Goal: Feedback & Contribution: Contribute content

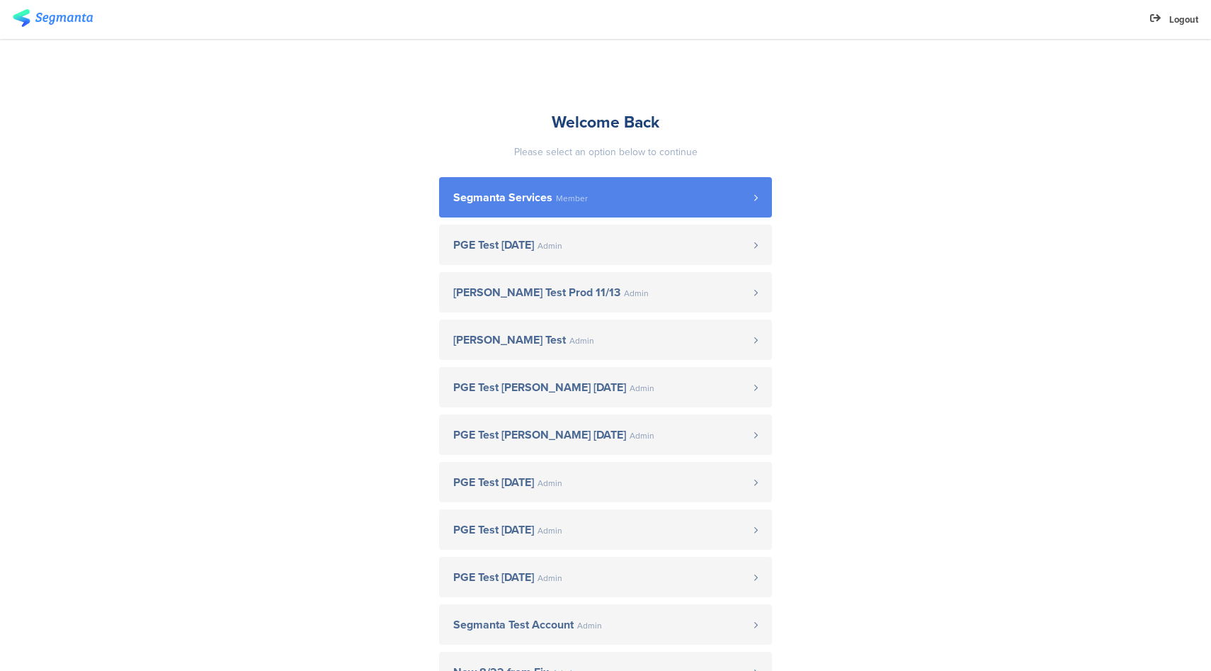
click at [543, 192] on span "Segmanta Services" at bounding box center [502, 197] width 99 height 11
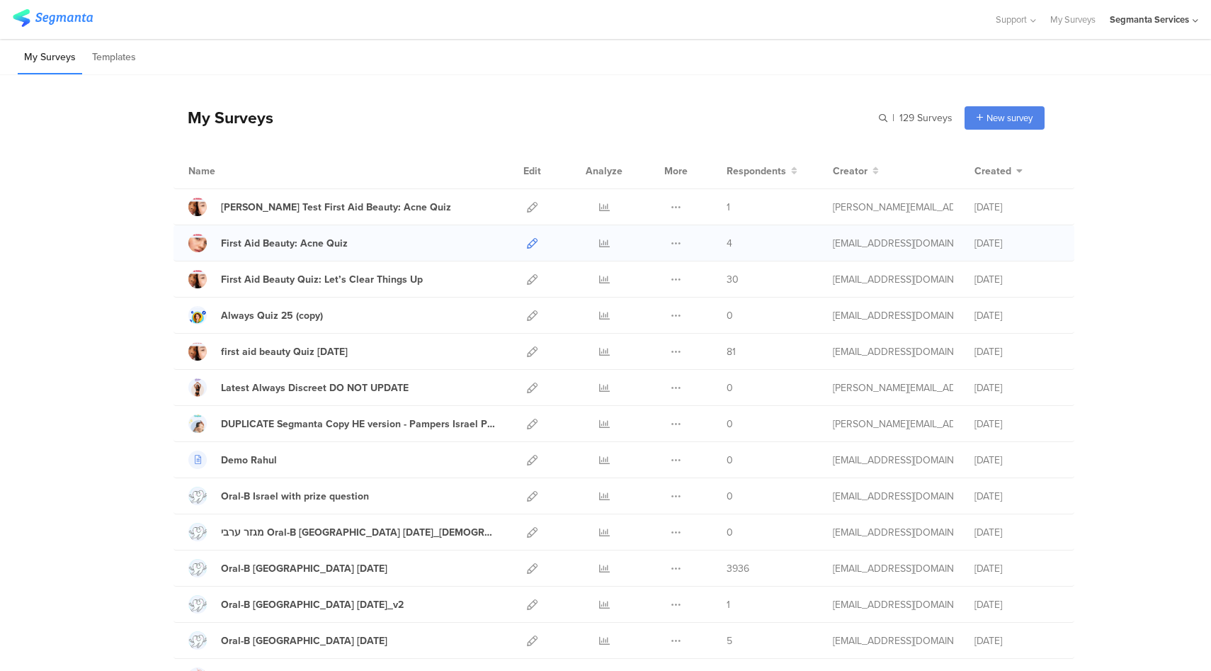
click at [527, 243] on icon at bounding box center [532, 243] width 11 height 11
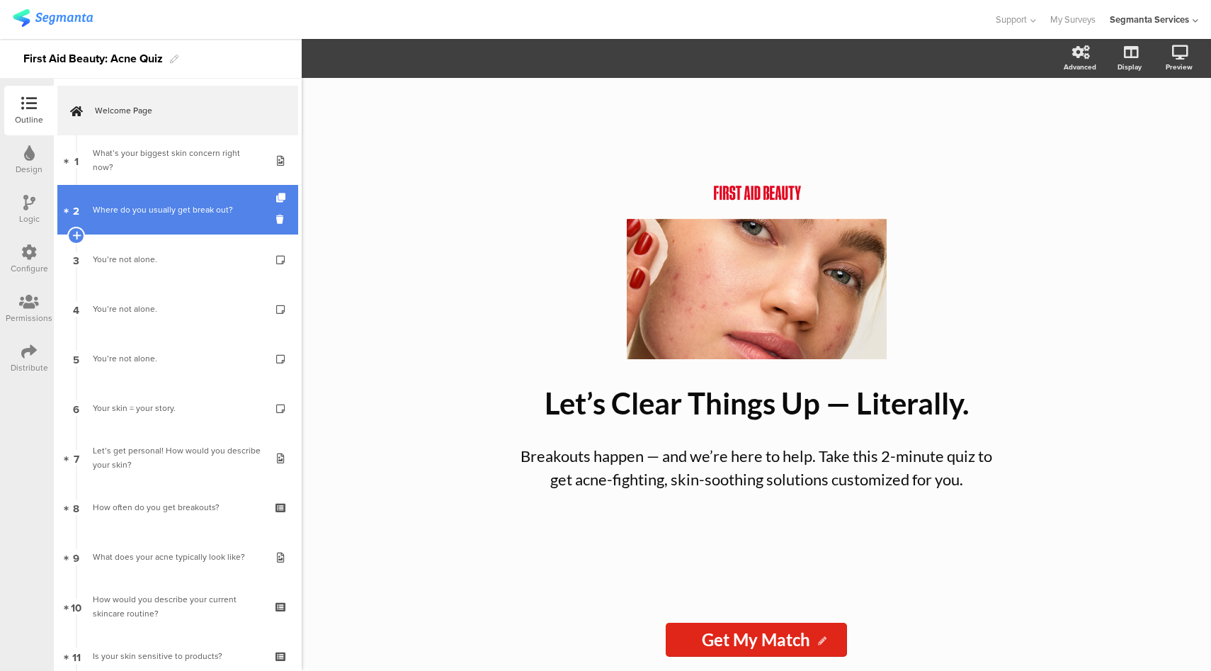
click at [183, 225] on link "2 Where do you usually get break out?" at bounding box center [177, 210] width 241 height 50
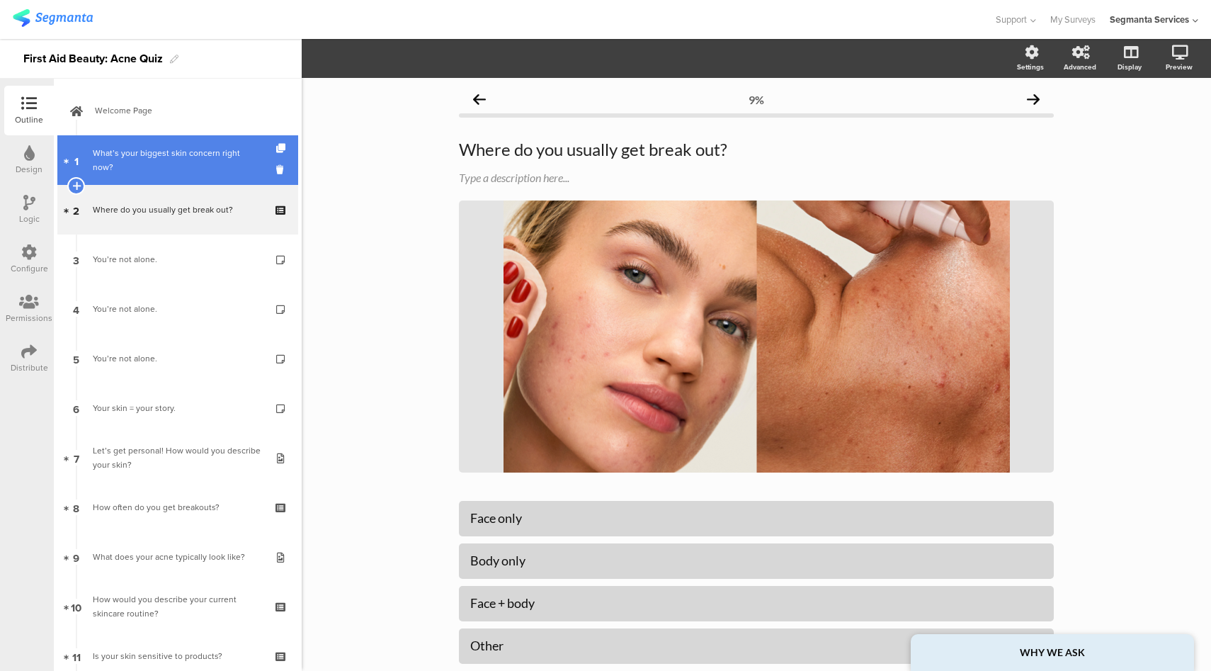
click at [196, 165] on div "What’s your biggest skin concern right now?" at bounding box center [177, 160] width 169 height 28
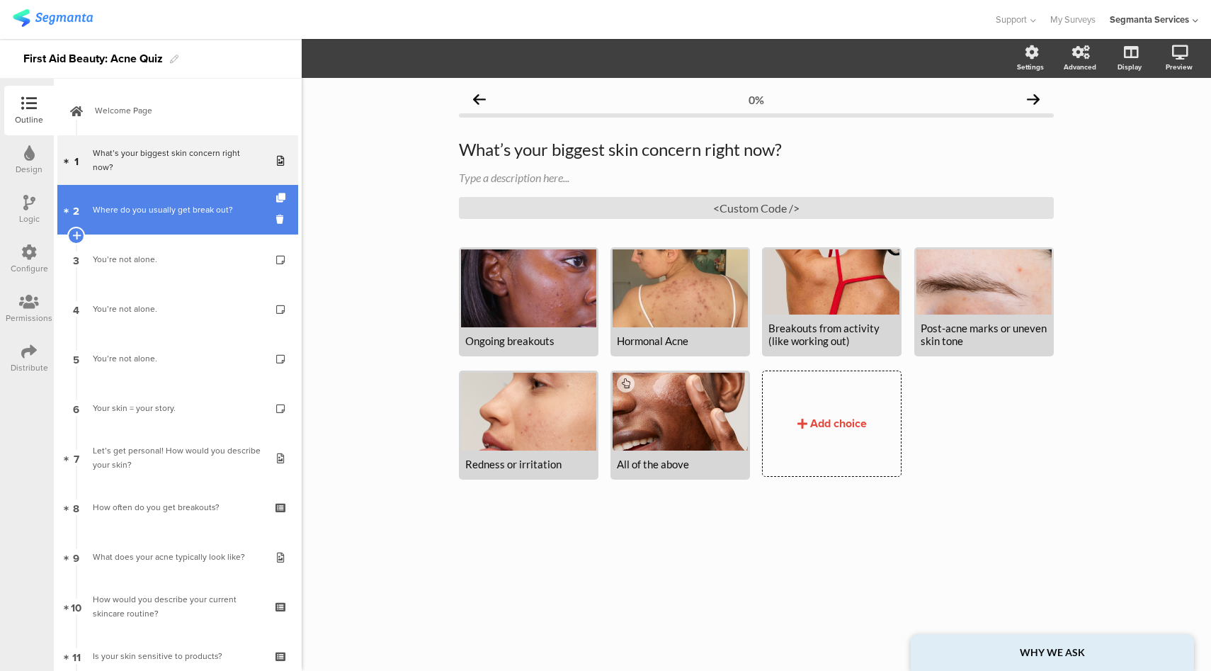
click at [197, 215] on div "Where do you usually get break out?" at bounding box center [177, 210] width 169 height 14
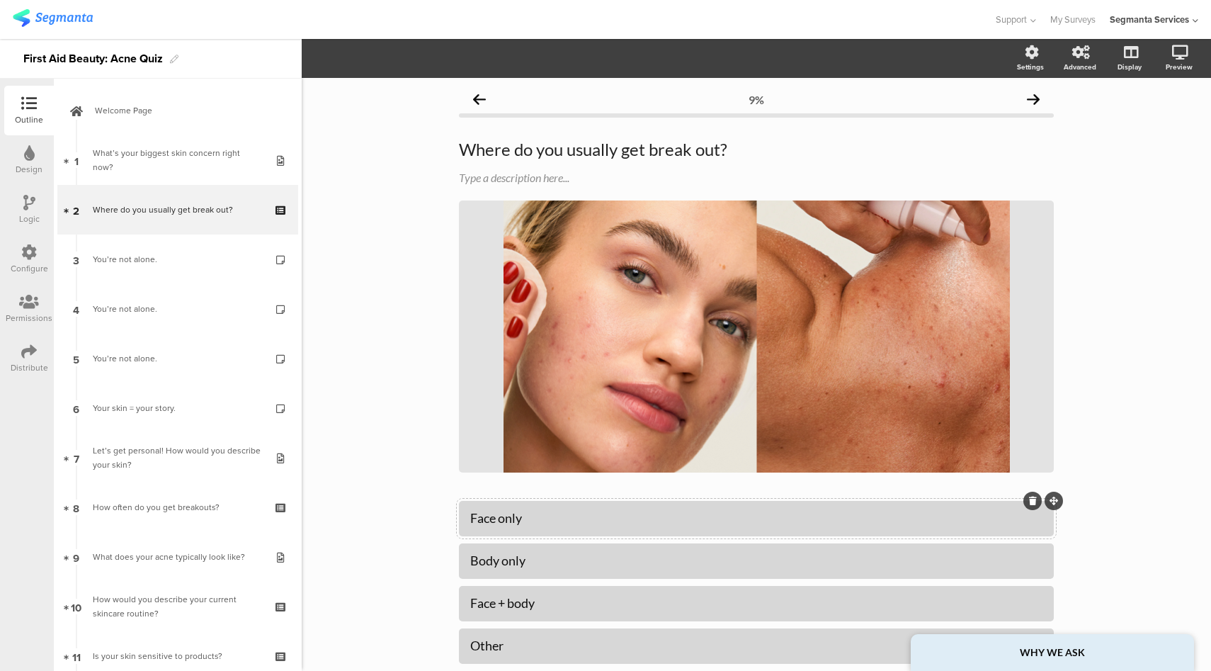
click at [482, 516] on div "Face only" at bounding box center [756, 518] width 572 height 16
copy div "Face only"
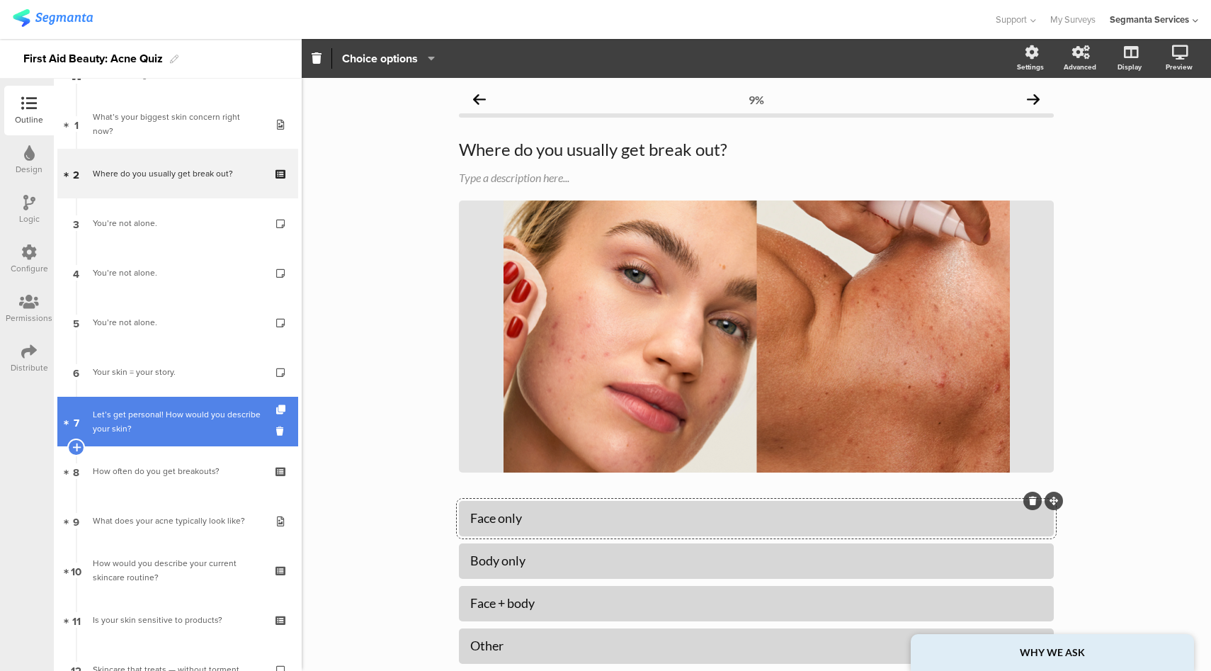
scroll to position [215, 0]
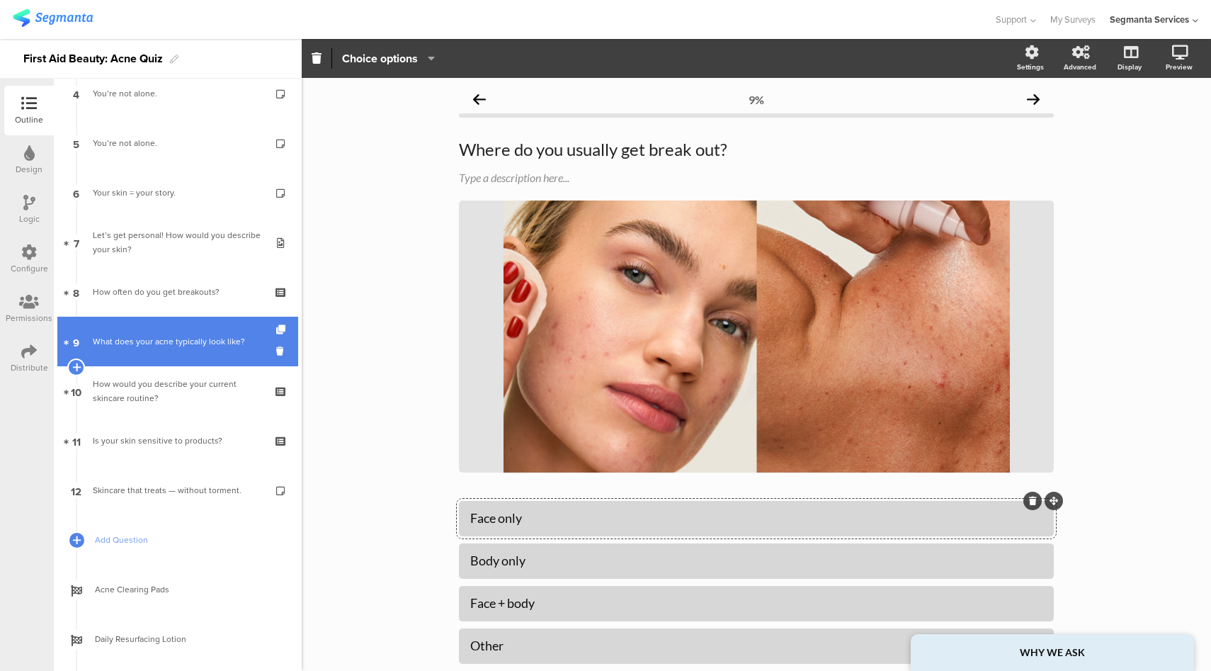
click at [184, 349] on link "9 What does your acne typically look like?" at bounding box center [177, 342] width 241 height 50
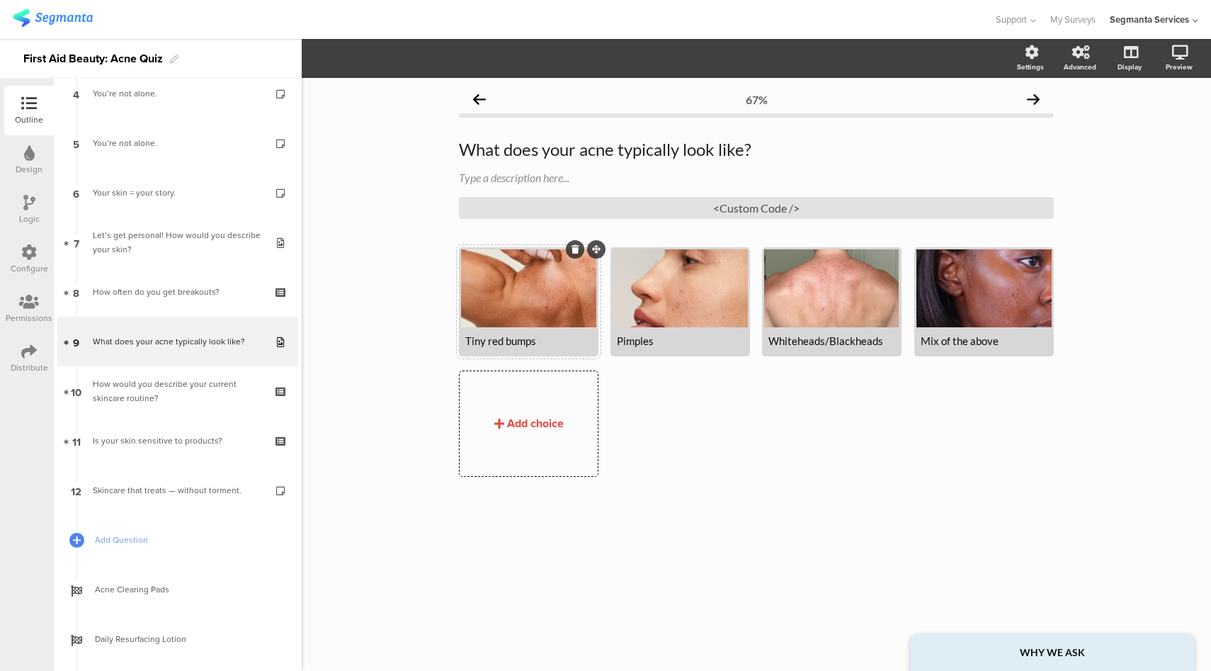
click at [530, 343] on div "Tiny red bumps" at bounding box center [528, 340] width 127 height 13
copy div "Tiny red bumps"
click at [847, 343] on div "Whiteheads/Blackheads" at bounding box center [832, 340] width 127 height 13
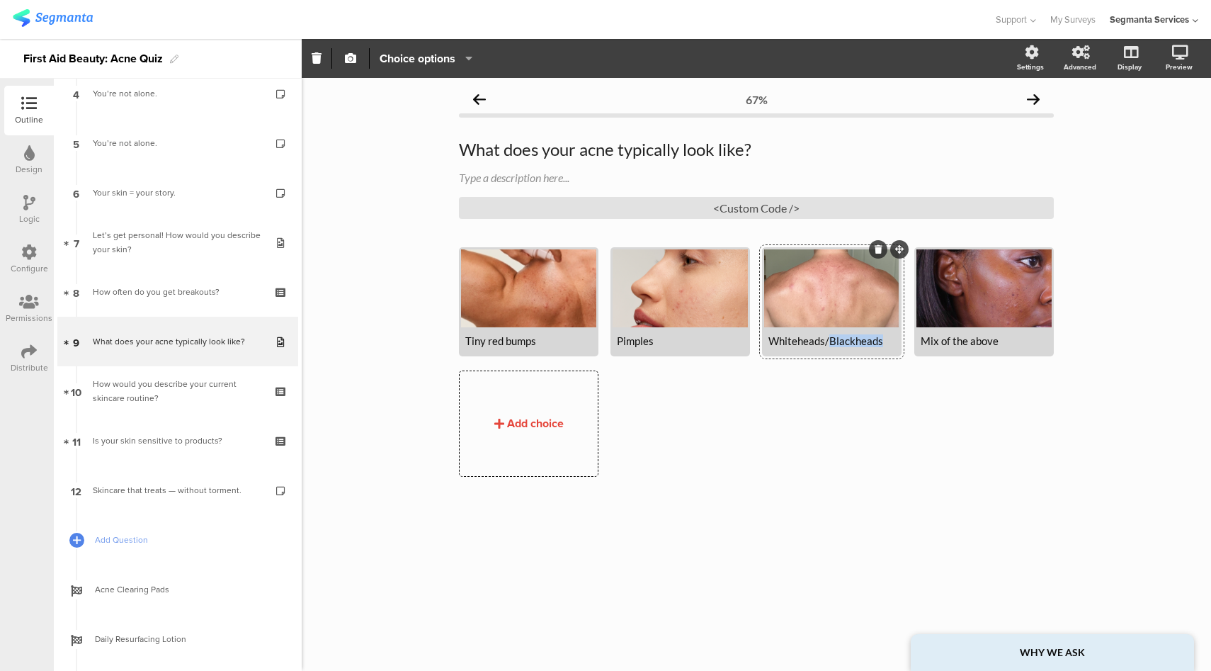
click at [847, 343] on div "Whiteheads/Blackheads" at bounding box center [832, 340] width 127 height 13
copy div "Whiteheads/Blackheads"
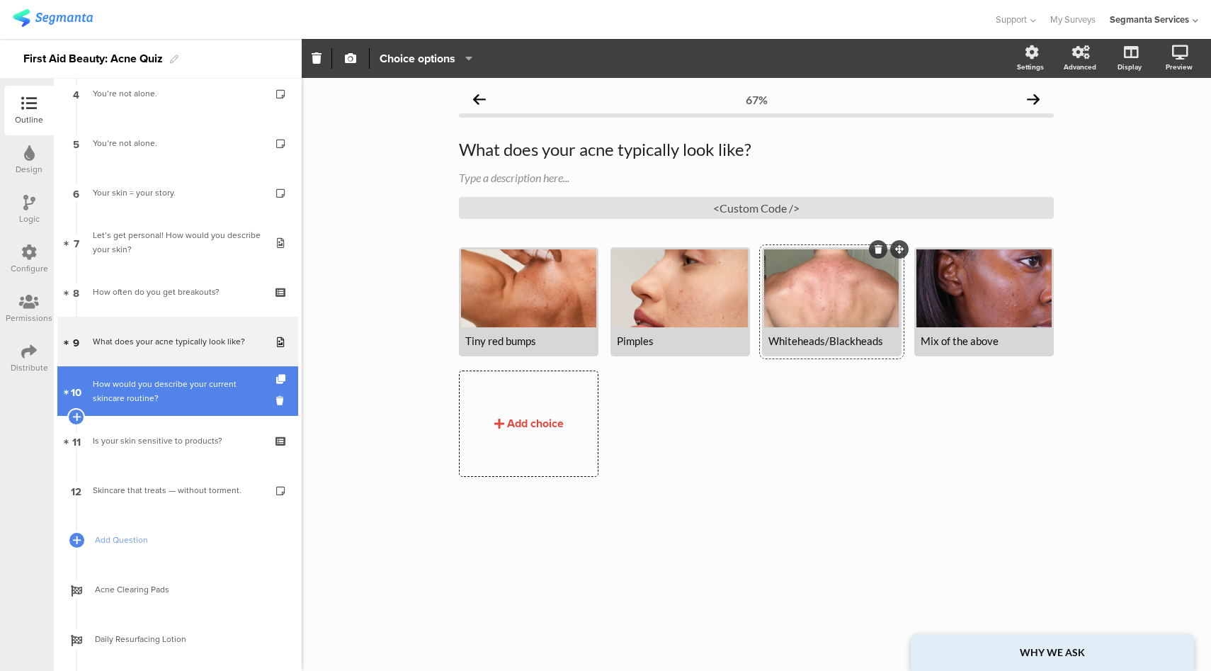
click at [163, 397] on div "How would you describe your current skincare routine?" at bounding box center [177, 391] width 169 height 28
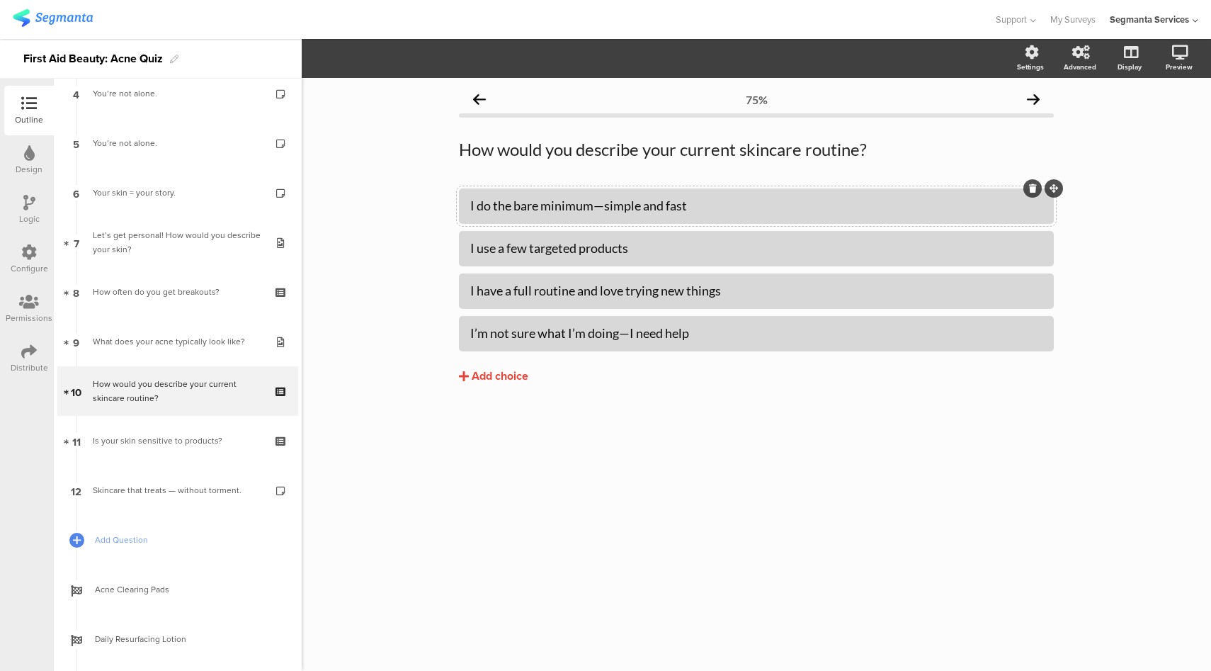
click at [563, 210] on div "I do the bare minimum—simple and fast" at bounding box center [756, 206] width 572 height 16
copy div "I do the bare minimum—simple and fast"
click at [531, 244] on div "I use a few targeted products" at bounding box center [756, 248] width 572 height 16
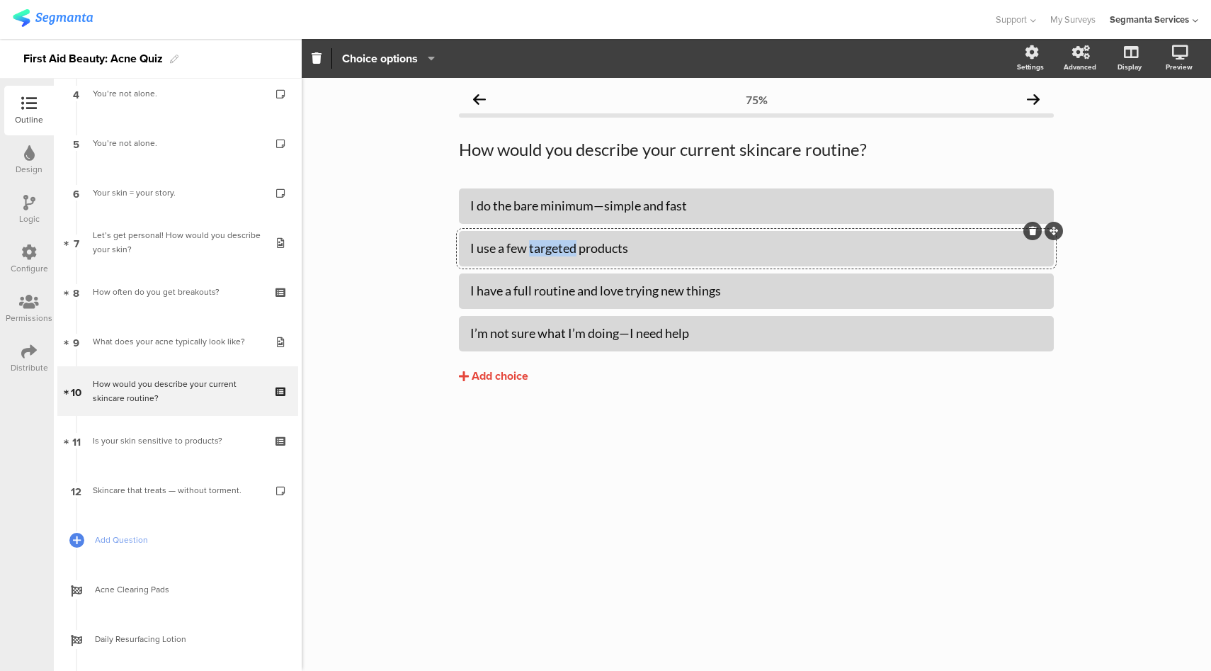
click at [531, 244] on div "I use a few targeted products" at bounding box center [756, 248] width 572 height 16
copy div "I use a few targeted products"
click at [541, 292] on div "I have a full routine and love trying new things" at bounding box center [756, 291] width 572 height 16
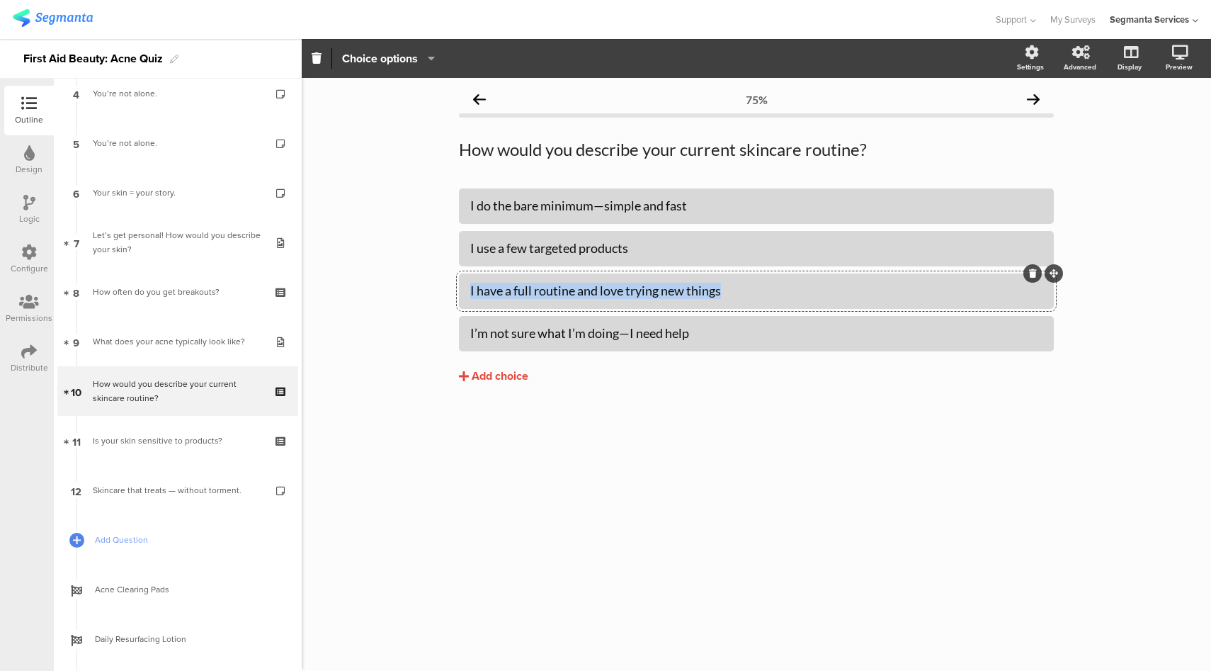
click at [541, 292] on div "I have a full routine and love trying new things" at bounding box center [756, 291] width 572 height 16
copy div "I have a full routine and love trying new things"
click at [542, 331] on div "I’m not sure what I’m doing—I need help" at bounding box center [756, 333] width 572 height 16
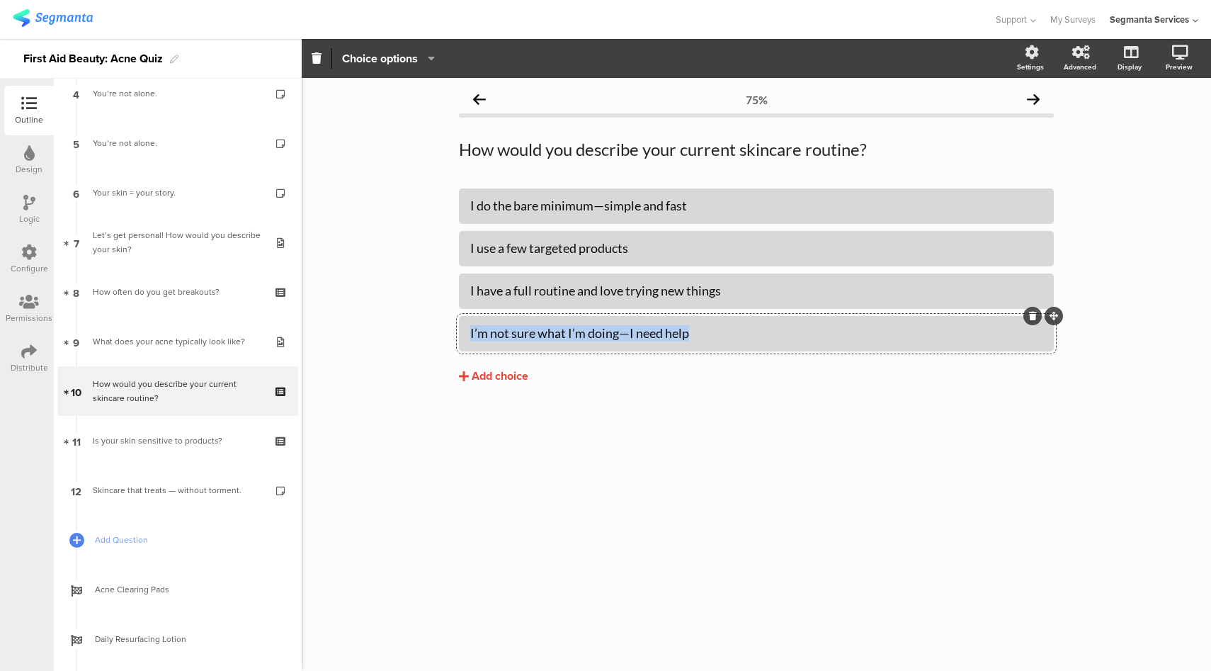
click at [542, 331] on div "I’m not sure what I’m doing—I need help" at bounding box center [756, 333] width 572 height 16
copy div "I’m not sure what I’m doing—I need help"
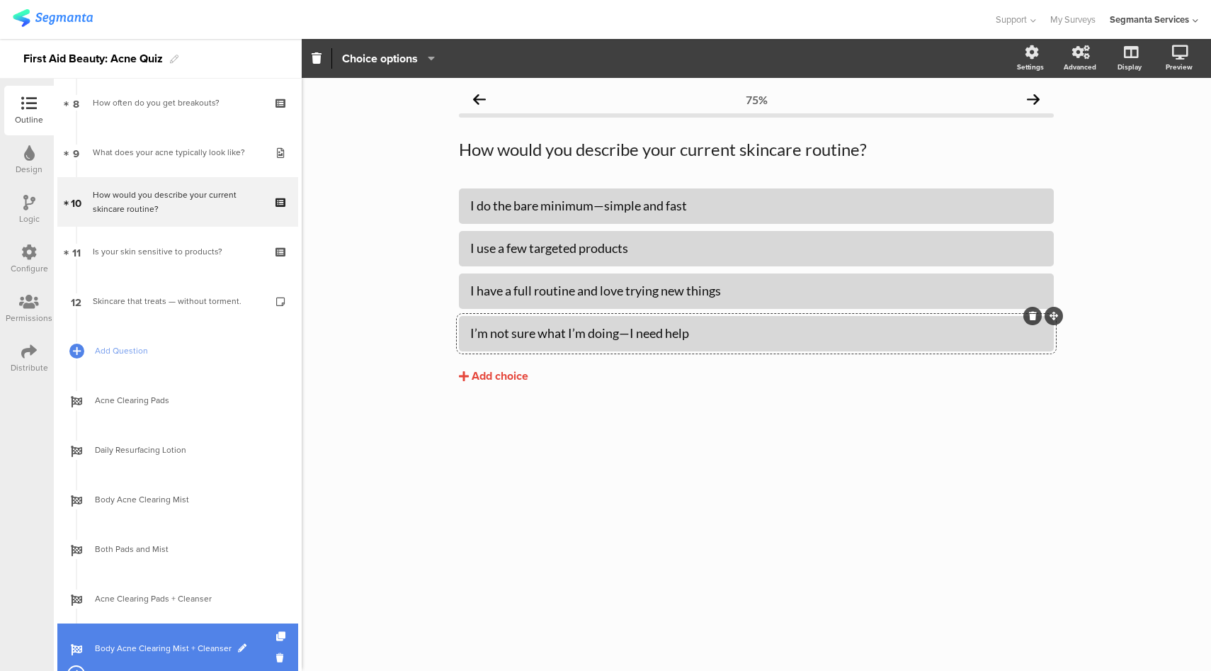
scroll to position [637, 0]
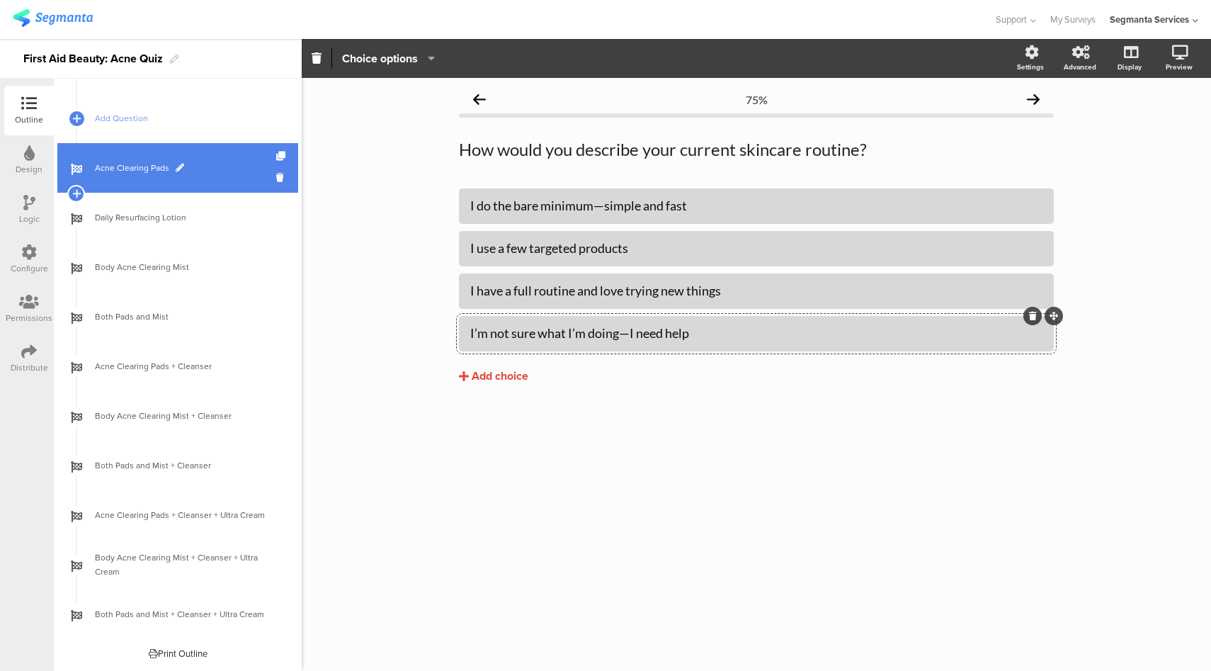
click at [142, 162] on span "Acne Clearing Pads" at bounding box center [185, 168] width 181 height 14
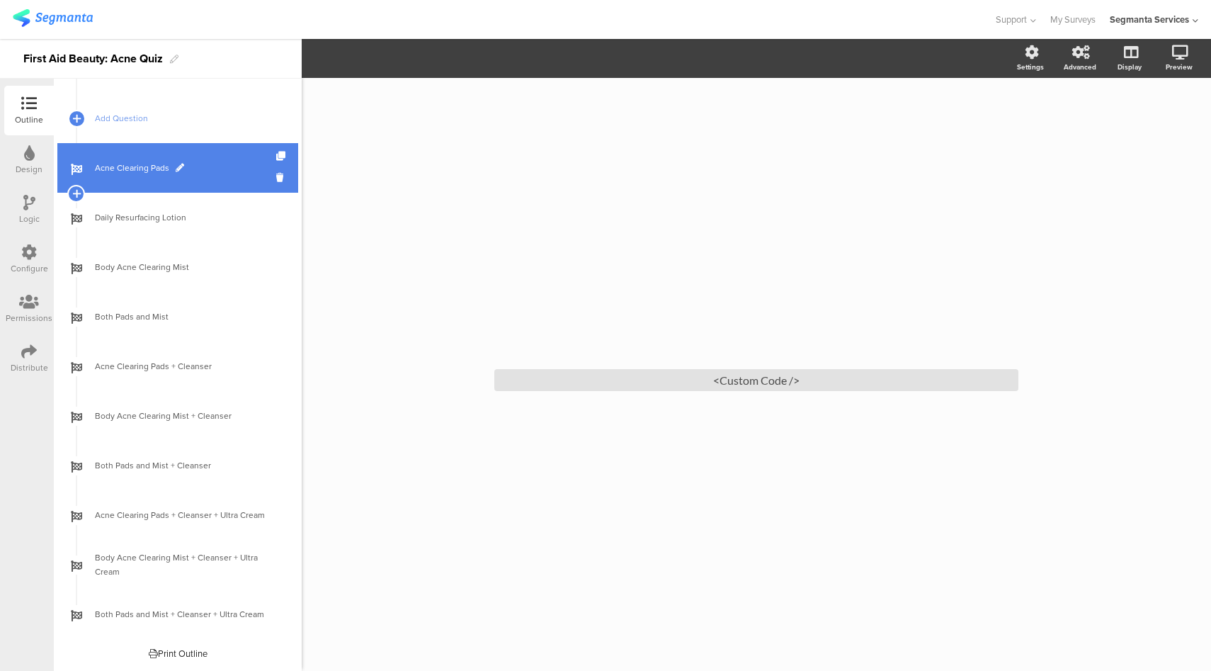
click at [142, 162] on span "Acne Clearing Pads" at bounding box center [185, 168] width 181 height 14
click at [149, 169] on span "Acne Clearing Pads" at bounding box center [185, 168] width 181 height 14
click at [177, 167] on span at bounding box center [180, 168] width 9 height 9
click at [143, 170] on input "Acne Clearing Pads" at bounding box center [147, 168] width 105 height 13
type input "Acne Clearing Pads"
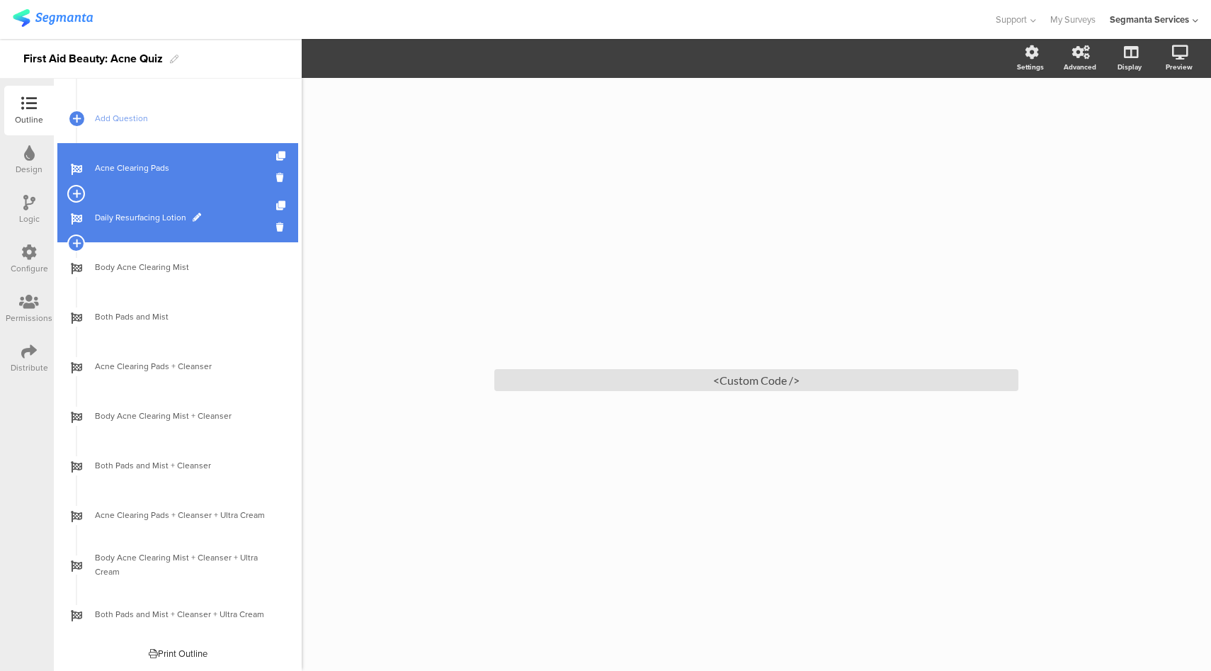
click at [196, 217] on span at bounding box center [197, 217] width 9 height 9
click at [139, 218] on input "Daily Resurfacing Lotion" at bounding box center [147, 217] width 105 height 13
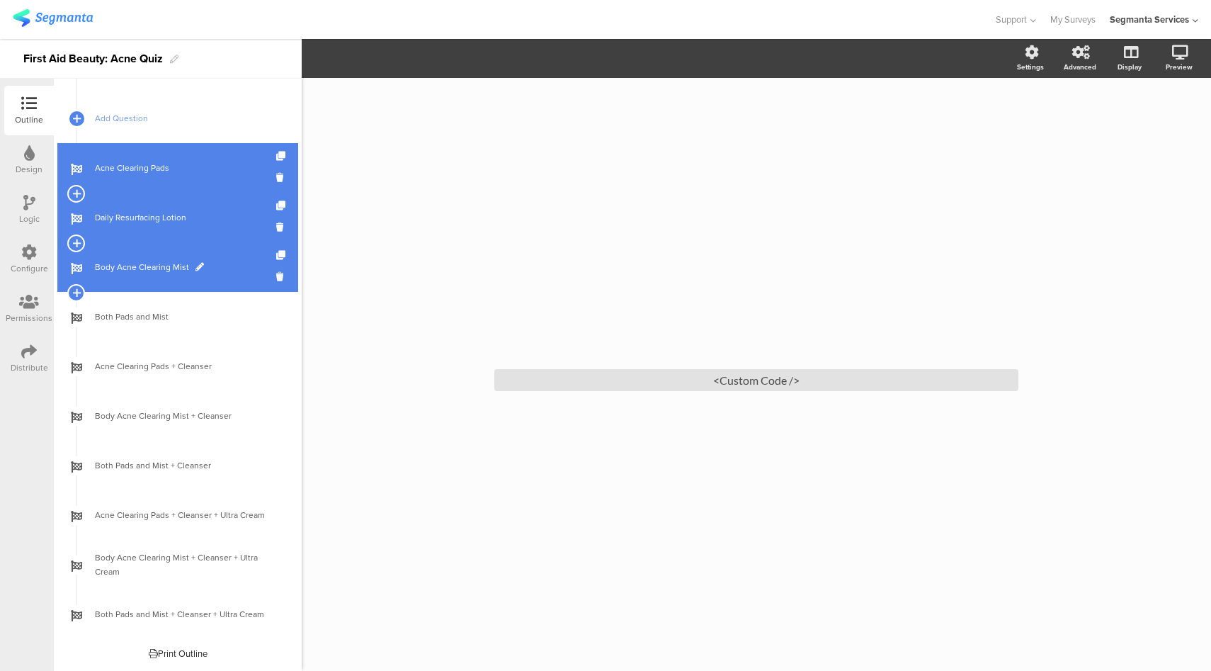
click at [199, 266] on span at bounding box center [200, 267] width 9 height 9
click at [176, 268] on input "Body Acne Clearing Mist" at bounding box center [147, 267] width 105 height 13
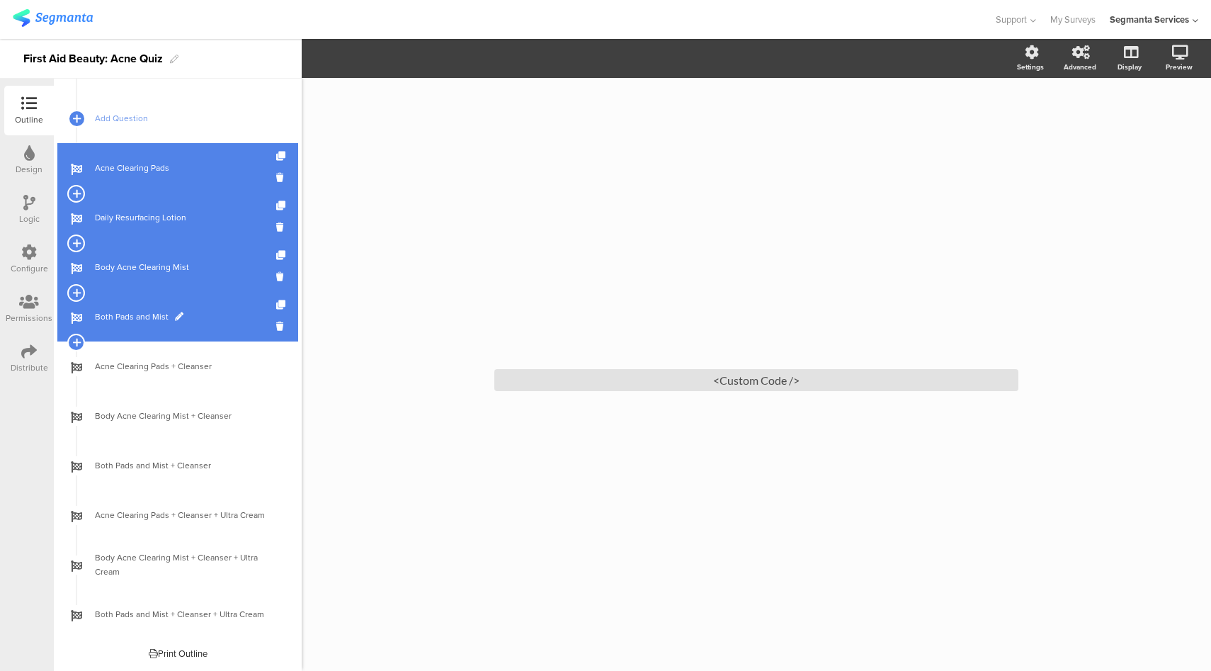
click at [176, 318] on span at bounding box center [179, 316] width 9 height 9
click at [146, 326] on div "Both Pads and Mist" at bounding box center [177, 317] width 241 height 50
click at [155, 319] on input "Both Pads and Mist" at bounding box center [147, 316] width 105 height 13
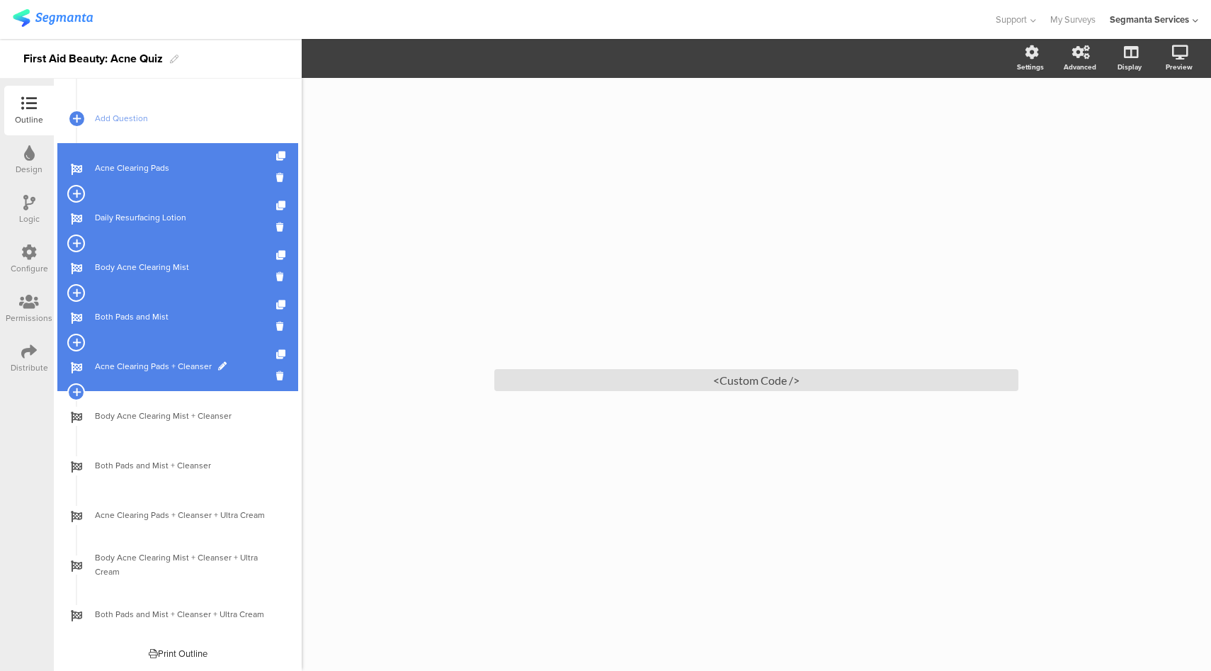
click at [157, 363] on span "Acne Clearing Pads + Cleanser" at bounding box center [185, 366] width 181 height 14
click at [220, 365] on span at bounding box center [222, 366] width 9 height 9
click at [195, 369] on input "Acne Clearing Pads + Cleanser" at bounding box center [147, 366] width 105 height 13
click at [194, 368] on input "Acne Clearing Pads + Cleanser" at bounding box center [147, 366] width 105 height 13
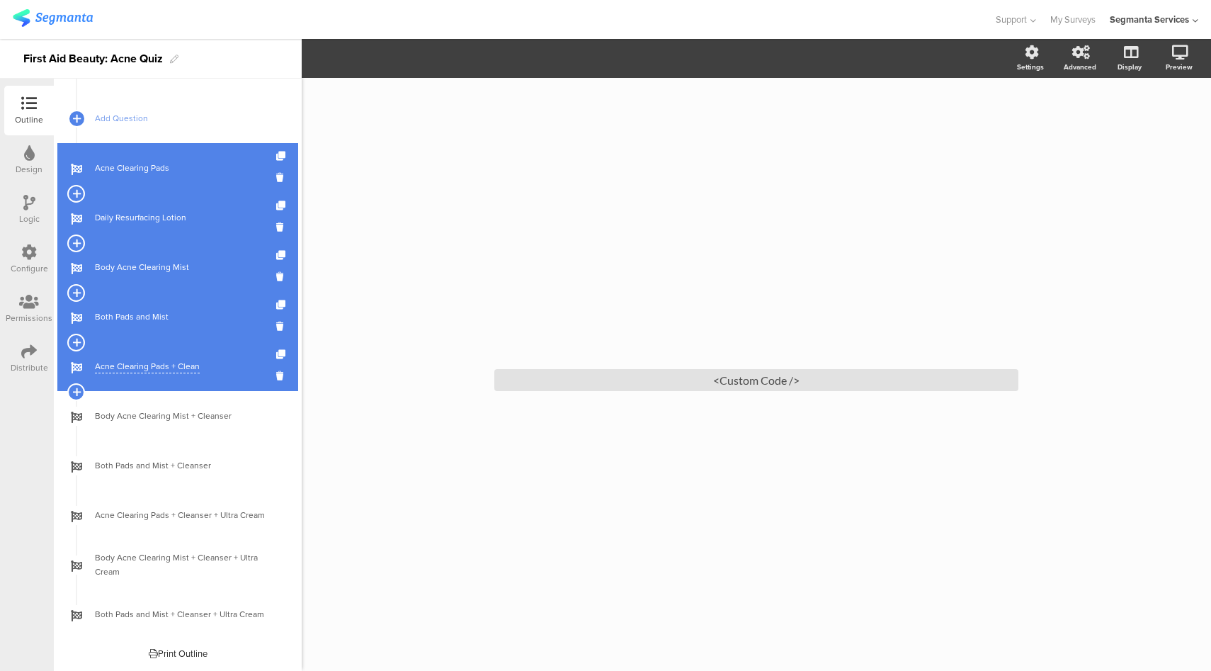
click at [195, 368] on input "Acne Clearing Pads + Cleanser" at bounding box center [147, 366] width 105 height 13
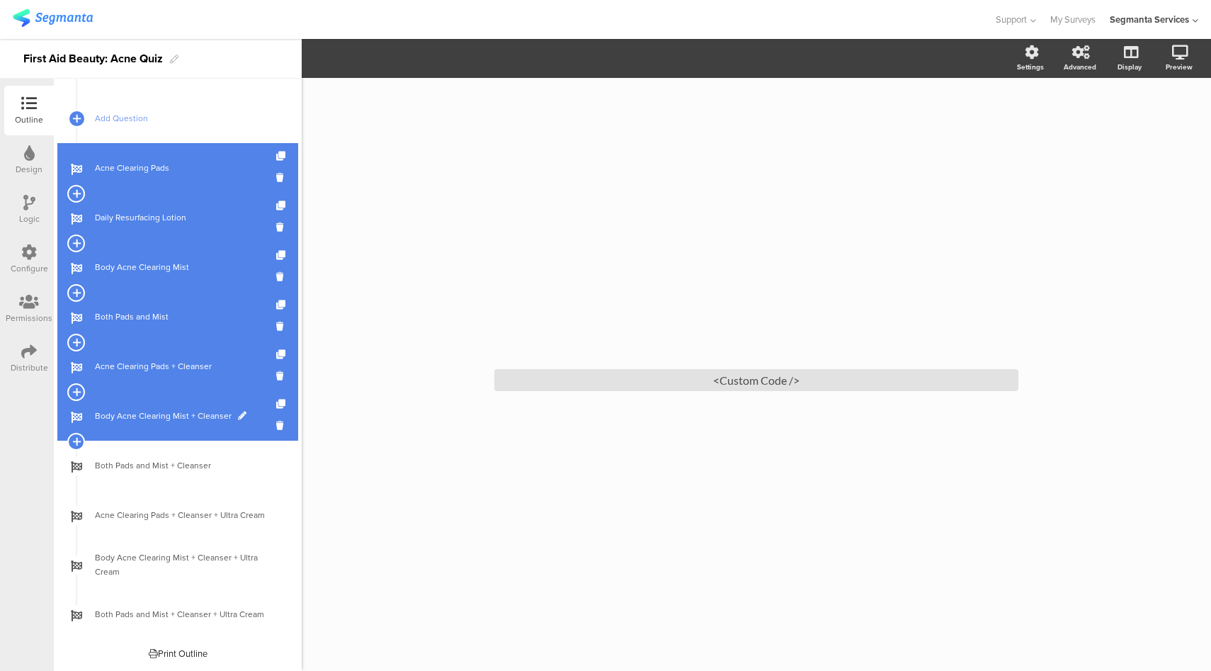
click at [238, 417] on span at bounding box center [242, 416] width 9 height 9
click at [169, 418] on input "Body Acne Clearing Mist + Cleanser" at bounding box center [147, 415] width 105 height 13
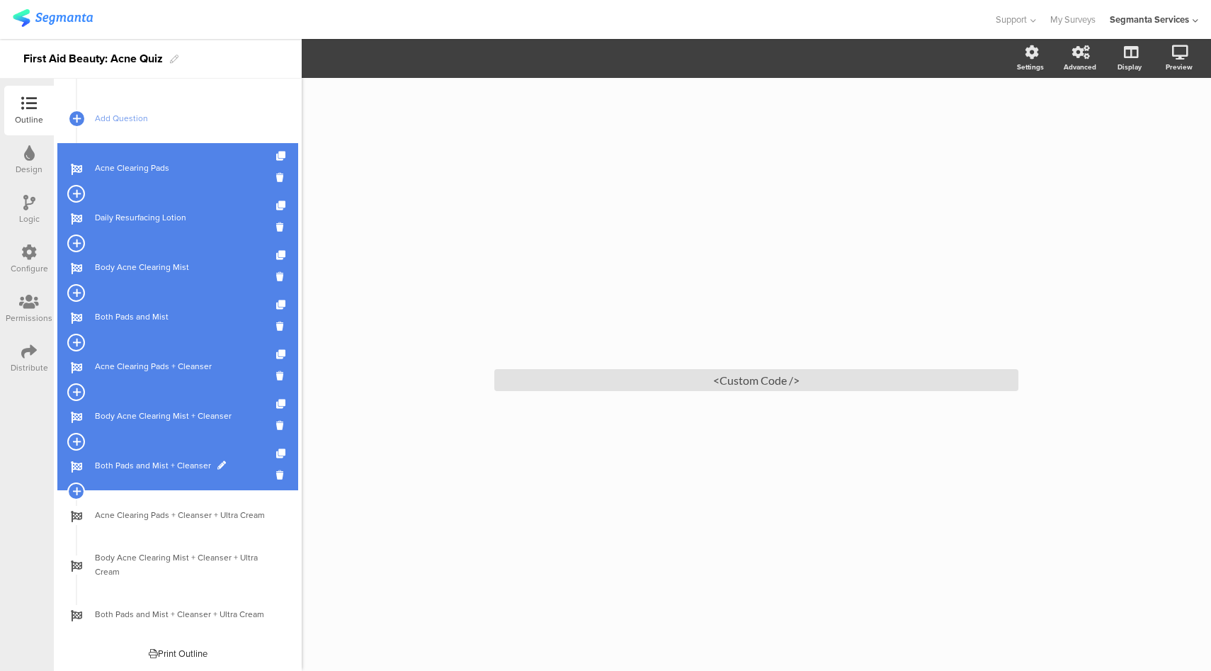
click at [220, 464] on span at bounding box center [221, 465] width 9 height 9
drag, startPoint x: 220, startPoint y: 464, endPoint x: 160, endPoint y: 466, distance: 60.3
click at [160, 466] on input "Both Pads and Mist + Cleanser" at bounding box center [147, 465] width 105 height 13
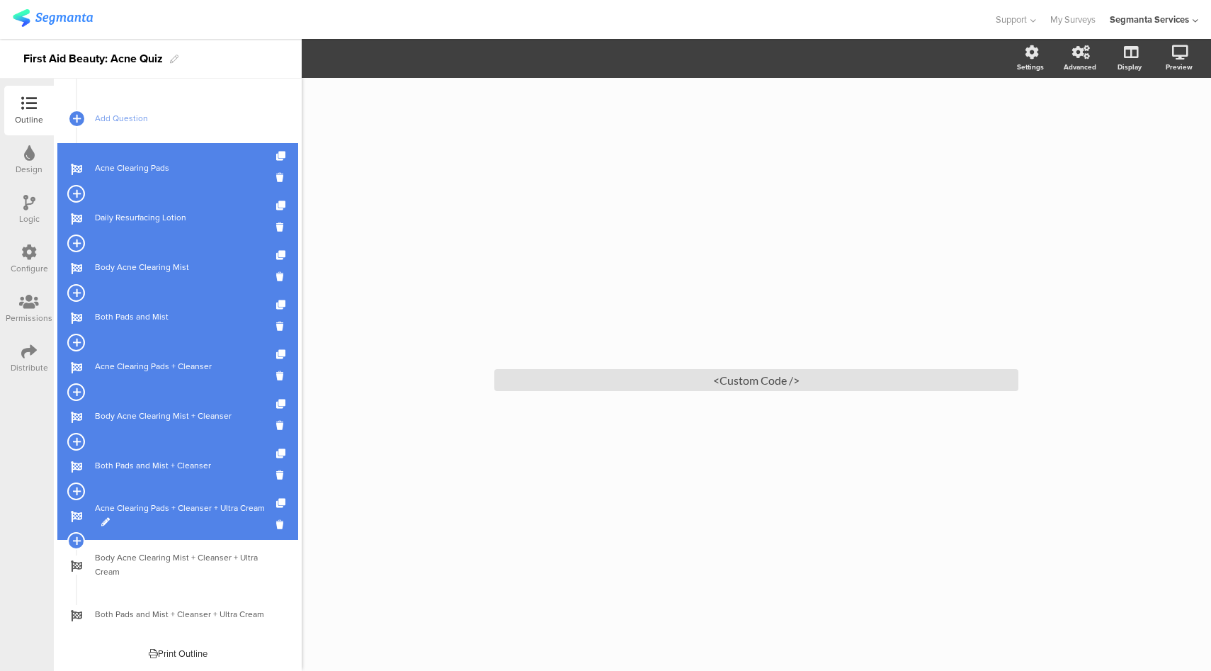
click at [154, 525] on span "Acne Clearing Pads + Cleanser + Ultra Cream" at bounding box center [185, 515] width 181 height 28
click at [106, 523] on span at bounding box center [105, 522] width 9 height 9
click at [130, 518] on input "Acne Clearing Pads + Cleanser + Ultra Cream" at bounding box center [147, 515] width 105 height 13
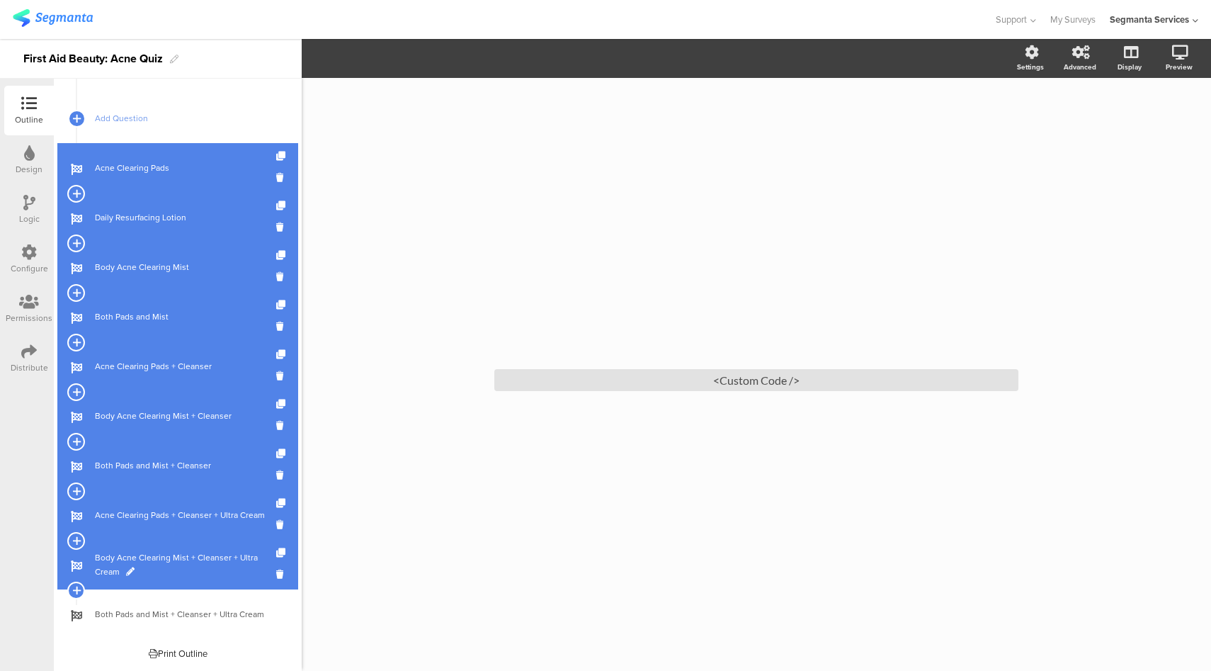
click at [135, 571] on span "Body Acne Clearing Mist + Cleanser + Ultra Cream" at bounding box center [185, 564] width 181 height 28
click at [126, 572] on span at bounding box center [130, 571] width 9 height 9
click at [118, 565] on input "Body Acne Clearing Mist + Cleanser + Ultra Cream" at bounding box center [147, 564] width 105 height 13
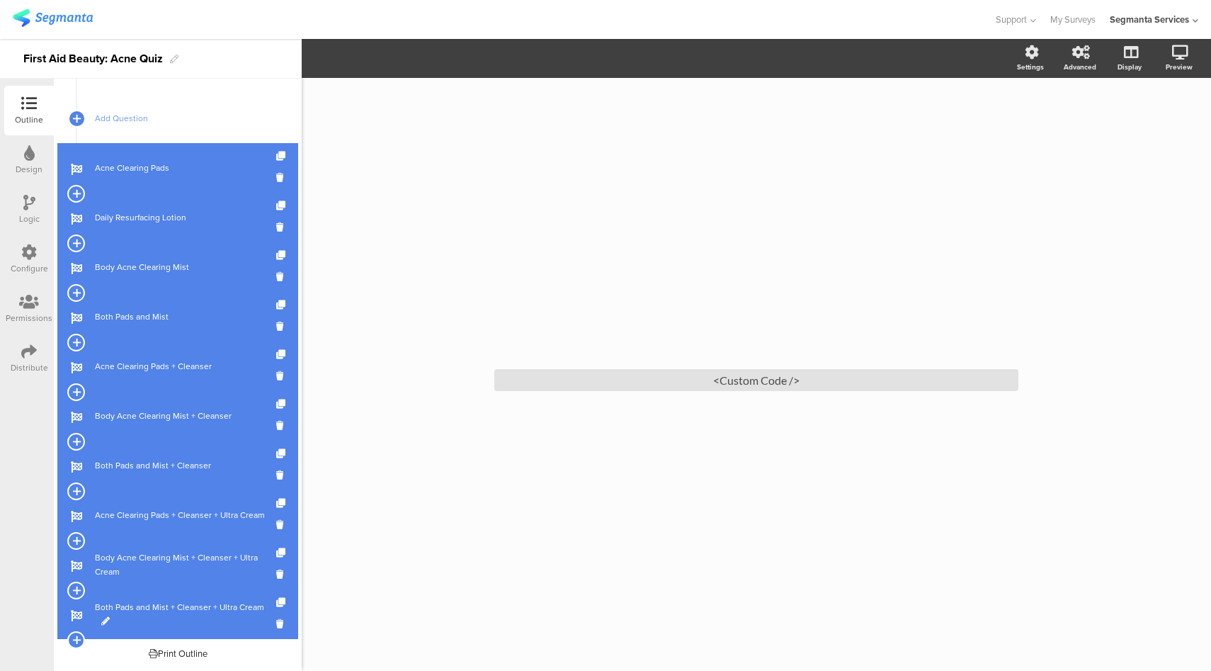
click at [106, 623] on span at bounding box center [105, 621] width 9 height 9
click at [136, 613] on input "Both Pads and Mist + Cleanser + Ultra Cream" at bounding box center [147, 614] width 105 height 13
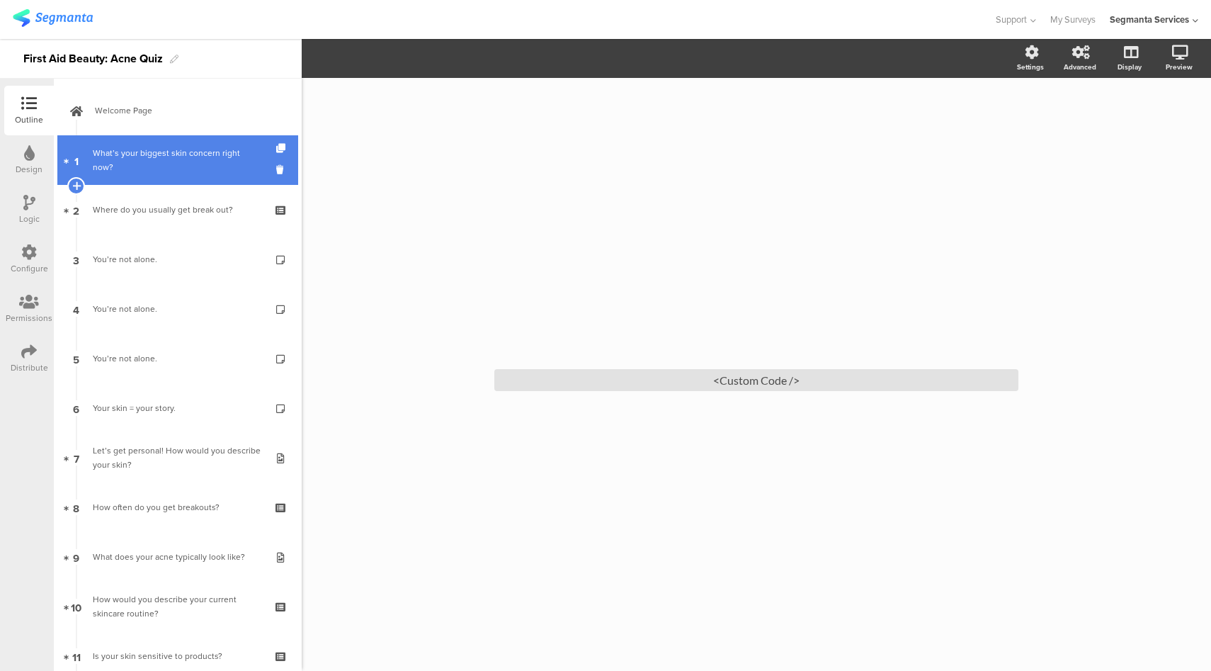
click at [197, 170] on div "What’s your biggest skin concern right now?" at bounding box center [177, 160] width 169 height 28
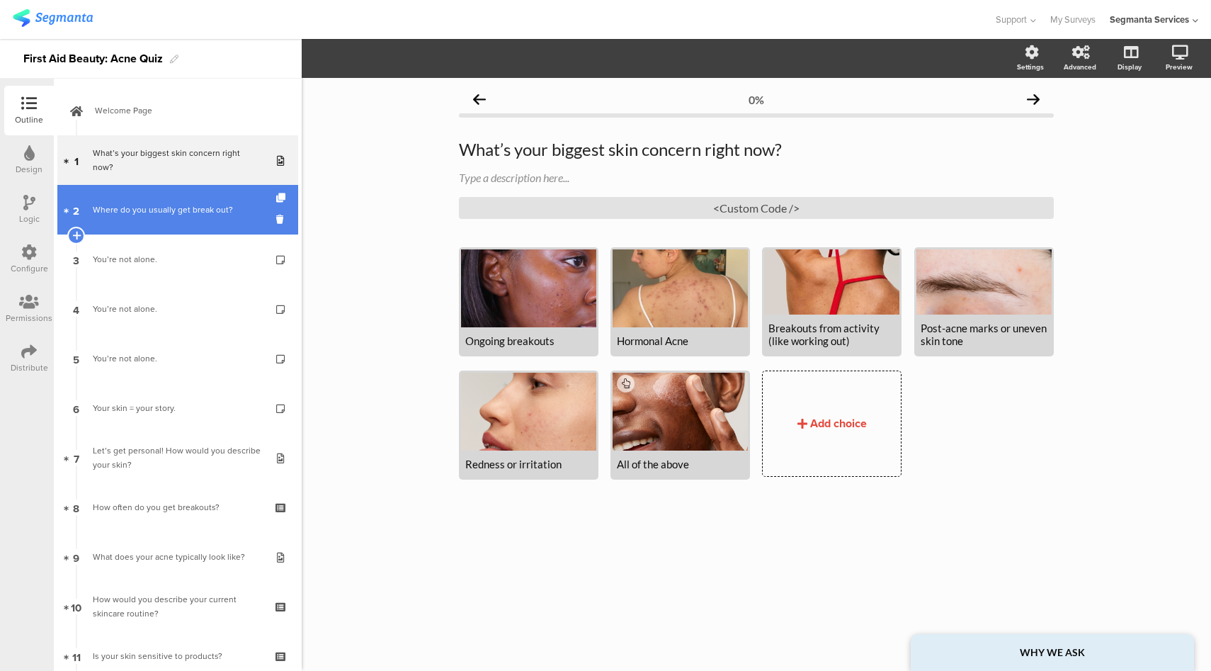
click at [175, 230] on link "2 Where do you usually get break out?" at bounding box center [177, 210] width 241 height 50
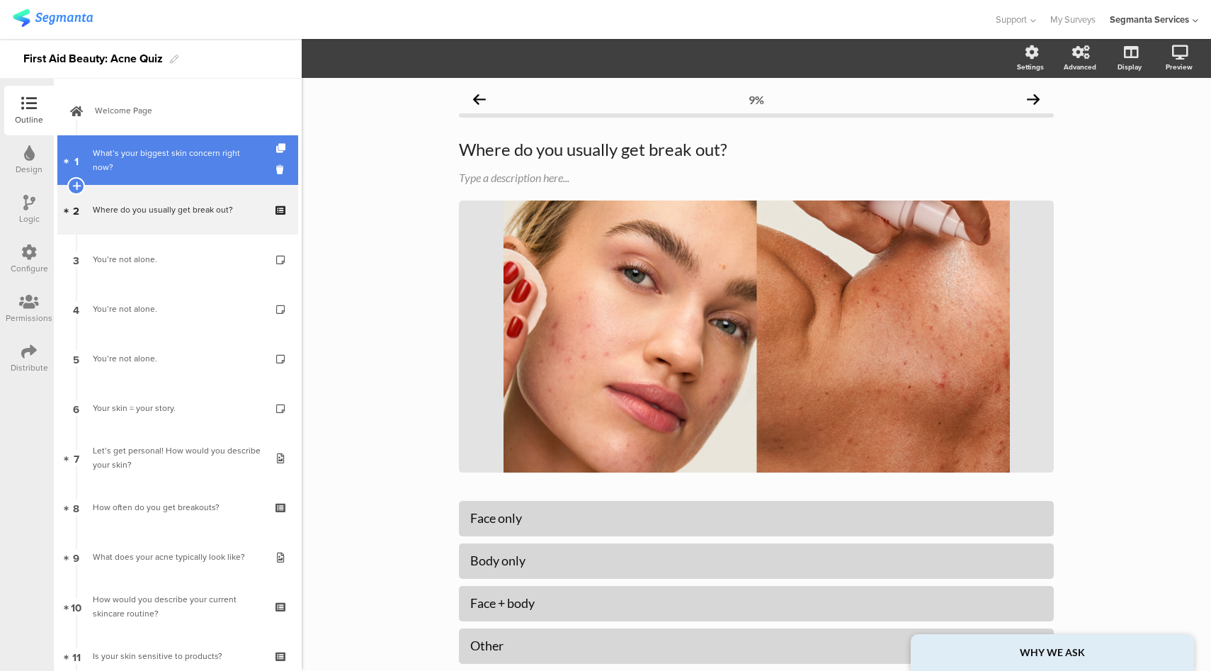
click at [196, 171] on div "What’s your biggest skin concern right now?" at bounding box center [177, 160] width 169 height 28
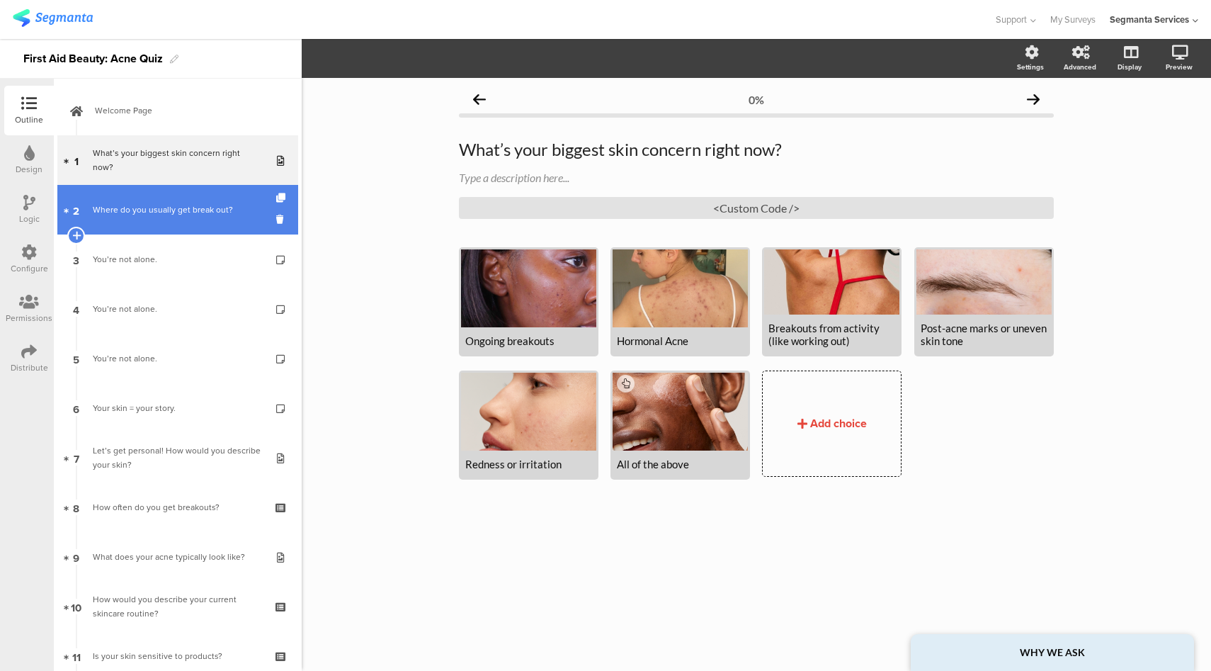
click at [179, 231] on link "2 Where do you usually get break out?" at bounding box center [177, 210] width 241 height 50
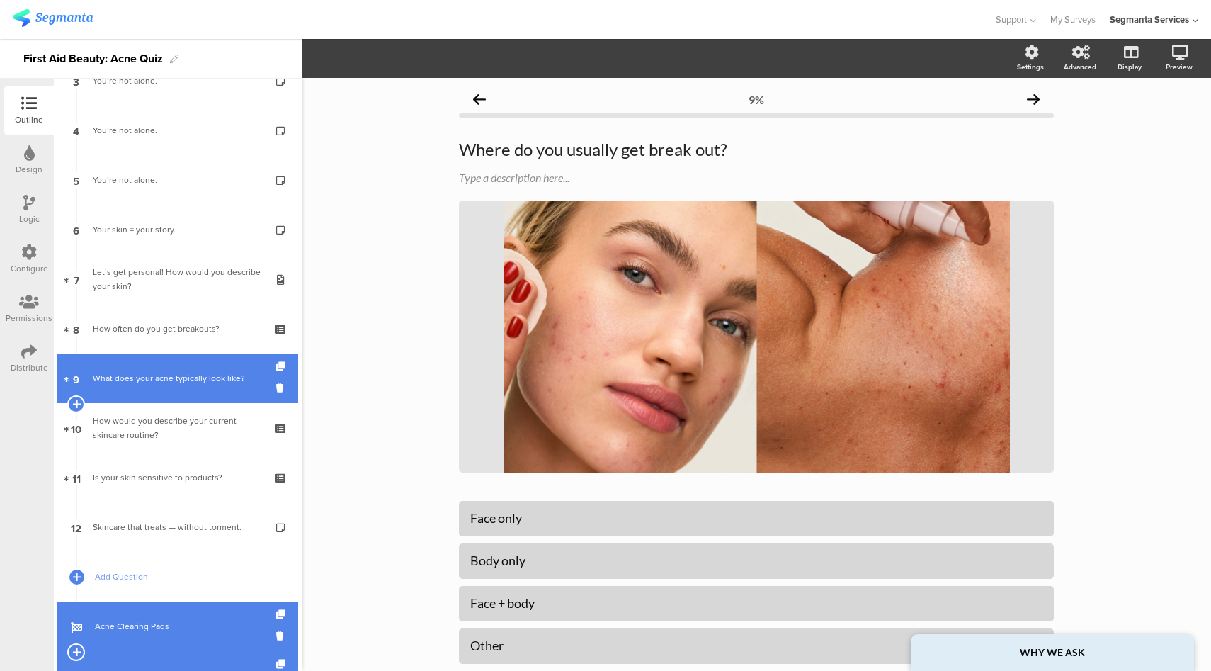
scroll to position [402, 0]
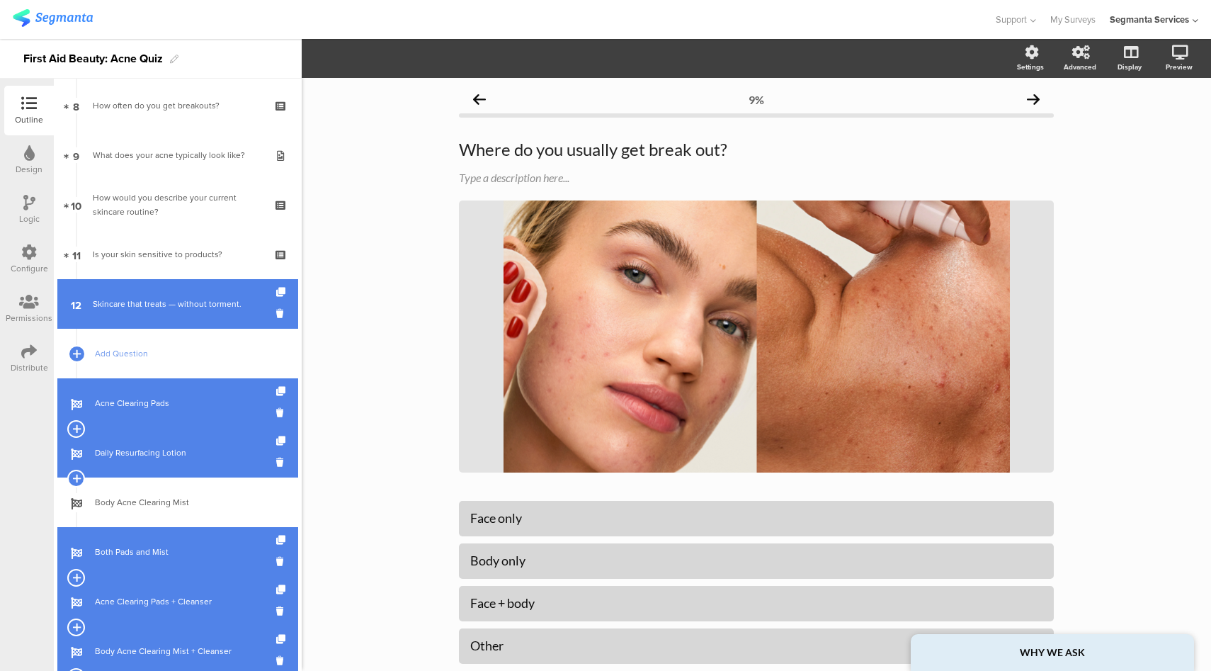
click at [162, 315] on link "12 Skincare that treats — without torment." at bounding box center [177, 304] width 241 height 50
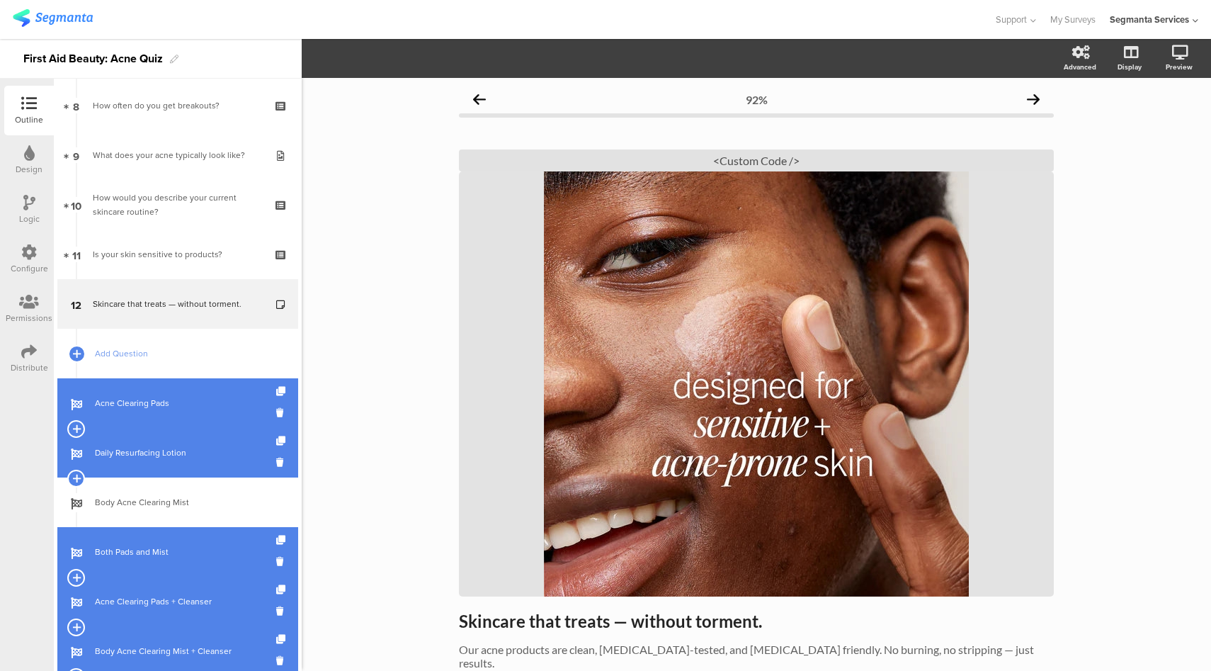
click at [27, 210] on div at bounding box center [29, 204] width 12 height 18
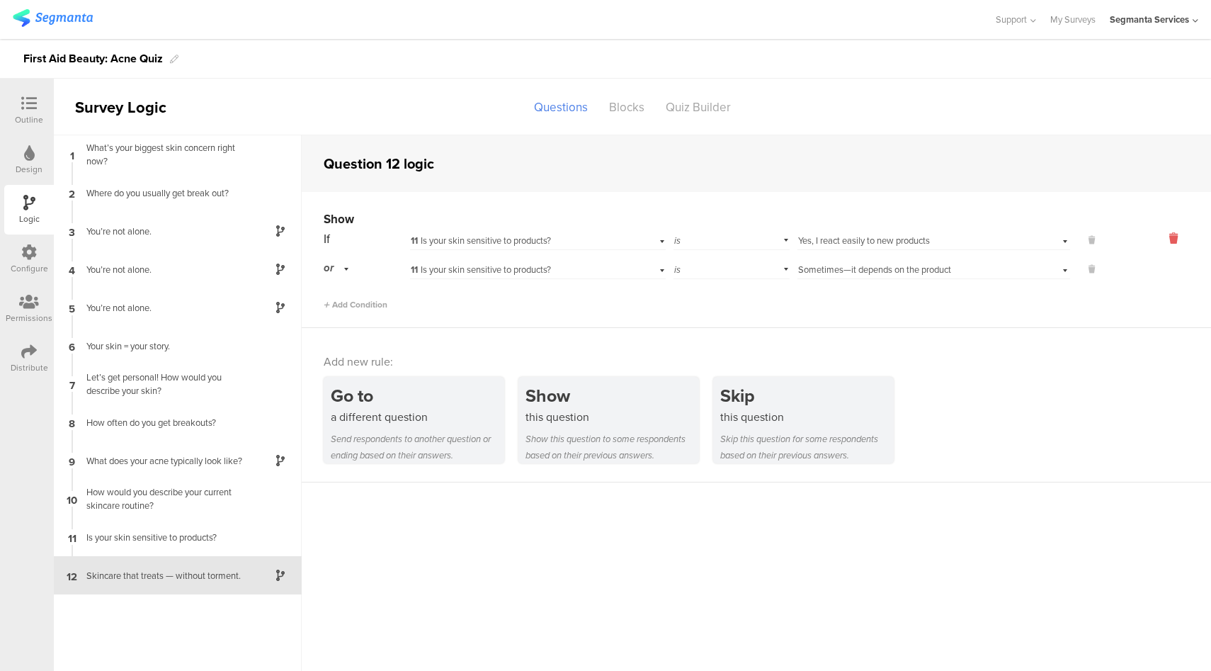
click at [1169, 240] on icon at bounding box center [1174, 238] width 34 height 16
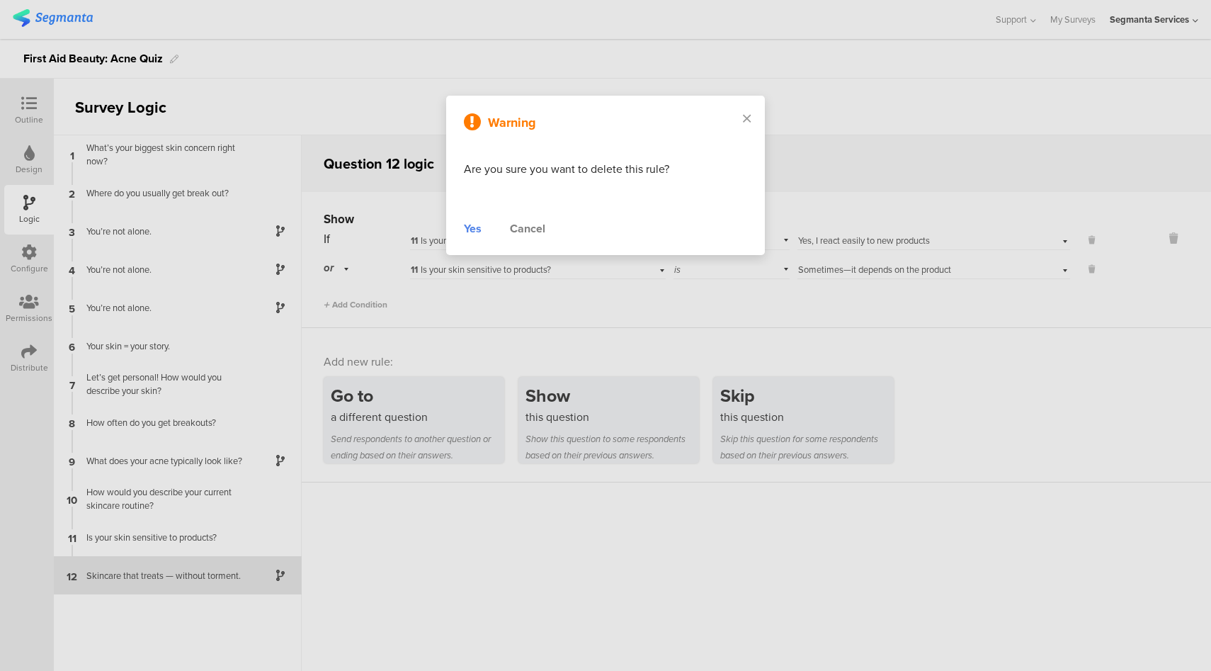
click at [468, 230] on div "Yes" at bounding box center [473, 228] width 18 height 17
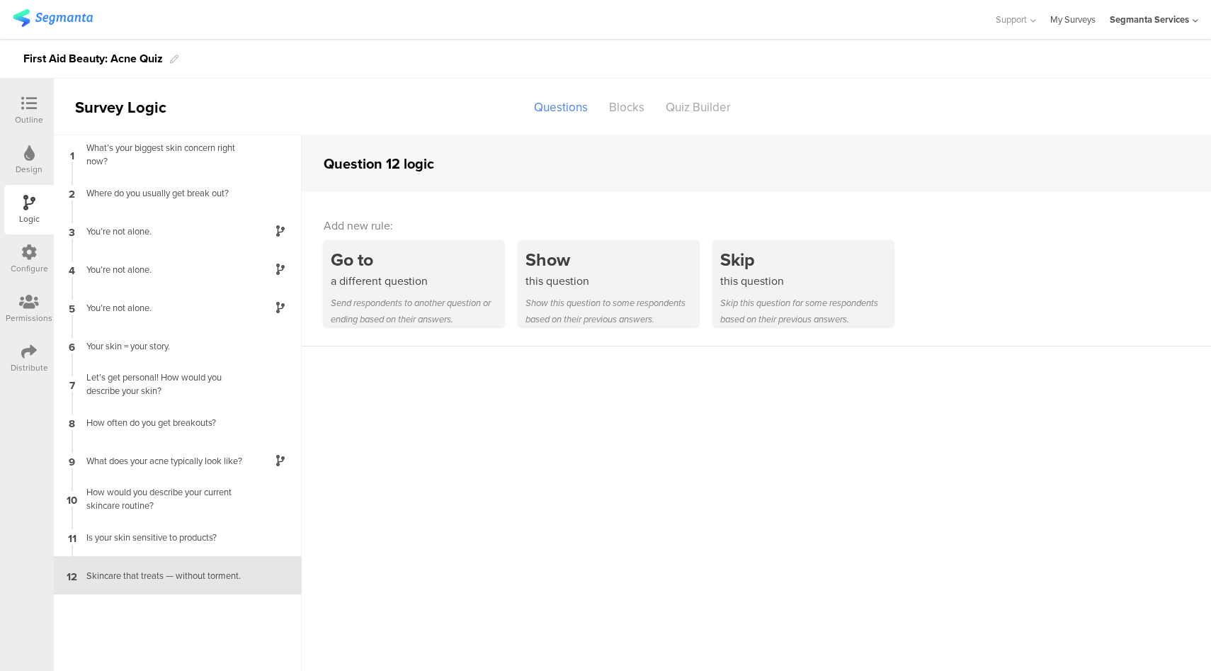
click at [1063, 21] on link "My Surveys" at bounding box center [1073, 19] width 45 height 39
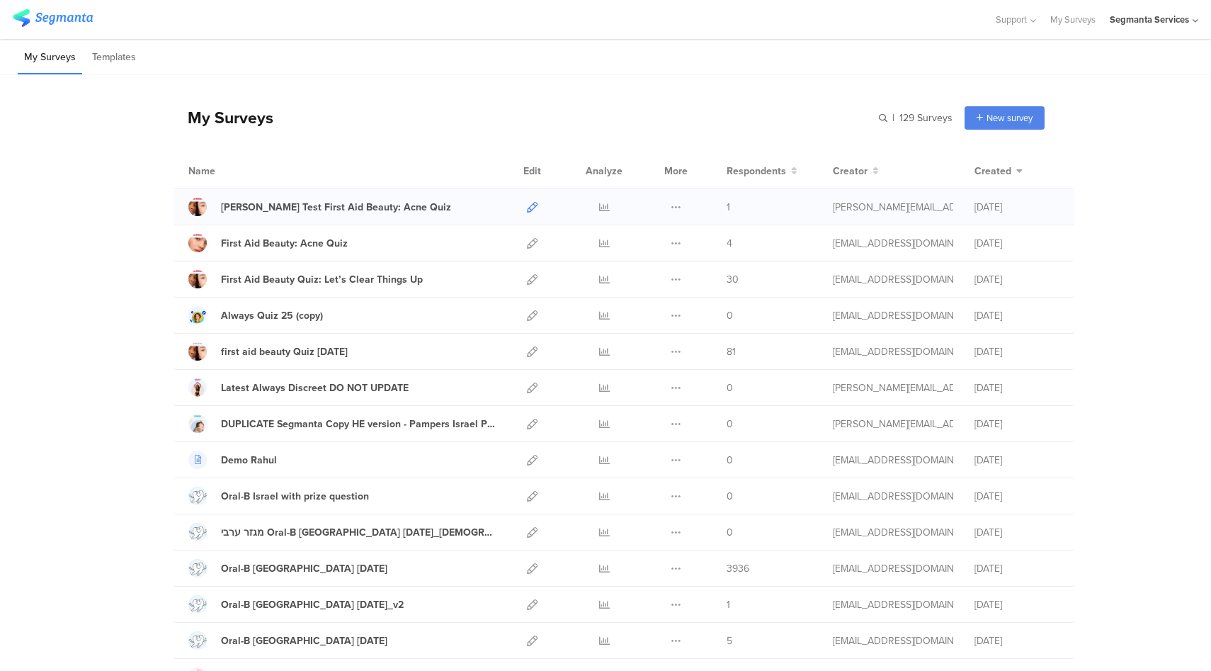
click at [531, 208] on icon at bounding box center [532, 207] width 11 height 11
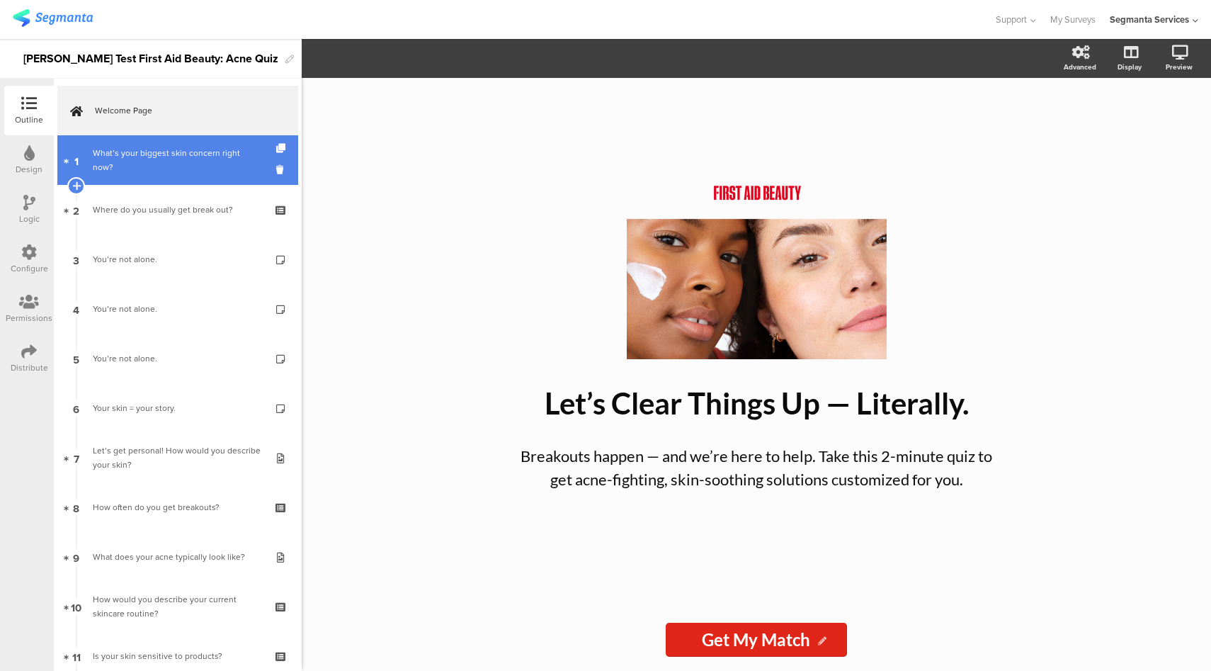
click at [162, 148] on div "What’s your biggest skin concern right now?" at bounding box center [177, 160] width 169 height 28
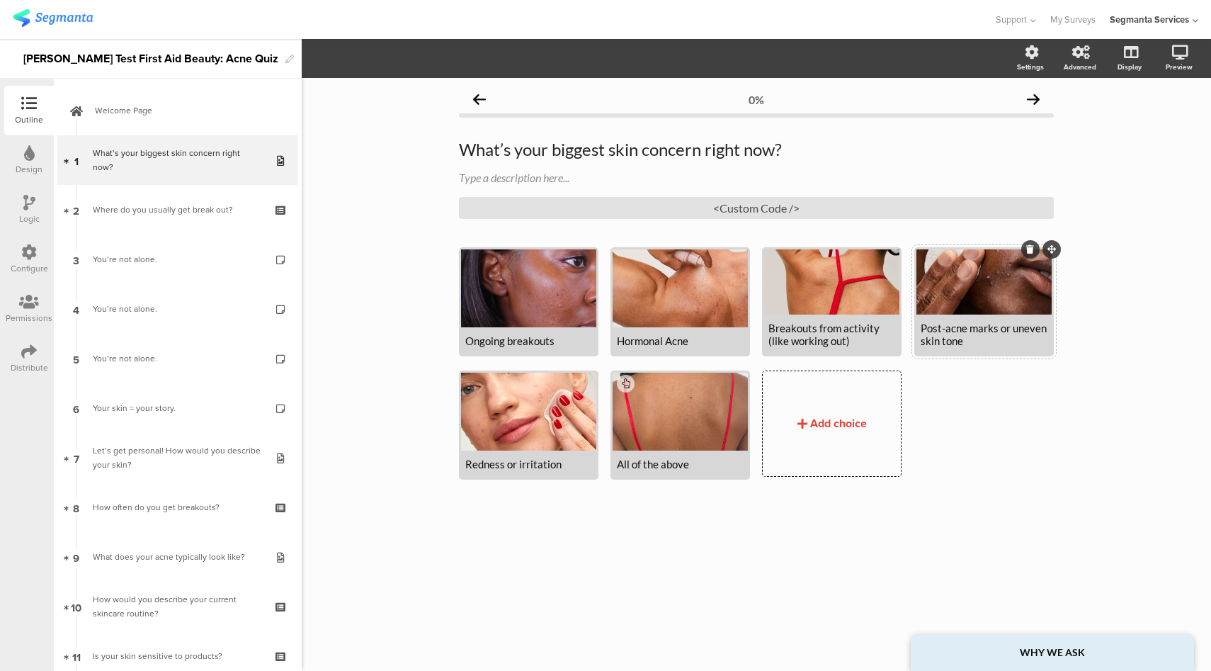
click at [944, 344] on div "Post-acne marks or uneven skin tone" at bounding box center [984, 335] width 127 height 26
copy div "Post-acne marks or uneven skin tone"
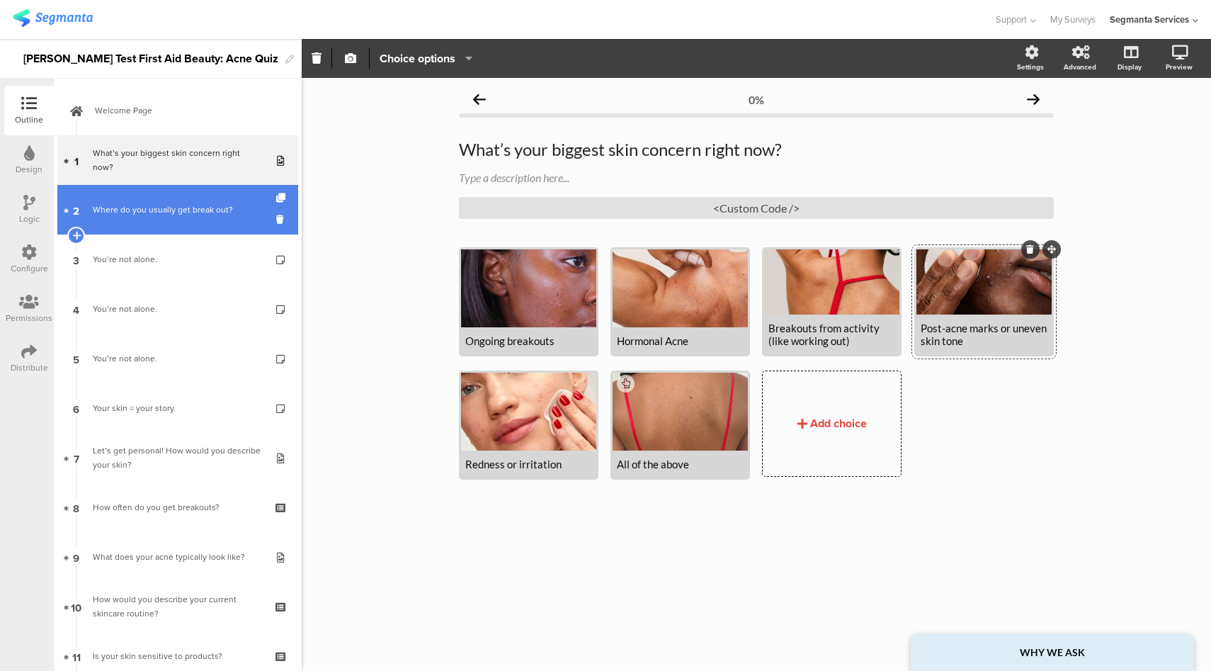
click at [169, 205] on div "Where do you usually get break out?" at bounding box center [177, 210] width 169 height 14
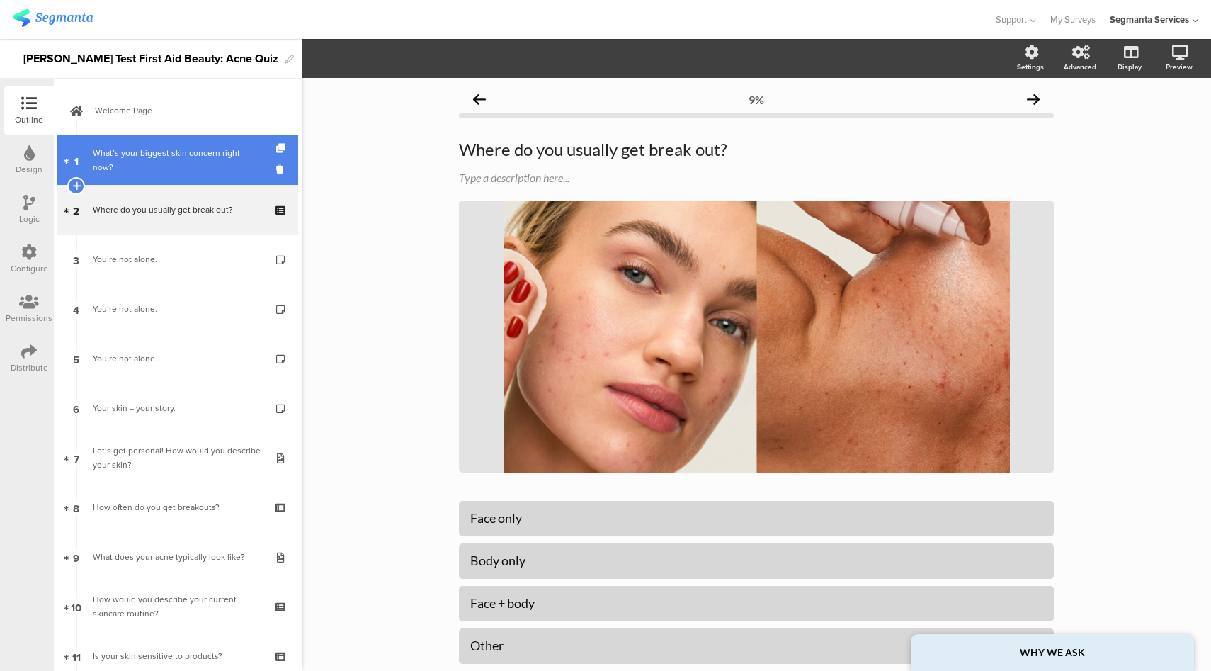
click at [176, 157] on div "What’s your biggest skin concern right now?" at bounding box center [177, 160] width 169 height 28
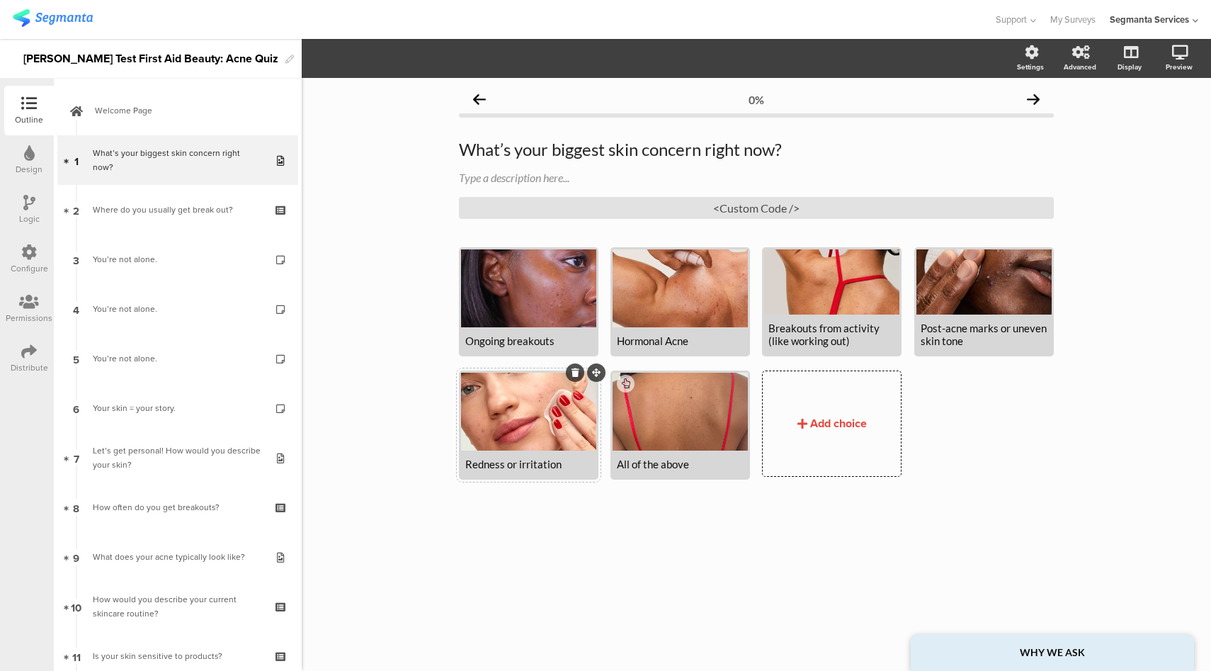
click at [495, 464] on div "Redness or irritation" at bounding box center [528, 464] width 127 height 13
copy div "Redness or irritation"
click at [492, 346] on div "Ongoing breakouts" at bounding box center [528, 340] width 127 height 13
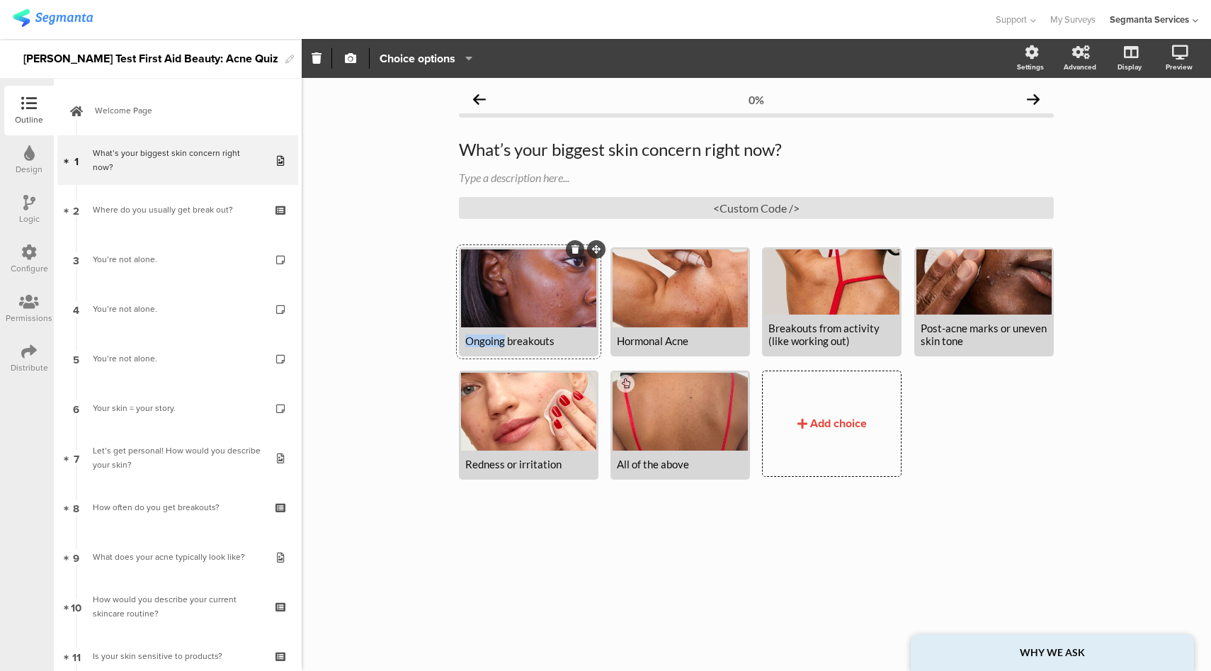
click at [492, 346] on div "Ongoing breakouts" at bounding box center [528, 340] width 127 height 13
copy div "Ongoing breakouts"
click at [647, 340] on div "Hormonal Acne" at bounding box center [680, 340] width 127 height 13
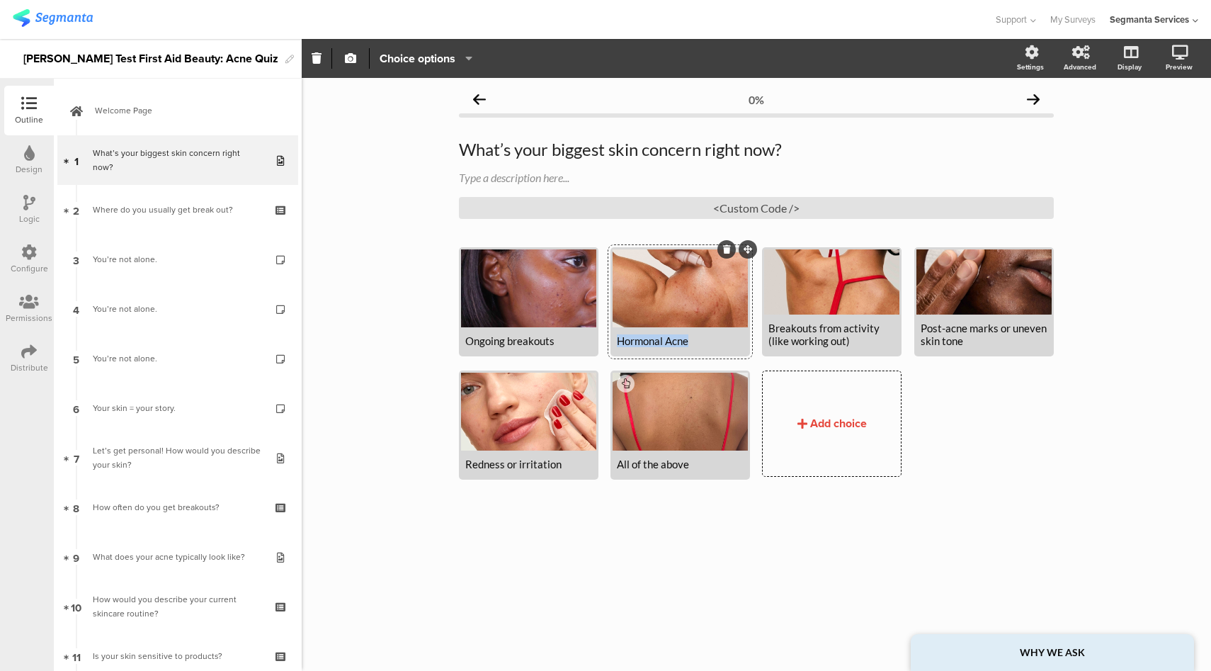
click at [647, 340] on div "Hormonal Acne" at bounding box center [680, 340] width 127 height 13
copy div "Hormonal Acne"
click at [819, 340] on div "Breakouts from activity (like working out)" at bounding box center [832, 335] width 127 height 26
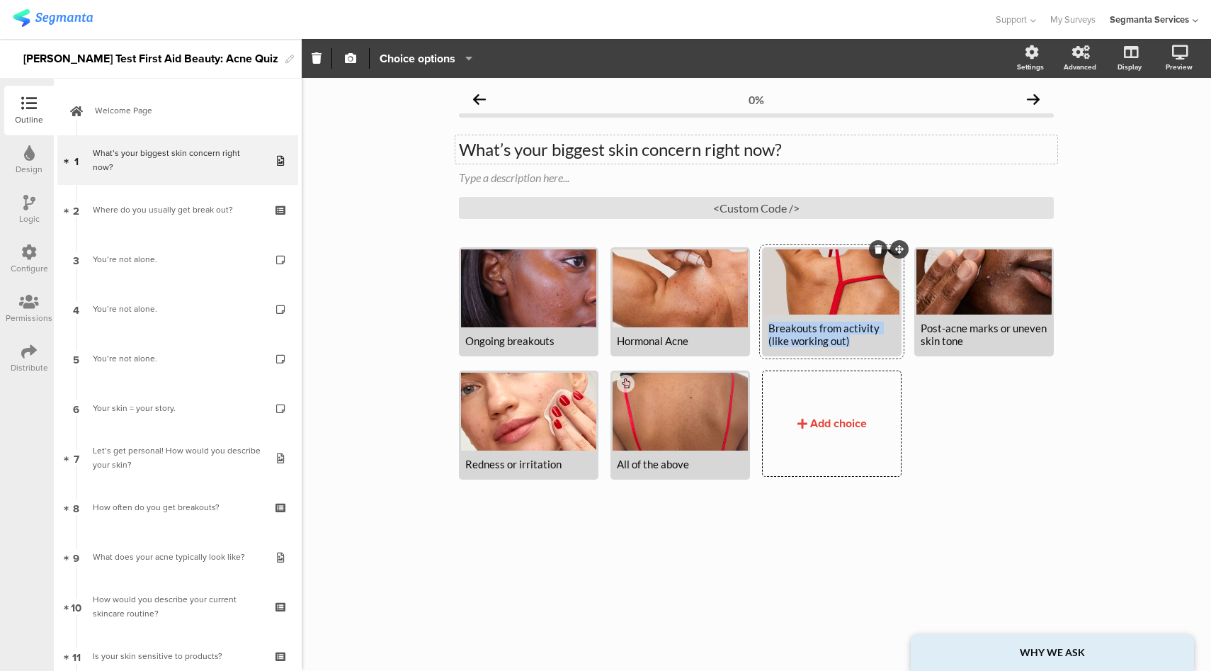
copy div "Breakouts from activity (like working out)"
click at [659, 465] on div "All of the above" at bounding box center [680, 464] width 127 height 13
click at [658, 464] on div "All of the above" at bounding box center [680, 464] width 127 height 13
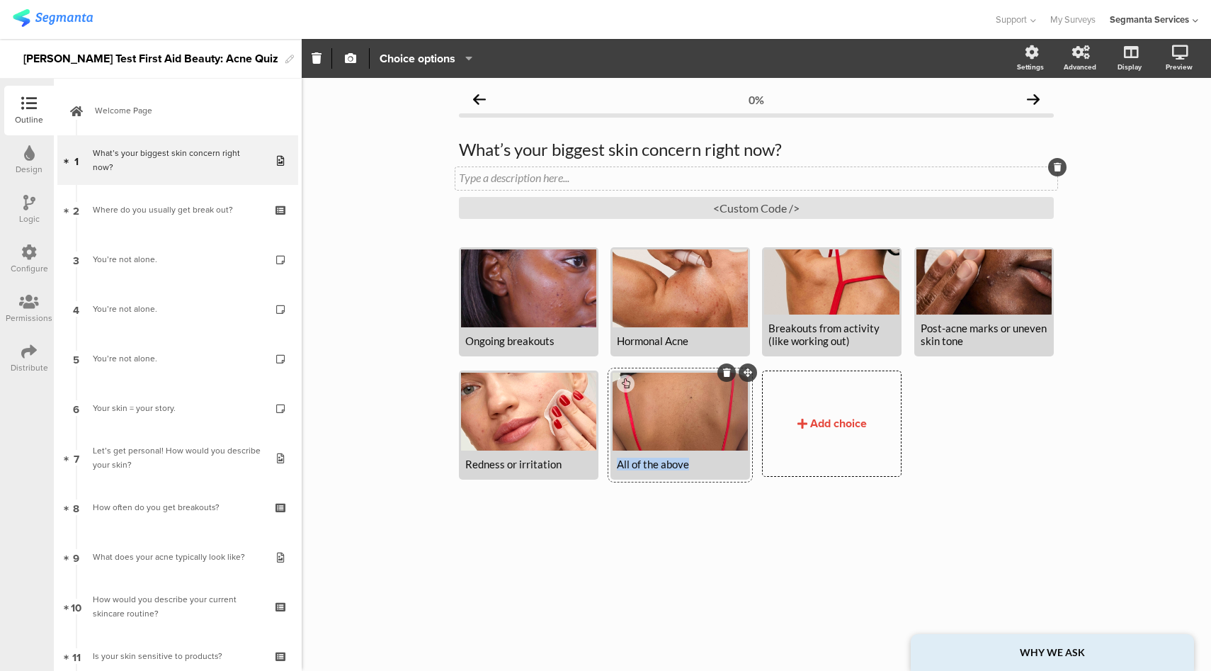
copy div "All of the above"
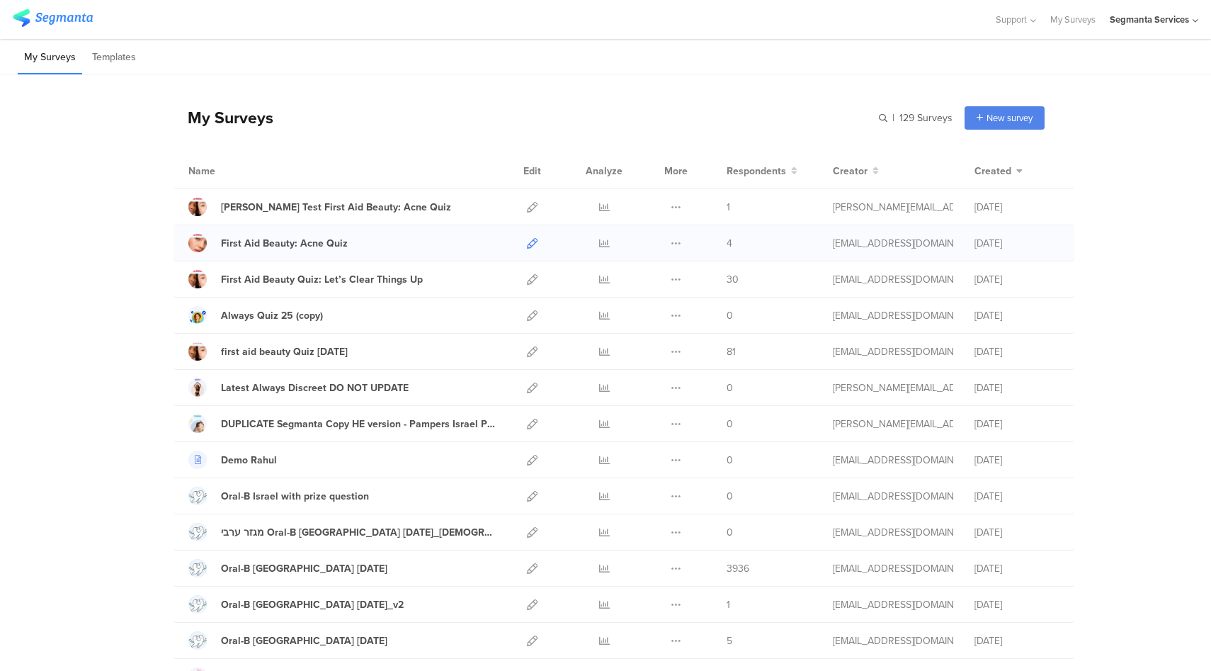
click at [527, 244] on icon at bounding box center [532, 243] width 11 height 11
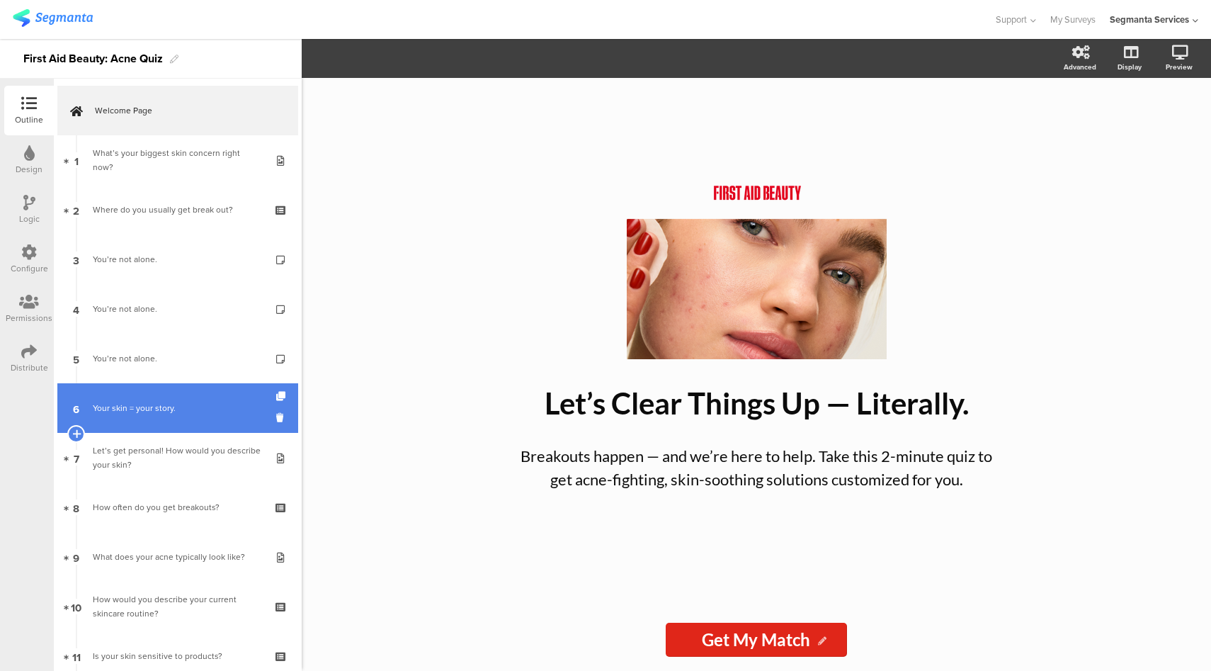
scroll to position [637, 0]
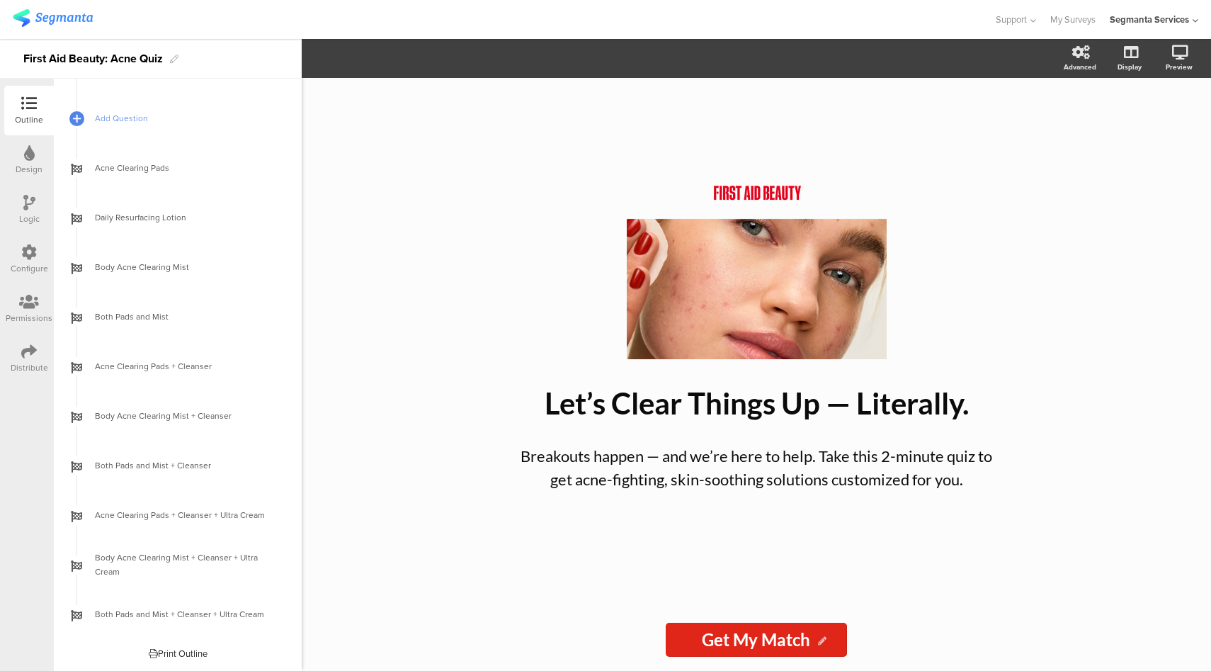
click at [30, 213] on div "Logic" at bounding box center [29, 219] width 21 height 13
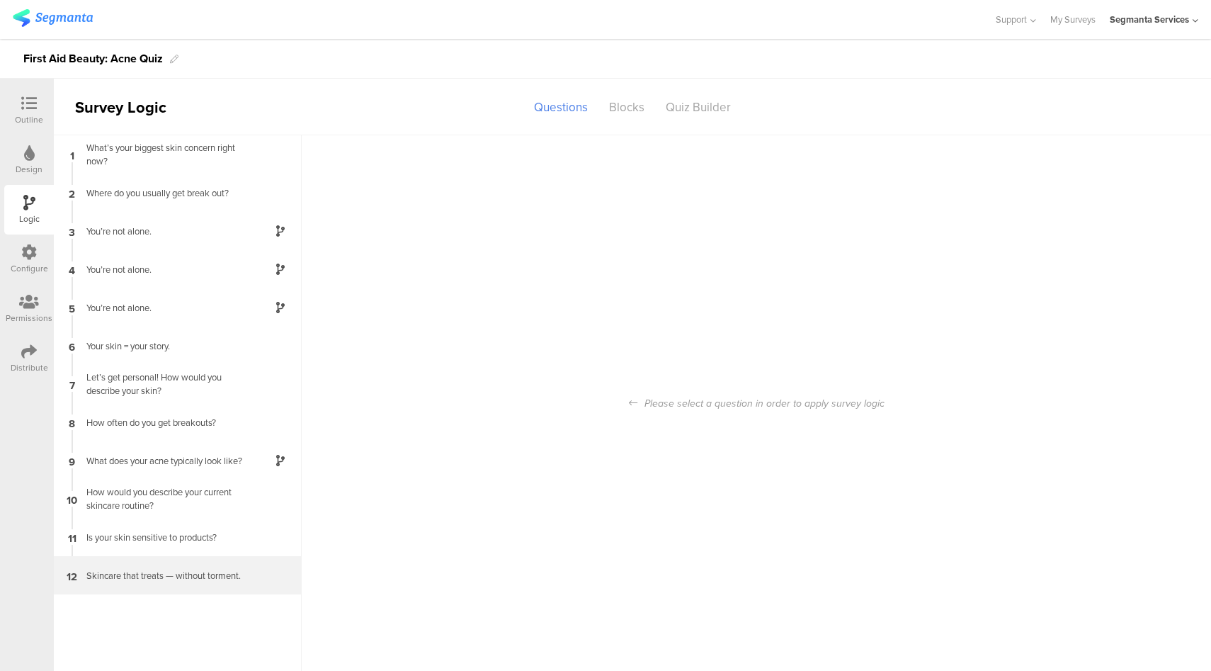
click at [110, 582] on div "12 Skincare that treats — without torment." at bounding box center [178, 575] width 248 height 38
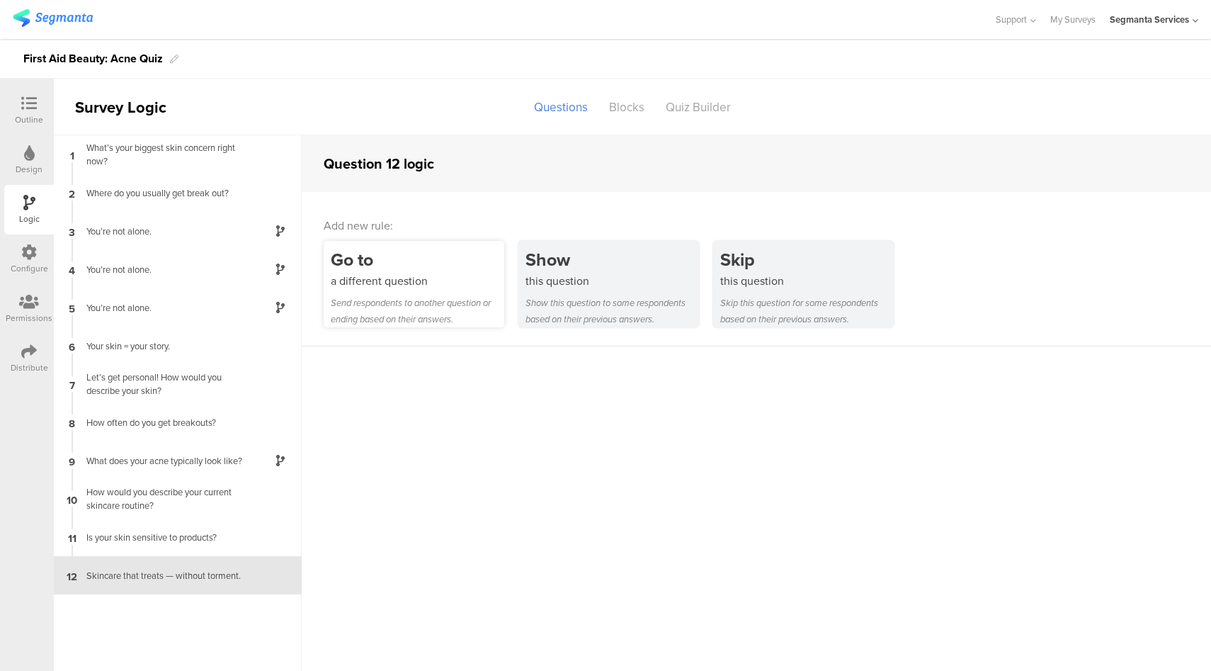
click at [405, 271] on div "Go to" at bounding box center [418, 260] width 174 height 26
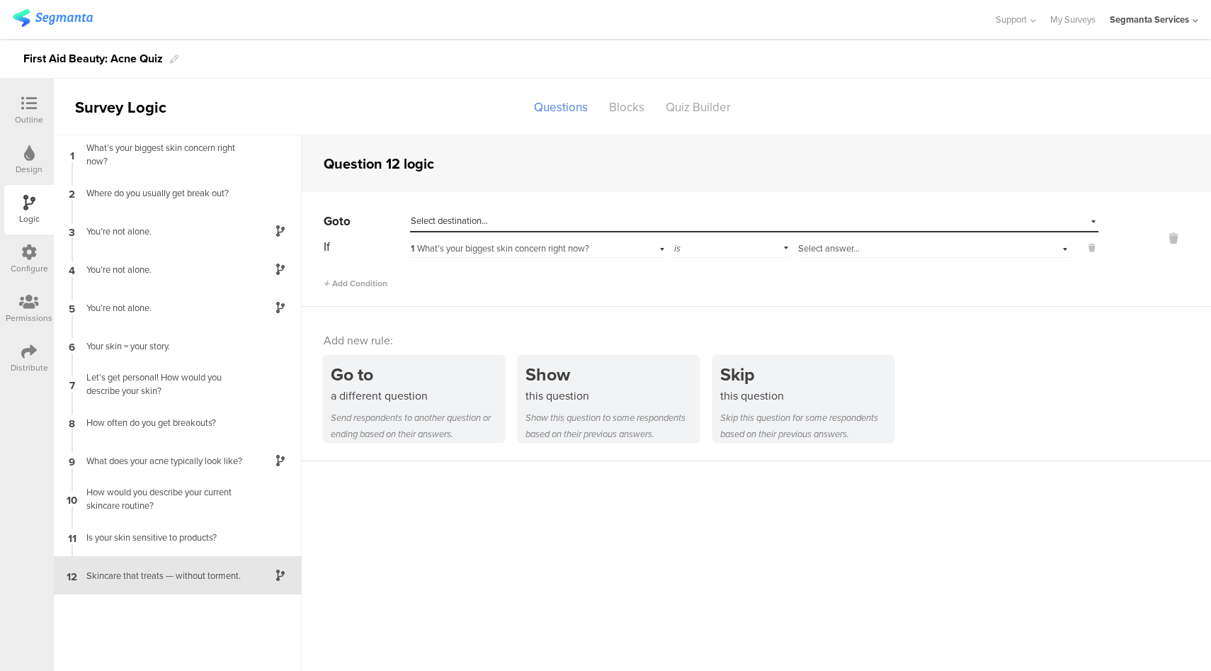
click at [537, 222] on div "Select destination..." at bounding box center [689, 221] width 557 height 13
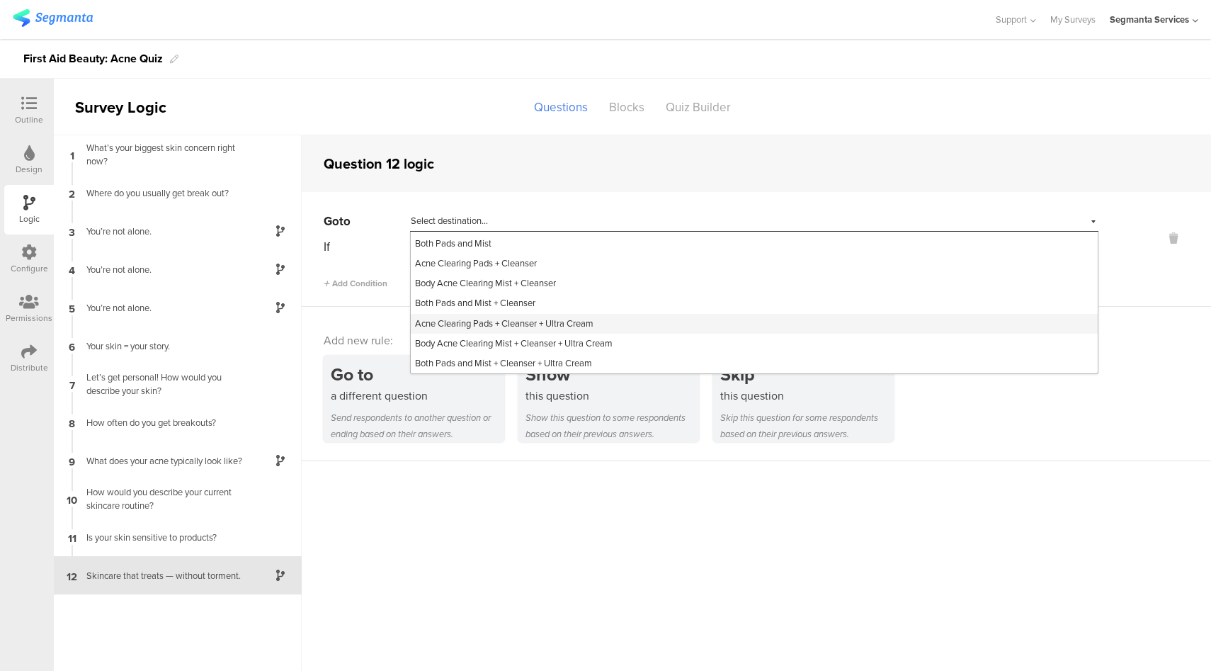
scroll to position [196, 0]
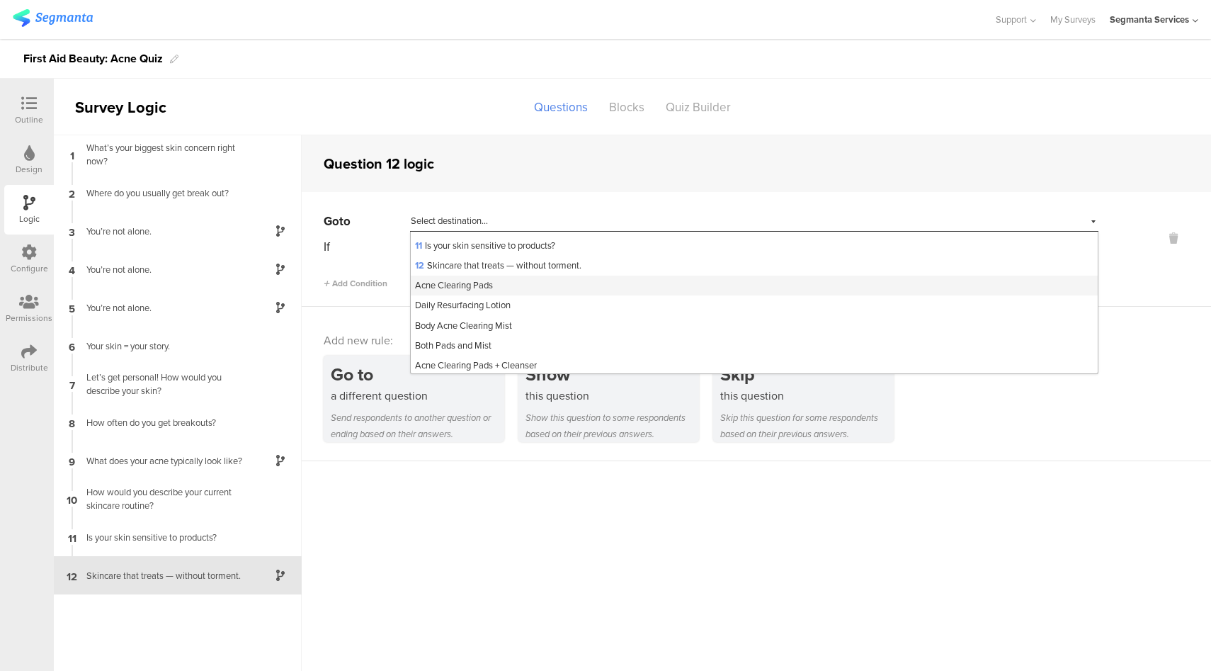
click at [517, 291] on div "Acne Clearing Pads" at bounding box center [754, 286] width 687 height 20
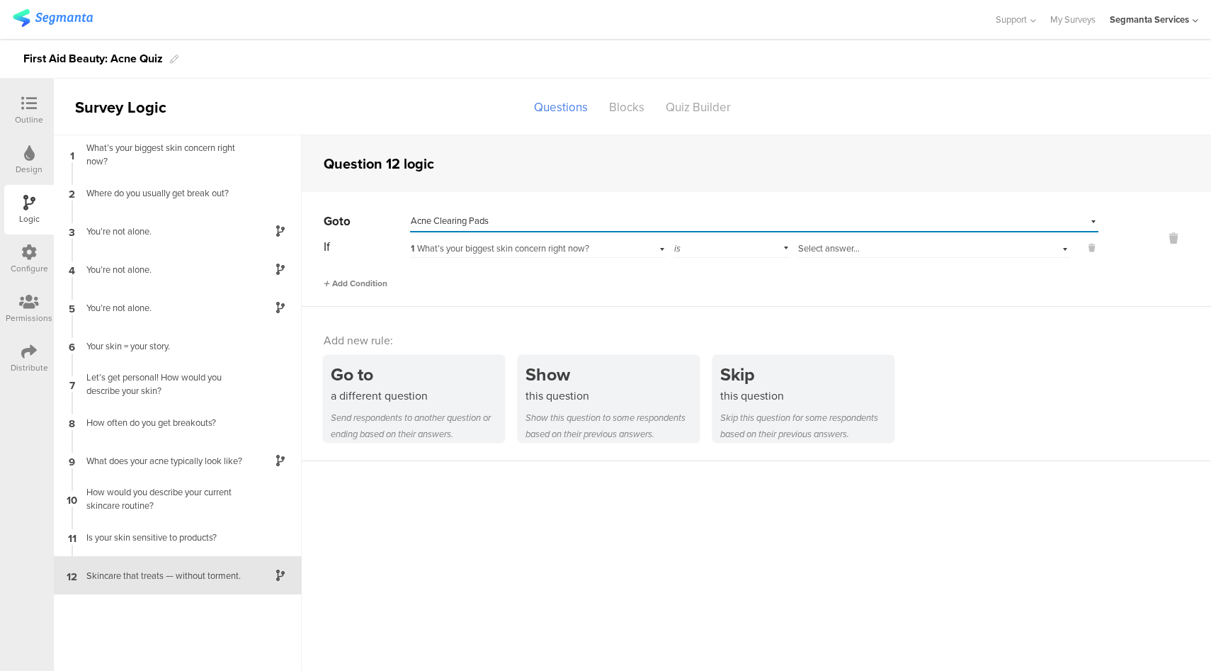
click at [366, 285] on span "Add Condition" at bounding box center [356, 283] width 64 height 13
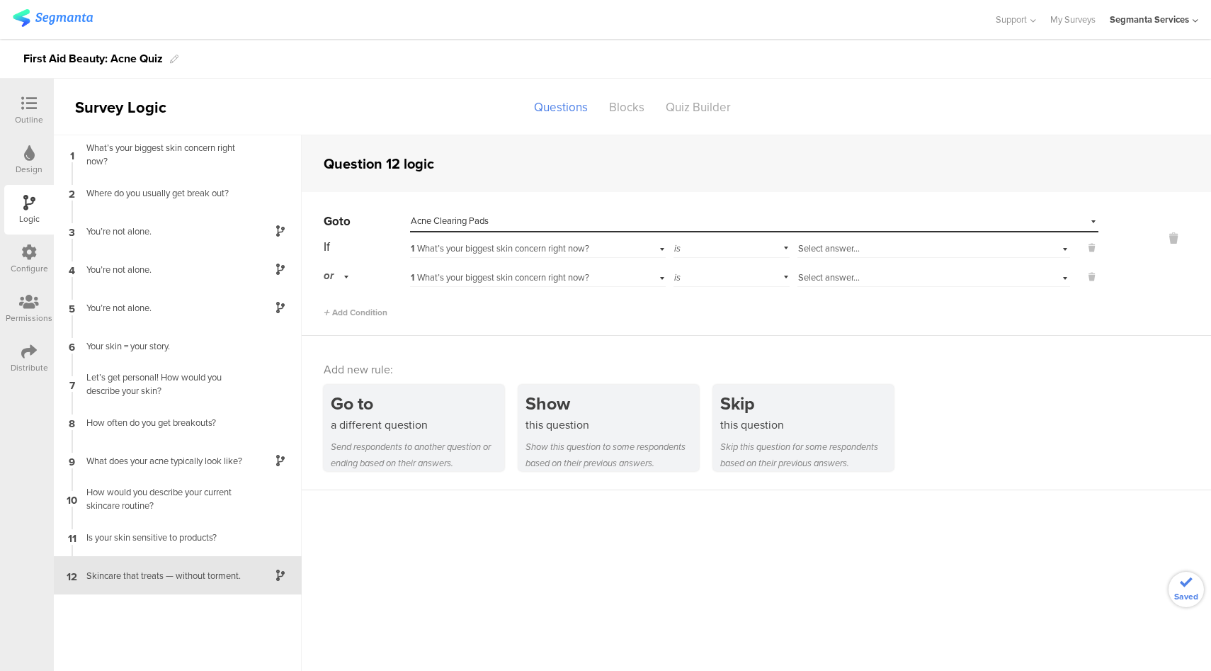
click at [346, 278] on div "or" at bounding box center [339, 276] width 30 height 22
click at [344, 317] on div "and" at bounding box center [366, 316] width 84 height 20
click at [556, 247] on span "1 What’s your biggest skin concern right now?" at bounding box center [500, 248] width 179 height 13
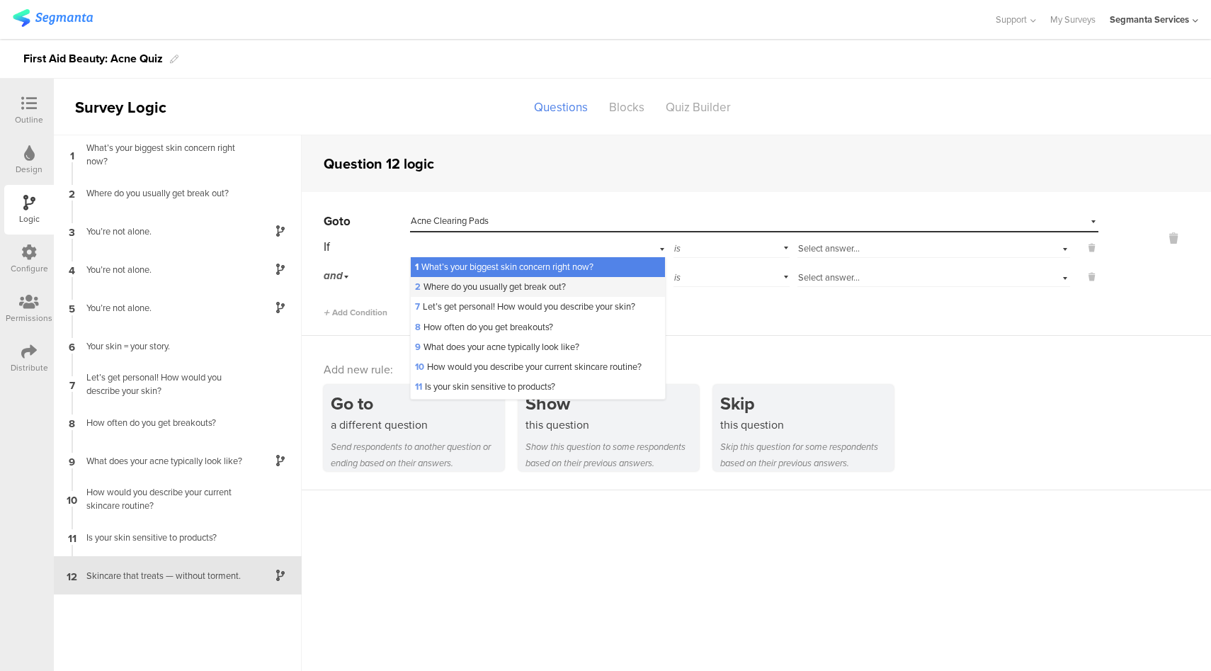
click at [493, 284] on span "2 Where do you usually get break out?" at bounding box center [490, 286] width 151 height 13
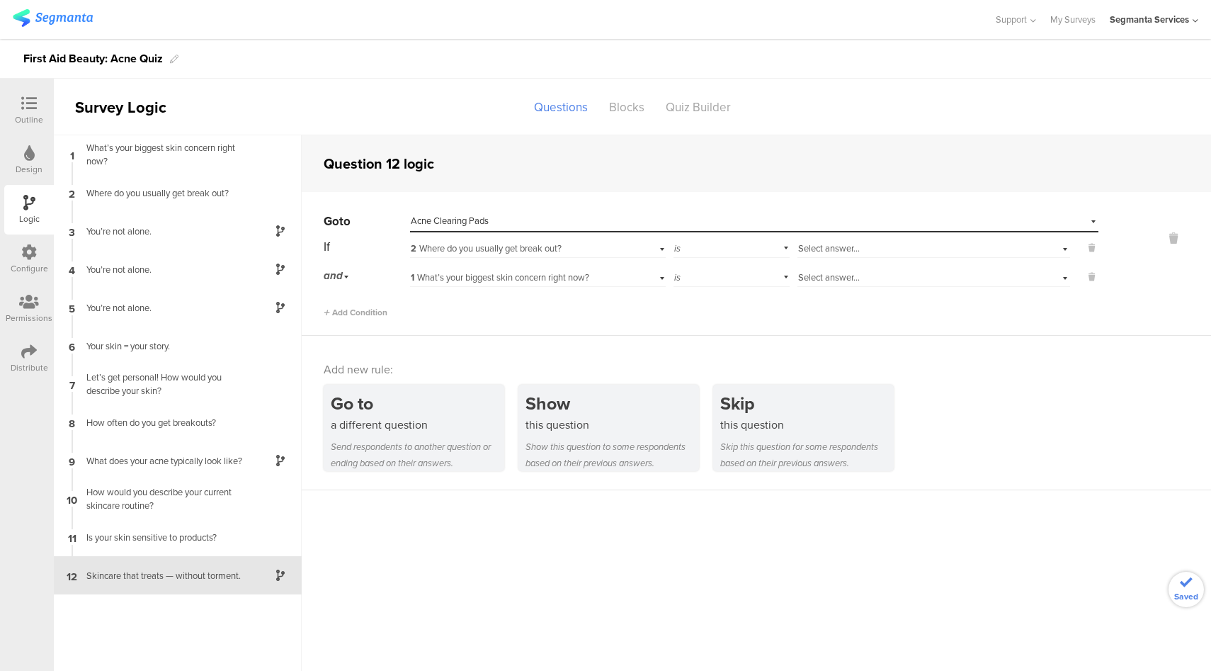
click at [880, 247] on div "Select answer..." at bounding box center [912, 248] width 228 height 13
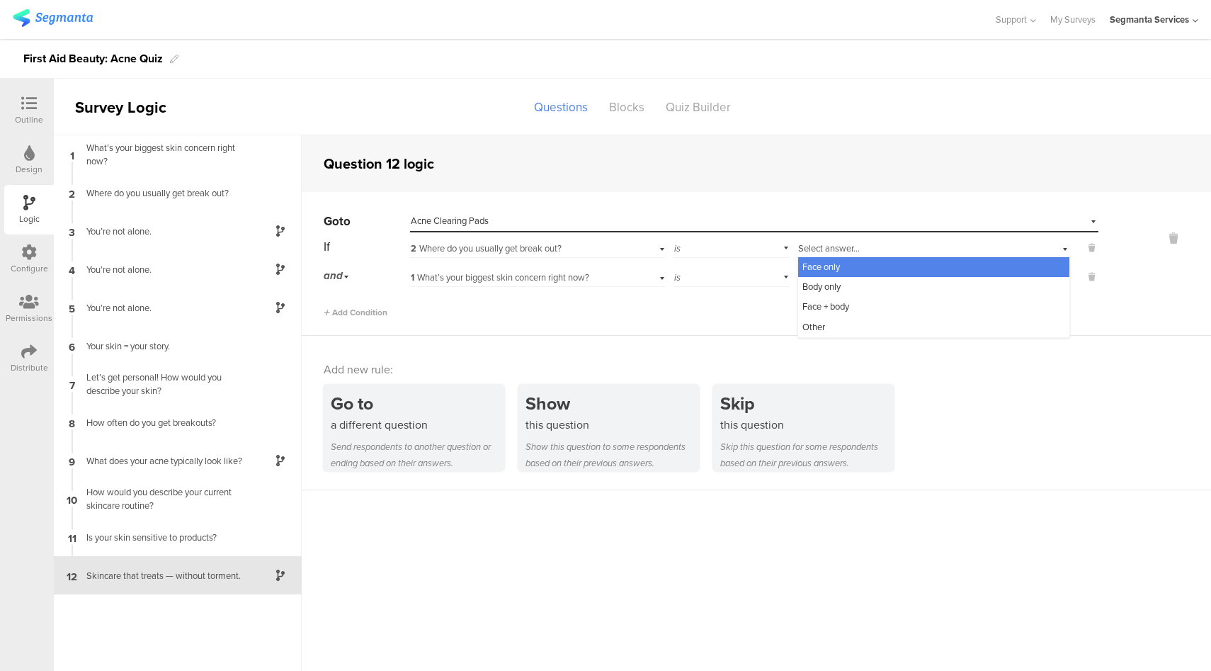
click at [867, 271] on div "Face only" at bounding box center [933, 267] width 271 height 20
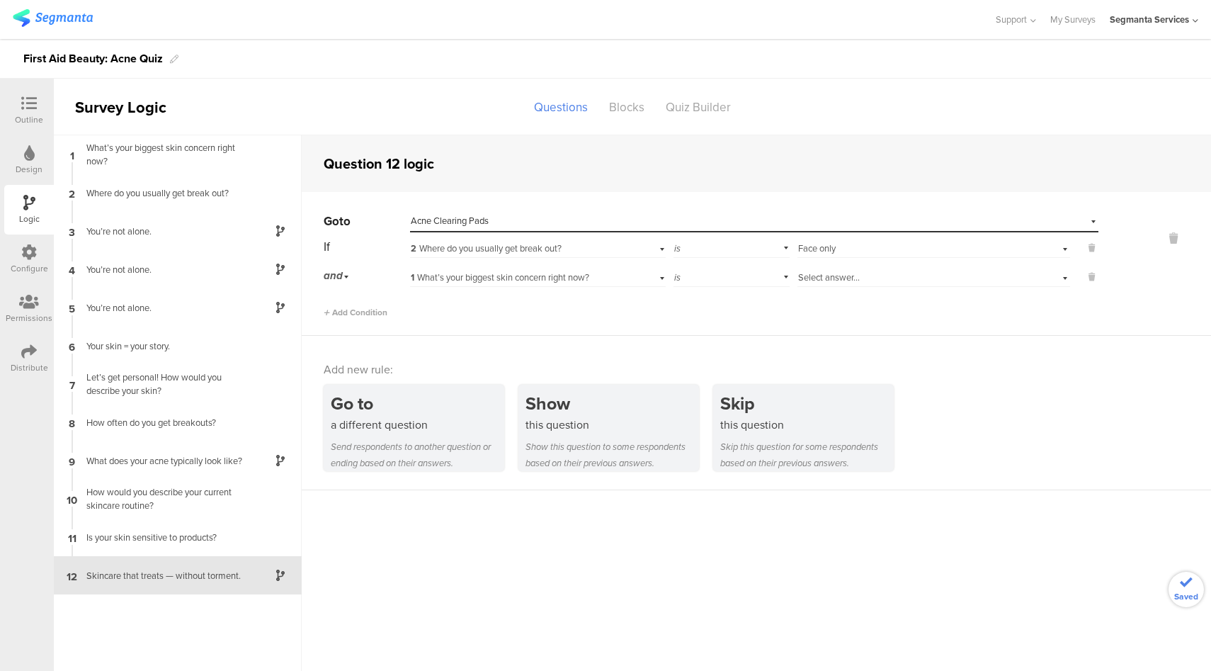
click at [584, 280] on span "1 What’s your biggest skin concern right now?" at bounding box center [500, 277] width 179 height 13
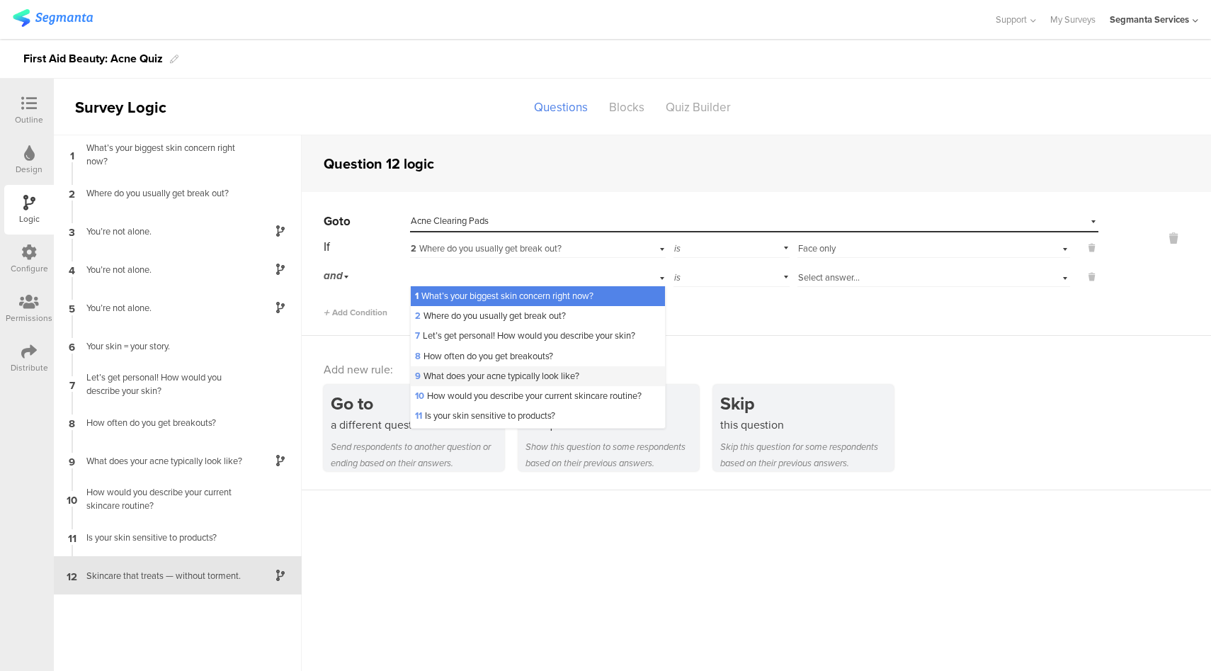
click at [473, 381] on span "9 What does your acne typically look like?" at bounding box center [497, 375] width 164 height 13
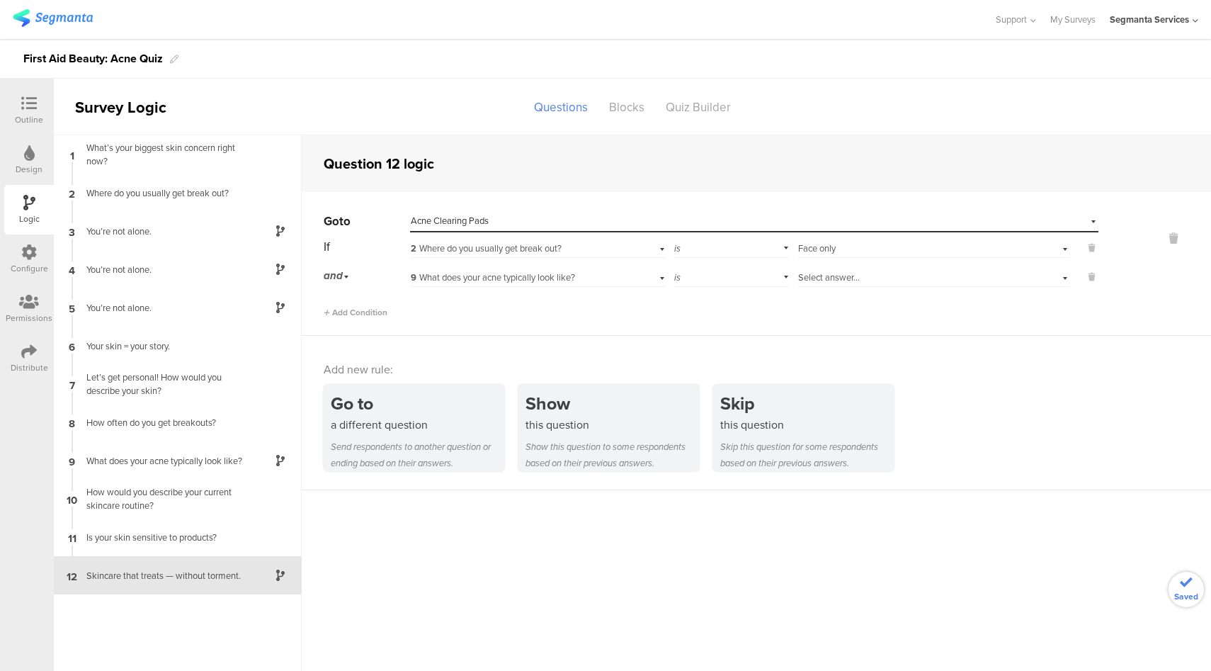
click at [870, 277] on div "Select answer..." at bounding box center [912, 277] width 228 height 13
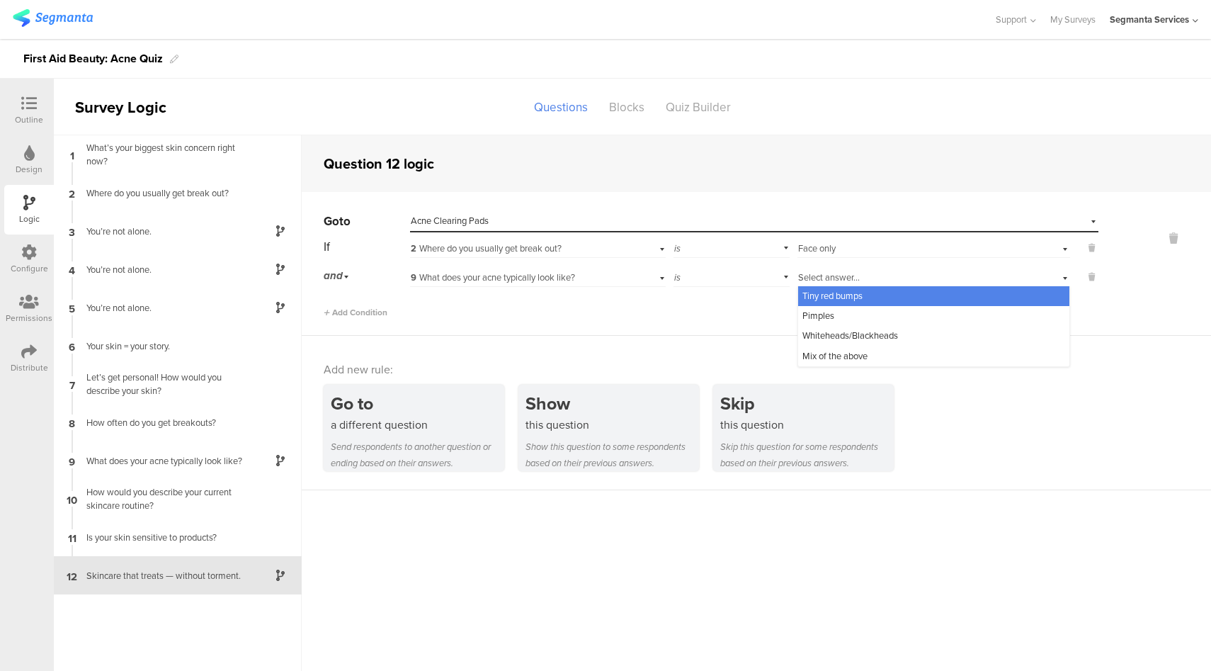
click at [859, 294] on span "Tiny red bumps" at bounding box center [833, 295] width 60 height 13
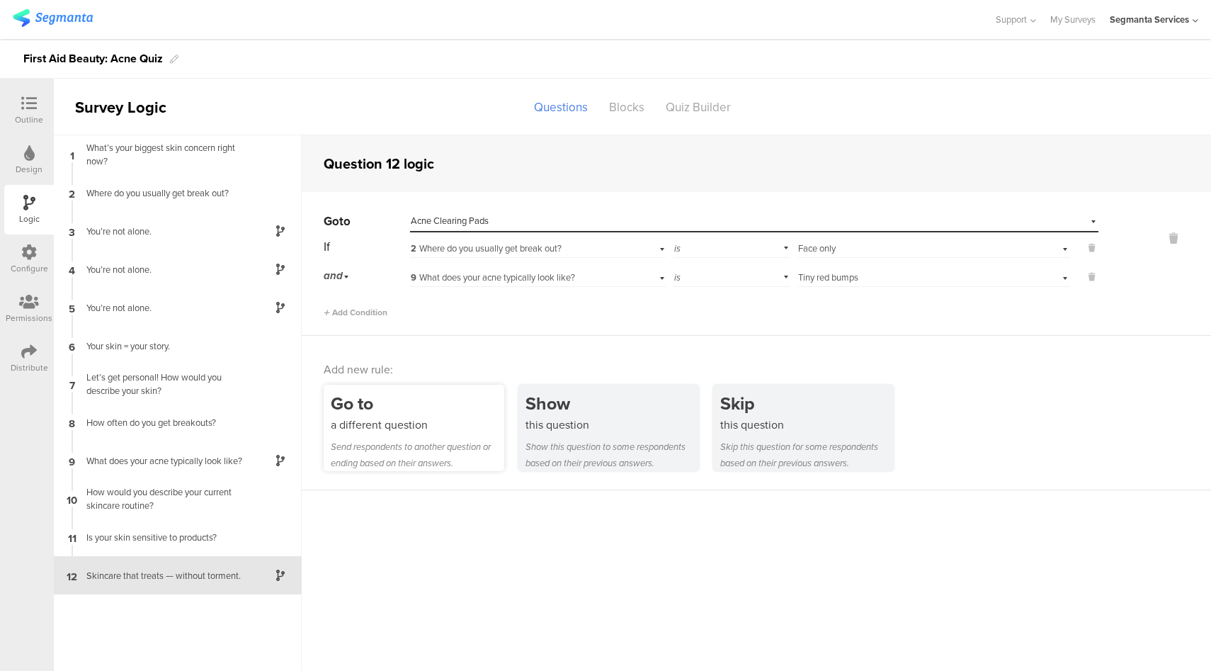
click at [444, 401] on div "Go to" at bounding box center [418, 403] width 174 height 26
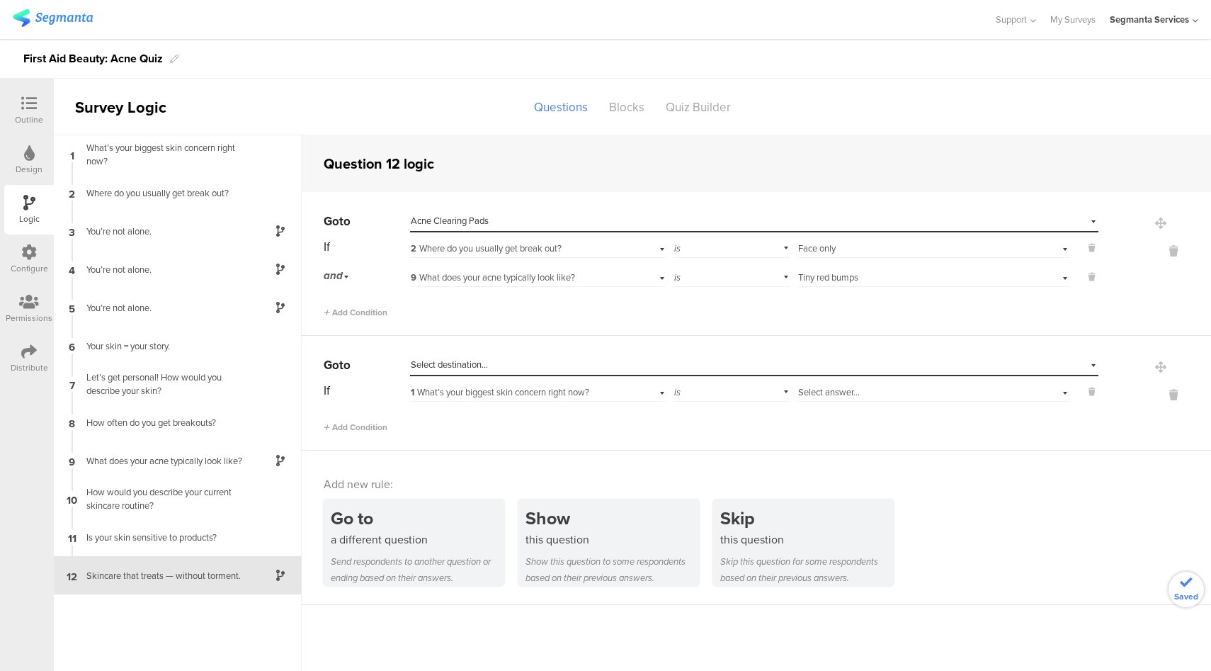
click at [521, 366] on div "Select destination..." at bounding box center [689, 364] width 557 height 13
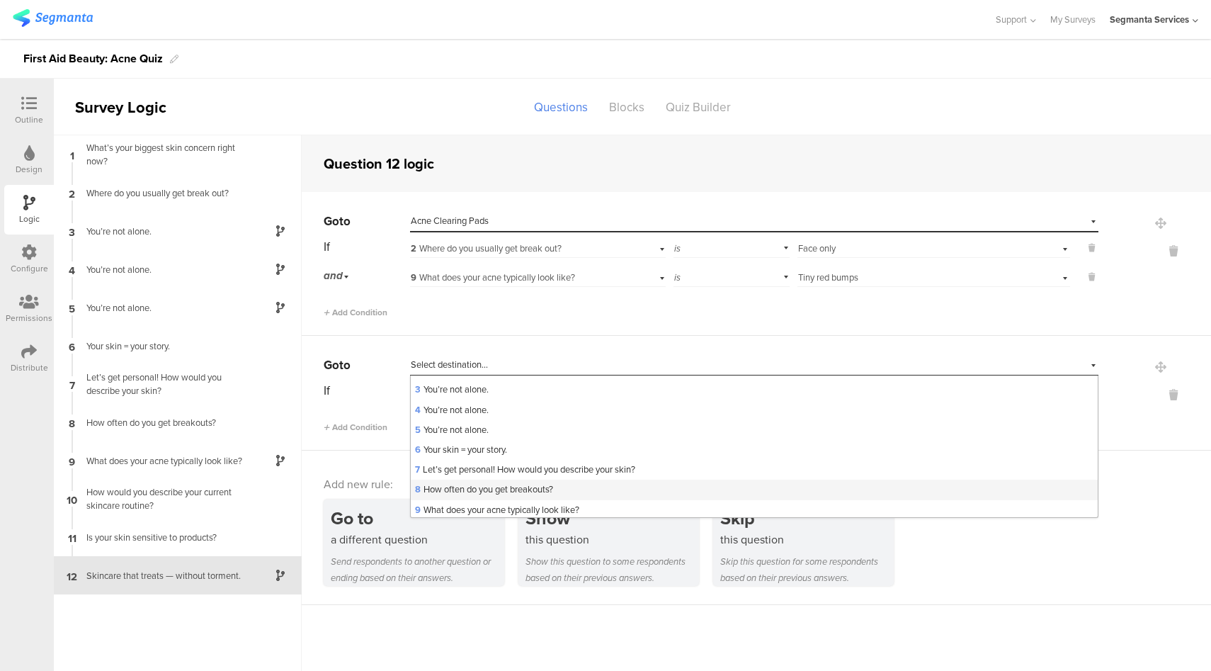
scroll to position [120, 0]
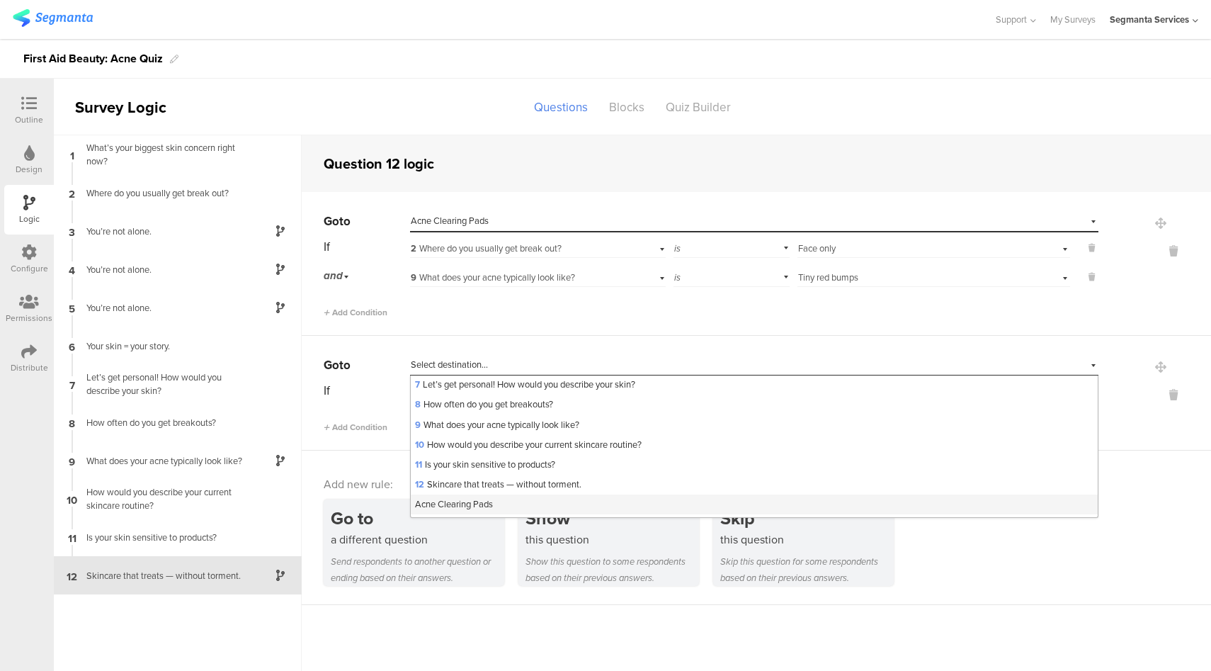
click at [479, 509] on span "Acne Clearing Pads" at bounding box center [454, 503] width 78 height 13
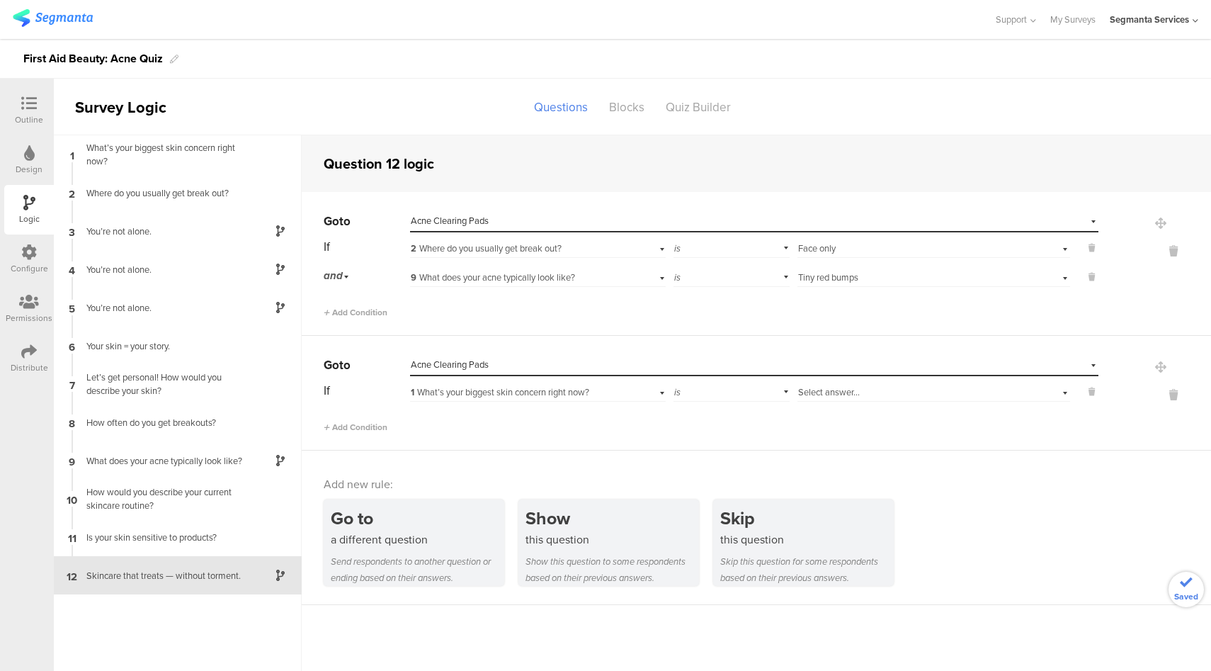
click at [544, 393] on span "1 What’s your biggest skin concern right now?" at bounding box center [500, 391] width 179 height 13
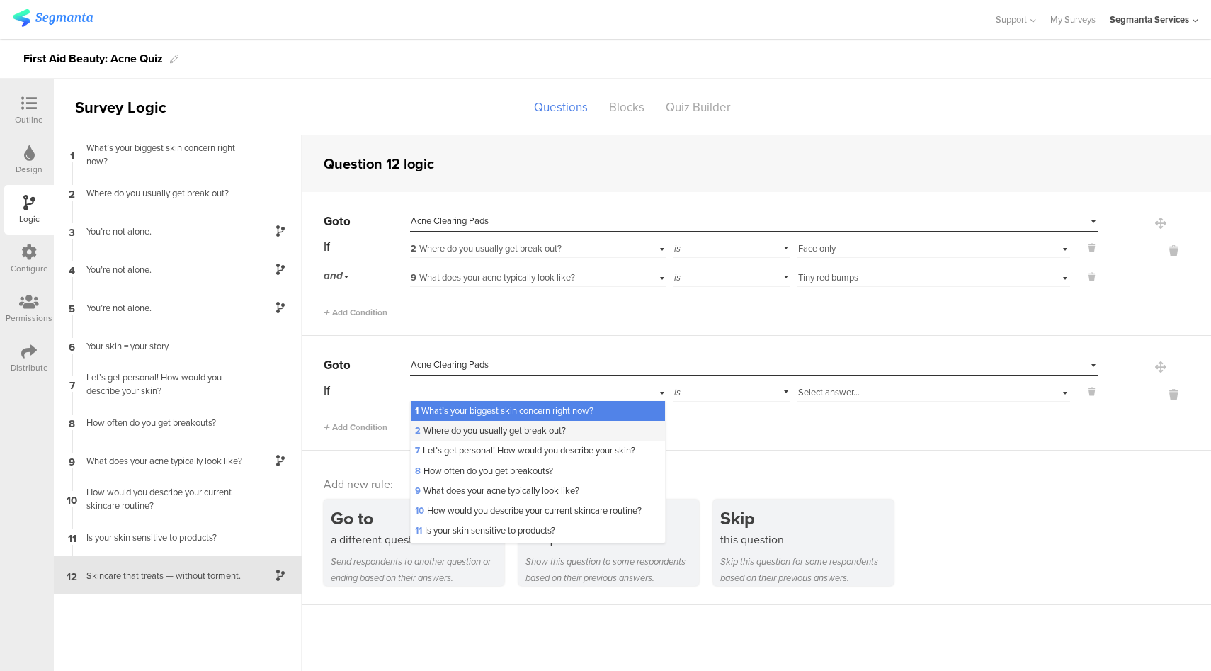
click at [485, 435] on span "2 Where do you usually get break out?" at bounding box center [490, 430] width 151 height 13
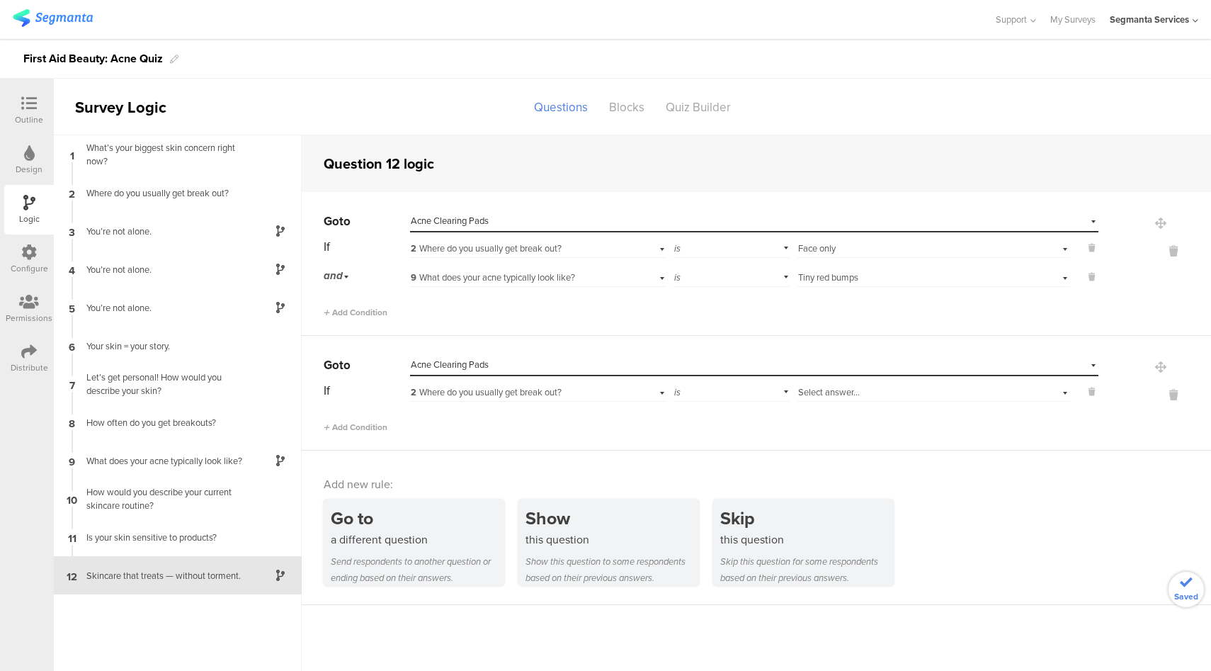
click at [839, 397] on span "Select answer..." at bounding box center [829, 391] width 62 height 13
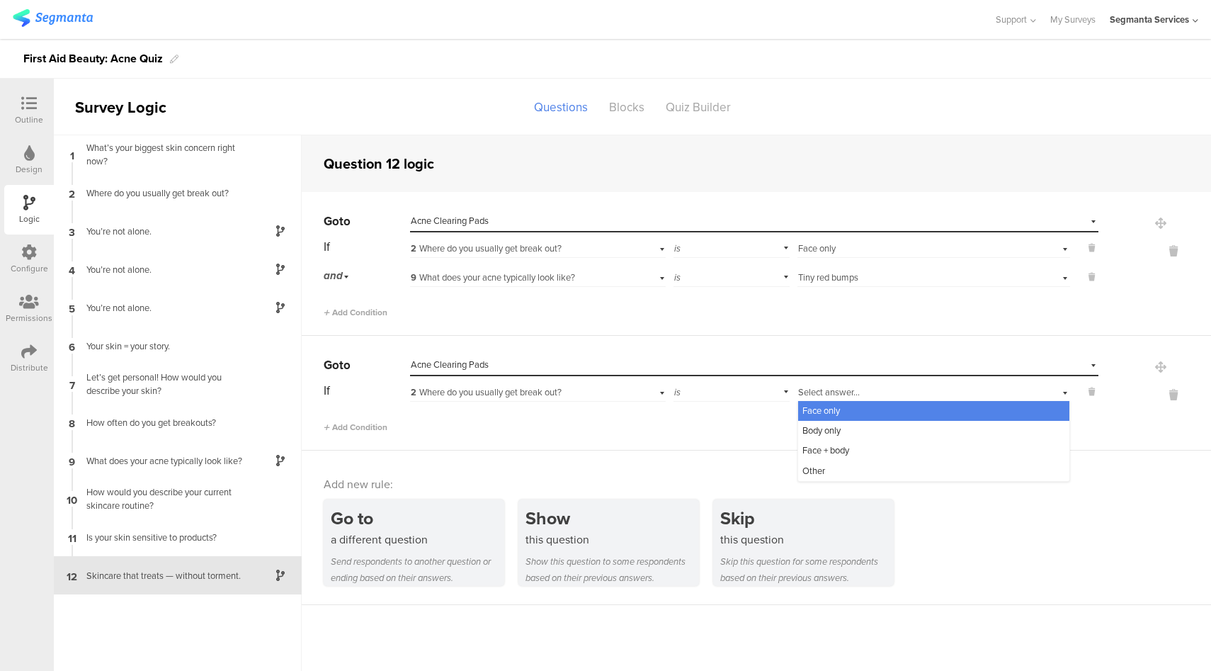
click at [834, 415] on span "Face only" at bounding box center [822, 410] width 38 height 13
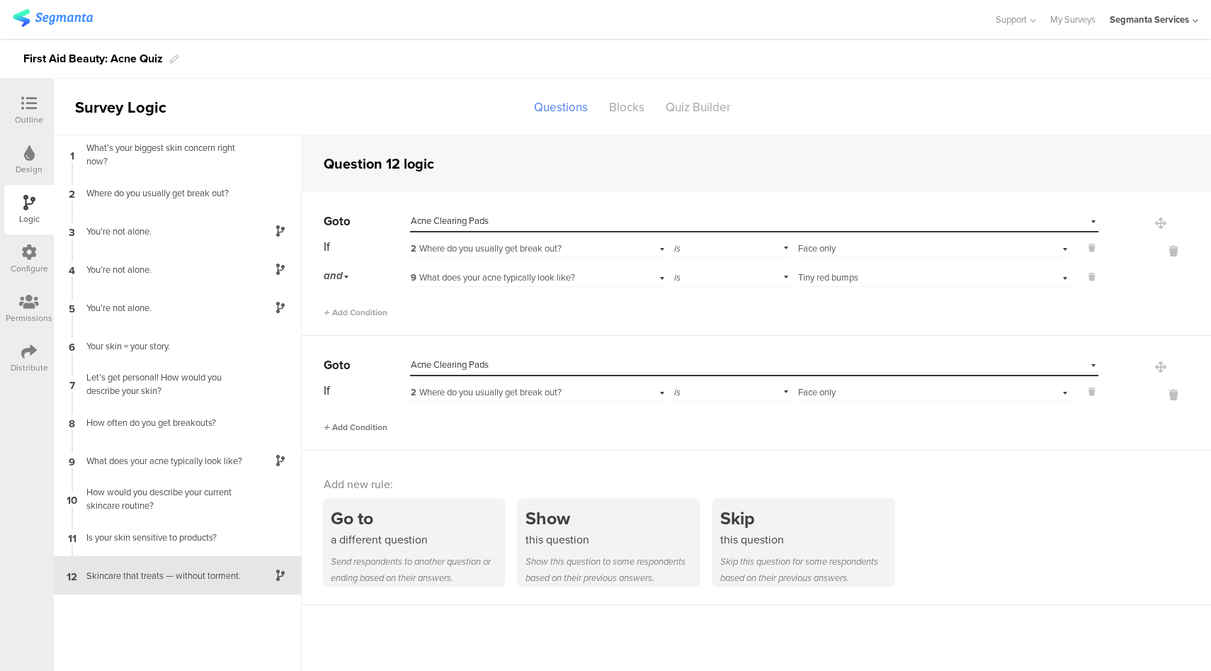
click at [366, 430] on span "Add Condition" at bounding box center [356, 427] width 64 height 13
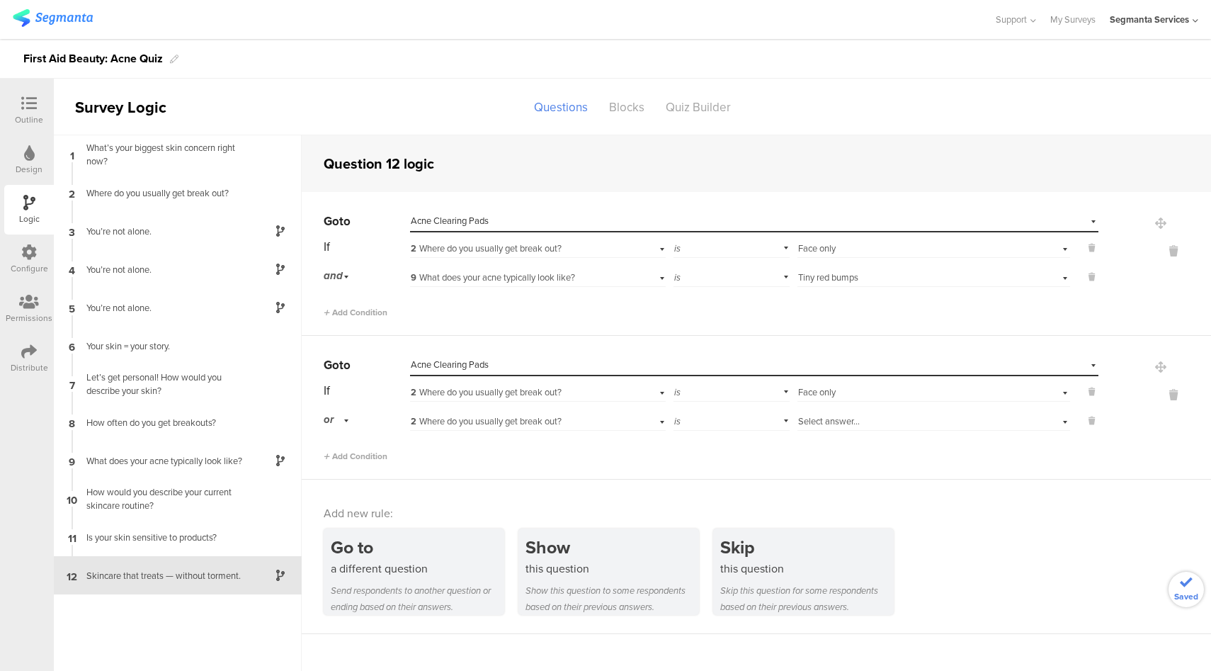
click at [338, 423] on div "or" at bounding box center [339, 420] width 30 height 22
click at [346, 460] on div "and" at bounding box center [366, 460] width 84 height 20
click at [570, 418] on div "2 Where do you usually get break out?" at bounding box center [517, 421] width 213 height 13
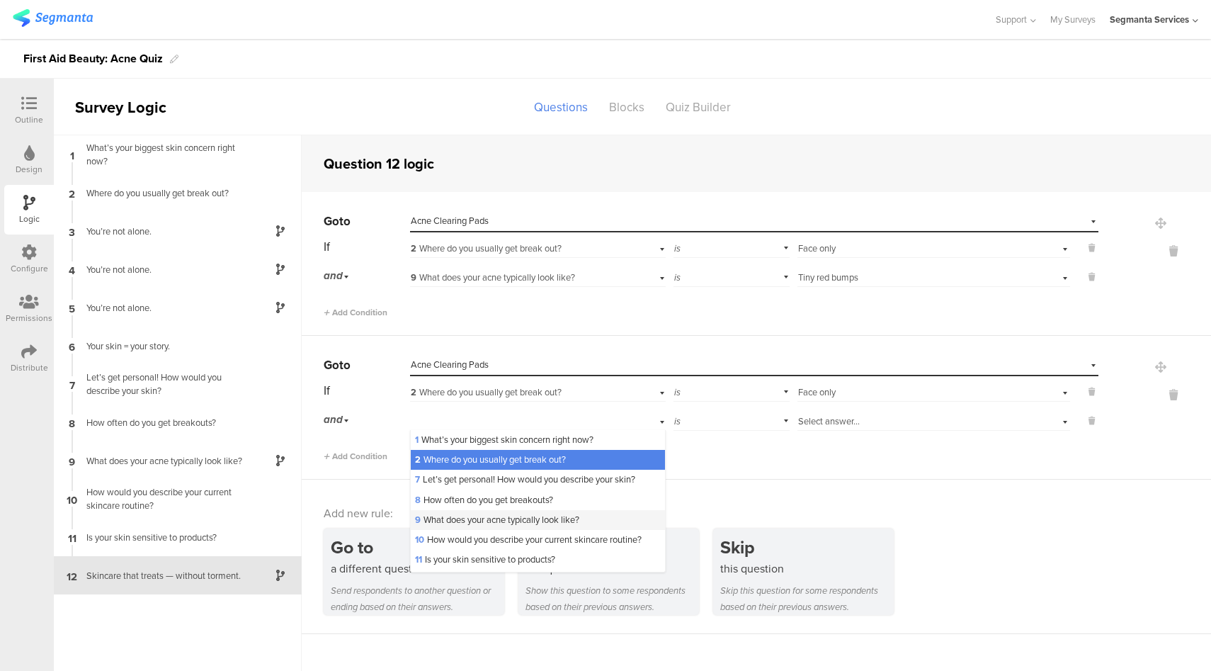
click at [513, 521] on span "9 What does your acne typically look like?" at bounding box center [497, 519] width 164 height 13
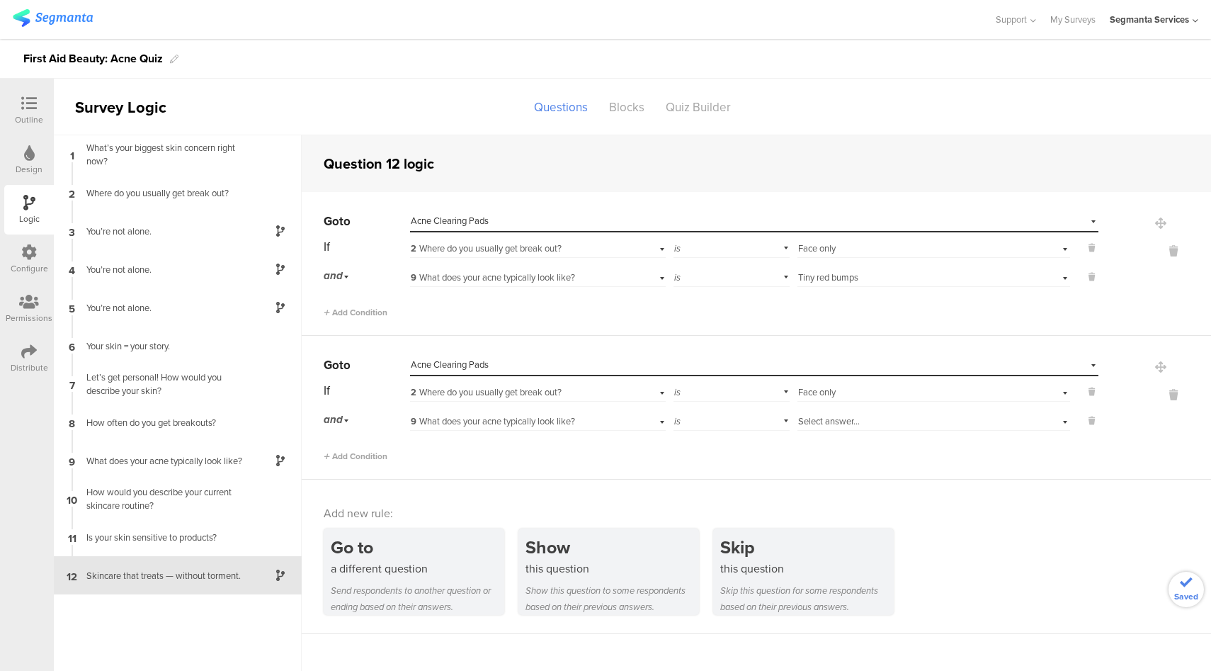
click at [858, 424] on span "Select answer..." at bounding box center [829, 420] width 62 height 13
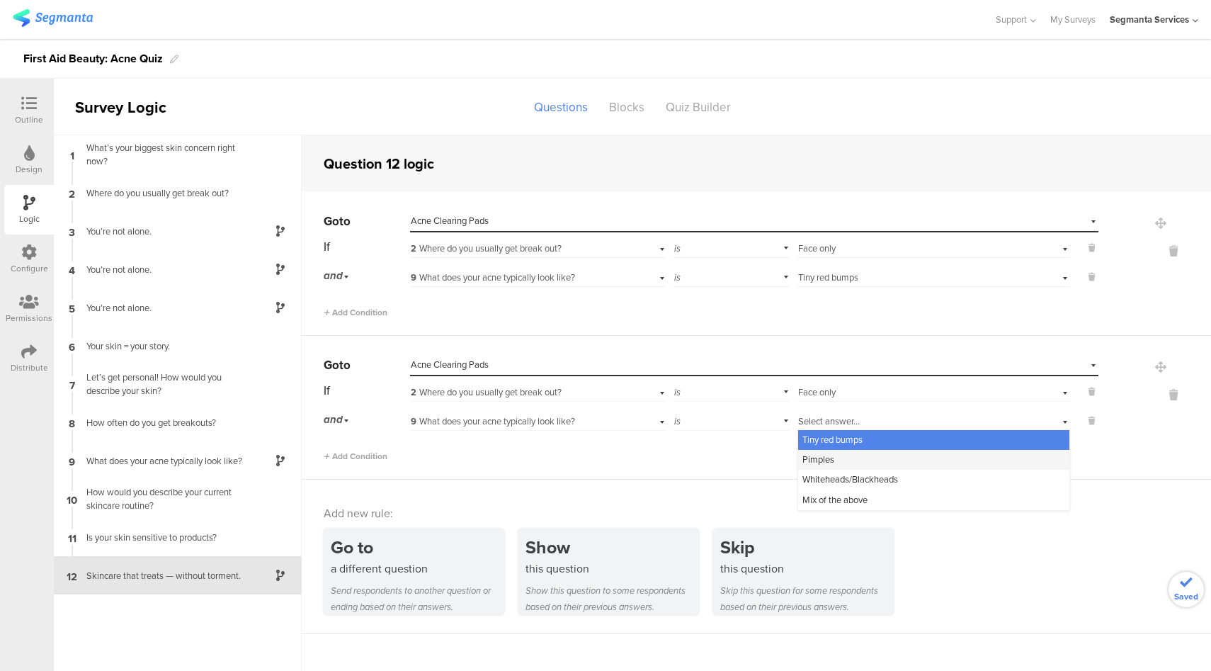
click at [832, 464] on span "Pimples" at bounding box center [819, 459] width 32 height 13
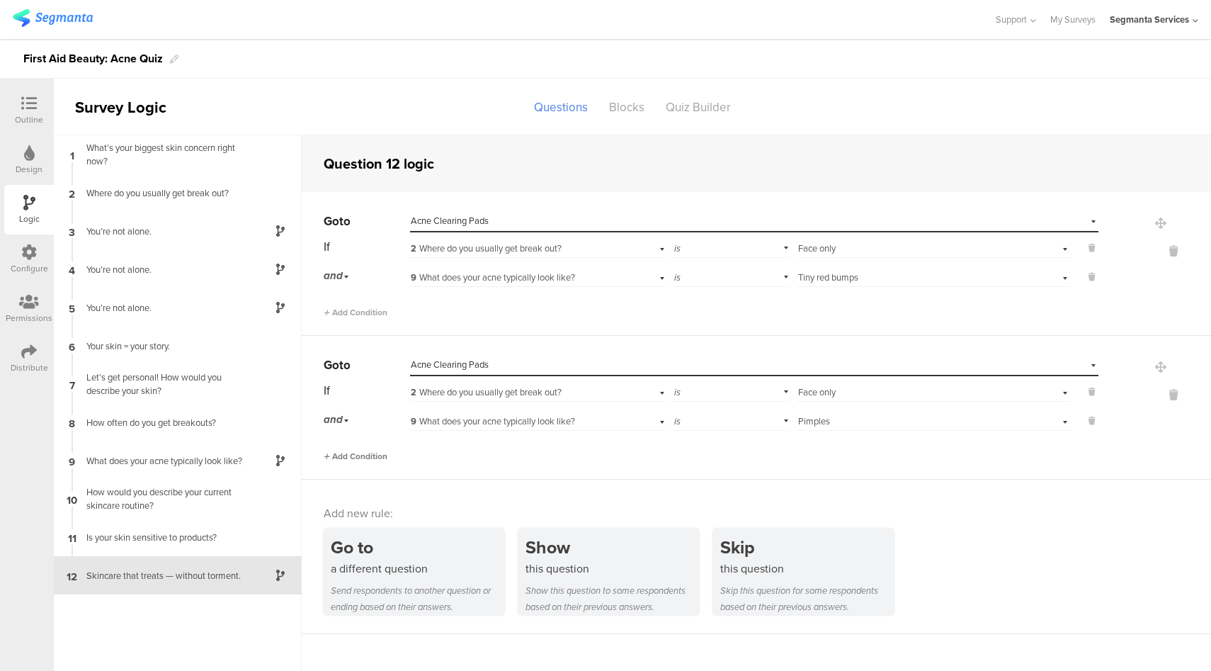
click at [370, 453] on span "Add Condition" at bounding box center [356, 456] width 64 height 13
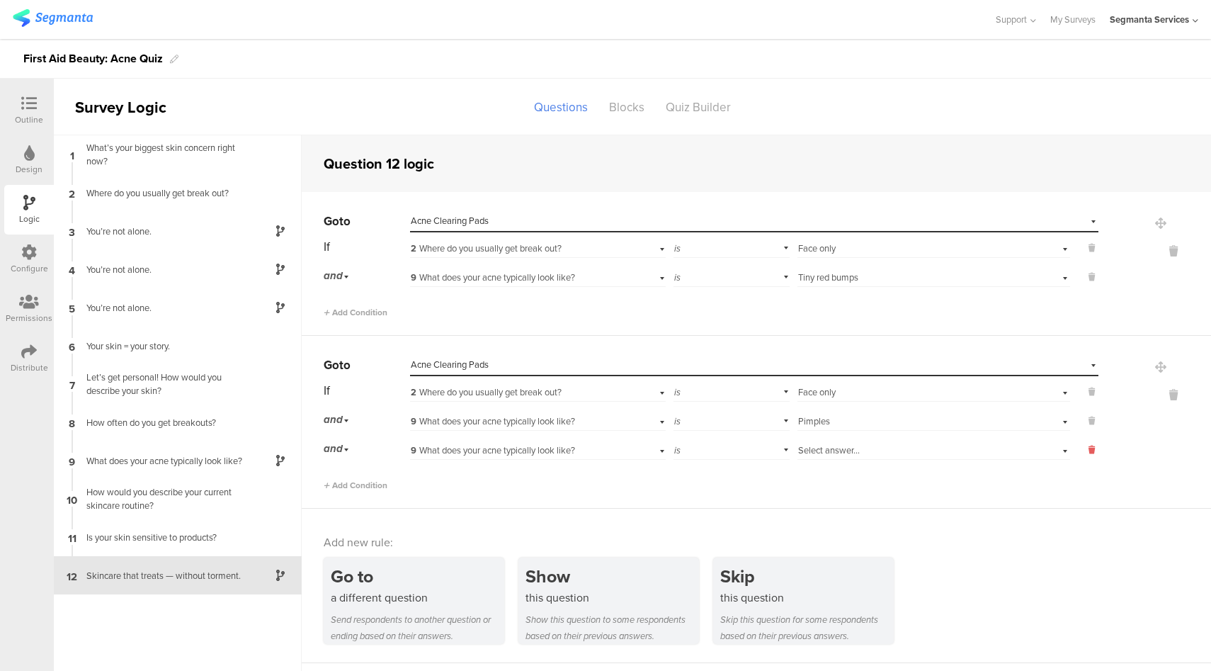
click at [1092, 451] on icon at bounding box center [1092, 449] width 6 height 13
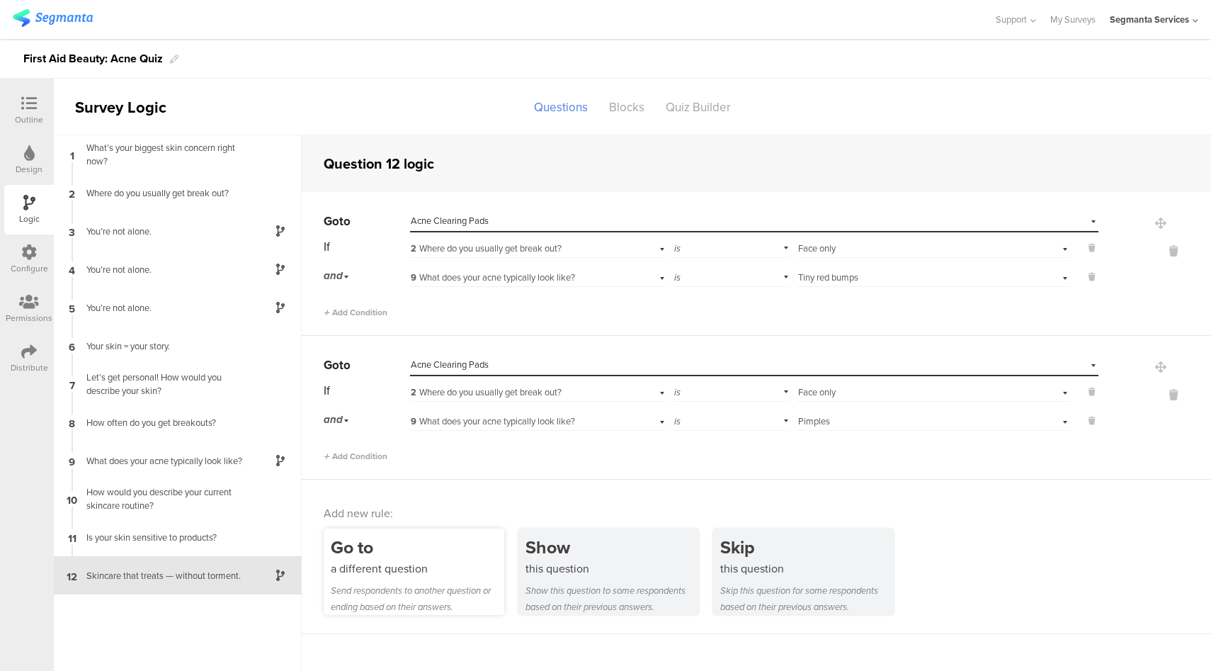
click at [434, 582] on div "Send respondents to another question or ending based on their answers." at bounding box center [418, 598] width 174 height 33
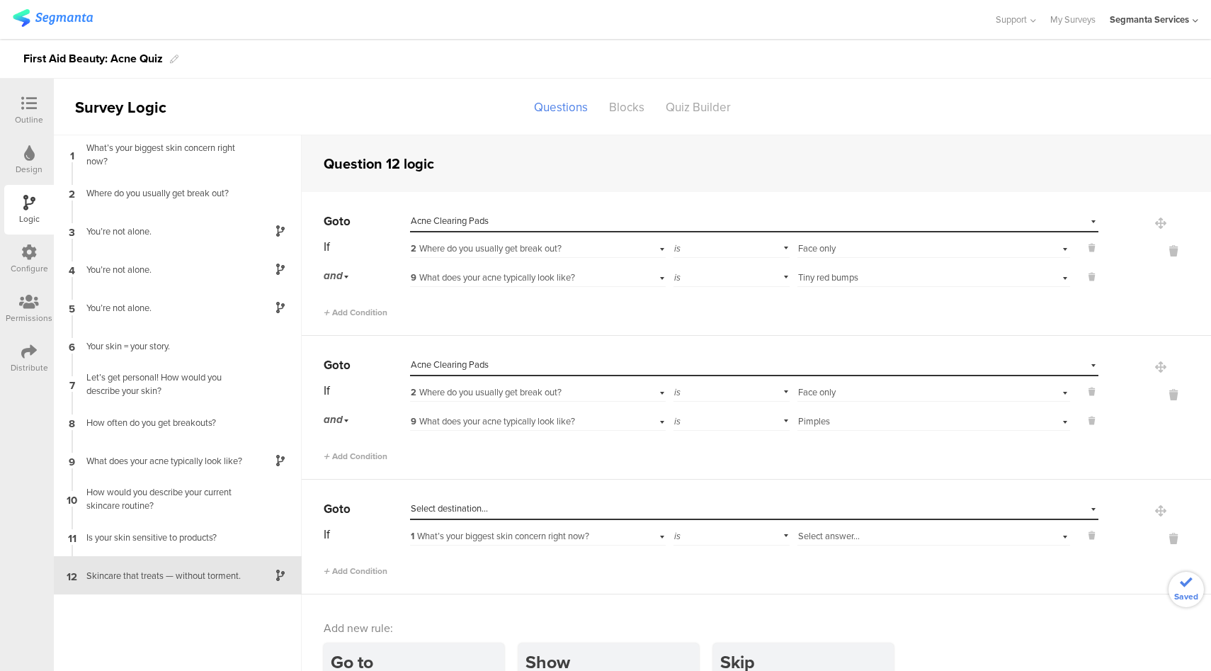
click at [536, 507] on div "Select destination..." at bounding box center [689, 508] width 557 height 13
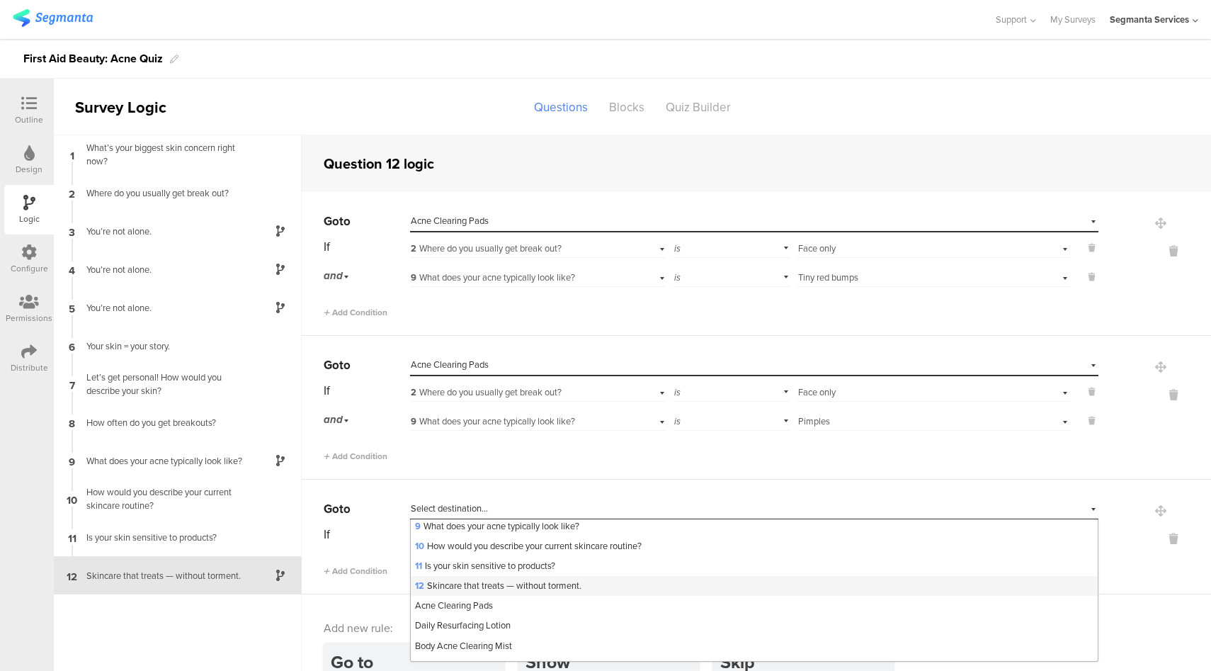
scroll to position [164, 0]
click at [479, 607] on span "Acne Clearing Pads" at bounding box center [454, 604] width 78 height 13
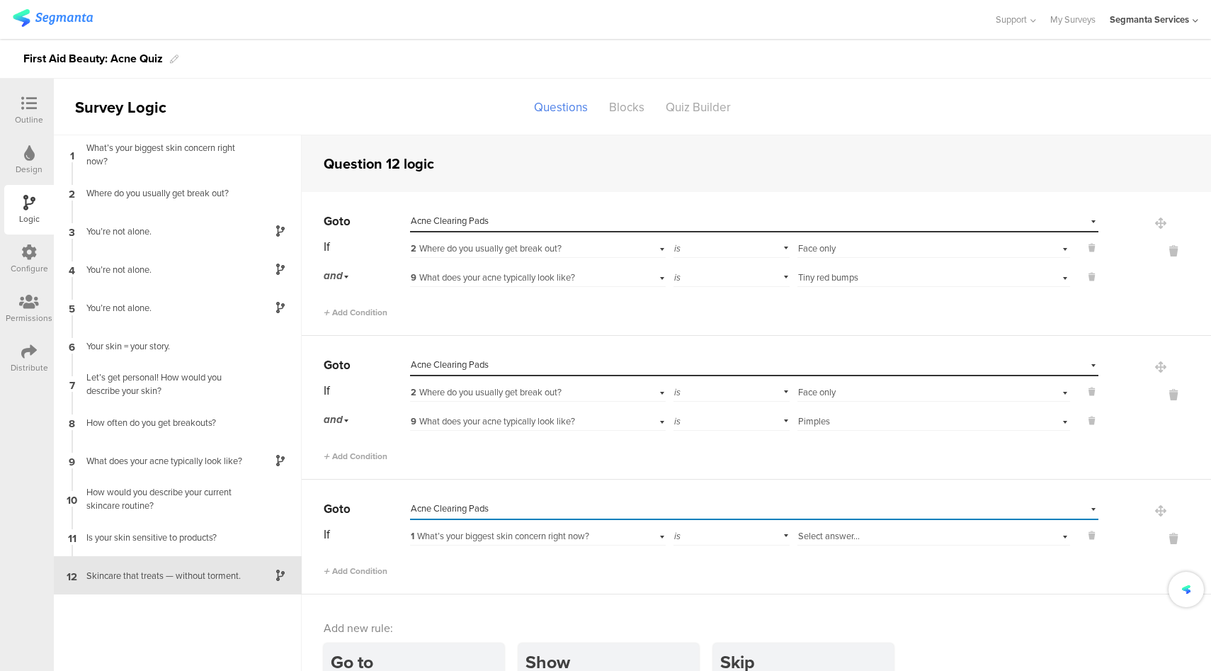
scroll to position [18, 0]
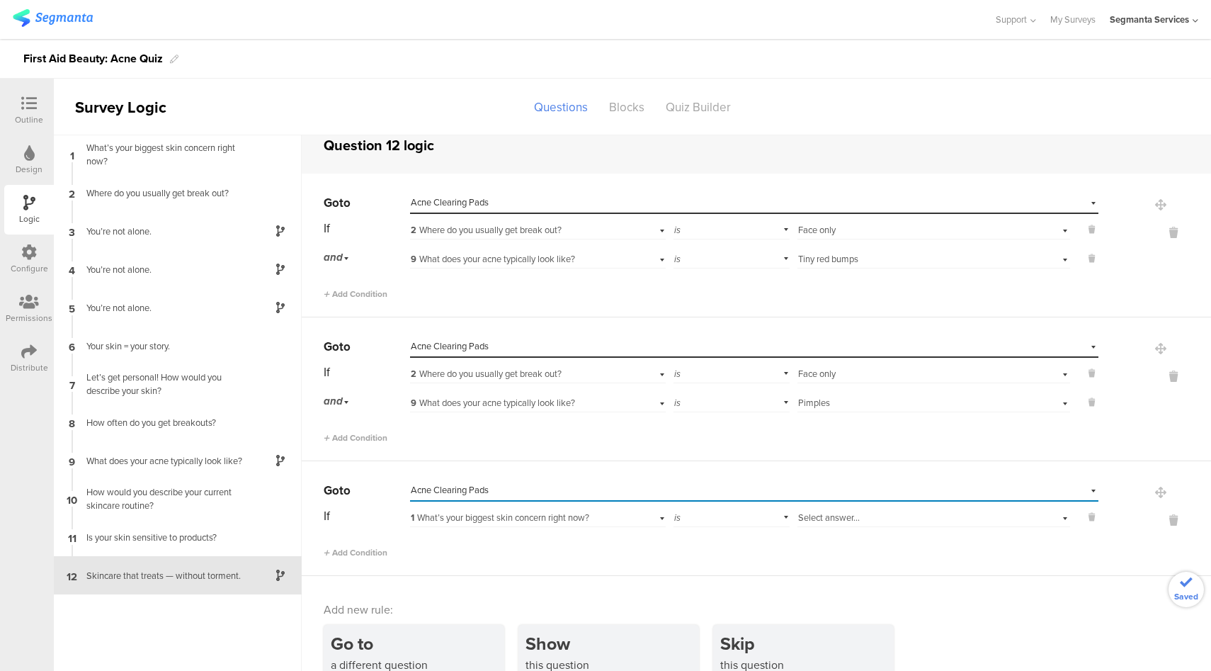
click at [535, 514] on span "1 What’s your biggest skin concern right now?" at bounding box center [500, 517] width 179 height 13
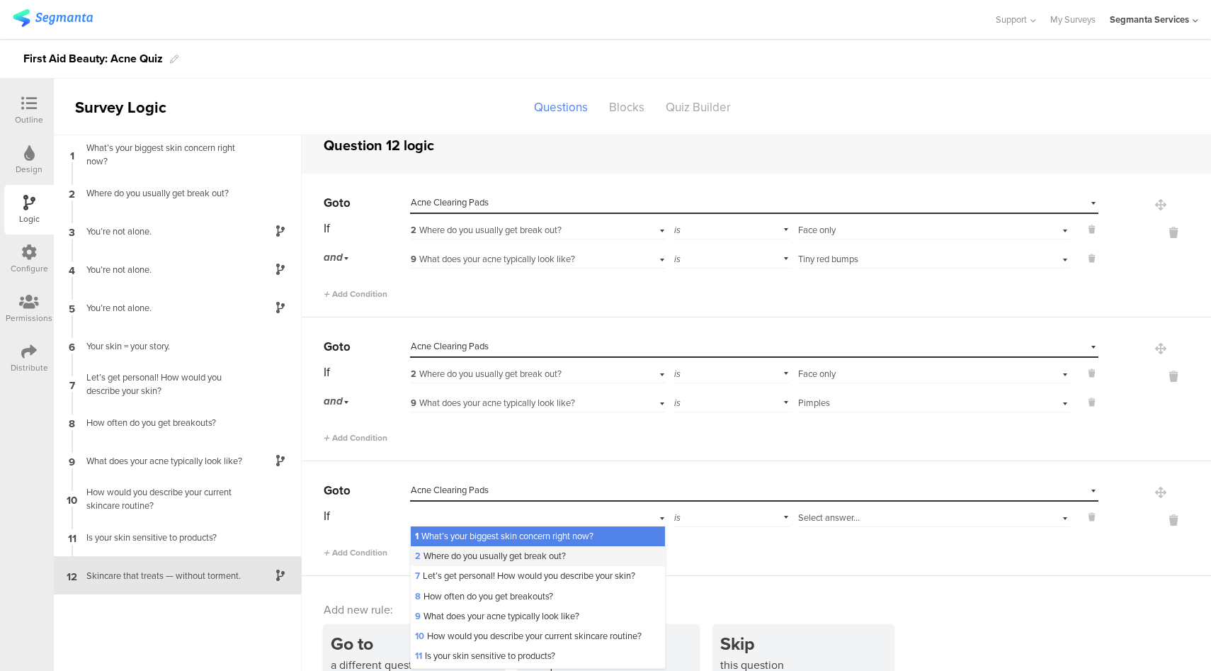
click at [497, 555] on span "2 Where do you usually get break out?" at bounding box center [490, 555] width 151 height 13
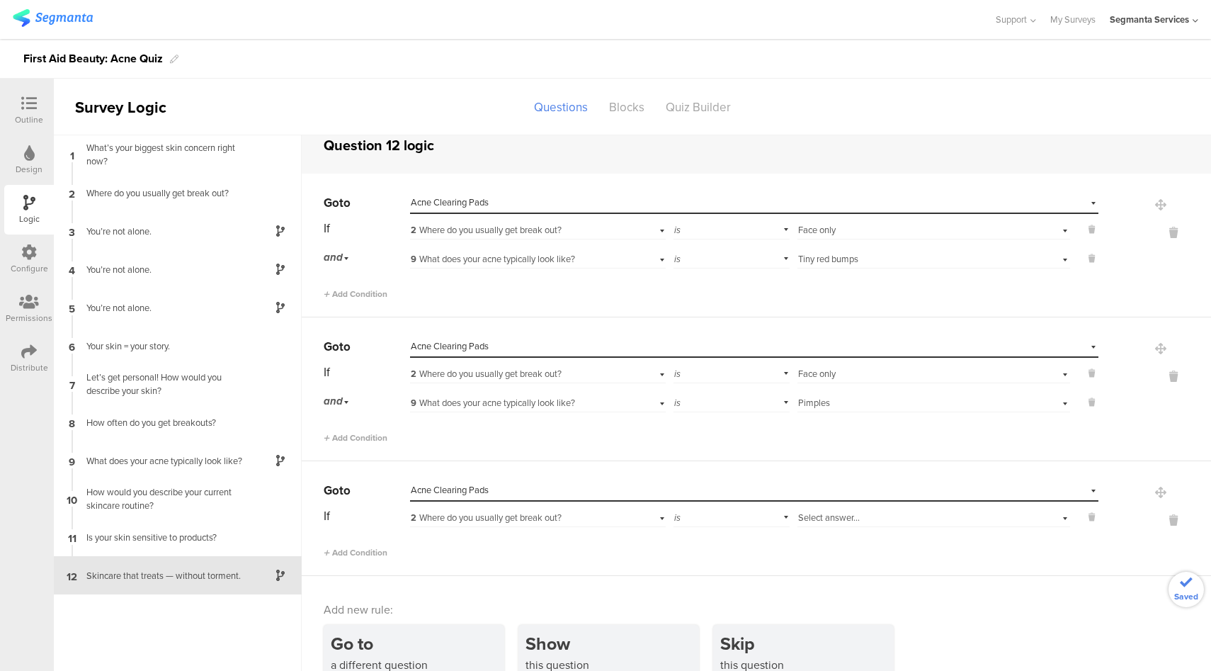
click at [838, 512] on span "Select answer..." at bounding box center [829, 517] width 62 height 13
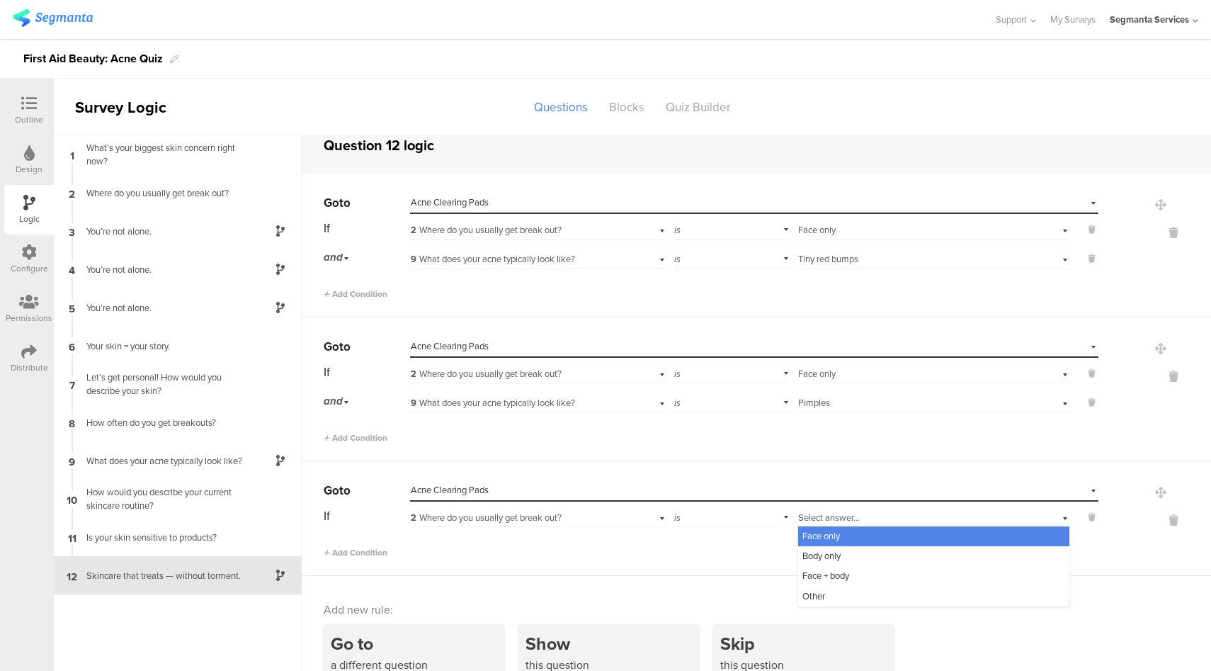
click at [497, 516] on span "2 Where do you usually get break out?" at bounding box center [486, 517] width 151 height 13
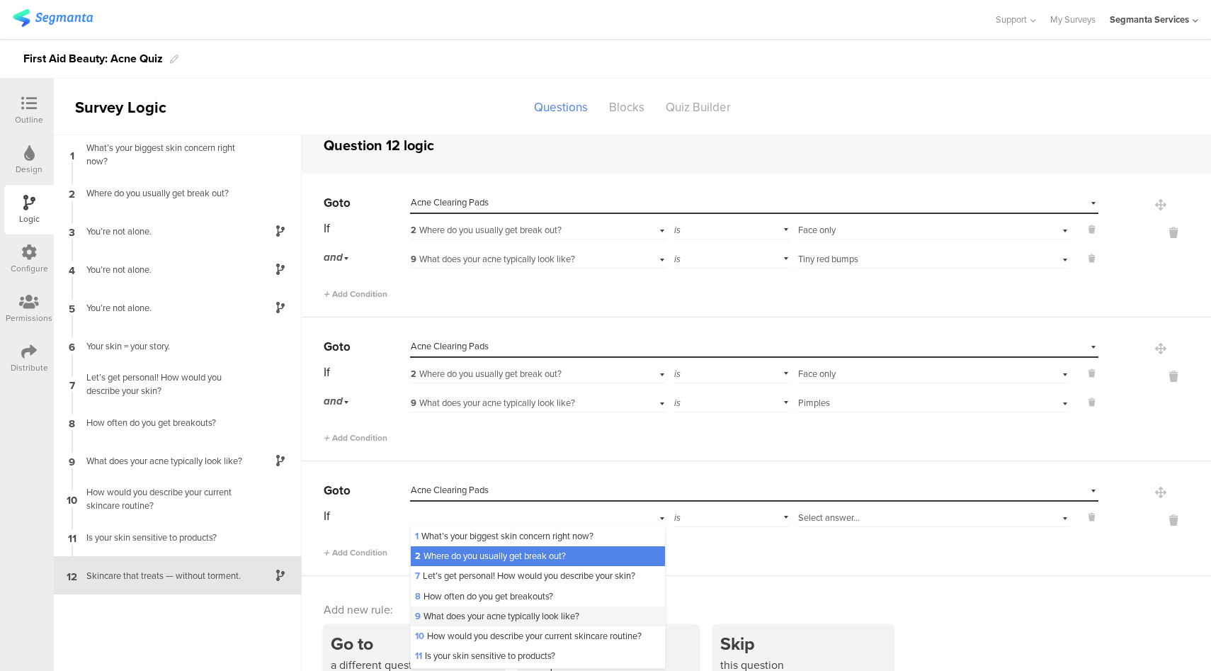
click at [470, 618] on span "9 What does your acne typically look like?" at bounding box center [497, 615] width 164 height 13
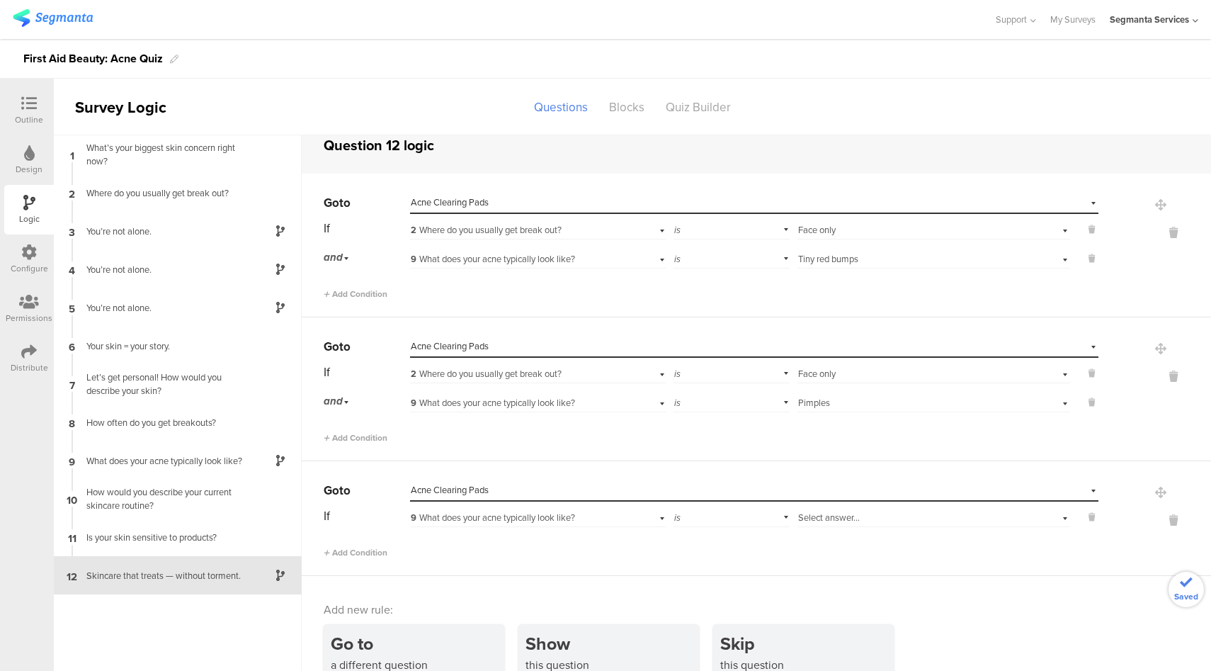
click at [838, 516] on span "Select answer..." at bounding box center [829, 517] width 62 height 13
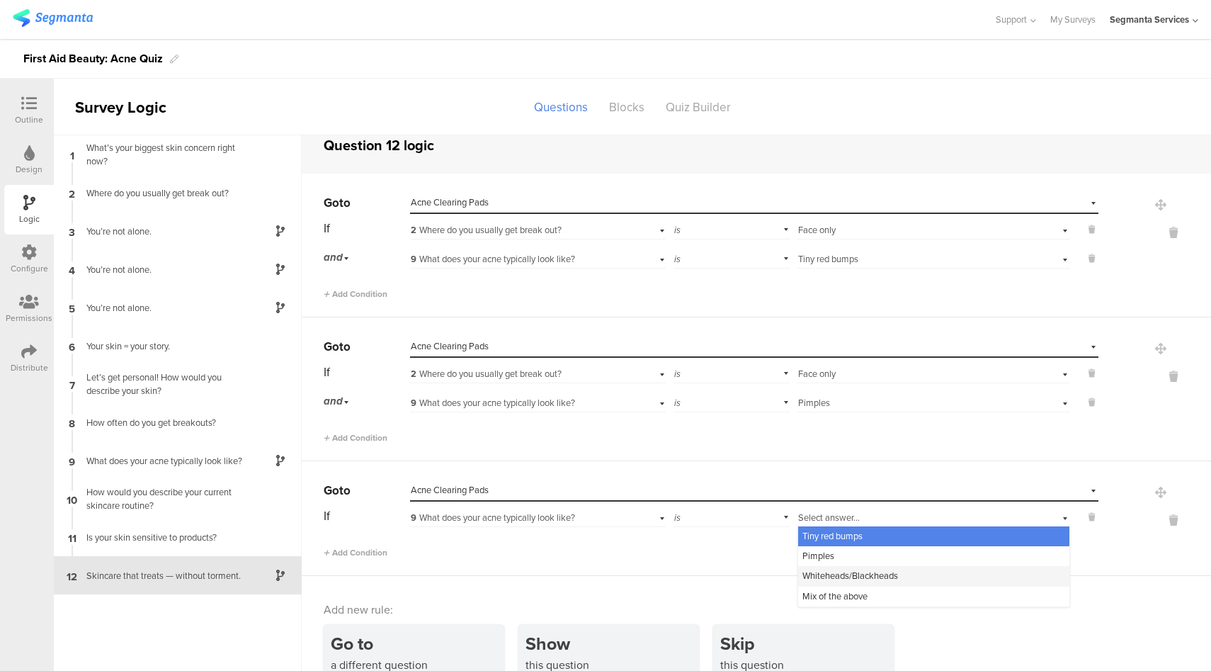
click at [832, 579] on span "Whiteheads/Blackheads" at bounding box center [851, 575] width 96 height 13
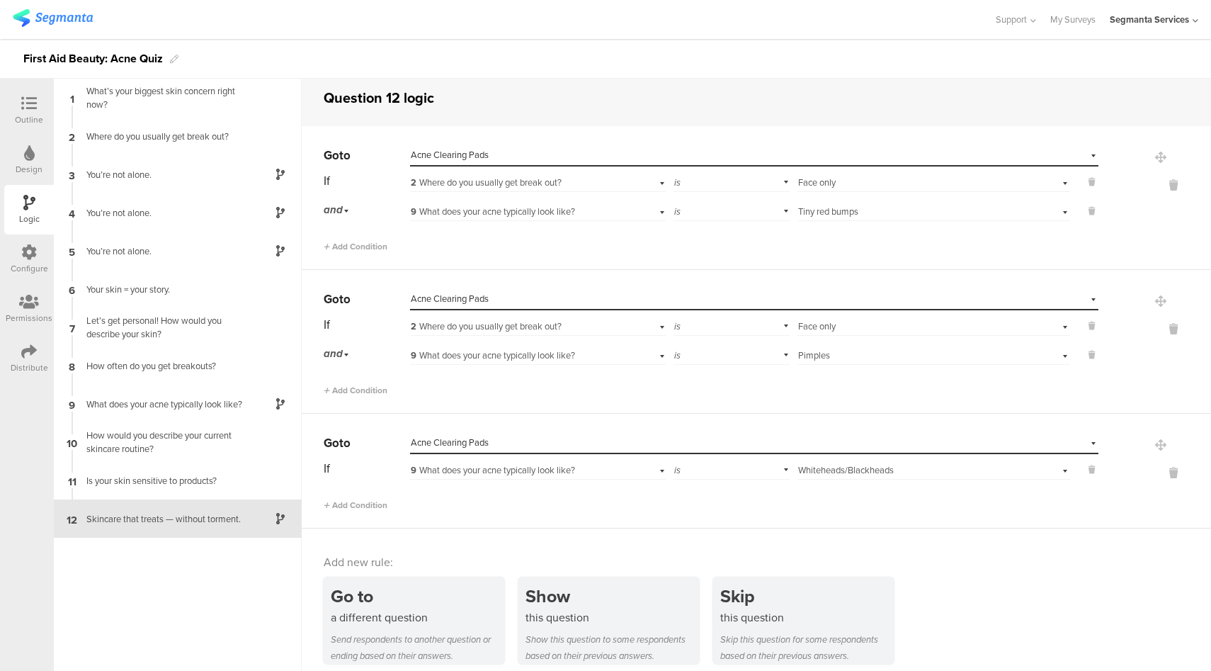
scroll to position [18, 0]
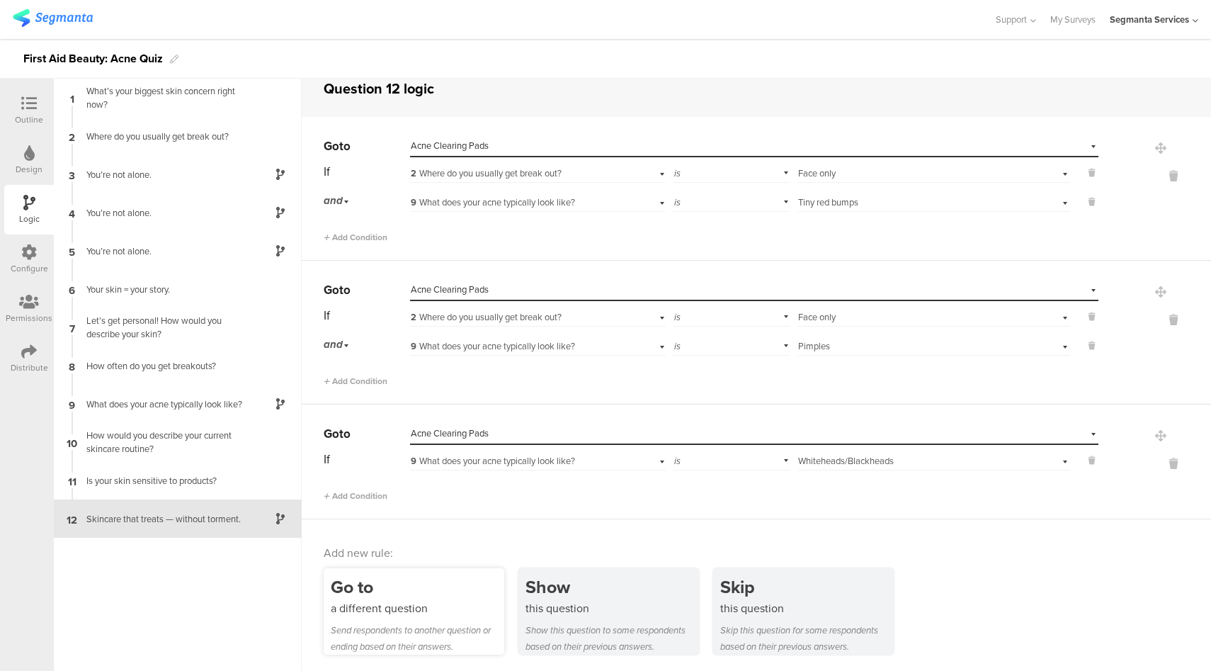
click at [414, 585] on div "Go to" at bounding box center [418, 587] width 174 height 26
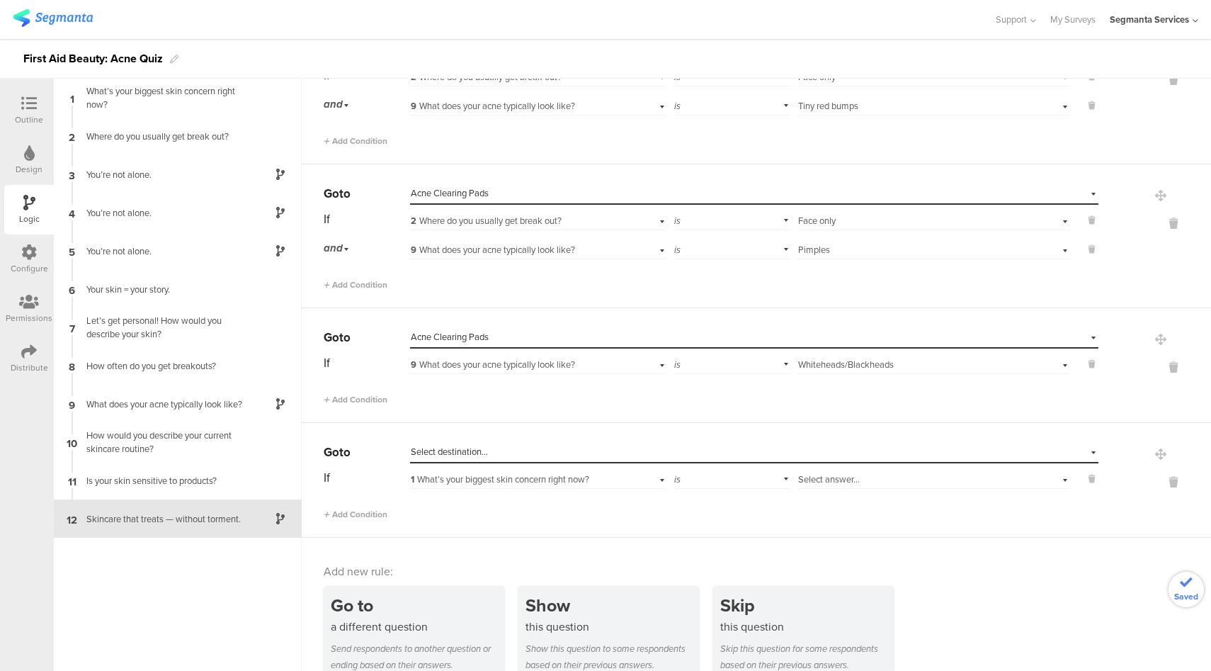
scroll to position [133, 0]
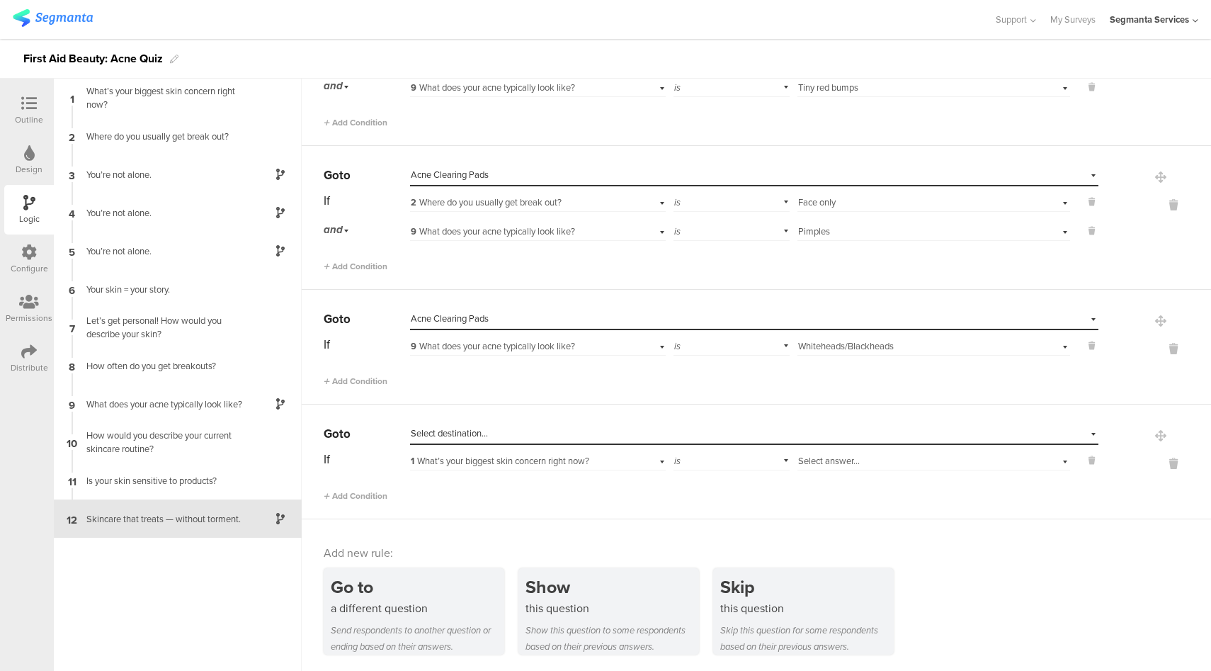
click at [578, 432] on div "Select destination..." at bounding box center [689, 433] width 557 height 13
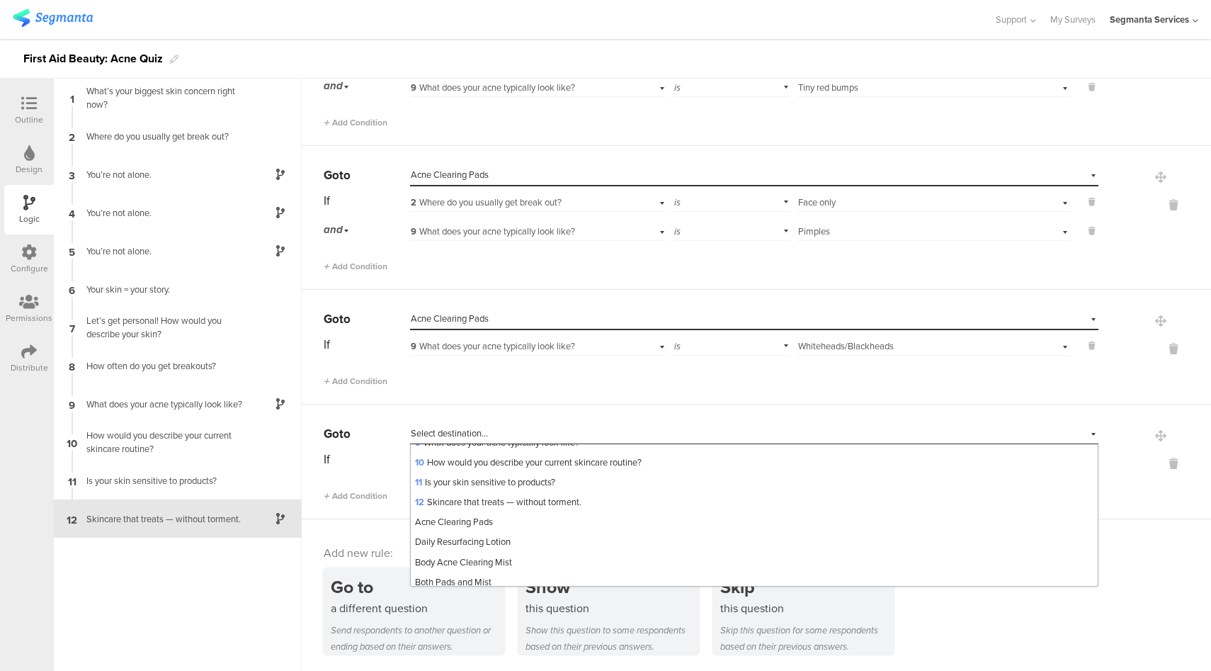
scroll to position [210, 0]
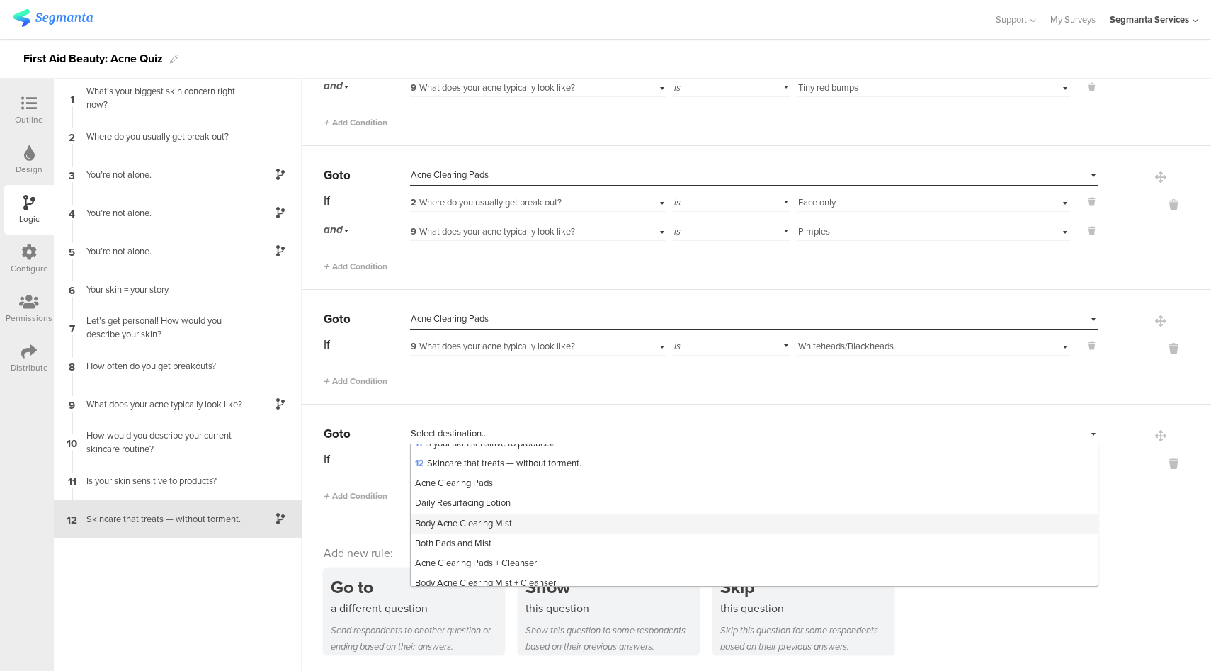
click at [502, 521] on span "Body Acne Clearing Mist" at bounding box center [463, 522] width 97 height 13
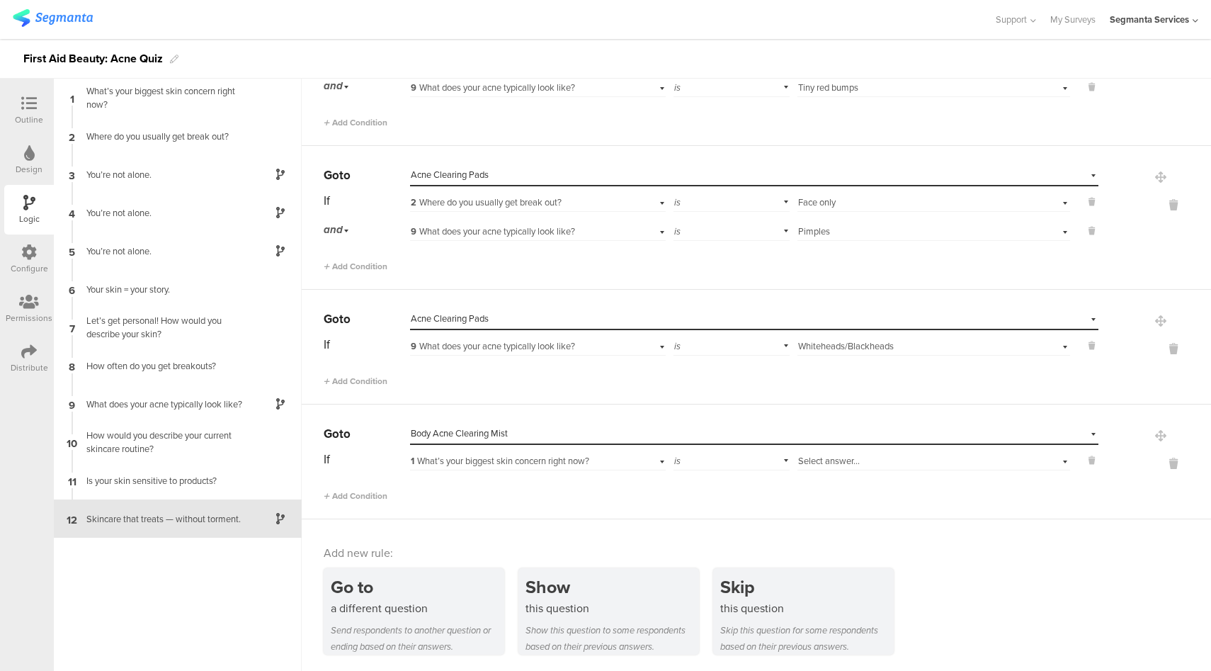
click at [486, 460] on span "1 What’s your biggest skin concern right now?" at bounding box center [500, 460] width 179 height 13
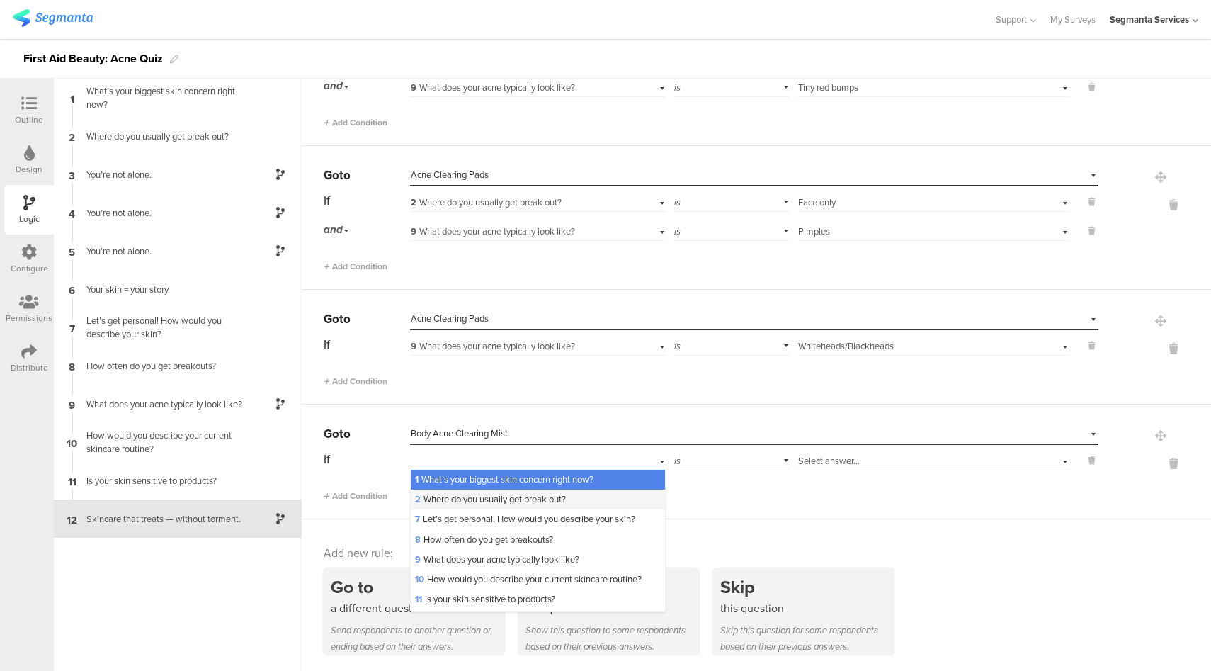
click at [507, 499] on span "2 Where do you usually get break out?" at bounding box center [490, 498] width 151 height 13
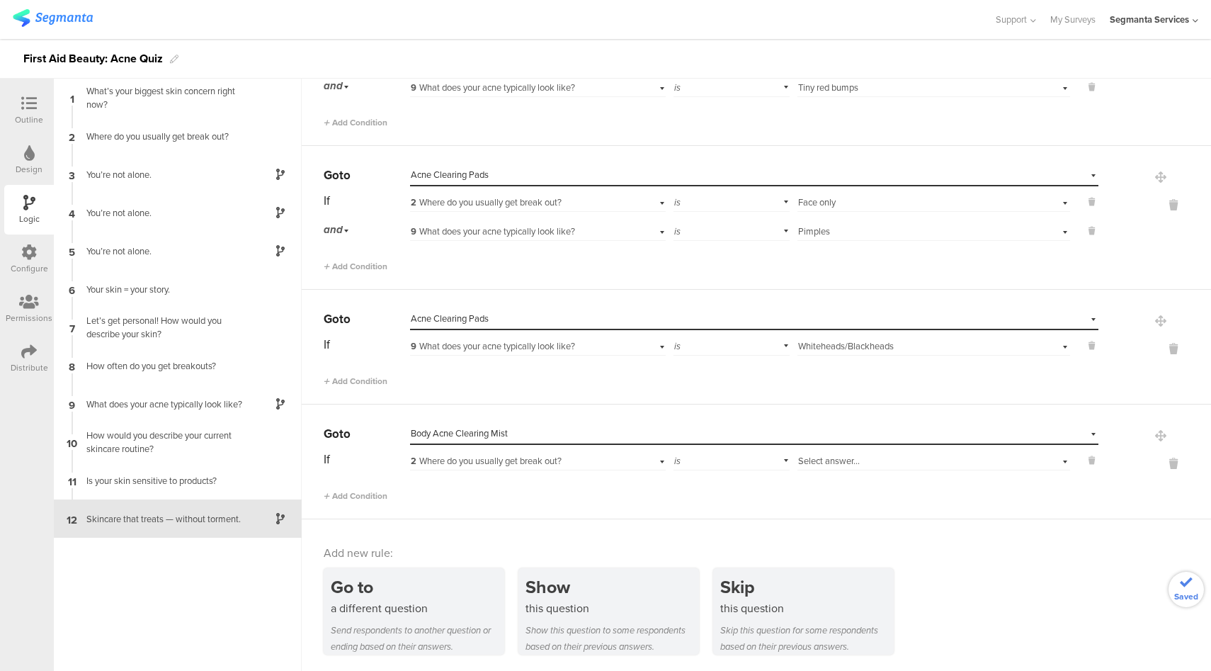
click at [859, 462] on div "Select answer..." at bounding box center [912, 461] width 228 height 13
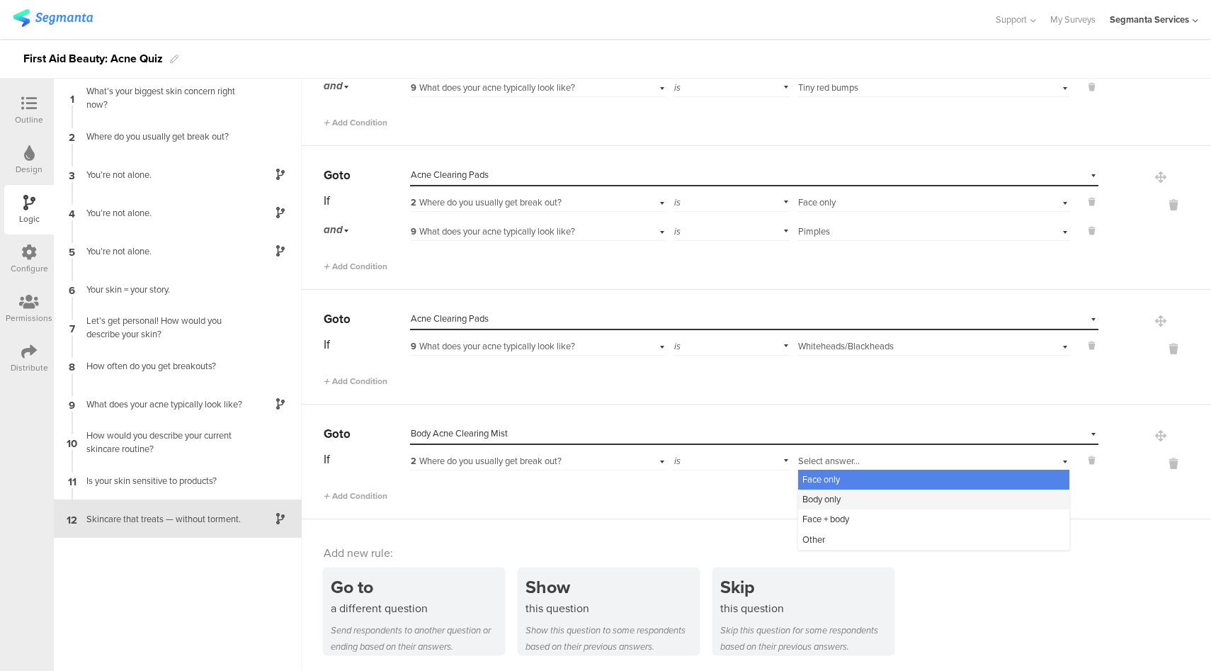
click at [828, 500] on span "Body only" at bounding box center [822, 498] width 38 height 13
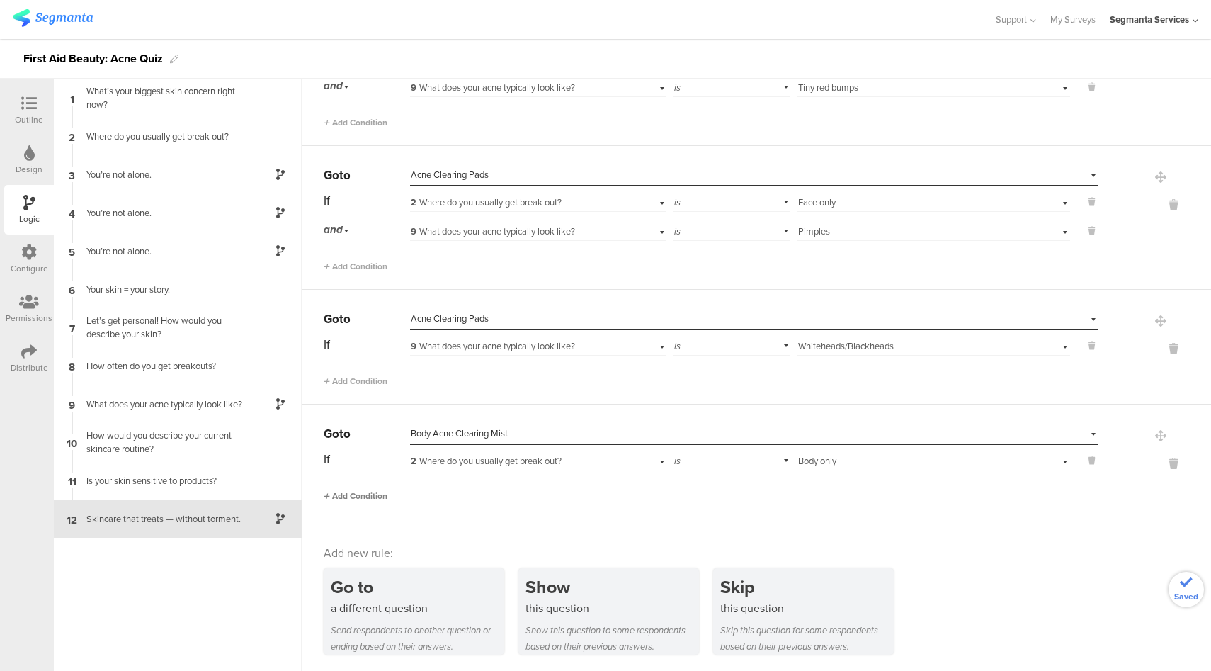
click at [343, 496] on span "Add Condition" at bounding box center [356, 496] width 64 height 13
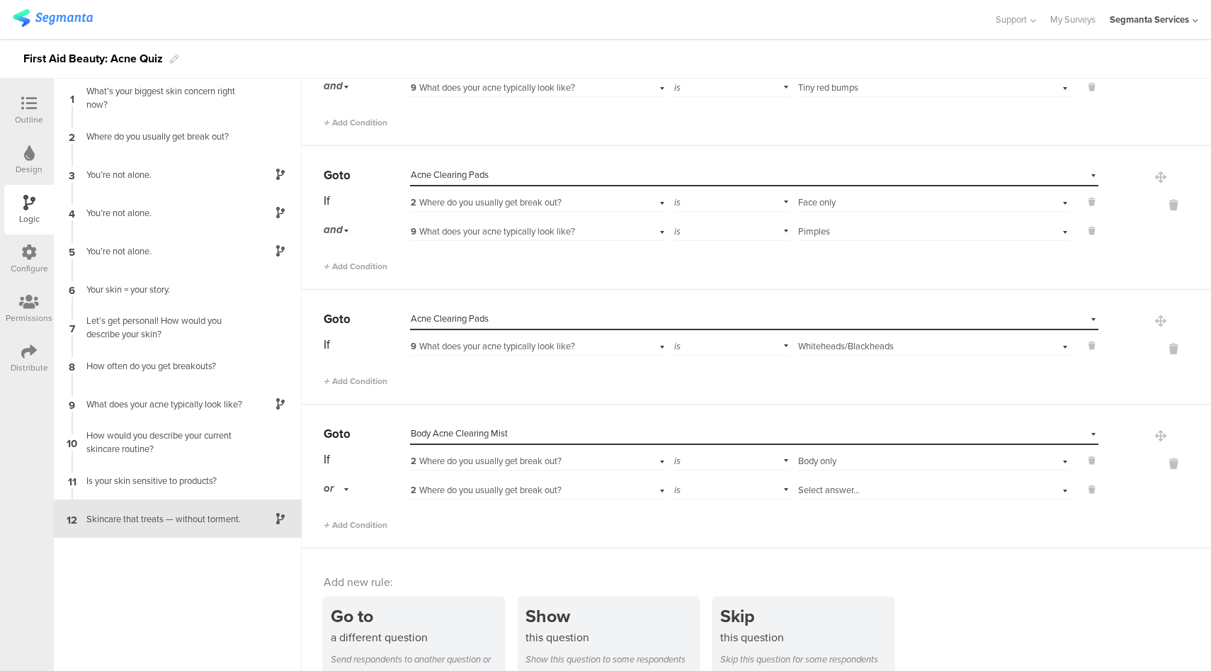
click at [344, 487] on div "or" at bounding box center [339, 488] width 30 height 22
click at [349, 524] on div "and" at bounding box center [366, 529] width 84 height 20
click at [550, 492] on span "2 Where do you usually get break out?" at bounding box center [486, 489] width 151 height 13
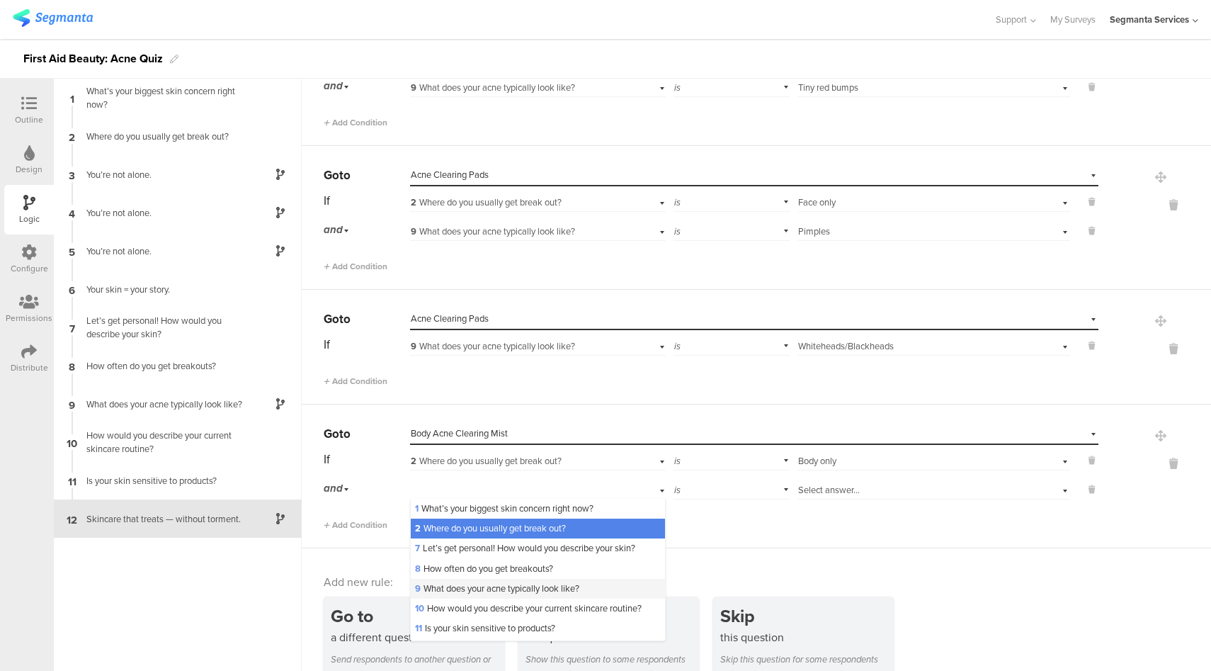
click at [492, 592] on span "9 What does your acne typically look like?" at bounding box center [497, 588] width 164 height 13
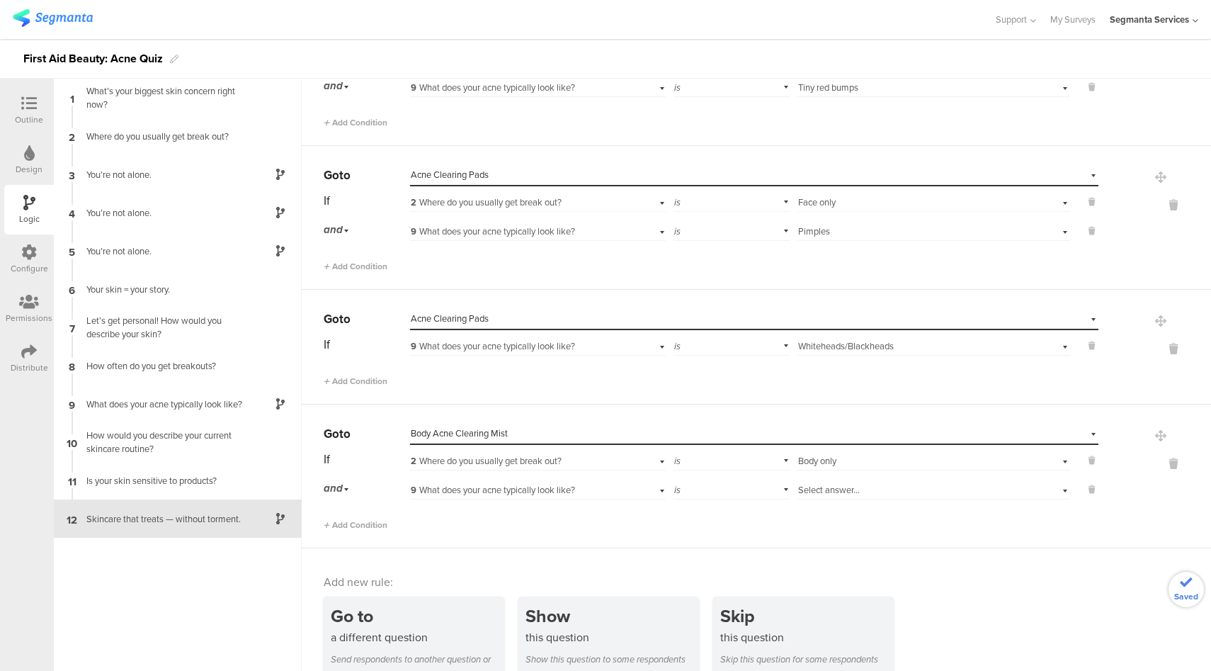
click at [887, 487] on div "Select answer..." at bounding box center [912, 490] width 228 height 13
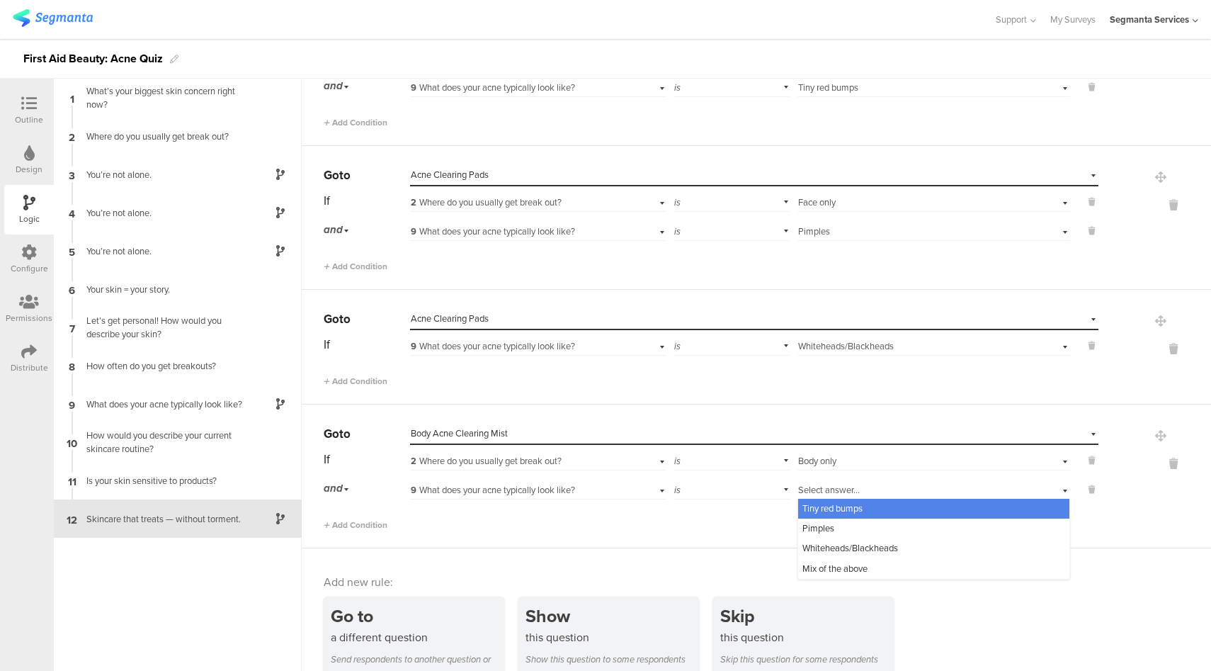
click at [830, 505] on span "Tiny red bumps" at bounding box center [833, 508] width 60 height 13
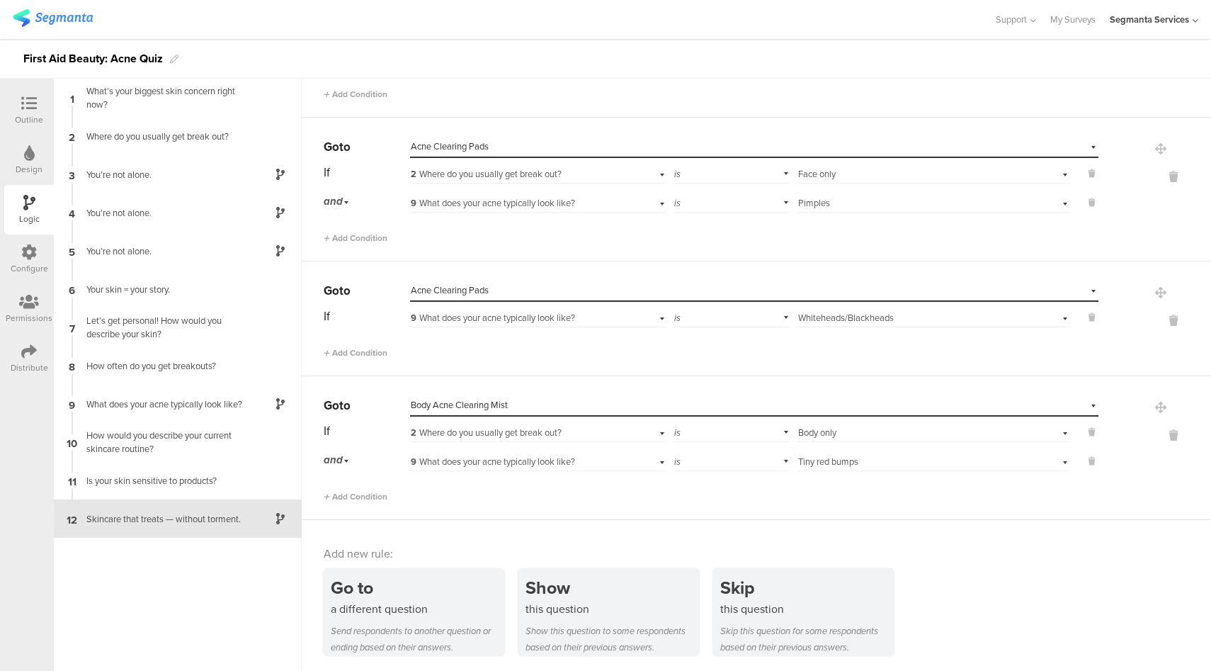
scroll to position [162, 0]
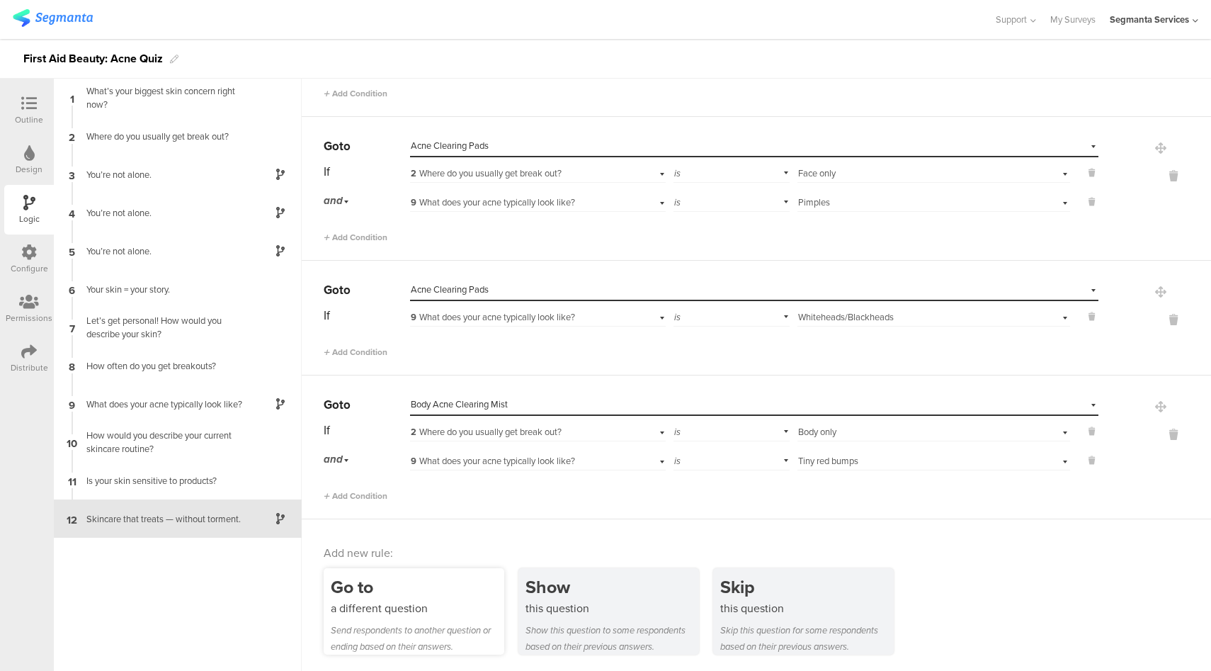
click at [405, 590] on div "Go to" at bounding box center [418, 587] width 174 height 26
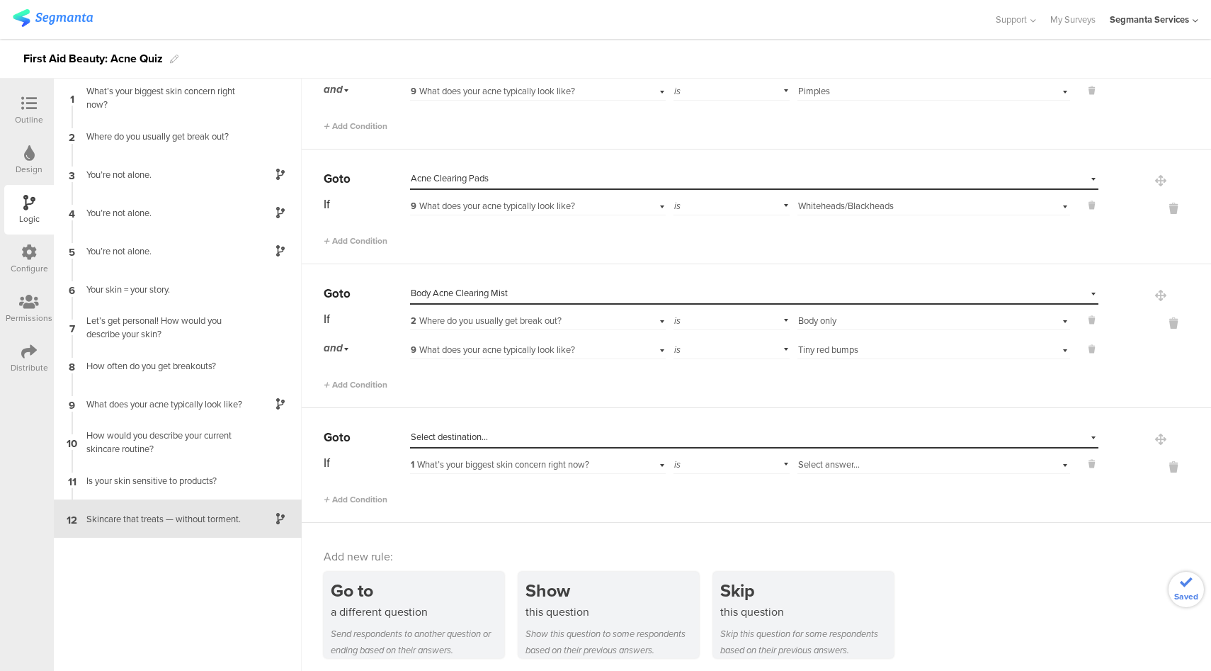
scroll to position [276, 0]
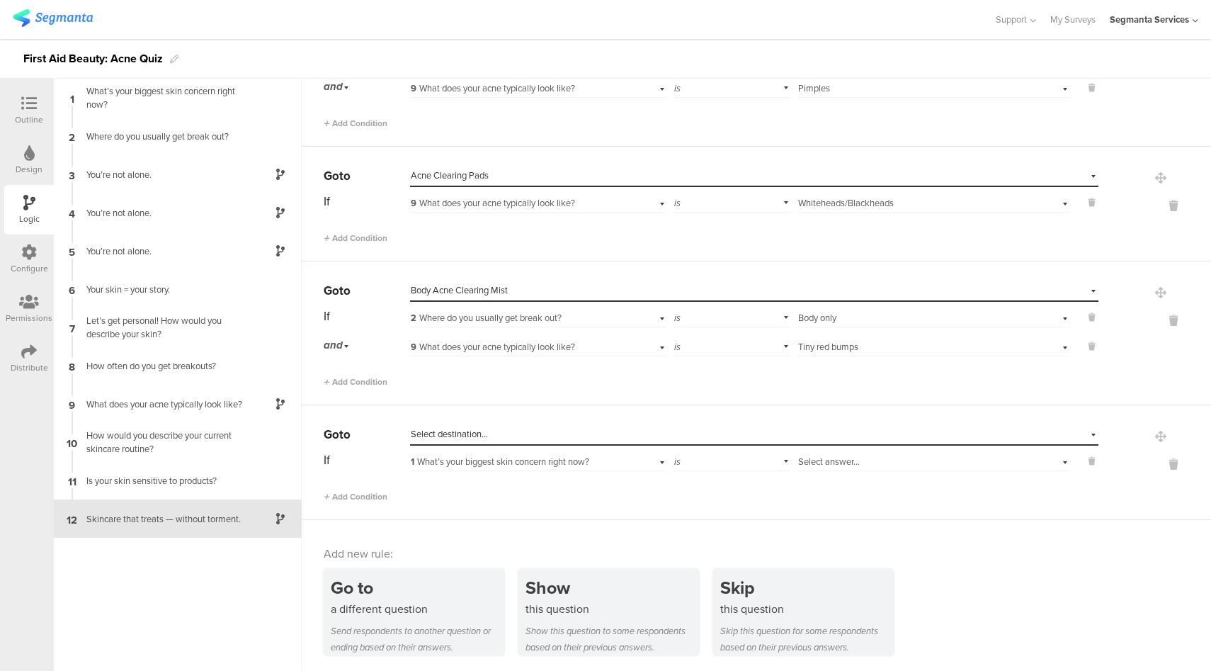
click at [507, 434] on div "Select destination..." at bounding box center [689, 434] width 557 height 13
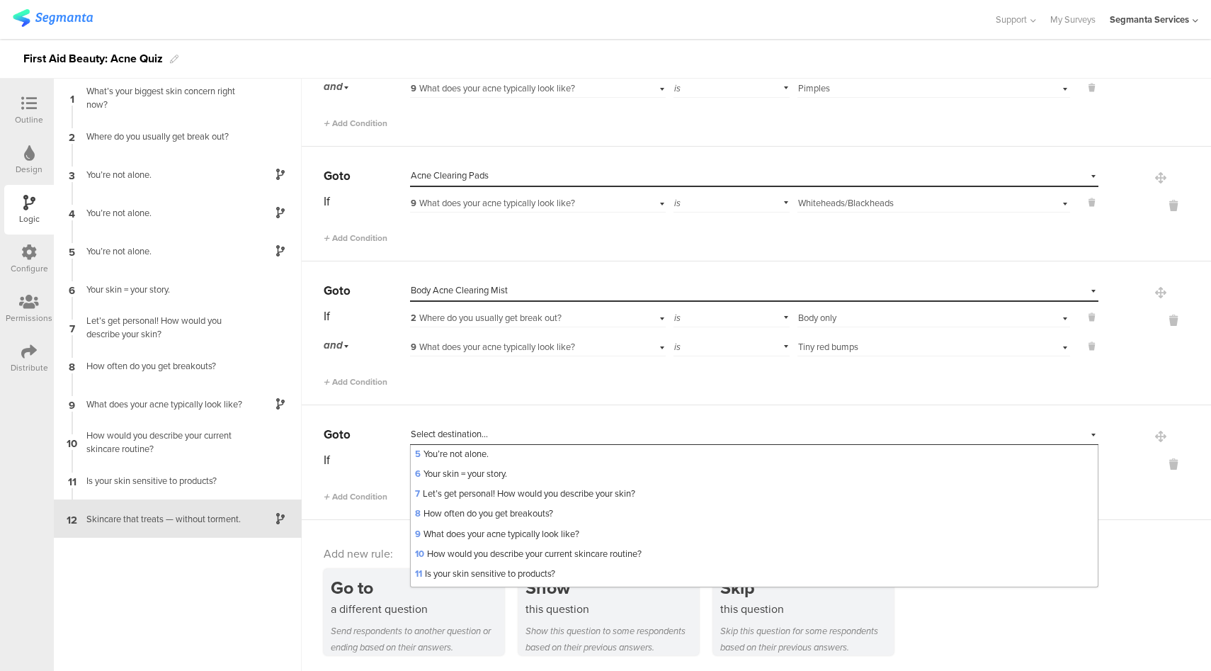
scroll to position [221, 0]
click at [519, 514] on div "Body Acne Clearing Mist" at bounding box center [754, 514] width 687 height 20
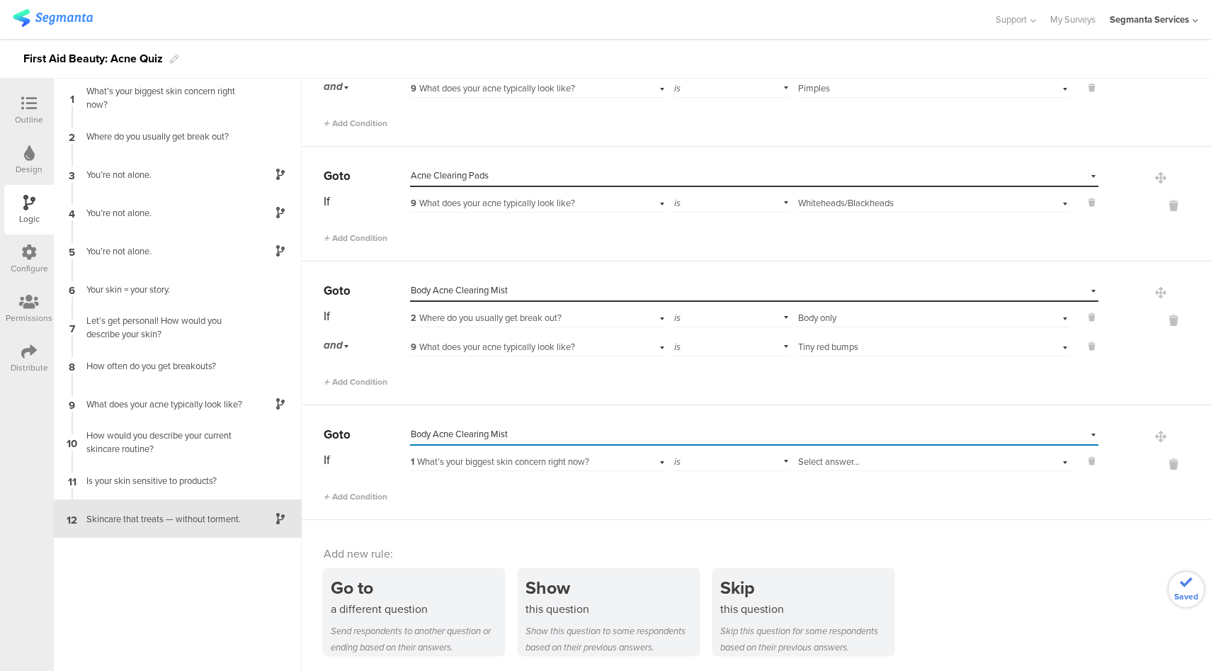
click at [596, 463] on div "1 What’s your biggest skin concern right now?" at bounding box center [517, 462] width 213 height 13
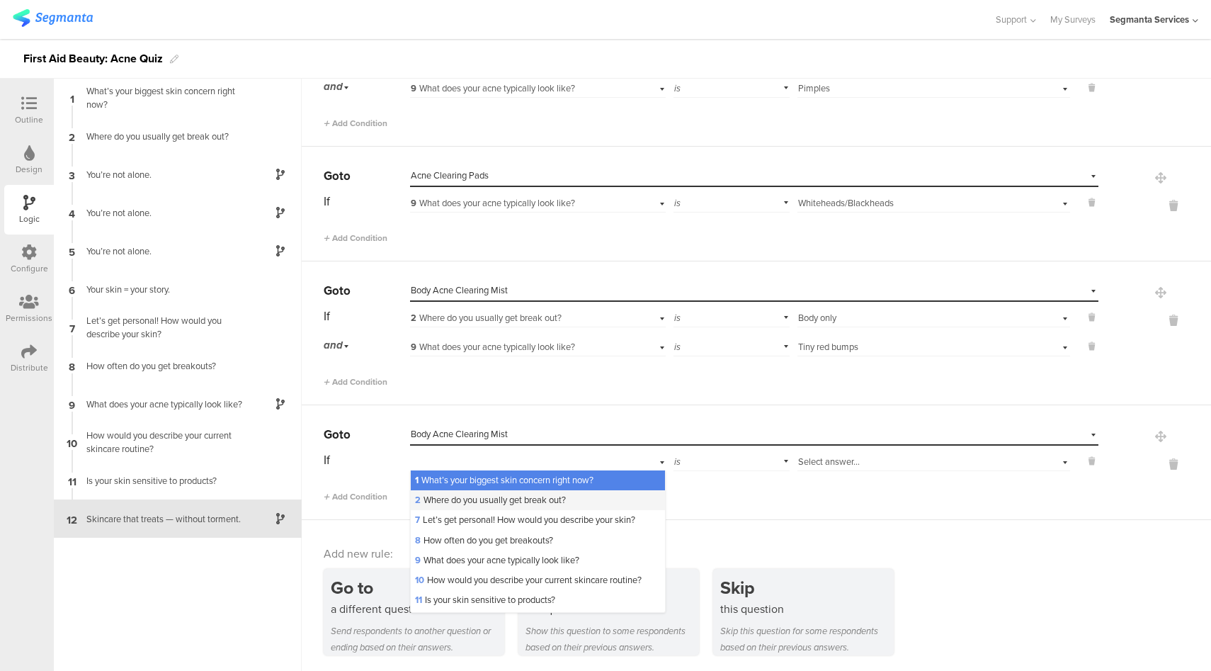
click at [522, 500] on span "2 Where do you usually get break out?" at bounding box center [490, 499] width 151 height 13
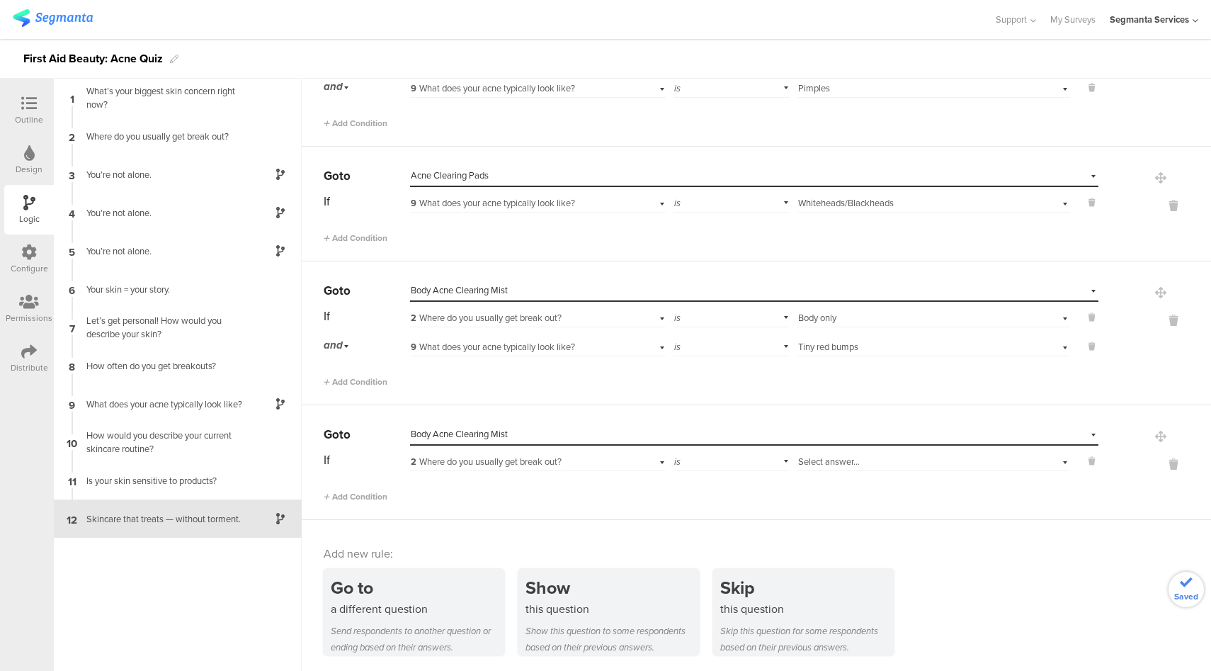
click at [859, 459] on div "Select answer..." at bounding box center [912, 462] width 228 height 13
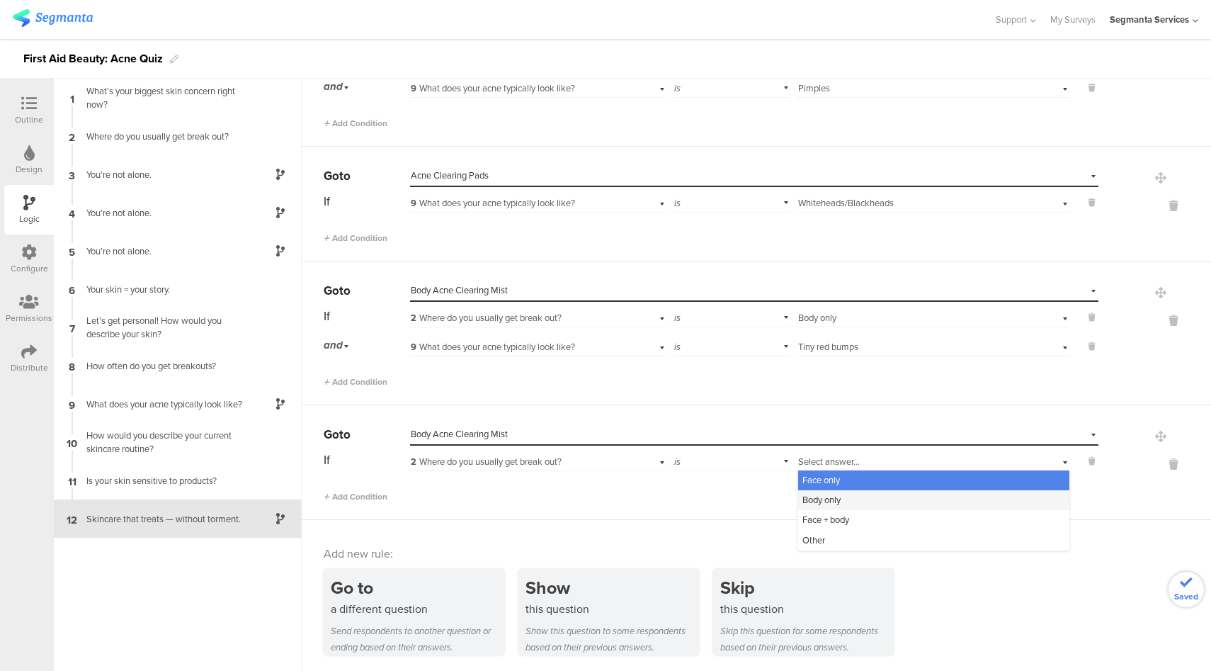
click at [820, 504] on span "Body only" at bounding box center [822, 499] width 38 height 13
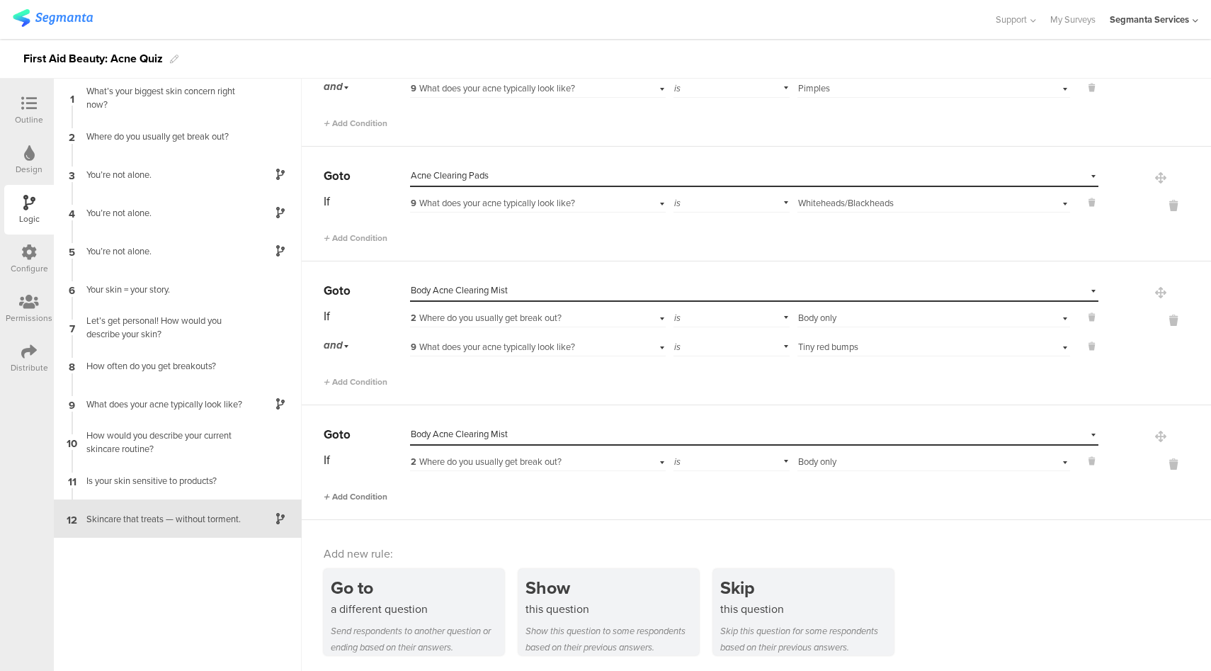
click at [378, 499] on span "Add Condition" at bounding box center [356, 496] width 64 height 13
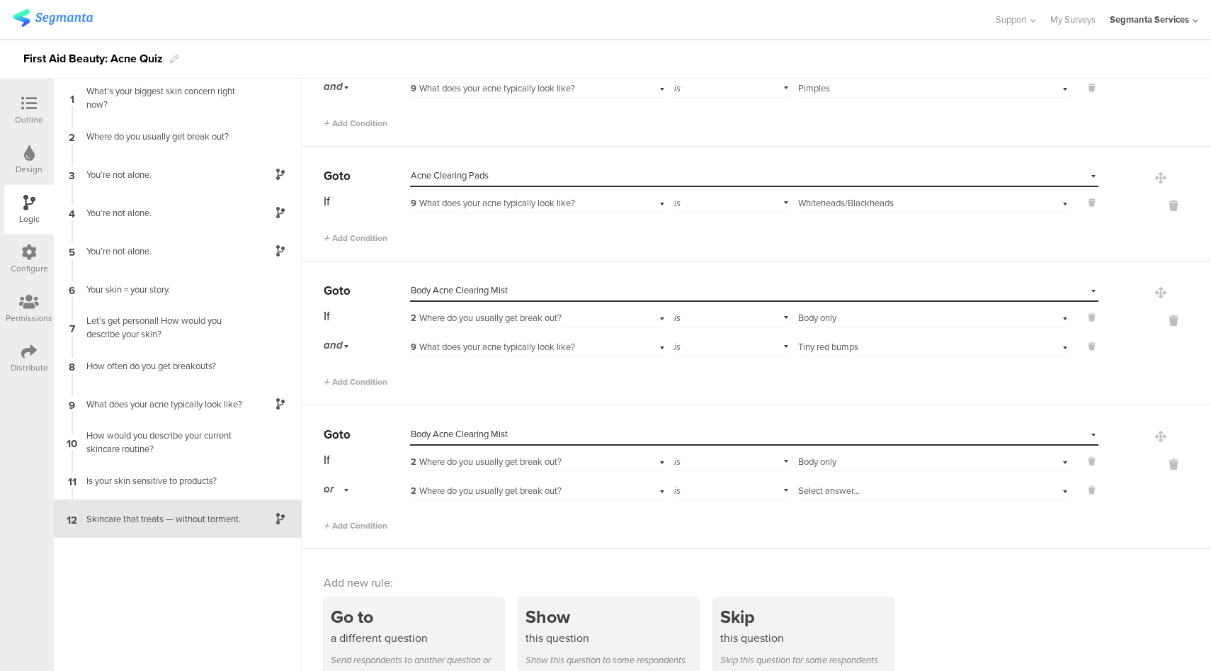
click at [338, 490] on div "or" at bounding box center [339, 489] width 30 height 22
click at [347, 527] on div "and" at bounding box center [366, 529] width 84 height 20
click at [586, 487] on div "2 Where do you usually get break out?" at bounding box center [517, 491] width 213 height 13
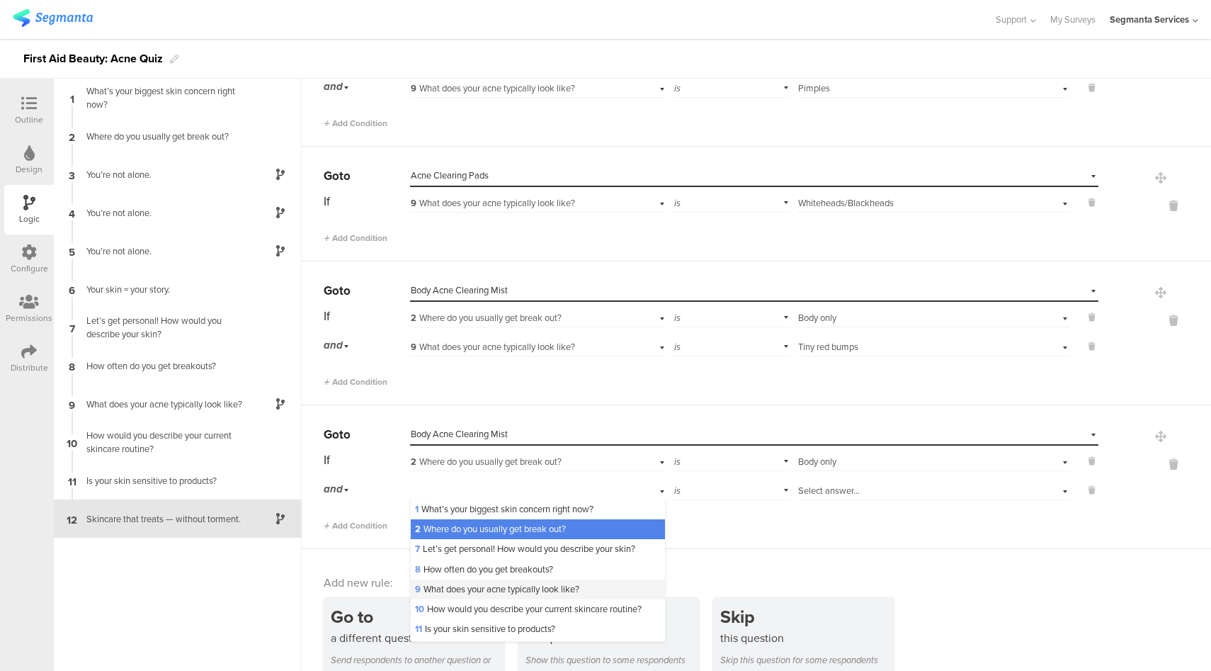
click at [467, 585] on span "9 What does your acne typically look like?" at bounding box center [497, 588] width 164 height 13
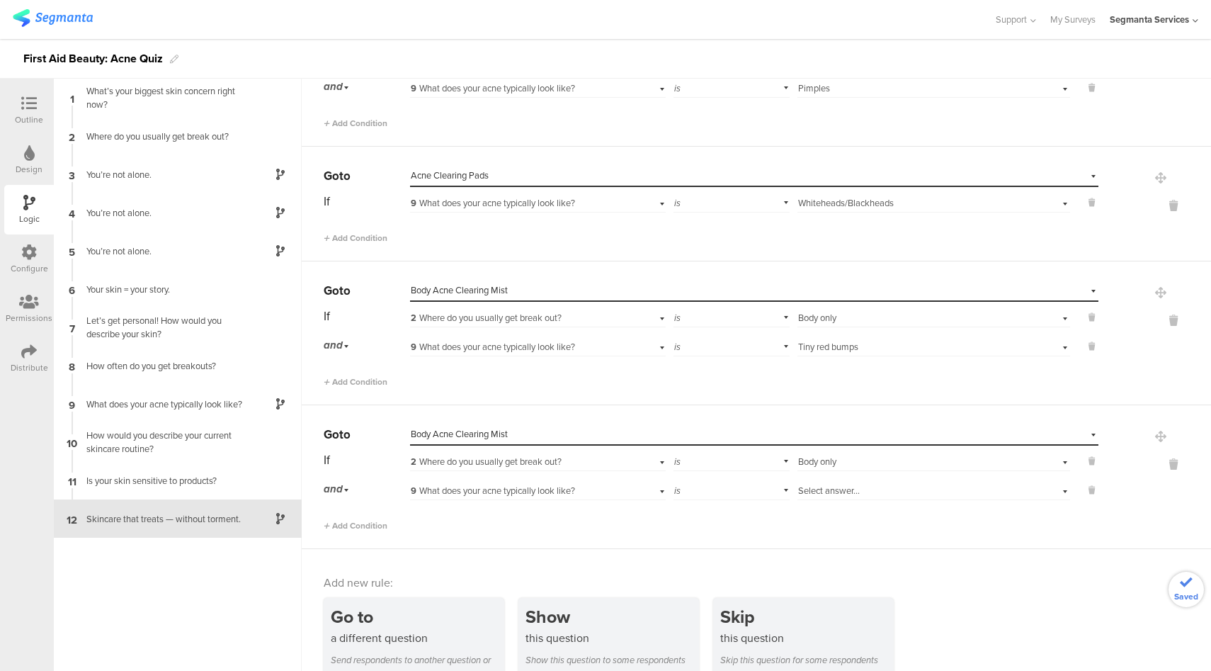
click at [856, 492] on div "Select answer..." at bounding box center [912, 491] width 228 height 13
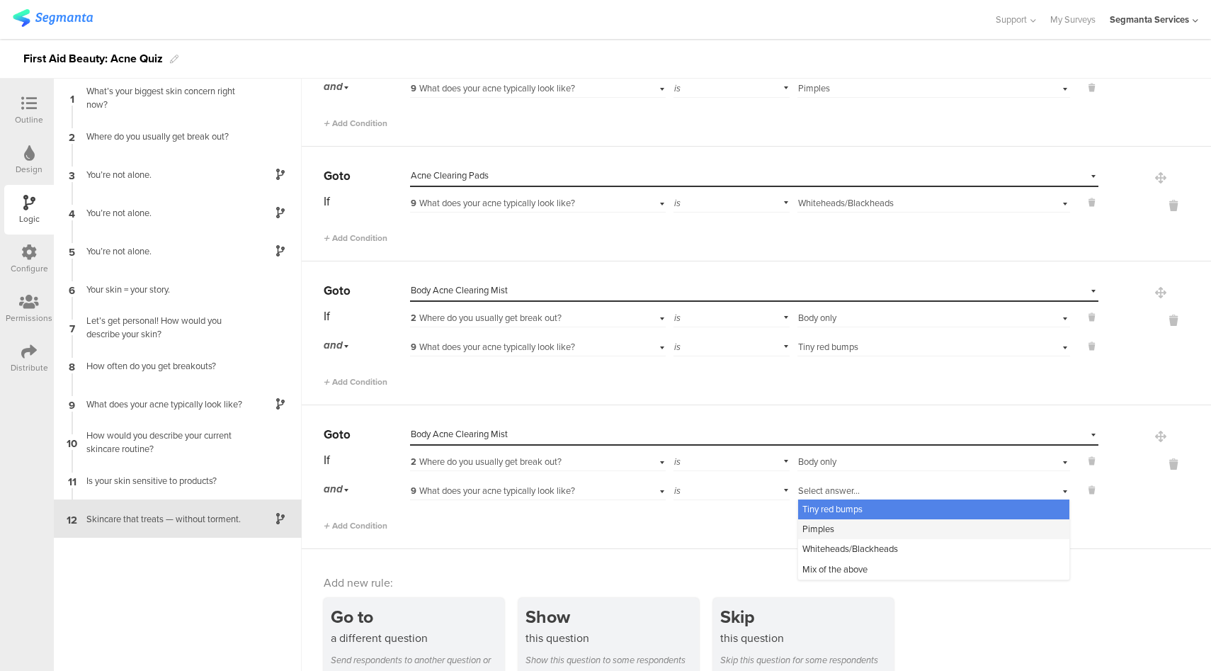
click at [815, 528] on span "Pimples" at bounding box center [819, 528] width 32 height 13
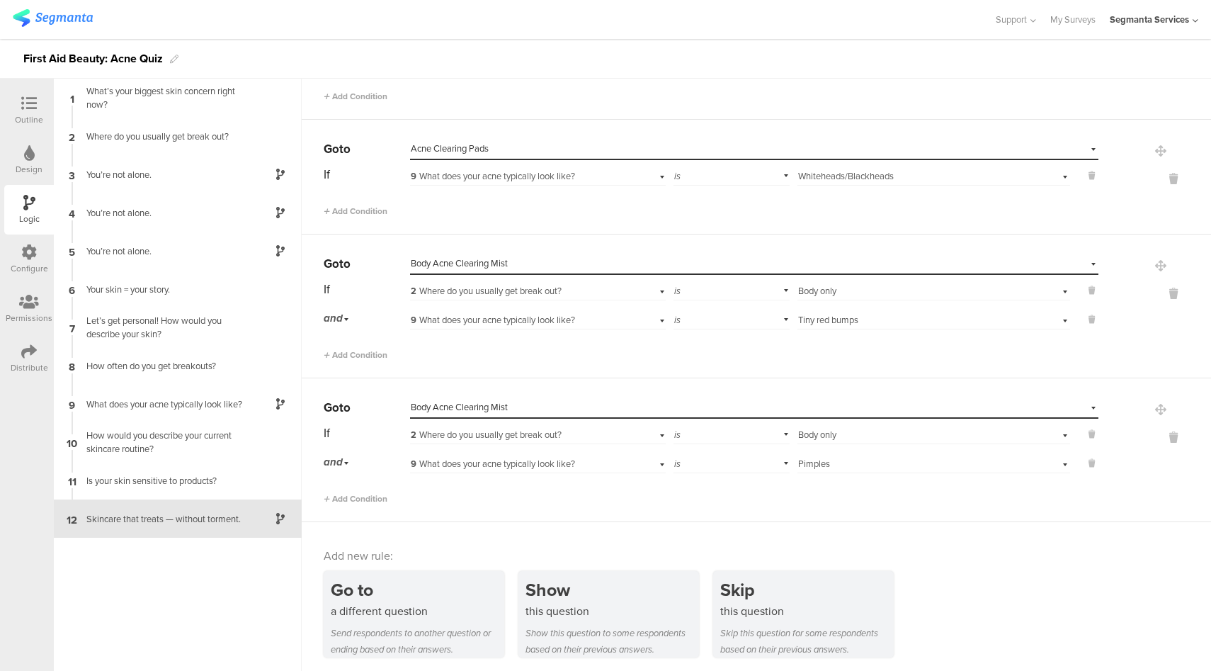
scroll to position [305, 0]
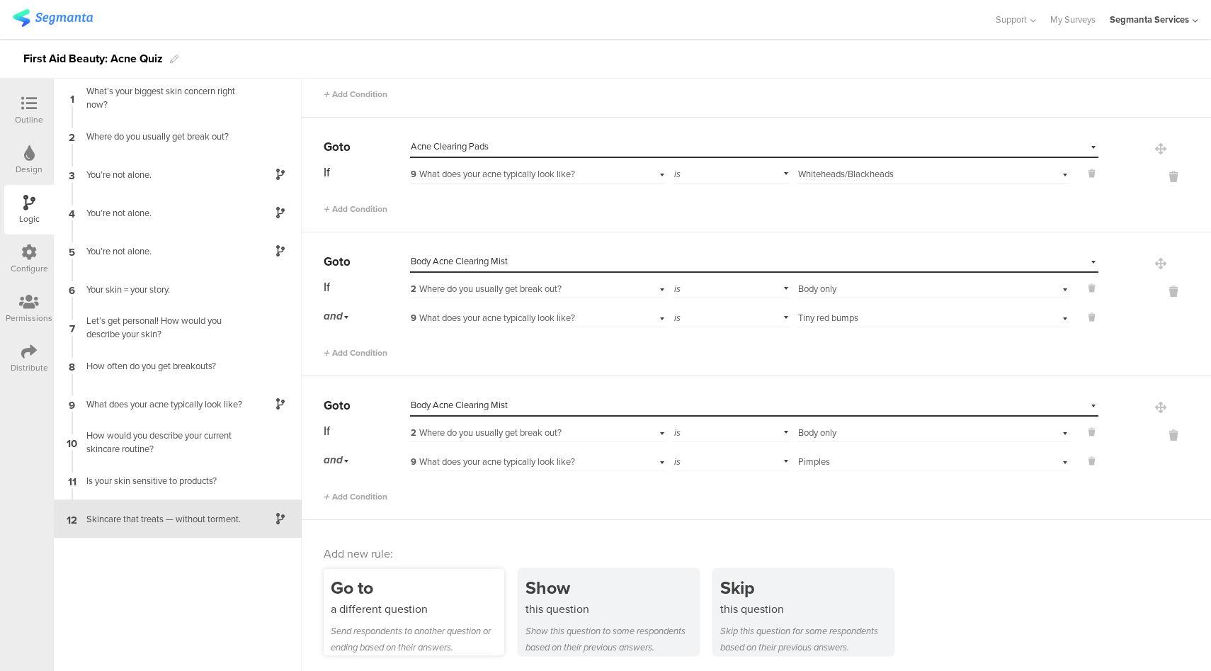
click at [369, 604] on div "a different question" at bounding box center [418, 609] width 174 height 16
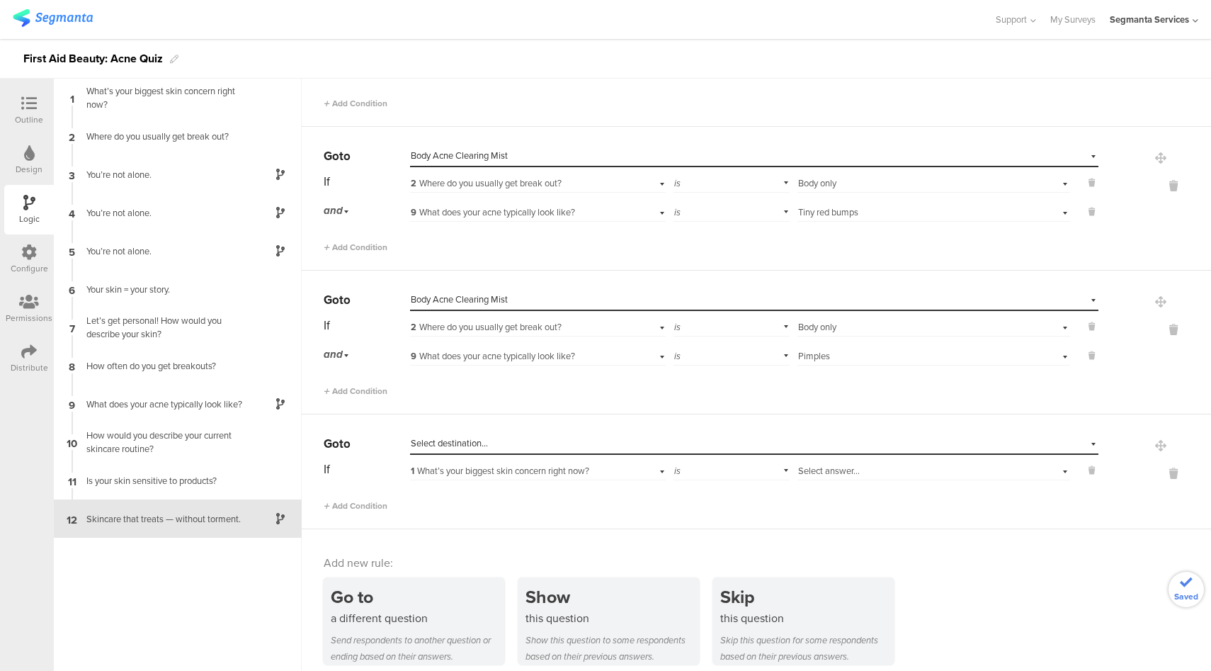
scroll to position [420, 0]
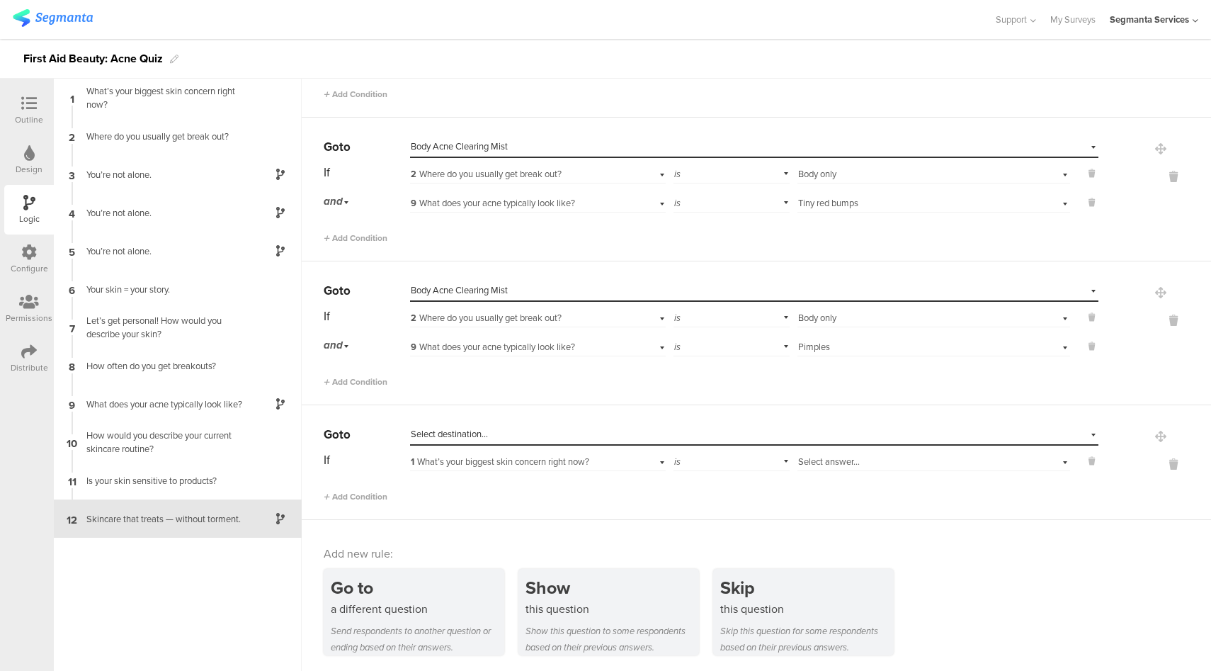
click at [511, 434] on div "Select destination..." at bounding box center [689, 434] width 557 height 13
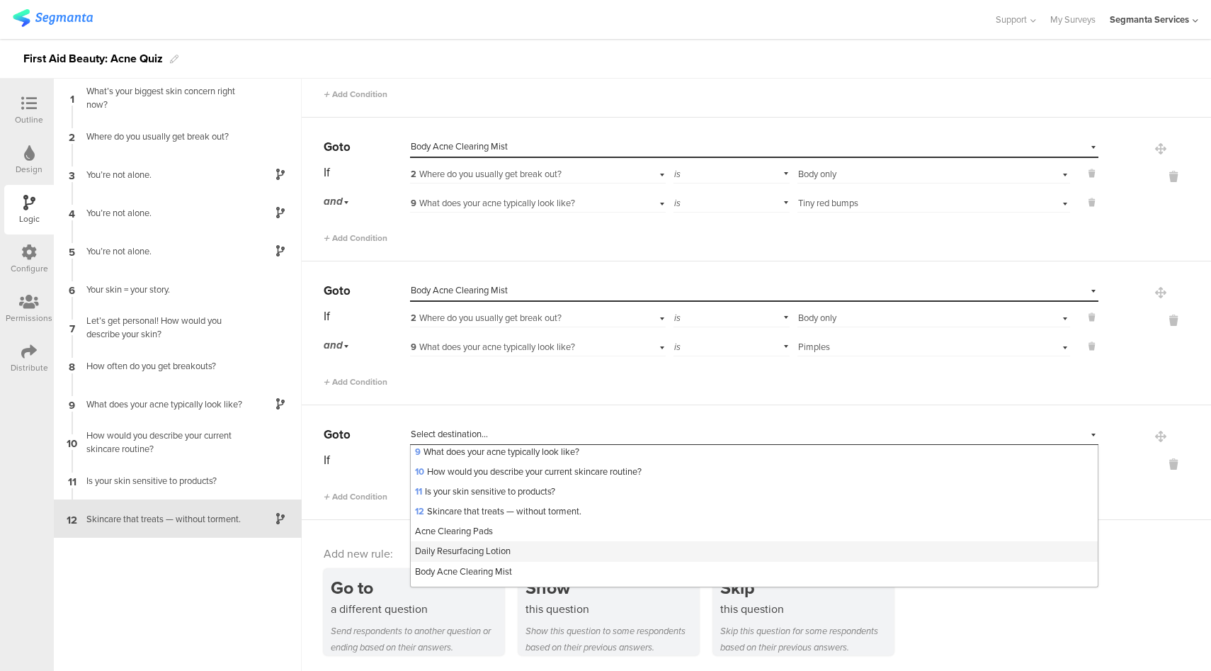
scroll to position [261, 0]
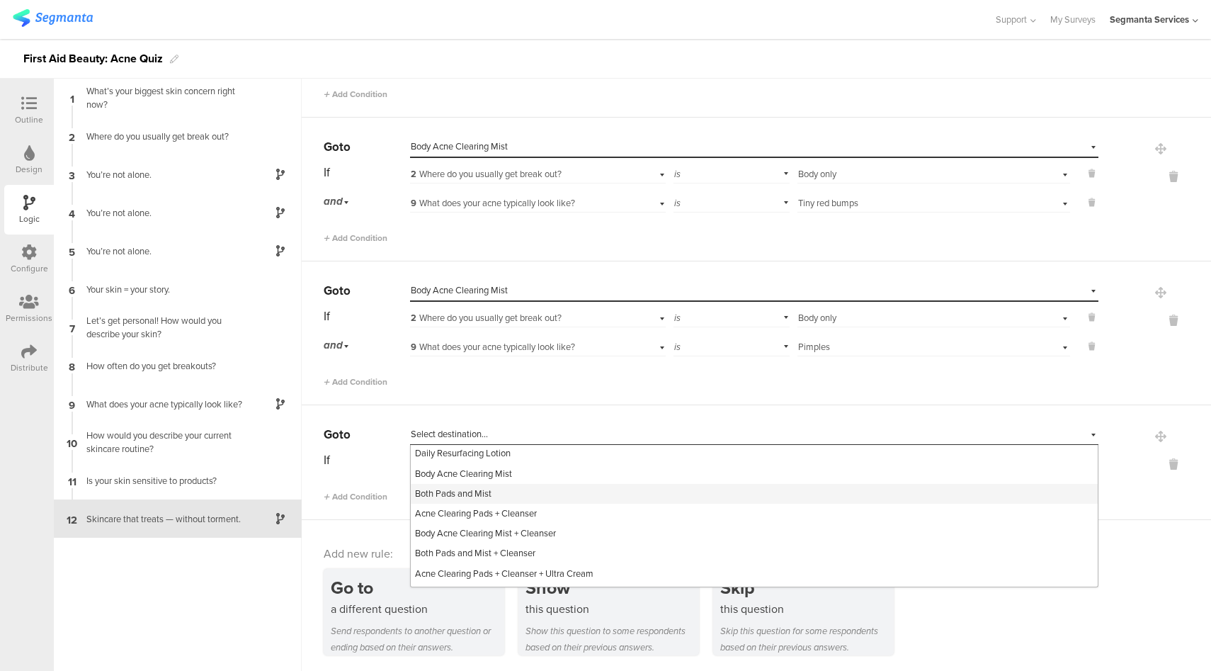
click at [503, 497] on div "Both Pads and Mist" at bounding box center [754, 494] width 687 height 20
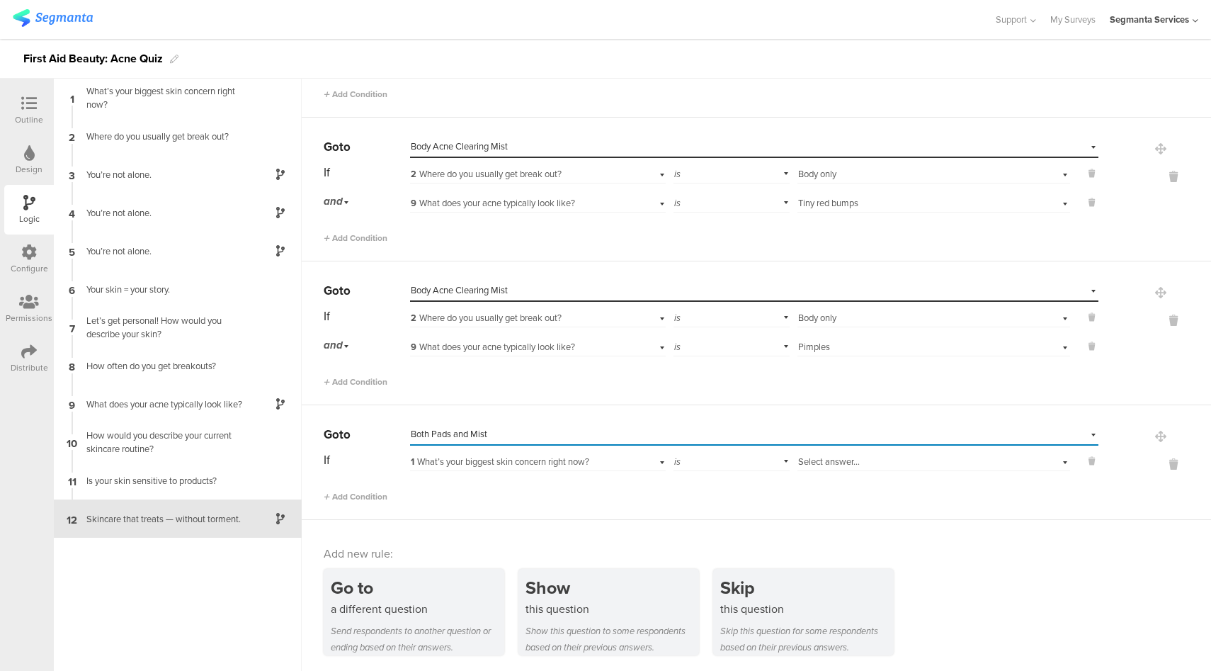
click at [546, 464] on span "1 What’s your biggest skin concern right now?" at bounding box center [500, 461] width 179 height 13
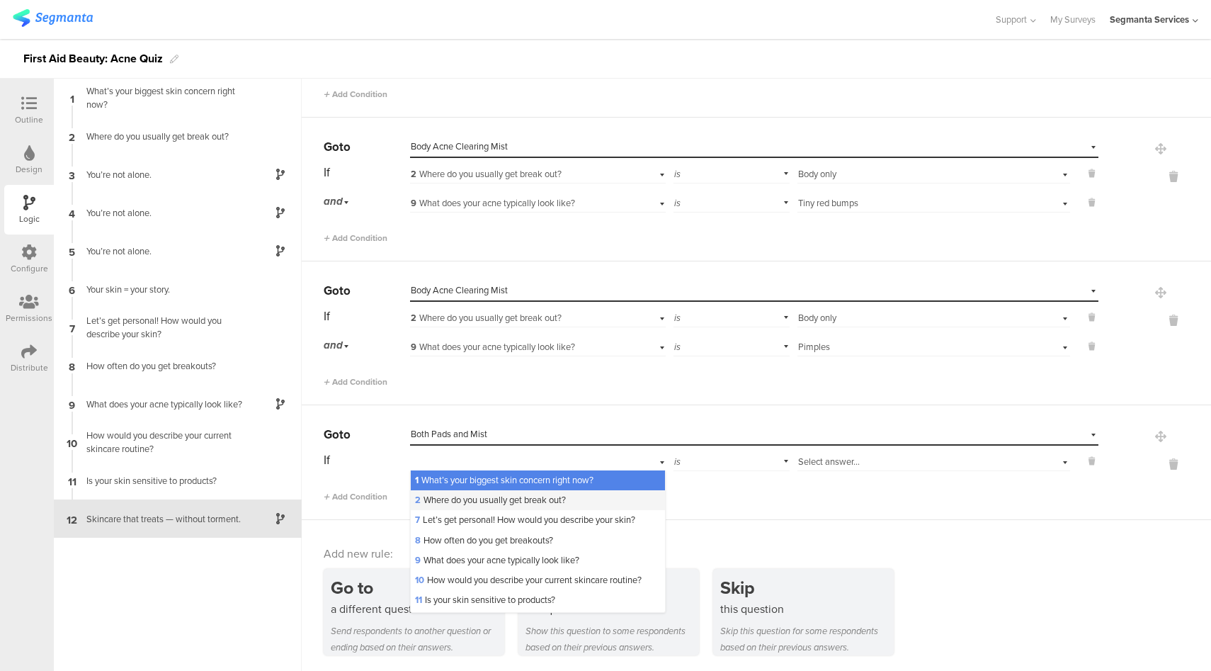
click at [482, 504] on span "2 Where do you usually get break out?" at bounding box center [490, 499] width 151 height 13
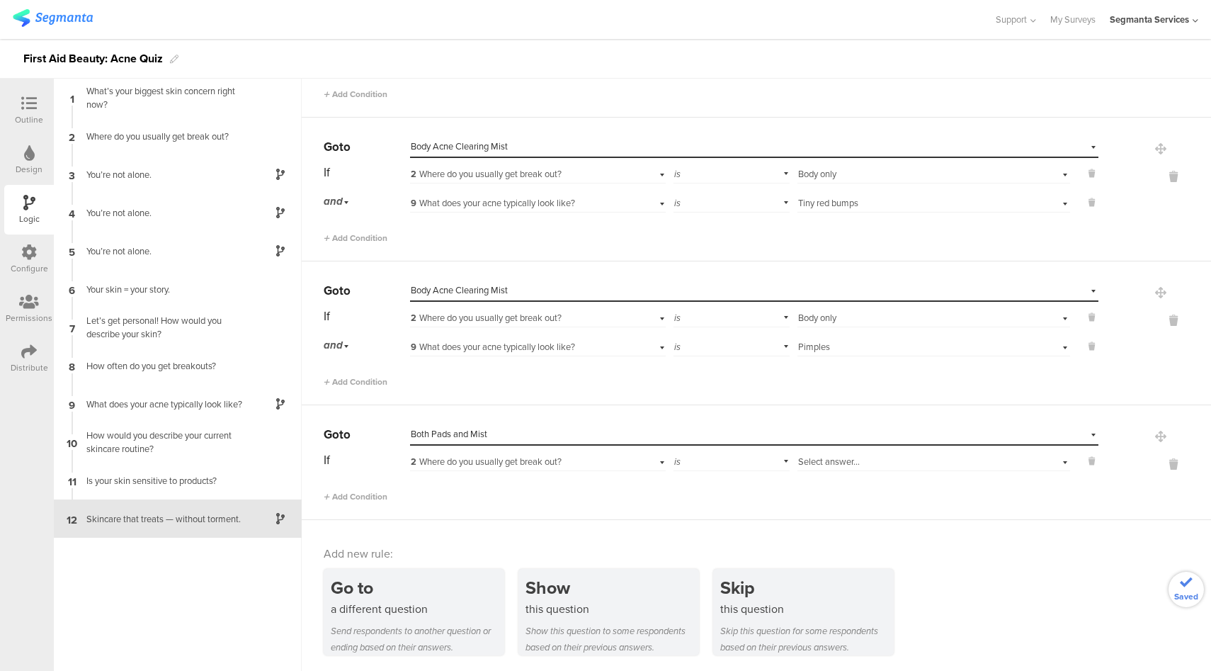
click at [903, 462] on div "Select answer..." at bounding box center [912, 462] width 228 height 13
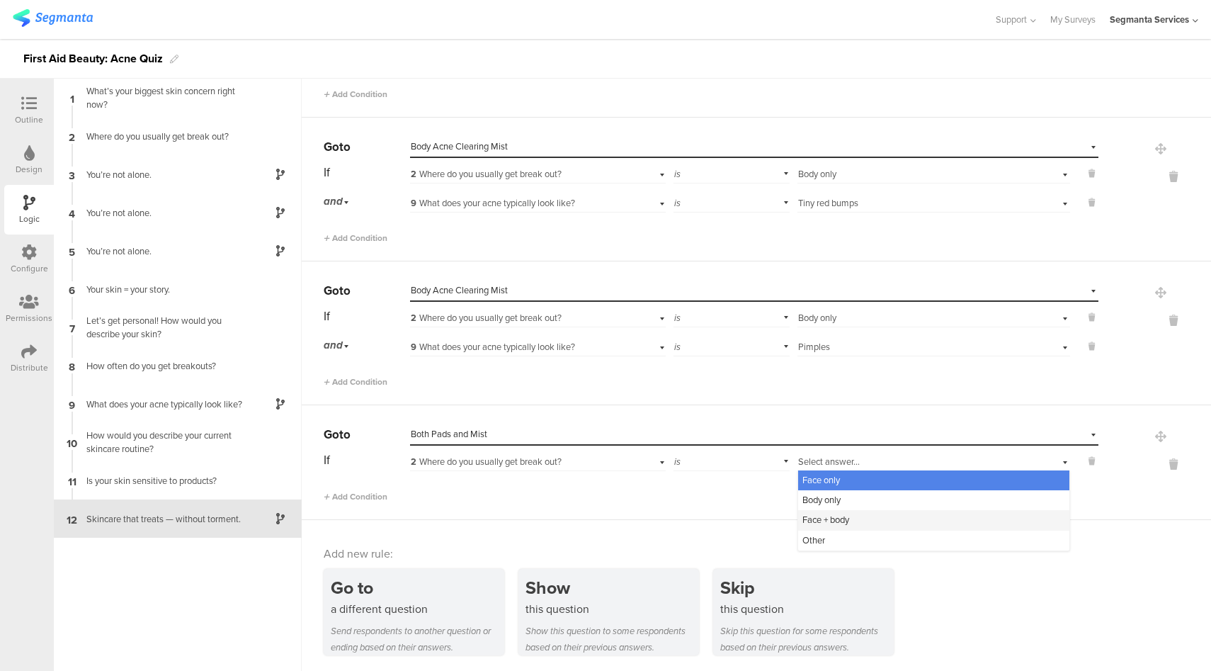
click at [851, 522] on div "Face + body" at bounding box center [933, 520] width 271 height 20
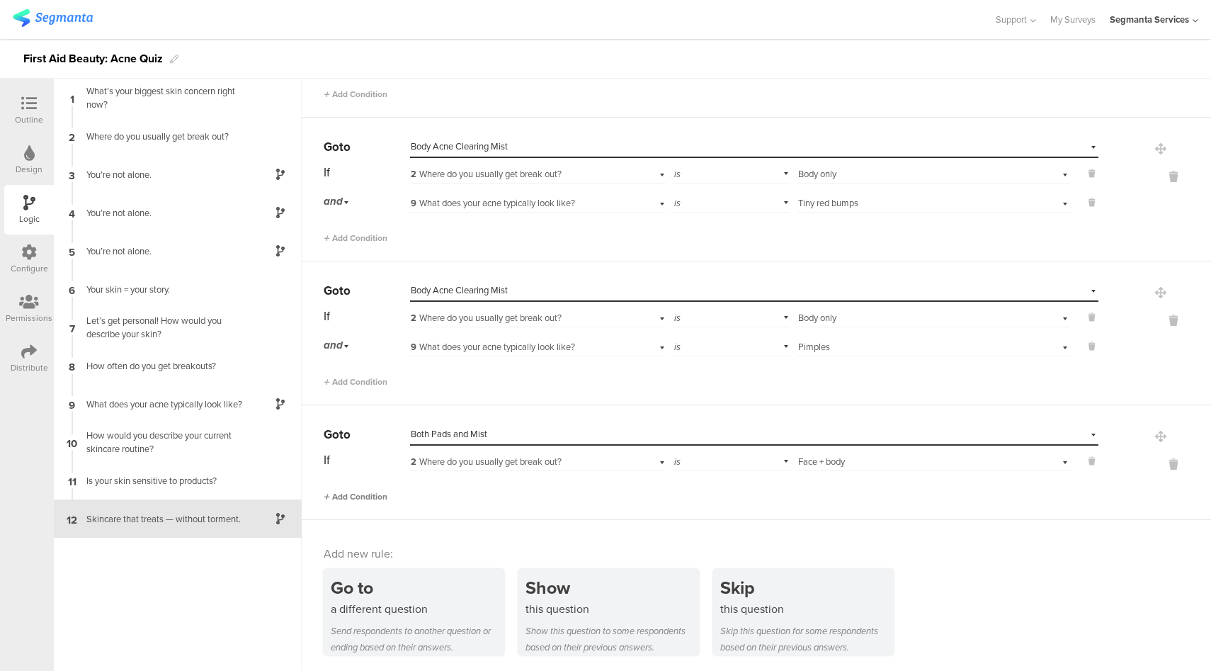
click at [369, 495] on span "Add Condition" at bounding box center [356, 496] width 64 height 13
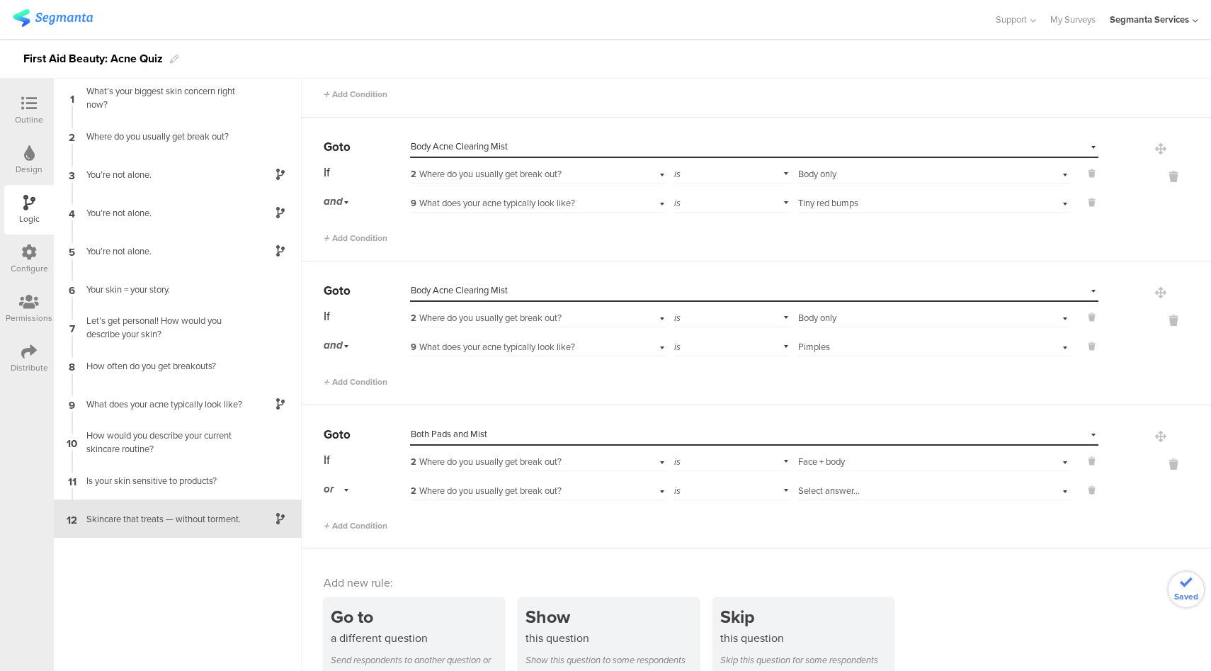
click at [335, 490] on div "or" at bounding box center [339, 489] width 30 height 22
click at [356, 524] on div "and" at bounding box center [366, 529] width 84 height 20
click at [596, 488] on div "2 Where do you usually get break out?" at bounding box center [517, 491] width 213 height 13
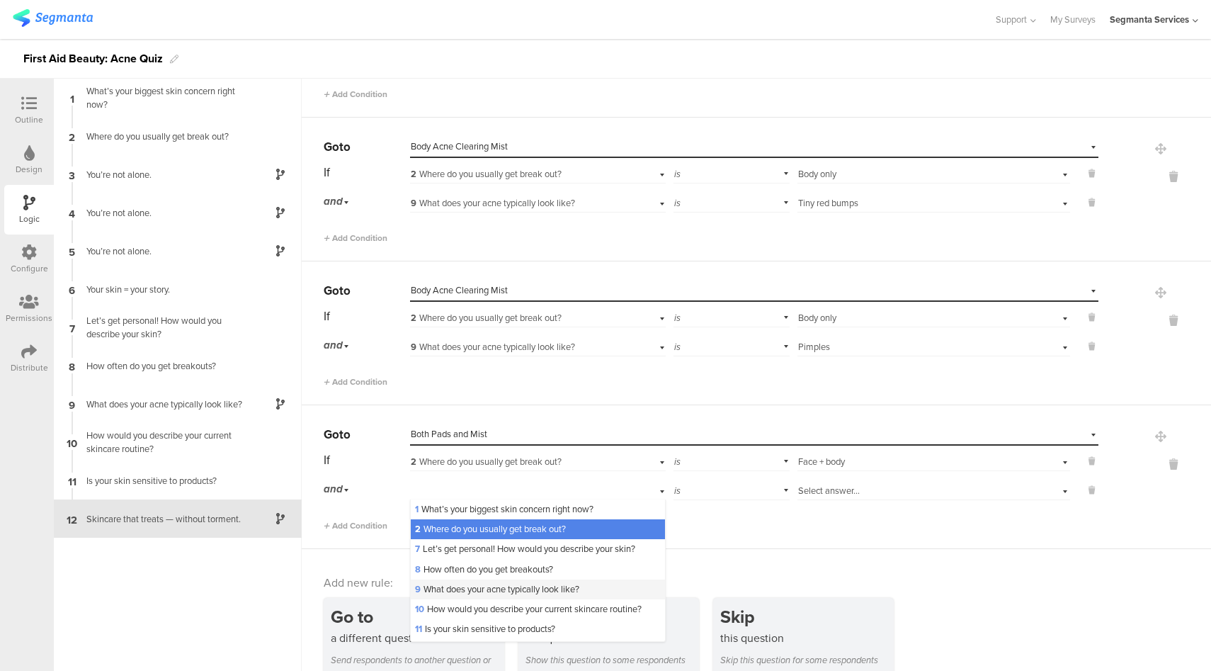
click at [498, 596] on div "9 What does your acne typically look like?" at bounding box center [538, 589] width 254 height 20
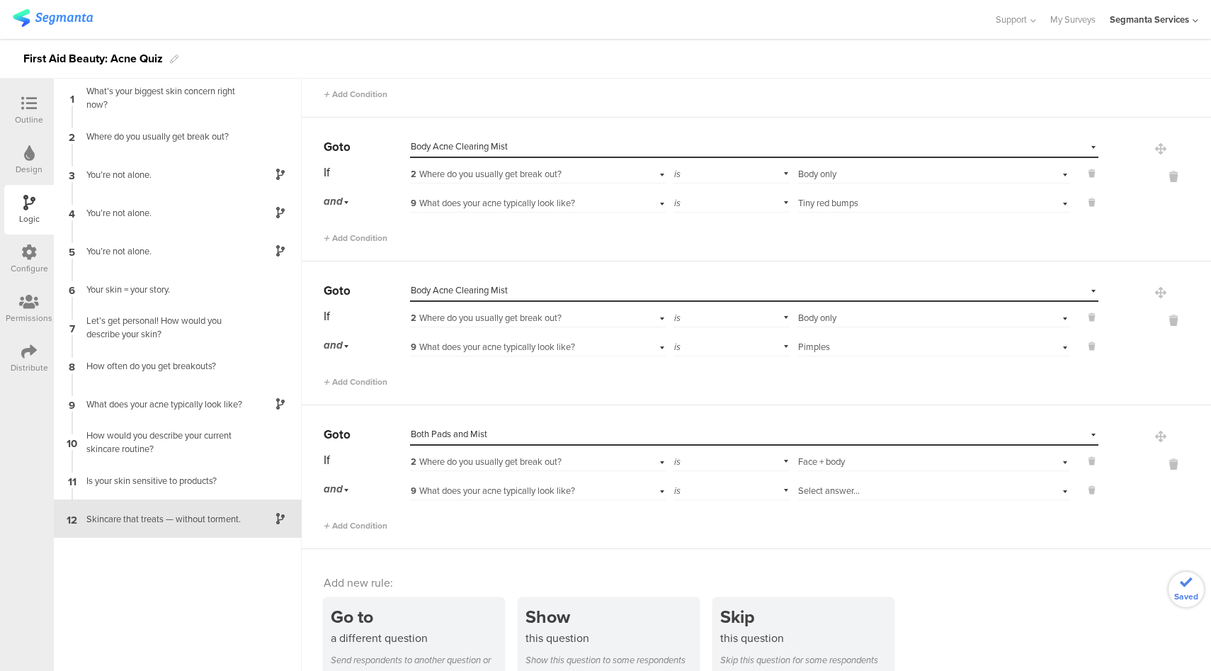
click at [864, 490] on div "Select answer..." at bounding box center [912, 491] width 228 height 13
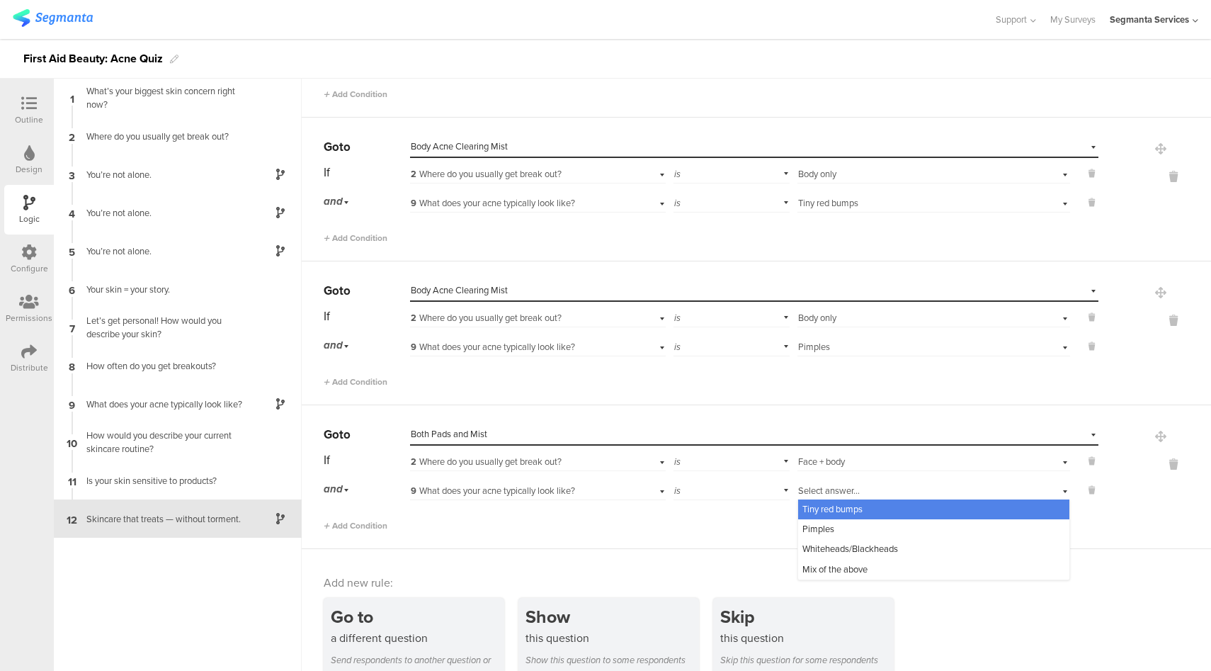
click at [858, 513] on div "Tiny red bumps" at bounding box center [933, 509] width 271 height 20
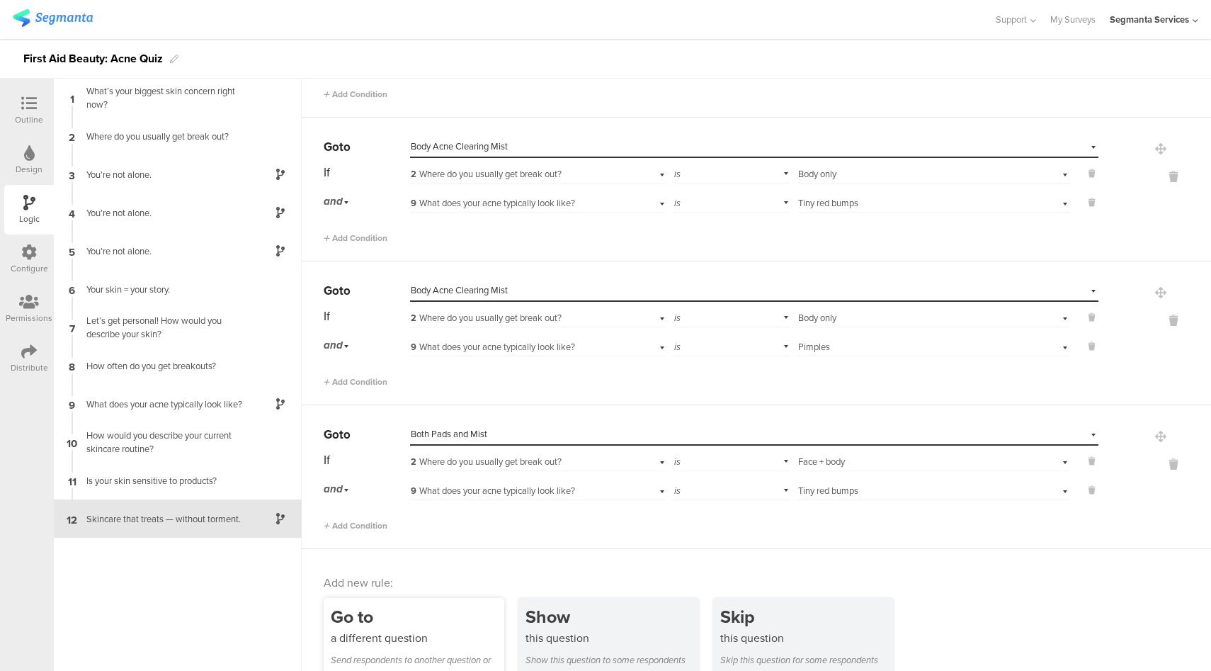
click at [438, 630] on div "a different question" at bounding box center [418, 638] width 174 height 16
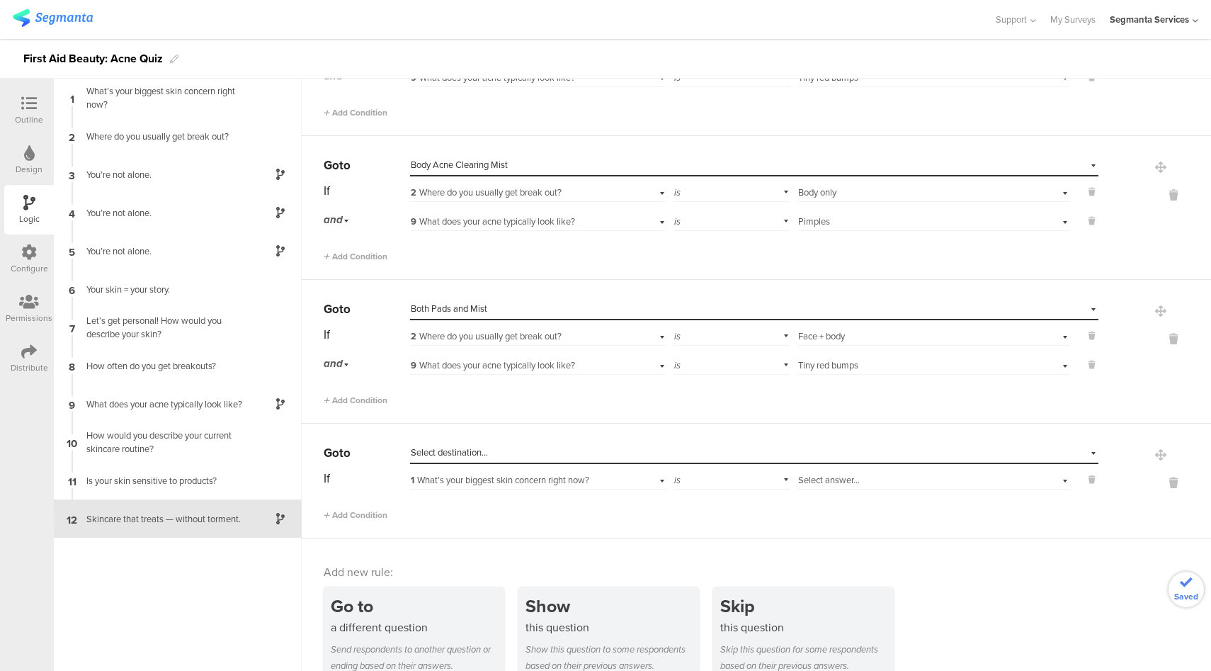
scroll to position [563, 0]
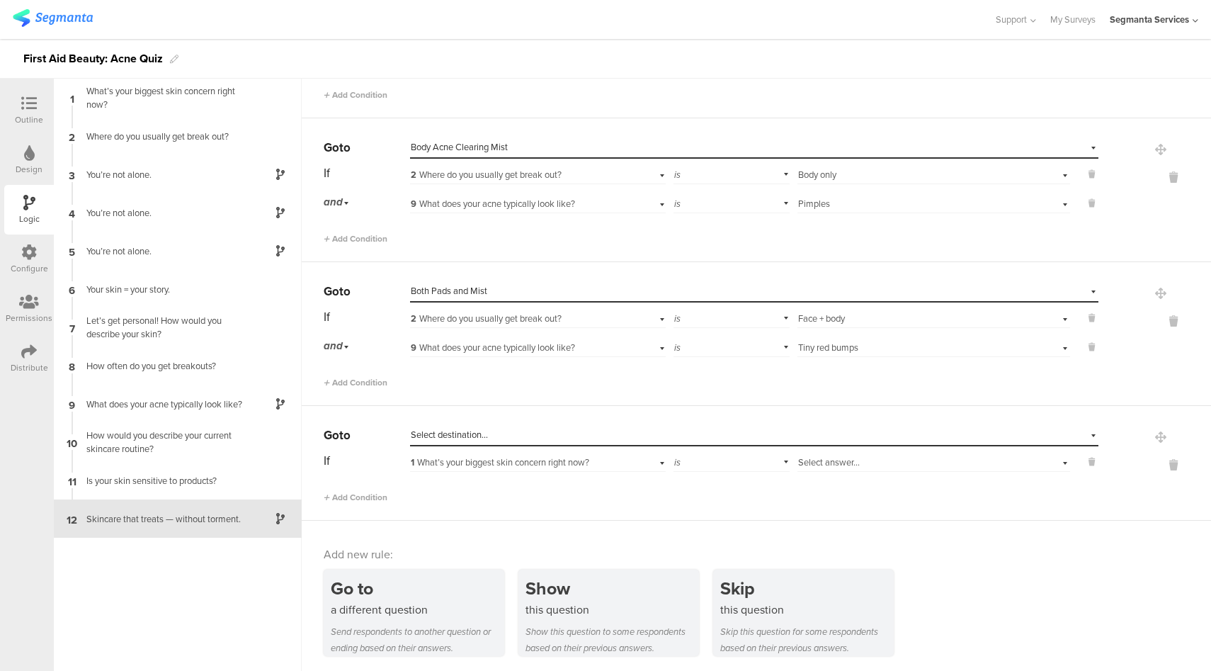
click at [548, 434] on div "Select destination..." at bounding box center [689, 435] width 557 height 13
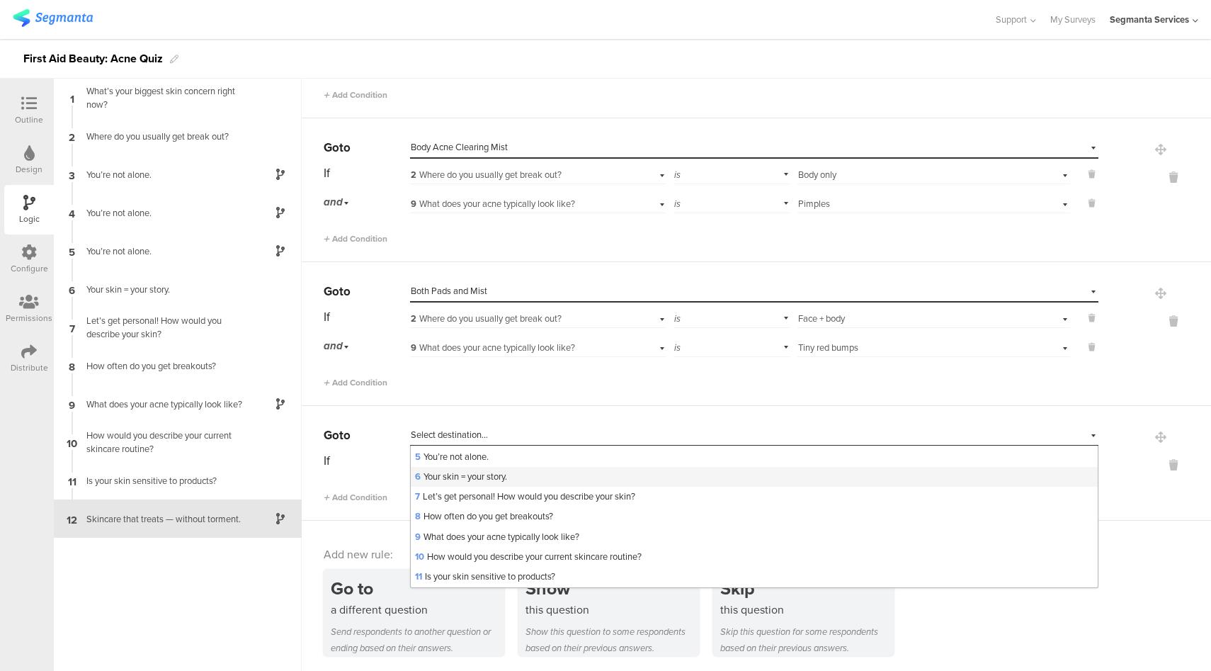
scroll to position [302, 0]
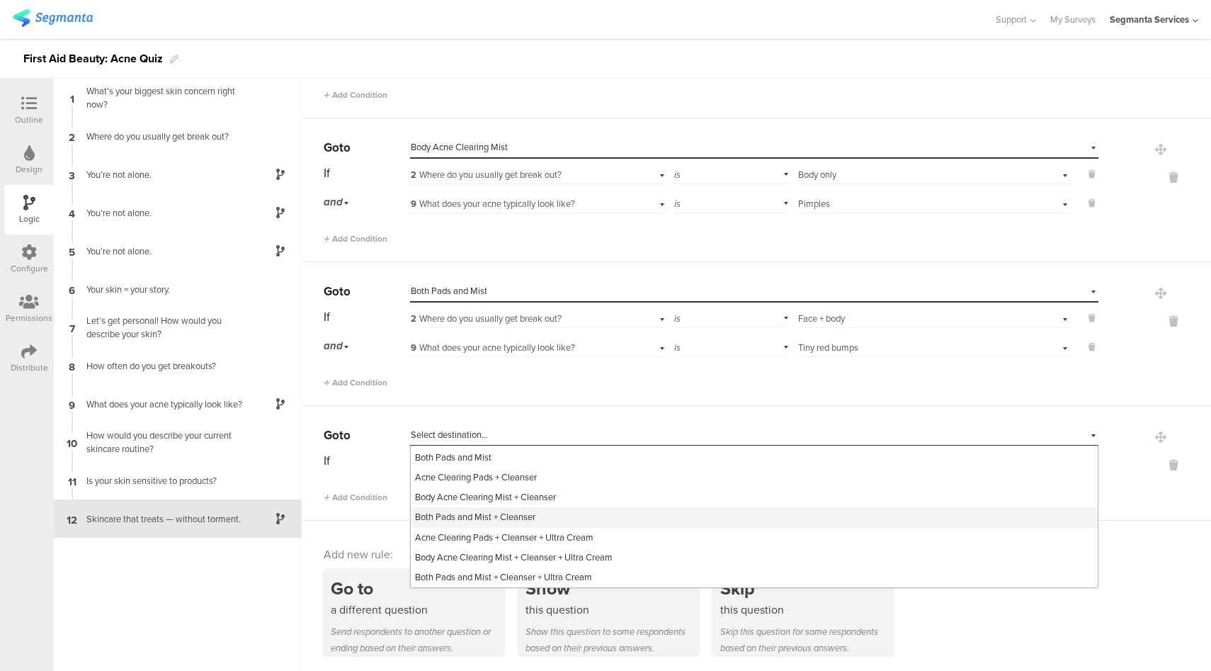
click at [524, 514] on span "Both Pads and Mist + Cleanser" at bounding box center [475, 516] width 120 height 13
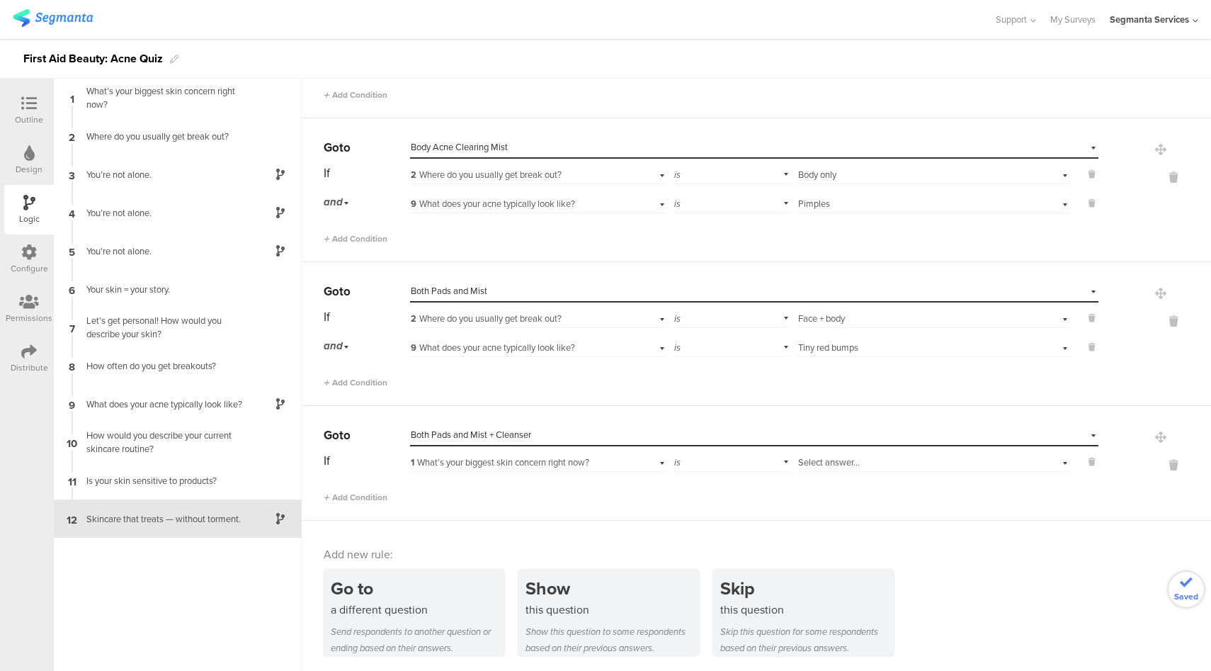
click at [729, 433] on div "Select destination... Both Pads and Mist + Cleanser" at bounding box center [745, 435] width 669 height 13
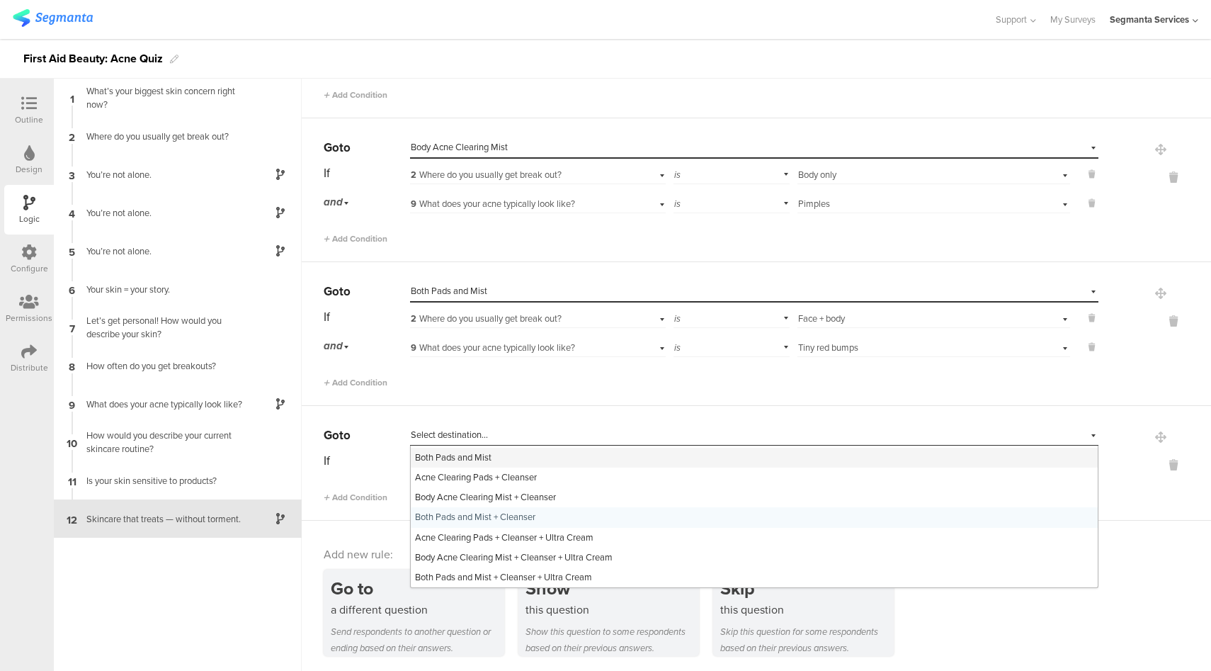
click at [502, 458] on div "Both Pads and Mist" at bounding box center [754, 458] width 687 height 20
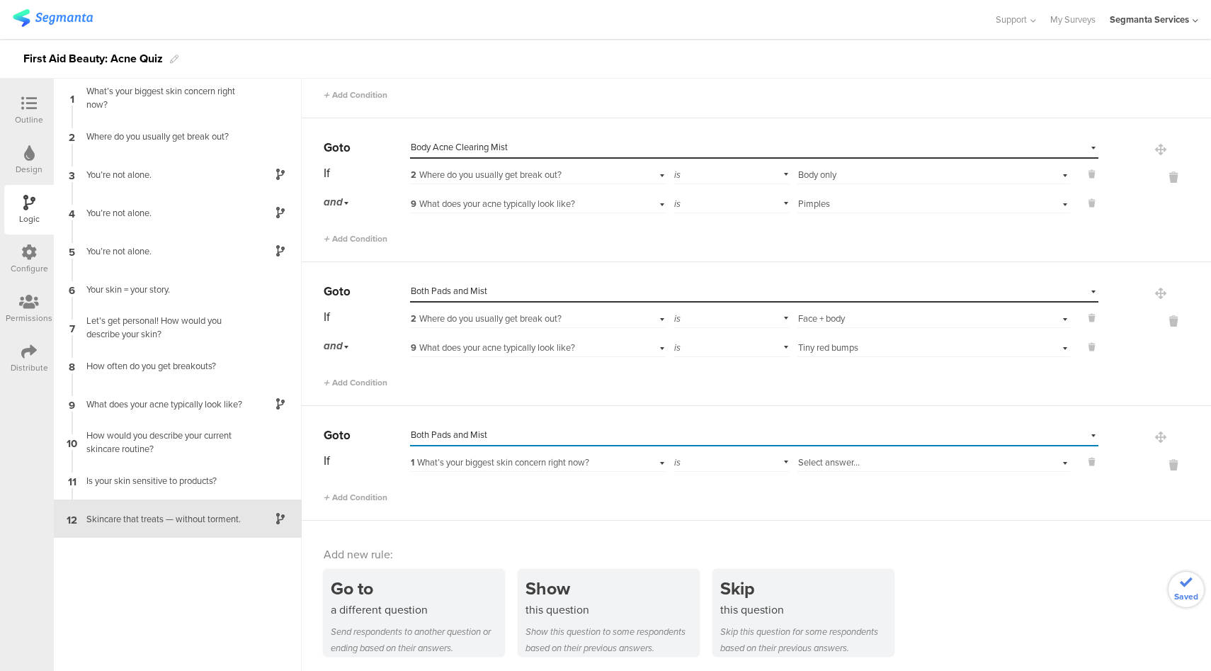
click at [599, 461] on div "1 What’s your biggest skin concern right now?" at bounding box center [517, 462] width 213 height 13
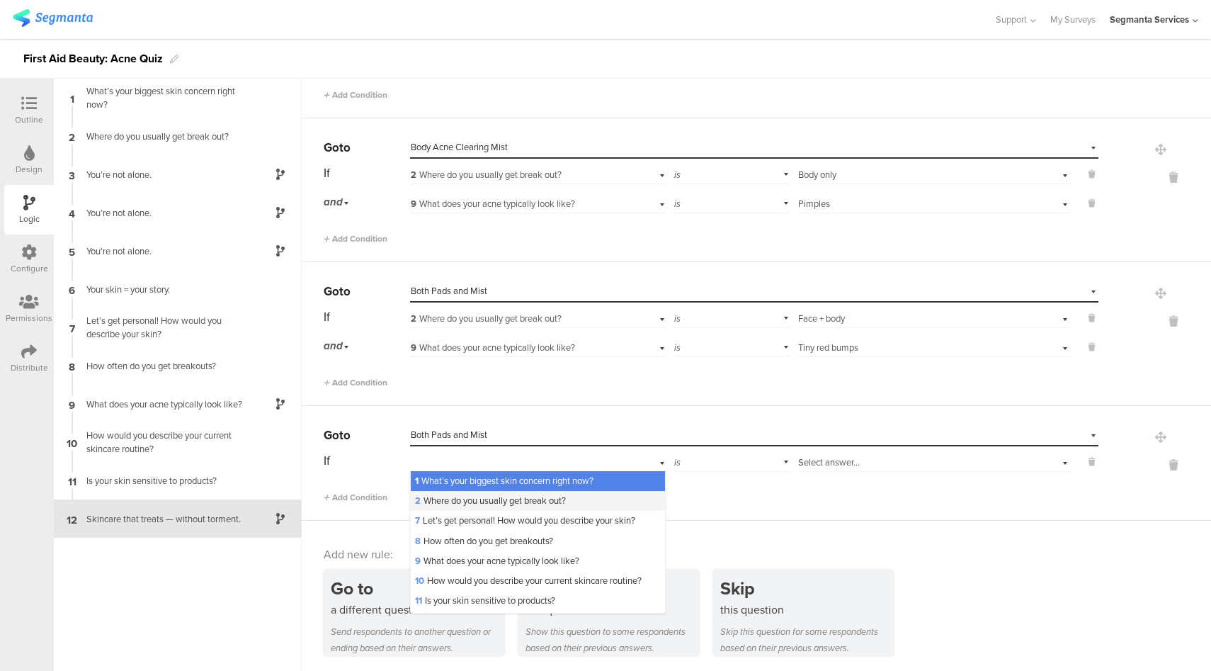
click at [489, 497] on span "2 Where do you usually get break out?" at bounding box center [490, 500] width 151 height 13
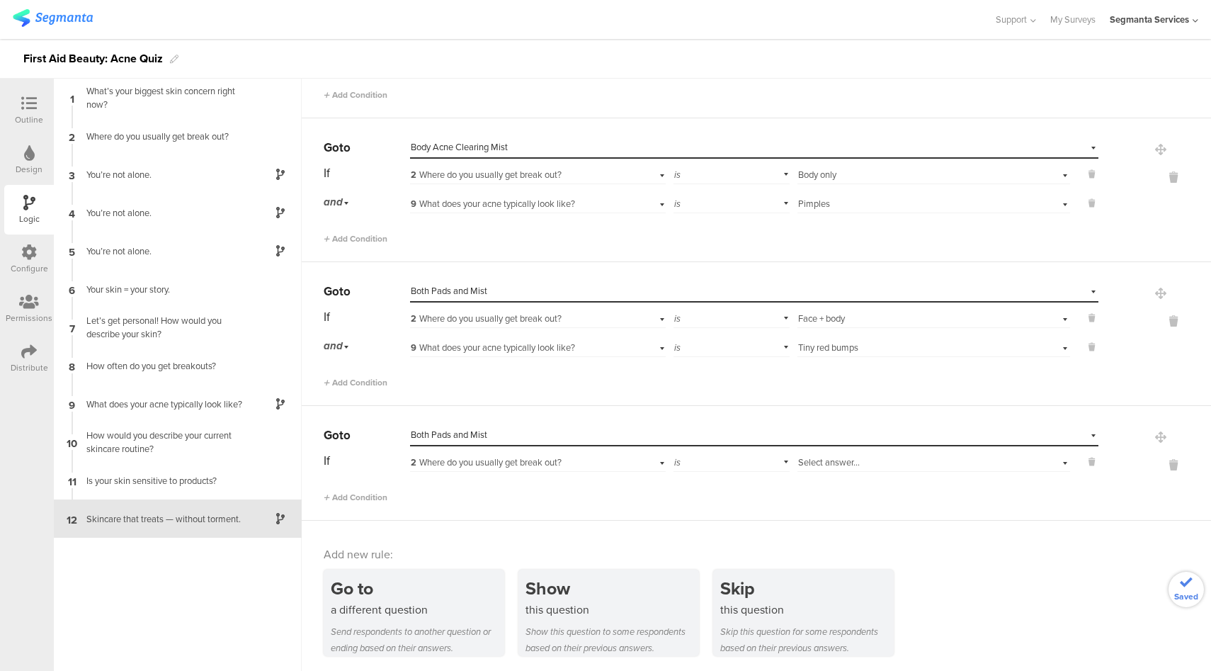
click at [849, 462] on div "Select answer..." at bounding box center [912, 462] width 228 height 13
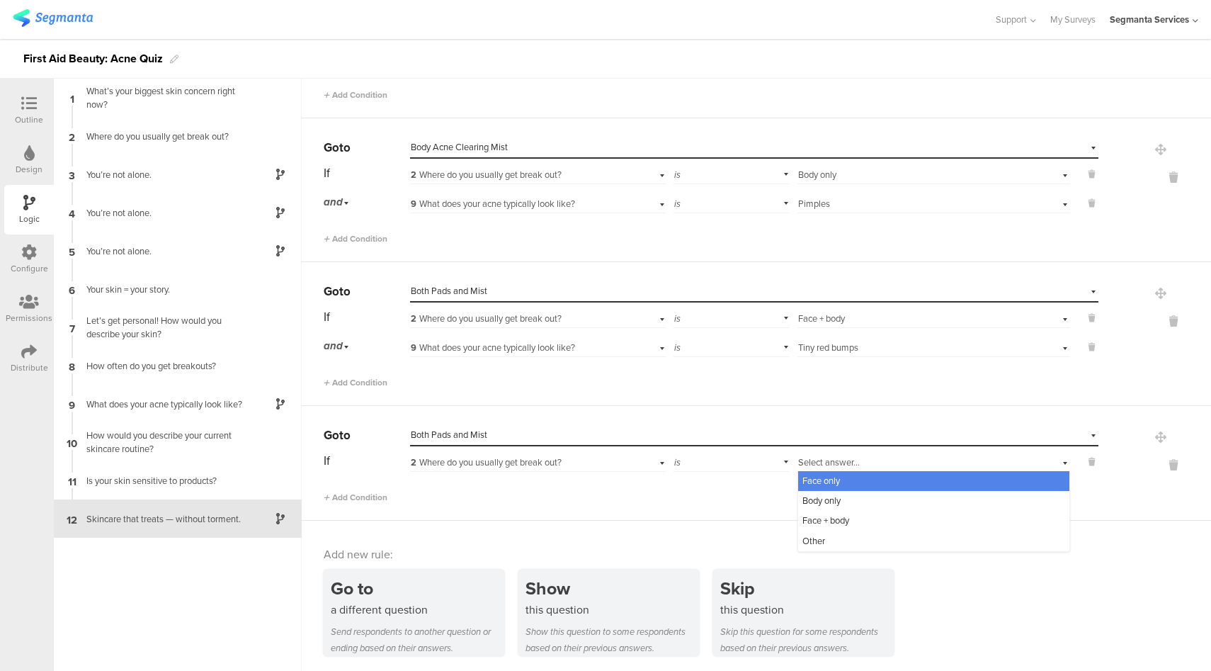
click at [830, 482] on div "Face only" at bounding box center [933, 481] width 271 height 20
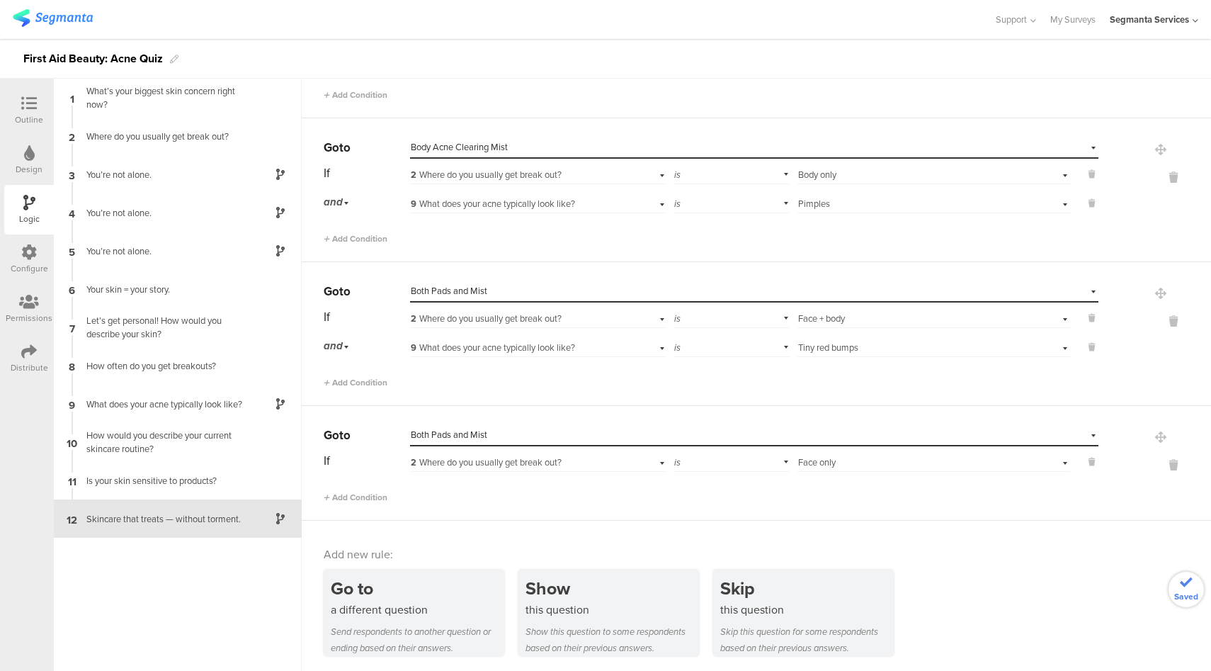
click at [888, 458] on div "Select answer... Face only" at bounding box center [912, 462] width 228 height 13
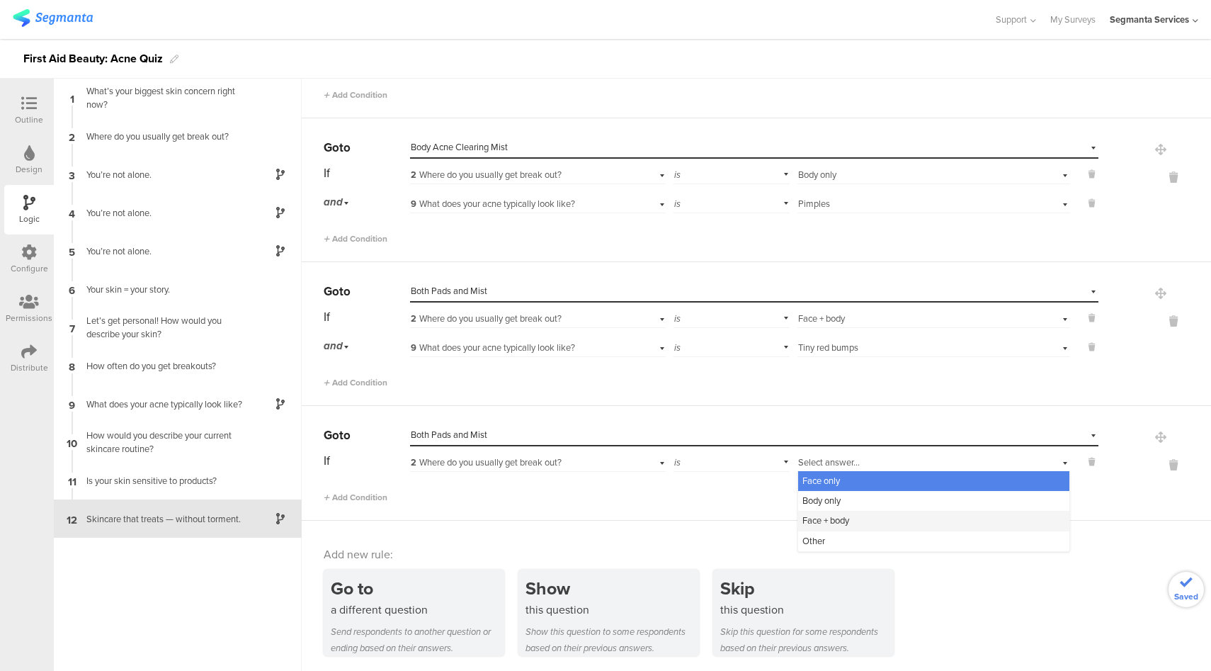
click at [845, 517] on div "Face + body" at bounding box center [933, 521] width 271 height 20
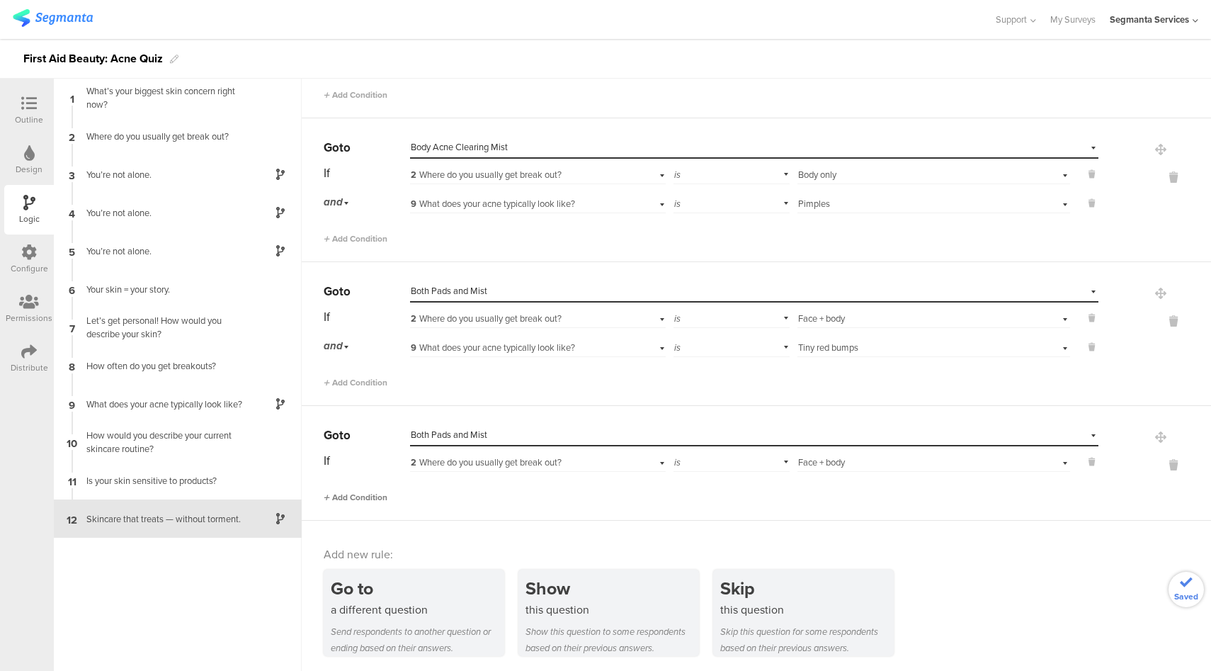
click at [374, 495] on span "Add Condition" at bounding box center [356, 497] width 64 height 13
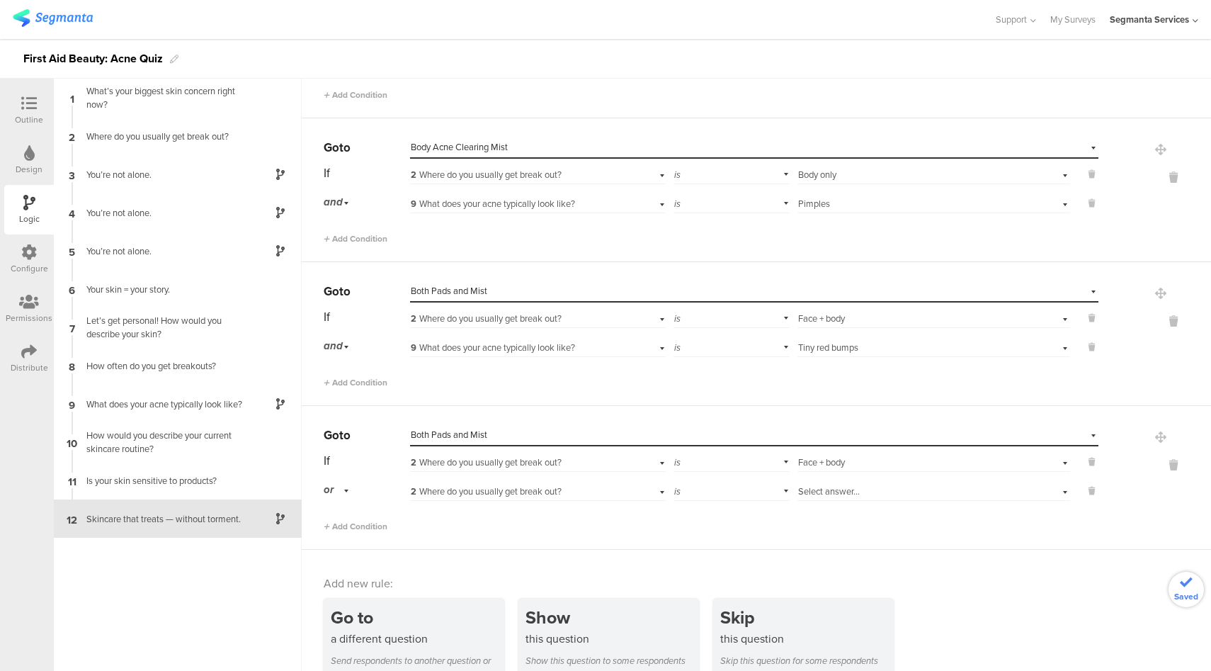
click at [342, 491] on div "or" at bounding box center [339, 490] width 30 height 22
click at [356, 531] on div "and" at bounding box center [366, 530] width 84 height 20
click at [592, 493] on div "2 Where do you usually get break out?" at bounding box center [517, 491] width 213 height 13
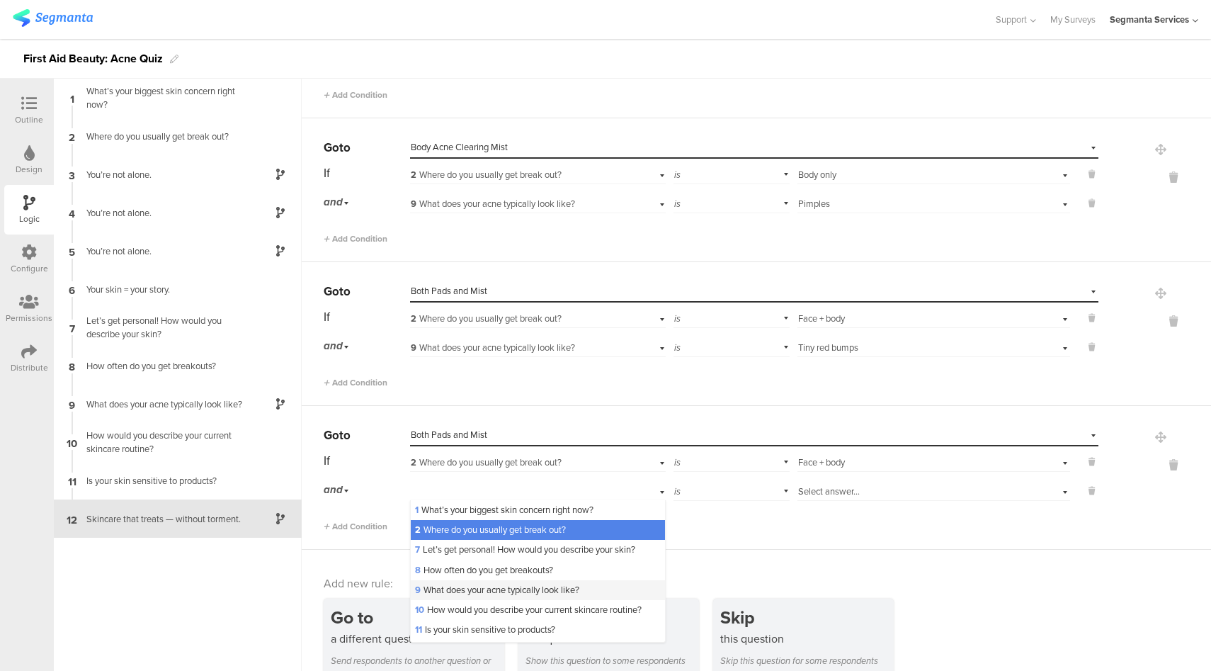
click at [493, 588] on span "9 What does your acne typically look like?" at bounding box center [497, 589] width 164 height 13
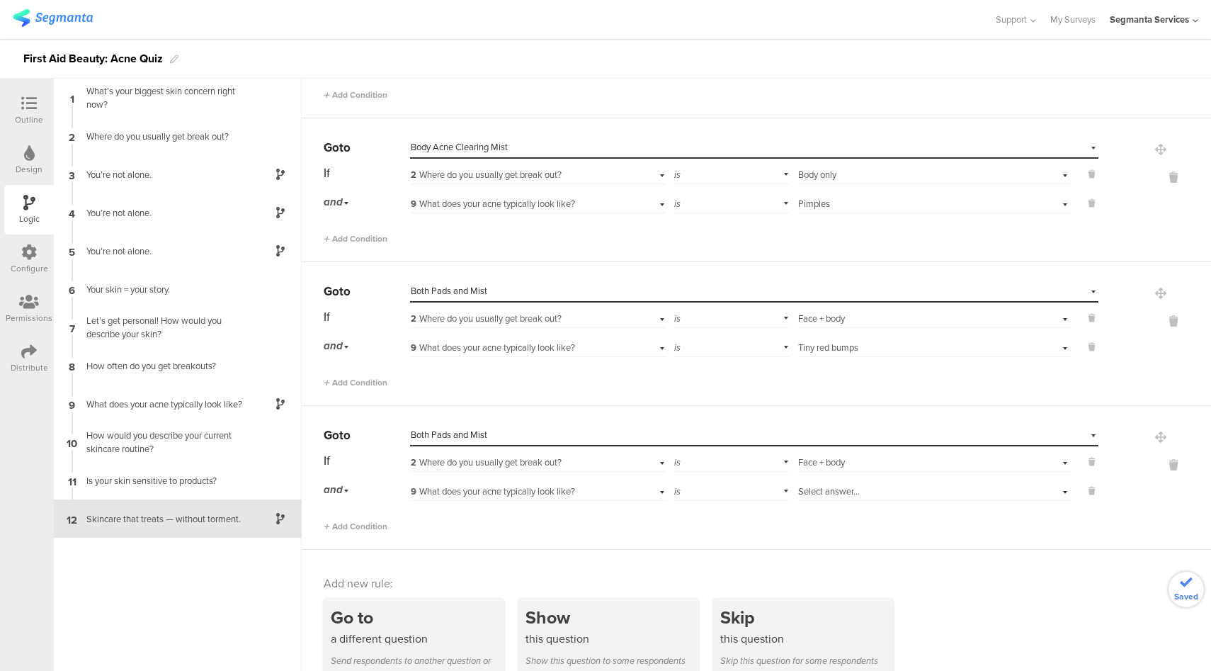
click at [902, 488] on div "Select answer..." at bounding box center [912, 491] width 228 height 13
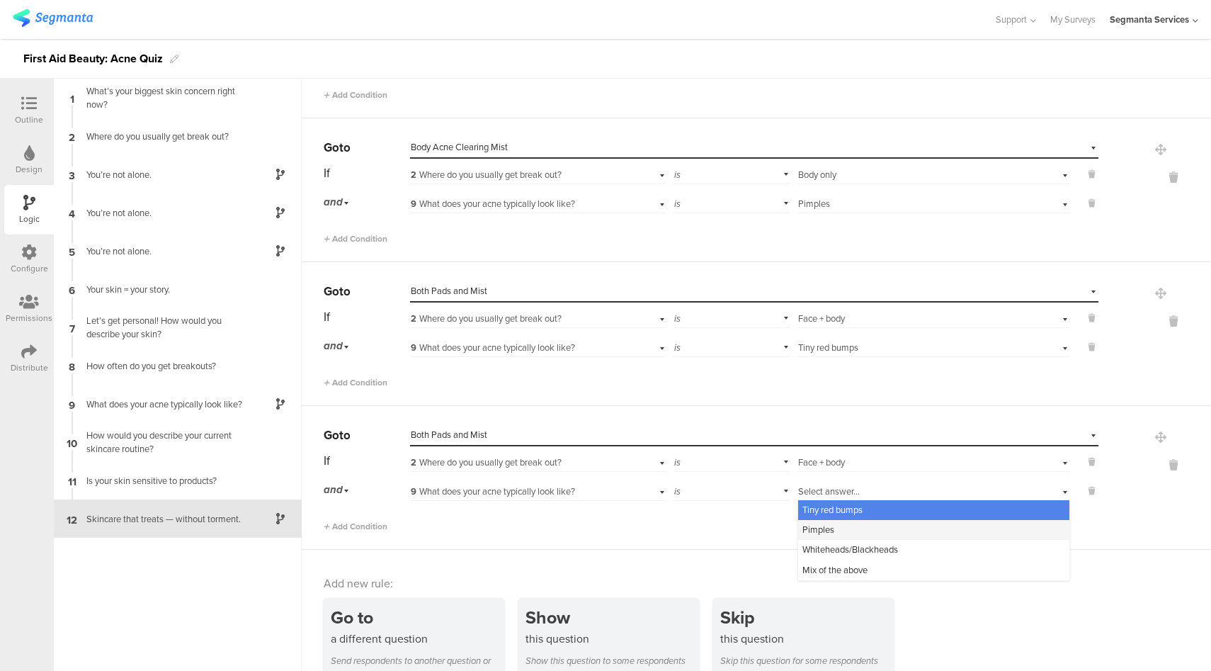
click at [863, 523] on div "Pimples" at bounding box center [933, 530] width 271 height 20
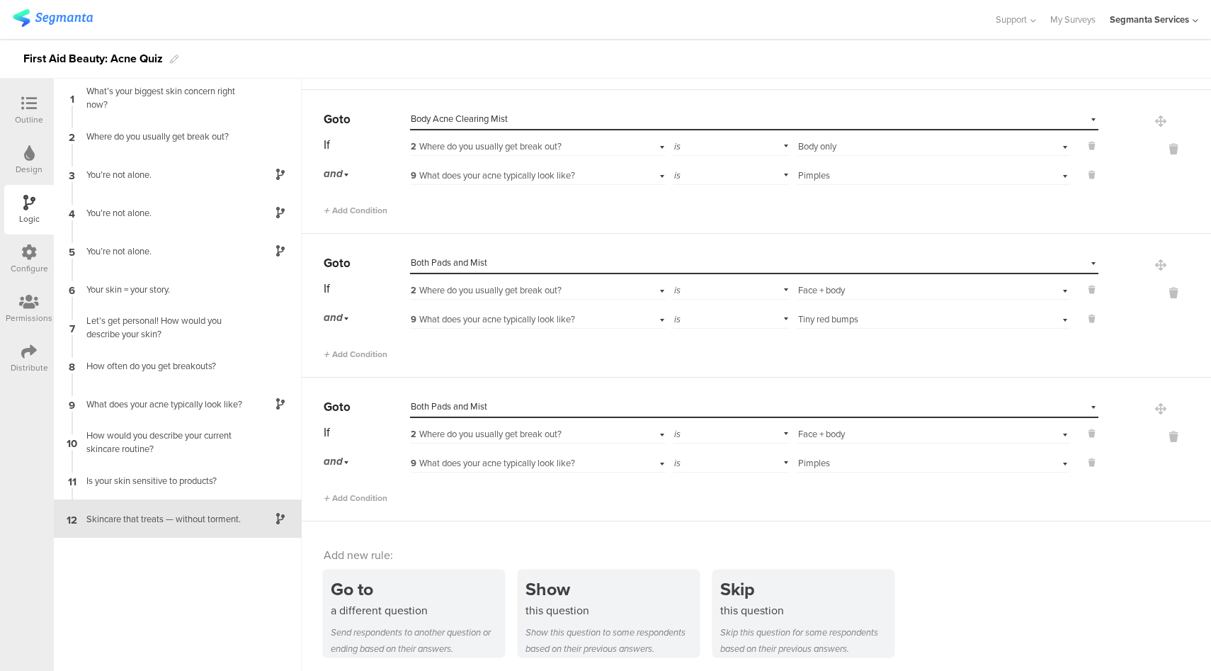
scroll to position [592, 0]
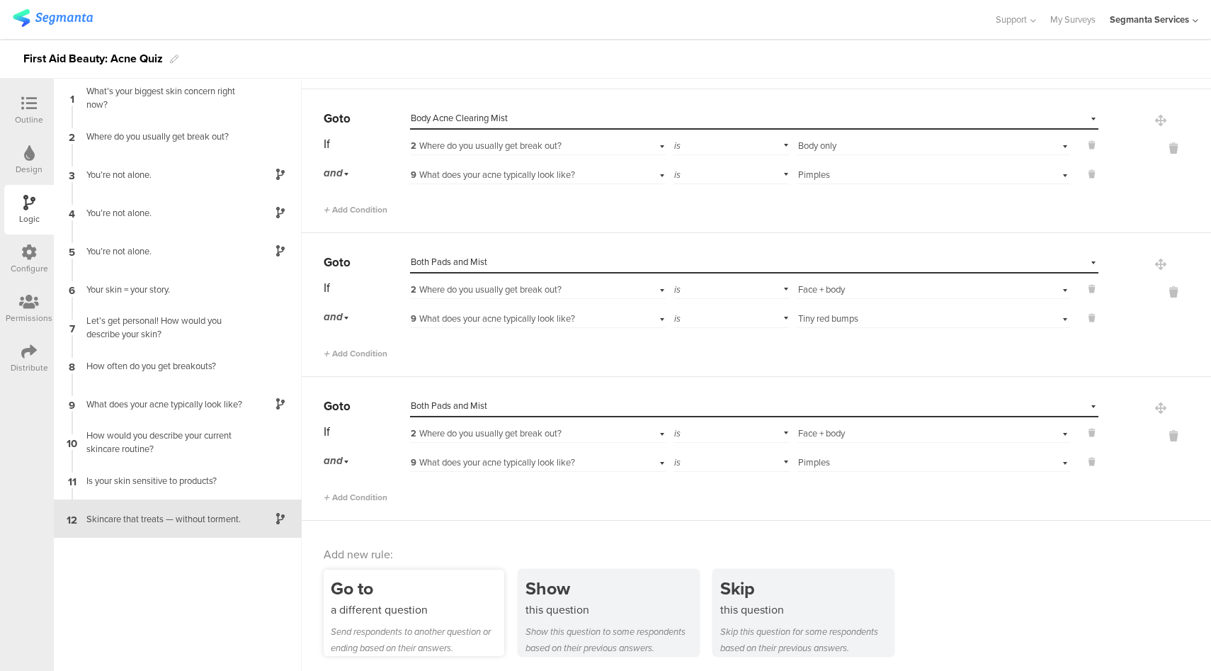
click at [402, 631] on div "Send respondents to another question or ending based on their answers." at bounding box center [418, 639] width 174 height 33
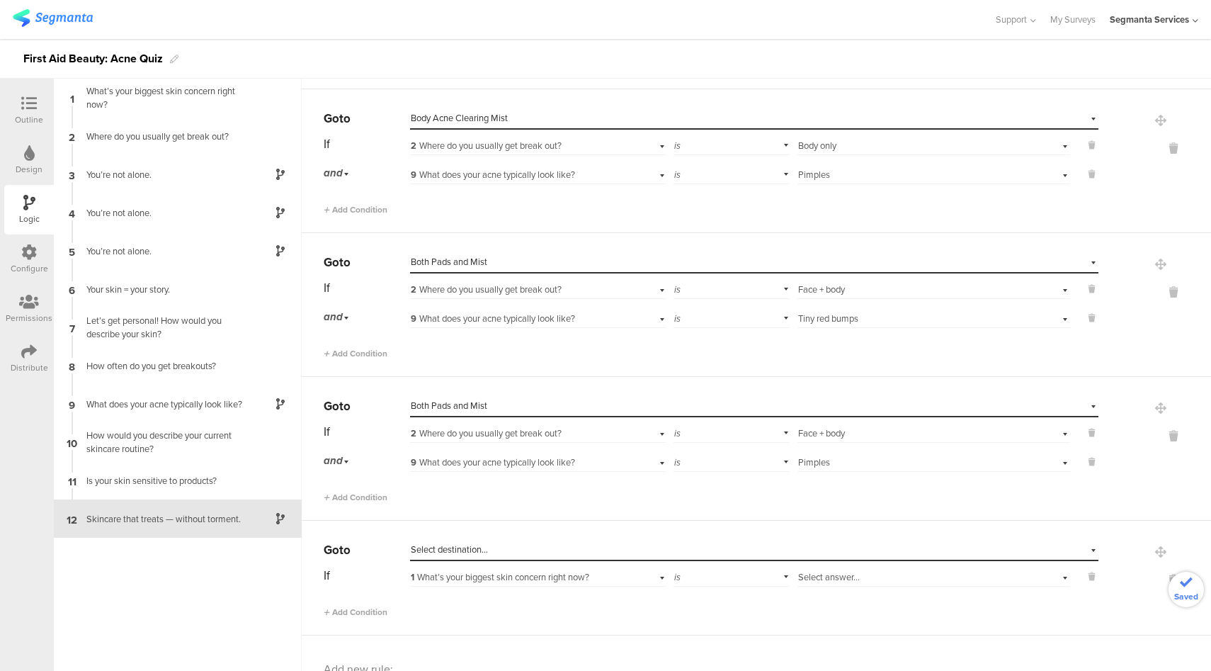
scroll to position [707, 0]
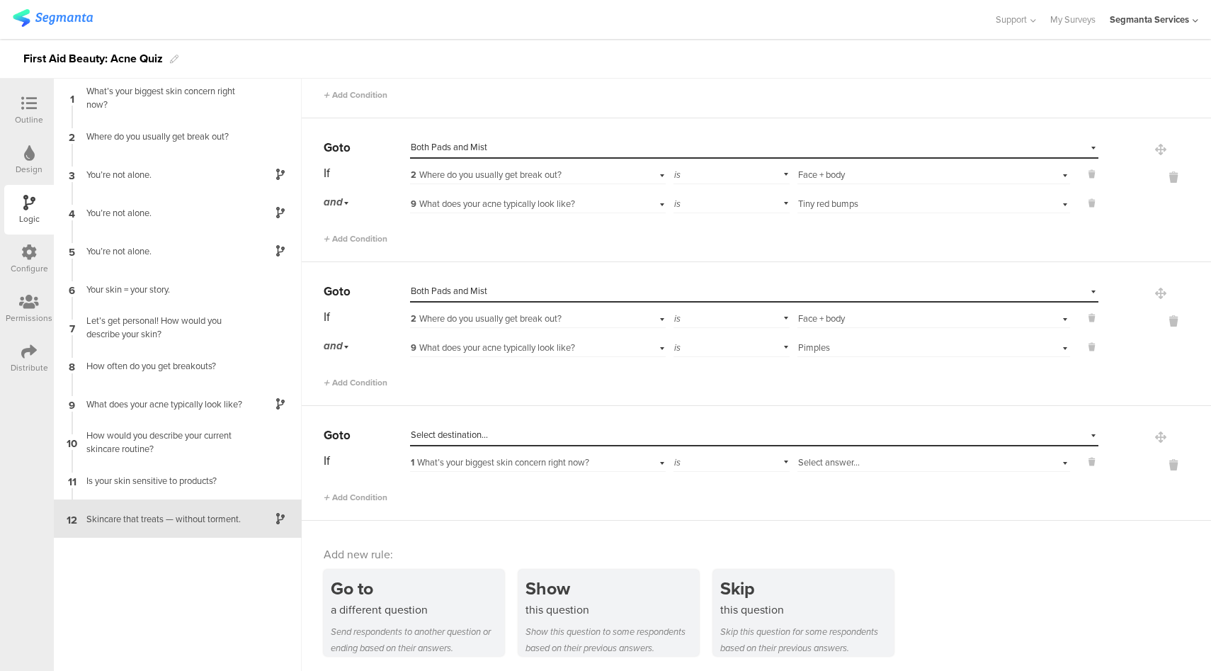
click at [575, 434] on div "Select destination..." at bounding box center [689, 435] width 557 height 13
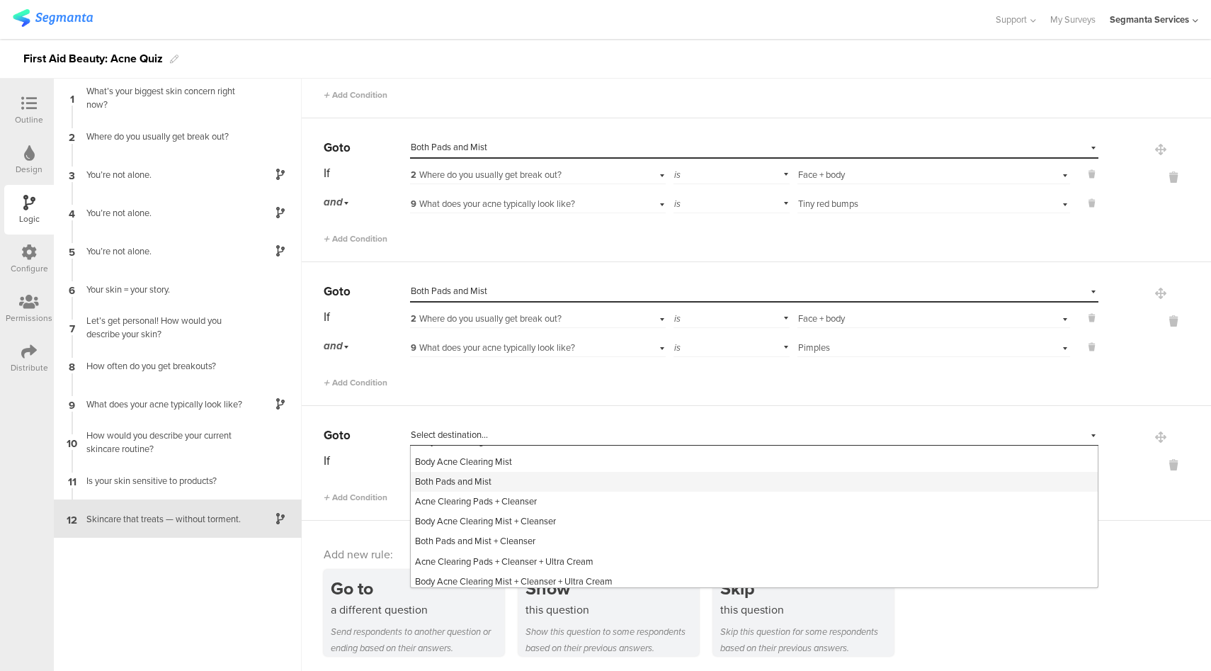
scroll to position [271, 0]
click at [524, 446] on div "Daily Resurfacing Lotion" at bounding box center [754, 444] width 687 height 20
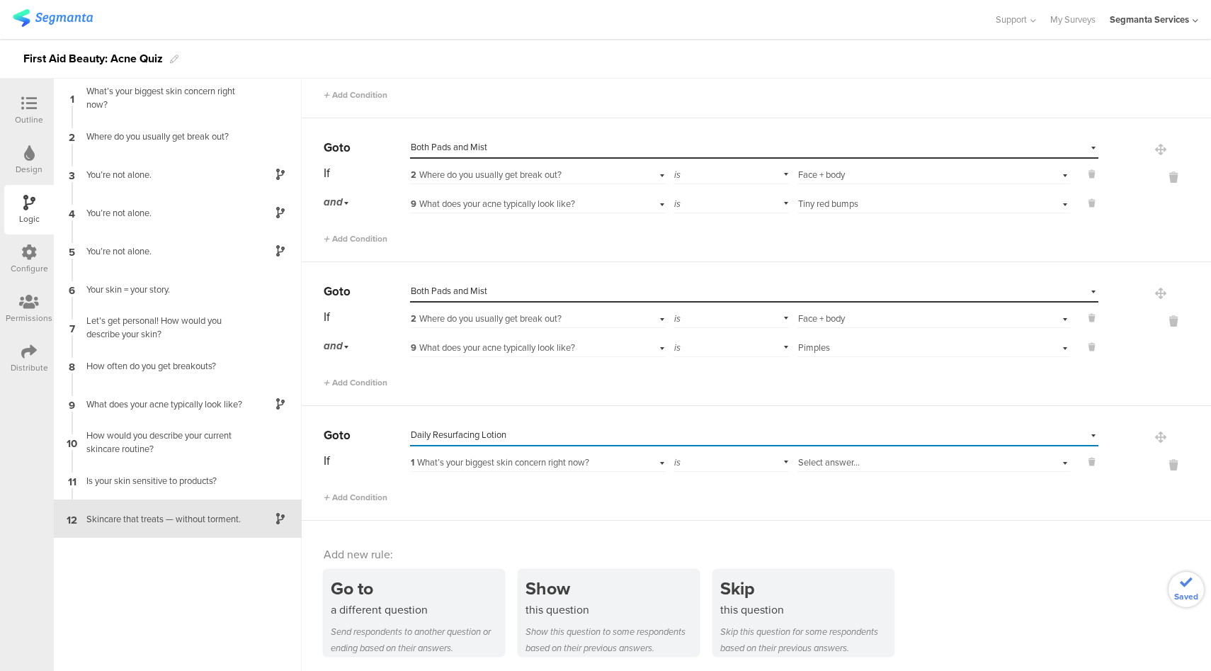
click at [830, 458] on span "Select answer..." at bounding box center [829, 462] width 62 height 13
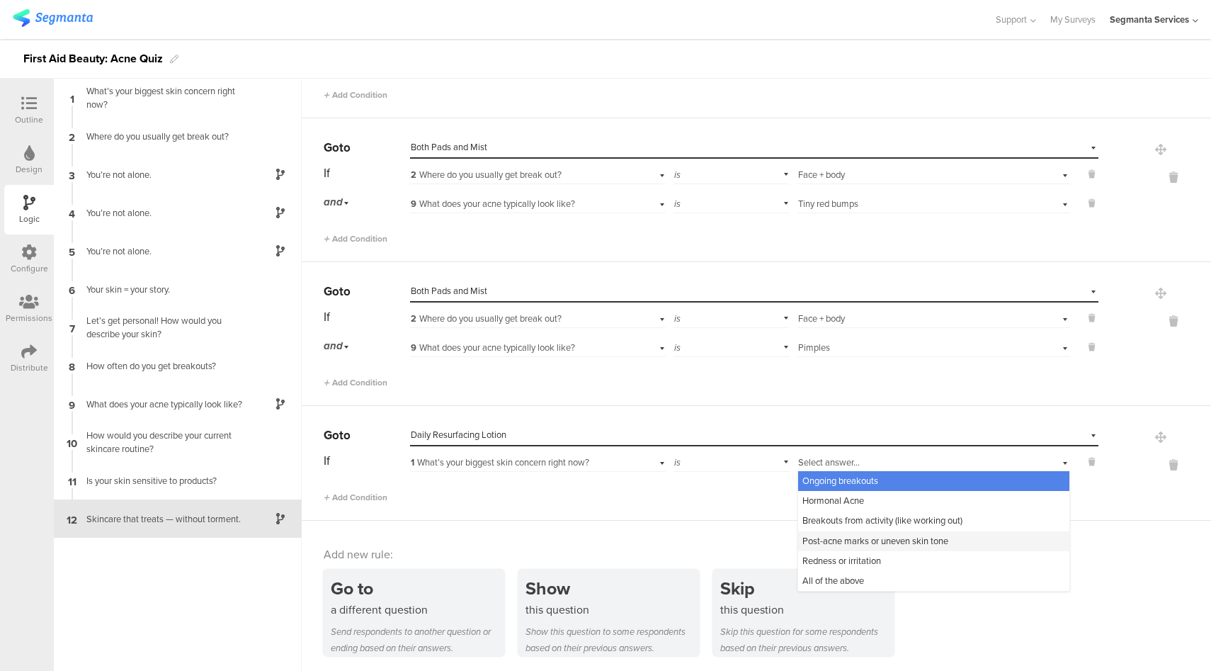
click at [829, 540] on span "Post-acne marks or uneven skin tone" at bounding box center [876, 540] width 146 height 13
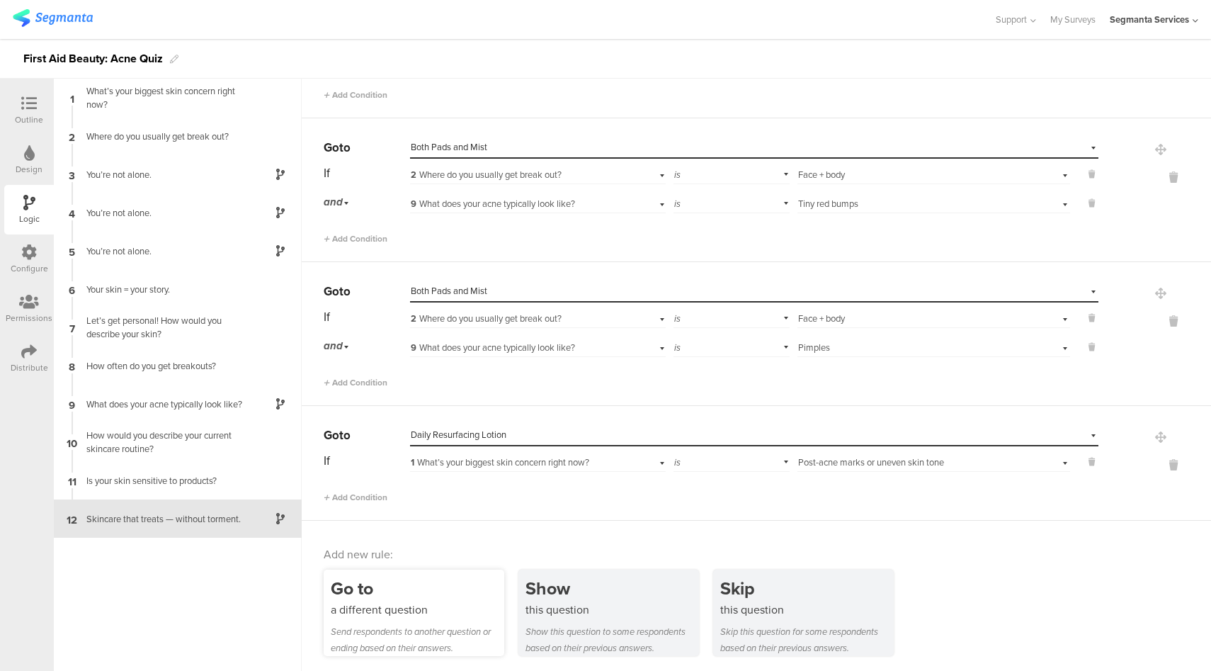
click at [375, 601] on div "a different question" at bounding box center [418, 609] width 174 height 16
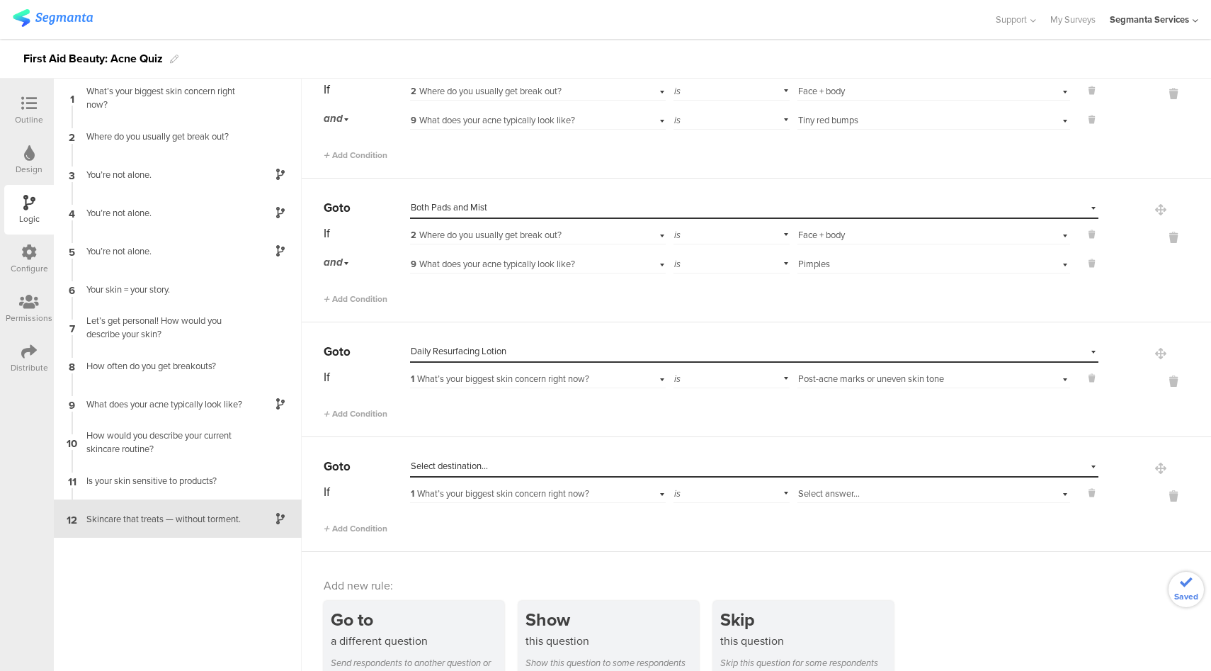
scroll to position [821, 0]
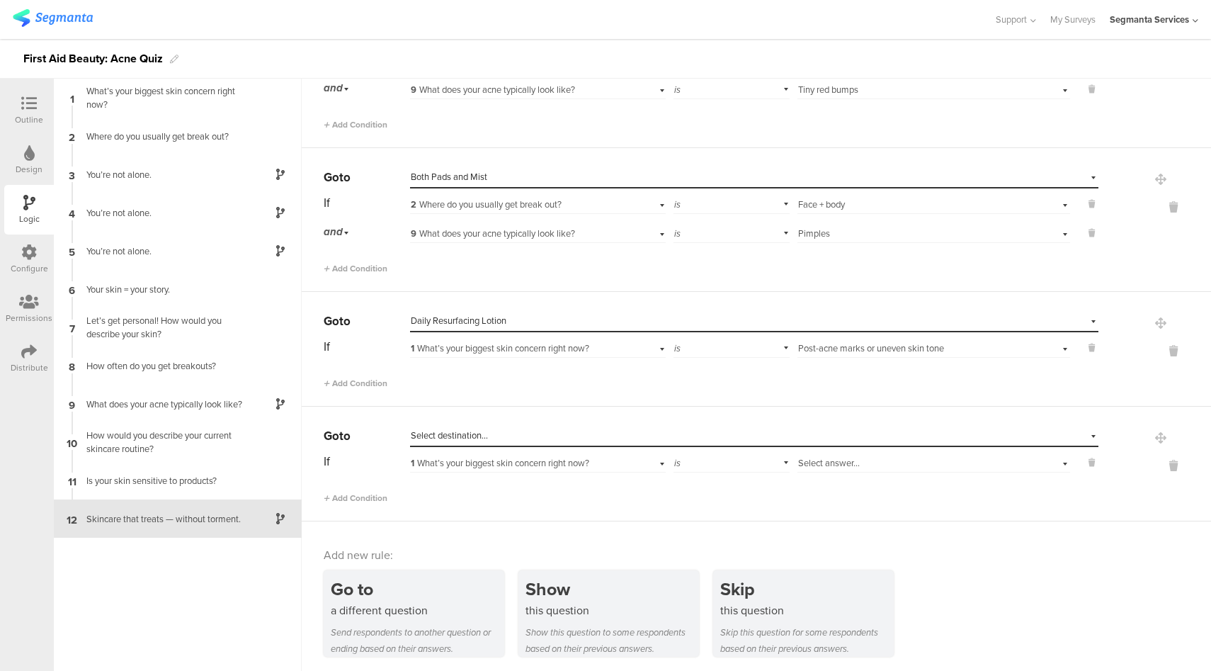
click at [466, 429] on span "Select destination..." at bounding box center [449, 435] width 77 height 13
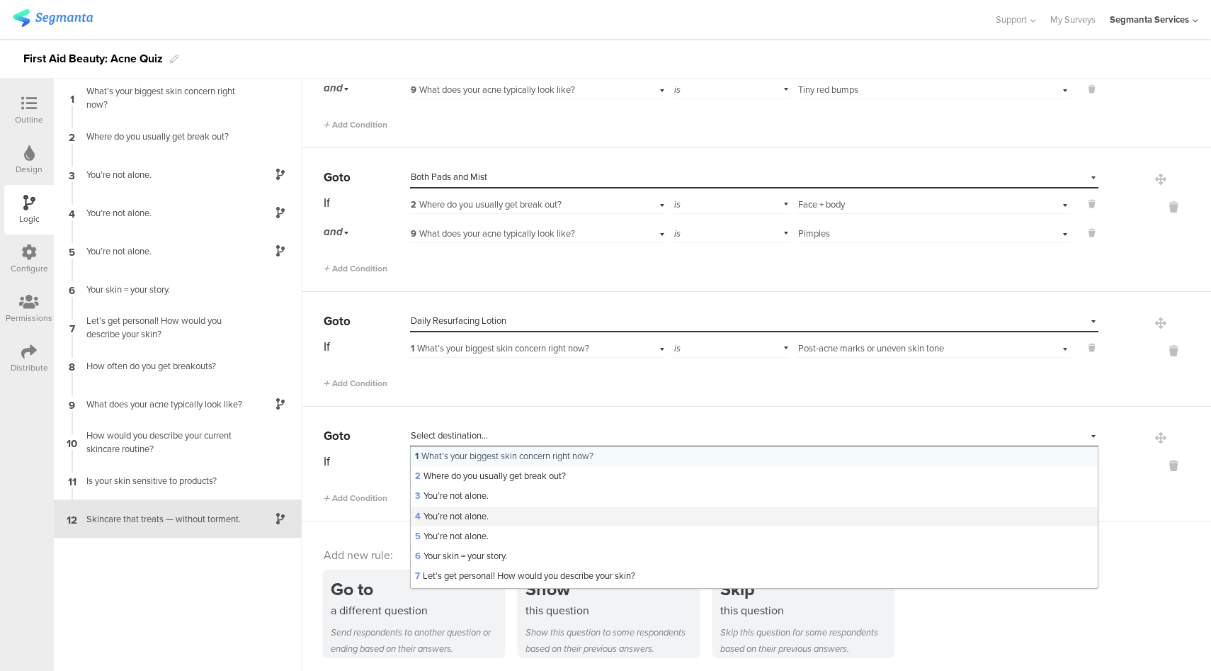
scroll to position [302, 0]
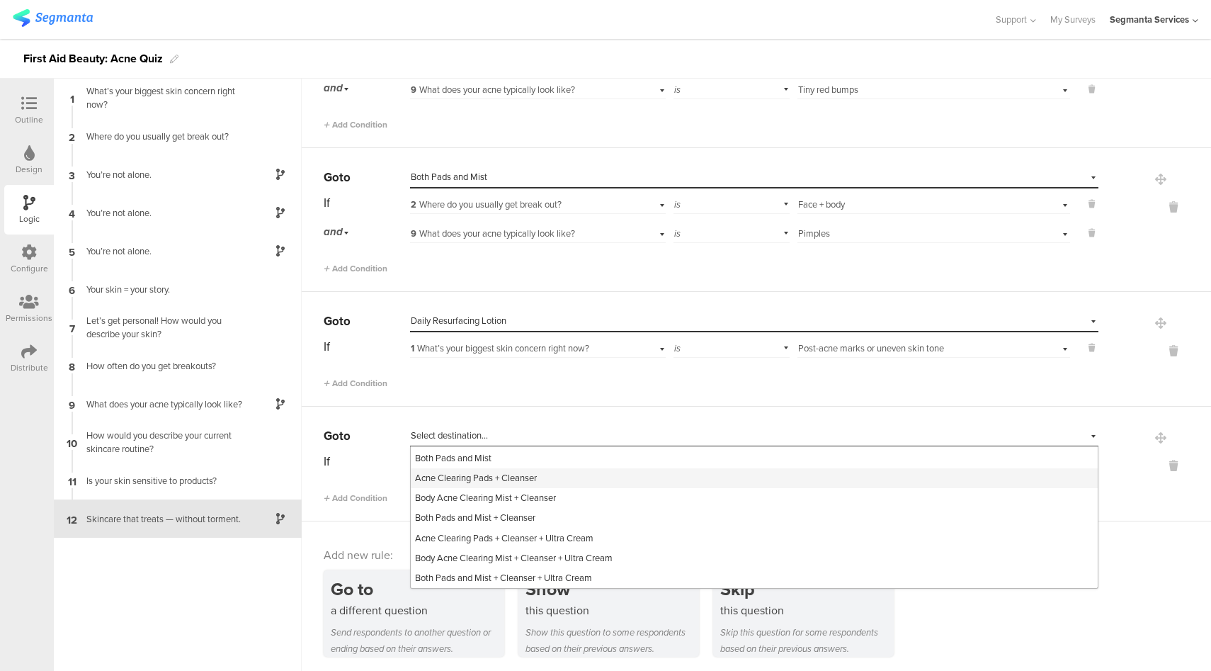
click at [547, 477] on div "Acne Clearing Pads + Cleanser" at bounding box center [754, 478] width 687 height 20
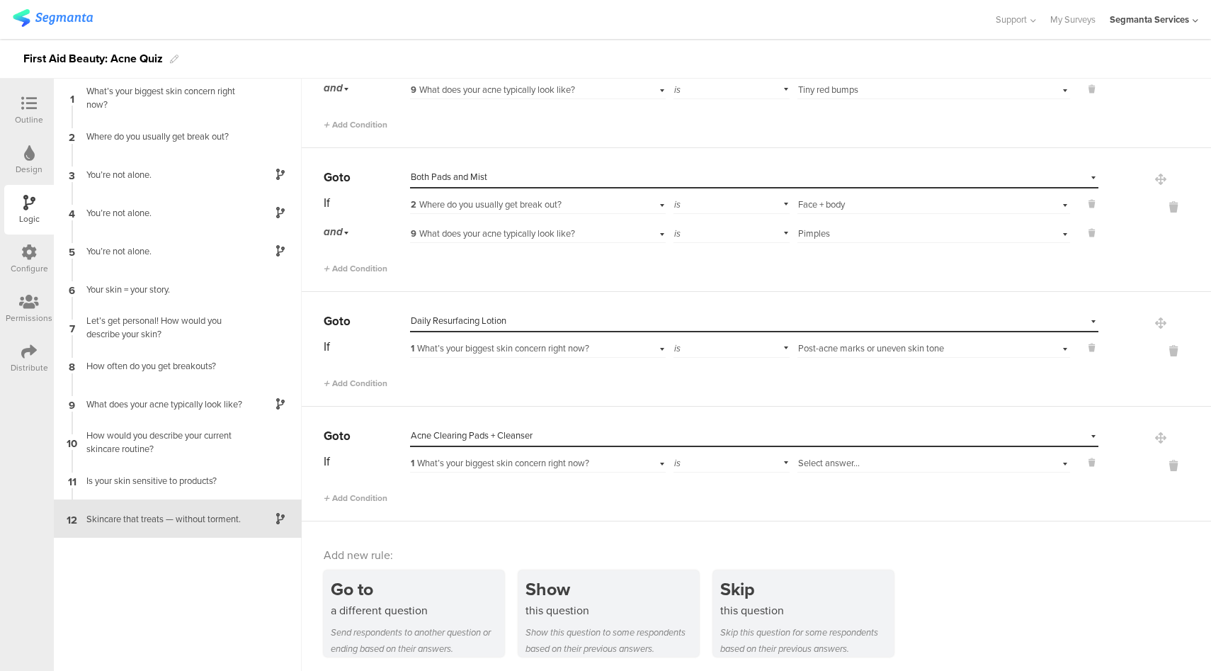
click at [563, 465] on span "1 What’s your biggest skin concern right now?" at bounding box center [500, 462] width 179 height 13
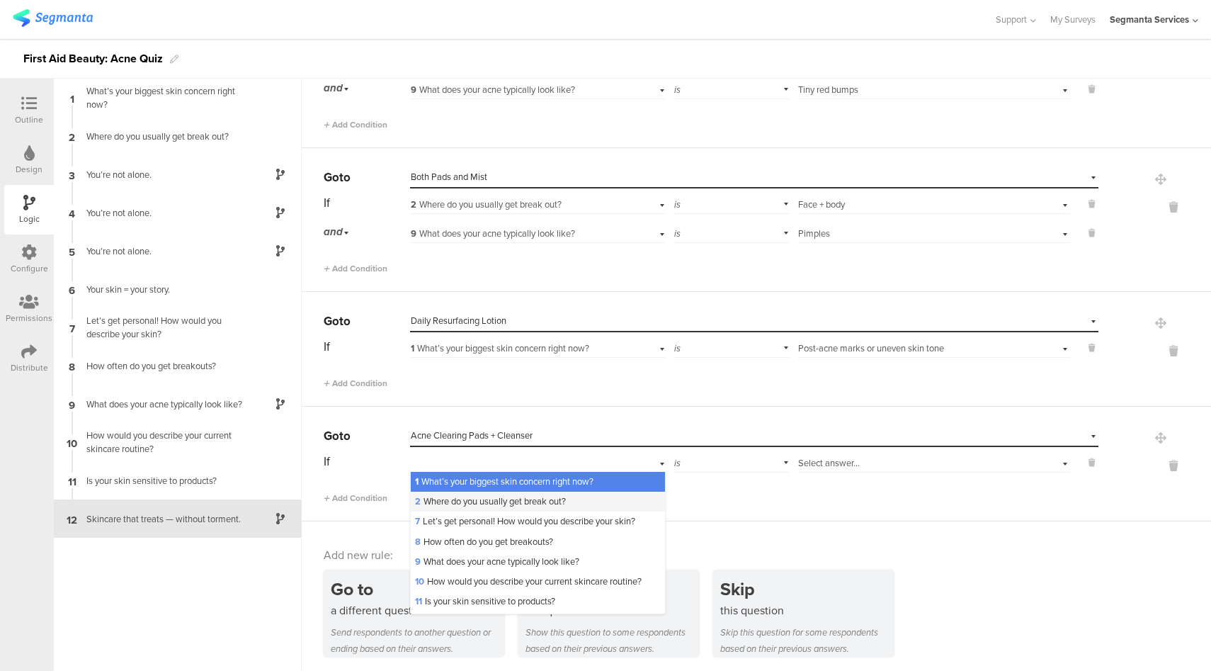
click at [491, 499] on span "2 Where do you usually get break out?" at bounding box center [490, 500] width 151 height 13
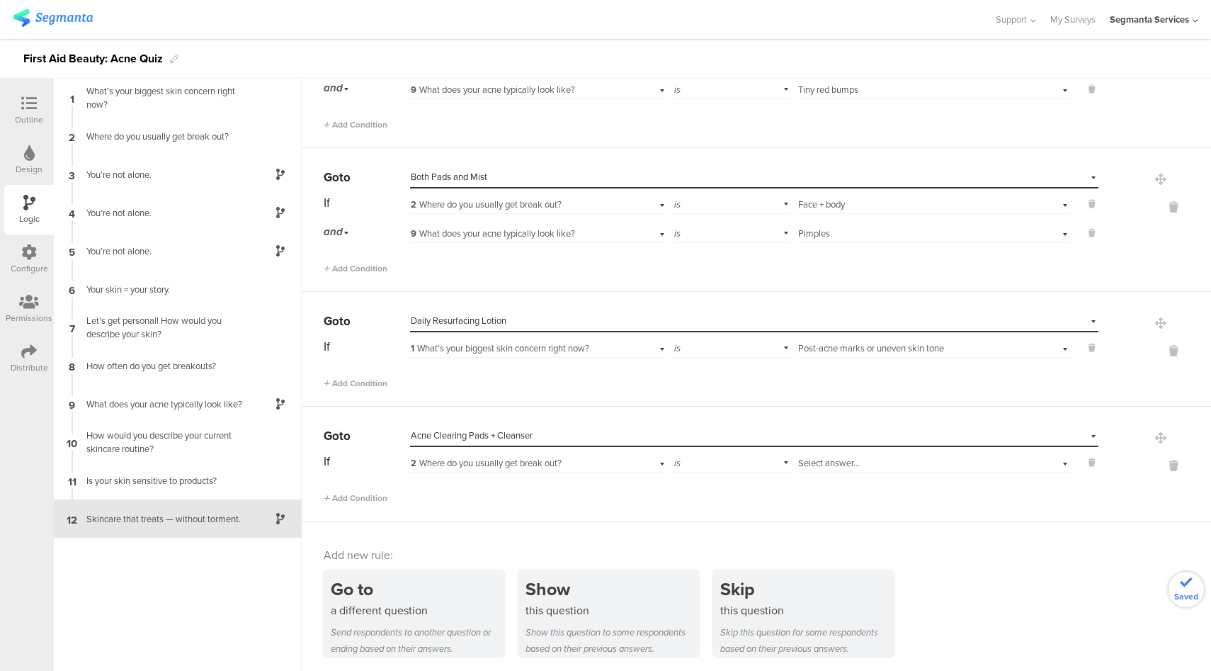
click at [832, 465] on span "Select answer..." at bounding box center [829, 462] width 62 height 13
click at [836, 481] on div "Face only" at bounding box center [933, 482] width 271 height 20
click at [358, 496] on span "Add Condition" at bounding box center [356, 498] width 64 height 13
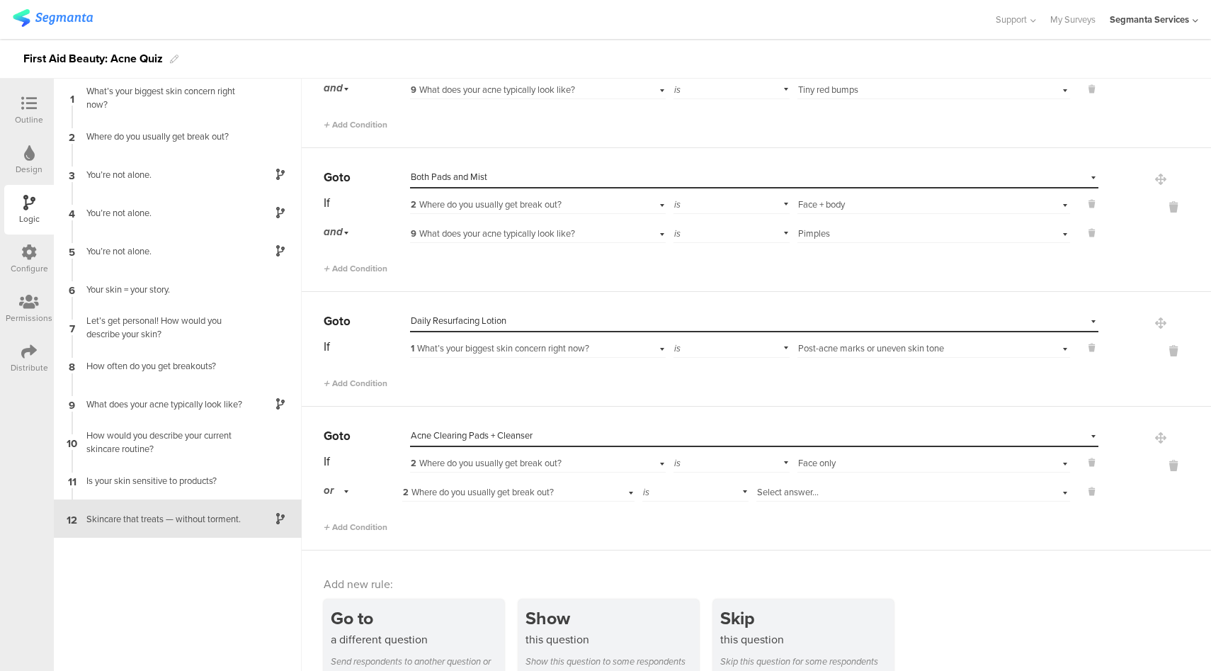
click at [341, 482] on div "or" at bounding box center [339, 491] width 30 height 22
click at [350, 526] on div "and" at bounding box center [362, 531] width 76 height 20
click at [486, 493] on span "2 Where do you usually get break out?" at bounding box center [478, 491] width 151 height 13
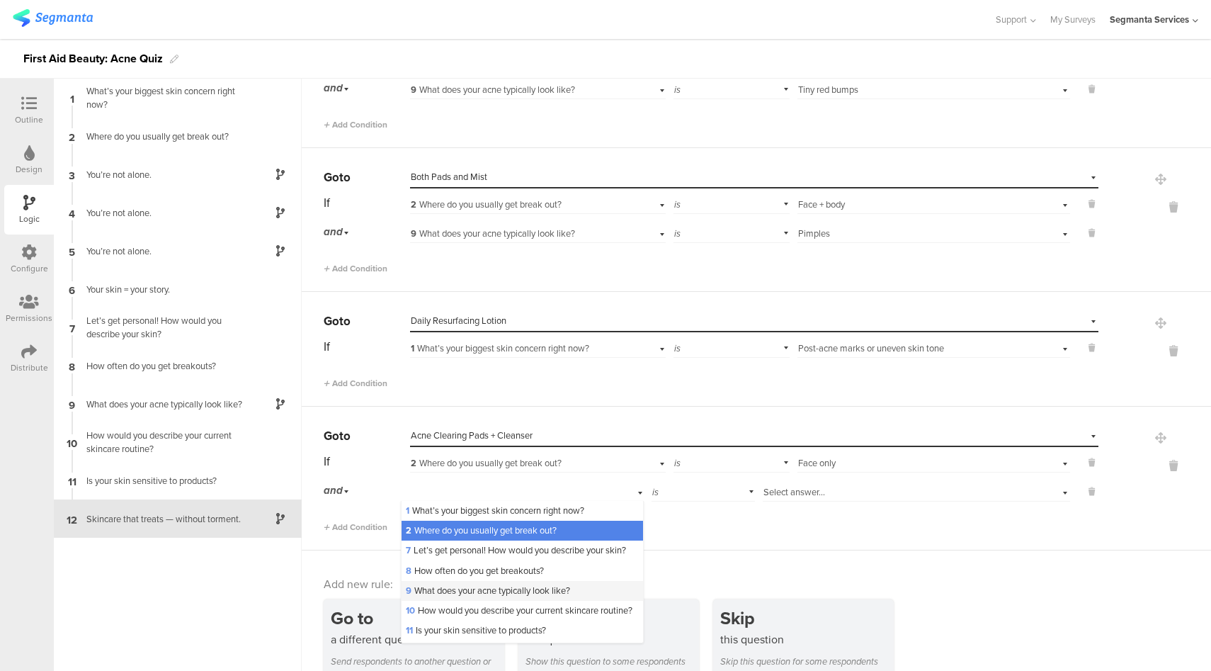
click at [458, 597] on span "9 What does your acne typically look like?" at bounding box center [488, 590] width 164 height 13
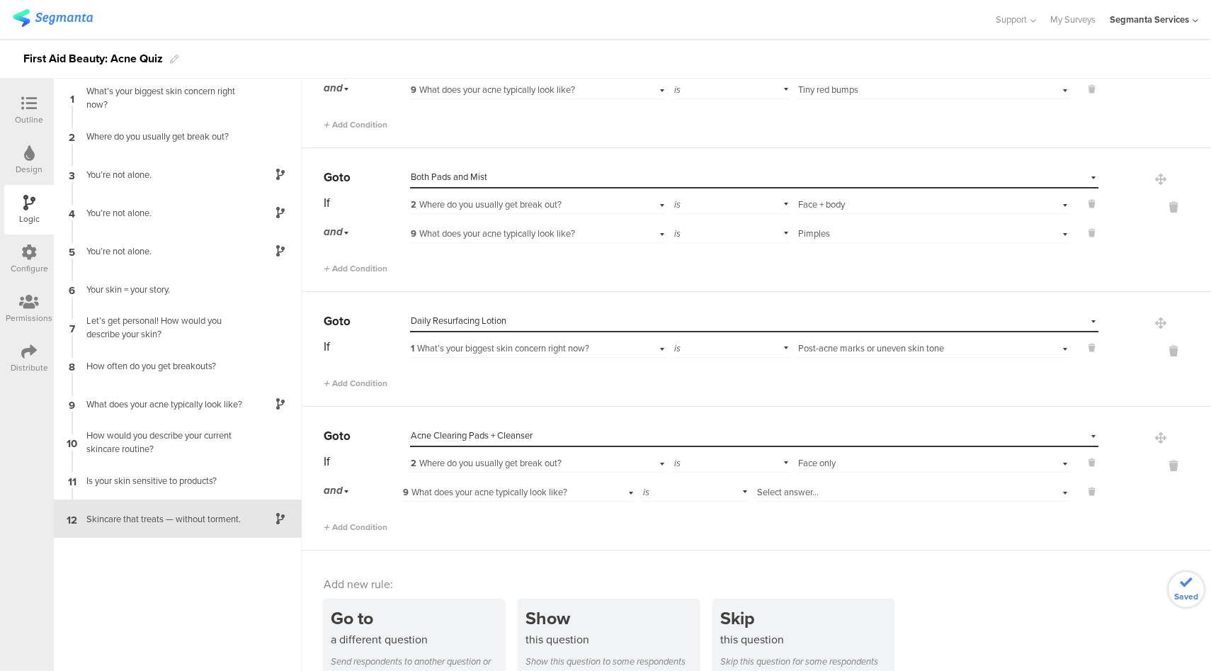
click at [787, 492] on span "Select answer..." at bounding box center [788, 491] width 62 height 13
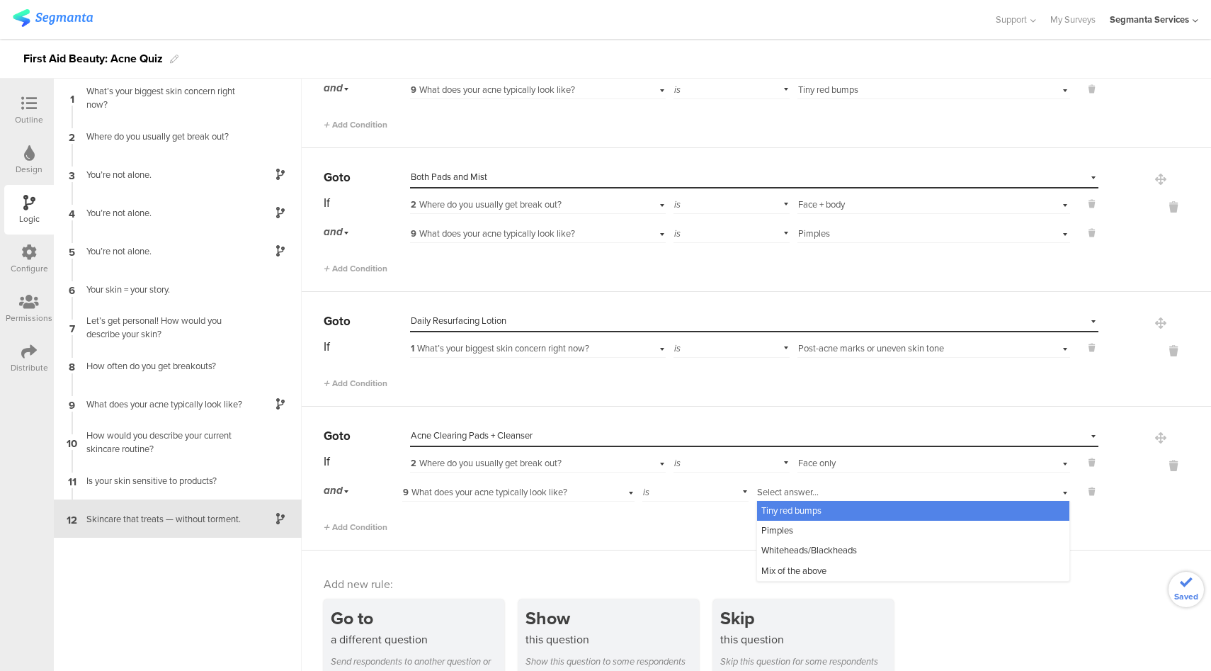
click at [796, 505] on span "Tiny red bumps" at bounding box center [792, 510] width 60 height 13
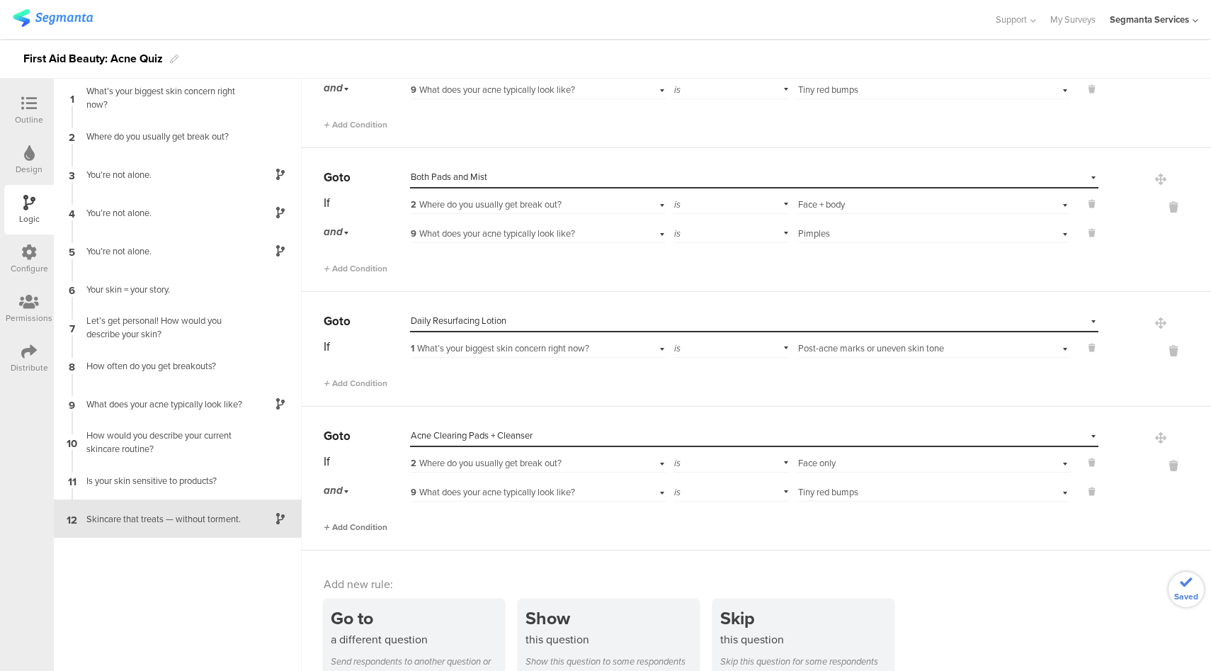
click at [368, 527] on span "Add Condition" at bounding box center [356, 527] width 64 height 13
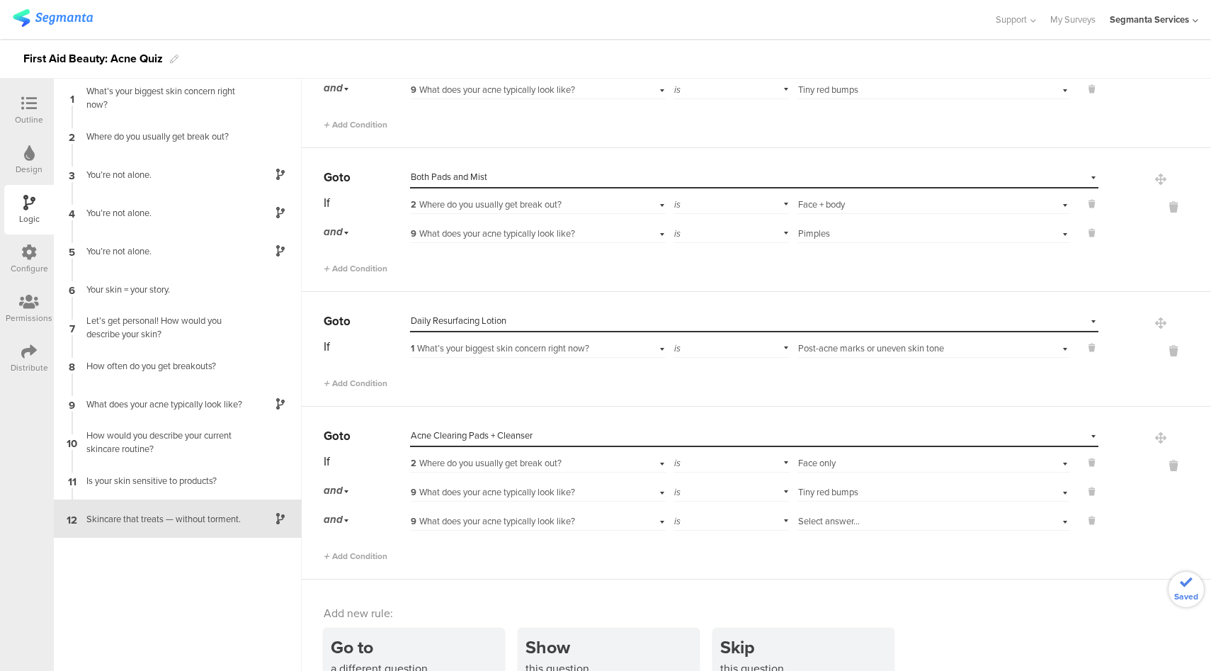
click at [515, 518] on span "9 What does your acne typically look like?" at bounding box center [493, 520] width 164 height 13
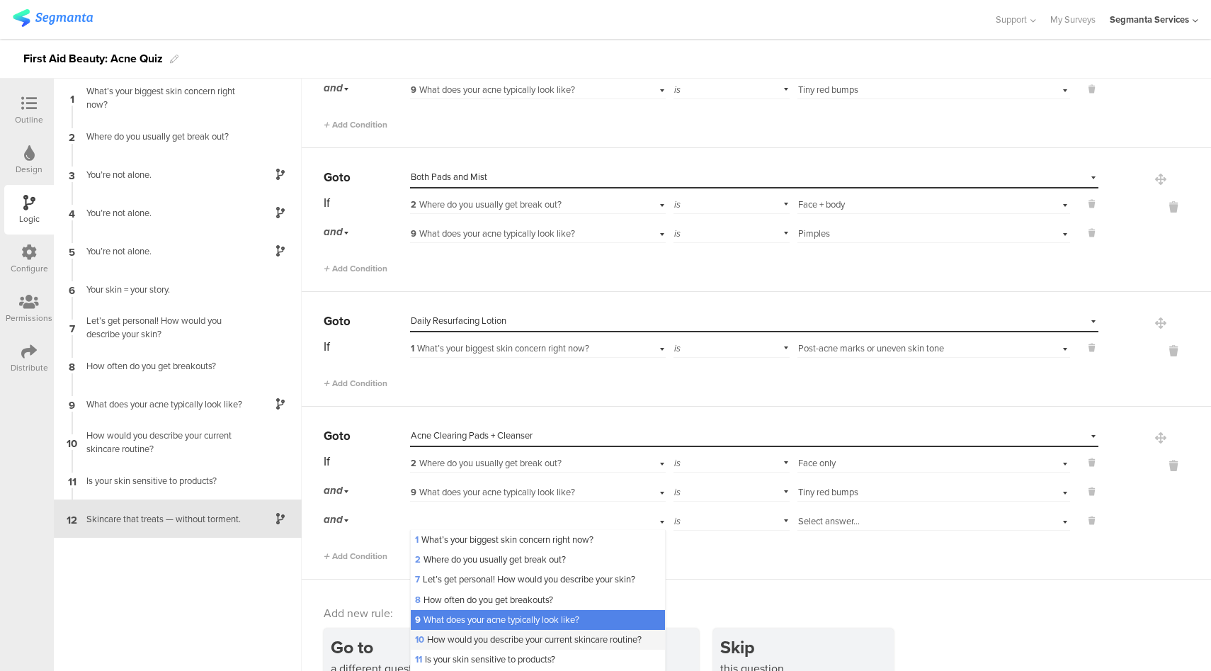
click at [480, 643] on span "10 How would you describe your current skincare routine?" at bounding box center [528, 639] width 227 height 13
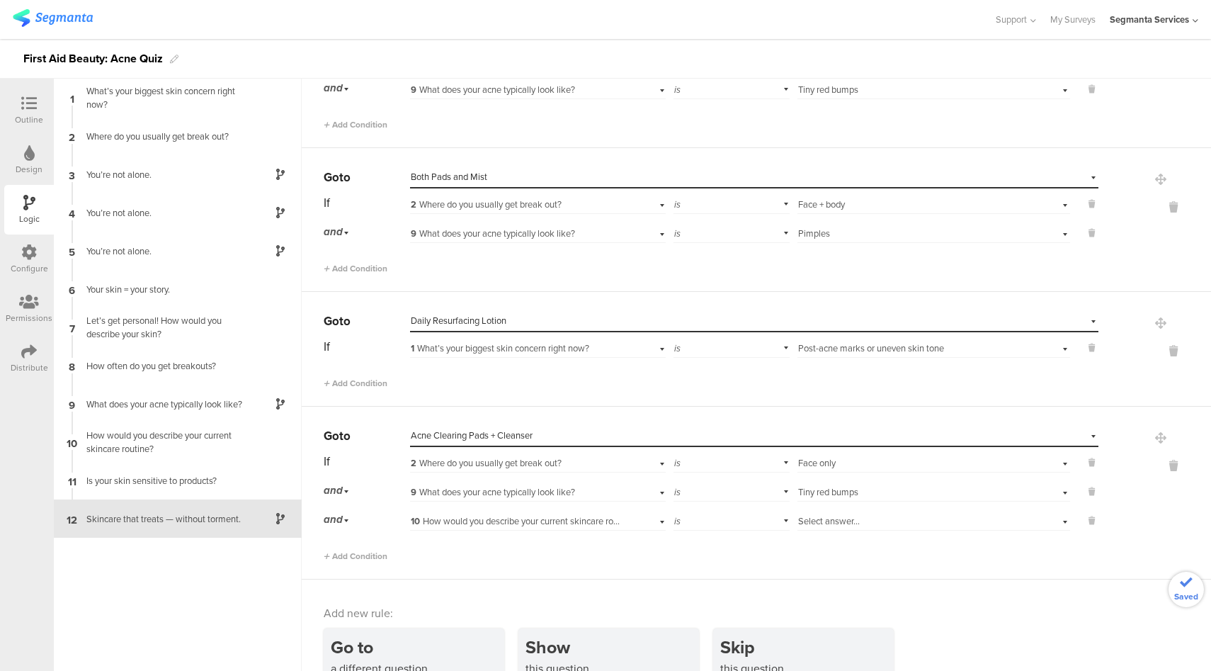
click at [823, 521] on span "Select answer..." at bounding box center [829, 520] width 62 height 13
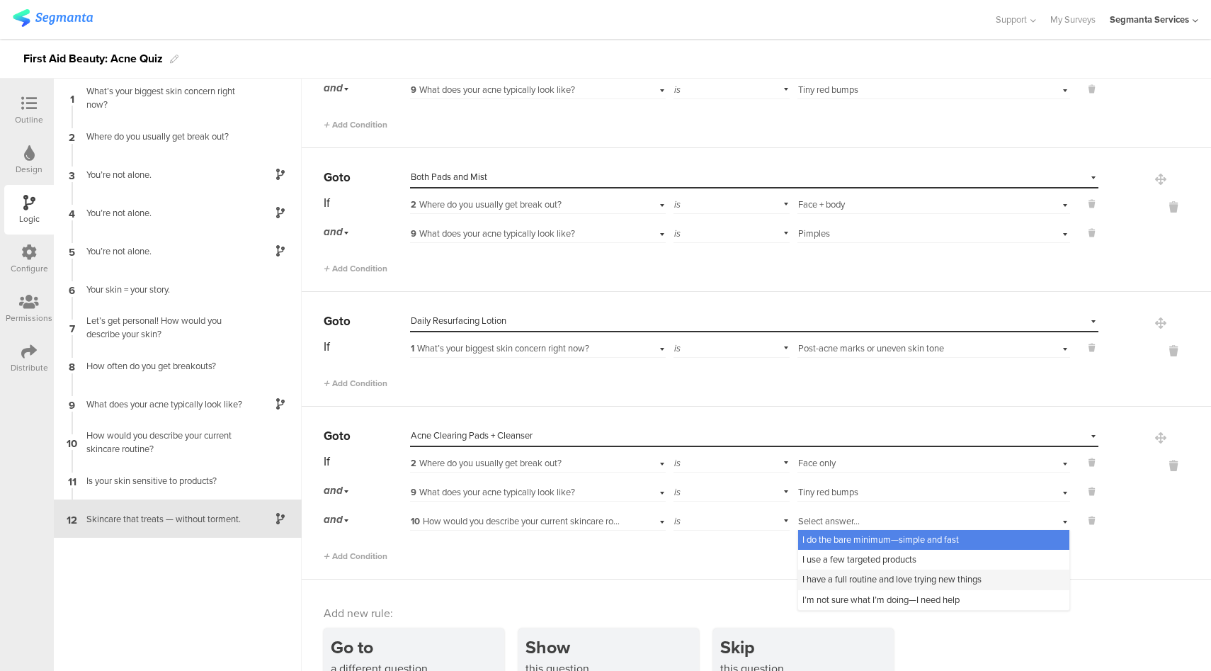
click at [818, 576] on span "I have a full routine and love trying new things" at bounding box center [892, 578] width 179 height 13
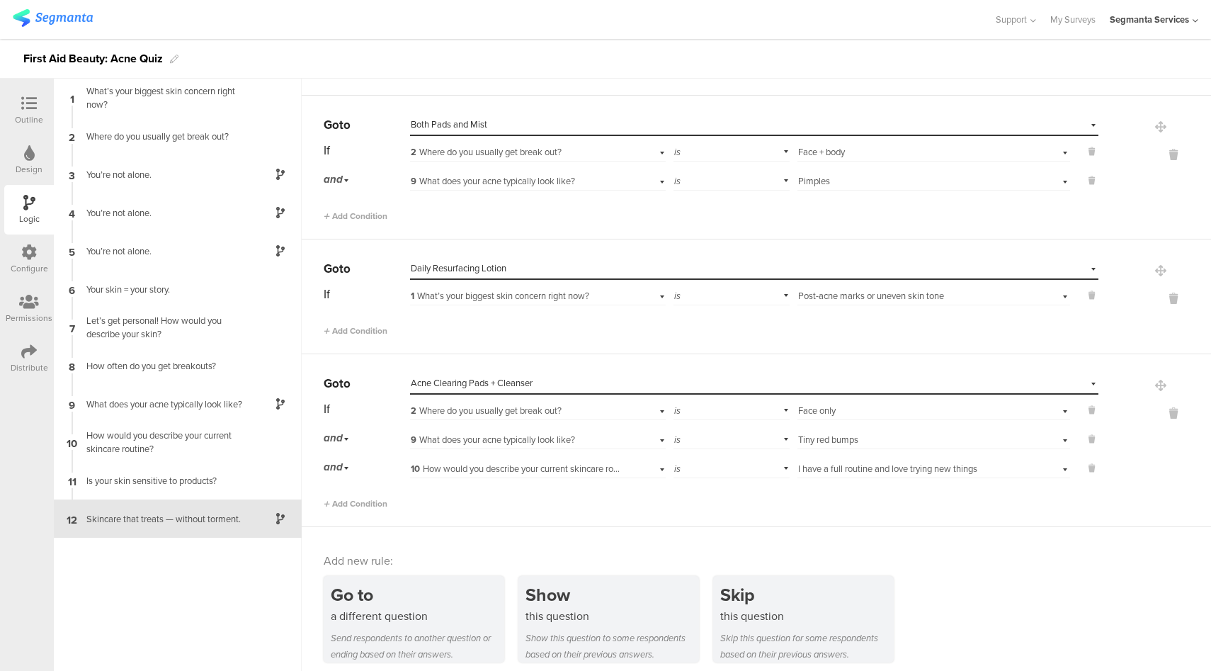
scroll to position [879, 0]
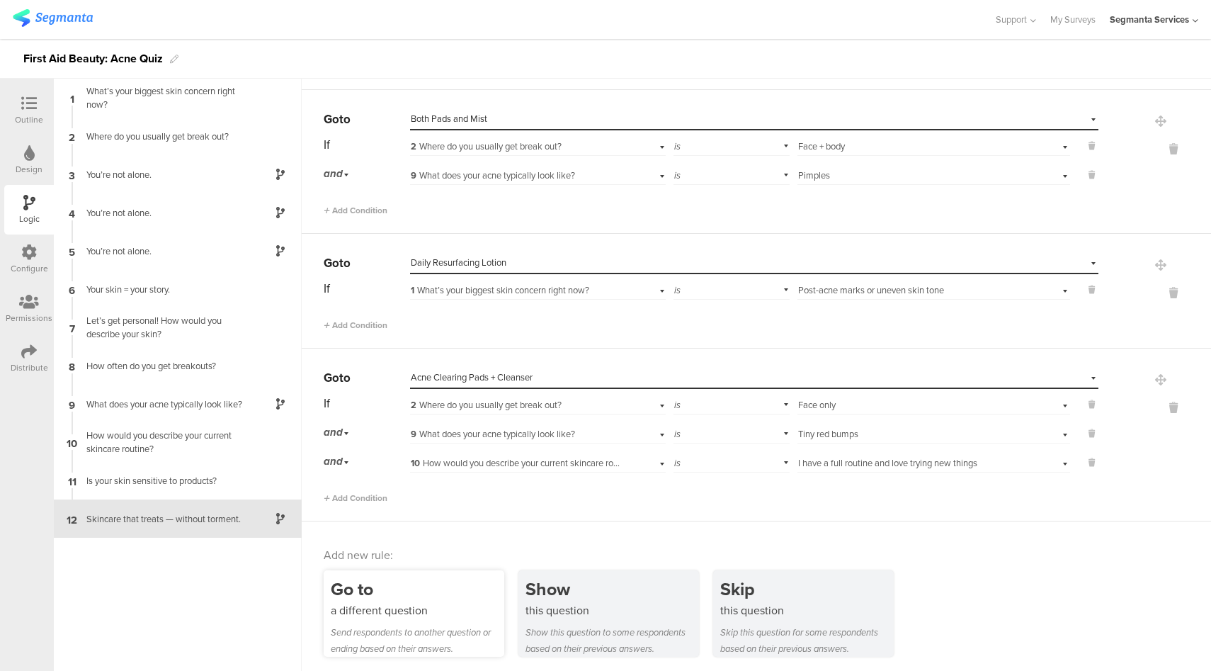
click at [410, 594] on div "Go to" at bounding box center [418, 589] width 174 height 26
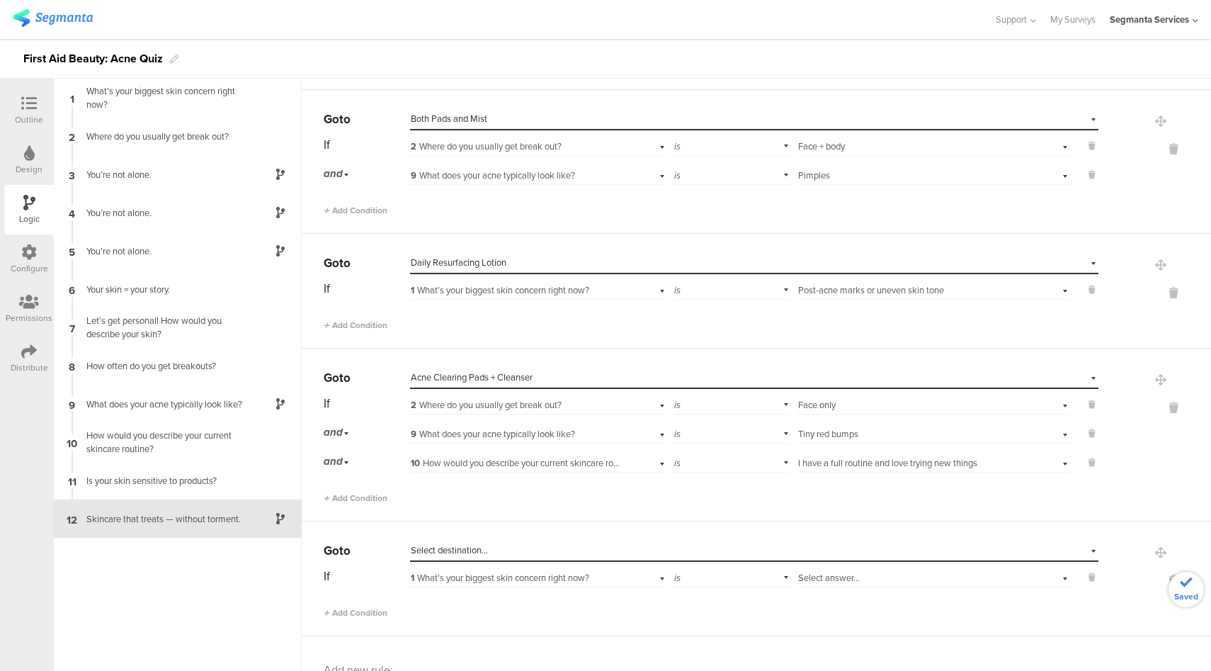
scroll to position [994, 0]
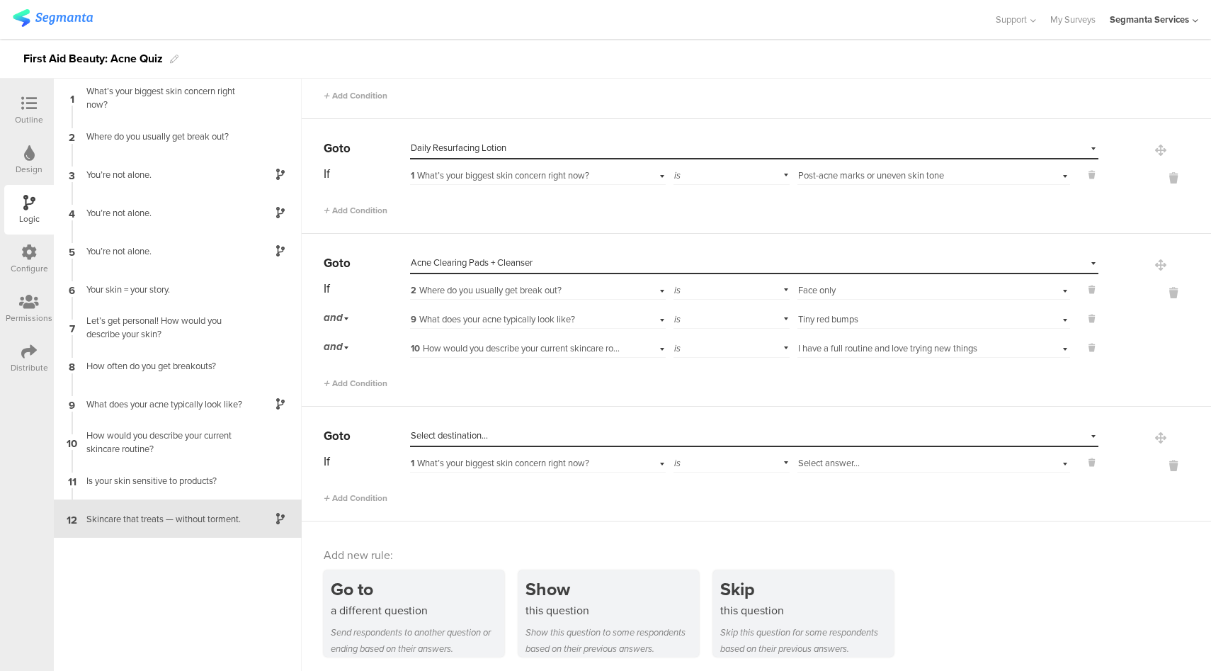
click at [497, 435] on div "Select destination..." at bounding box center [689, 435] width 557 height 13
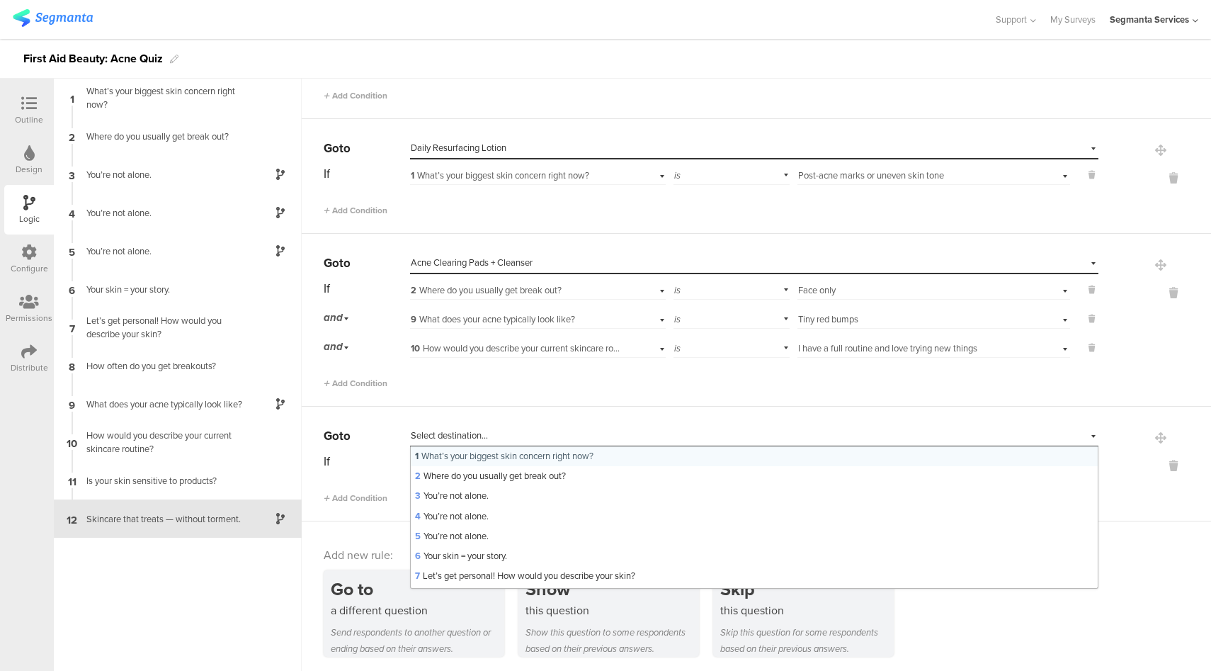
scroll to position [302, 0]
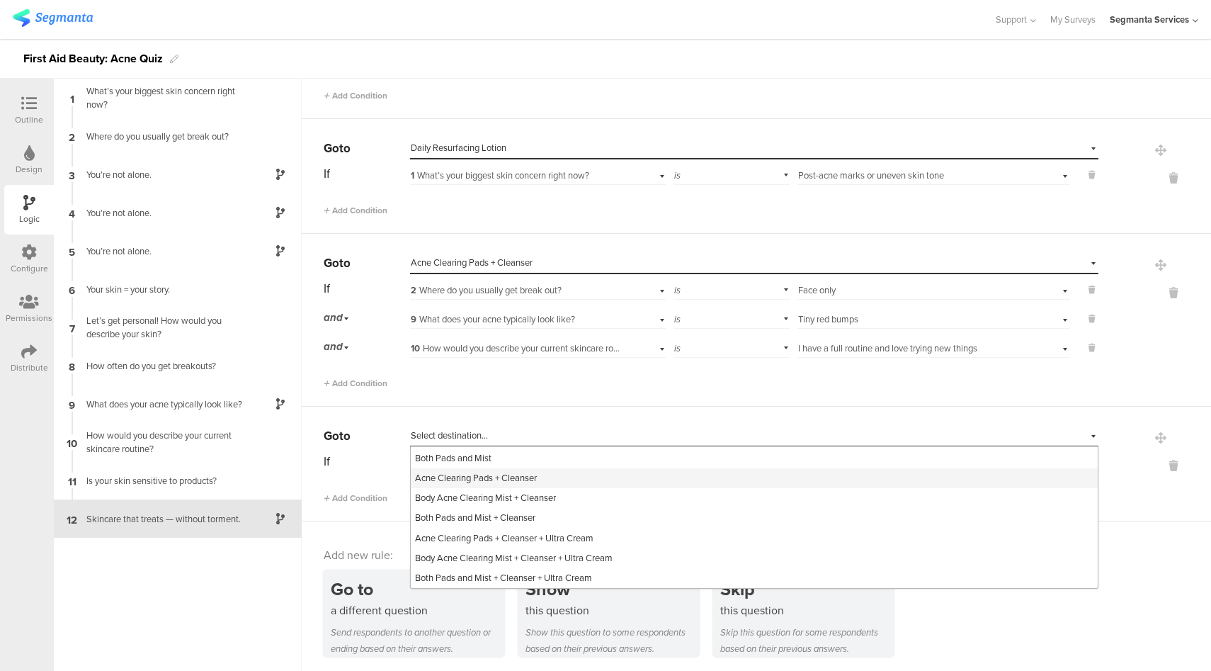
click at [508, 482] on div "Acne Clearing Pads + Cleanser" at bounding box center [754, 478] width 687 height 20
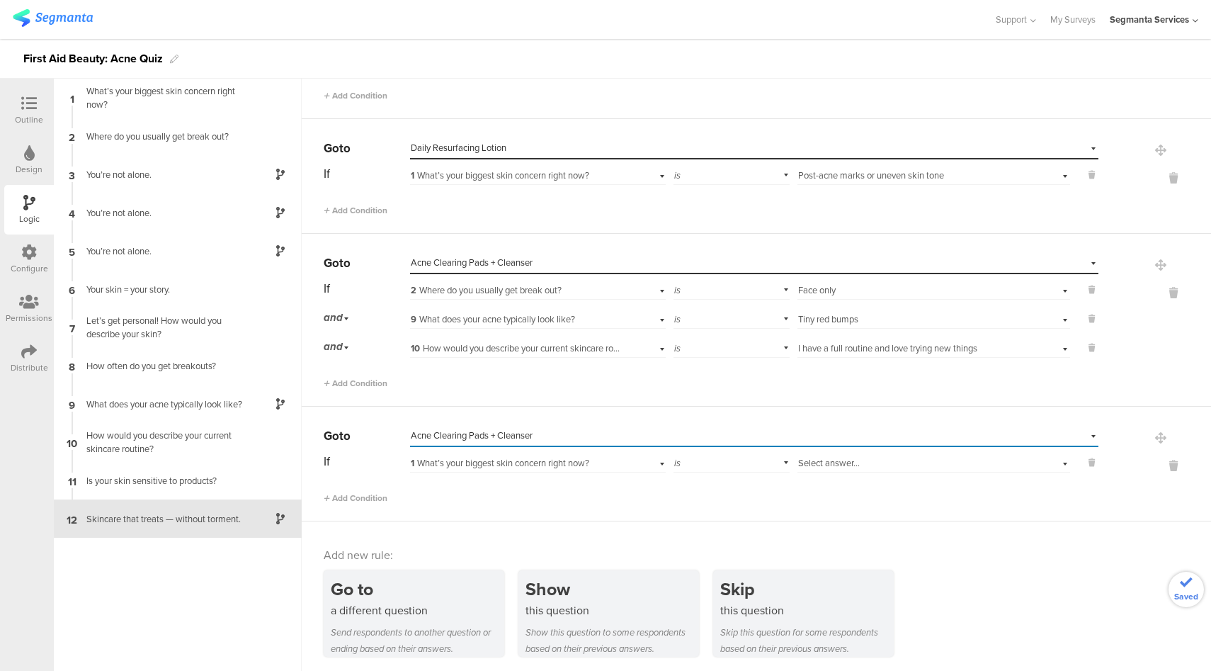
click at [519, 463] on span "1 What’s your biggest skin concern right now?" at bounding box center [500, 462] width 179 height 13
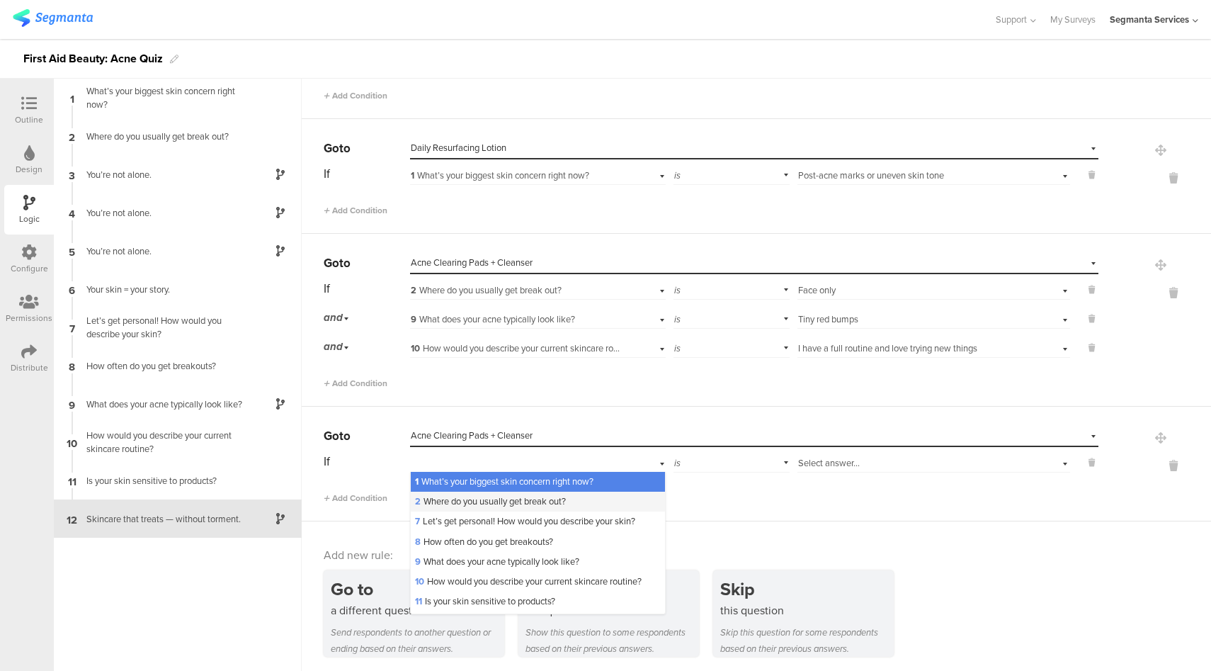
click at [497, 497] on span "2 Where do you usually get break out?" at bounding box center [490, 500] width 151 height 13
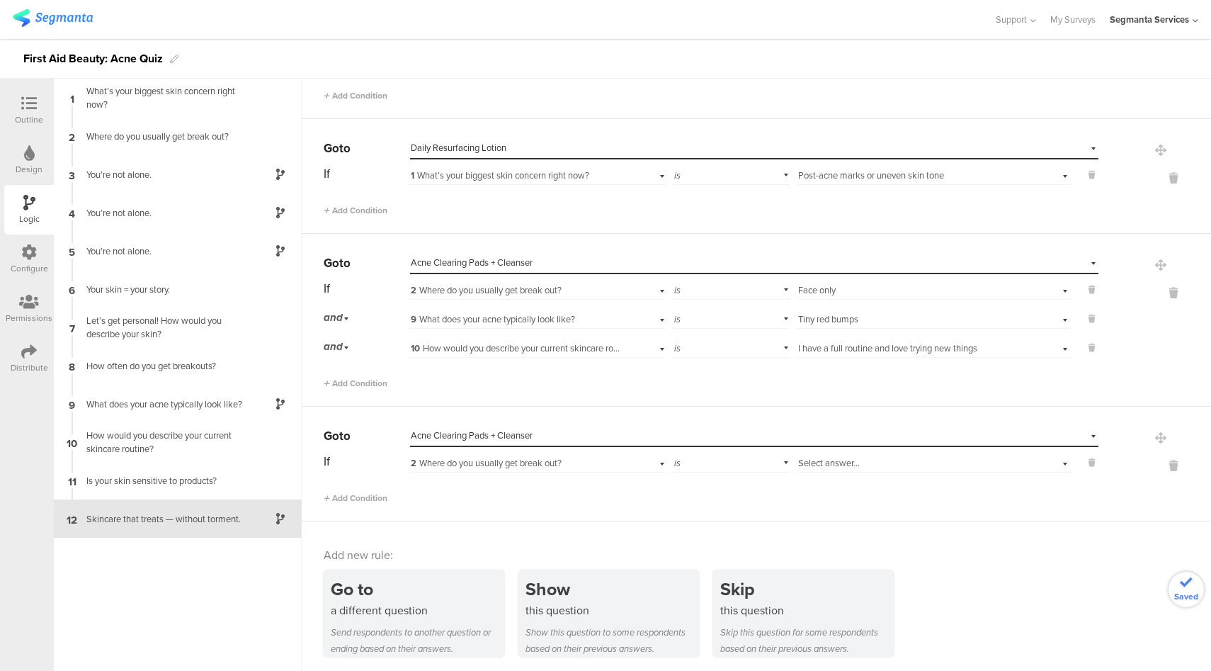
click at [817, 463] on span "Select answer..." at bounding box center [829, 462] width 62 height 13
click at [819, 478] on span "Face only" at bounding box center [822, 481] width 38 height 13
click at [371, 495] on span "Add Condition" at bounding box center [356, 498] width 64 height 13
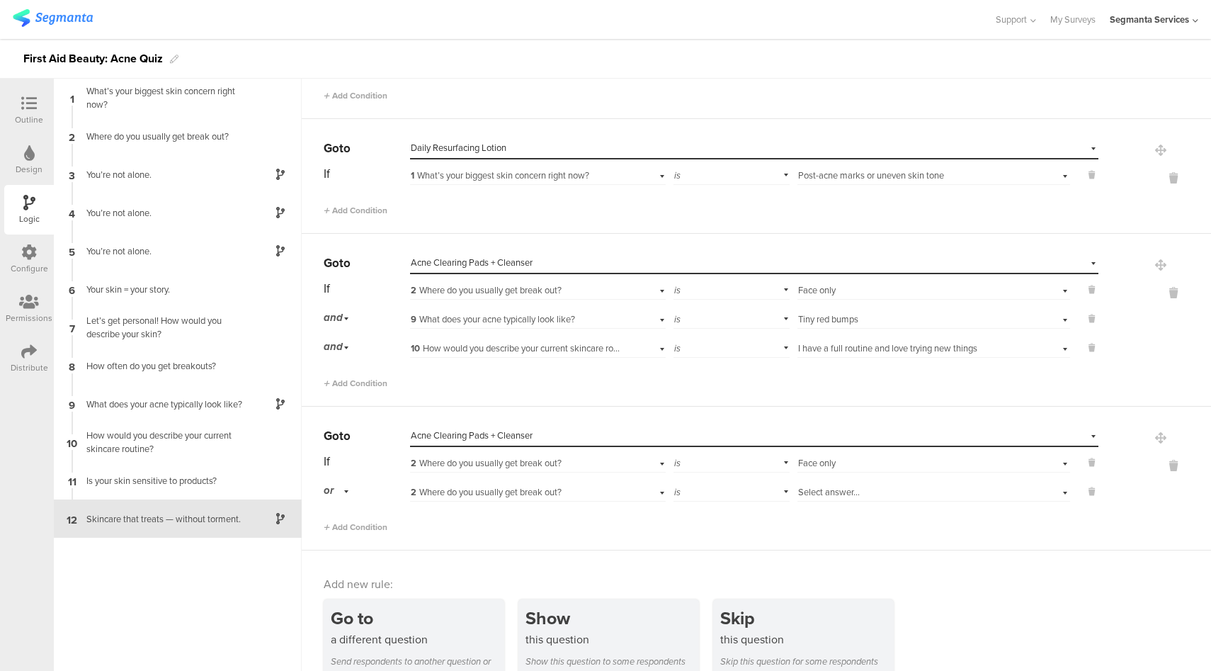
click at [334, 491] on div "or" at bounding box center [339, 491] width 30 height 22
click at [344, 530] on div "and" at bounding box center [366, 531] width 84 height 20
click at [567, 489] on div "2 Where do you usually get break out?" at bounding box center [517, 492] width 213 height 13
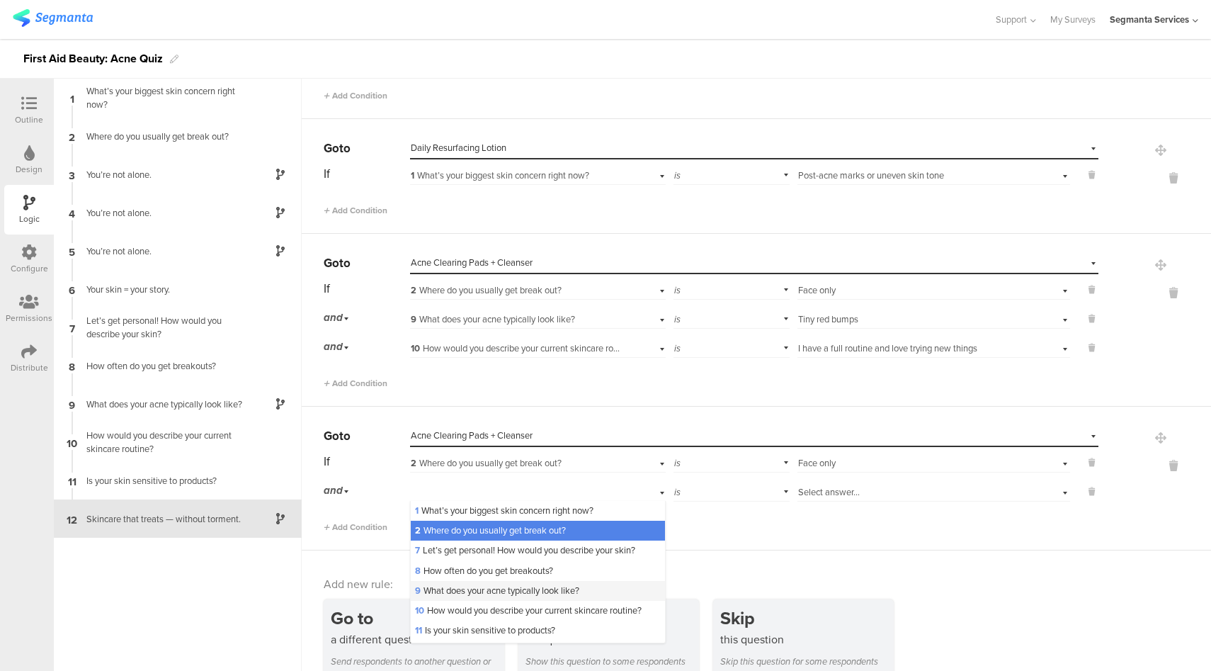
click at [460, 588] on span "9 What does your acne typically look like?" at bounding box center [497, 590] width 164 height 13
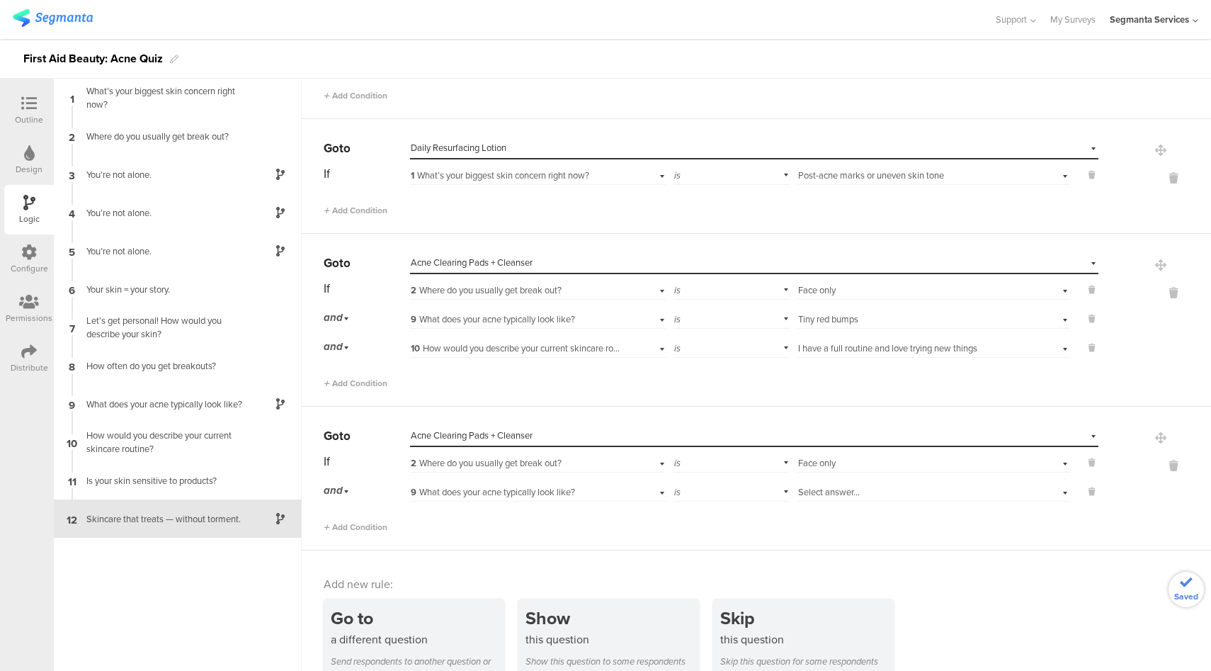
click at [852, 487] on div "Select answer..." at bounding box center [912, 492] width 228 height 13
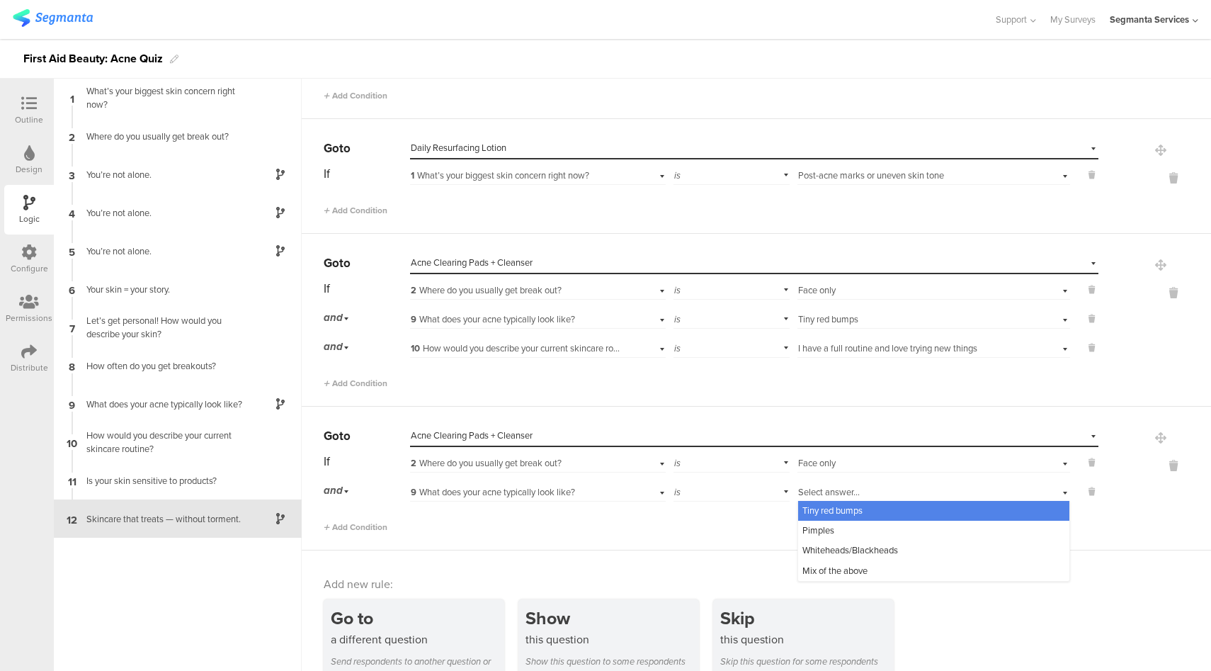
click at [842, 512] on span "Tiny red bumps" at bounding box center [833, 510] width 60 height 13
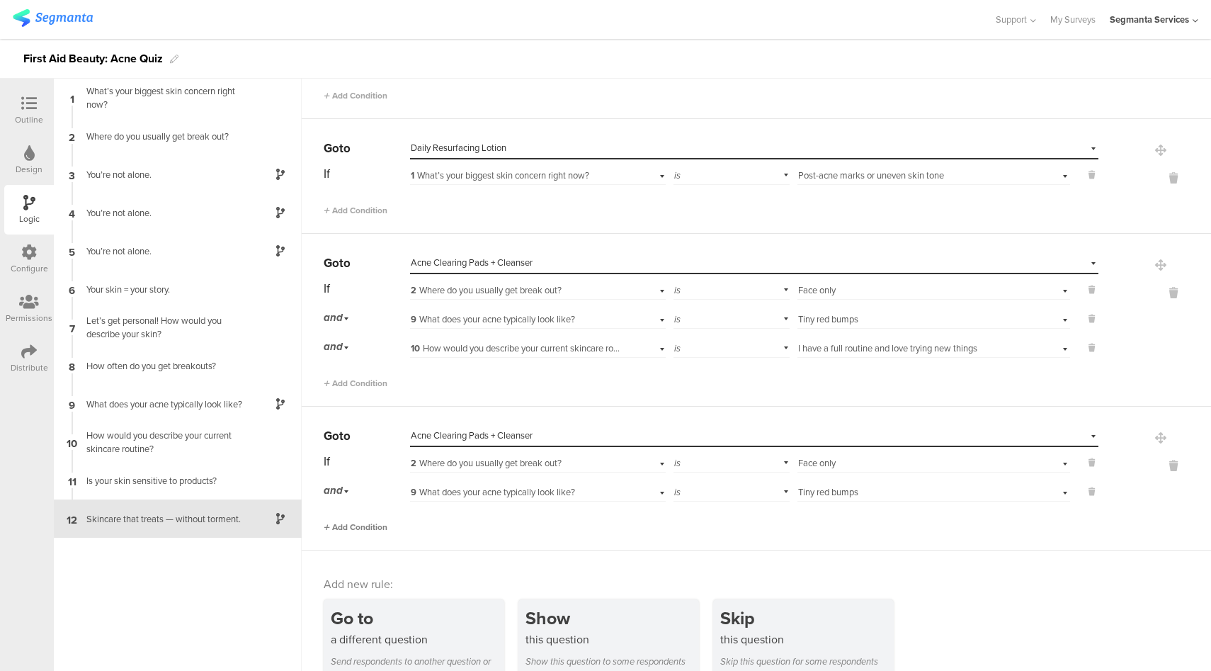
click at [372, 521] on span "Add Condition" at bounding box center [356, 527] width 64 height 13
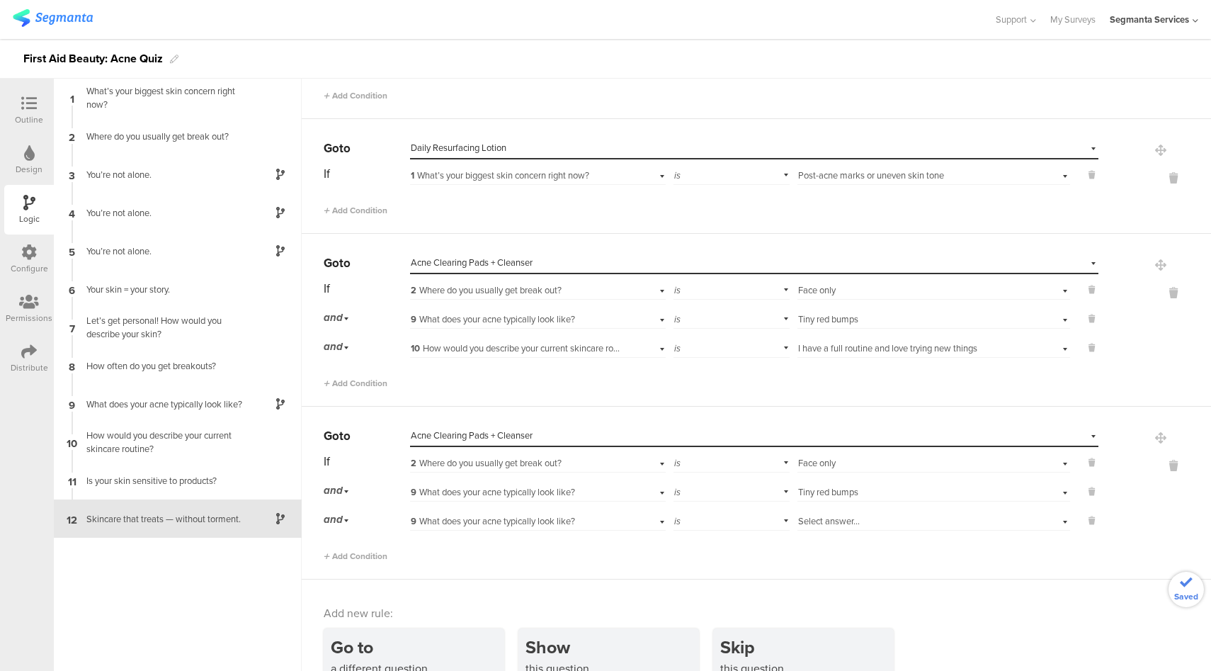
click at [523, 517] on span "9 What does your acne typically look like?" at bounding box center [493, 520] width 164 height 13
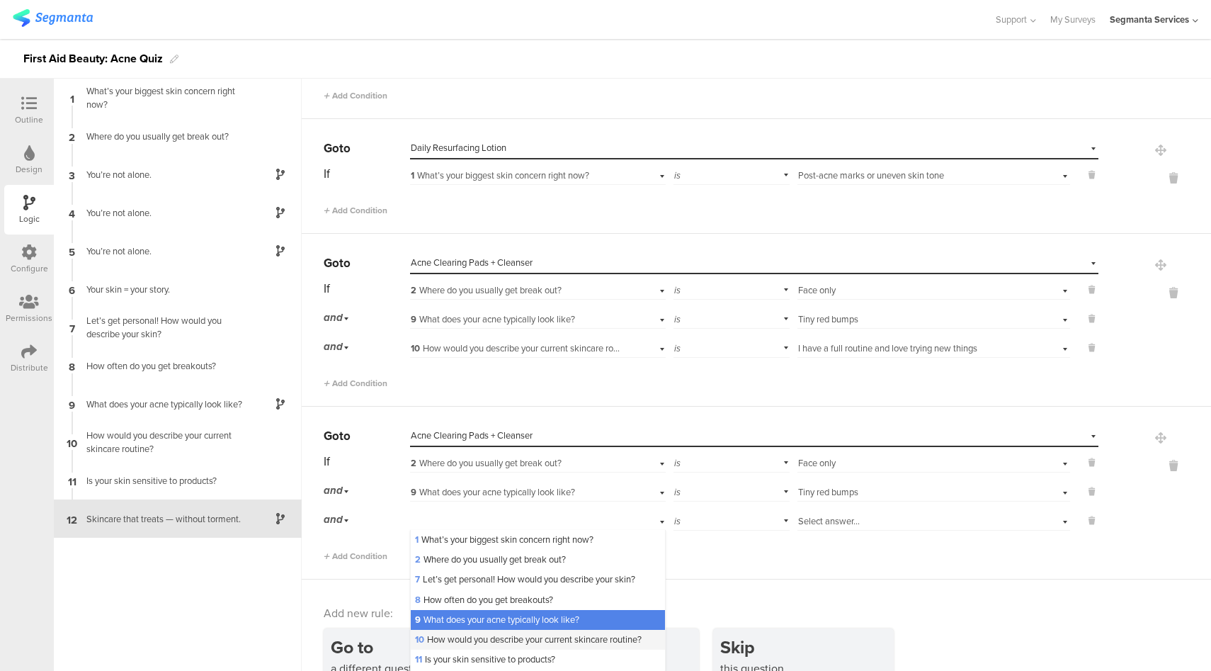
click at [454, 638] on span "10 How would you describe your current skincare routine?" at bounding box center [528, 639] width 227 height 13
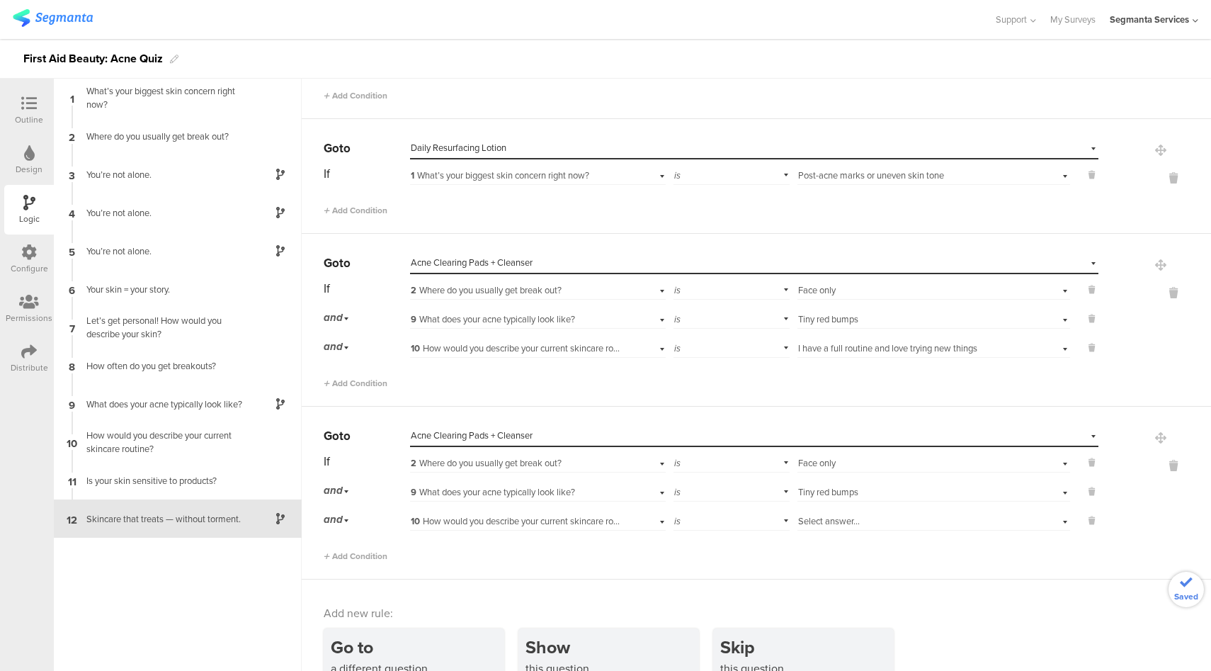
click at [846, 519] on span "Select answer..." at bounding box center [829, 520] width 62 height 13
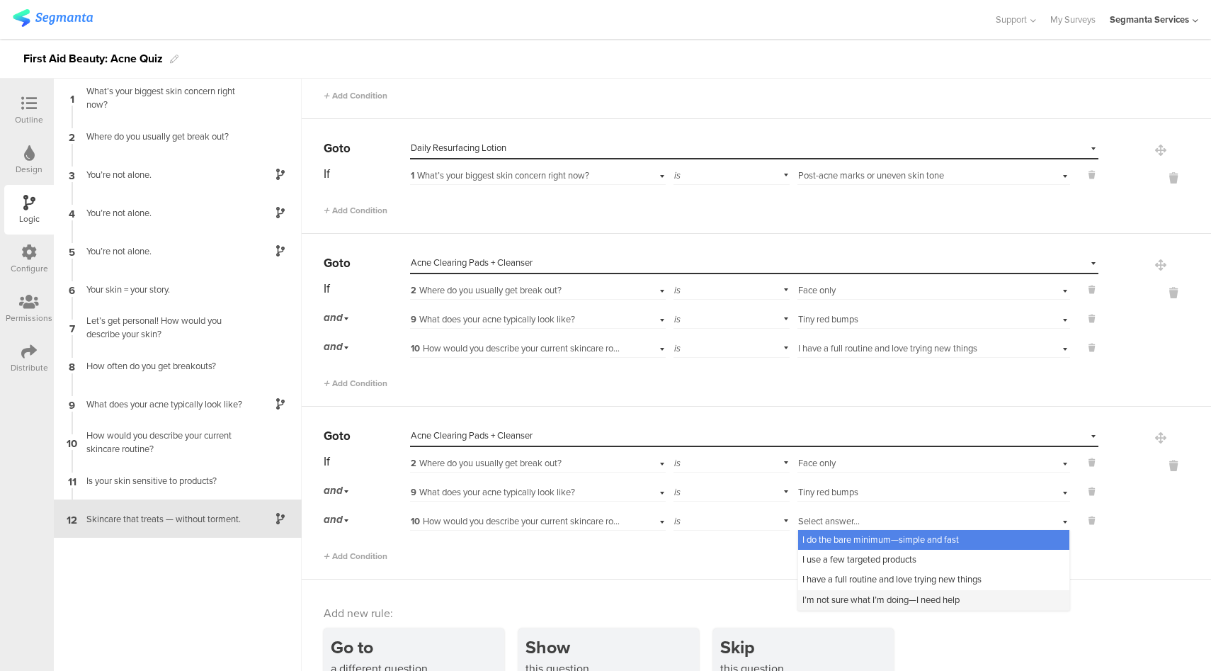
click at [840, 593] on span "I’m not sure what I’m doing—I need help" at bounding box center [881, 599] width 157 height 13
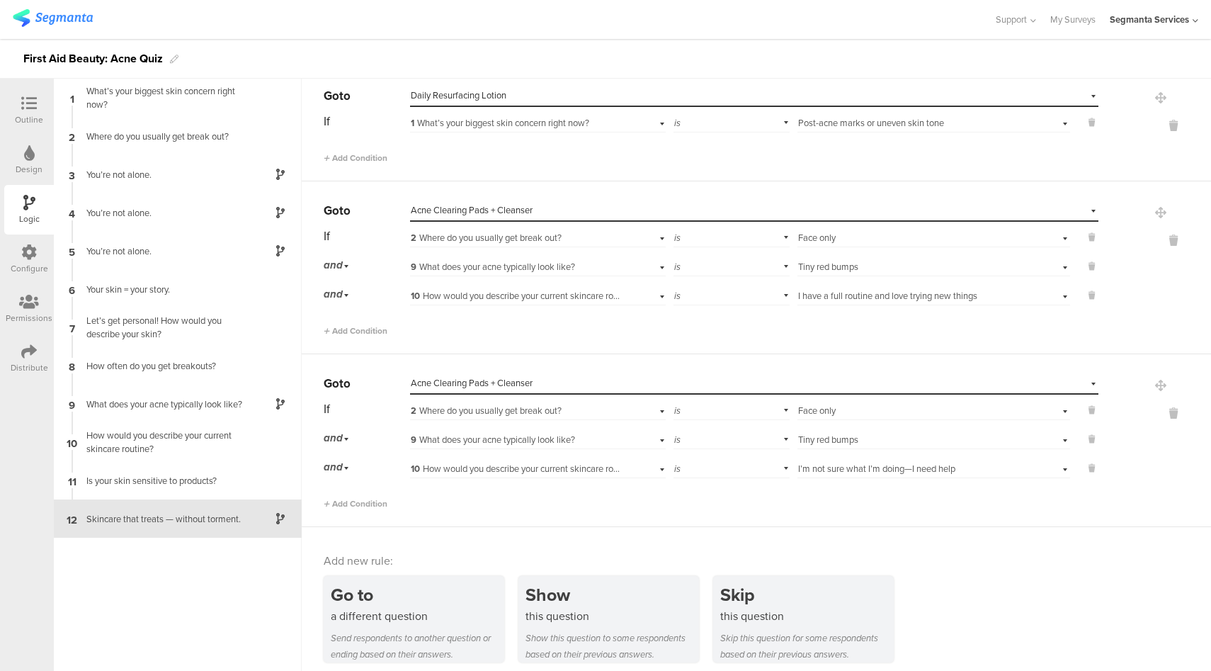
scroll to position [1052, 0]
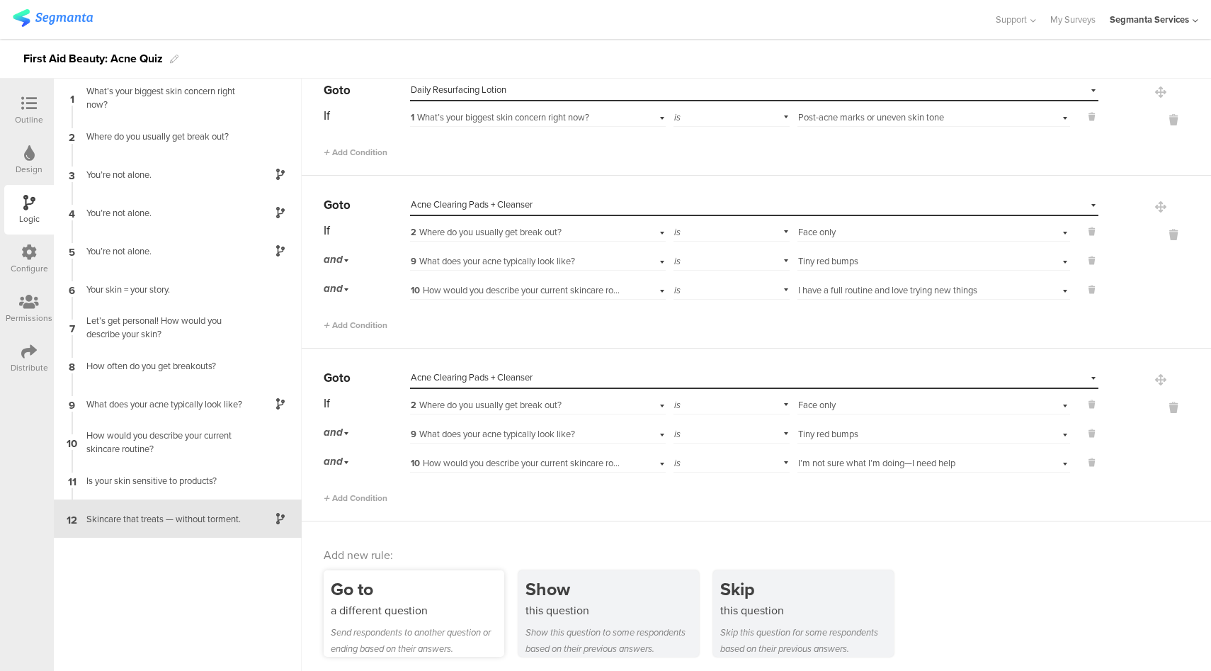
click at [436, 629] on div "Send respondents to another question or ending based on their answers." at bounding box center [418, 640] width 174 height 33
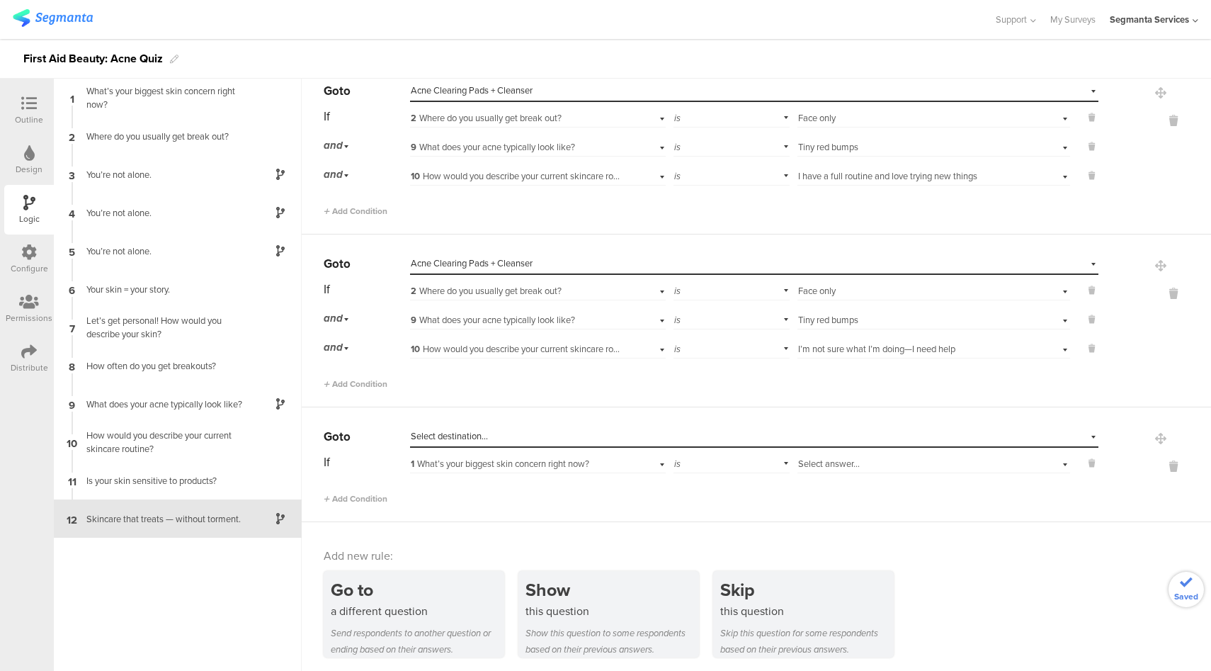
scroll to position [1166, 0]
click at [494, 434] on div "Select destination..." at bounding box center [689, 436] width 557 height 13
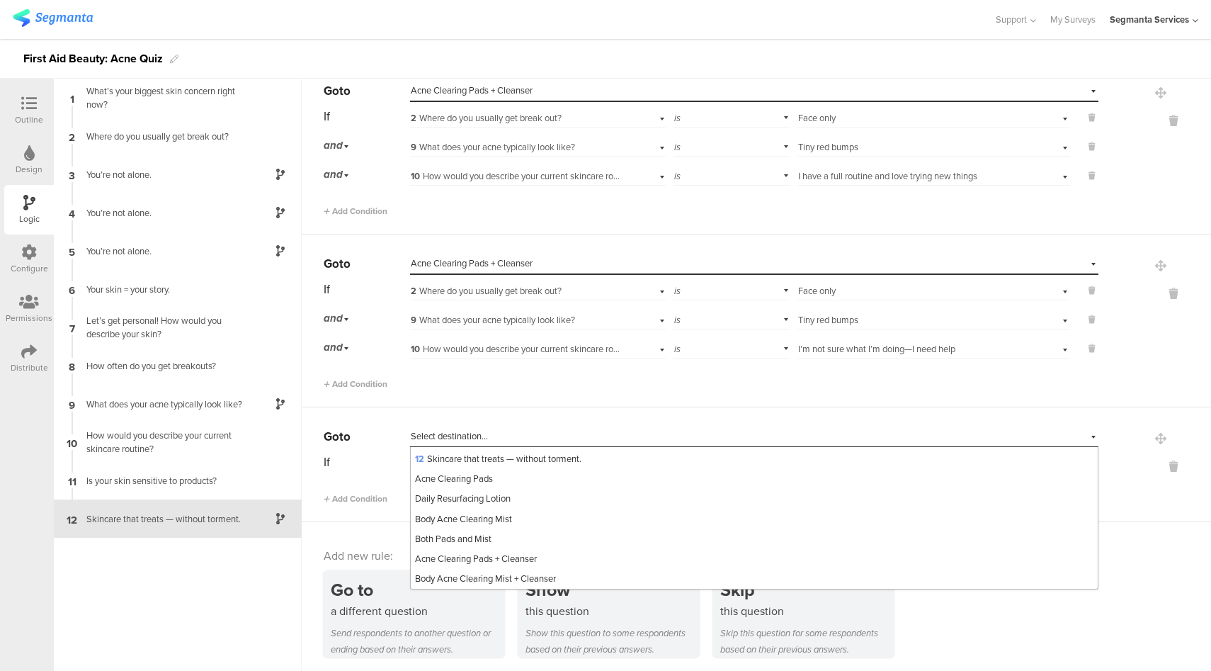
scroll to position [226, 0]
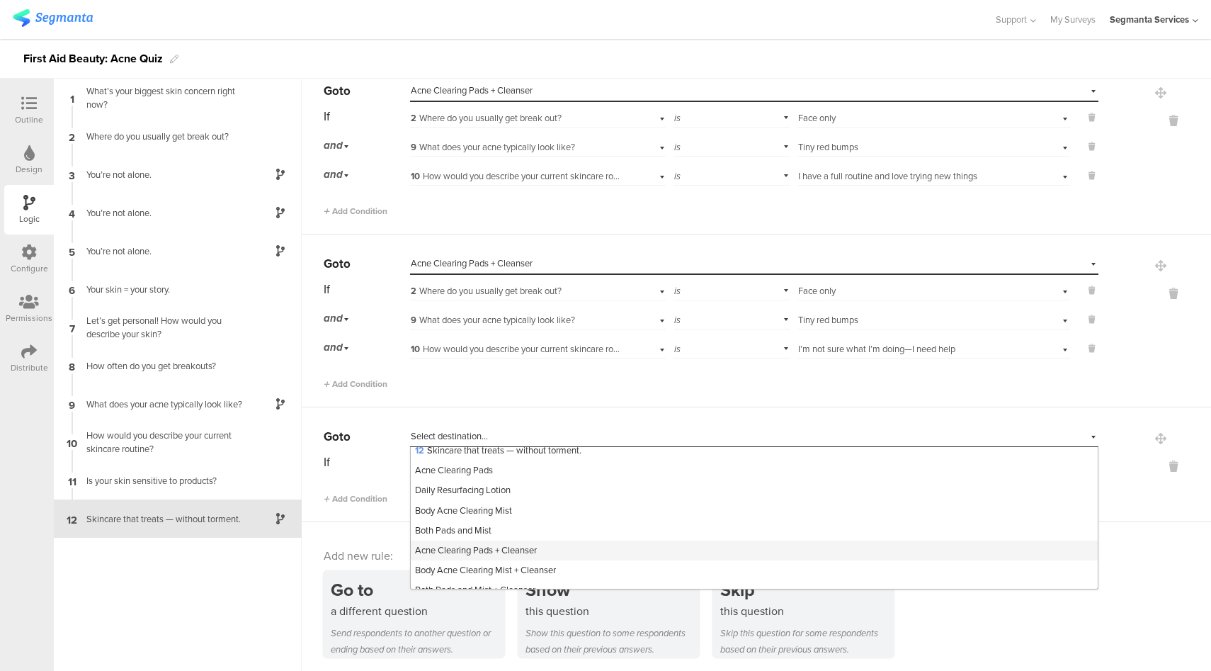
click at [494, 548] on span "Acne Clearing Pads + Cleanser" at bounding box center [476, 549] width 122 height 13
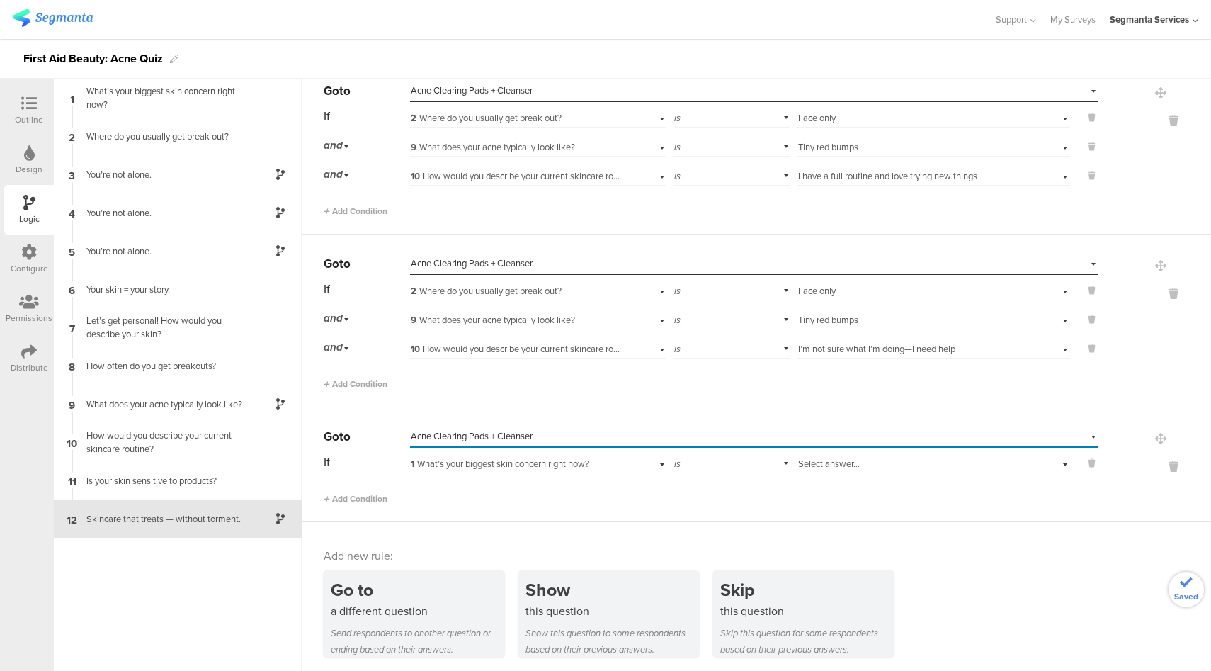
click at [596, 461] on div "1 What’s your biggest skin concern right now?" at bounding box center [517, 464] width 213 height 13
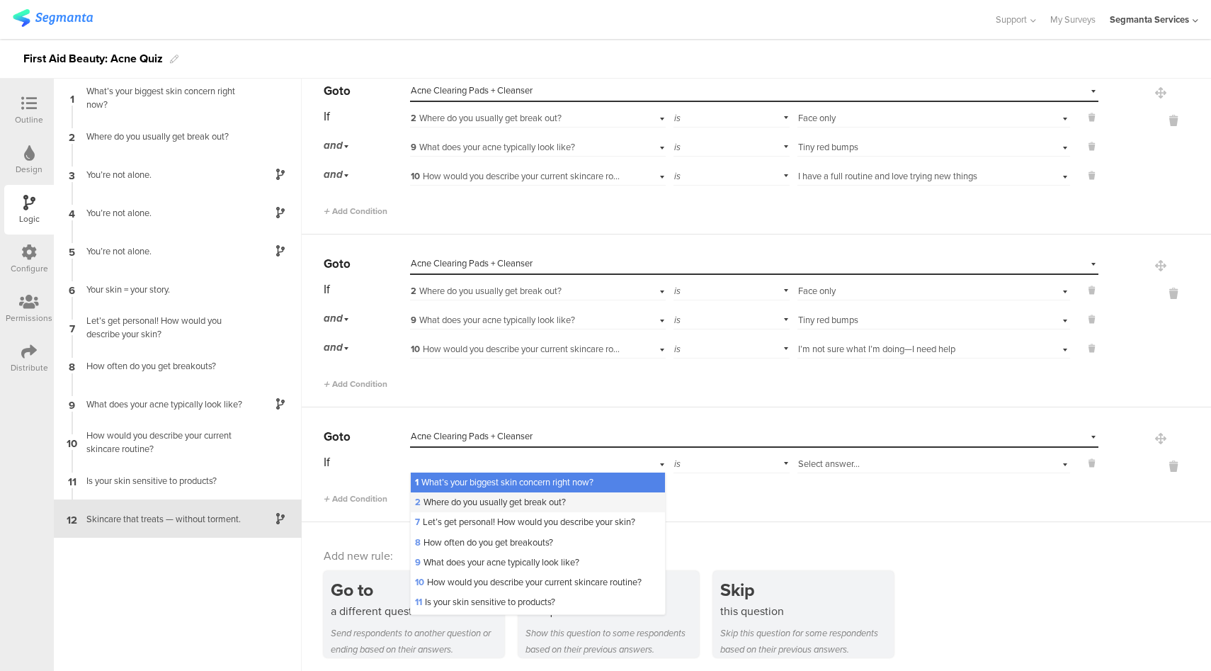
click at [510, 496] on span "2 Where do you usually get break out?" at bounding box center [490, 501] width 151 height 13
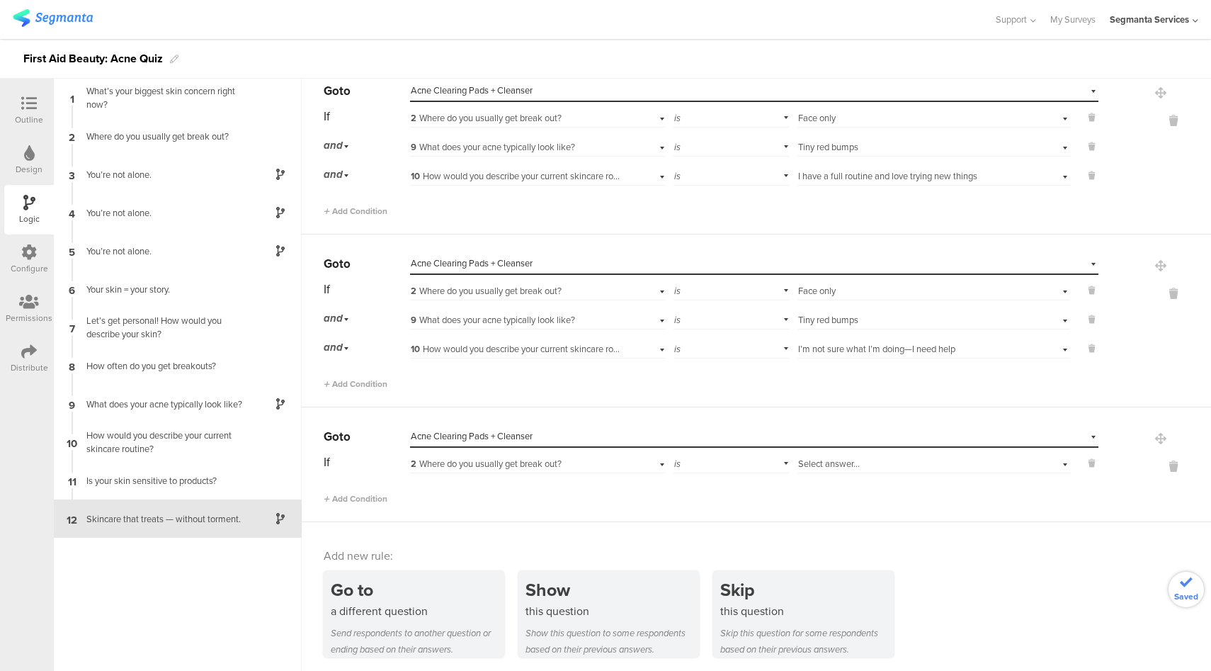
click at [812, 458] on span "Select answer..." at bounding box center [829, 463] width 62 height 13
click at [813, 480] on span "Face only" at bounding box center [822, 481] width 38 height 13
click at [375, 495] on span "Add Condition" at bounding box center [356, 498] width 64 height 13
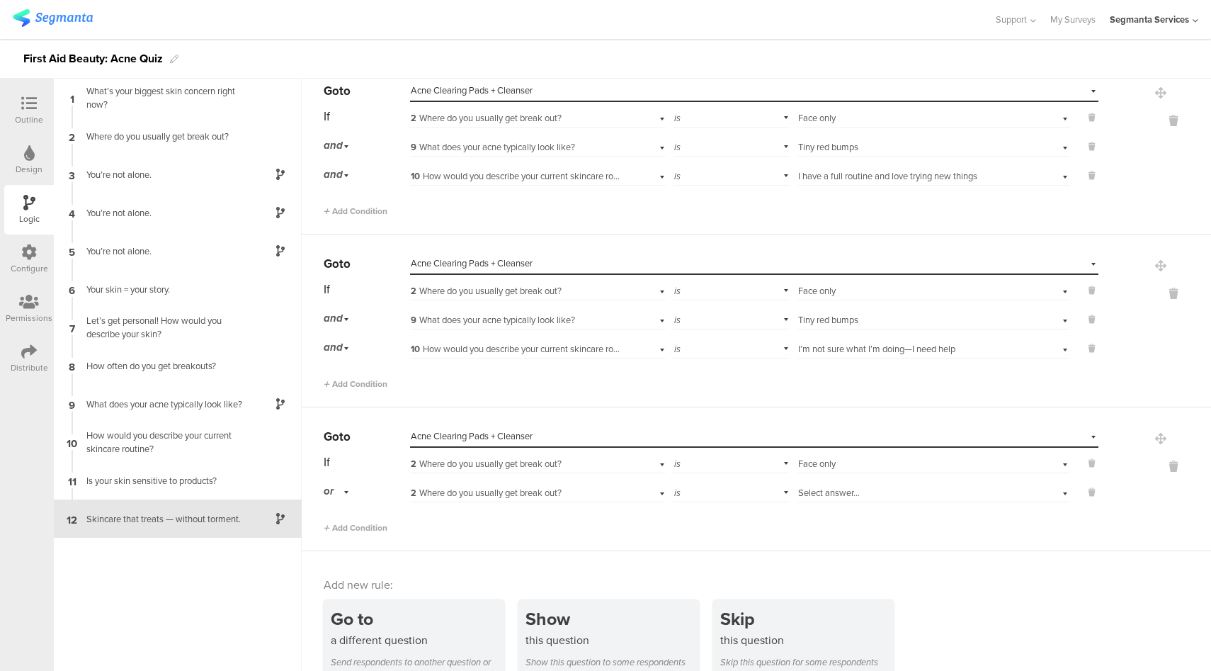
click at [327, 490] on span "or" at bounding box center [329, 491] width 10 height 16
click at [344, 524] on span "and" at bounding box center [336, 530] width 15 height 13
click at [559, 489] on span "2 Where do you usually get break out?" at bounding box center [486, 492] width 151 height 13
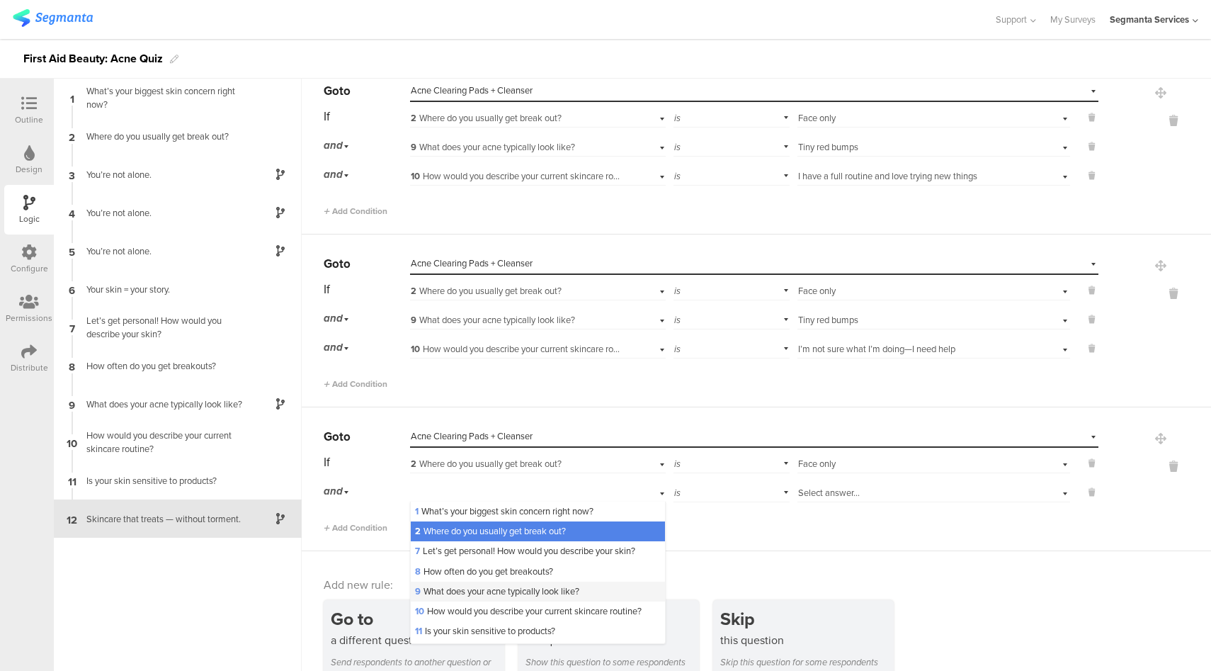
click at [461, 596] on div "9 What does your acne typically look like?" at bounding box center [538, 592] width 254 height 20
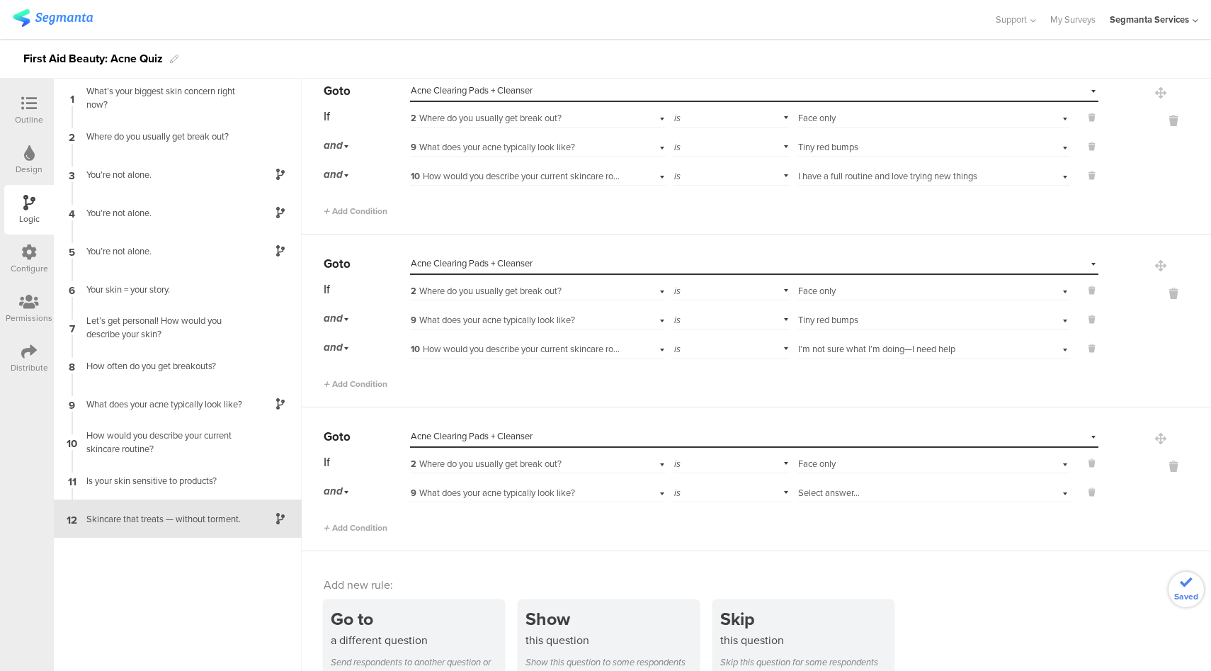
click at [872, 492] on div "Select answer..." at bounding box center [912, 493] width 228 height 13
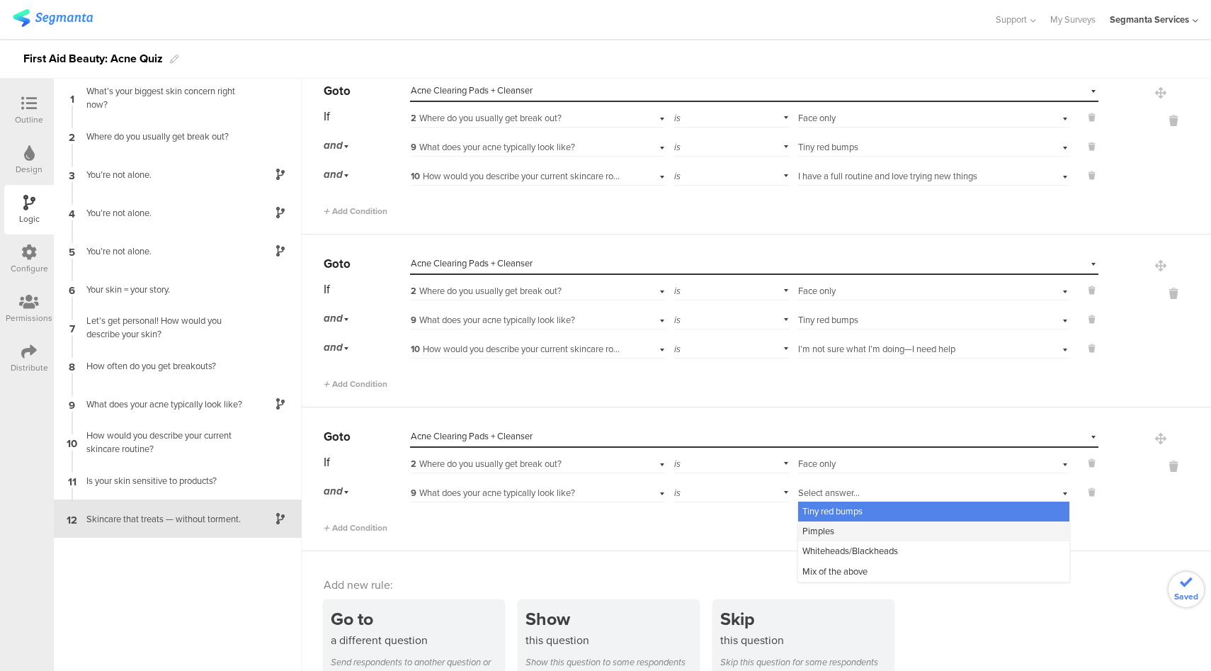
click at [829, 523] on div "Pimples" at bounding box center [933, 531] width 271 height 20
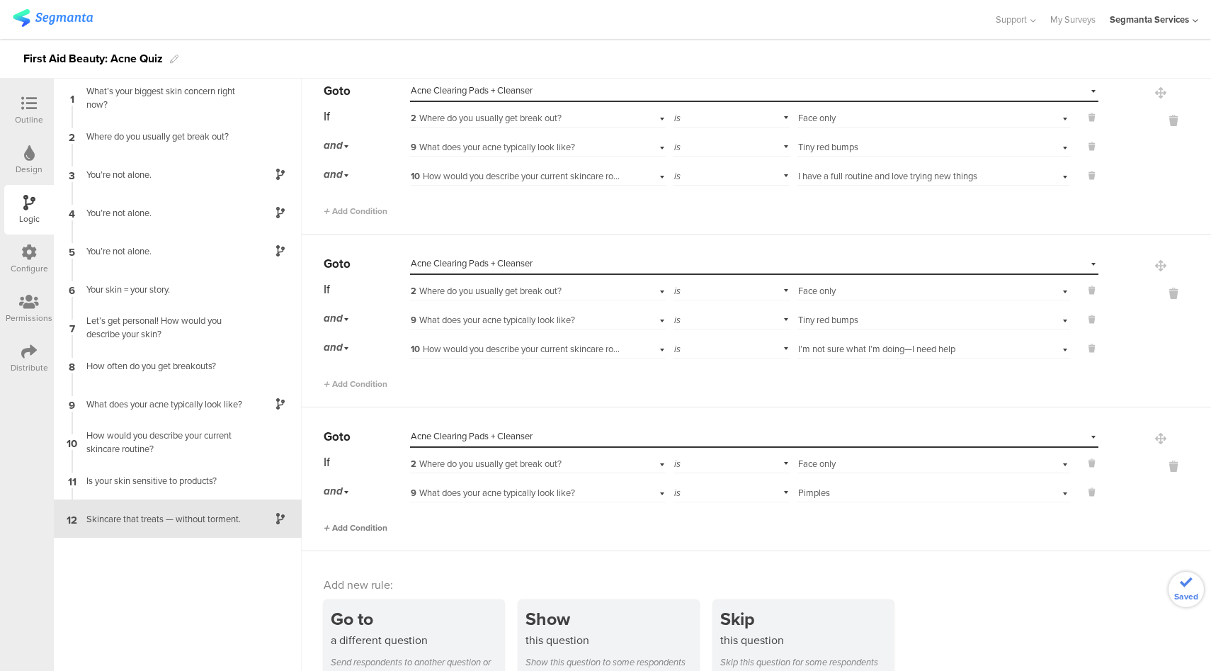
click at [368, 526] on span "Add Condition" at bounding box center [356, 527] width 64 height 13
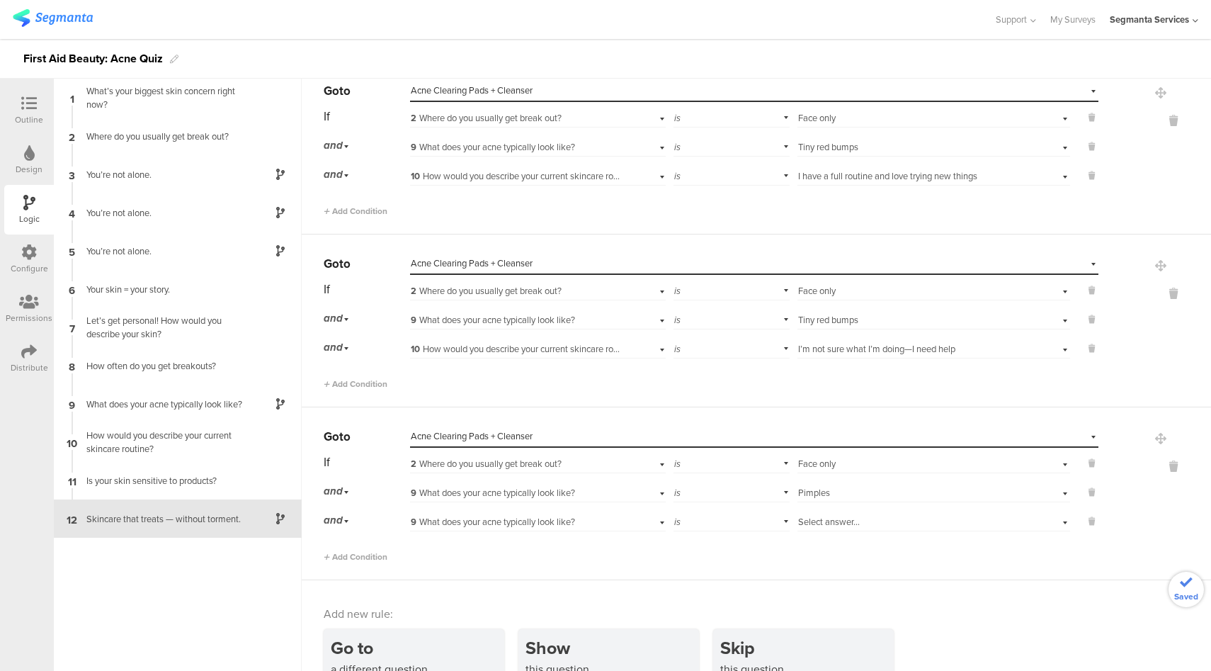
click at [609, 520] on div "9 What does your acne typically look like?" at bounding box center [517, 522] width 213 height 13
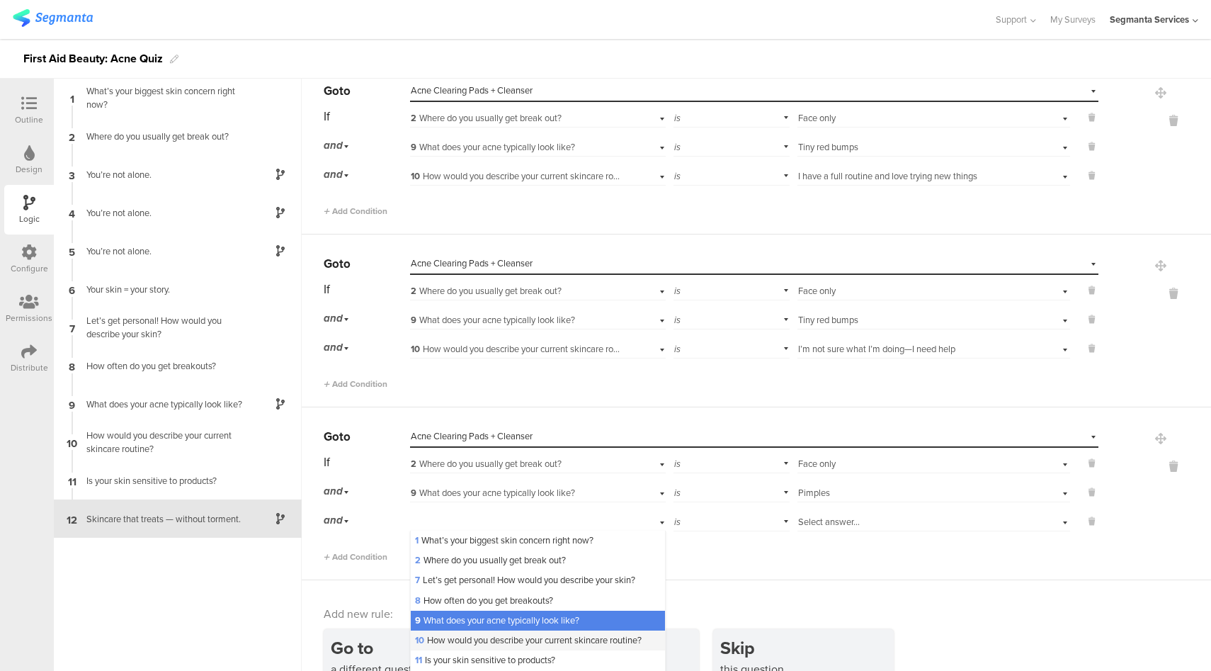
click at [466, 638] on span "10 How would you describe your current skincare routine?" at bounding box center [528, 639] width 227 height 13
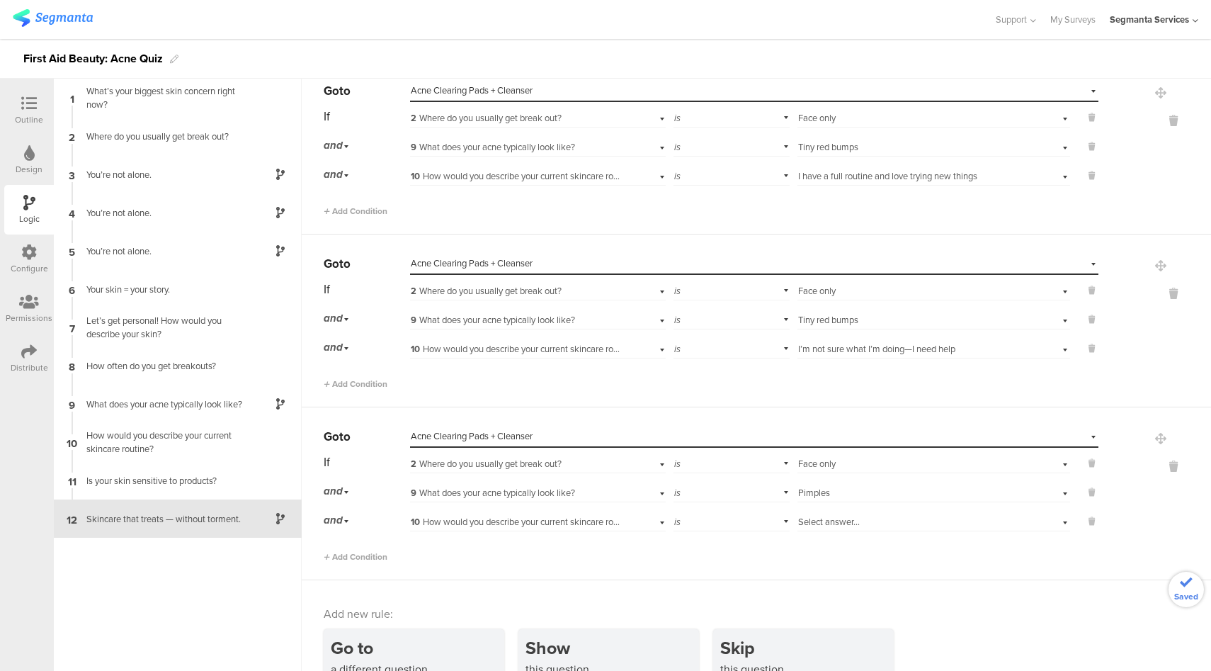
click at [923, 521] on div "Select answer..." at bounding box center [912, 522] width 228 height 13
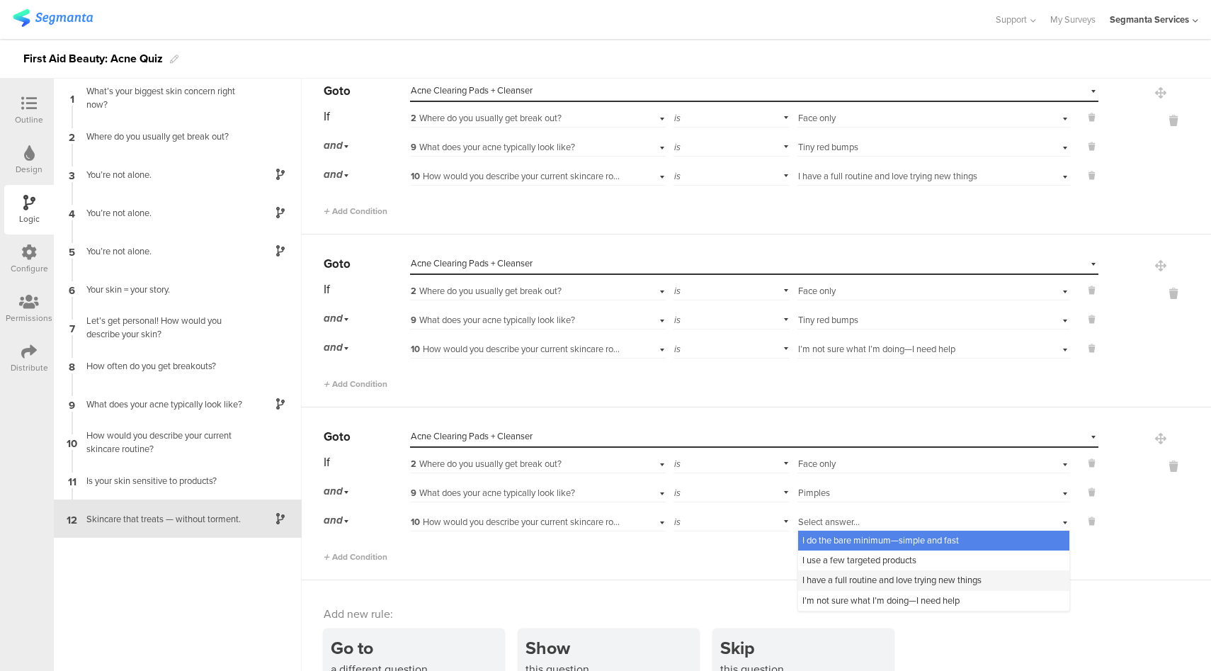
click at [852, 578] on span "I have a full routine and love trying new things" at bounding box center [892, 579] width 179 height 13
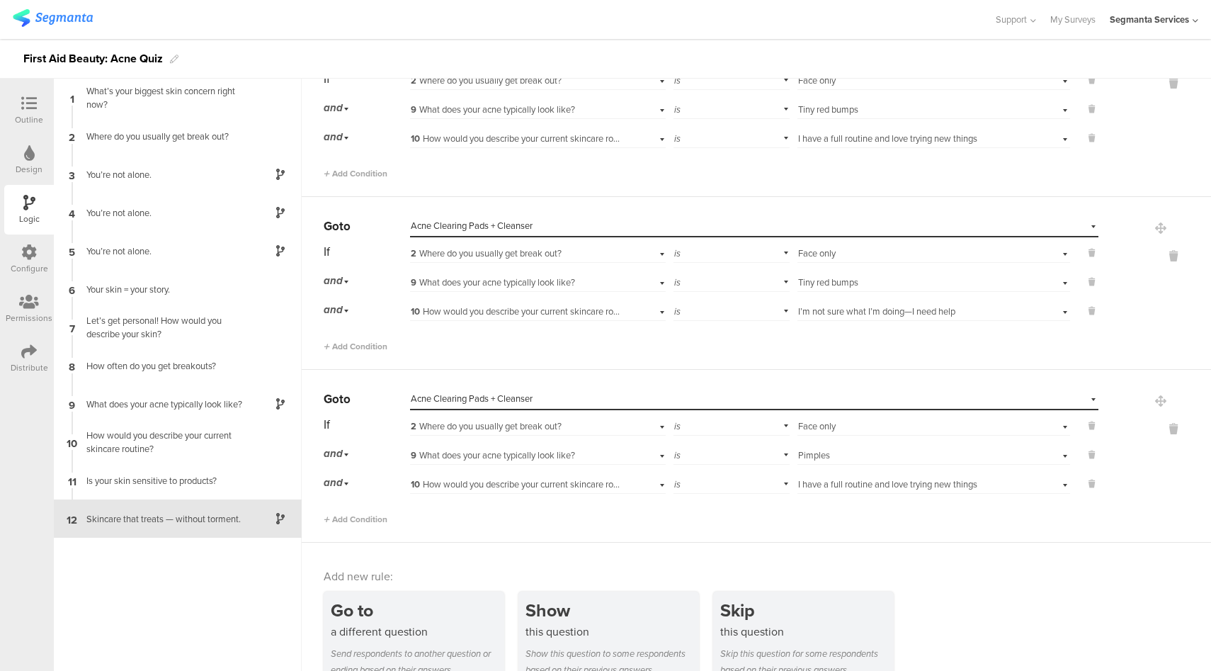
scroll to position [1224, 0]
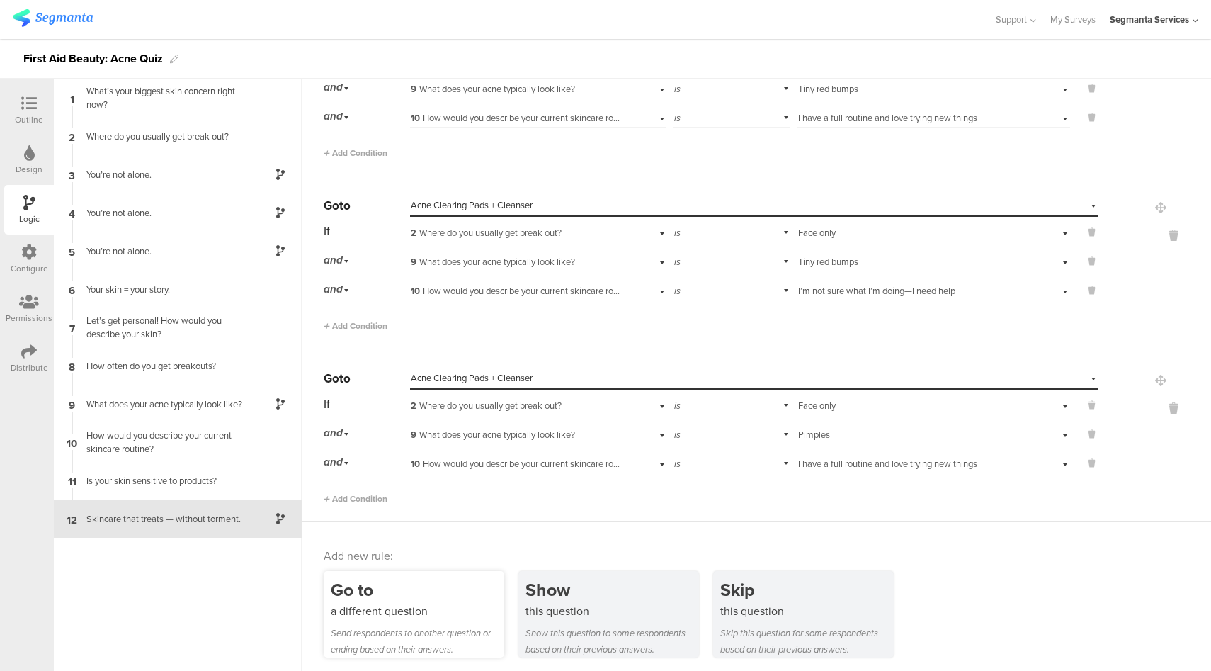
click at [430, 609] on div "a different question" at bounding box center [418, 611] width 174 height 16
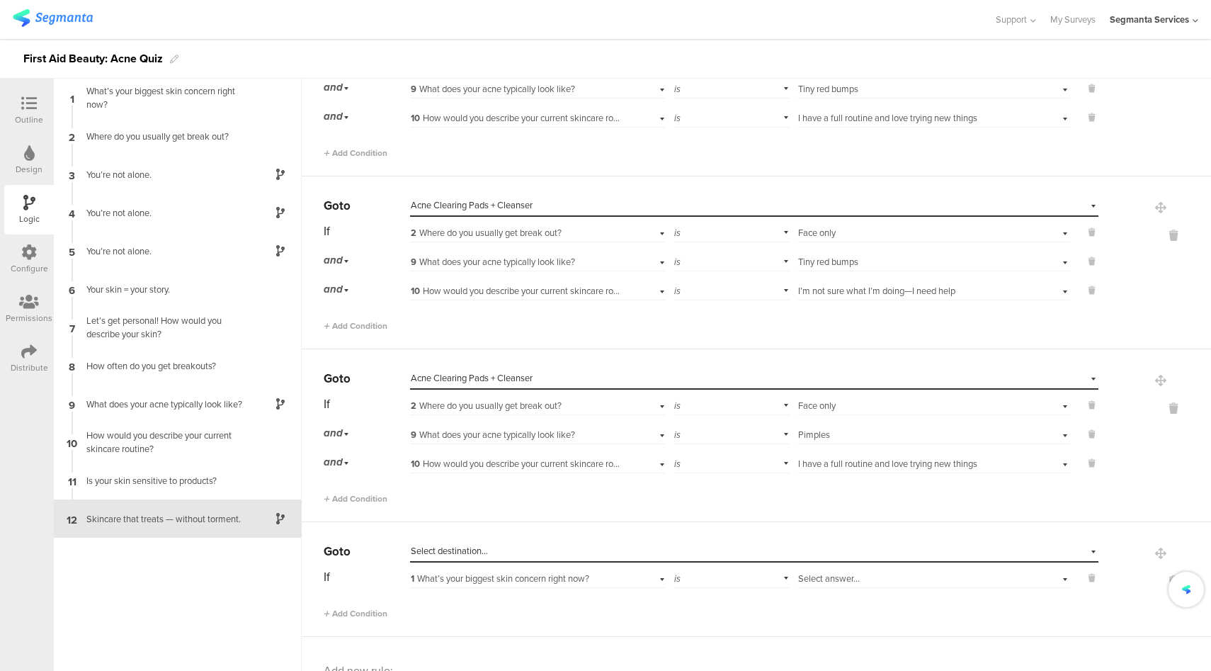
scroll to position [1339, 0]
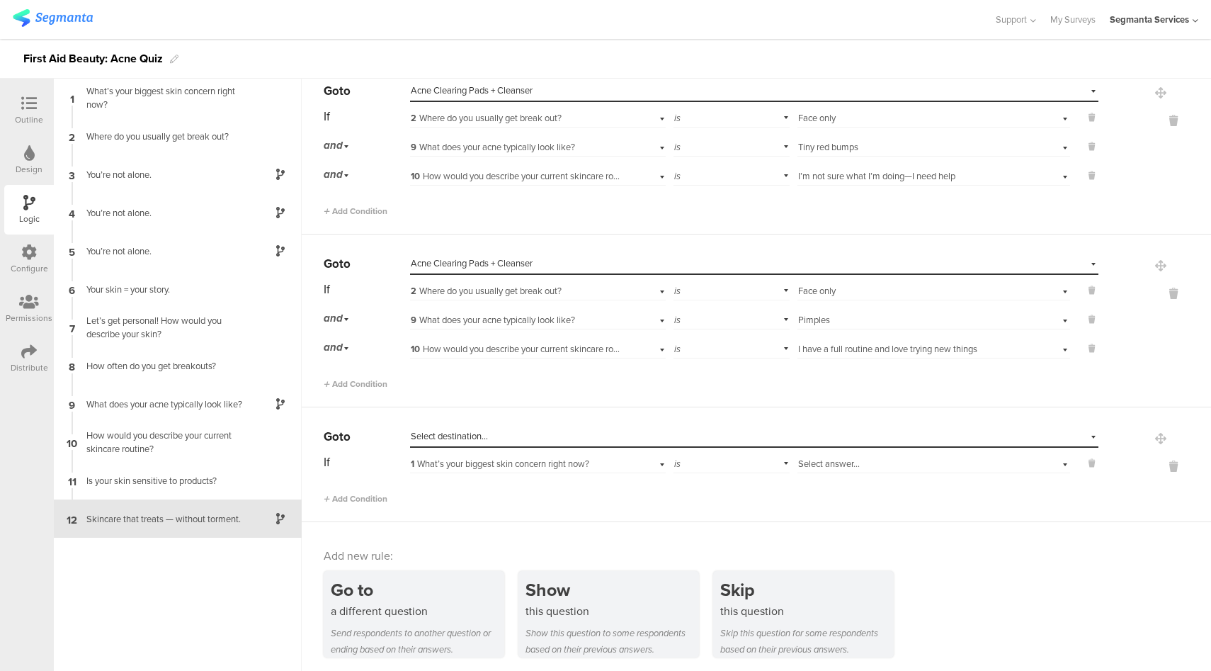
click at [491, 434] on div "Select destination..." at bounding box center [689, 436] width 557 height 13
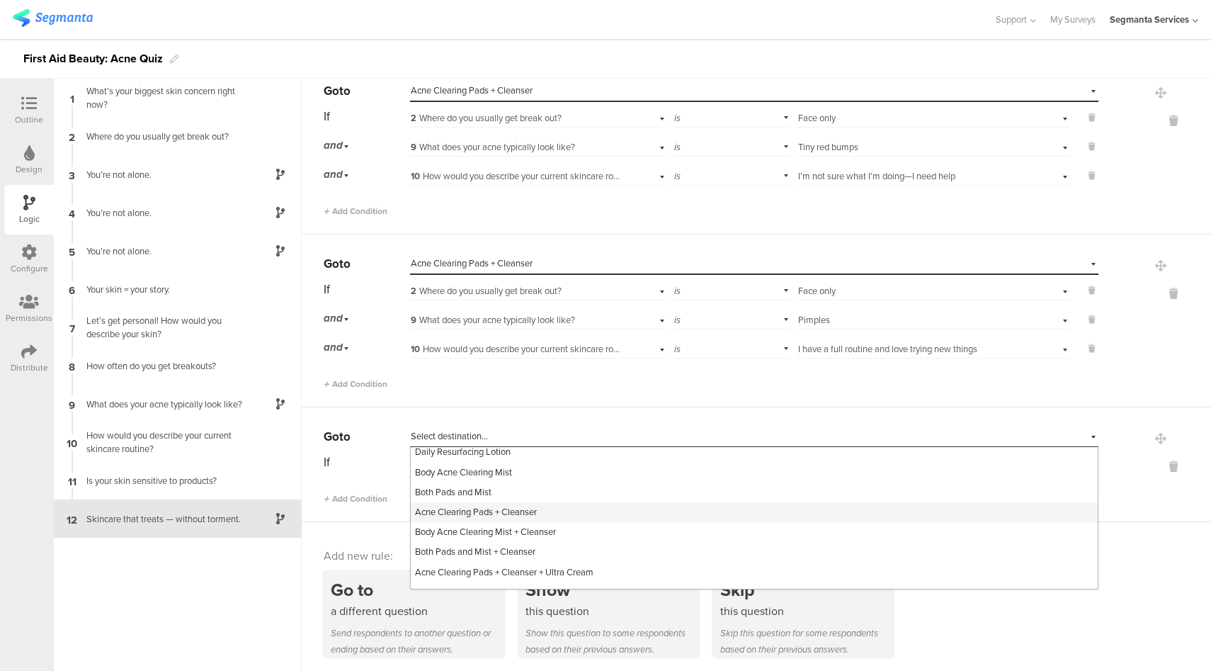
scroll to position [264, 0]
click at [507, 516] on span "Acne Clearing Pads + Cleanser" at bounding box center [476, 512] width 122 height 13
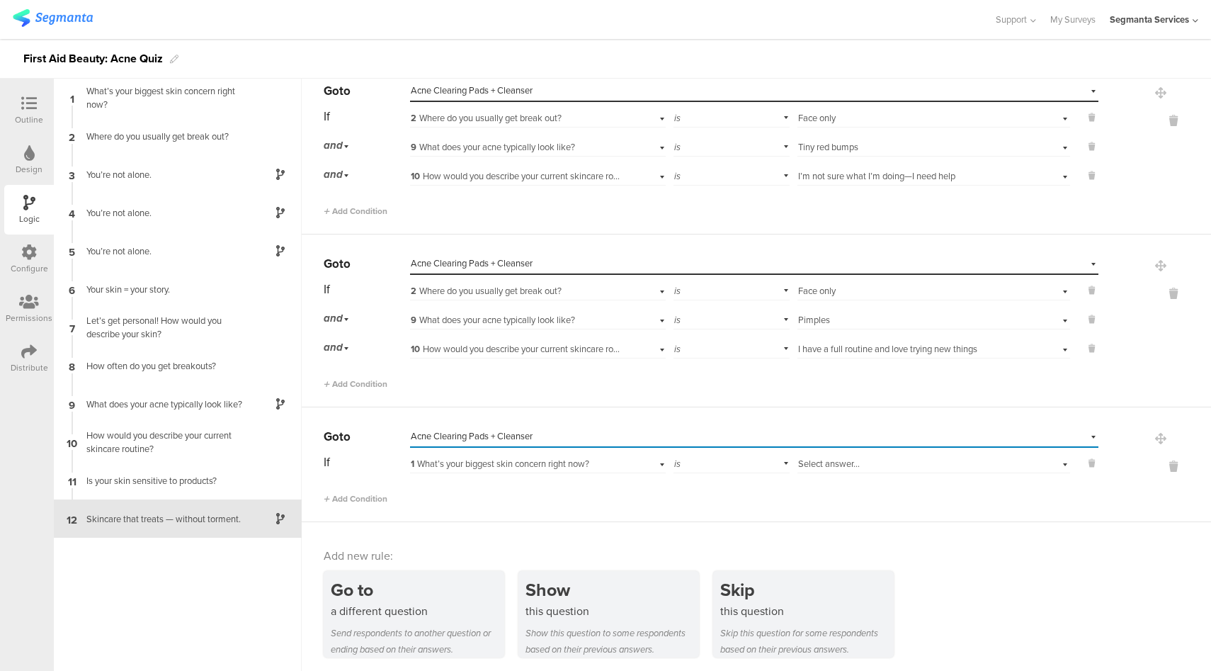
click at [607, 459] on div "1 What’s your biggest skin concern right now?" at bounding box center [517, 464] width 213 height 13
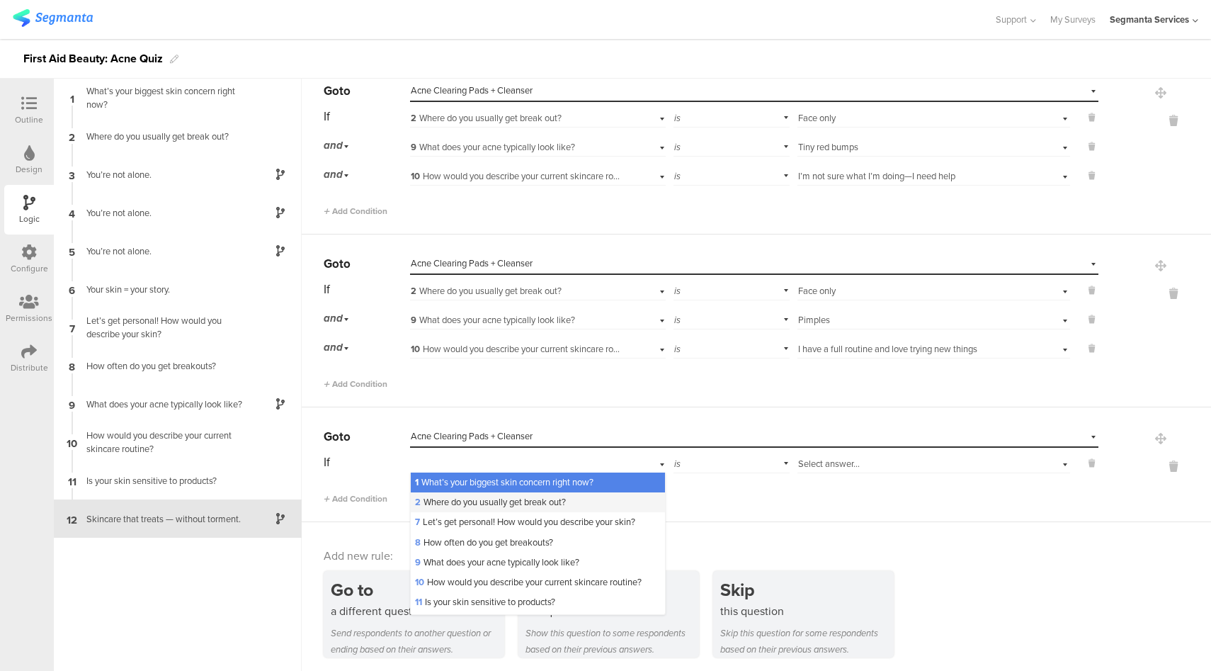
click at [469, 498] on span "2 Where do you usually get break out?" at bounding box center [490, 501] width 151 height 13
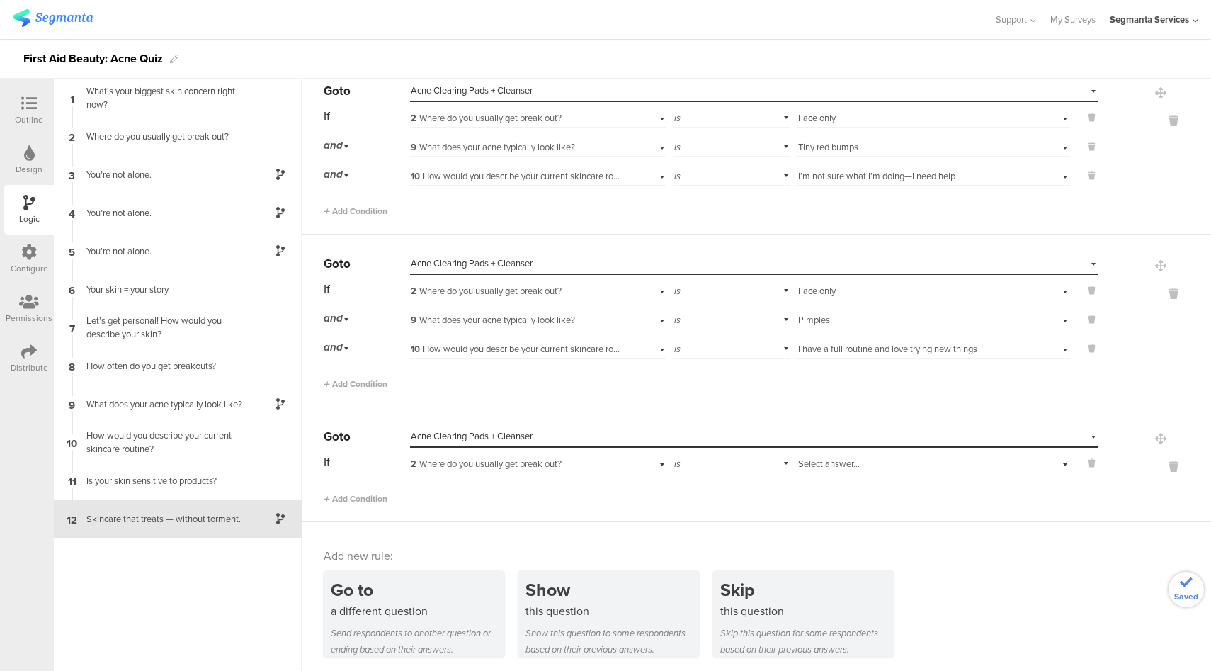
click at [847, 463] on span "Select answer..." at bounding box center [829, 463] width 62 height 13
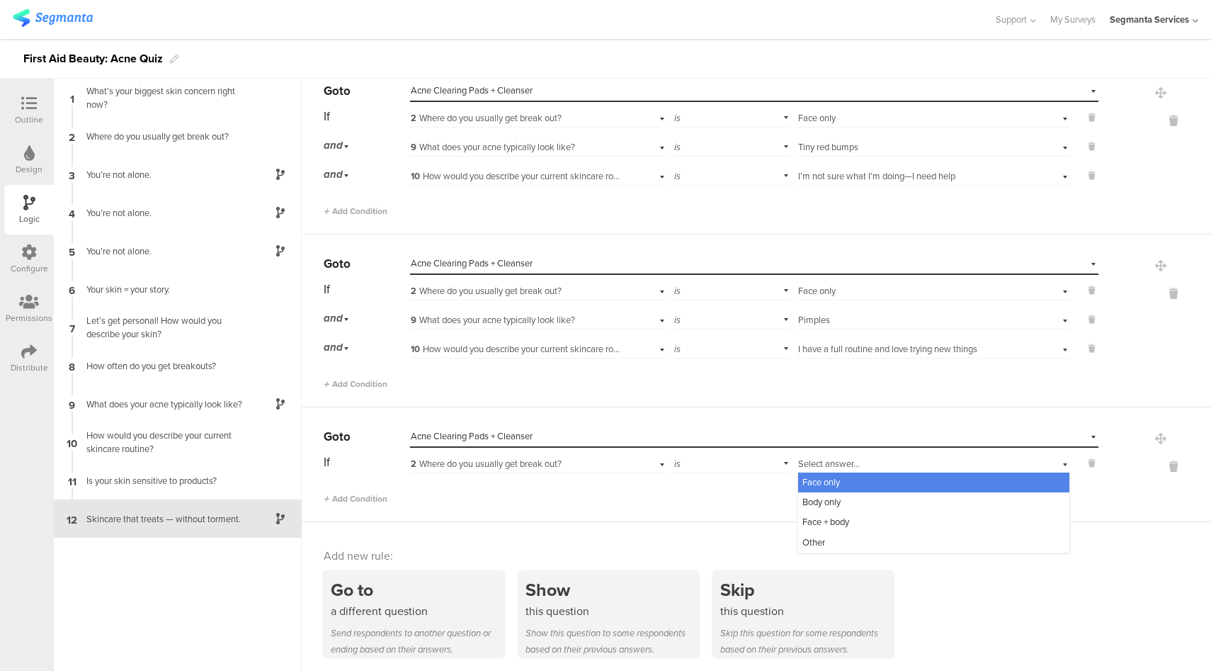
click at [834, 485] on div "Face only" at bounding box center [933, 483] width 271 height 20
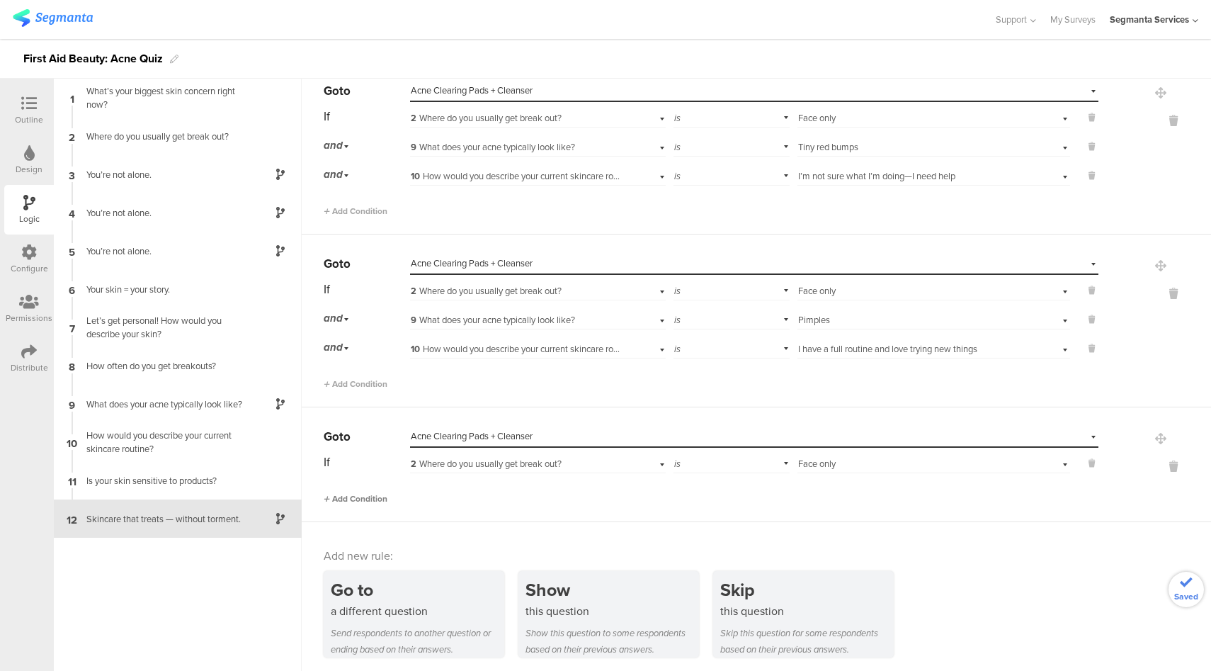
click at [372, 497] on span "Add Condition" at bounding box center [356, 498] width 64 height 13
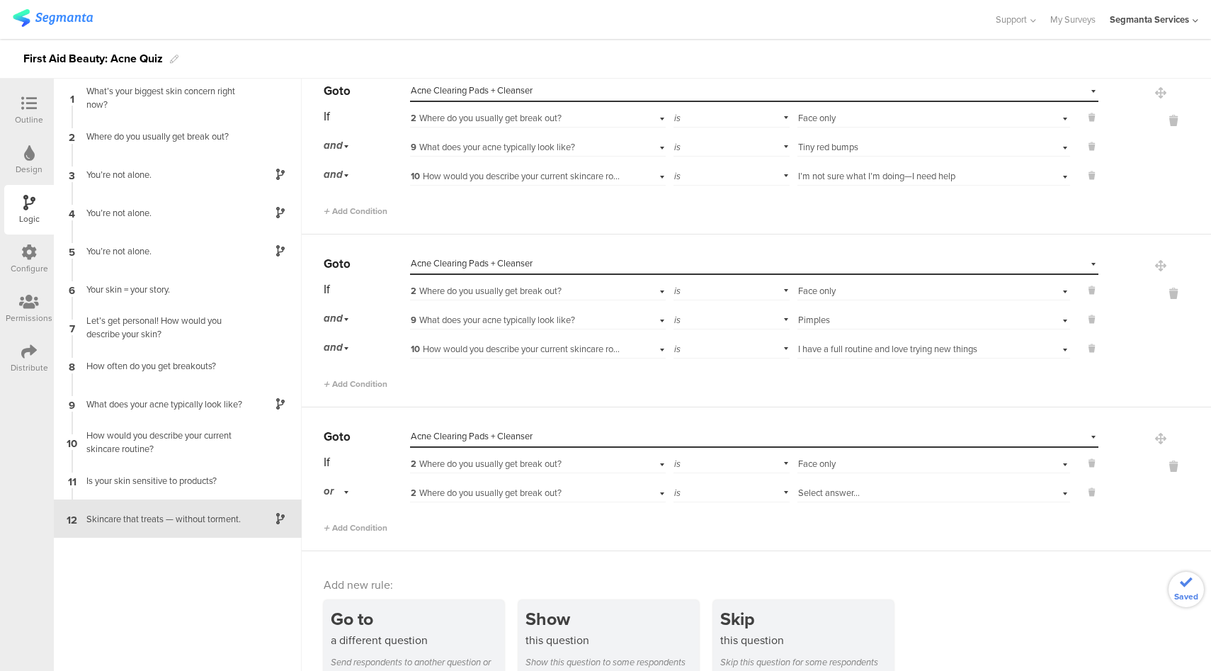
click at [332, 492] on span "or" at bounding box center [329, 491] width 10 height 16
click at [341, 528] on span "and" at bounding box center [336, 530] width 15 height 13
click at [509, 490] on span "2 Where do you usually get break out?" at bounding box center [486, 492] width 151 height 13
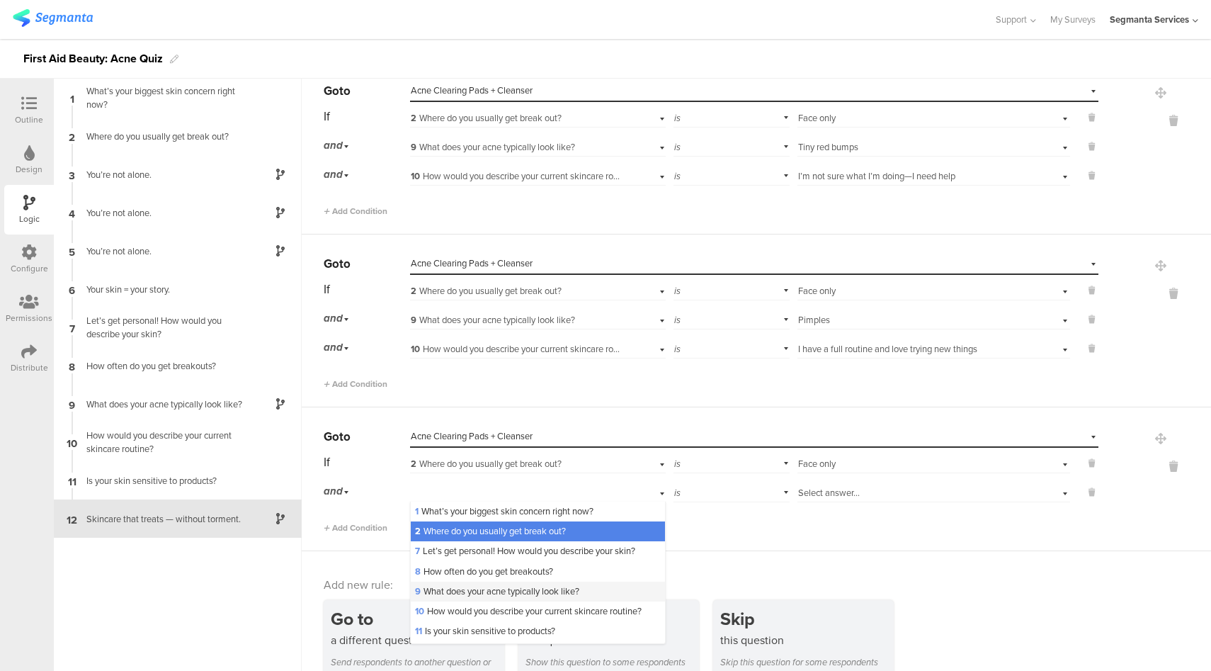
click at [441, 589] on span "9 What does your acne typically look like?" at bounding box center [497, 590] width 164 height 13
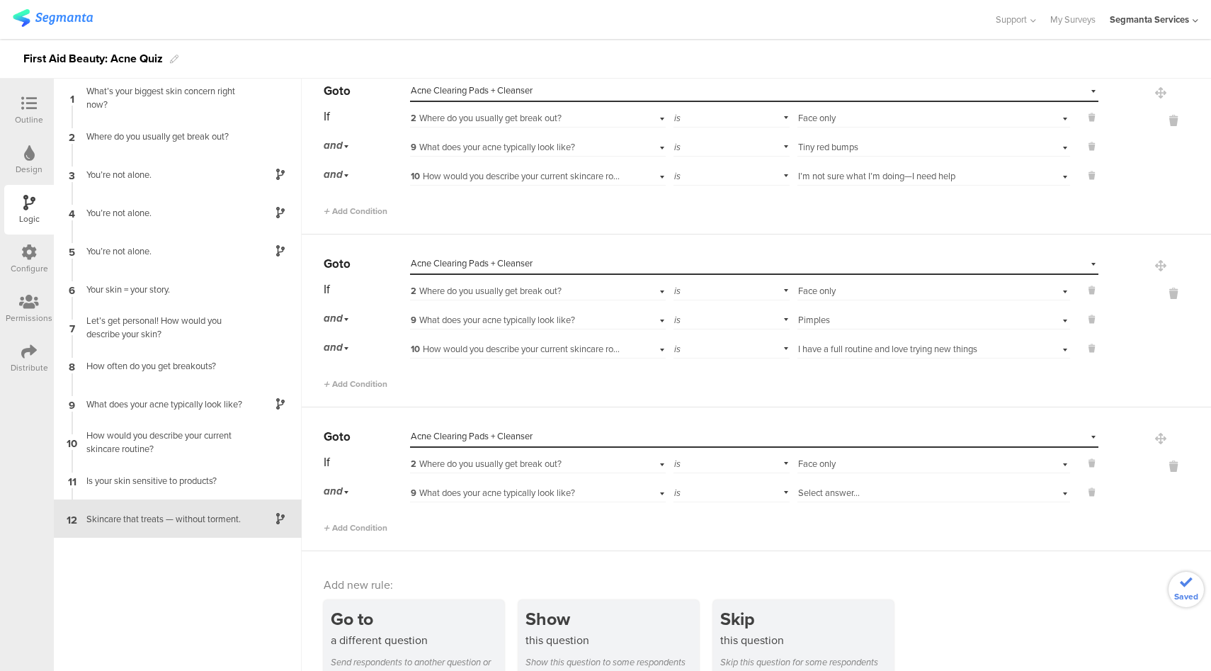
click at [850, 492] on div "Select answer..." at bounding box center [912, 493] width 228 height 13
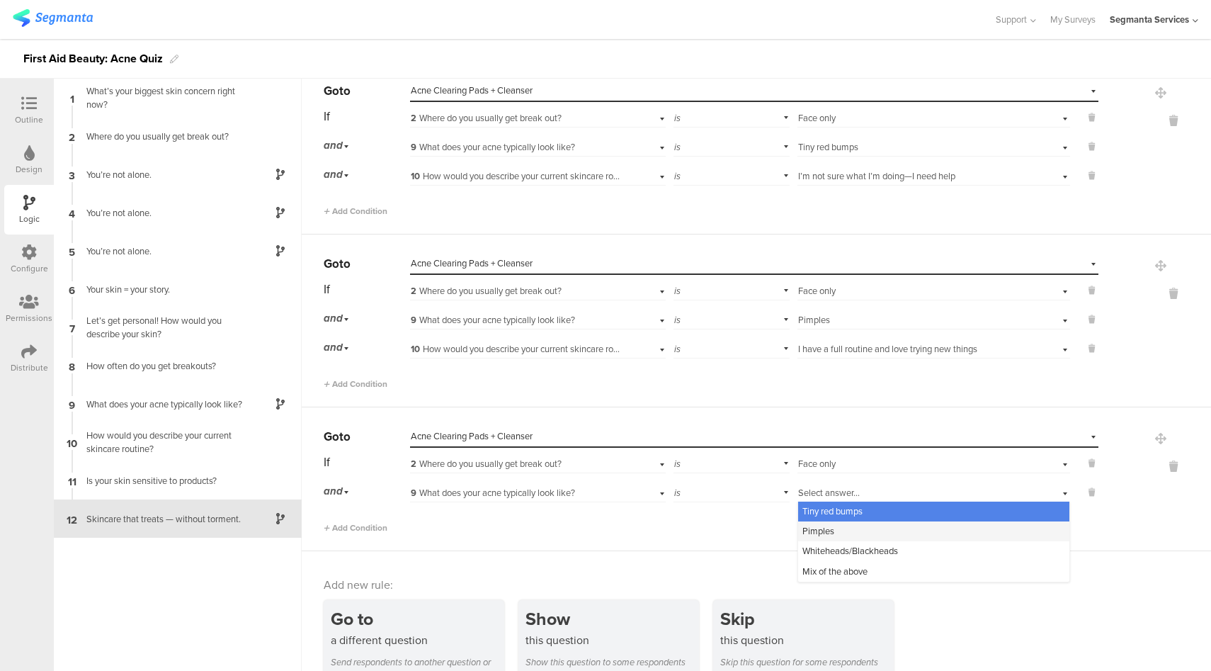
click at [830, 529] on div "Pimples" at bounding box center [933, 531] width 271 height 20
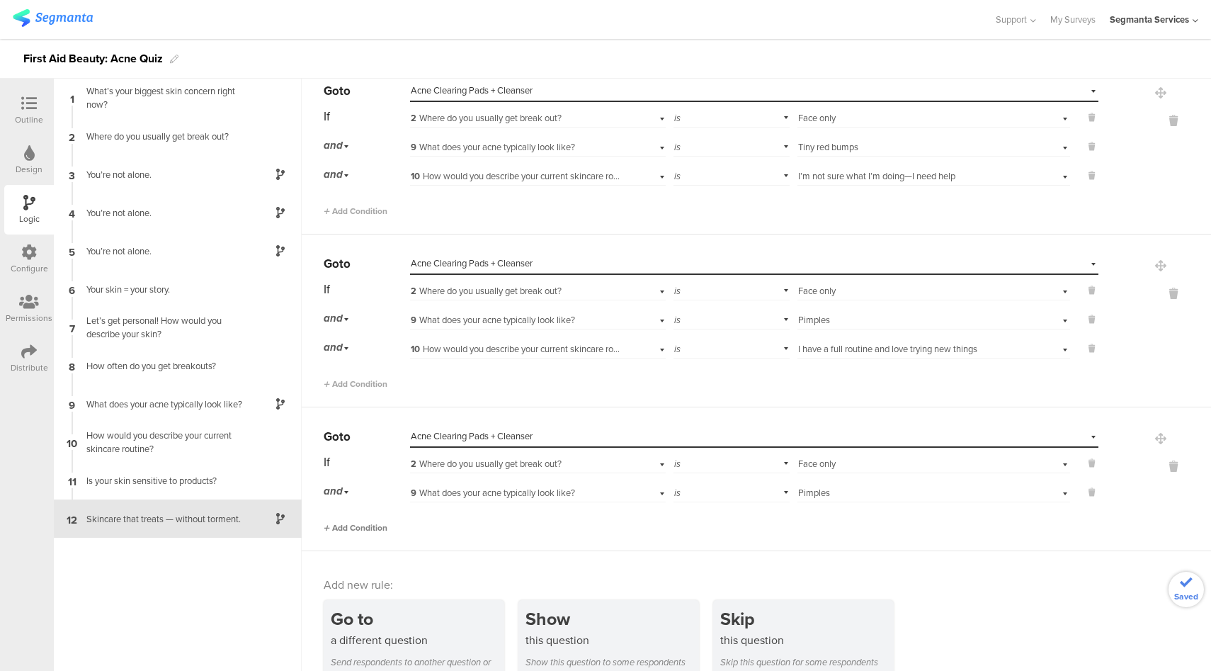
click at [363, 526] on span "Add Condition" at bounding box center [356, 527] width 64 height 13
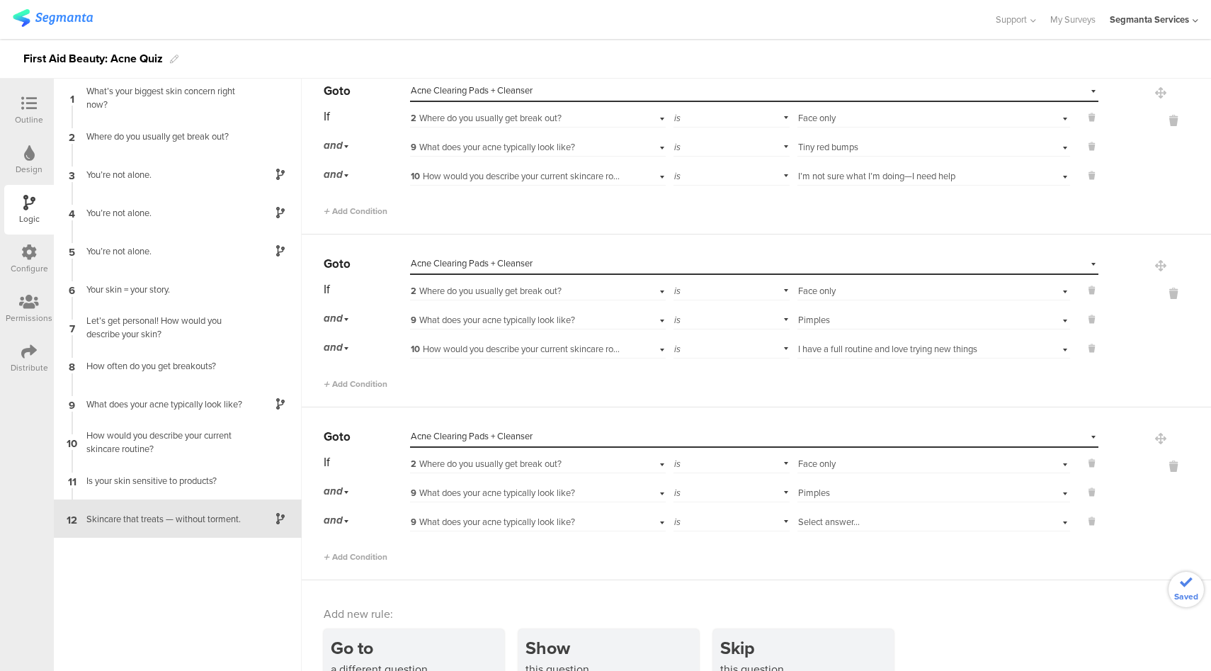
click at [516, 515] on span "9 What does your acne typically look like?" at bounding box center [493, 521] width 164 height 13
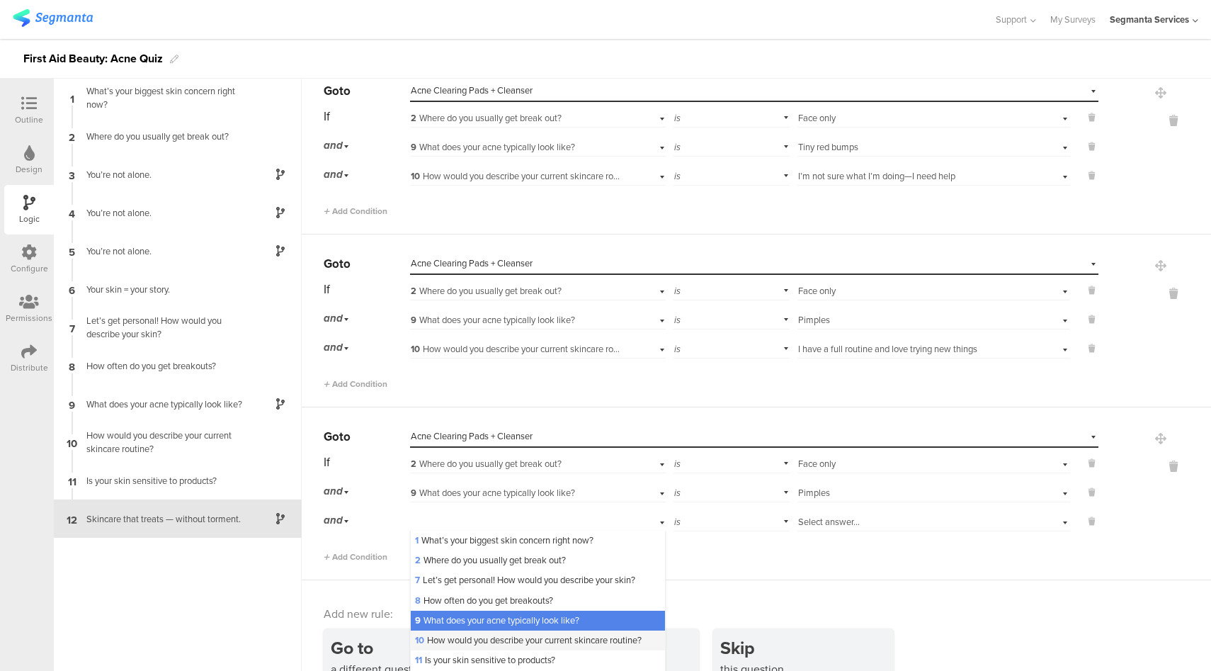
click at [461, 638] on span "10 How would you describe your current skincare routine?" at bounding box center [528, 639] width 227 height 13
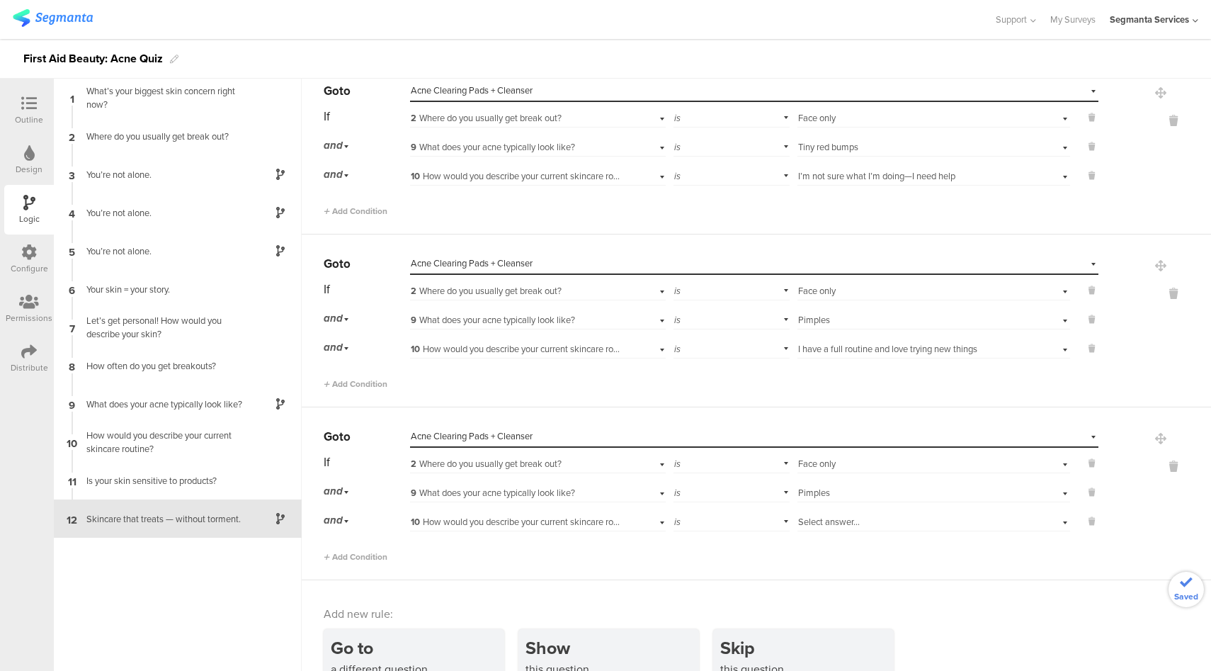
click at [861, 521] on div "Select answer..." at bounding box center [912, 522] width 228 height 13
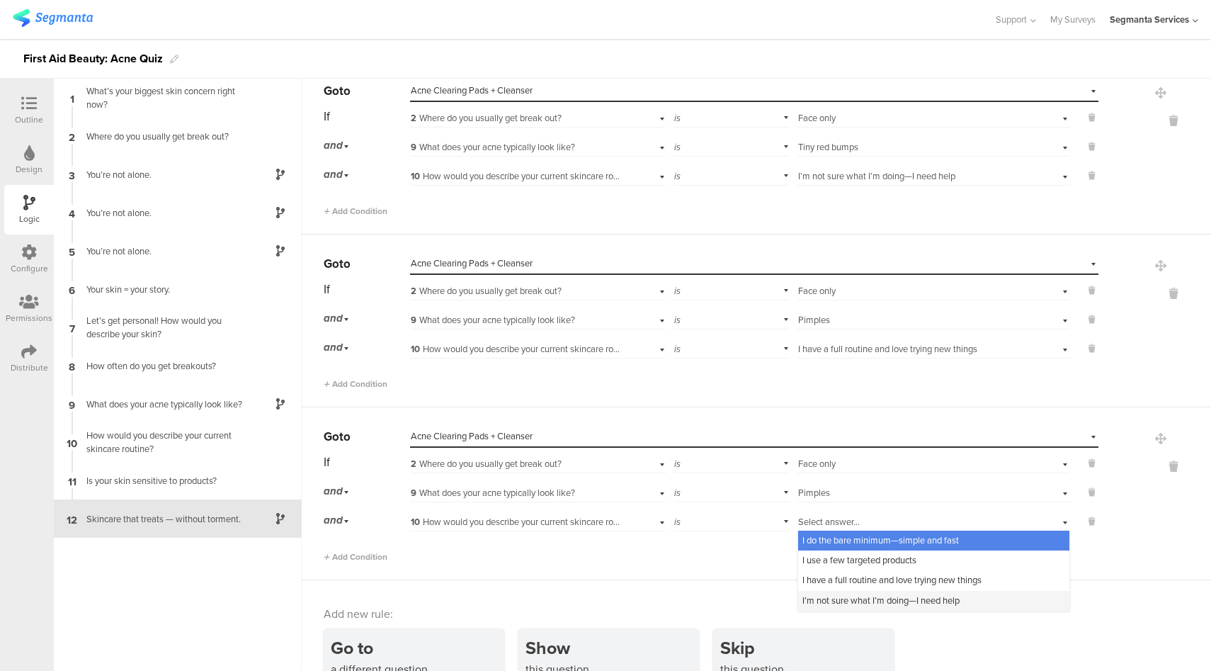
click at [829, 597] on span "I’m not sure what I’m doing—I need help" at bounding box center [881, 600] width 157 height 13
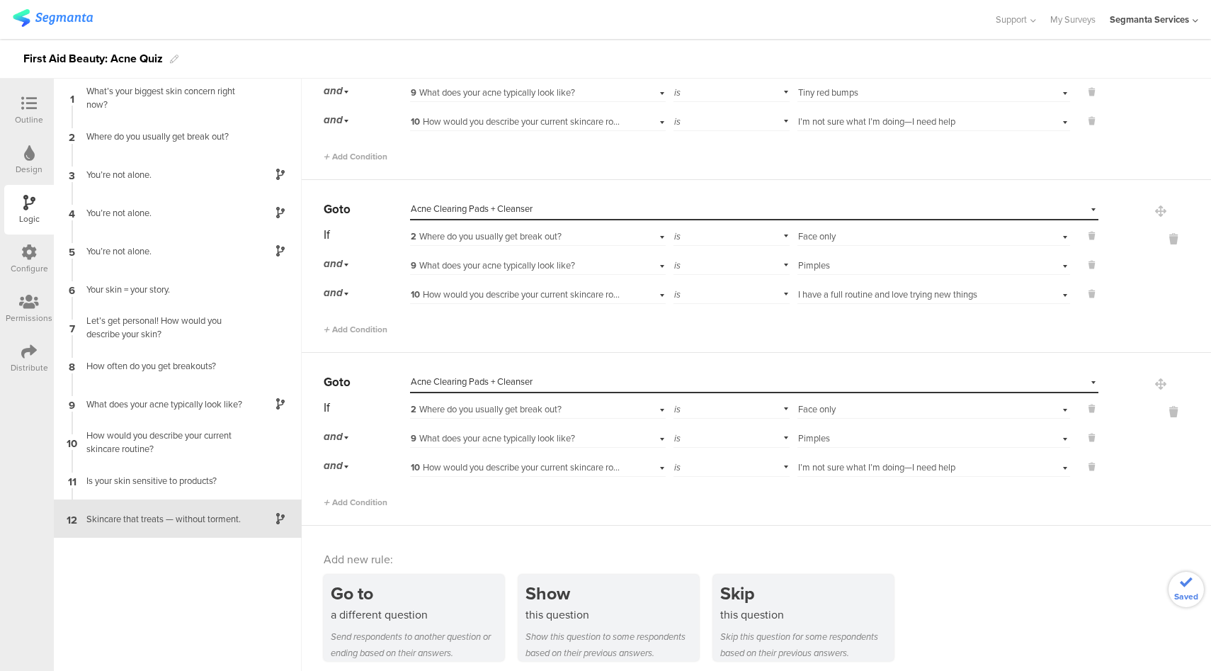
scroll to position [1397, 0]
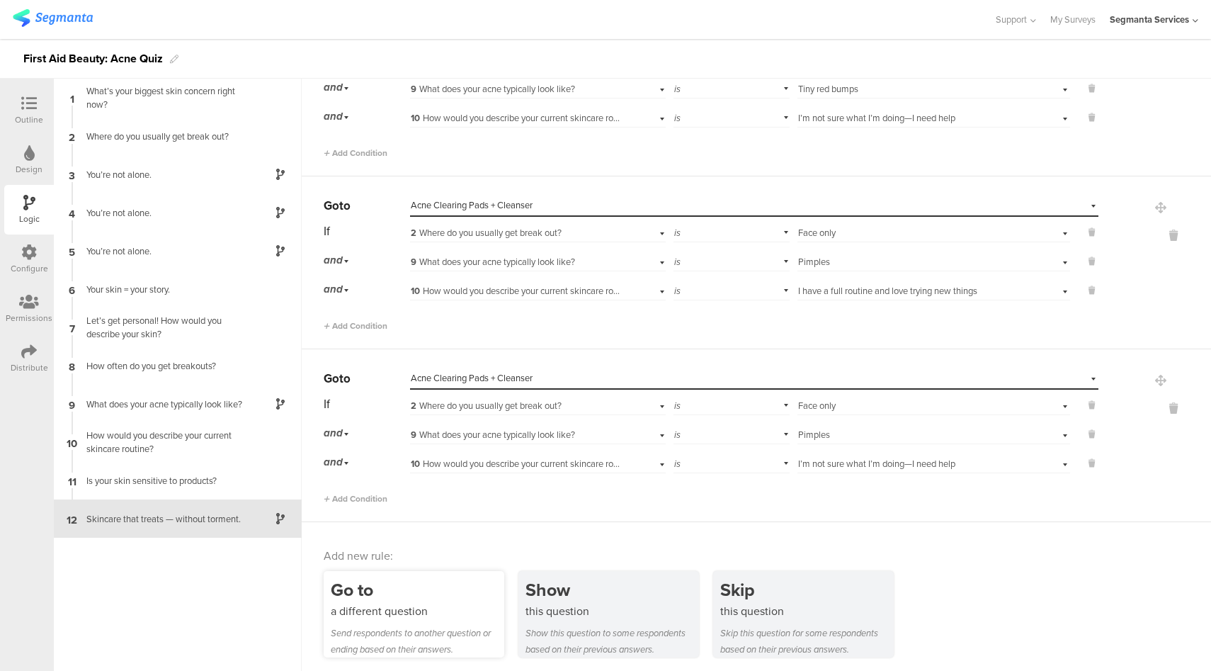
click at [431, 603] on div "a different question" at bounding box center [418, 611] width 174 height 16
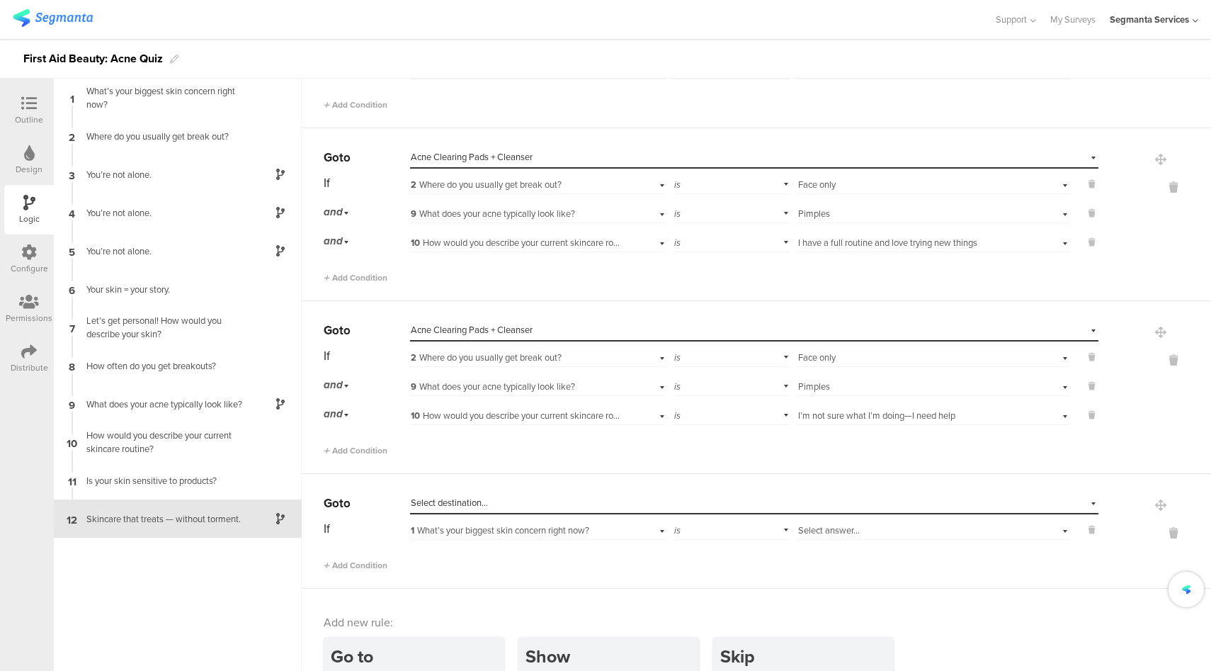
scroll to position [1511, 0]
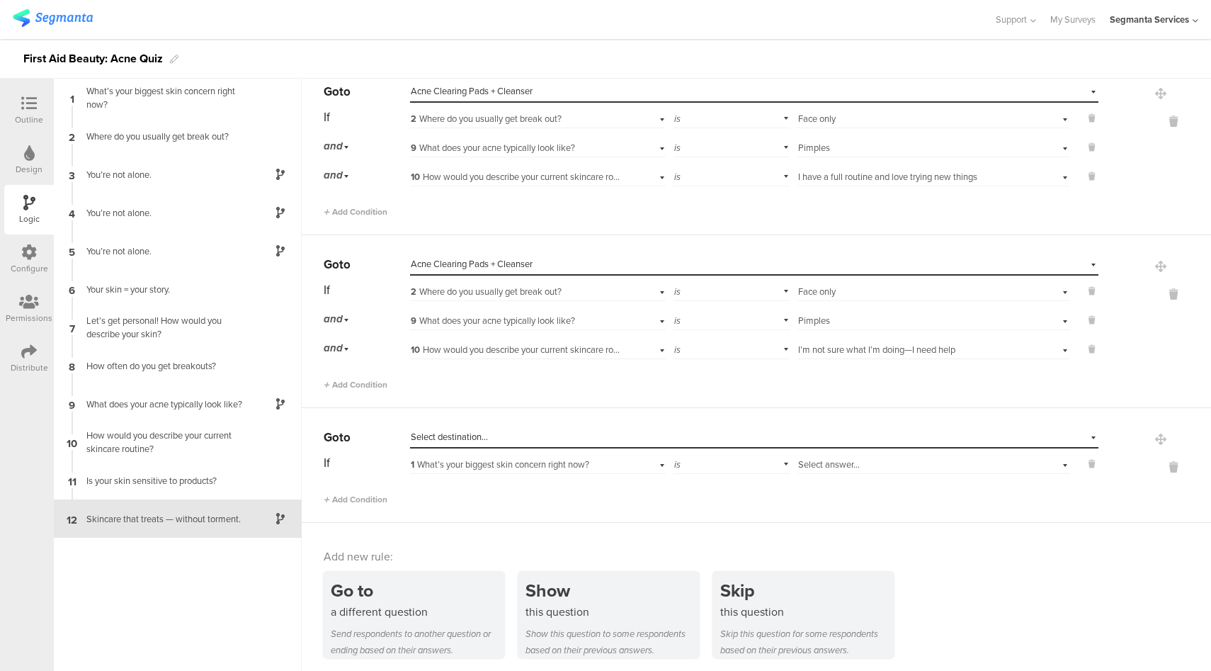
click at [536, 433] on div "Select destination..." at bounding box center [689, 437] width 557 height 13
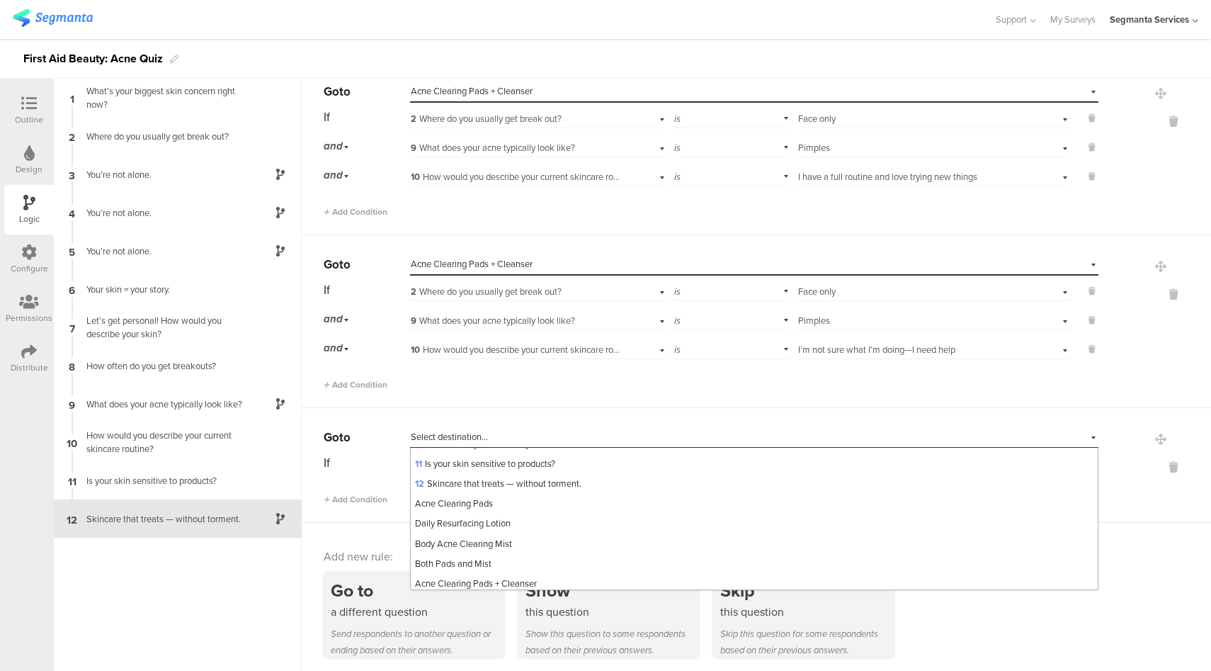
scroll to position [208, 0]
click at [526, 565] on span "Acne Clearing Pads + Cleanser" at bounding box center [476, 568] width 122 height 13
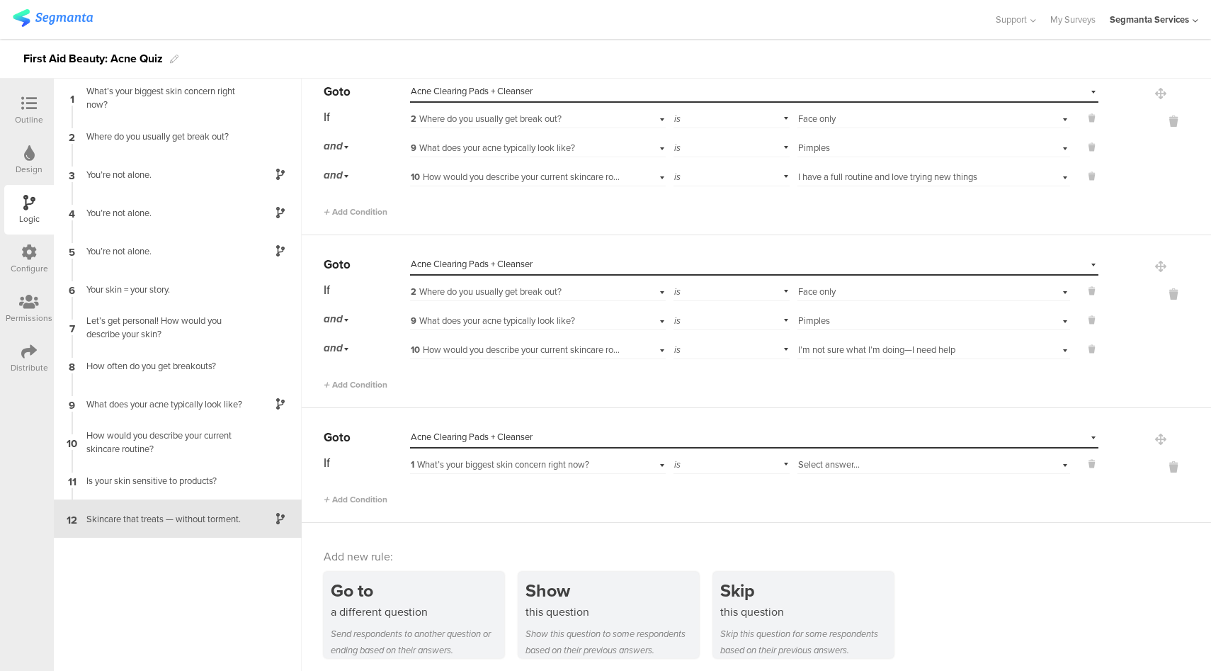
click at [499, 463] on span "1 What’s your biggest skin concern right now?" at bounding box center [500, 464] width 179 height 13
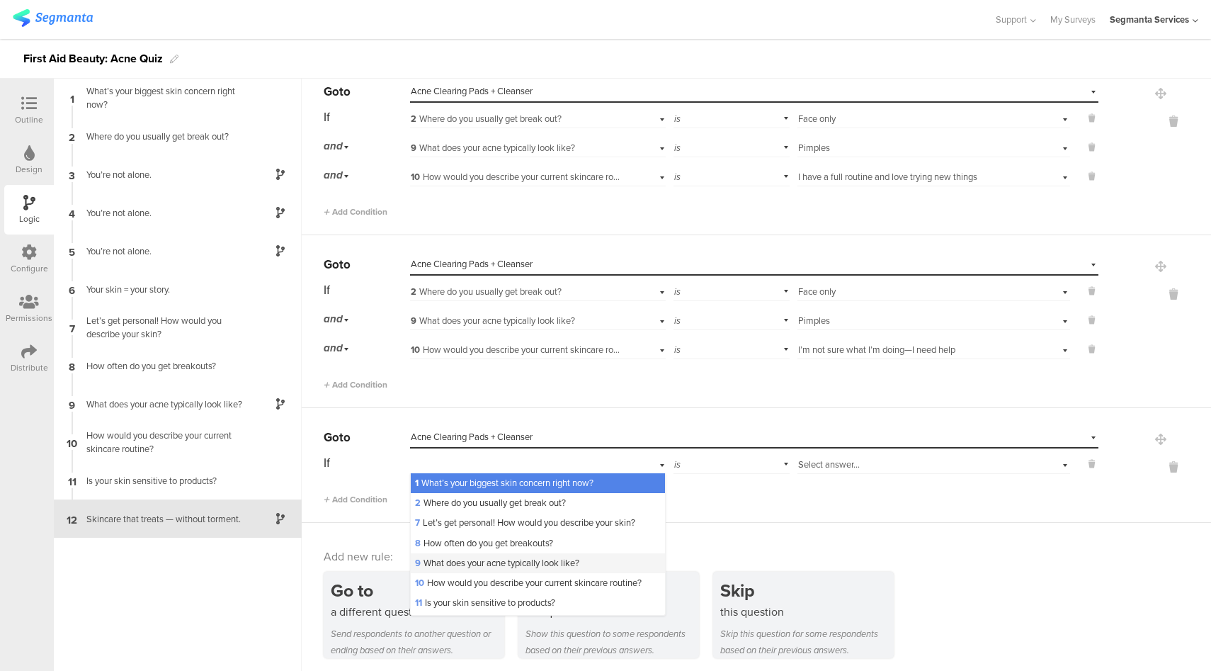
click at [487, 557] on span "9 What does your acne typically look like?" at bounding box center [497, 562] width 164 height 13
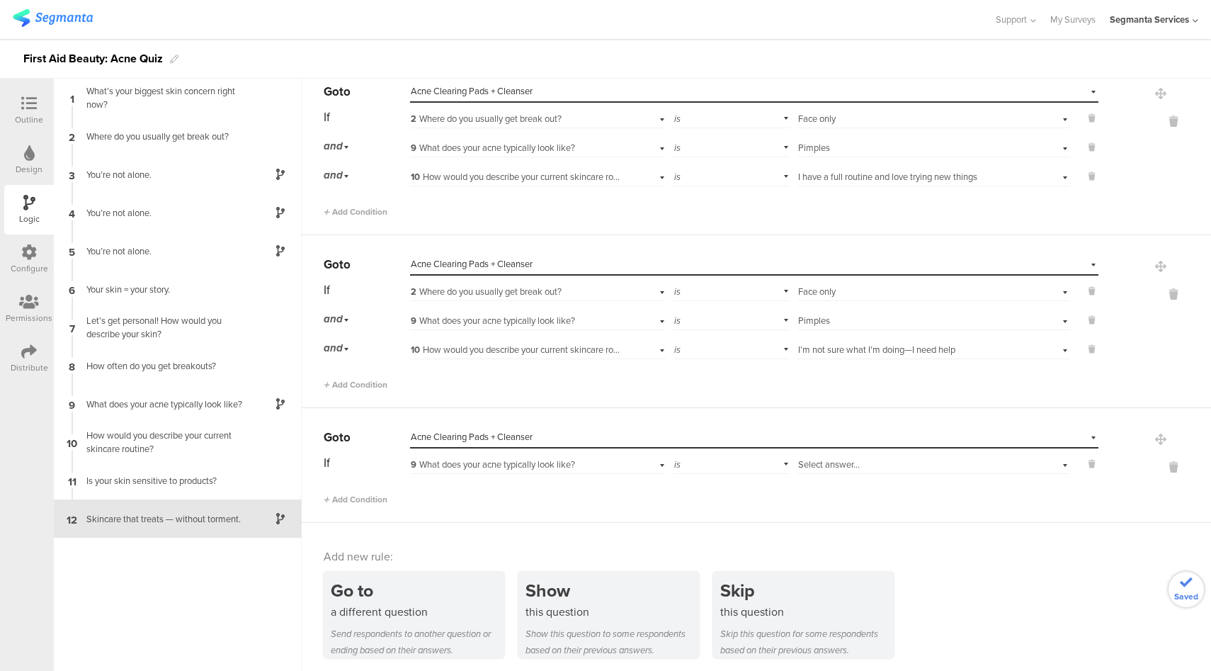
click at [805, 464] on span "Select answer..." at bounding box center [829, 464] width 62 height 13
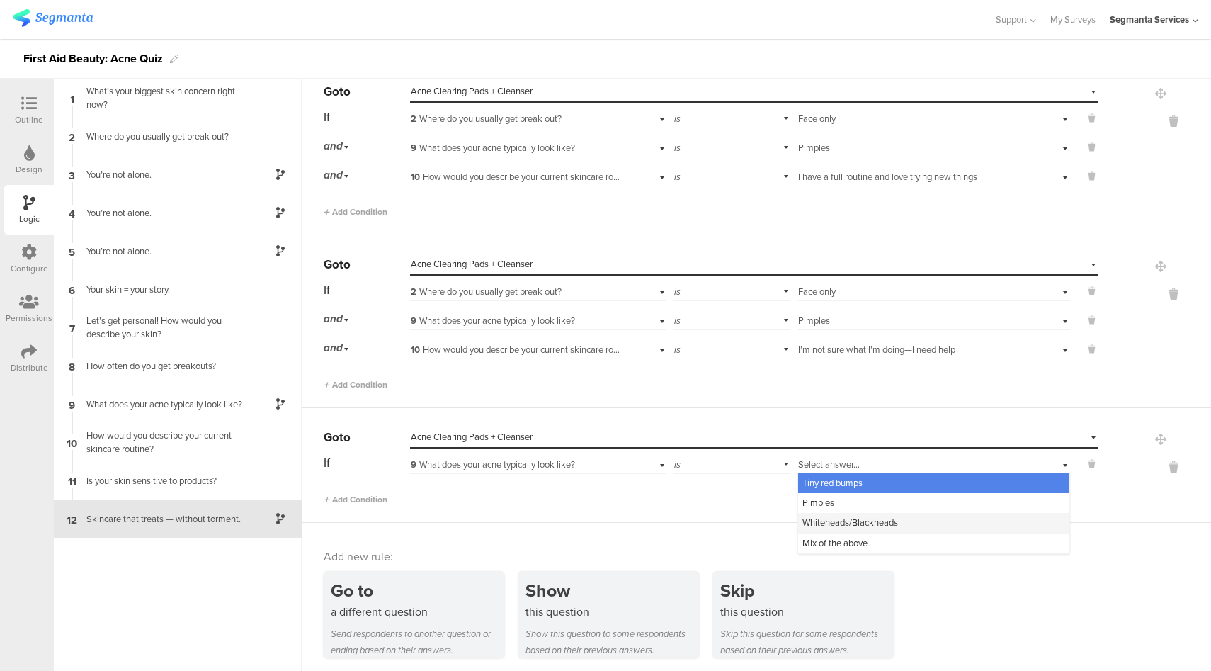
click at [817, 521] on span "Whiteheads/Blackheads" at bounding box center [851, 522] width 96 height 13
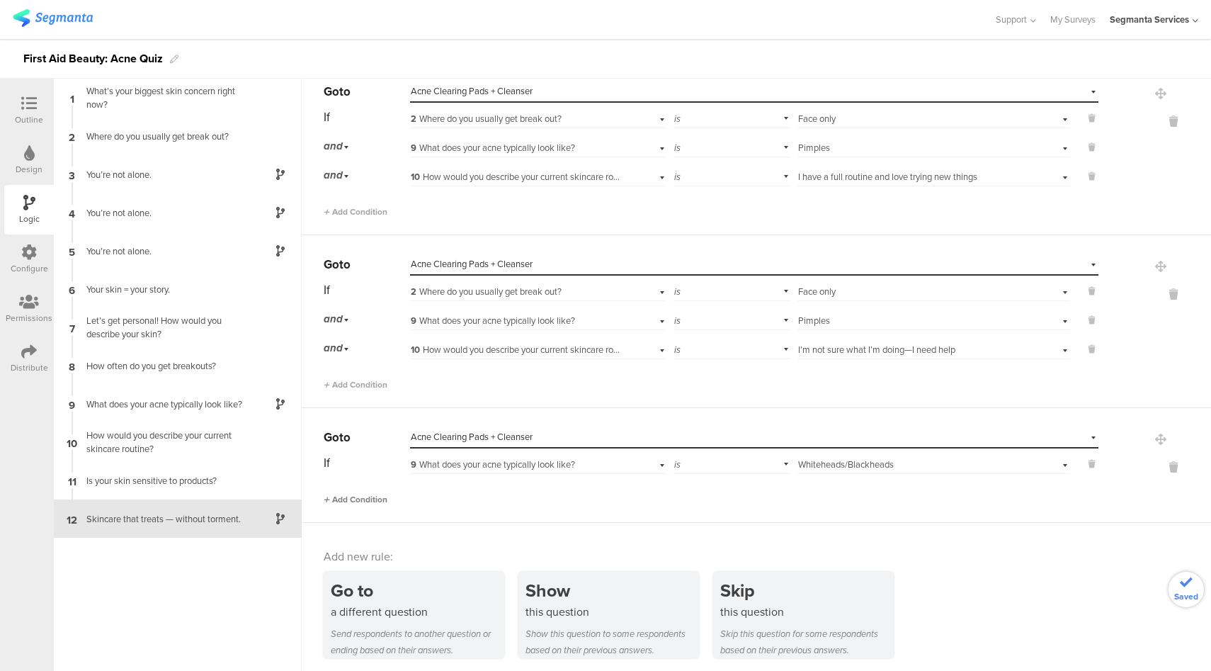
click at [375, 499] on span "Add Condition" at bounding box center [356, 499] width 64 height 13
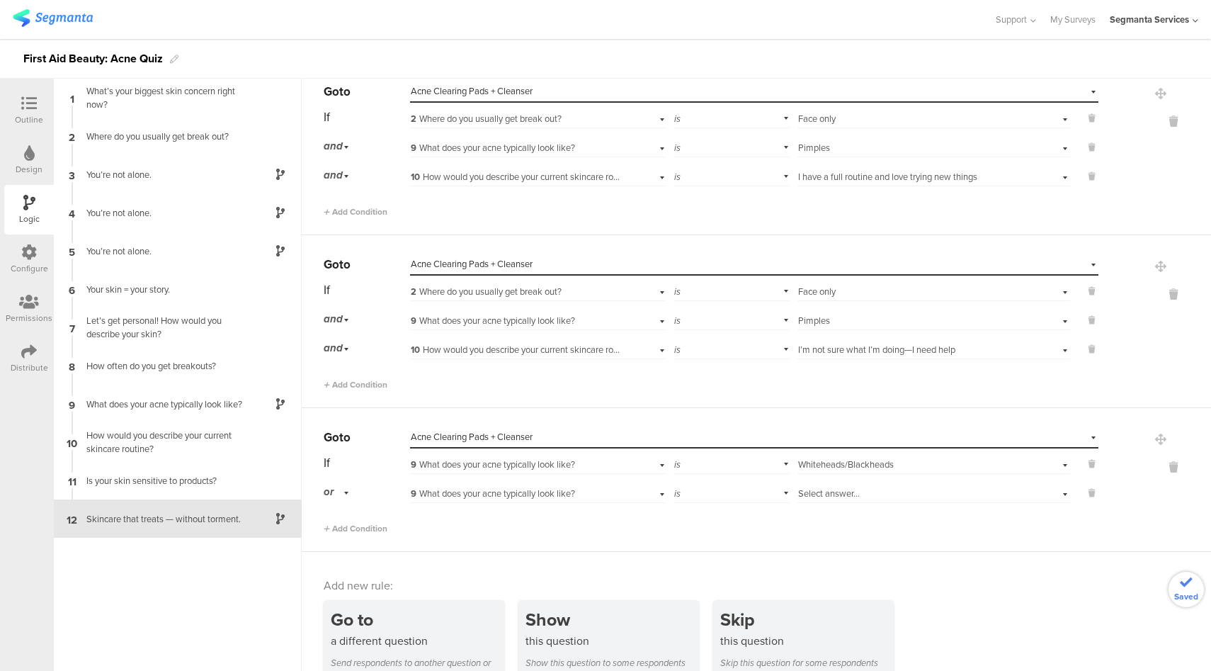
click at [334, 490] on div "or" at bounding box center [339, 492] width 30 height 22
click at [357, 530] on div "and" at bounding box center [366, 532] width 84 height 20
click at [608, 487] on div "9 What does your acne typically look like?" at bounding box center [517, 493] width 213 height 13
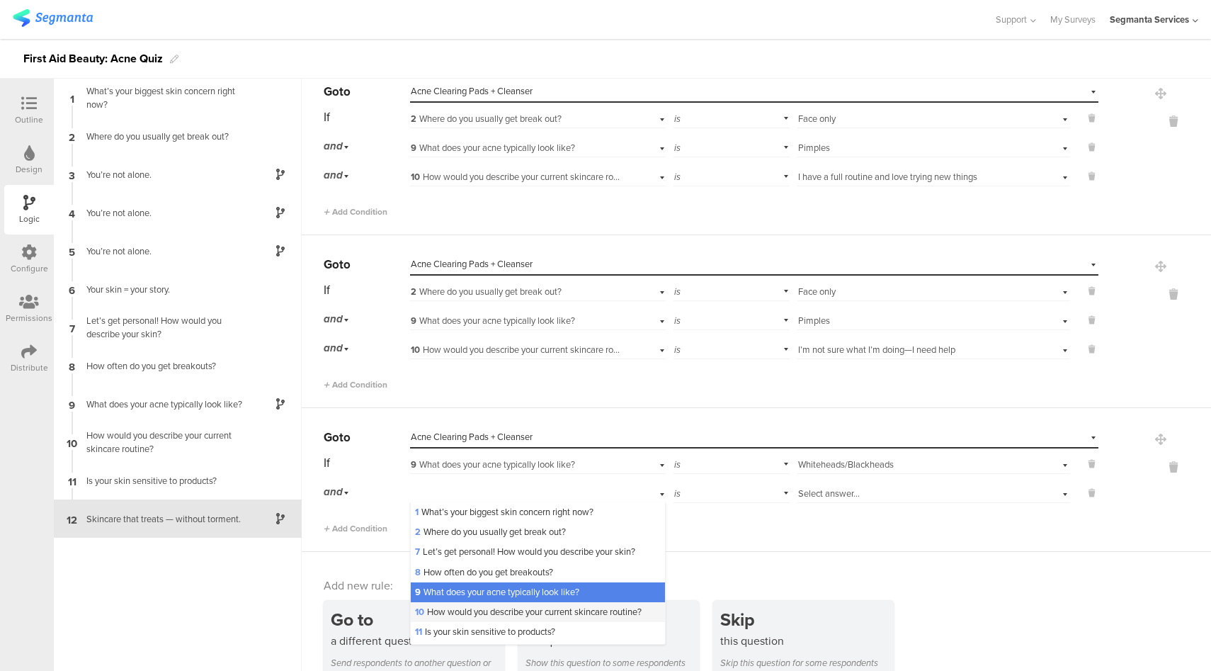
click at [476, 607] on span "10 How would you describe your current skincare routine?" at bounding box center [528, 611] width 227 height 13
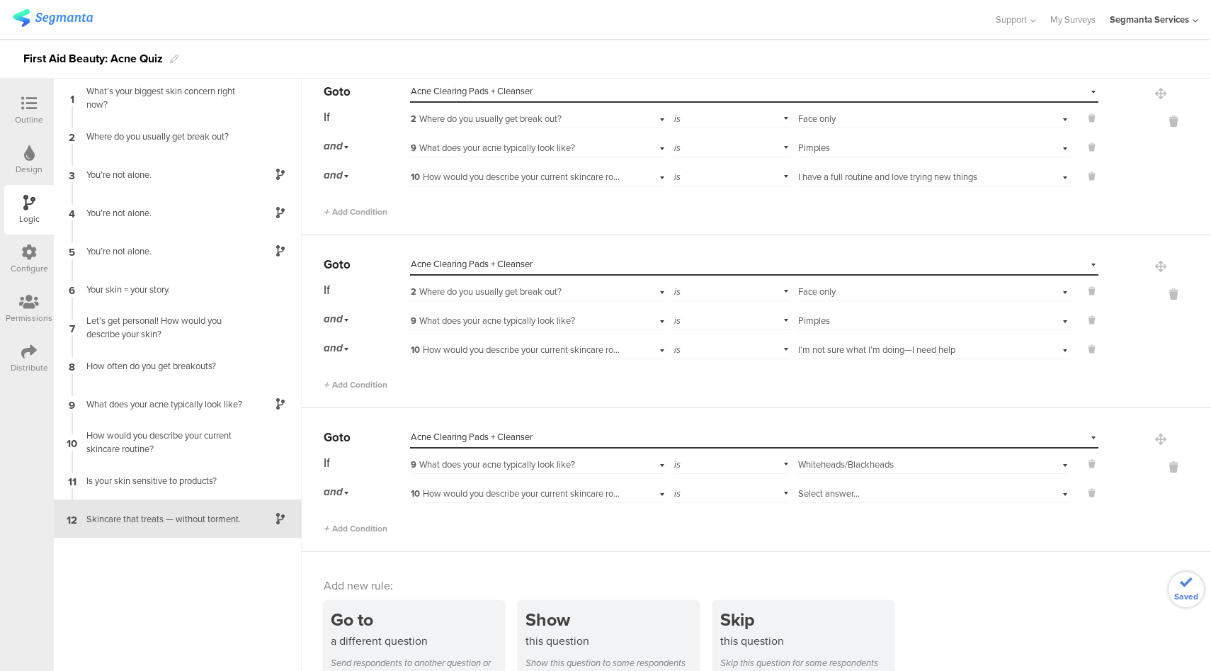
click at [855, 493] on div "Select answer..." at bounding box center [912, 493] width 228 height 13
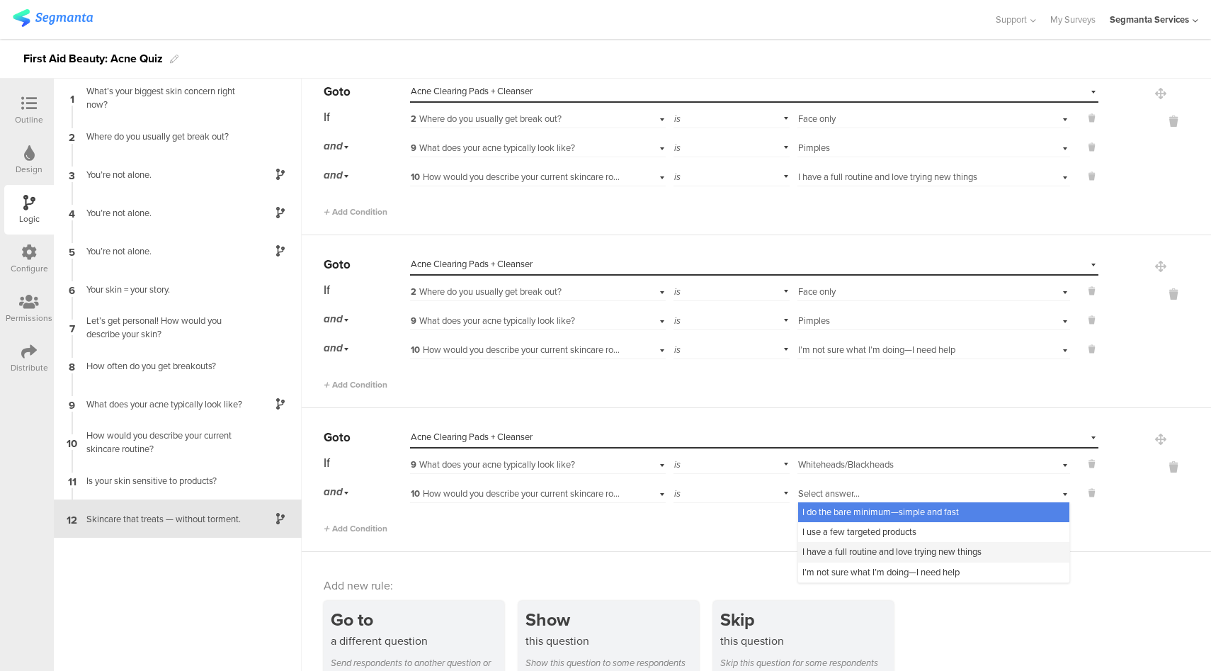
click at [837, 545] on span "I have a full routine and love trying new things" at bounding box center [892, 551] width 179 height 13
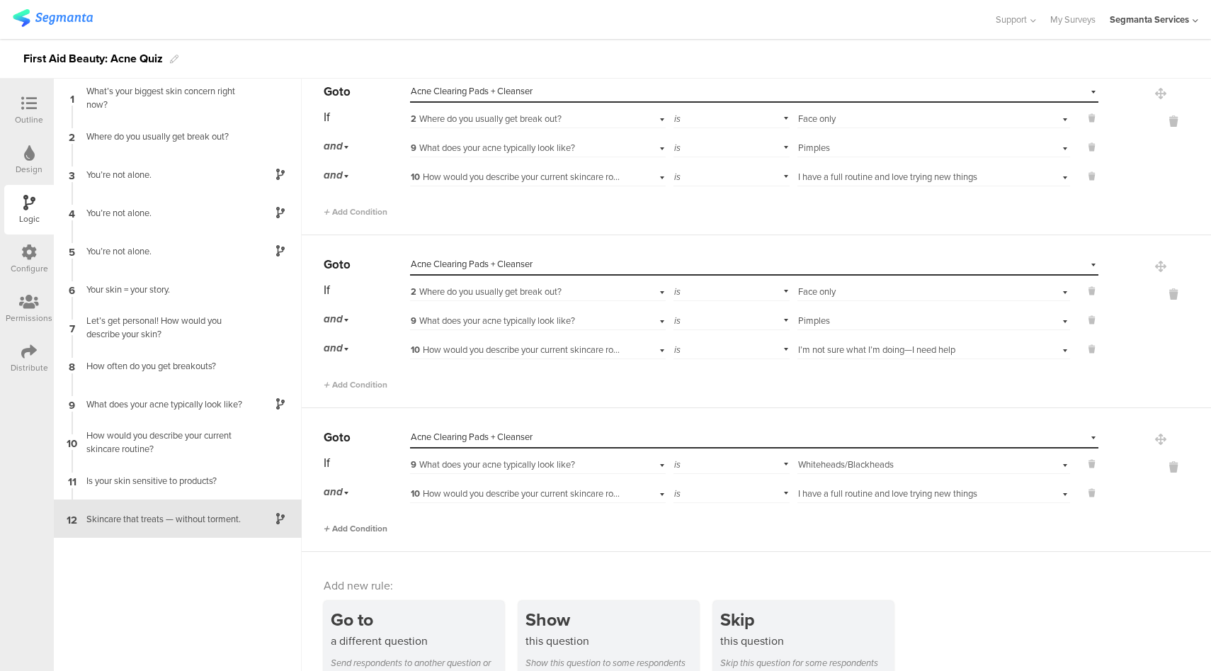
click at [360, 528] on span "Add Condition" at bounding box center [356, 528] width 64 height 13
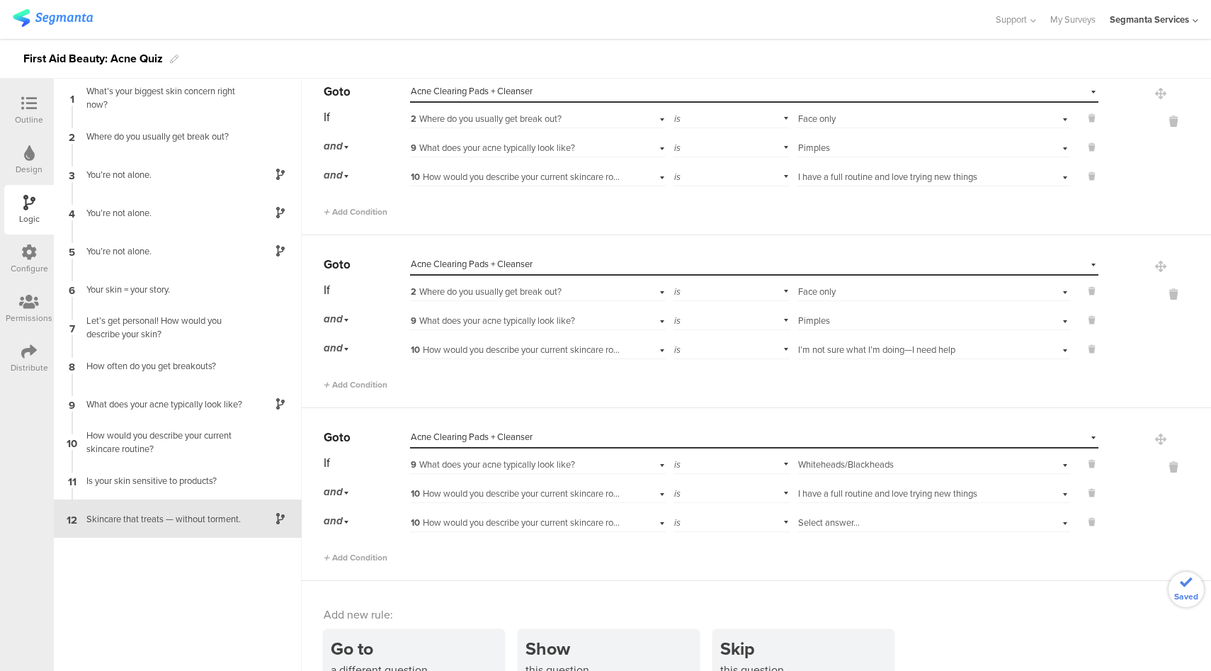
click at [565, 518] on span "10 How would you describe your current skincare routine?" at bounding box center [524, 522] width 227 height 13
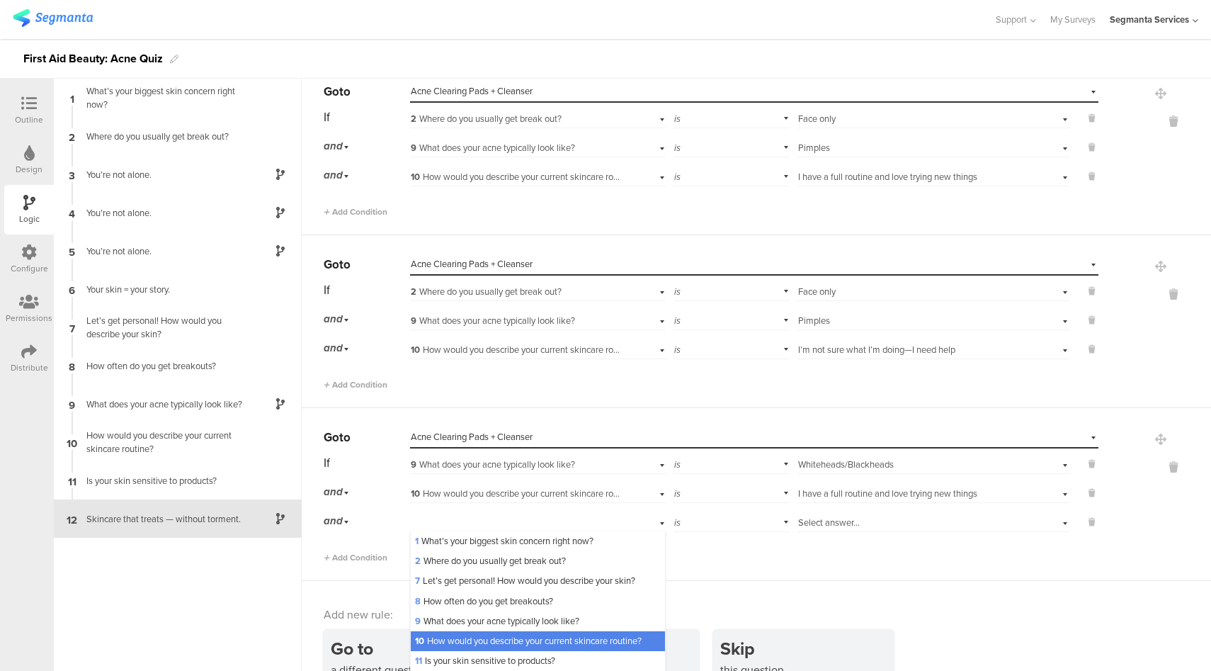
click at [1099, 526] on div at bounding box center [1155, 494] width 113 height 137
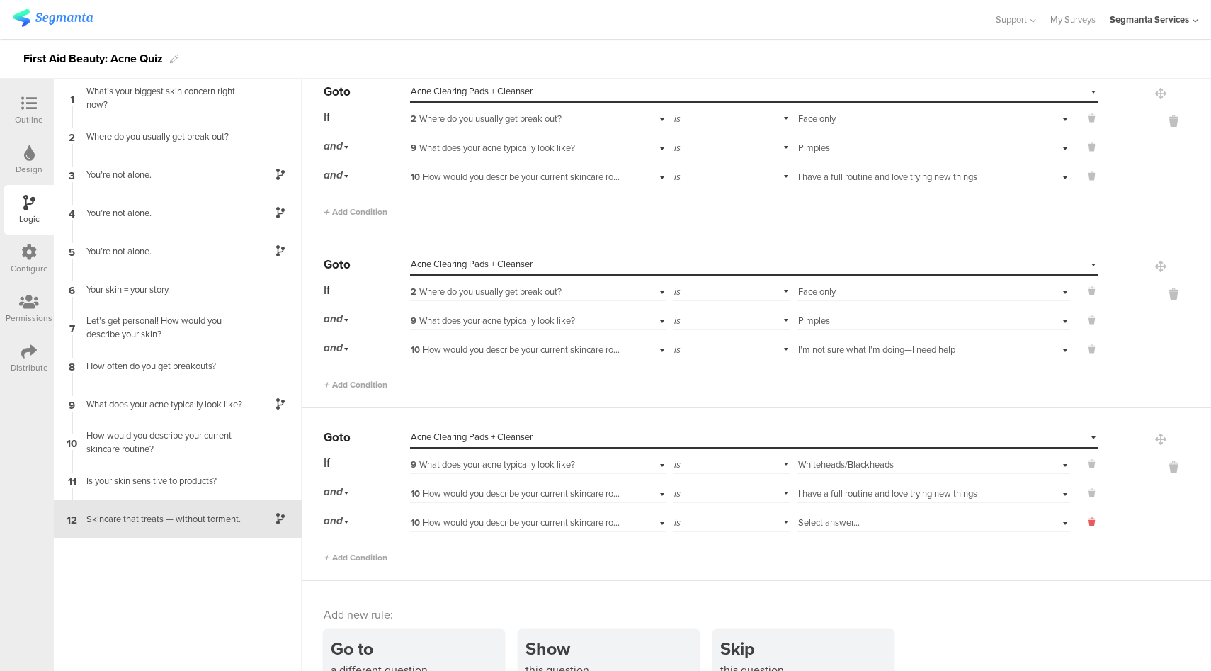
click at [1089, 520] on icon at bounding box center [1092, 522] width 6 height 13
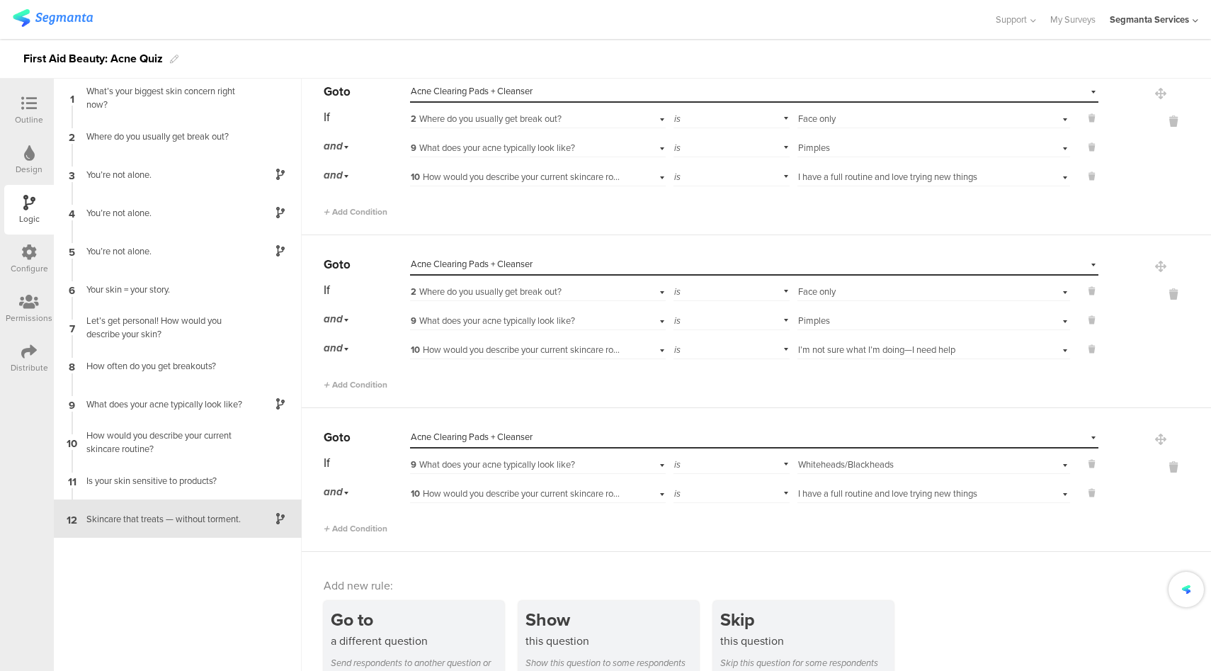
scroll to position [1540, 0]
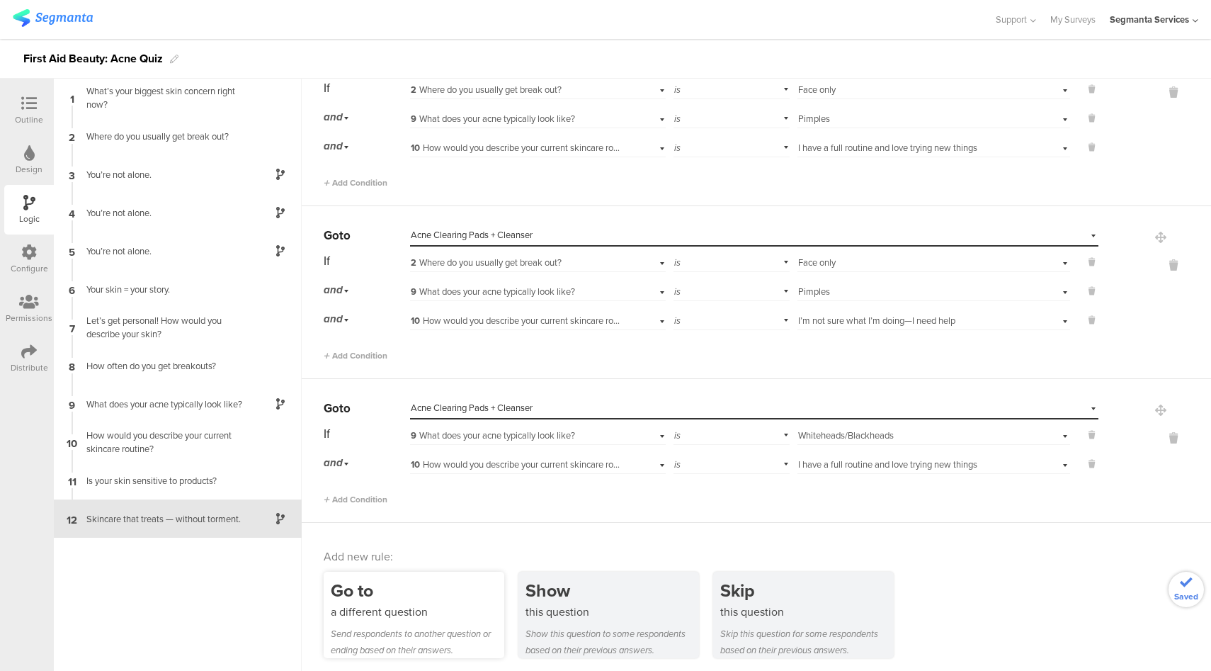
click at [460, 605] on div "a different question" at bounding box center [418, 612] width 174 height 16
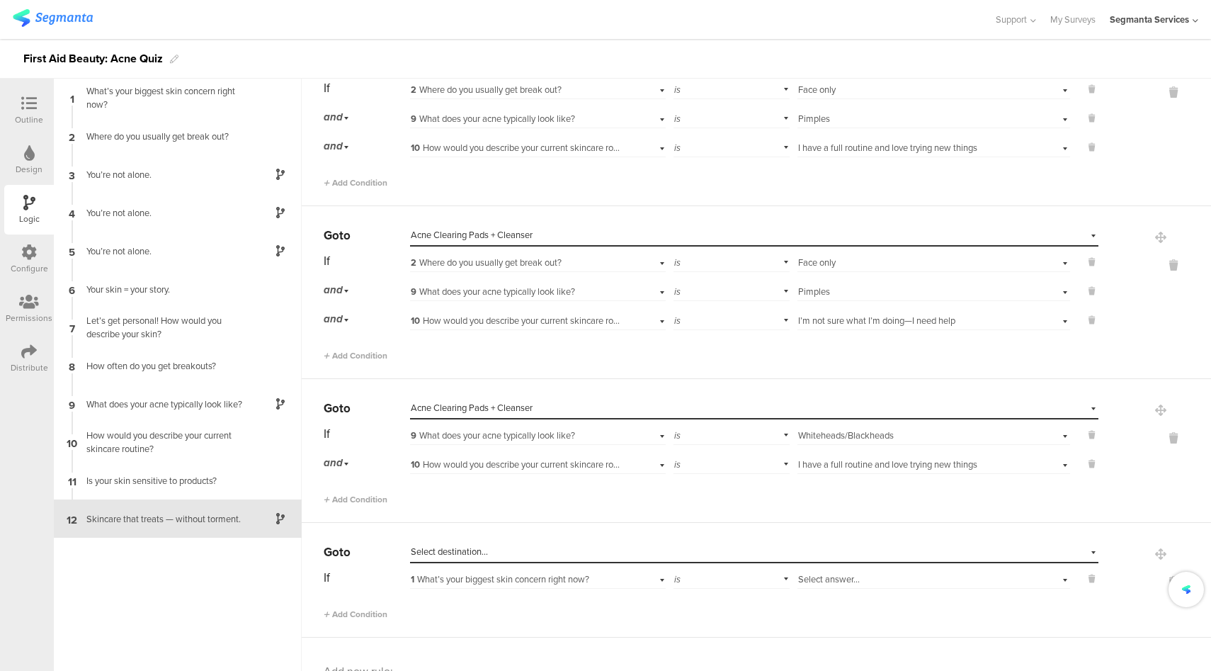
scroll to position [1655, 0]
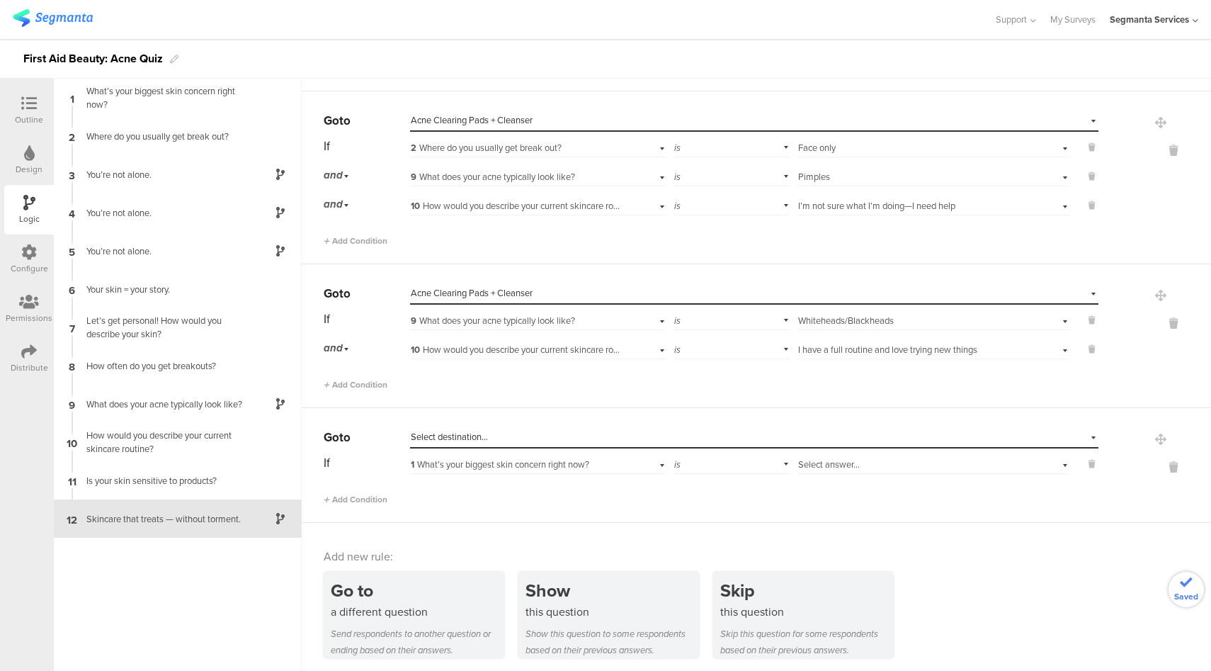
click at [534, 436] on div "Select destination..." at bounding box center [689, 437] width 557 height 13
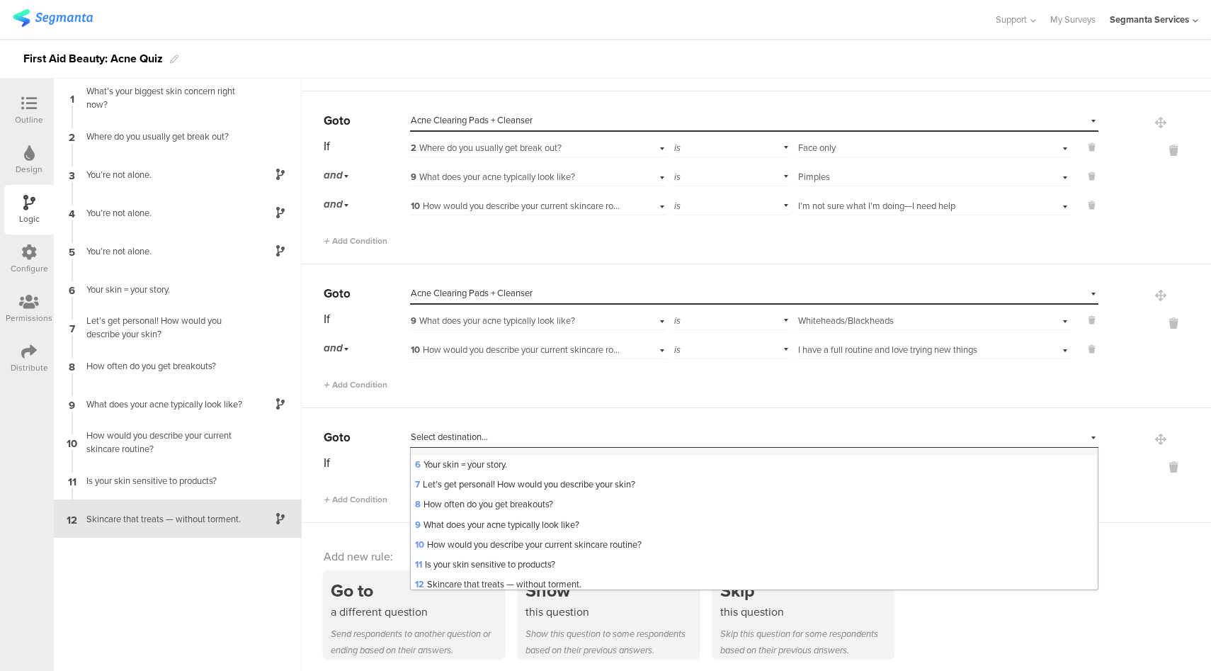
scroll to position [240, 0]
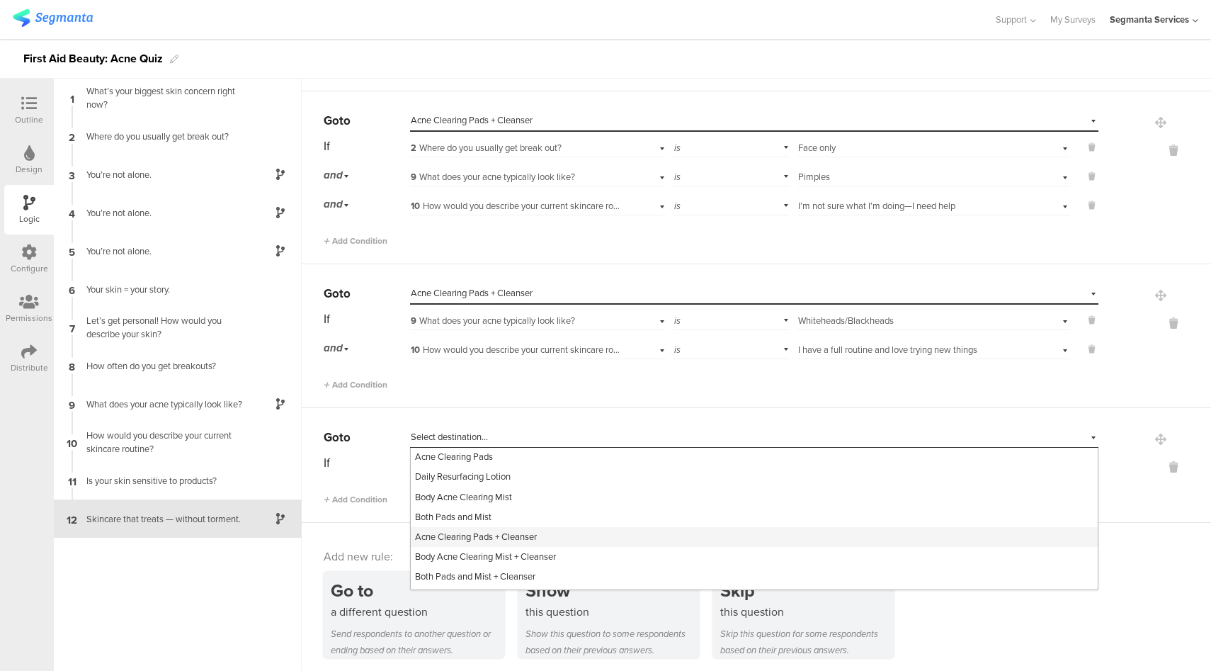
click at [525, 536] on span "Acne Clearing Pads + Cleanser" at bounding box center [476, 536] width 122 height 13
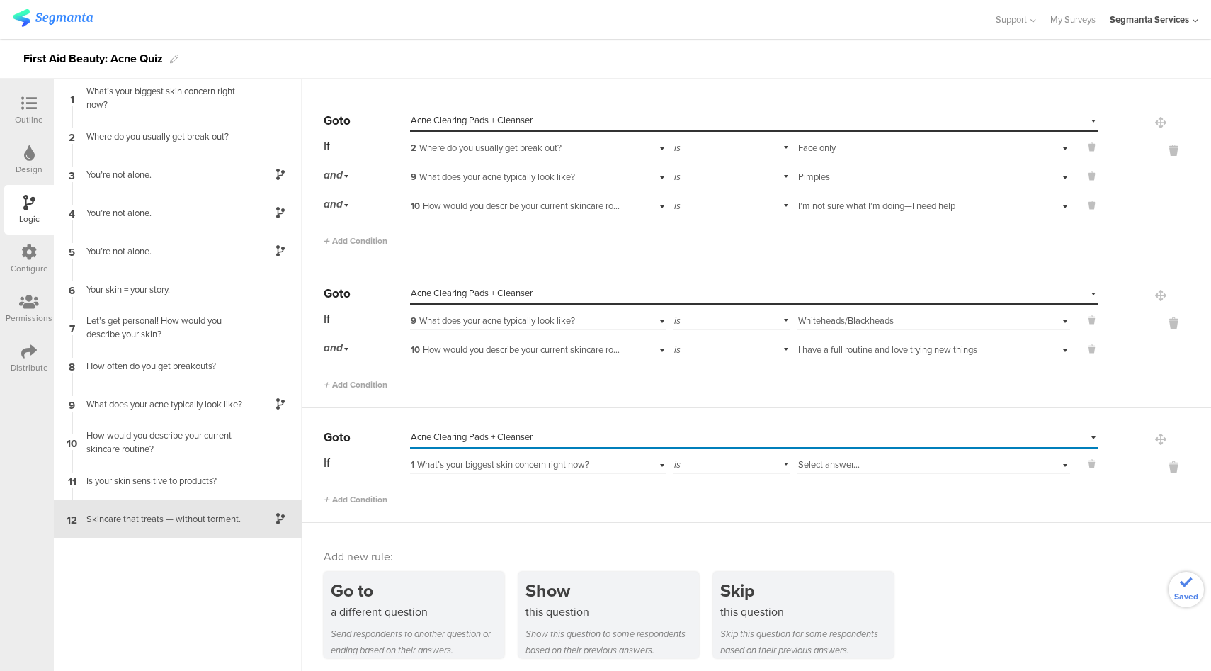
click at [617, 463] on div "1 What’s your biggest skin concern right now?" at bounding box center [538, 463] width 256 height 22
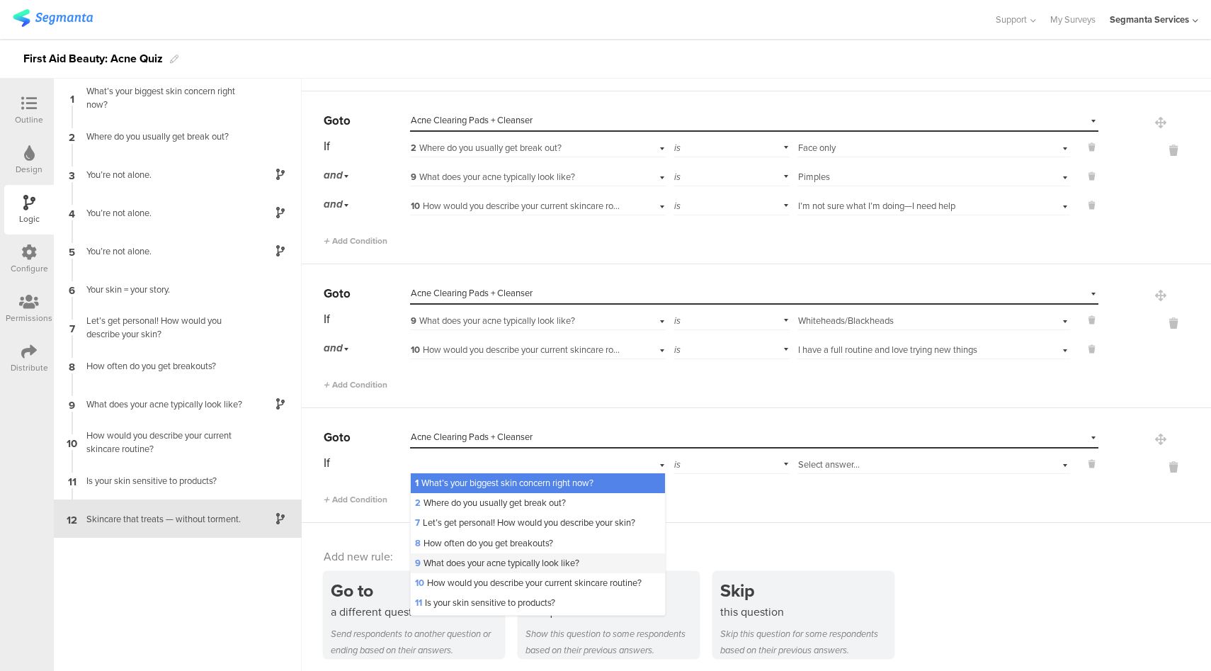
click at [482, 563] on span "9 What does your acne typically look like?" at bounding box center [497, 562] width 164 height 13
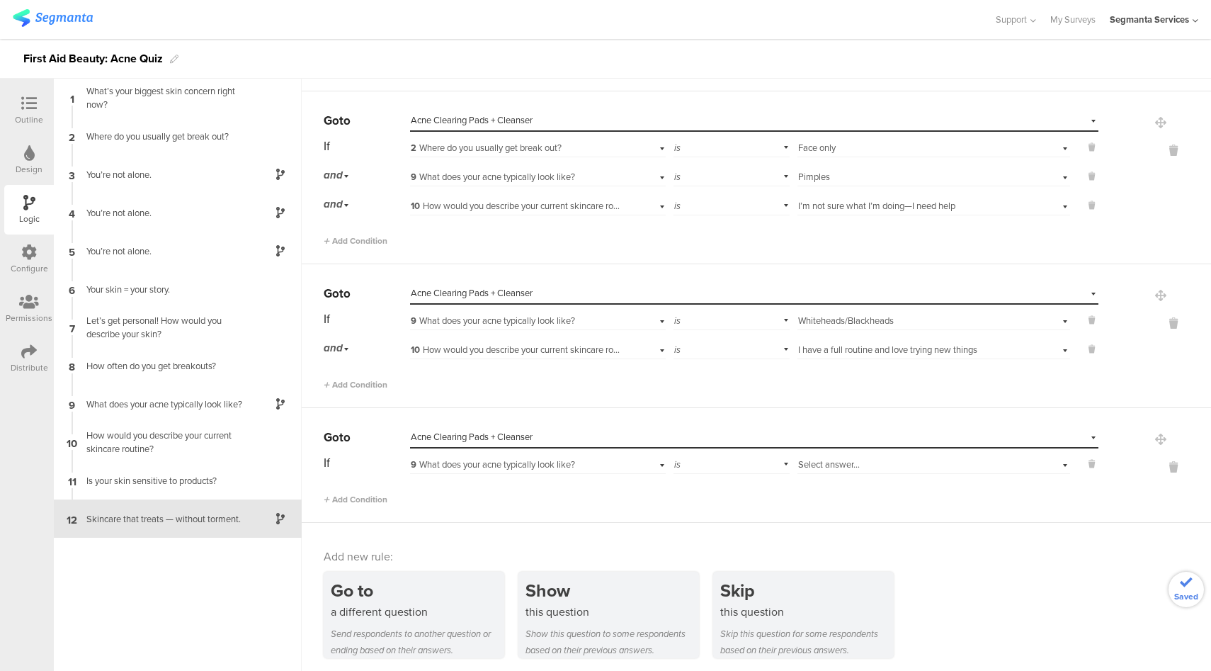
click at [832, 460] on span "Select answer..." at bounding box center [829, 464] width 62 height 13
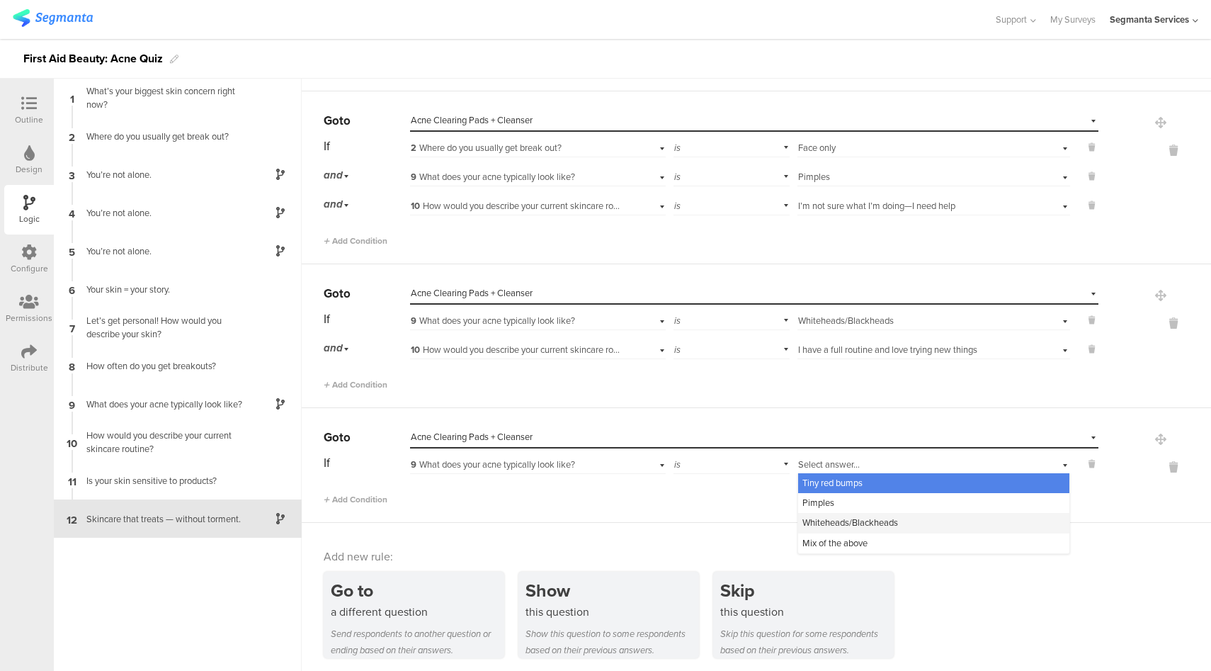
click at [815, 516] on span "Whiteheads/Blackheads" at bounding box center [851, 522] width 96 height 13
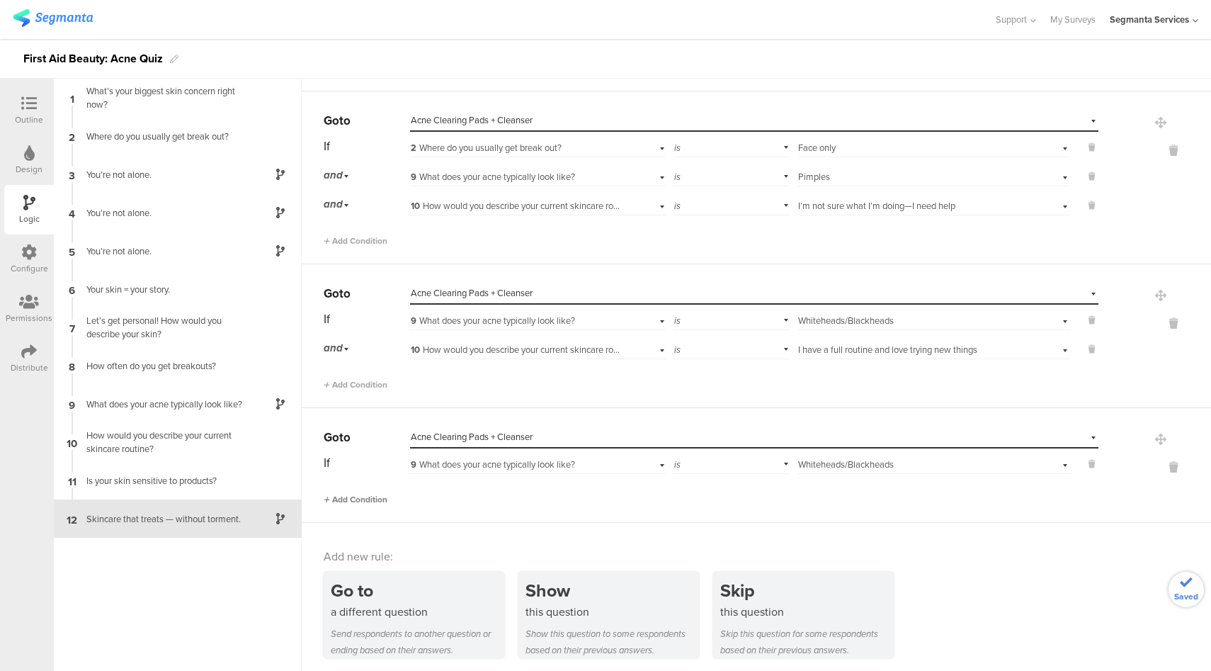
click at [363, 498] on span "Add Condition" at bounding box center [356, 499] width 64 height 13
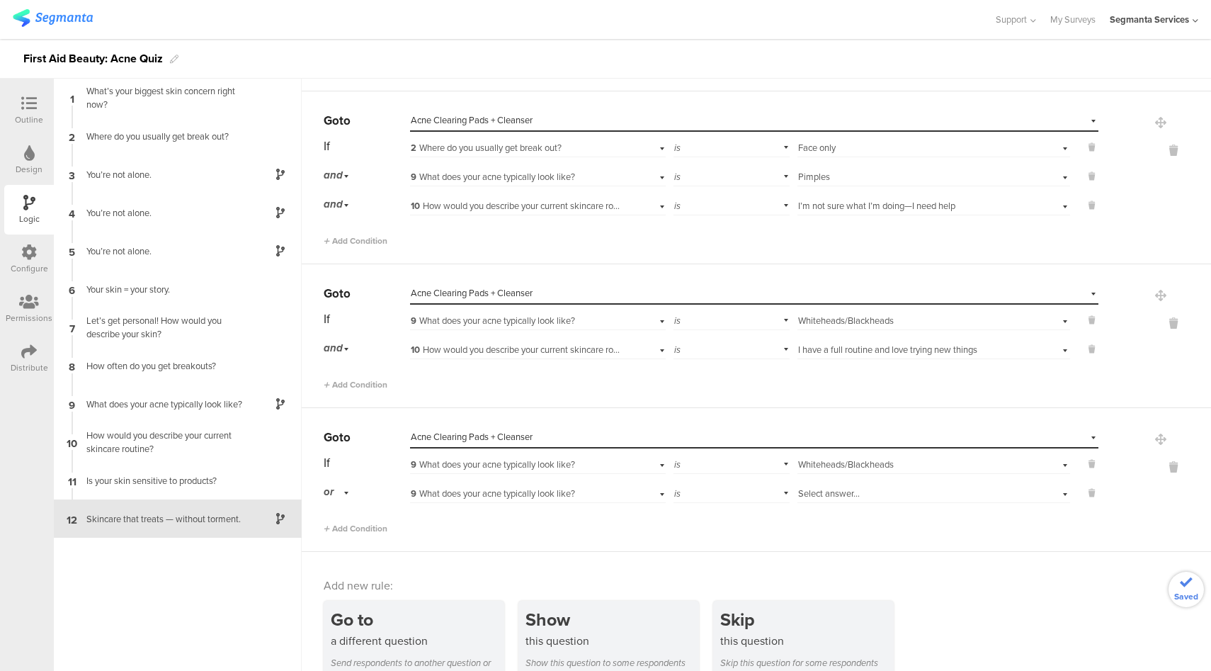
click at [339, 490] on div "or" at bounding box center [339, 492] width 30 height 22
click at [345, 533] on div "and" at bounding box center [366, 532] width 84 height 20
click at [541, 490] on span "9 What does your acne typically look like?" at bounding box center [493, 493] width 164 height 13
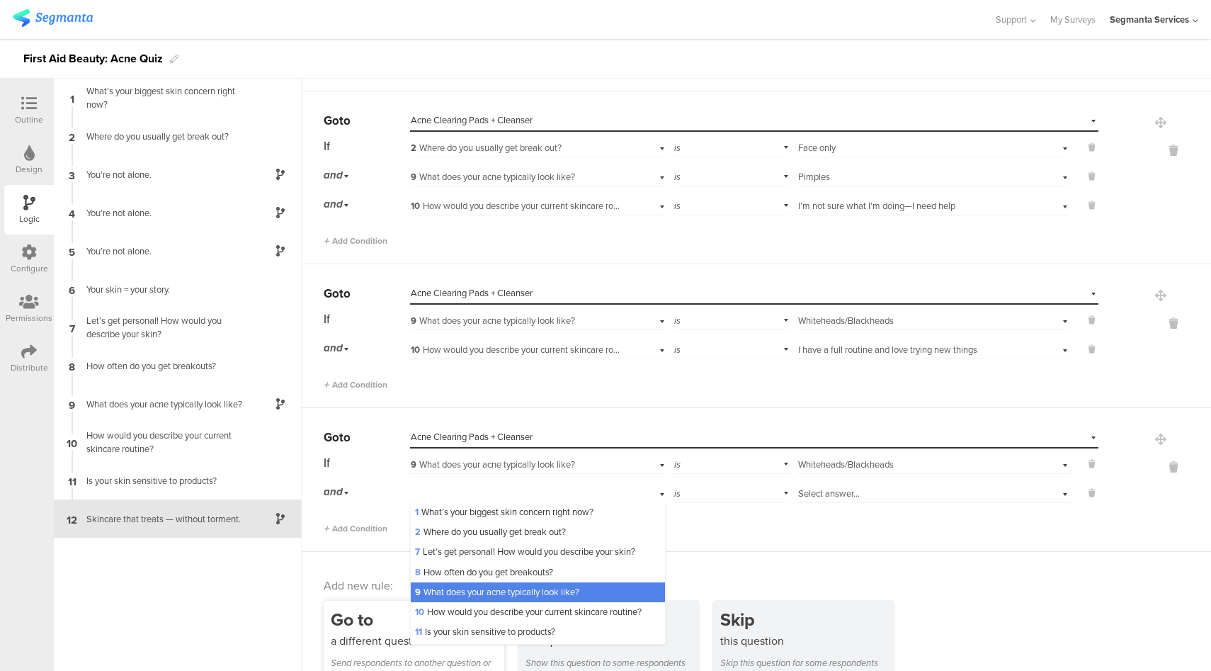
drag, startPoint x: 452, startPoint y: 613, endPoint x: 462, endPoint y: 611, distance: 10.3
click at [452, 614] on span "10 How would you describe your current skincare routine?" at bounding box center [528, 611] width 227 height 13
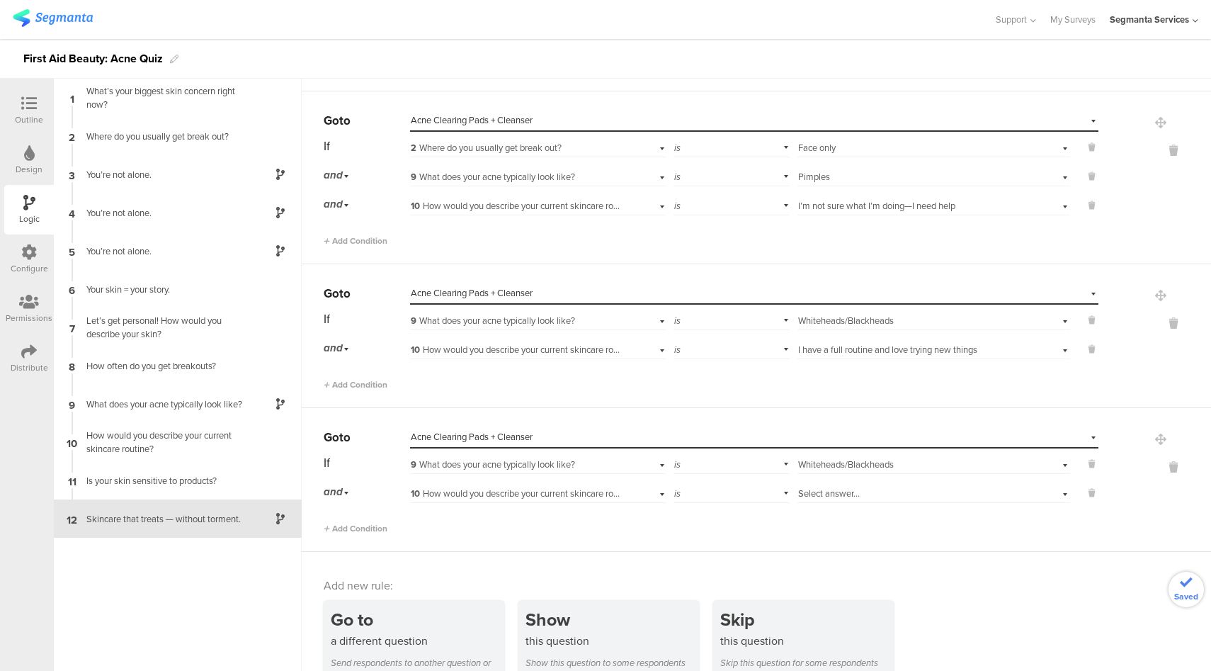
click at [827, 487] on span "Select answer..." at bounding box center [829, 493] width 62 height 13
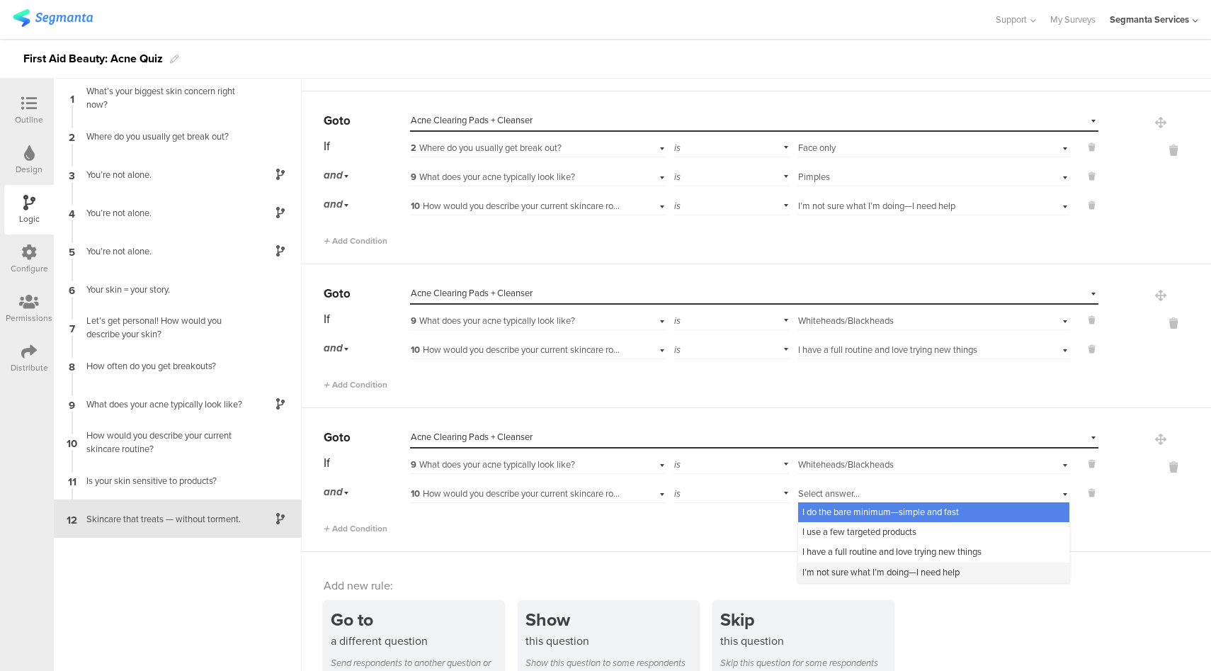
click at [827, 565] on span "I’m not sure what I’m doing—I need help" at bounding box center [881, 571] width 157 height 13
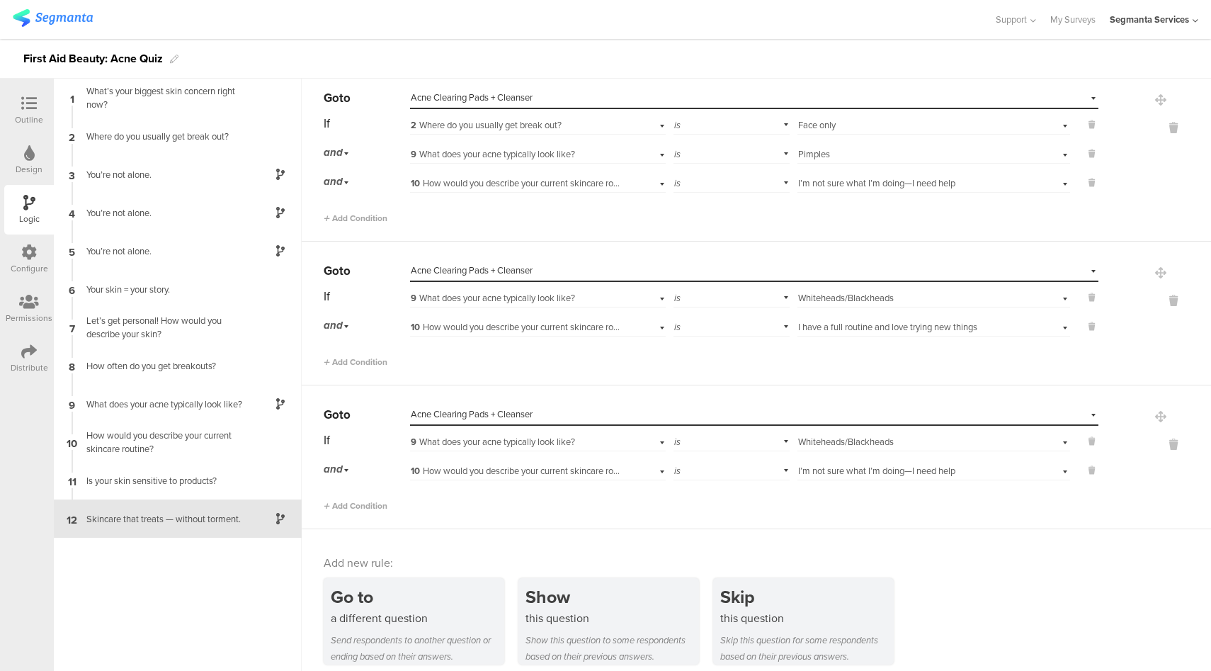
scroll to position [1684, 0]
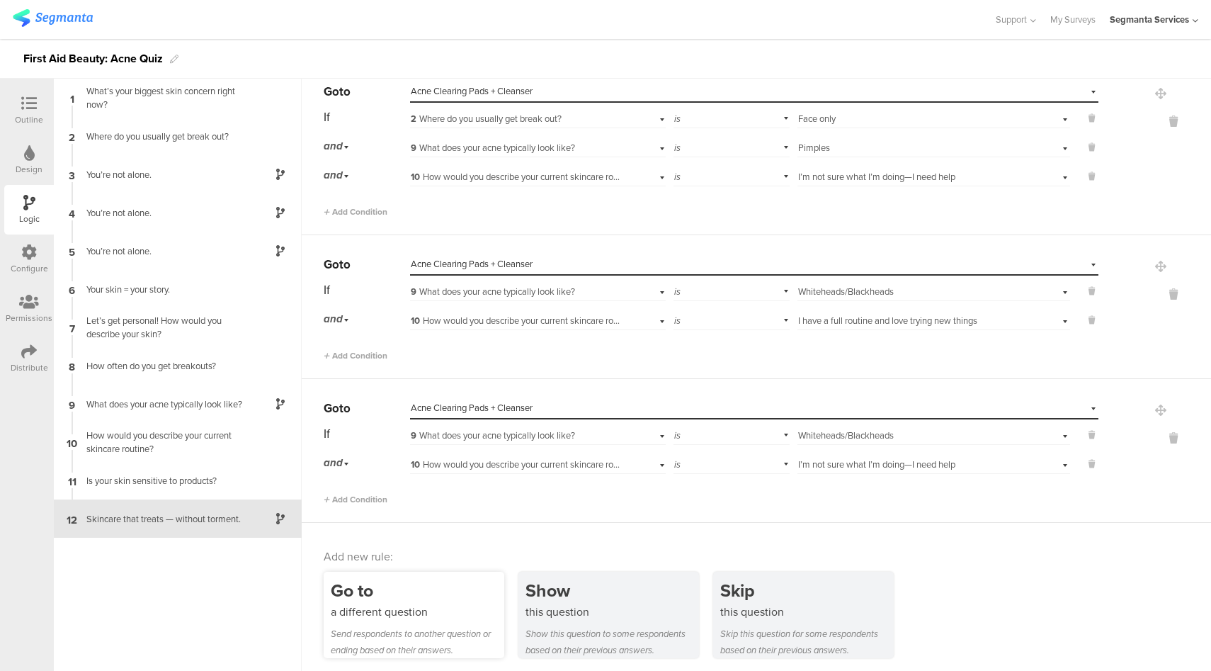
click at [441, 585] on div "Go to" at bounding box center [418, 590] width 174 height 26
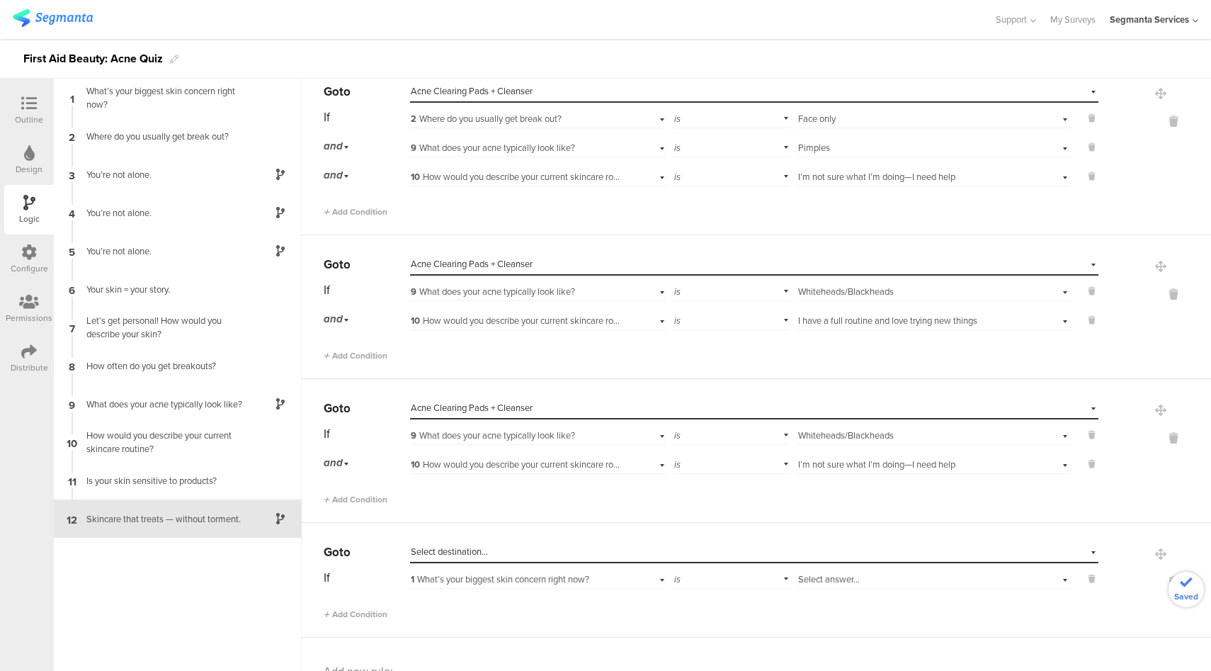
scroll to position [1798, 0]
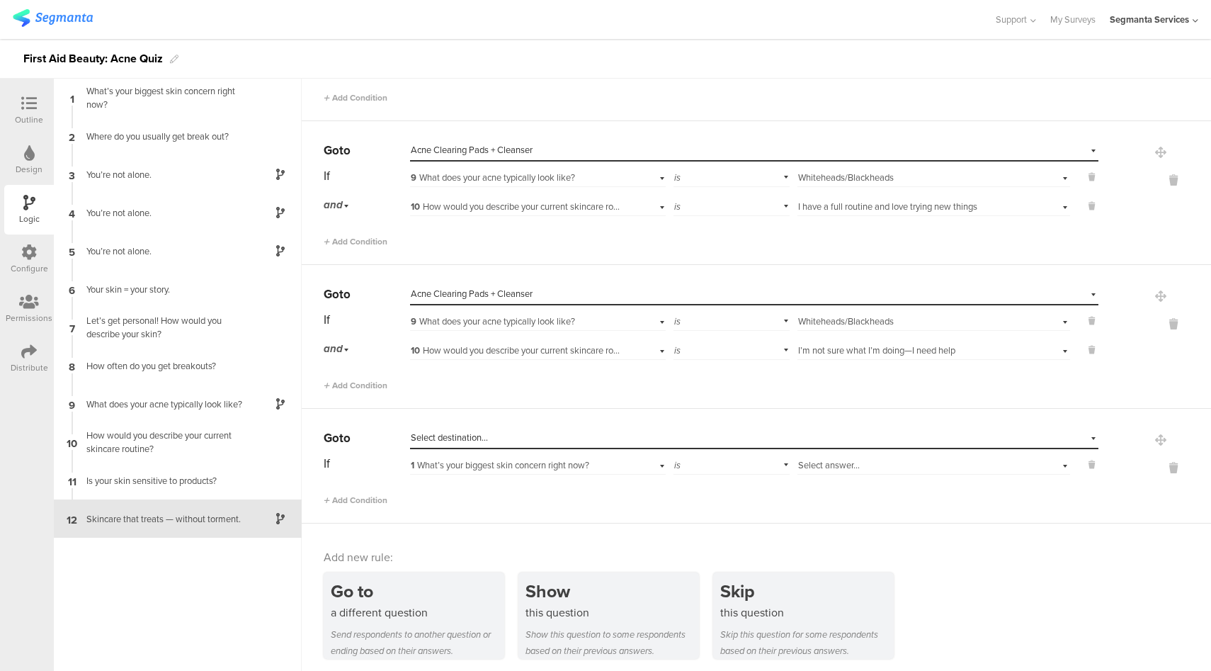
click at [509, 432] on div "Select destination..." at bounding box center [689, 437] width 557 height 13
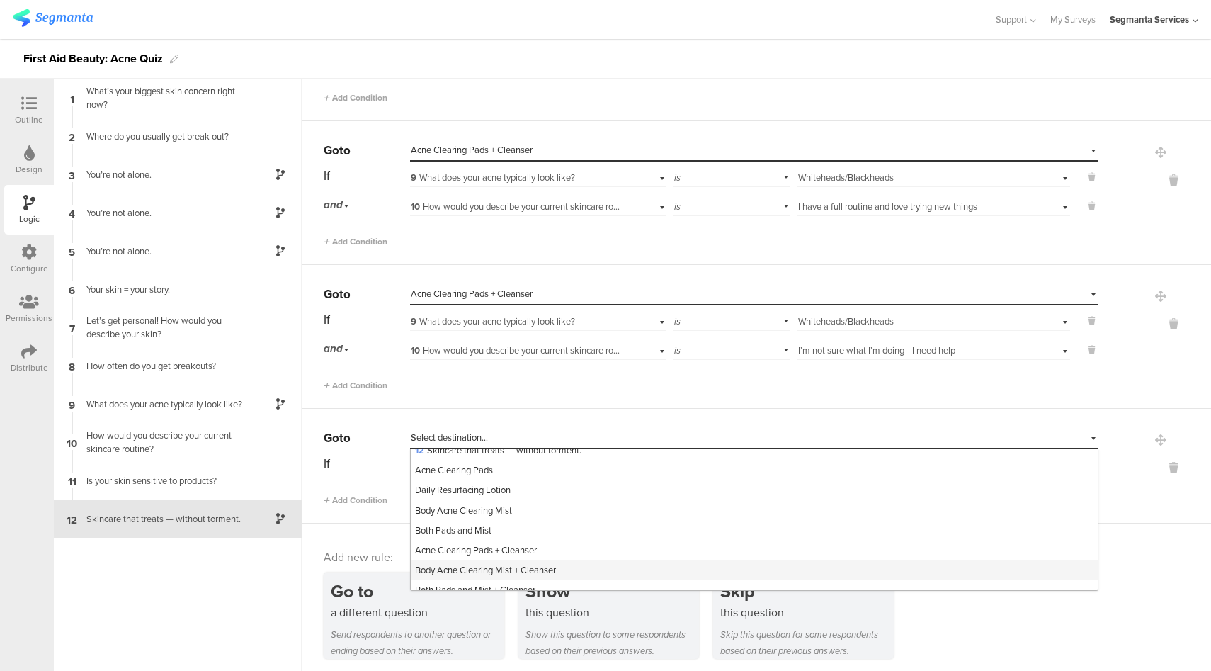
scroll to position [242, 0]
click at [539, 555] on span "Body Acne Clearing Mist + Cleanser" at bounding box center [485, 555] width 141 height 13
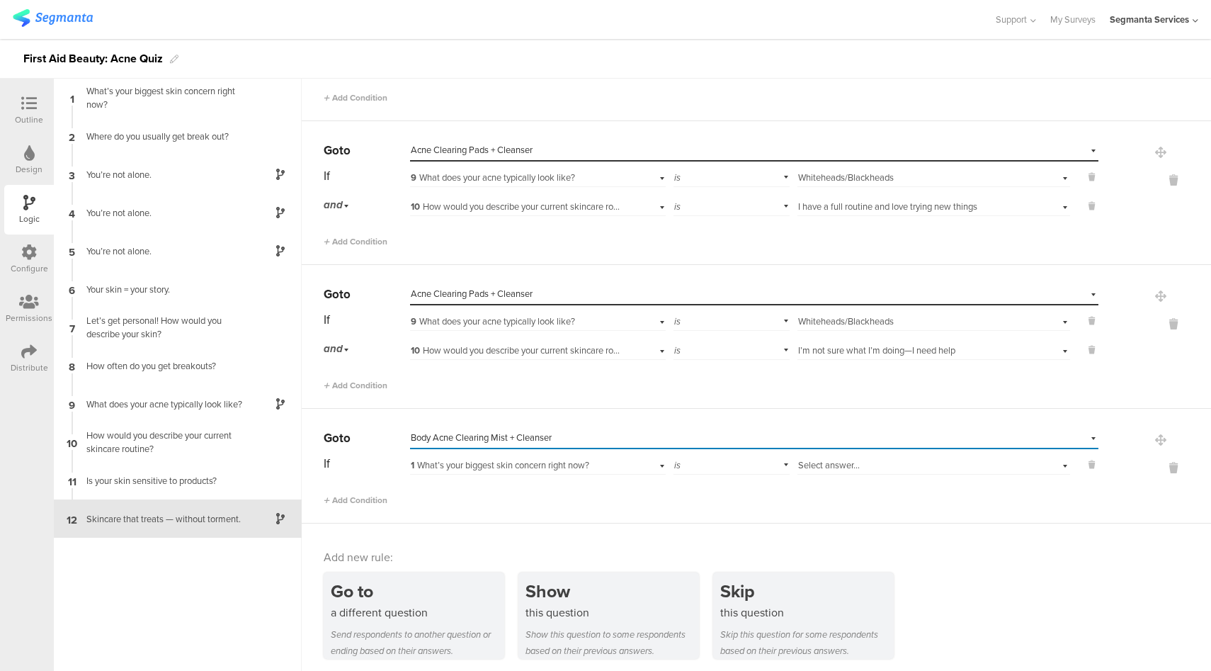
click at [474, 463] on span "1 What’s your biggest skin concern right now?" at bounding box center [500, 464] width 179 height 13
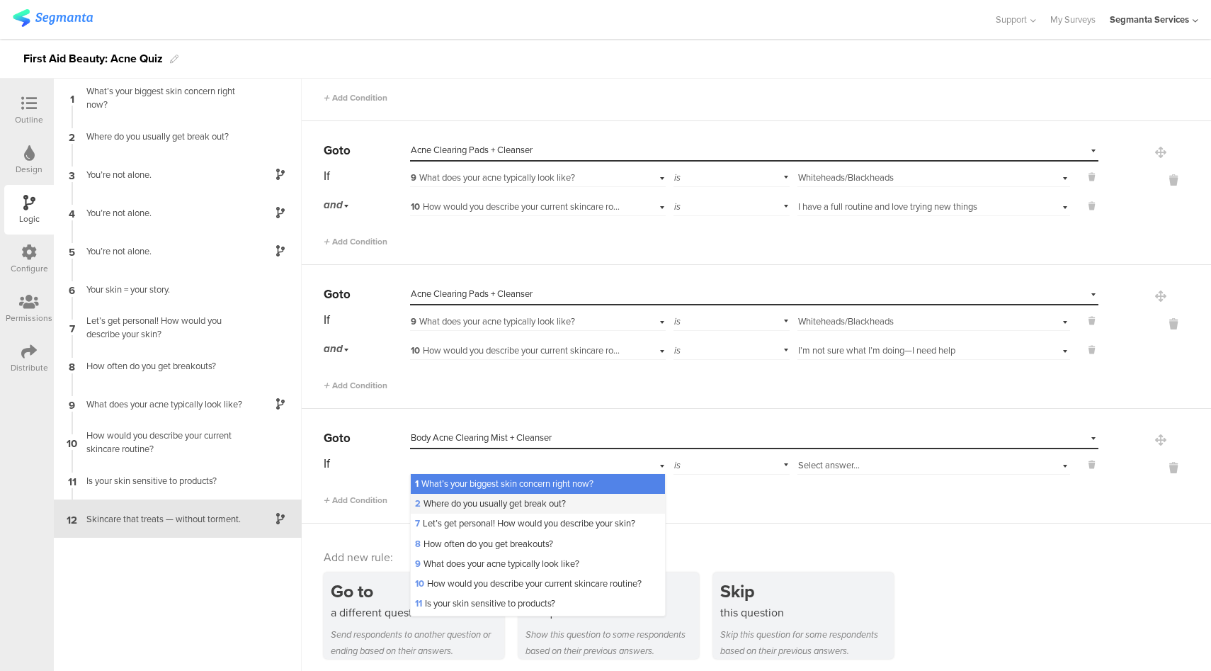
click at [478, 497] on span "2 Where do you usually get break out?" at bounding box center [490, 503] width 151 height 13
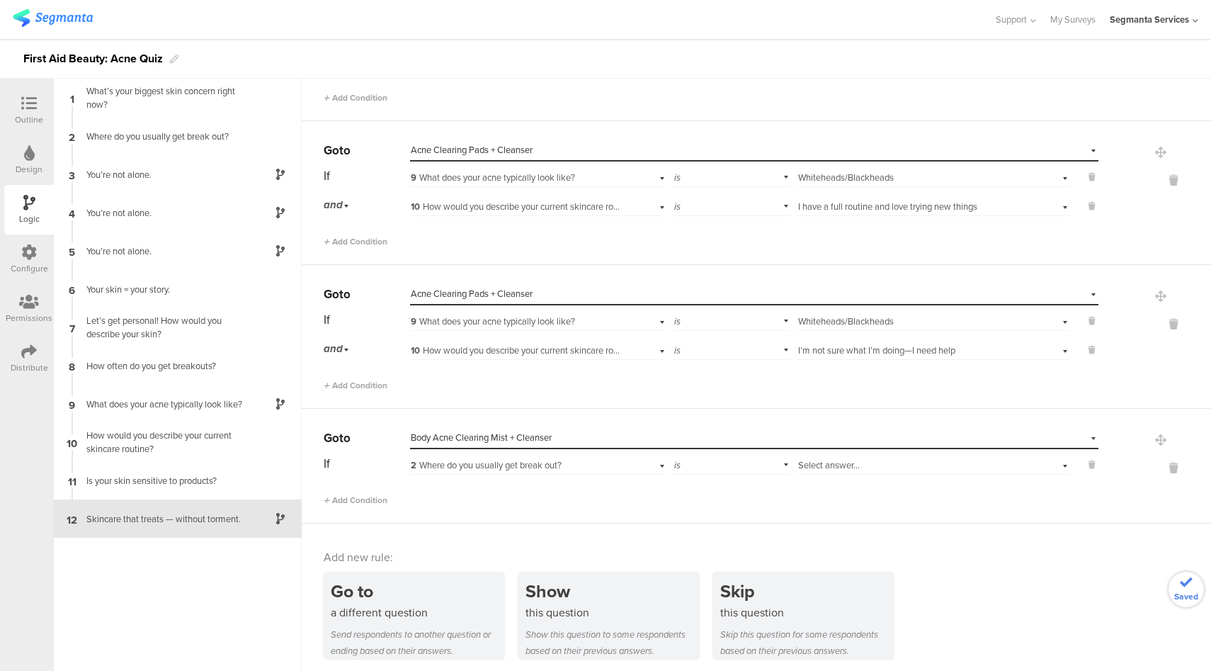
click at [883, 464] on div "Select answer..." at bounding box center [912, 465] width 228 height 13
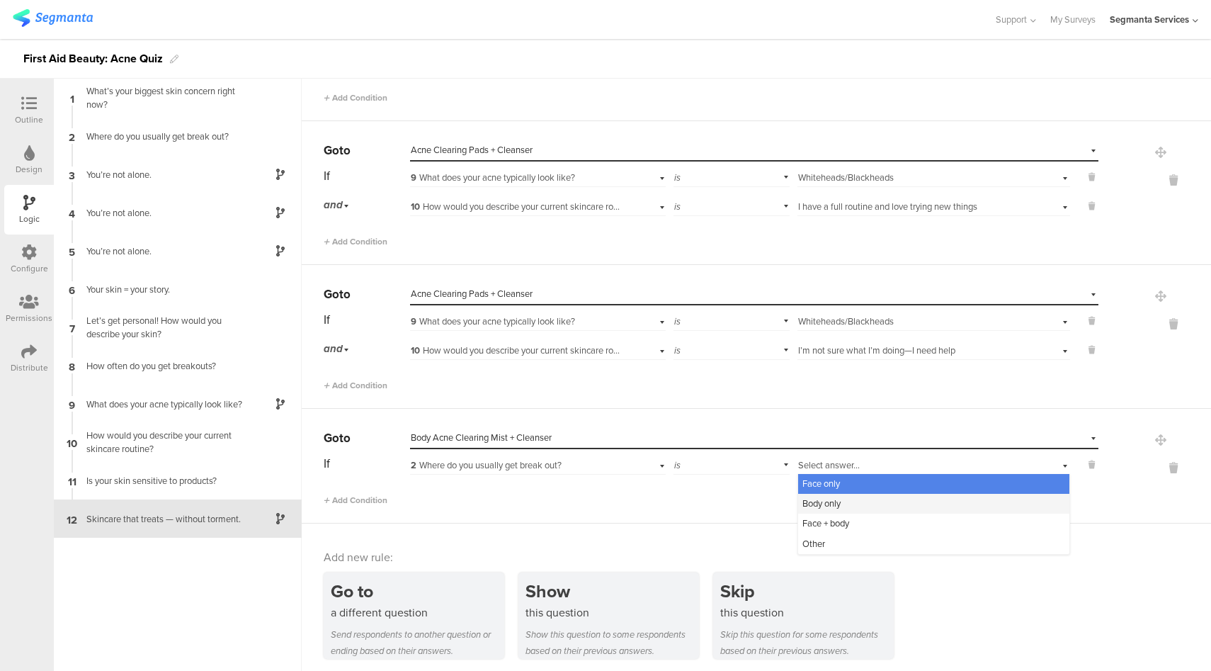
click at [855, 494] on div "Body only" at bounding box center [933, 504] width 271 height 20
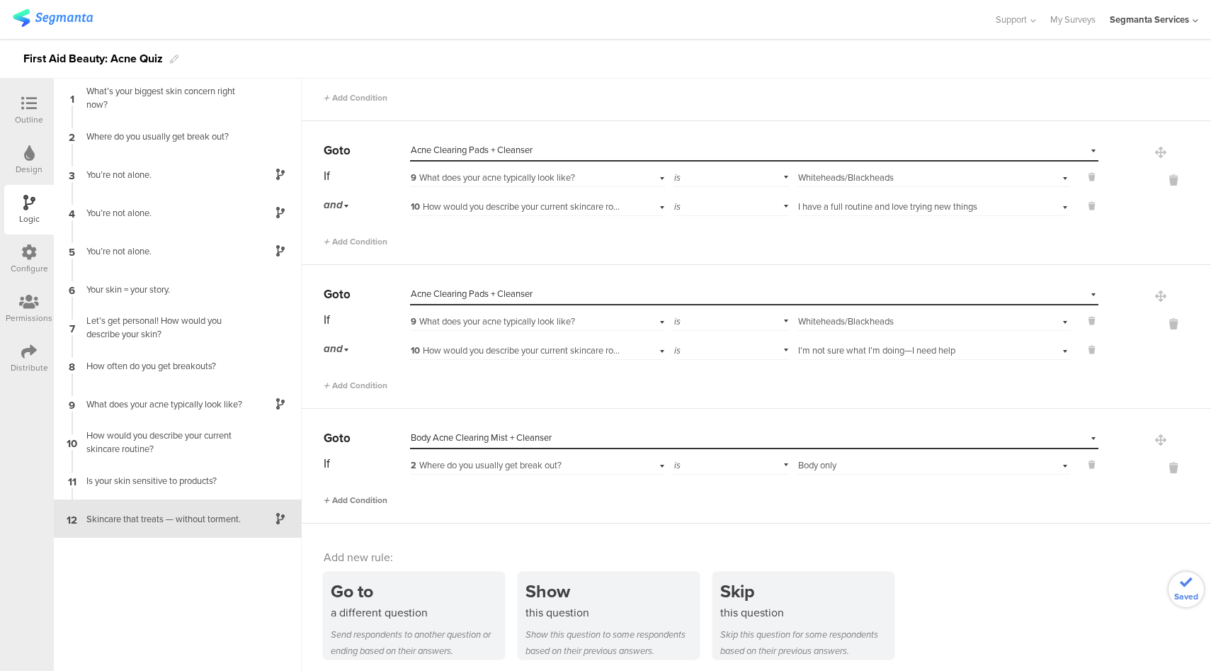
click at [372, 495] on span "Add Condition" at bounding box center [356, 500] width 64 height 13
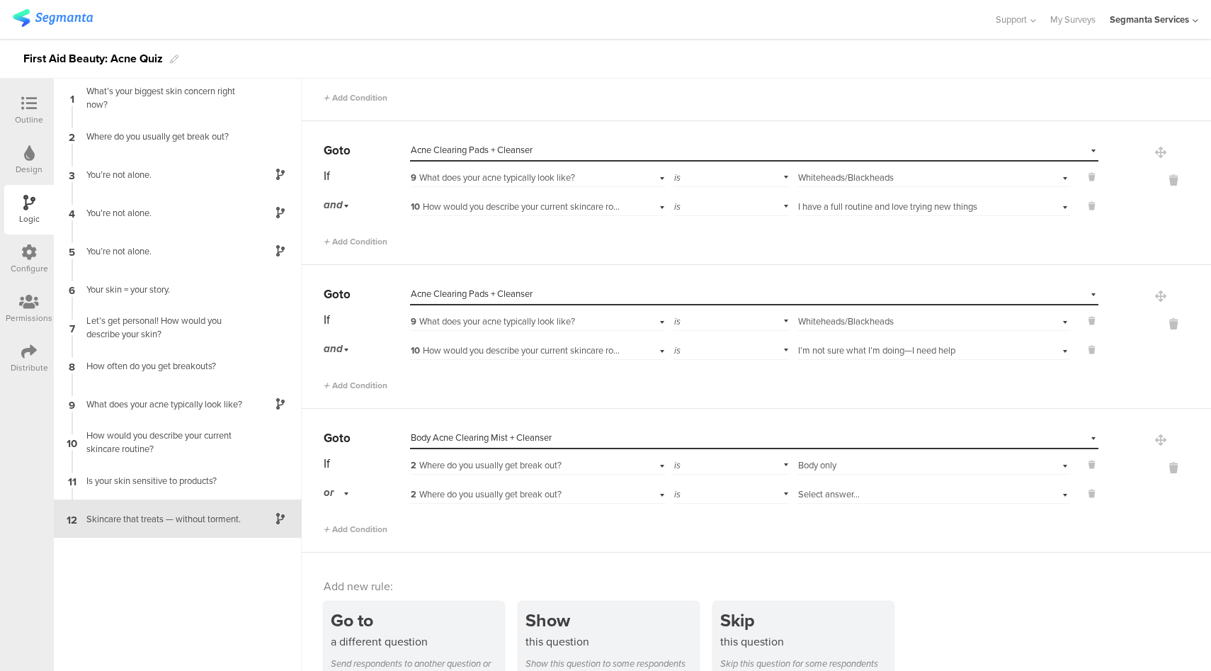
click at [344, 491] on div "or" at bounding box center [339, 493] width 30 height 22
click at [356, 524] on div "and" at bounding box center [366, 533] width 84 height 20
click at [569, 488] on div "2 Where do you usually get break out?" at bounding box center [517, 494] width 213 height 13
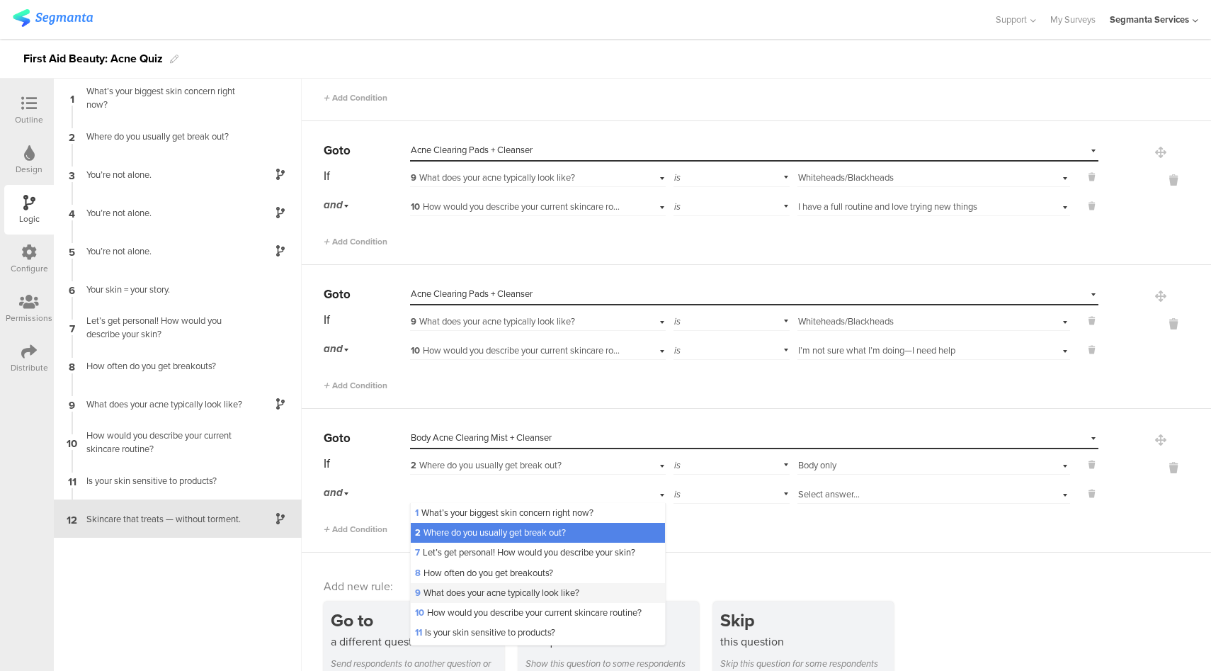
click at [475, 591] on span "9 What does your acne typically look like?" at bounding box center [497, 592] width 164 height 13
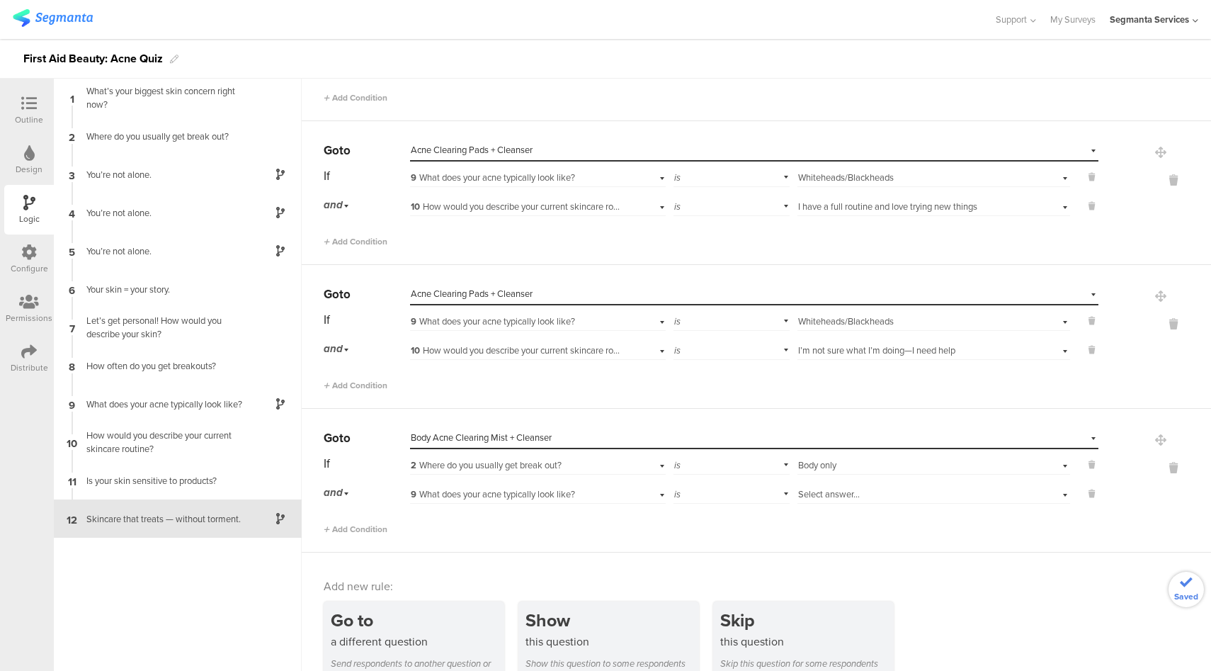
click at [818, 491] on span "Select answer..." at bounding box center [829, 493] width 62 height 13
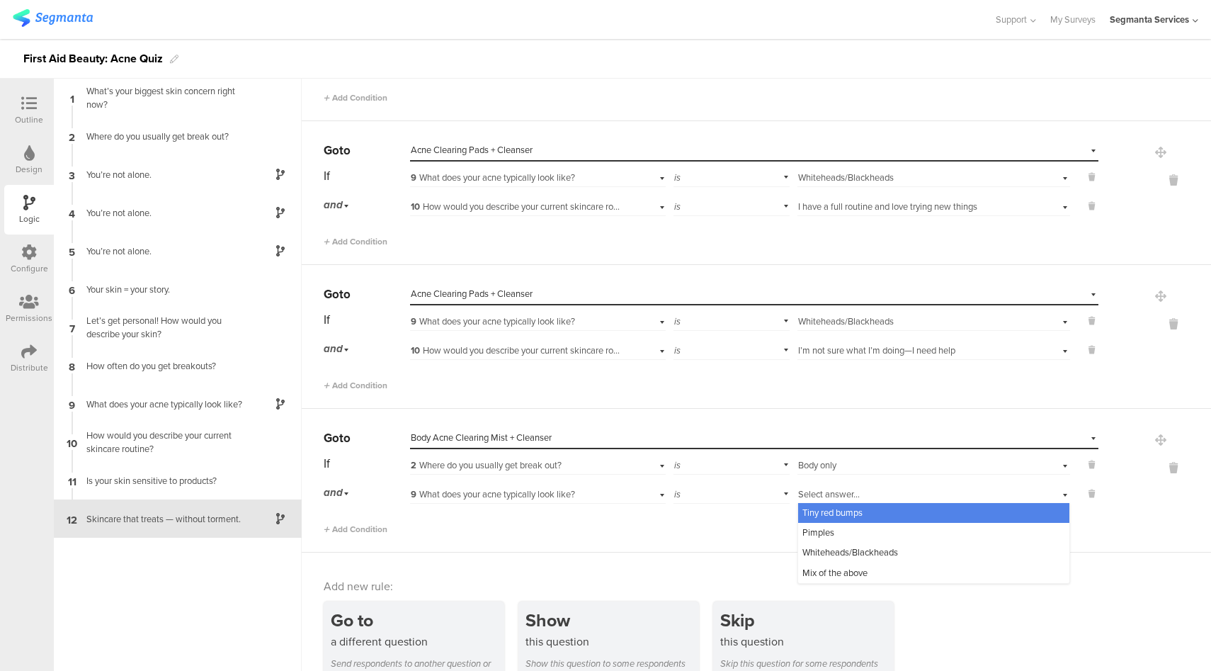
click at [825, 515] on div "Tiny red bumps" at bounding box center [933, 513] width 271 height 20
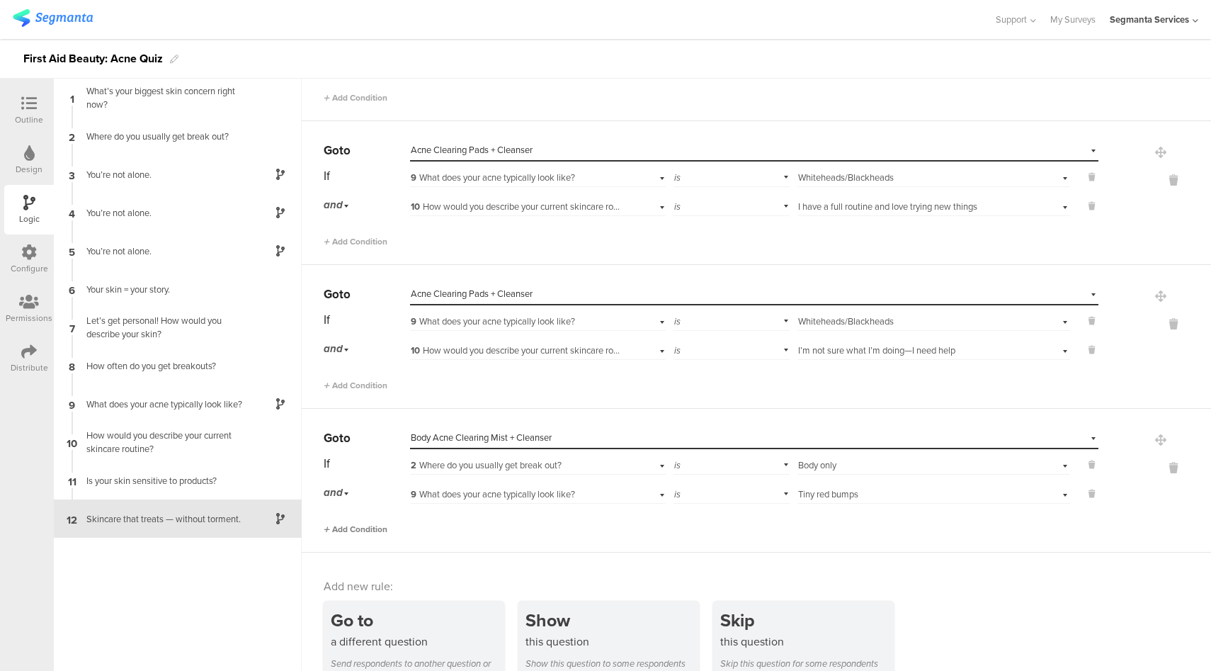
click at [367, 526] on span "Add Condition" at bounding box center [356, 529] width 64 height 13
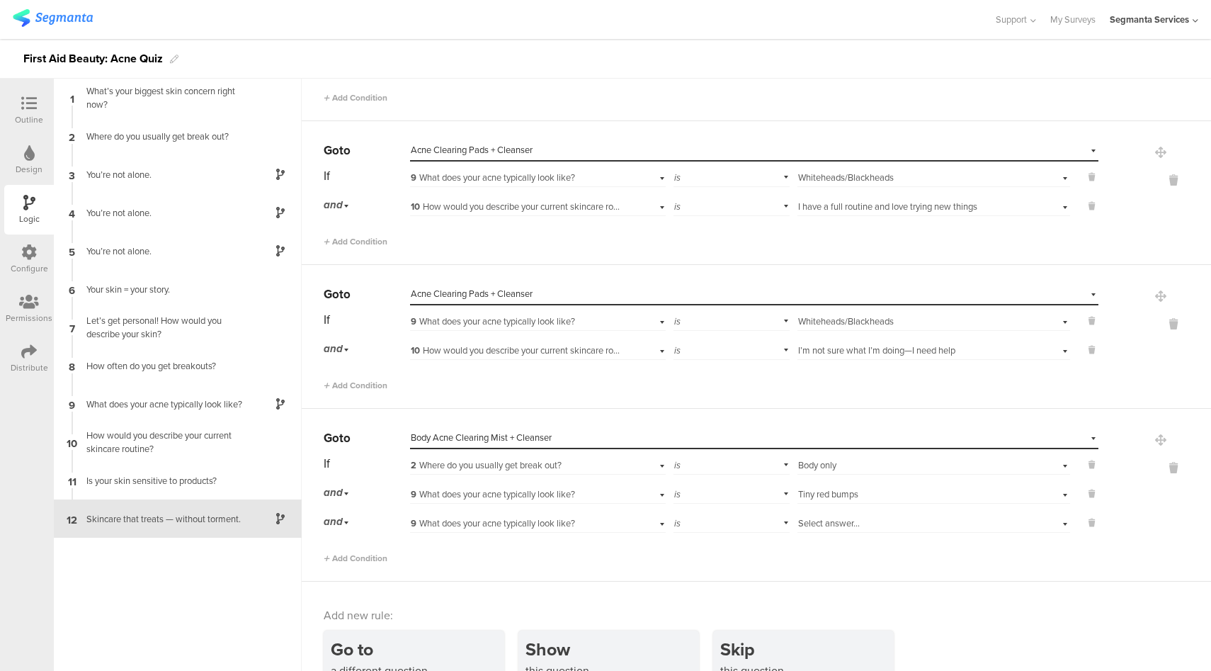
click at [504, 520] on span "9 What does your acne typically look like?" at bounding box center [493, 522] width 164 height 13
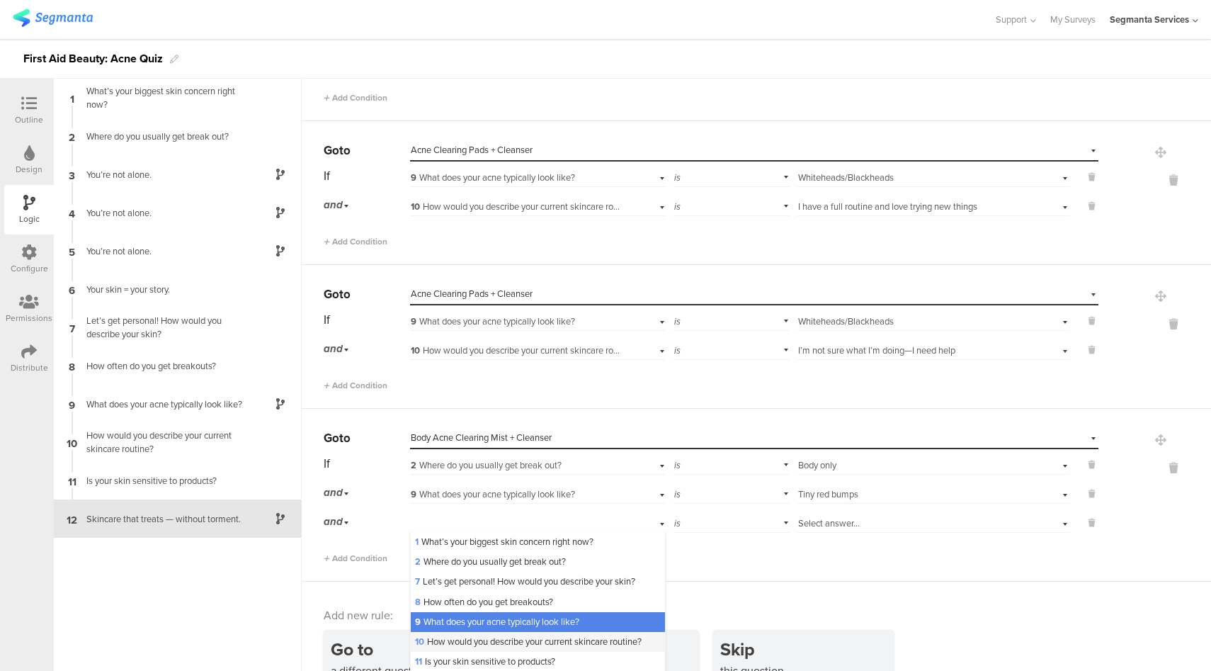
click at [455, 641] on span "10 How would you describe your current skincare routine?" at bounding box center [528, 641] width 227 height 13
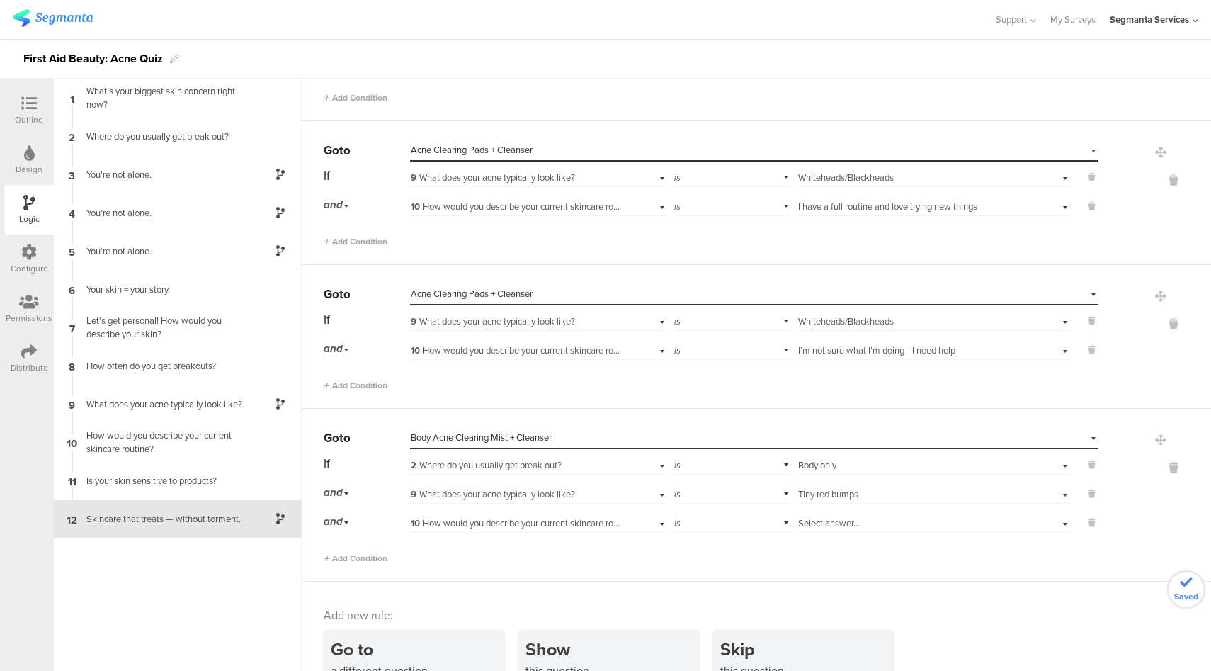
click at [848, 521] on span "Select answer..." at bounding box center [829, 522] width 62 height 13
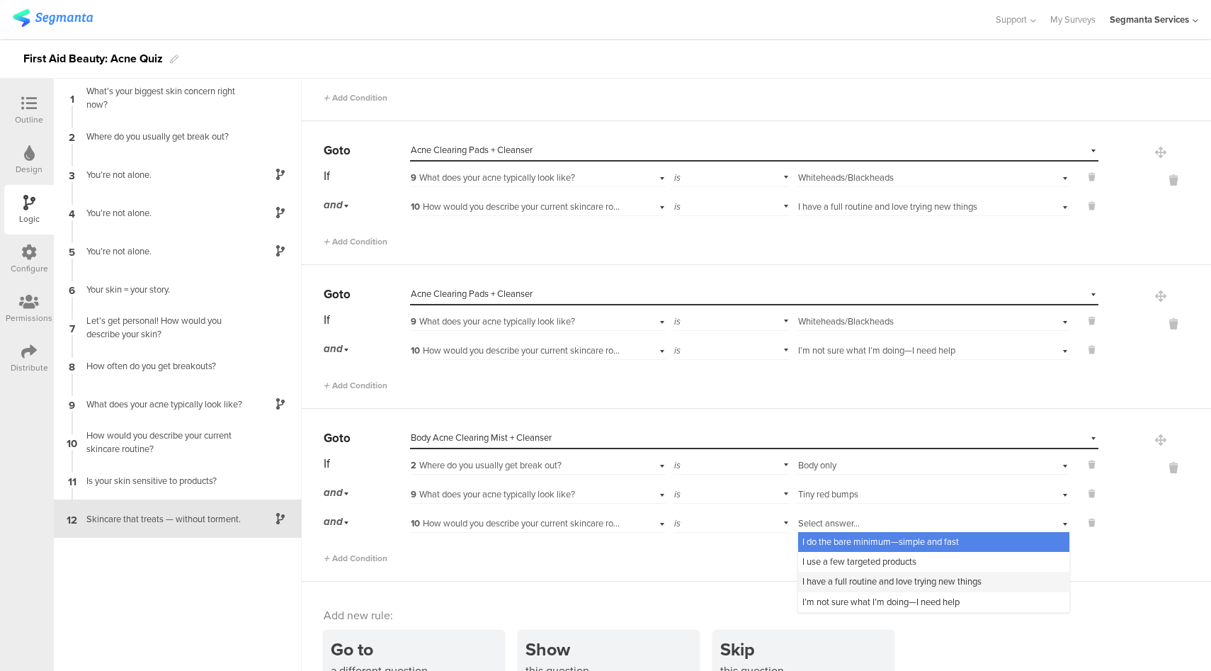
click at [837, 576] on span "I have a full routine and love trying new things" at bounding box center [892, 581] width 179 height 13
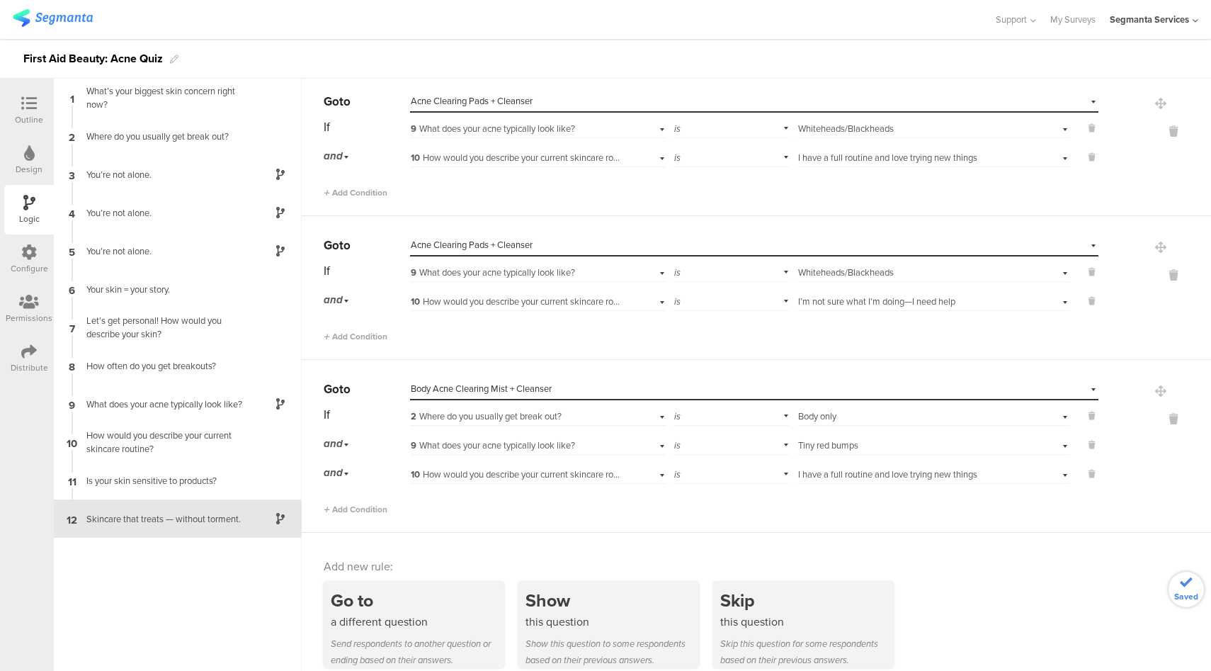
scroll to position [1856, 0]
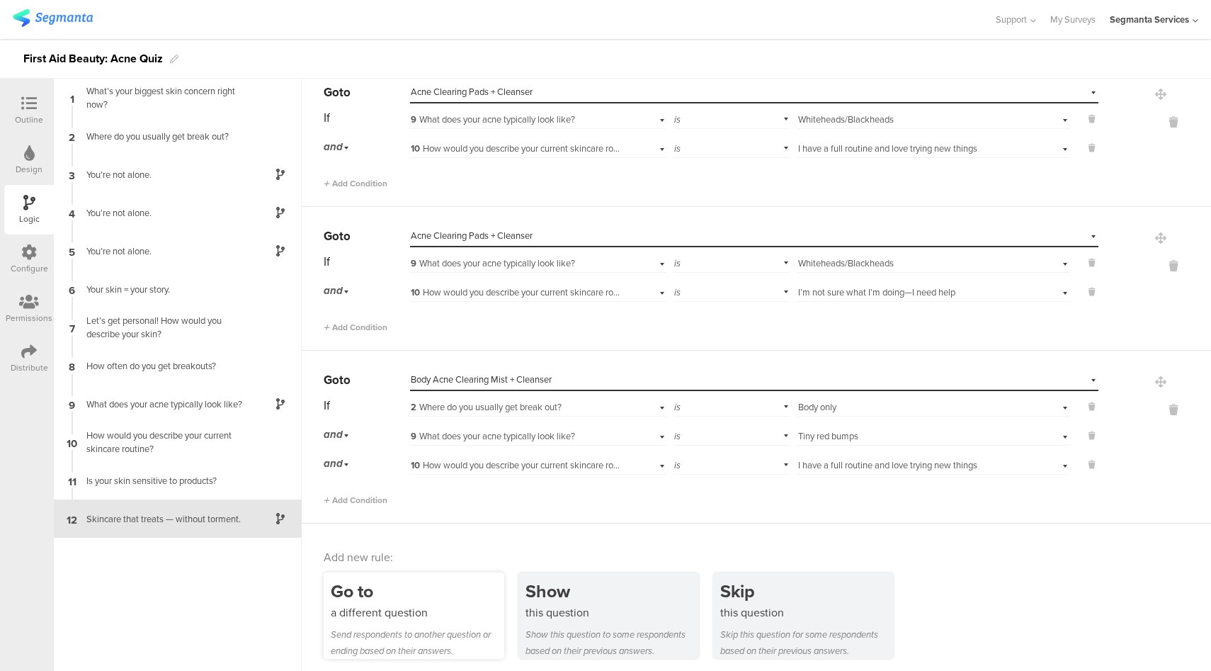
click at [422, 626] on div "Send respondents to another question or ending based on their answers." at bounding box center [418, 642] width 174 height 33
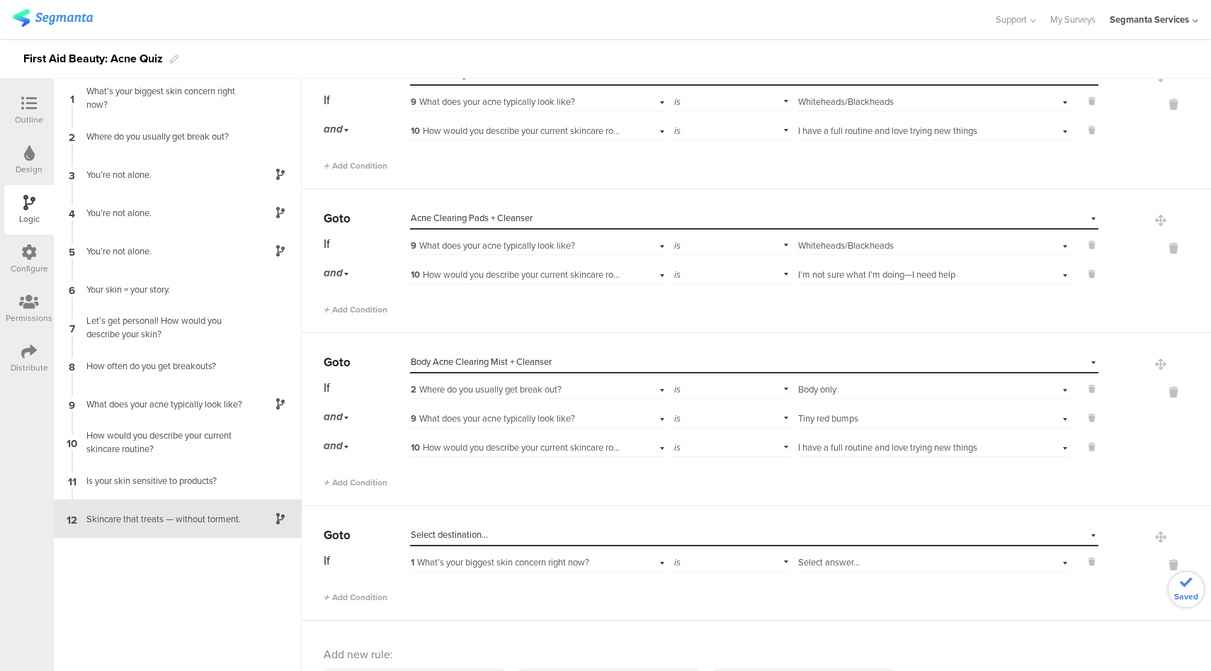
scroll to position [1874, 0]
click at [516, 528] on div "Select destination..." at bounding box center [689, 534] width 557 height 13
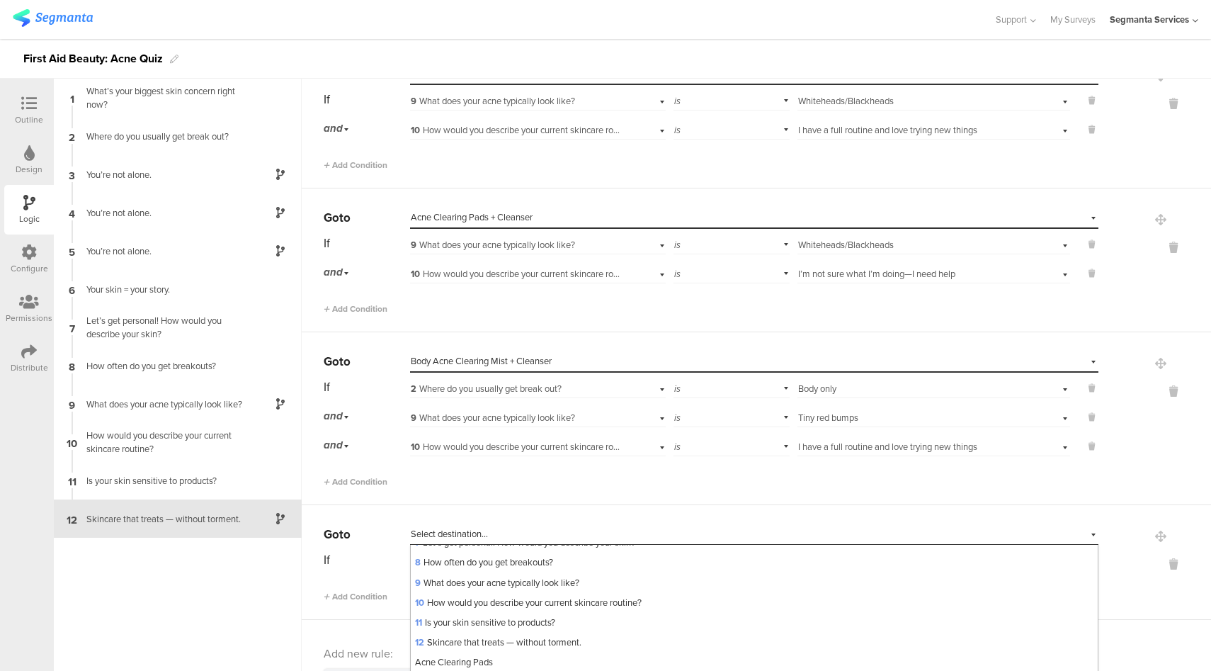
scroll to position [266, 0]
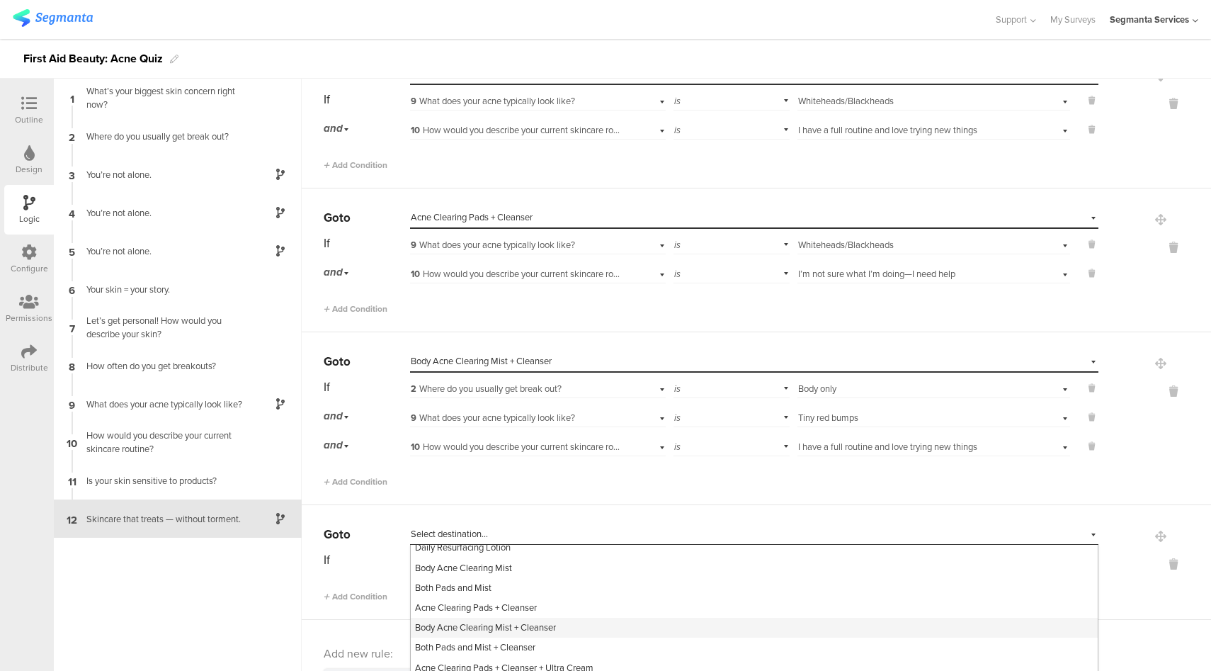
click at [522, 626] on span "Body Acne Clearing Mist + Cleanser" at bounding box center [485, 627] width 141 height 13
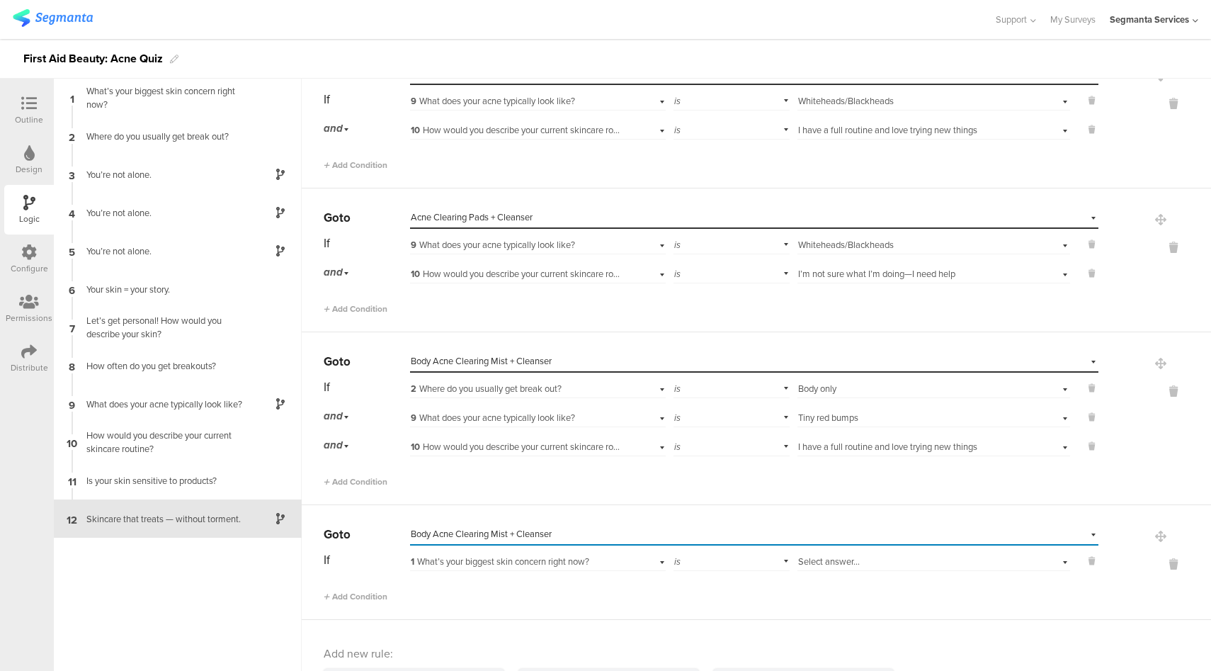
click at [536, 559] on span "1 What’s your biggest skin concern right now?" at bounding box center [500, 561] width 179 height 13
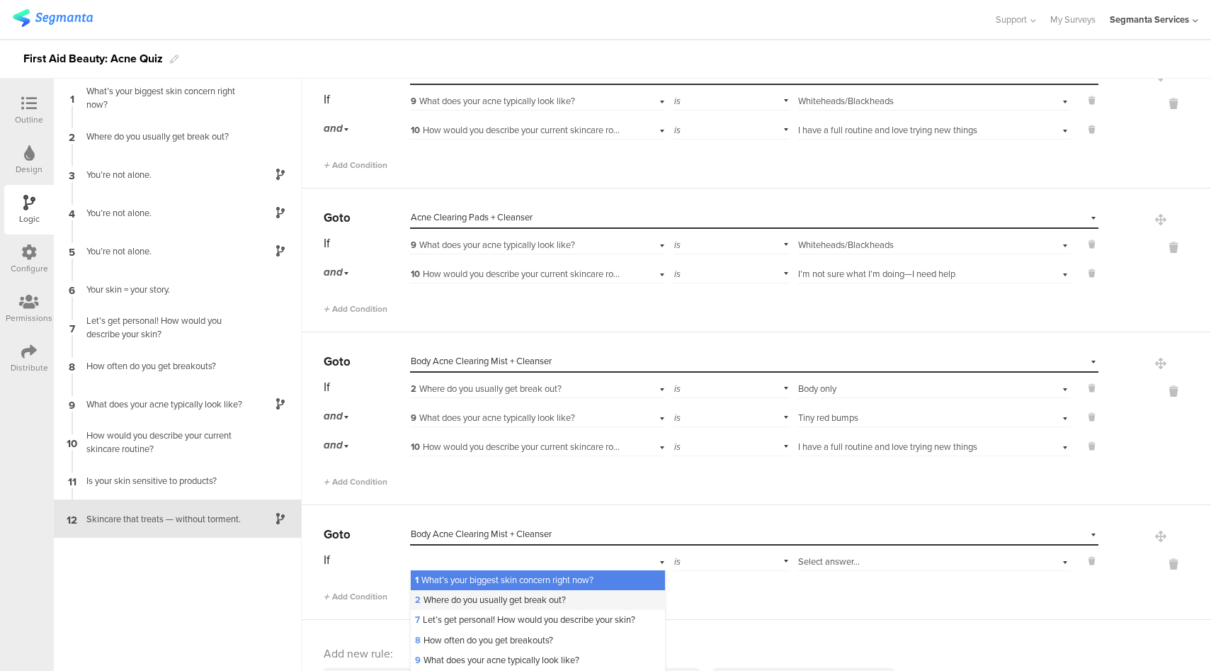
click at [505, 600] on span "2 Where do you usually get break out?" at bounding box center [490, 599] width 151 height 13
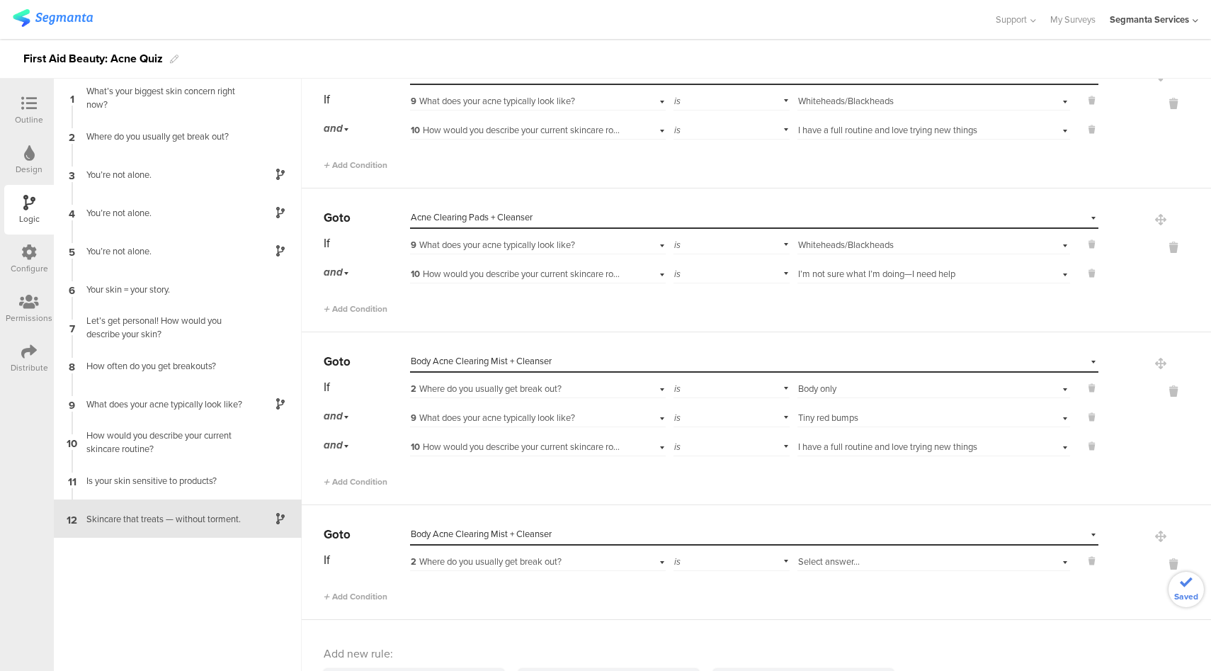
click at [836, 560] on span "Select answer..." at bounding box center [829, 561] width 62 height 13
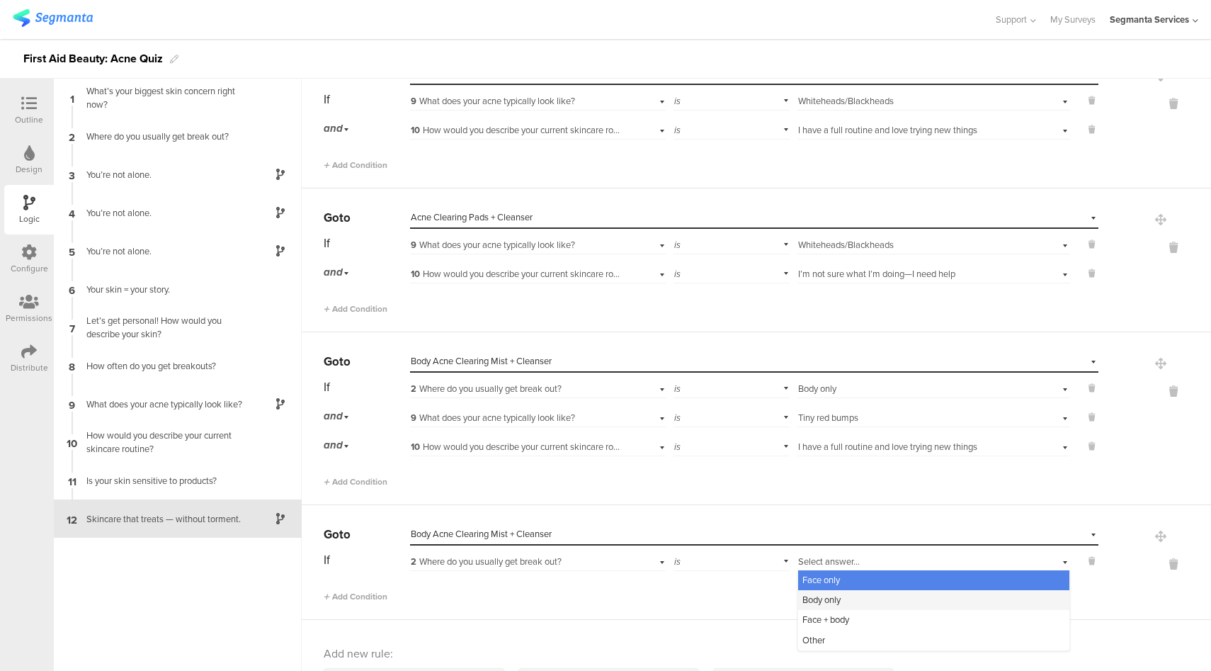
click at [827, 593] on span "Body only" at bounding box center [822, 599] width 38 height 13
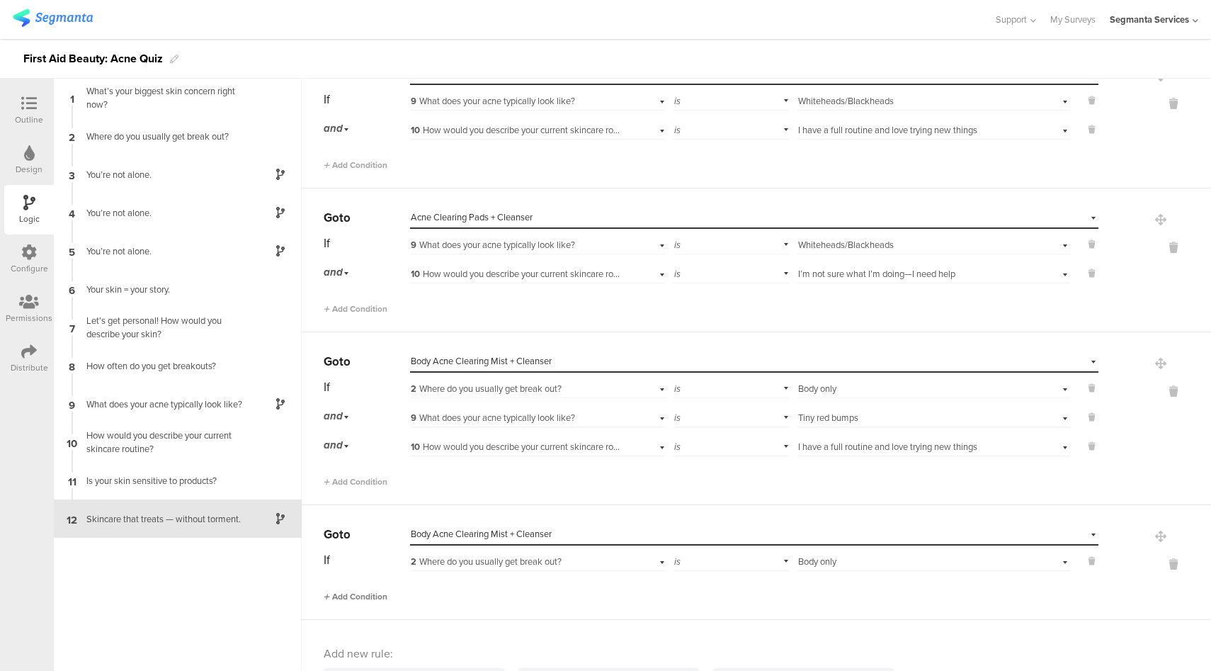
click at [379, 592] on span "Add Condition" at bounding box center [356, 596] width 64 height 13
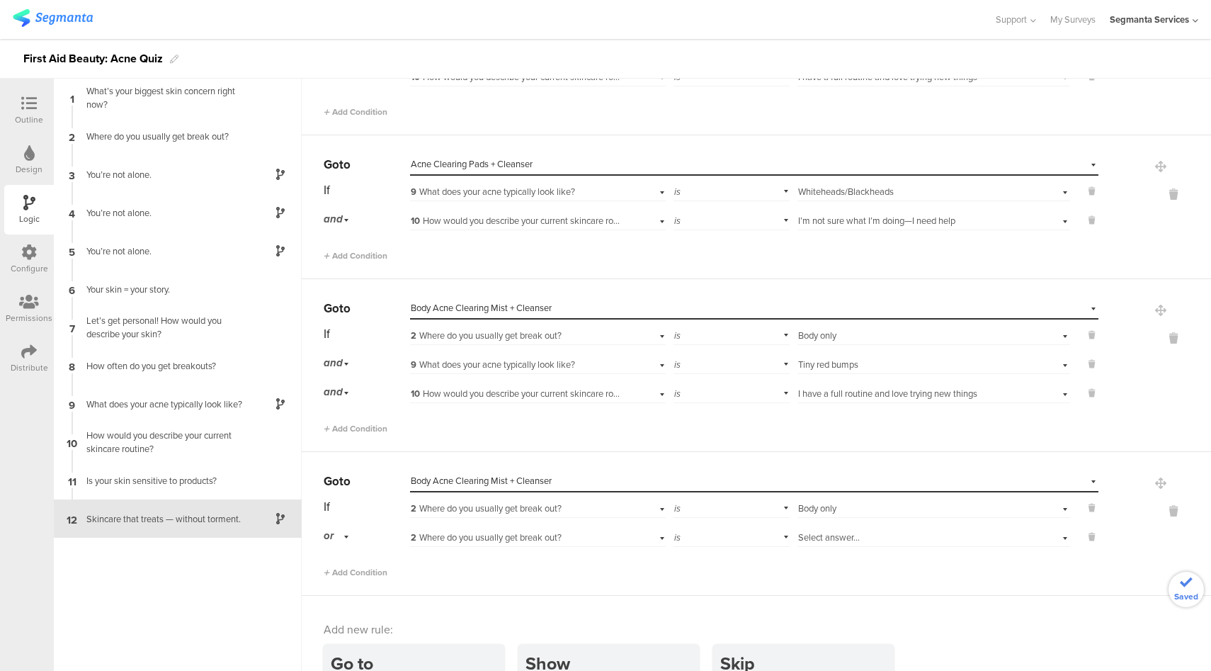
scroll to position [1952, 0]
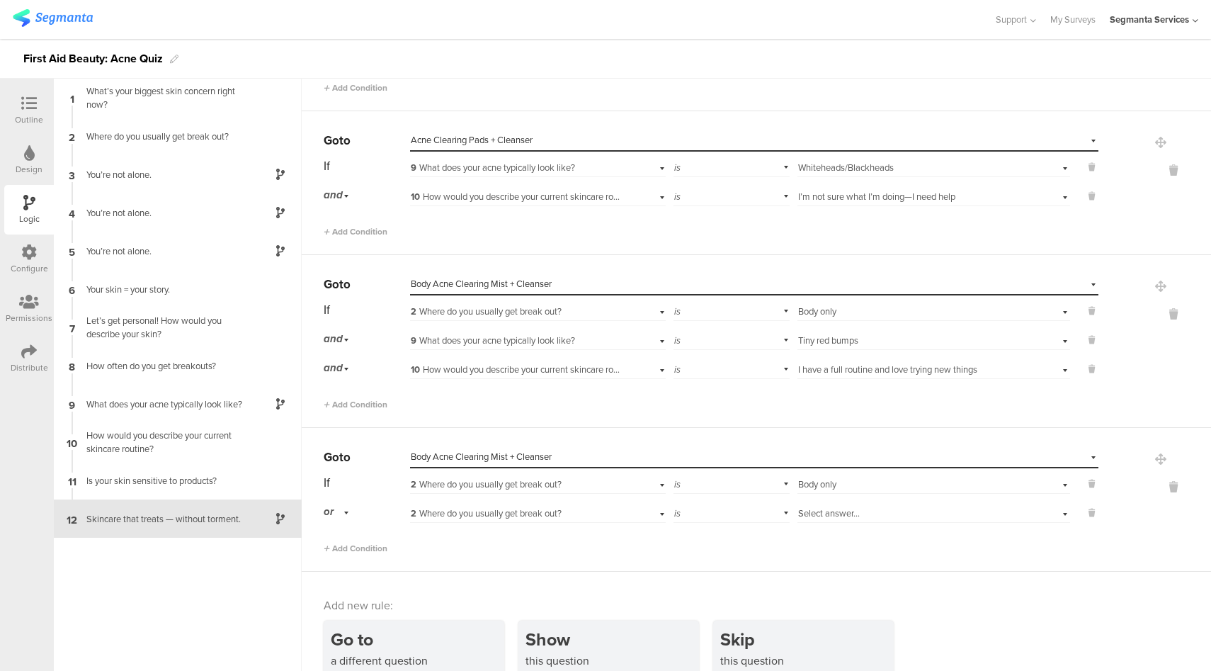
click at [339, 511] on div "or" at bounding box center [339, 512] width 30 height 22
click at [354, 549] on div "and" at bounding box center [366, 552] width 84 height 20
click at [358, 545] on span "Add Condition" at bounding box center [356, 548] width 64 height 13
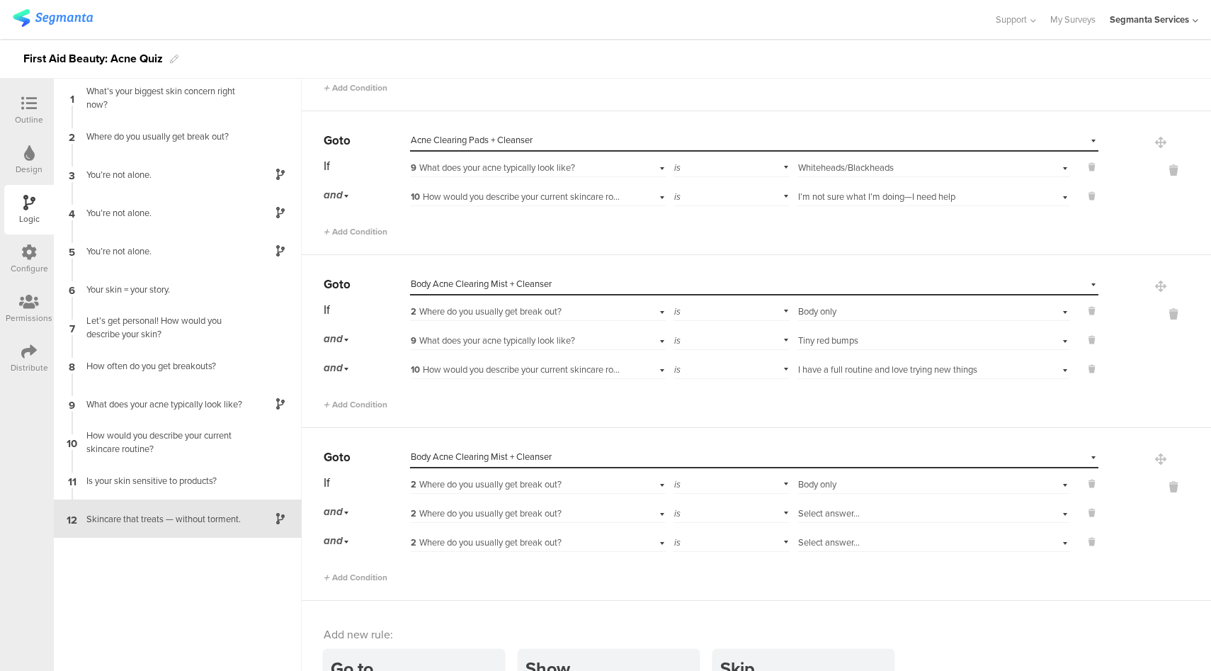
click at [521, 509] on span "2 Where do you usually get break out?" at bounding box center [486, 513] width 151 height 13
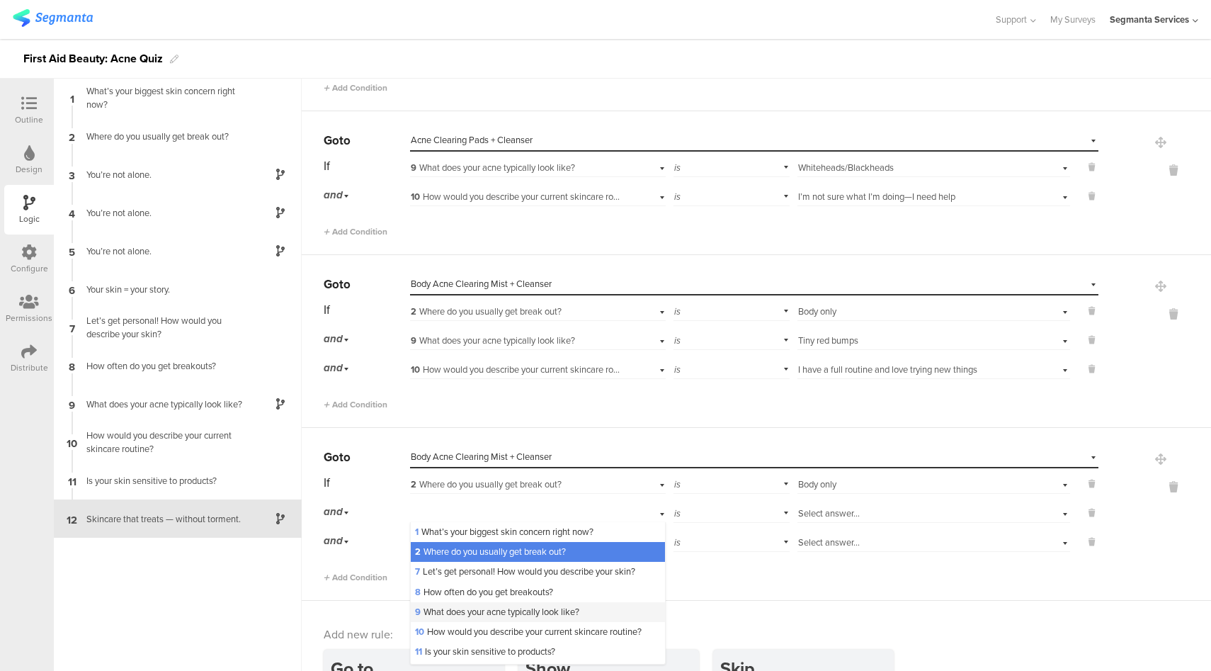
click at [480, 609] on span "9 What does your acne typically look like?" at bounding box center [497, 611] width 164 height 13
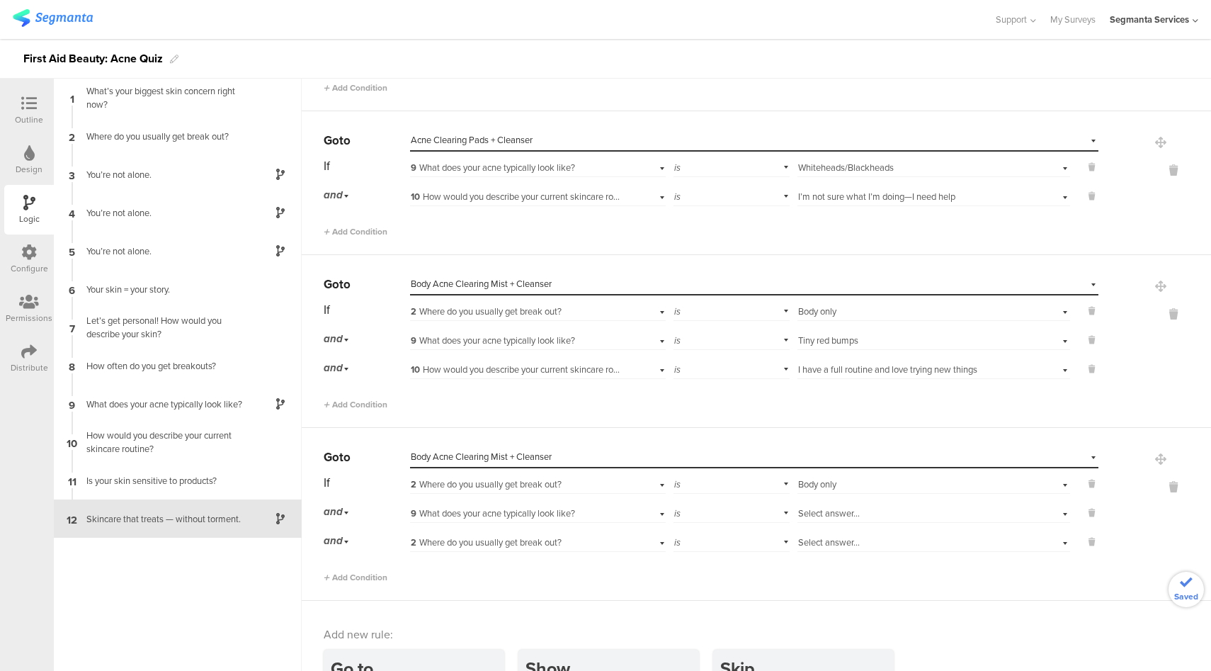
click at [830, 511] on span "Select answer..." at bounding box center [829, 513] width 62 height 13
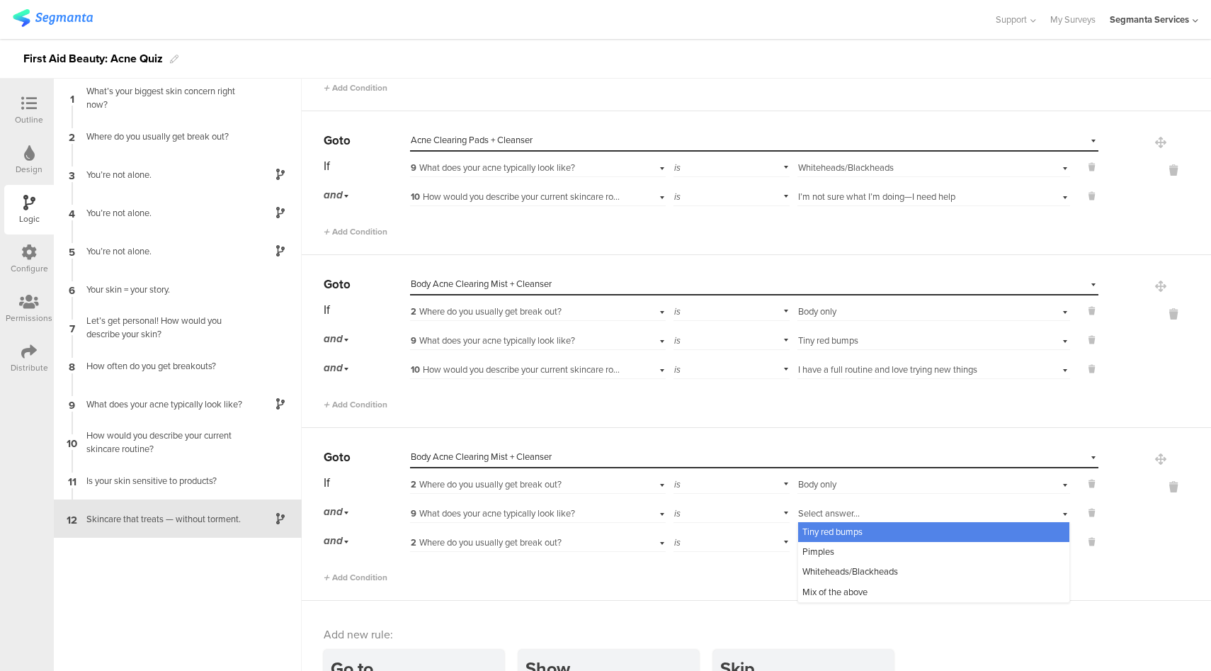
click at [832, 531] on span "Tiny red bumps" at bounding box center [833, 531] width 60 height 13
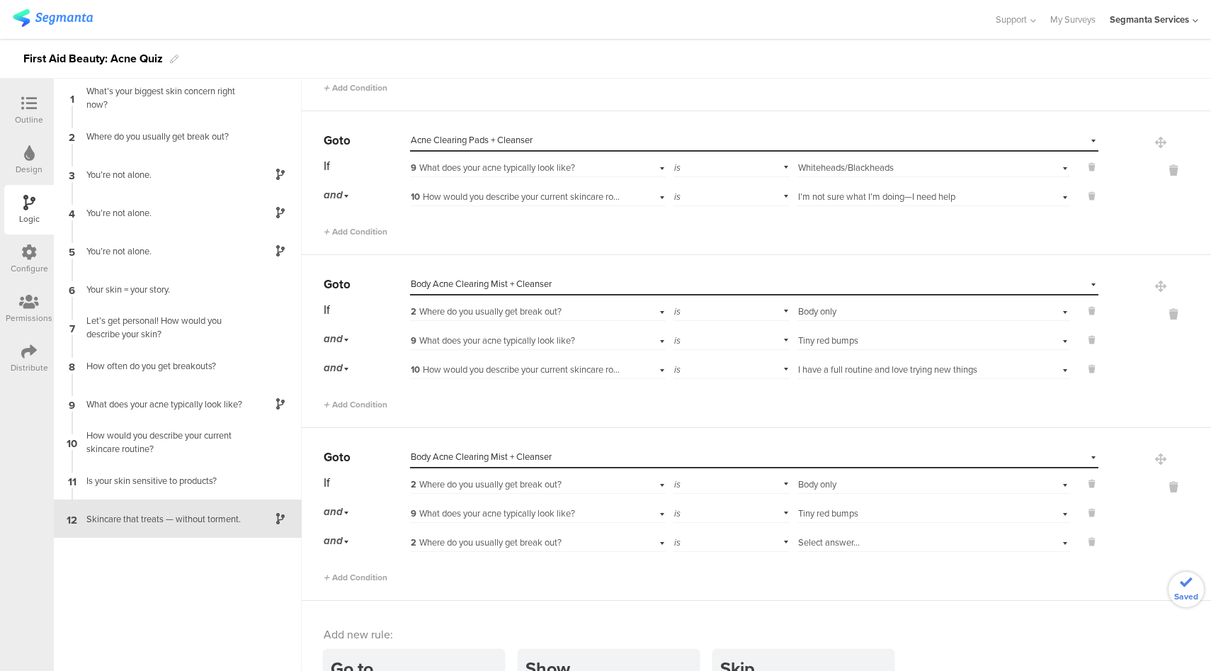
click at [549, 536] on span "2 Where do you usually get break out?" at bounding box center [486, 542] width 151 height 13
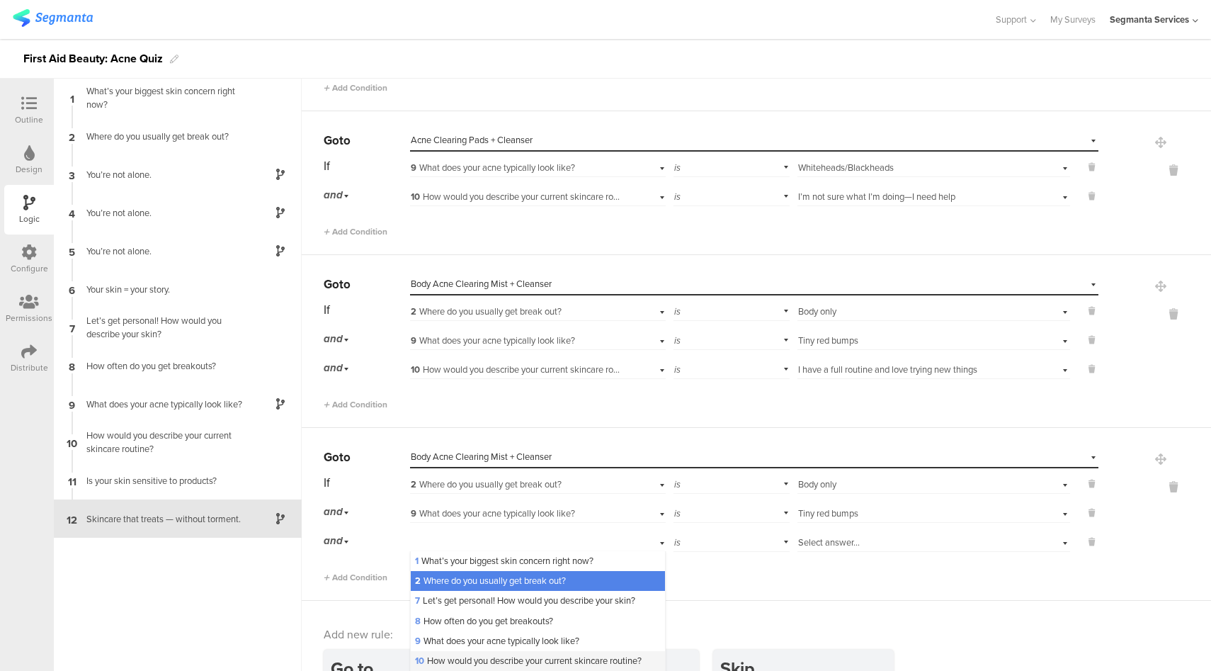
click at [470, 657] on span "10 How would you describe your current skincare routine?" at bounding box center [528, 660] width 227 height 13
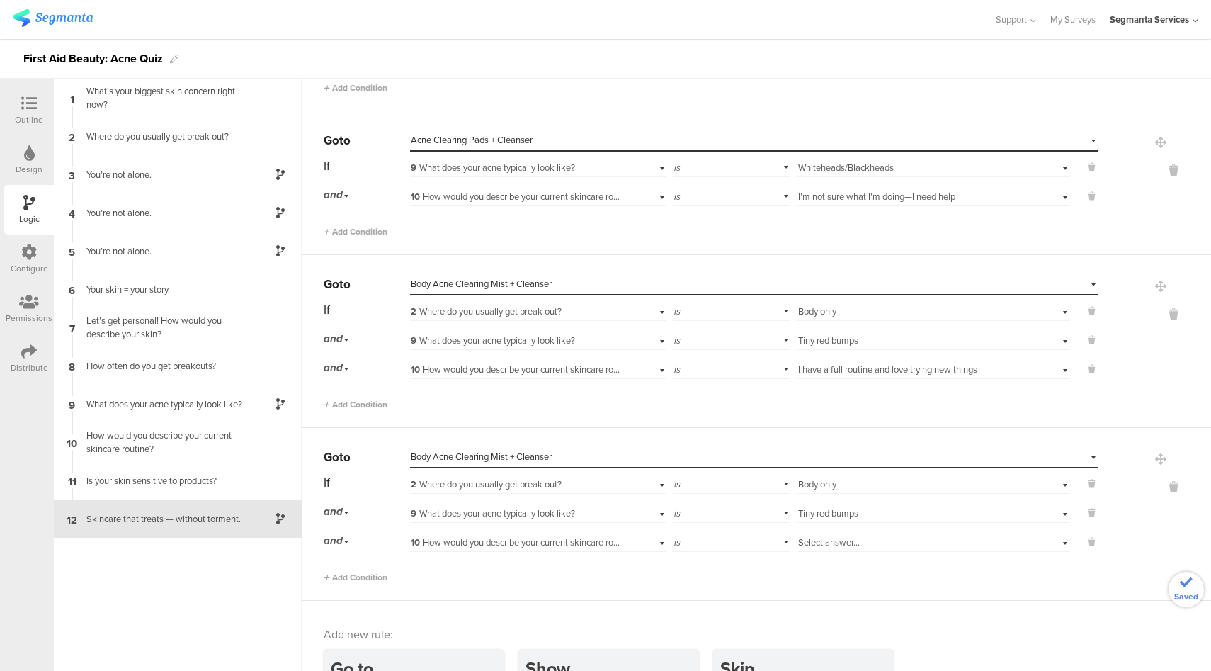
click at [847, 540] on span "Select answer..." at bounding box center [829, 542] width 62 height 13
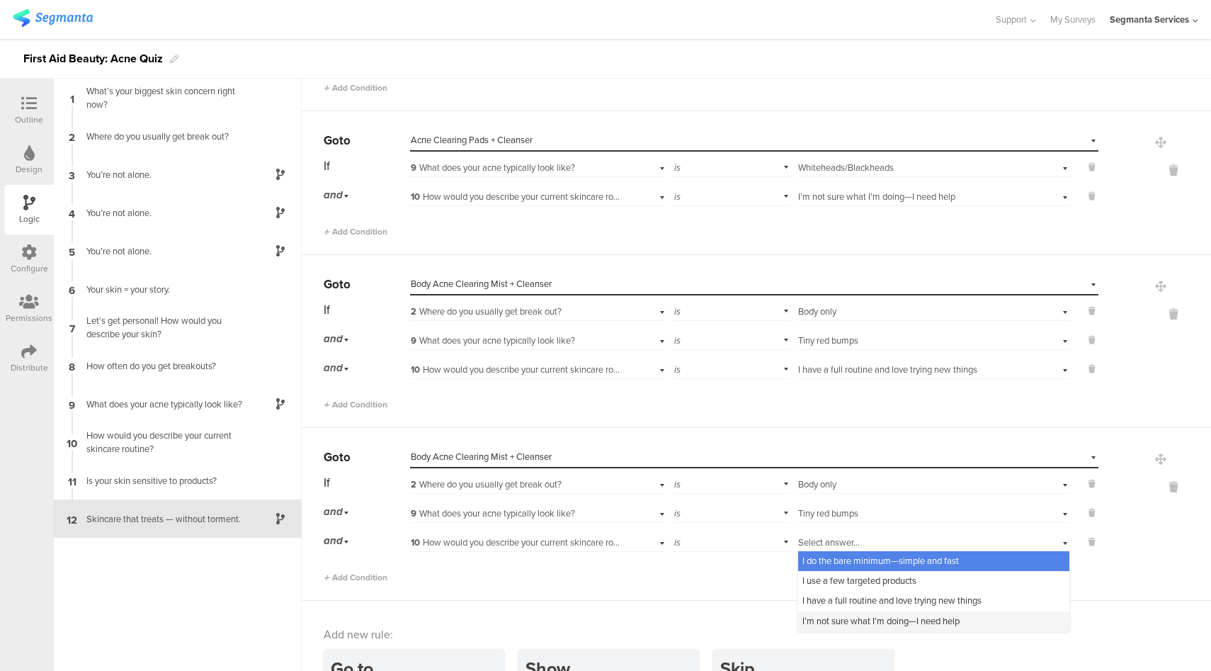
click at [826, 615] on span "I’m not sure what I’m doing—I need help" at bounding box center [881, 620] width 157 height 13
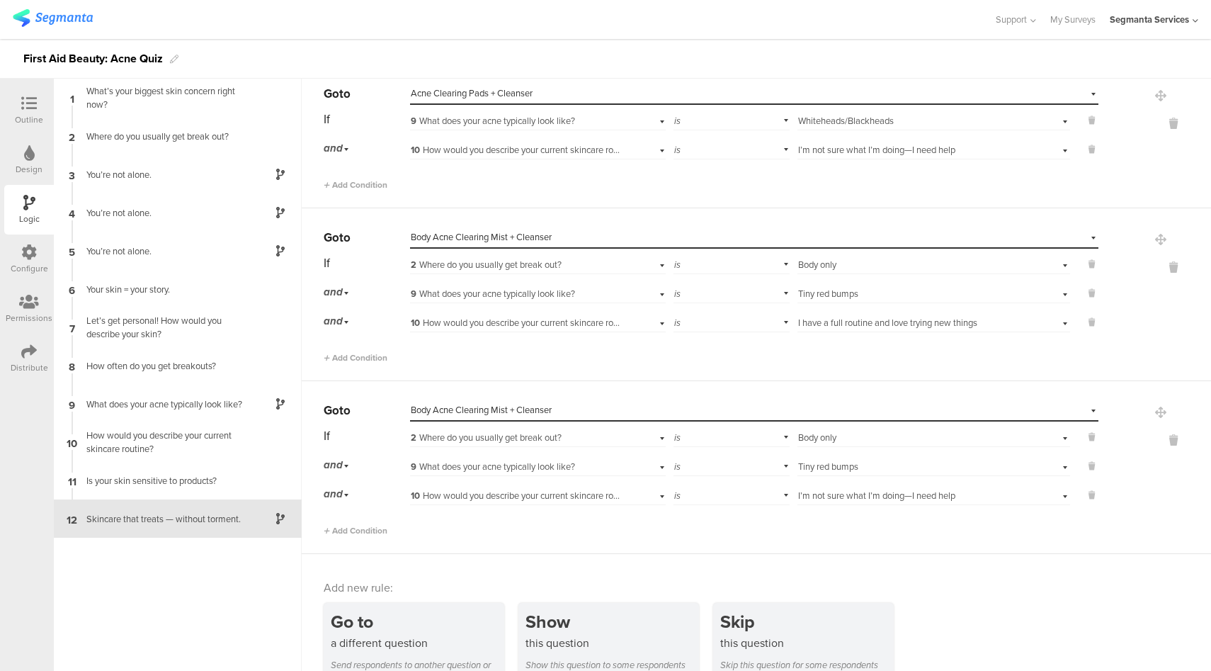
scroll to position [2029, 0]
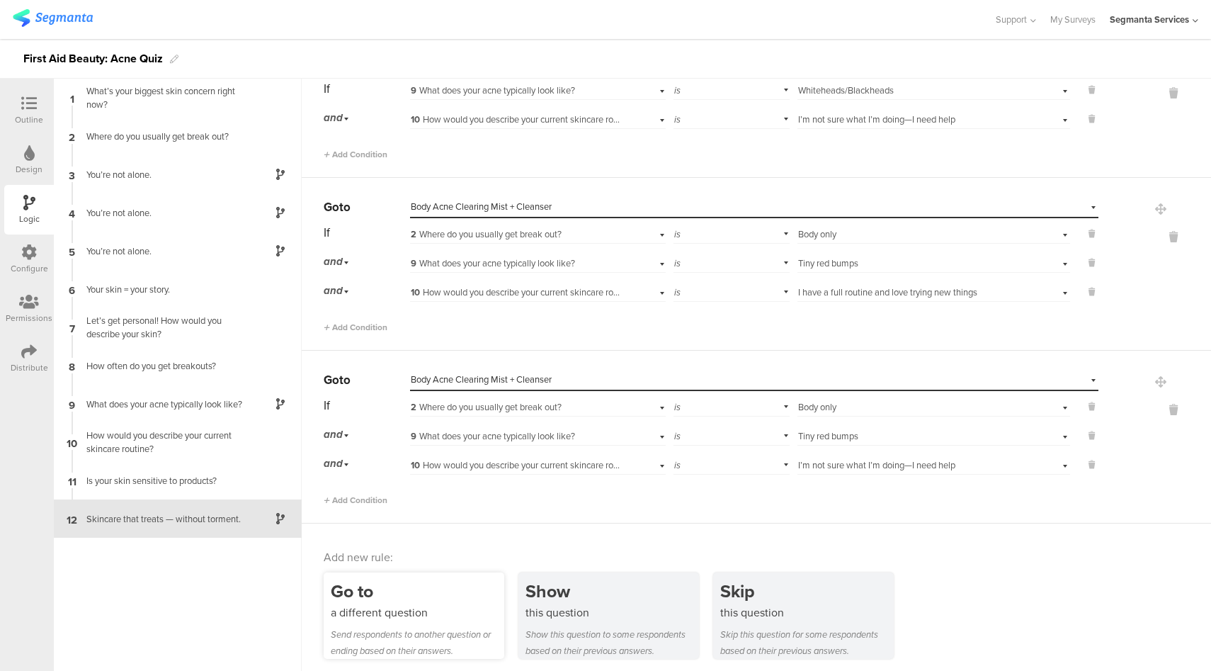
click at [447, 604] on div "a different question" at bounding box center [418, 612] width 174 height 16
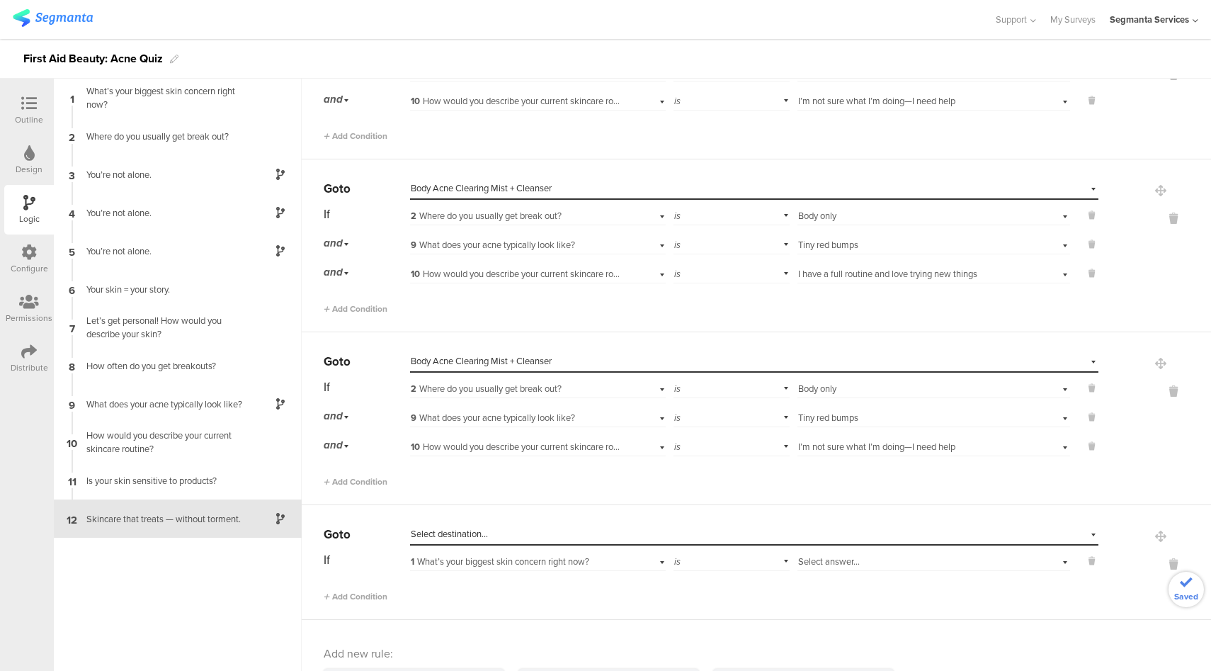
scroll to position [2059, 0]
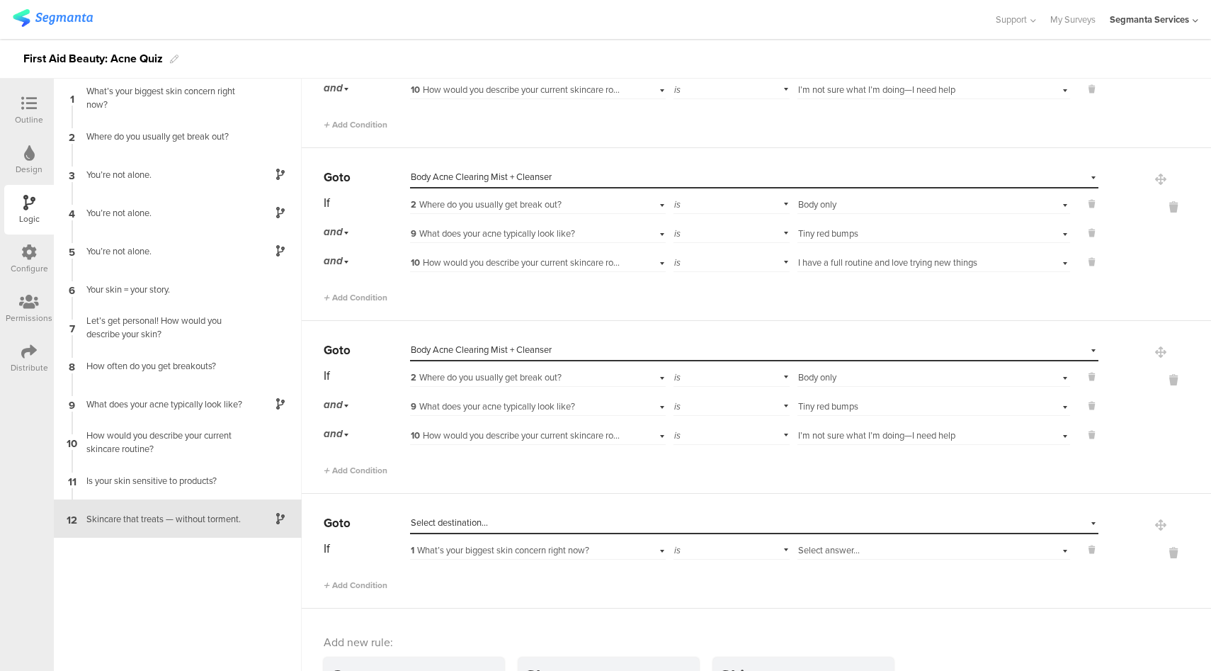
click at [548, 512] on div "Select destination..." at bounding box center [754, 523] width 689 height 22
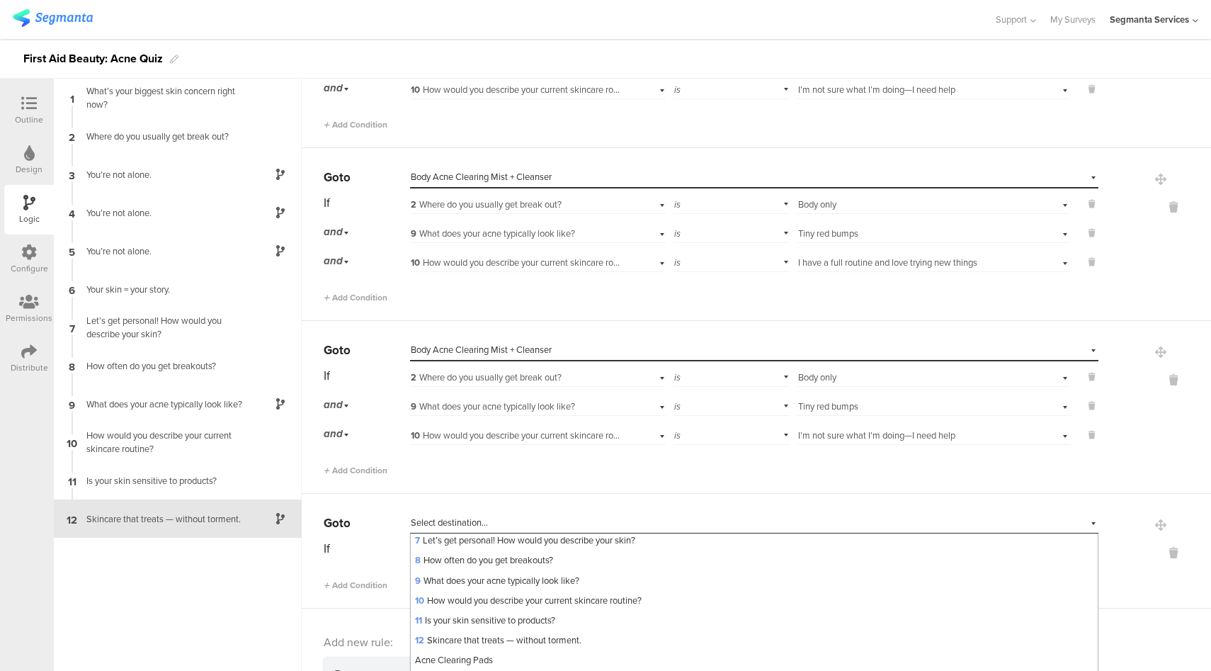
scroll to position [262, 0]
click at [522, 619] on span "Body Acne Clearing Mist + Cleanser" at bounding box center [485, 619] width 141 height 13
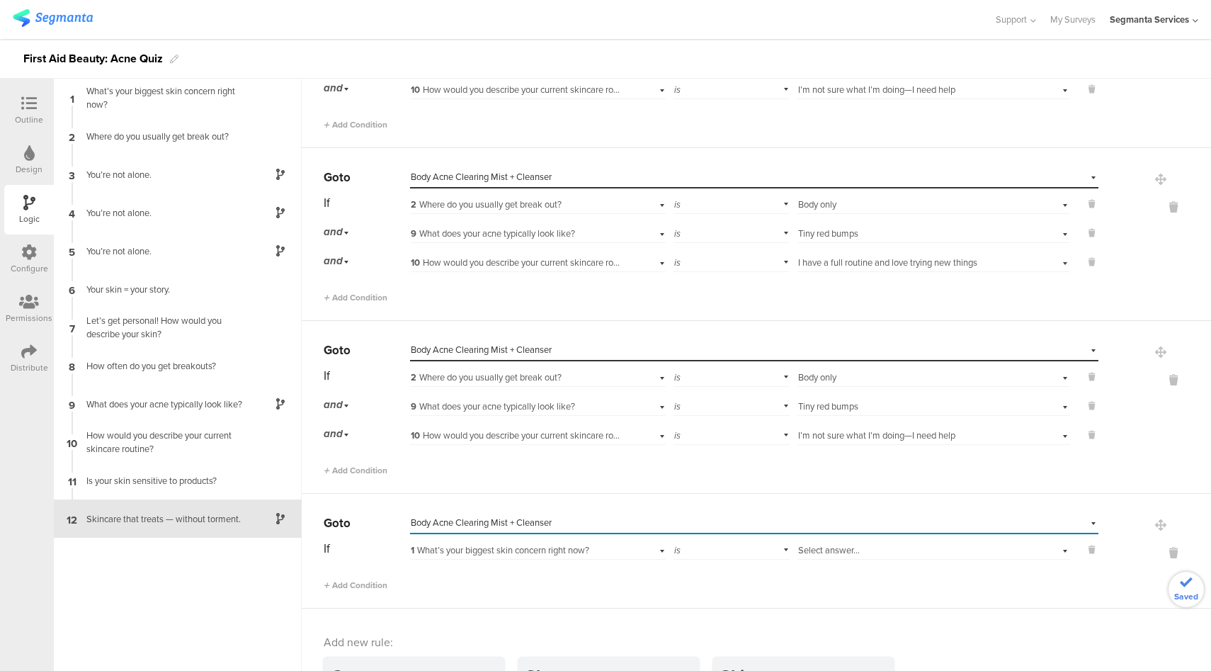
click at [616, 546] on div "1 What’s your biggest skin concern right now?" at bounding box center [538, 549] width 256 height 22
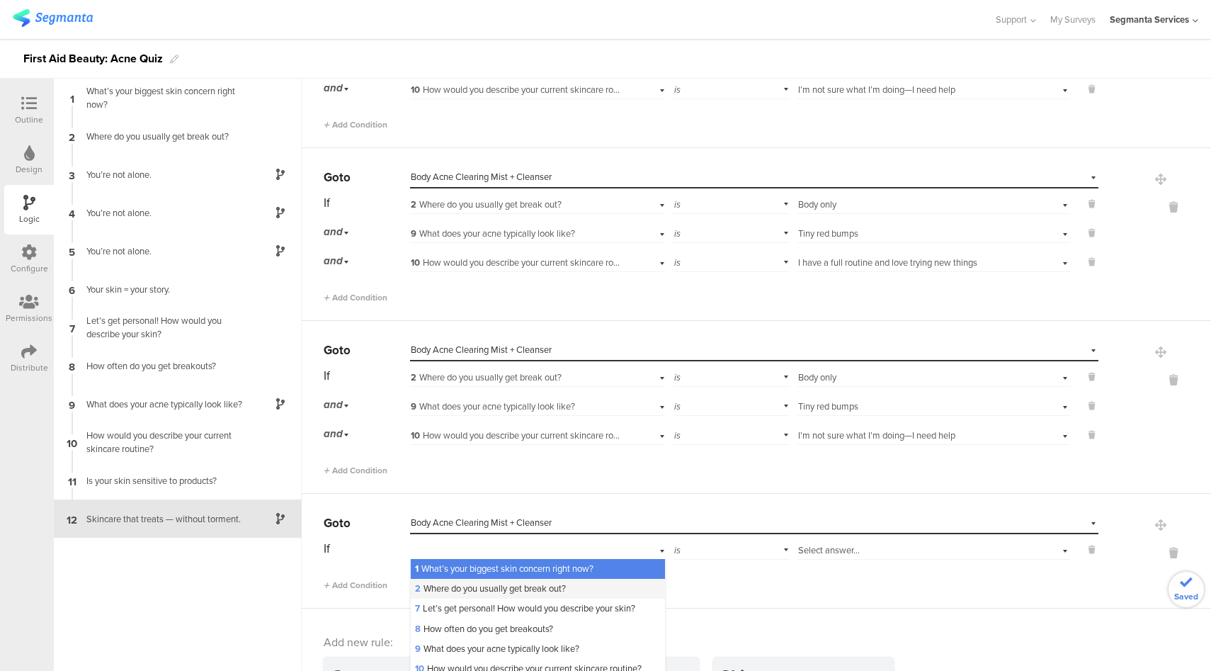
click at [482, 583] on span "2 Where do you usually get break out?" at bounding box center [490, 588] width 151 height 13
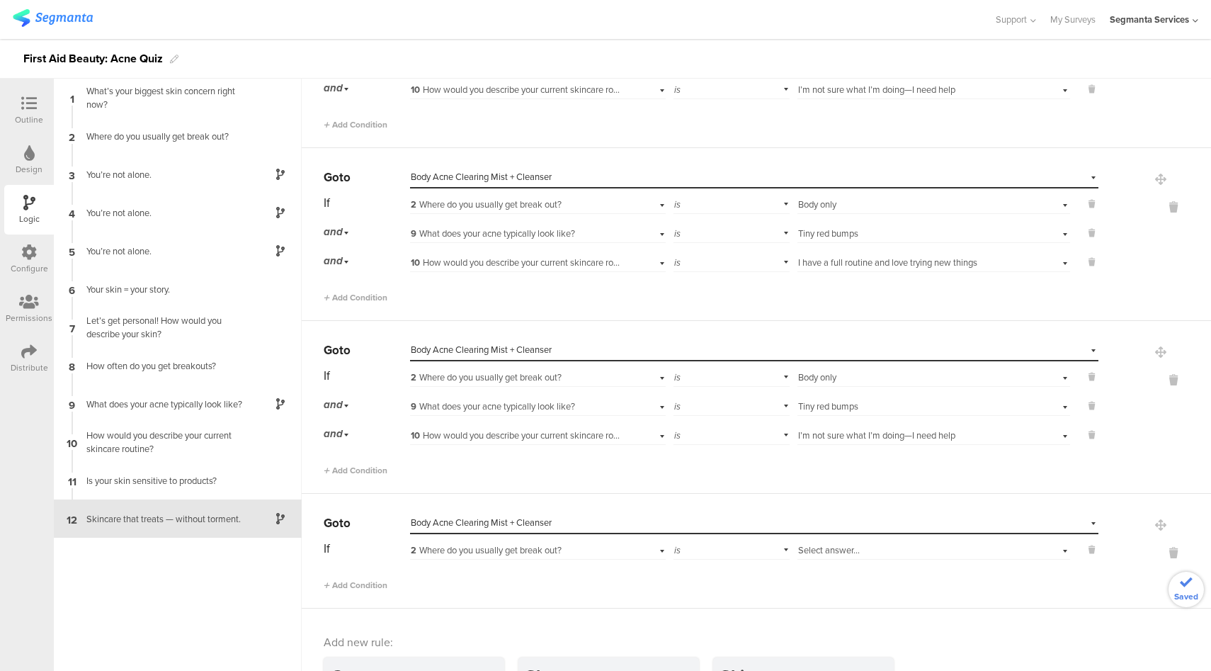
click at [849, 544] on div "Select answer..." at bounding box center [912, 550] width 228 height 13
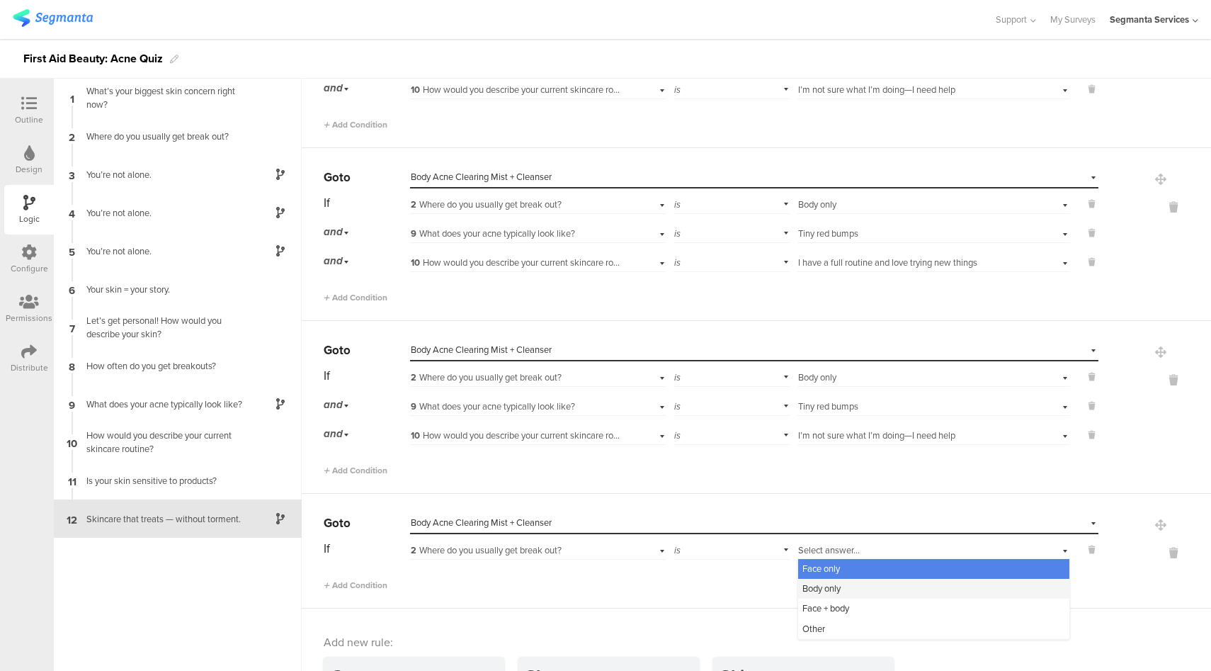
click at [835, 579] on div "Body only" at bounding box center [933, 589] width 271 height 20
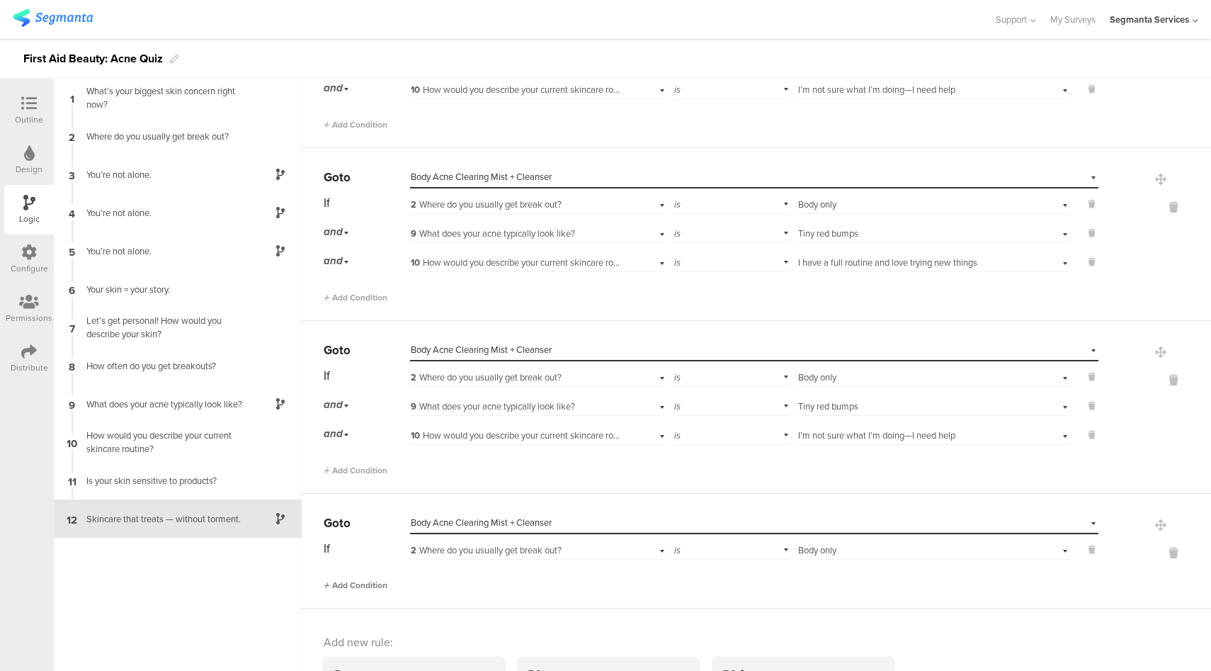
click at [385, 579] on span "Add Condition" at bounding box center [356, 585] width 64 height 13
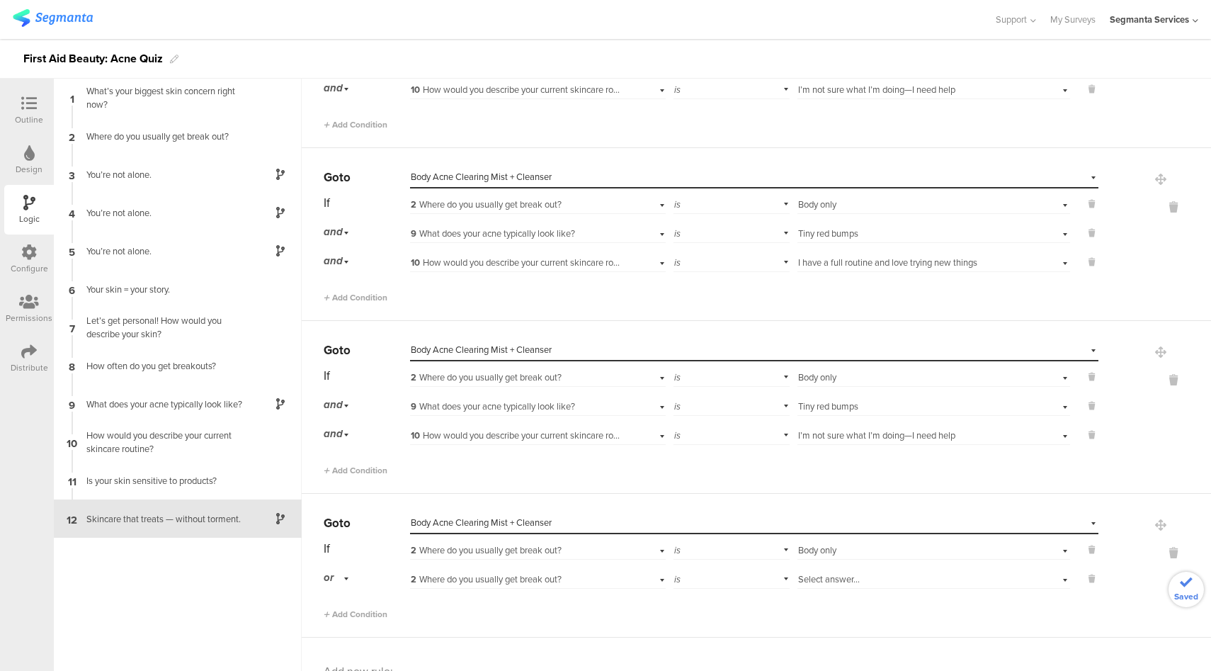
click at [344, 575] on div "or" at bounding box center [339, 578] width 30 height 22
click at [354, 611] on div "and" at bounding box center [366, 618] width 84 height 20
click at [545, 572] on span "2 Where do you usually get break out?" at bounding box center [486, 578] width 151 height 13
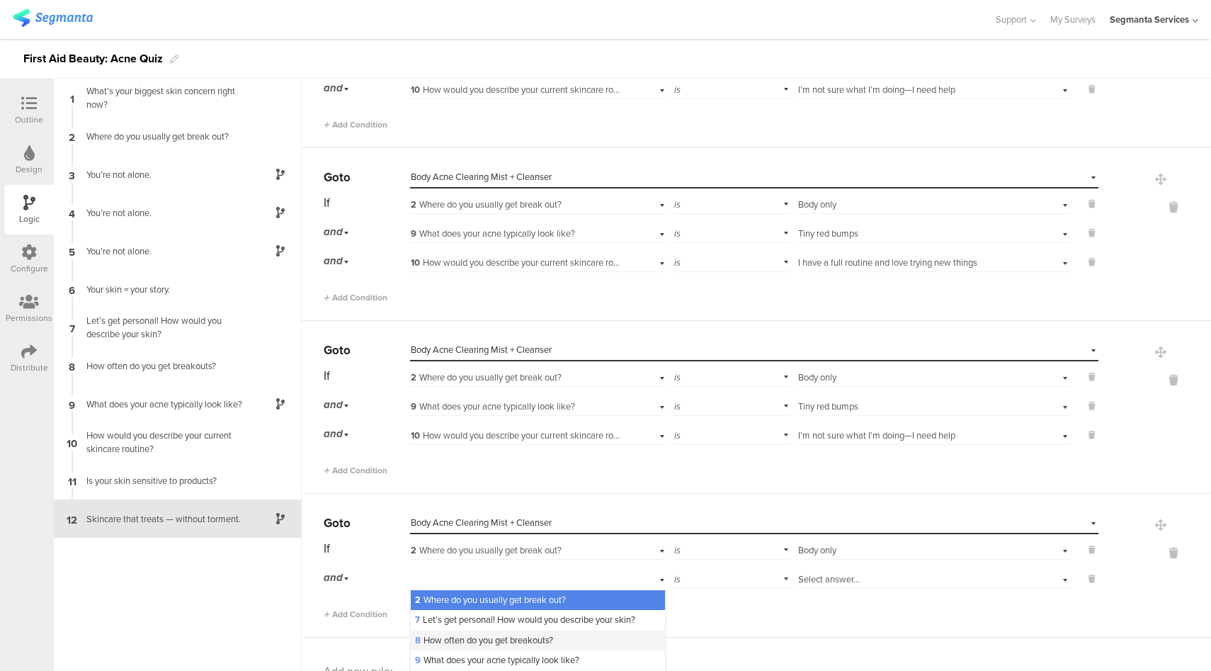
scroll to position [18, 0]
click at [485, 652] on span "9 What does your acne typically look like?" at bounding box center [497, 658] width 164 height 13
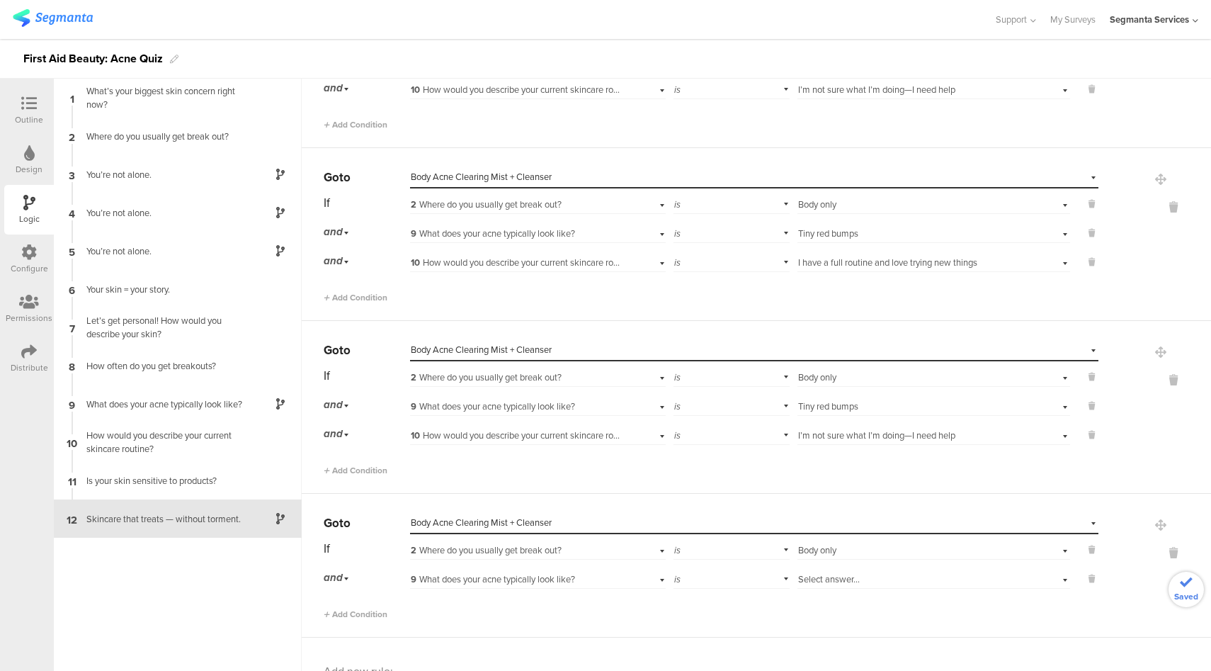
click at [838, 572] on span "Select answer..." at bounding box center [829, 578] width 62 height 13
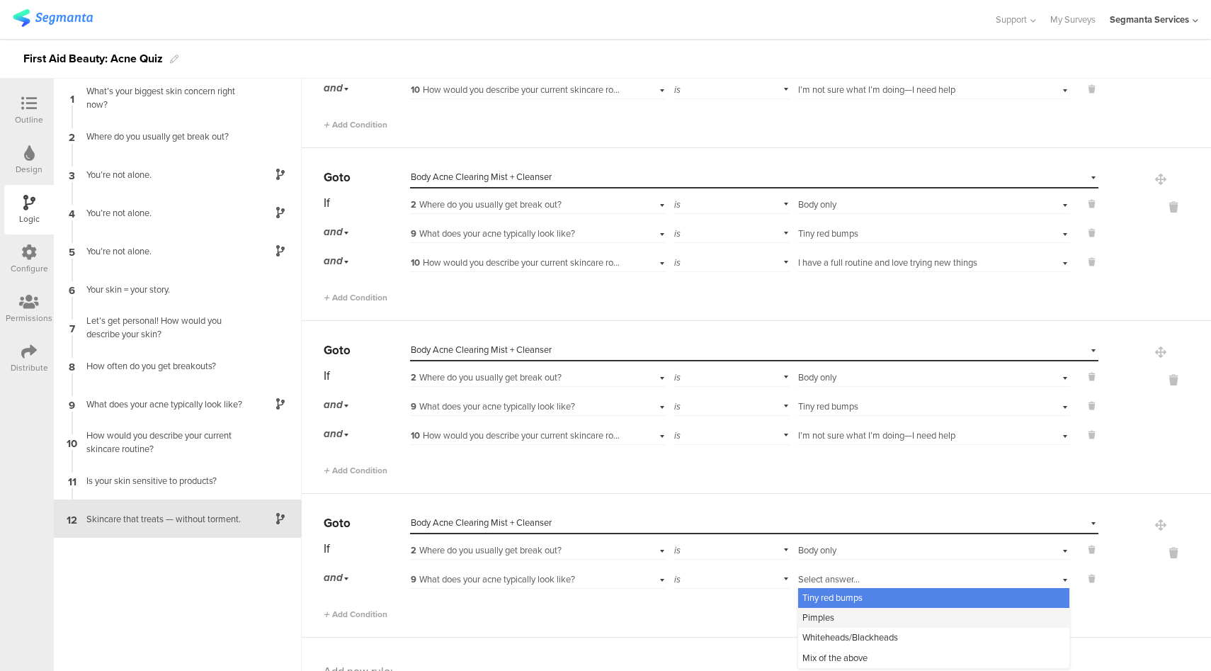
click at [837, 614] on div "Pimples" at bounding box center [933, 618] width 271 height 20
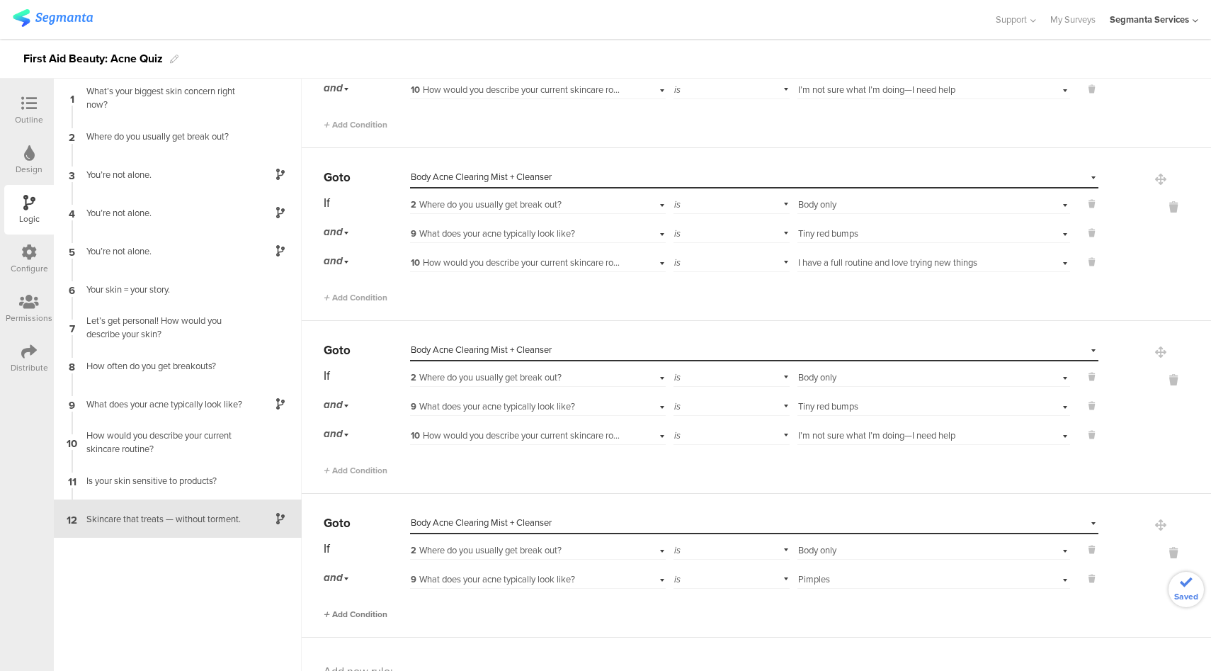
click at [363, 610] on span "Add Condition" at bounding box center [356, 614] width 64 height 13
click at [526, 603] on span "9 What does your acne typically look like?" at bounding box center [493, 607] width 164 height 13
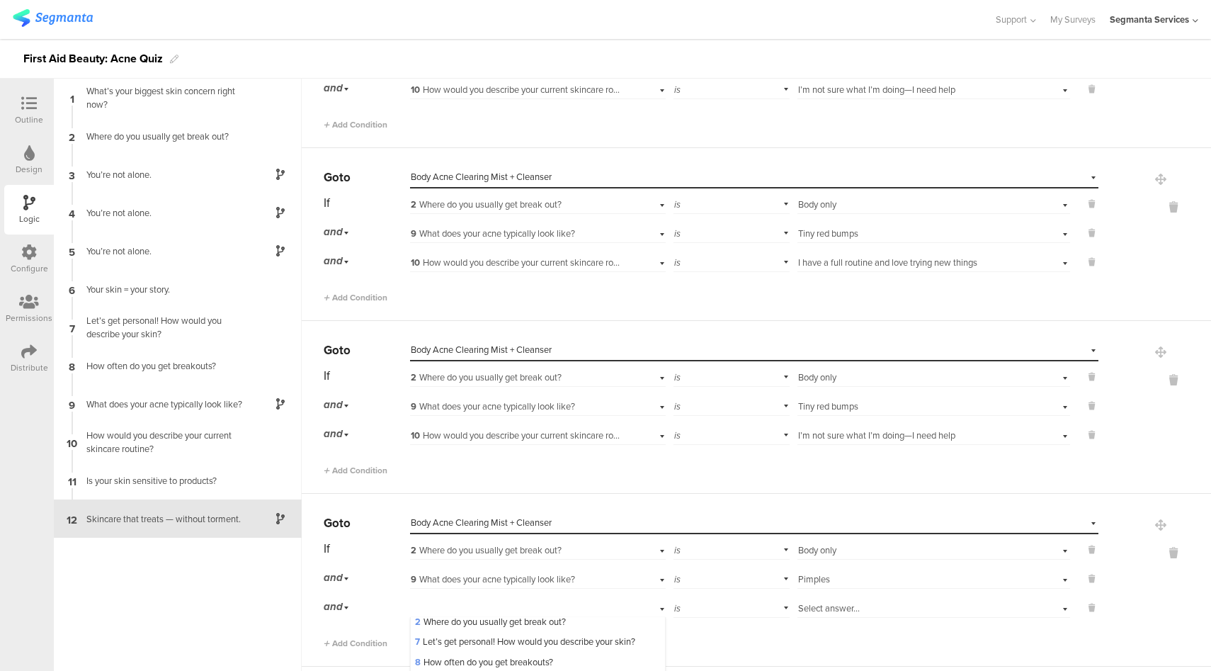
scroll to position [54, 0]
click at [810, 602] on span "Select answer..." at bounding box center [829, 607] width 62 height 13
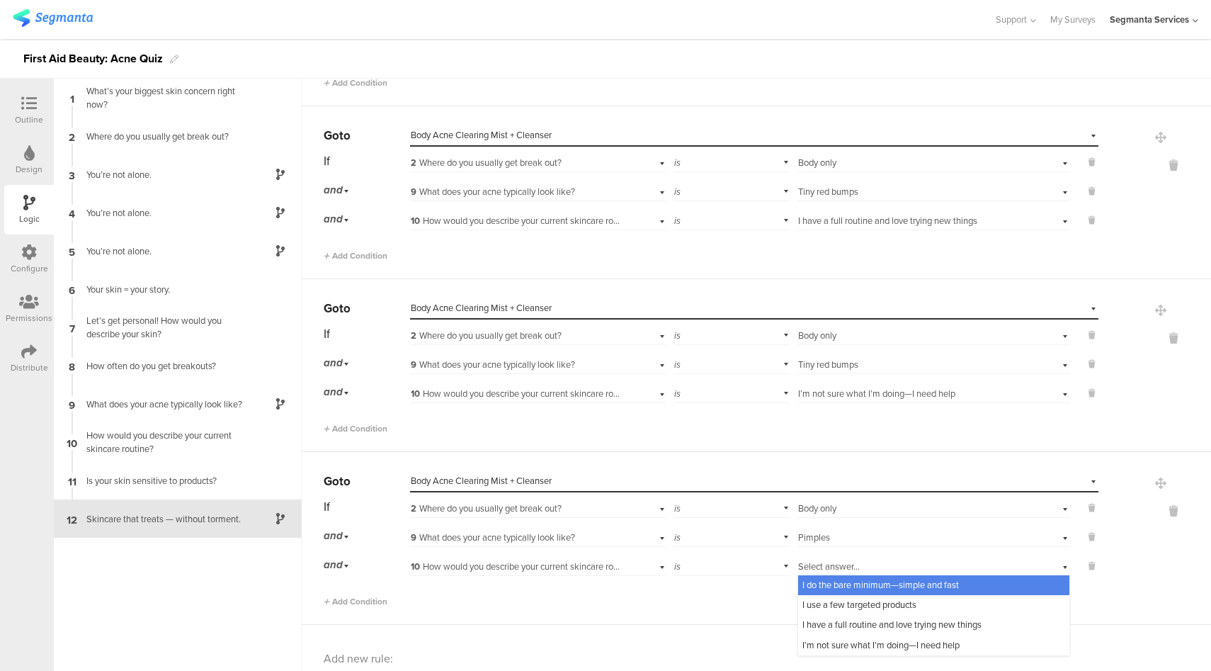
scroll to position [2201, 0]
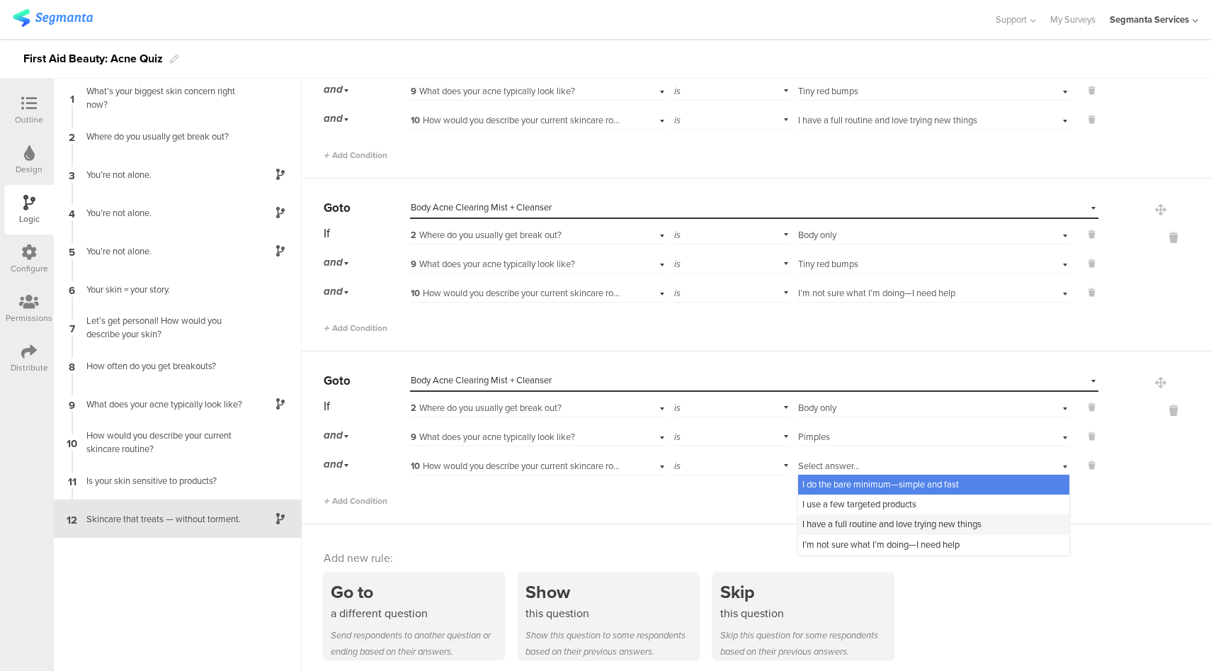
click at [839, 520] on span "I have a full routine and love trying new things" at bounding box center [892, 523] width 179 height 13
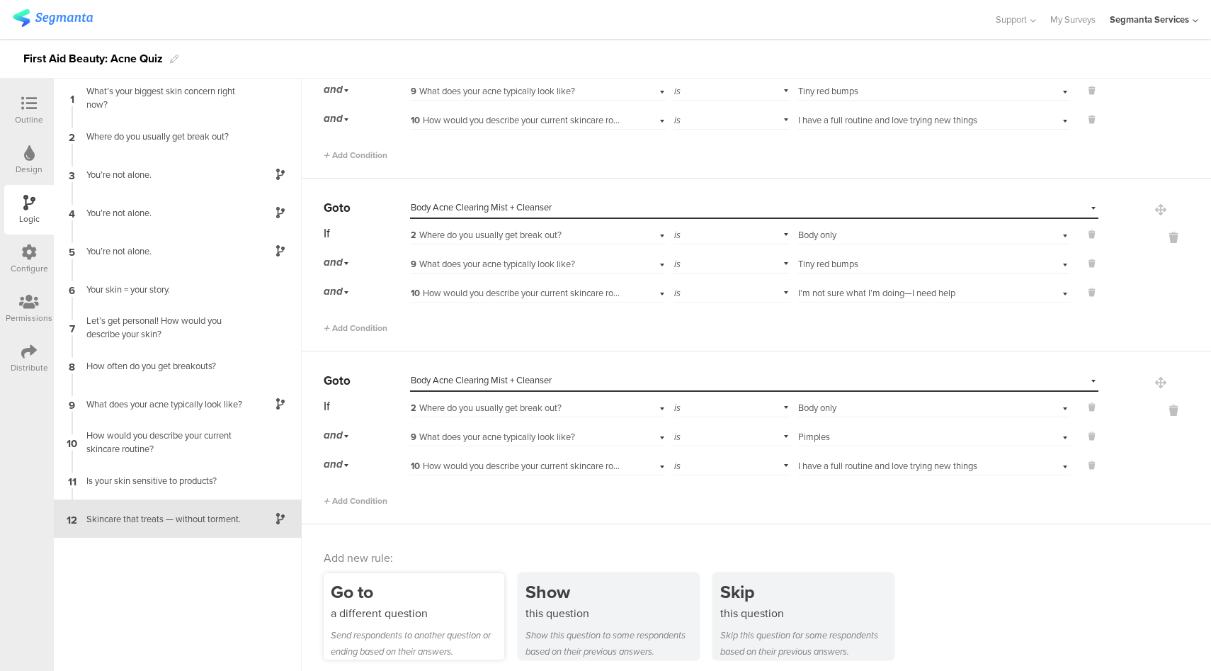
click at [390, 585] on div "Go to" at bounding box center [418, 592] width 174 height 26
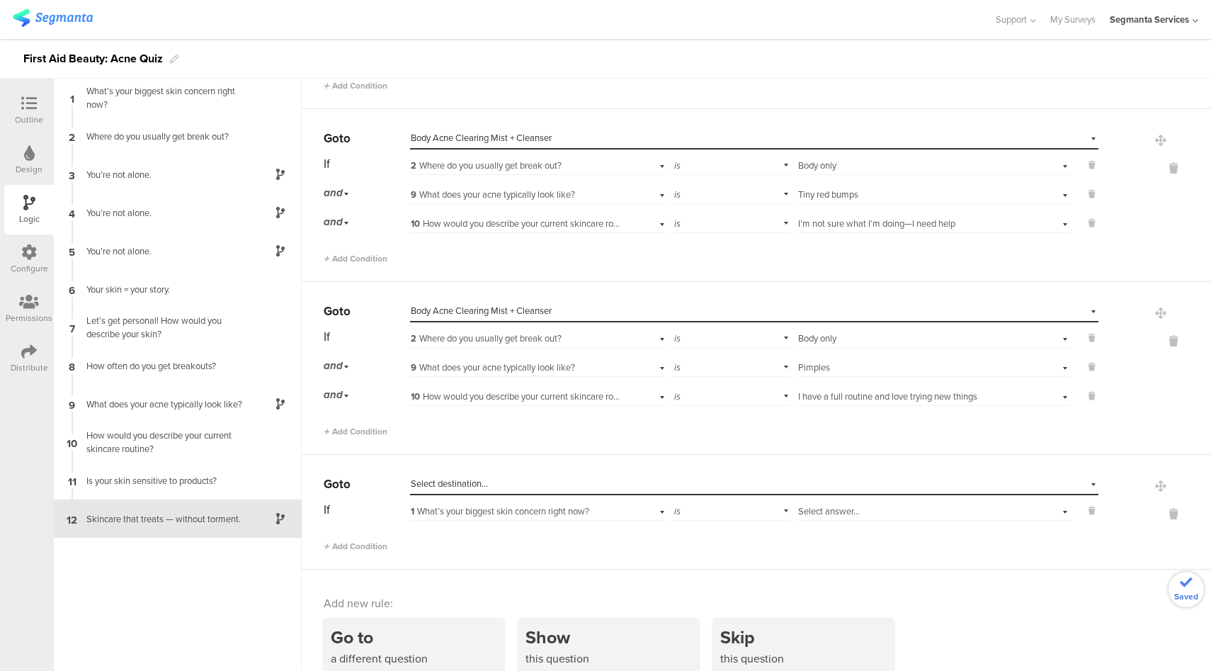
scroll to position [2316, 0]
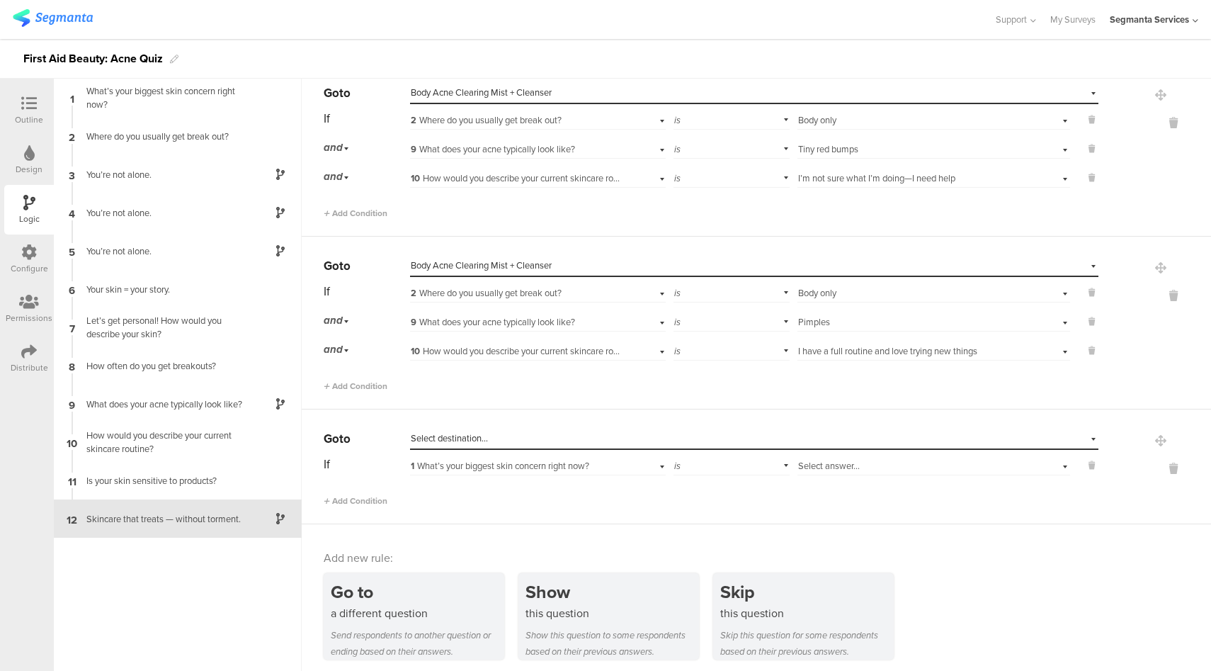
click at [558, 436] on div "Select destination..." at bounding box center [689, 438] width 557 height 13
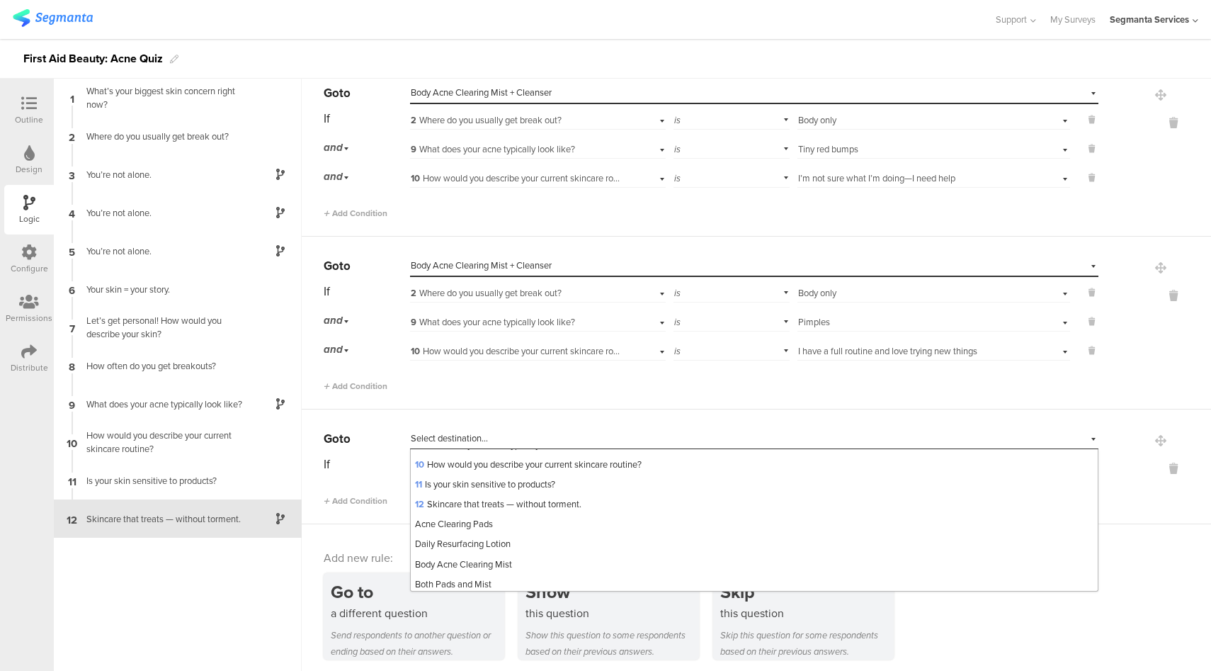
scroll to position [259, 0]
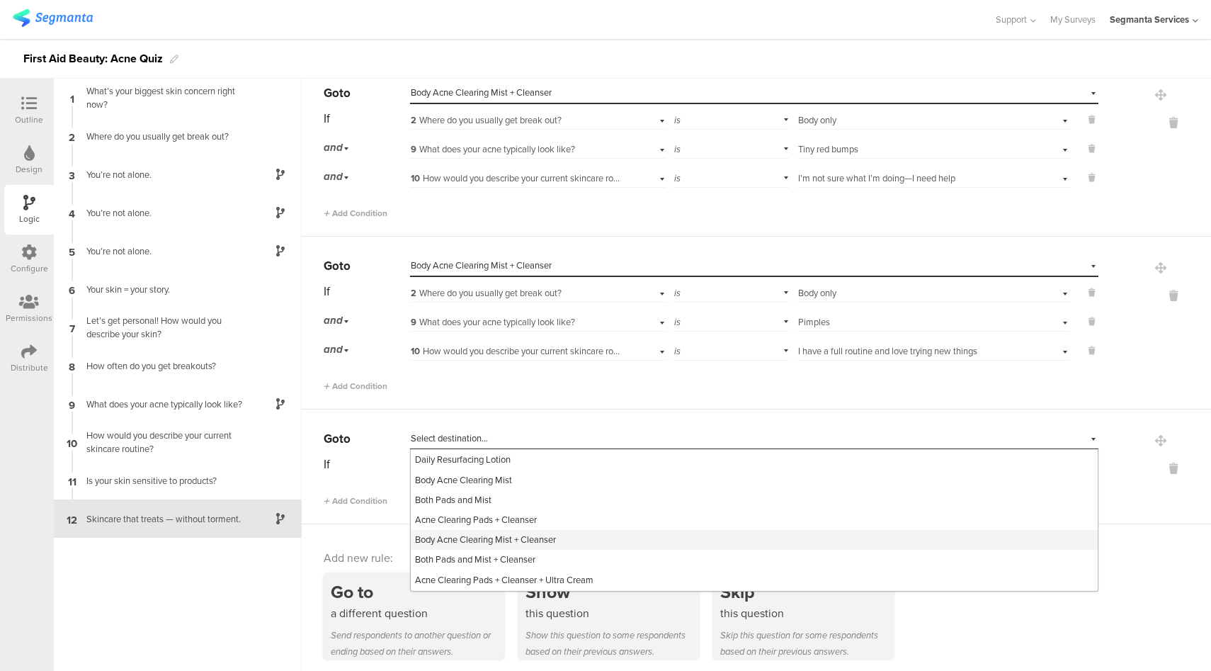
click at [508, 538] on span "Body Acne Clearing Mist + Cleanser" at bounding box center [485, 539] width 141 height 13
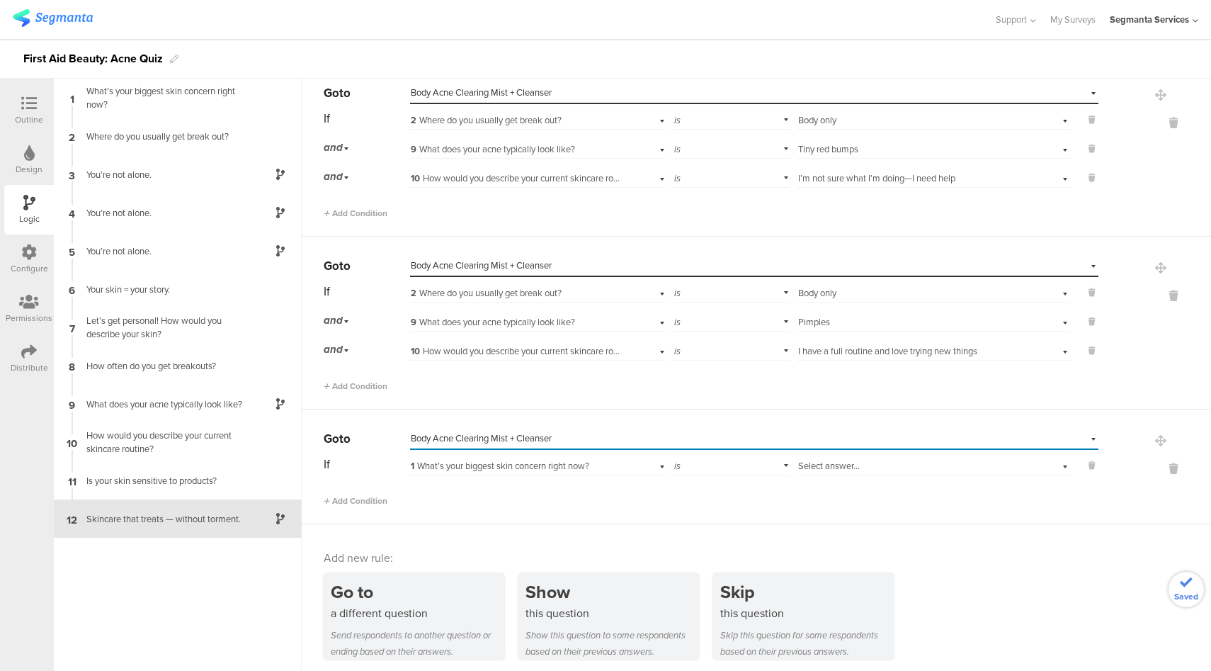
click at [594, 460] on div "1 What’s your biggest skin concern right now?" at bounding box center [517, 466] width 213 height 13
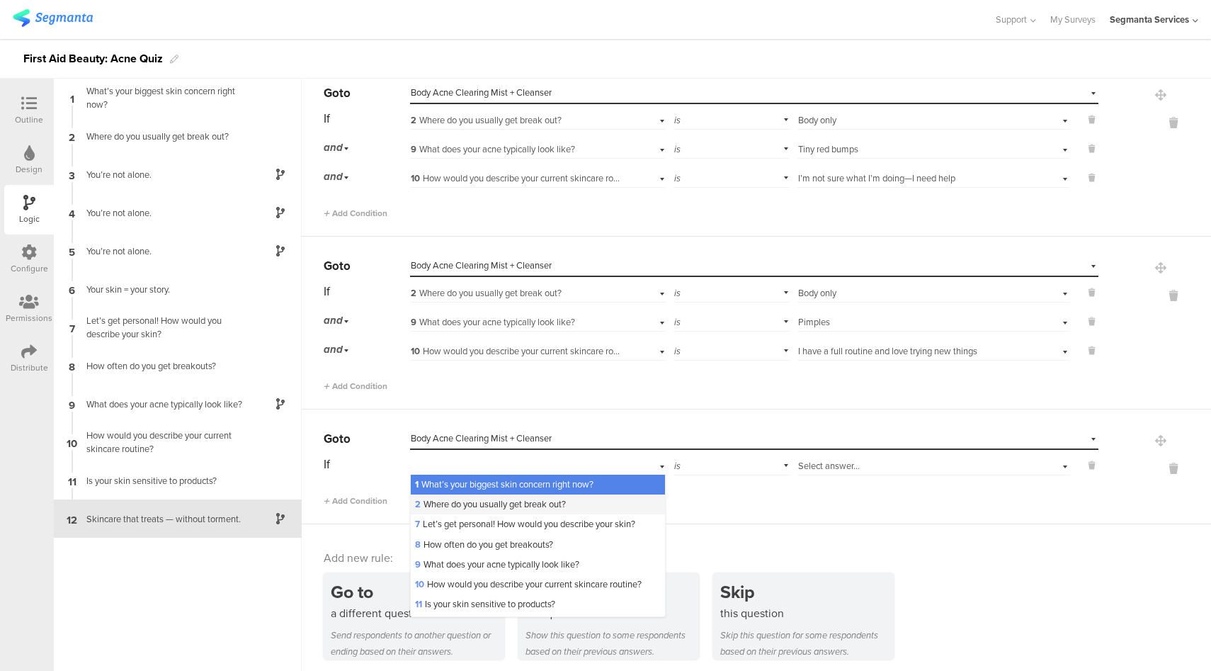
click at [514, 508] on div "2 Where do you usually get break out?" at bounding box center [538, 504] width 254 height 20
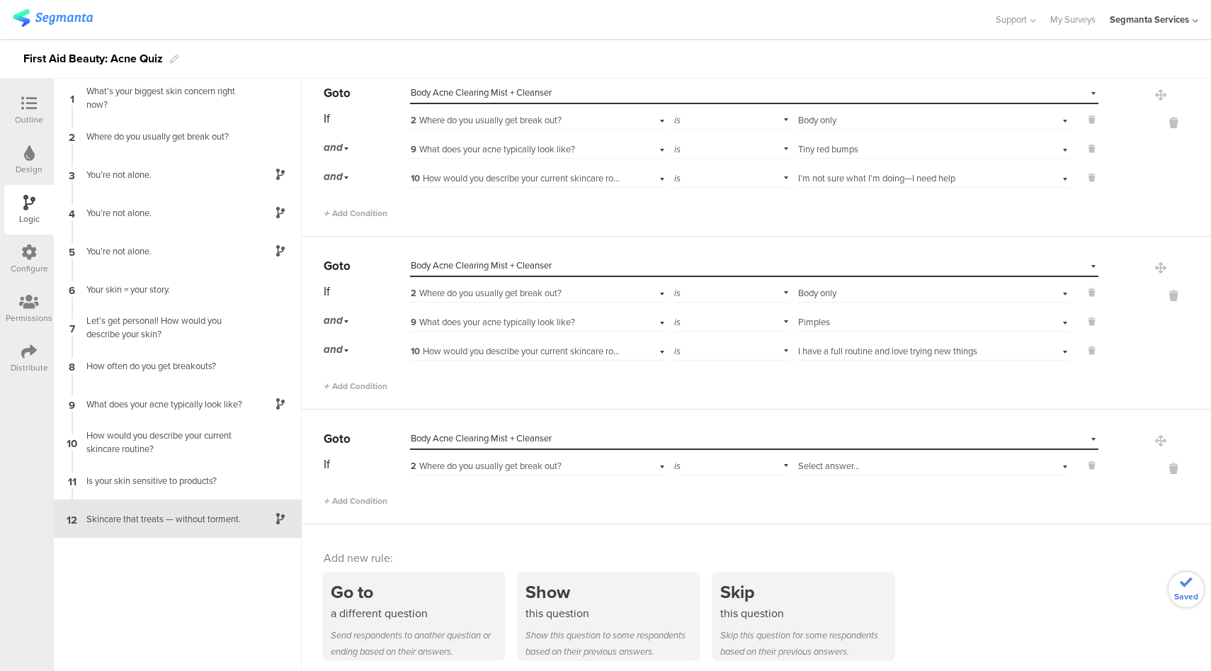
click at [838, 465] on span "Select answer..." at bounding box center [829, 465] width 62 height 13
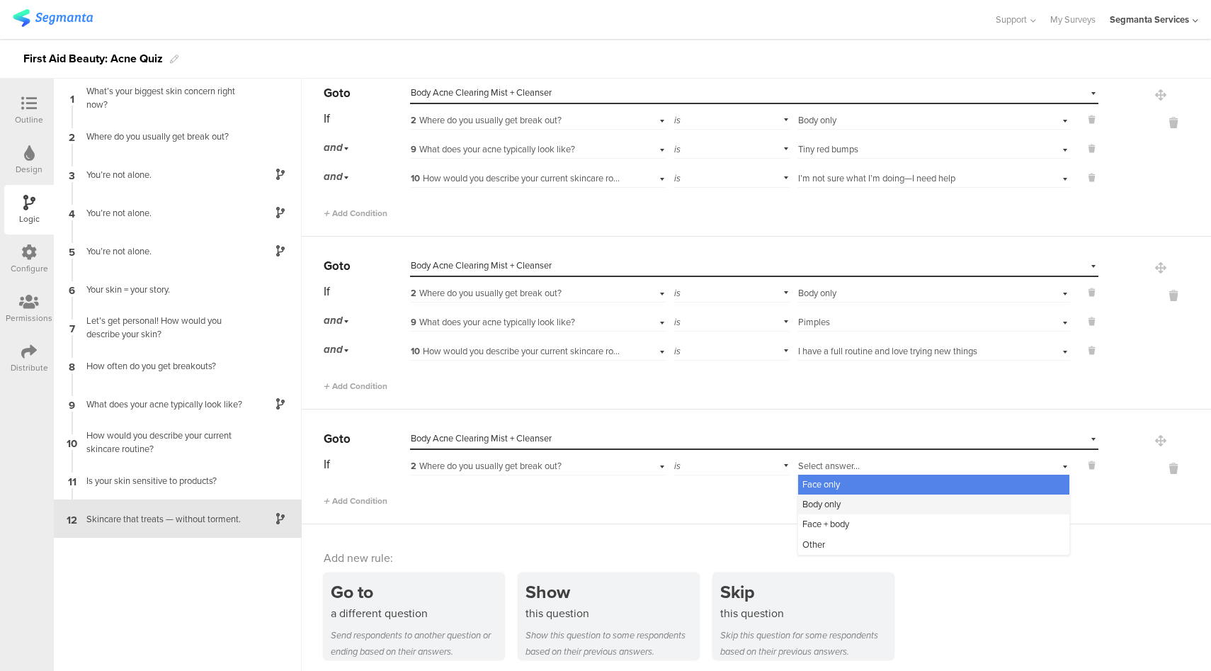
click at [829, 497] on span "Body only" at bounding box center [822, 503] width 38 height 13
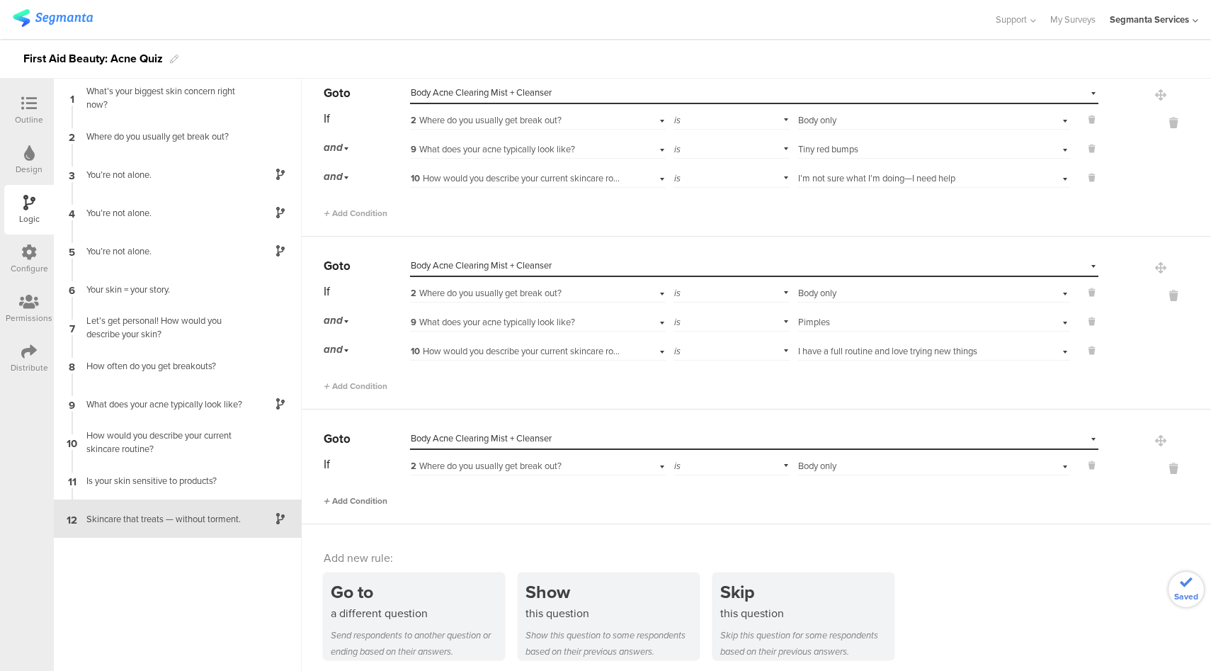
click at [351, 499] on span "Add Condition" at bounding box center [356, 500] width 64 height 13
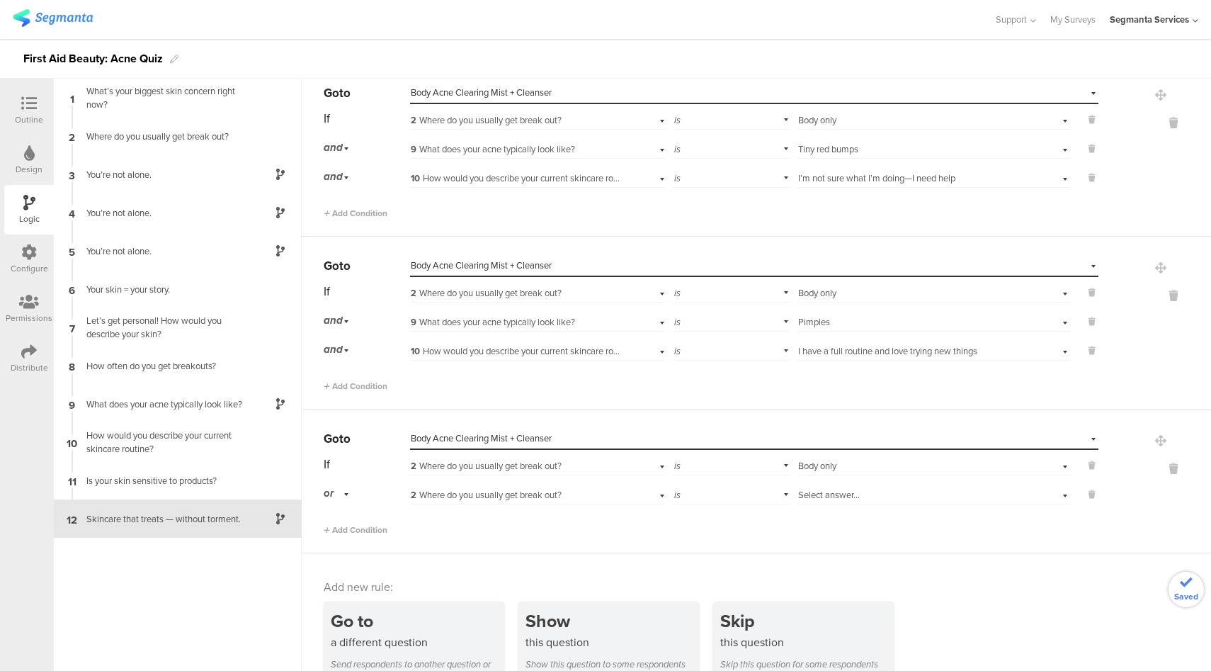
click at [336, 489] on div "or" at bounding box center [339, 493] width 30 height 22
click at [346, 527] on div "and" at bounding box center [366, 534] width 84 height 20
click at [550, 489] on span "2 Where do you usually get break out?" at bounding box center [486, 494] width 151 height 13
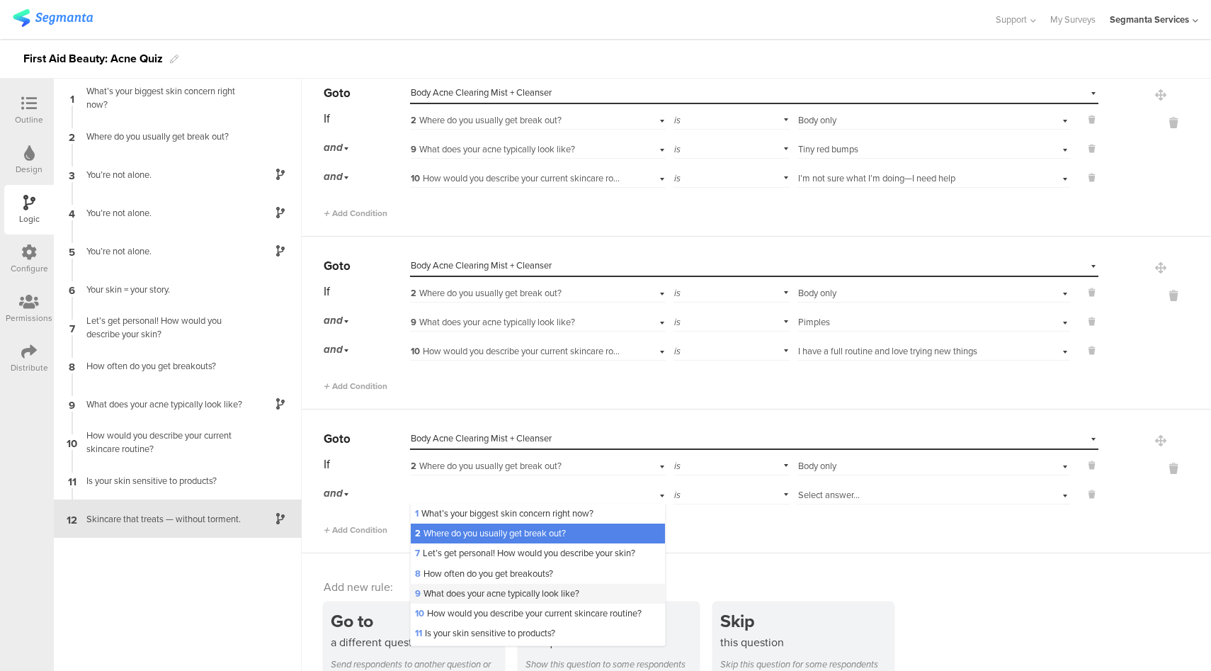
click at [478, 592] on span "9 What does your acne typically look like?" at bounding box center [497, 593] width 164 height 13
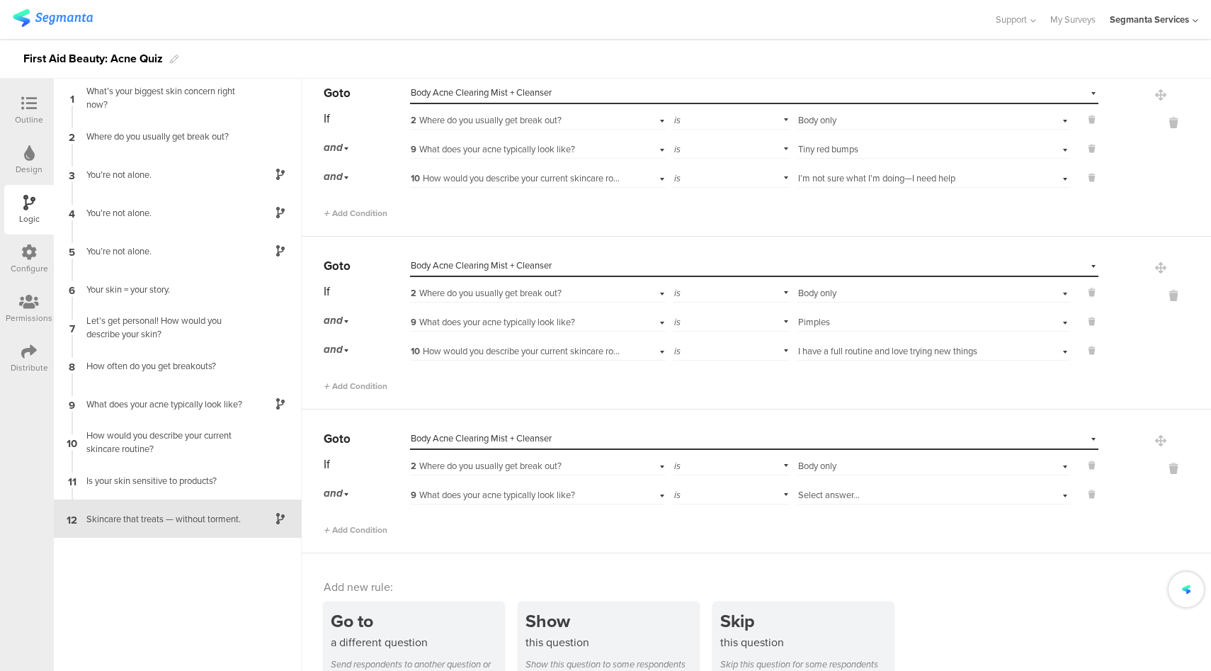
click at [842, 492] on span "Select answer..." at bounding box center [829, 494] width 62 height 13
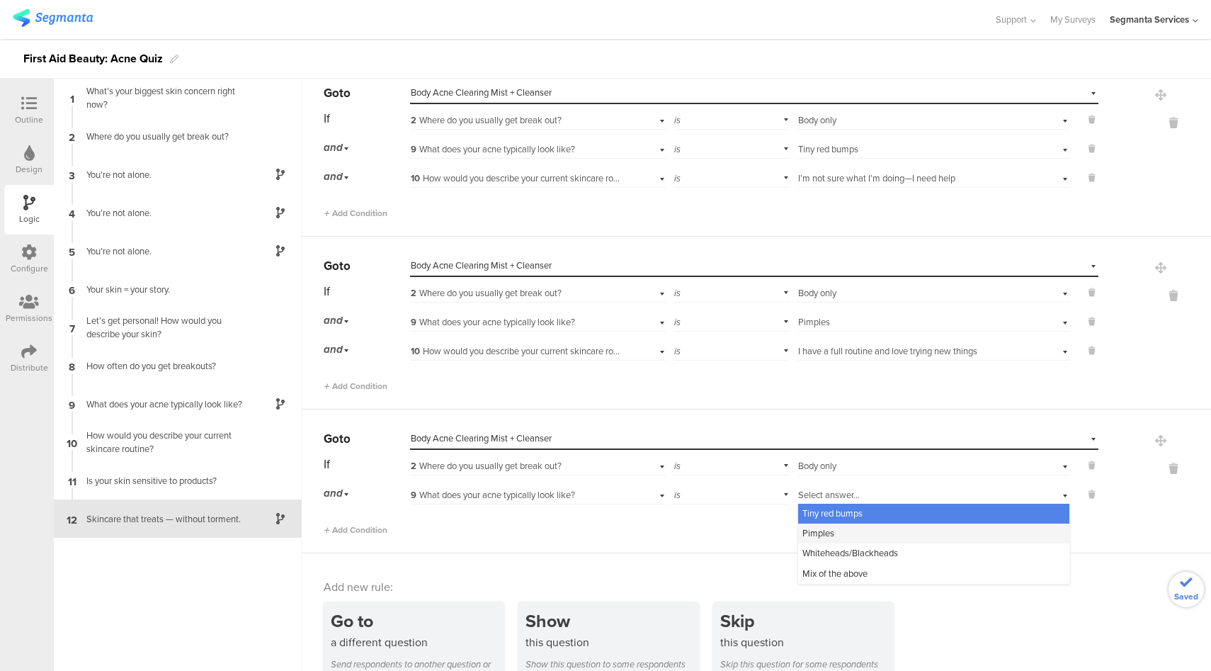
click at [833, 524] on div "Pimples" at bounding box center [933, 534] width 271 height 20
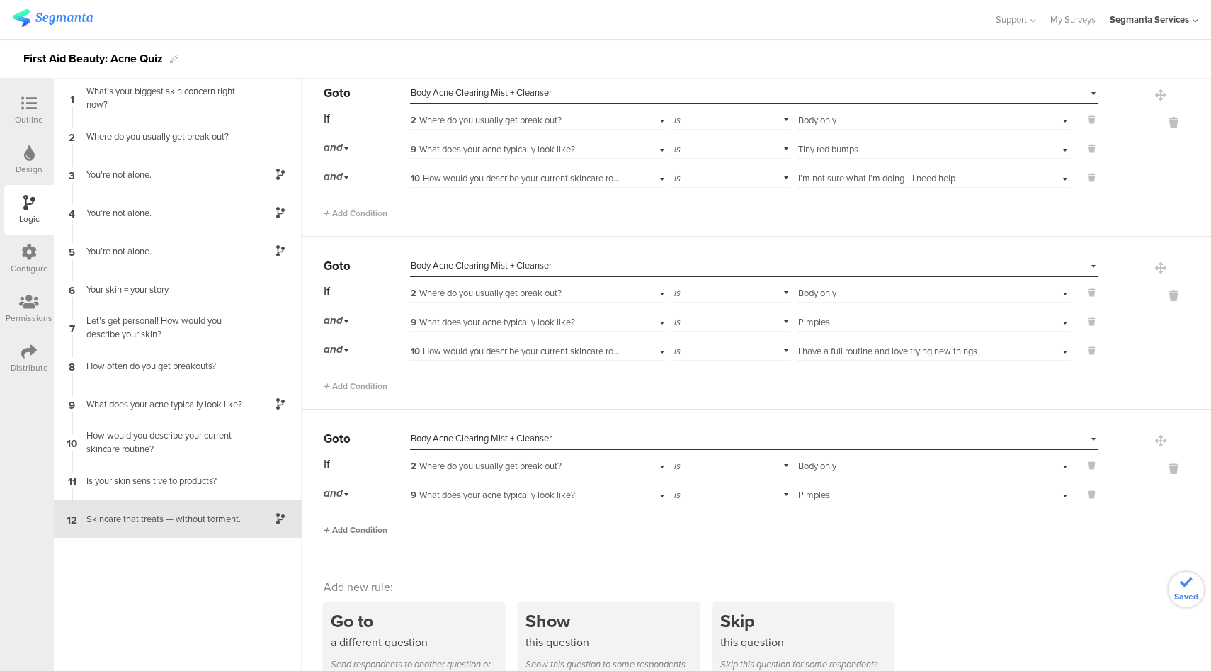
click at [378, 524] on span "Add Condition" at bounding box center [356, 530] width 64 height 13
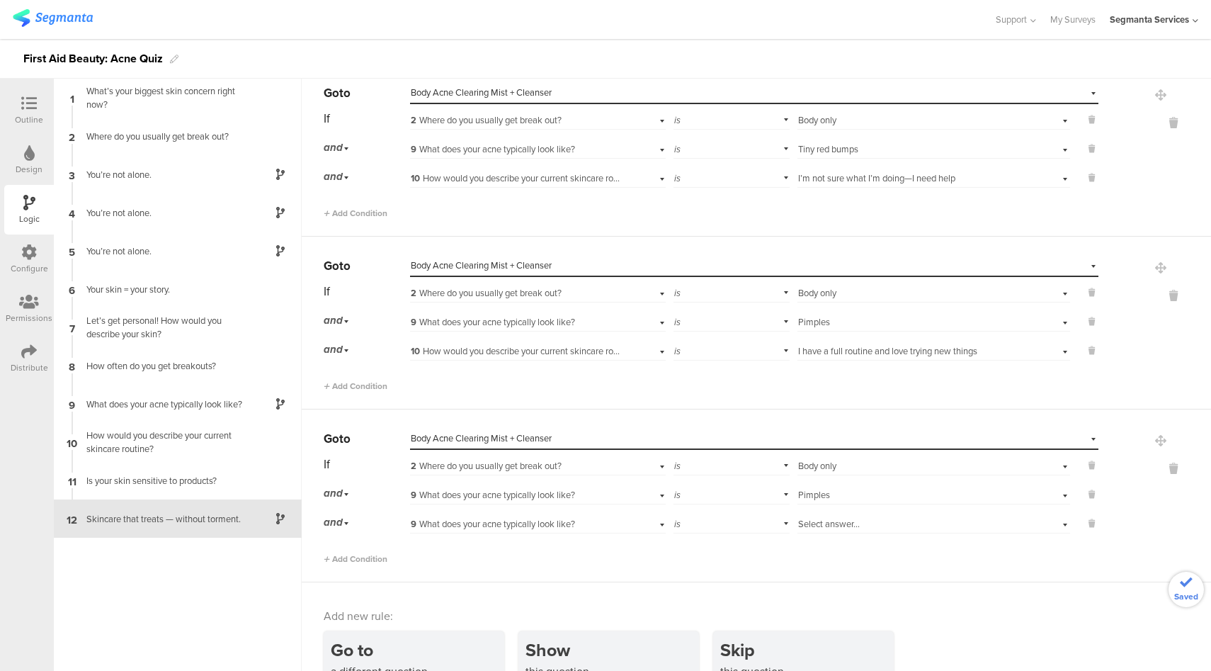
click at [495, 517] on span "9 What does your acne typically look like?" at bounding box center [493, 523] width 164 height 13
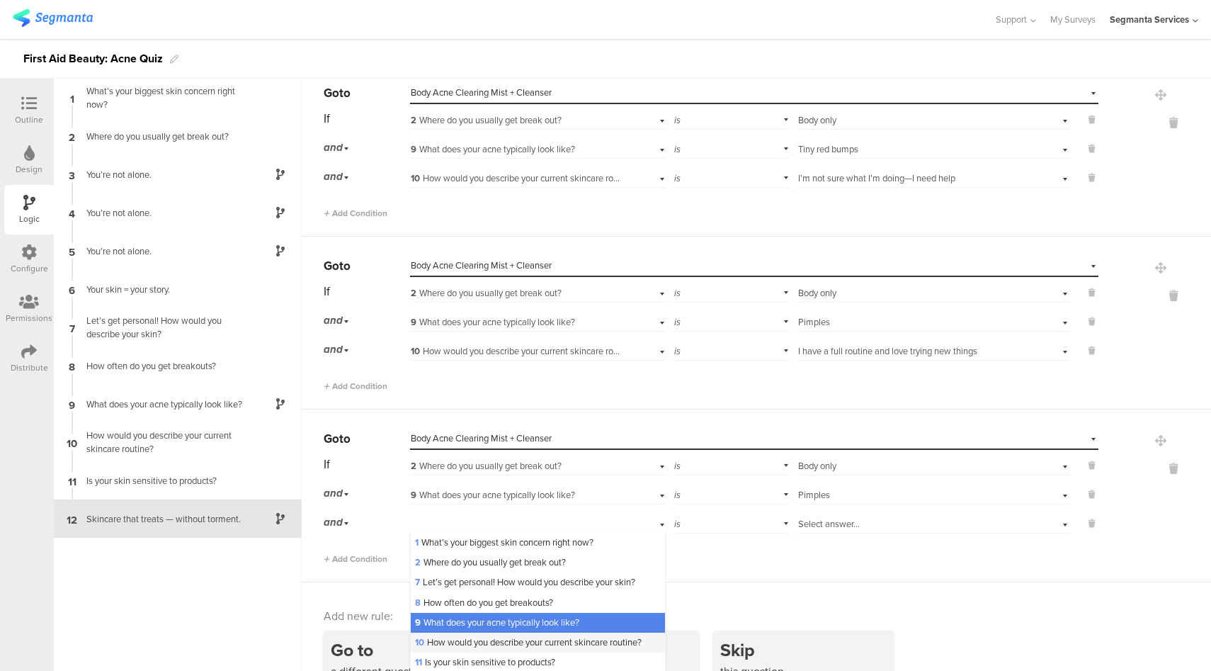
click at [465, 642] on span "10 How would you describe your current skincare routine?" at bounding box center [528, 641] width 227 height 13
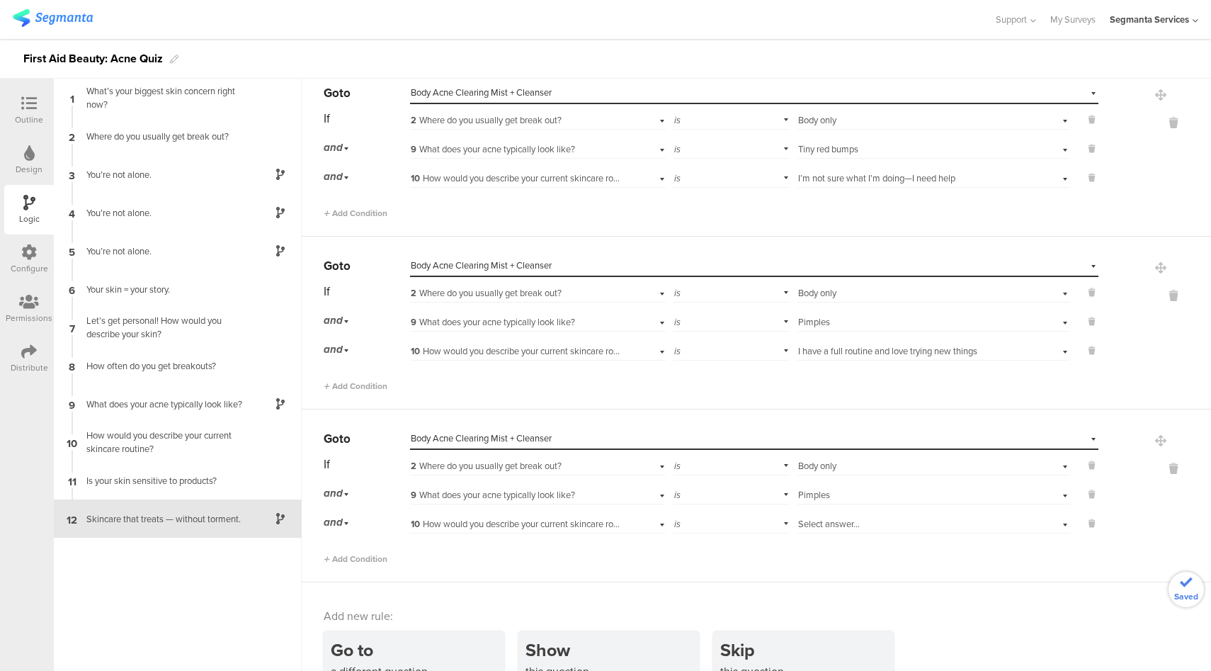
click at [822, 522] on span "Select answer..." at bounding box center [829, 523] width 62 height 13
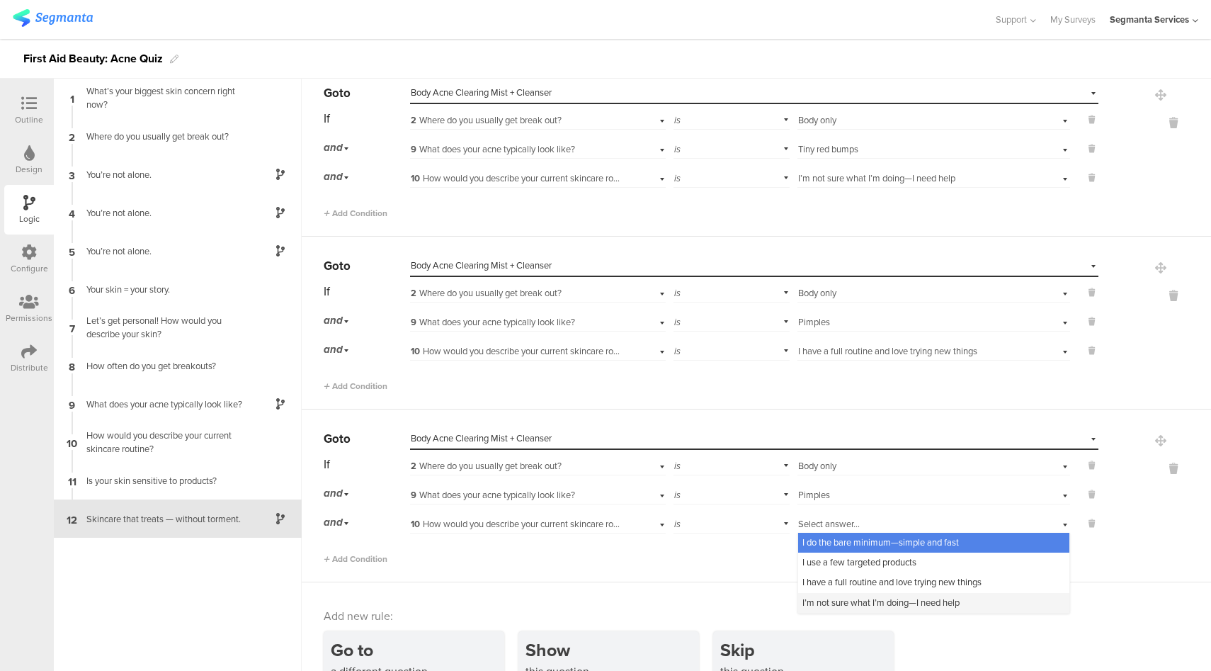
click at [818, 596] on span "I’m not sure what I’m doing—I need help" at bounding box center [881, 602] width 157 height 13
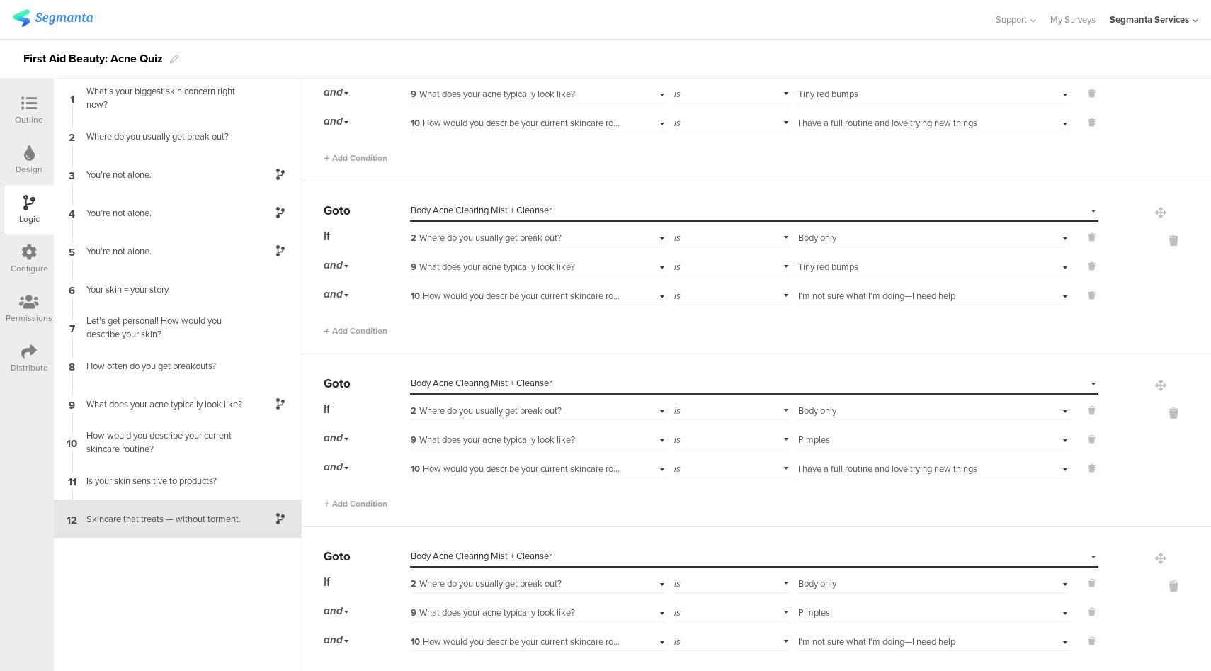
scroll to position [2374, 0]
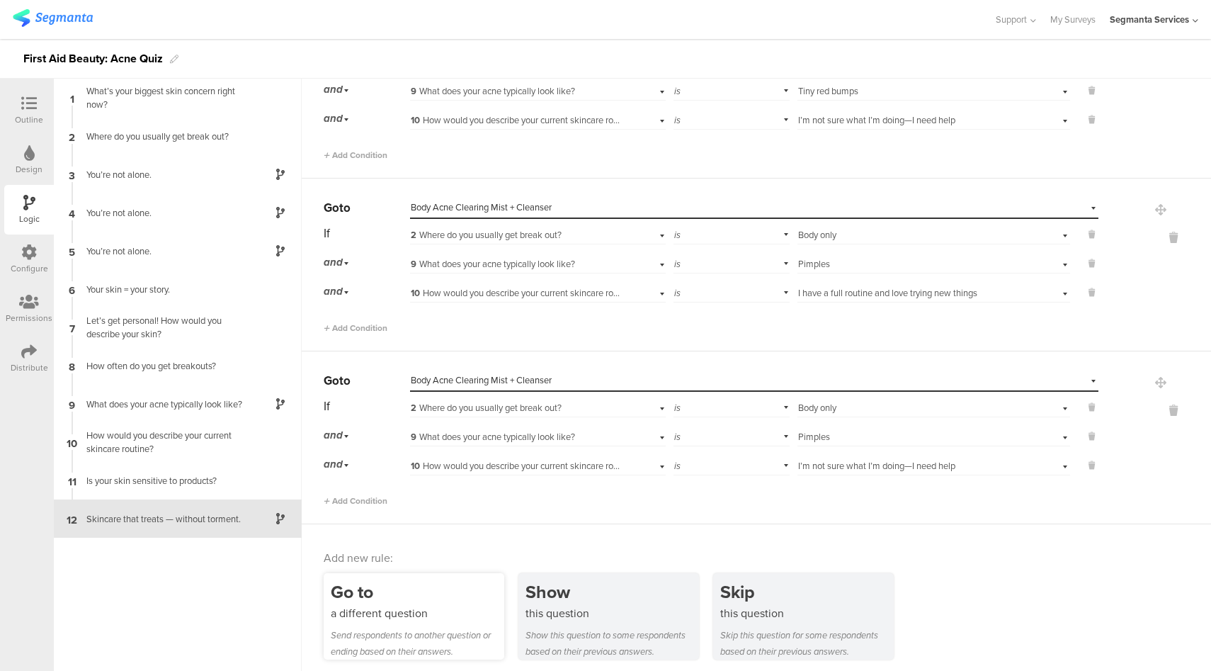
click at [414, 594] on div "Go to" at bounding box center [418, 592] width 174 height 26
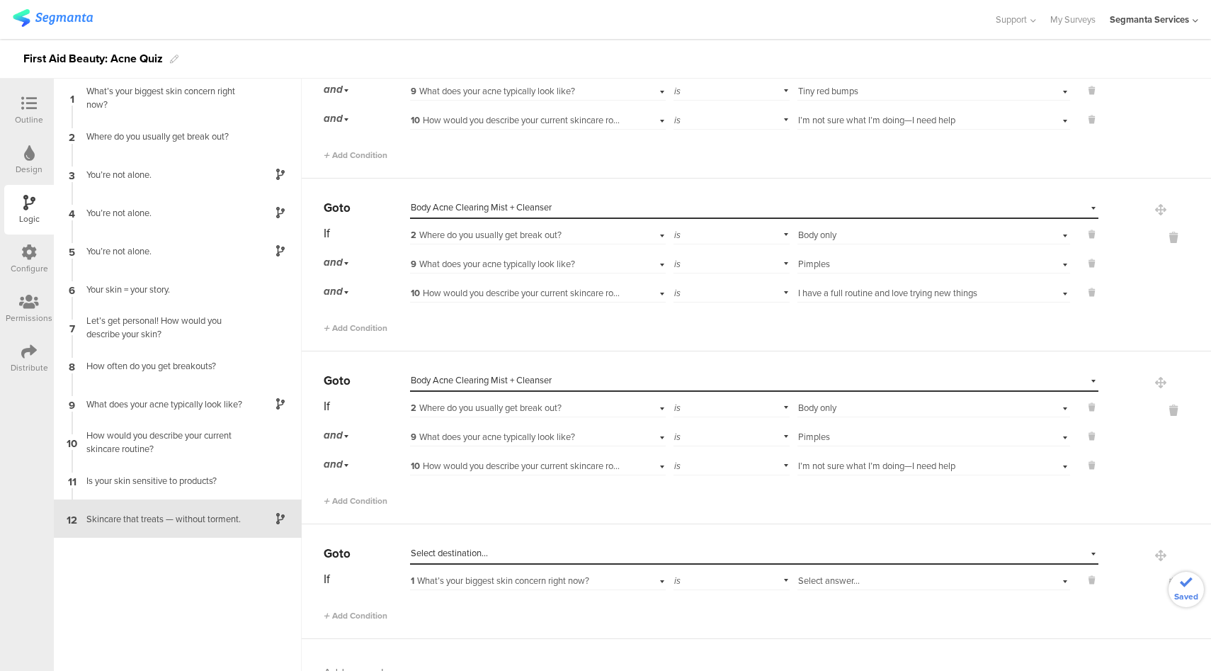
scroll to position [2488, 0]
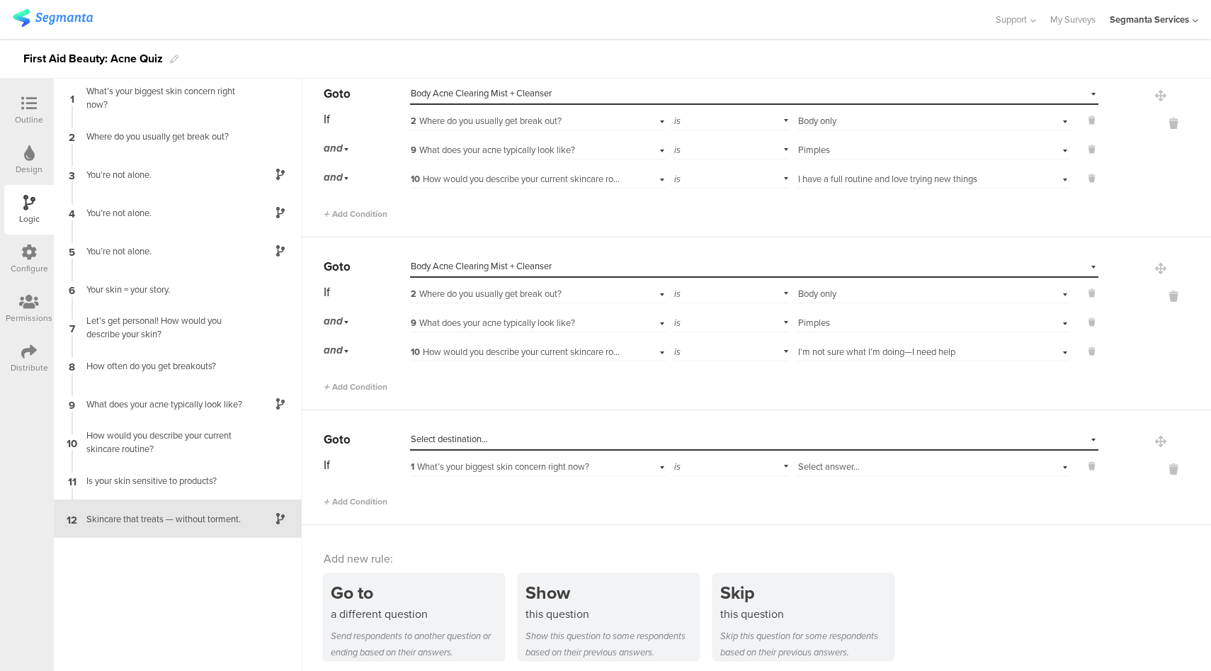
click at [516, 433] on div "Select destination..." at bounding box center [689, 439] width 557 height 13
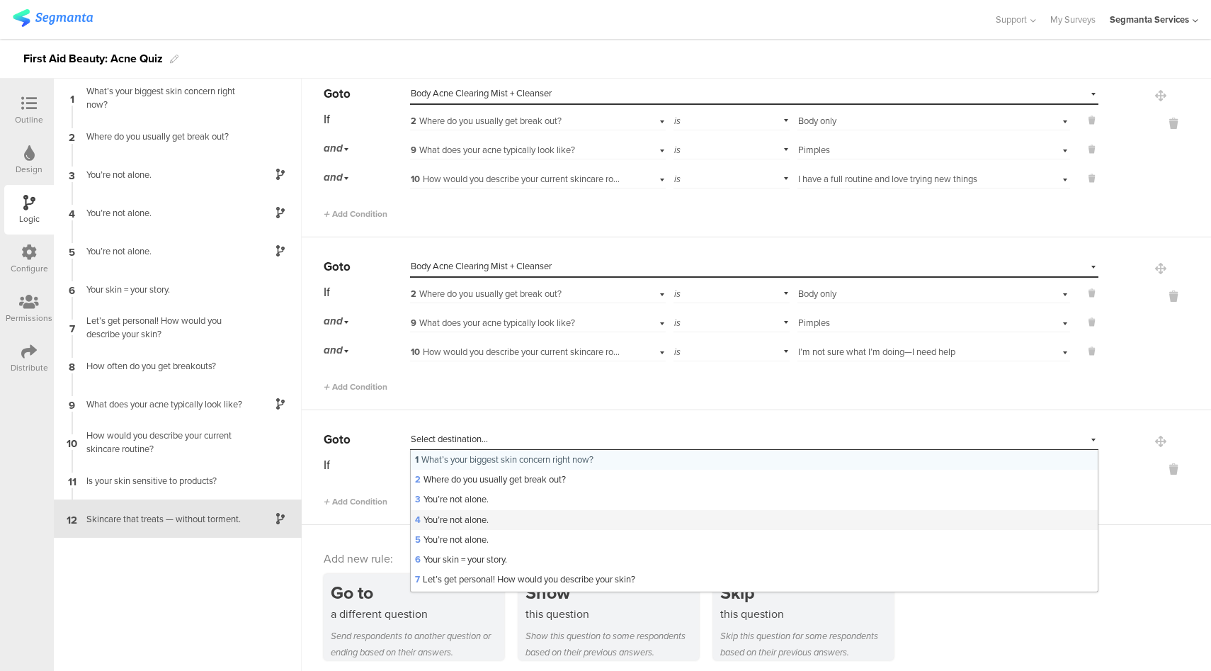
scroll to position [272, 0]
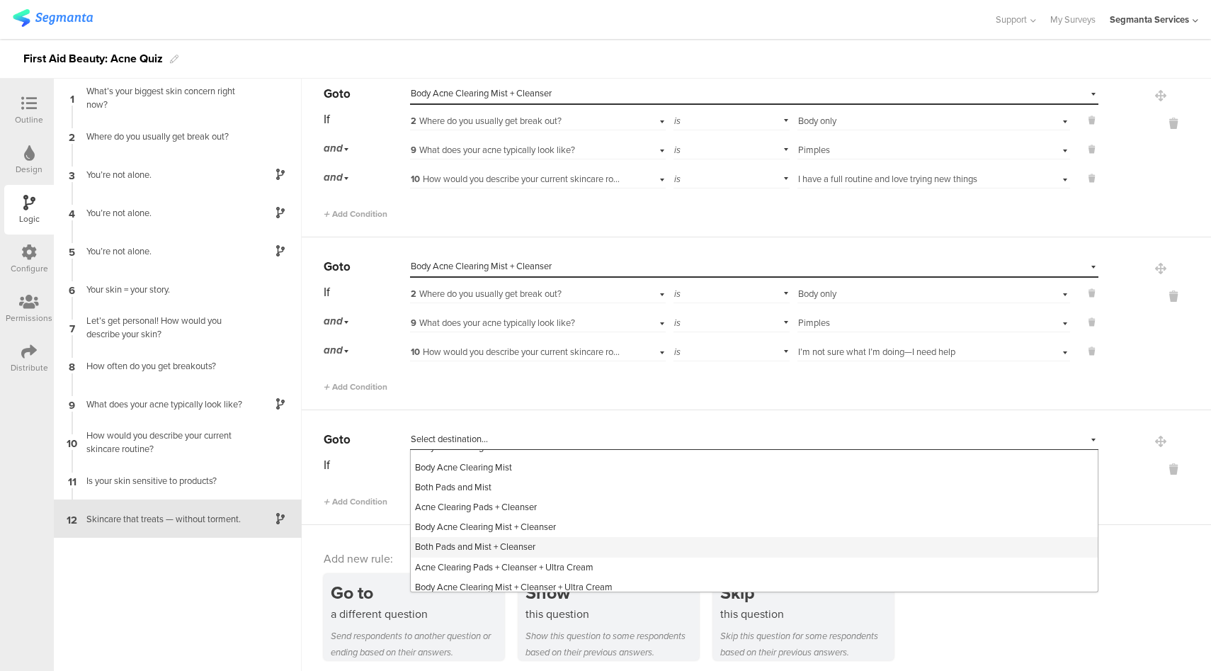
click at [519, 544] on span "Both Pads and Mist + Cleanser" at bounding box center [475, 546] width 120 height 13
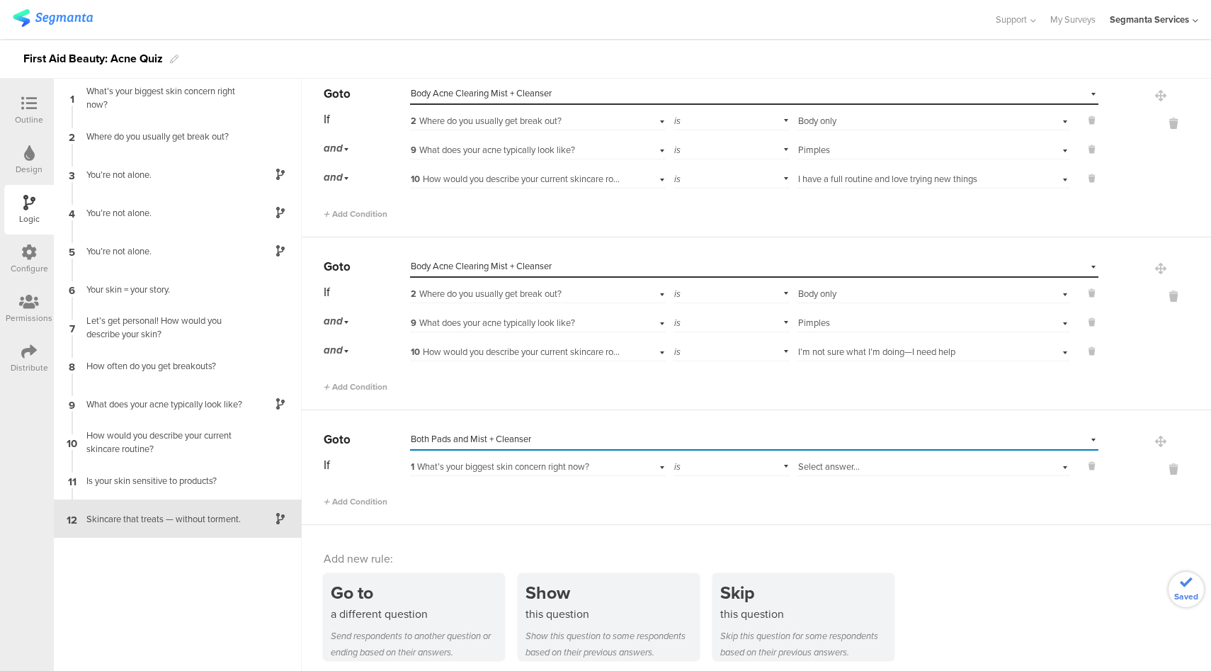
click at [584, 464] on span "1 What’s your biggest skin concern right now?" at bounding box center [500, 466] width 179 height 13
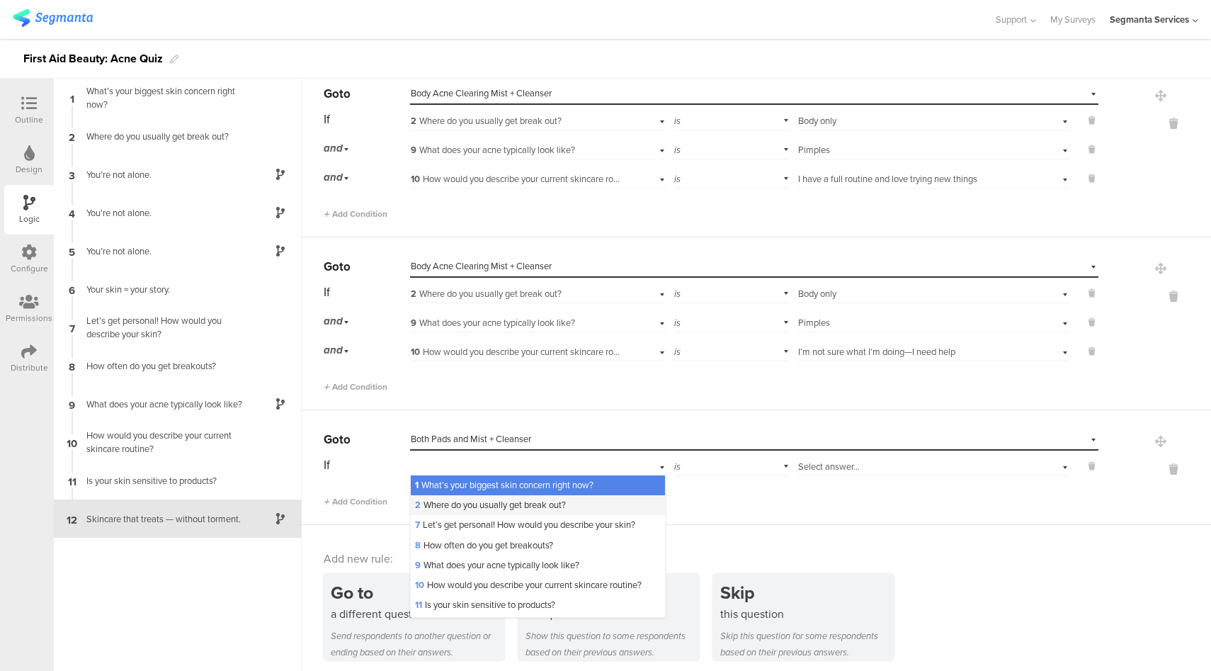
click at [531, 503] on span "2 Where do you usually get break out?" at bounding box center [490, 504] width 151 height 13
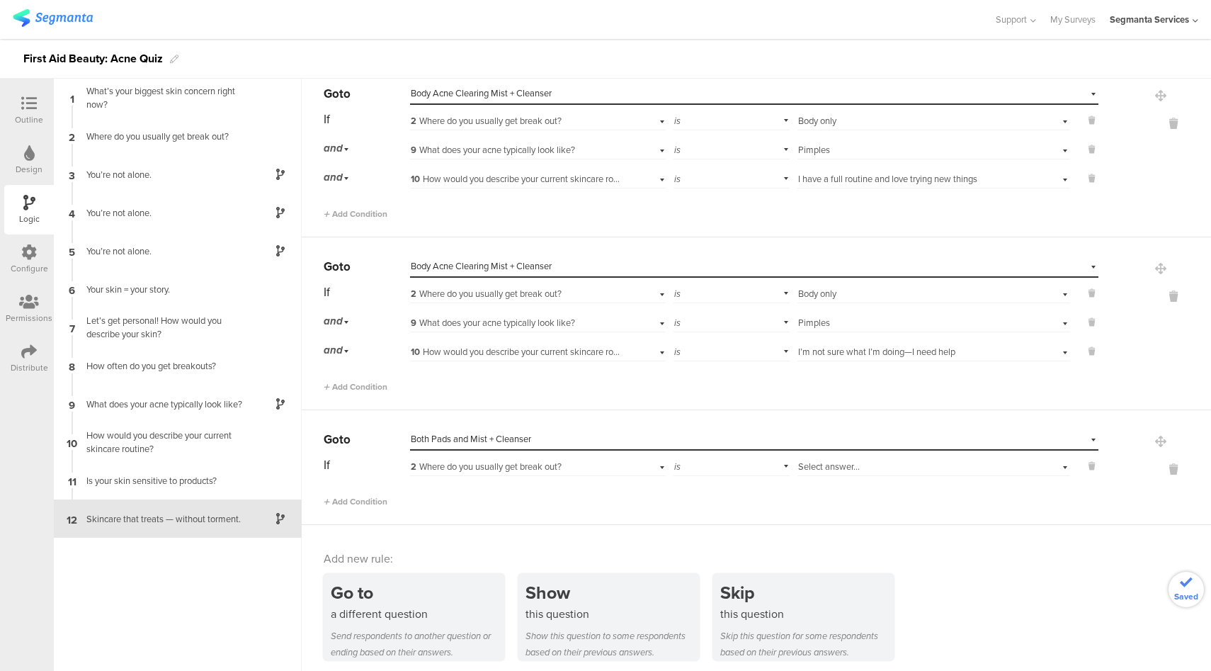
click at [920, 460] on div "Select answer..." at bounding box center [912, 466] width 228 height 13
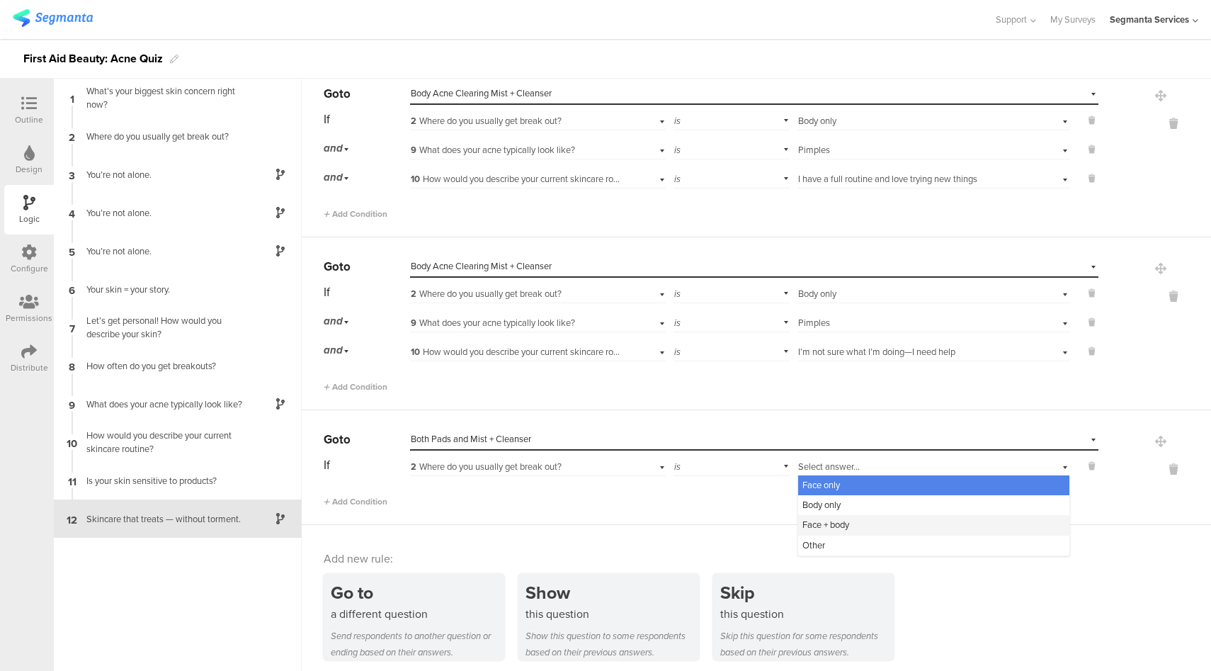
click at [862, 516] on div "Face + body" at bounding box center [933, 525] width 271 height 20
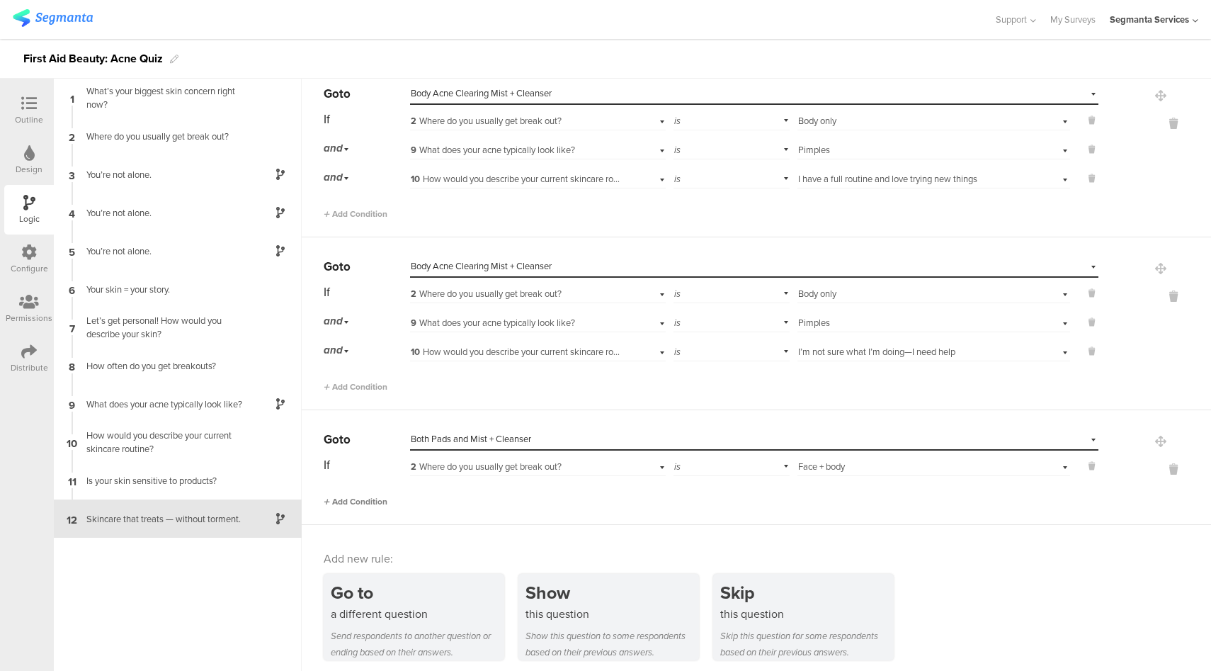
click at [372, 497] on span "Add Condition" at bounding box center [356, 501] width 64 height 13
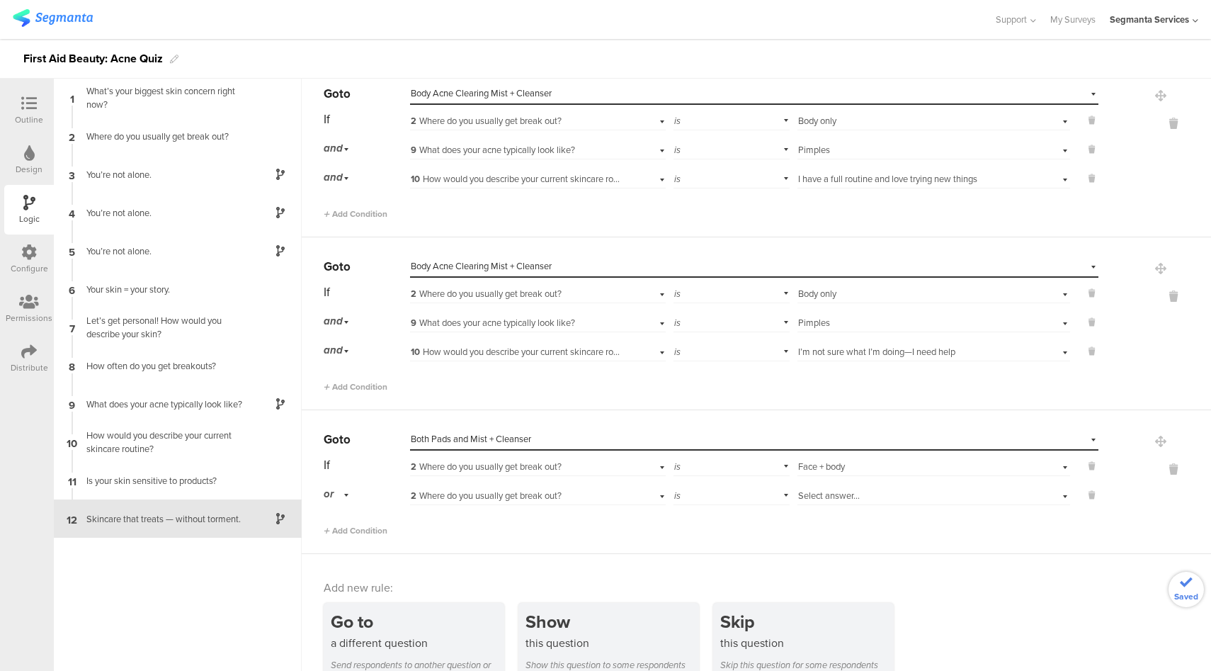
click at [324, 486] on span "or" at bounding box center [329, 494] width 10 height 16
click at [348, 524] on div "and" at bounding box center [366, 534] width 84 height 20
click at [577, 490] on div "2 Where do you usually get break out?" at bounding box center [517, 496] width 213 height 13
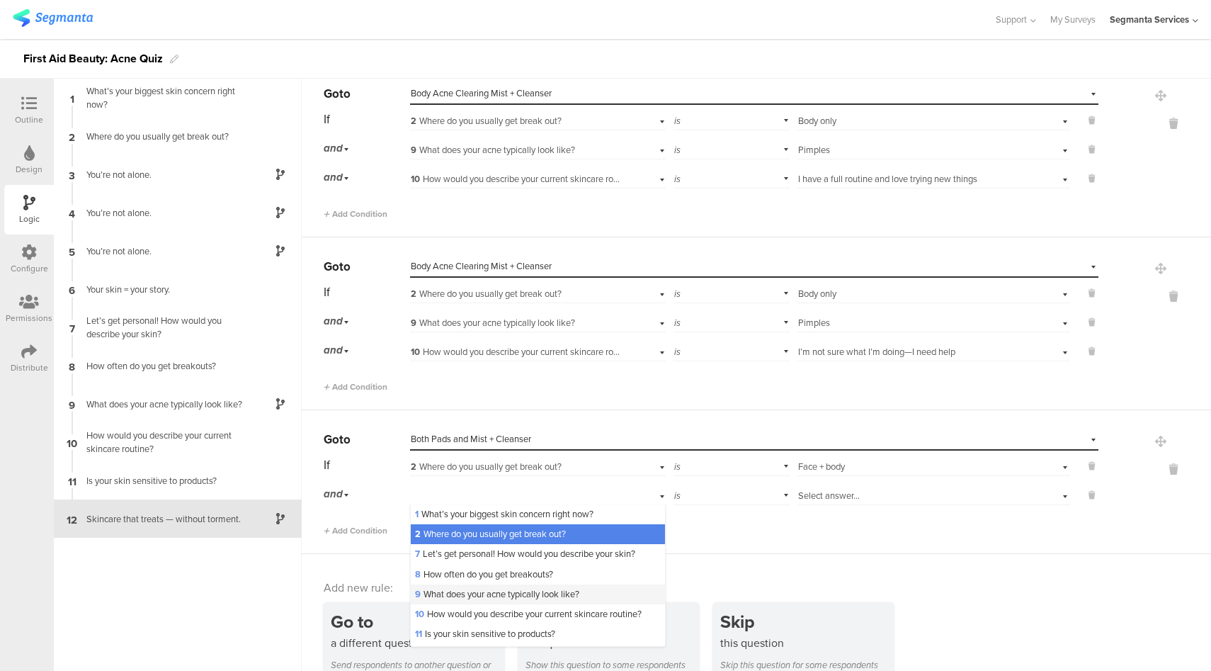
click at [482, 587] on span "9 What does your acne typically look like?" at bounding box center [497, 593] width 164 height 13
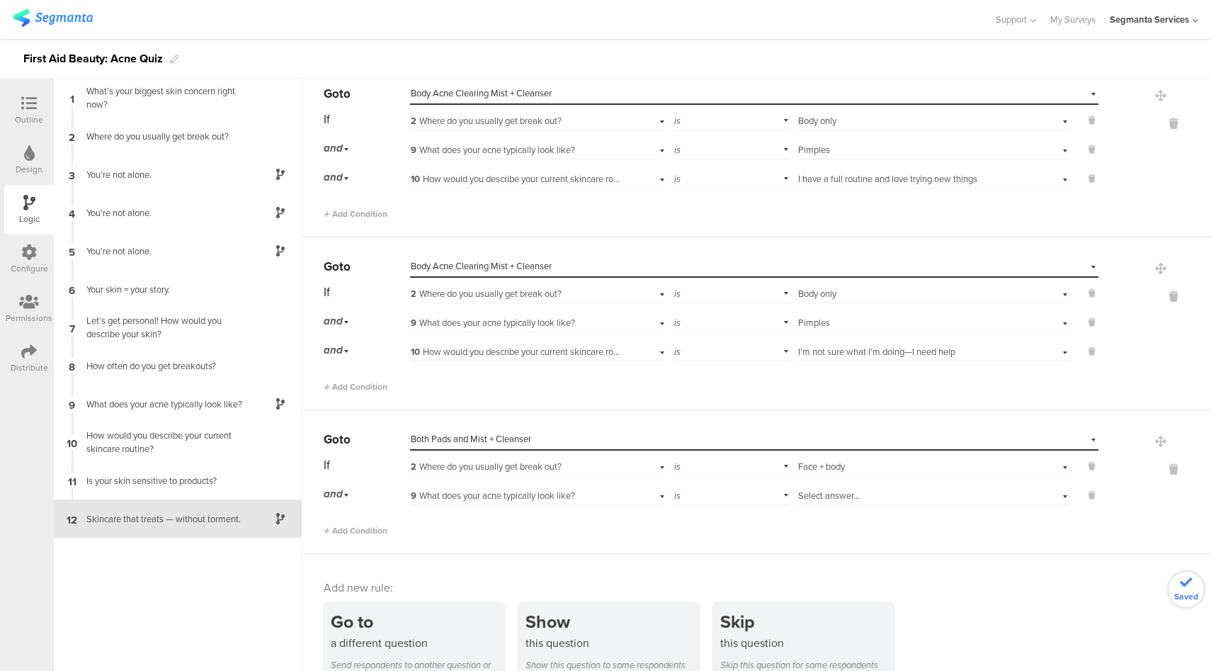
click at [839, 489] on span "Select answer..." at bounding box center [829, 495] width 62 height 13
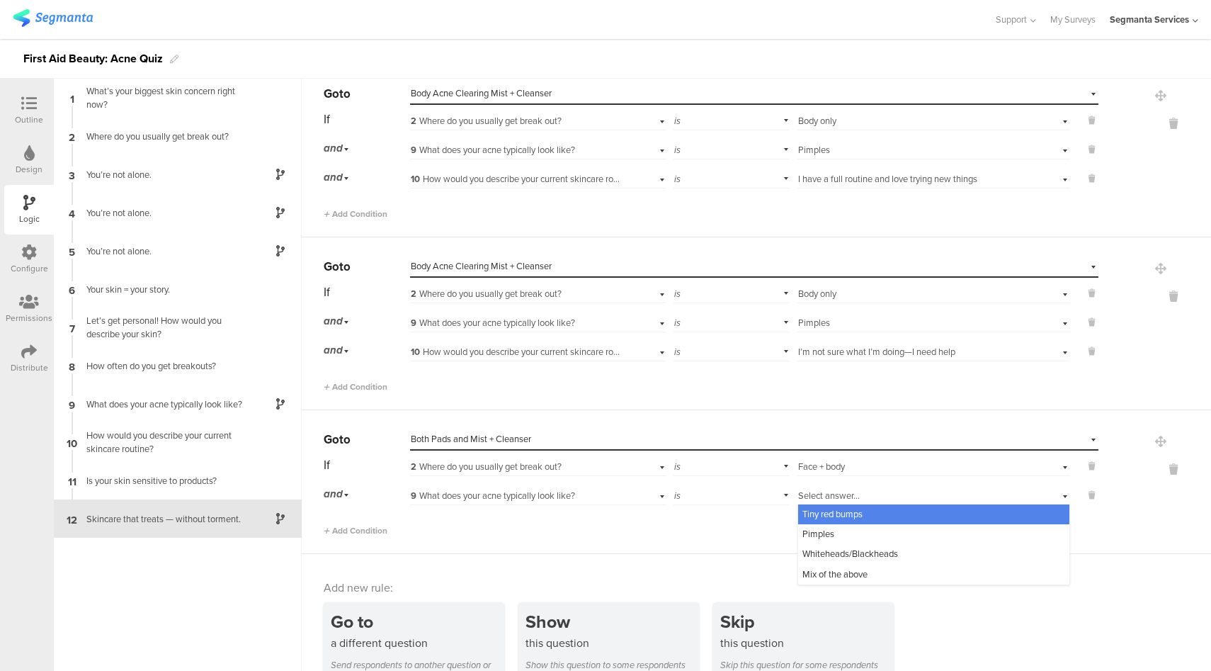
click at [832, 507] on span "Tiny red bumps" at bounding box center [833, 513] width 60 height 13
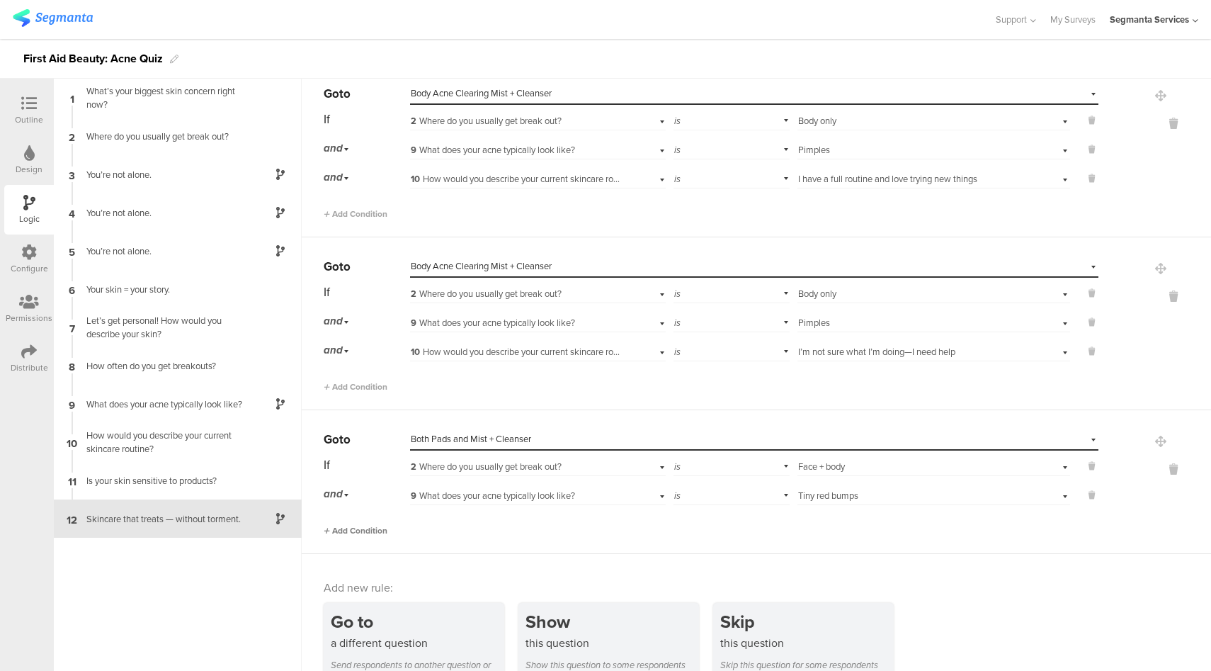
click at [371, 526] on span "Add Condition" at bounding box center [356, 530] width 64 height 13
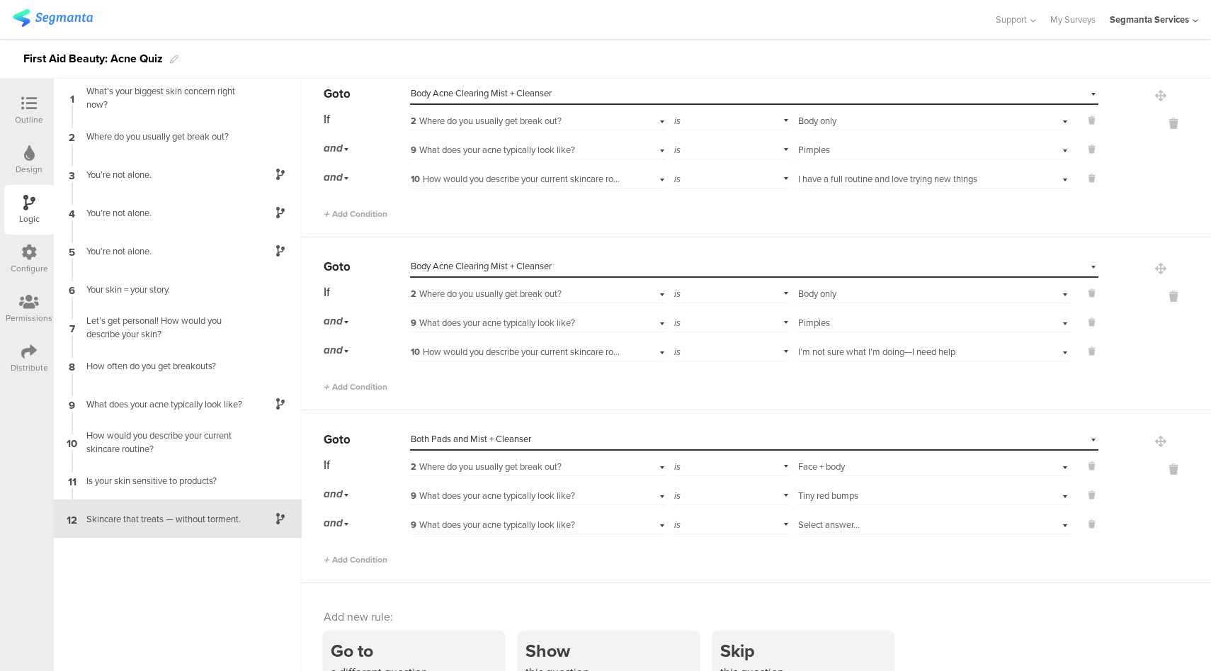
click at [492, 518] on span "9 What does your acne typically look like?" at bounding box center [493, 524] width 164 height 13
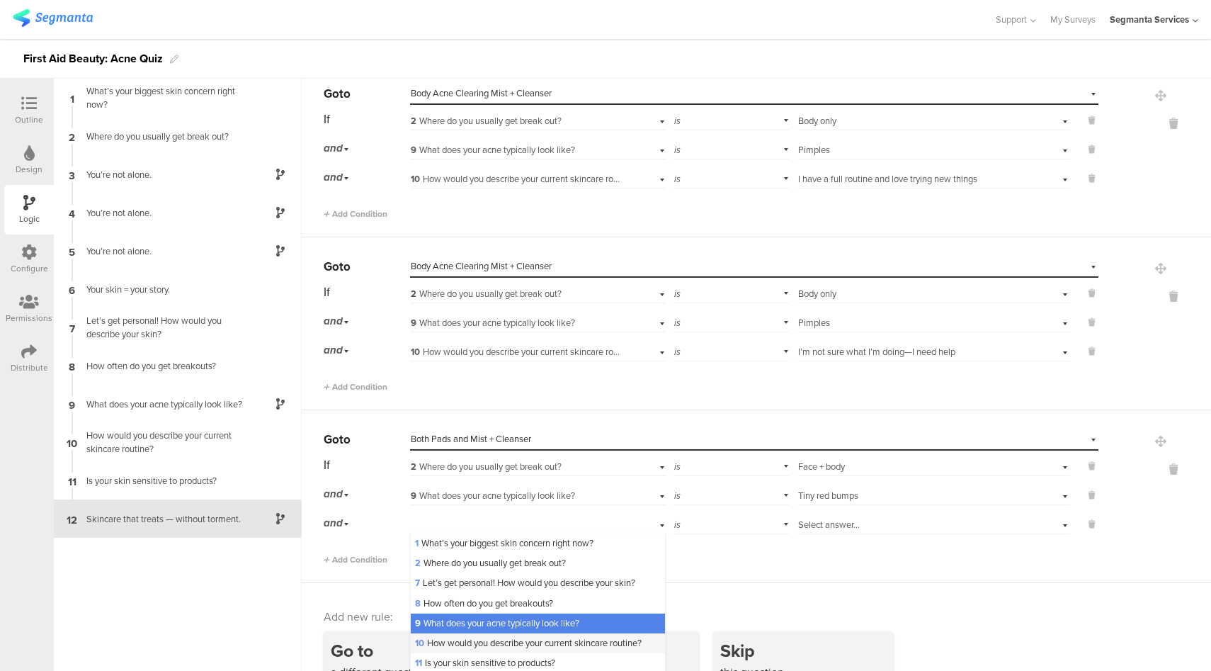
click at [470, 641] on span "10 How would you describe your current skincare routine?" at bounding box center [528, 642] width 227 height 13
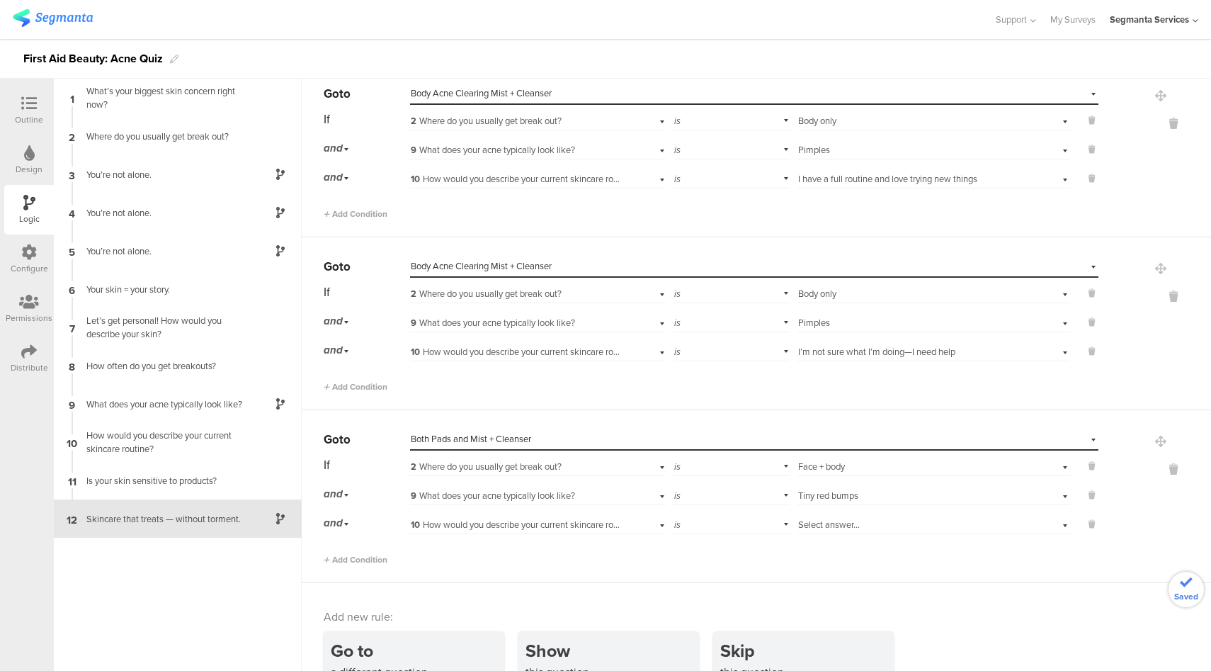
click at [832, 521] on span "Select answer..." at bounding box center [829, 524] width 62 height 13
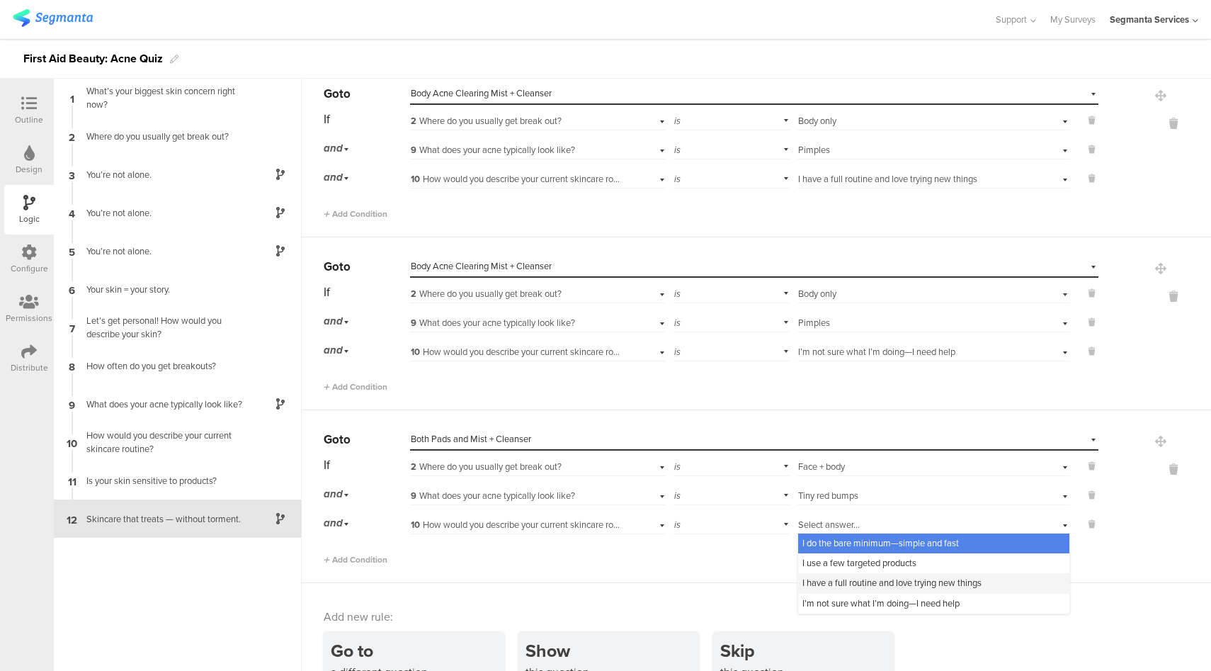
click at [822, 578] on span "I have a full routine and love trying new things" at bounding box center [892, 582] width 179 height 13
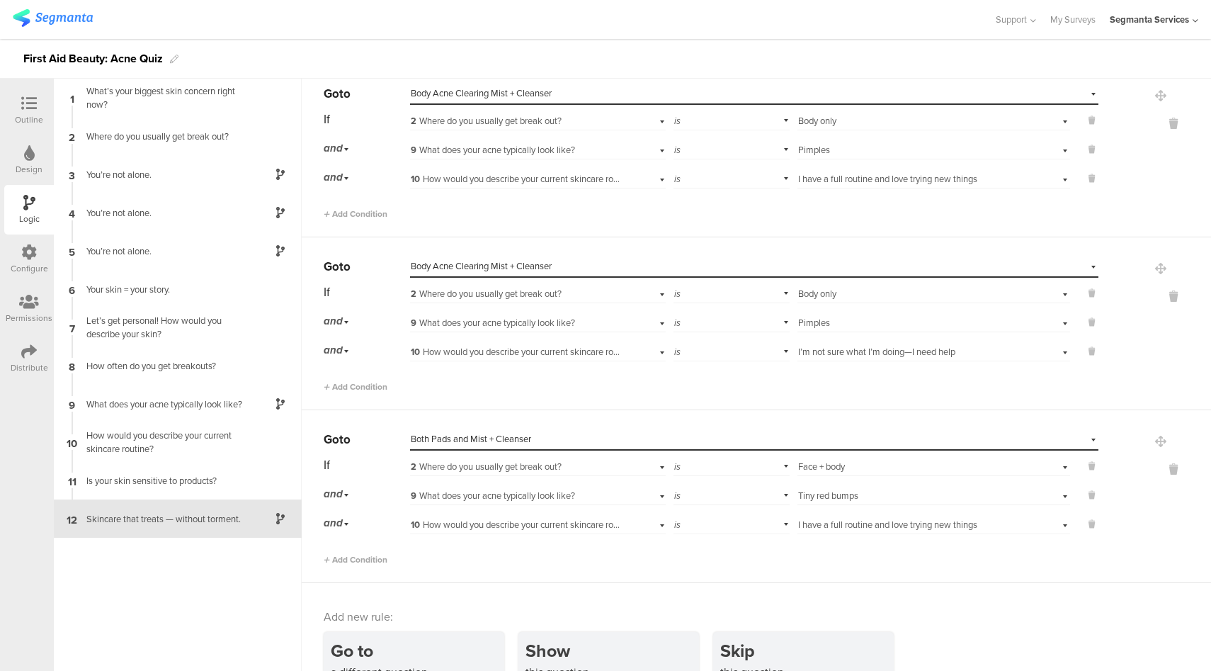
scroll to position [2546, 0]
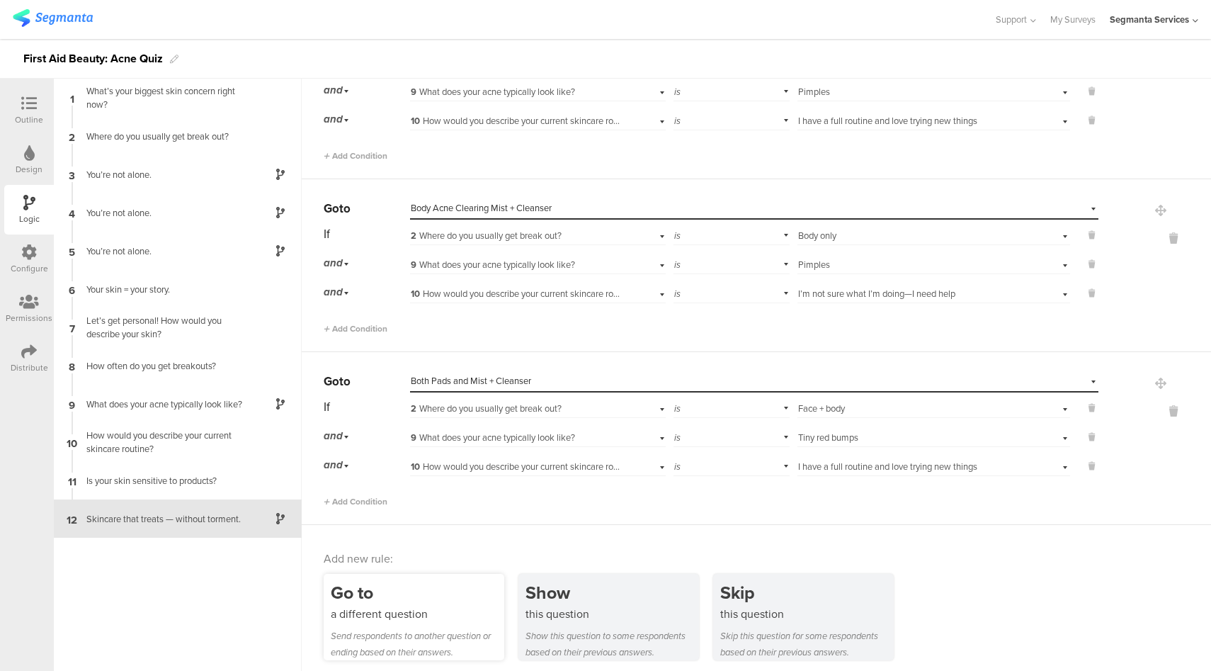
click at [447, 611] on div "a different question" at bounding box center [418, 614] width 174 height 16
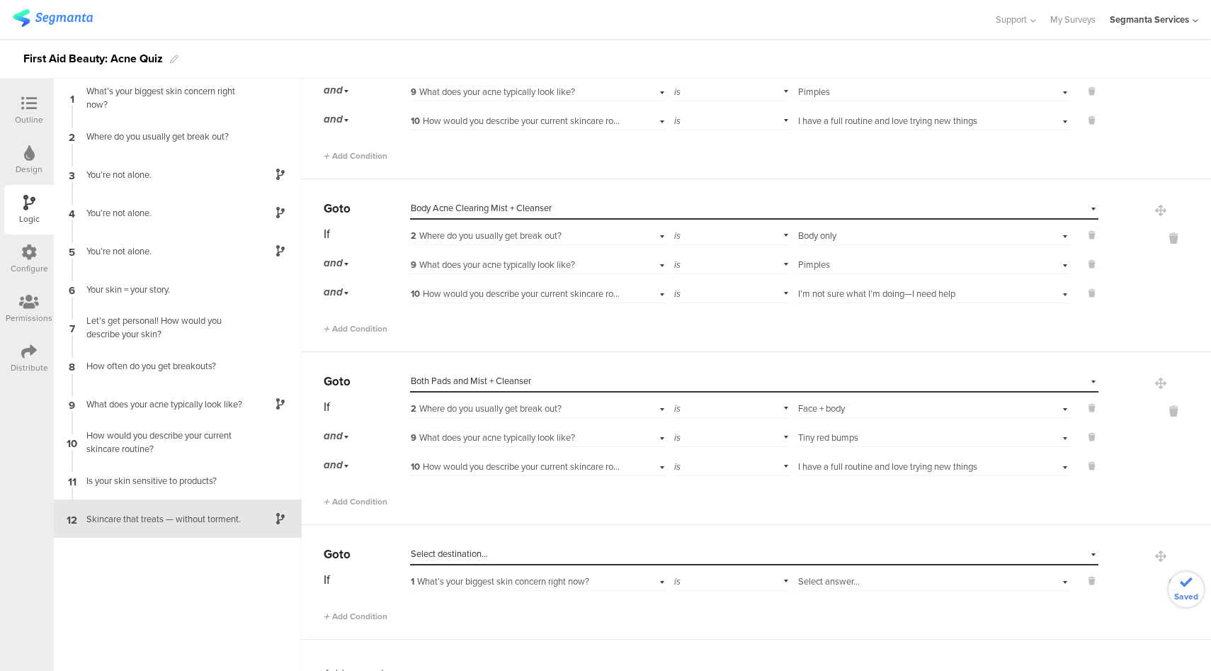
scroll to position [2661, 0]
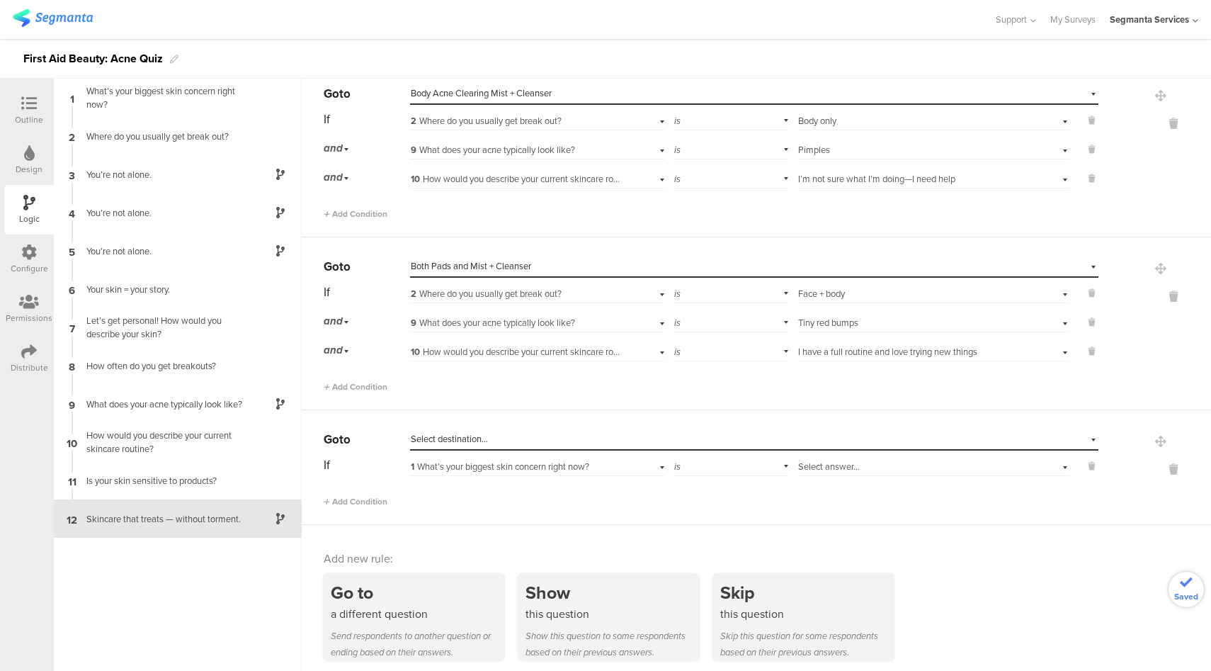
click at [499, 433] on div "Select destination..." at bounding box center [689, 439] width 557 height 13
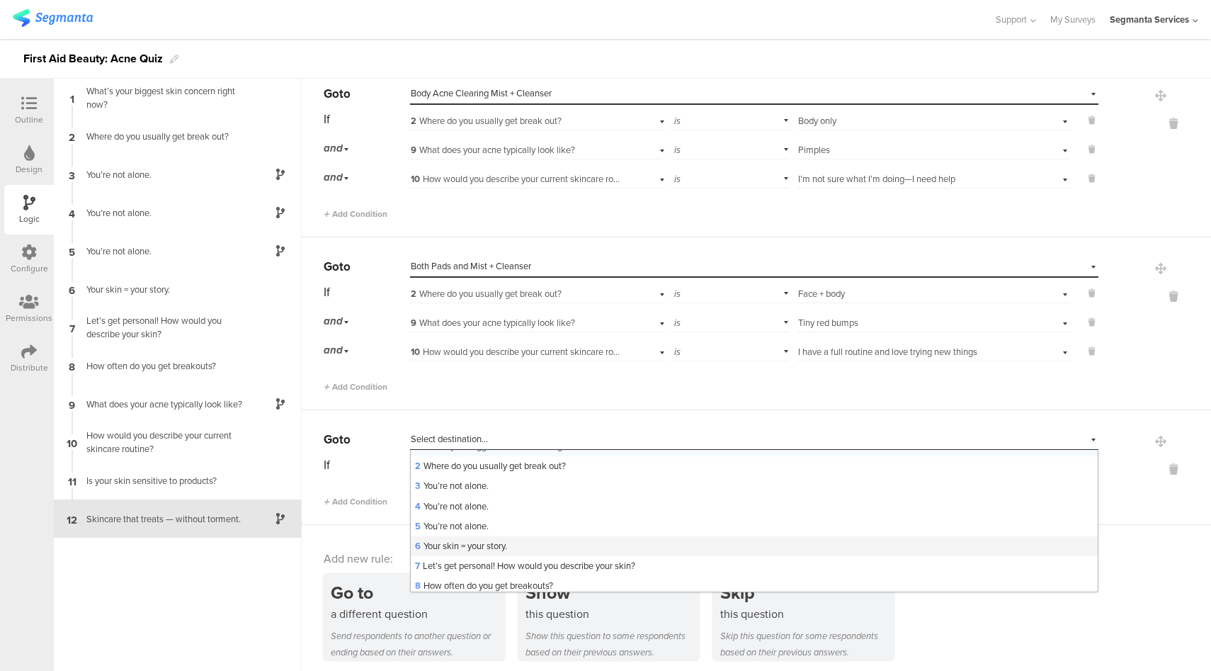
scroll to position [302, 0]
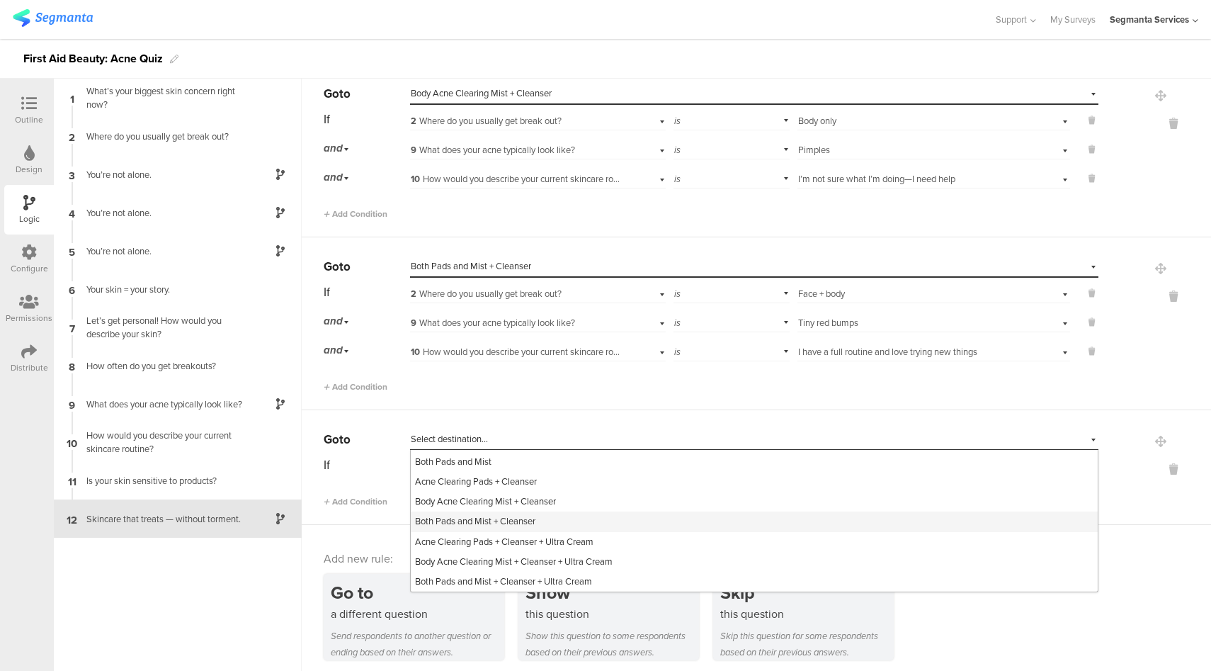
click at [521, 519] on span "Both Pads and Mist + Cleanser" at bounding box center [475, 520] width 120 height 13
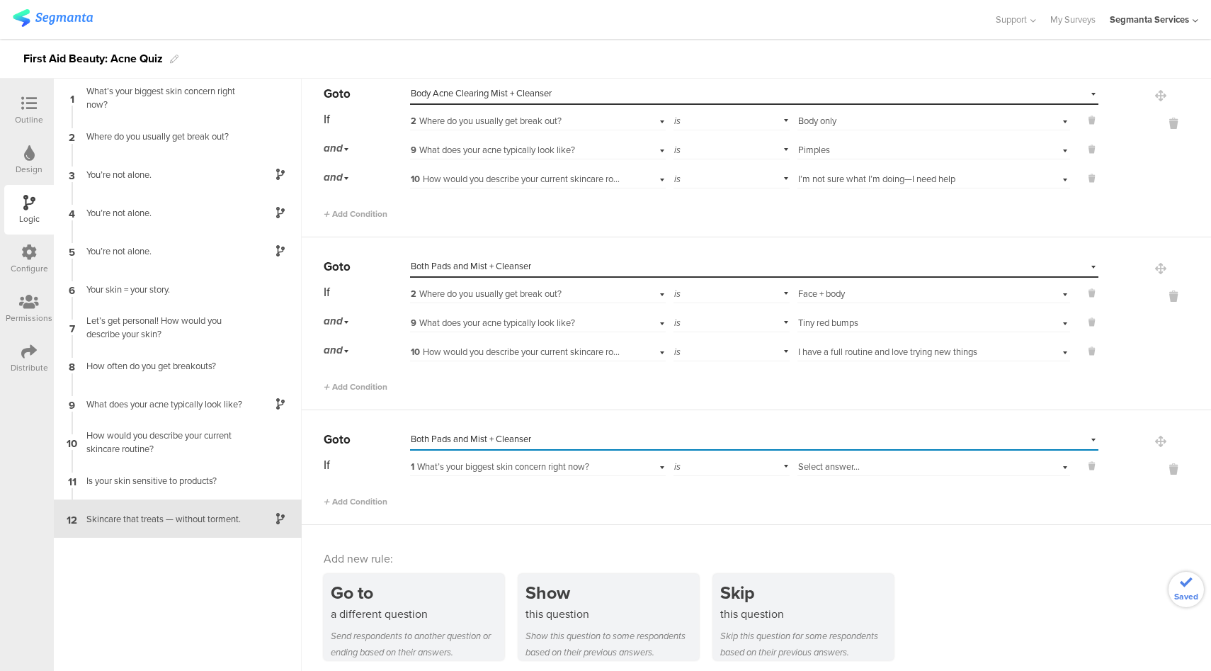
click at [622, 465] on div "1 What’s your biggest skin concern right now?" at bounding box center [538, 465] width 256 height 22
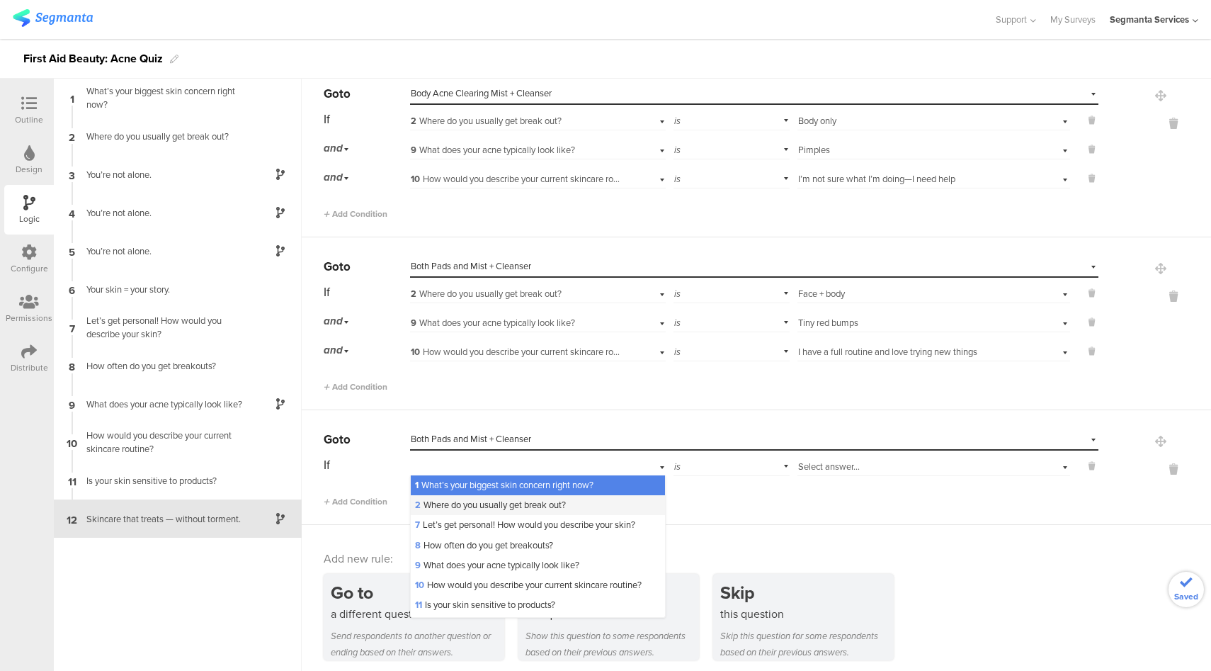
click at [517, 504] on span "2 Where do you usually get break out?" at bounding box center [490, 504] width 151 height 13
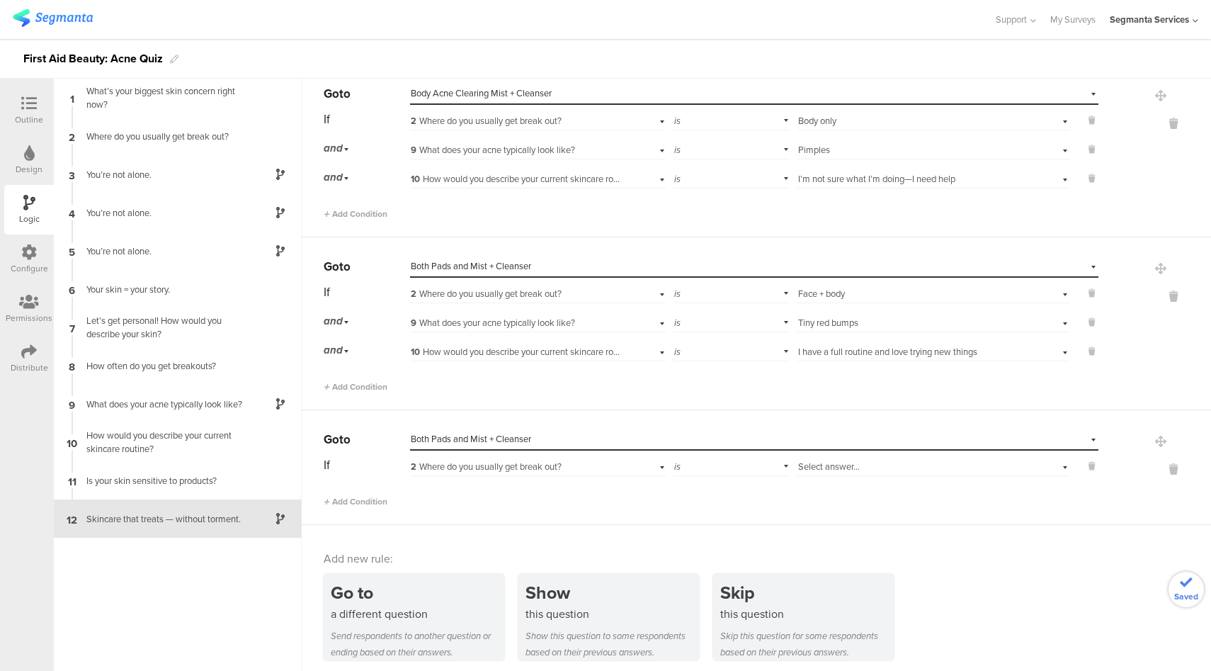
click at [855, 465] on div "Select answer..." at bounding box center [912, 466] width 228 height 13
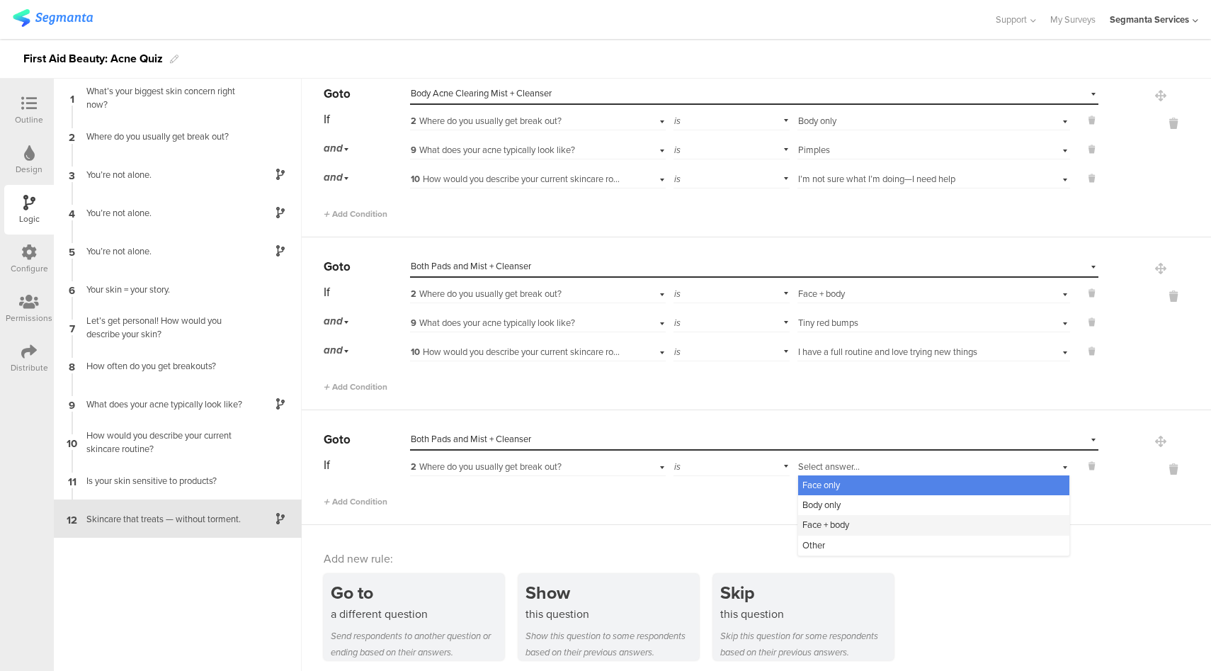
click at [837, 518] on span "Face + body" at bounding box center [826, 524] width 47 height 13
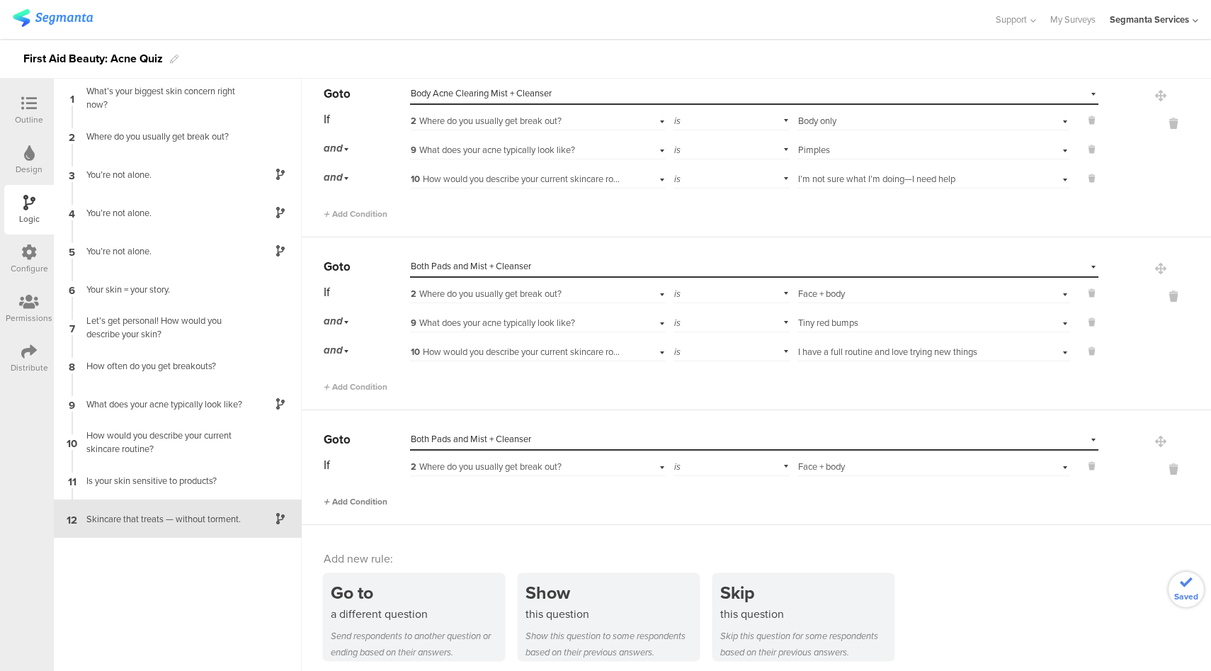
click at [358, 495] on span "Add Condition" at bounding box center [356, 501] width 64 height 13
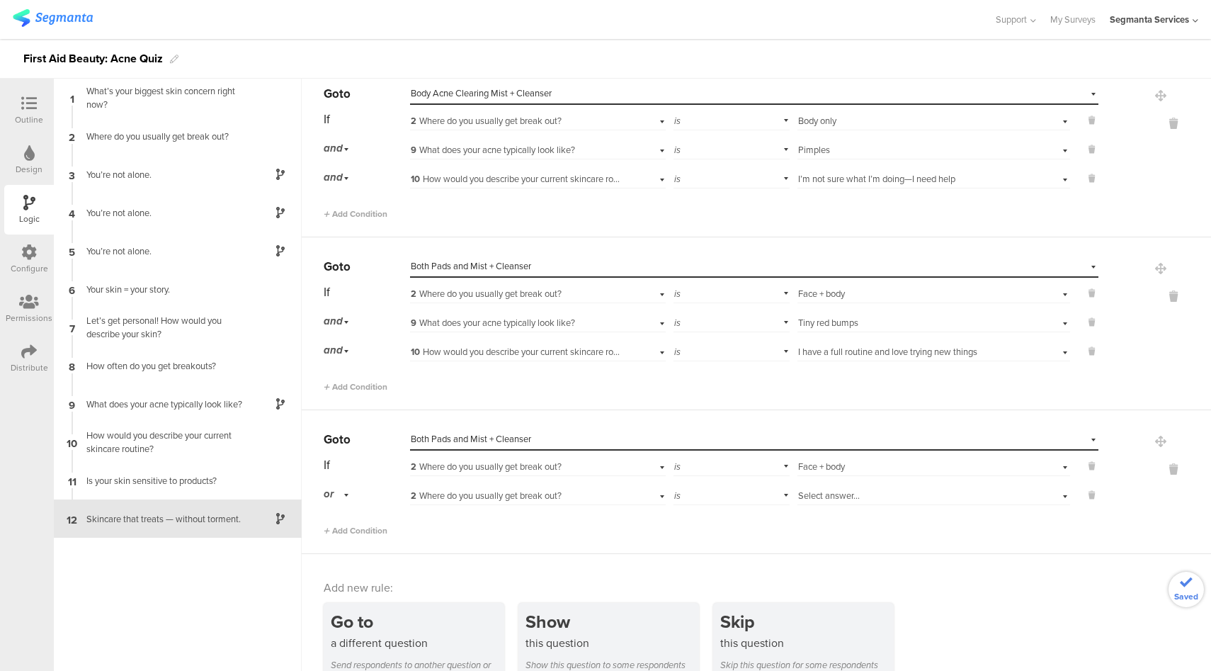
click at [339, 488] on div "or" at bounding box center [339, 494] width 30 height 22
click at [349, 526] on div "and" at bounding box center [366, 534] width 84 height 20
click at [537, 491] on span "2 Where do you usually get break out?" at bounding box center [486, 495] width 151 height 13
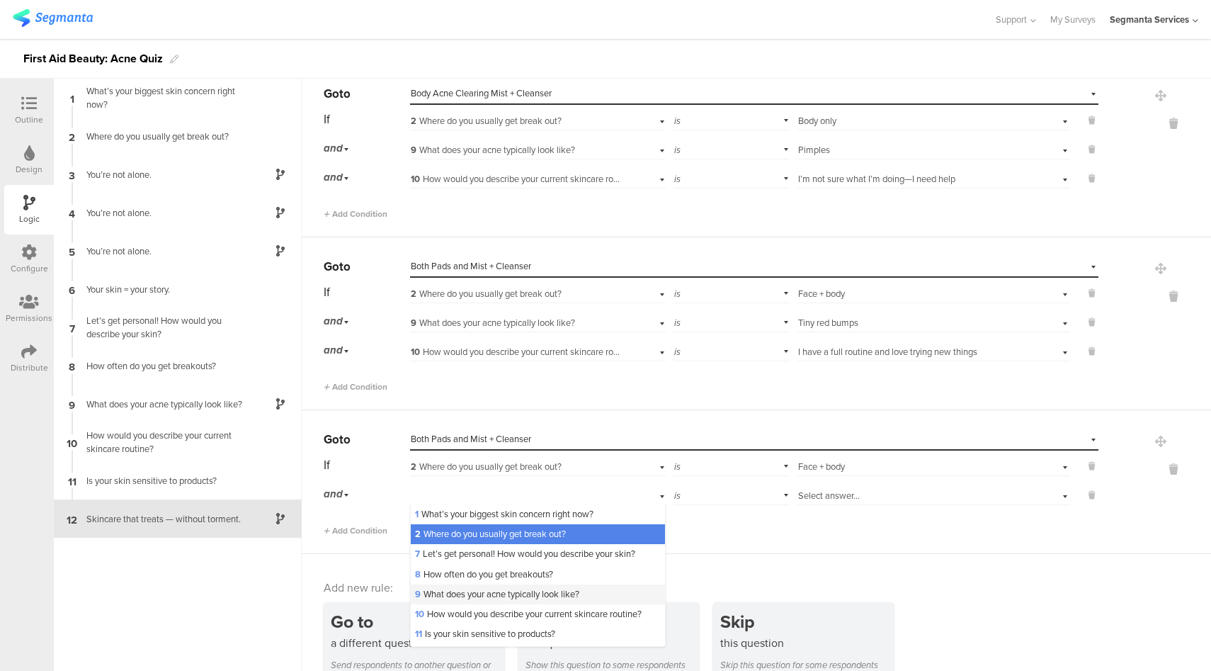
click at [476, 591] on span "9 What does your acne typically look like?" at bounding box center [497, 593] width 164 height 13
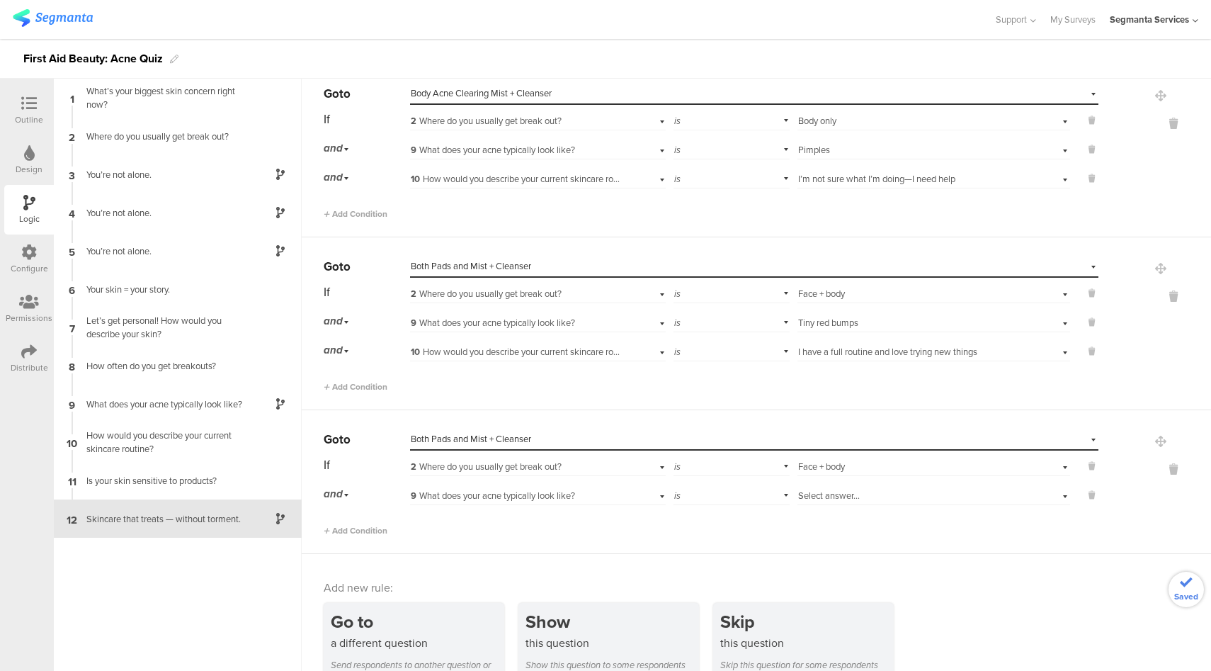
click at [828, 492] on span "Select answer..." at bounding box center [829, 495] width 62 height 13
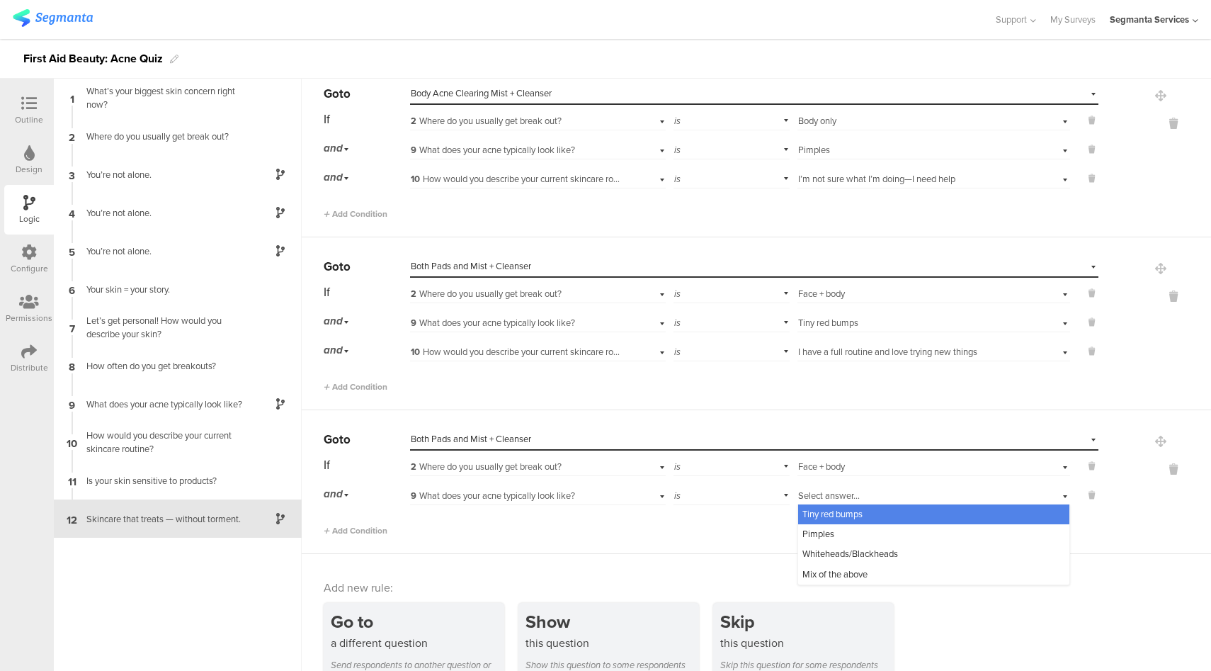
click at [825, 511] on span "Tiny red bumps" at bounding box center [833, 513] width 60 height 13
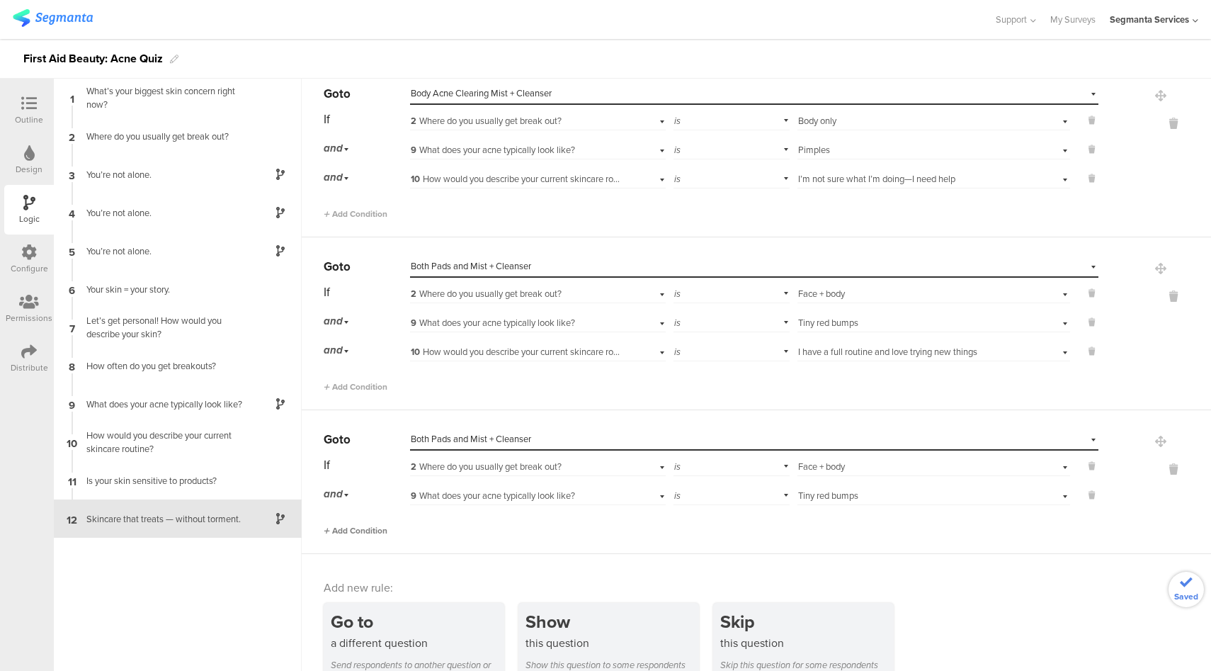
click at [375, 524] on span "Add Condition" at bounding box center [356, 530] width 64 height 13
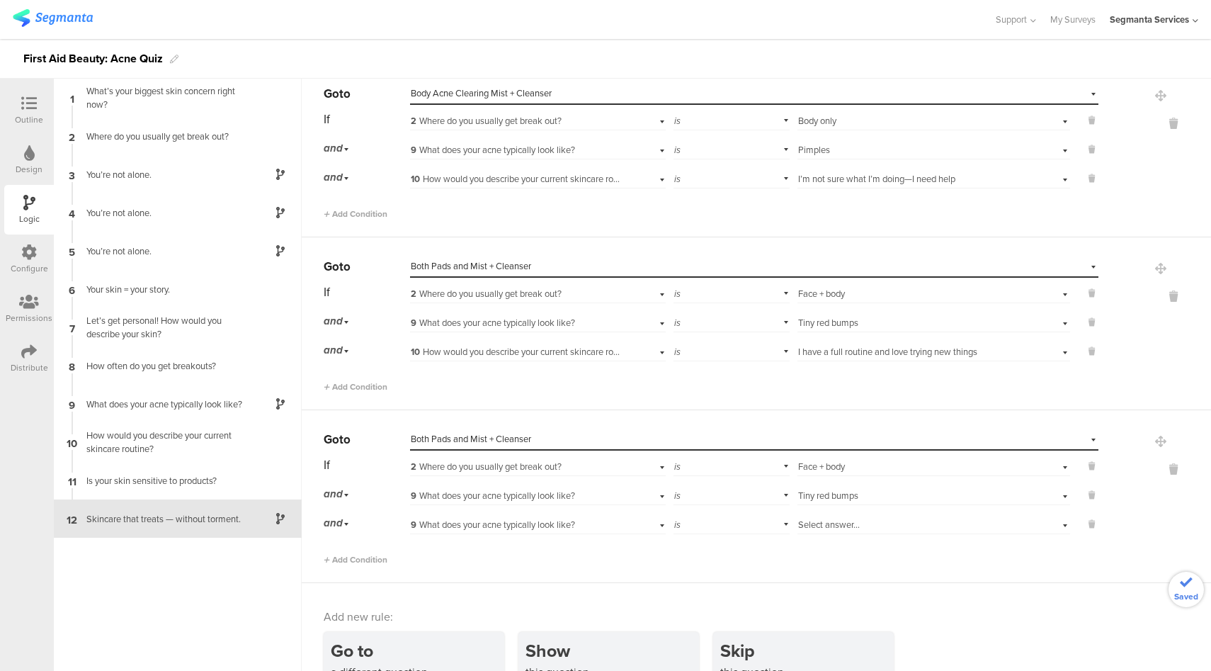
click at [528, 519] on span "9 What does your acne typically look like?" at bounding box center [493, 524] width 164 height 13
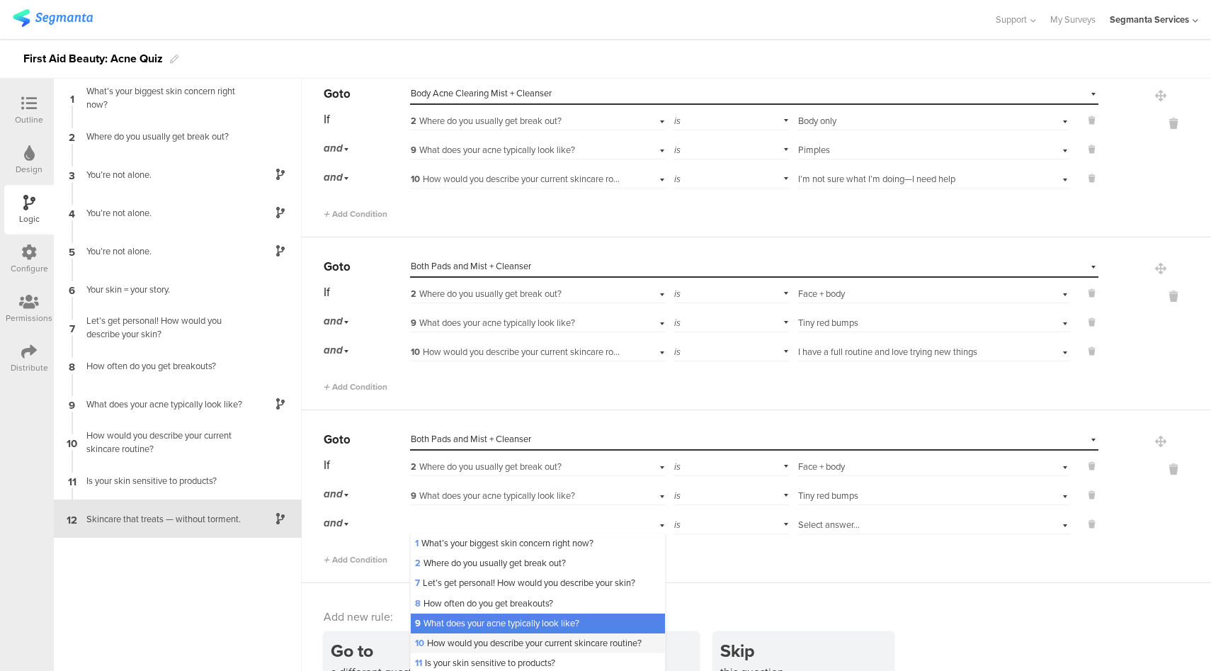
click at [487, 651] on div "10 How would you describe your current skincare routine?" at bounding box center [538, 643] width 254 height 20
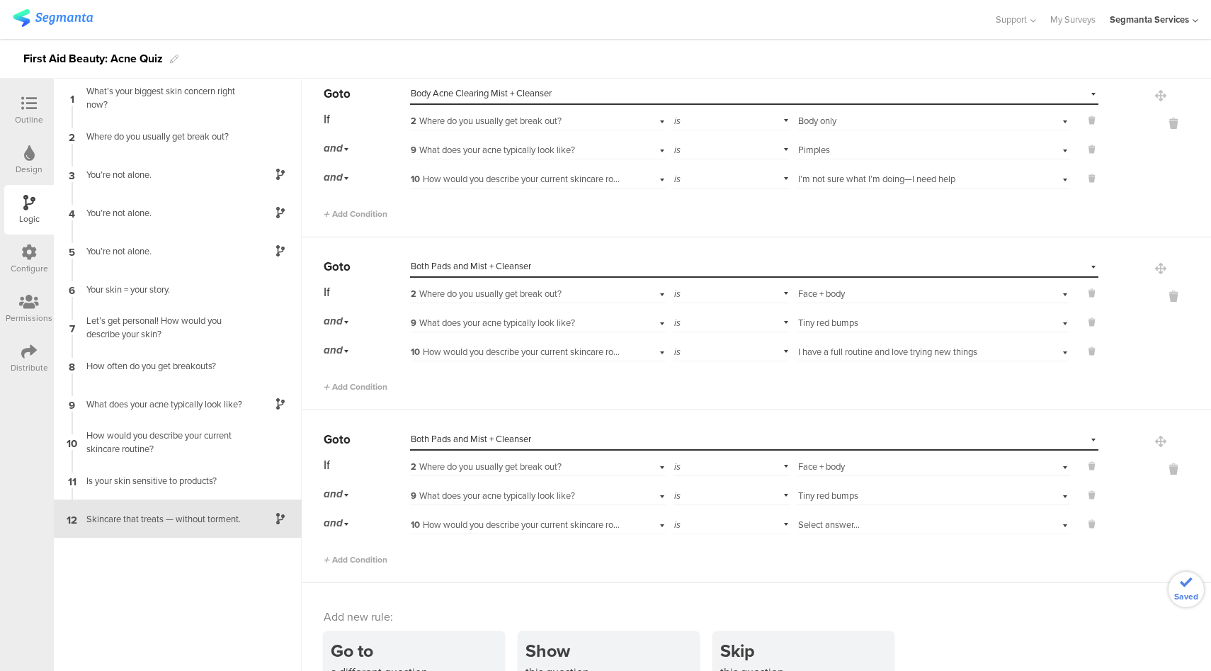
click at [847, 520] on span "Select answer..." at bounding box center [829, 524] width 62 height 13
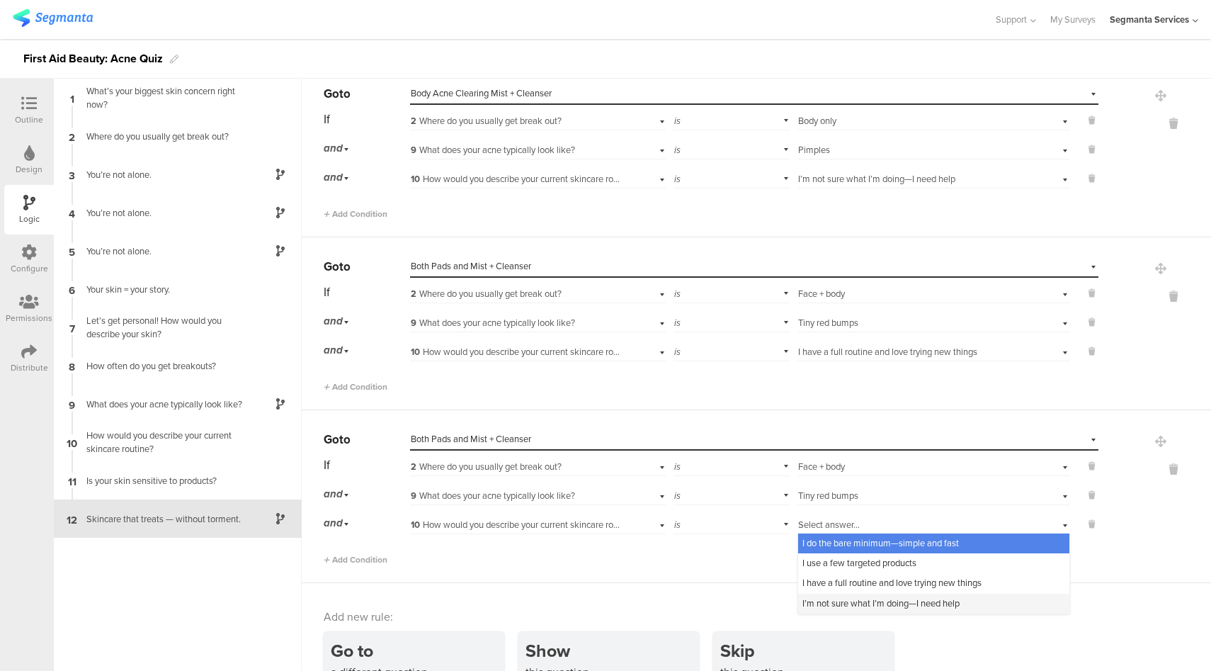
click at [829, 599] on span "I’m not sure what I’m doing—I need help" at bounding box center [881, 602] width 157 height 13
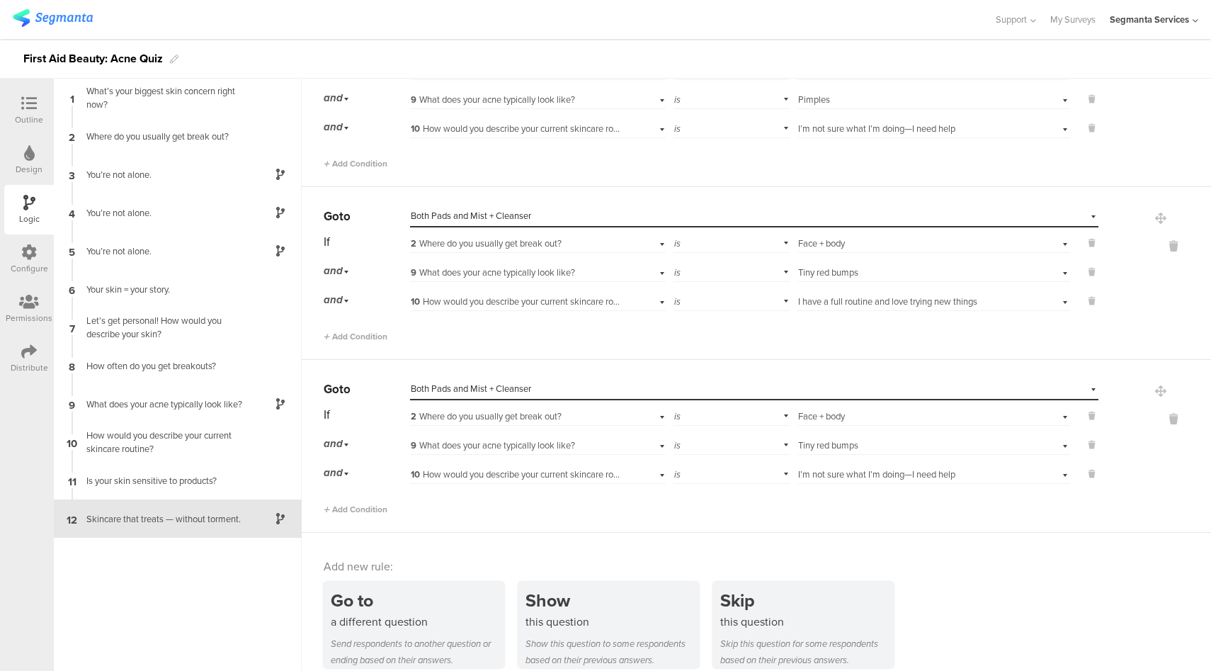
scroll to position [2719, 0]
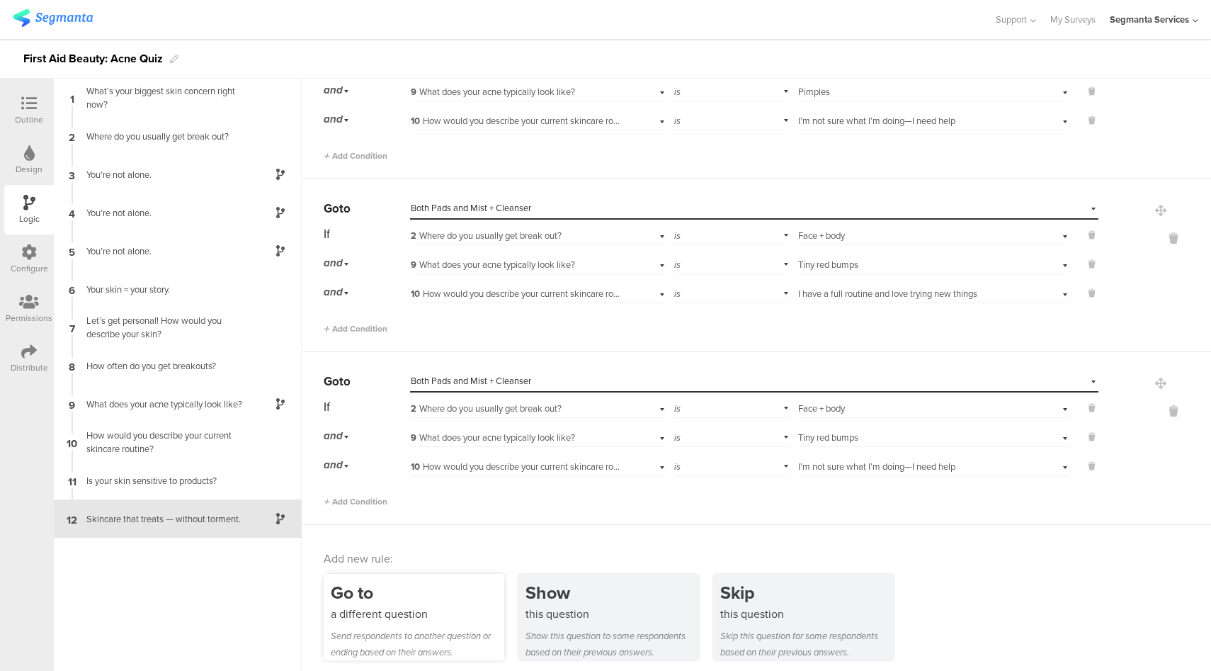
click at [434, 589] on div "Go to" at bounding box center [418, 592] width 174 height 26
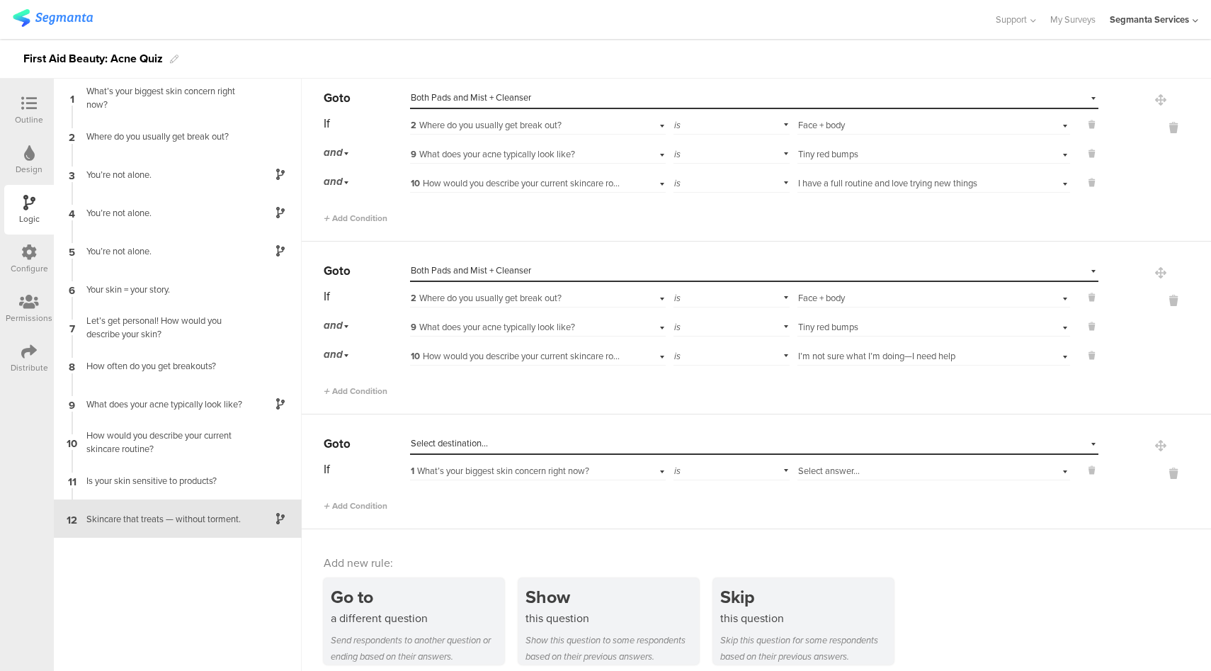
scroll to position [2833, 0]
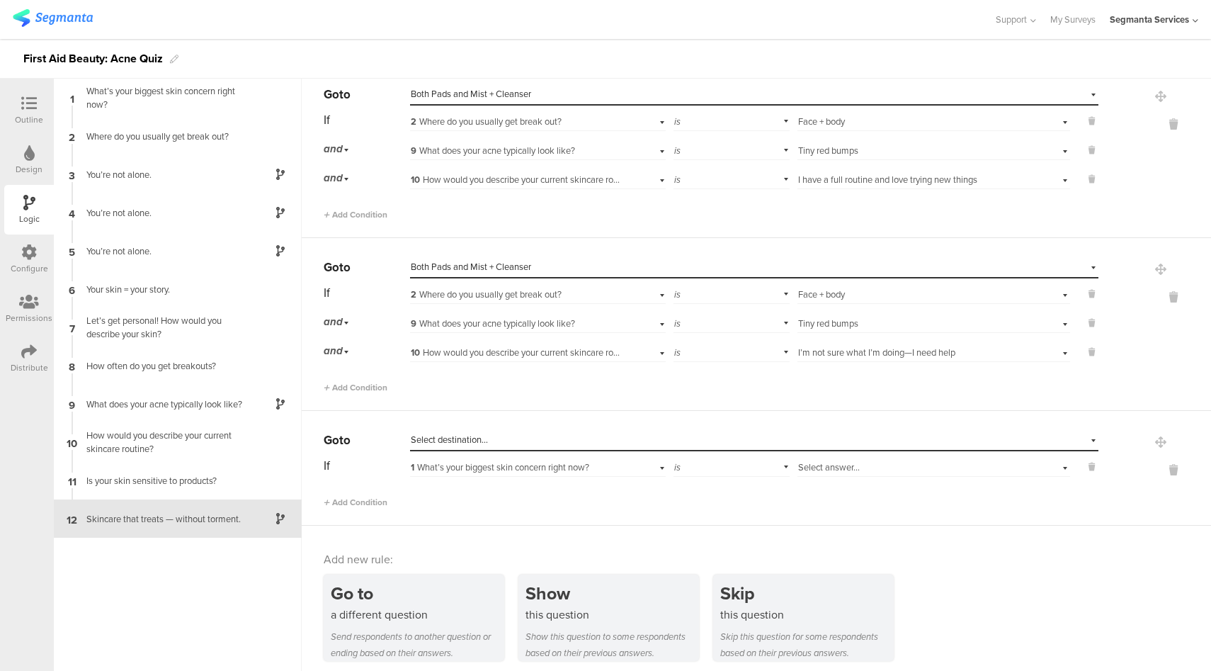
click at [519, 436] on div "Select destination..." at bounding box center [689, 440] width 557 height 13
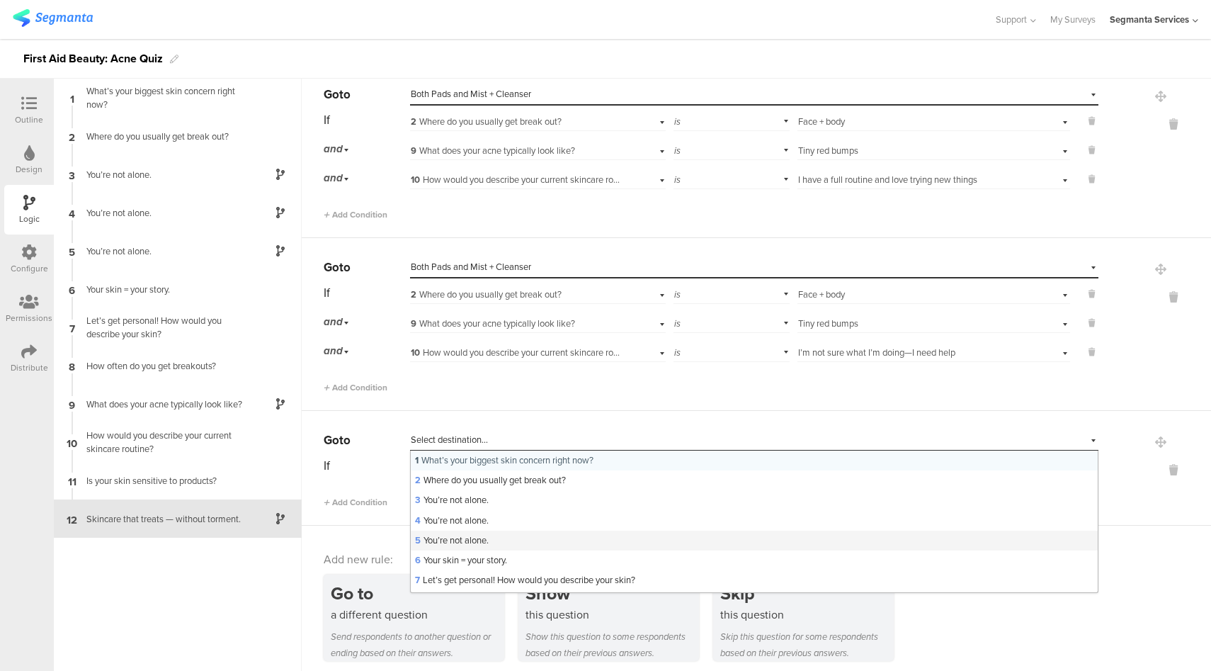
scroll to position [302, 0]
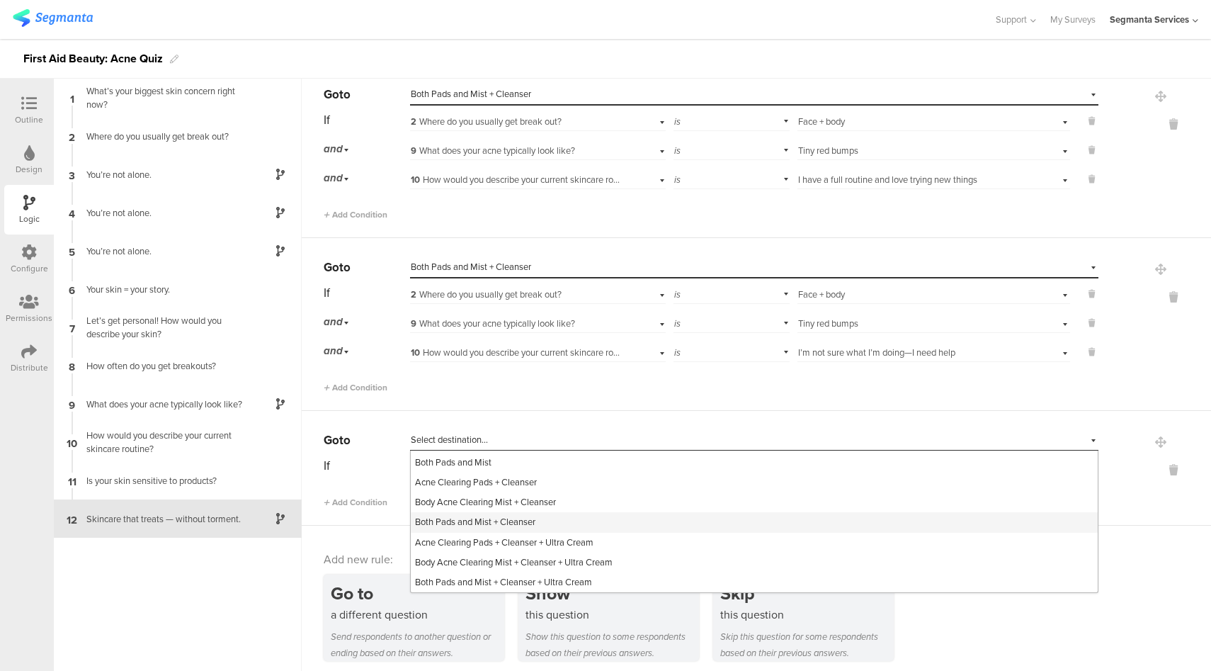
click at [504, 520] on span "Both Pads and Mist + Cleanser" at bounding box center [475, 521] width 120 height 13
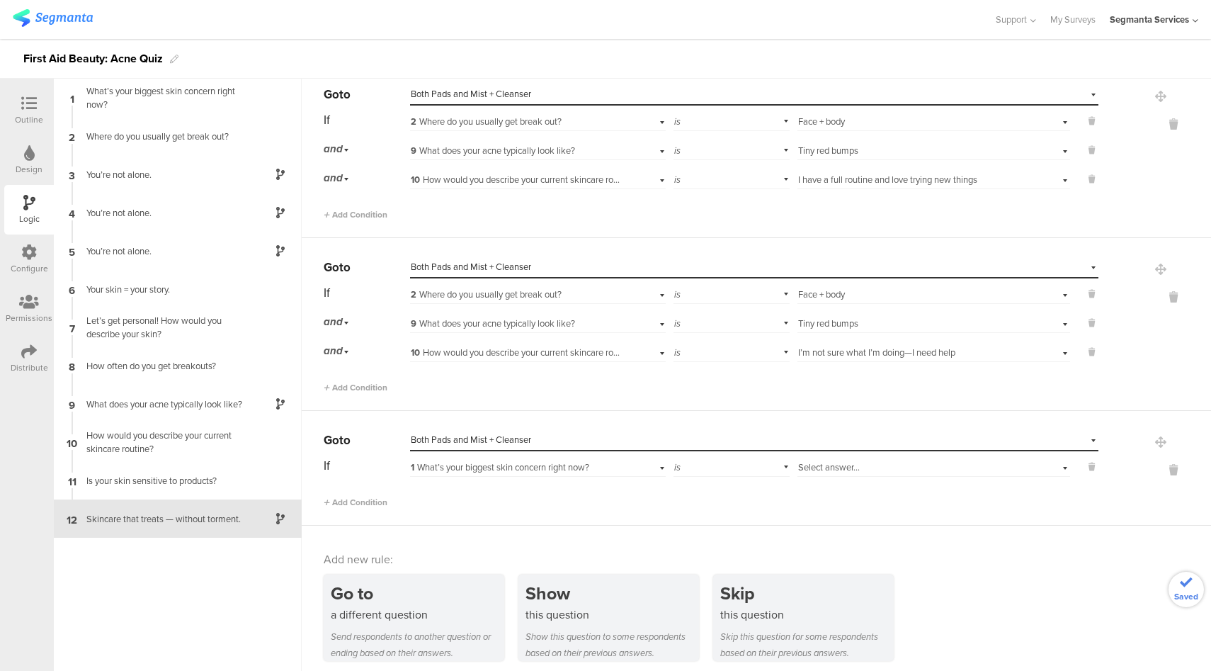
click at [555, 471] on div "If 1 What’s your biggest skin concern right now? is Select answer... Add Condit…" at bounding box center [711, 482] width 775 height 54
click at [554, 465] on span "1 What’s your biggest skin concern right now?" at bounding box center [500, 466] width 179 height 13
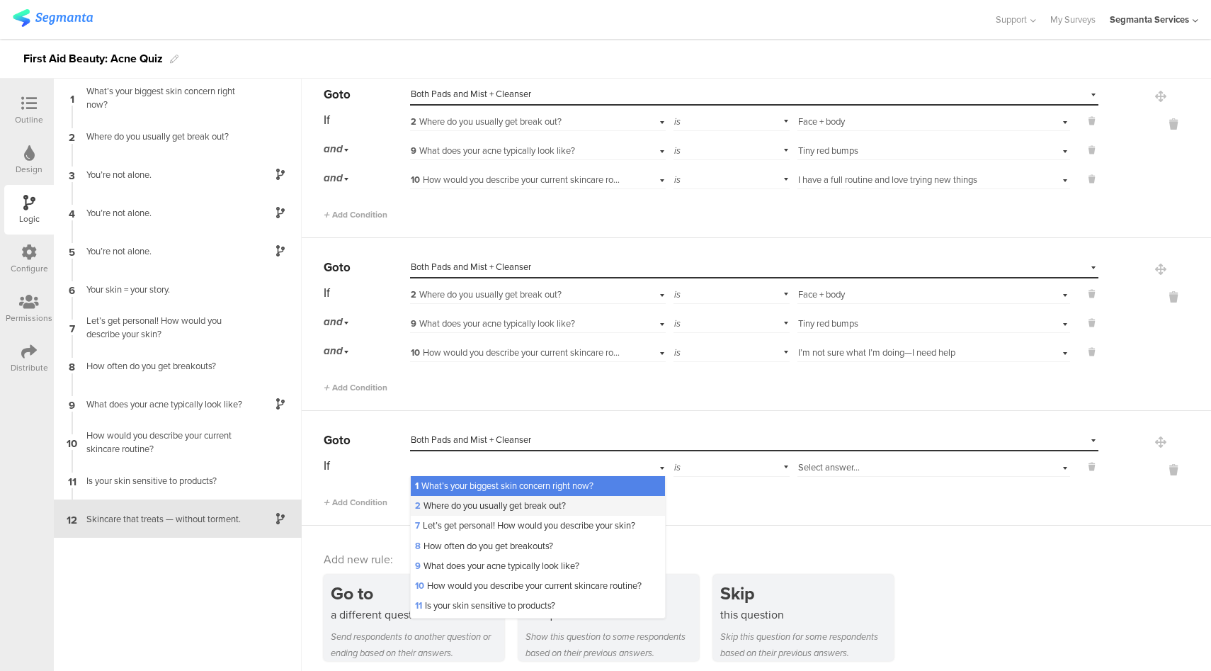
click at [472, 504] on span "2 Where do you usually get break out?" at bounding box center [490, 505] width 151 height 13
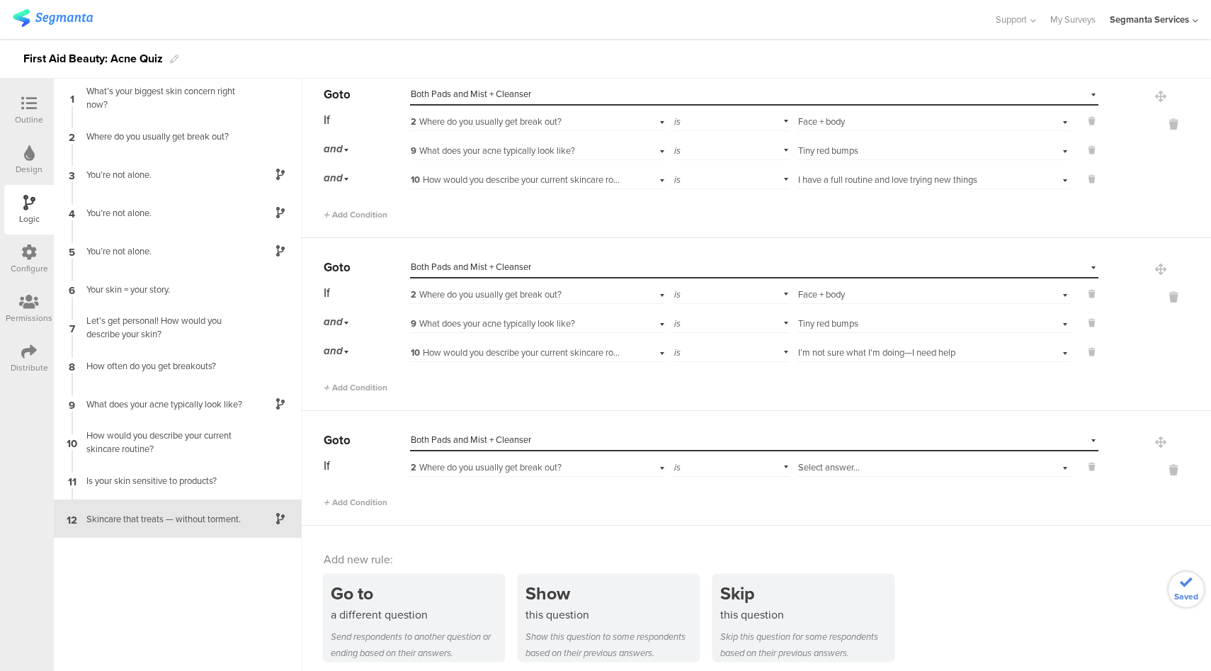
click at [878, 461] on div "Select answer..." at bounding box center [912, 467] width 228 height 13
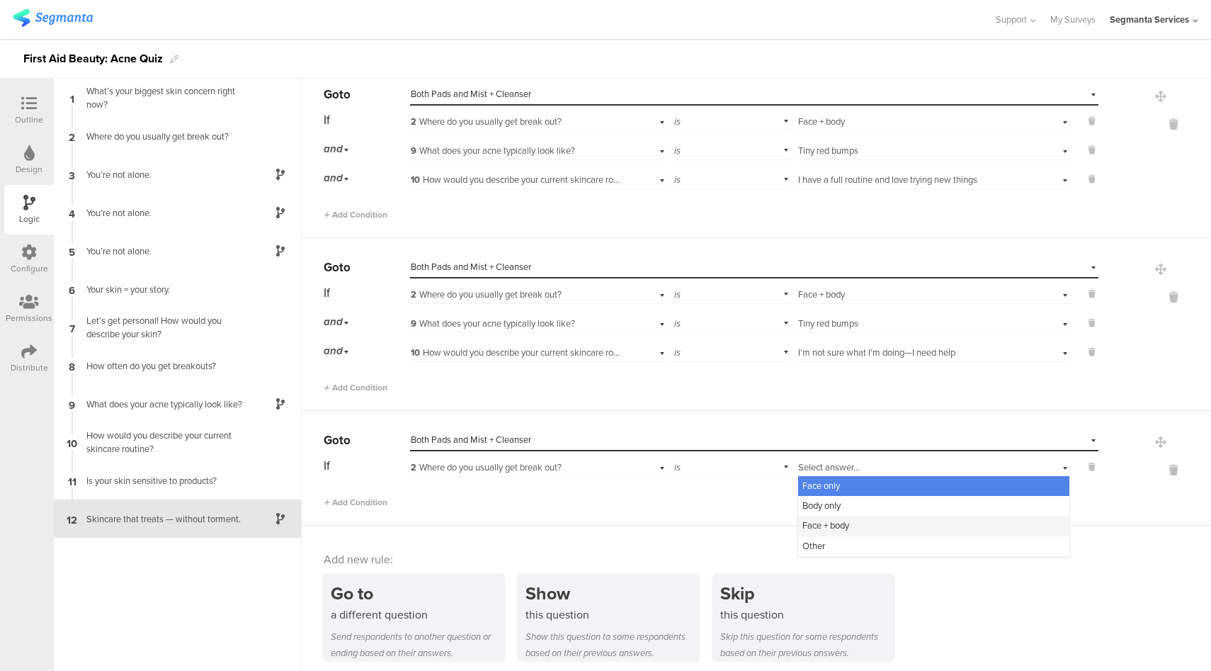
click at [831, 519] on span "Face + body" at bounding box center [826, 525] width 47 height 13
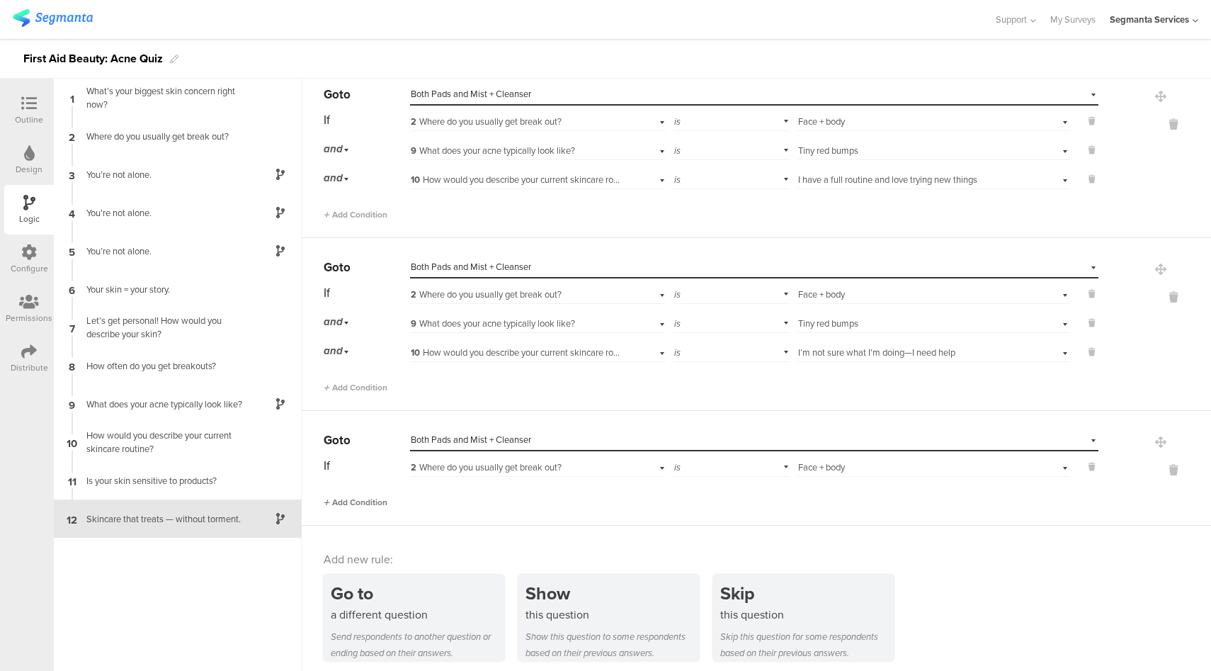
click at [379, 497] on span "Add Condition" at bounding box center [356, 502] width 64 height 13
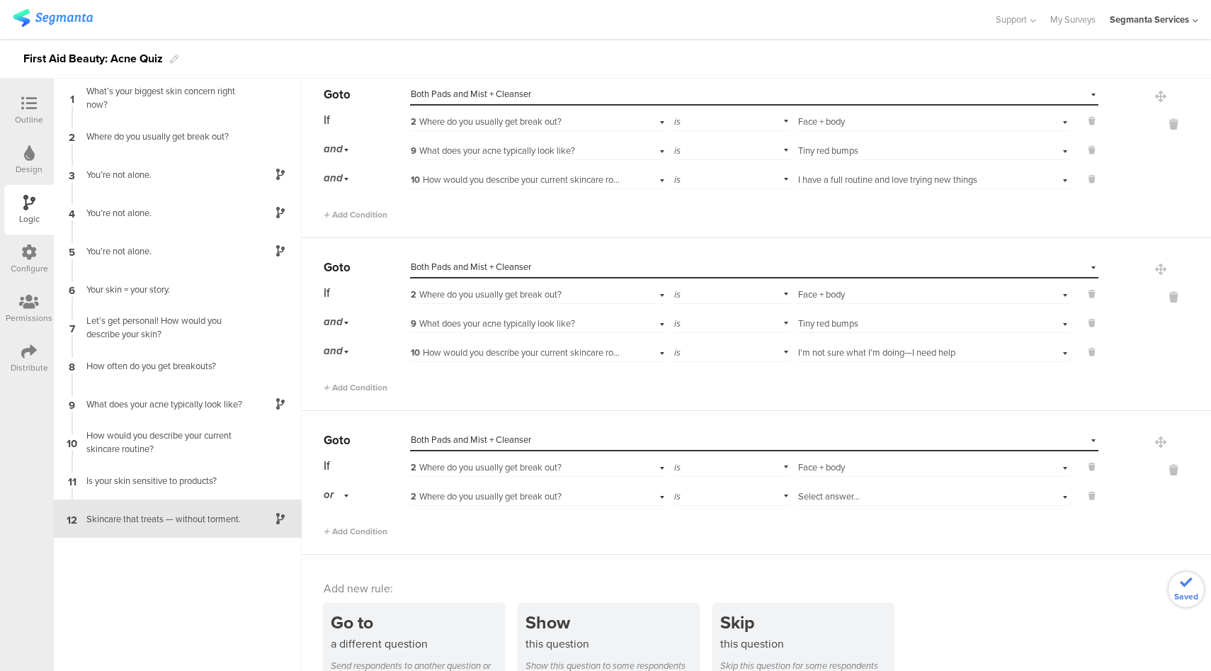
click at [329, 487] on span "or" at bounding box center [329, 495] width 10 height 16
click at [345, 525] on div "and" at bounding box center [366, 535] width 84 height 20
click at [540, 490] on span "2 Where do you usually get break out?" at bounding box center [486, 496] width 151 height 13
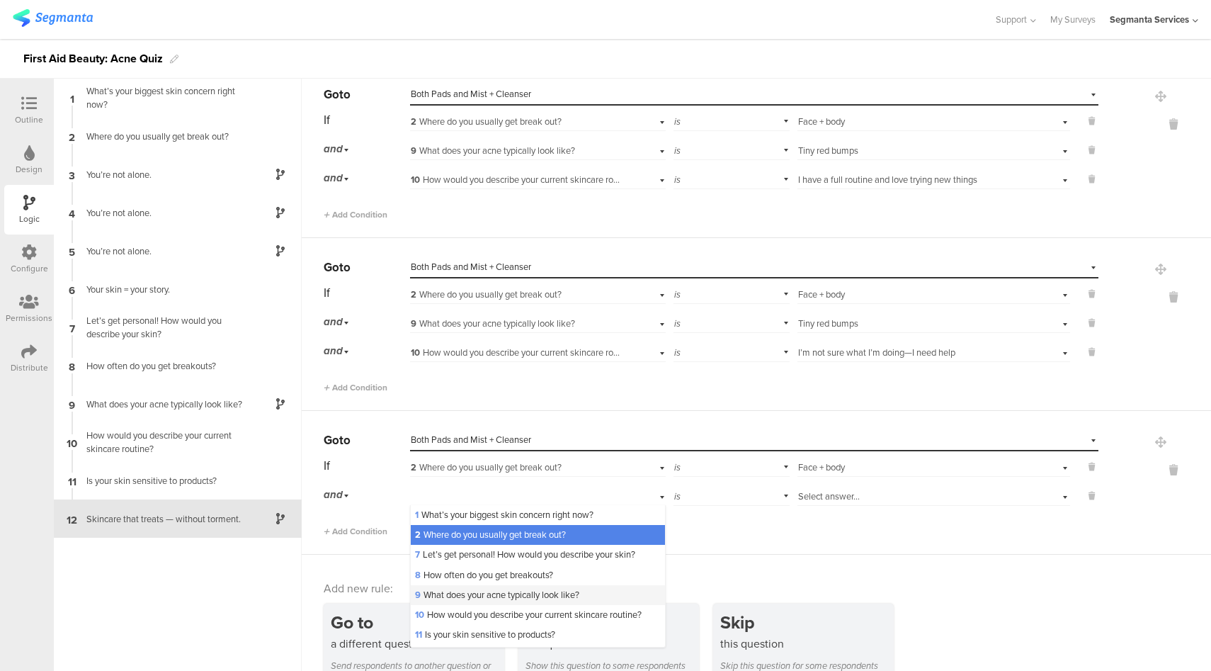
click at [475, 592] on span "9 What does your acne typically look like?" at bounding box center [497, 594] width 164 height 13
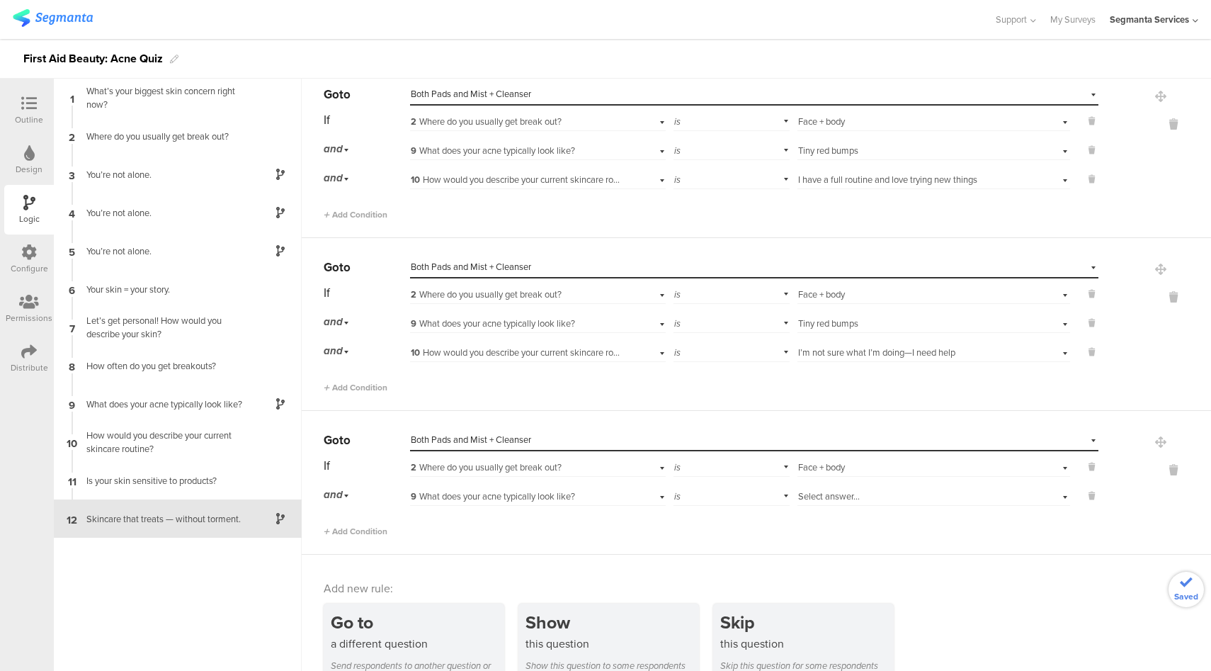
click at [842, 490] on span "Select answer..." at bounding box center [829, 496] width 62 height 13
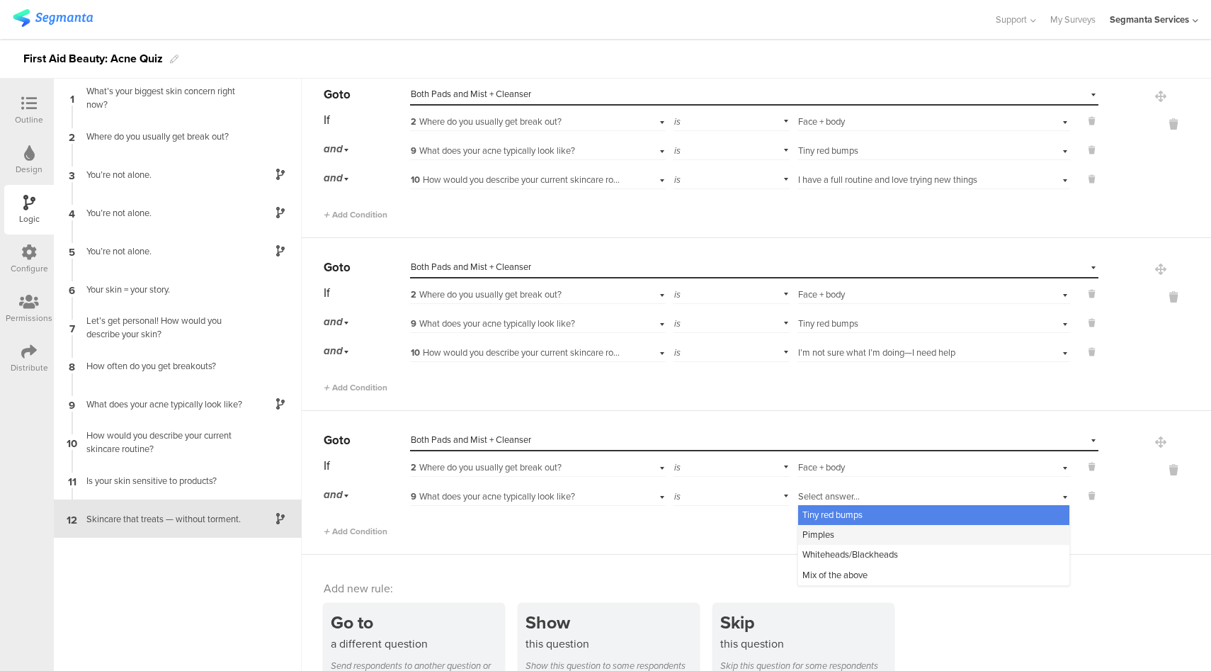
click at [835, 526] on div "Pimples" at bounding box center [933, 535] width 271 height 20
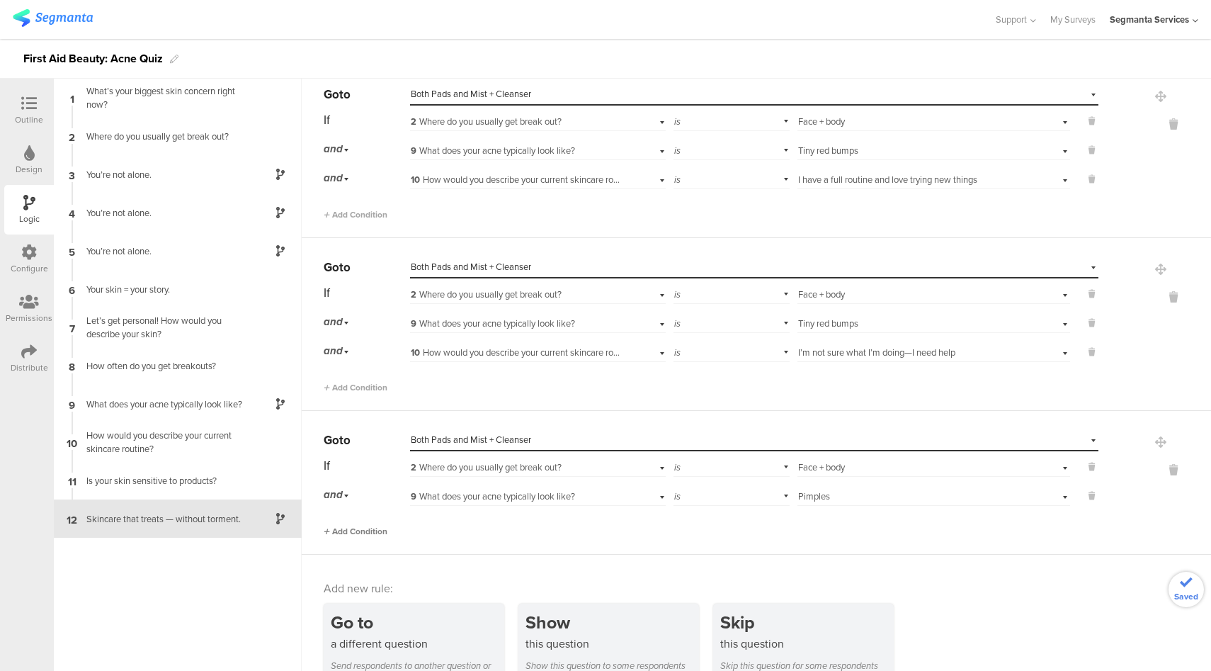
click at [356, 526] on span "Add Condition" at bounding box center [356, 531] width 64 height 13
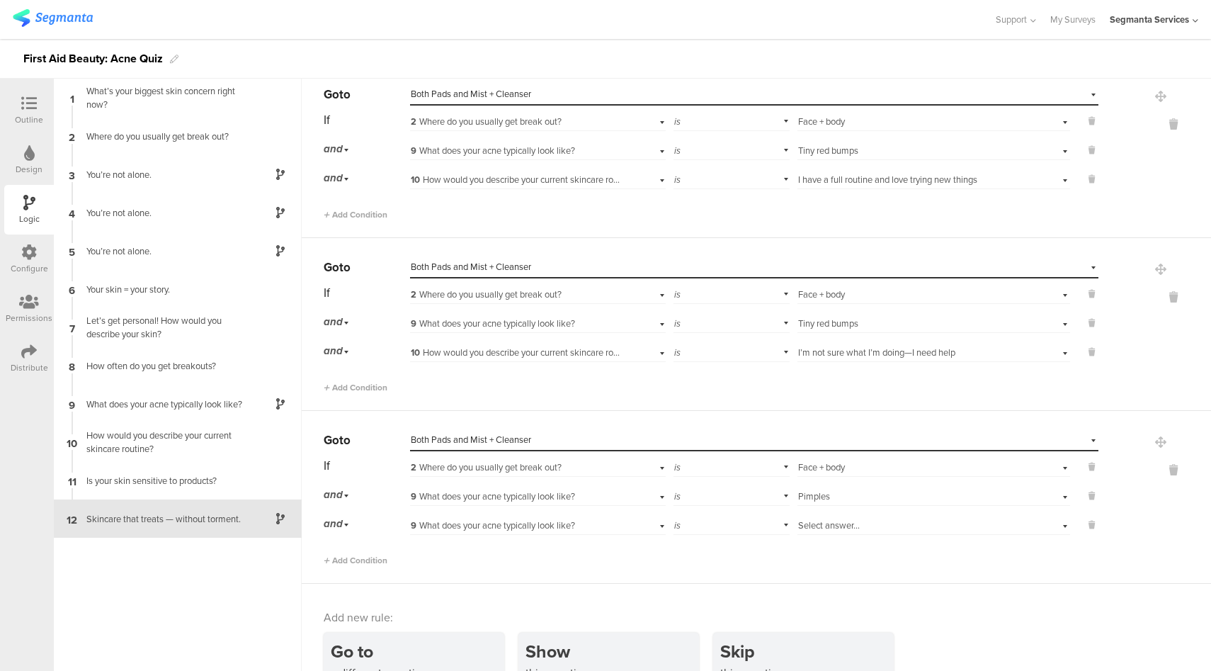
click at [575, 519] on span "9 What does your acne typically look like?" at bounding box center [493, 525] width 164 height 13
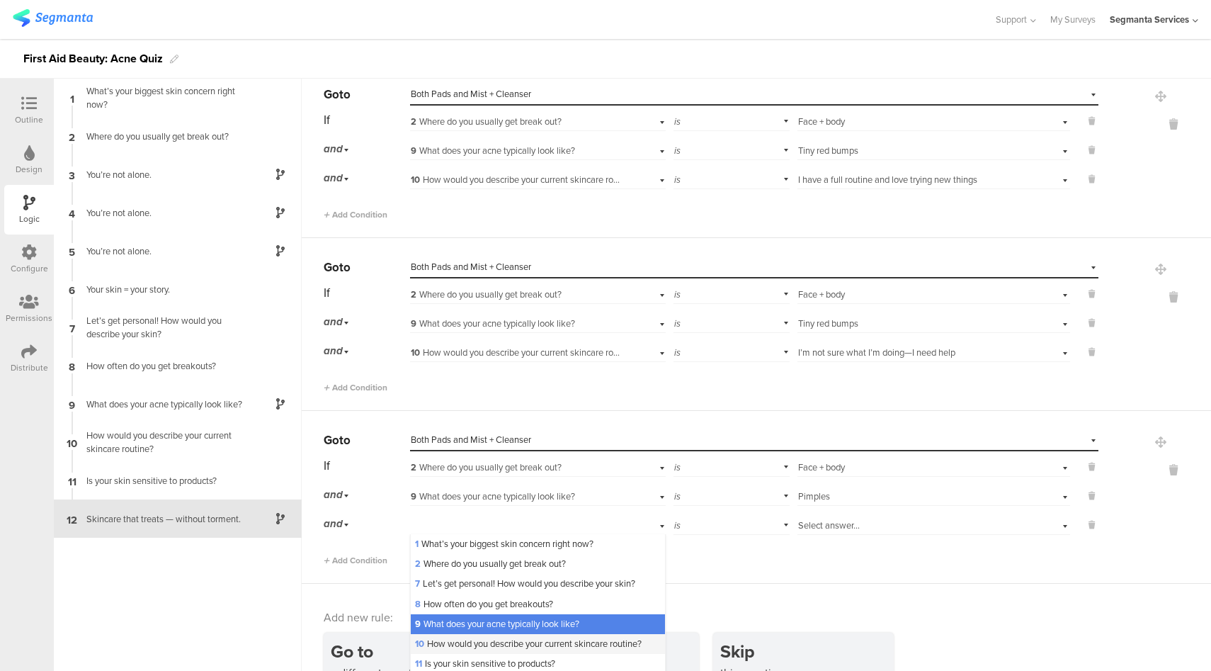
click at [461, 637] on span "10 How would you describe your current skincare routine?" at bounding box center [528, 643] width 227 height 13
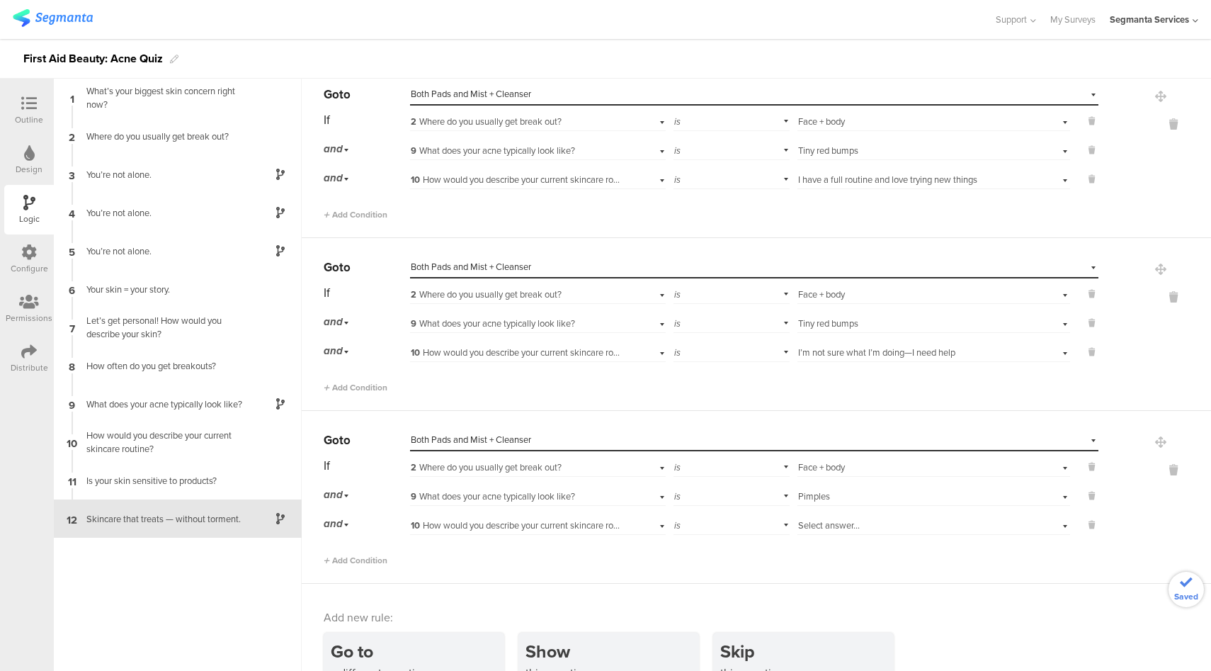
click at [880, 519] on div "Select answer..." at bounding box center [912, 525] width 228 height 13
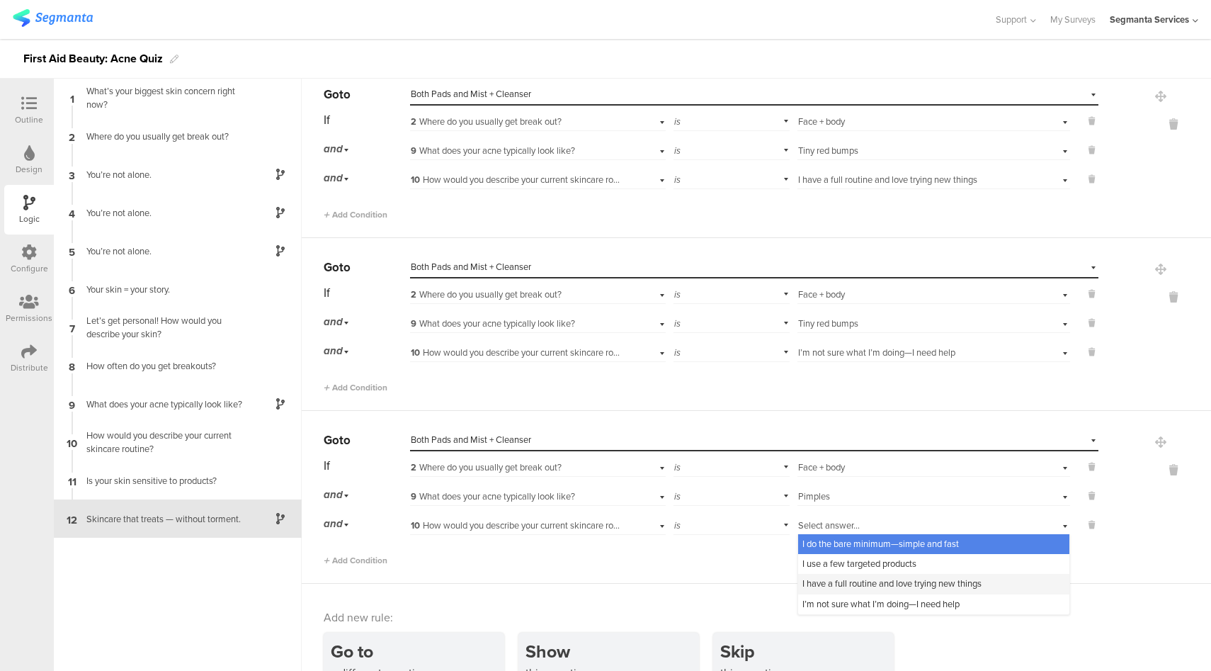
click at [821, 577] on span "I have a full routine and love trying new things" at bounding box center [892, 583] width 179 height 13
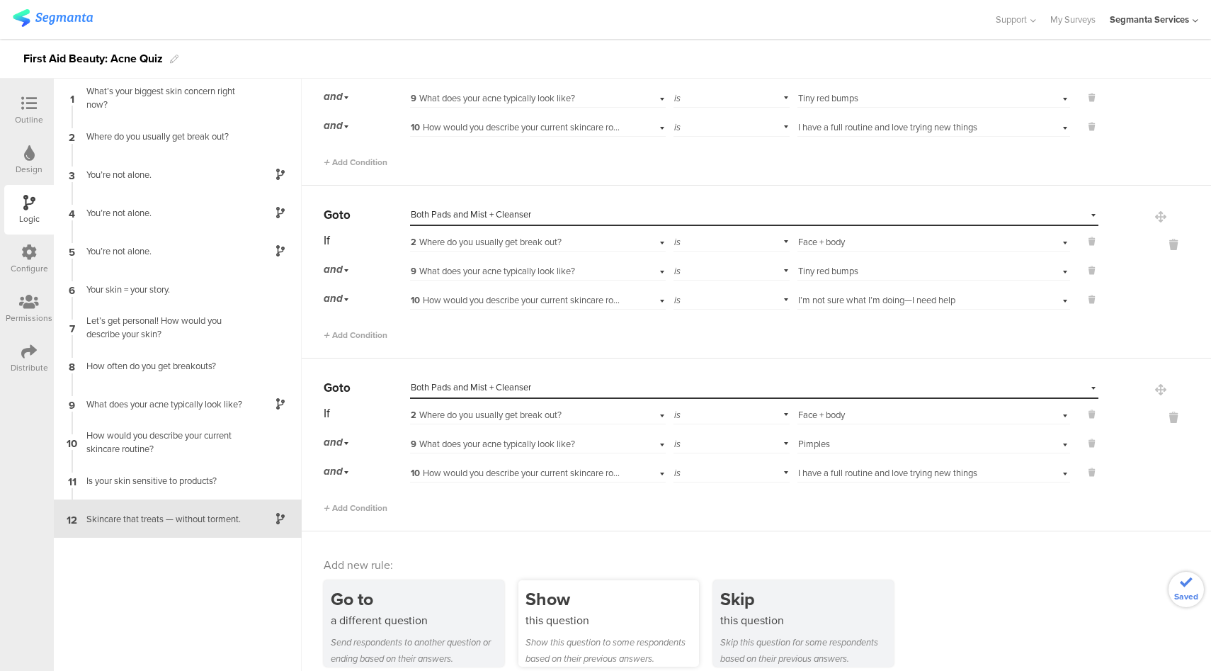
scroll to position [2891, 0]
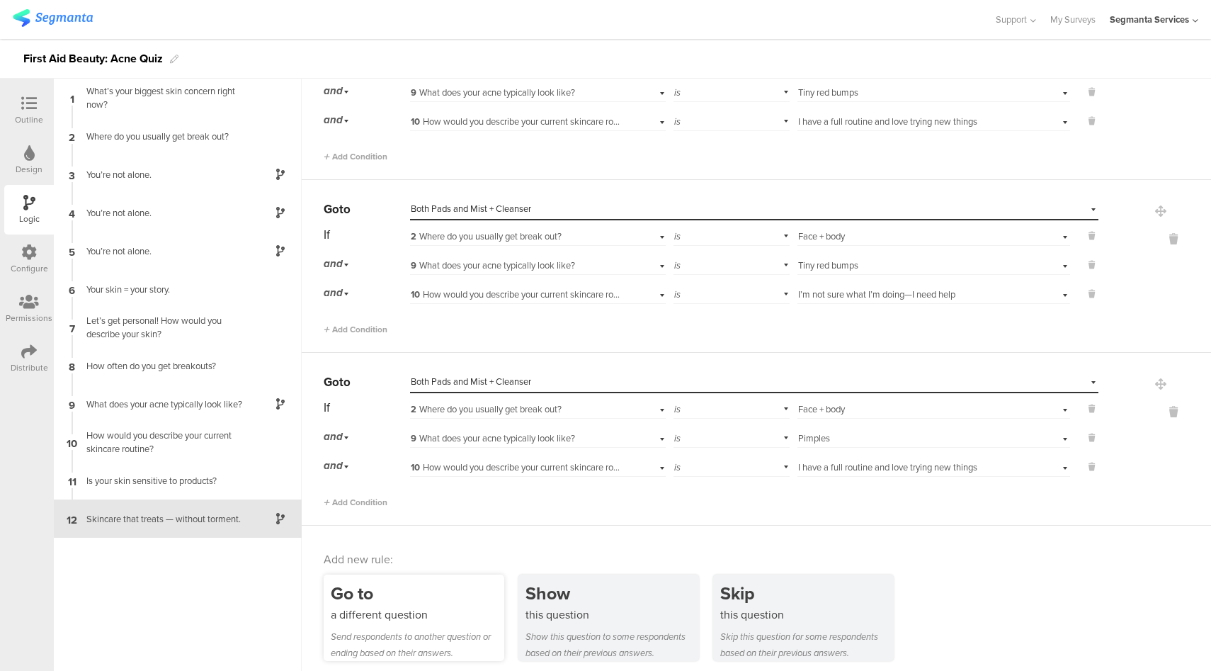
click at [409, 594] on div "Go to" at bounding box center [418, 593] width 174 height 26
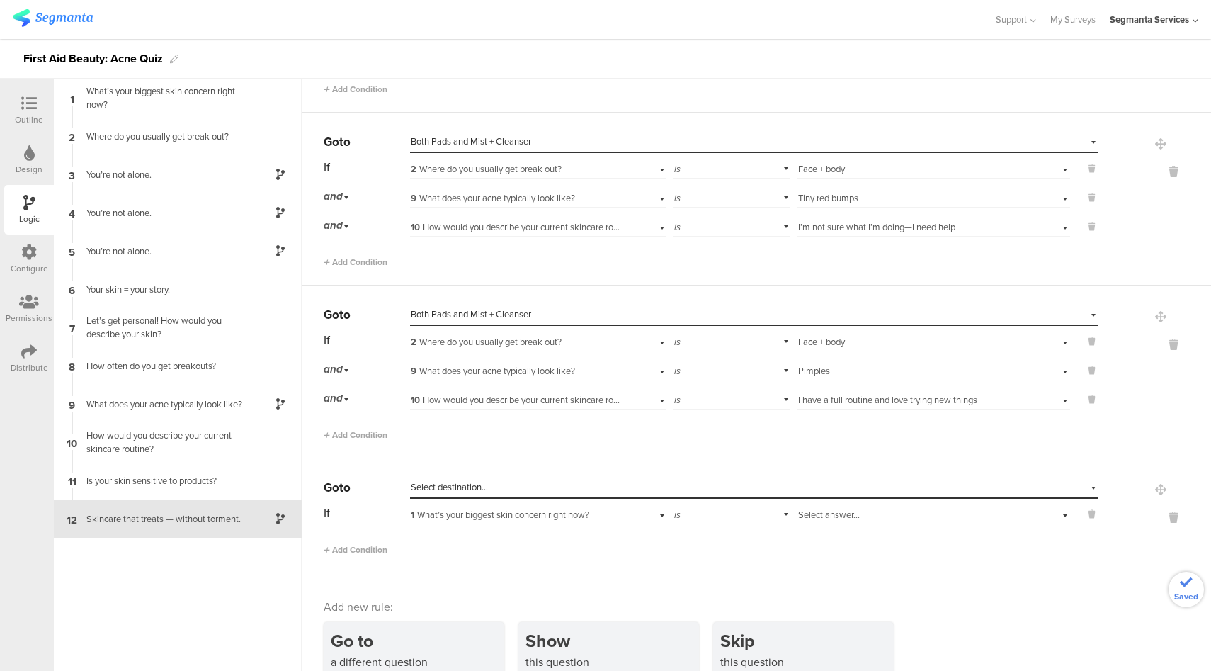
scroll to position [3006, 0]
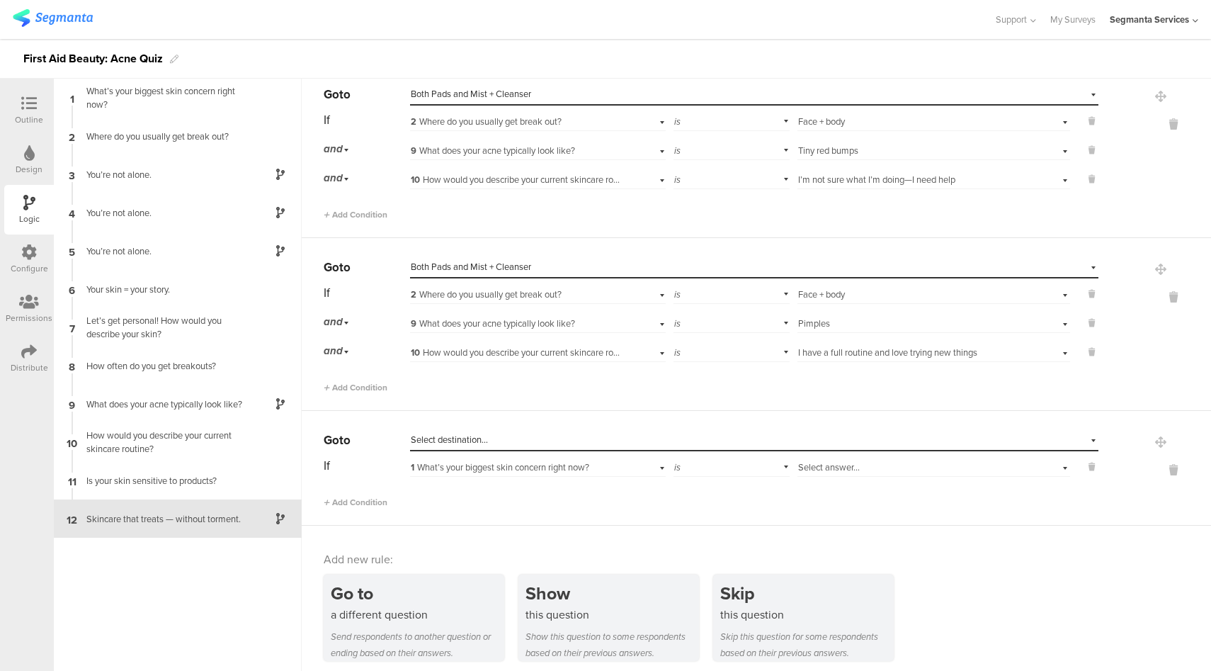
click at [553, 434] on div "Select destination..." at bounding box center [689, 440] width 557 height 13
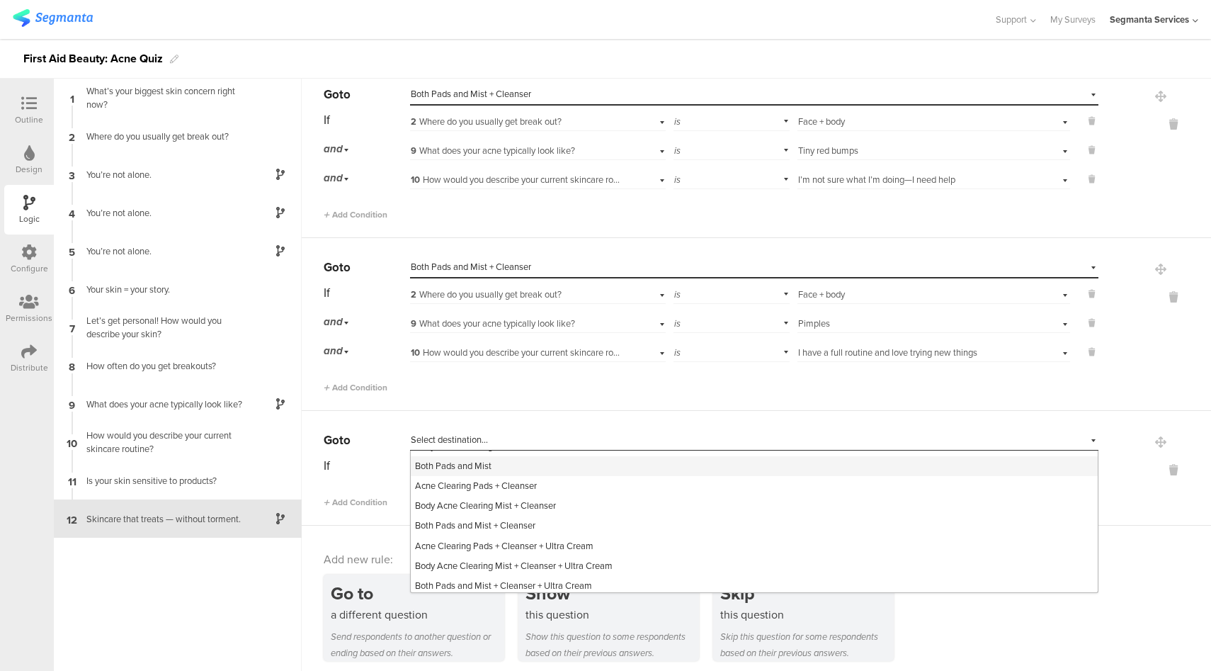
scroll to position [298, 0]
click at [502, 463] on div "Both Pads and Mist" at bounding box center [754, 463] width 687 height 20
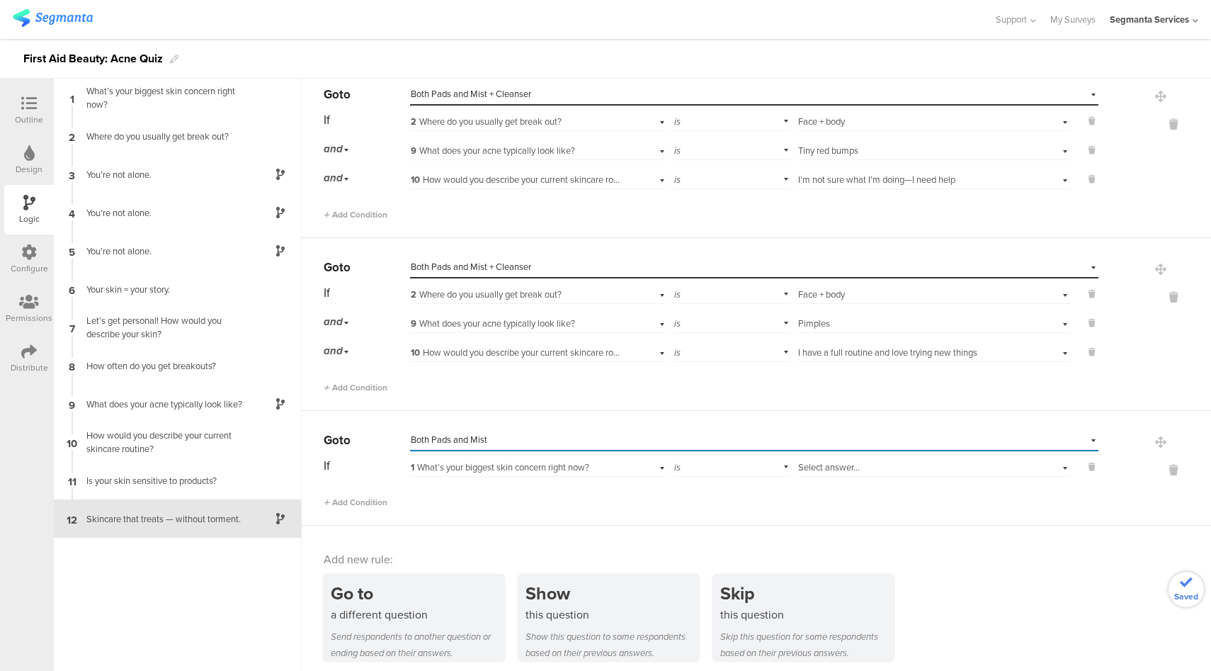
click at [502, 434] on div "Select destination... Both Pads and Mist" at bounding box center [745, 440] width 669 height 13
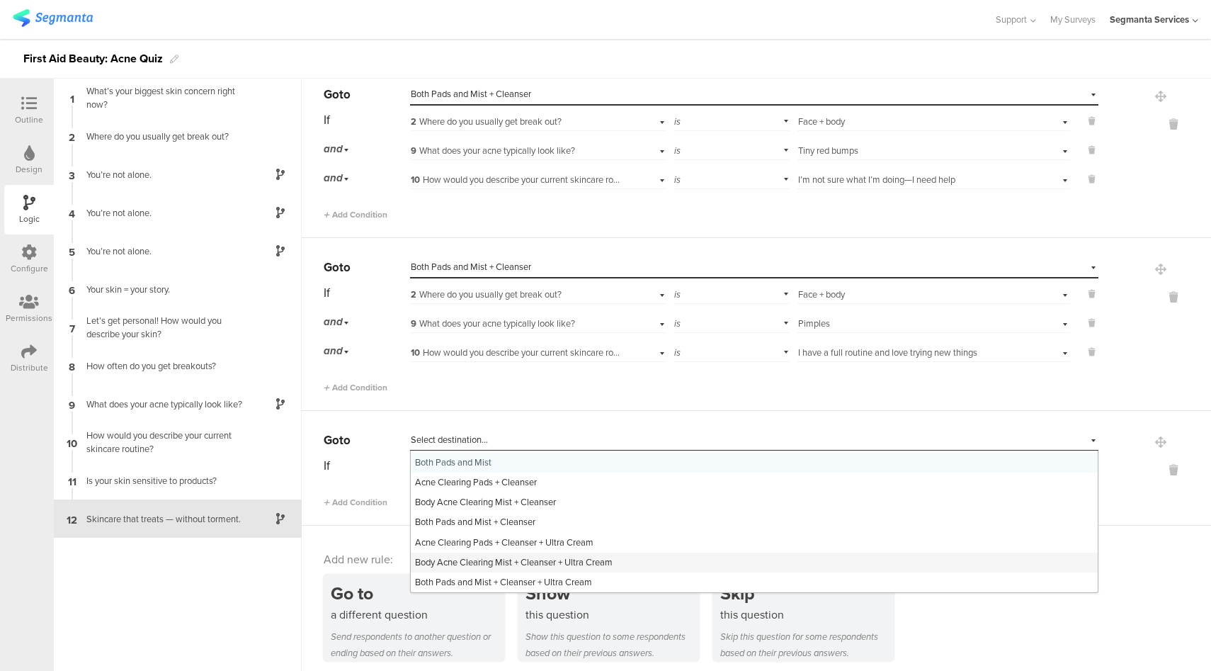
scroll to position [302, 0]
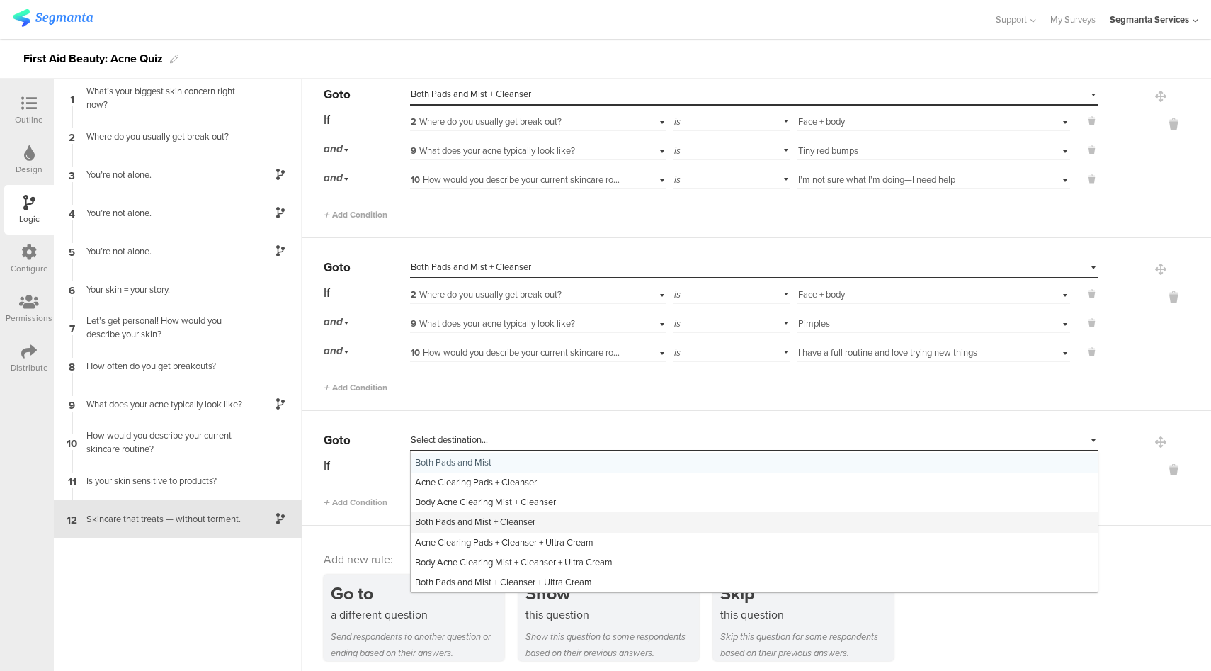
click at [529, 519] on span "Both Pads and Mist + Cleanser" at bounding box center [475, 521] width 120 height 13
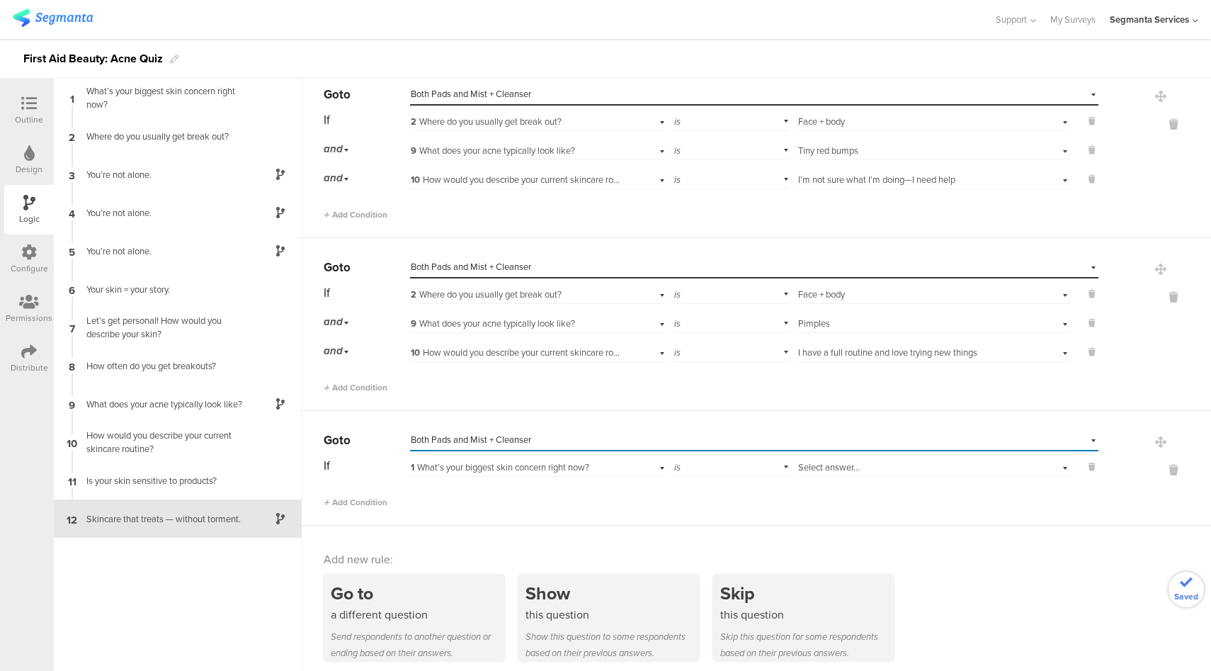
click at [607, 461] on div "1 What’s your biggest skin concern right now?" at bounding box center [517, 467] width 213 height 13
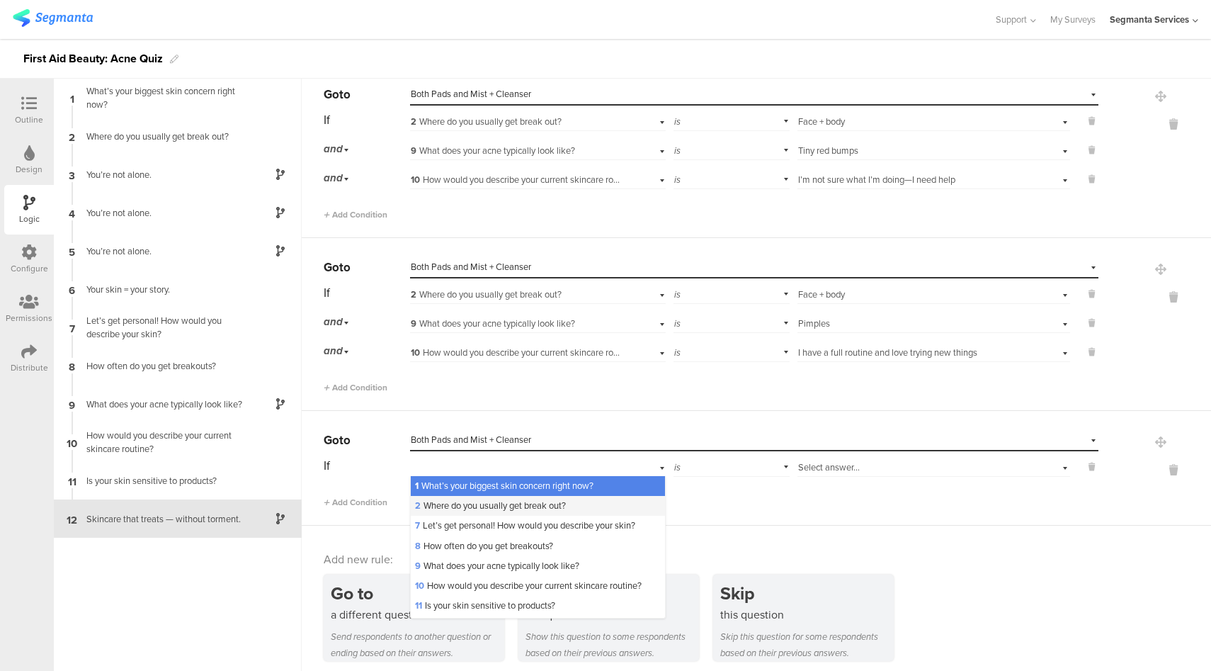
click at [503, 504] on span "2 Where do you usually get break out?" at bounding box center [490, 505] width 151 height 13
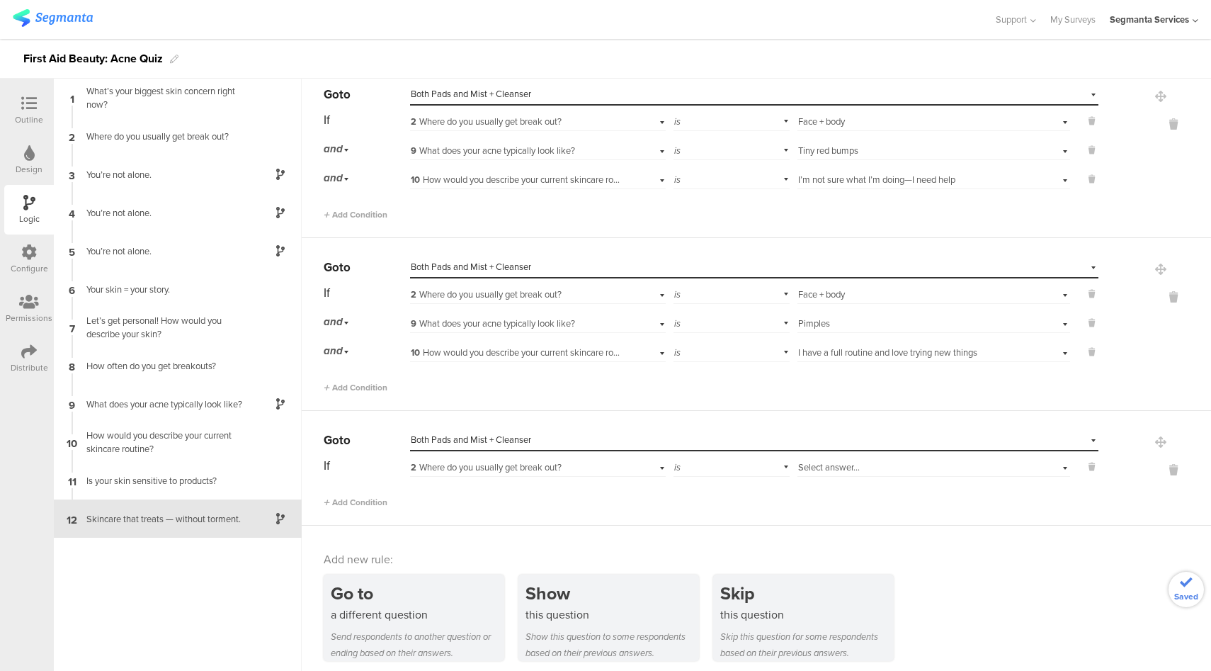
click at [827, 460] on span "Select answer..." at bounding box center [829, 466] width 62 height 13
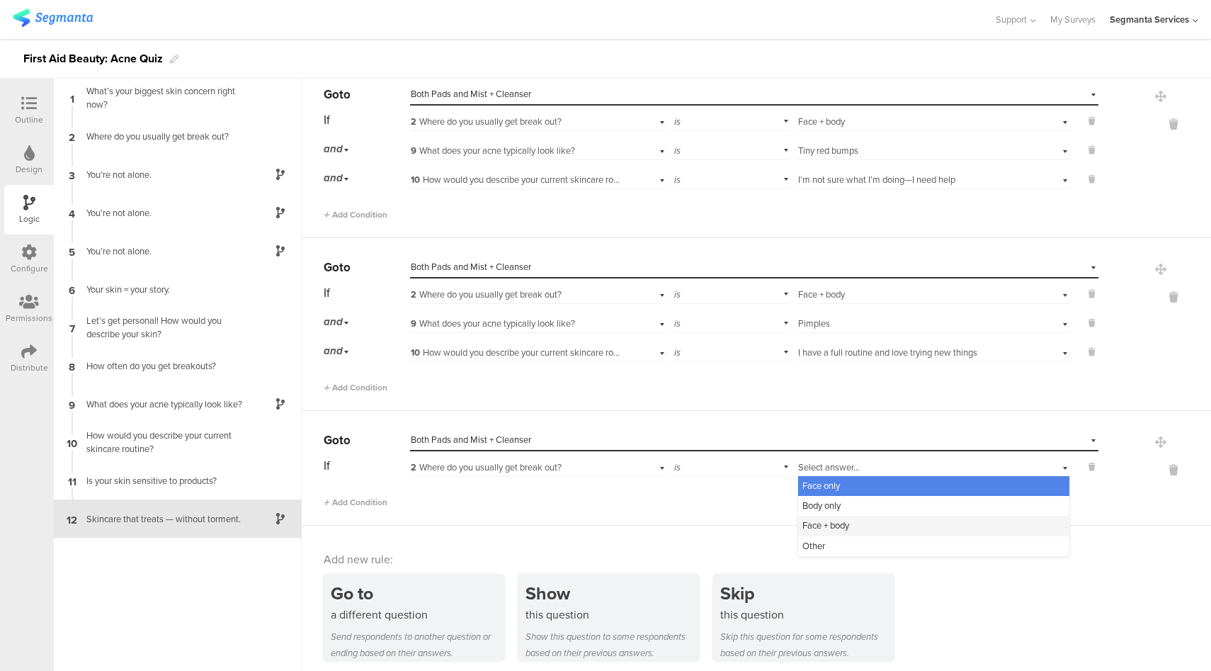
click at [818, 519] on span "Face + body" at bounding box center [826, 525] width 47 height 13
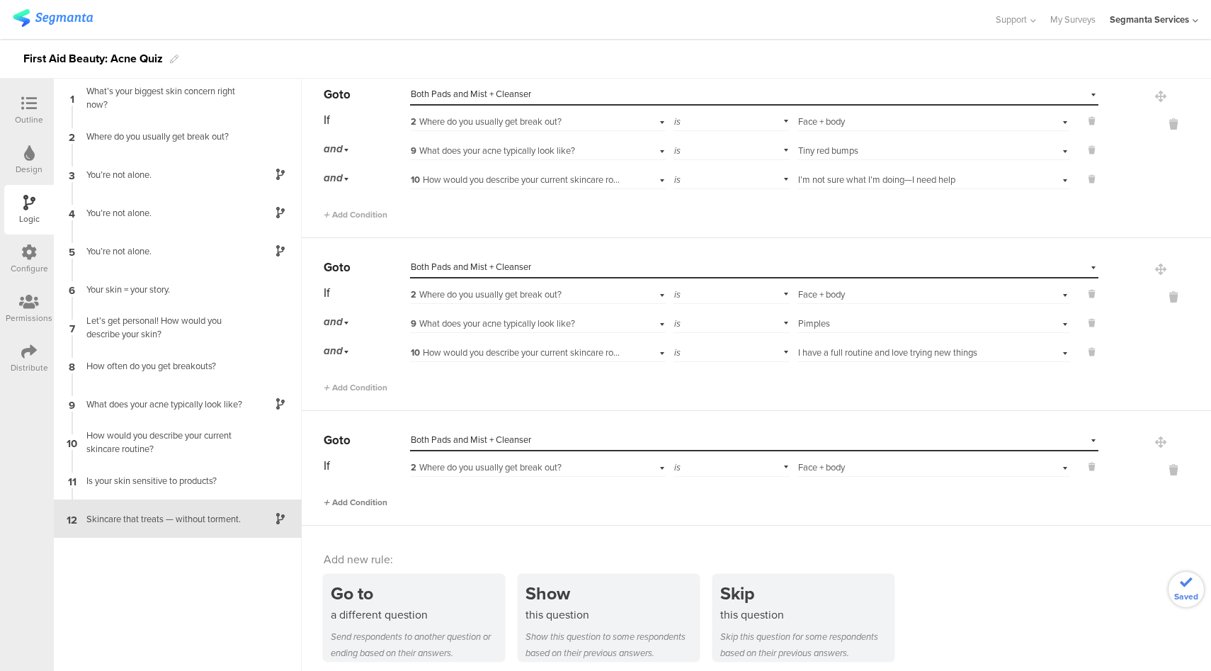
click at [379, 497] on span "Add Condition" at bounding box center [356, 502] width 64 height 13
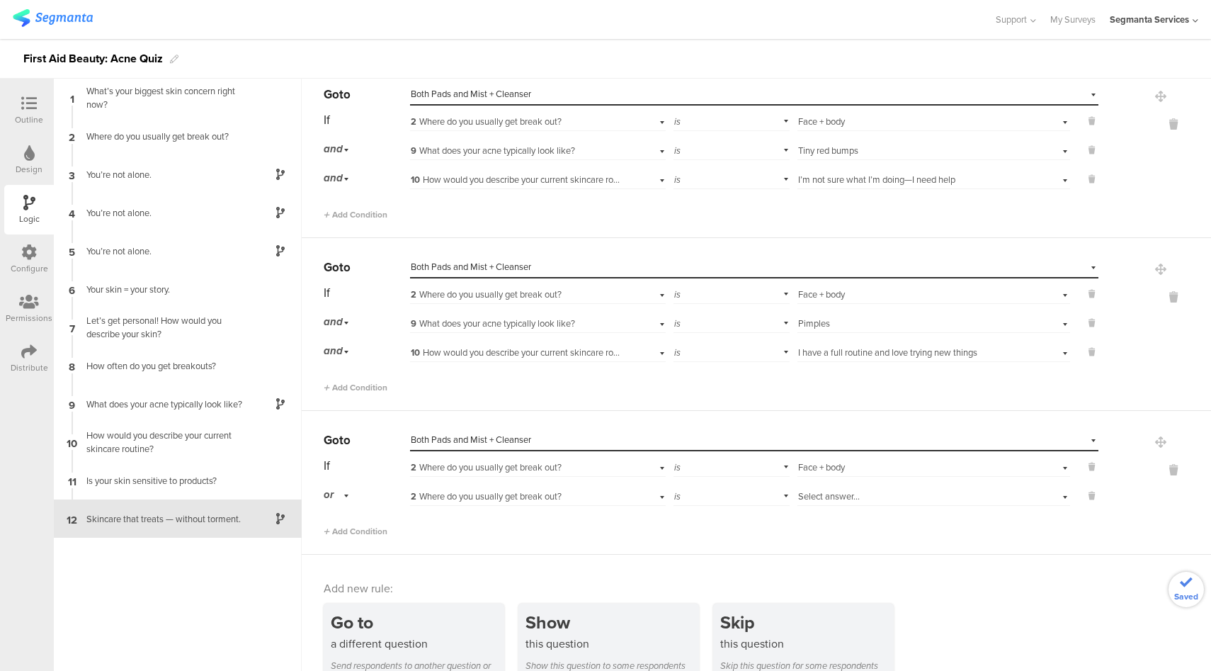
click at [344, 490] on div "or" at bounding box center [339, 495] width 30 height 22
click at [363, 530] on div "and" at bounding box center [366, 535] width 84 height 20
click at [527, 490] on span "2 Where do you usually get break out?" at bounding box center [486, 496] width 151 height 13
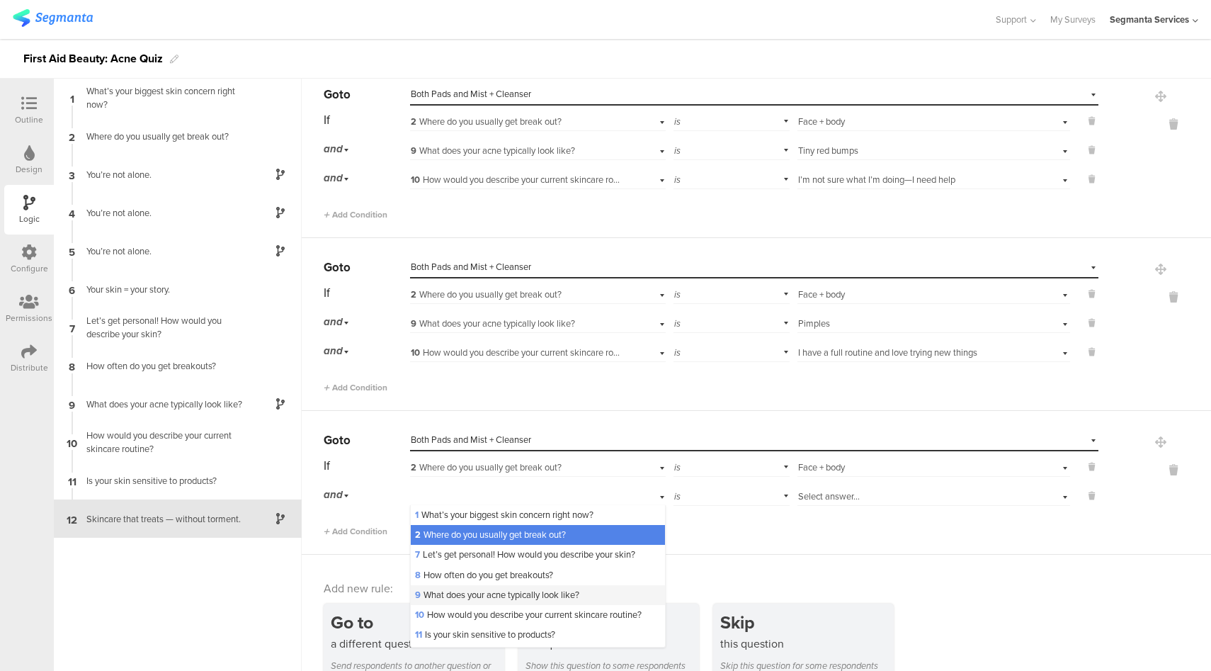
click at [466, 588] on span "9 What does your acne typically look like?" at bounding box center [497, 594] width 164 height 13
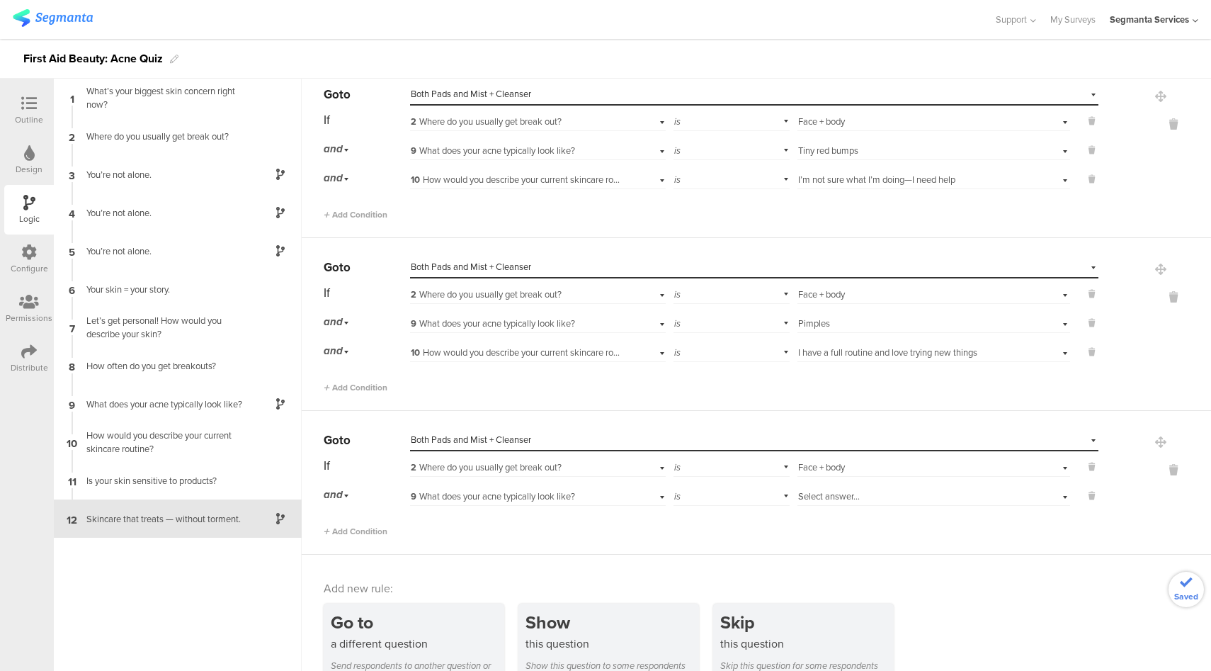
click at [829, 490] on span "Select answer..." at bounding box center [829, 496] width 62 height 13
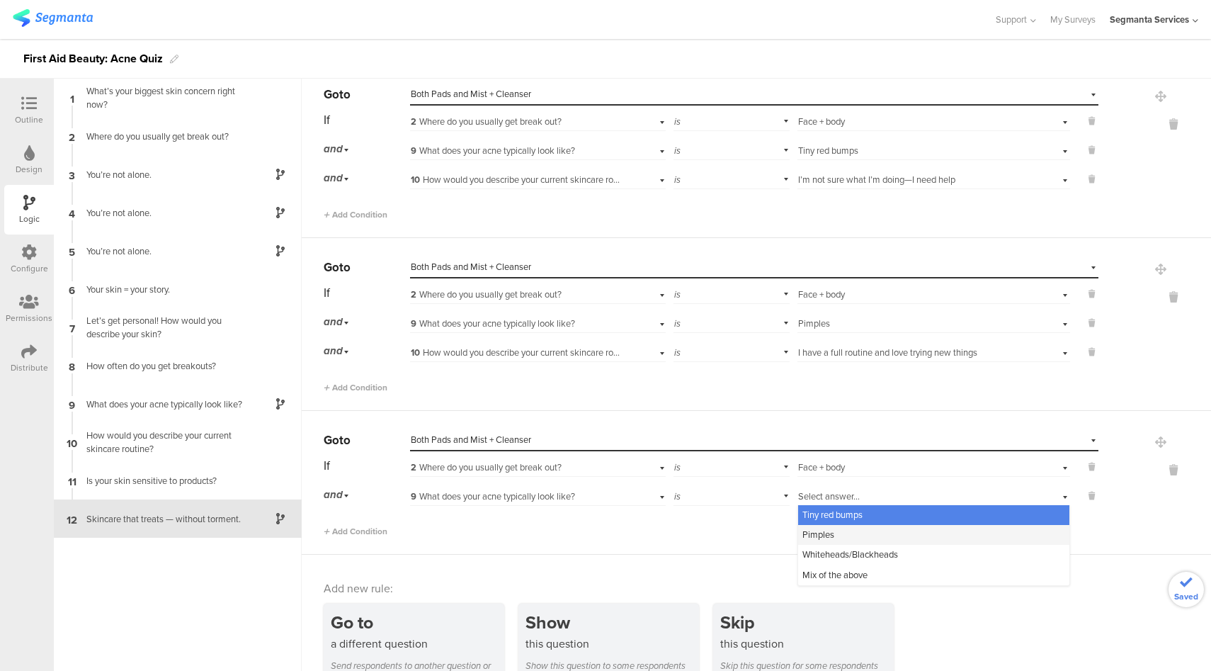
click at [815, 529] on span "Pimples" at bounding box center [819, 534] width 32 height 13
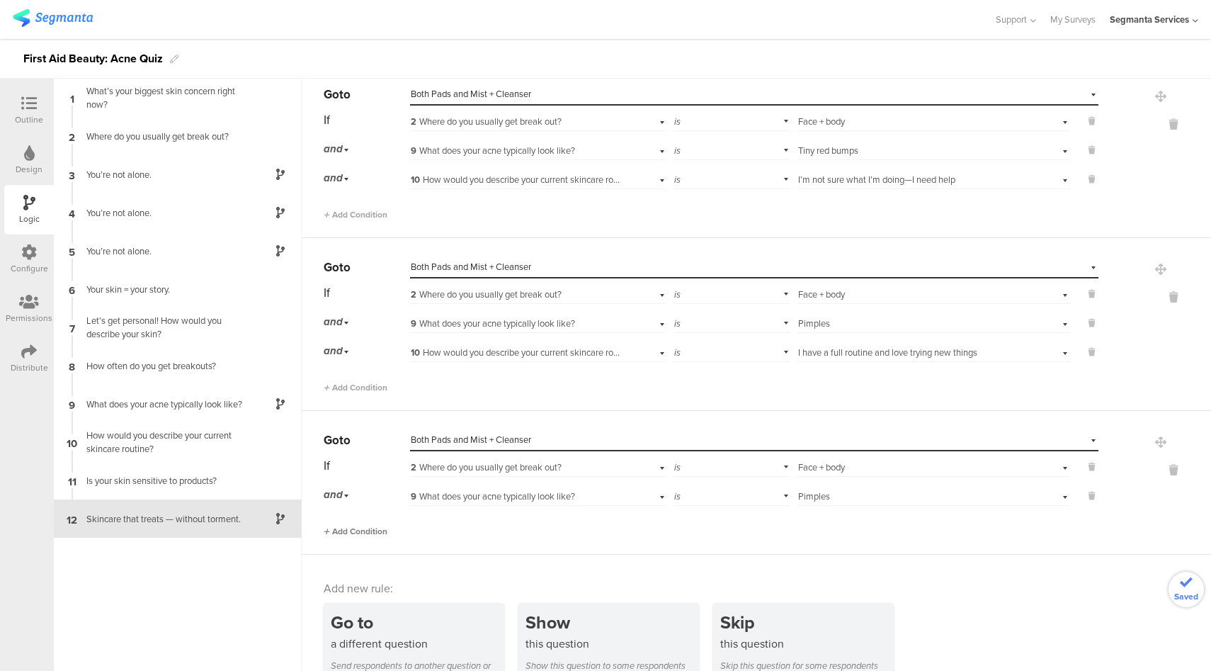
click at [361, 528] on span "Add Condition" at bounding box center [356, 531] width 64 height 13
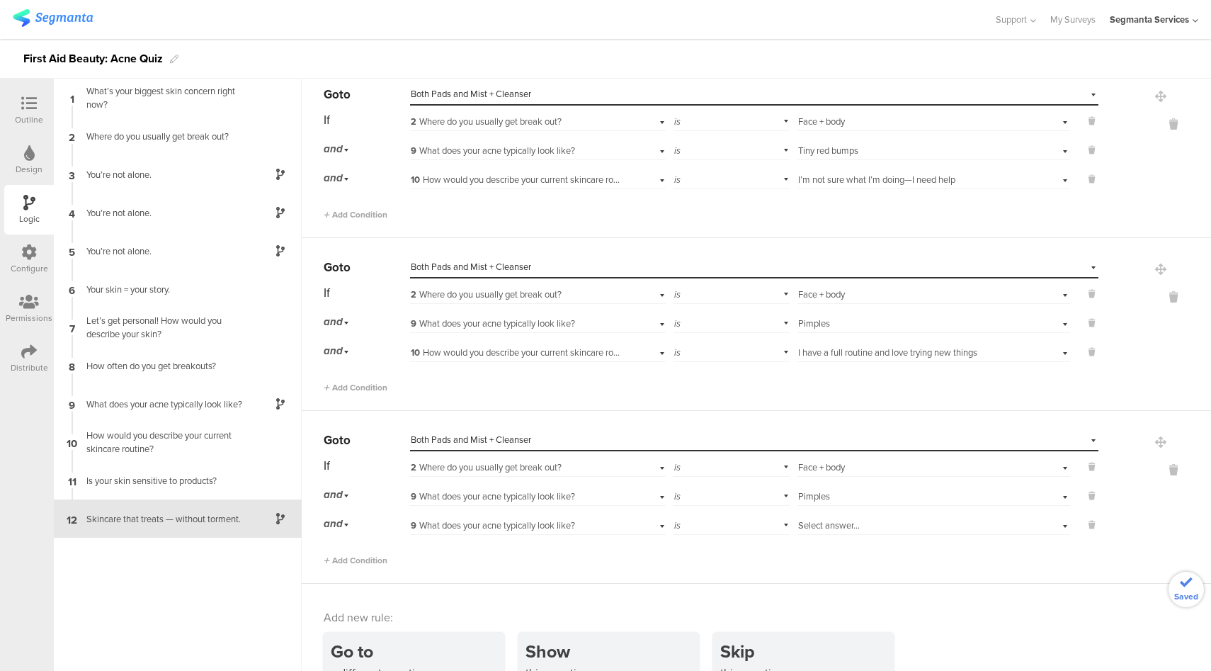
click at [503, 520] on span "9 What does your acne typically look like?" at bounding box center [493, 525] width 164 height 13
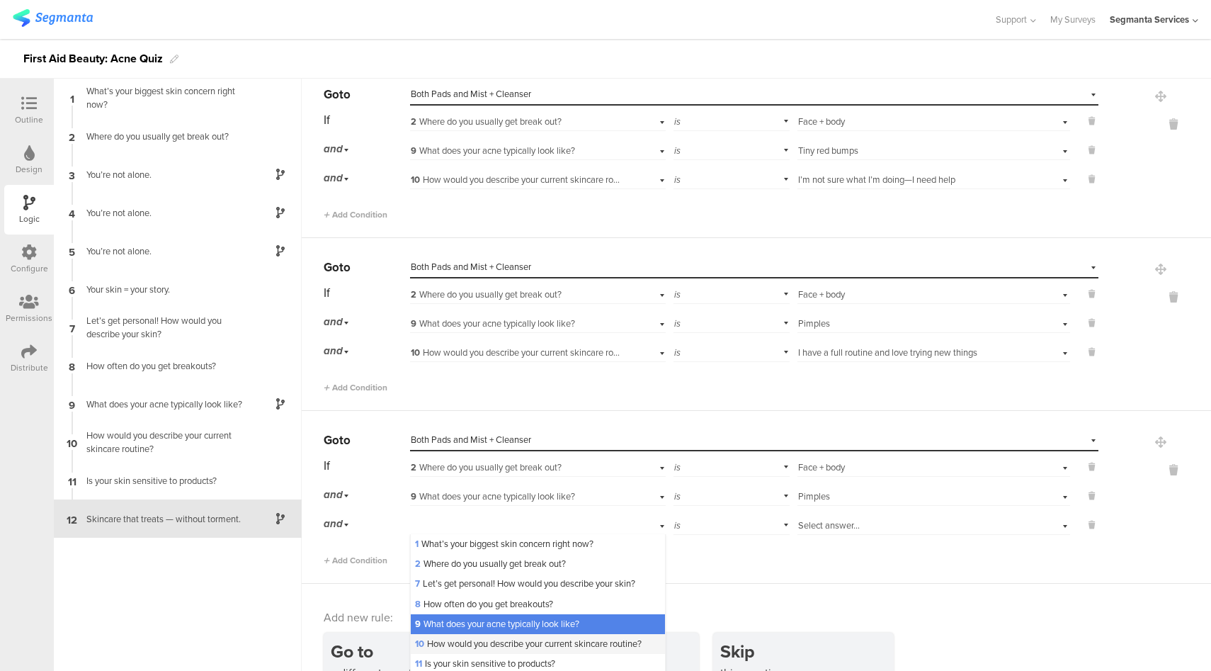
click at [477, 646] on div "10 How would you describe your current skincare routine?" at bounding box center [538, 644] width 254 height 20
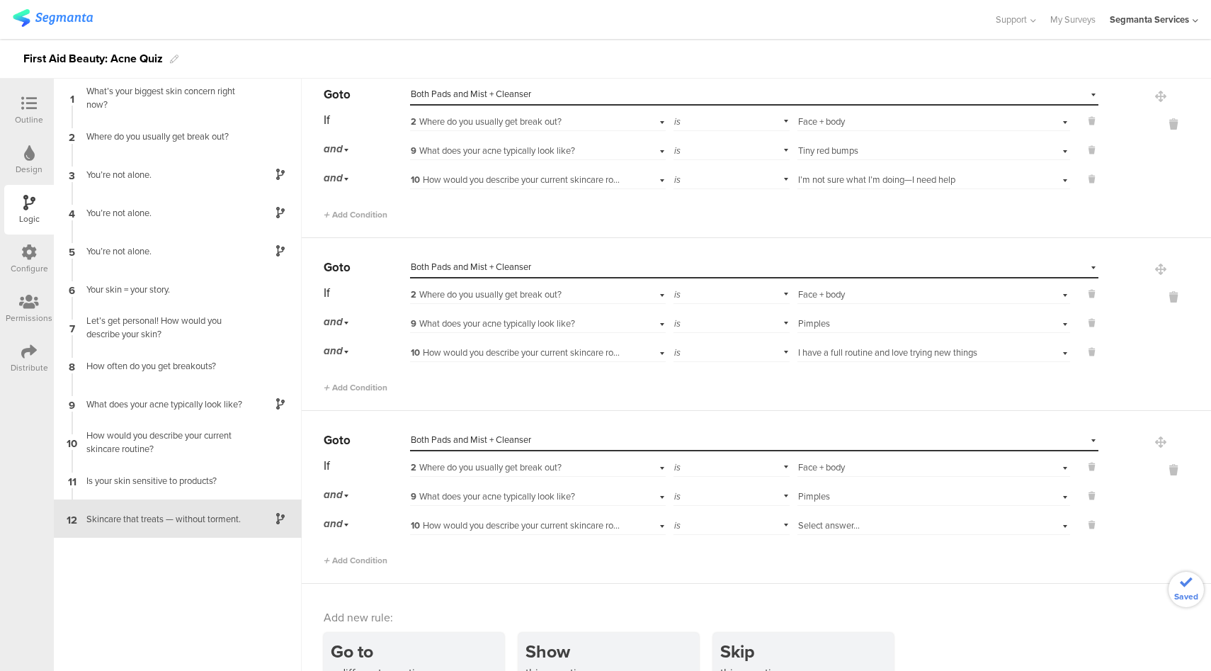
click at [841, 522] on span "Select answer..." at bounding box center [829, 525] width 62 height 13
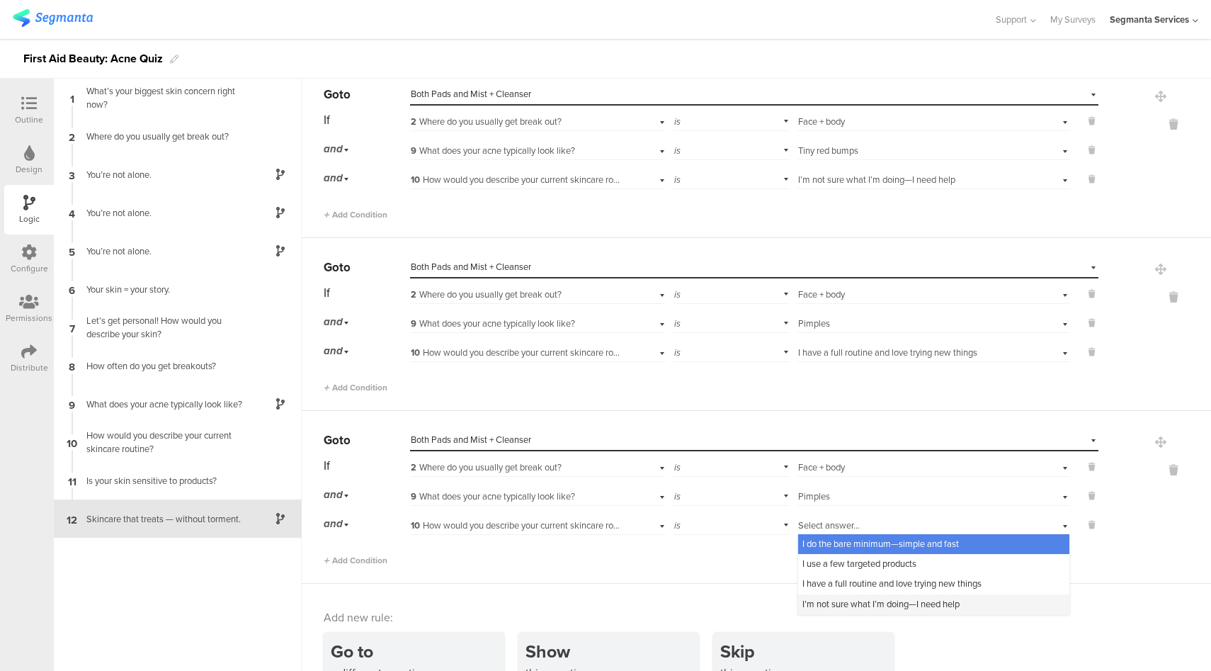
click at [817, 597] on span "I’m not sure what I’m doing—I need help" at bounding box center [881, 603] width 157 height 13
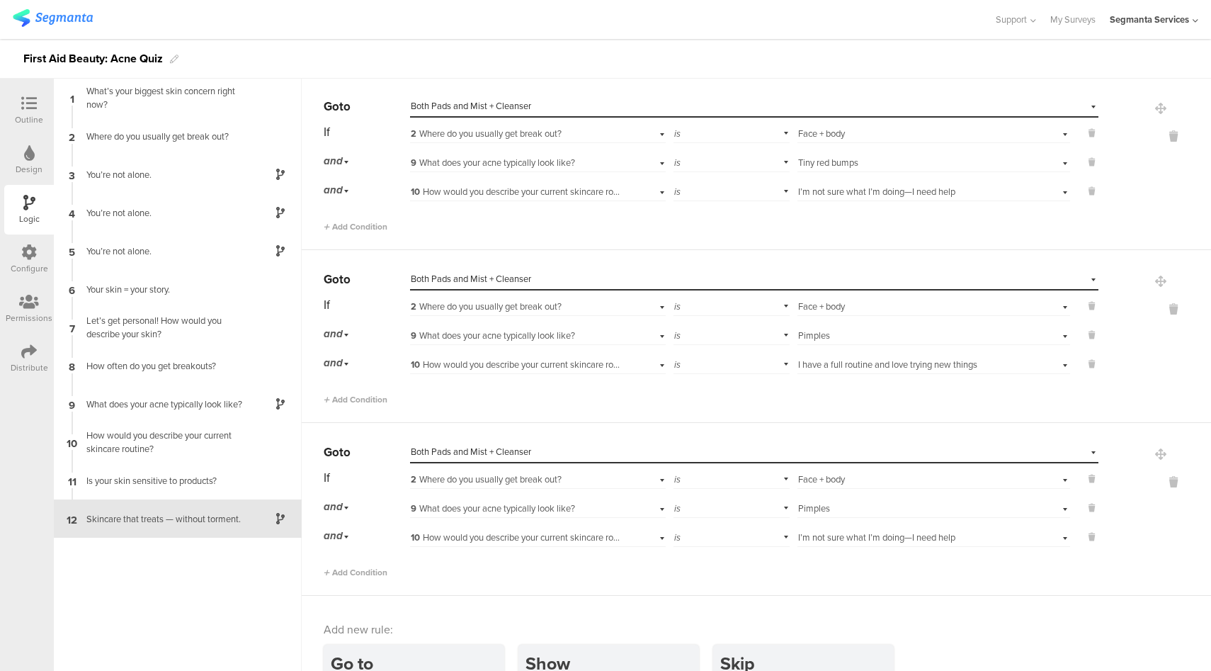
scroll to position [3064, 0]
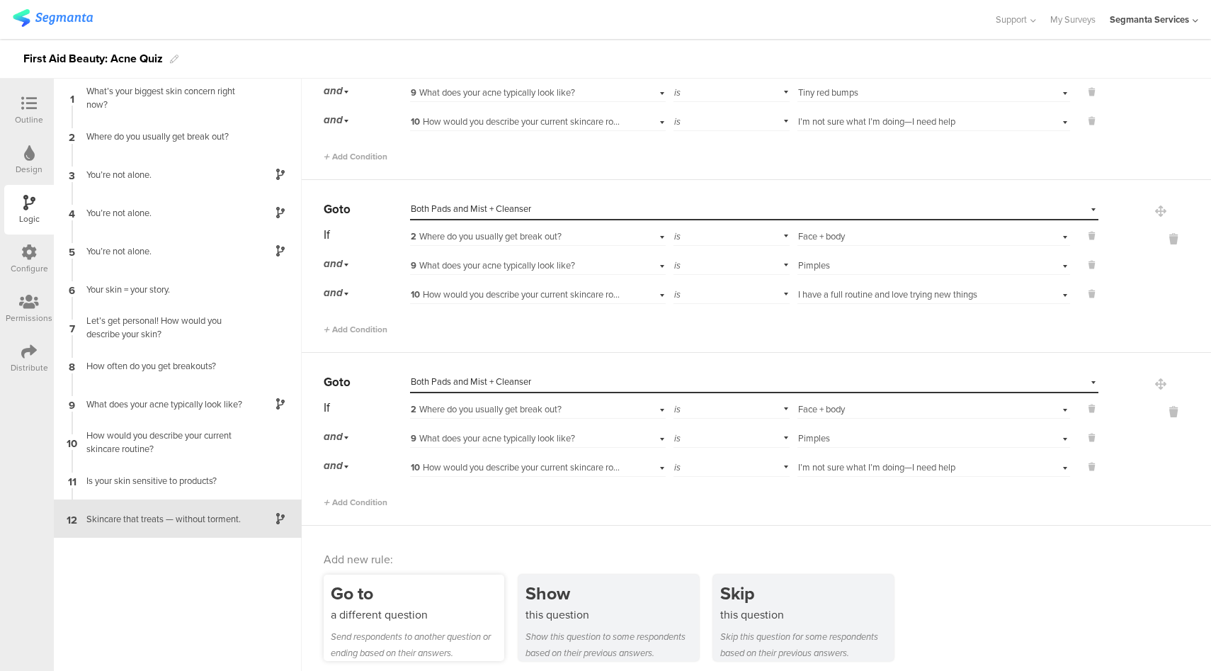
click at [434, 606] on div "a different question" at bounding box center [418, 614] width 174 height 16
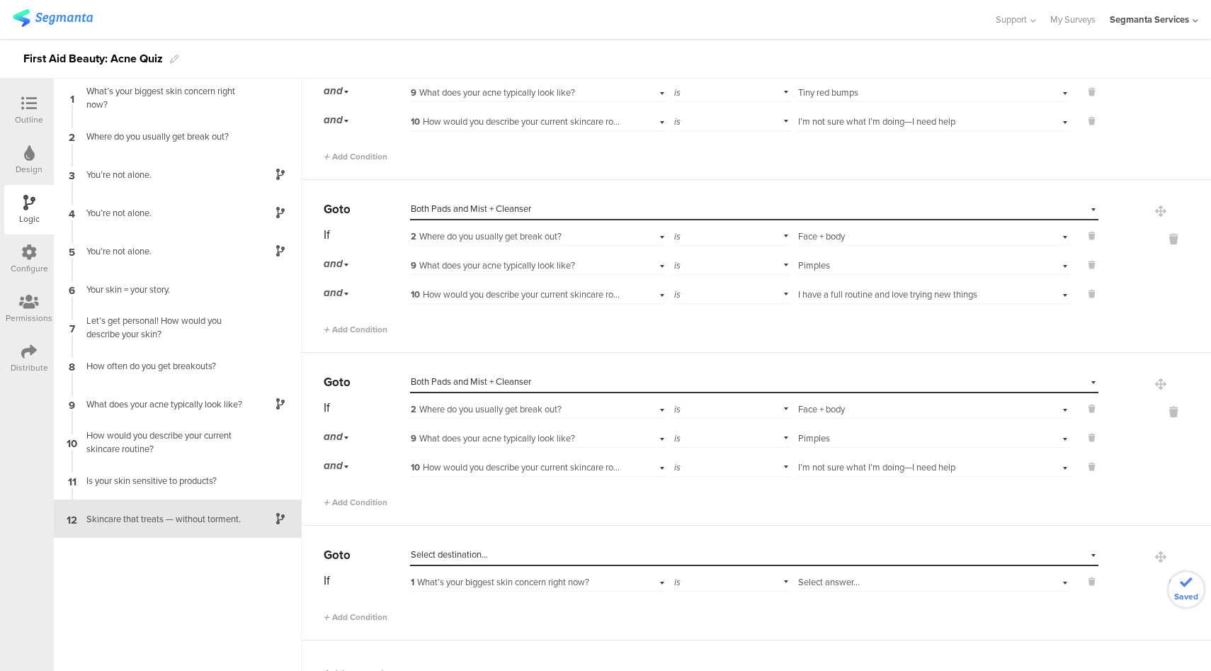
scroll to position [3178, 0]
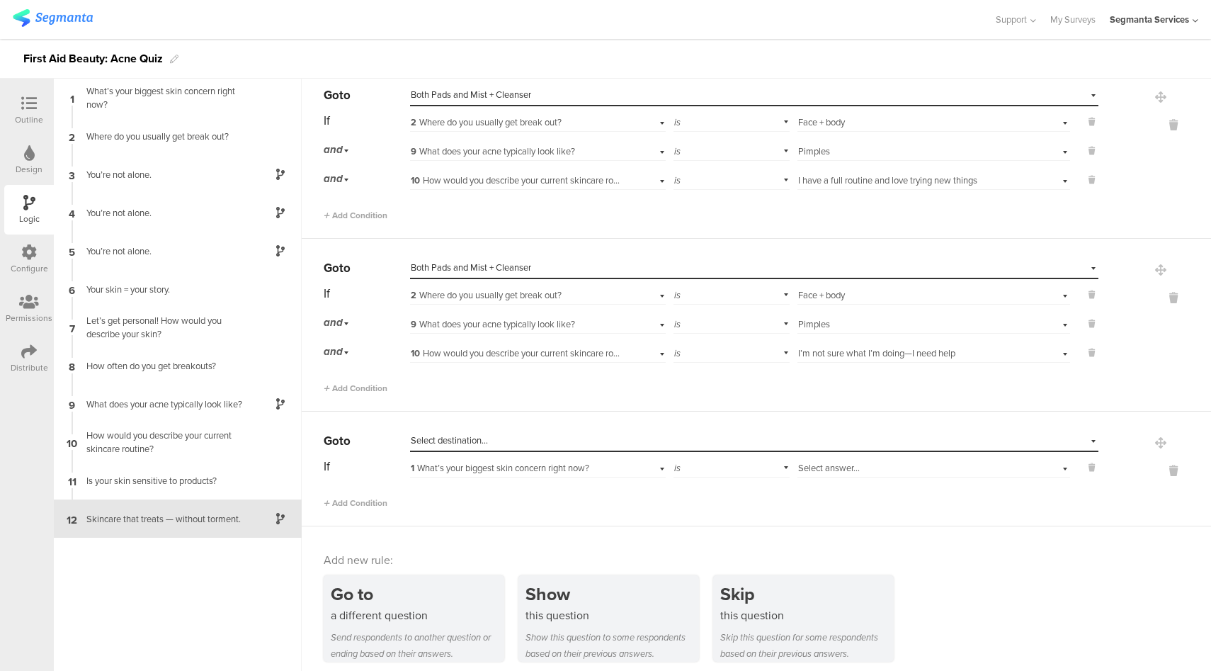
click at [558, 436] on div "Select destination..." at bounding box center [689, 440] width 557 height 13
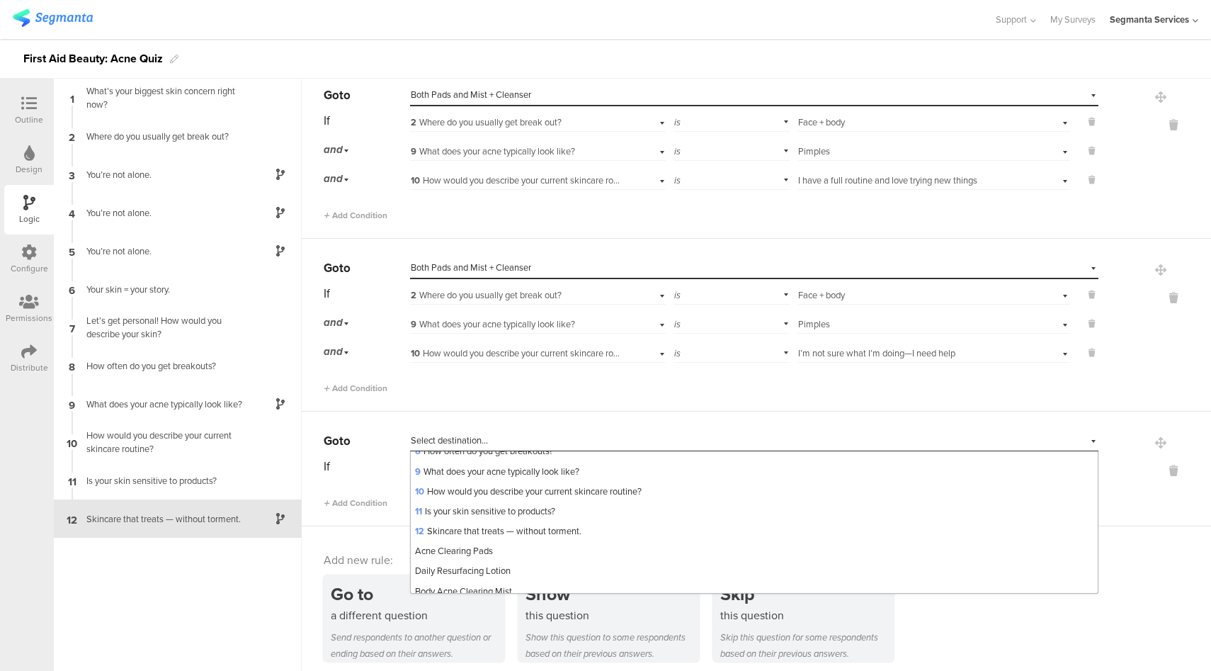
scroll to position [302, 0]
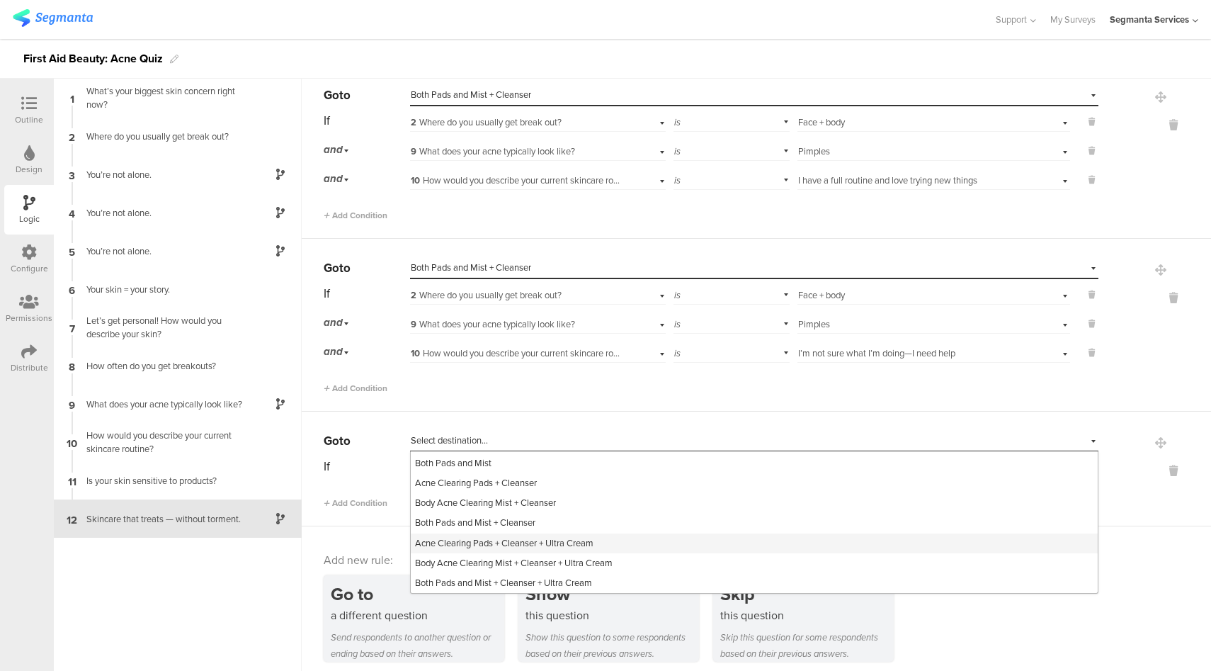
click at [528, 536] on span "Acne Clearing Pads + Cleanser + Ultra Cream" at bounding box center [504, 542] width 179 height 13
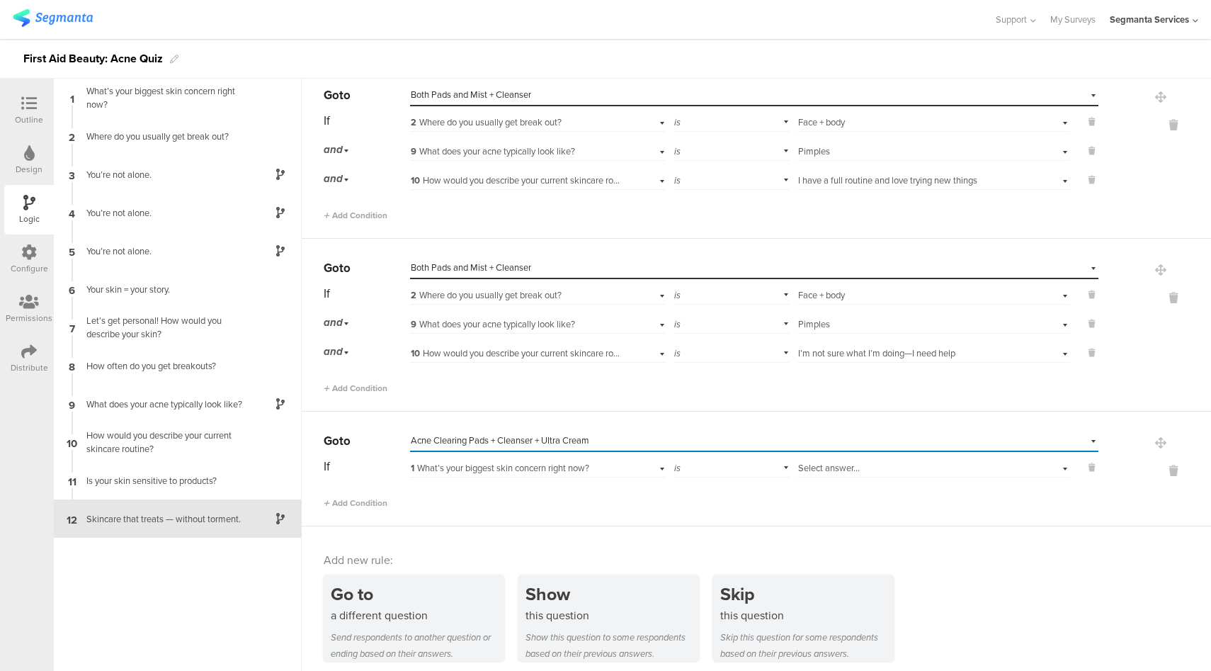
click at [816, 461] on span "Select answer..." at bounding box center [829, 467] width 62 height 13
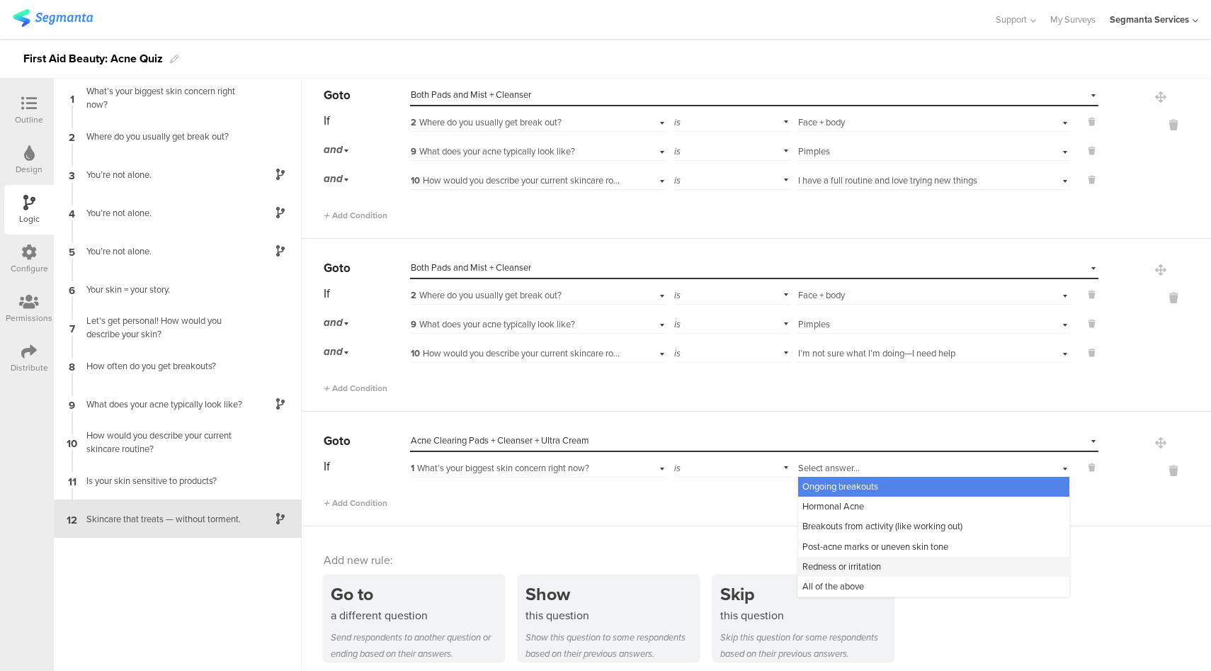
click at [834, 560] on span "Redness or irritation" at bounding box center [842, 566] width 79 height 13
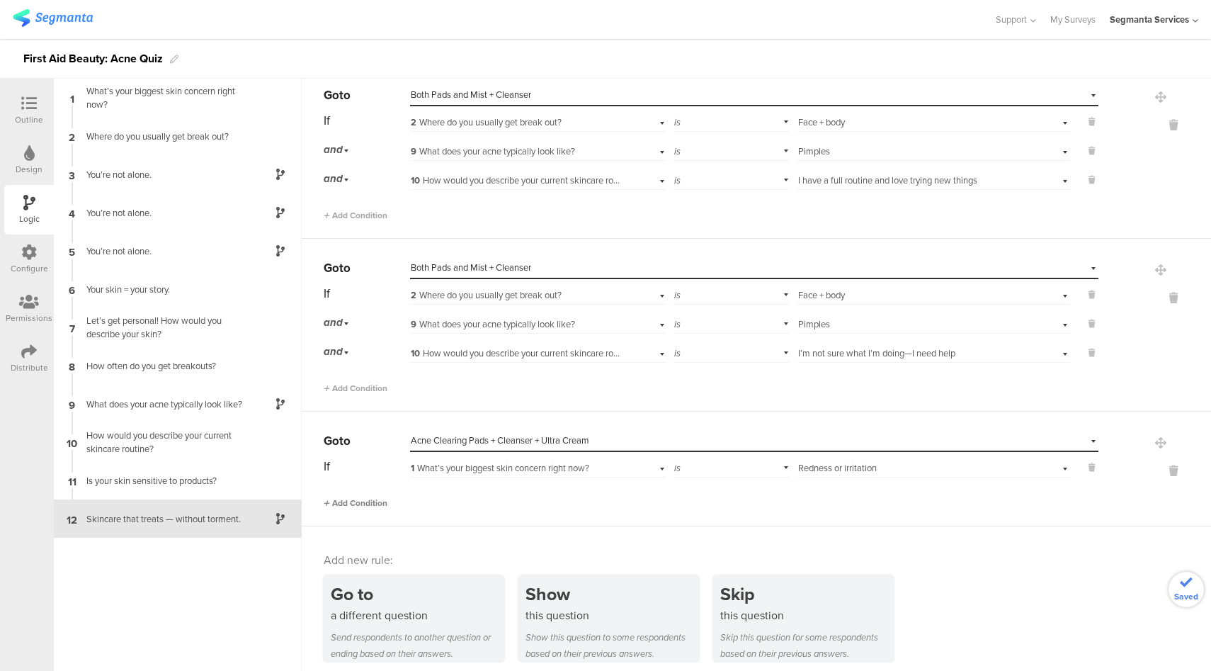
click at [384, 497] on span "Add Condition" at bounding box center [356, 503] width 64 height 13
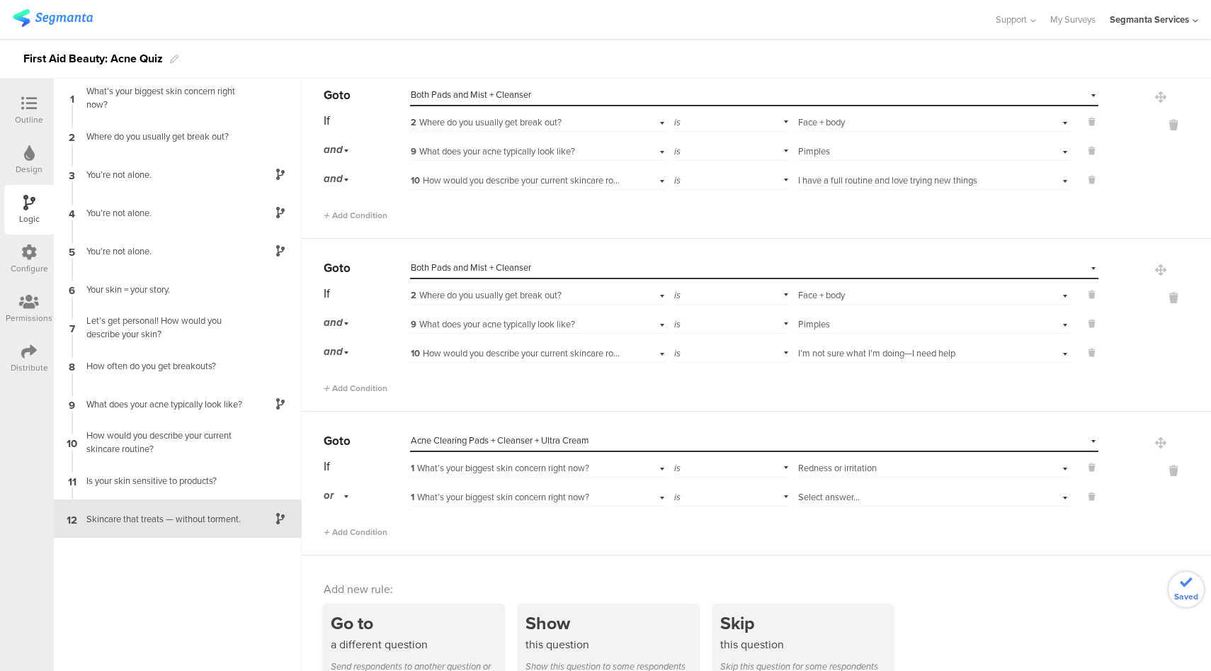
click at [336, 490] on div "or" at bounding box center [339, 496] width 30 height 22
click at [353, 526] on div "and" at bounding box center [366, 536] width 84 height 20
click at [548, 492] on span "1 What’s your biggest skin concern right now?" at bounding box center [500, 496] width 179 height 13
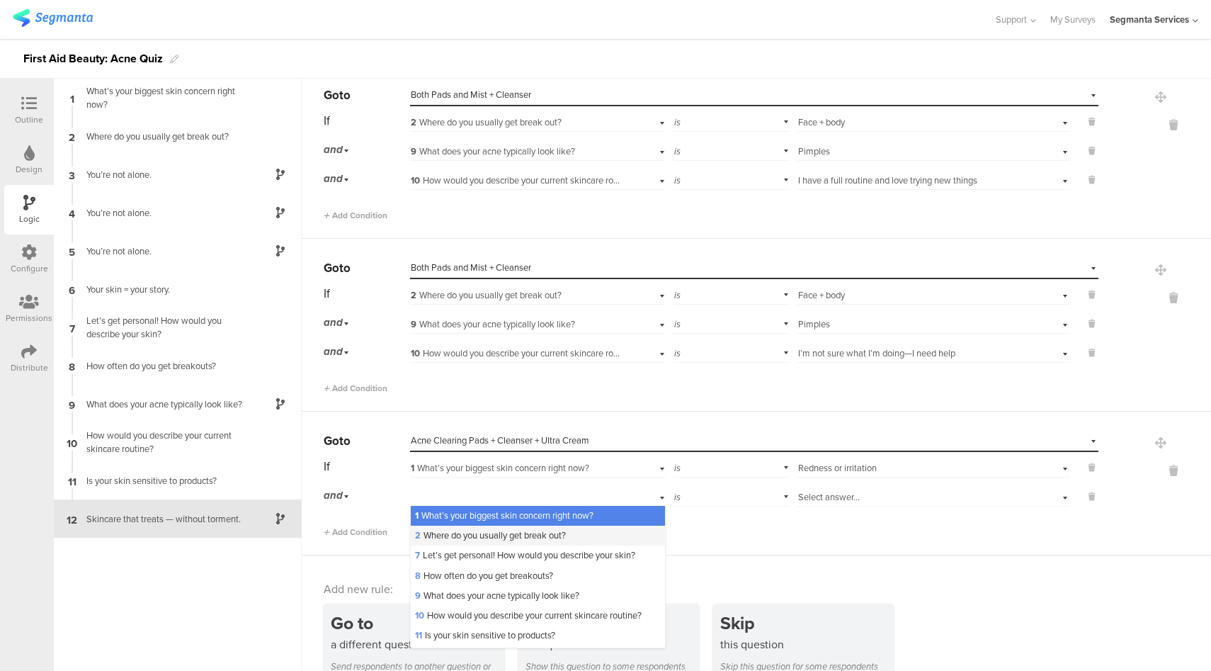
click at [482, 528] on span "2 Where do you usually get break out?" at bounding box center [490, 534] width 151 height 13
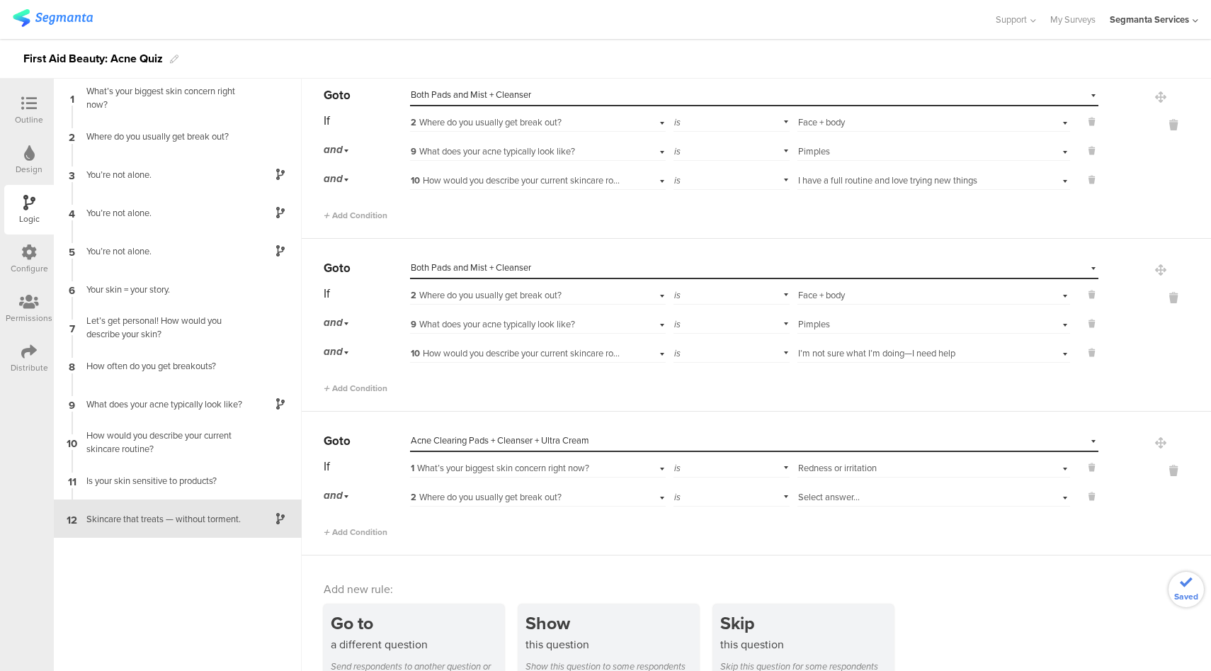
click at [824, 493] on span "Select answer..." at bounding box center [829, 496] width 62 height 13
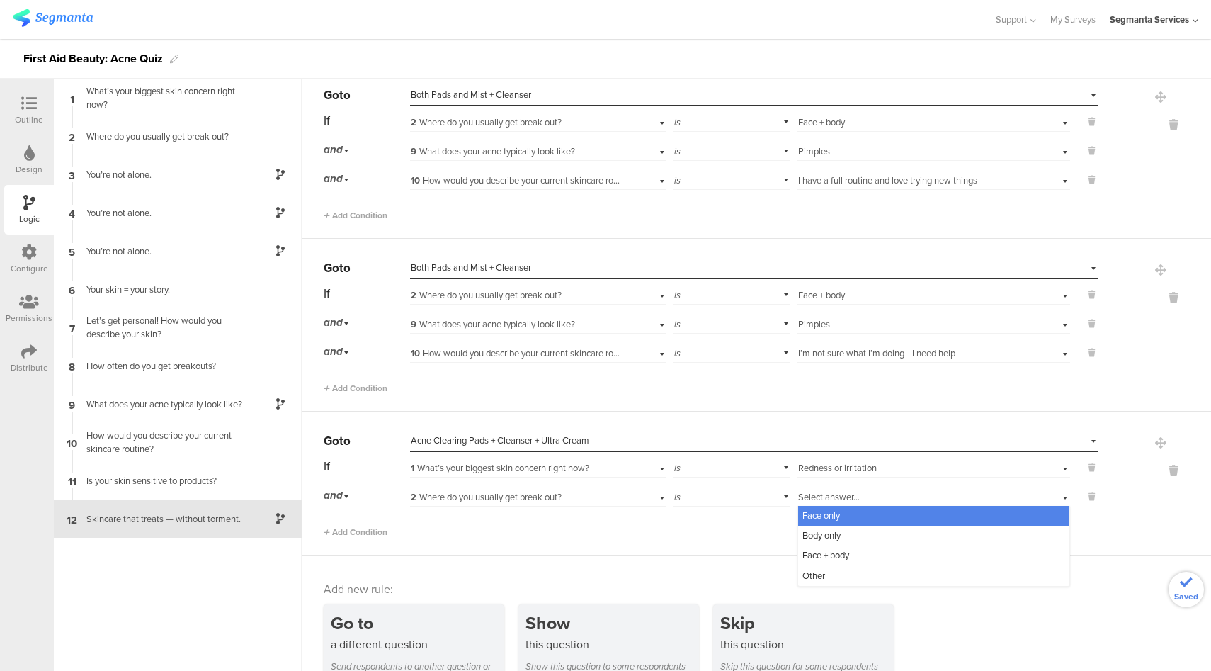
click at [822, 509] on span "Face only" at bounding box center [822, 515] width 38 height 13
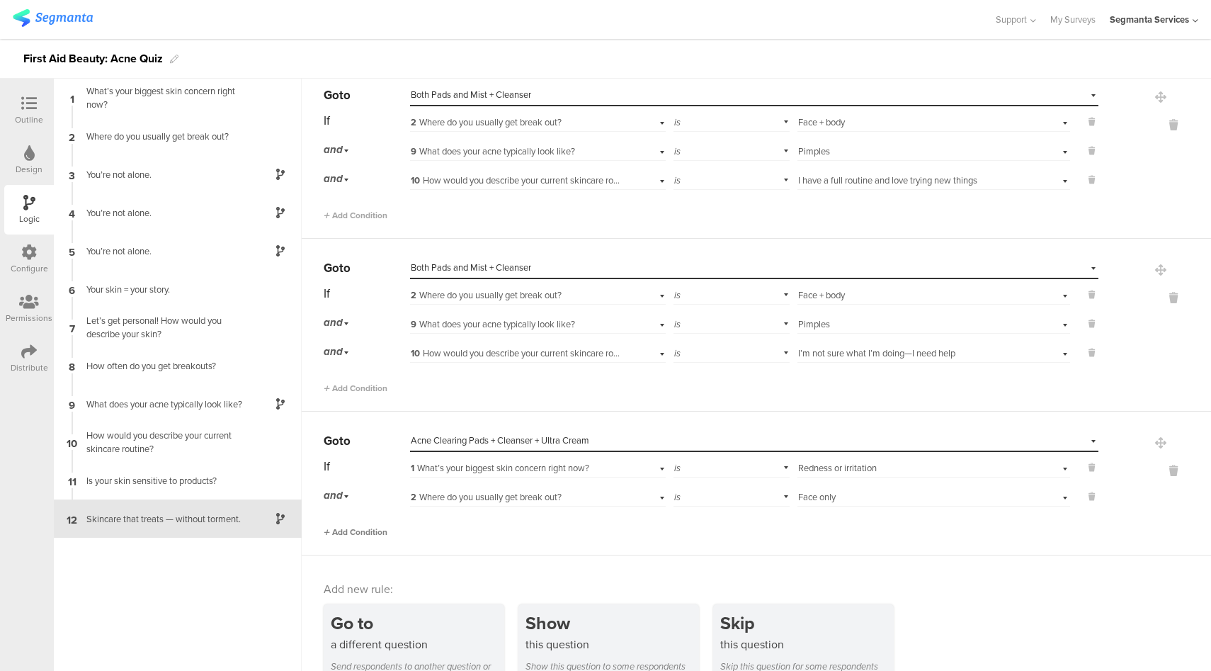
click at [372, 526] on span "Add Condition" at bounding box center [356, 532] width 64 height 13
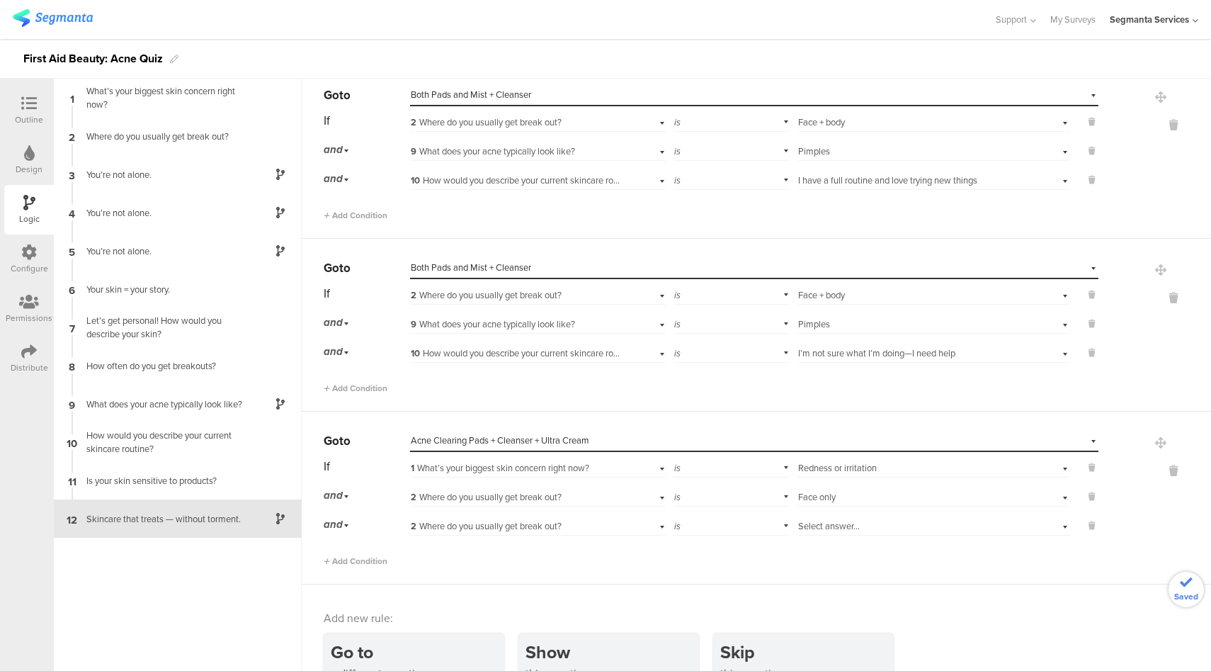
click at [509, 519] on span "2 Where do you usually get break out?" at bounding box center [486, 525] width 151 height 13
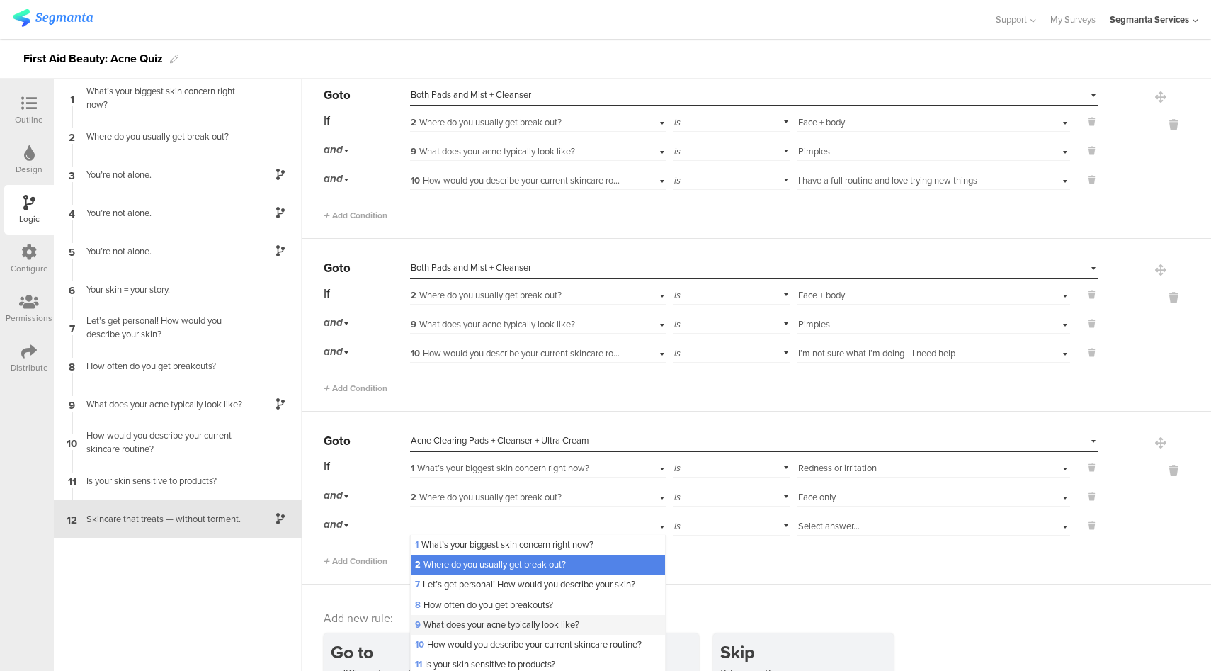
click at [454, 625] on div "9 What does your acne typically look like?" at bounding box center [538, 625] width 254 height 20
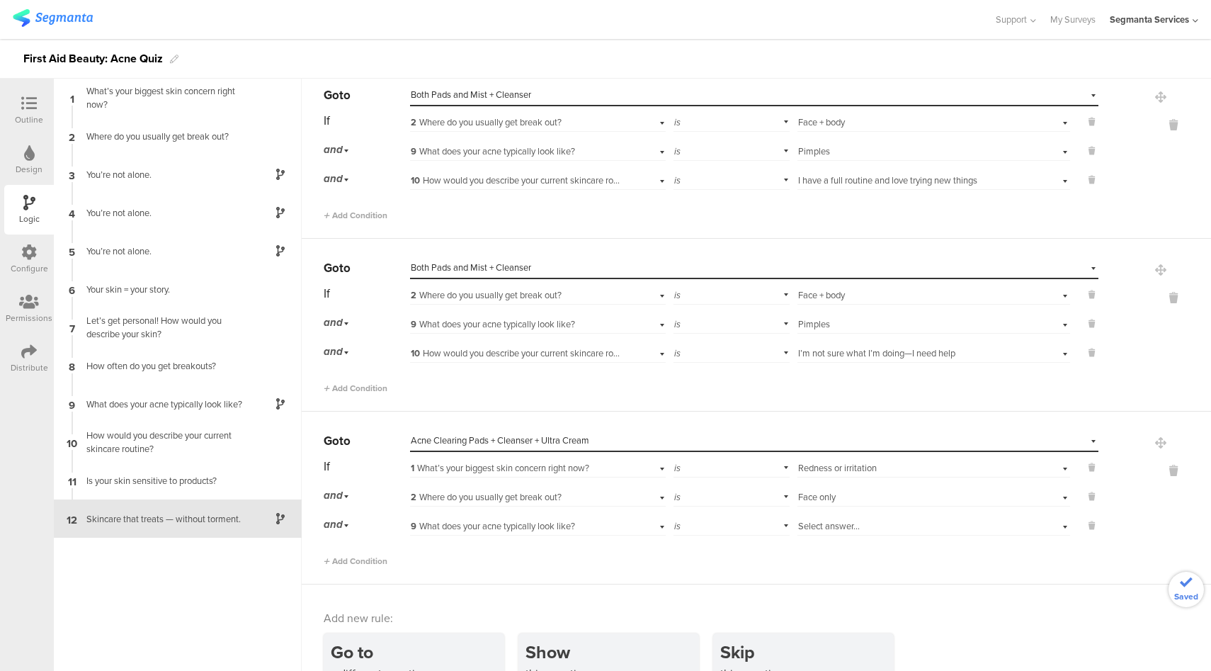
click at [831, 520] on span "Select answer..." at bounding box center [829, 525] width 62 height 13
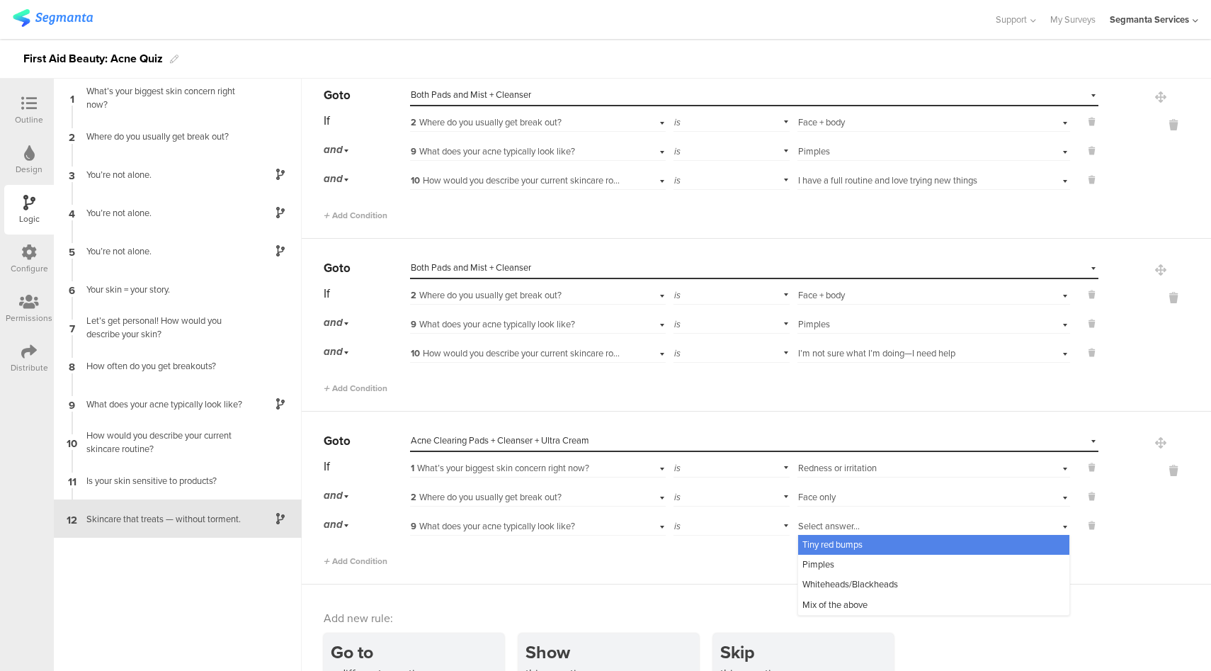
click at [835, 538] on span "Tiny red bumps" at bounding box center [833, 544] width 60 height 13
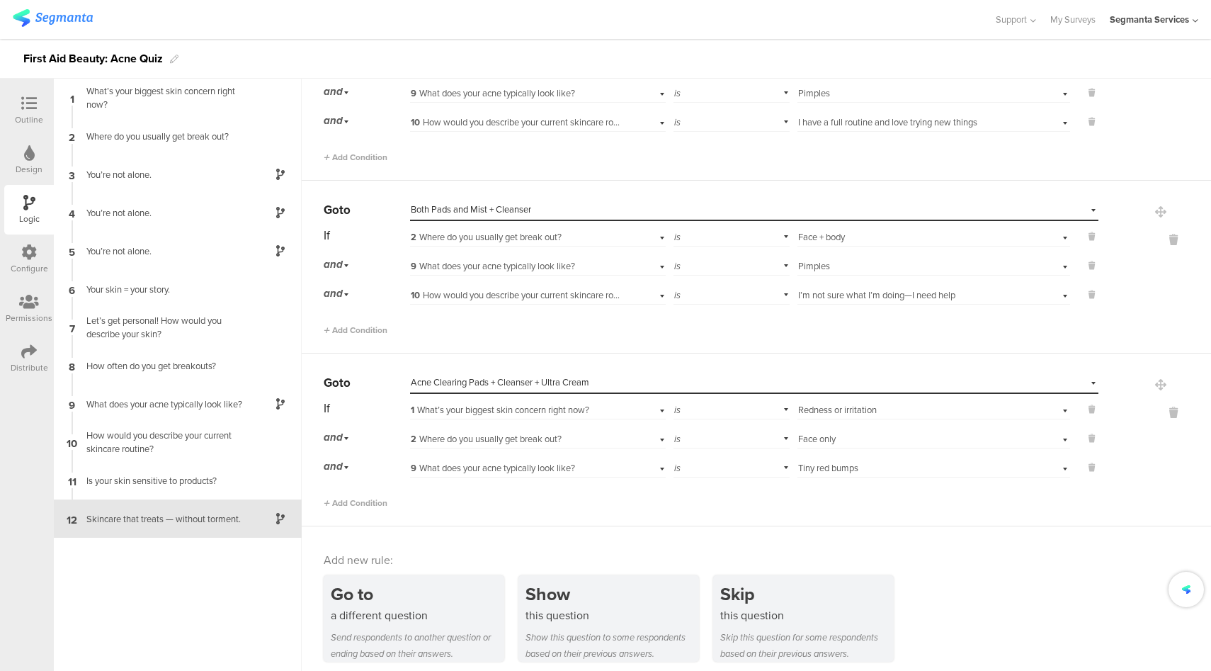
scroll to position [3236, 0]
click at [383, 497] on span "Add Condition" at bounding box center [356, 503] width 64 height 13
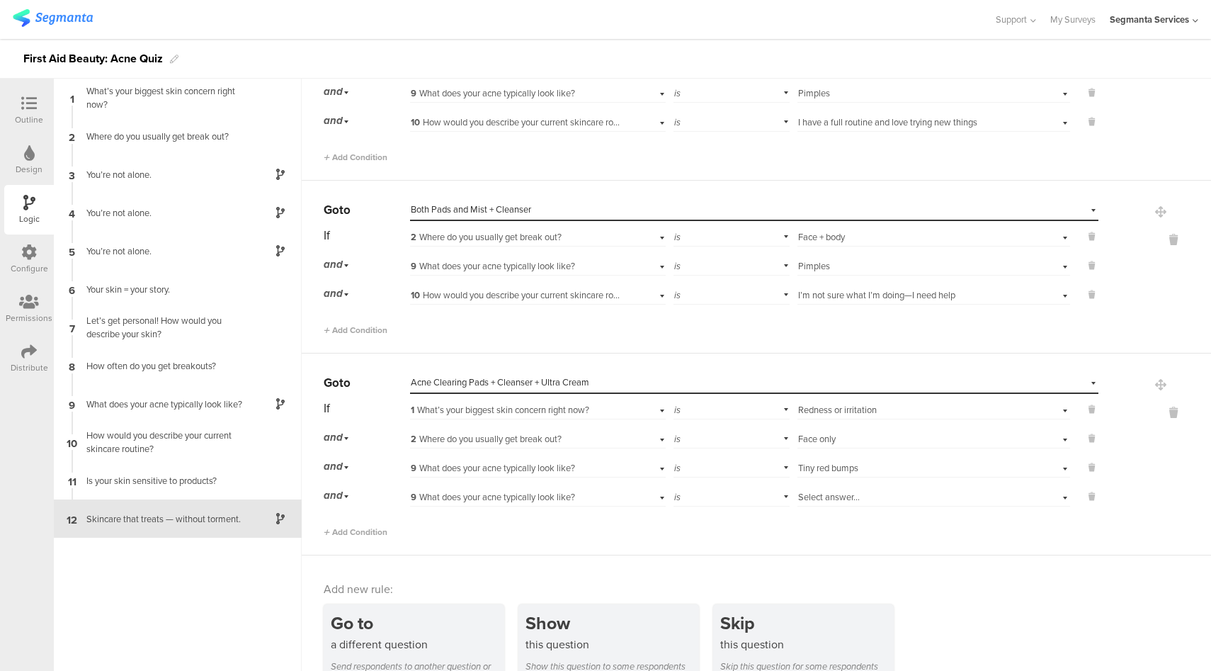
click at [587, 491] on div "9 What does your acne typically look like?" at bounding box center [517, 497] width 213 height 13
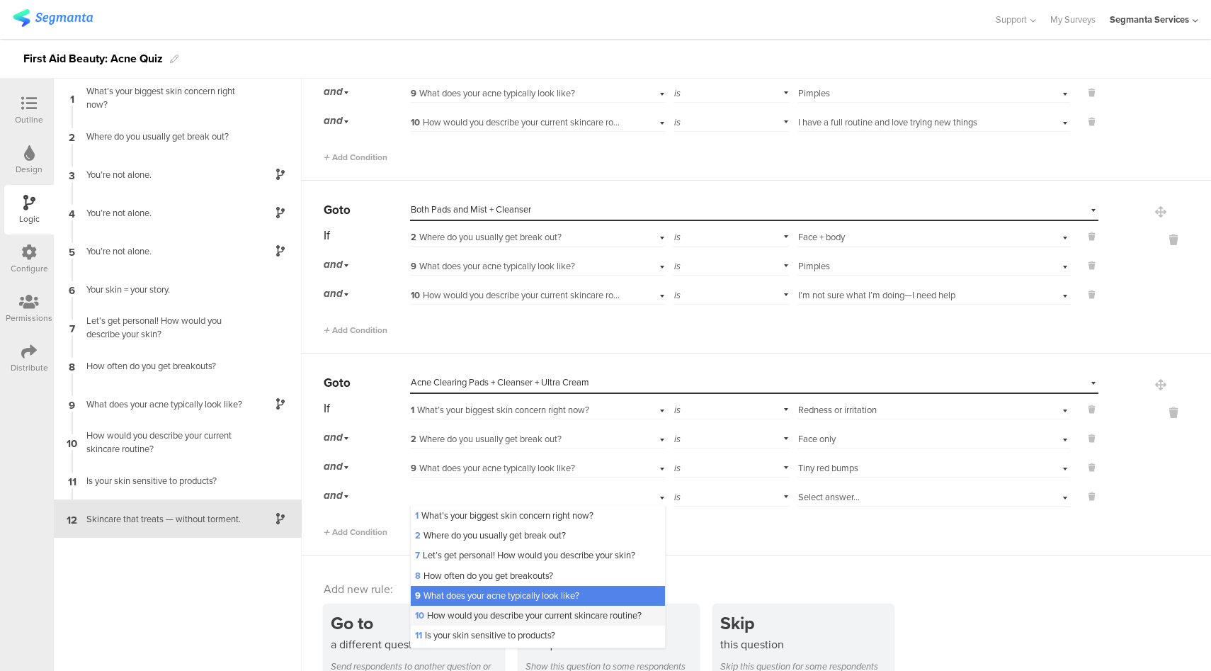
click at [471, 610] on span "10 How would you describe your current skincare routine?" at bounding box center [528, 615] width 227 height 13
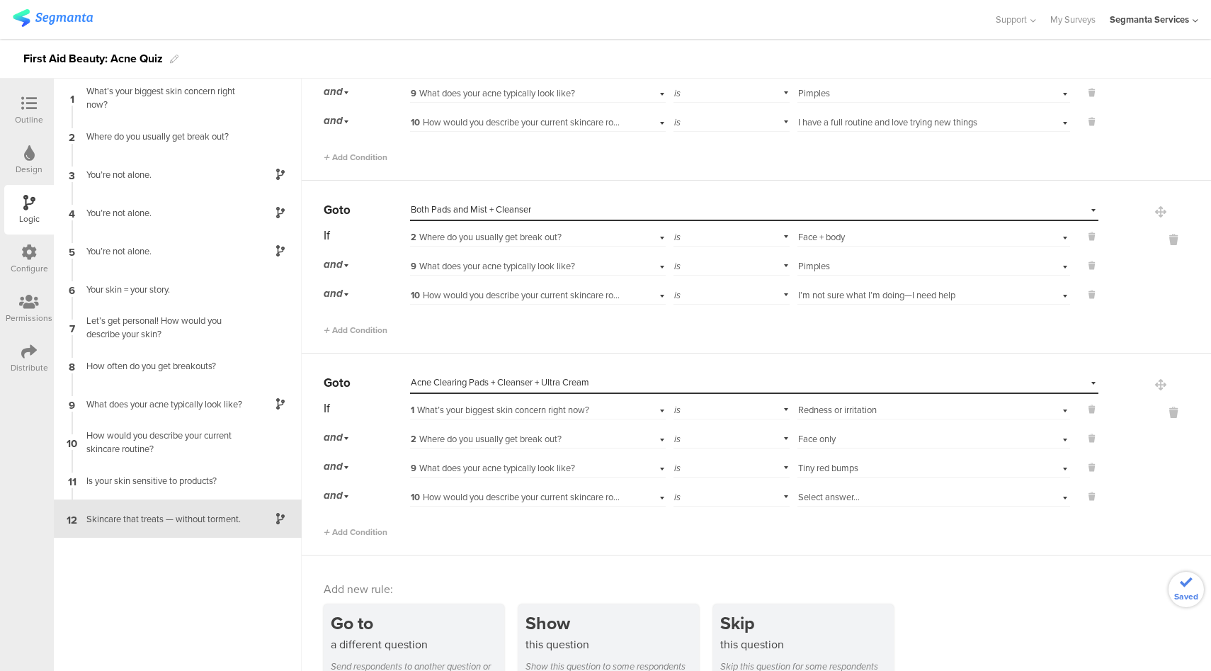
click at [864, 491] on div "Select answer..." at bounding box center [912, 497] width 228 height 13
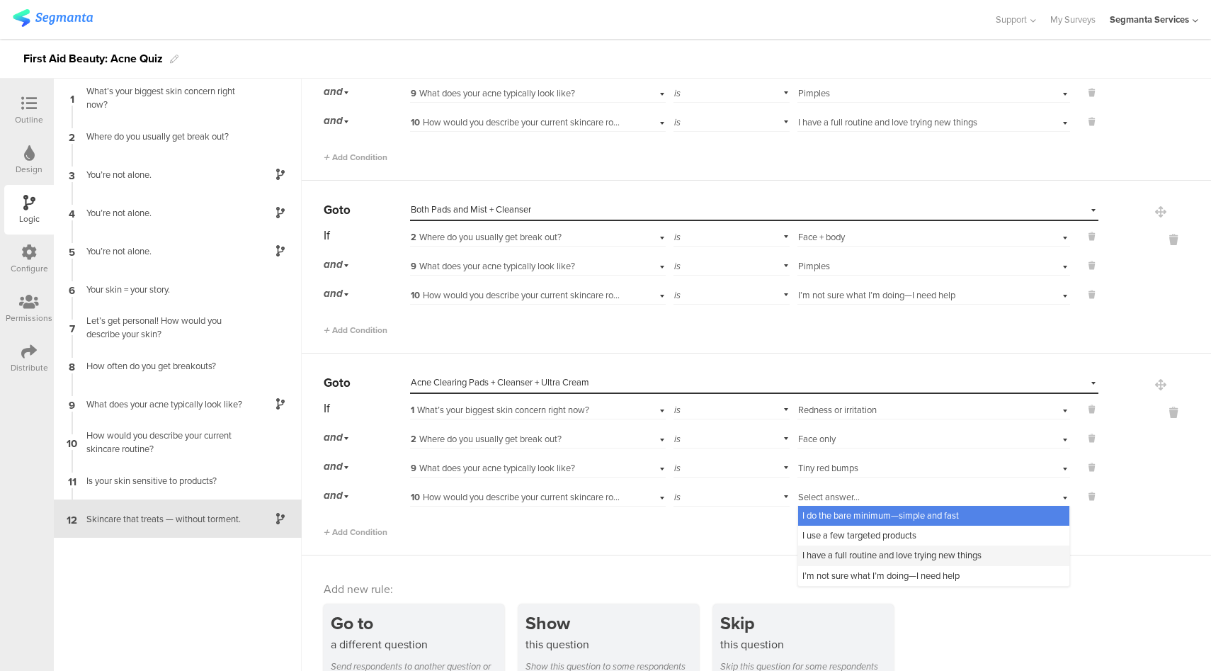
click at [870, 548] on span "I have a full routine and love trying new things" at bounding box center [892, 554] width 179 height 13
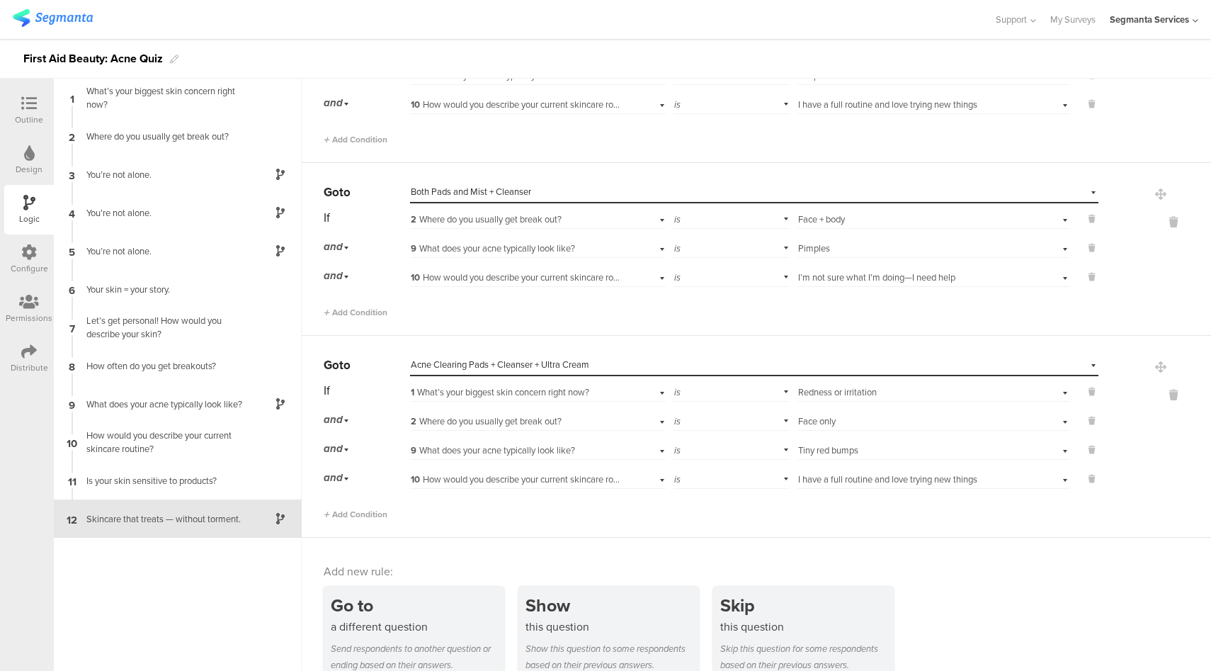
scroll to position [3265, 0]
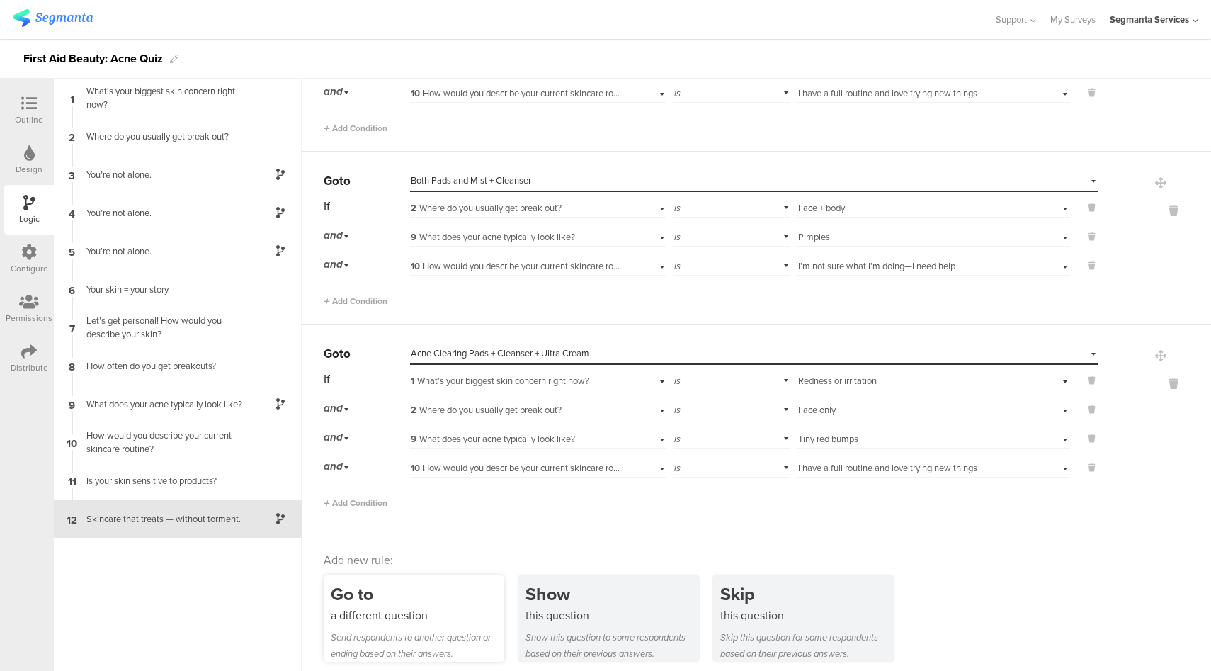
click at [437, 609] on div "a different question" at bounding box center [418, 615] width 174 height 16
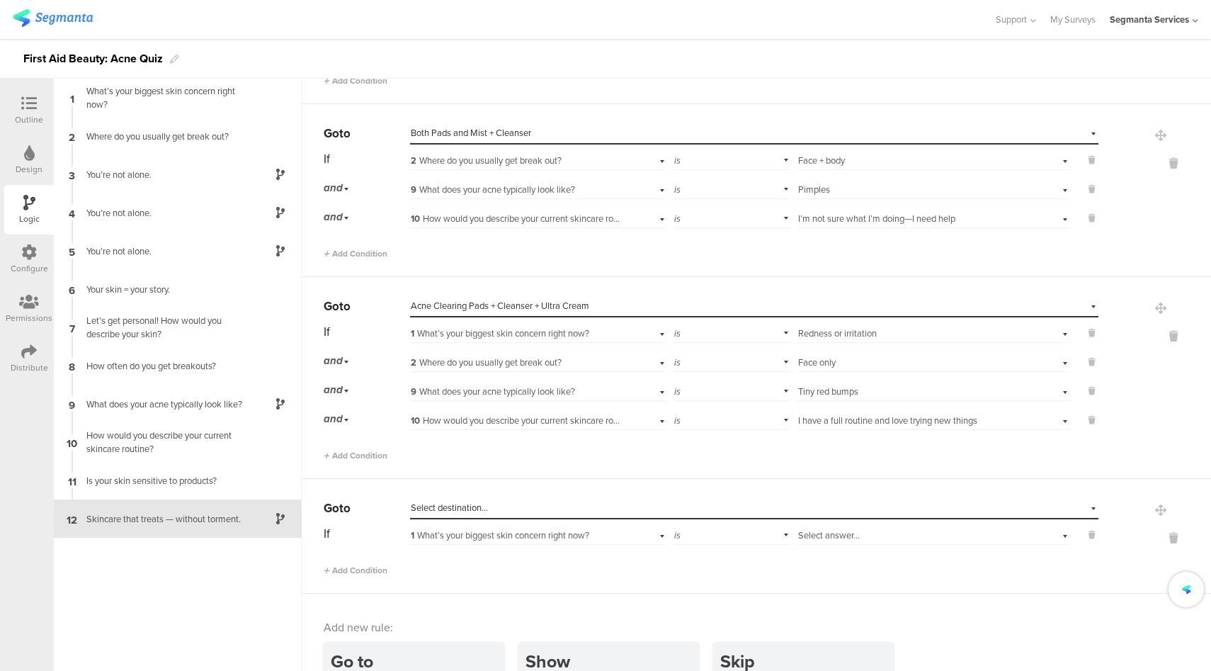
scroll to position [3380, 0]
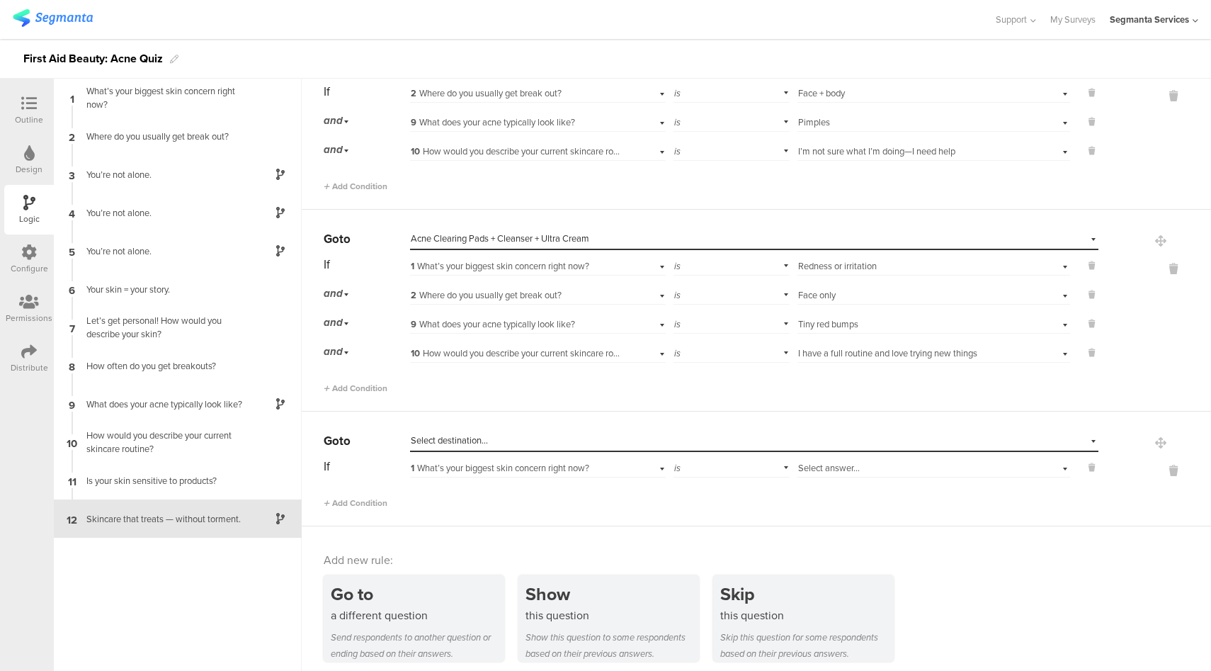
click at [531, 434] on div "Select destination..." at bounding box center [689, 440] width 557 height 13
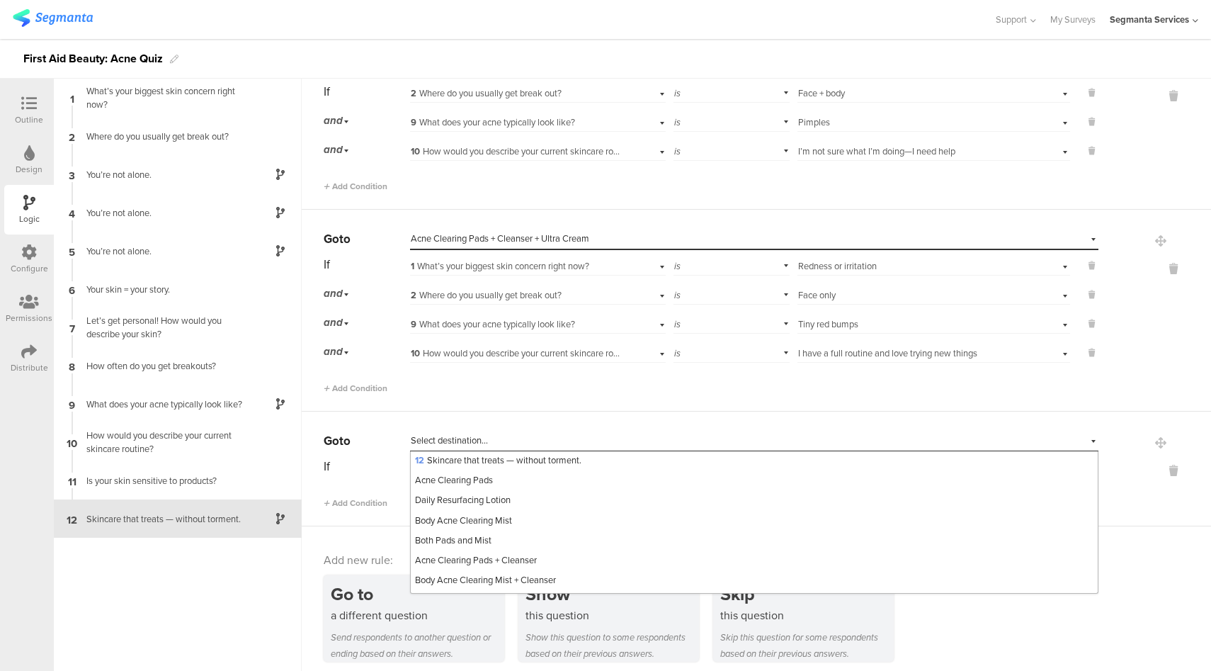
scroll to position [302, 0]
click at [502, 541] on div "Acne Clearing Pads + Cleanser + Ultra Cream" at bounding box center [754, 543] width 687 height 20
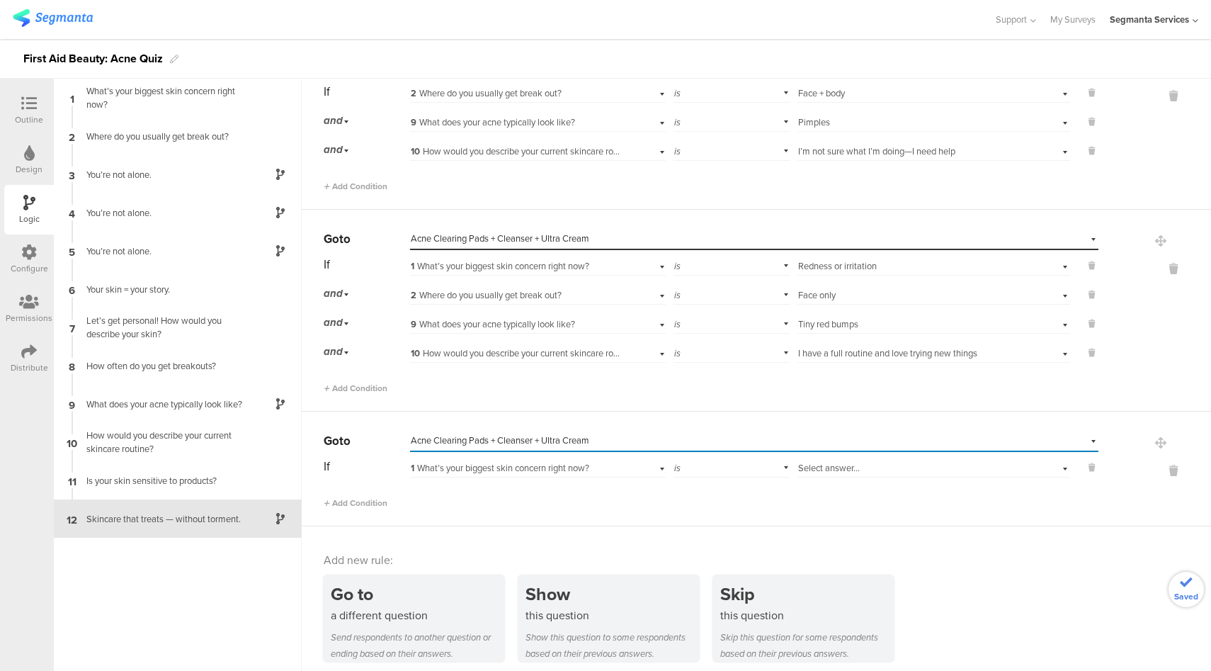
click at [836, 461] on span "Select answer..." at bounding box center [829, 467] width 62 height 13
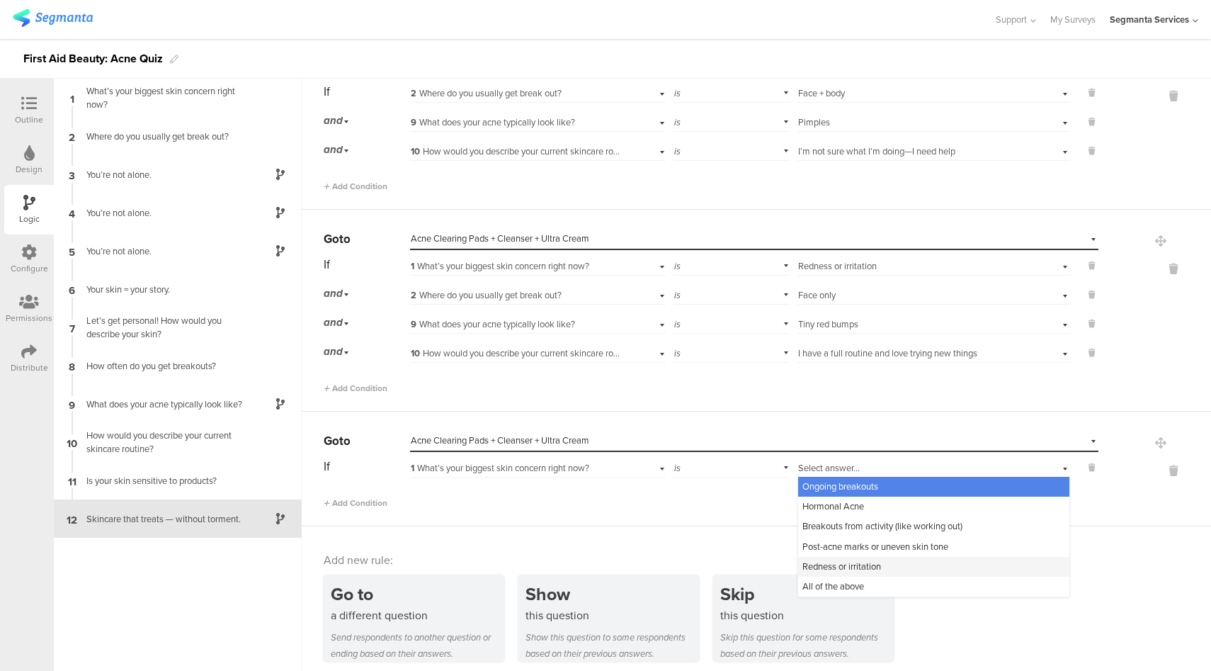
click at [831, 560] on span "Redness or irritation" at bounding box center [842, 566] width 79 height 13
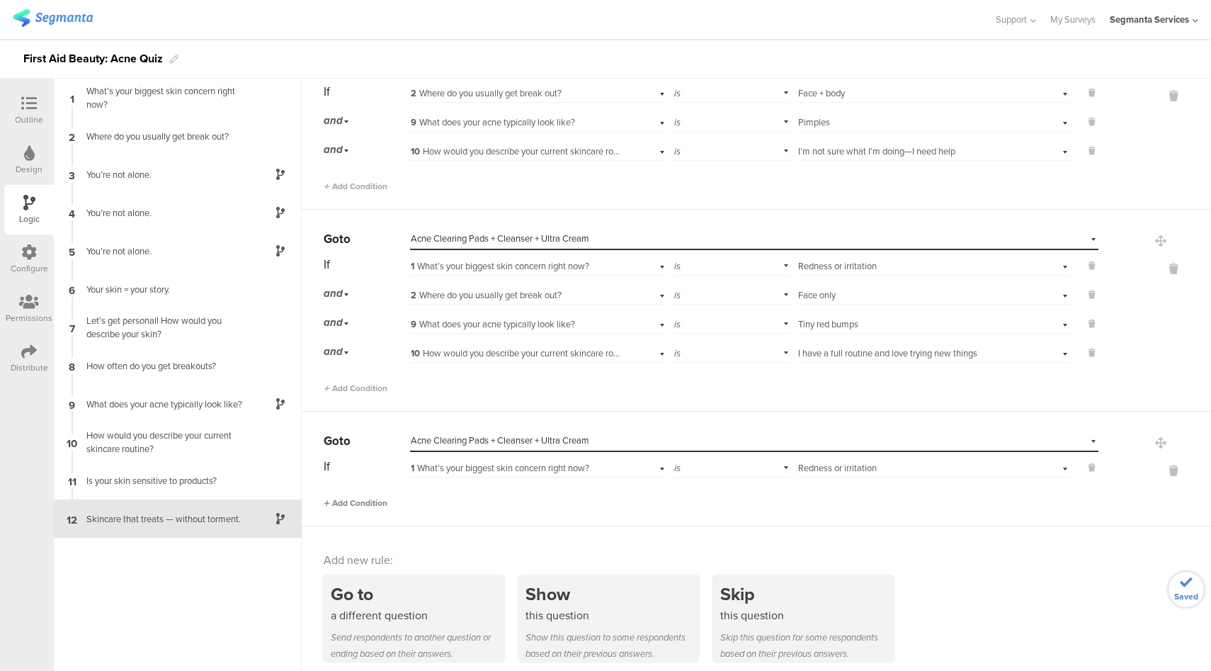
click at [383, 497] on span "Add Condition" at bounding box center [356, 503] width 64 height 13
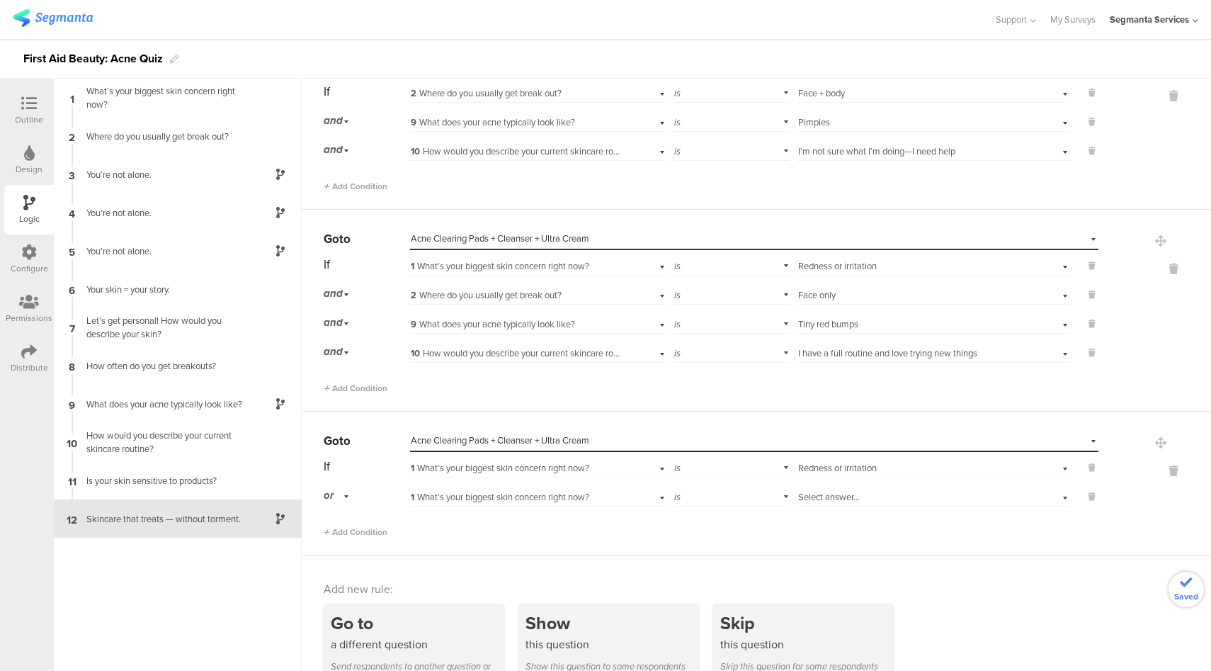
click at [331, 487] on span "or" at bounding box center [329, 495] width 10 height 16
click at [347, 529] on div "and" at bounding box center [366, 536] width 84 height 20
click at [527, 490] on span "1 What’s your biggest skin concern right now?" at bounding box center [500, 496] width 179 height 13
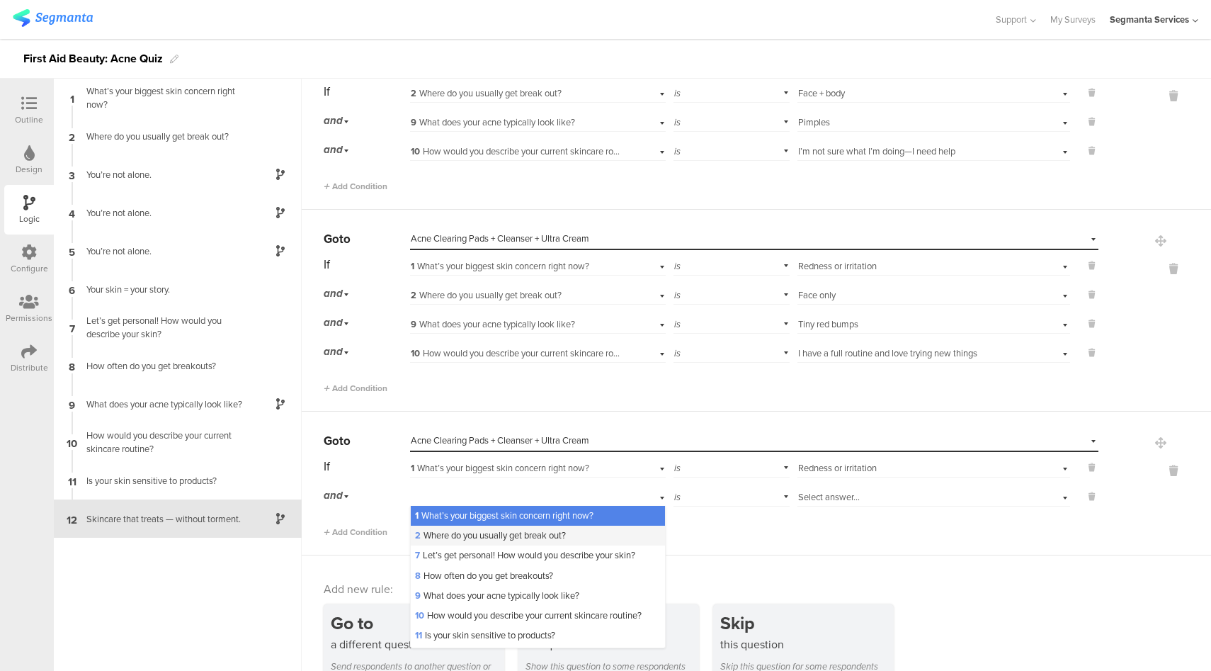
click at [477, 529] on span "2 Where do you usually get break out?" at bounding box center [490, 534] width 151 height 13
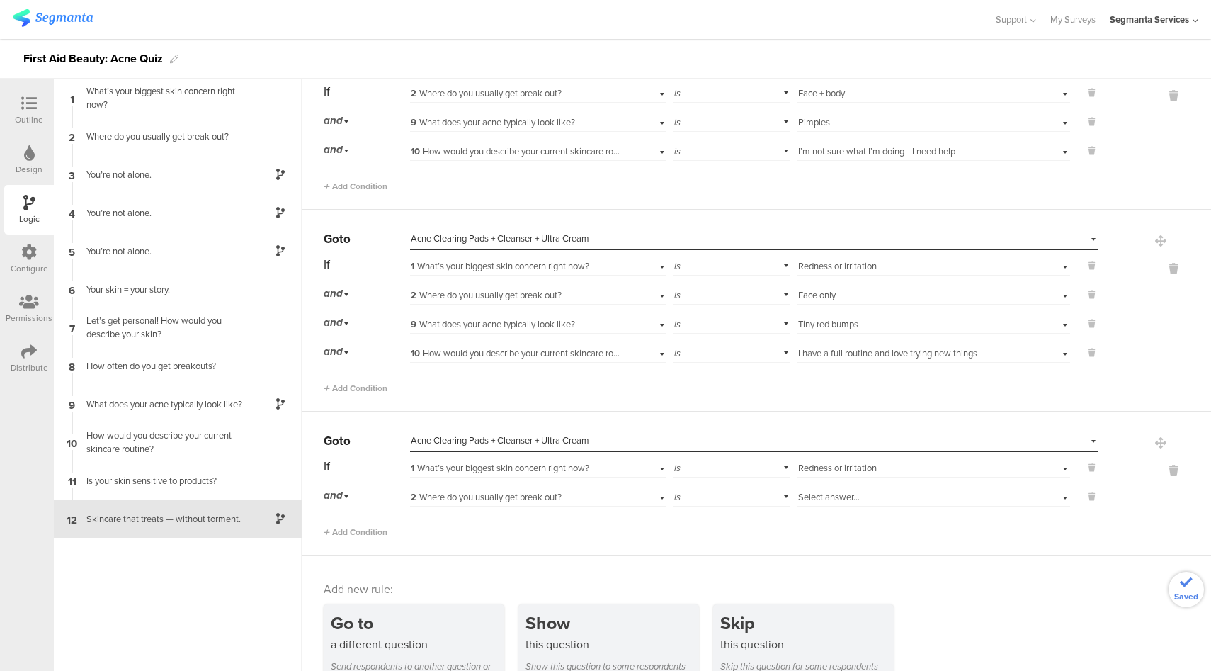
click at [828, 491] on span "Select answer..." at bounding box center [829, 496] width 62 height 13
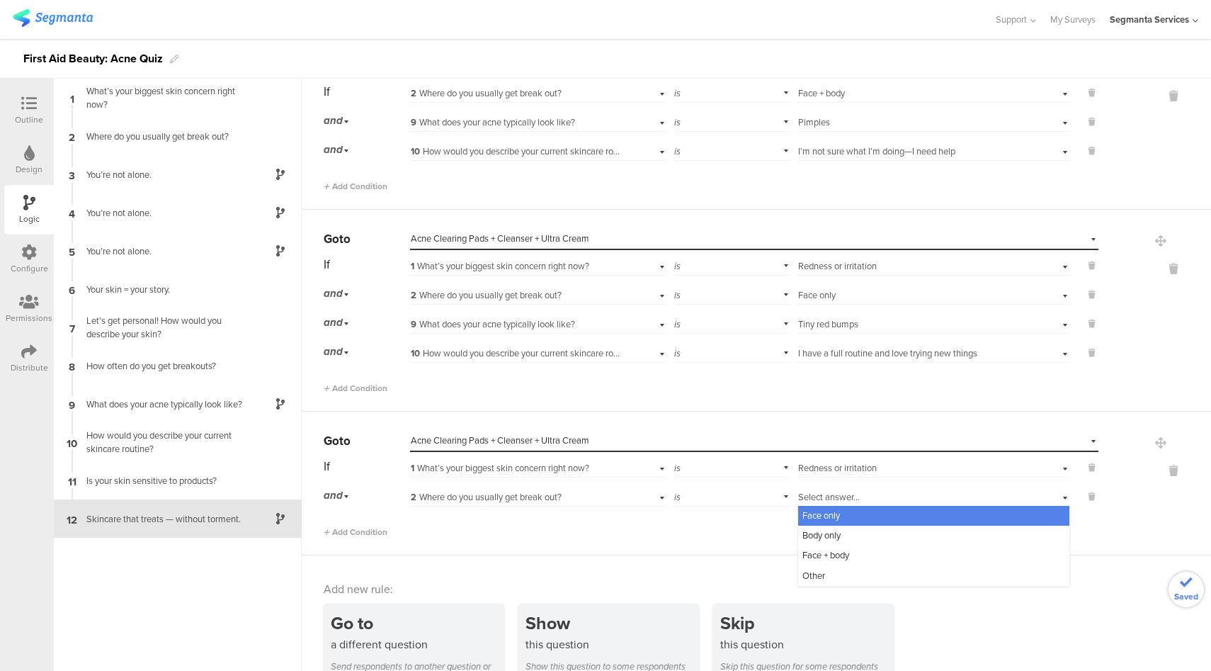
click at [824, 509] on span "Face only" at bounding box center [822, 515] width 38 height 13
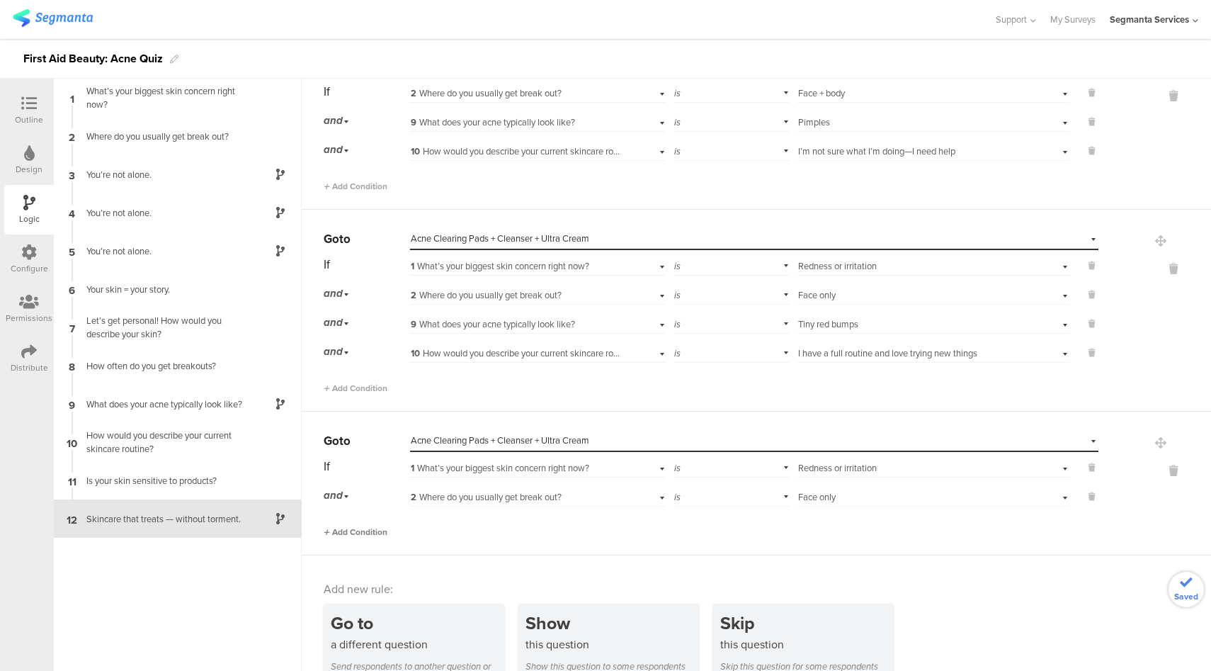
click at [369, 526] on span "Add Condition" at bounding box center [356, 532] width 64 height 13
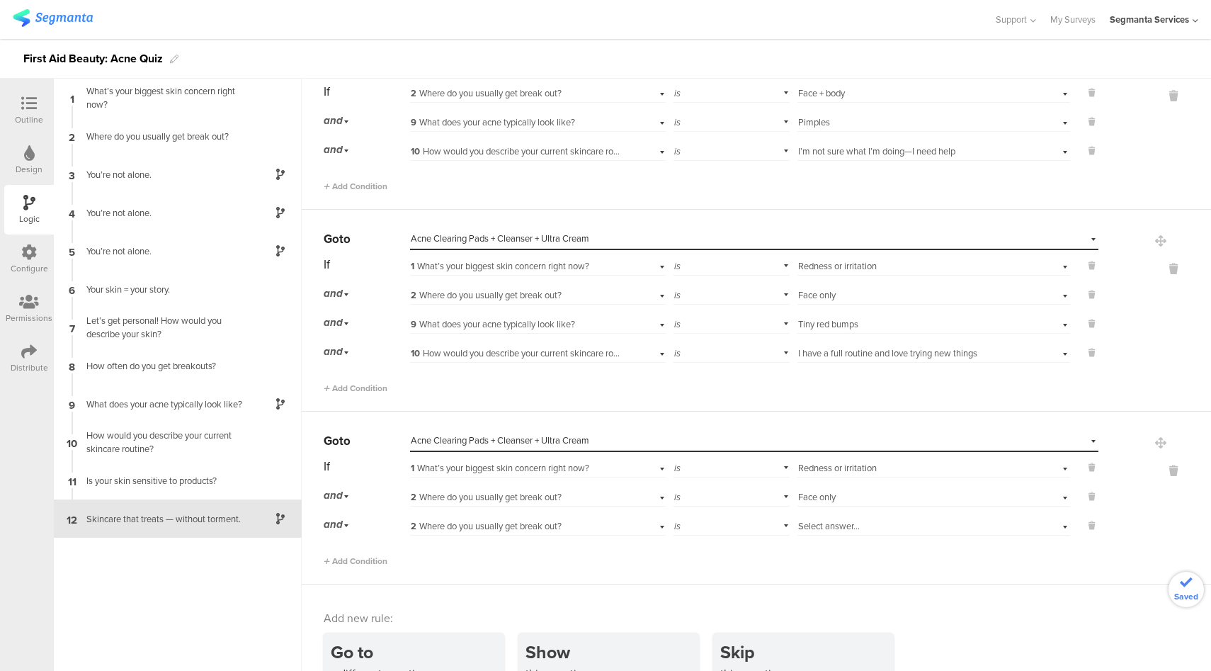
click at [537, 522] on span "2 Where do you usually get break out?" at bounding box center [486, 525] width 151 height 13
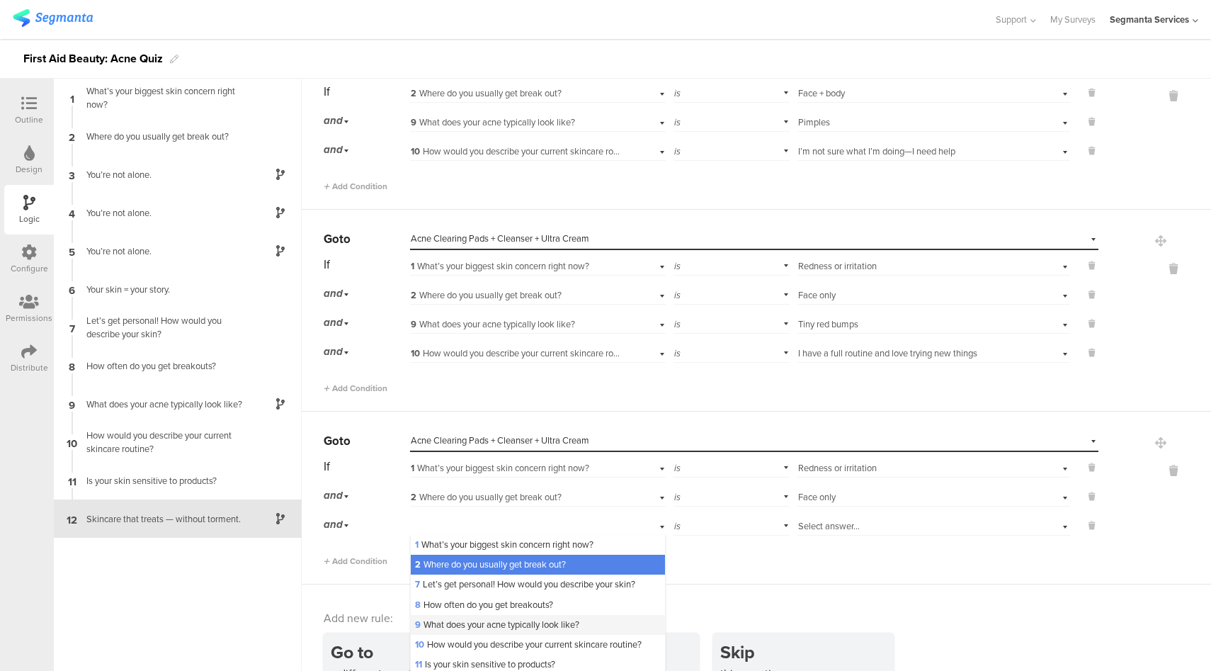
click at [462, 618] on span "9 What does your acne typically look like?" at bounding box center [497, 624] width 164 height 13
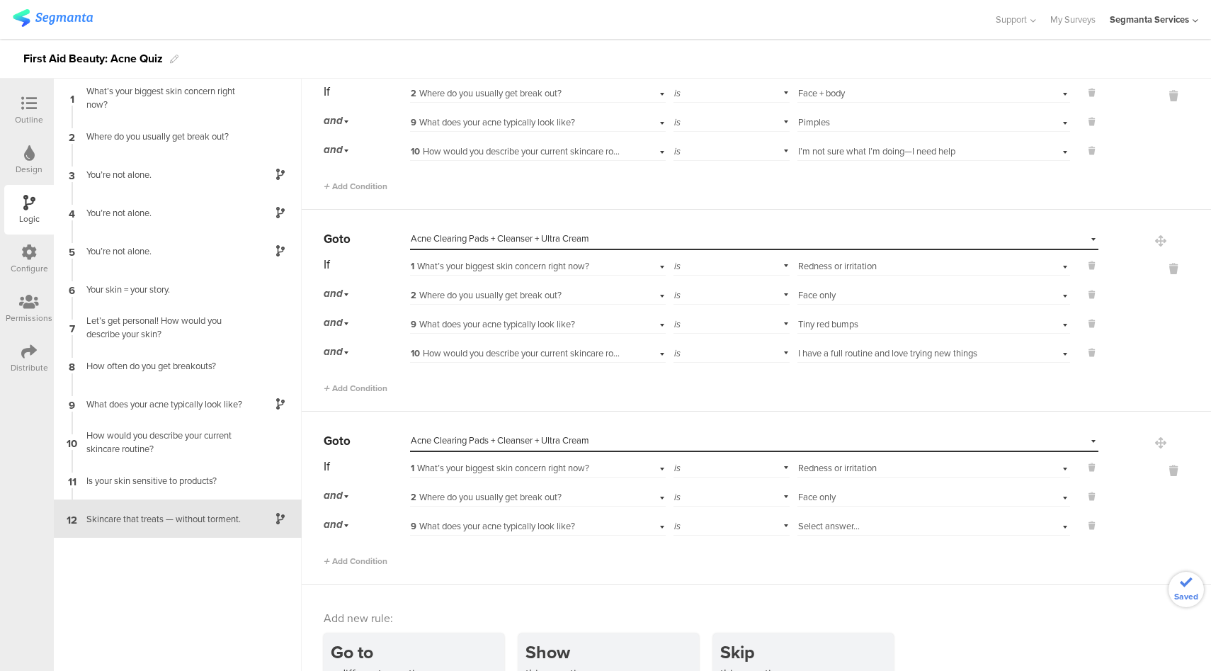
click at [810, 519] on span "Select answer..." at bounding box center [829, 525] width 62 height 13
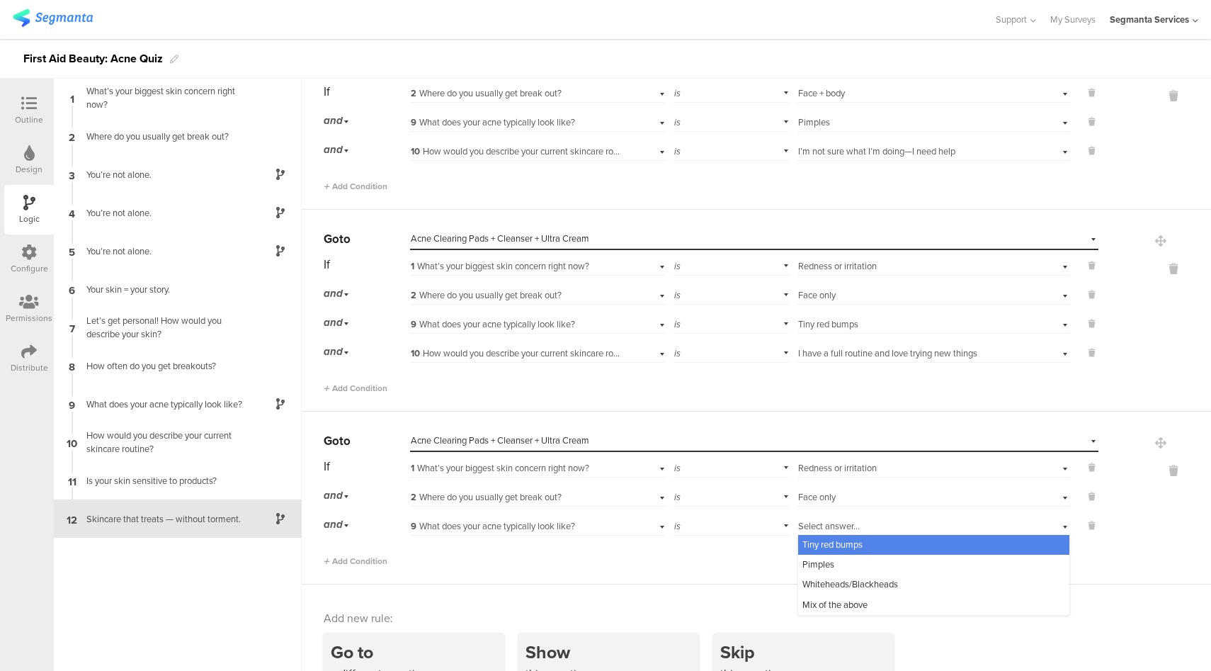
click at [813, 540] on span "Tiny red bumps" at bounding box center [833, 544] width 60 height 13
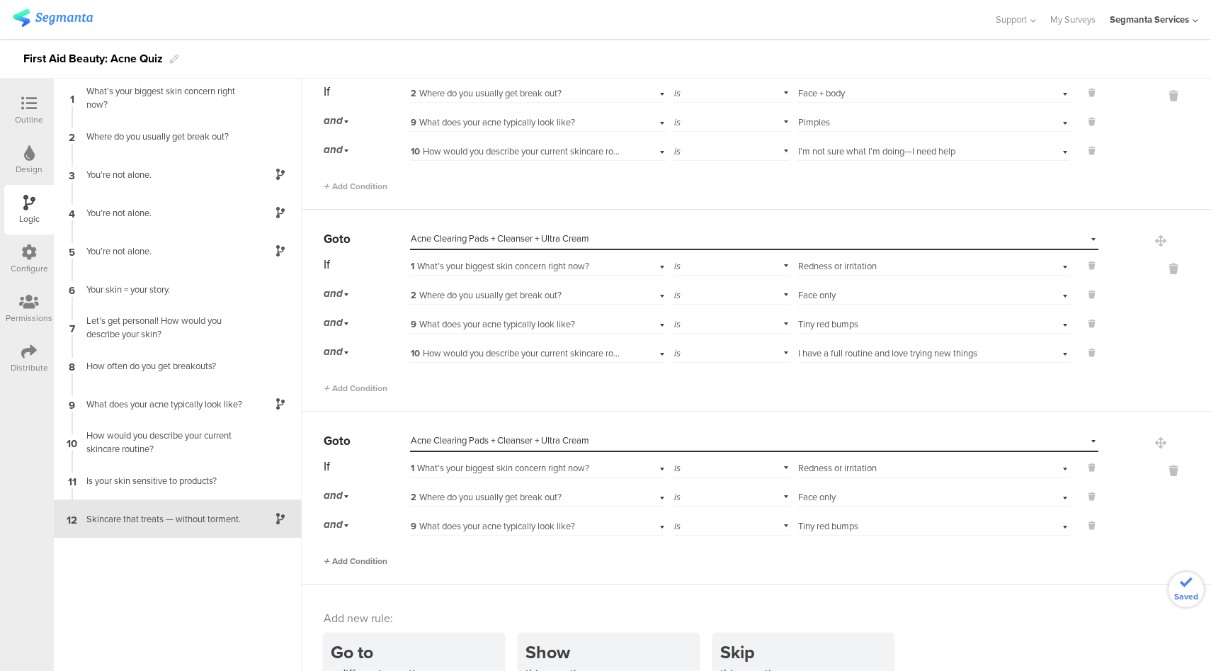
click at [356, 555] on span "Add Condition" at bounding box center [356, 561] width 64 height 13
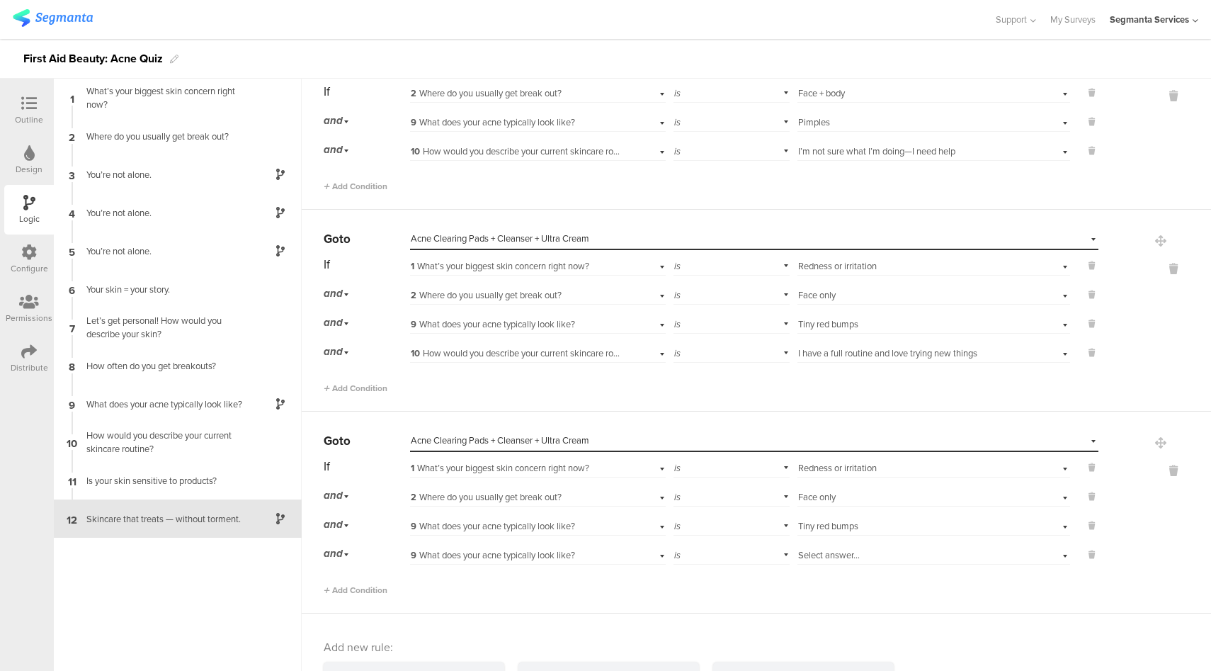
click at [606, 549] on div "9 What does your acne typically look like?" at bounding box center [517, 555] width 213 height 13
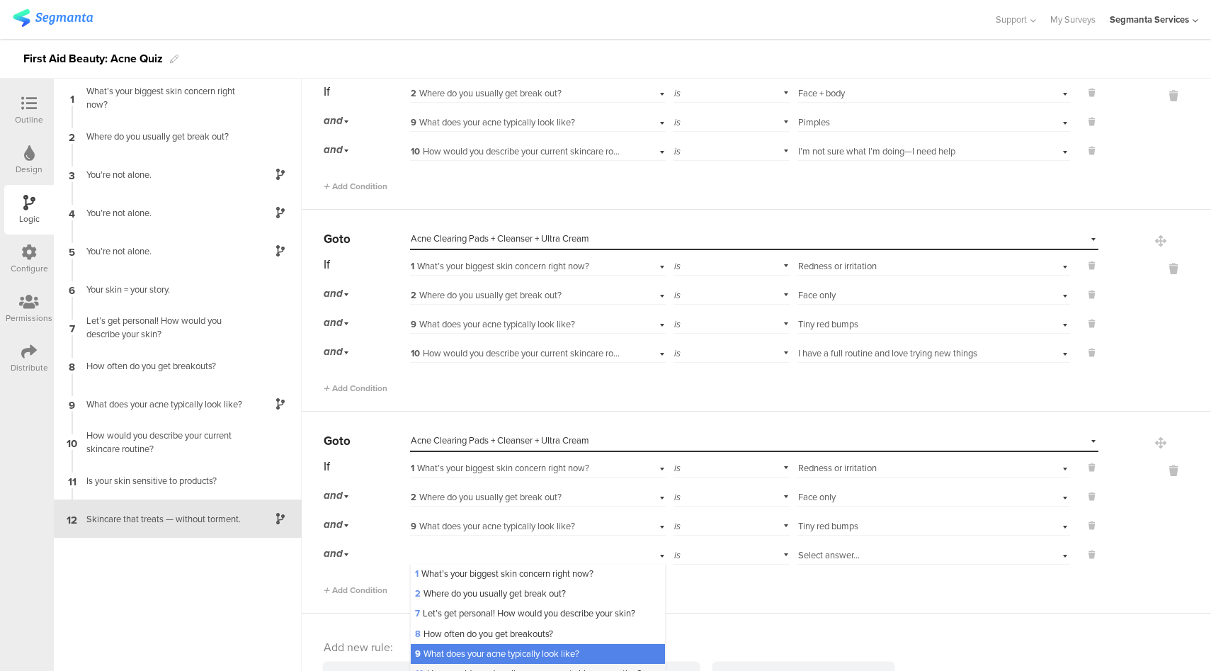
click at [463, 667] on span "10 How would you describe your current skincare routine?" at bounding box center [528, 673] width 227 height 13
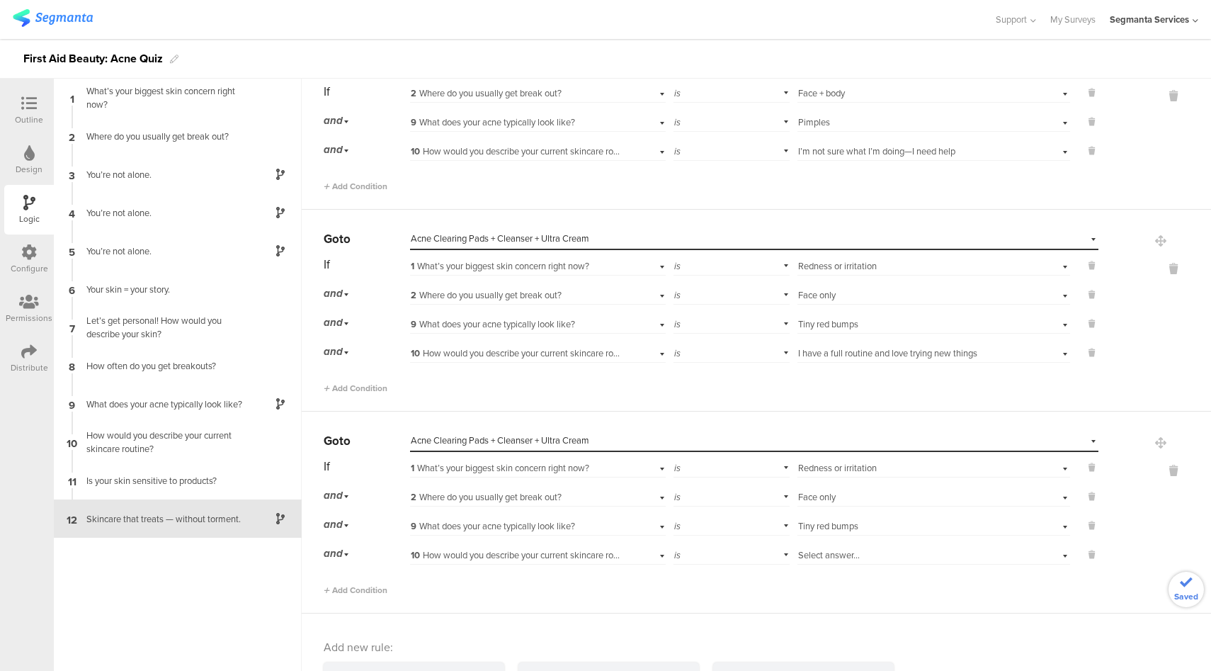
click at [813, 548] on span "Select answer..." at bounding box center [829, 554] width 62 height 13
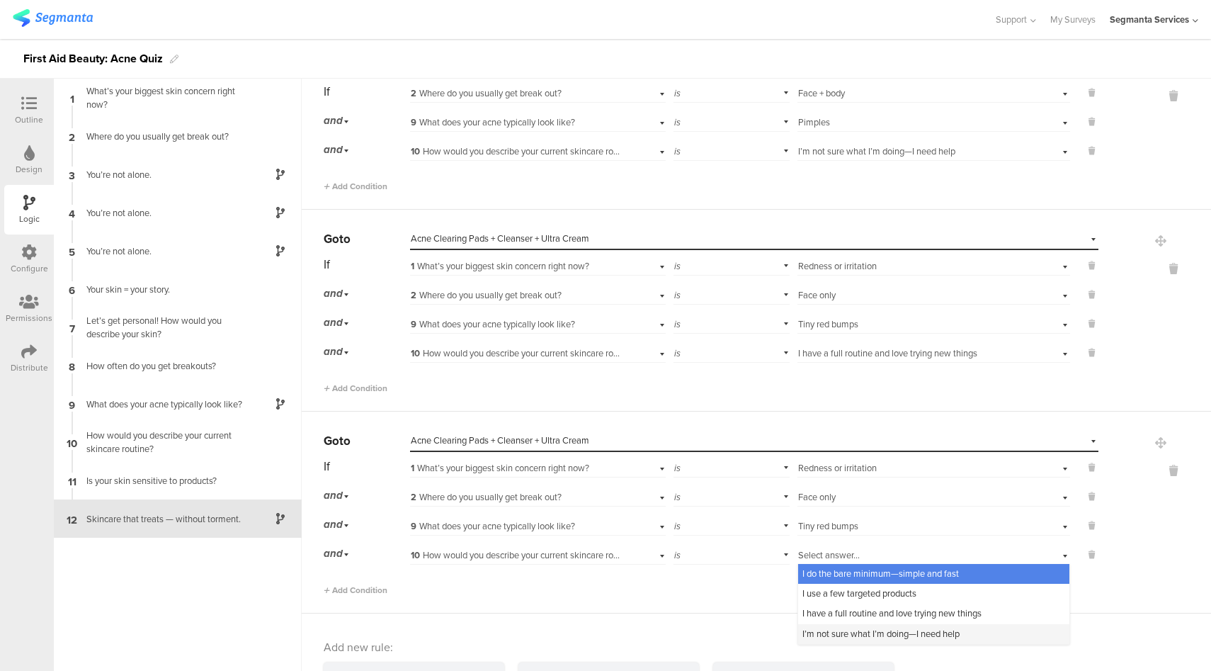
click at [814, 627] on span "I’m not sure what I’m doing—I need help" at bounding box center [881, 633] width 157 height 13
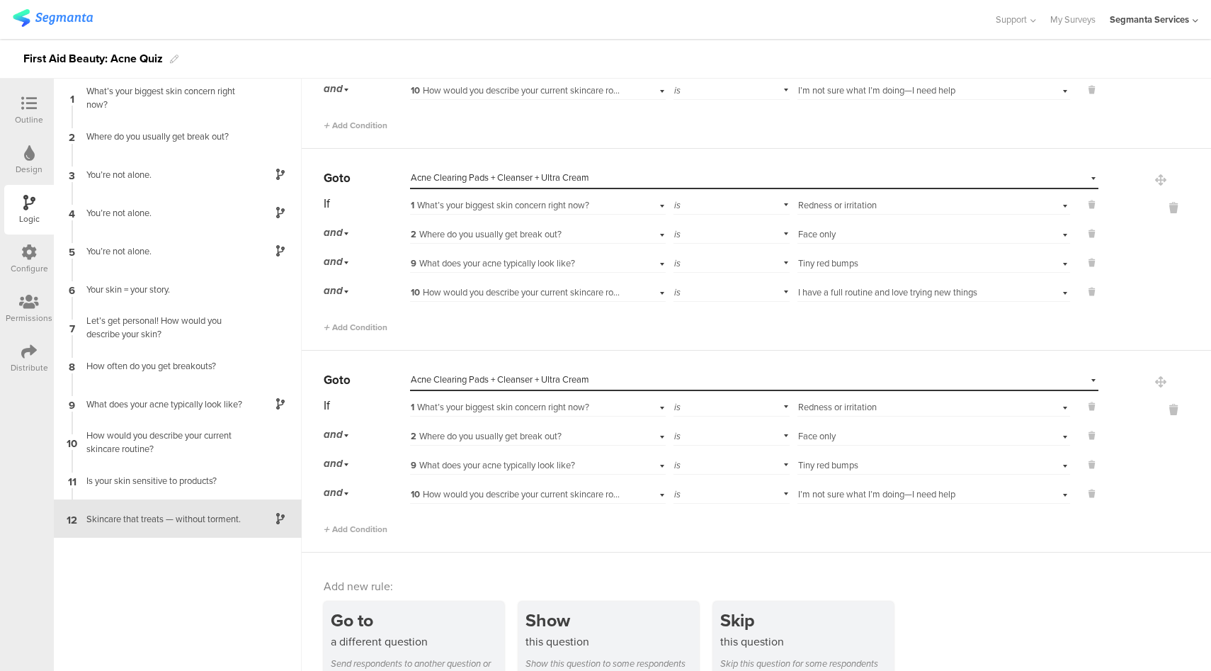
scroll to position [3467, 0]
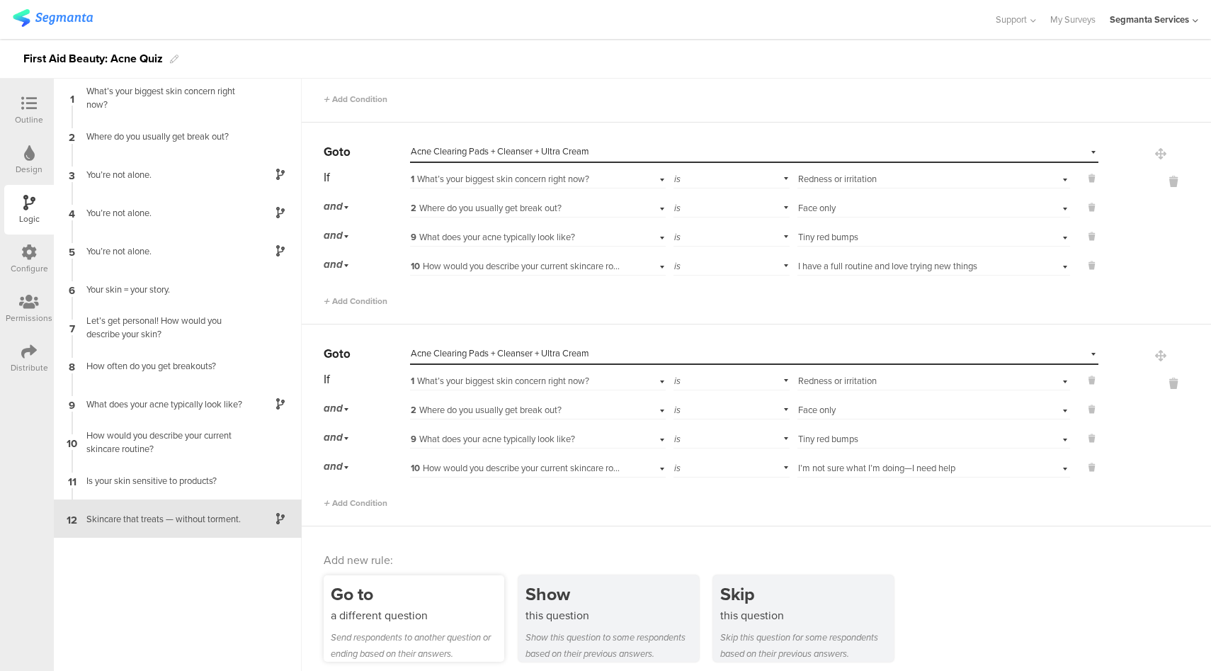
click at [436, 593] on div "Go to" at bounding box center [418, 594] width 174 height 26
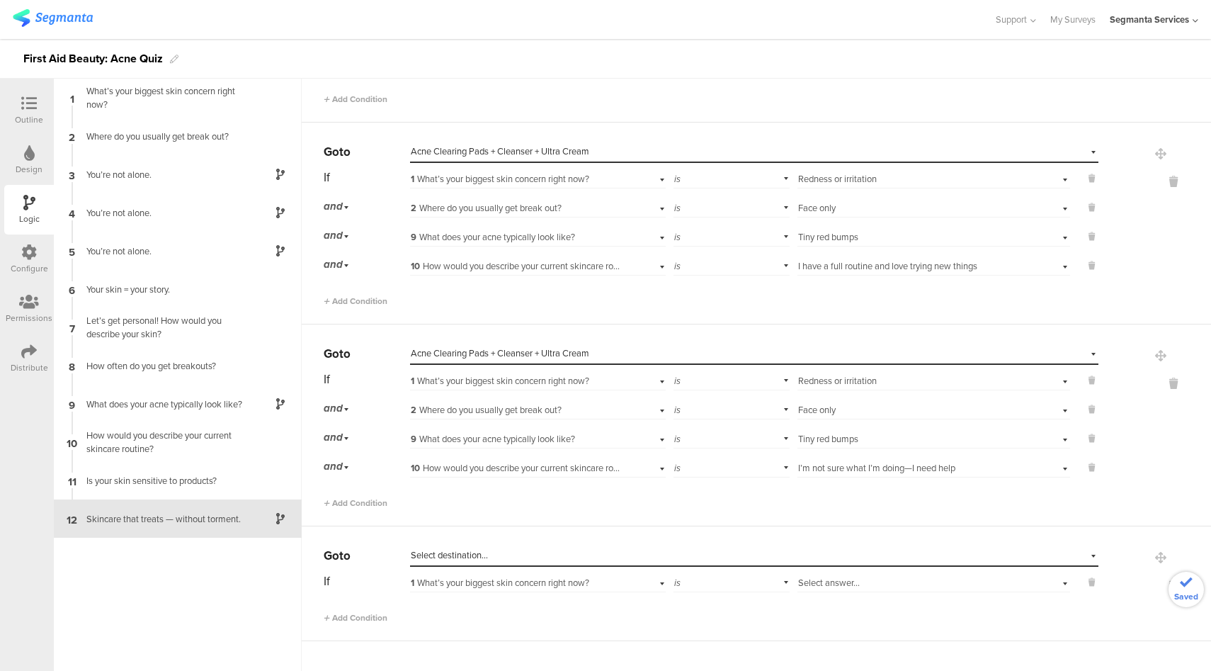
scroll to position [3573, 0]
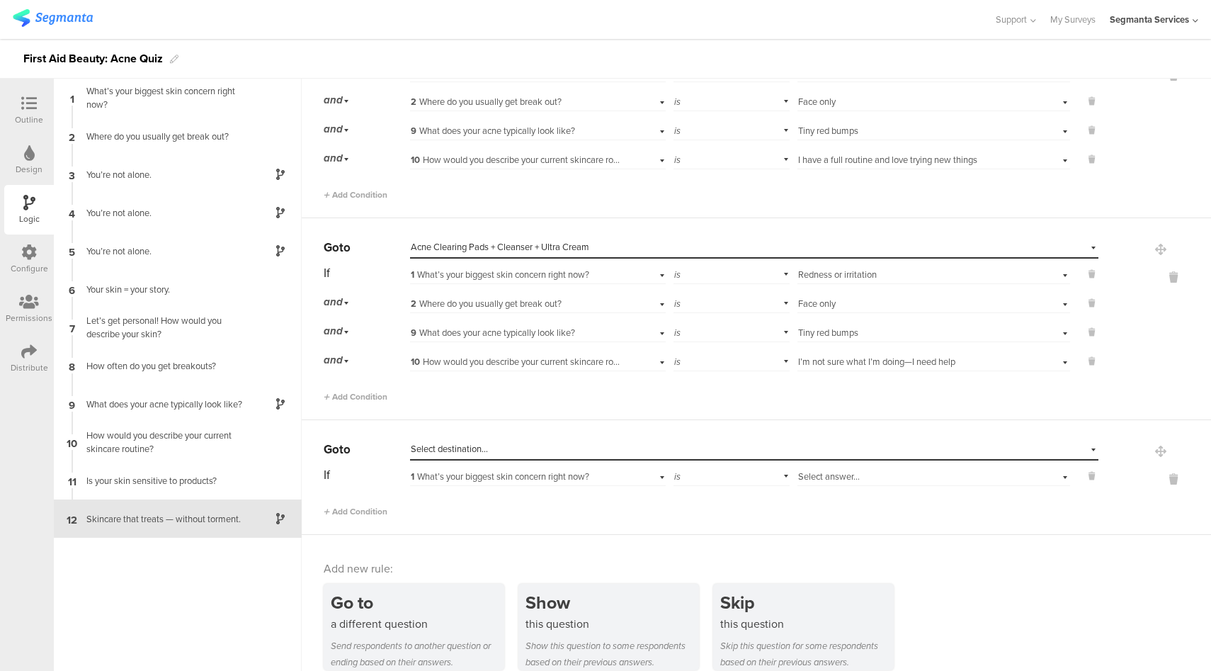
click at [555, 443] on div "Select destination..." at bounding box center [689, 449] width 557 height 13
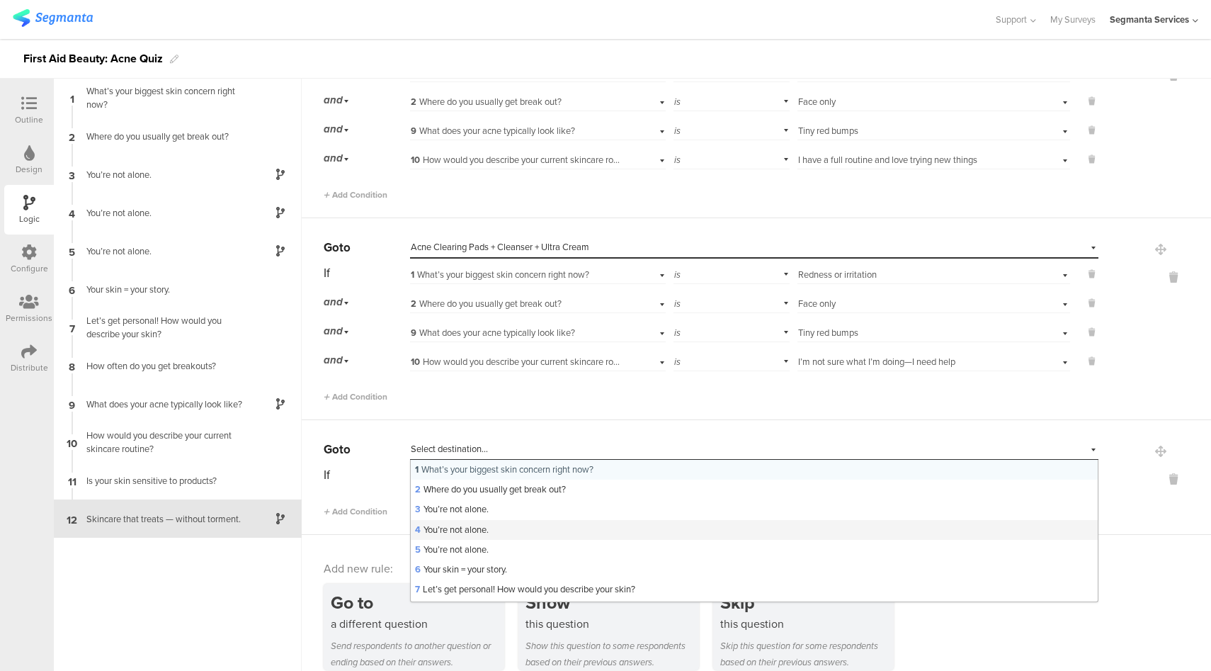
scroll to position [302, 0]
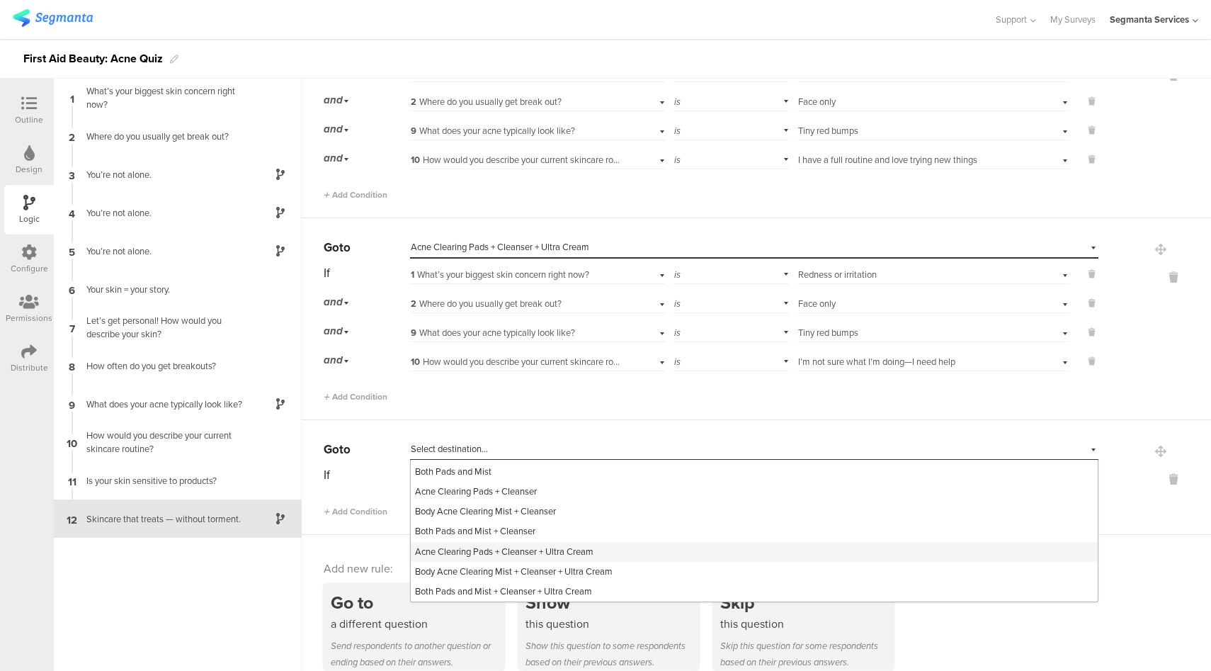
click at [547, 545] on span "Acne Clearing Pads + Cleanser + Ultra Cream" at bounding box center [504, 551] width 179 height 13
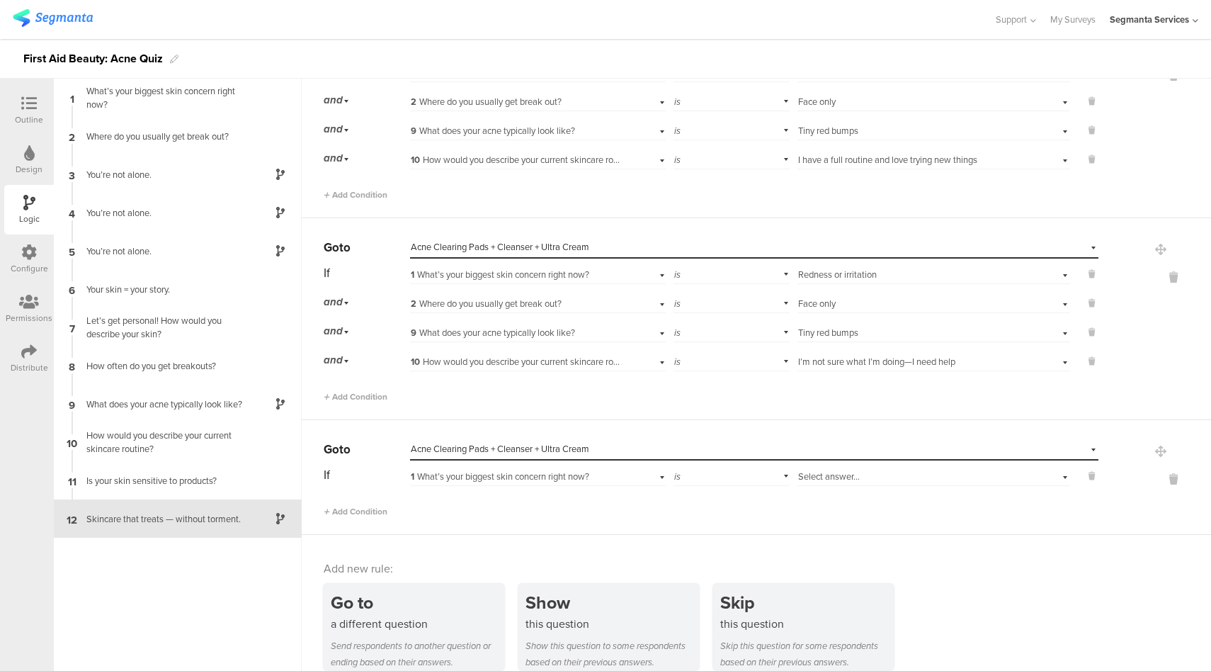
click at [826, 473] on span "Select answer..." at bounding box center [829, 476] width 62 height 13
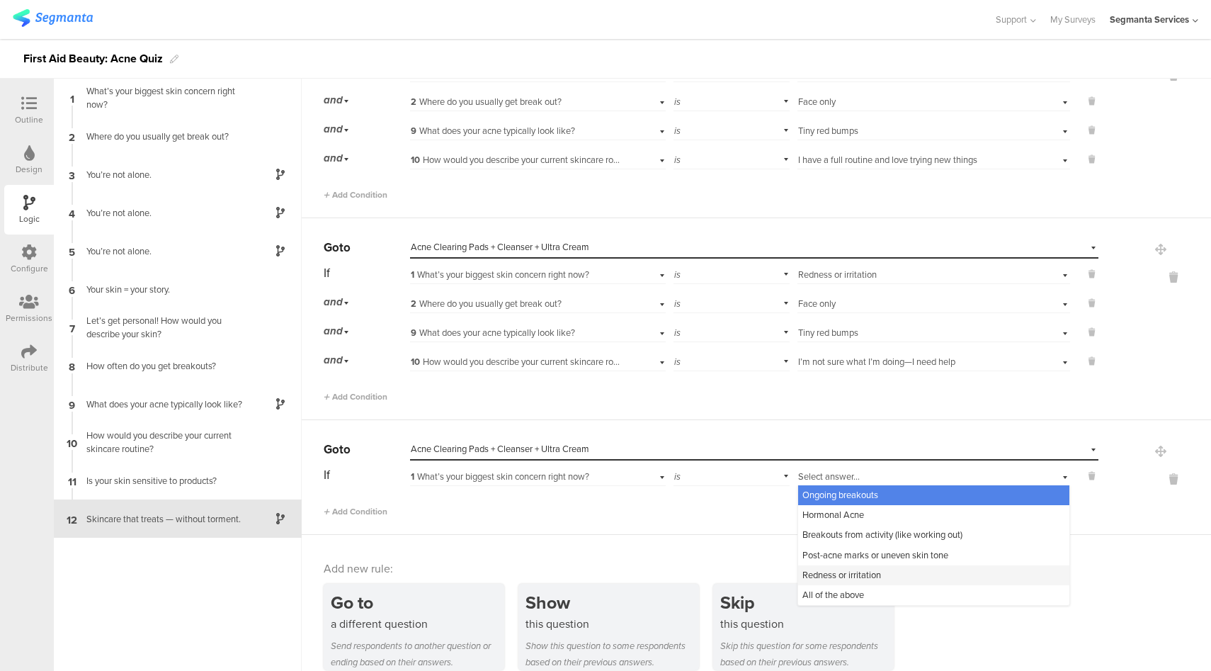
click at [823, 568] on span "Redness or irritation" at bounding box center [842, 574] width 79 height 13
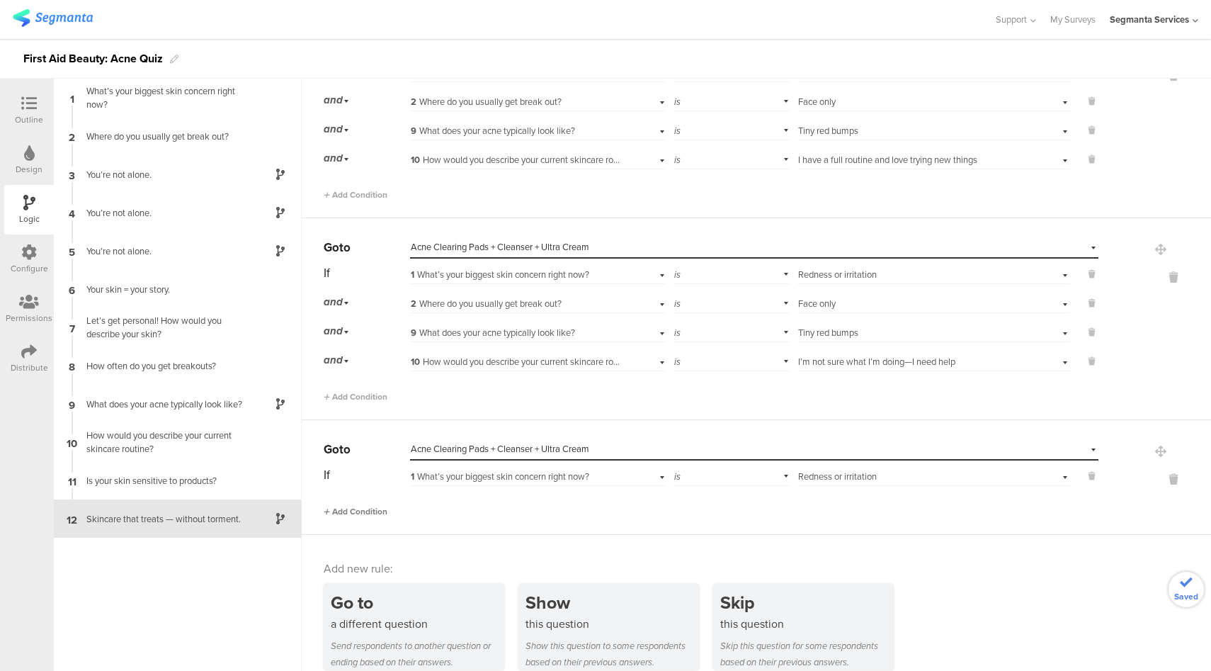
click at [369, 505] on span "Add Condition" at bounding box center [356, 511] width 64 height 13
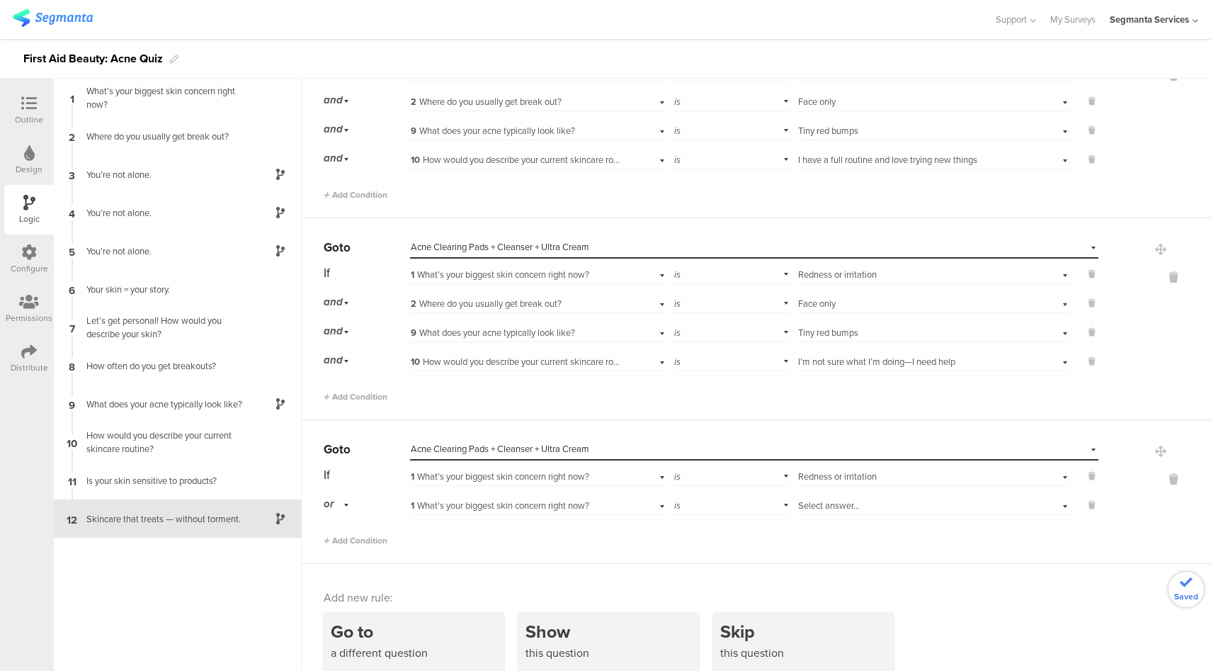
click at [337, 497] on div "or" at bounding box center [339, 504] width 30 height 22
click at [350, 536] on div "and" at bounding box center [366, 544] width 84 height 20
click at [587, 499] on span "1 What’s your biggest skin concern right now?" at bounding box center [500, 505] width 179 height 13
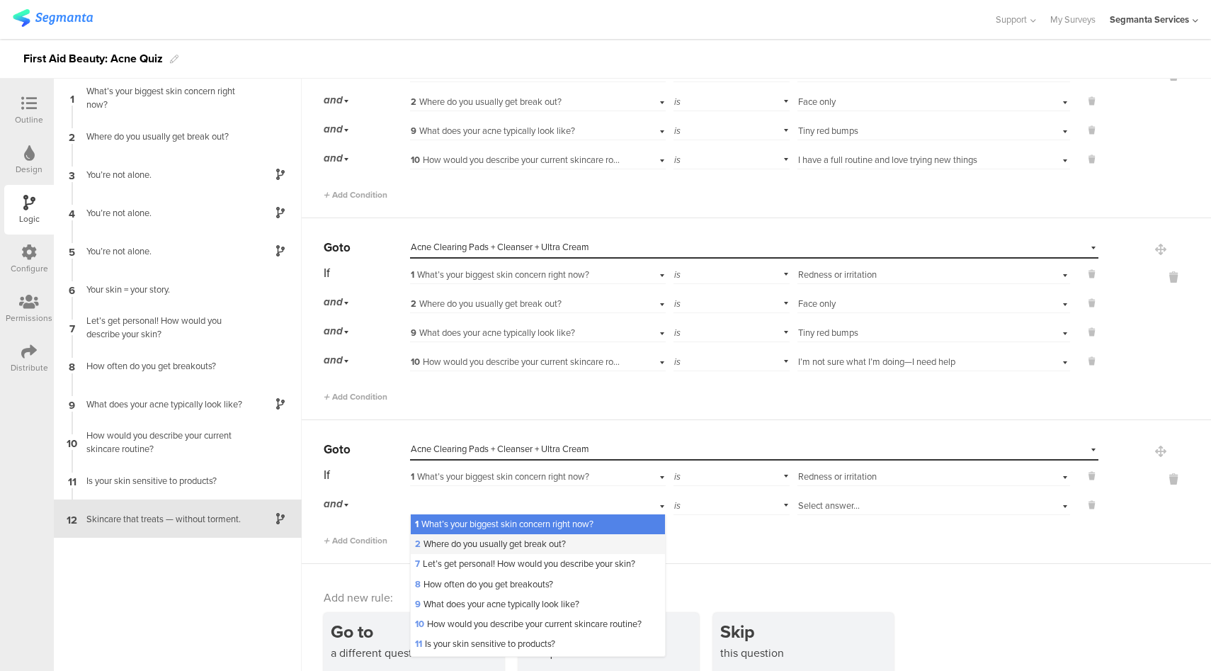
click at [493, 540] on span "2 Where do you usually get break out?" at bounding box center [490, 543] width 151 height 13
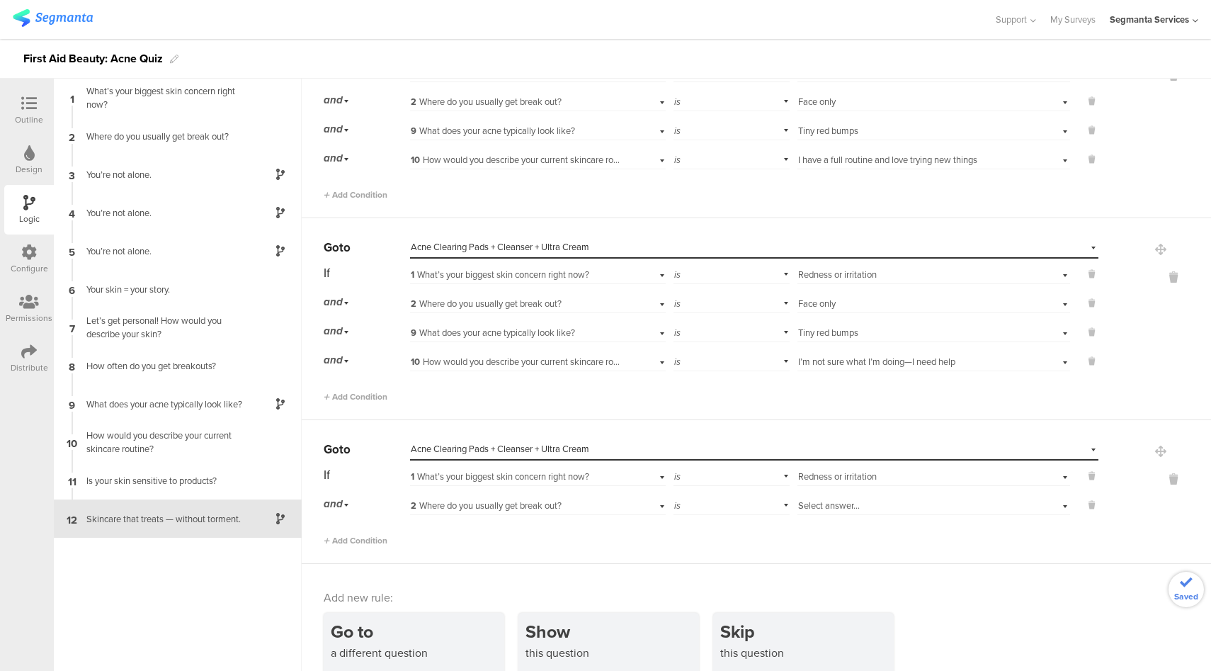
click at [830, 499] on span "Select answer..." at bounding box center [829, 505] width 62 height 13
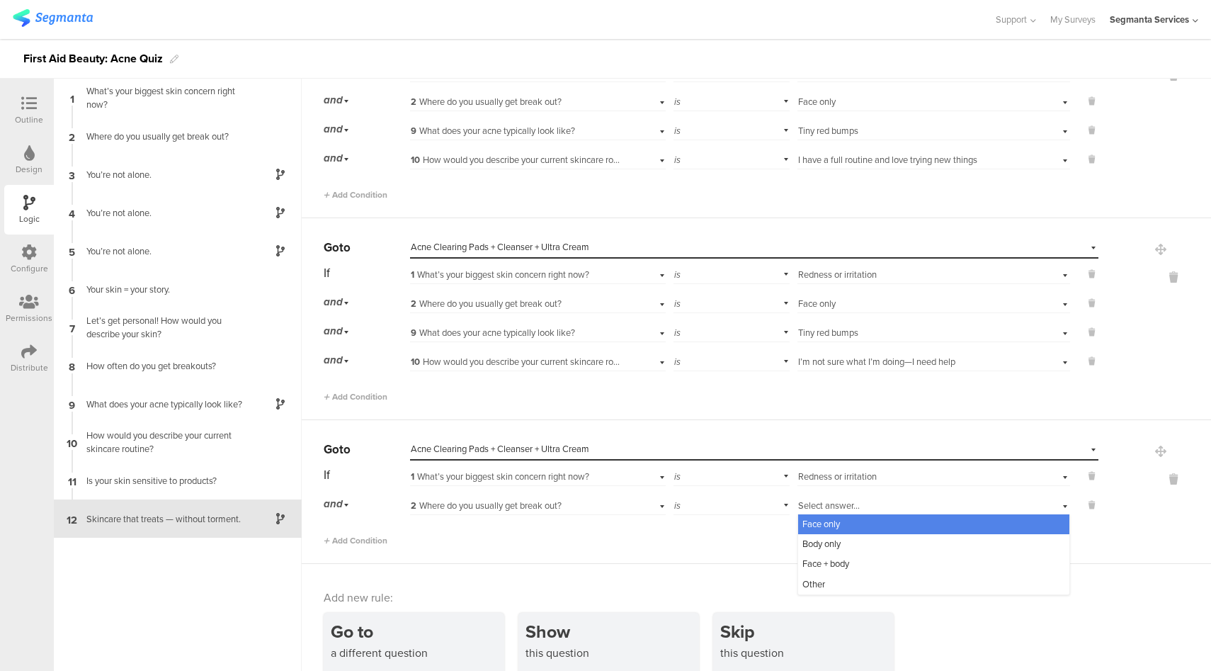
click at [824, 518] on span "Face only" at bounding box center [822, 523] width 38 height 13
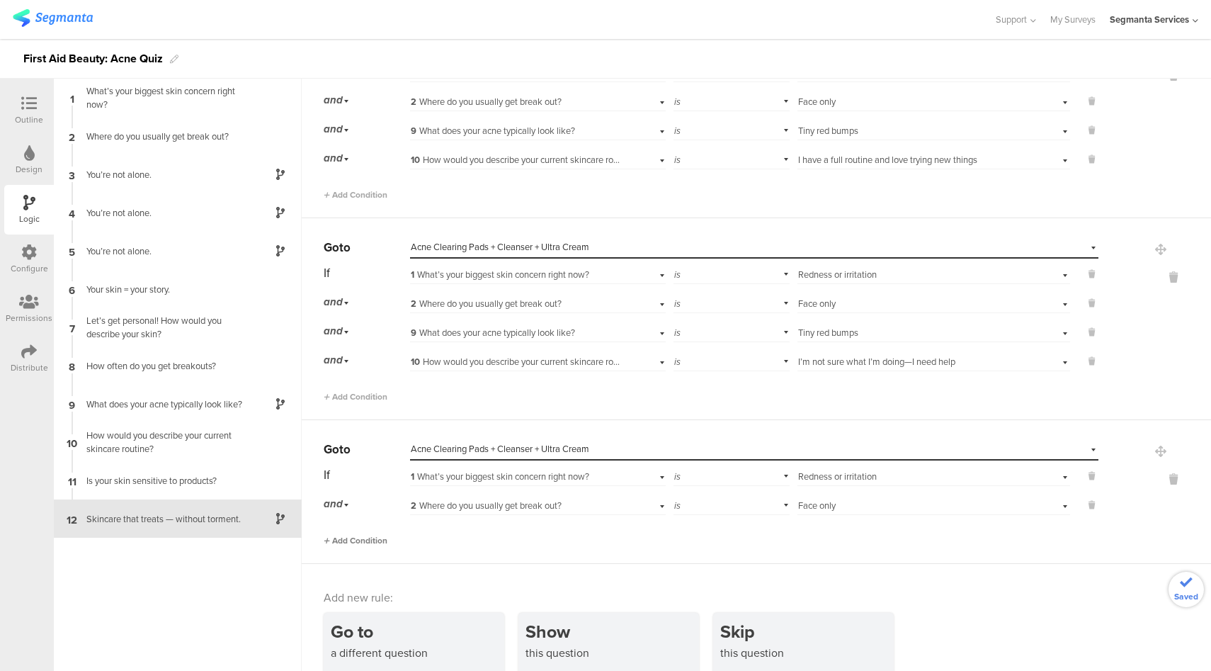
click at [369, 534] on span "Add Condition" at bounding box center [356, 540] width 64 height 13
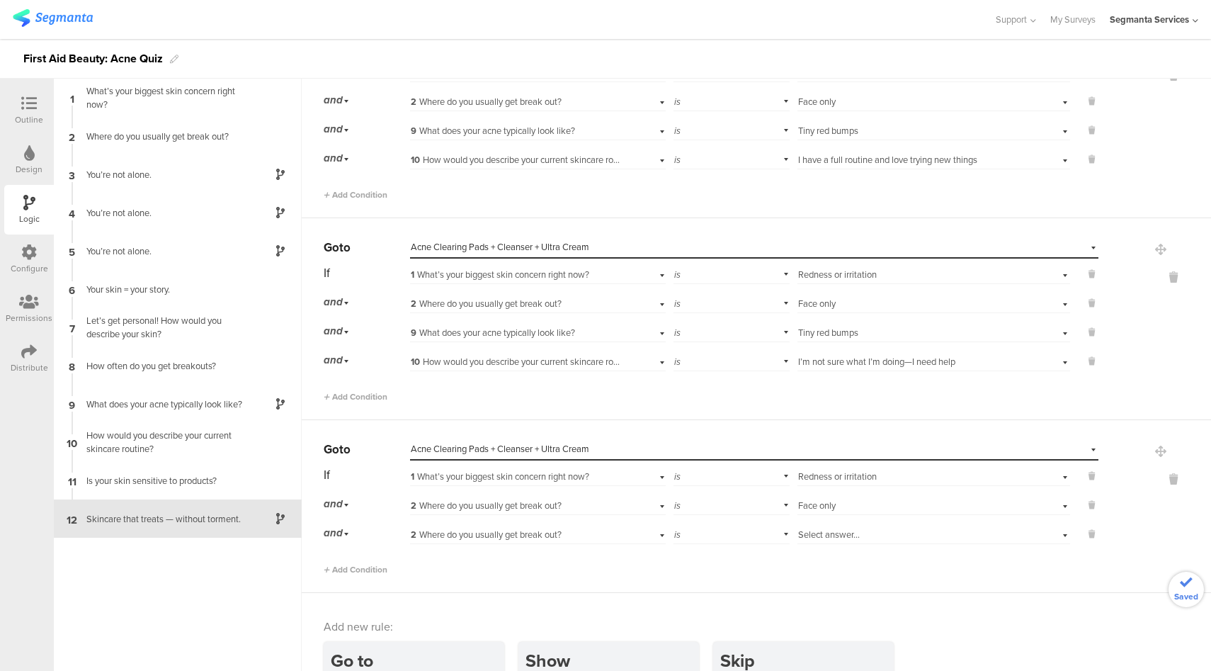
click at [485, 528] on span "2 Where do you usually get break out?" at bounding box center [486, 534] width 151 height 13
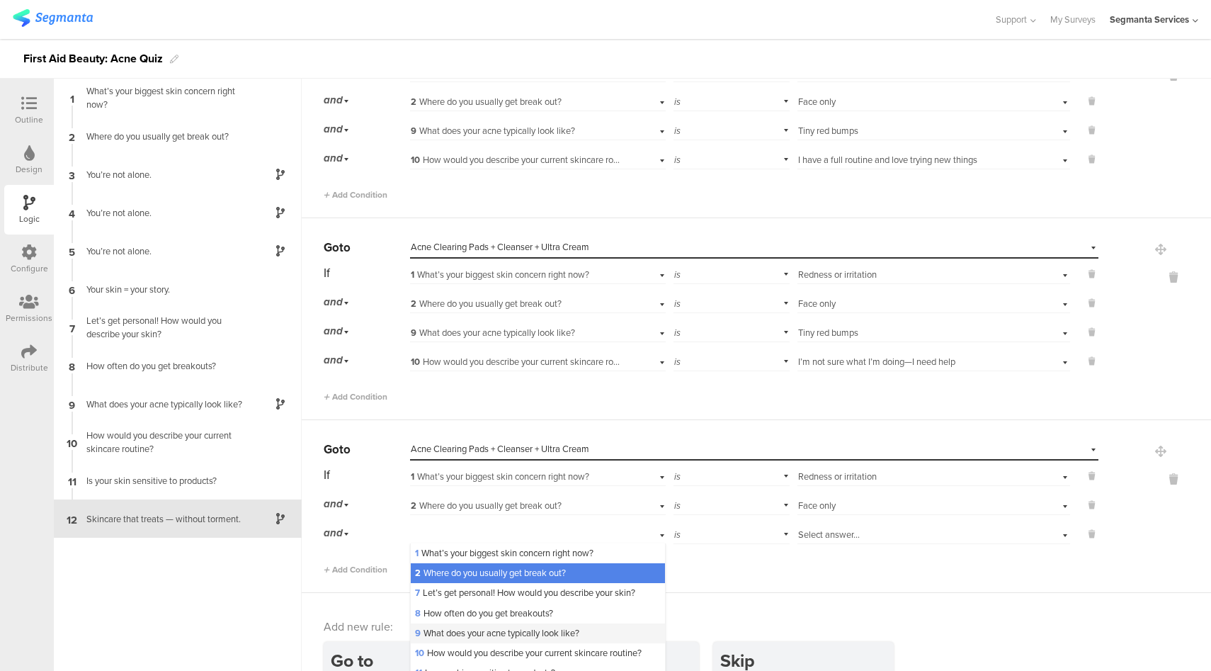
click at [443, 628] on span "9 What does your acne typically look like?" at bounding box center [497, 632] width 164 height 13
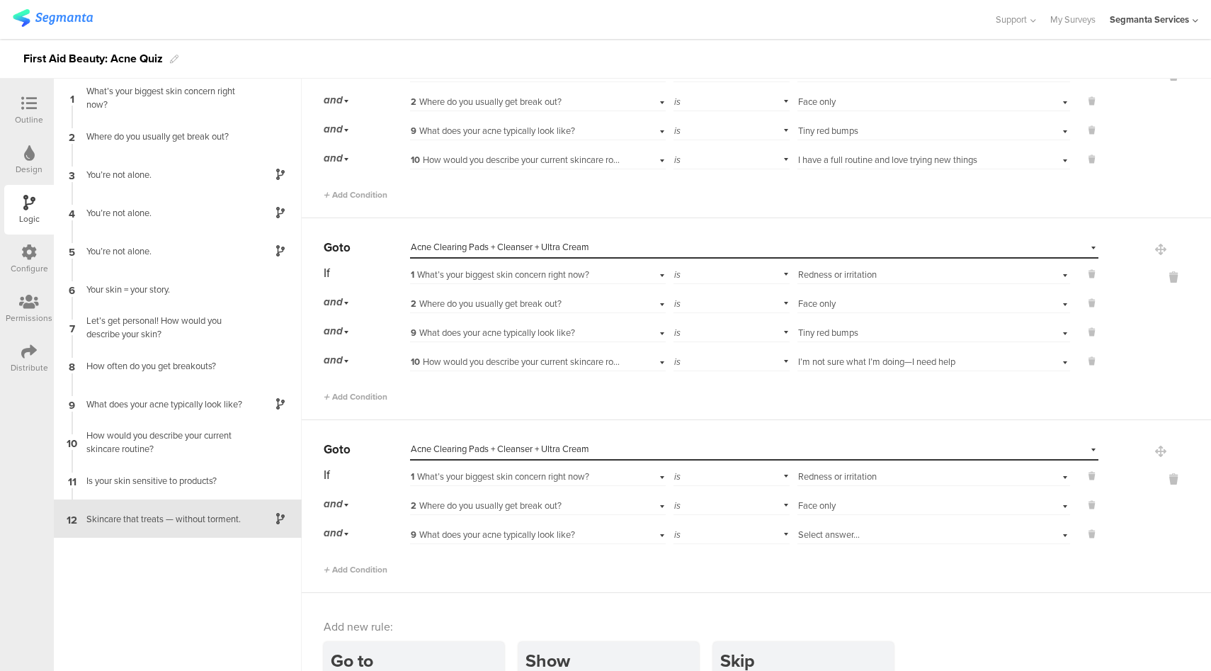
click at [885, 528] on div "Select answer..." at bounding box center [912, 534] width 228 height 13
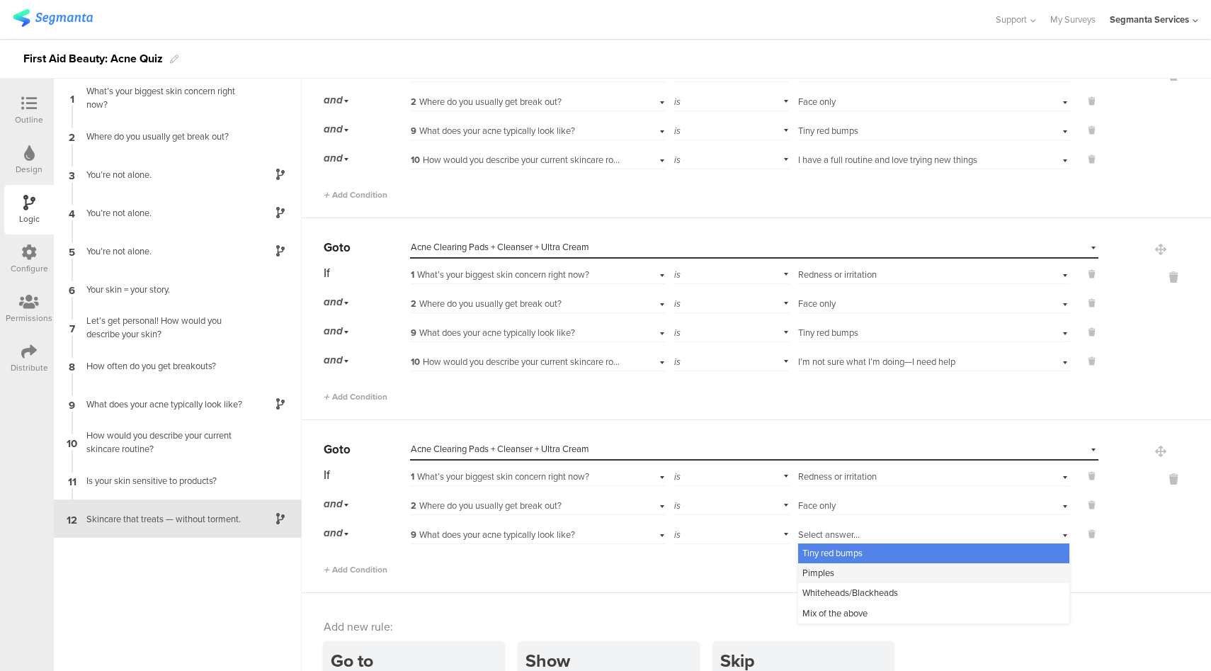
click at [827, 570] on div "Pimples" at bounding box center [933, 573] width 271 height 20
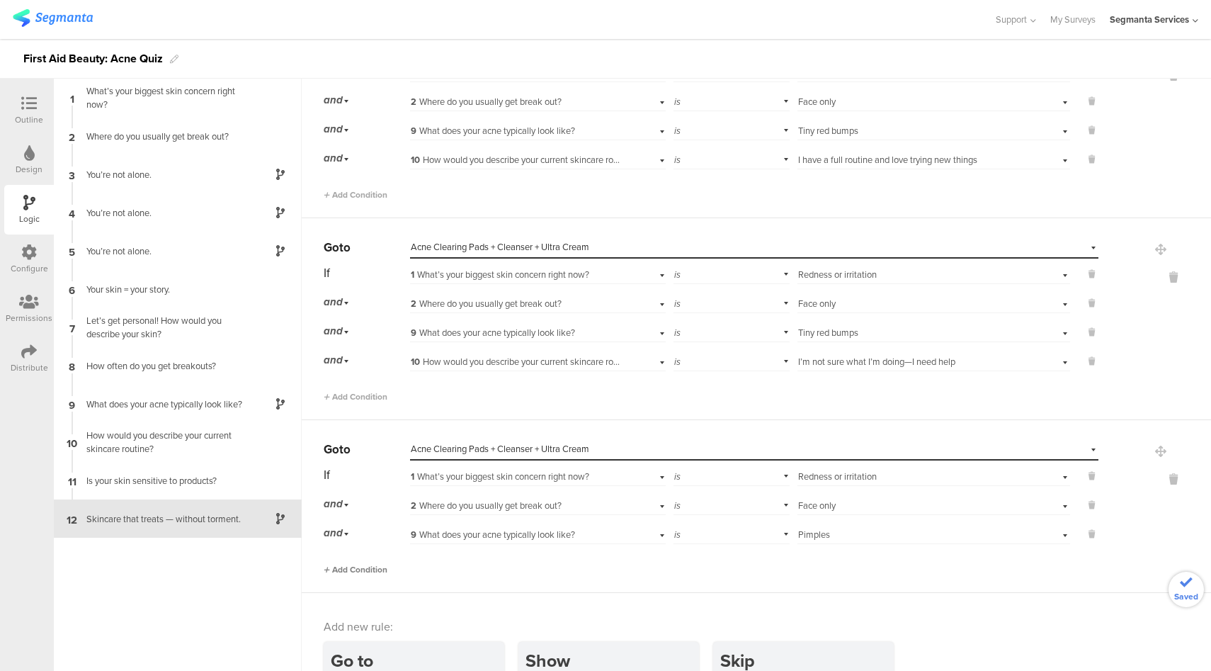
click at [383, 564] on span "Add Condition" at bounding box center [356, 569] width 64 height 13
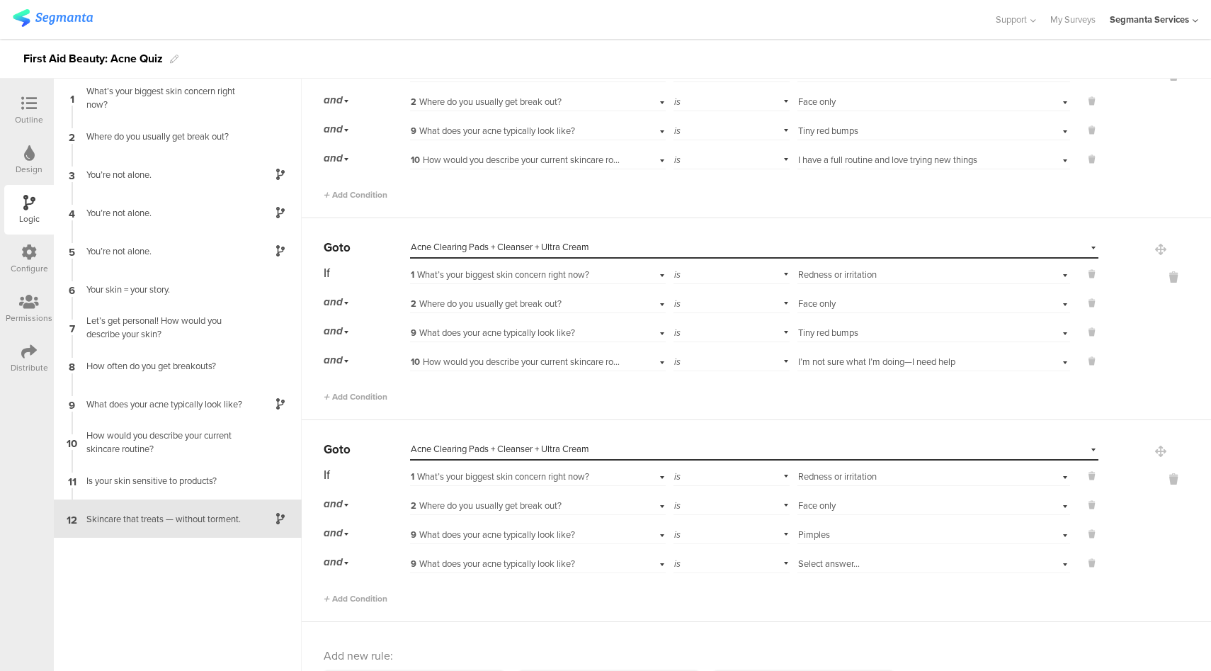
click at [560, 558] on span "9 What does your acne typically look like?" at bounding box center [493, 563] width 164 height 13
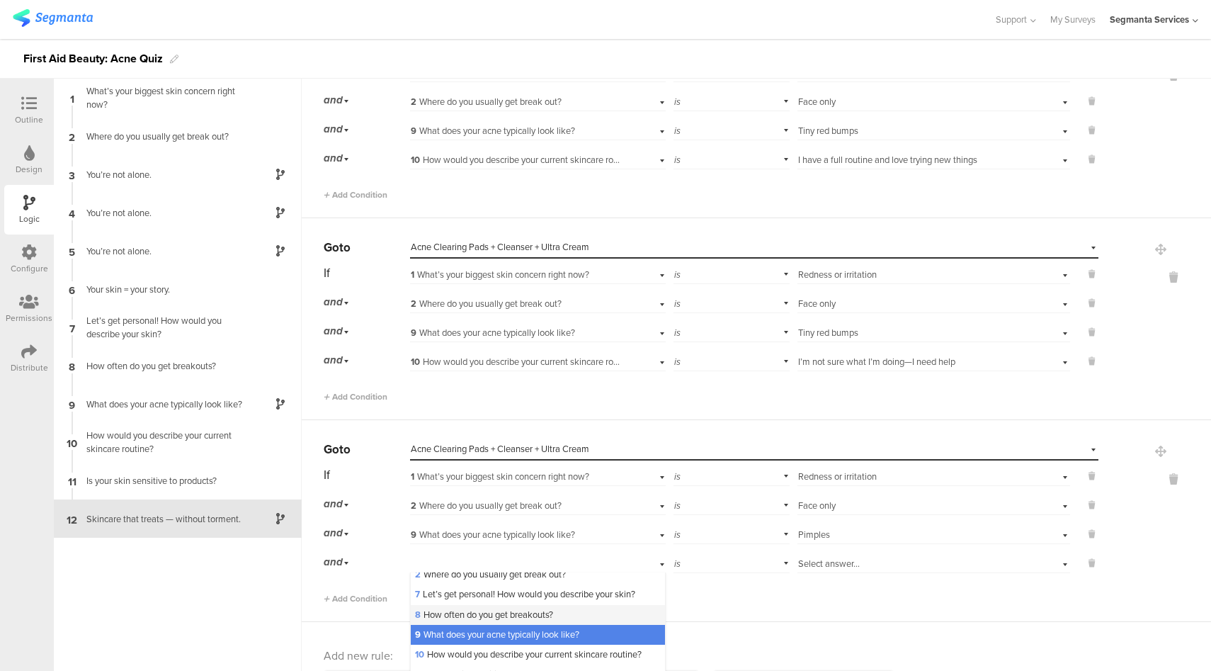
scroll to position [54, 0]
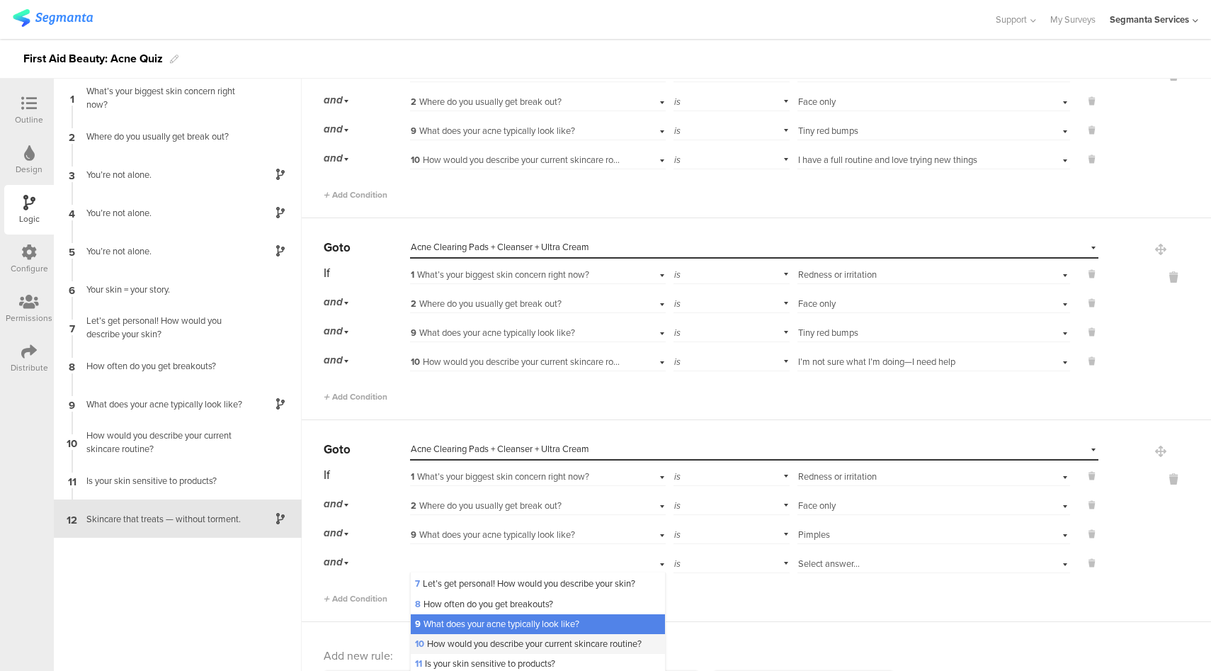
click at [498, 636] on div "10 How would you describe your current skincare routine?" at bounding box center [538, 644] width 254 height 20
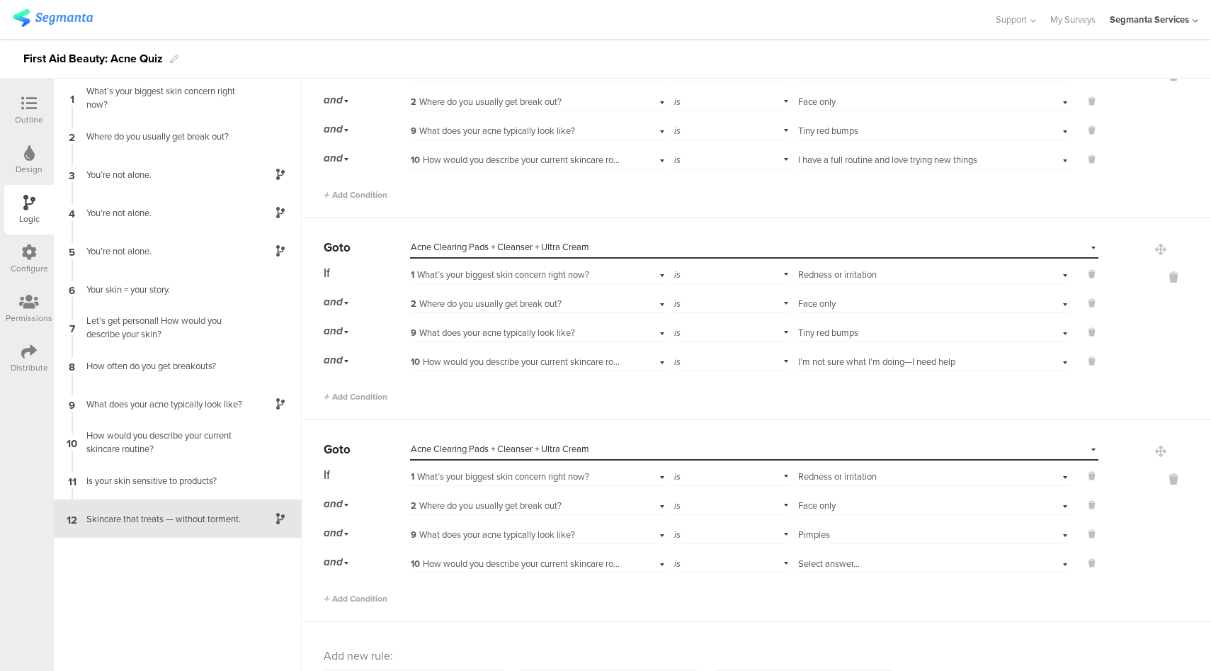
click at [835, 557] on span "Select answer..." at bounding box center [829, 563] width 62 height 13
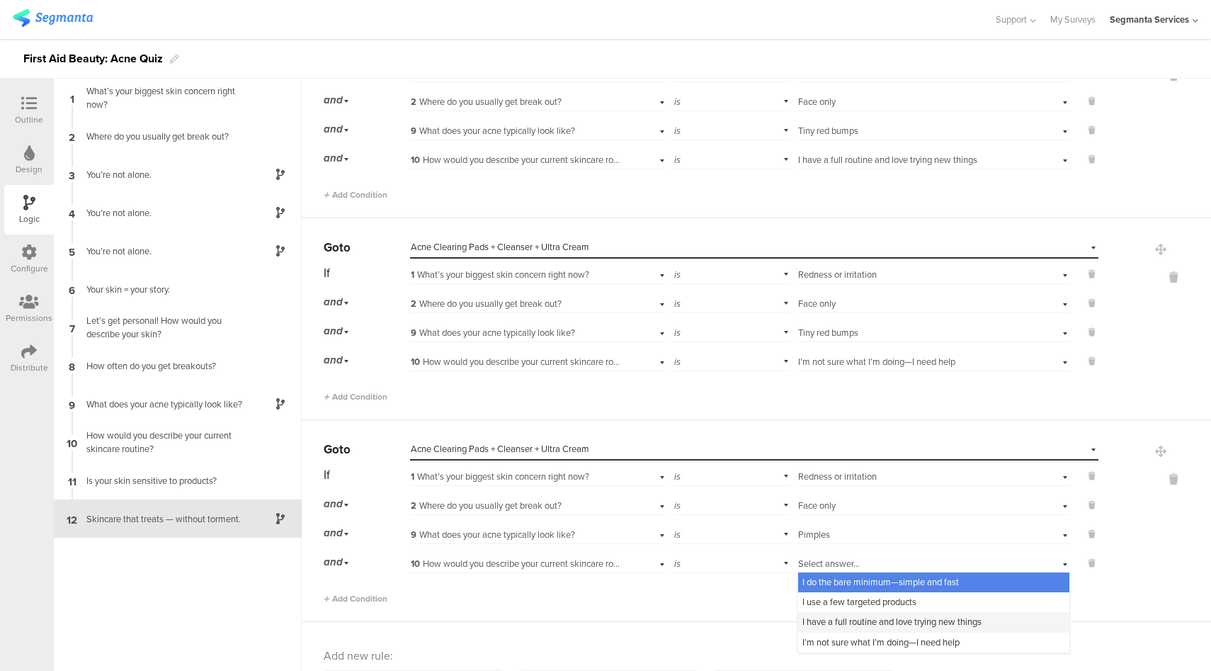
click at [811, 618] on span "I have a full routine and love trying new things" at bounding box center [892, 621] width 179 height 13
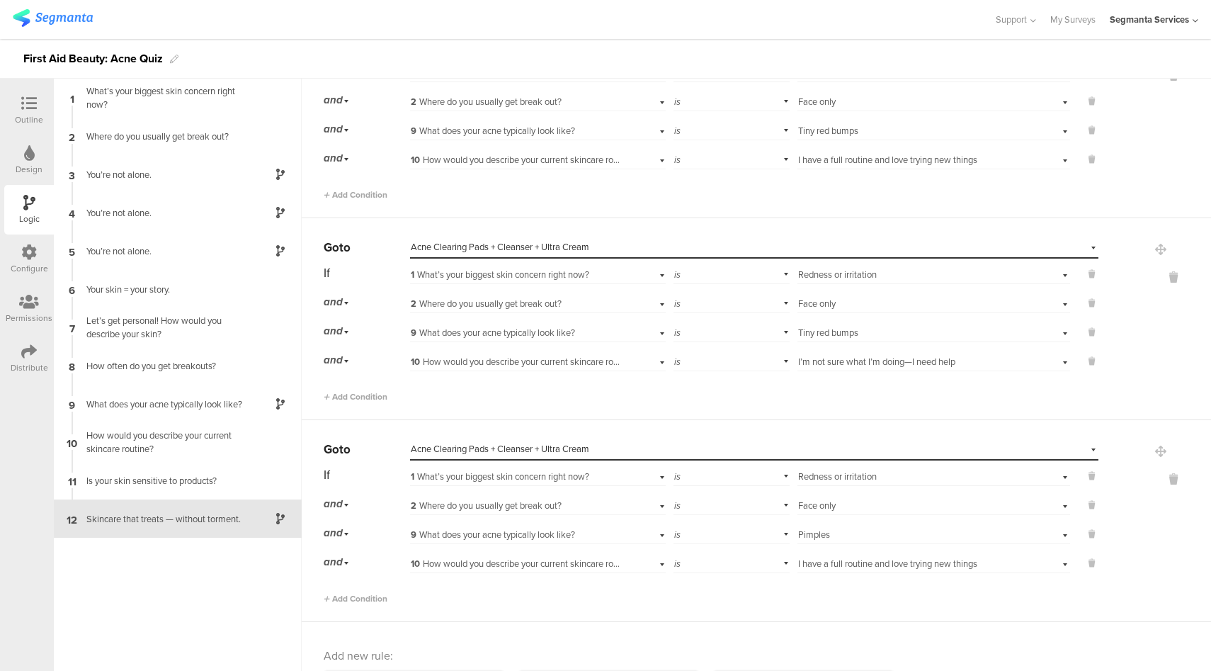
scroll to position [3668, 0]
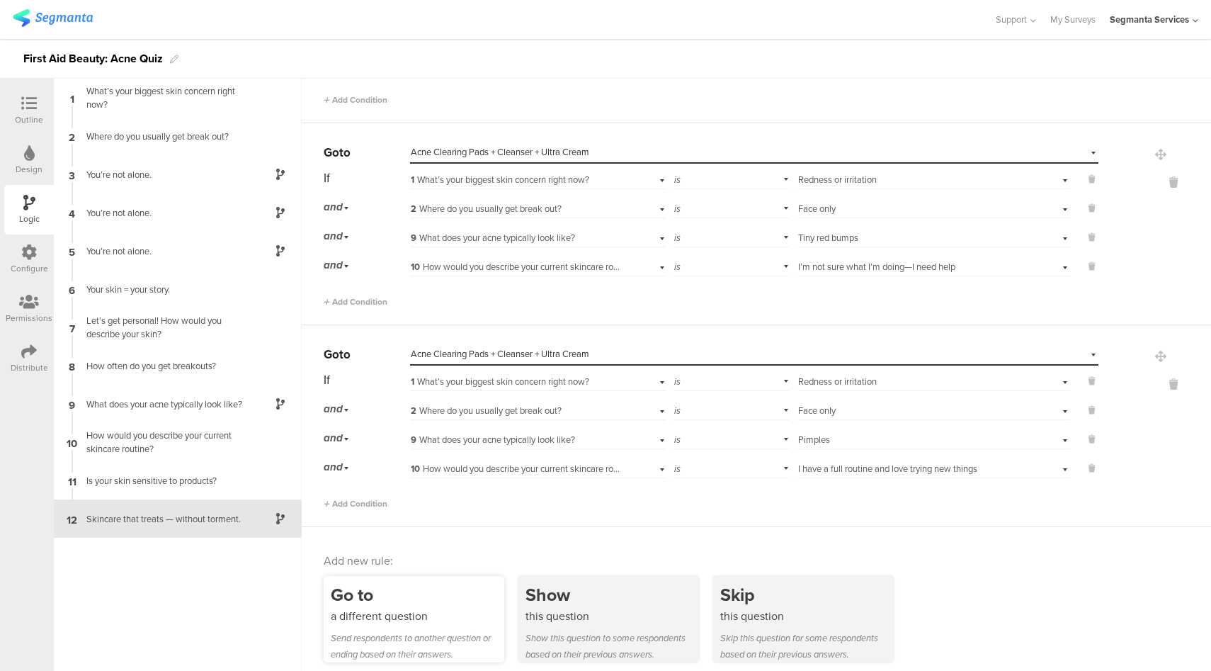
click at [420, 586] on div "Go to" at bounding box center [418, 595] width 174 height 26
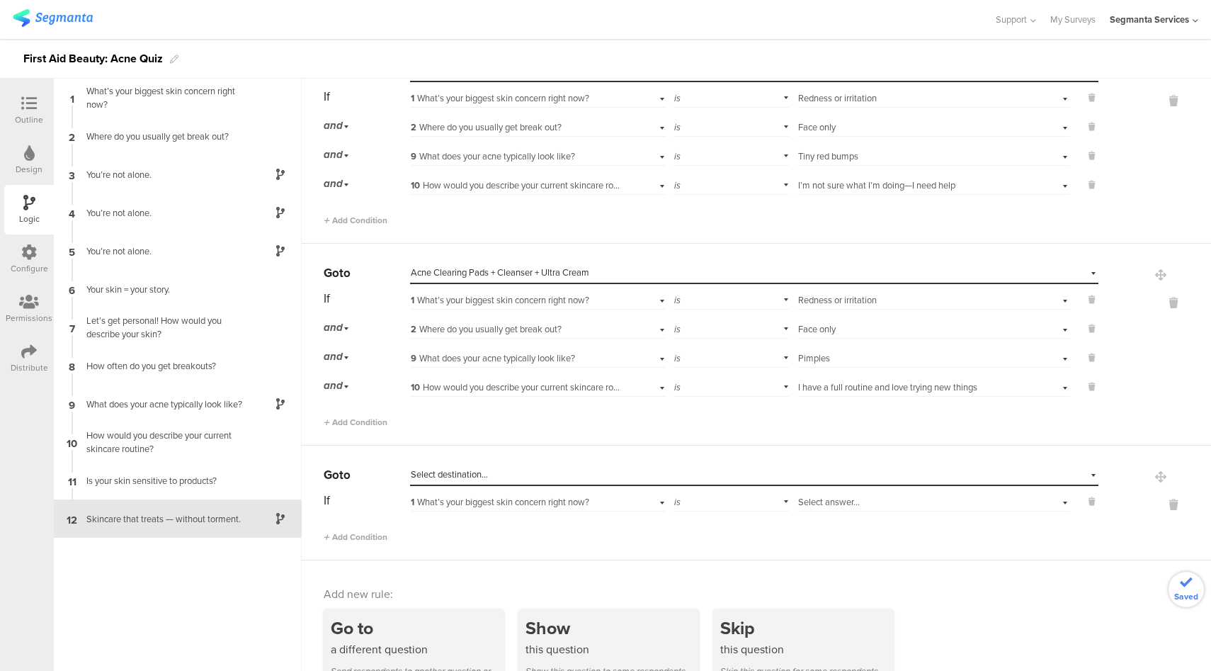
scroll to position [3783, 0]
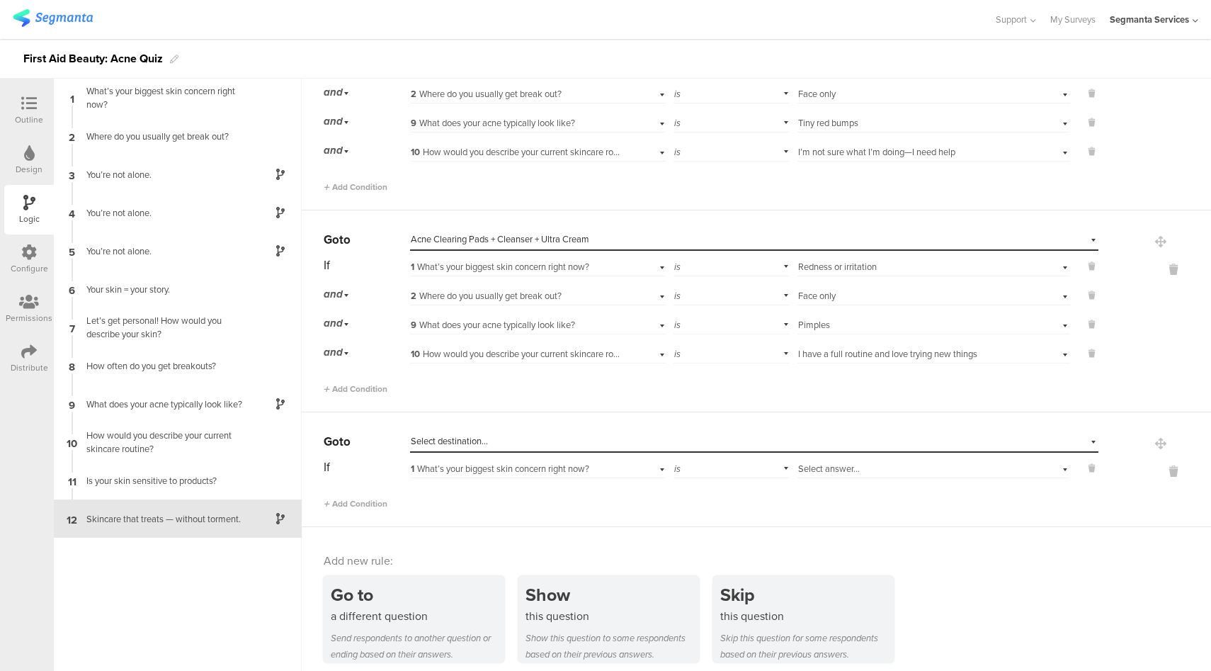
click at [528, 436] on div "Select destination..." at bounding box center [689, 441] width 557 height 13
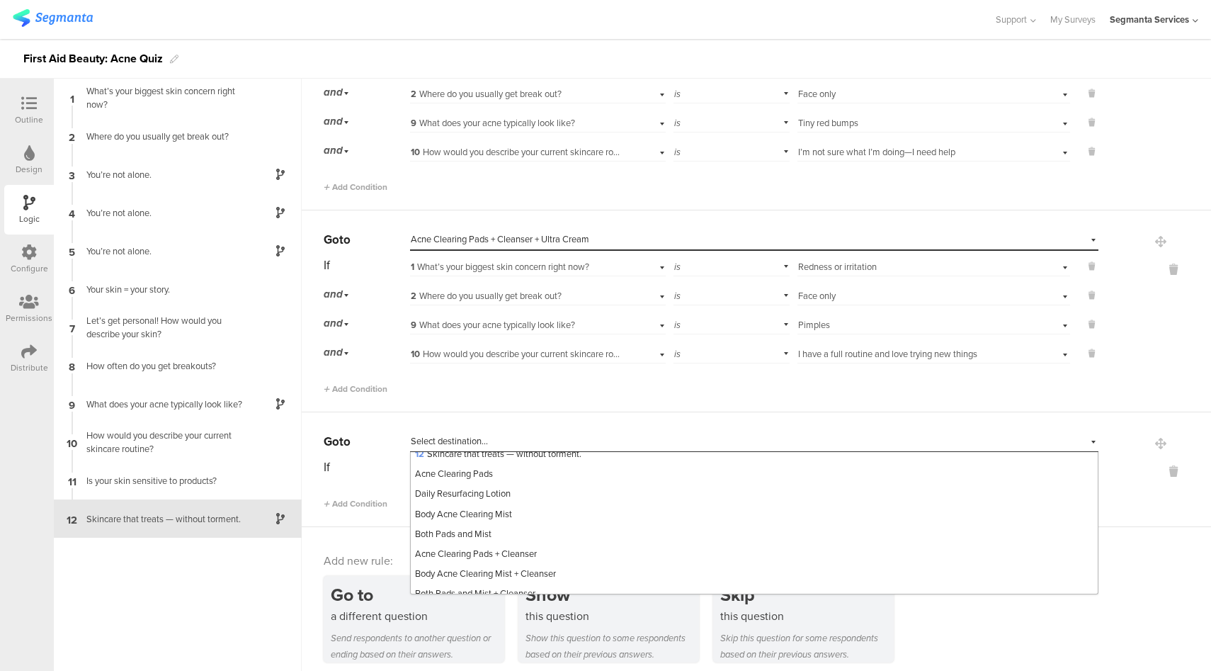
scroll to position [302, 0]
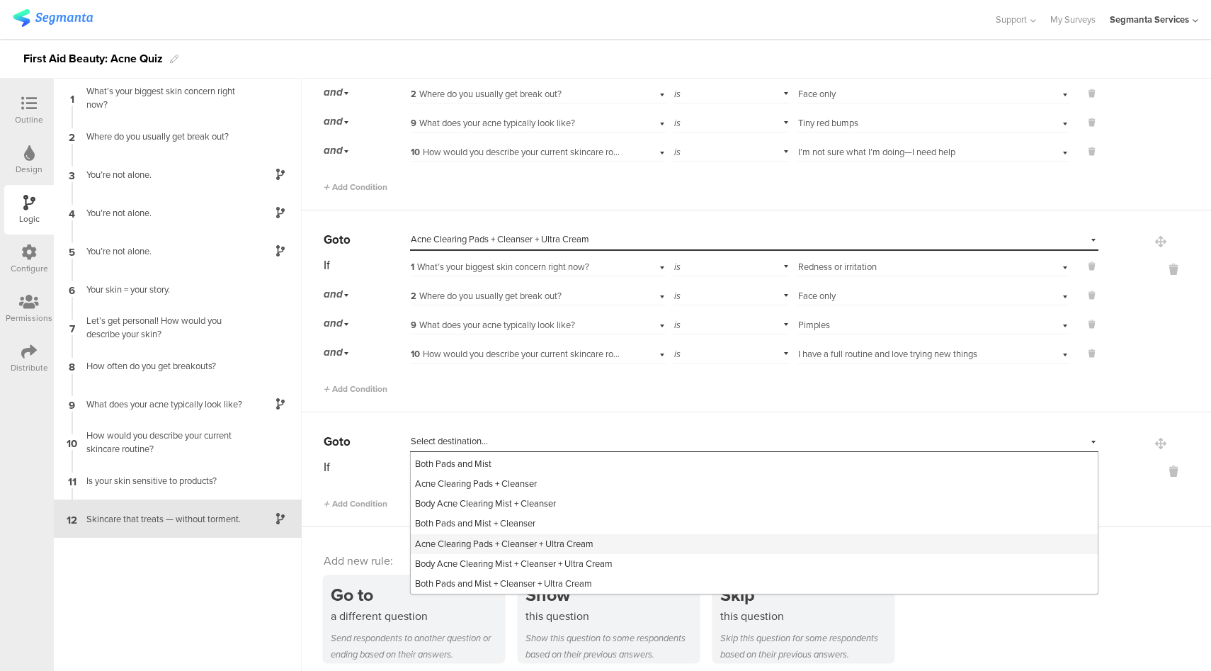
click at [544, 537] on span "Acne Clearing Pads + Cleanser + Ultra Cream" at bounding box center [504, 543] width 179 height 13
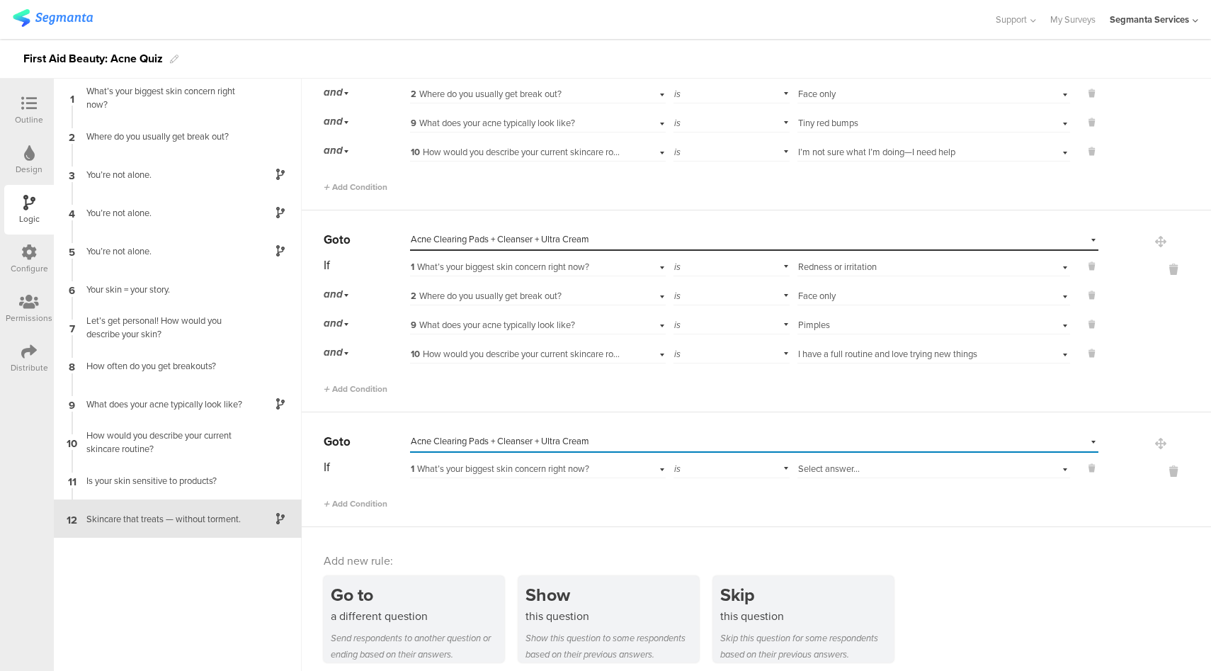
click at [840, 462] on span "Select answer..." at bounding box center [829, 468] width 62 height 13
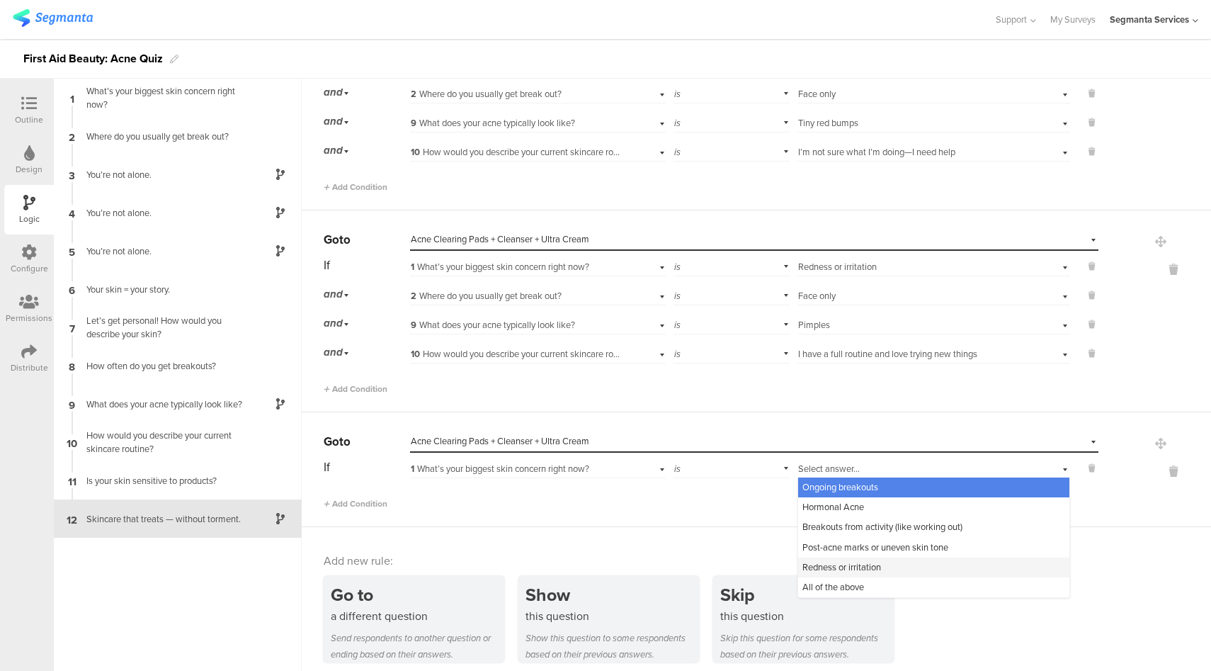
click at [835, 560] on span "Redness or irritation" at bounding box center [842, 566] width 79 height 13
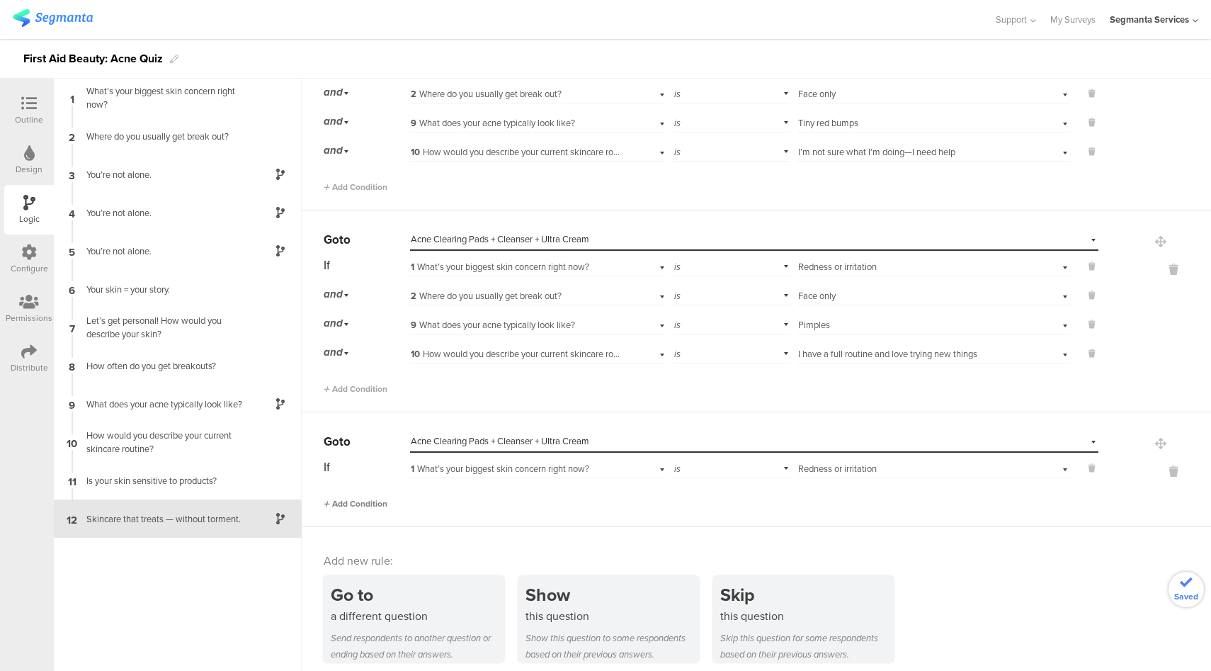
click at [375, 497] on span "Add Condition" at bounding box center [356, 503] width 64 height 13
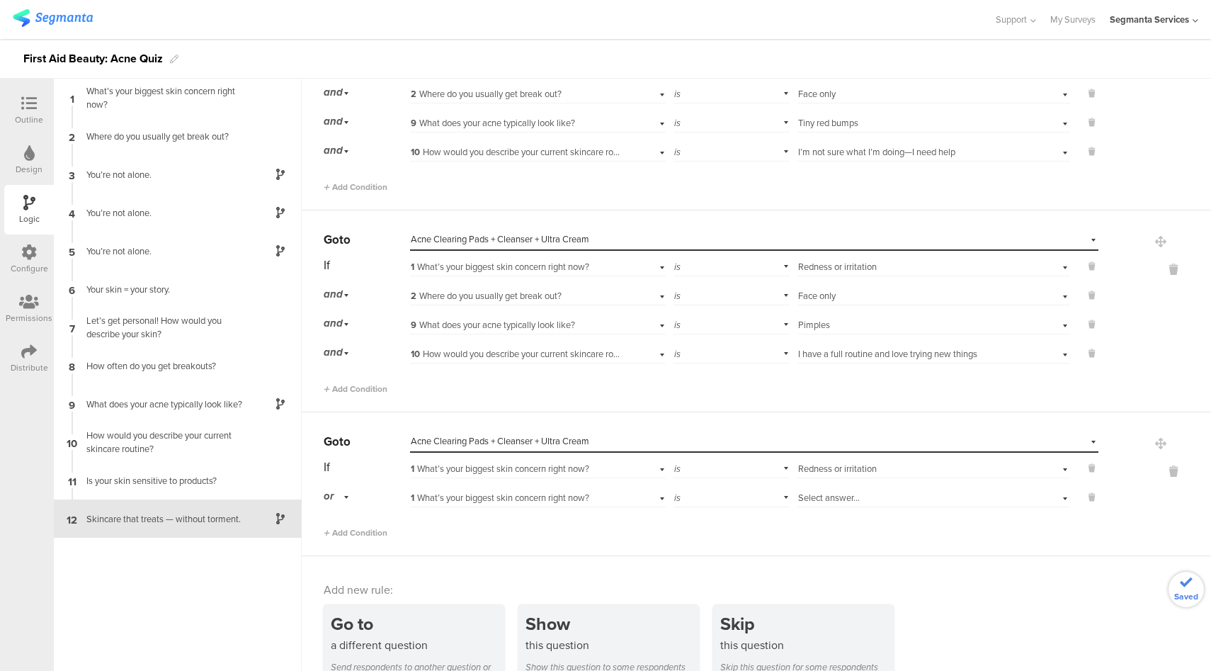
click at [341, 493] on div "or" at bounding box center [339, 496] width 30 height 22
click at [348, 526] on div "and" at bounding box center [366, 536] width 84 height 20
click at [550, 494] on span "1 What’s your biggest skin concern right now?" at bounding box center [500, 497] width 179 height 13
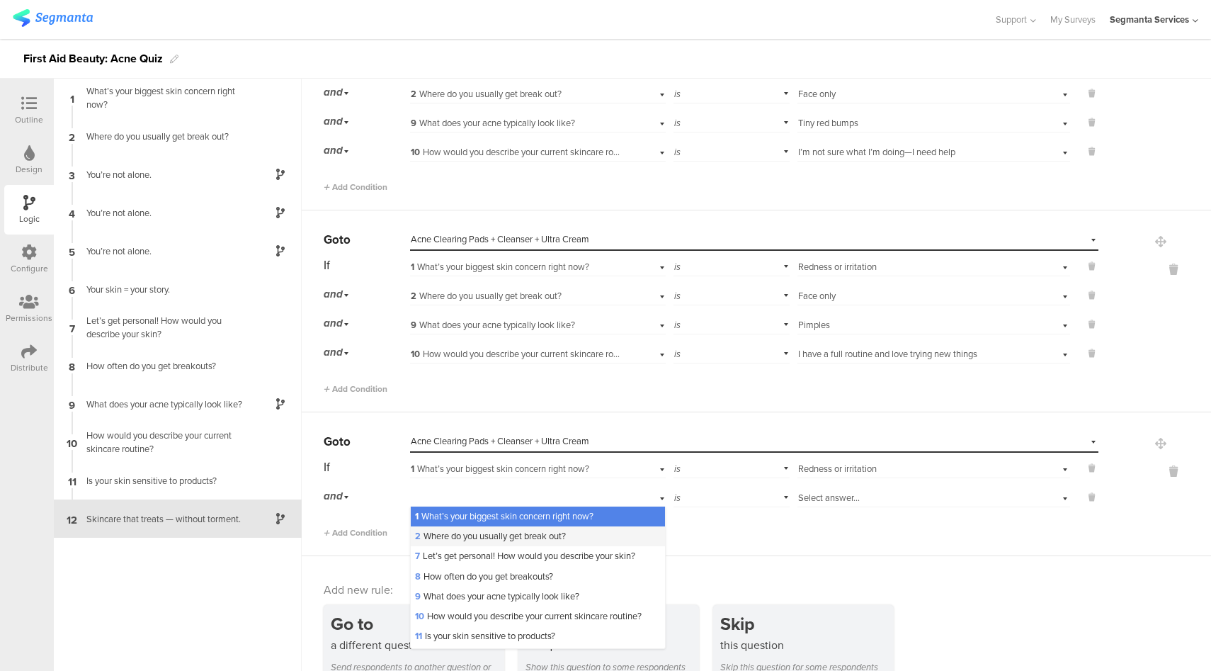
click at [477, 532] on span "2 Where do you usually get break out?" at bounding box center [490, 535] width 151 height 13
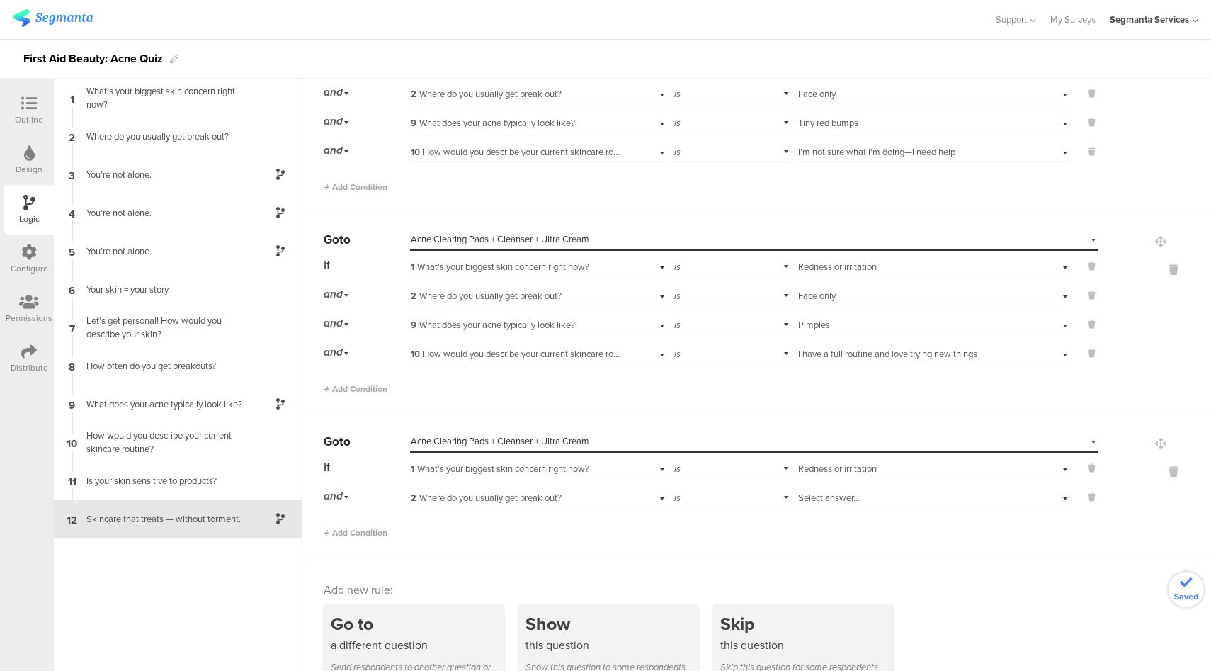
click at [869, 492] on div "Select answer..." at bounding box center [912, 498] width 228 height 13
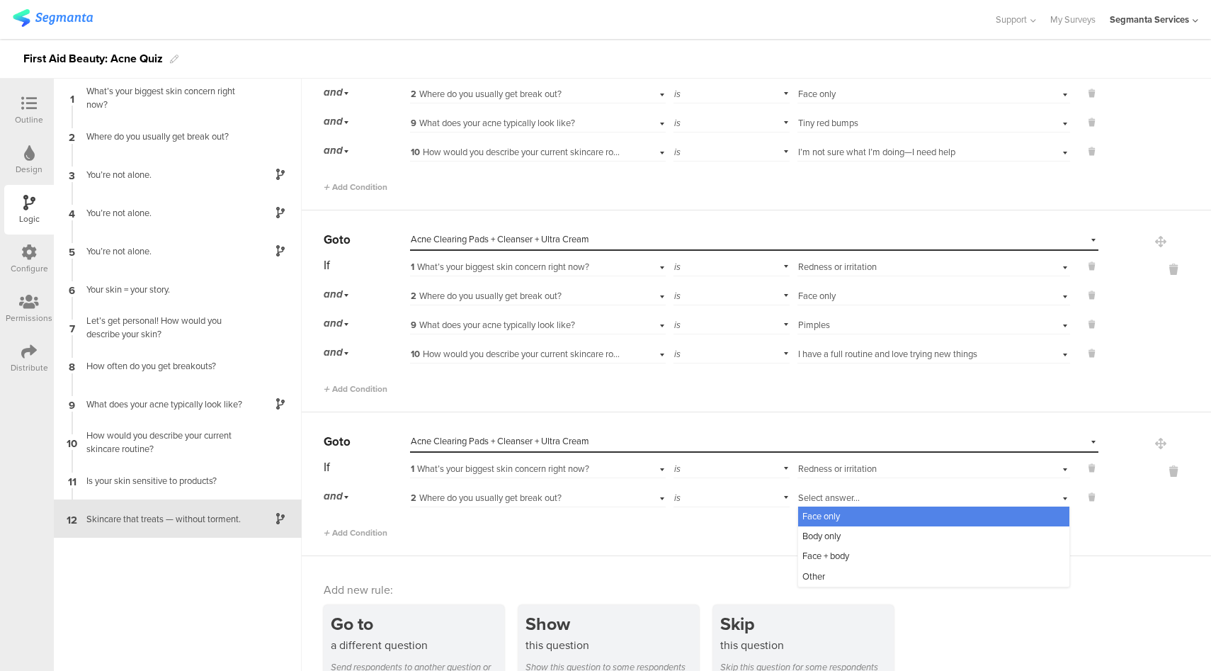
click at [835, 510] on div "Face only" at bounding box center [933, 517] width 271 height 20
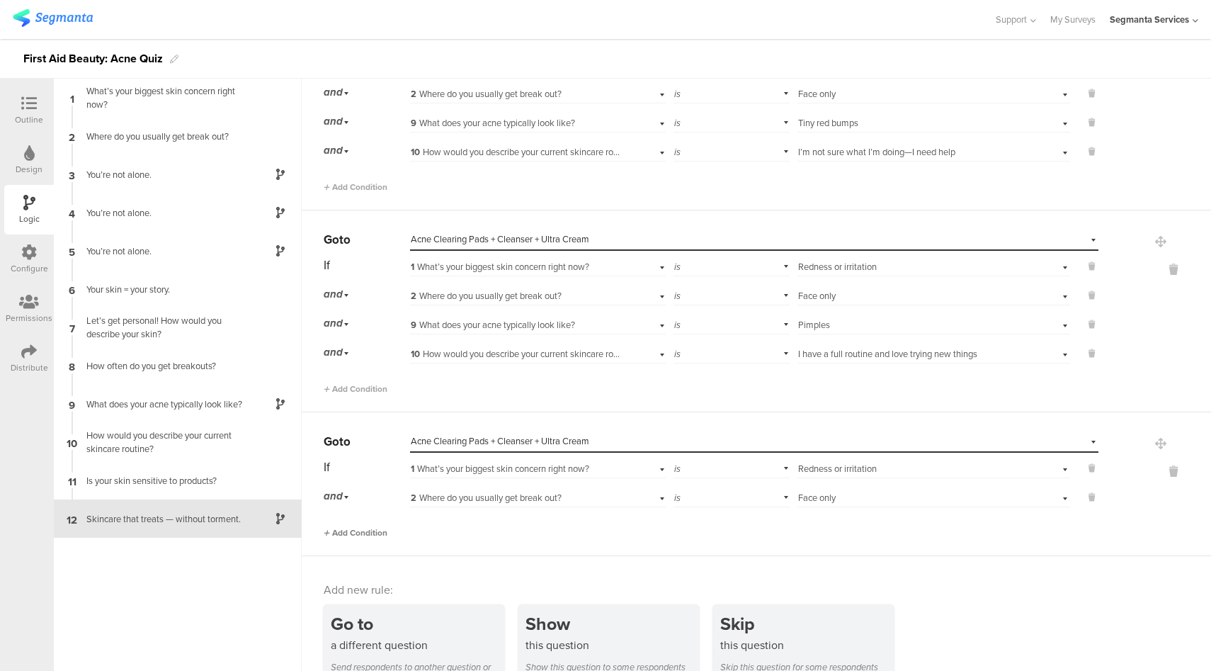
click at [358, 526] on span "Add Condition" at bounding box center [356, 532] width 64 height 13
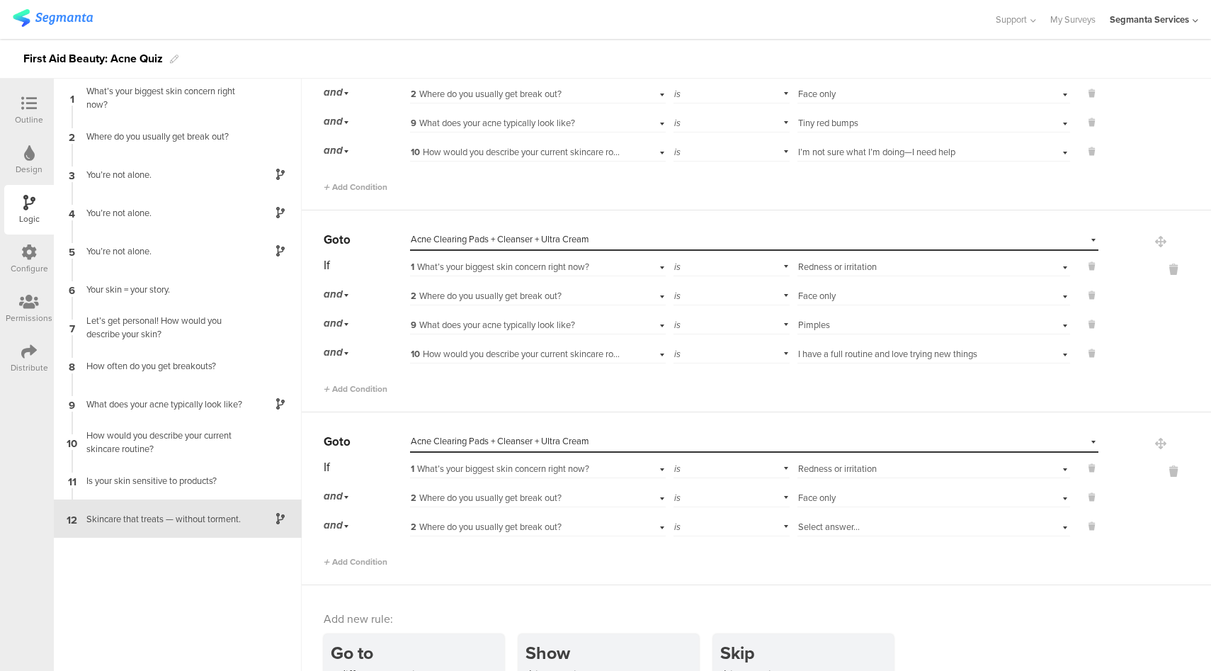
click at [449, 522] on span "2 Where do you usually get break out?" at bounding box center [486, 526] width 151 height 13
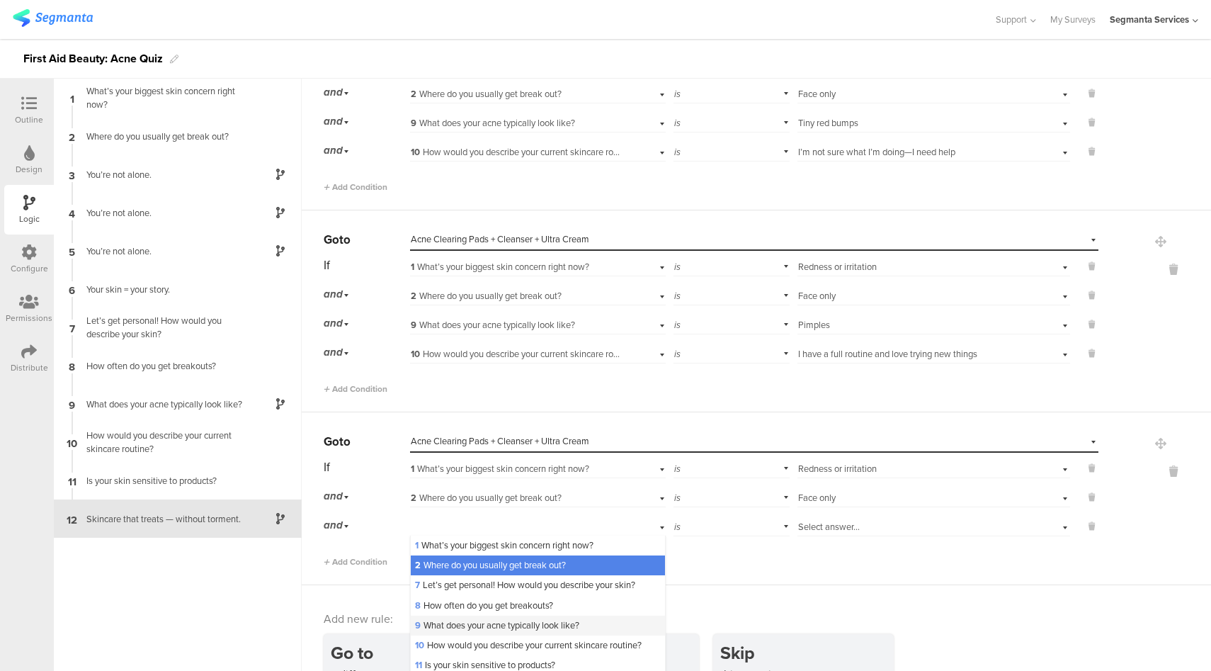
click at [451, 618] on span "9 What does your acne typically look like?" at bounding box center [497, 624] width 164 height 13
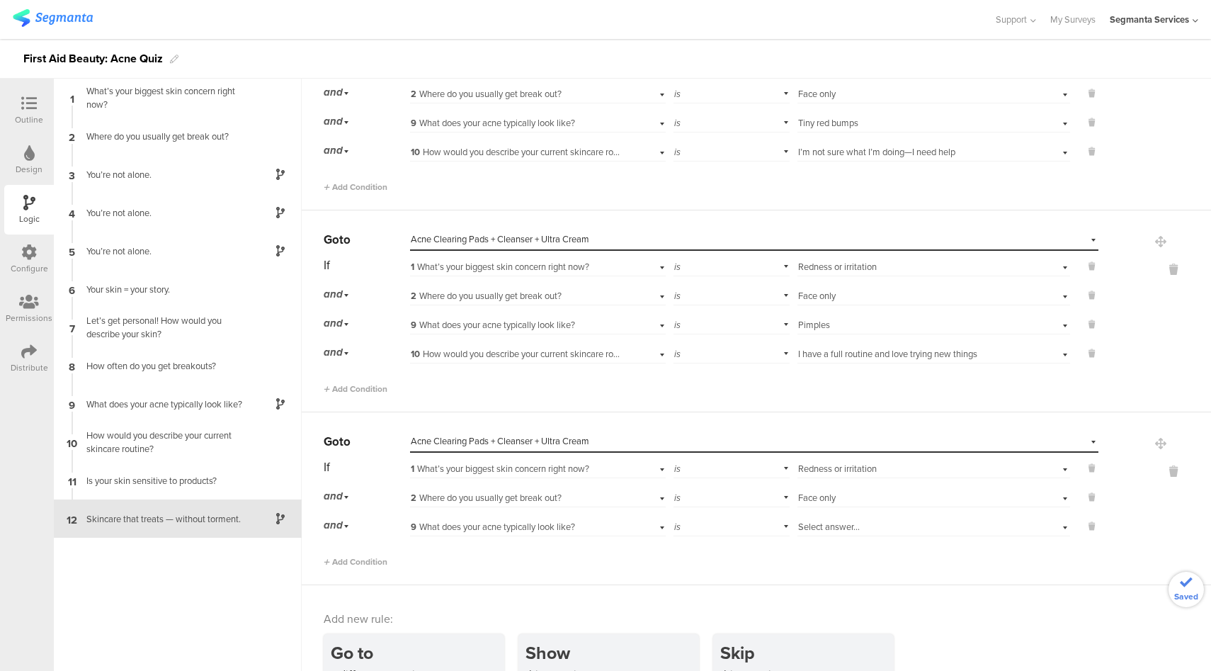
click at [844, 520] on span "Select answer..." at bounding box center [829, 526] width 62 height 13
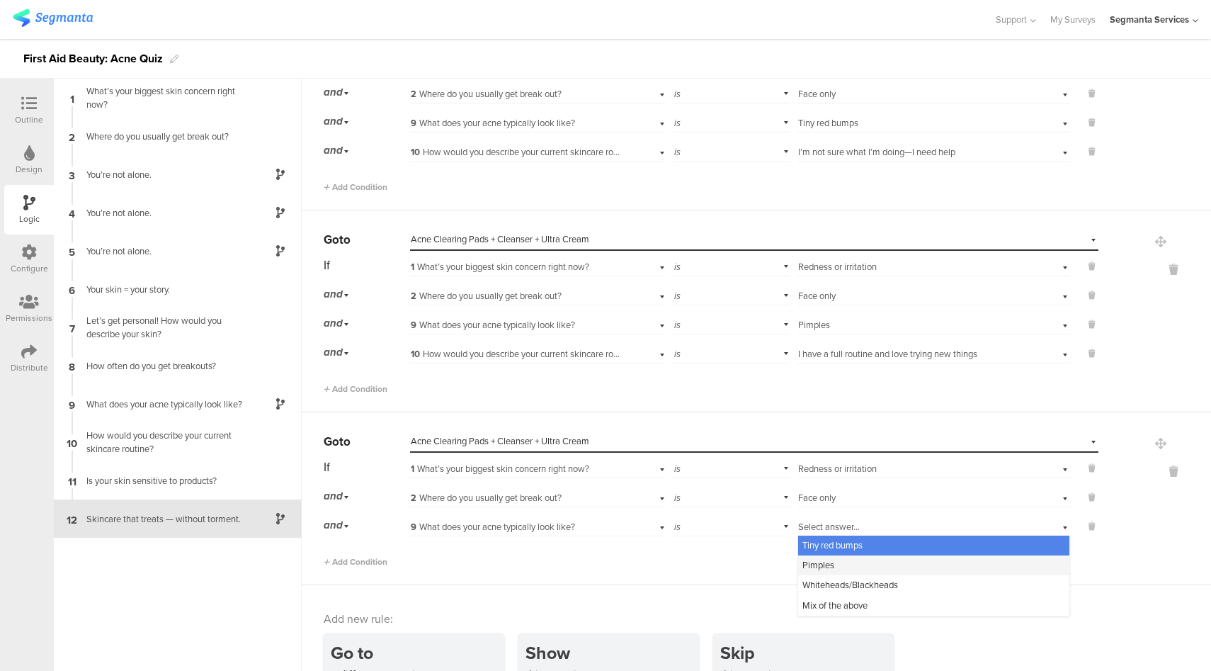
click at [836, 558] on div "Pimples" at bounding box center [933, 565] width 271 height 20
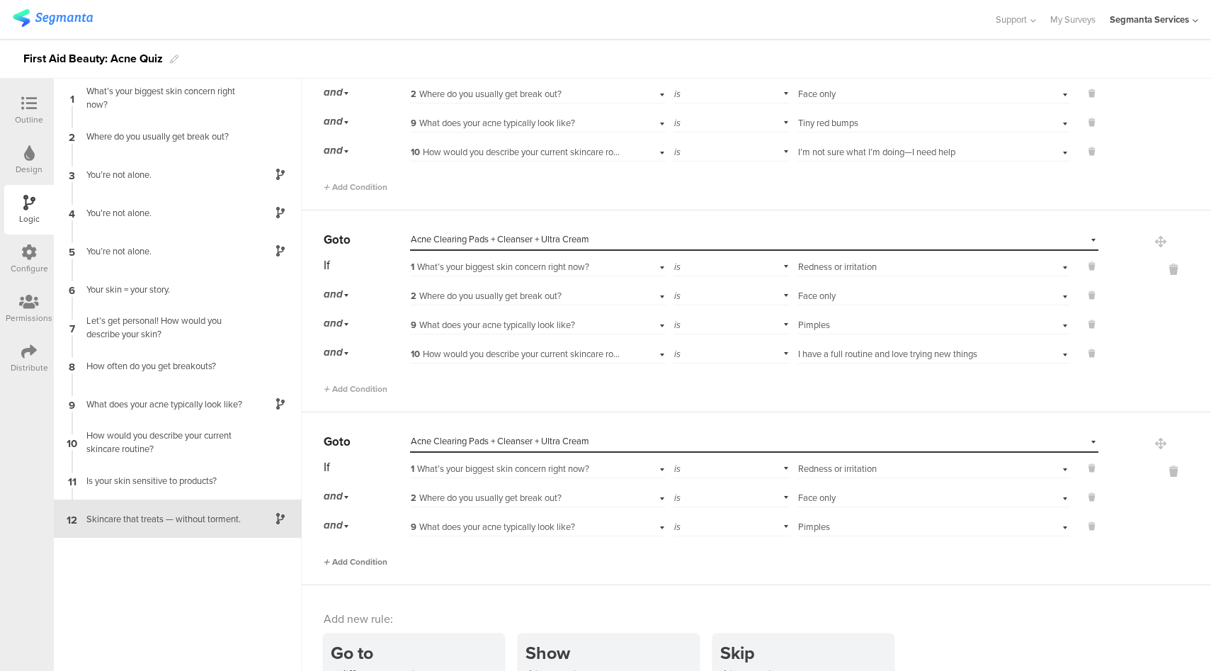
click at [374, 555] on span "Add Condition" at bounding box center [356, 561] width 64 height 13
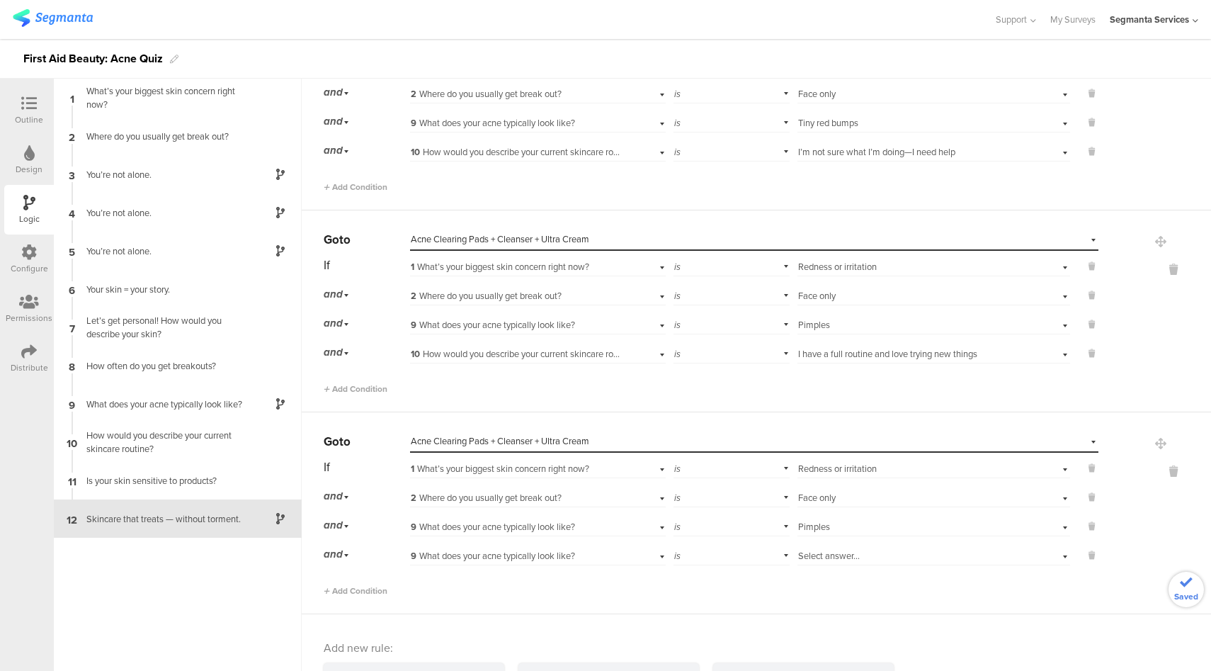
click at [505, 549] on span "9 What does your acne typically look like?" at bounding box center [493, 555] width 164 height 13
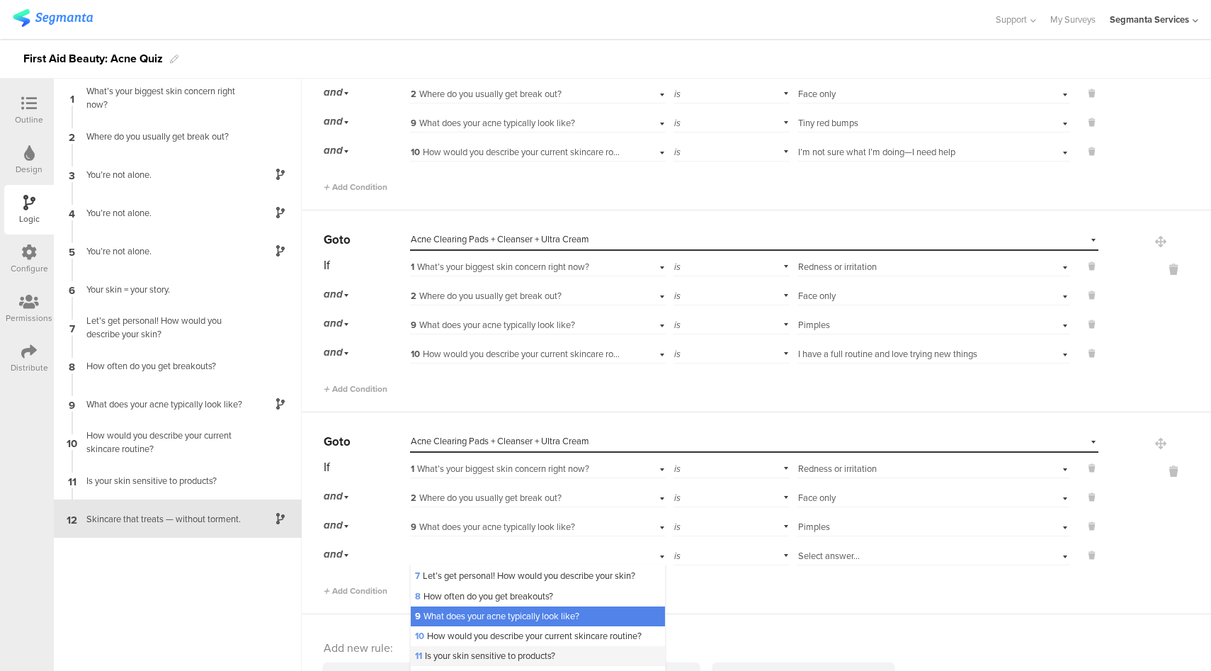
scroll to position [54, 0]
click at [488, 628] on div "10 How would you describe your current skincare routine?" at bounding box center [538, 636] width 254 height 20
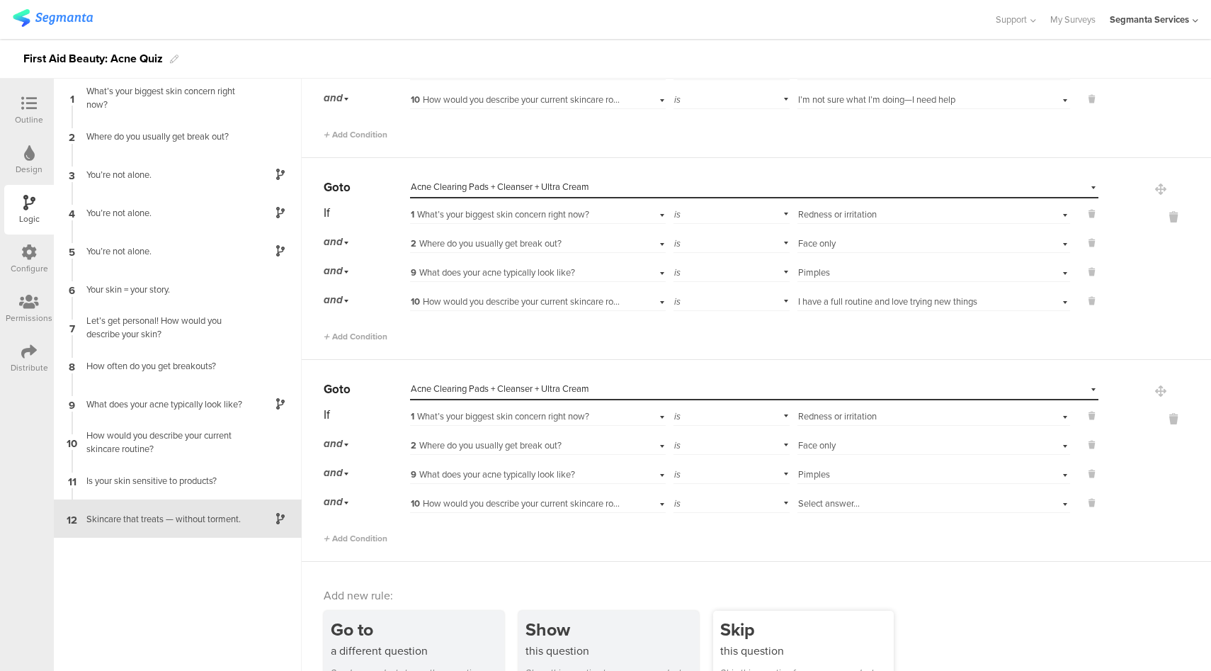
scroll to position [3870, 0]
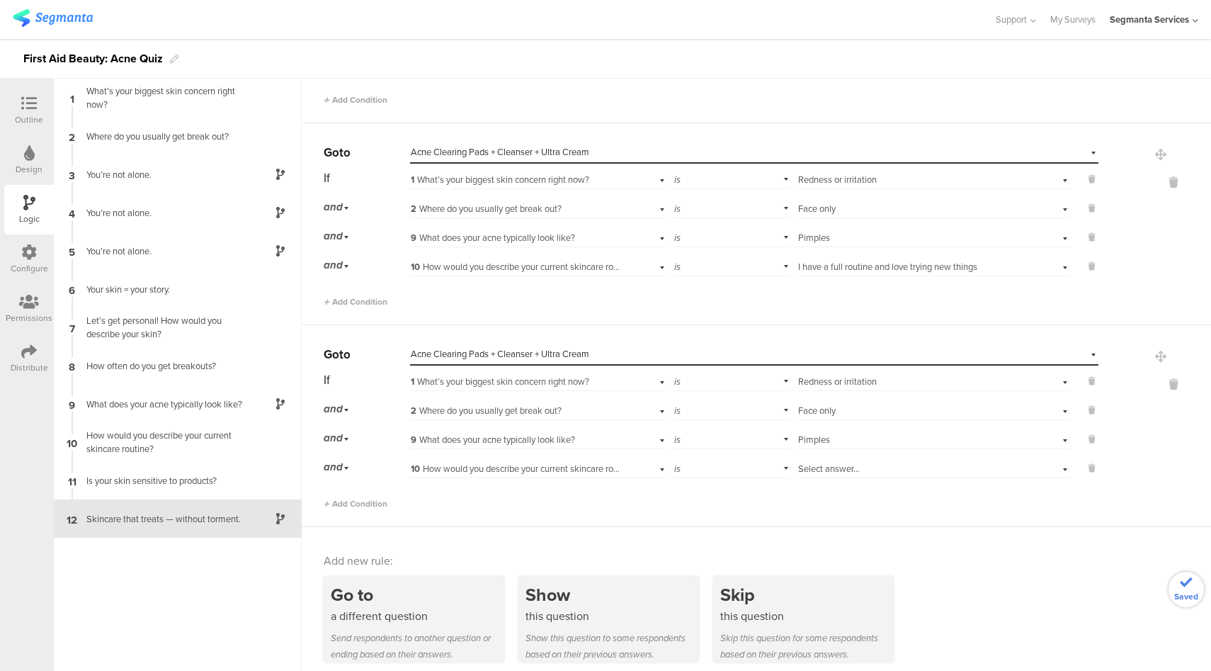
click at [839, 463] on span "Select answer..." at bounding box center [829, 468] width 62 height 13
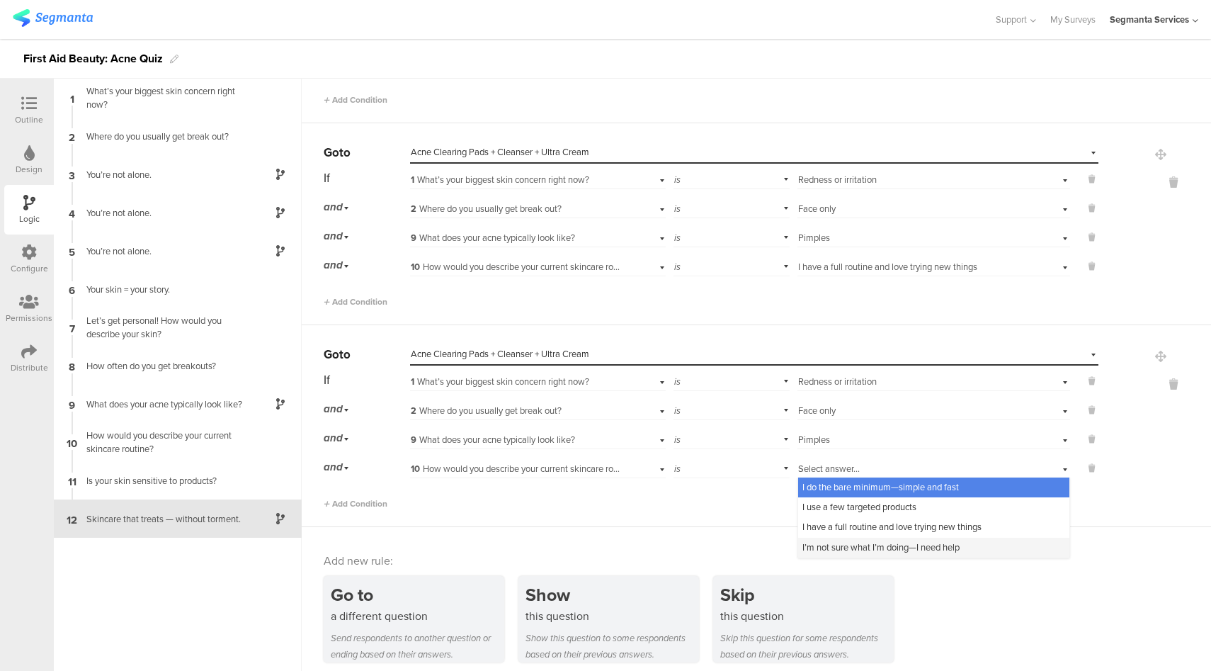
click at [813, 541] on span "I’m not sure what I’m doing—I need help" at bounding box center [881, 547] width 157 height 13
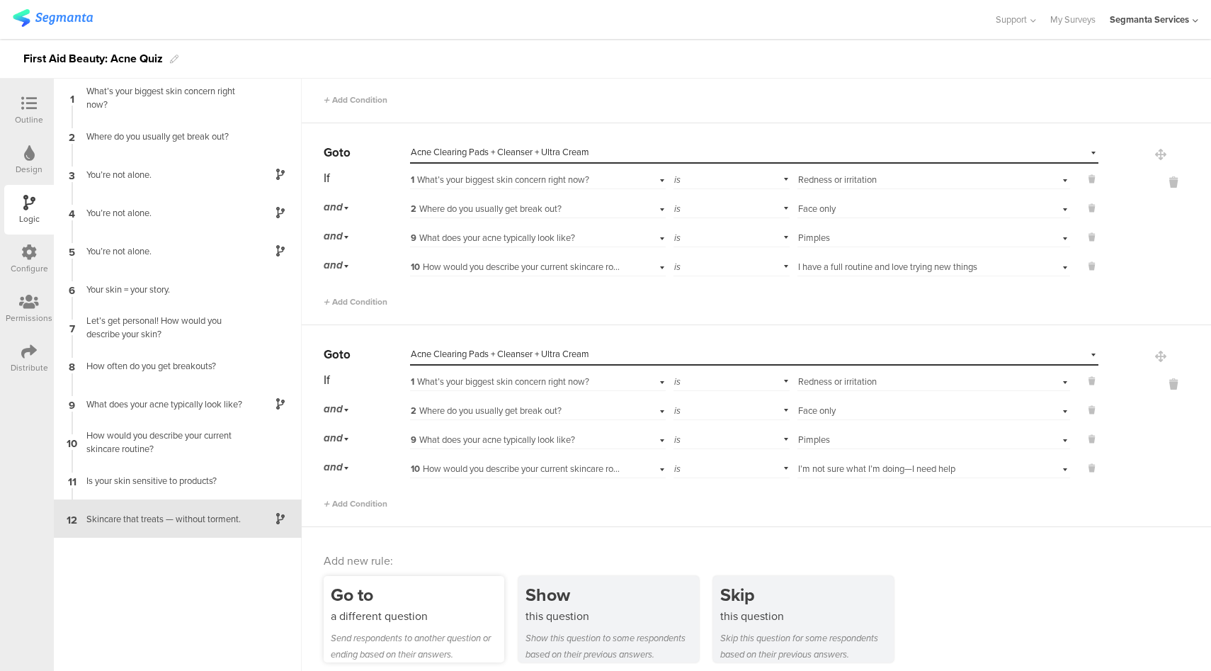
click at [380, 582] on div "Go to" at bounding box center [418, 595] width 174 height 26
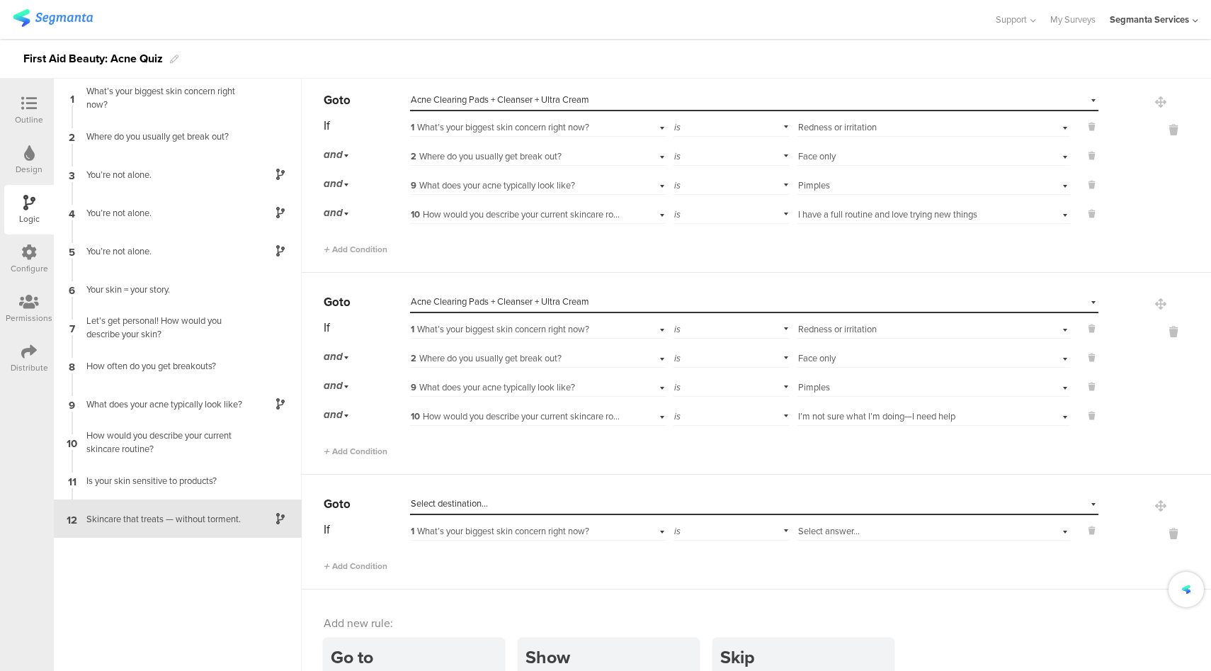
scroll to position [3984, 0]
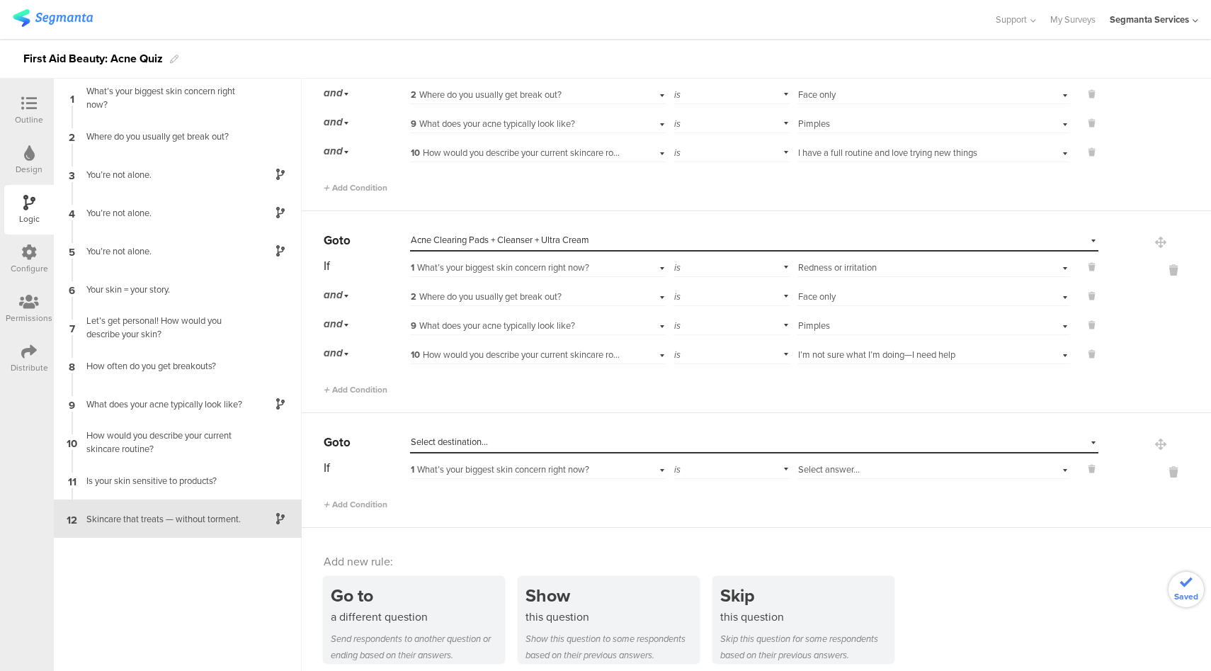
click at [547, 438] on div "Select destination..." at bounding box center [689, 442] width 557 height 13
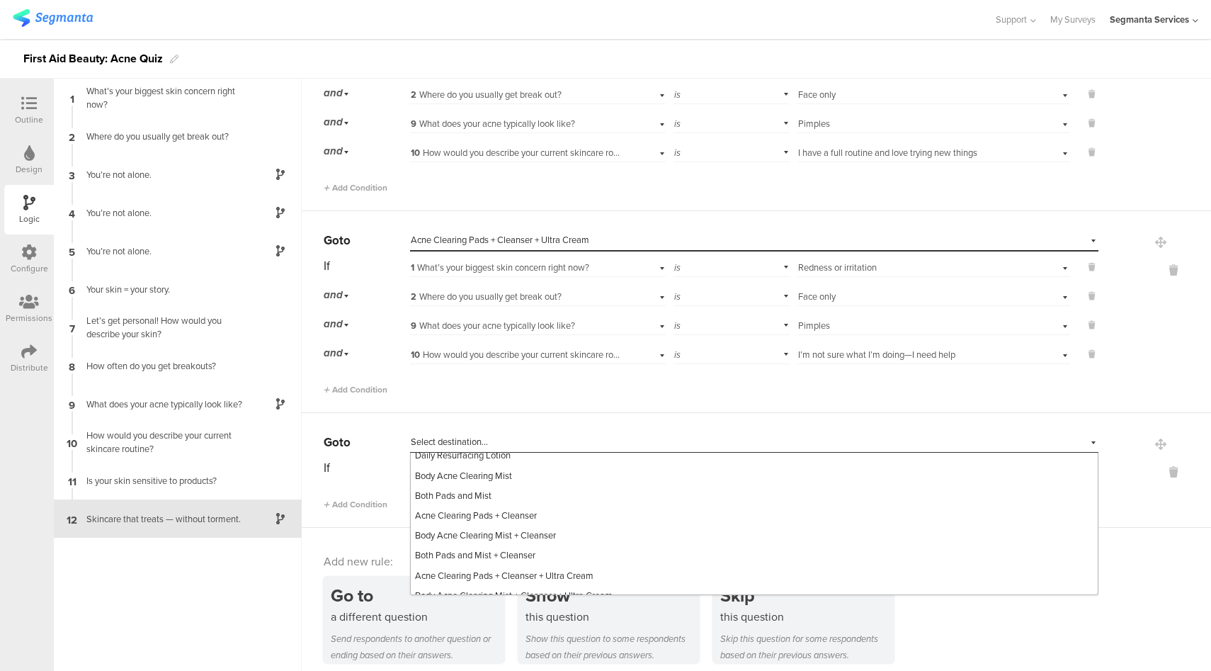
scroll to position [302, 0]
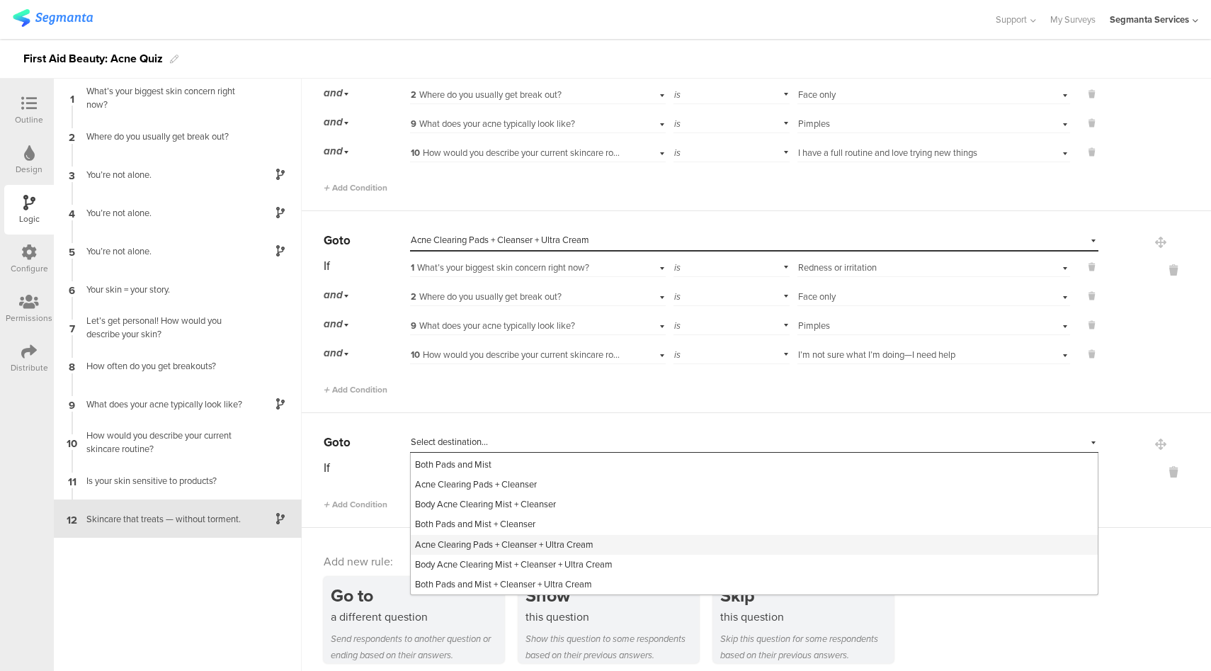
click at [560, 538] on span "Acne Clearing Pads + Cleanser + Ultra Cream" at bounding box center [504, 544] width 179 height 13
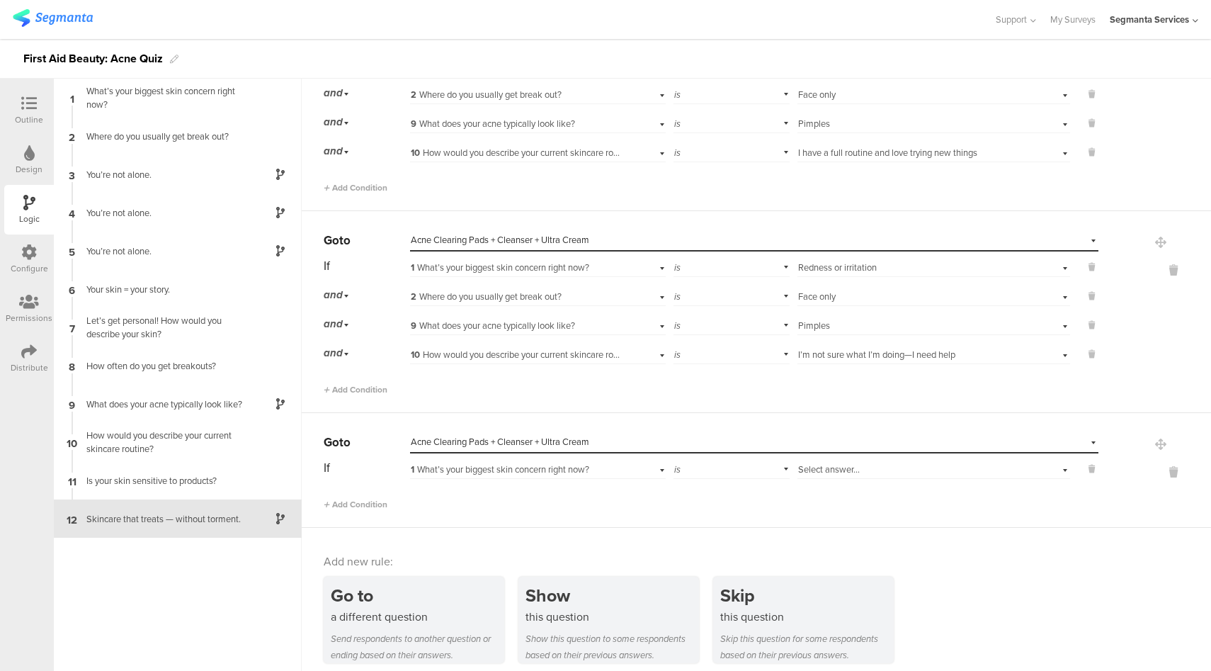
click at [846, 463] on span "Select answer..." at bounding box center [829, 469] width 62 height 13
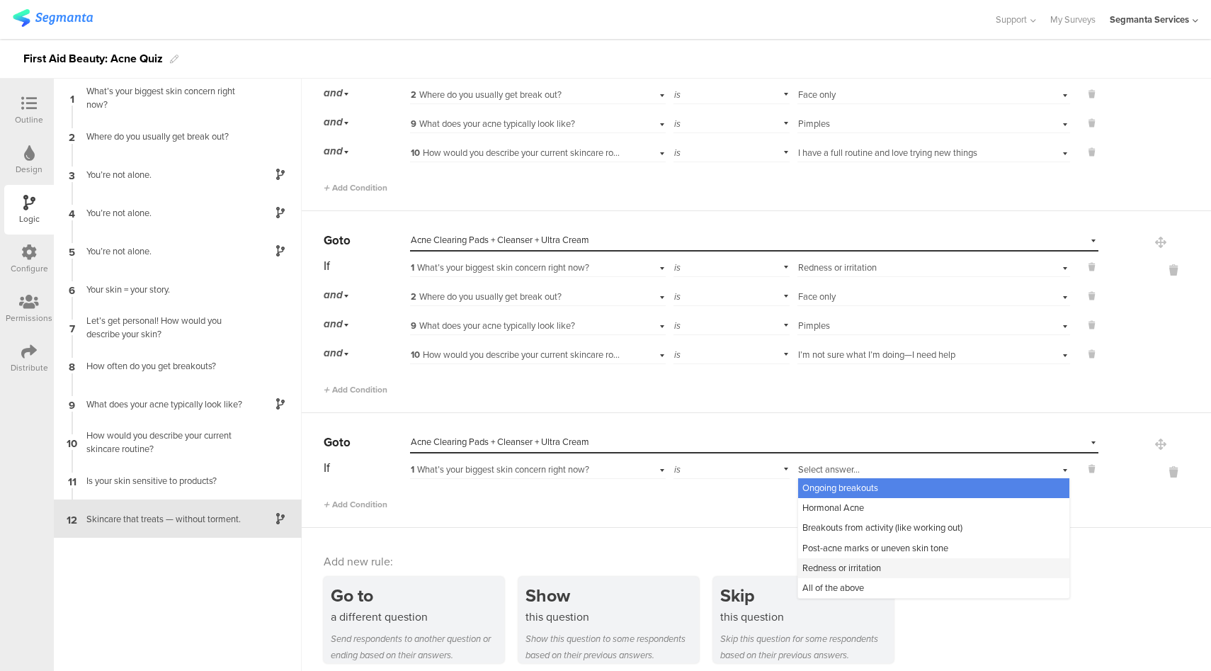
click at [857, 561] on span "Redness or irritation" at bounding box center [842, 567] width 79 height 13
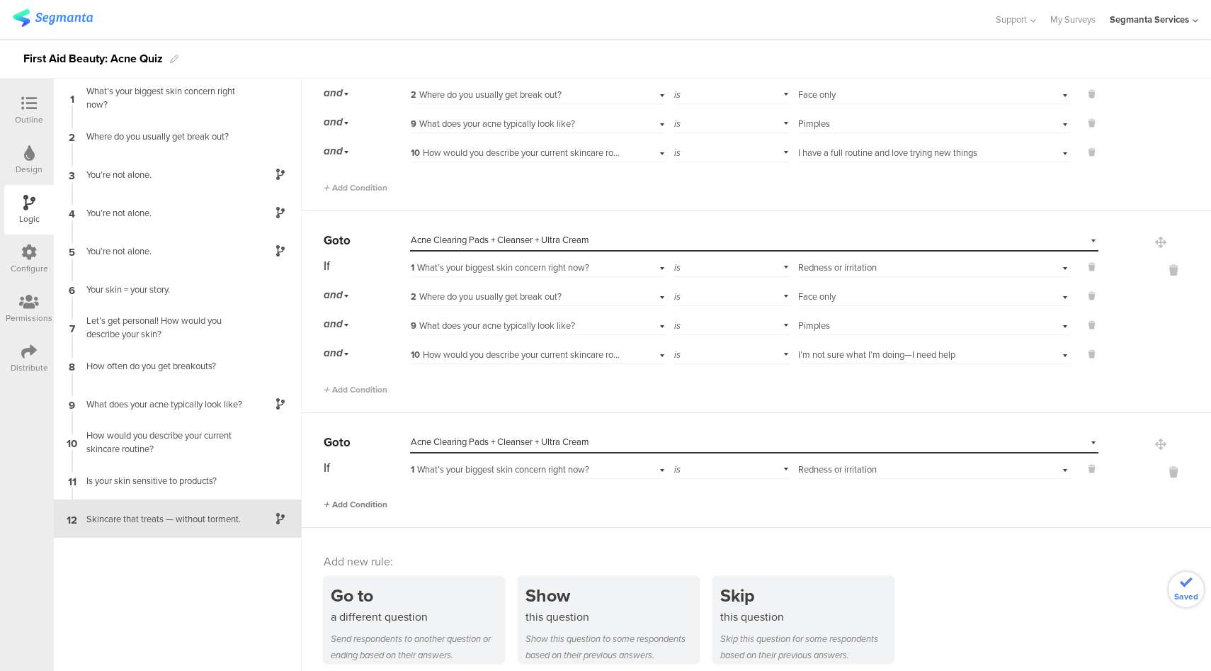
click at [372, 498] on span "Add Condition" at bounding box center [356, 504] width 64 height 13
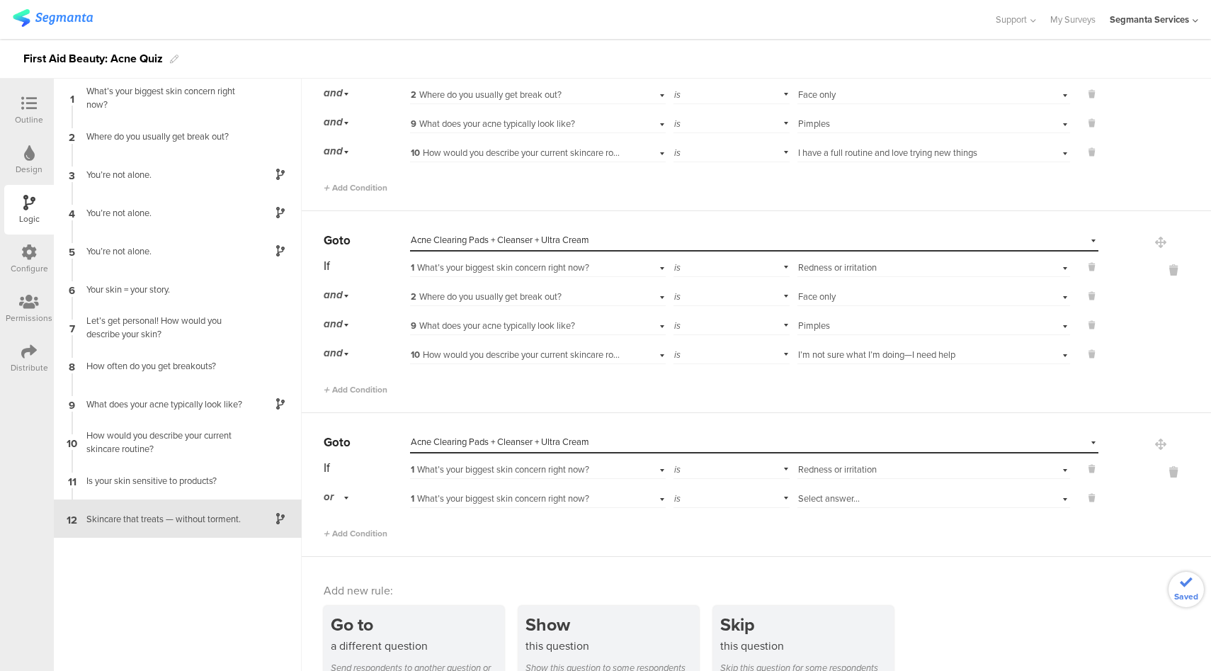
click at [339, 486] on div "or" at bounding box center [339, 497] width 30 height 22
click at [356, 527] on div "and" at bounding box center [366, 537] width 84 height 20
click at [540, 492] on span "1 What’s your biggest skin concern right now?" at bounding box center [500, 498] width 179 height 13
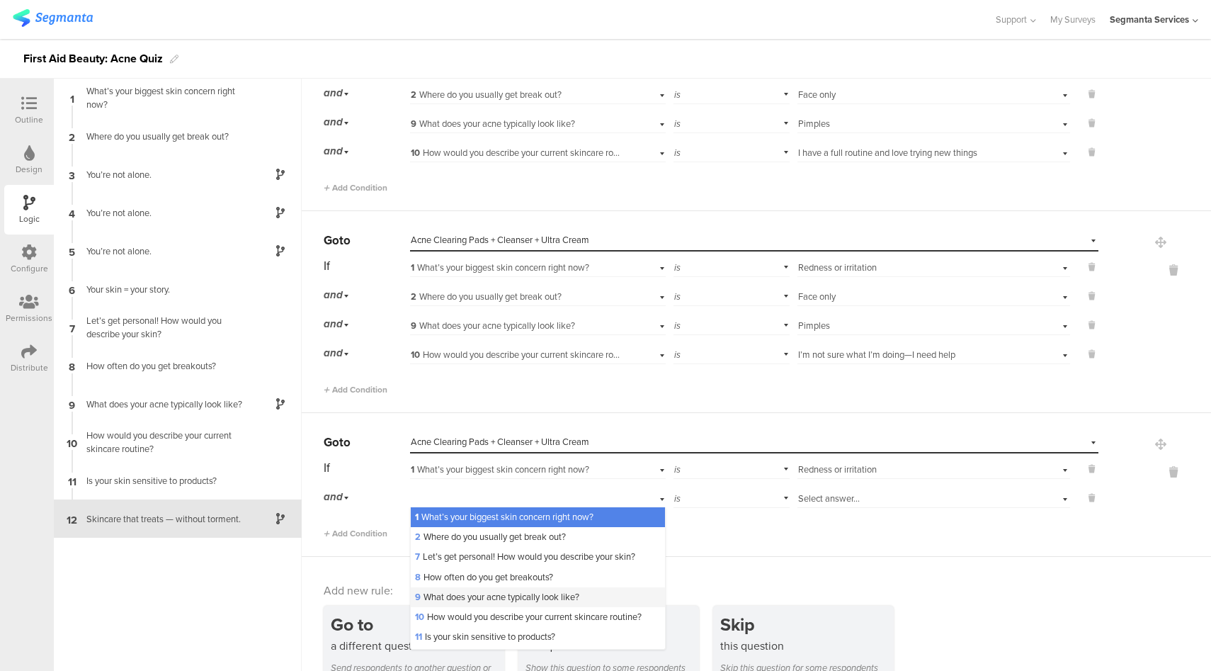
click at [511, 590] on span "9 What does your acne typically look like?" at bounding box center [497, 596] width 164 height 13
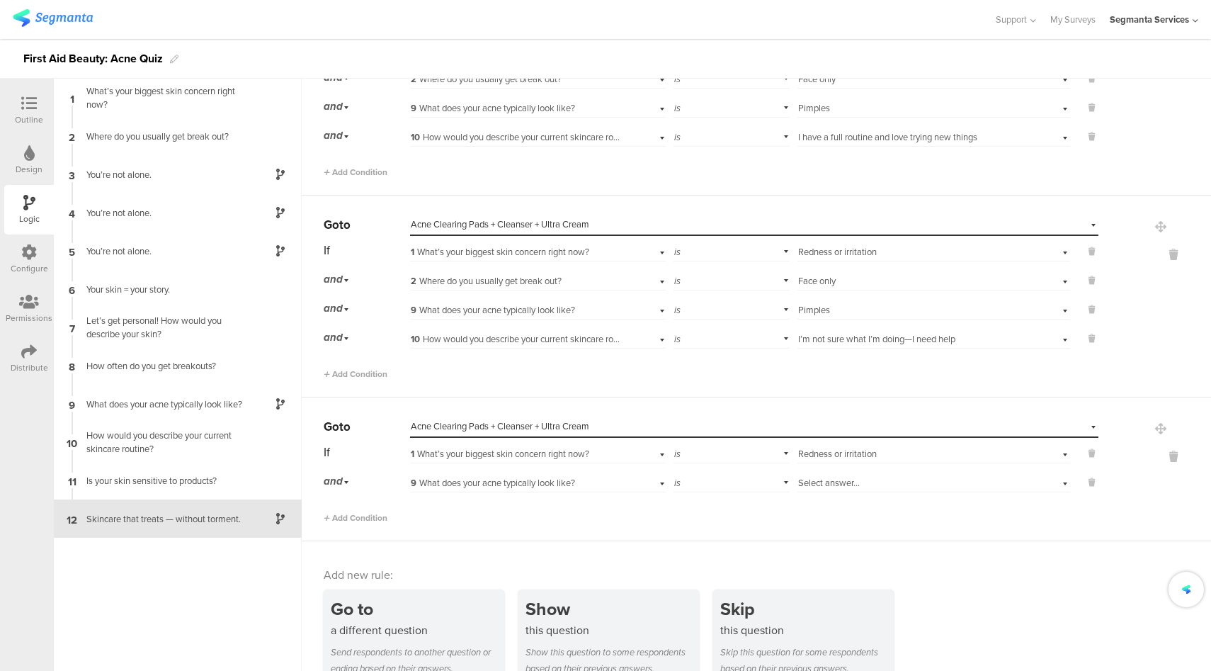
scroll to position [4013, 0]
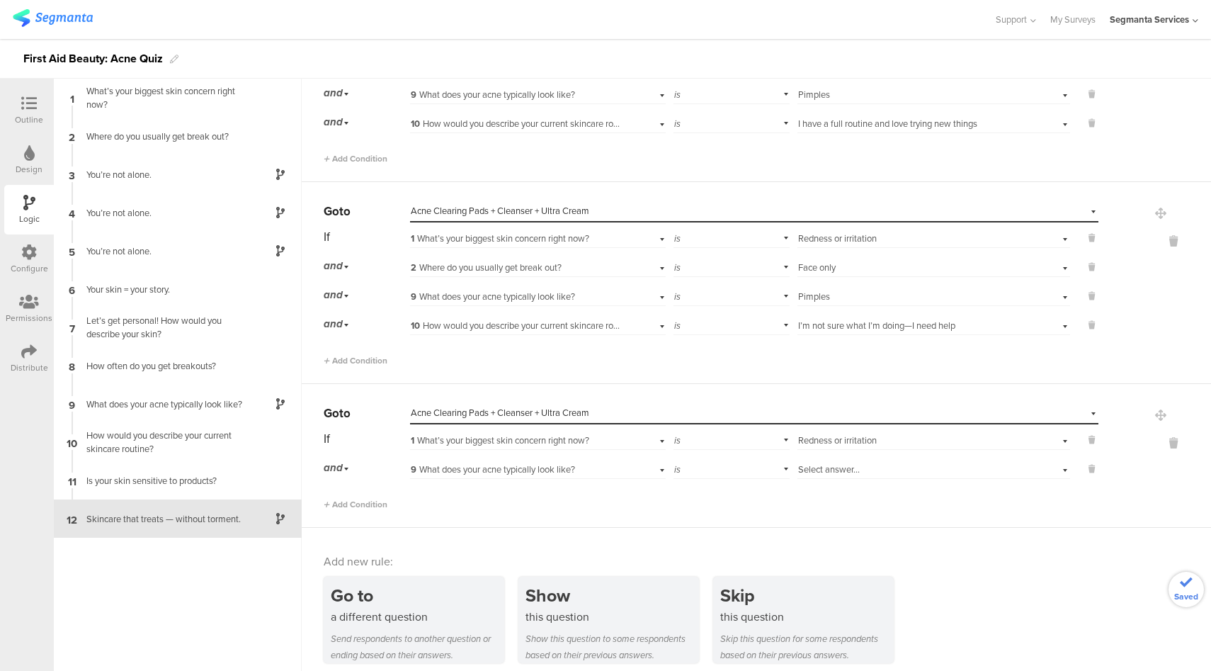
click at [855, 463] on div "Select answer..." at bounding box center [912, 469] width 228 height 13
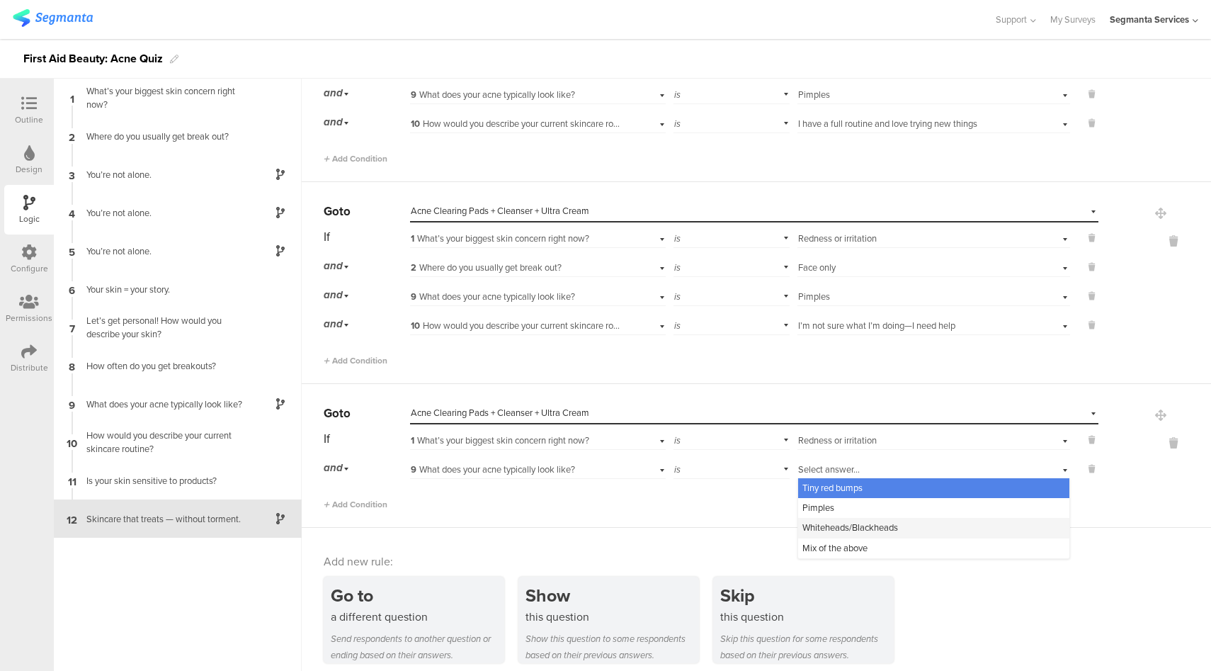
click at [855, 521] on span "Whiteheads/Blackheads" at bounding box center [851, 527] width 96 height 13
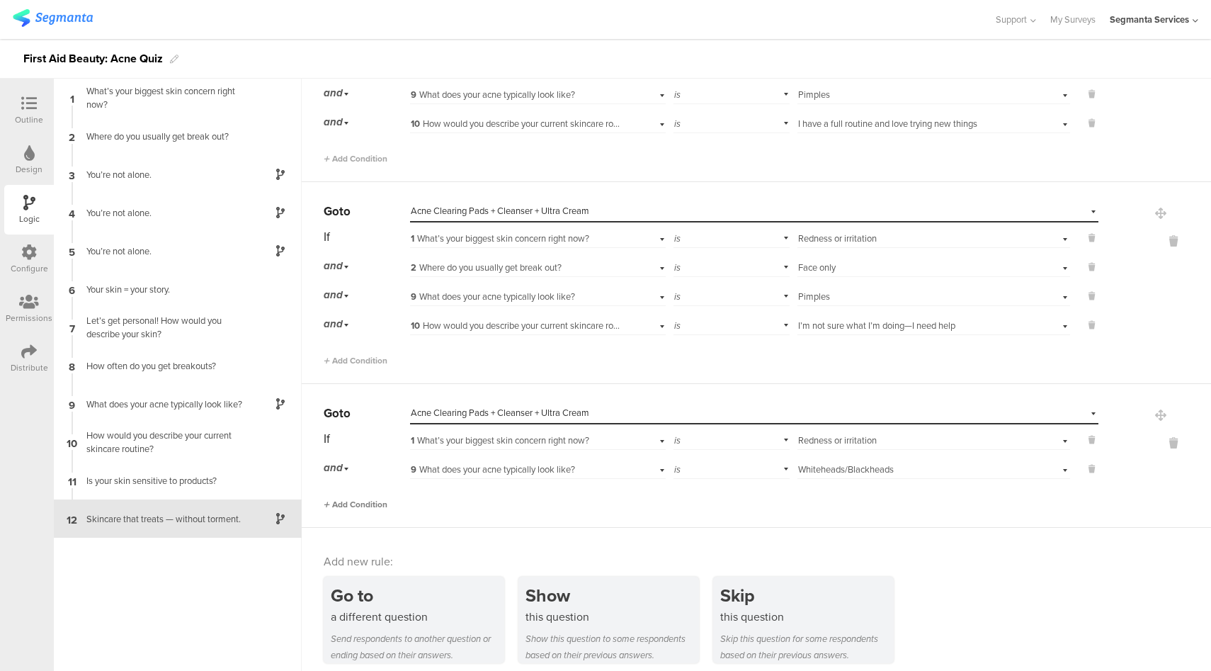
click at [378, 498] on span "Add Condition" at bounding box center [356, 504] width 64 height 13
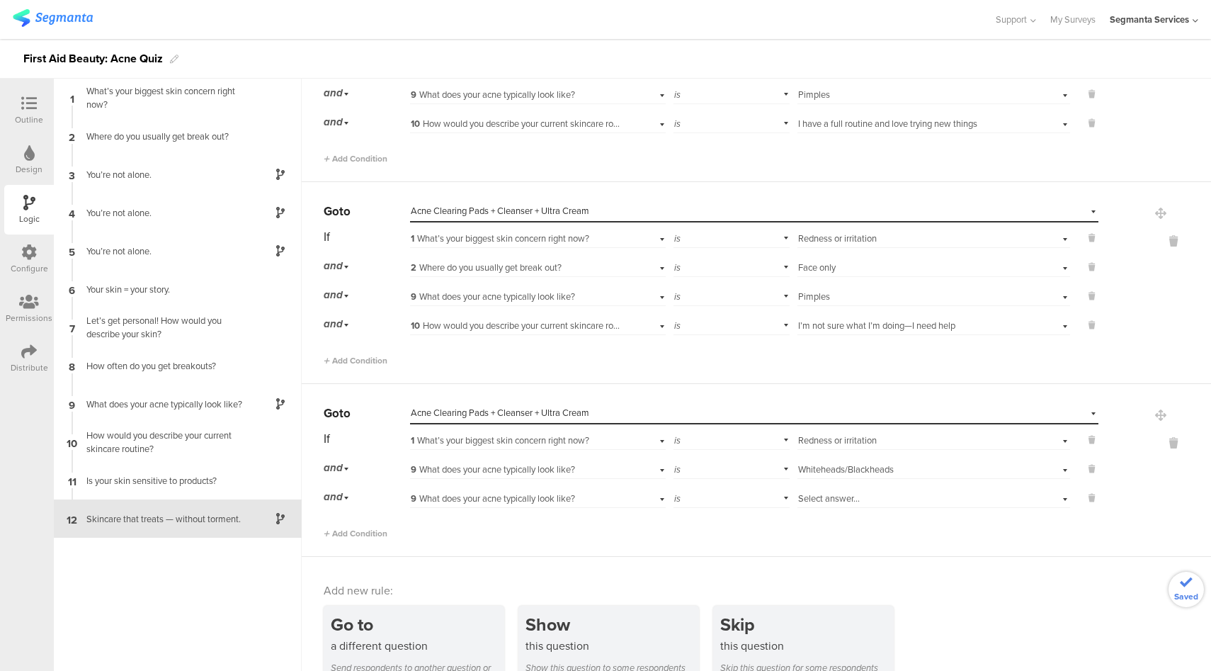
click at [511, 492] on span "9 What does your acne typically look like?" at bounding box center [493, 498] width 164 height 13
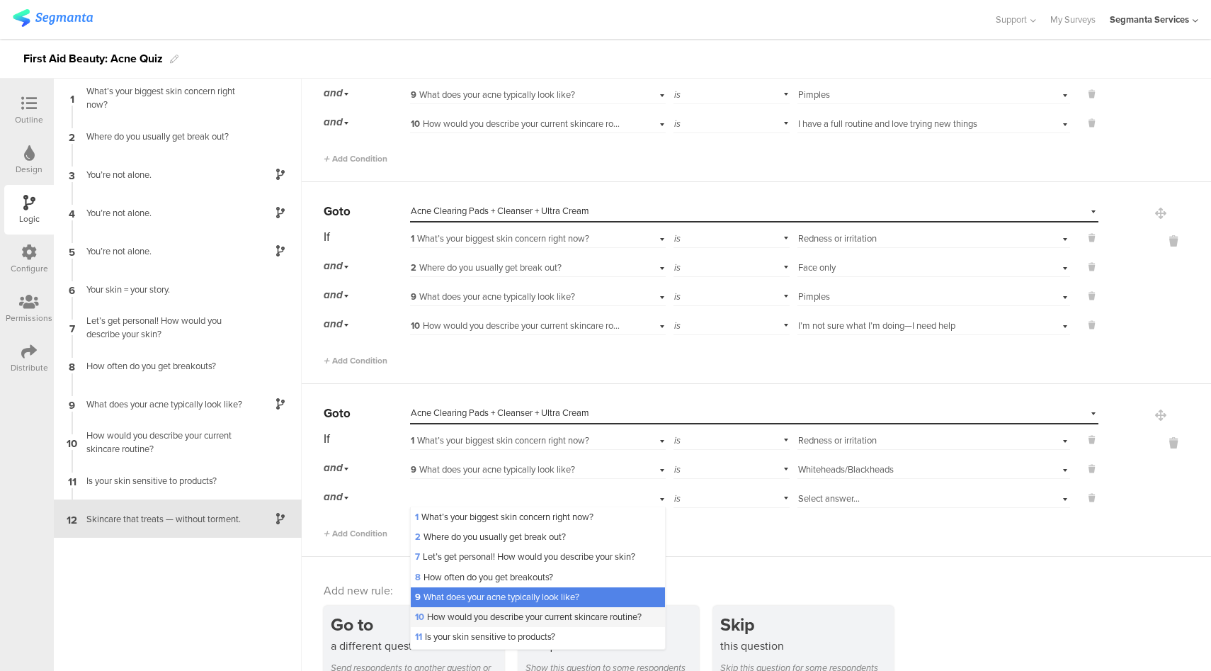
click at [460, 613] on span "10 How would you describe your current skincare routine?" at bounding box center [528, 616] width 227 height 13
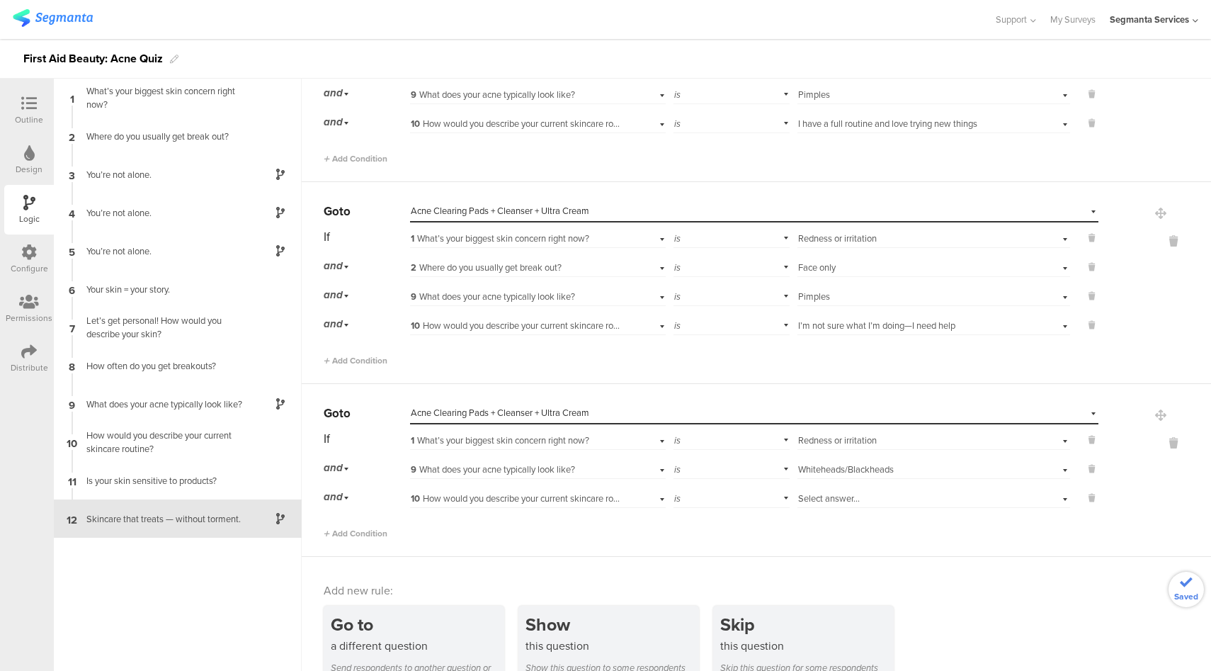
click at [858, 492] on div "Select answer..." at bounding box center [912, 498] width 228 height 13
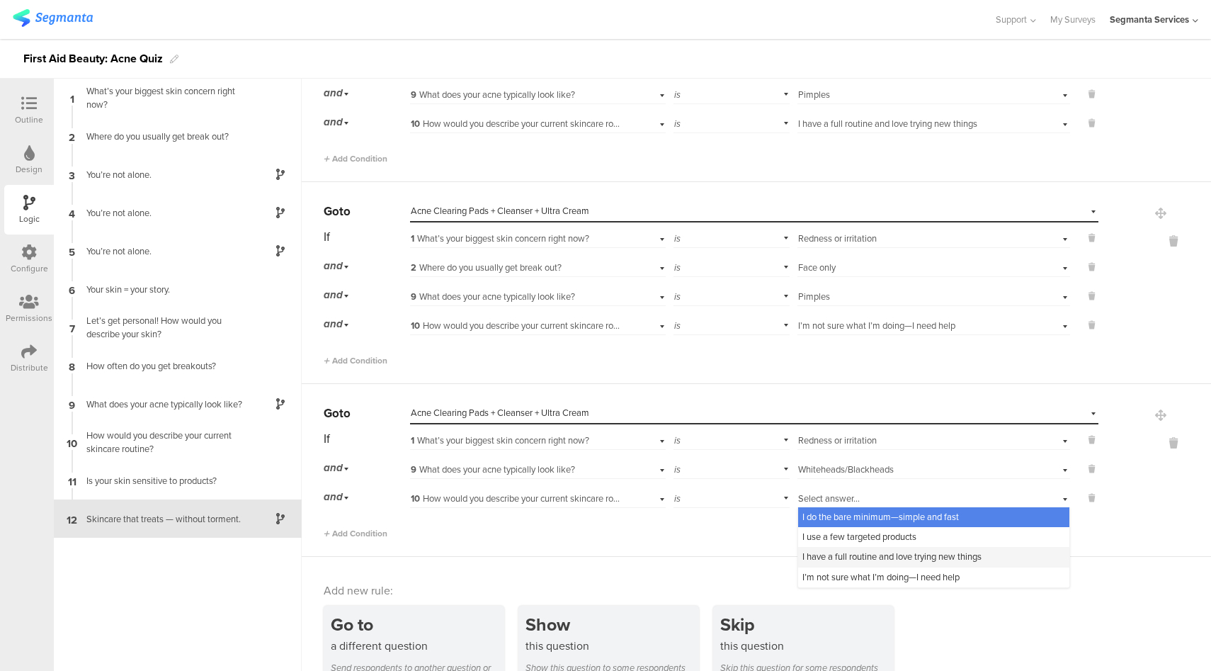
click at [851, 550] on span "I have a full routine and love trying new things" at bounding box center [892, 556] width 179 height 13
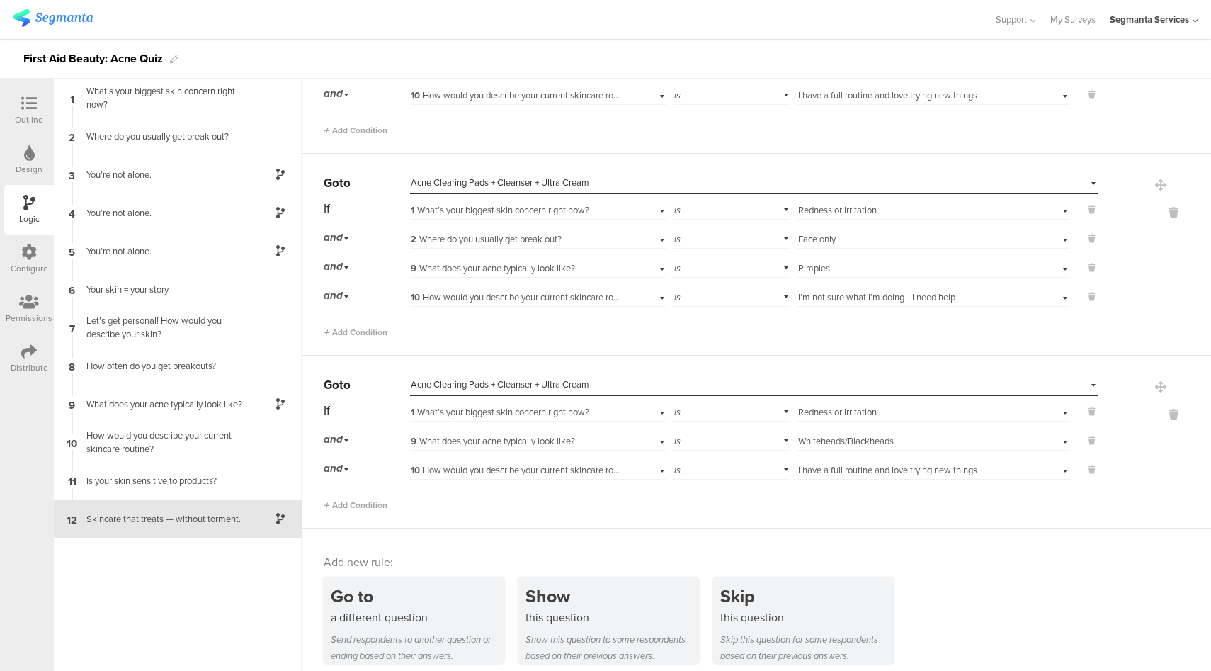
scroll to position [4042, 0]
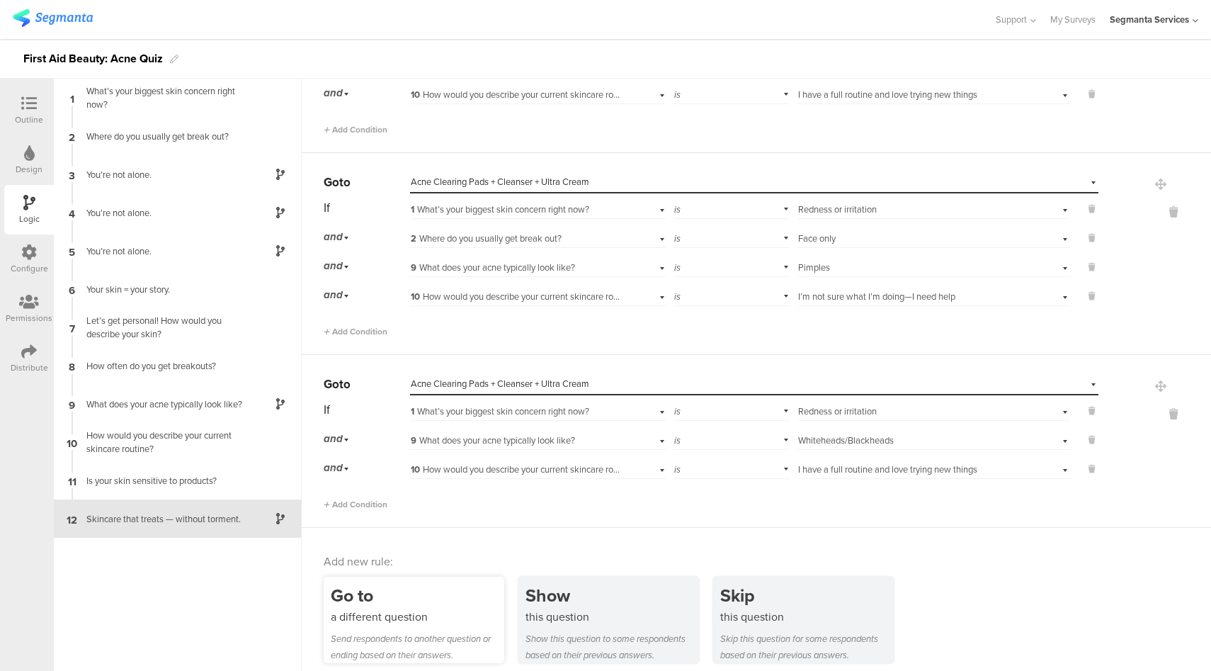
click at [427, 609] on div "a different question" at bounding box center [418, 617] width 174 height 16
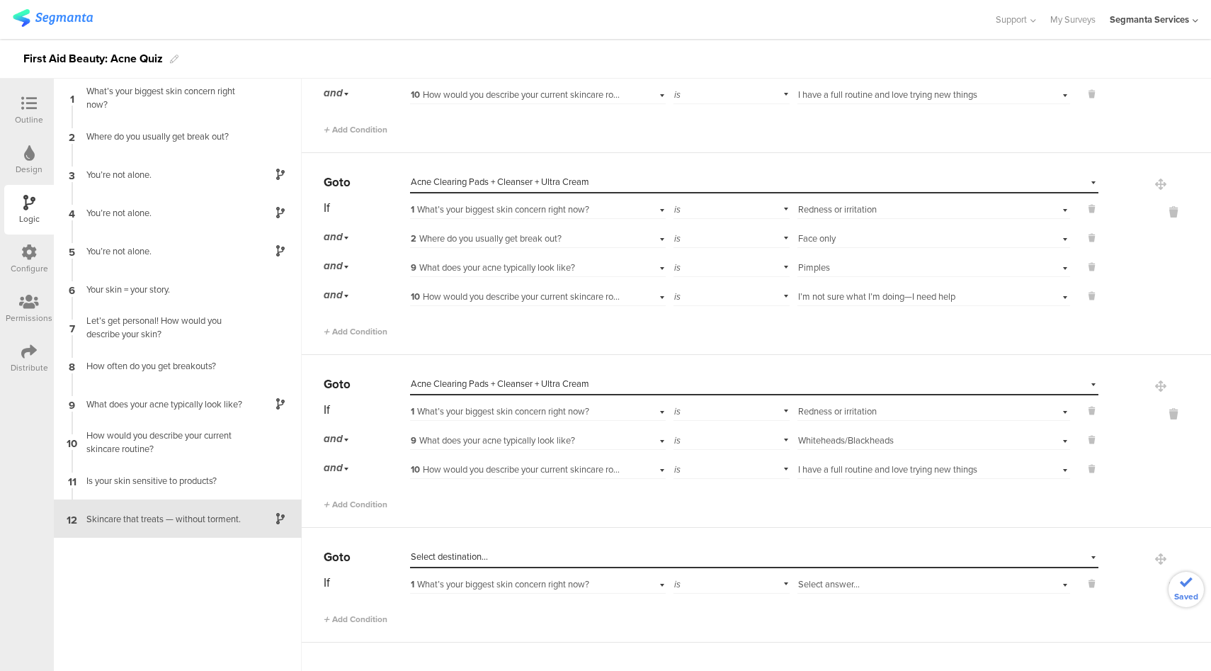
scroll to position [4157, 0]
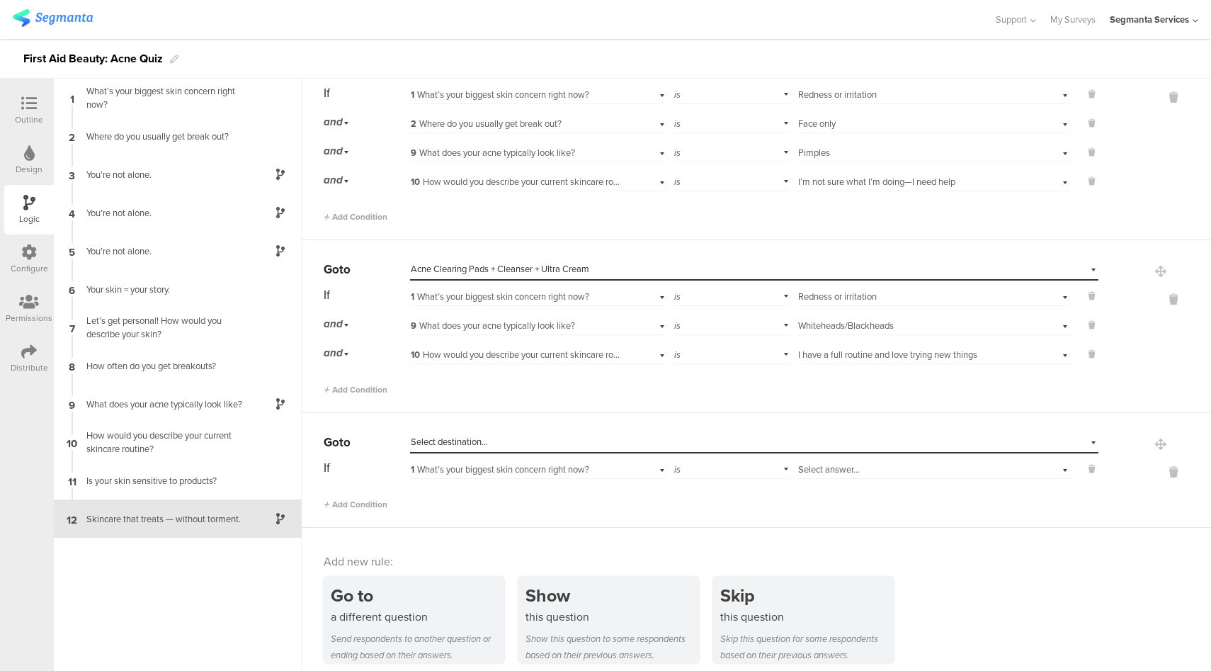
click at [529, 436] on div "Select destination..." at bounding box center [689, 442] width 557 height 13
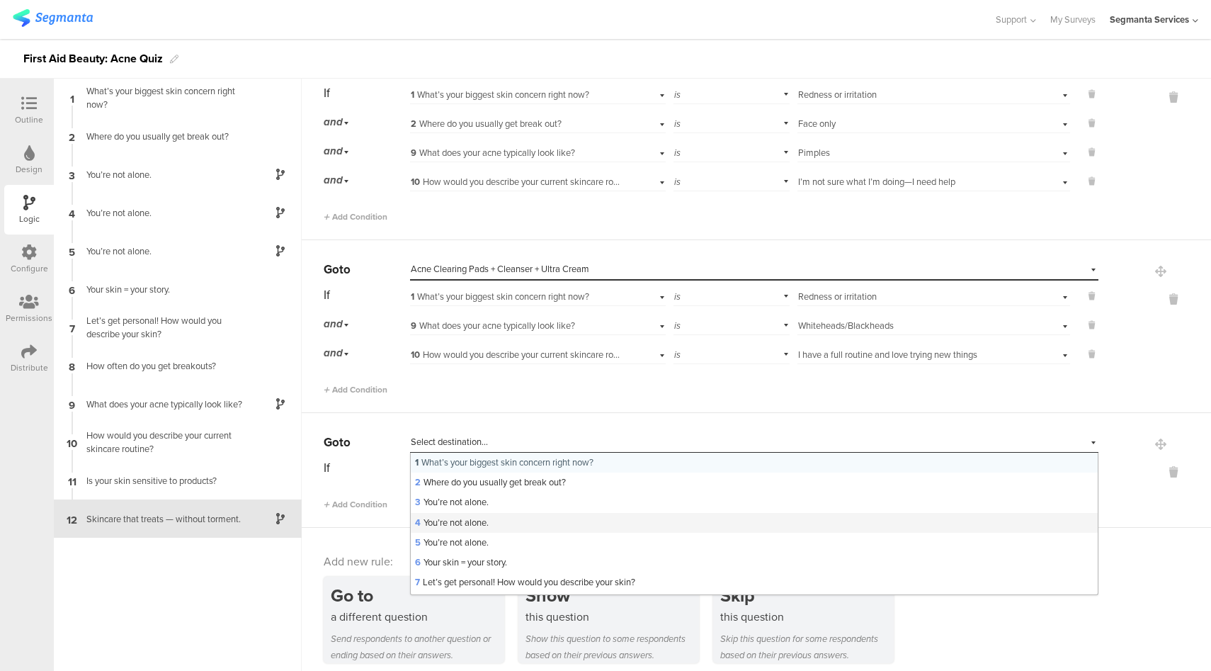
scroll to position [302, 0]
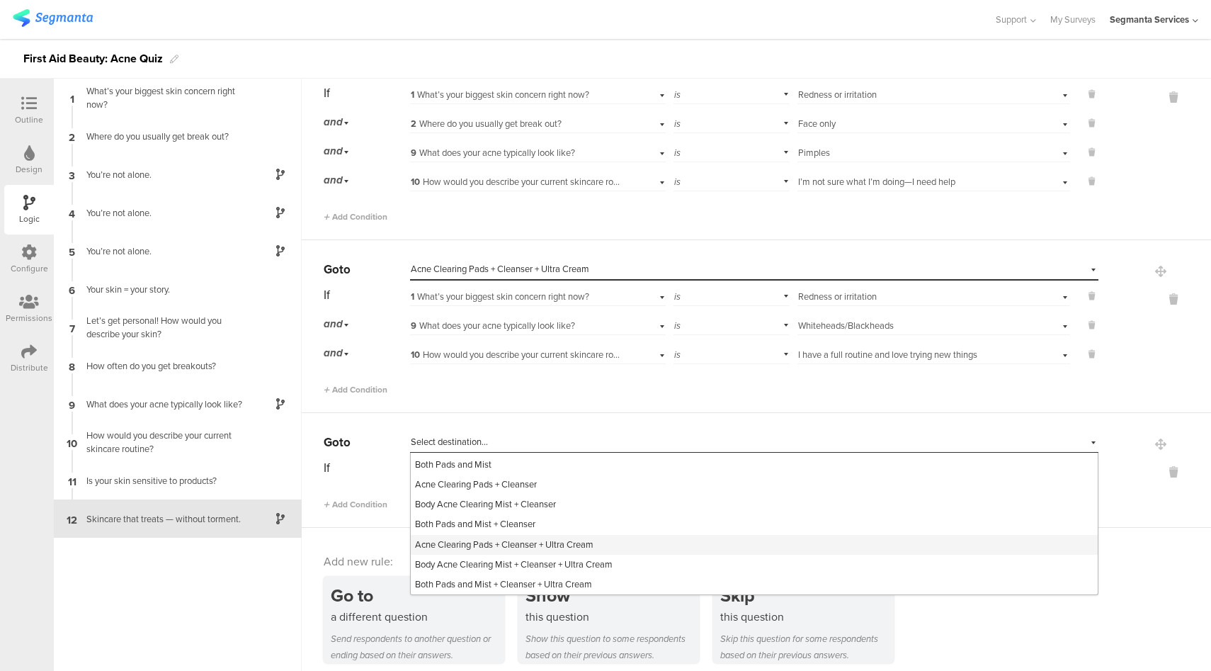
click at [541, 538] on span "Acne Clearing Pads + Cleanser + Ultra Cream" at bounding box center [504, 544] width 179 height 13
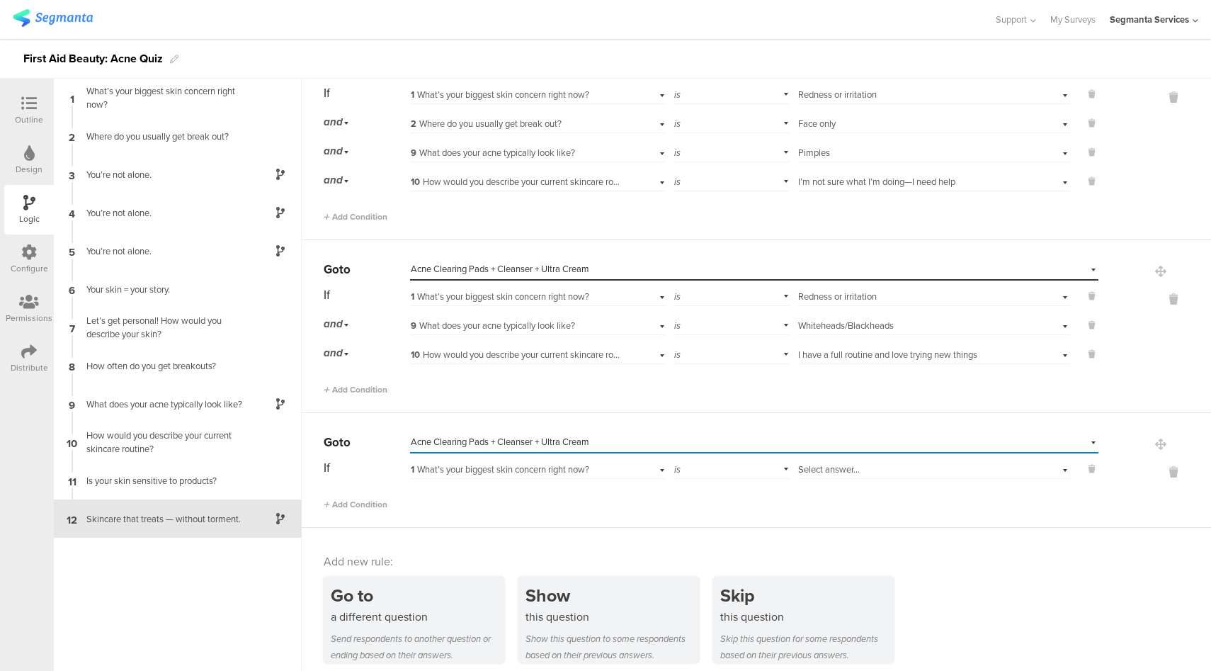
click at [861, 463] on div "Select answer..." at bounding box center [912, 469] width 228 height 13
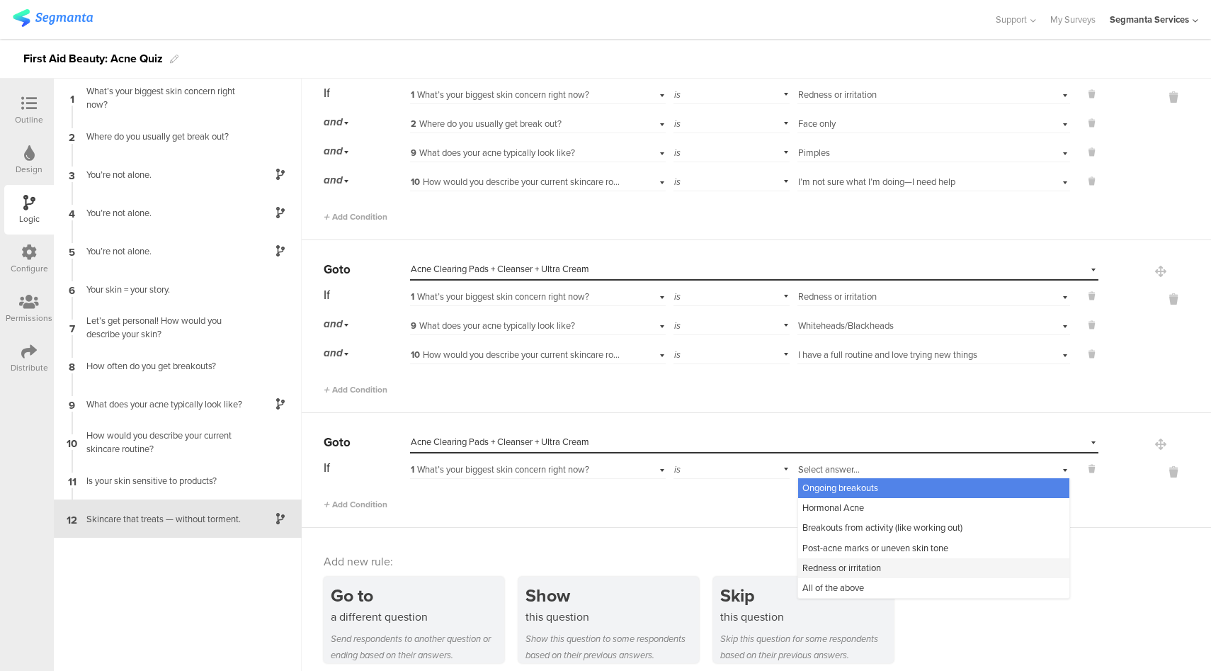
click at [848, 562] on span "Redness or irritation" at bounding box center [842, 567] width 79 height 13
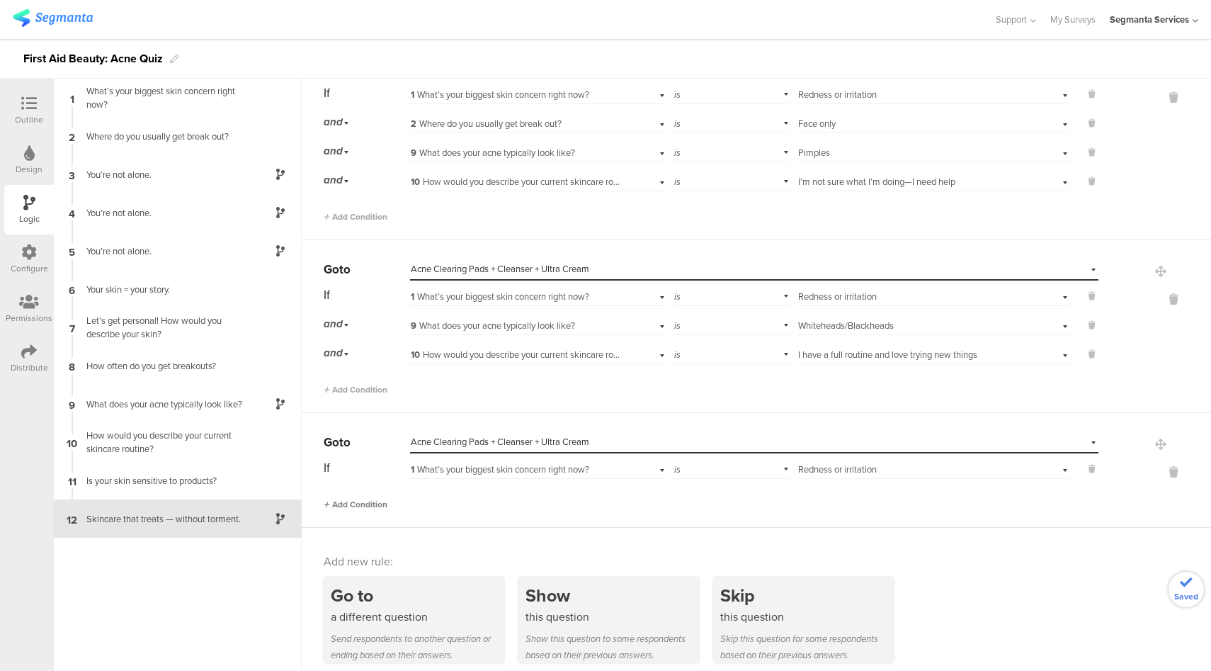
click at [361, 498] on span "Add Condition" at bounding box center [356, 504] width 64 height 13
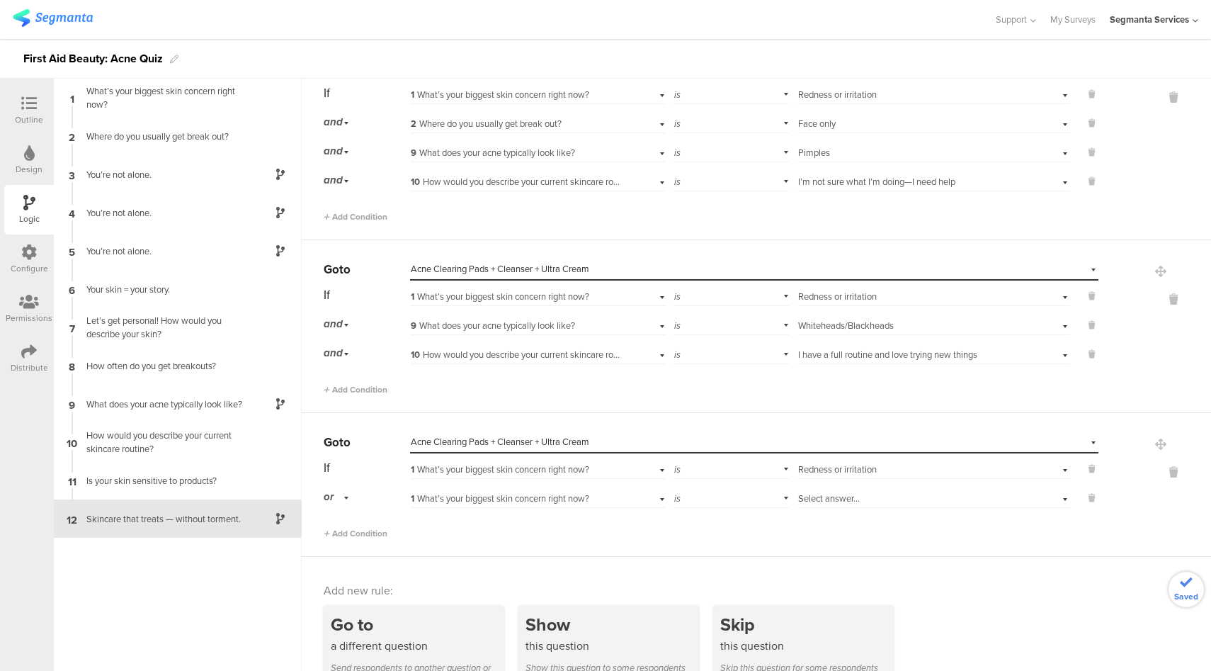
click at [337, 487] on div "or" at bounding box center [339, 497] width 30 height 22
click at [358, 538] on div "Go to Select destination... Acne Clearing Pads + Cleanser + Ultra Cream If 1 Wh…" at bounding box center [757, 485] width 910 height 144
click at [334, 492] on div "or" at bounding box center [339, 497] width 30 height 22
click at [340, 530] on span "and" at bounding box center [336, 536] width 15 height 13
click at [575, 492] on span "1 What’s your biggest skin concern right now?" at bounding box center [500, 498] width 179 height 13
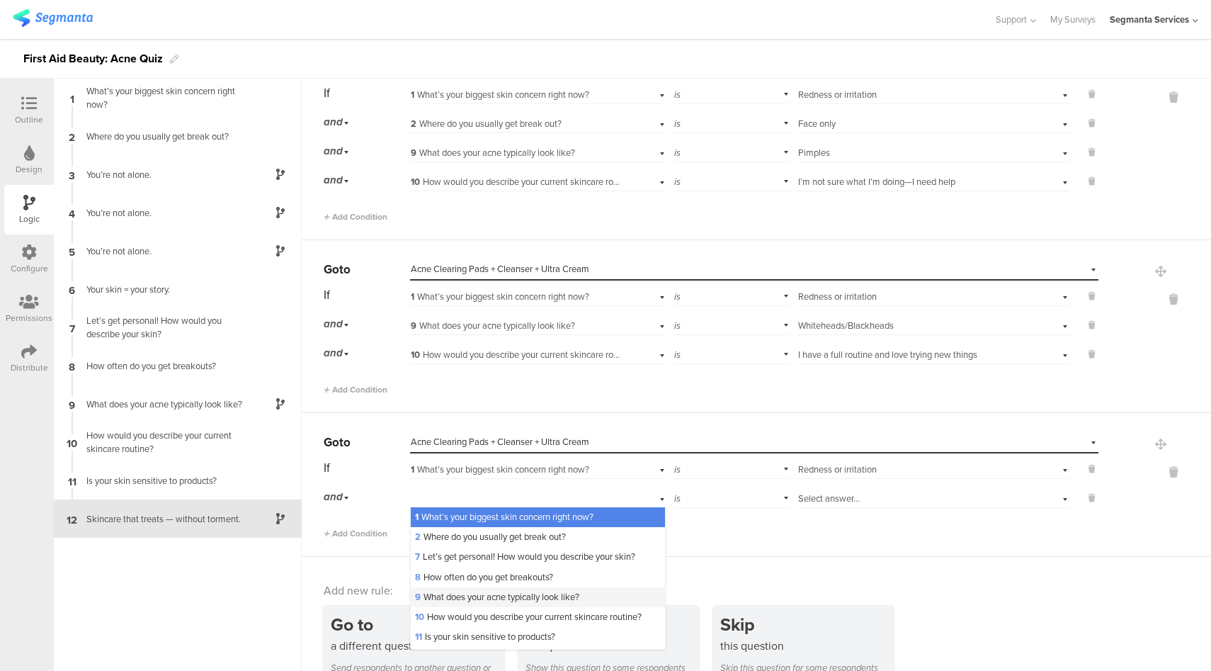
click at [466, 590] on span "9 What does your acne typically look like?" at bounding box center [497, 596] width 164 height 13
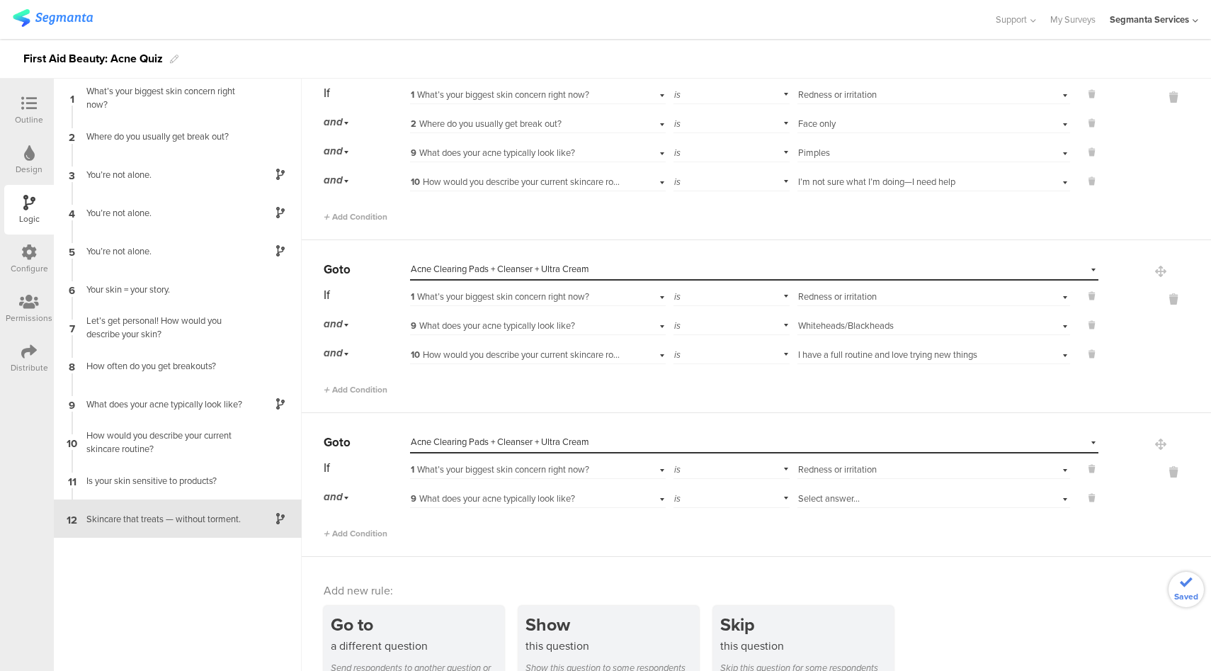
click at [821, 492] on span "Select answer..." at bounding box center [829, 498] width 62 height 13
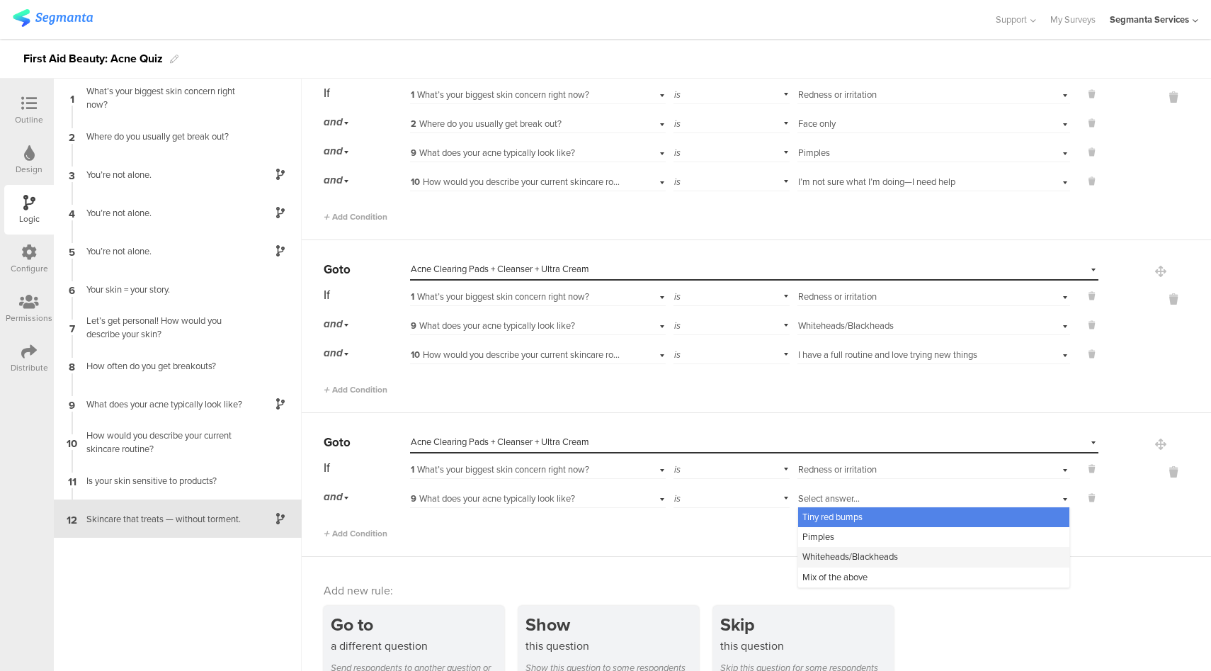
click at [834, 550] on span "Whiteheads/Blackheads" at bounding box center [851, 556] width 96 height 13
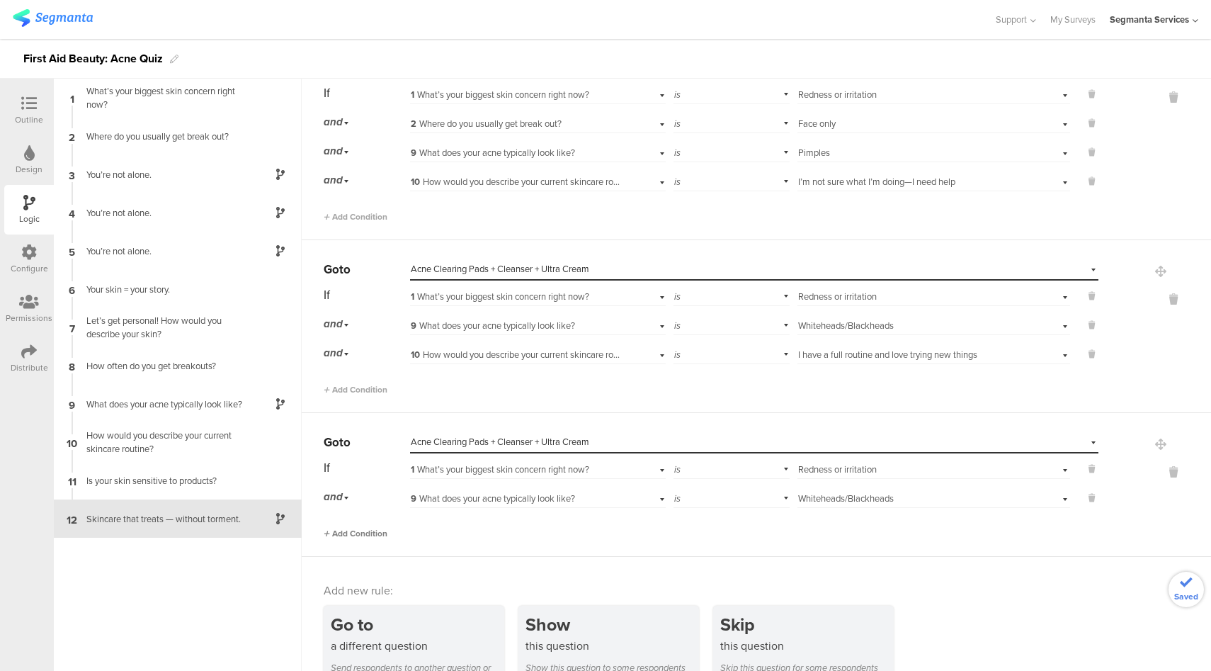
click at [369, 527] on span "Add Condition" at bounding box center [356, 533] width 64 height 13
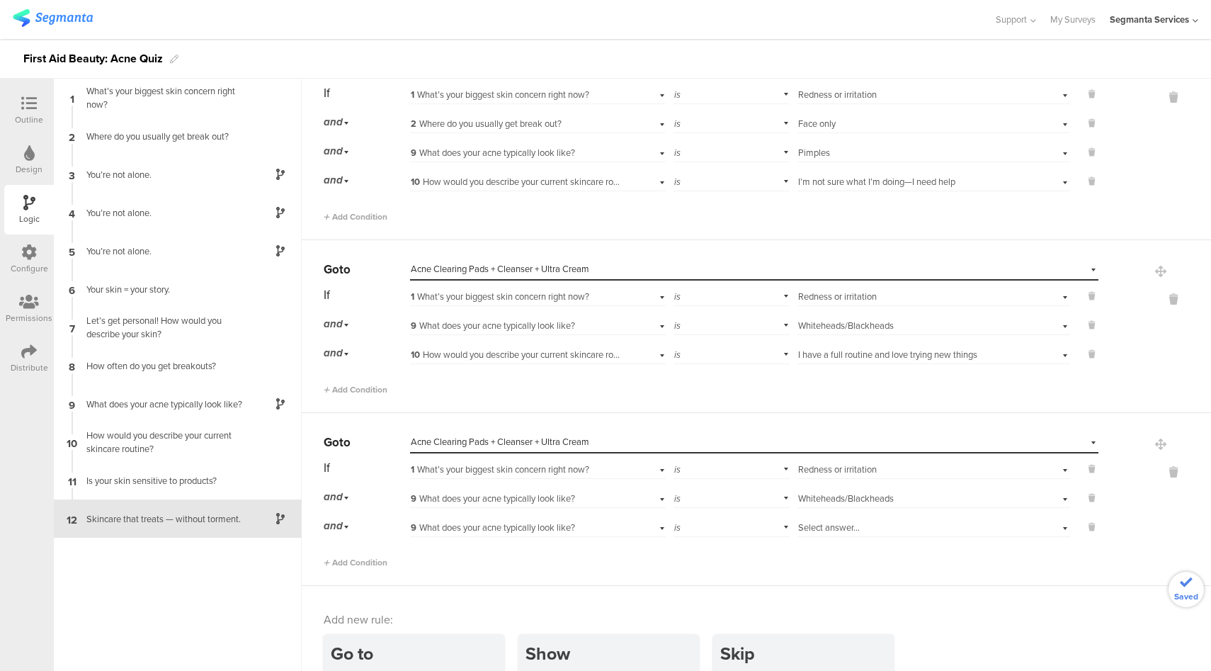
click at [567, 524] on span "9 What does your acne typically look like?" at bounding box center [493, 527] width 164 height 13
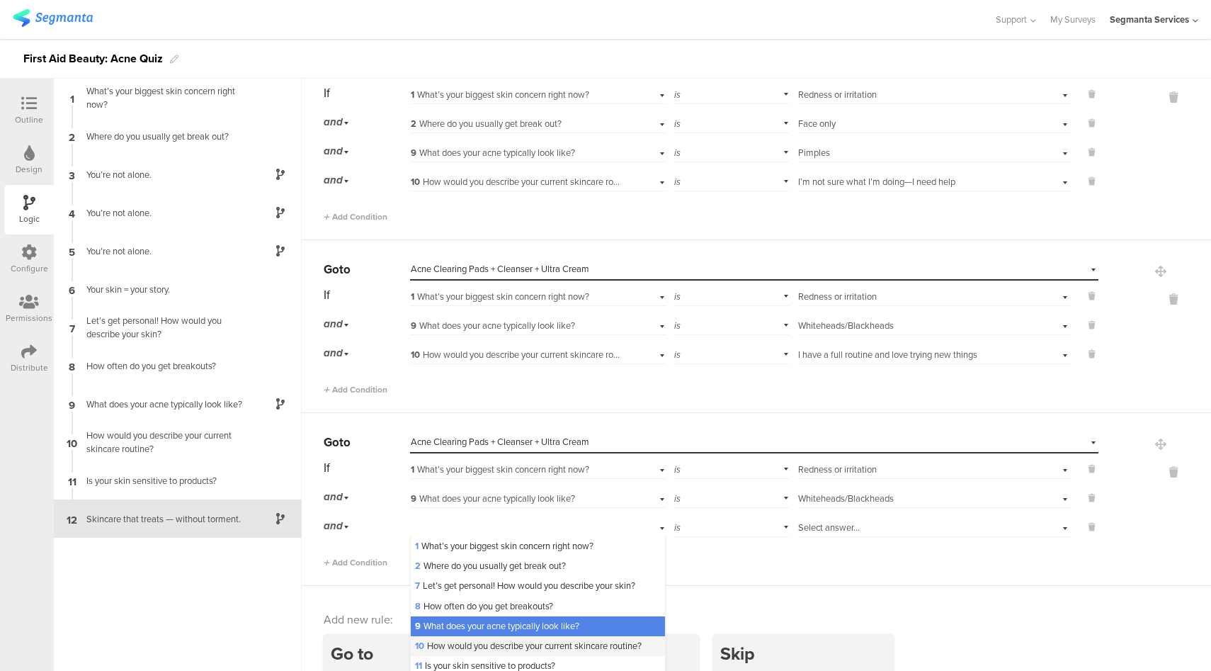
click at [504, 644] on span "10 How would you describe your current skincare routine?" at bounding box center [528, 645] width 227 height 13
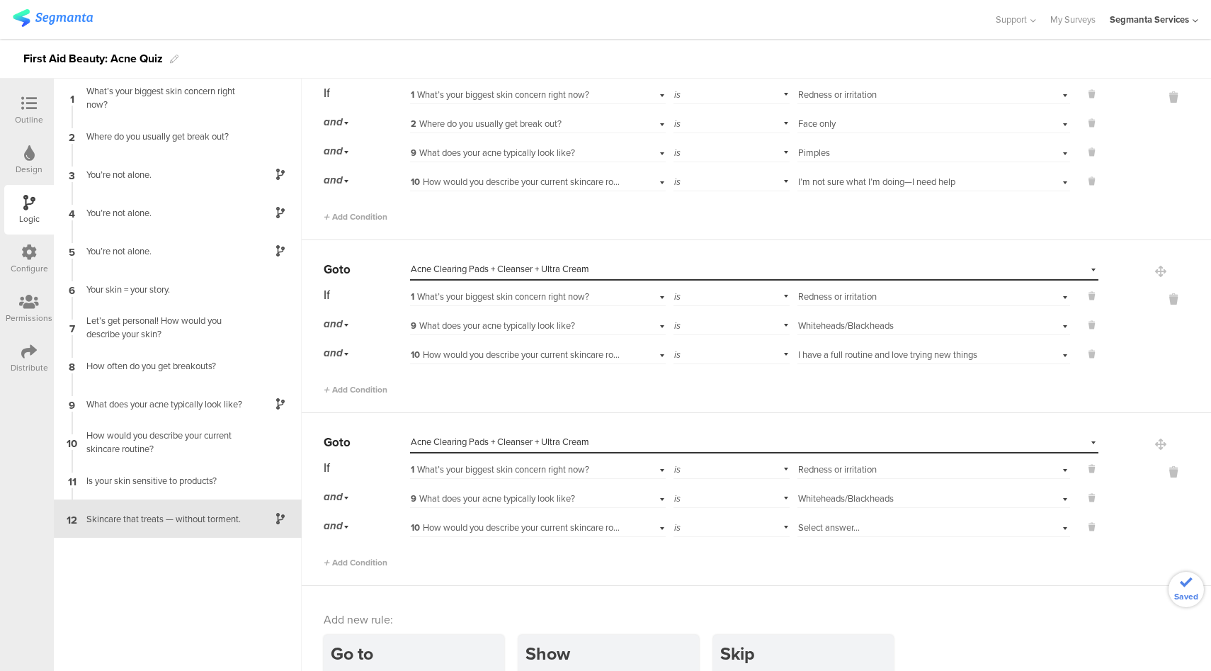
click at [859, 521] on div "Select answer..." at bounding box center [912, 527] width 228 height 13
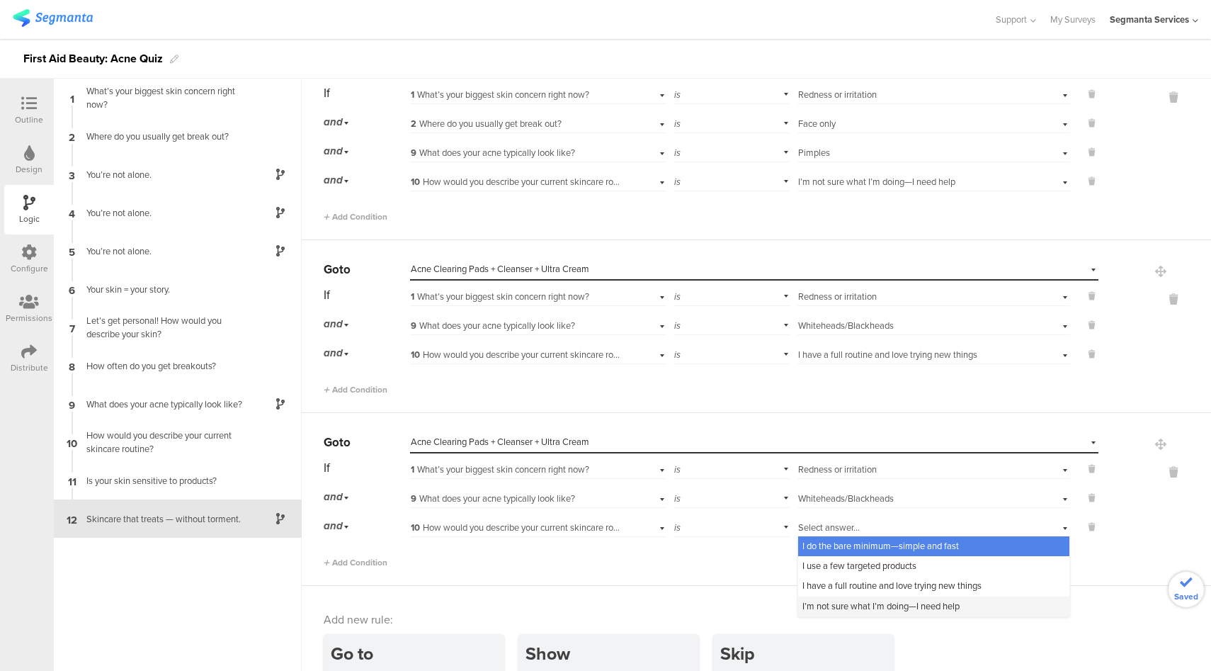
click at [830, 599] on span "I’m not sure what I’m doing—I need help" at bounding box center [881, 605] width 157 height 13
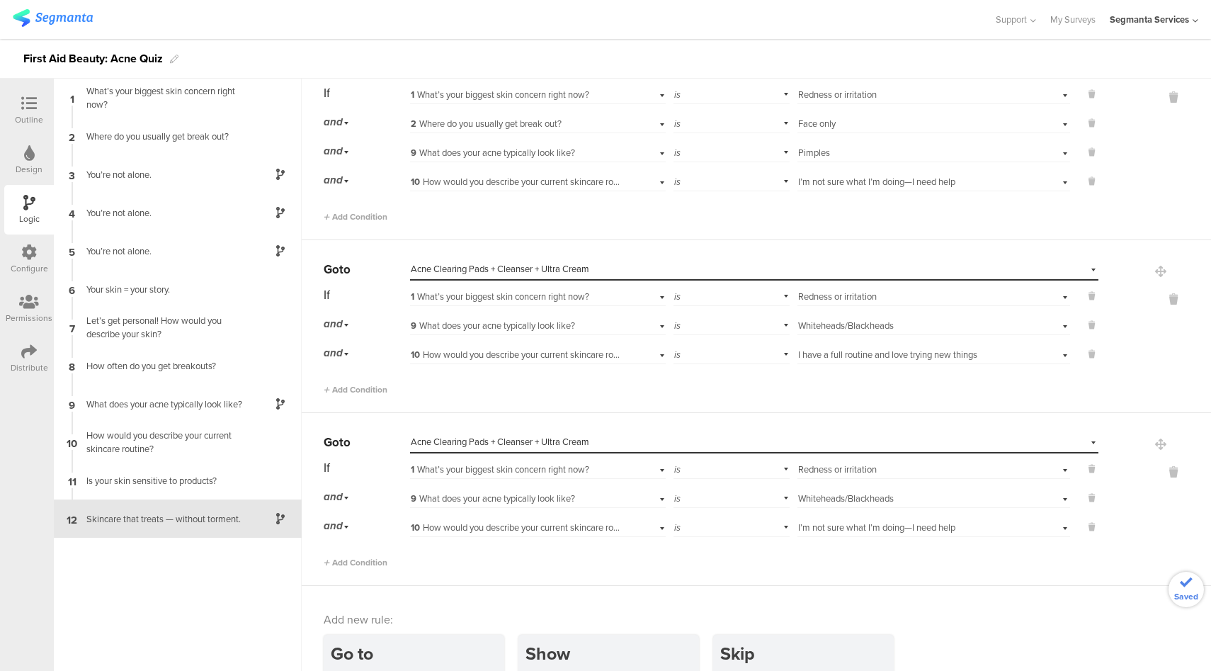
click at [959, 611] on div "Add new rule:" at bounding box center [757, 619] width 867 height 16
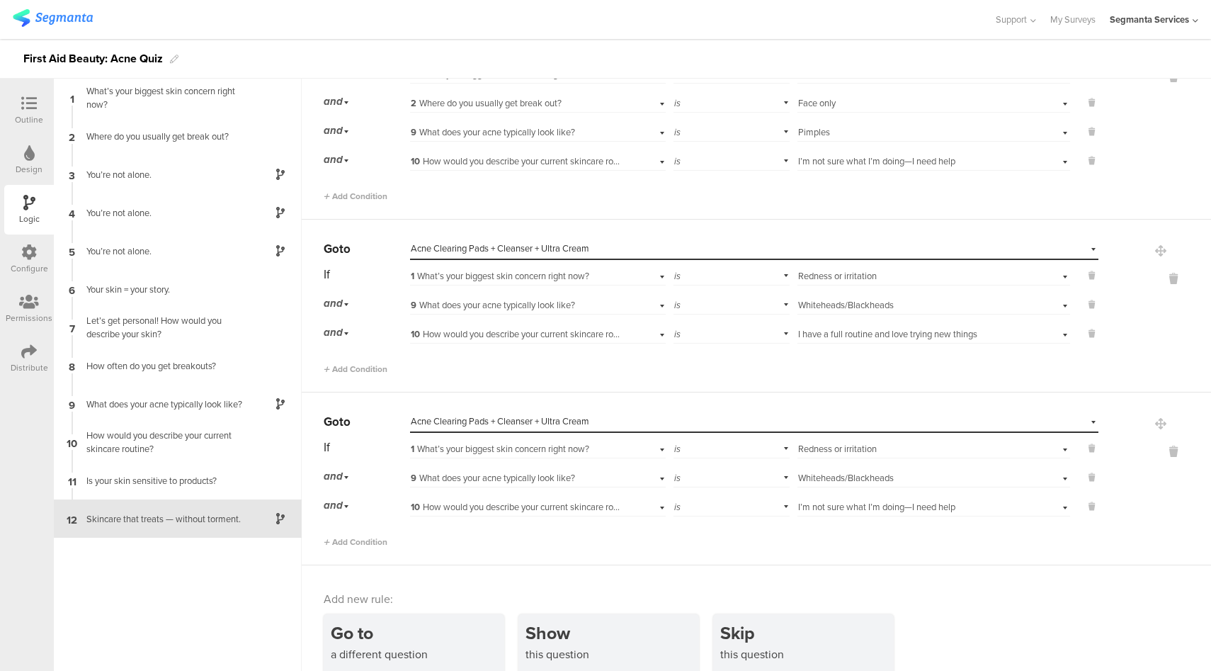
scroll to position [4215, 0]
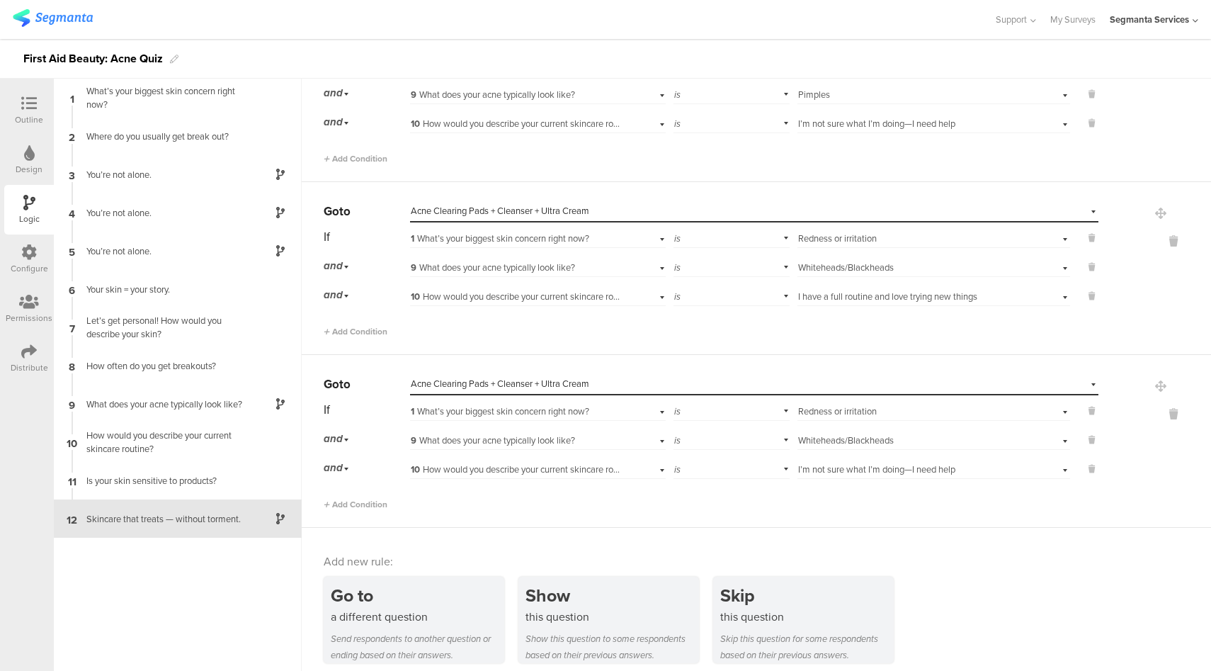
scroll to position [4215, 0]
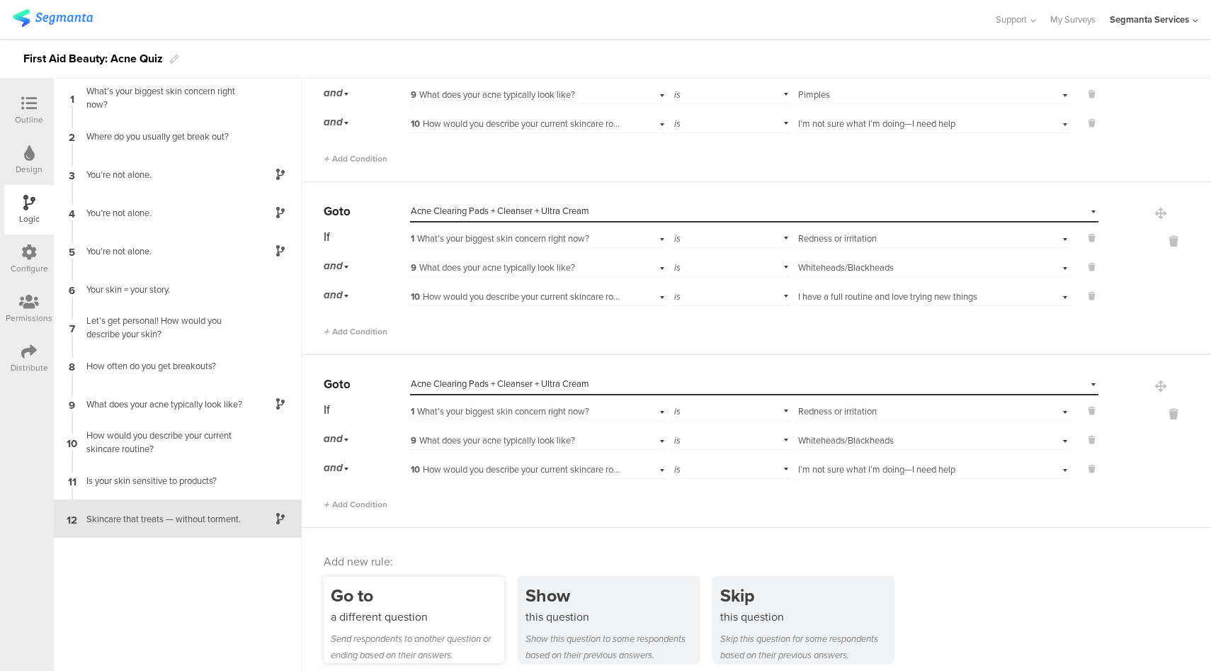
click at [438, 594] on div "Go to" at bounding box center [418, 595] width 174 height 26
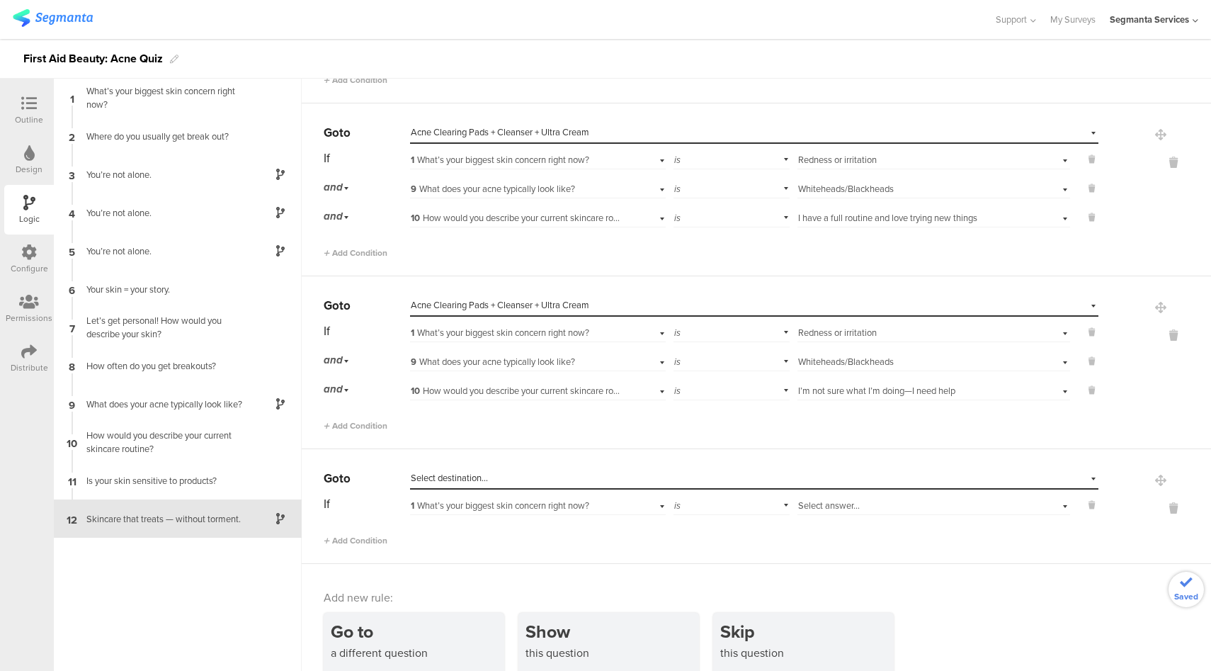
scroll to position [4329, 0]
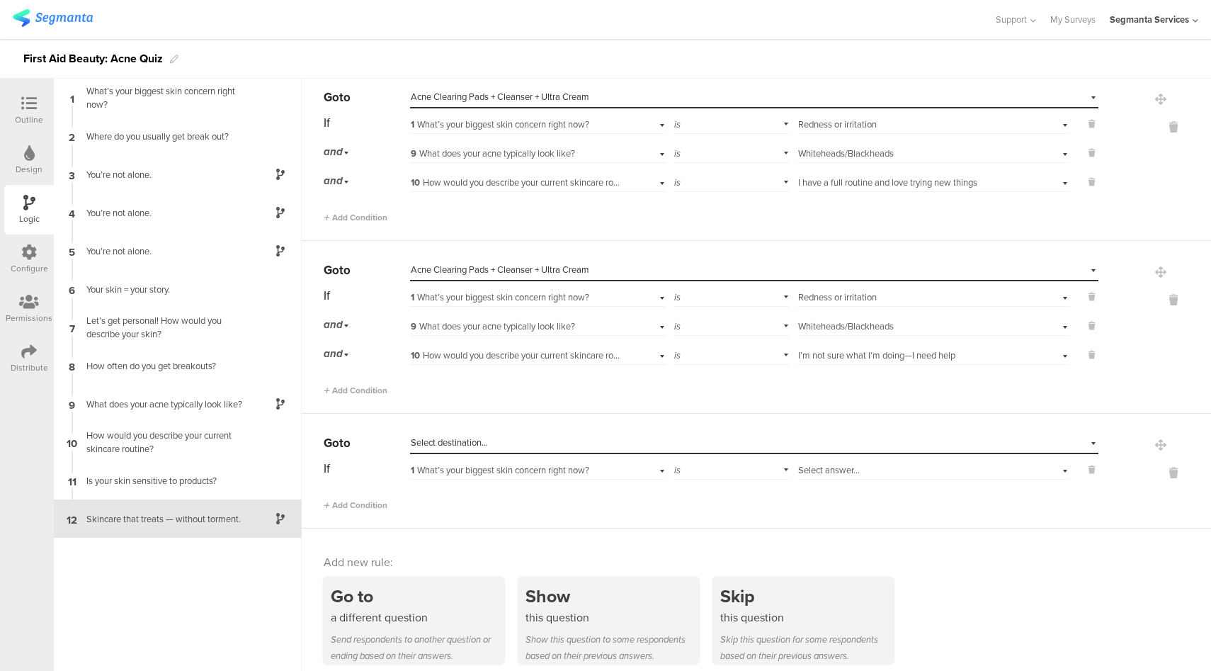
click at [487, 437] on div "Select destination..." at bounding box center [689, 442] width 557 height 13
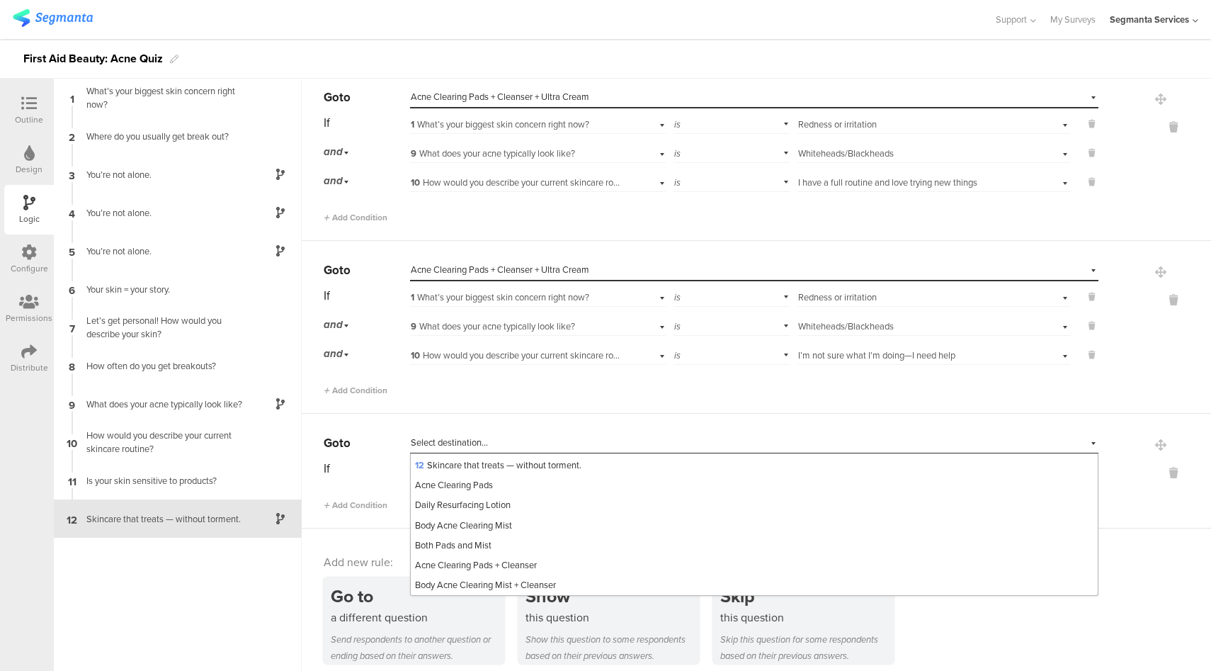
scroll to position [302, 0]
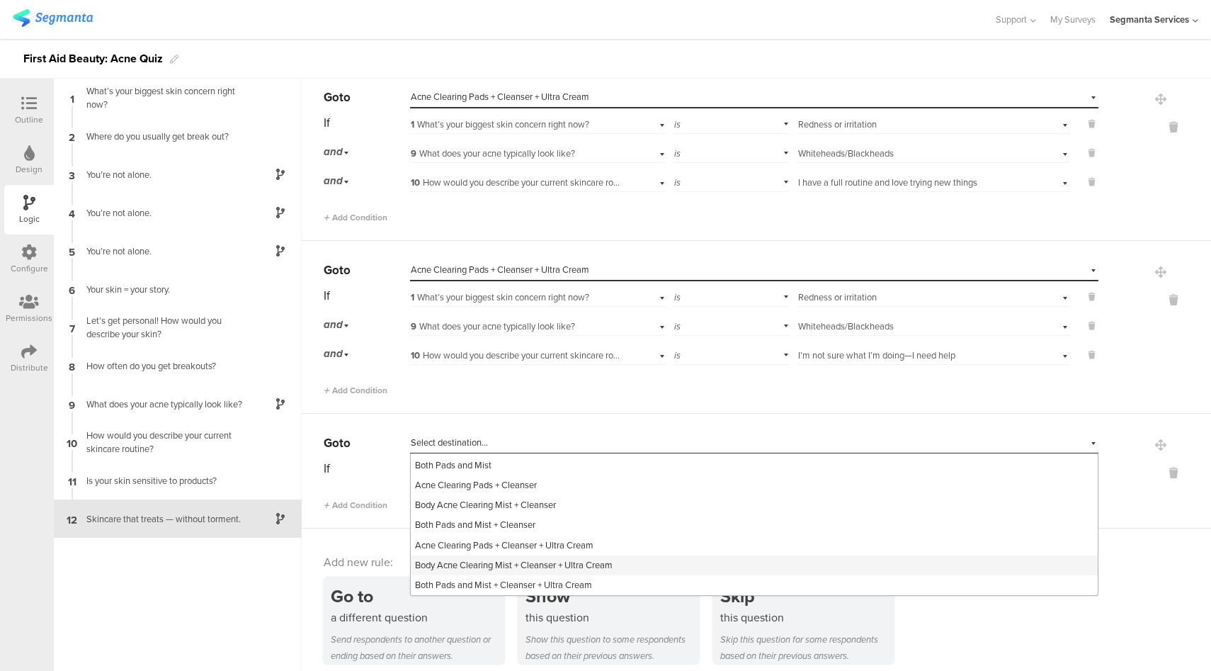
click at [503, 558] on span "Body Acne Clearing Mist + Cleanser + Ultra Cream" at bounding box center [514, 564] width 198 height 13
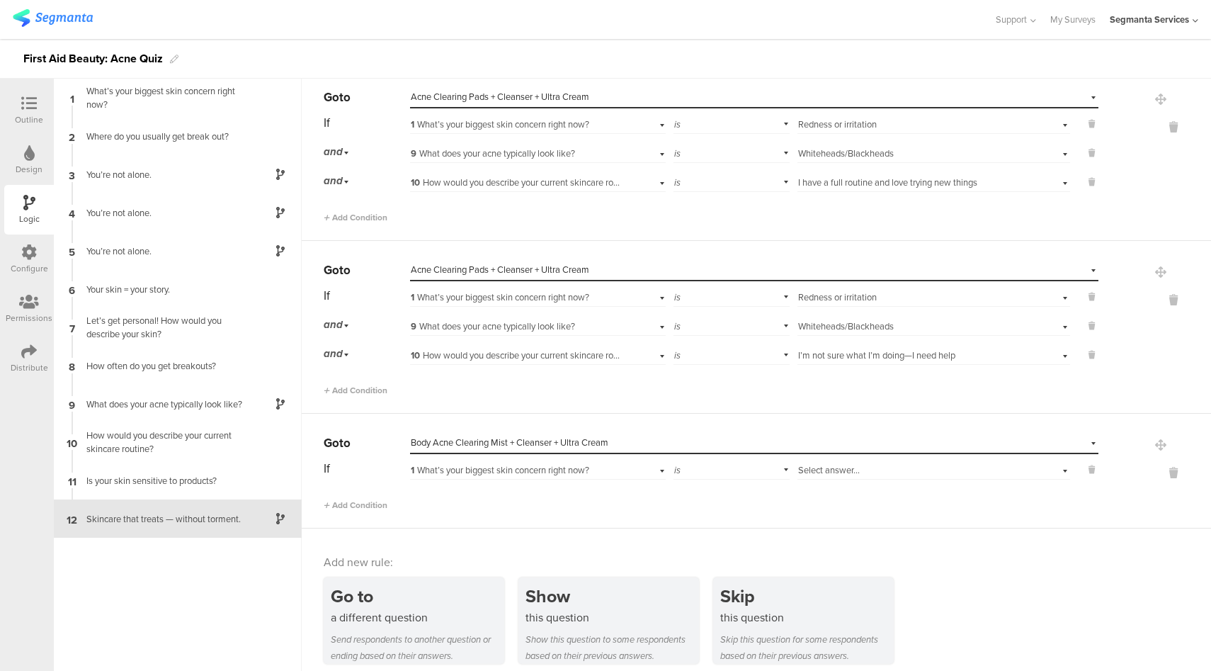
click at [541, 463] on span "1 What’s your biggest skin concern right now?" at bounding box center [500, 469] width 179 height 13
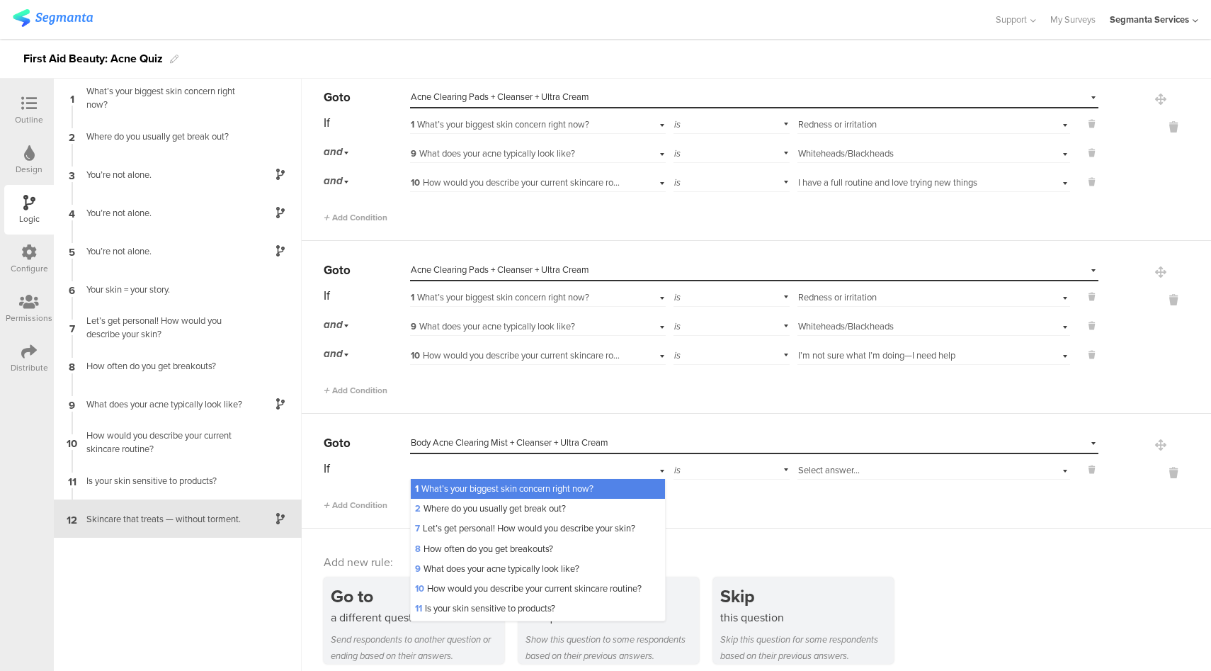
click at [804, 467] on div "Select answer..." at bounding box center [934, 469] width 273 height 22
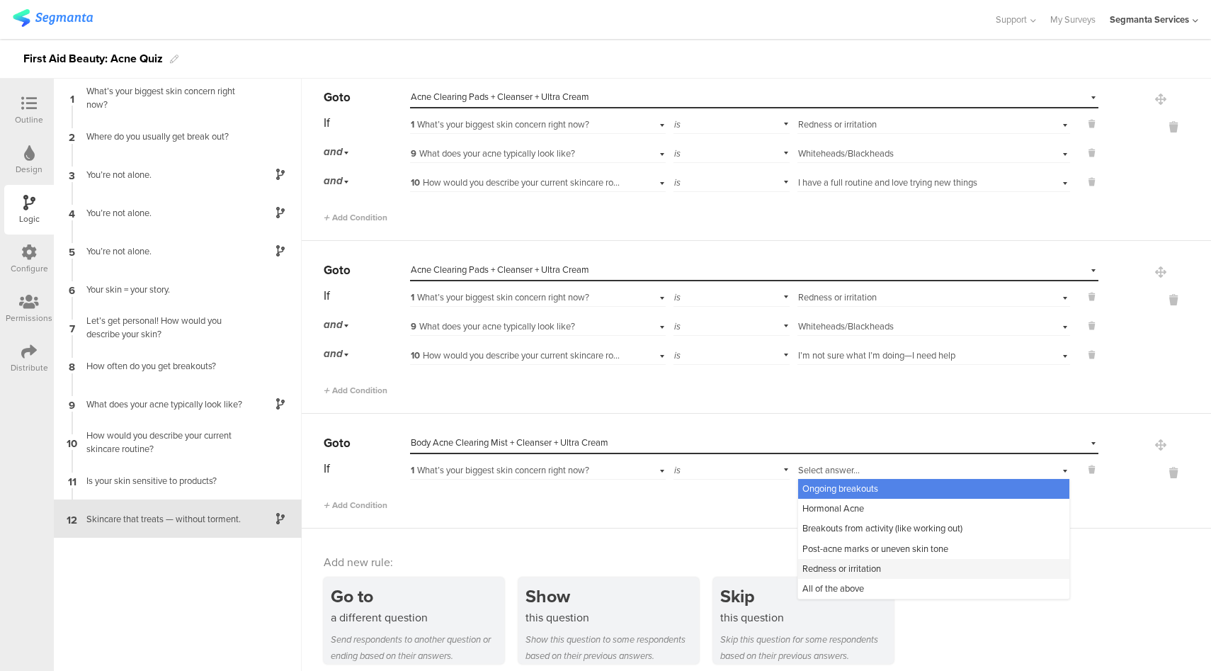
click at [839, 562] on span "Redness or irritation" at bounding box center [842, 568] width 79 height 13
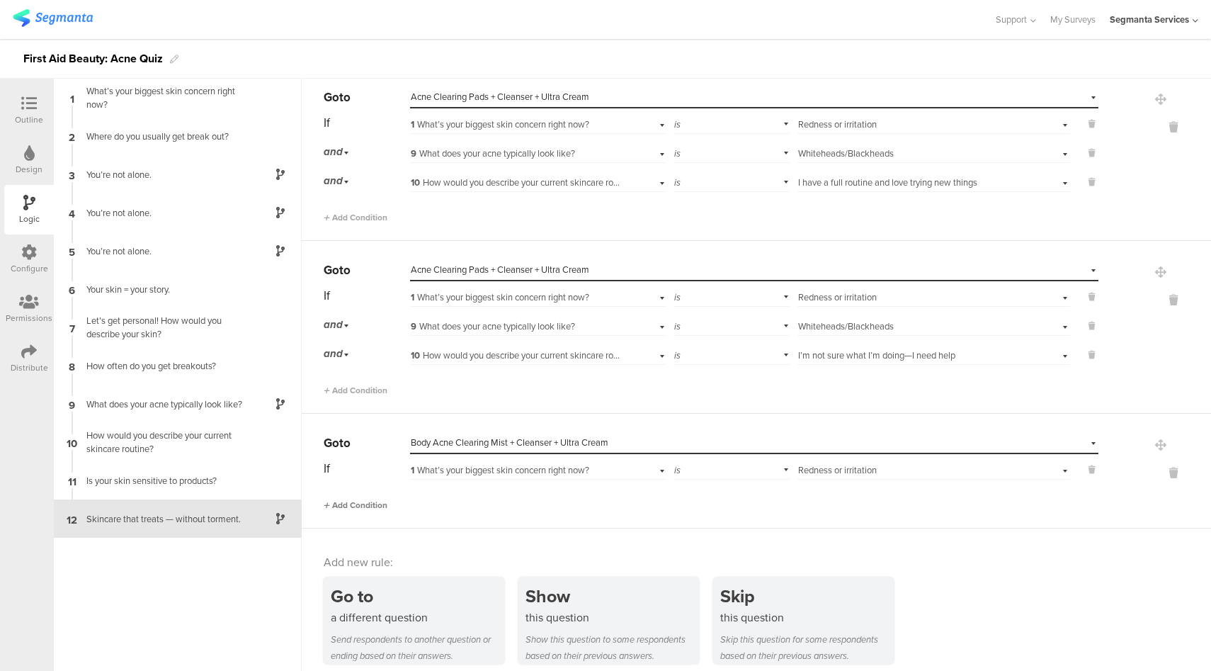
click at [371, 499] on span "Add Condition" at bounding box center [356, 505] width 64 height 13
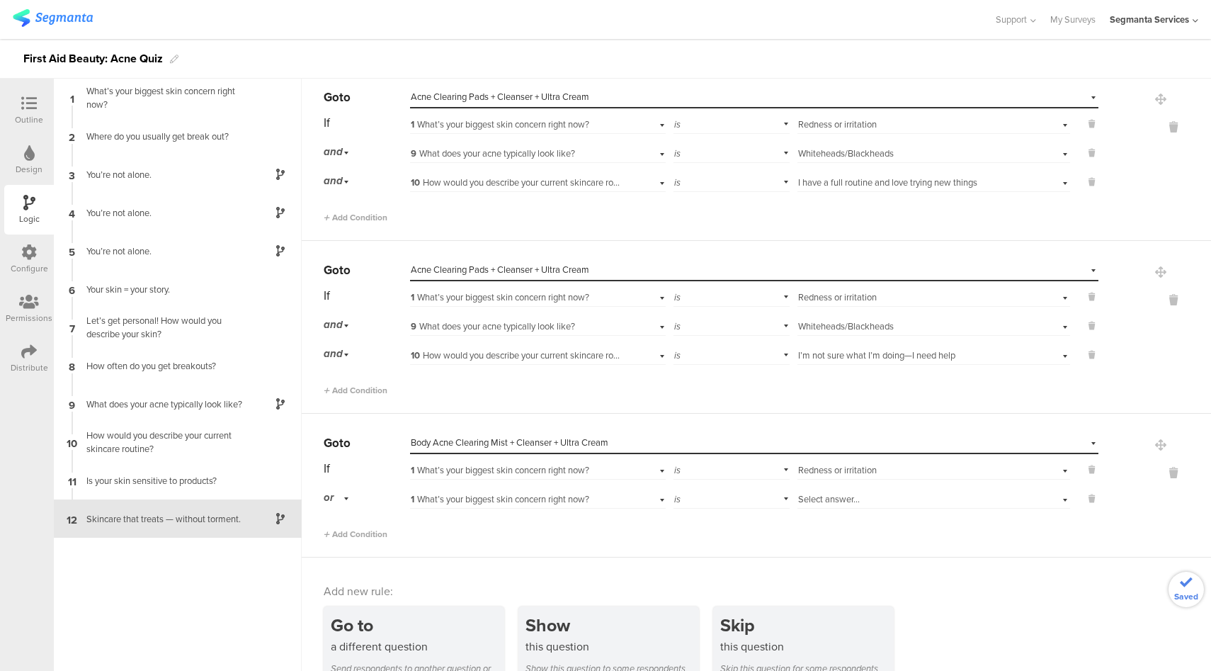
click at [332, 491] on span "or" at bounding box center [329, 498] width 10 height 16
click at [345, 528] on div "and" at bounding box center [366, 538] width 84 height 20
click at [510, 492] on span "1 What’s your biggest skin concern right now?" at bounding box center [500, 498] width 179 height 13
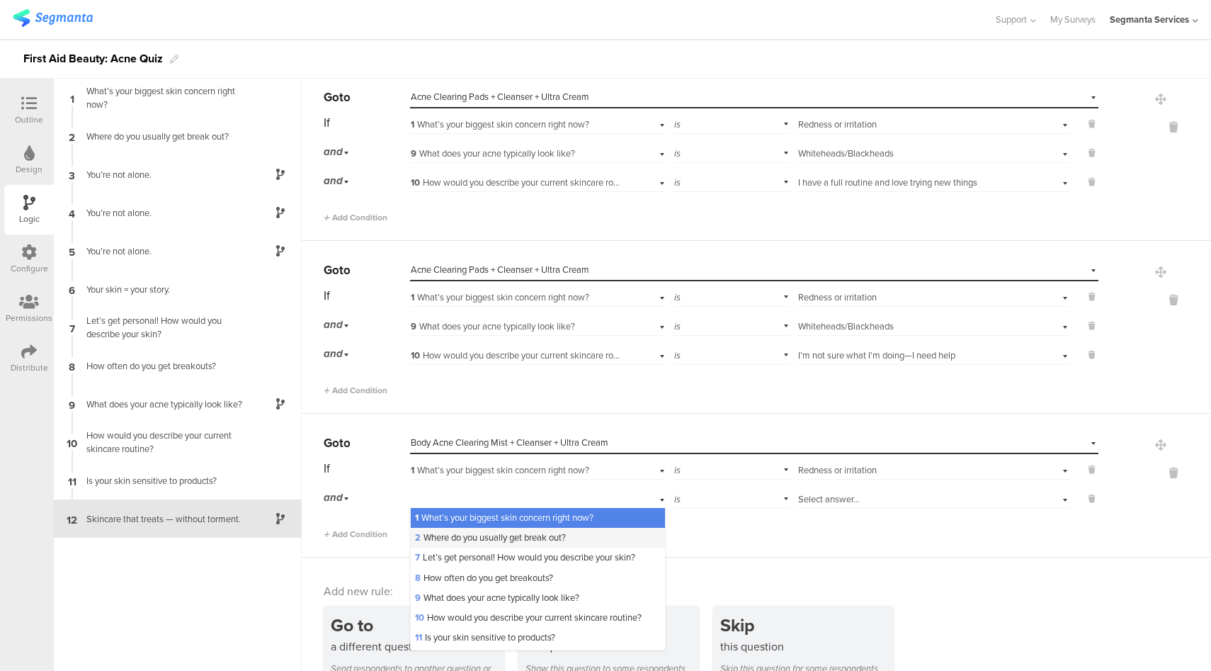
click at [466, 534] on div "2 Where do you usually get break out?" at bounding box center [538, 538] width 254 height 20
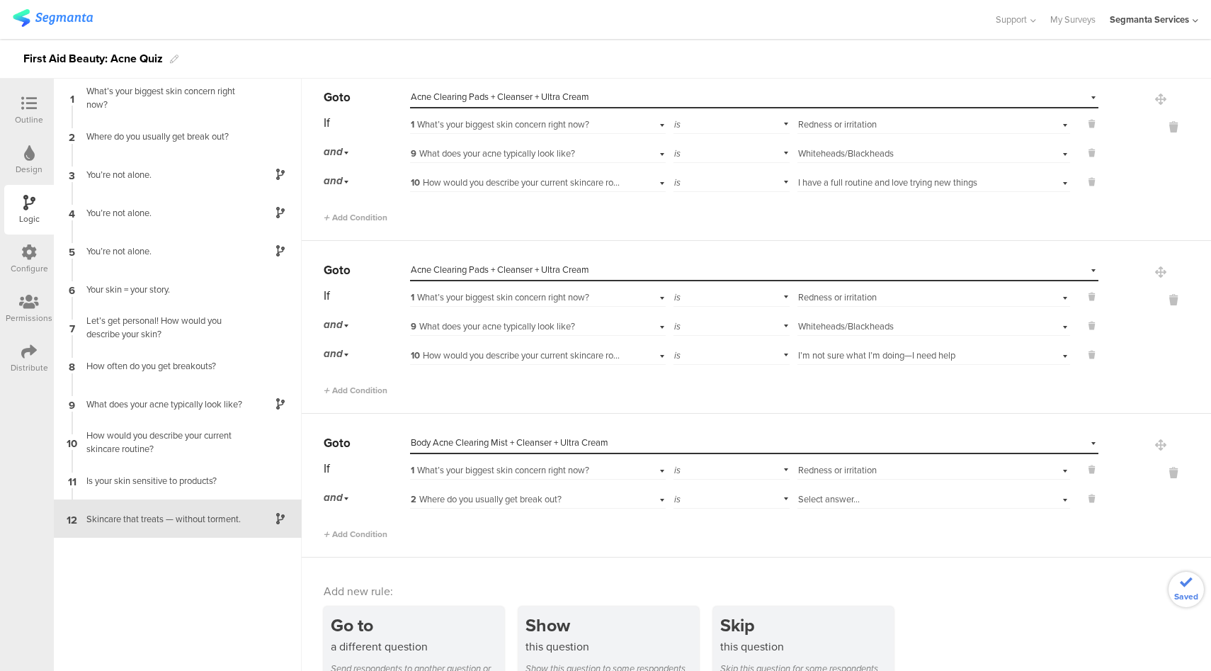
click at [830, 493] on span "Select answer..." at bounding box center [829, 498] width 62 height 13
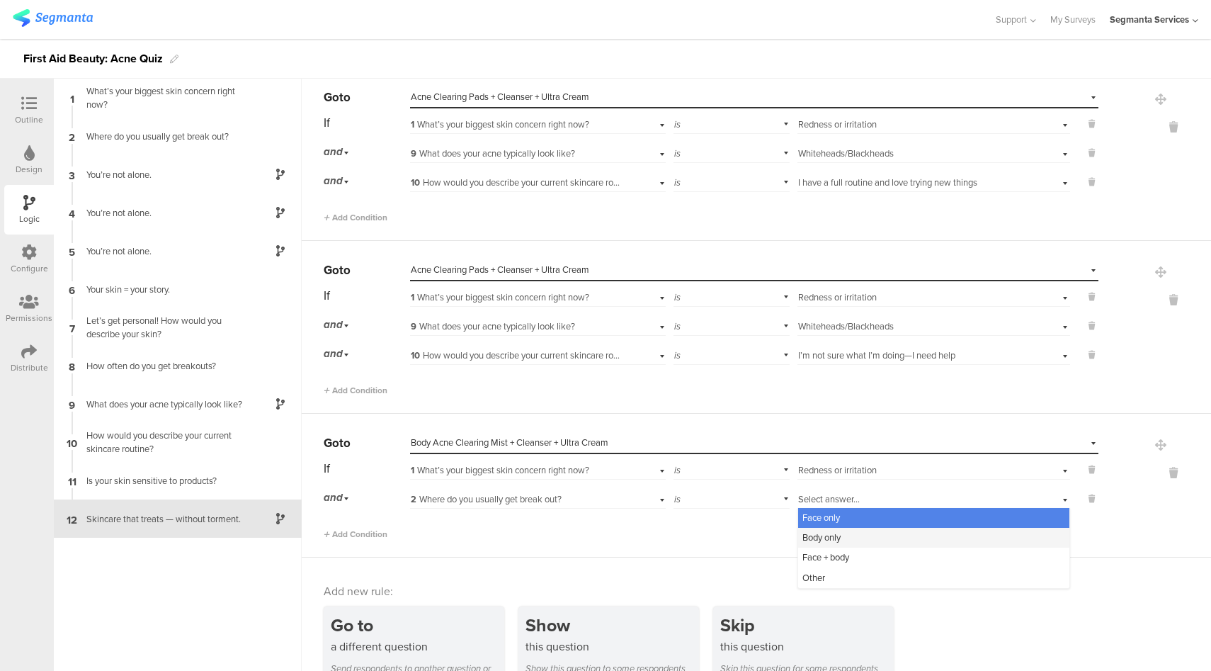
click at [820, 531] on span "Body only" at bounding box center [822, 537] width 38 height 13
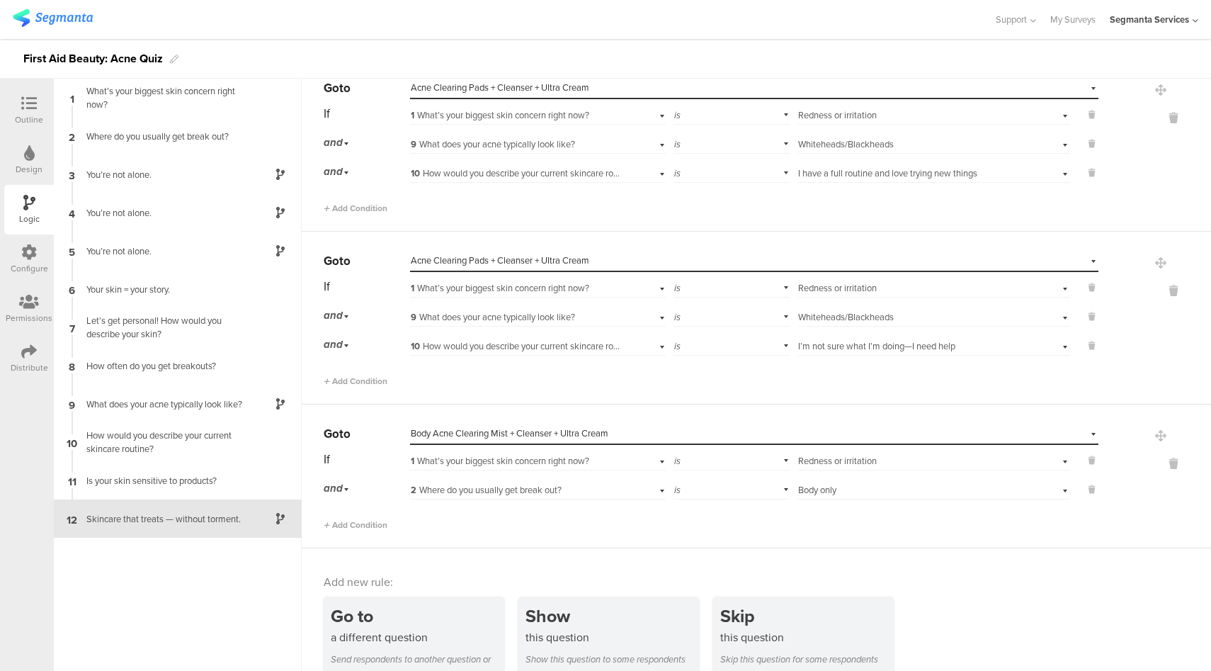
scroll to position [4358, 0]
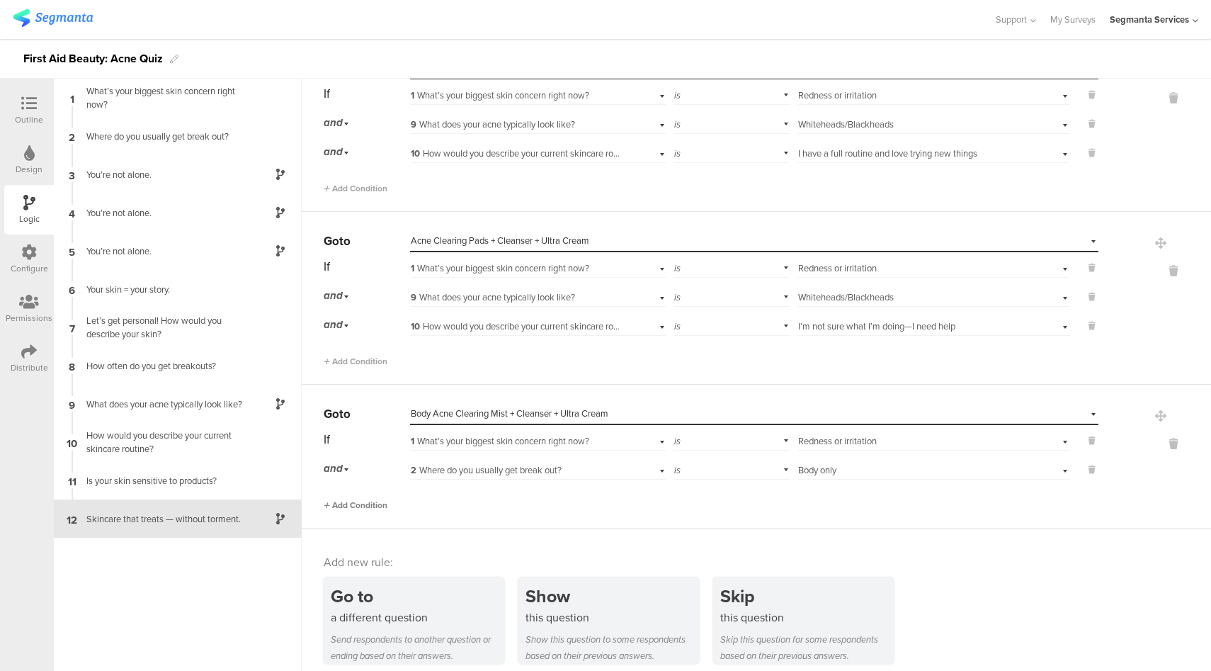
click at [371, 499] on span "Add Condition" at bounding box center [356, 505] width 64 height 13
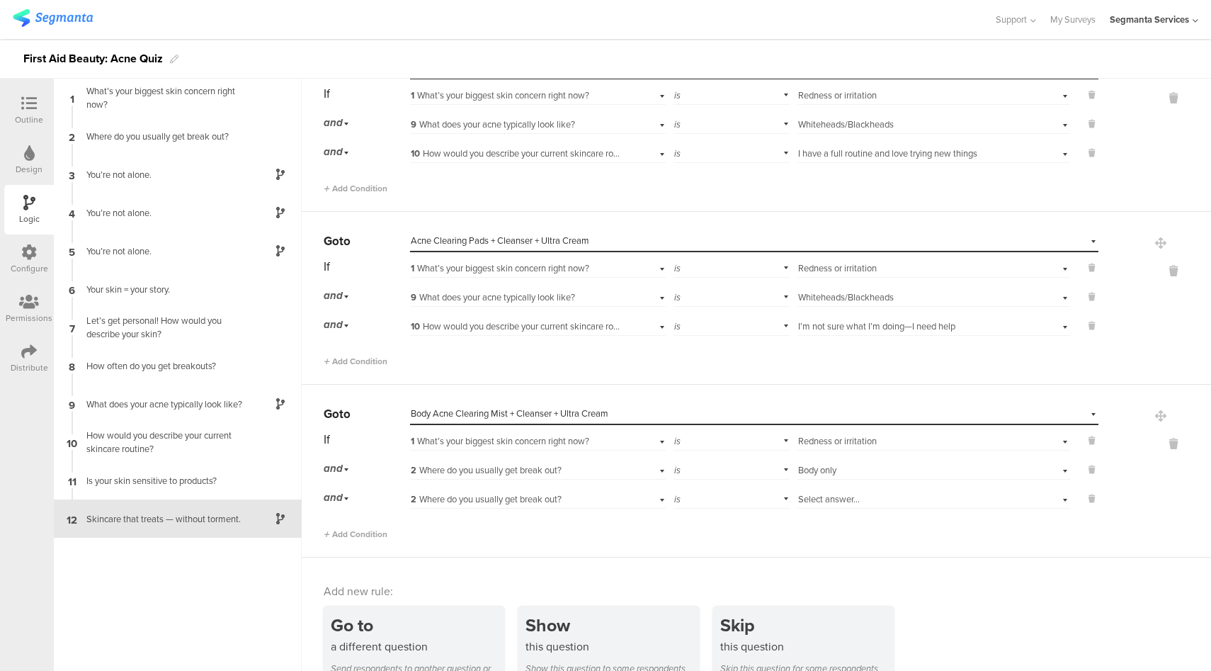
click at [582, 493] on div "2 Where do you usually get break out?" at bounding box center [517, 499] width 213 height 13
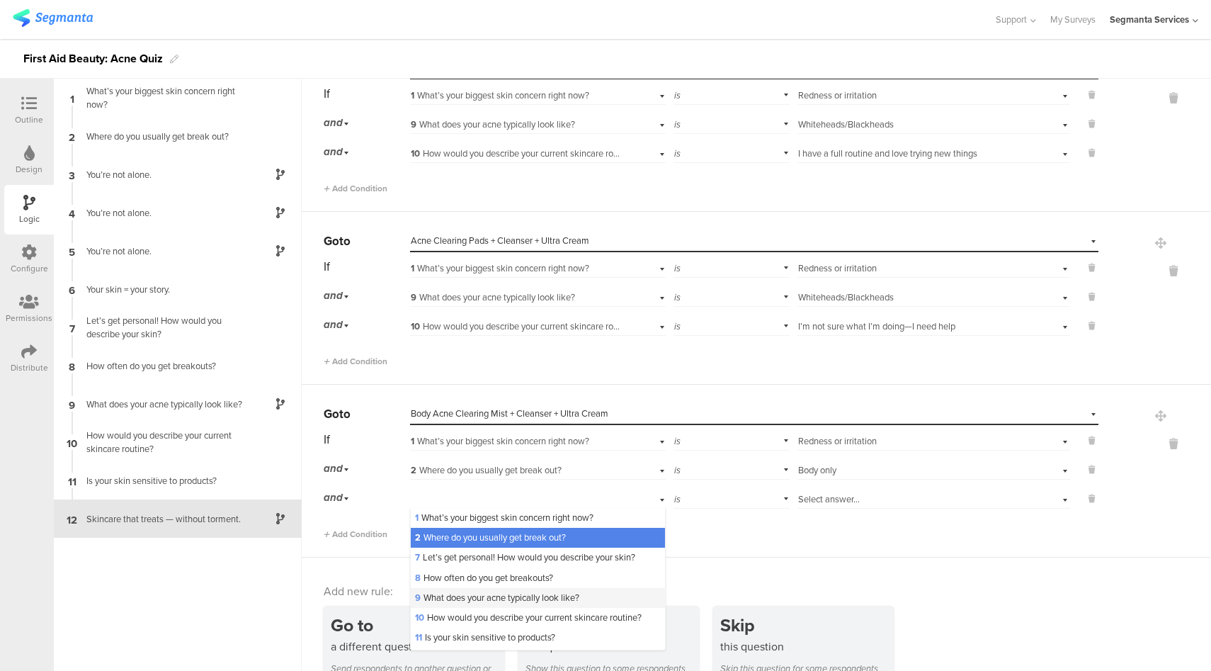
click at [504, 594] on span "9 What does your acne typically look like?" at bounding box center [497, 597] width 164 height 13
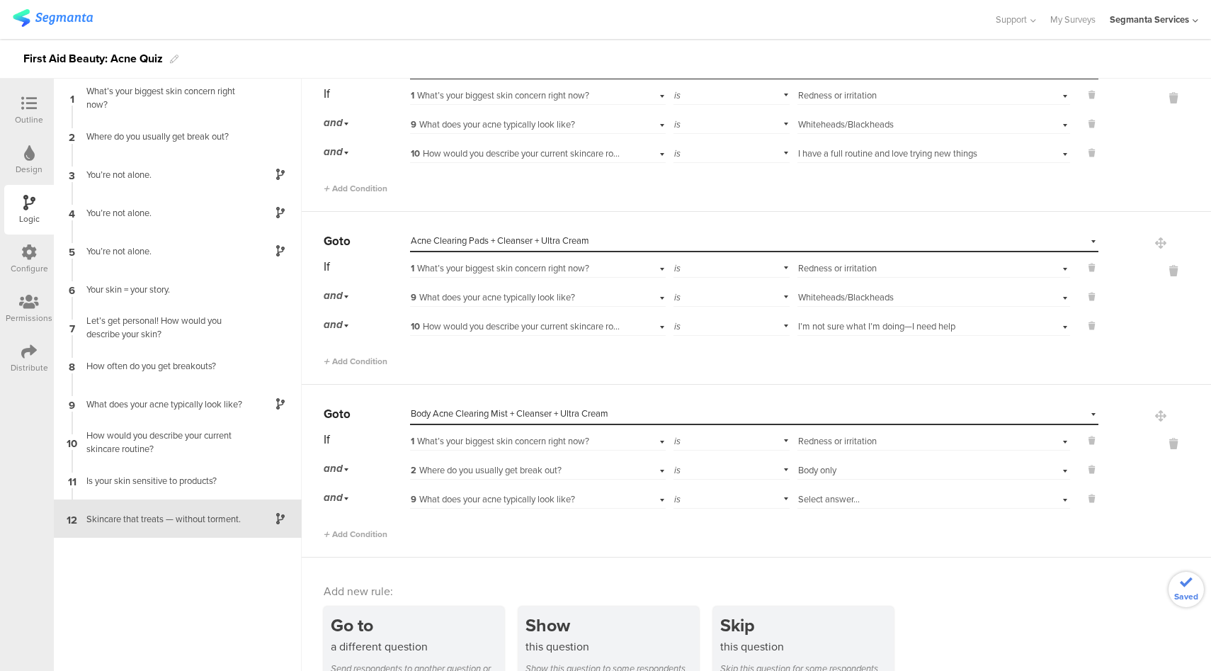
click at [825, 492] on span "Select answer..." at bounding box center [829, 498] width 62 height 13
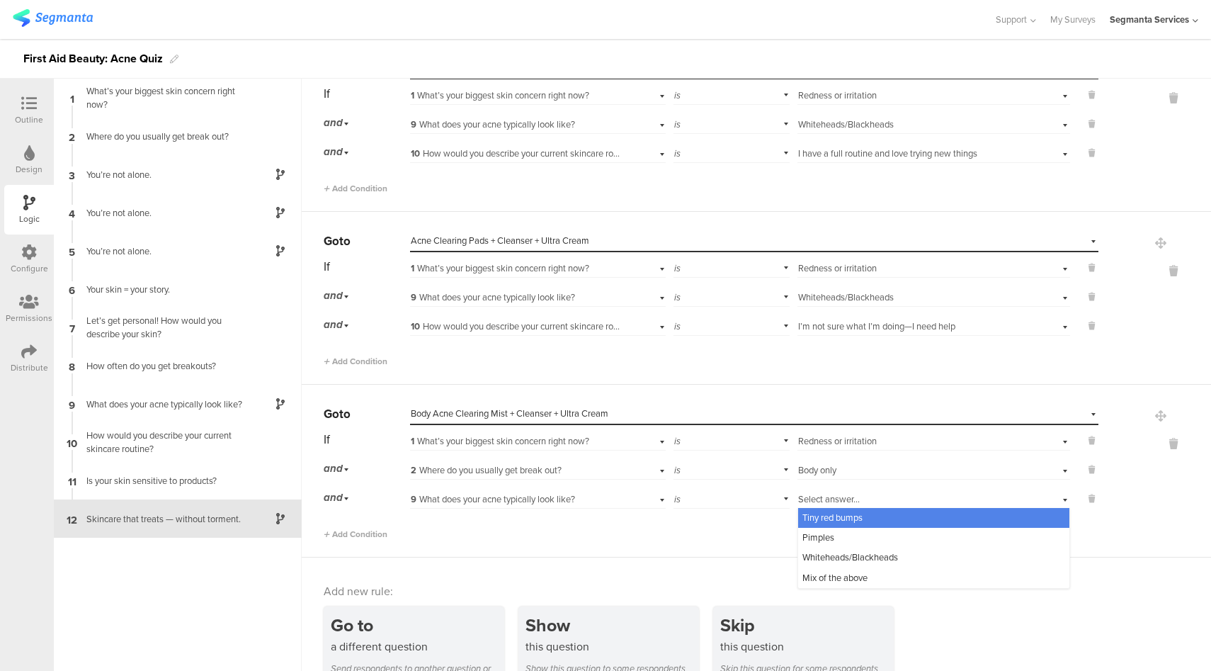
click at [835, 511] on span "Tiny red bumps" at bounding box center [833, 517] width 60 height 13
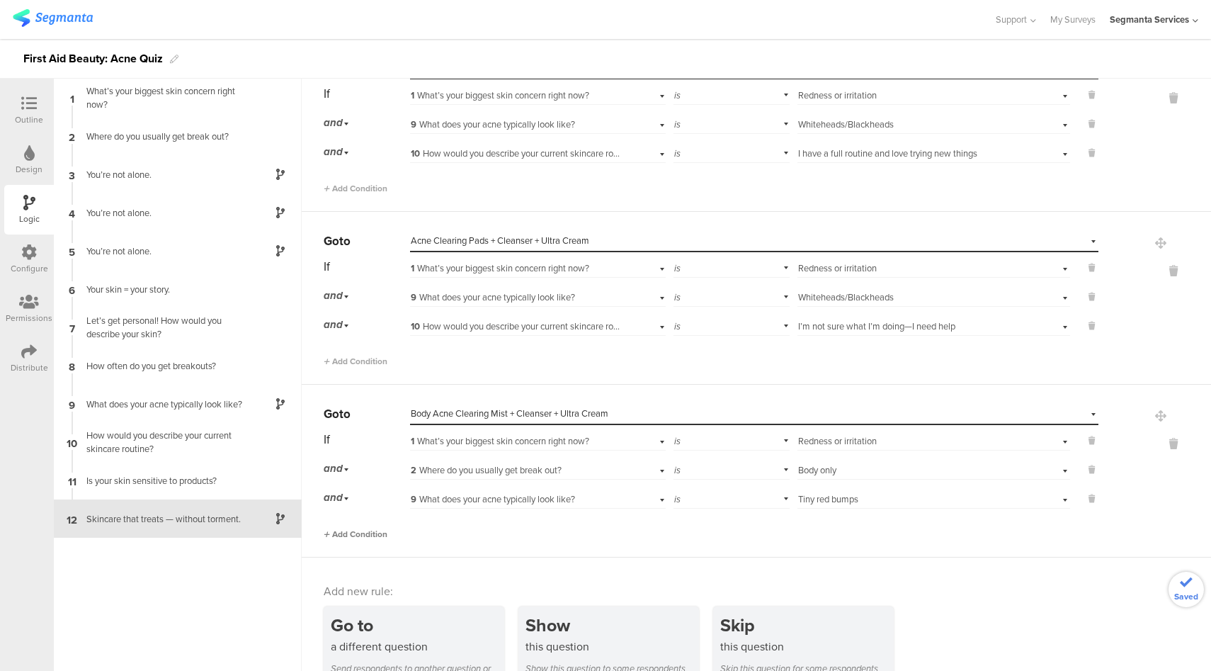
click at [368, 528] on span "Add Condition" at bounding box center [356, 534] width 64 height 13
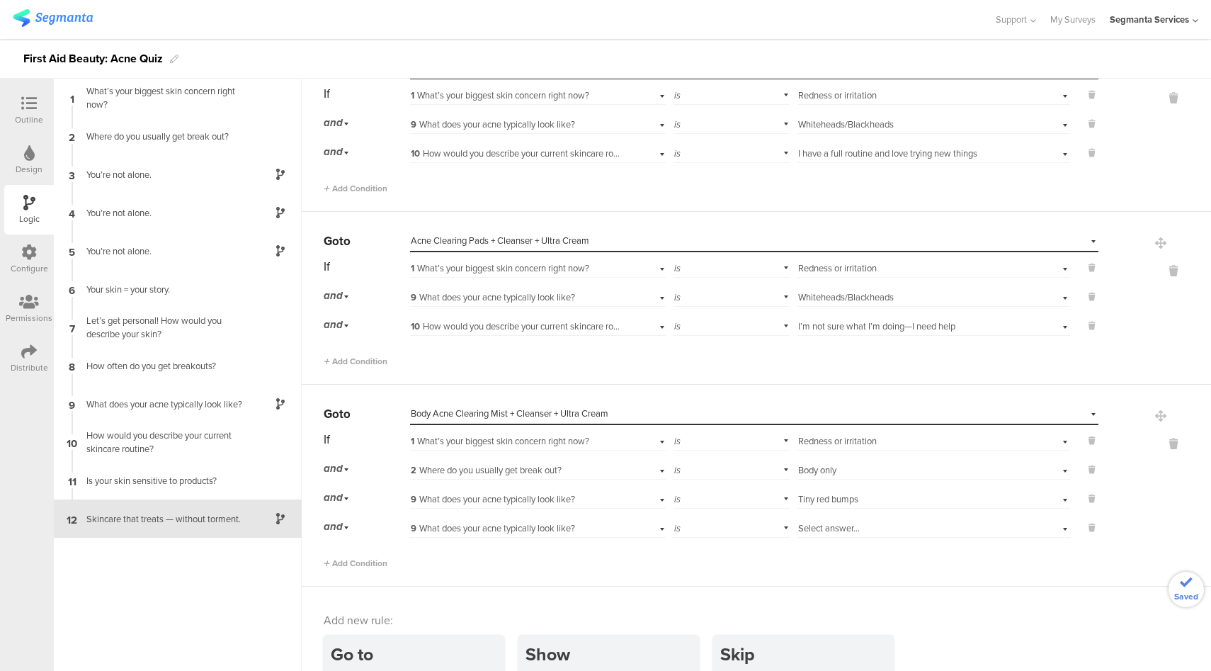
click at [547, 521] on span "9 What does your acne typically look like?" at bounding box center [493, 527] width 164 height 13
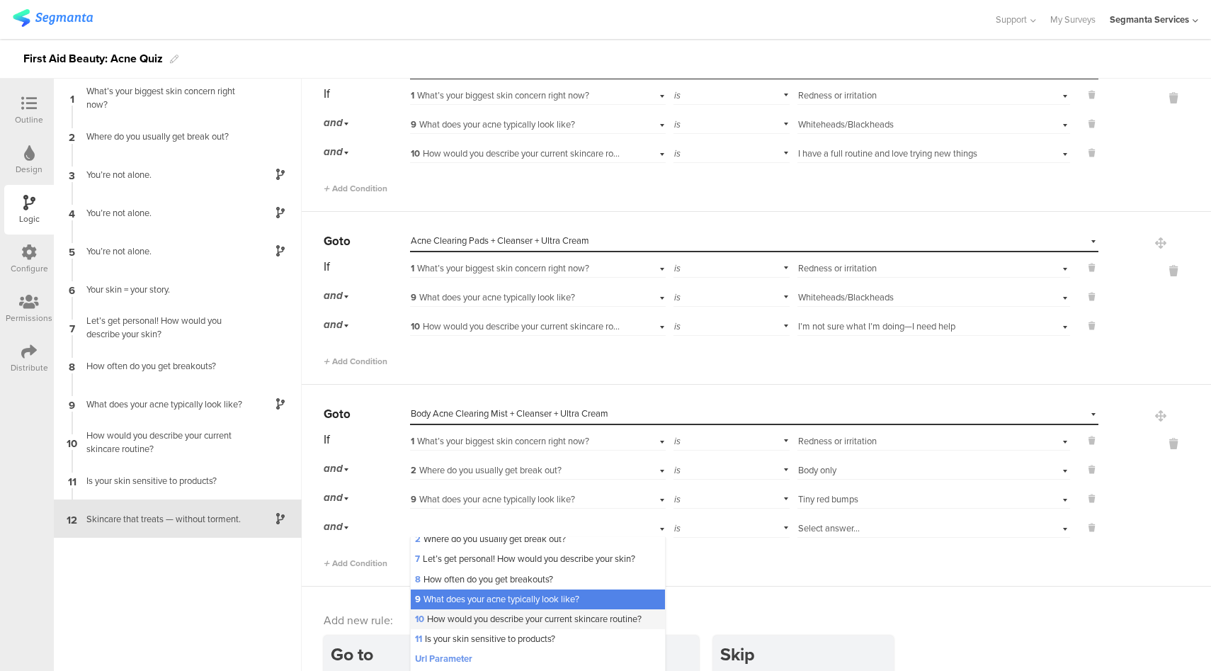
scroll to position [54, 0]
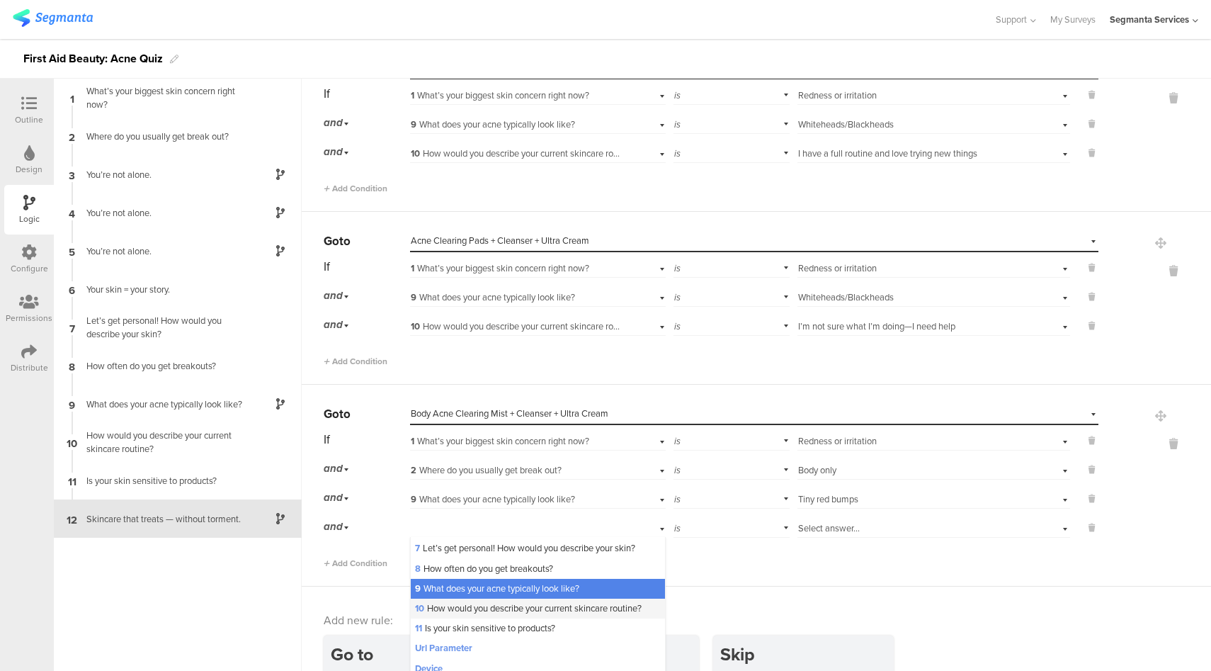
click at [534, 599] on div "10 How would you describe your current skincare routine?" at bounding box center [538, 609] width 254 height 20
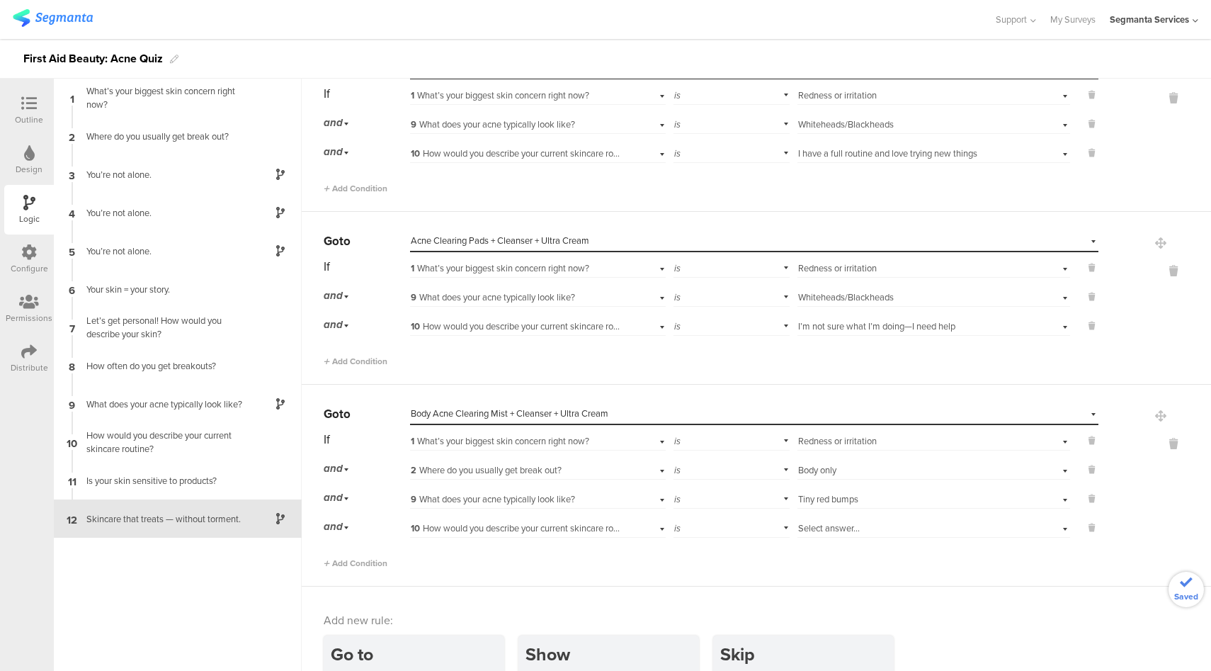
click at [876, 522] on div "Select answer..." at bounding box center [912, 528] width 228 height 13
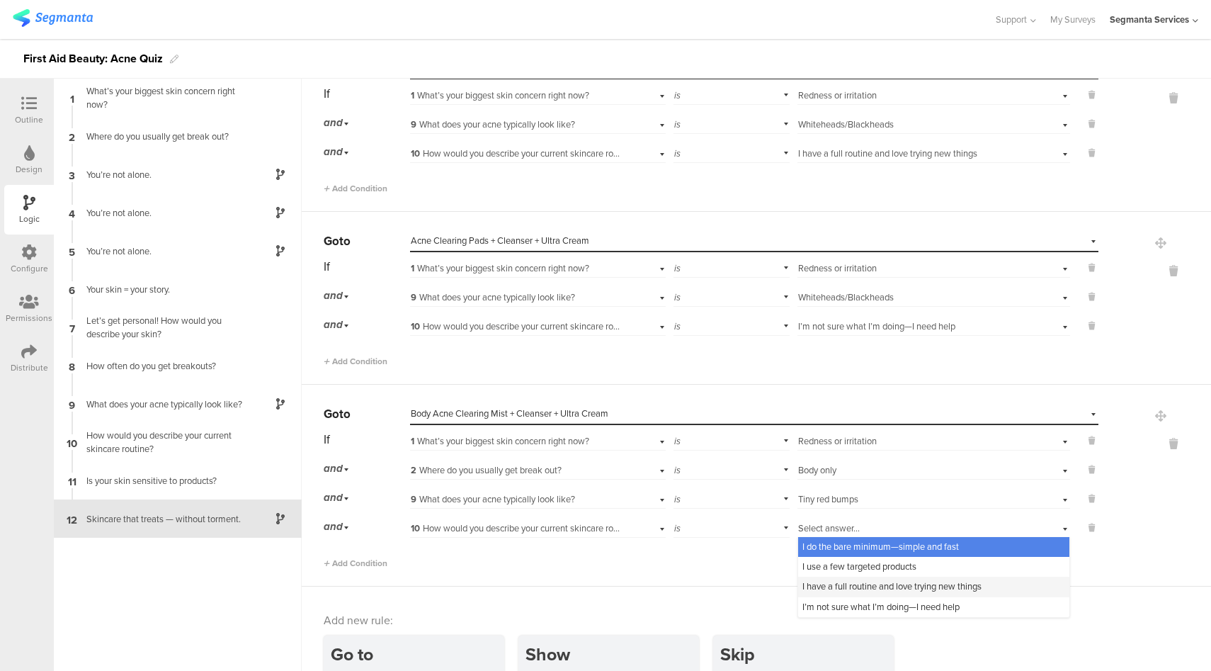
click at [852, 579] on span "I have a full routine and love trying new things" at bounding box center [892, 585] width 179 height 13
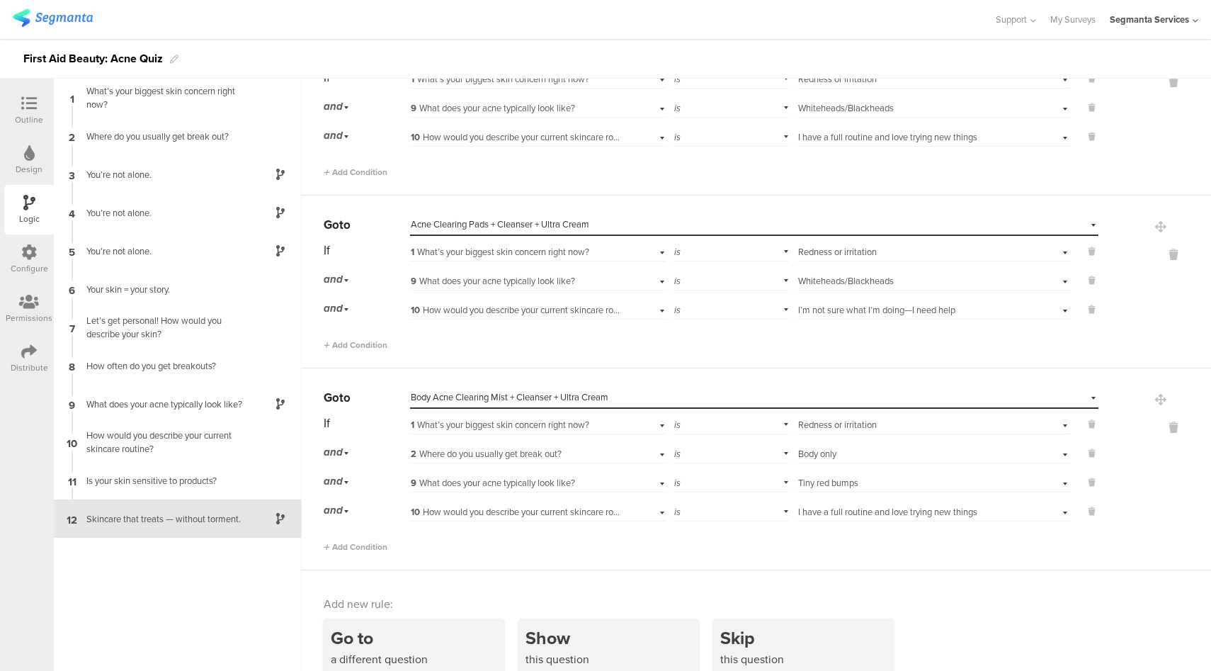
scroll to position [4416, 0]
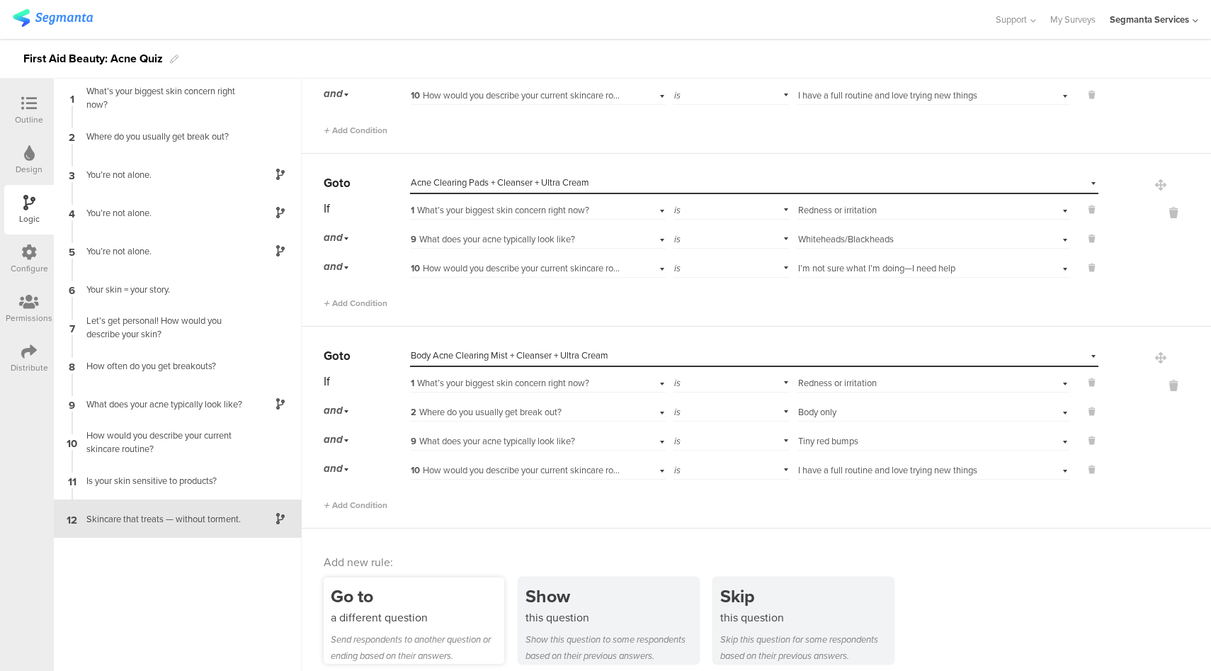
click at [400, 589] on div "Go to" at bounding box center [418, 596] width 174 height 26
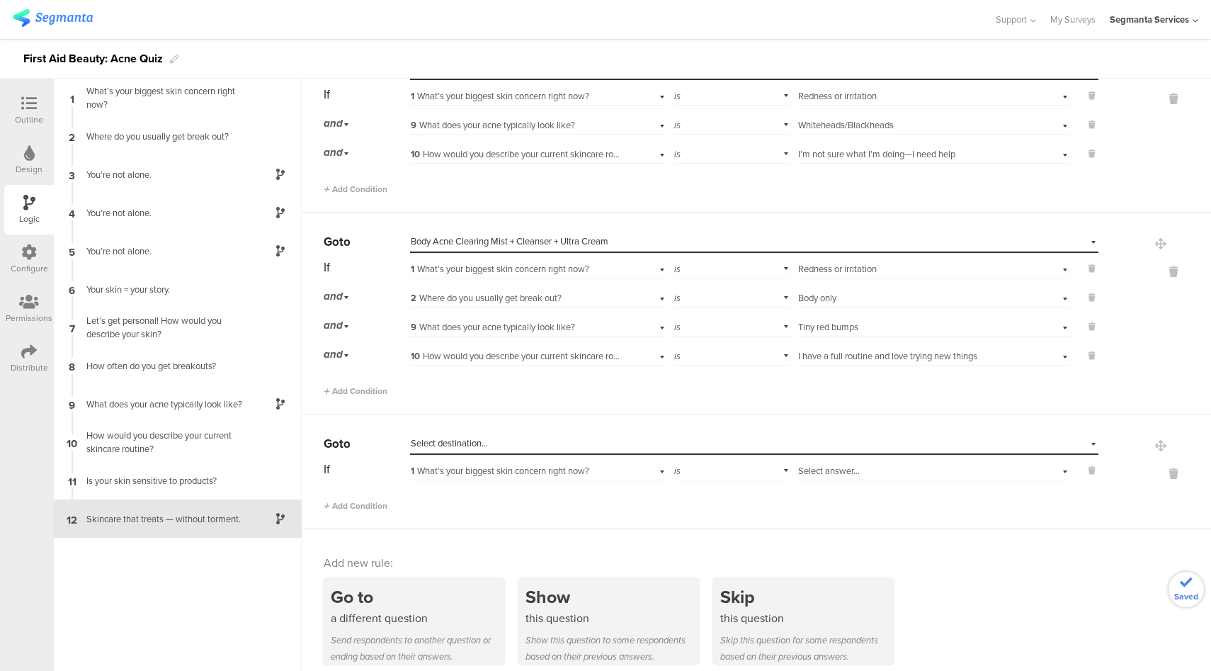
scroll to position [4531, 0]
click at [529, 436] on div "Select destination..." at bounding box center [689, 442] width 557 height 13
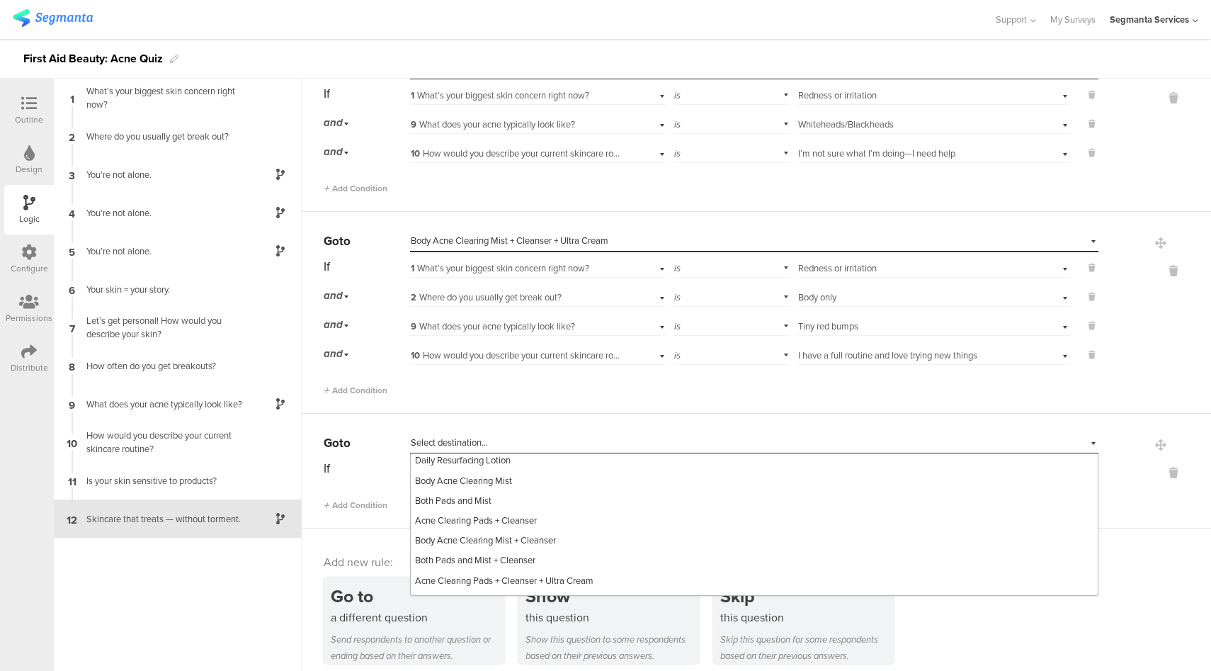
scroll to position [302, 0]
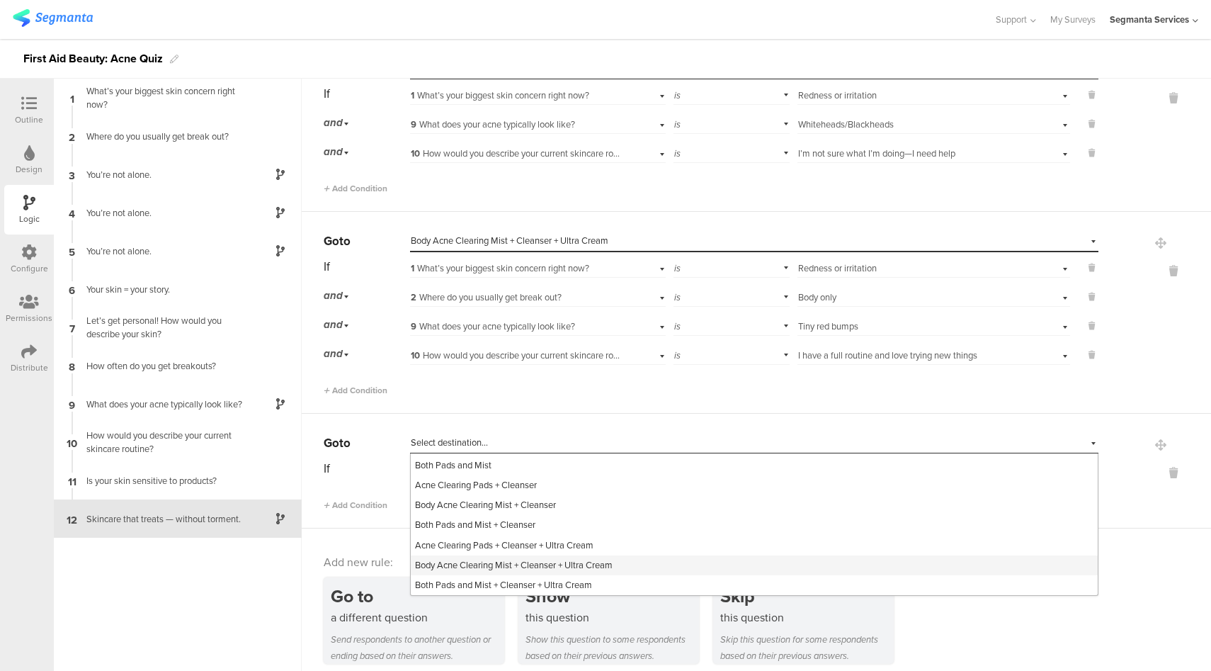
click at [495, 558] on span "Body Acne Clearing Mist + Cleanser + Ultra Cream" at bounding box center [514, 564] width 198 height 13
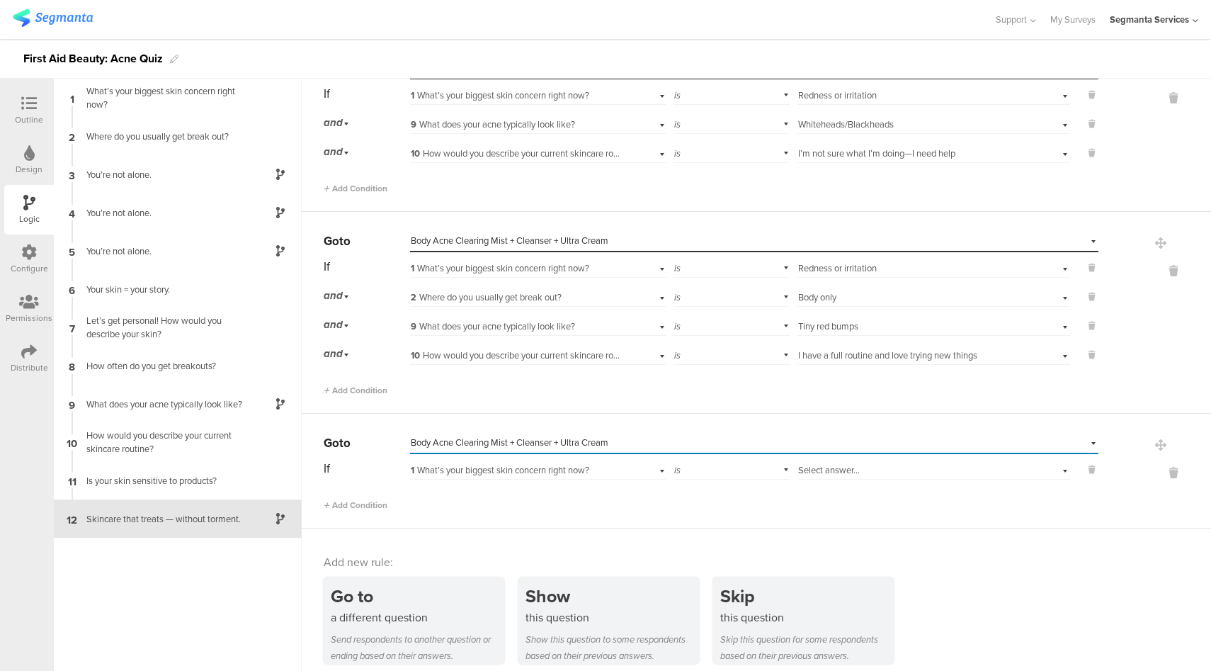
click at [613, 464] on div "1 What’s your biggest skin concern right now?" at bounding box center [517, 470] width 213 height 13
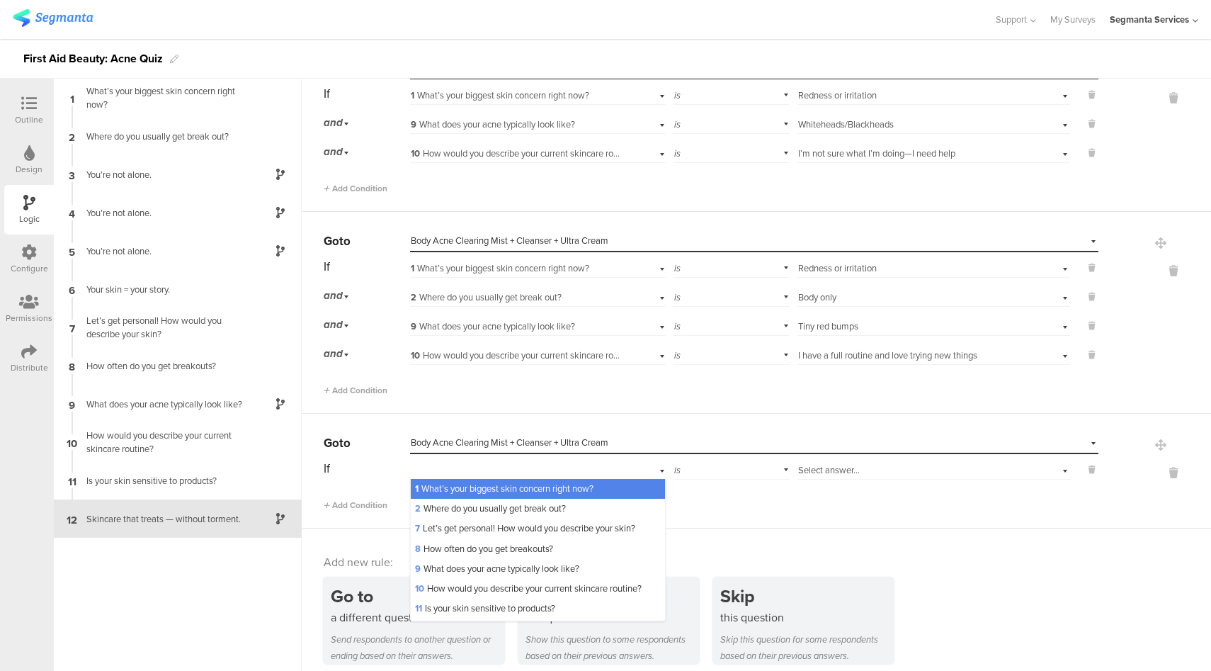
click at [842, 467] on div "Select answer..." at bounding box center [934, 469] width 273 height 22
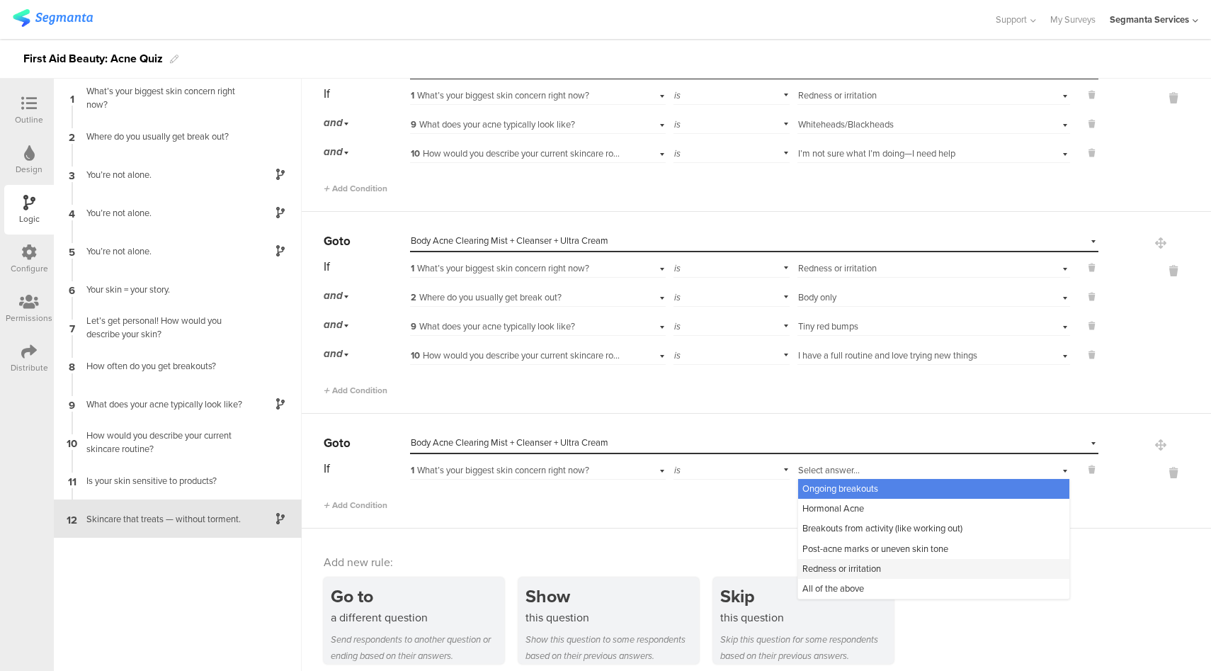
click at [859, 562] on span "Redness or irritation" at bounding box center [842, 568] width 79 height 13
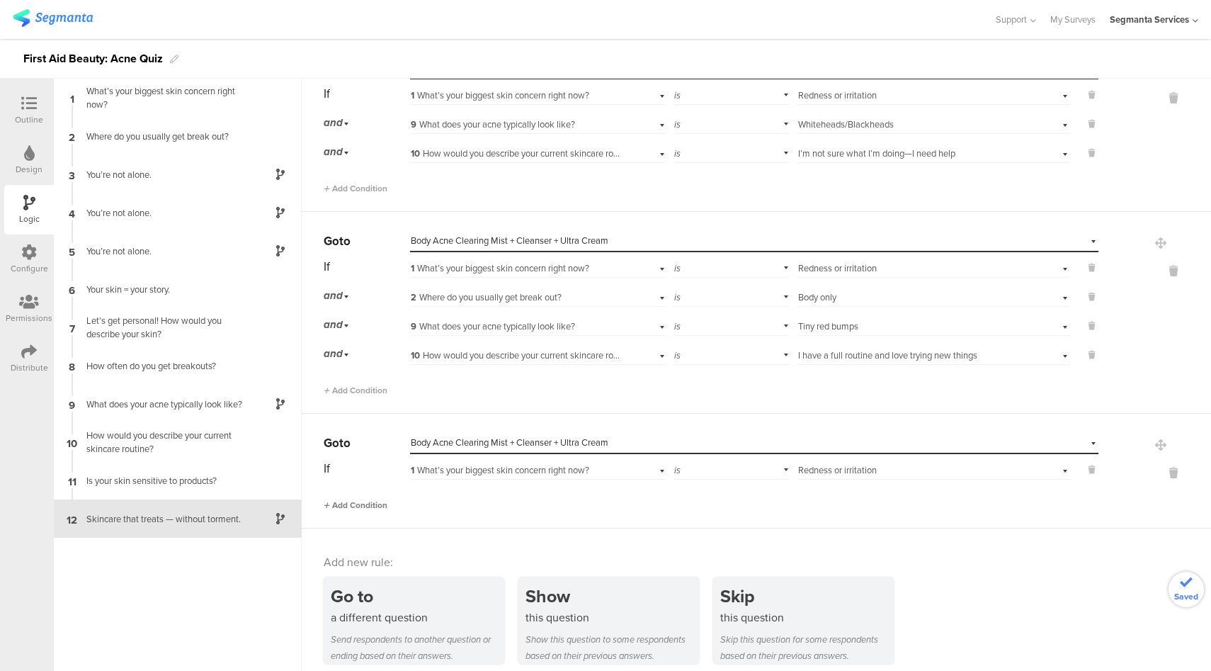
click at [364, 499] on span "Add Condition" at bounding box center [356, 505] width 64 height 13
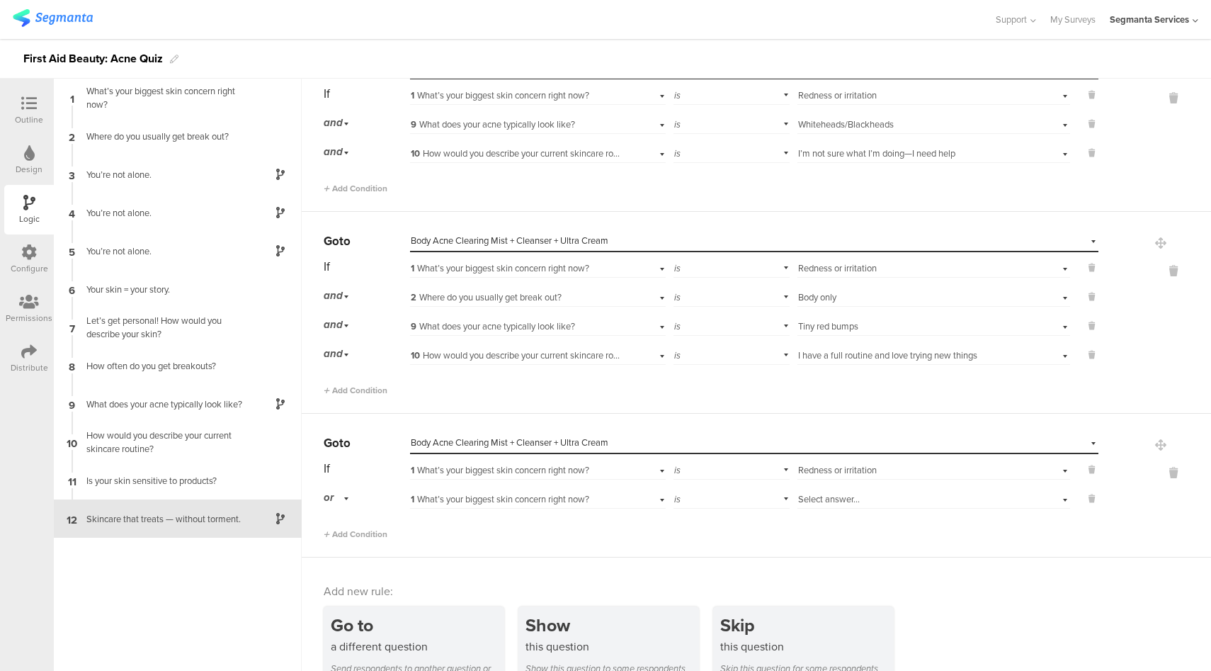
drag, startPoint x: 335, startPoint y: 487, endPoint x: 341, endPoint y: 491, distance: 7.3
click at [335, 487] on div "or" at bounding box center [339, 498] width 30 height 22
click at [351, 528] on div "and" at bounding box center [366, 538] width 84 height 20
click at [551, 492] on span "1 What’s your biggest skin concern right now?" at bounding box center [500, 498] width 179 height 13
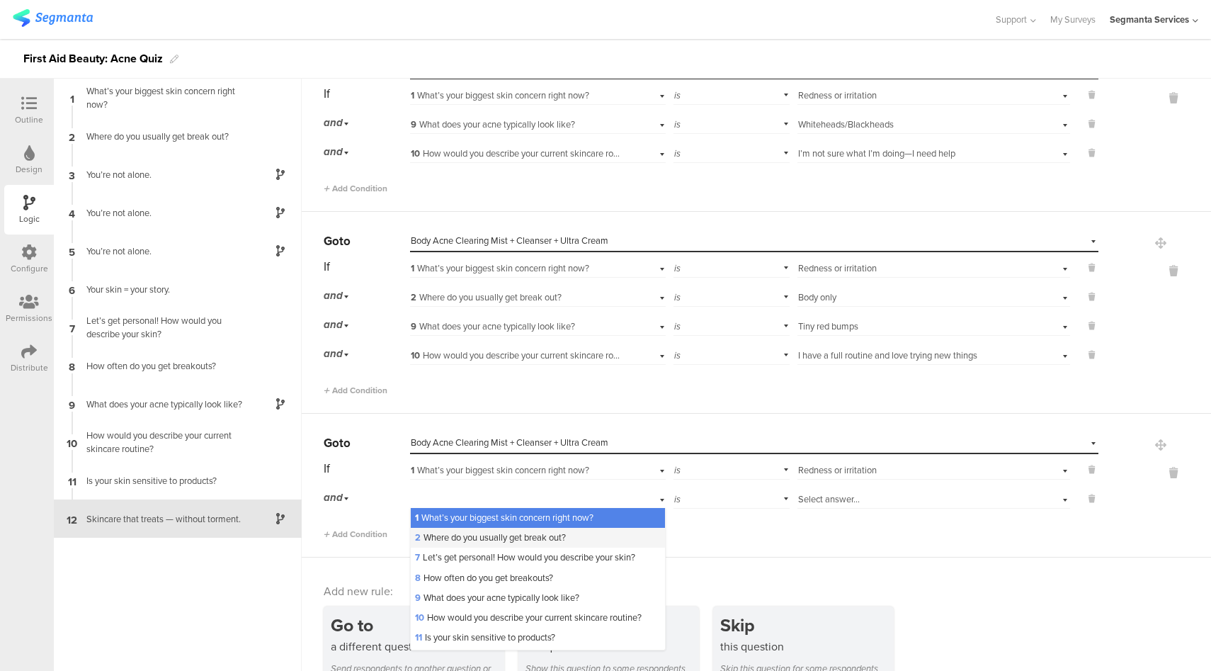
click at [487, 531] on span "2 Where do you usually get break out?" at bounding box center [490, 537] width 151 height 13
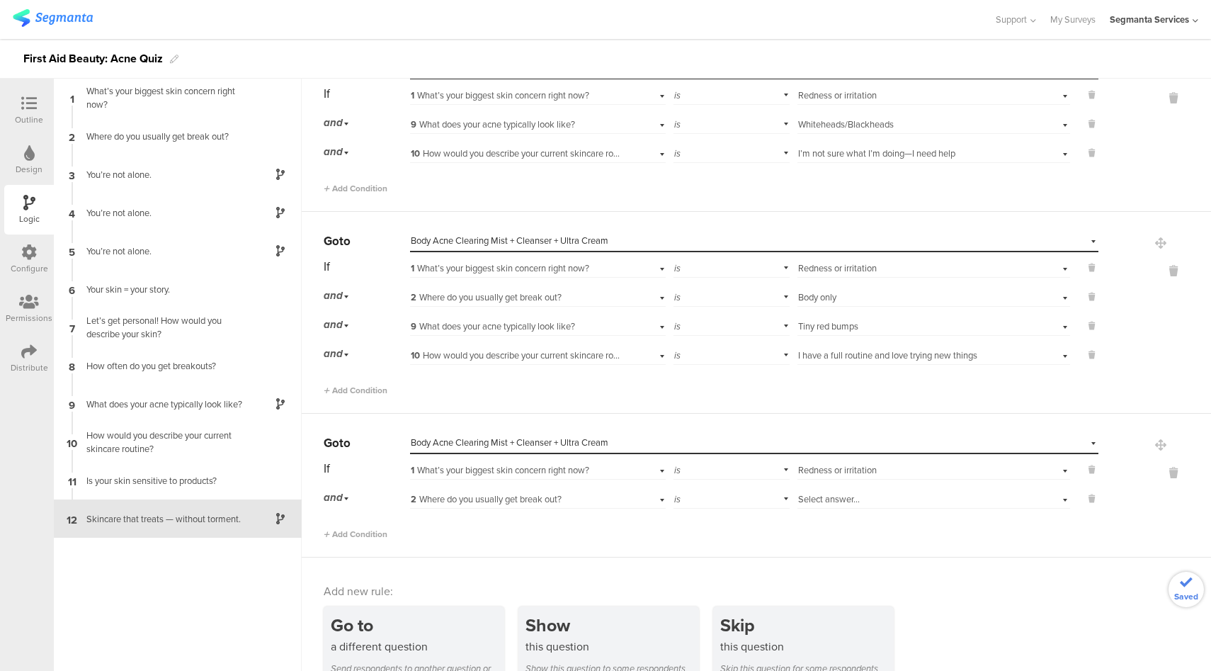
click at [838, 492] on span "Select answer..." at bounding box center [829, 498] width 62 height 13
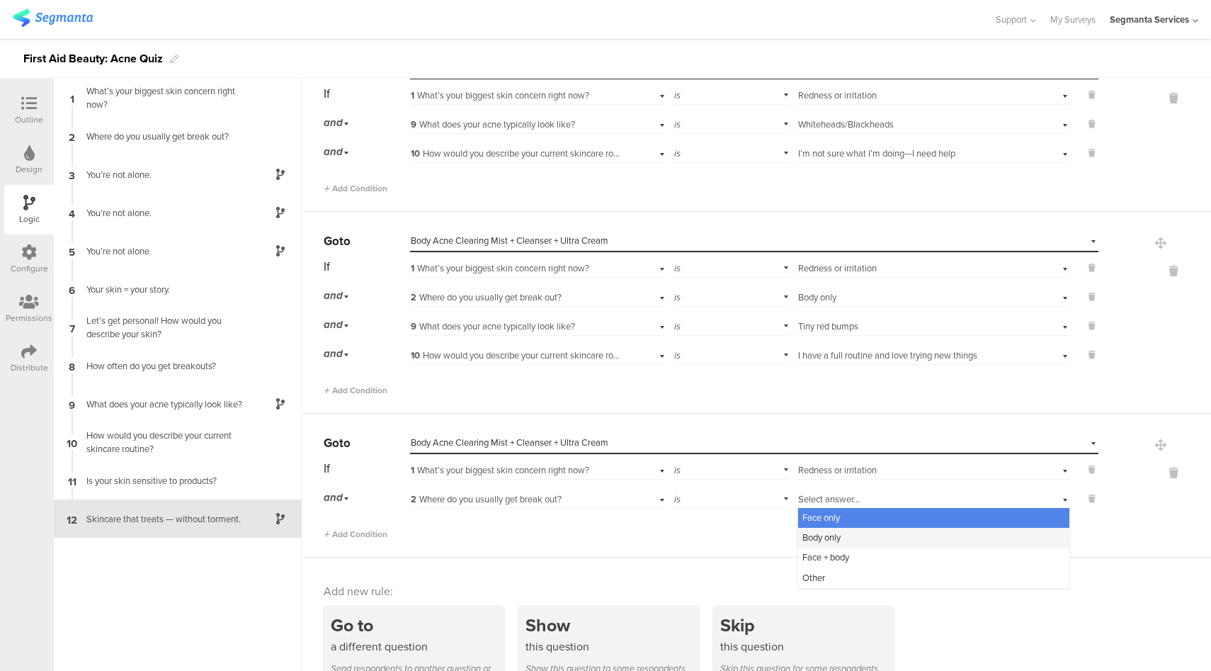
click at [824, 531] on span "Body only" at bounding box center [822, 537] width 38 height 13
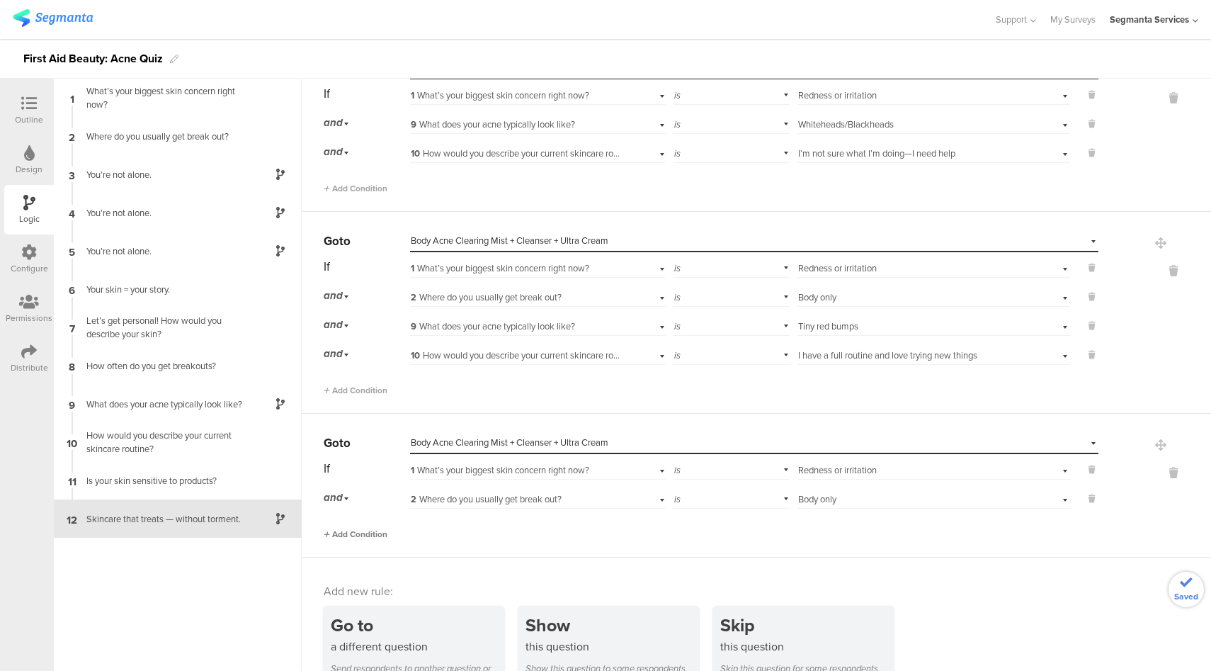
click at [350, 528] on span "Add Condition" at bounding box center [356, 534] width 64 height 13
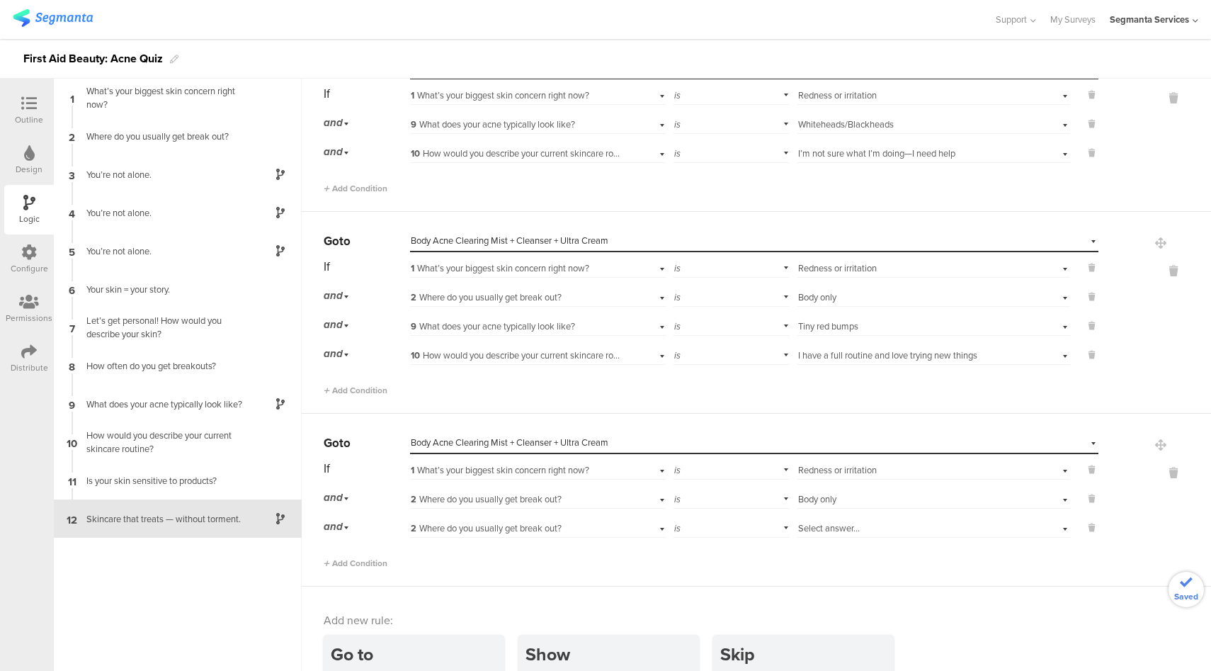
click at [528, 522] on span "2 Where do you usually get break out?" at bounding box center [486, 527] width 151 height 13
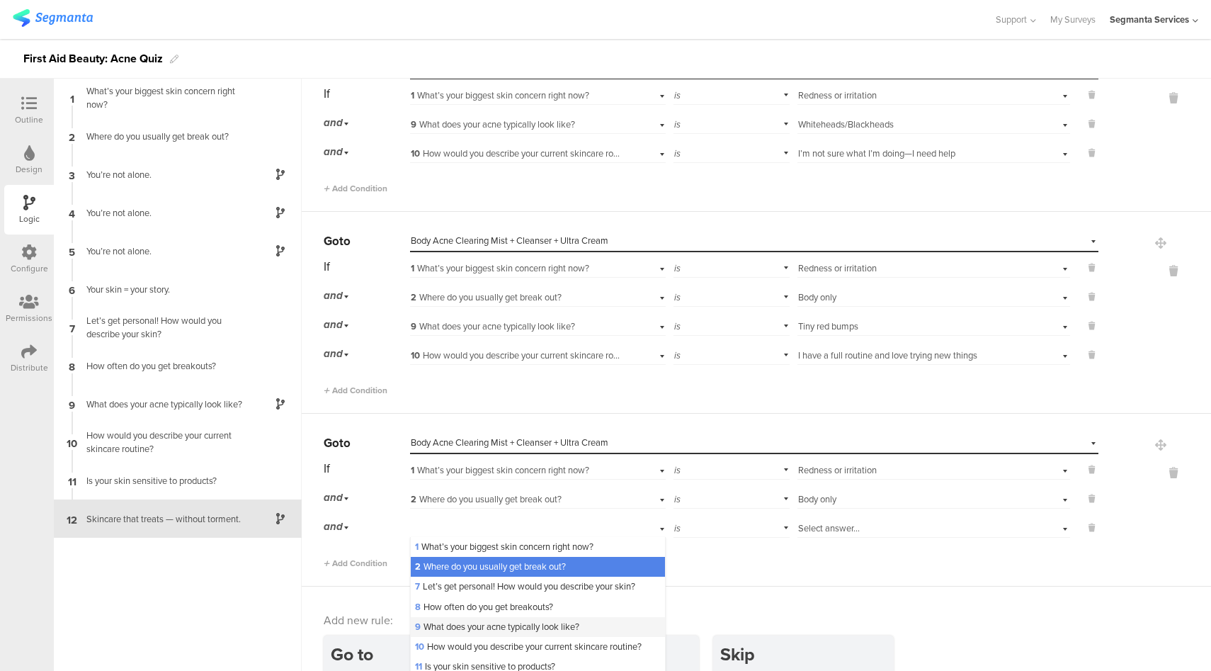
click at [475, 621] on span "9 What does your acne typically look like?" at bounding box center [497, 626] width 164 height 13
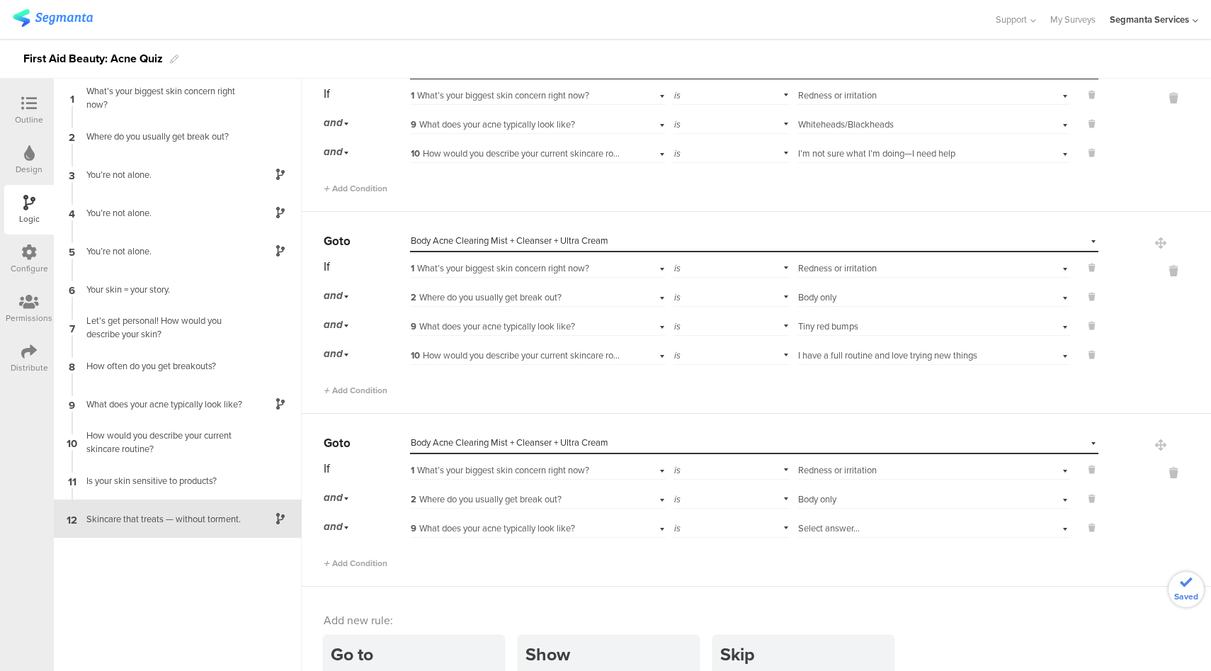
click at [833, 521] on span "Select answer..." at bounding box center [829, 527] width 62 height 13
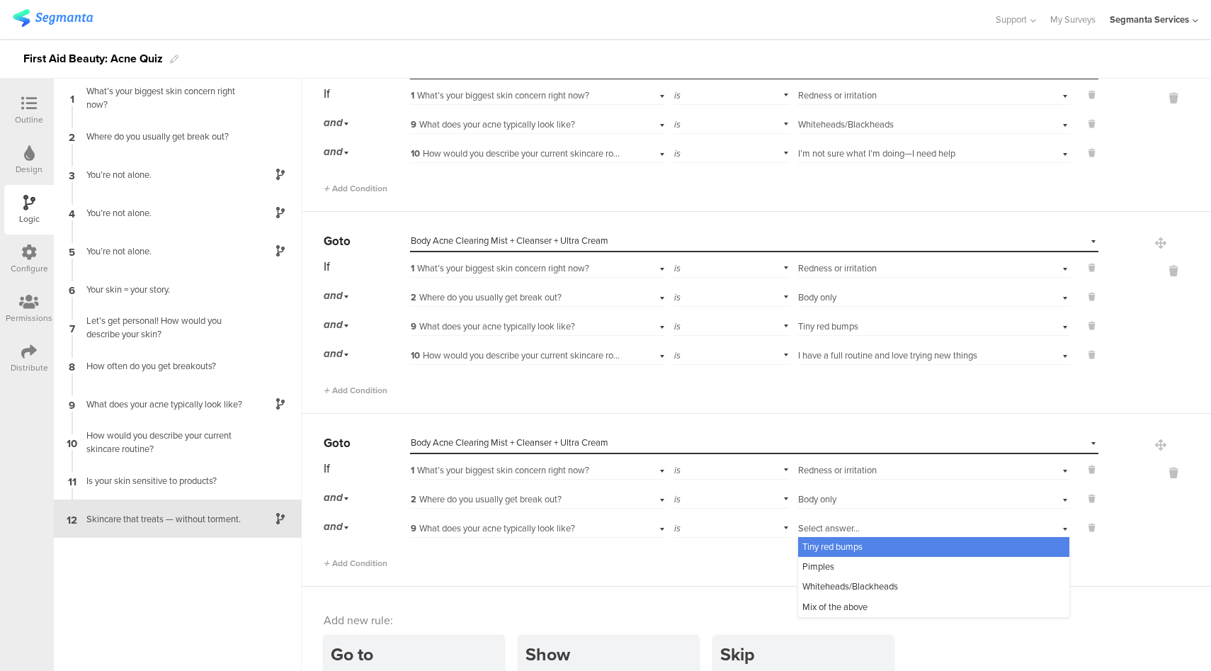
click at [838, 540] on span "Tiny red bumps" at bounding box center [833, 546] width 60 height 13
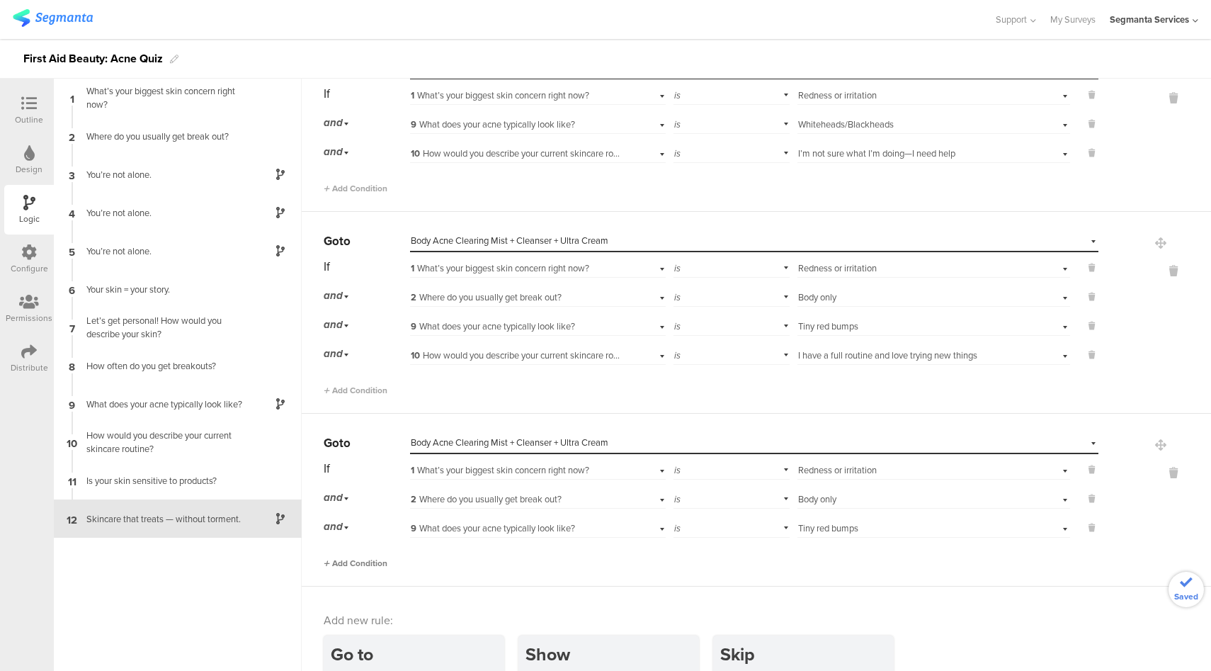
click at [351, 557] on span "Add Condition" at bounding box center [356, 563] width 64 height 13
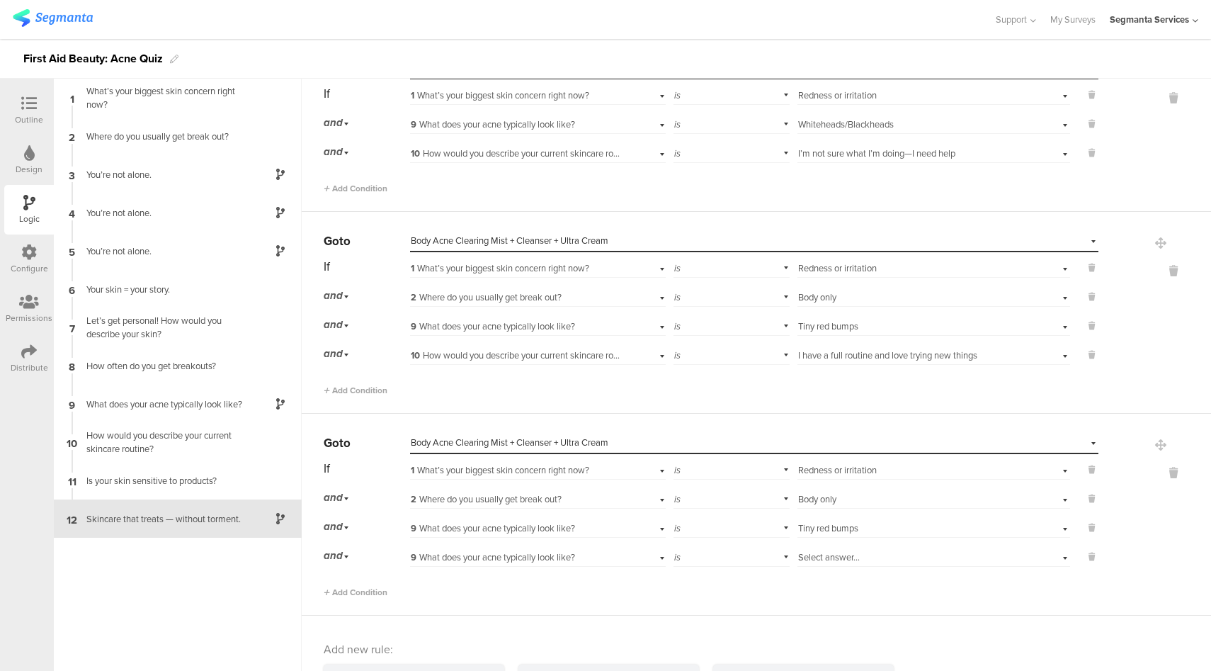
click at [565, 550] on span "9 What does your acne typically look like?" at bounding box center [493, 556] width 164 height 13
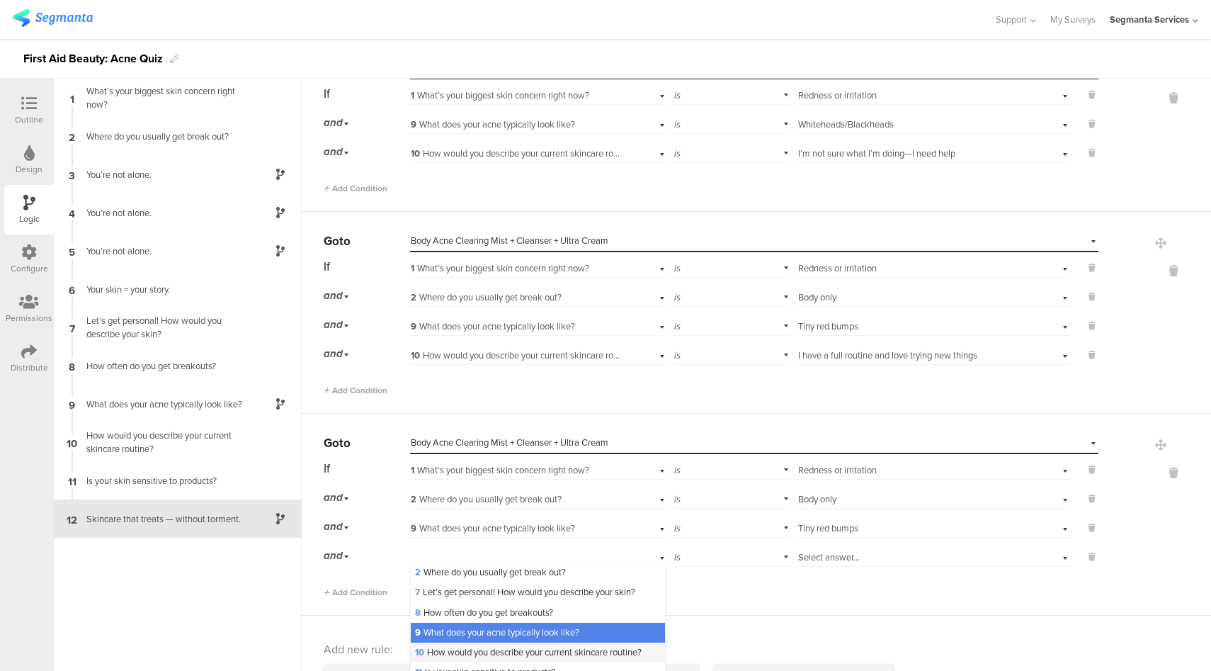
scroll to position [54, 0]
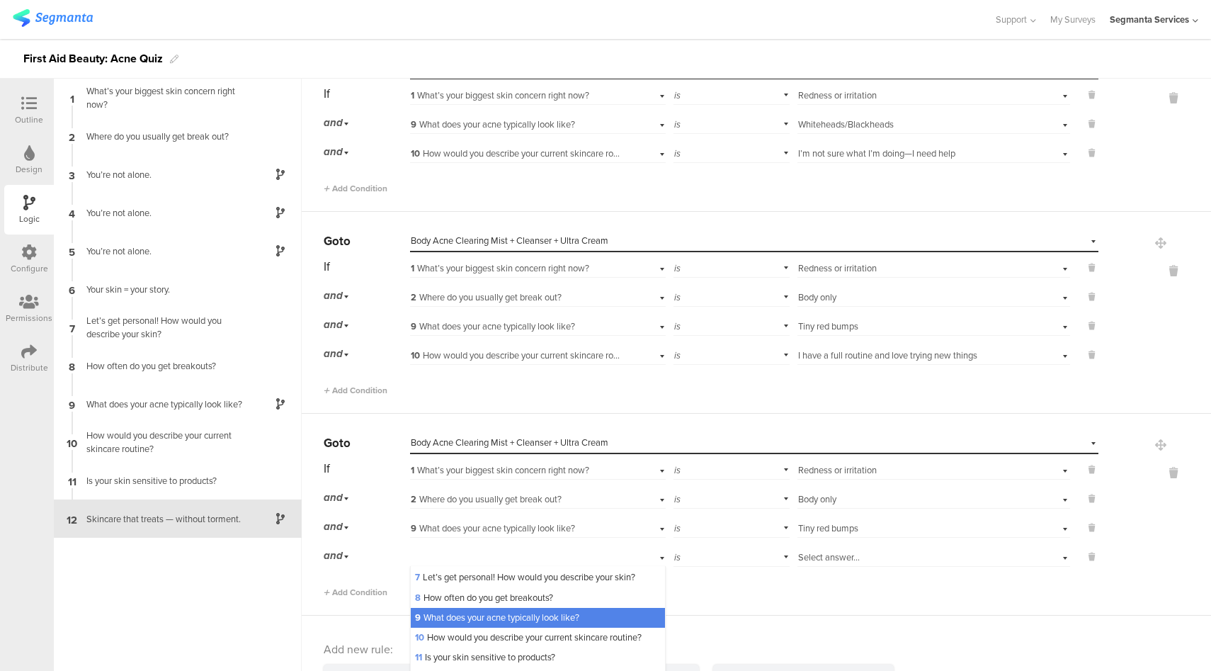
drag, startPoint x: 503, startPoint y: 620, endPoint x: 558, endPoint y: 613, distance: 55.7
click at [503, 628] on div "10 How would you describe your current skincare routine?" at bounding box center [538, 638] width 254 height 20
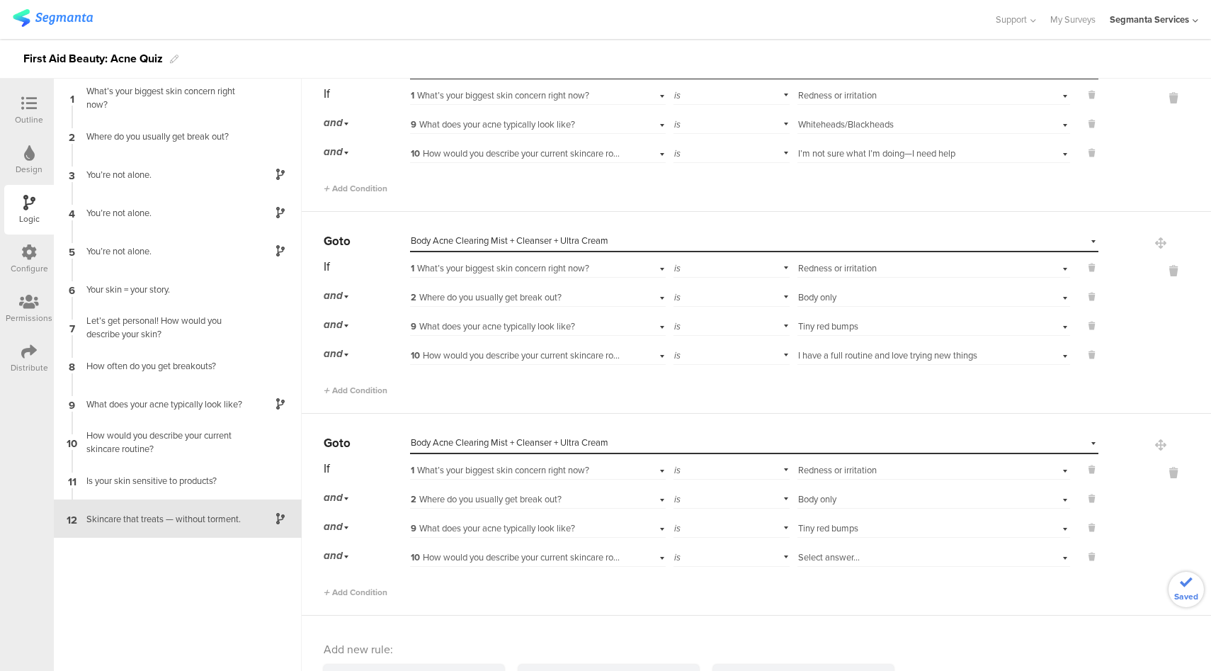
click at [819, 550] on span "Select answer..." at bounding box center [829, 556] width 62 height 13
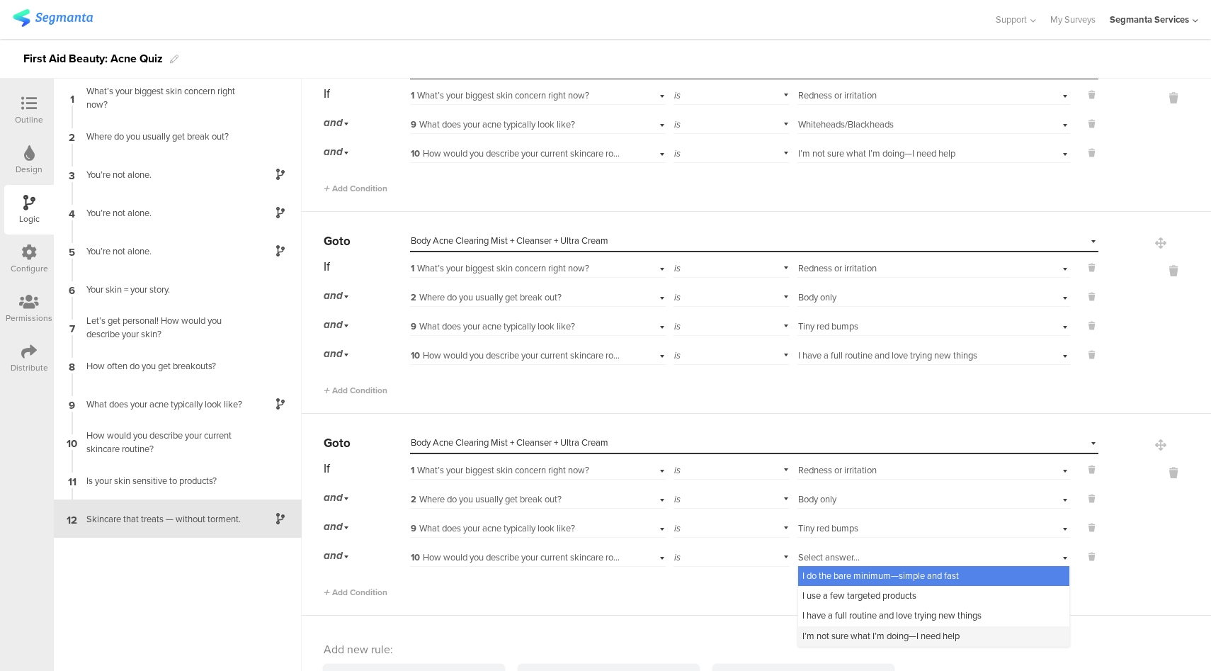
click at [830, 629] on span "I’m not sure what I’m doing—I need help" at bounding box center [881, 635] width 157 height 13
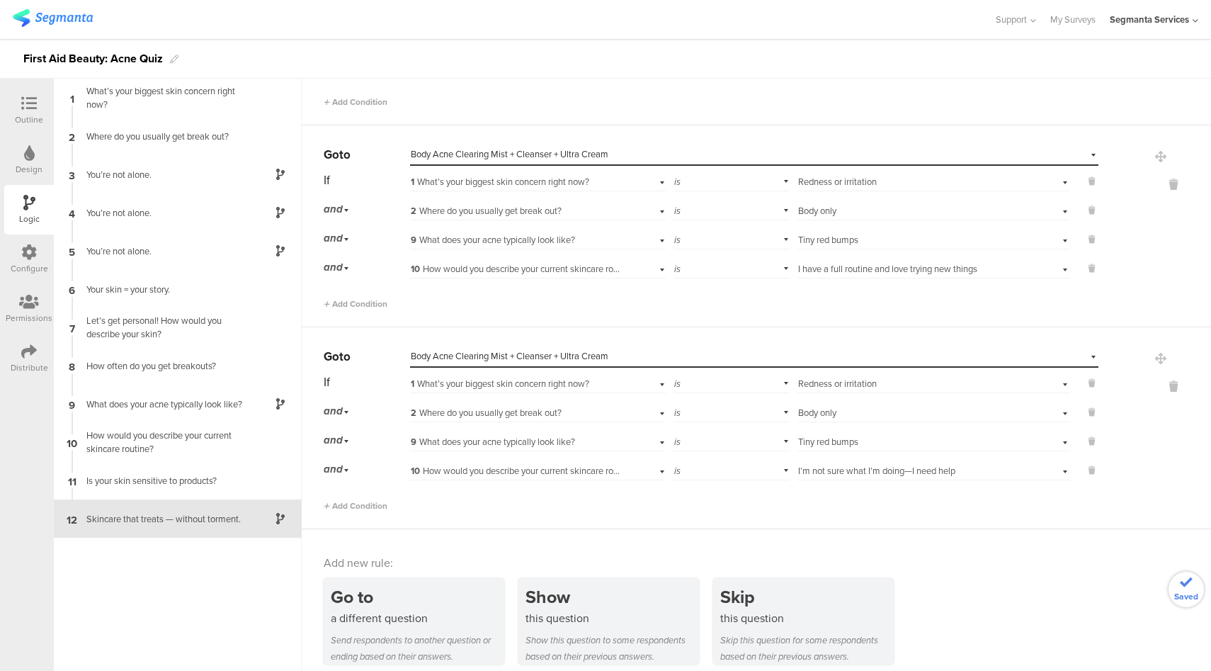
scroll to position [4618, 0]
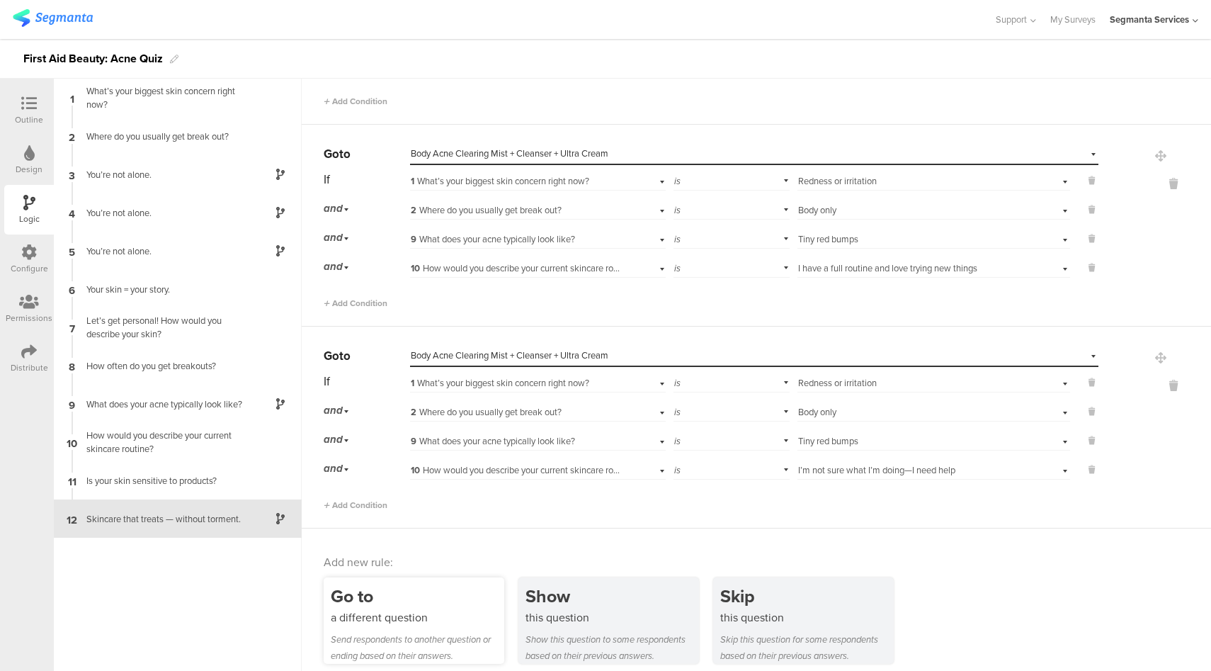
click at [412, 609] on div "a different question" at bounding box center [418, 617] width 174 height 16
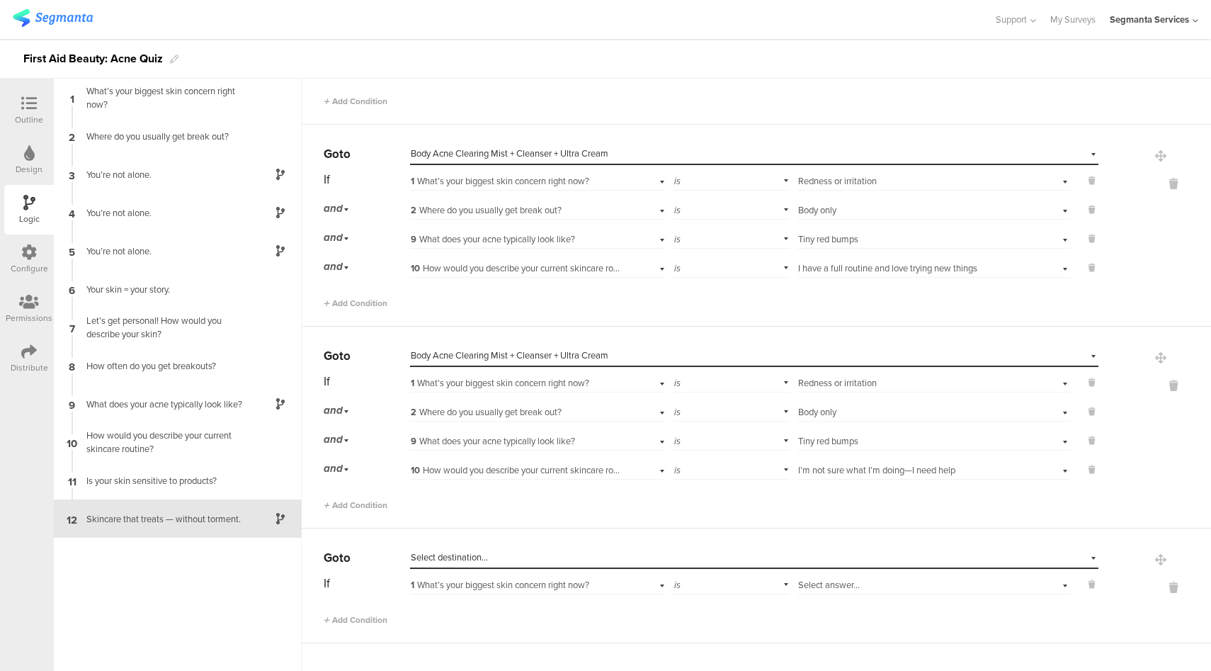
click at [524, 551] on div "Select destination..." at bounding box center [689, 557] width 557 height 13
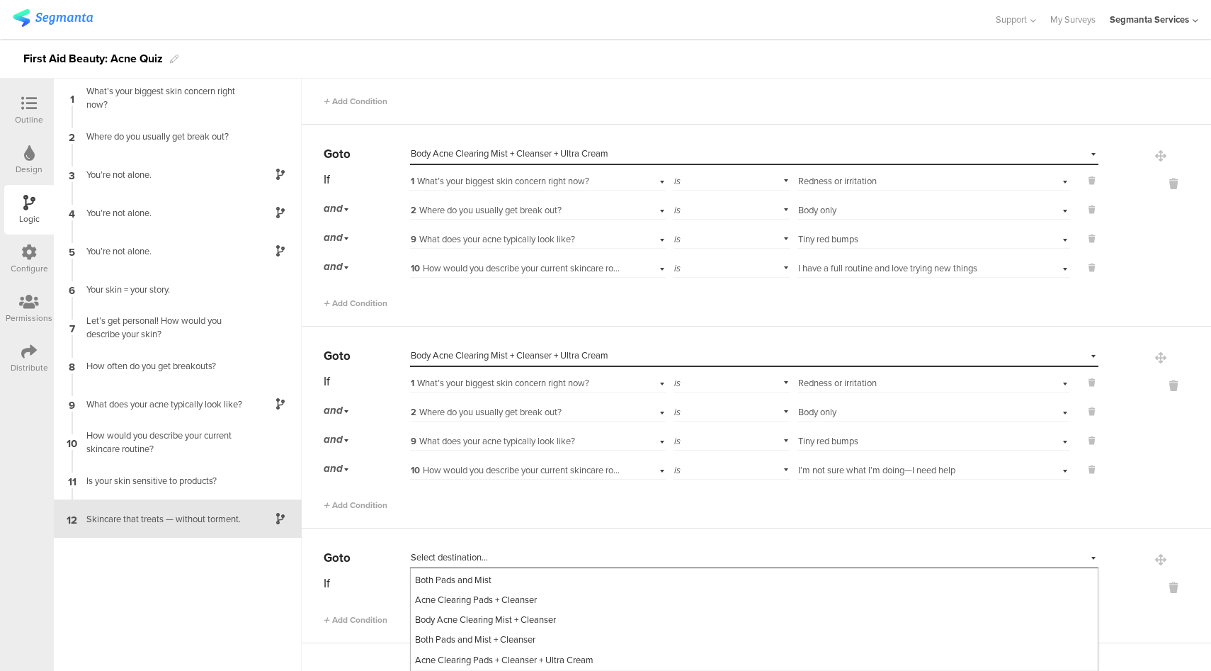
click at [493, 670] on span "Body Acne Clearing Mist + Cleanser + Ultra Cream" at bounding box center [514, 679] width 198 height 13
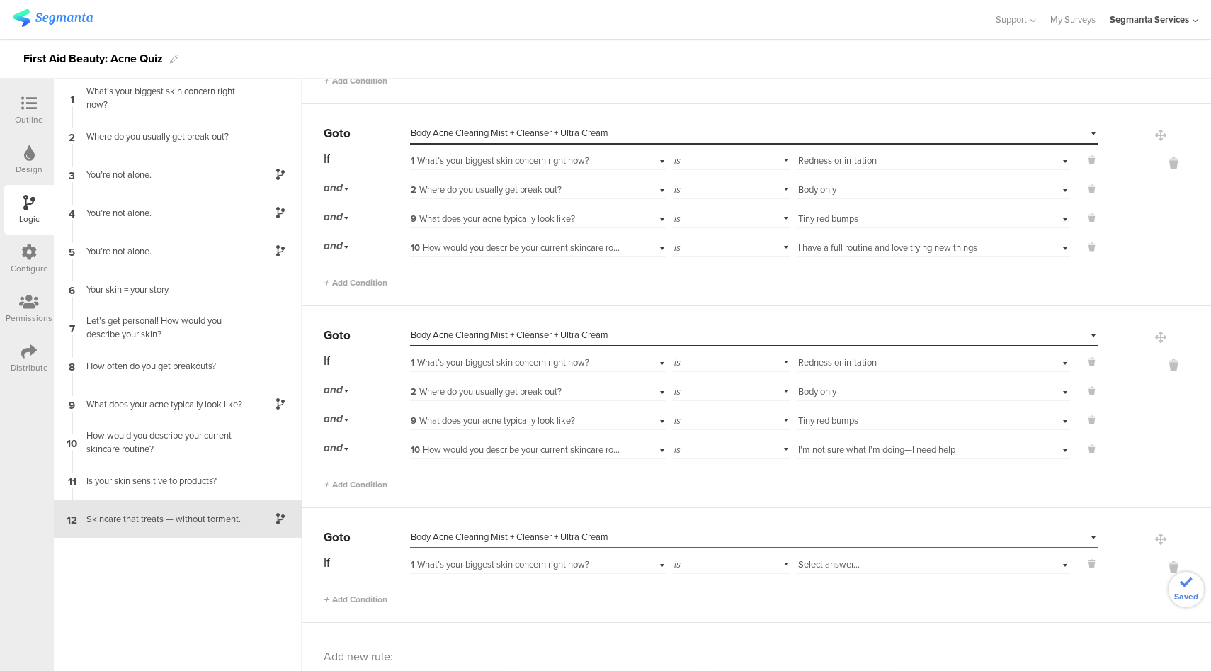
scroll to position [4639, 0]
click at [861, 558] on div "Select answer..." at bounding box center [912, 564] width 228 height 13
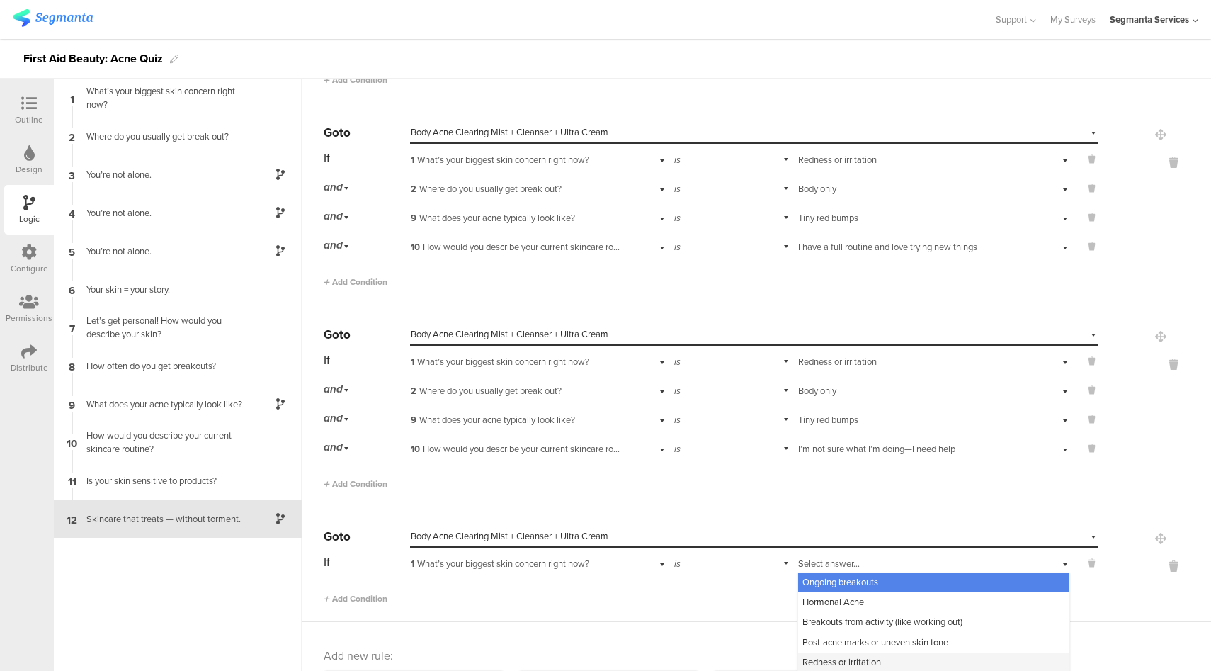
click at [832, 655] on span "Redness or irritation" at bounding box center [842, 661] width 79 height 13
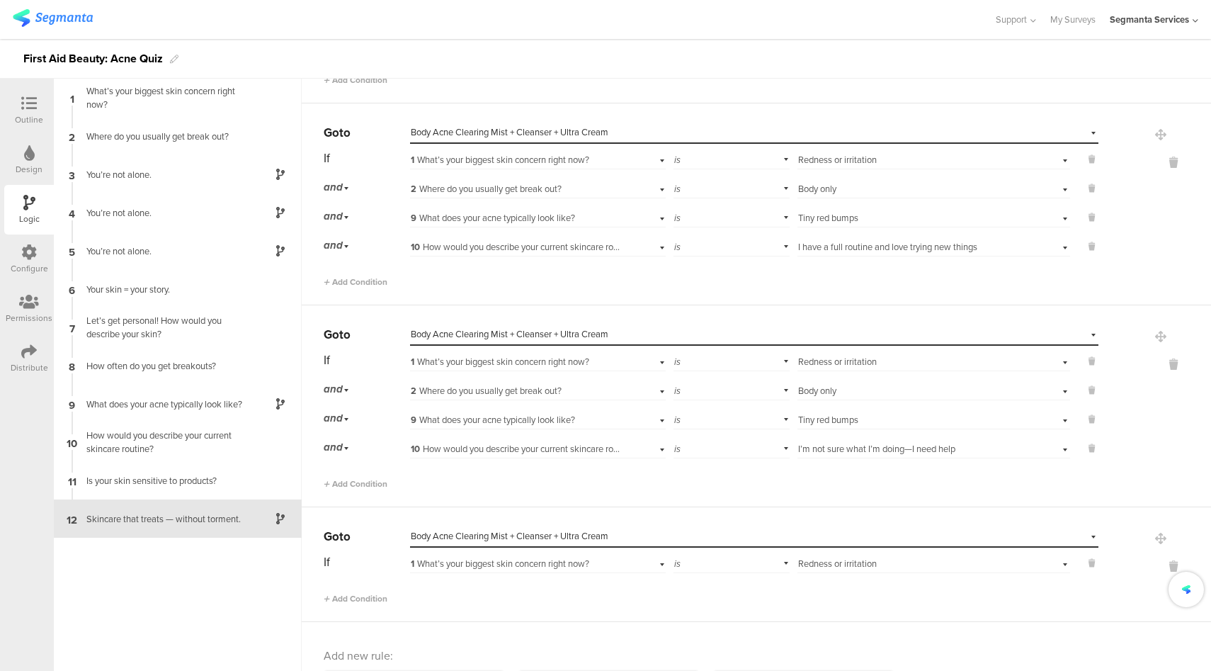
scroll to position [4732, 0]
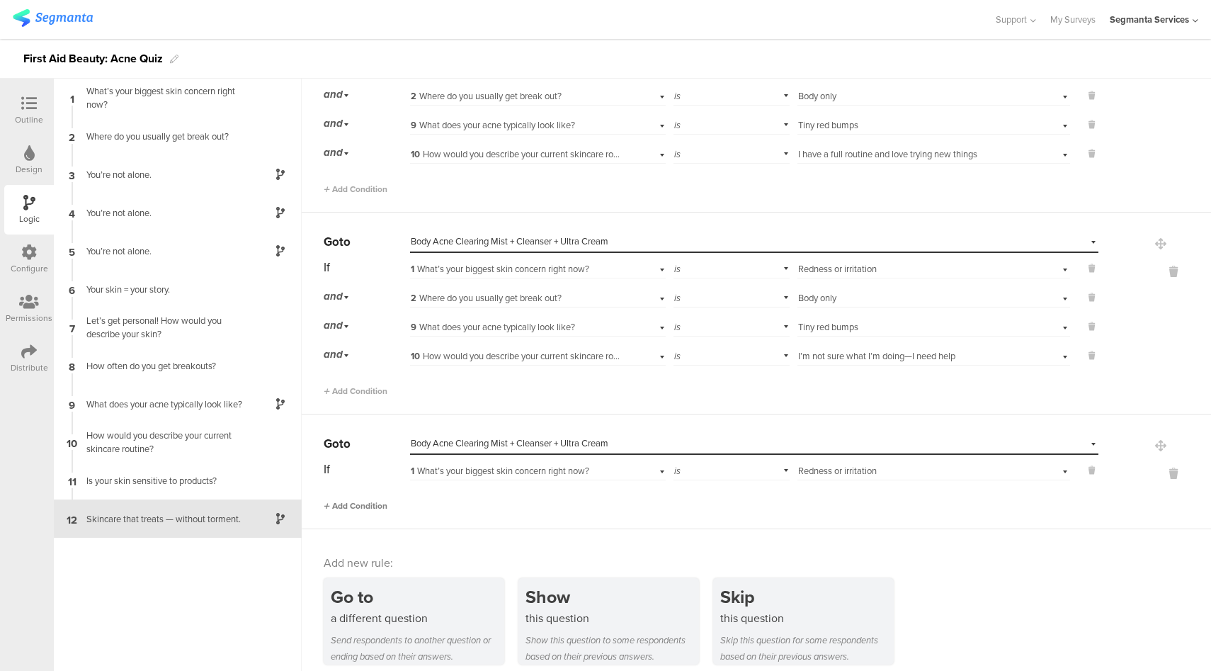
click at [361, 499] on span "Add Condition" at bounding box center [356, 505] width 64 height 13
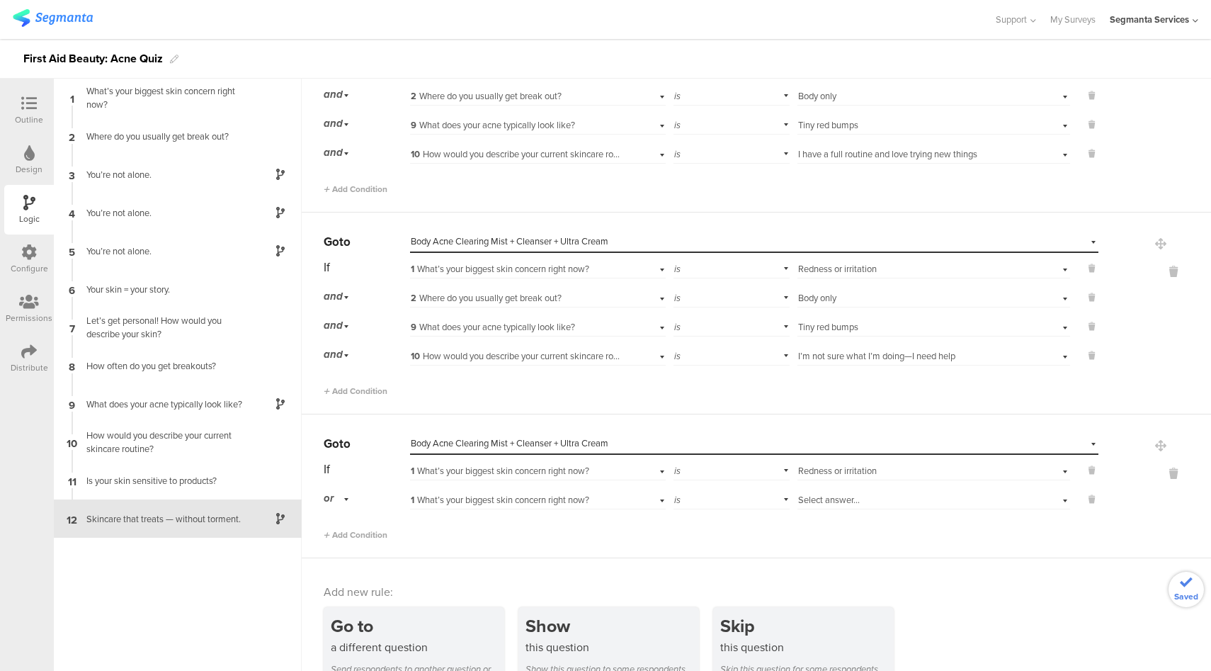
click at [344, 490] on div "or" at bounding box center [339, 498] width 30 height 22
click at [357, 528] on div "and" at bounding box center [366, 538] width 84 height 20
click at [357, 528] on span "Add Condition" at bounding box center [356, 534] width 64 height 13
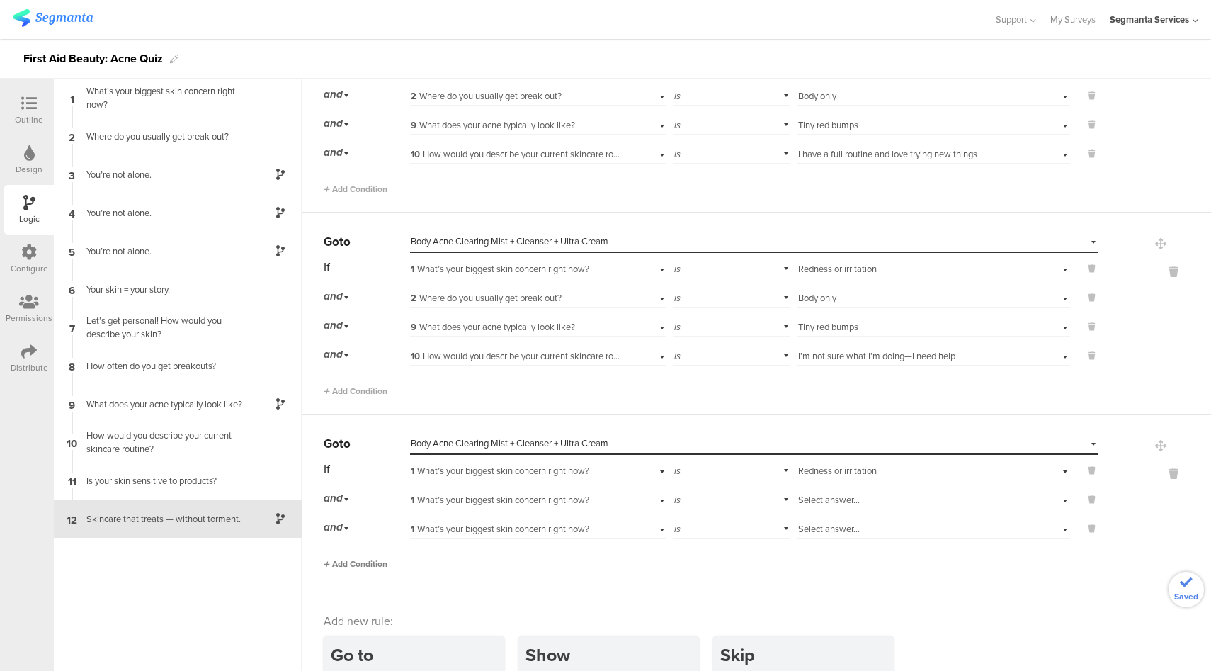
click at [367, 558] on span "Add Condition" at bounding box center [356, 564] width 64 height 13
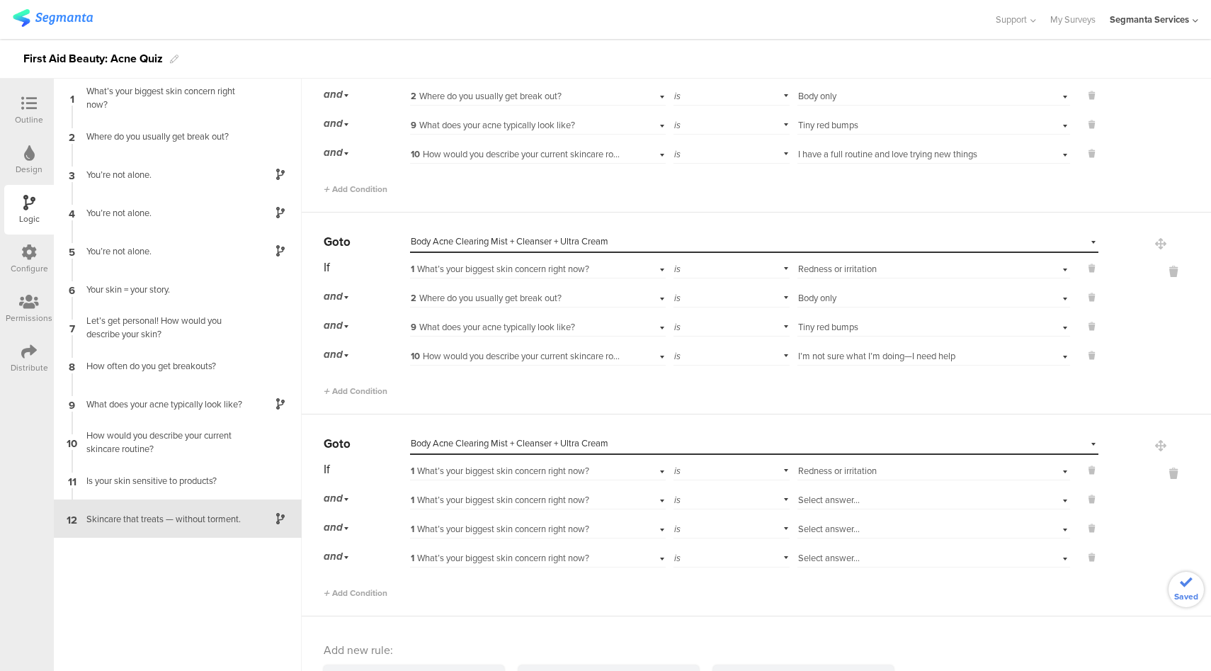
click at [507, 493] on span "1 What’s your biggest skin concern right now?" at bounding box center [500, 499] width 179 height 13
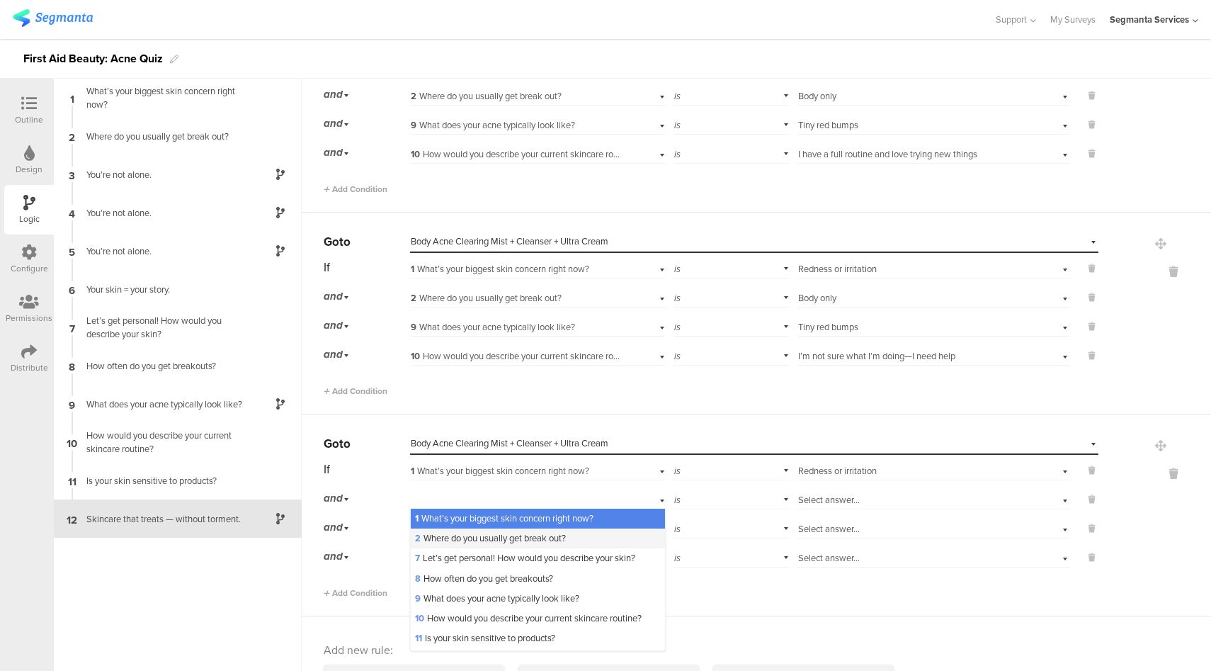
click at [483, 531] on span "2 Where do you usually get break out?" at bounding box center [490, 537] width 151 height 13
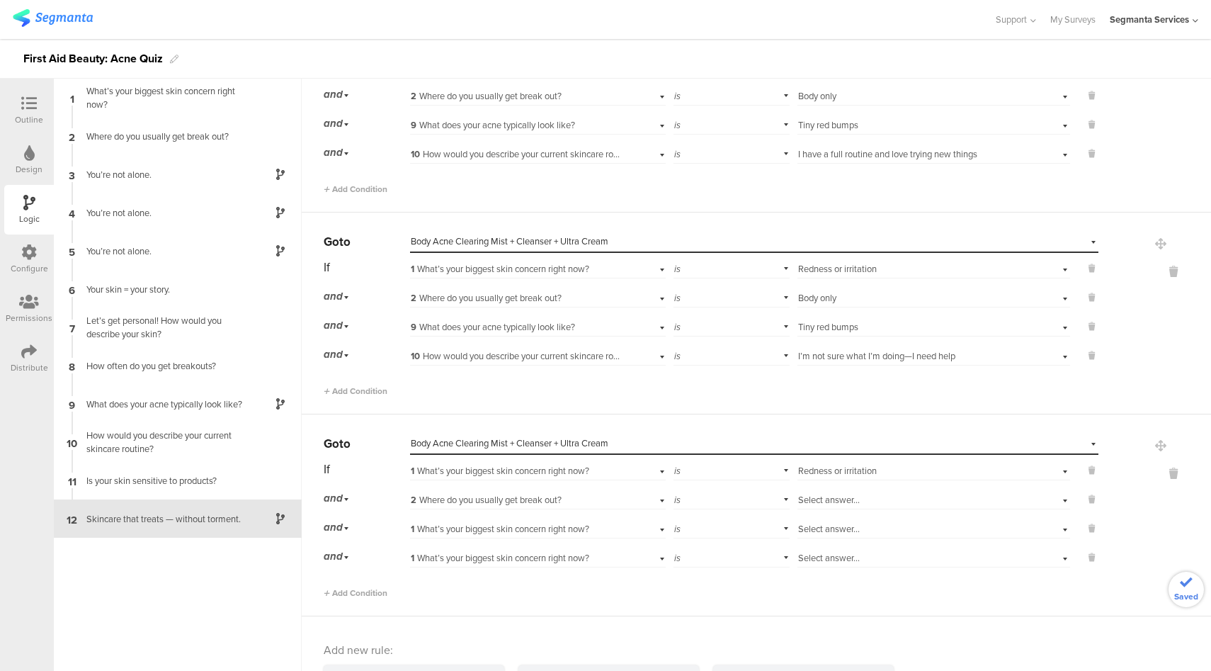
click at [831, 493] on span "Select answer..." at bounding box center [829, 499] width 62 height 13
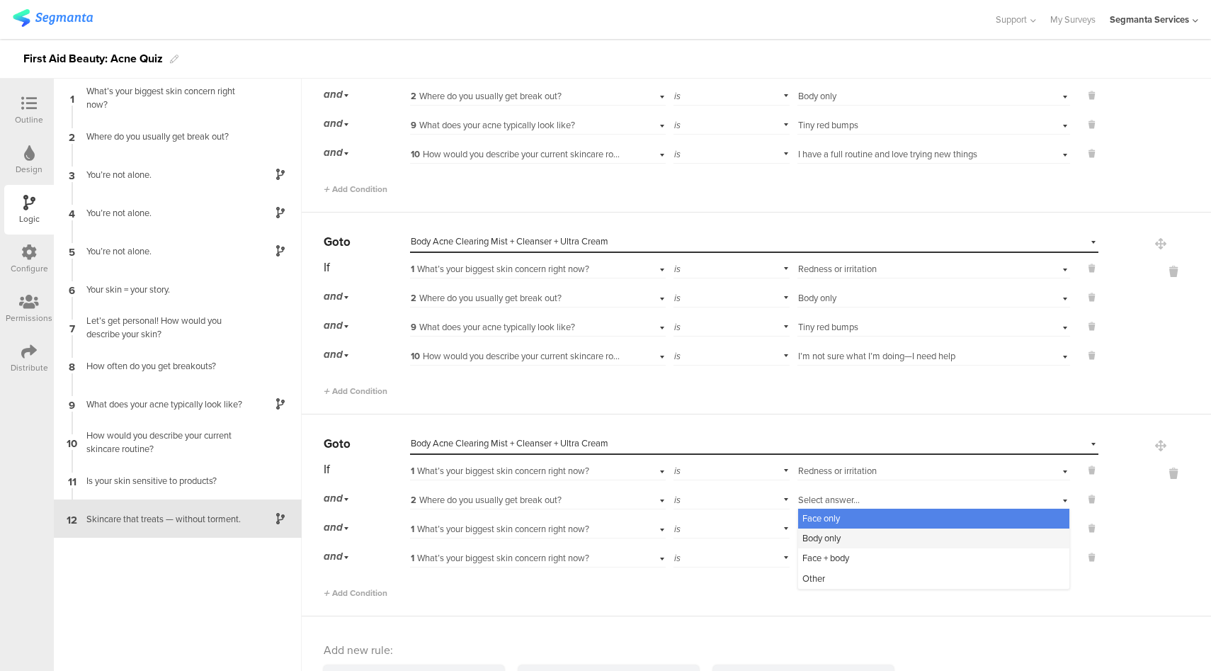
click at [827, 531] on span "Body only" at bounding box center [822, 537] width 38 height 13
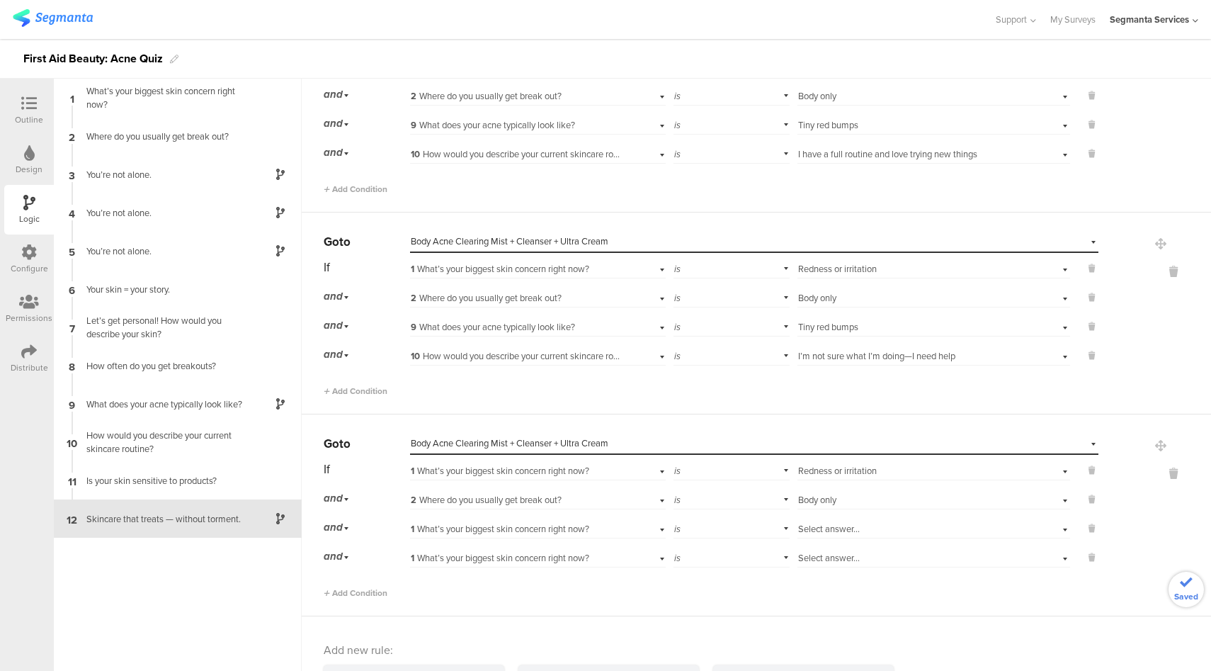
click at [528, 522] on span "1 What’s your biggest skin concern right now?" at bounding box center [500, 528] width 179 height 13
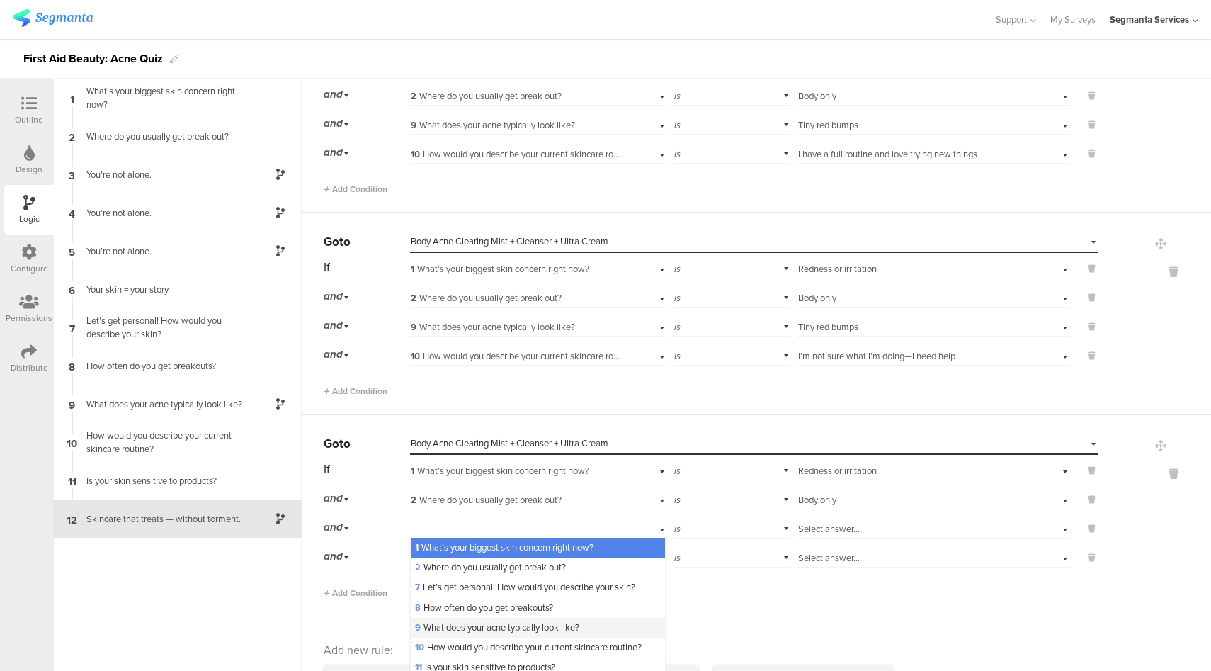
click at [469, 621] on span "9 What does your acne typically look like?" at bounding box center [497, 627] width 164 height 13
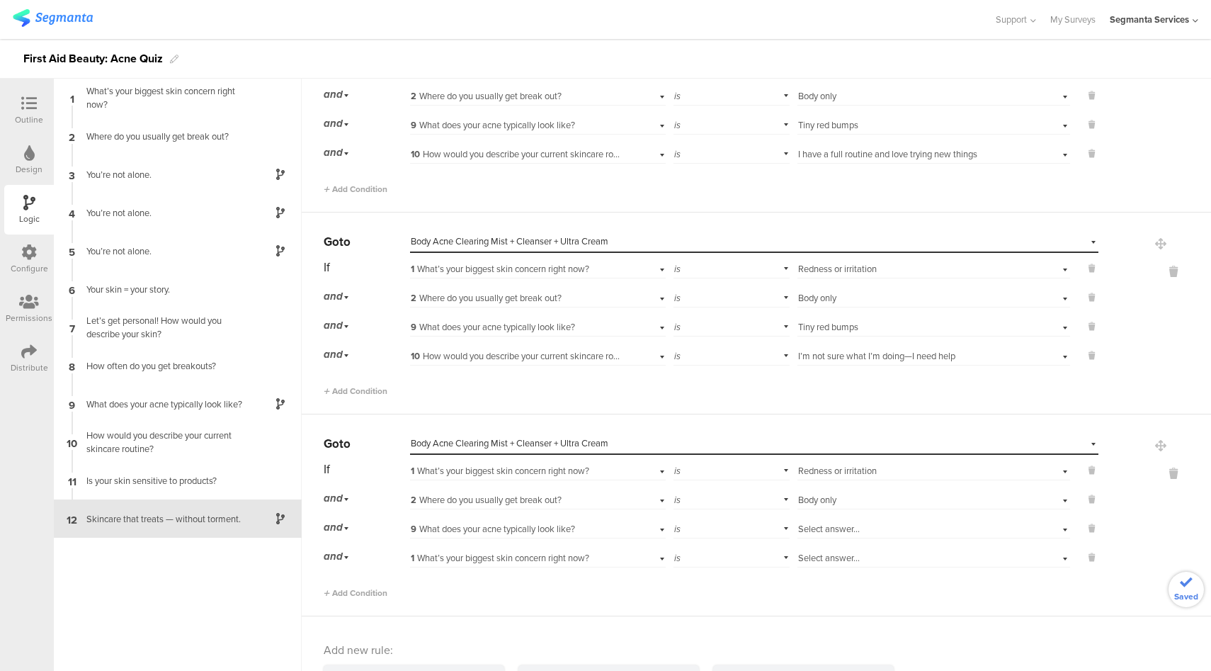
click at [821, 526] on div "Select answer..." at bounding box center [934, 527] width 273 height 22
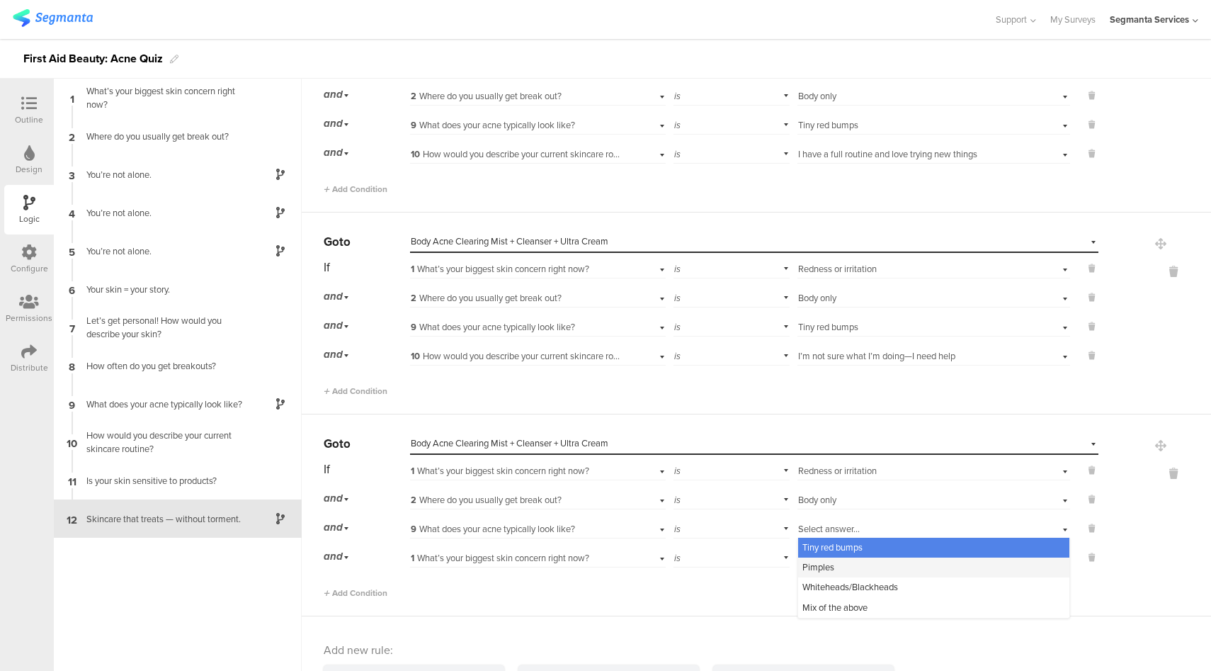
click at [818, 560] on span "Pimples" at bounding box center [819, 566] width 32 height 13
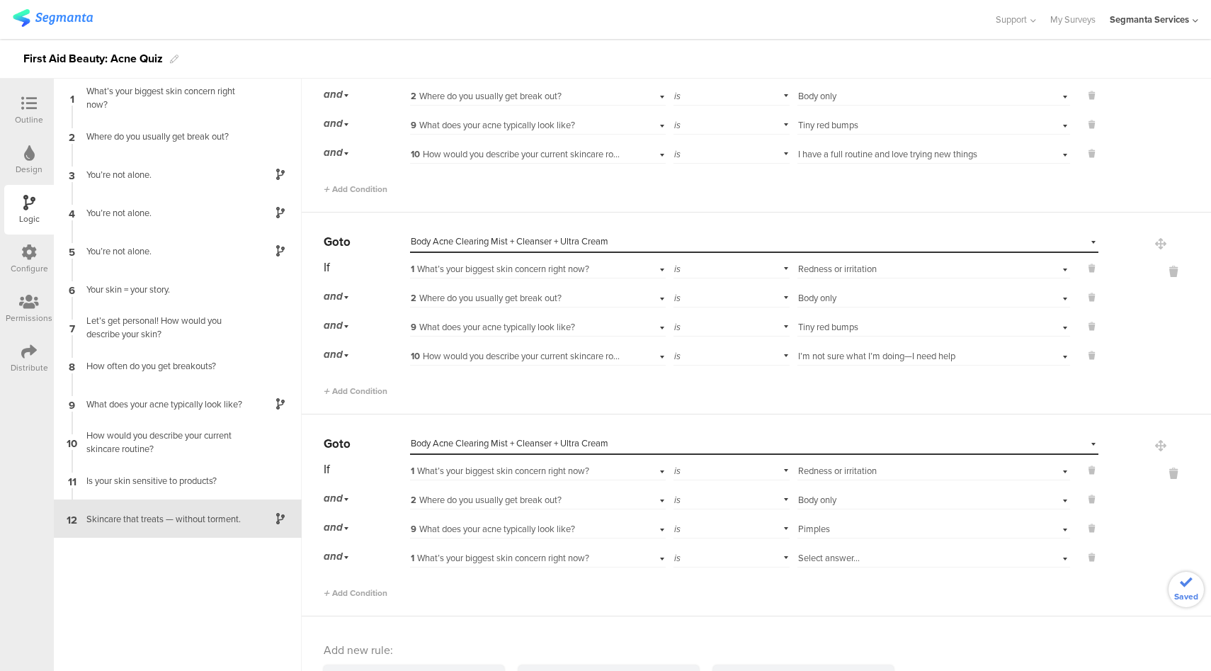
click at [543, 551] on span "1 What’s your biggest skin concern right now?" at bounding box center [500, 557] width 179 height 13
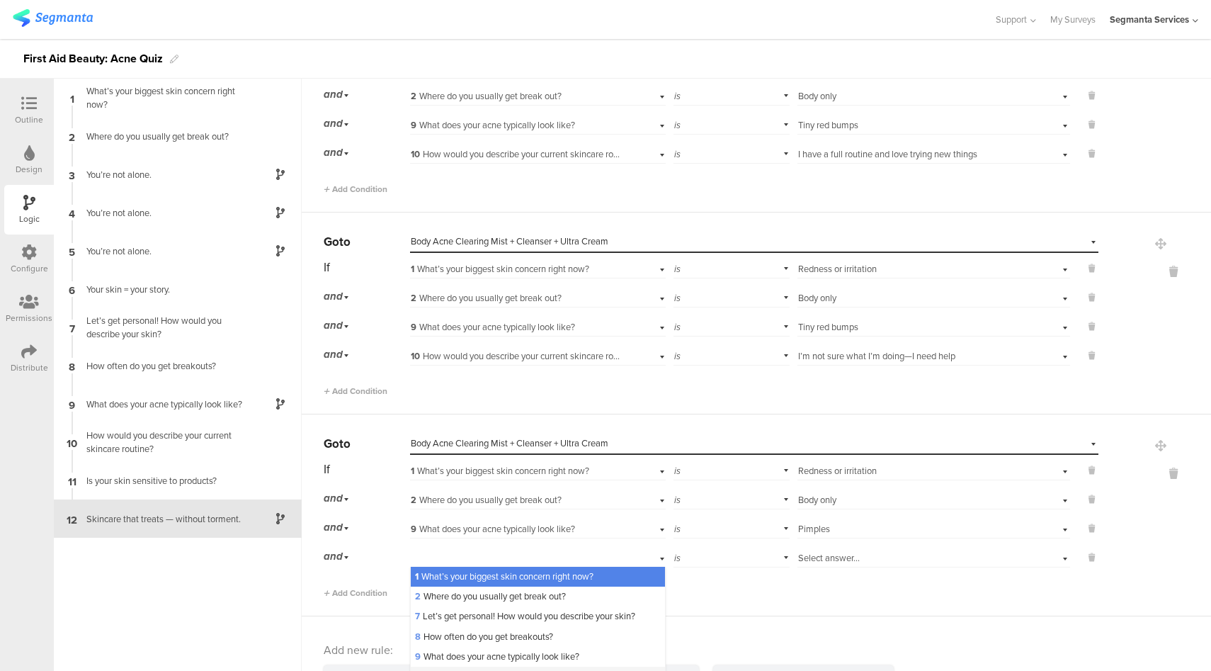
click at [481, 669] on span "10 How would you describe your current skincare routine?" at bounding box center [528, 675] width 227 height 13
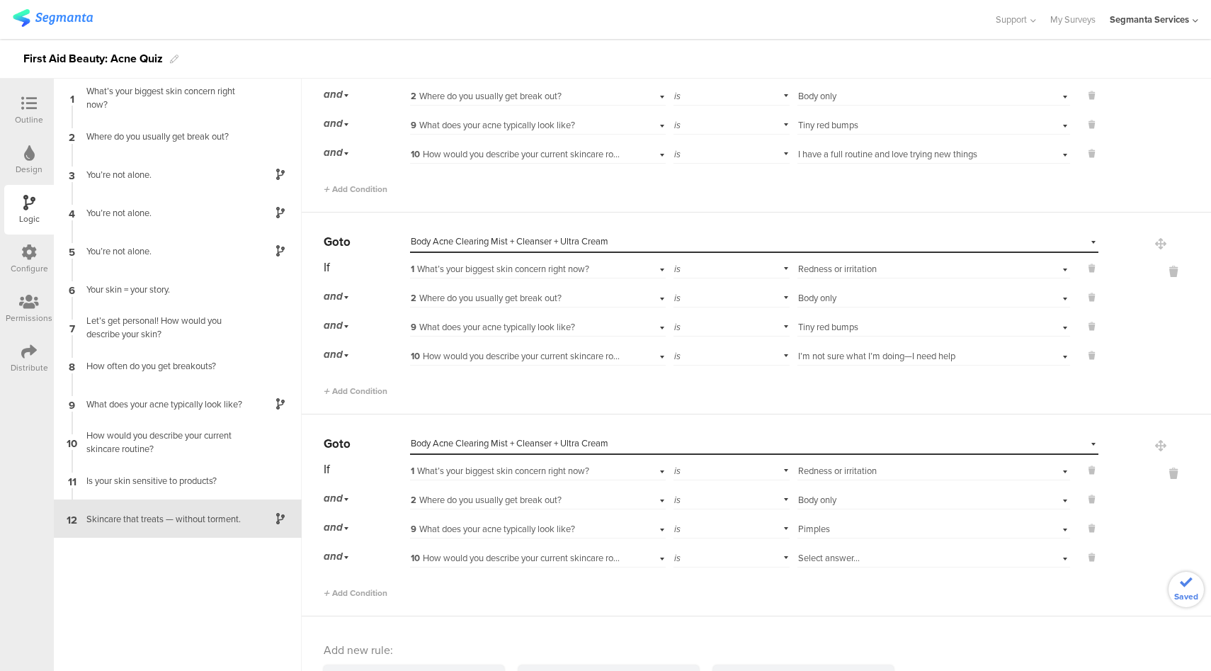
click at [820, 551] on span "Select answer..." at bounding box center [829, 557] width 62 height 13
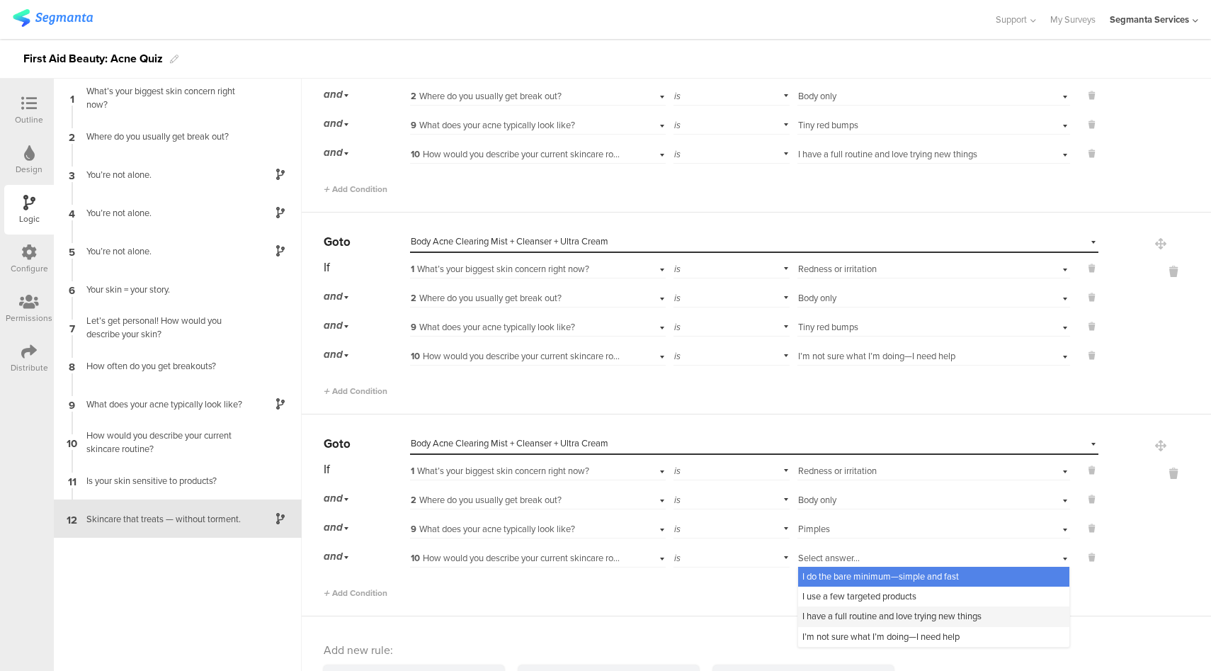
click at [843, 613] on div "I have a full routine and love trying new things" at bounding box center [933, 616] width 271 height 20
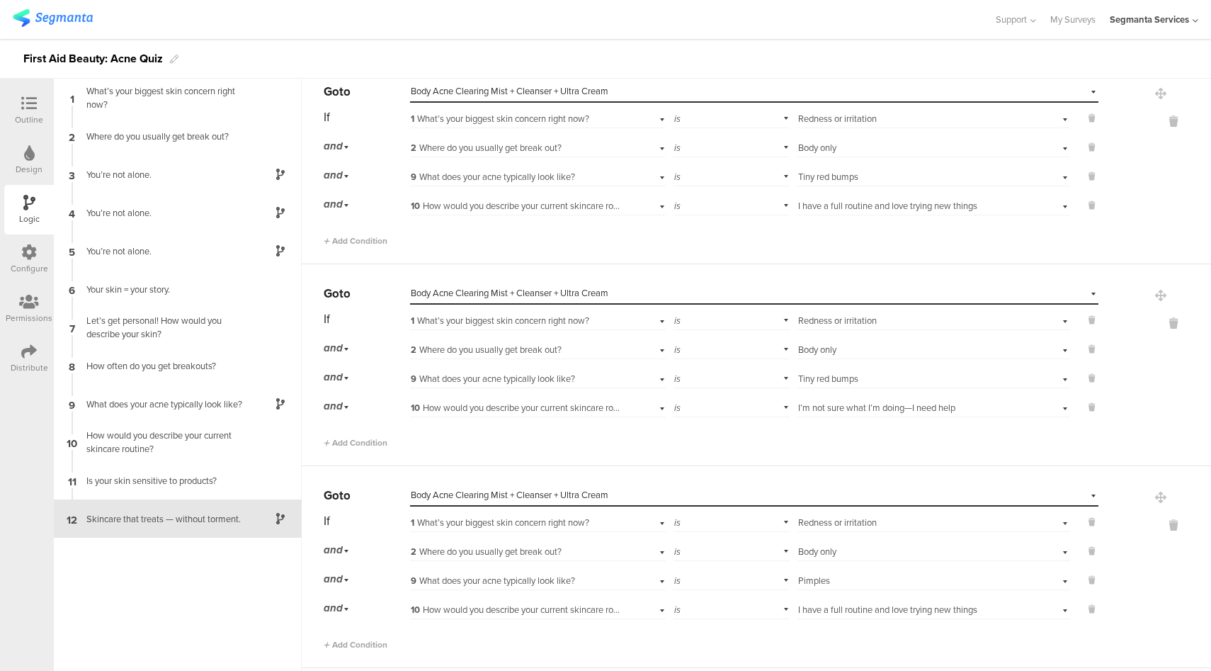
scroll to position [4819, 0]
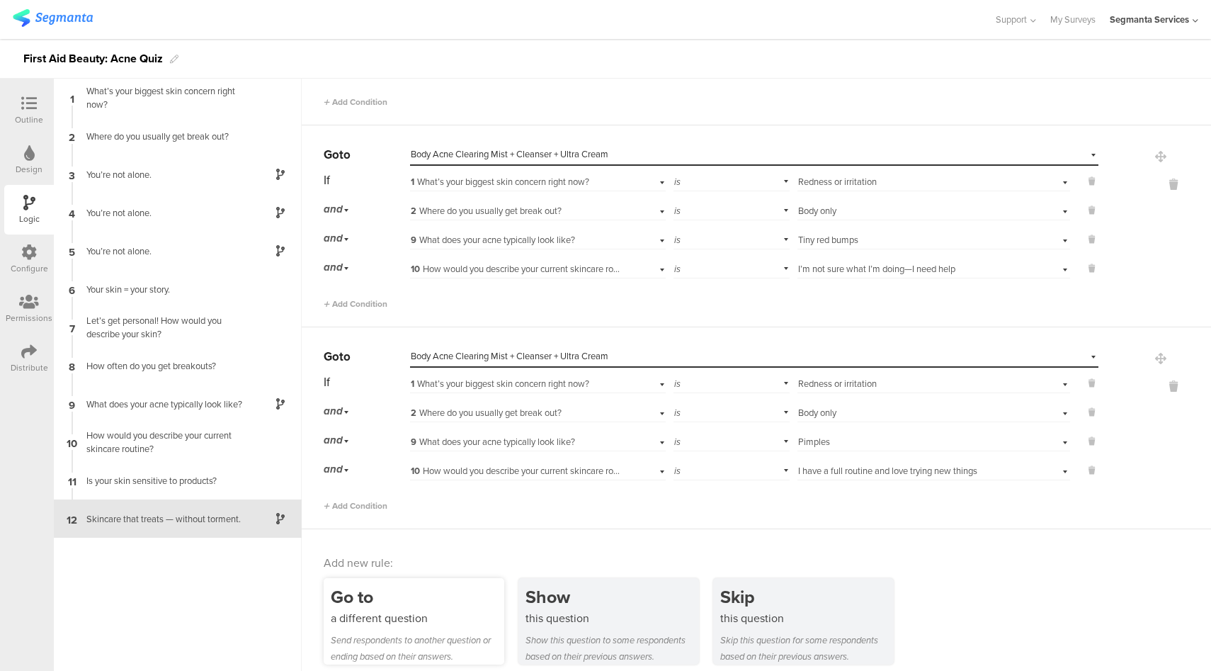
click at [465, 632] on div "Send respondents to another question or ending based on their answers." at bounding box center [418, 648] width 174 height 33
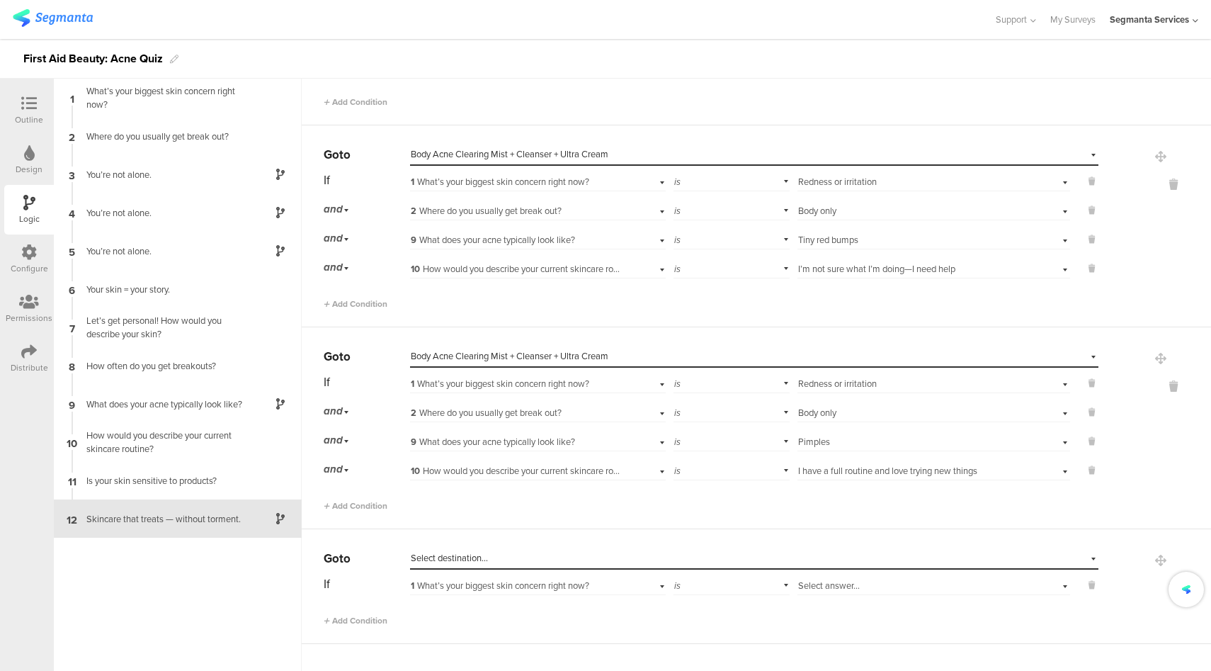
scroll to position [4934, 0]
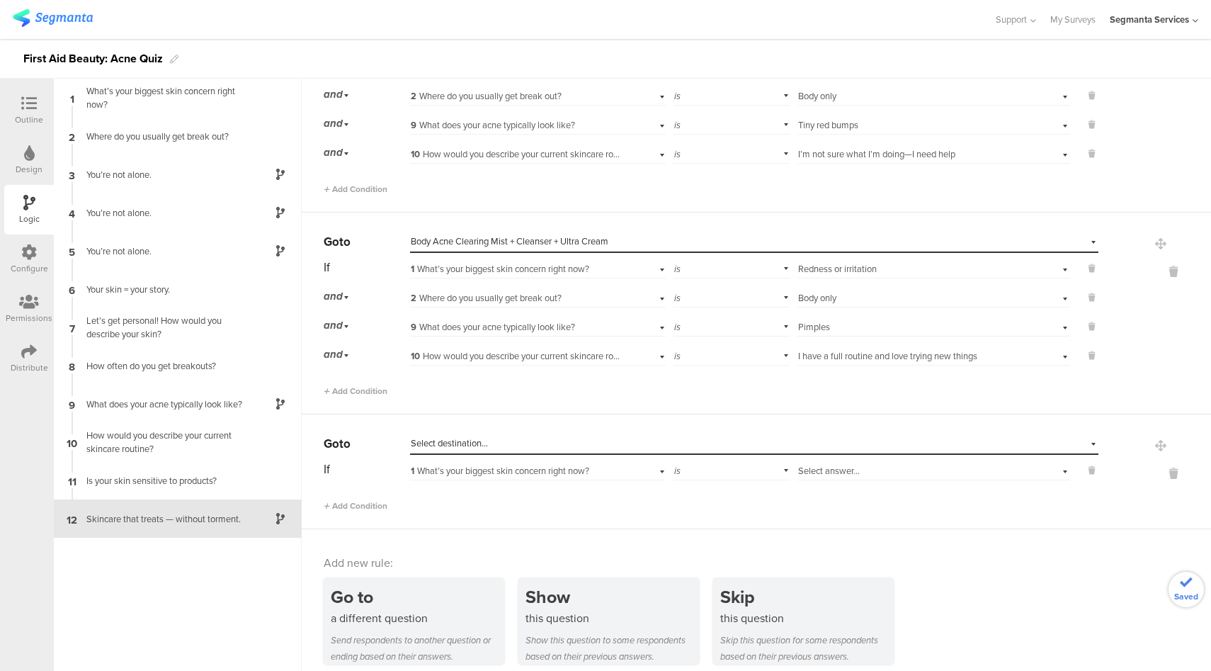
click at [499, 437] on div "Select destination..." at bounding box center [689, 443] width 557 height 13
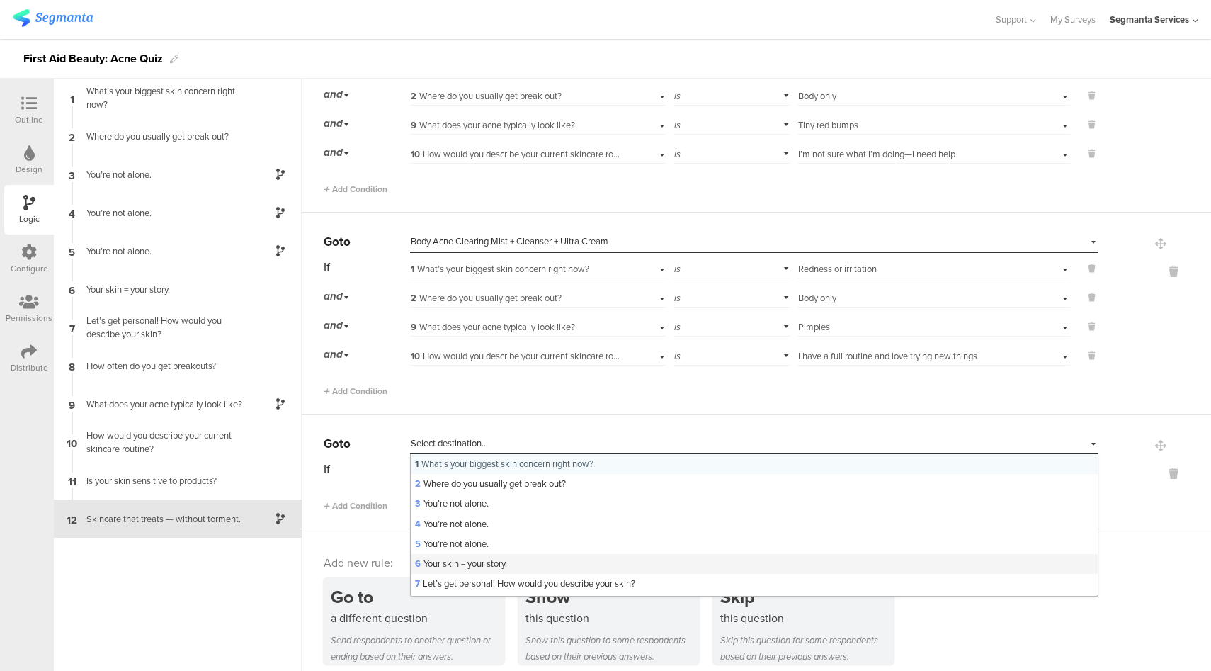
scroll to position [302, 0]
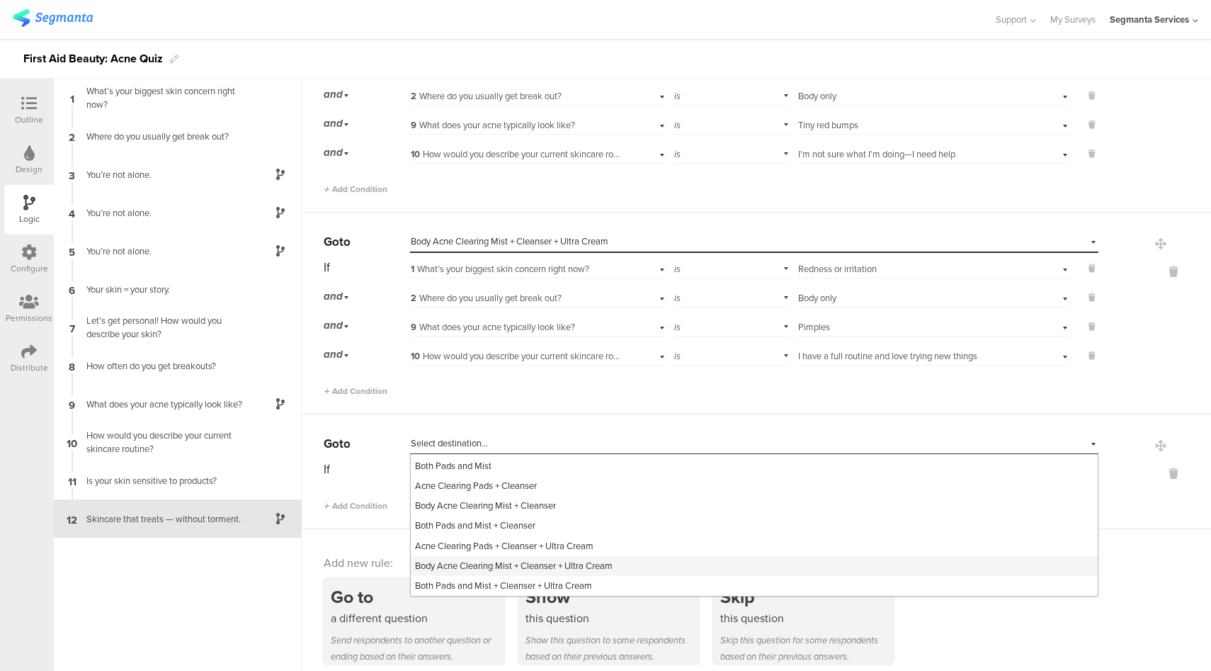
click at [476, 559] on span "Body Acne Clearing Mist + Cleanser + Ultra Cream" at bounding box center [514, 565] width 198 height 13
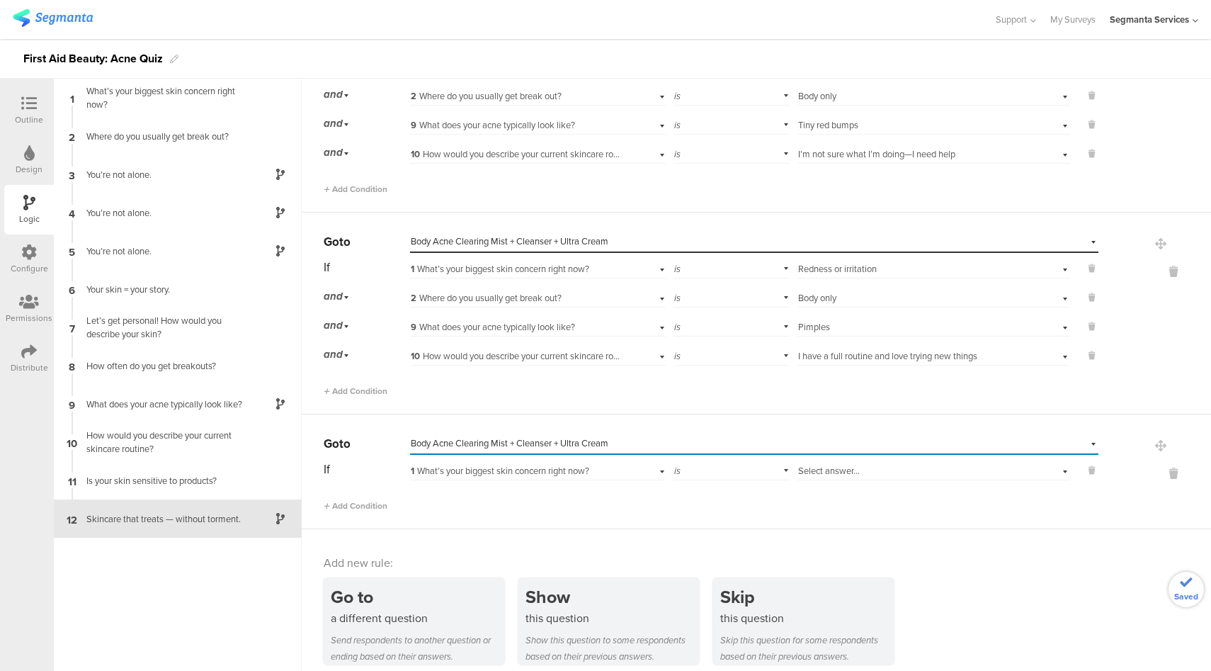
click at [842, 464] on span "Select answer..." at bounding box center [829, 470] width 62 height 13
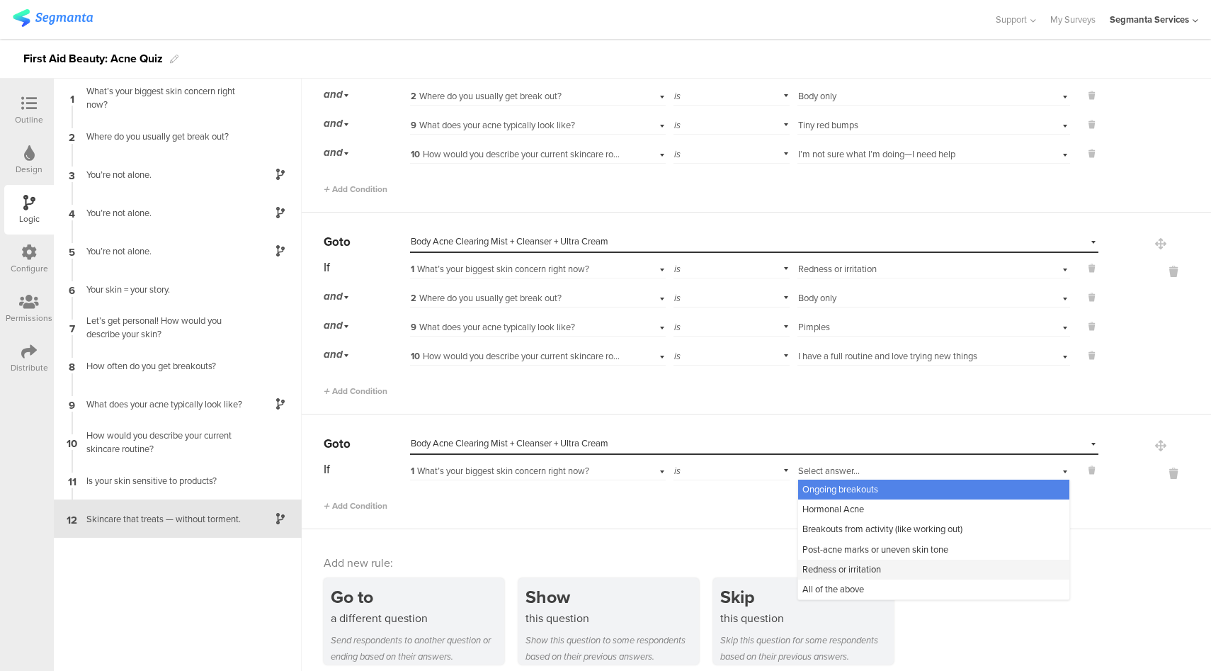
click at [852, 562] on span "Redness or irritation" at bounding box center [842, 568] width 79 height 13
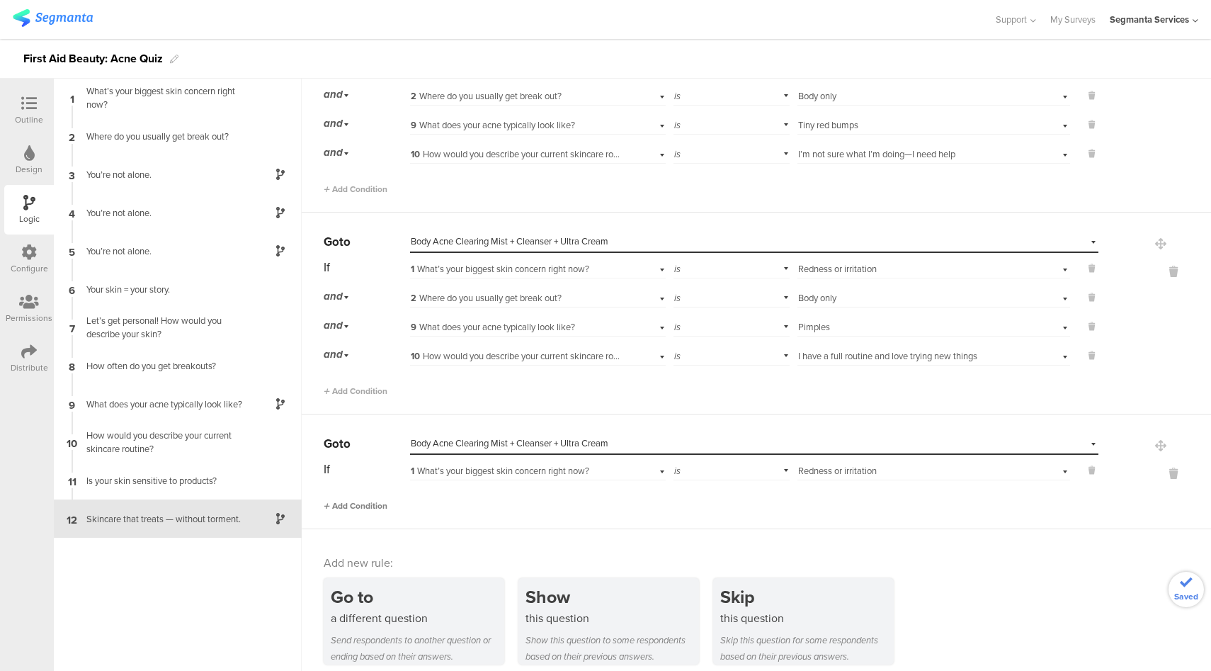
click at [364, 499] on span "Add Condition" at bounding box center [356, 505] width 64 height 13
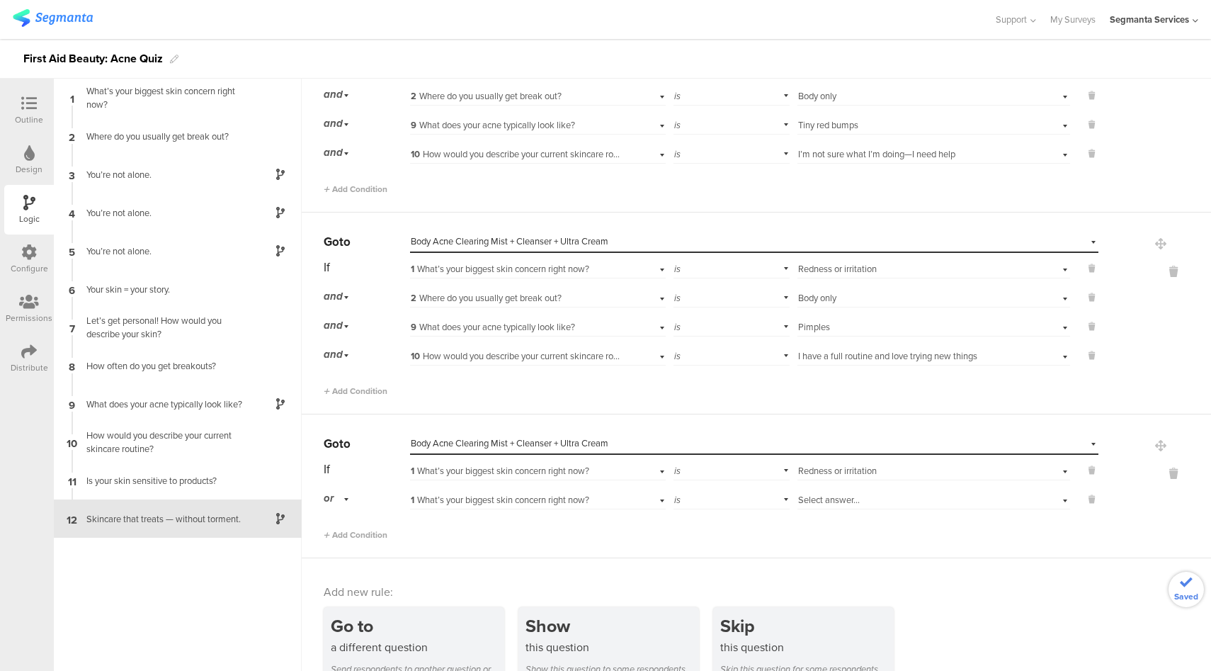
click at [332, 492] on span "or" at bounding box center [329, 498] width 10 height 16
click at [344, 531] on span "and" at bounding box center [336, 537] width 15 height 13
click at [558, 493] on span "1 What’s your biggest skin concern right now?" at bounding box center [500, 499] width 179 height 13
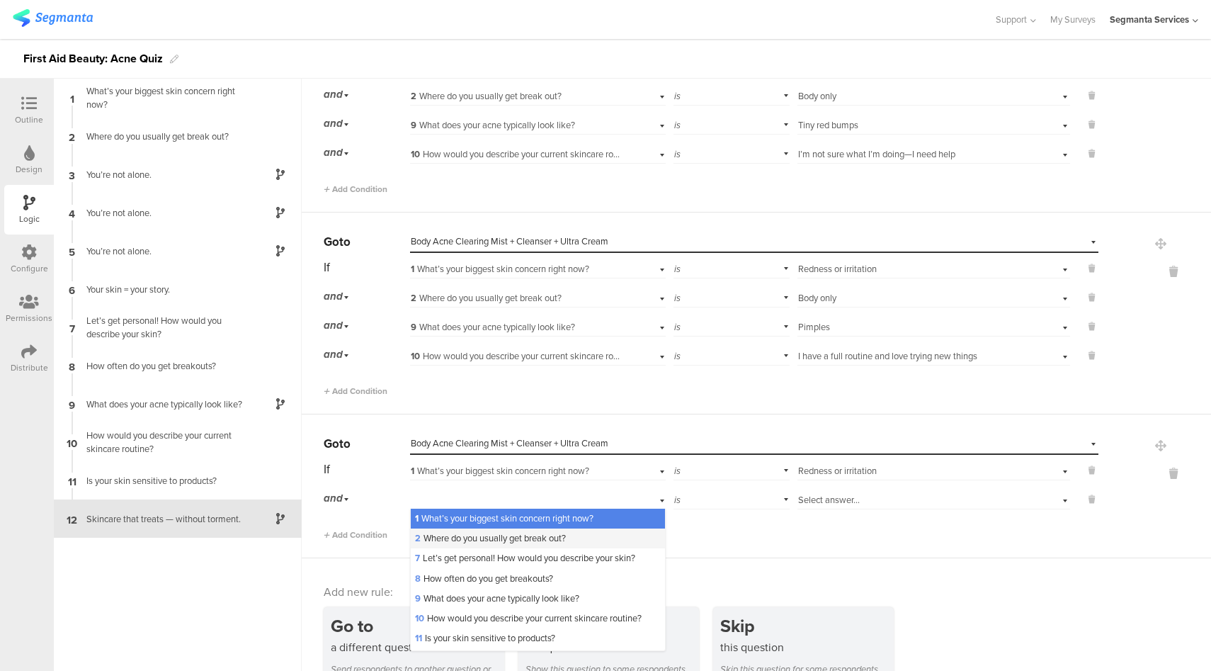
click at [464, 531] on span "2 Where do you usually get break out?" at bounding box center [490, 537] width 151 height 13
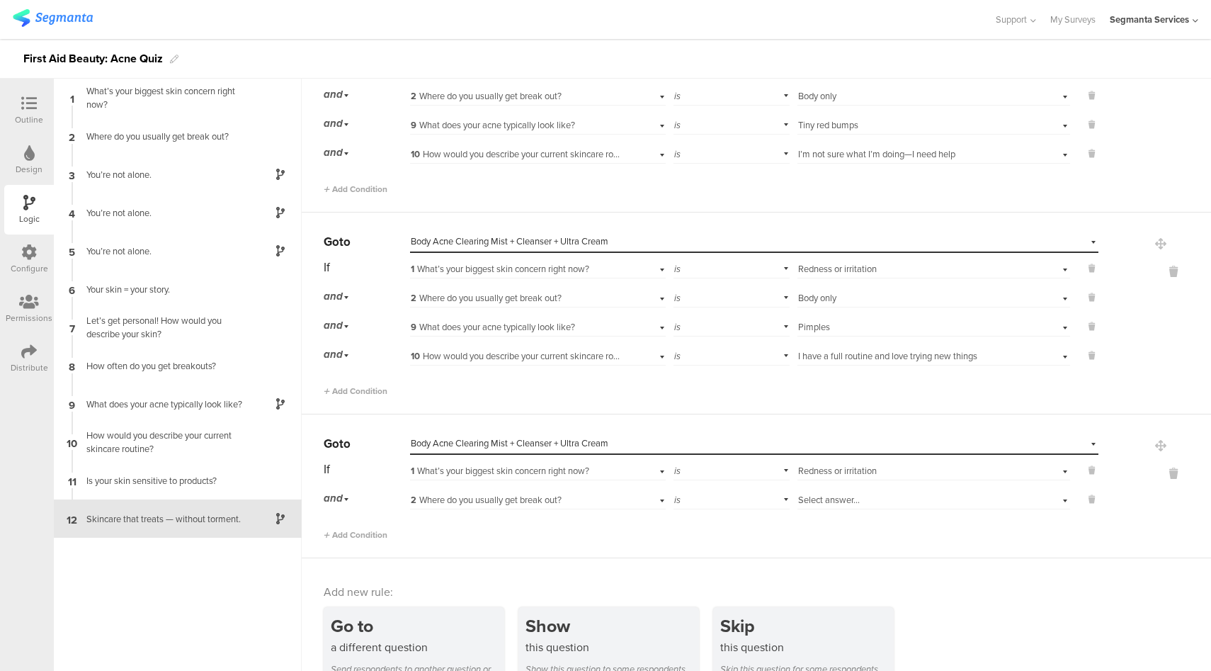
click at [854, 494] on div "Select answer..." at bounding box center [912, 500] width 228 height 13
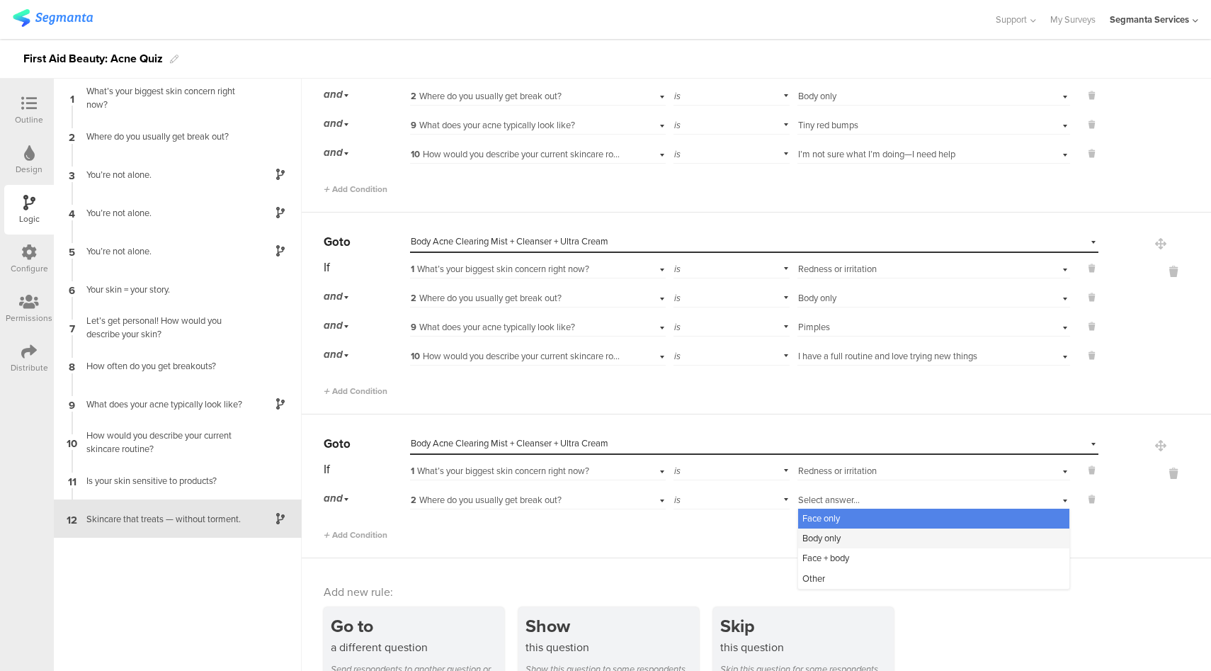
click at [836, 528] on div "Body only" at bounding box center [933, 538] width 271 height 20
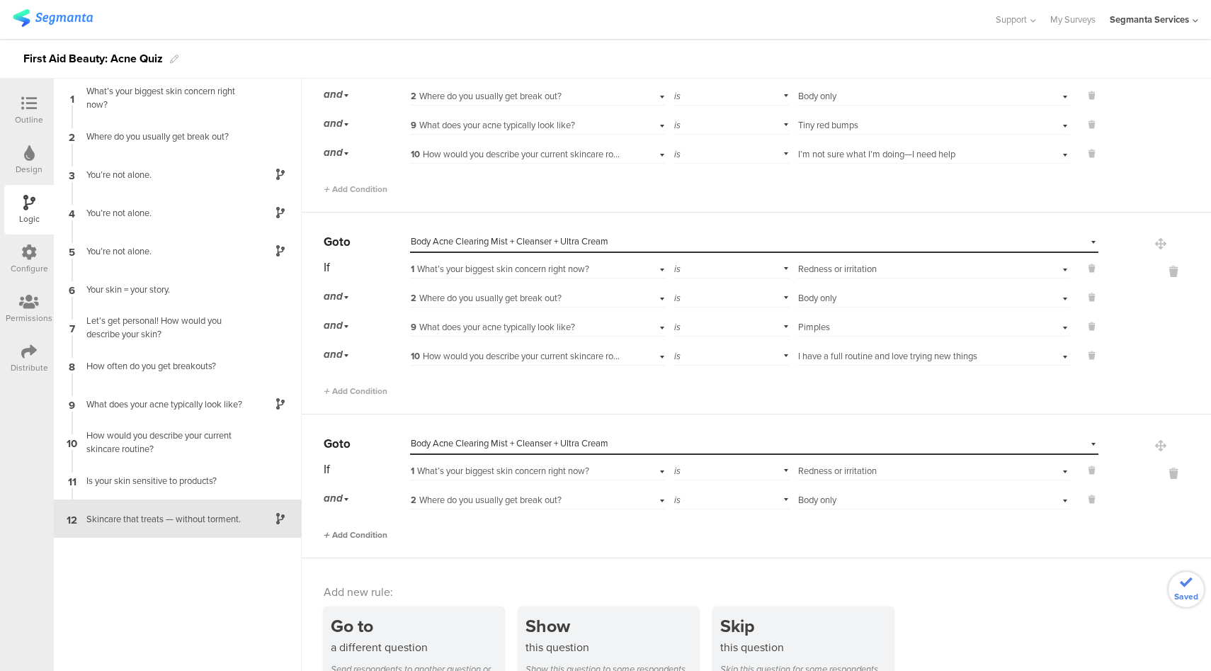
click at [362, 528] on span "Add Condition" at bounding box center [356, 534] width 64 height 13
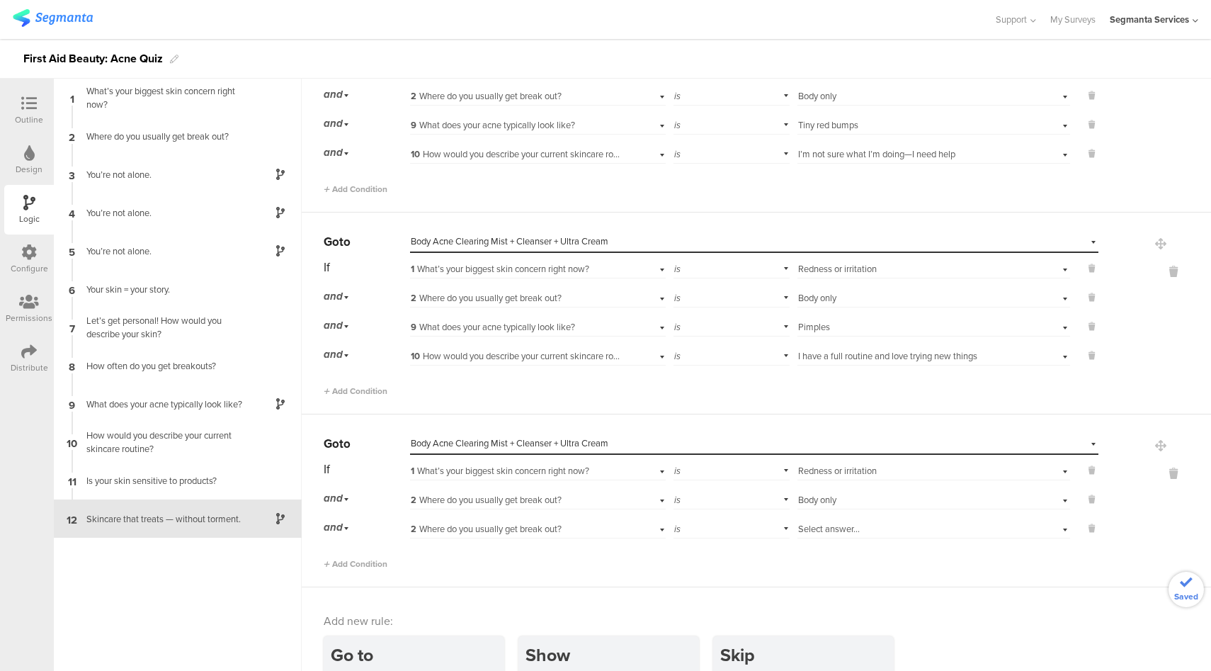
click at [570, 523] on div "2 Where do you usually get break out?" at bounding box center [517, 529] width 213 height 13
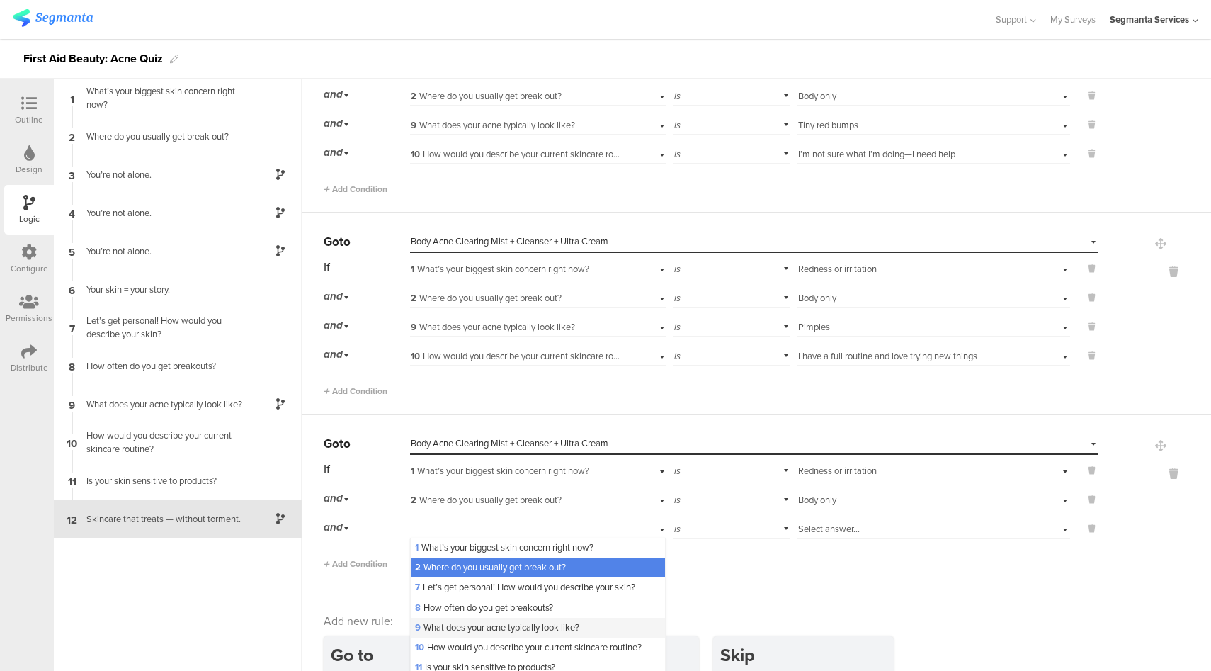
click at [465, 621] on span "9 What does your acne typically look like?" at bounding box center [497, 627] width 164 height 13
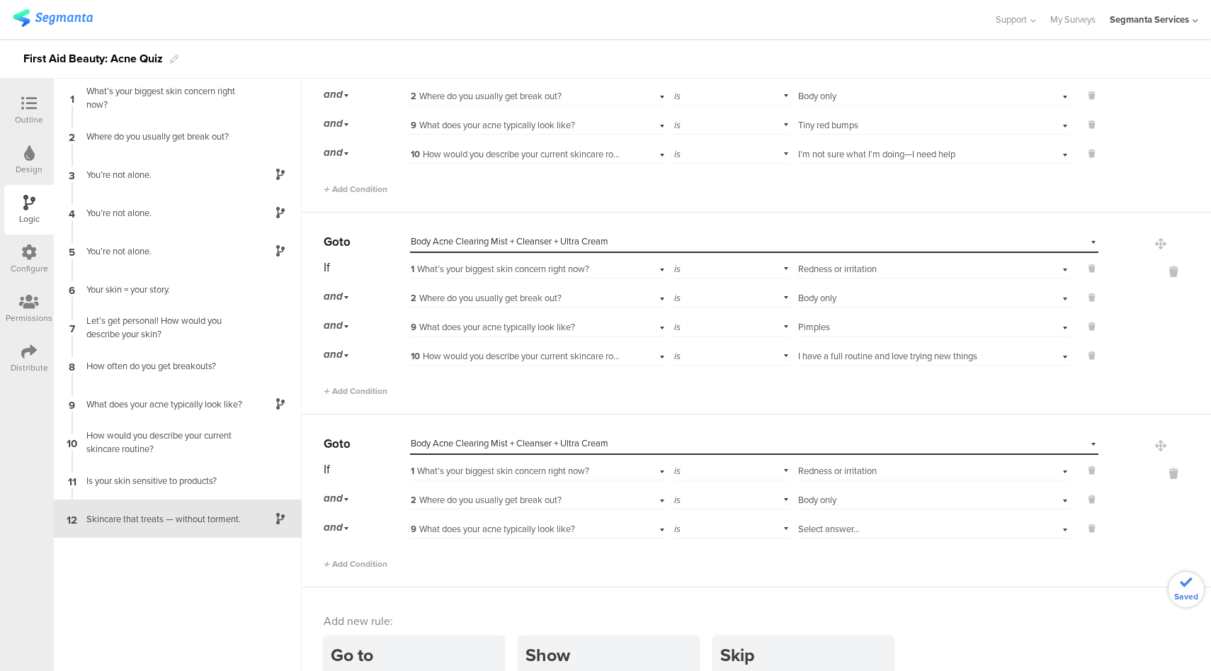
click at [835, 522] on span "Select answer..." at bounding box center [829, 528] width 62 height 13
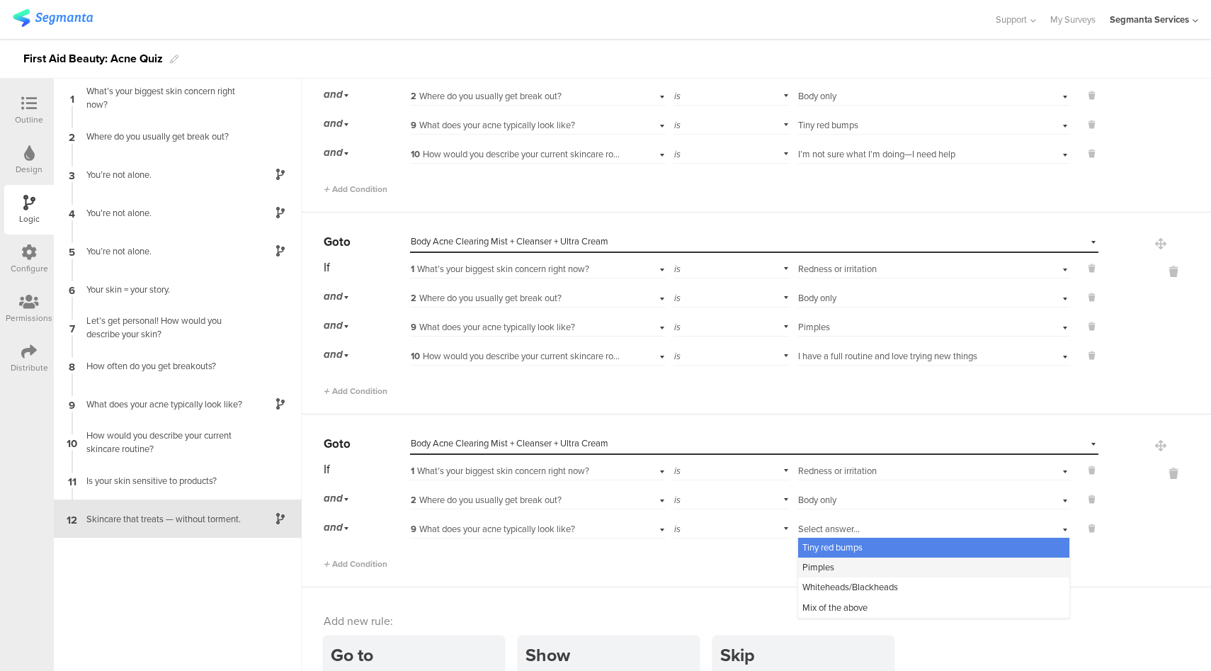
click at [830, 560] on div "Pimples" at bounding box center [933, 568] width 271 height 20
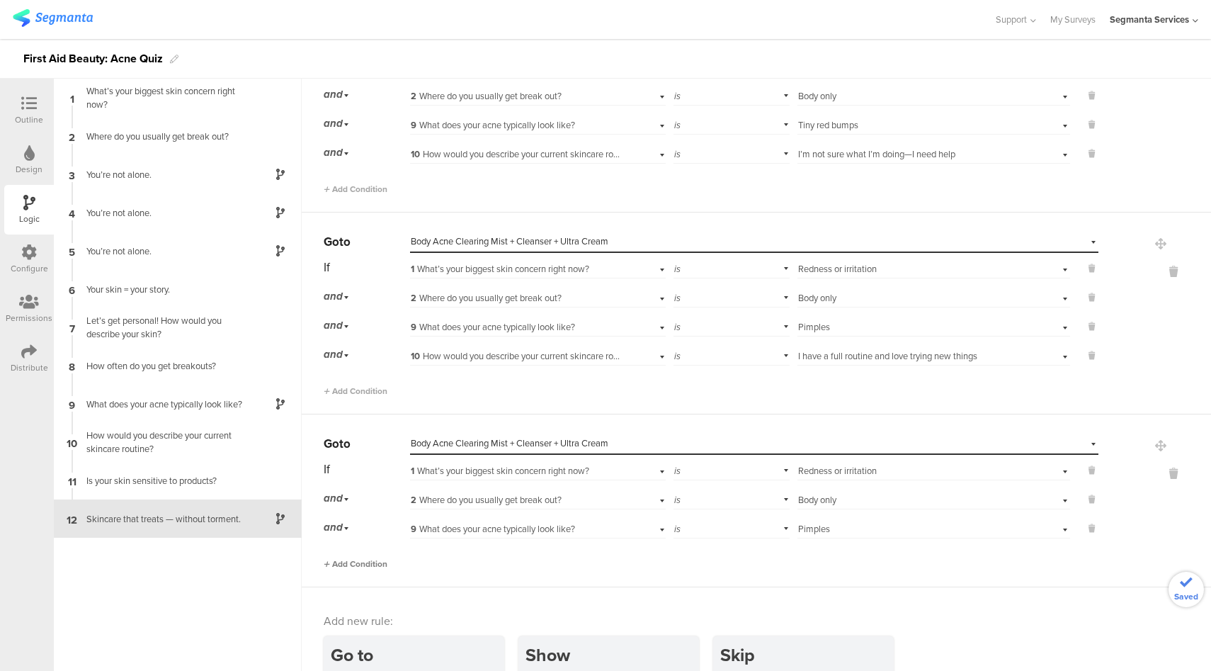
click at [345, 558] on span "Add Condition" at bounding box center [356, 564] width 64 height 13
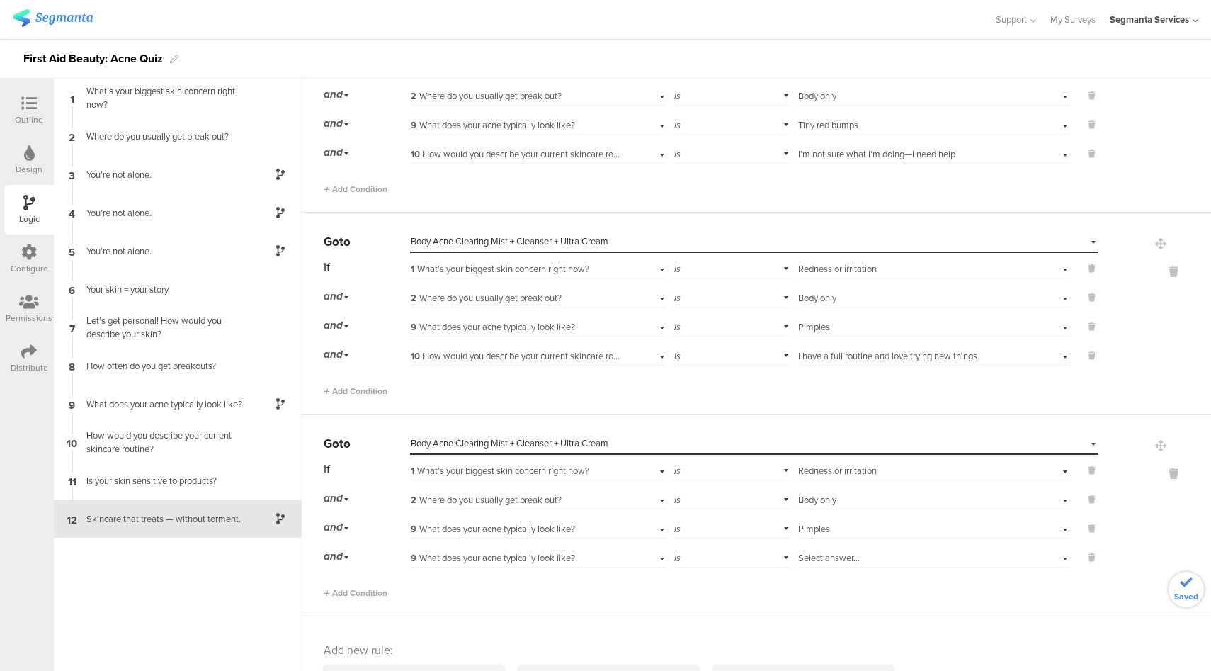
click at [595, 552] on div "9 What does your acne typically look like?" at bounding box center [517, 558] width 213 height 13
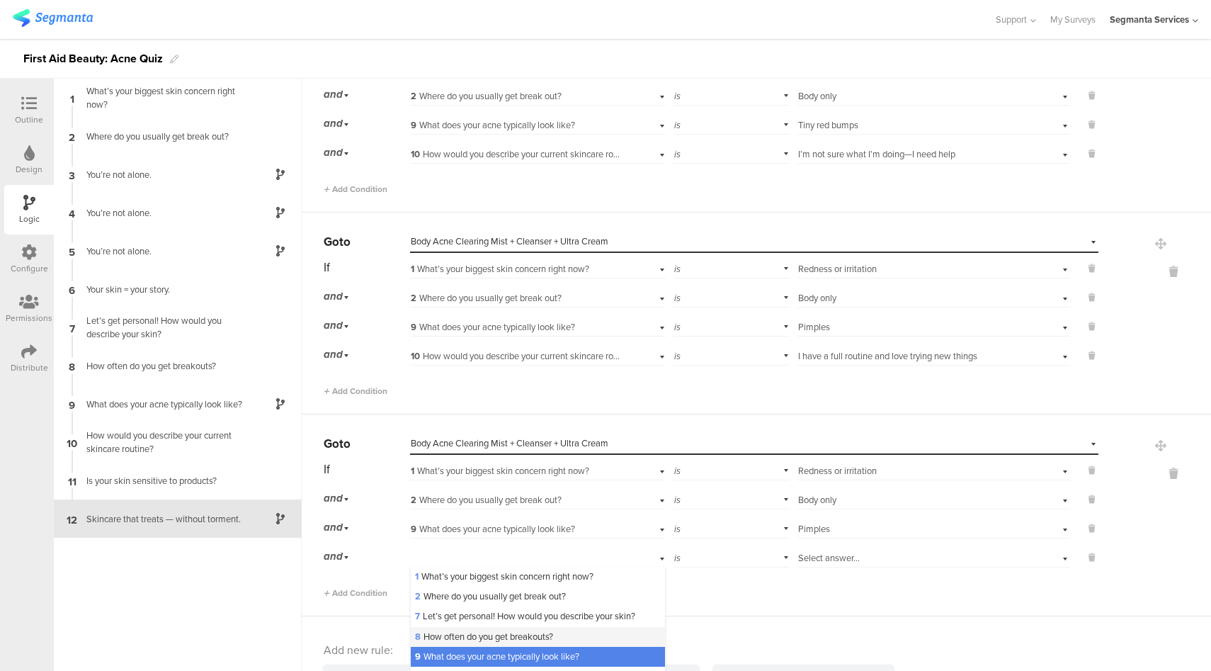
scroll to position [54, 0]
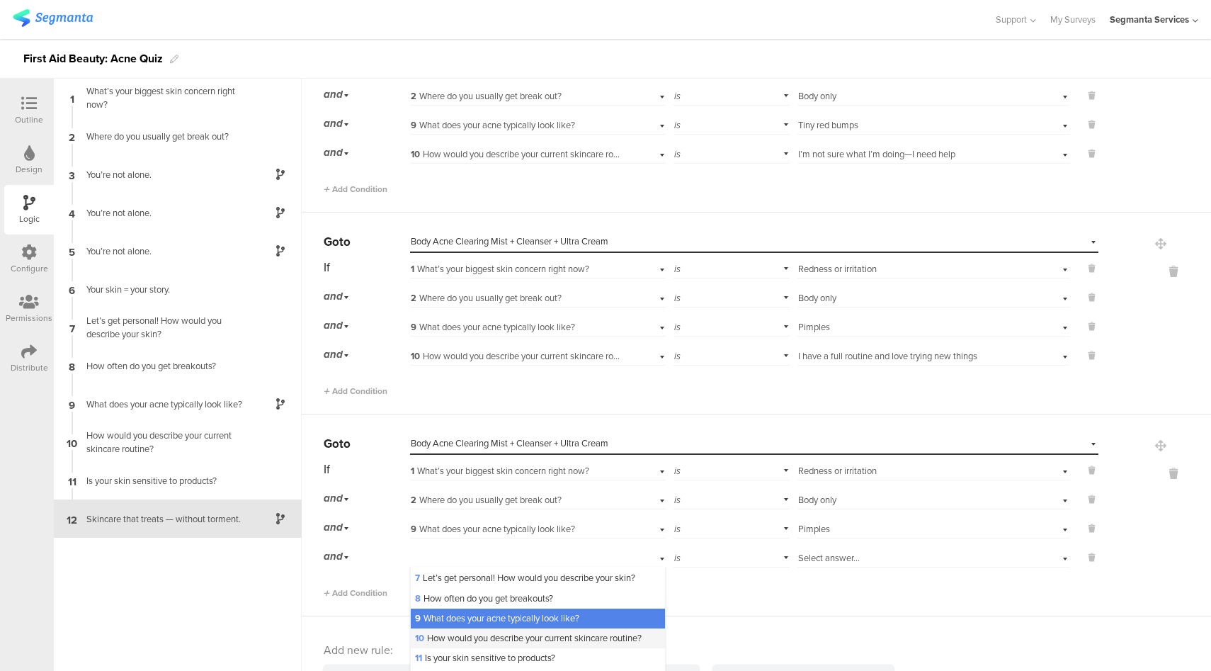
click at [511, 628] on div "10 How would you describe your current skincare routine?" at bounding box center [538, 638] width 254 height 20
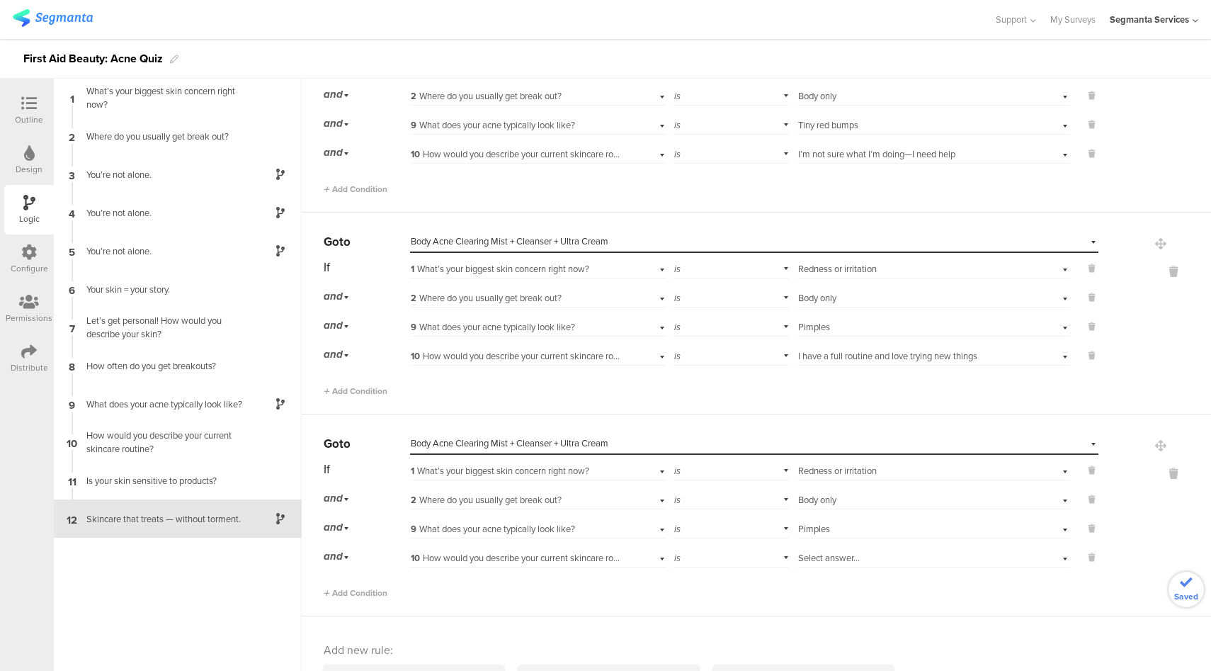
click at [810, 551] on span "Select answer..." at bounding box center [829, 557] width 62 height 13
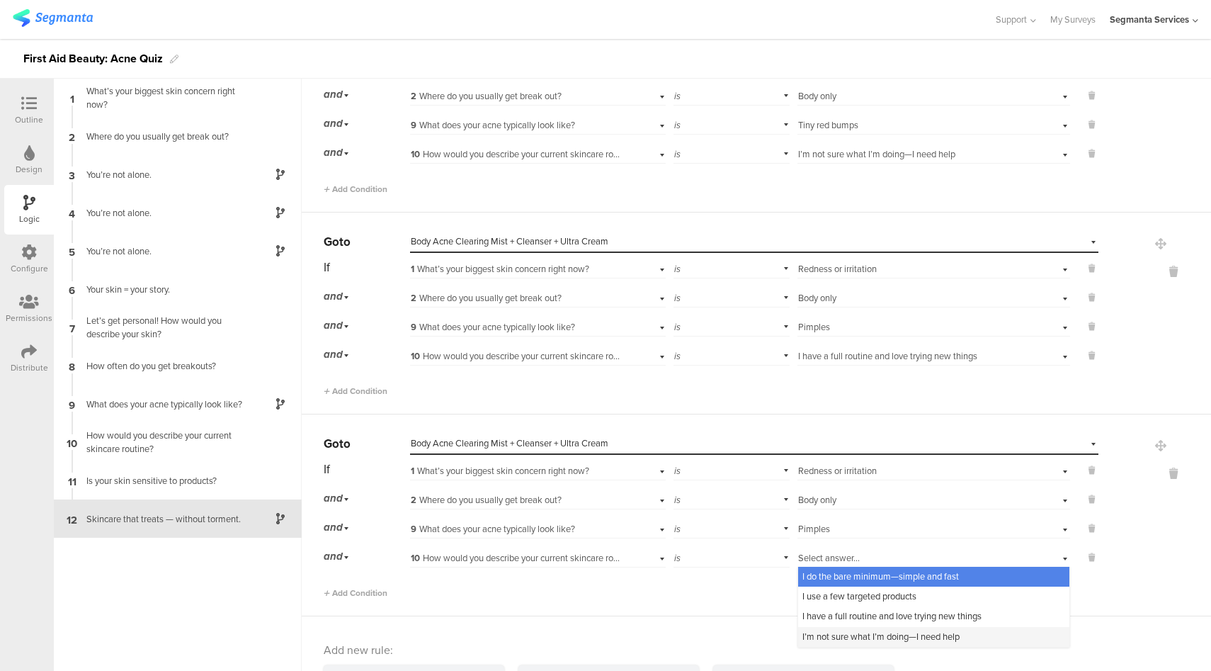
click at [839, 630] on span "I’m not sure what I’m doing—I need help" at bounding box center [881, 636] width 157 height 13
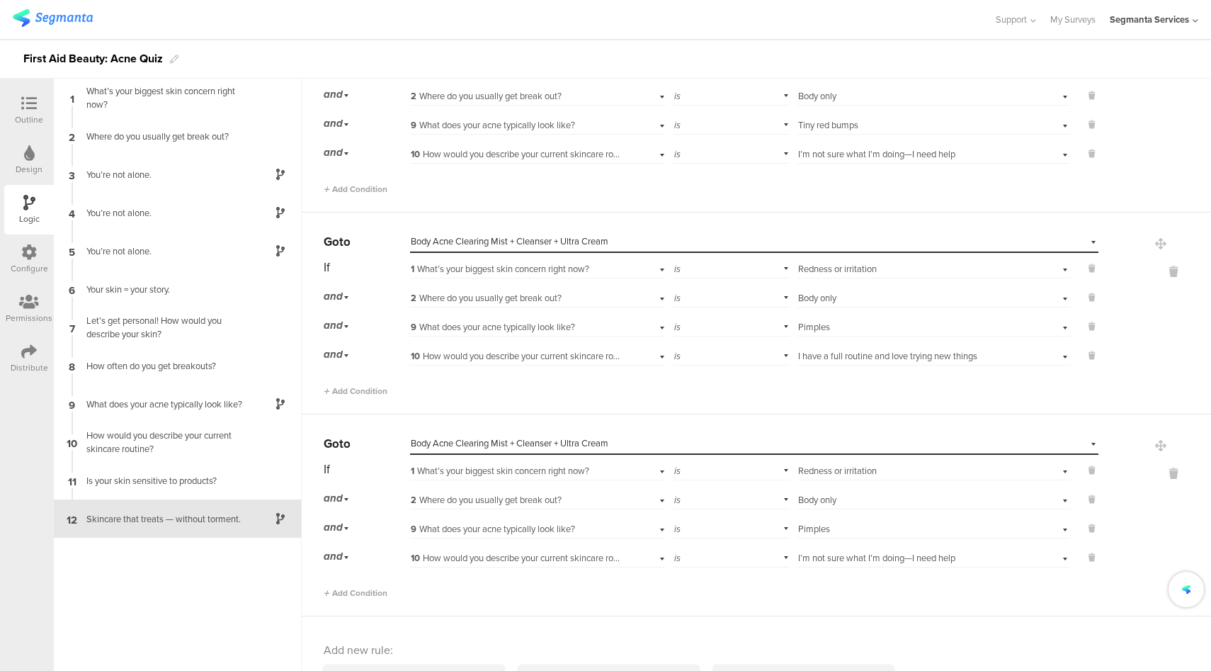
scroll to position [5021, 0]
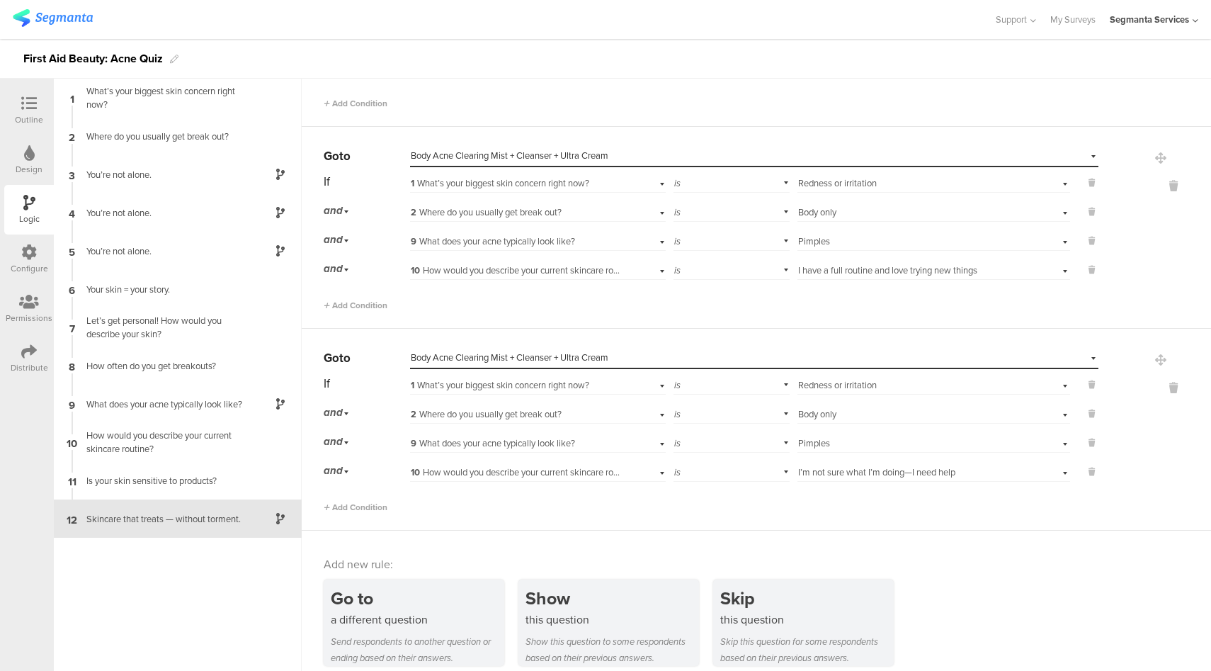
scroll to position [5021, 0]
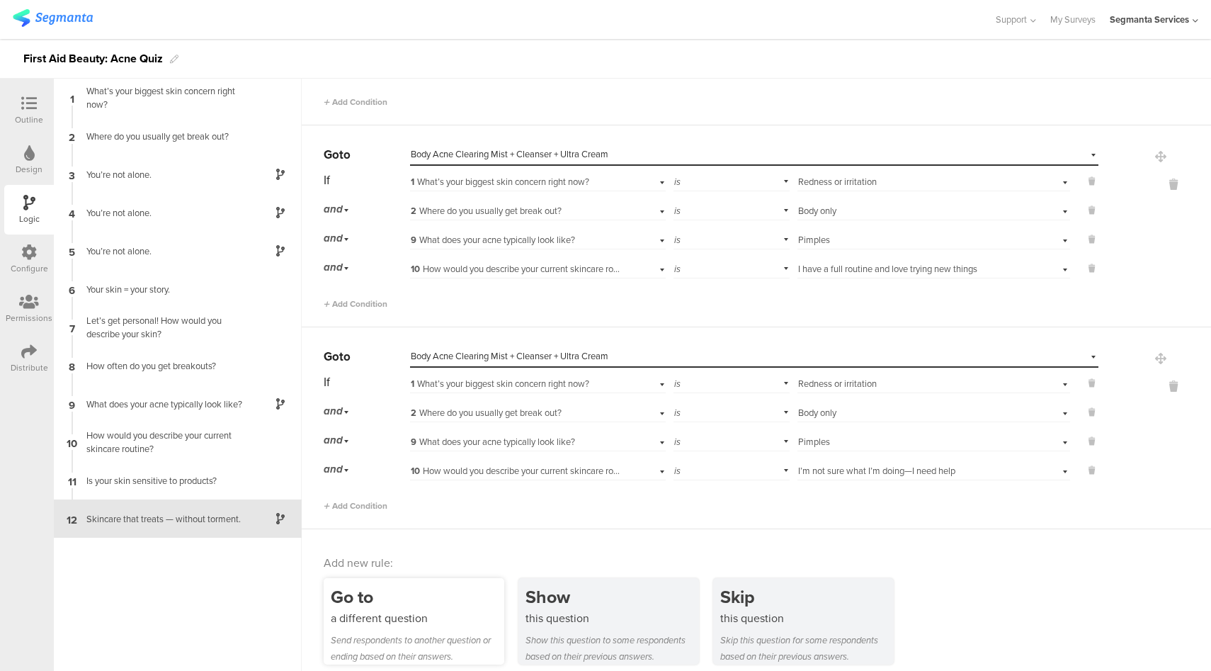
click at [416, 610] on div "a different question" at bounding box center [418, 618] width 174 height 16
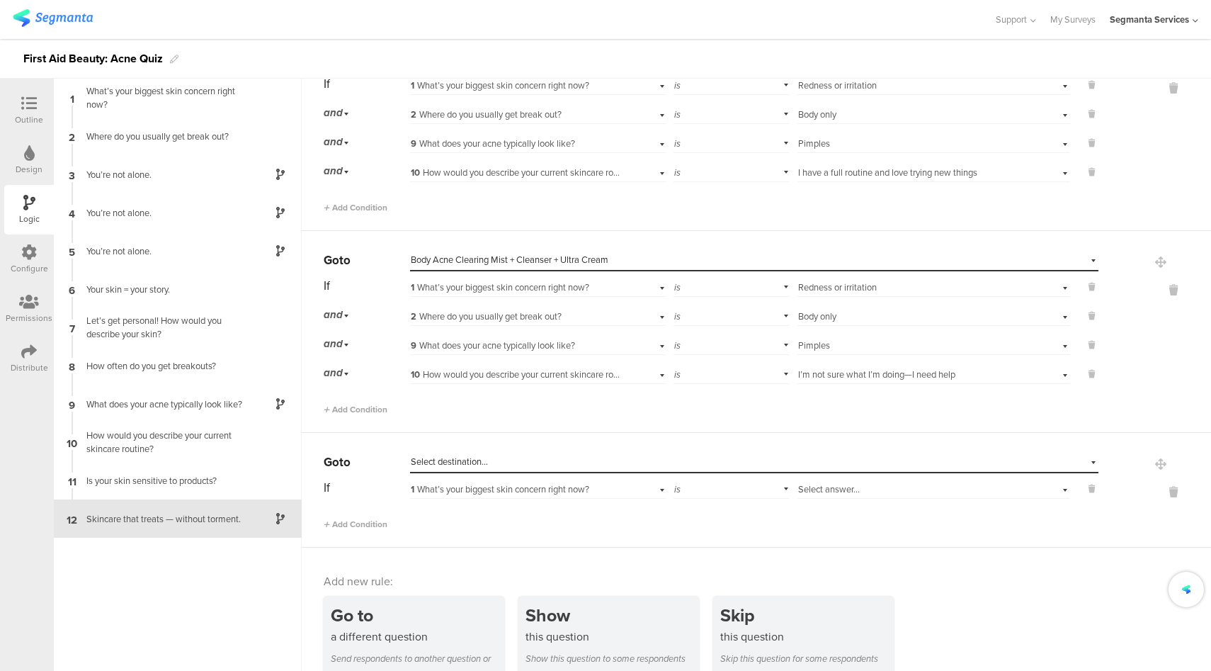
scroll to position [5135, 0]
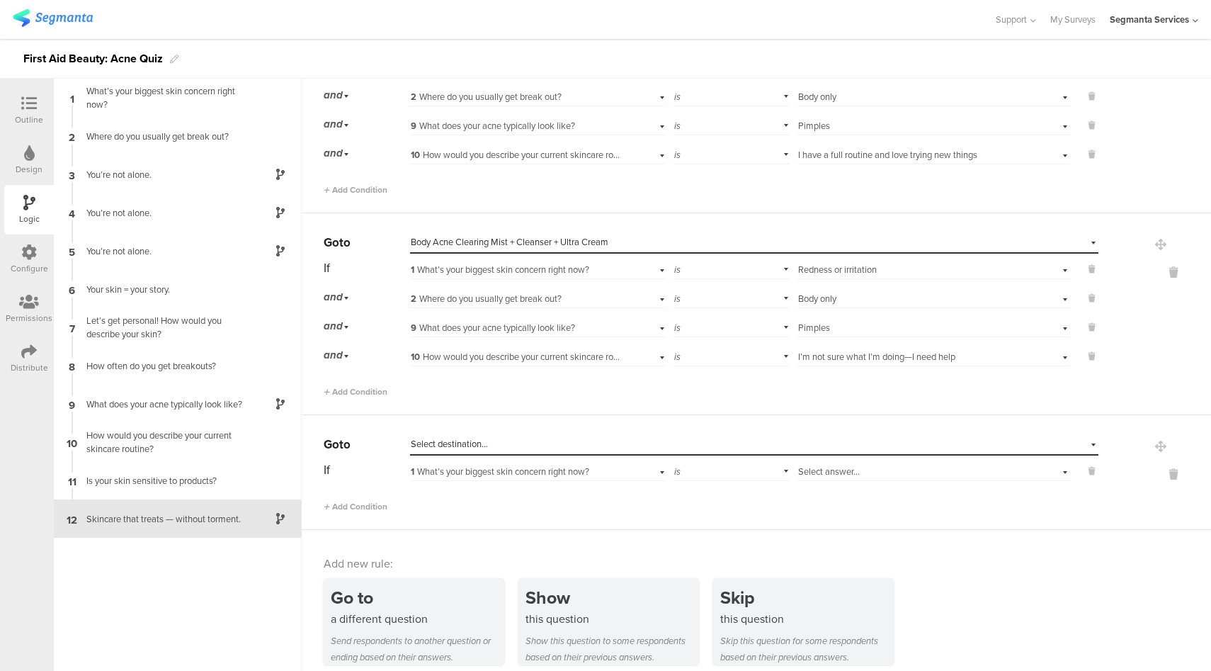
click at [655, 438] on div "Select destination..." at bounding box center [689, 444] width 557 height 13
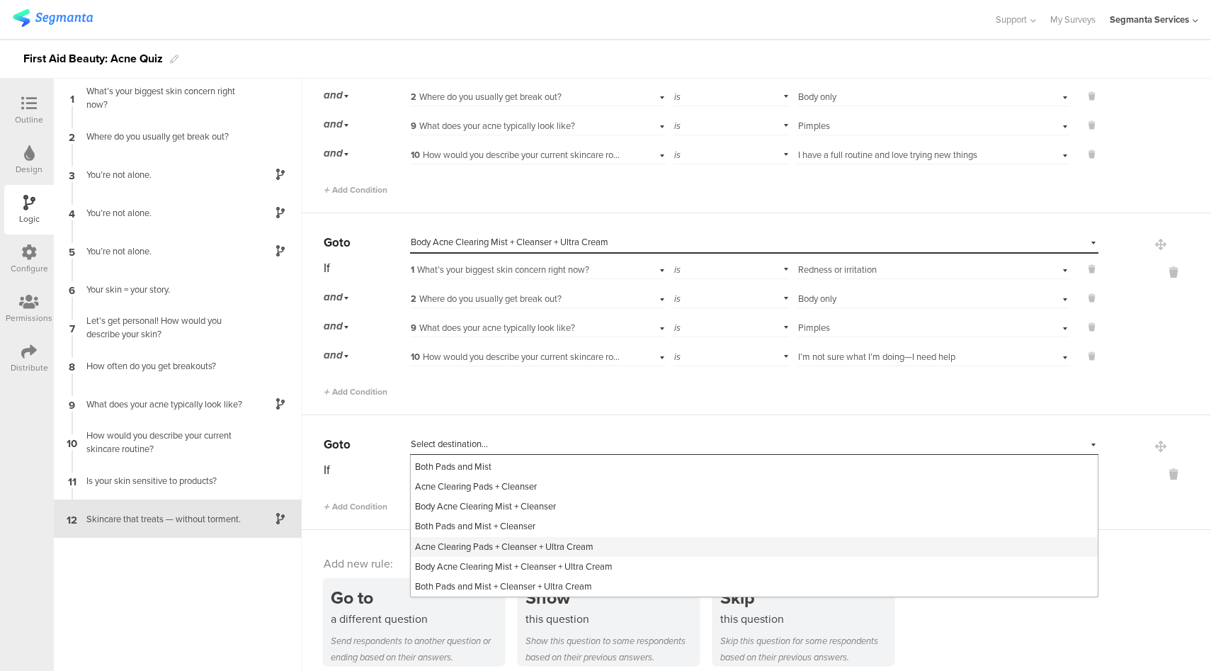
scroll to position [302, 0]
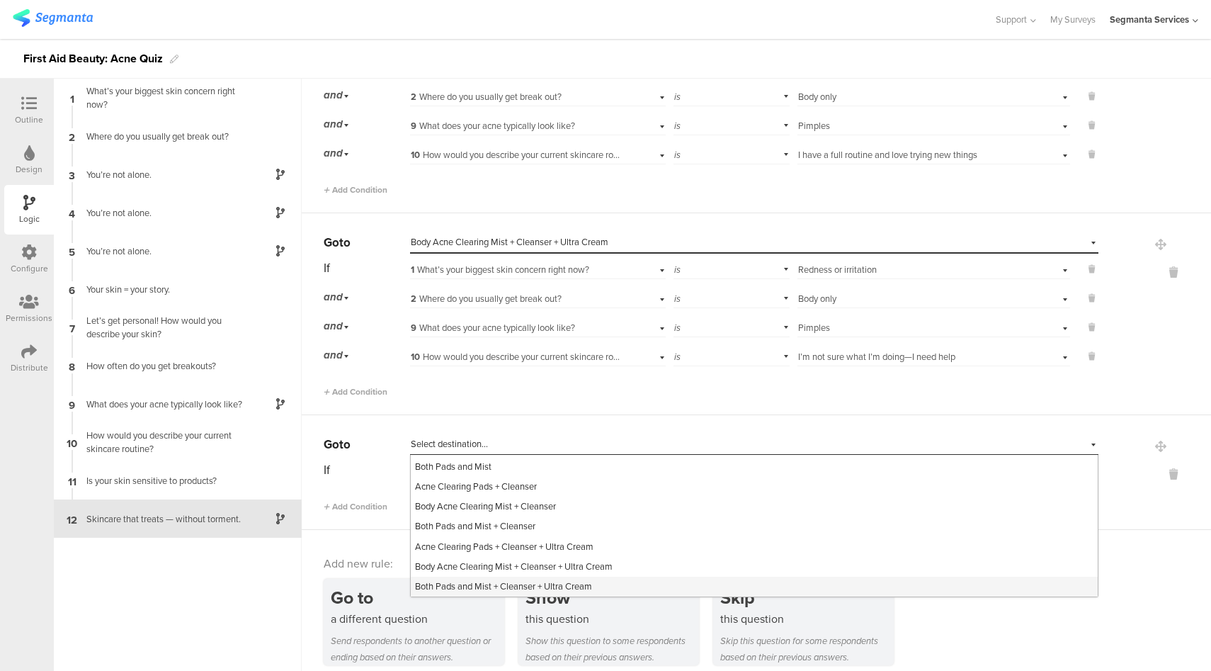
click at [587, 579] on span "Both Pads and Mist + Cleanser + Ultra Cream" at bounding box center [503, 585] width 177 height 13
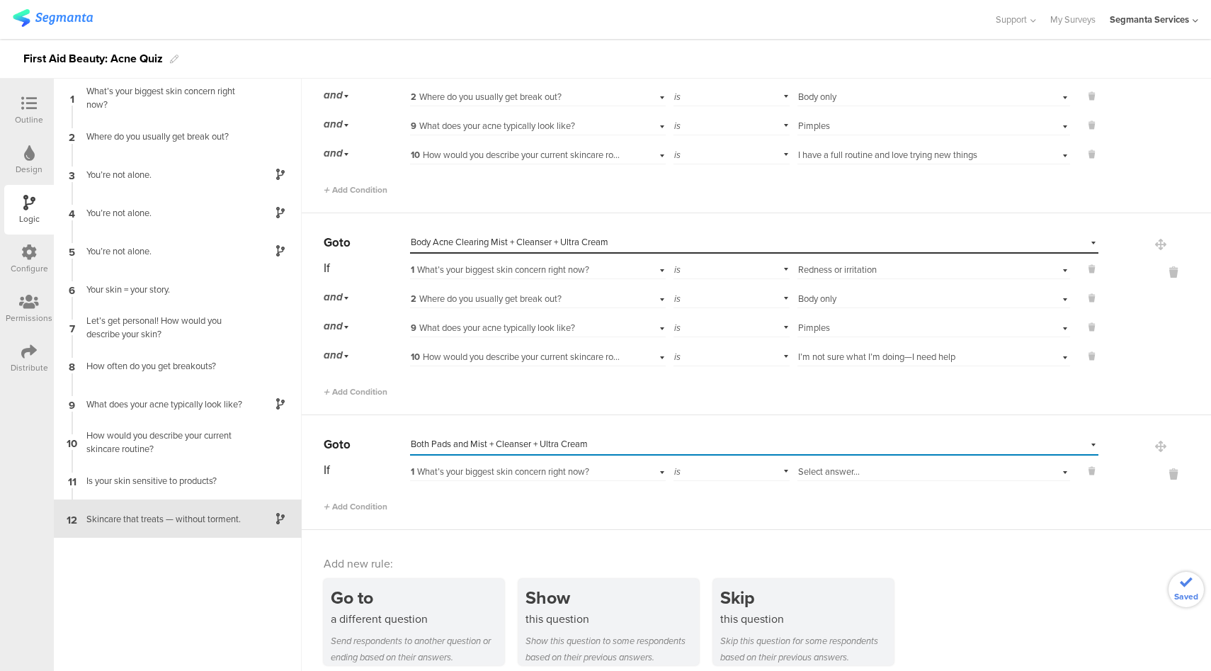
click at [879, 465] on div "Select answer..." at bounding box center [912, 471] width 228 height 13
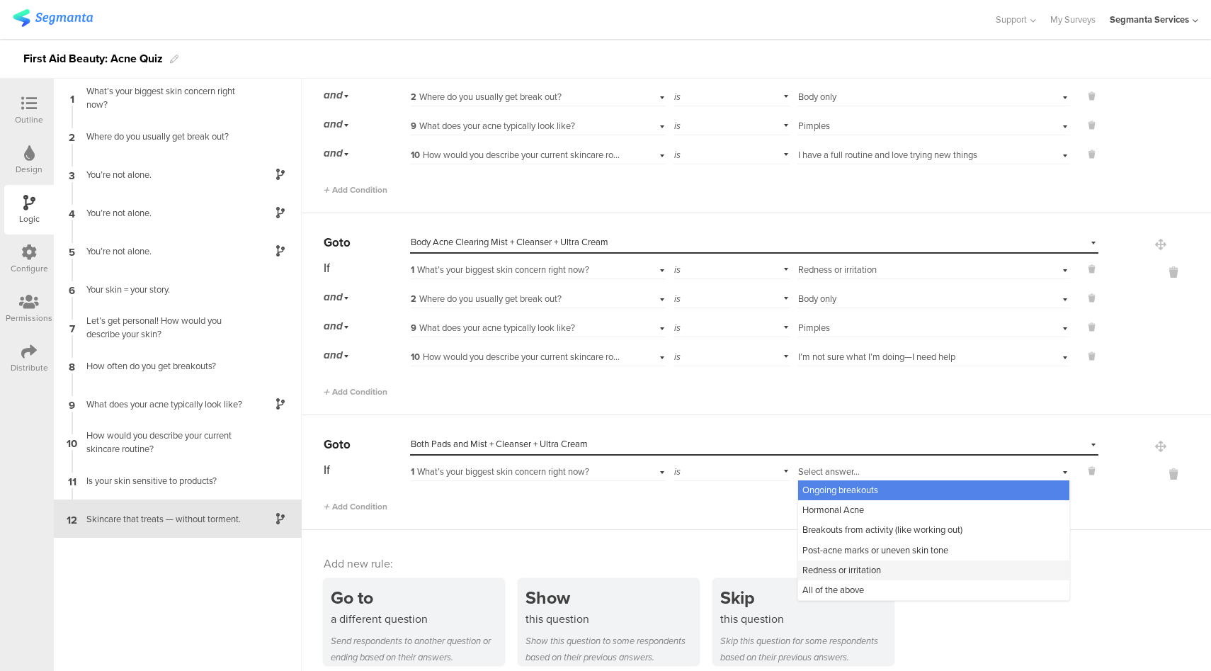
click at [848, 563] on span "Redness or irritation" at bounding box center [842, 569] width 79 height 13
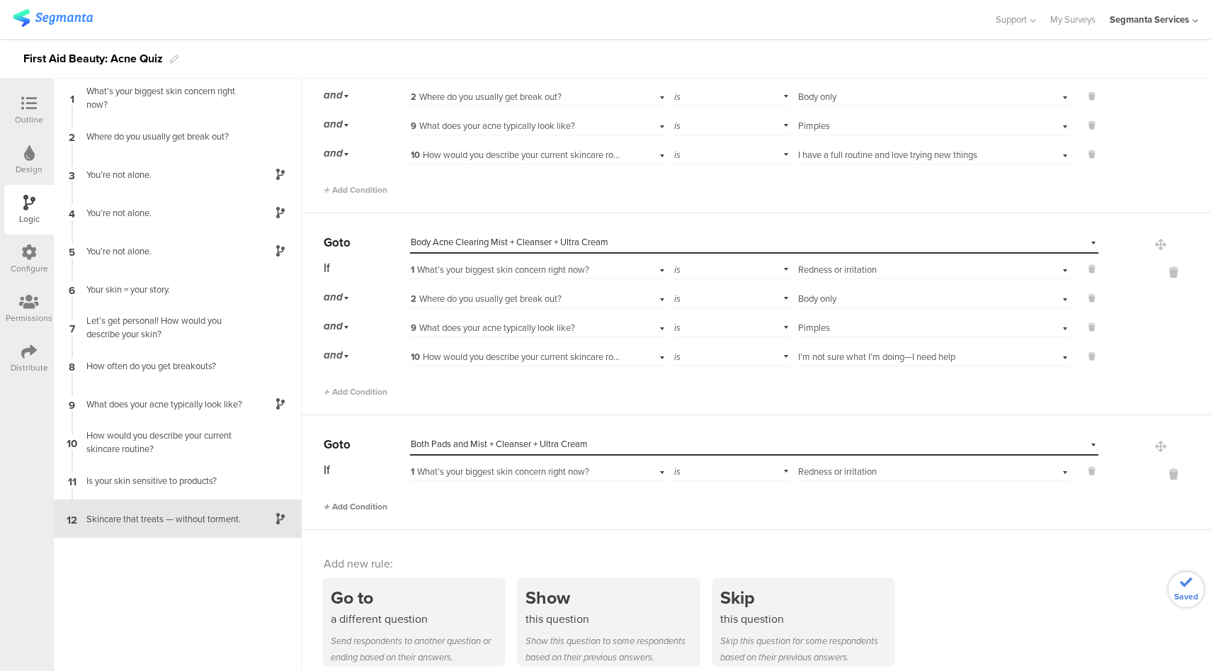
click at [372, 500] on span "Add Condition" at bounding box center [356, 506] width 64 height 13
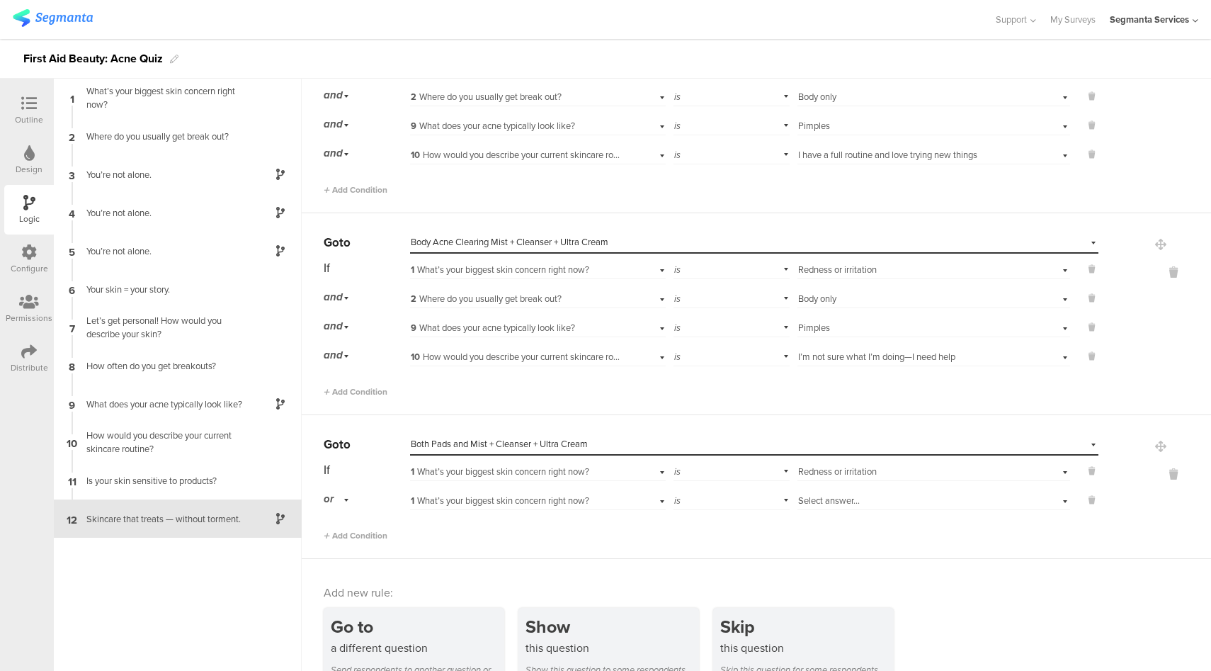
click at [345, 490] on div "or" at bounding box center [339, 499] width 30 height 22
click at [358, 529] on div "and" at bounding box center [366, 539] width 84 height 20
click at [524, 494] on span "1 What’s your biggest skin concern right now?" at bounding box center [500, 500] width 179 height 13
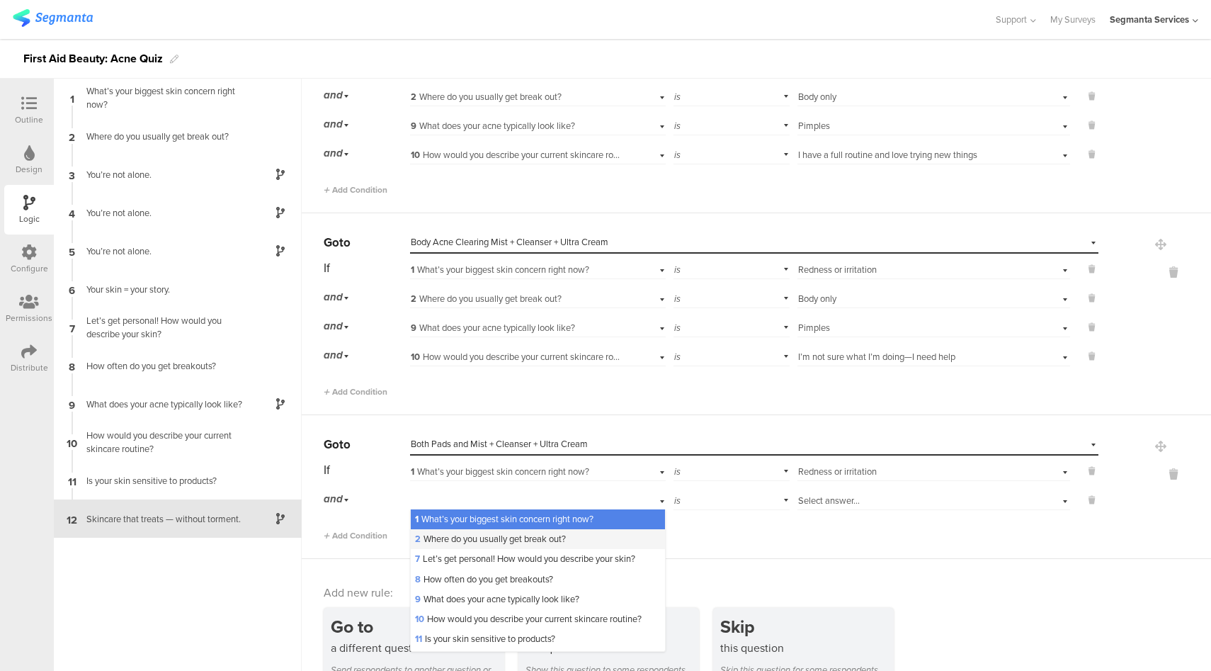
click at [486, 532] on span "2 Where do you usually get break out?" at bounding box center [490, 538] width 151 height 13
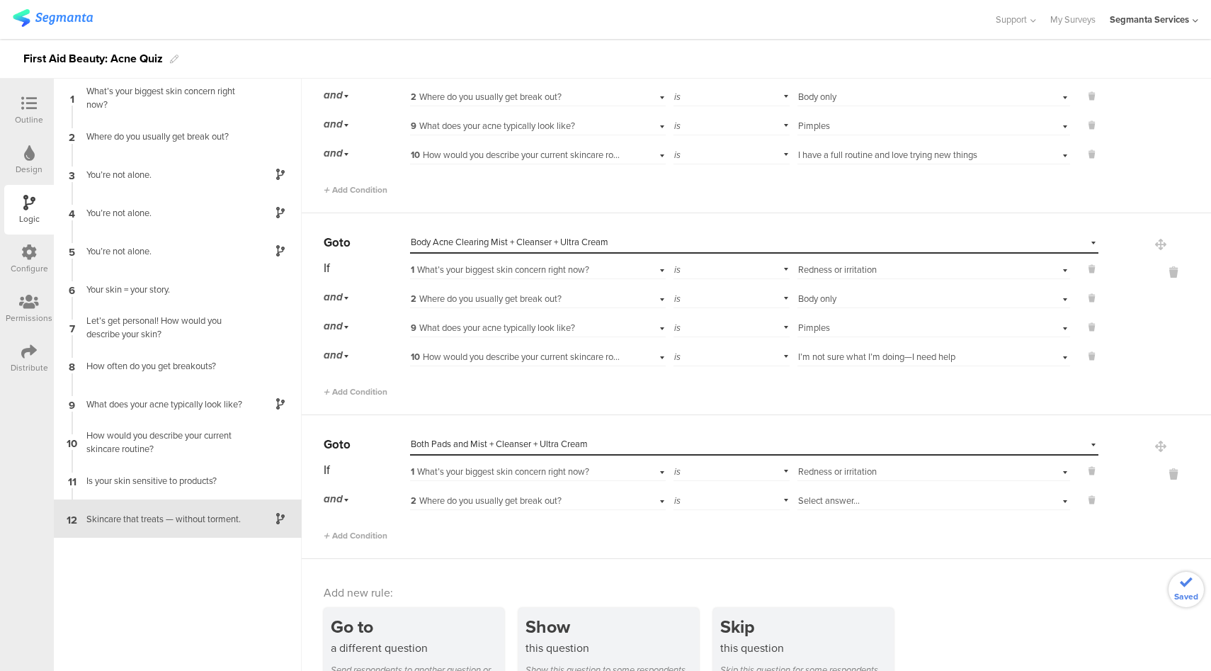
click at [822, 494] on span "Select answer..." at bounding box center [829, 500] width 62 height 13
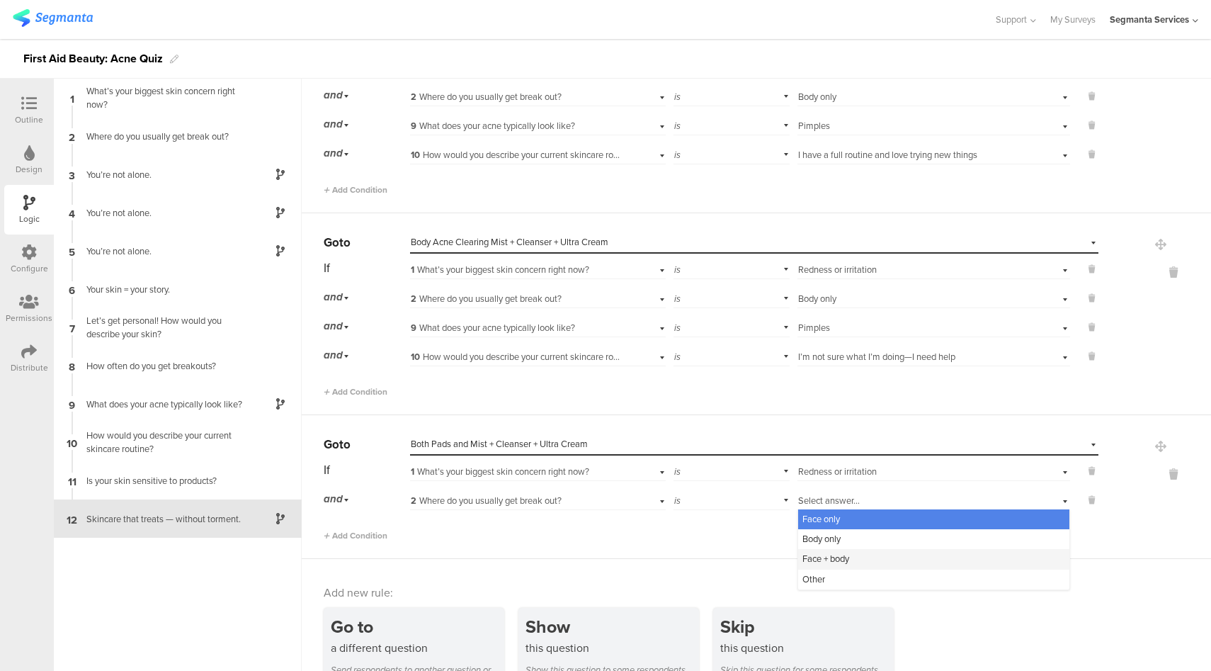
click at [813, 552] on span "Face + body" at bounding box center [826, 558] width 47 height 13
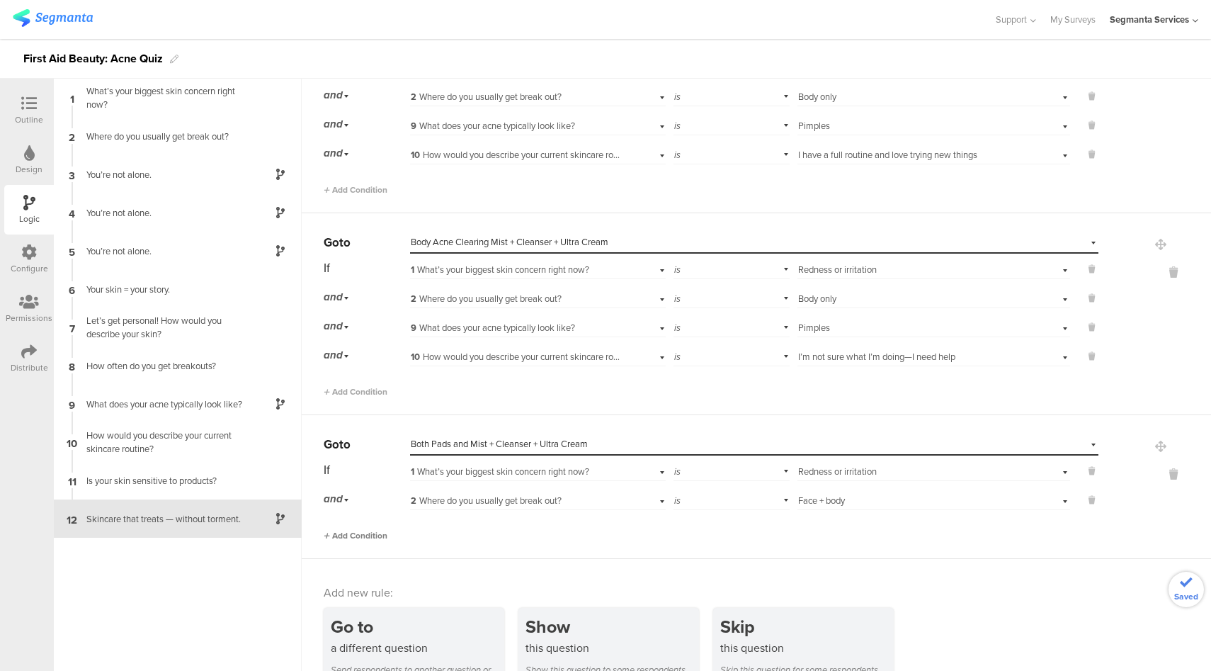
click at [368, 529] on span "Add Condition" at bounding box center [356, 535] width 64 height 13
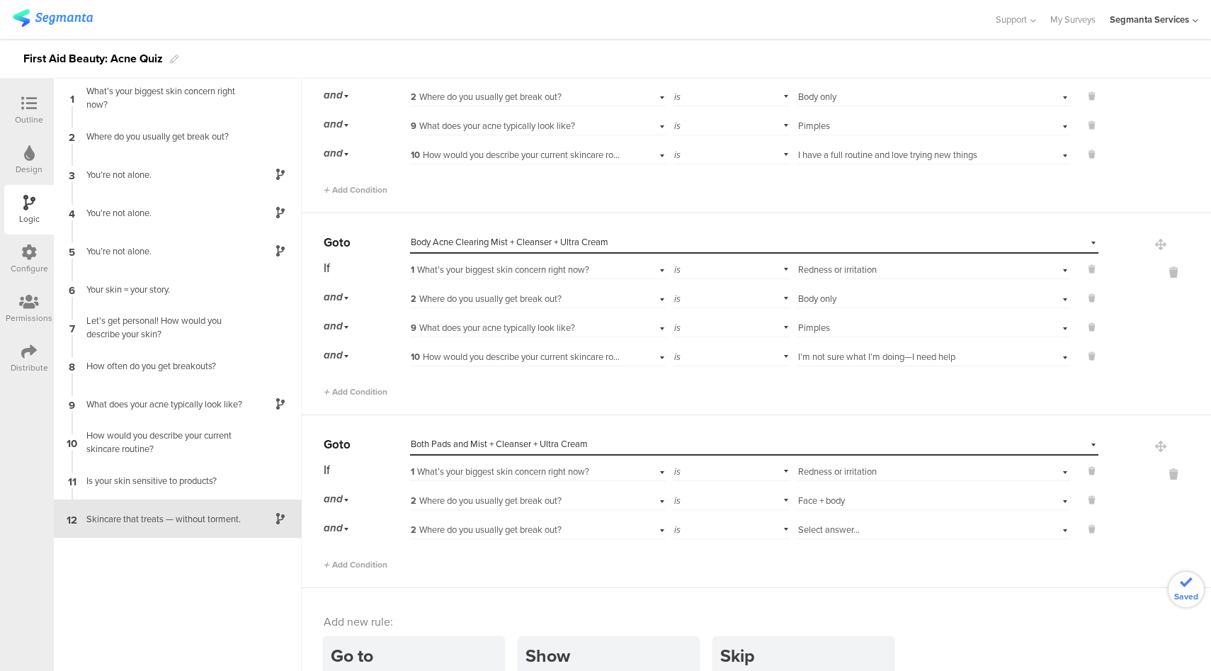
click at [500, 523] on span "2 Where do you usually get break out?" at bounding box center [486, 529] width 151 height 13
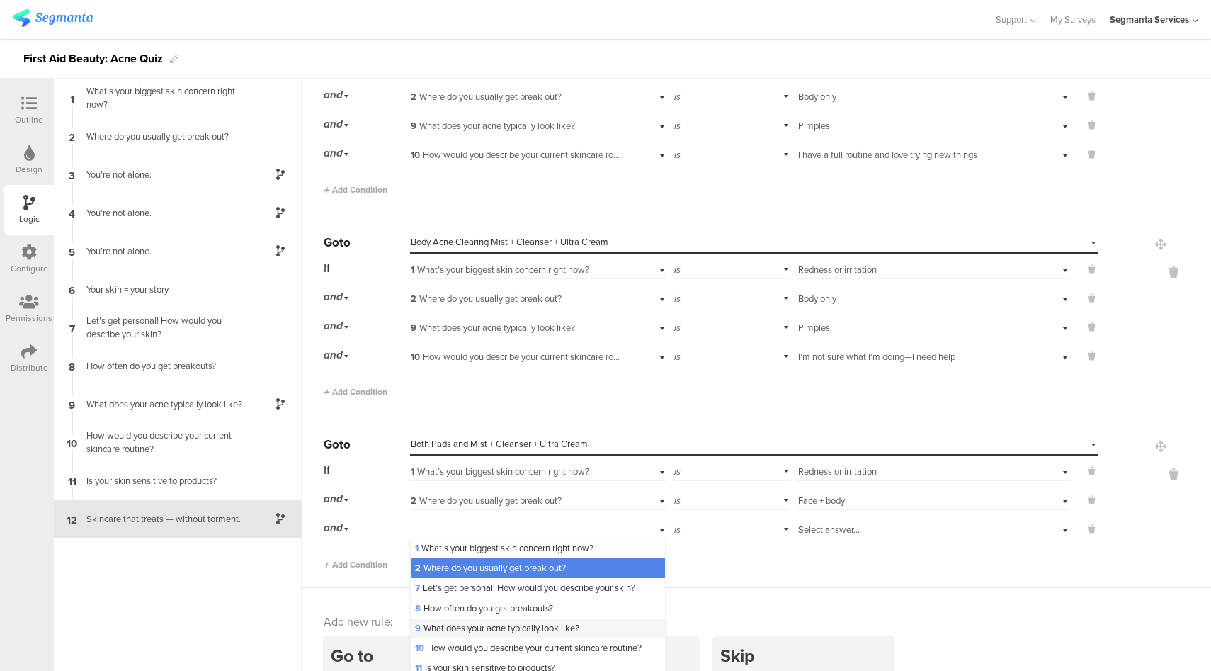
click at [465, 621] on span "9 What does your acne typically look like?" at bounding box center [497, 627] width 164 height 13
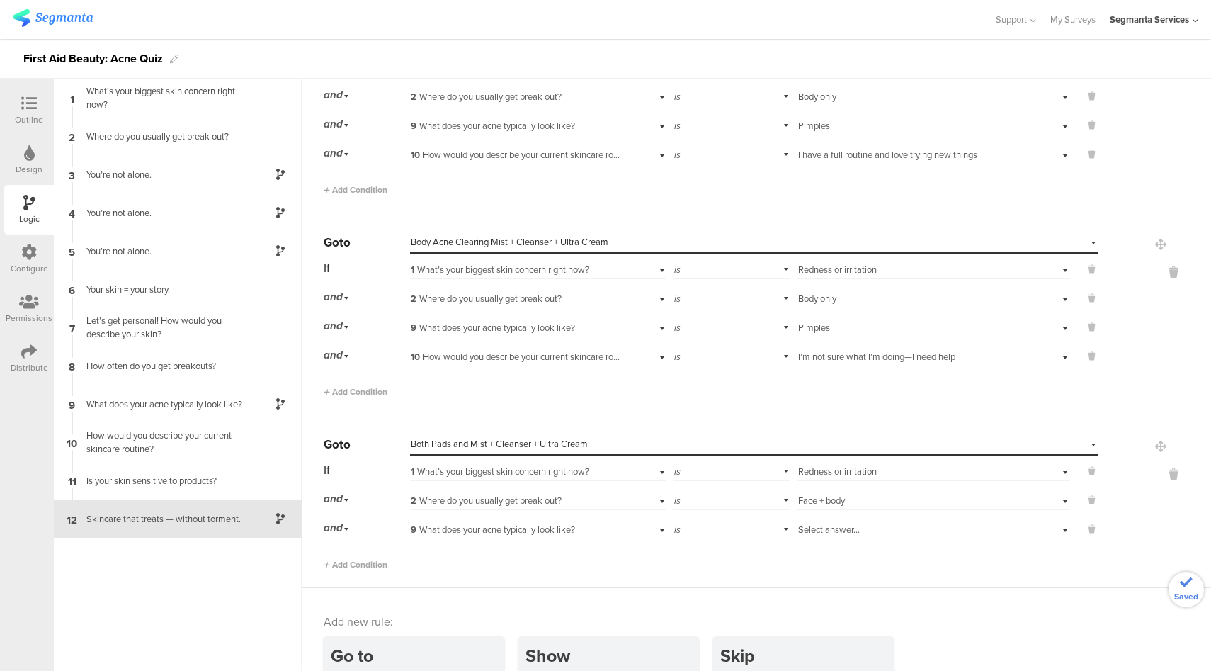
click at [854, 524] on div "Select answer..." at bounding box center [912, 530] width 228 height 13
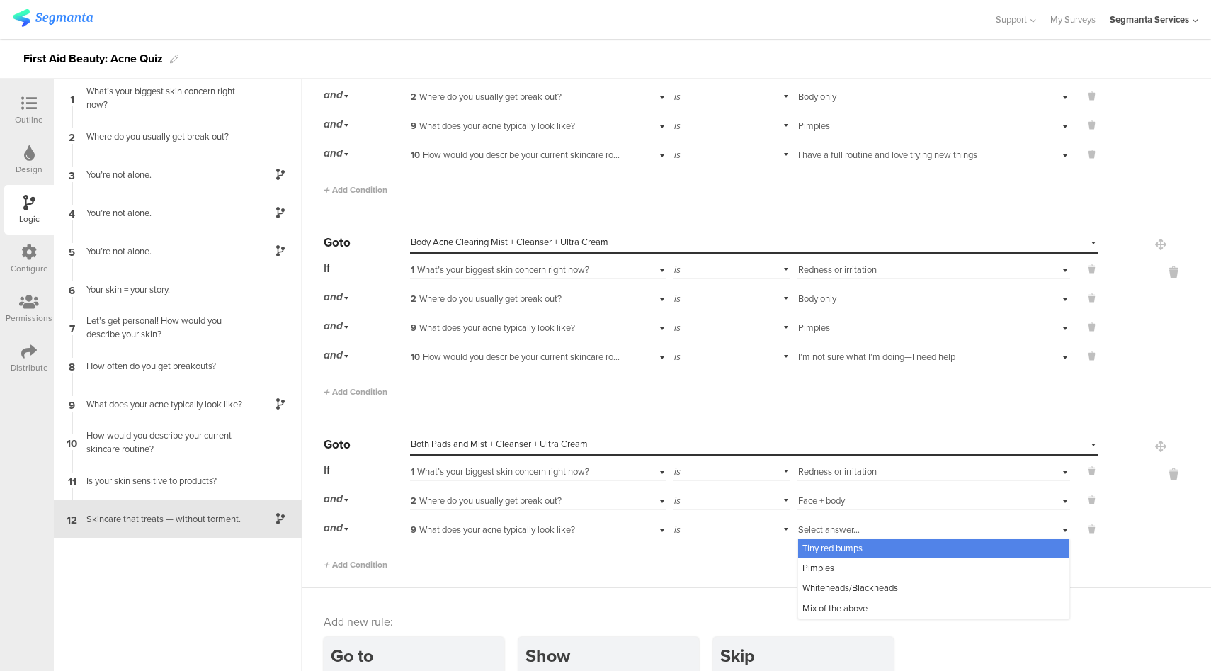
click at [844, 542] on span "Tiny red bumps" at bounding box center [833, 547] width 60 height 13
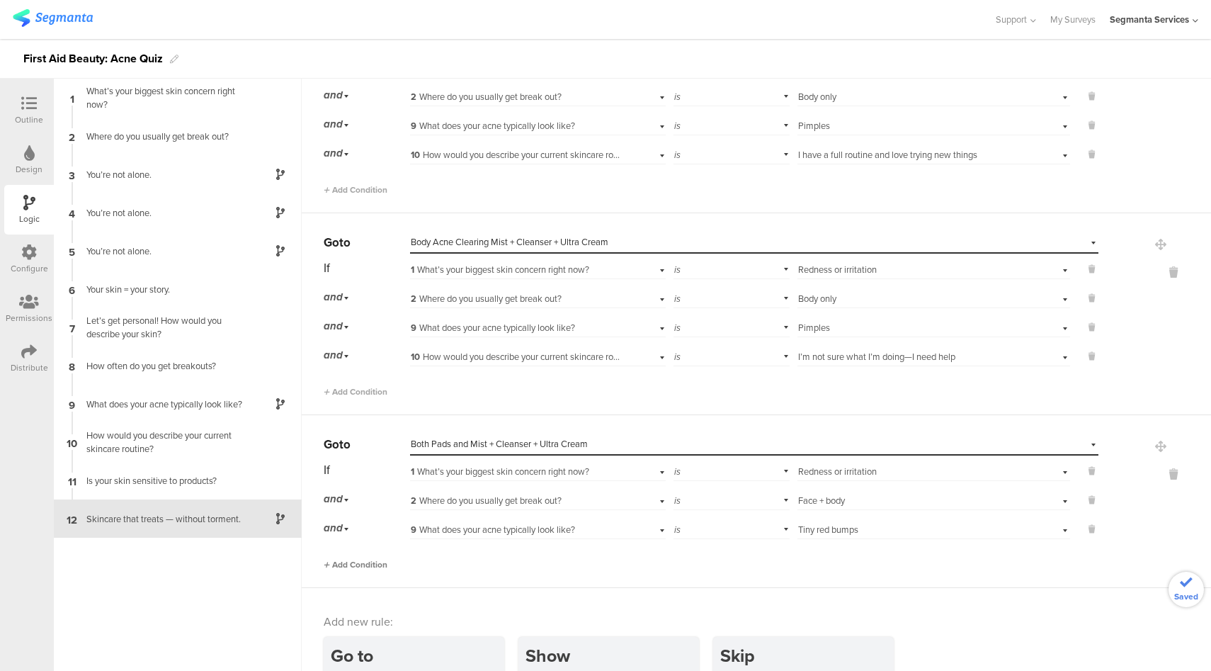
click at [363, 558] on span "Add Condition" at bounding box center [356, 564] width 64 height 13
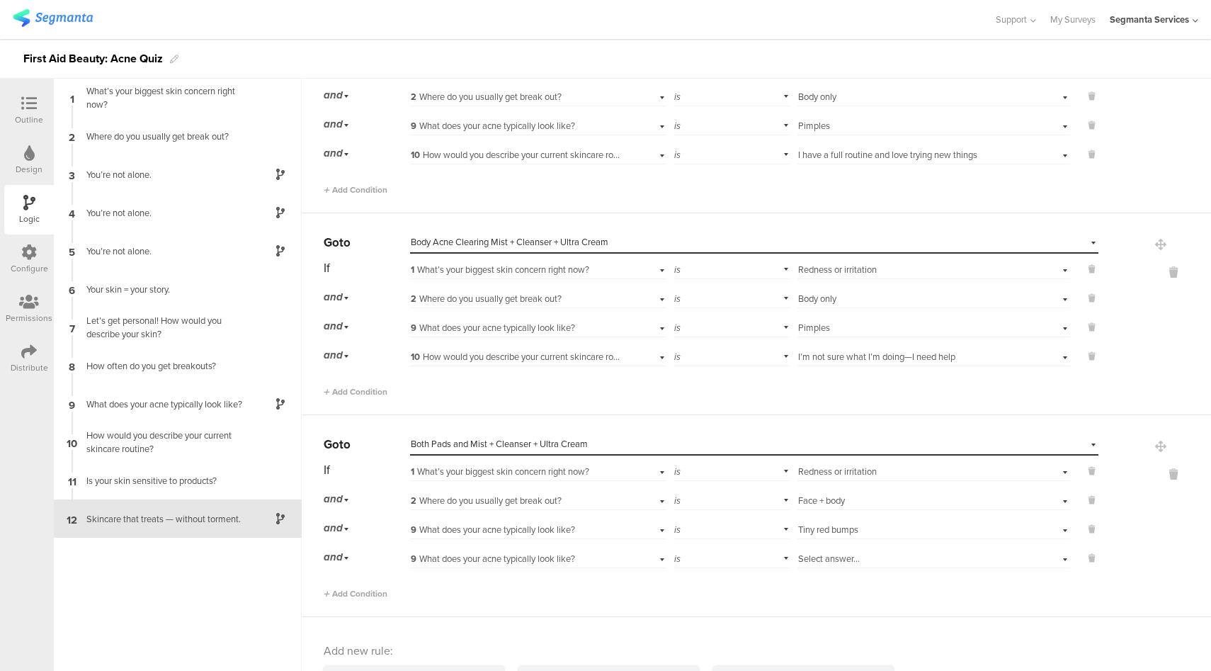
click at [552, 552] on span "9 What does your acne typically look like?" at bounding box center [493, 558] width 164 height 13
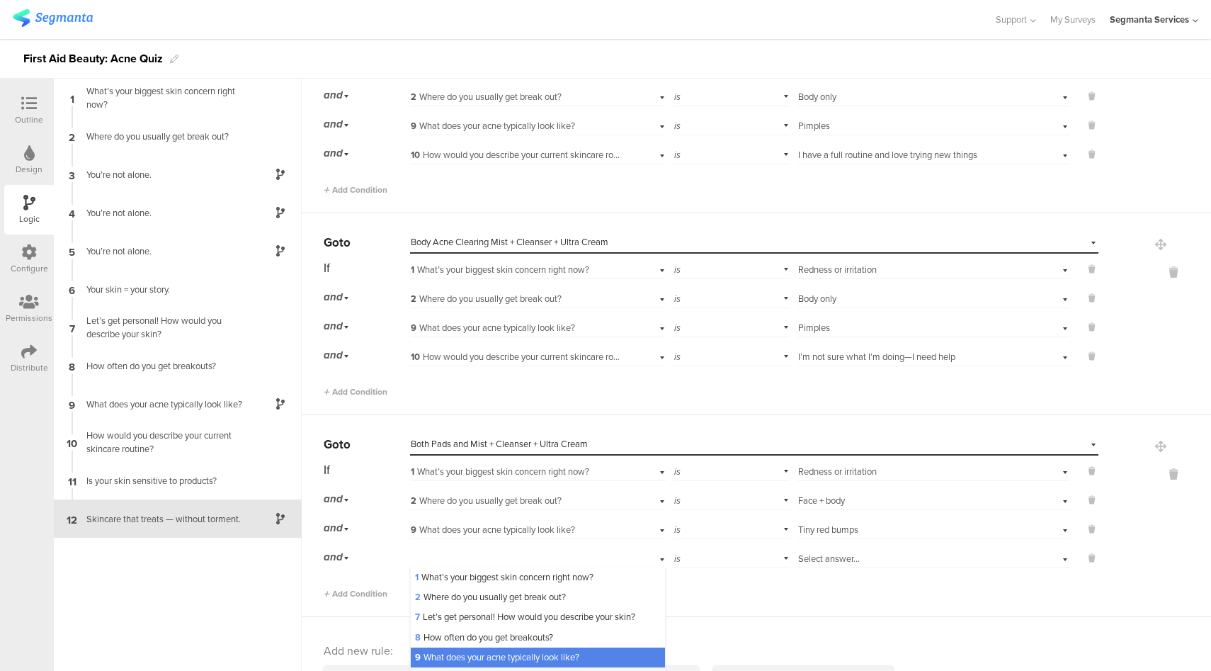
click at [470, 670] on span "10 How would you describe your current skincare routine?" at bounding box center [528, 676] width 227 height 13
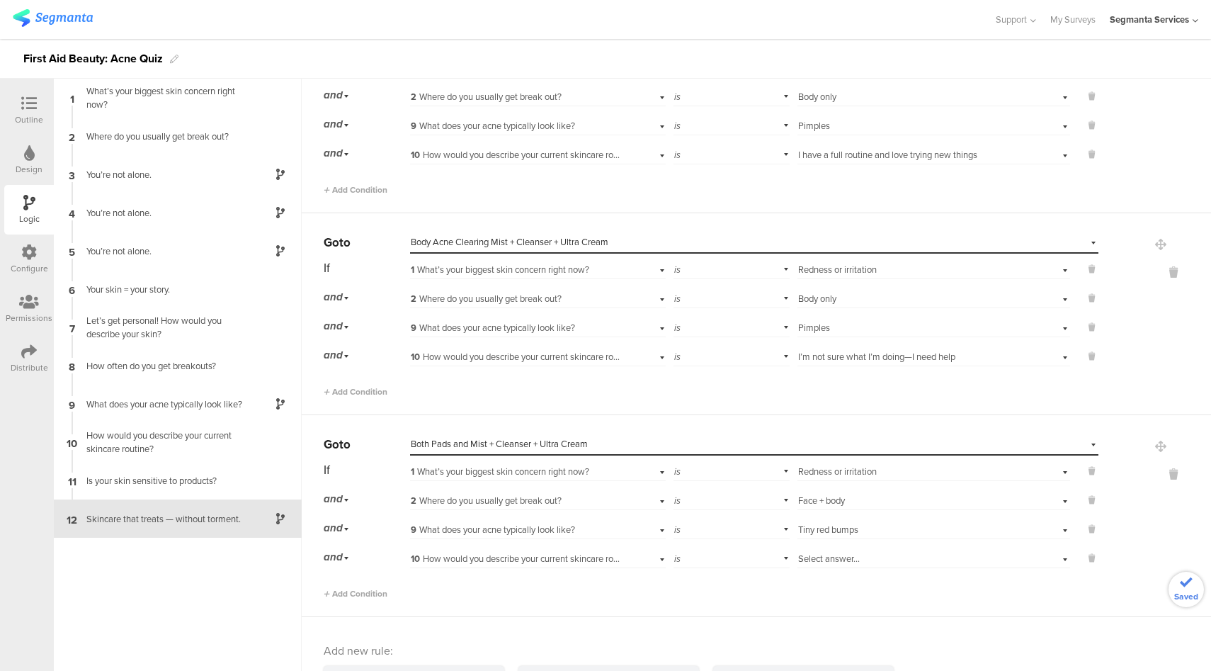
click at [845, 552] on span "Select answer..." at bounding box center [829, 558] width 62 height 13
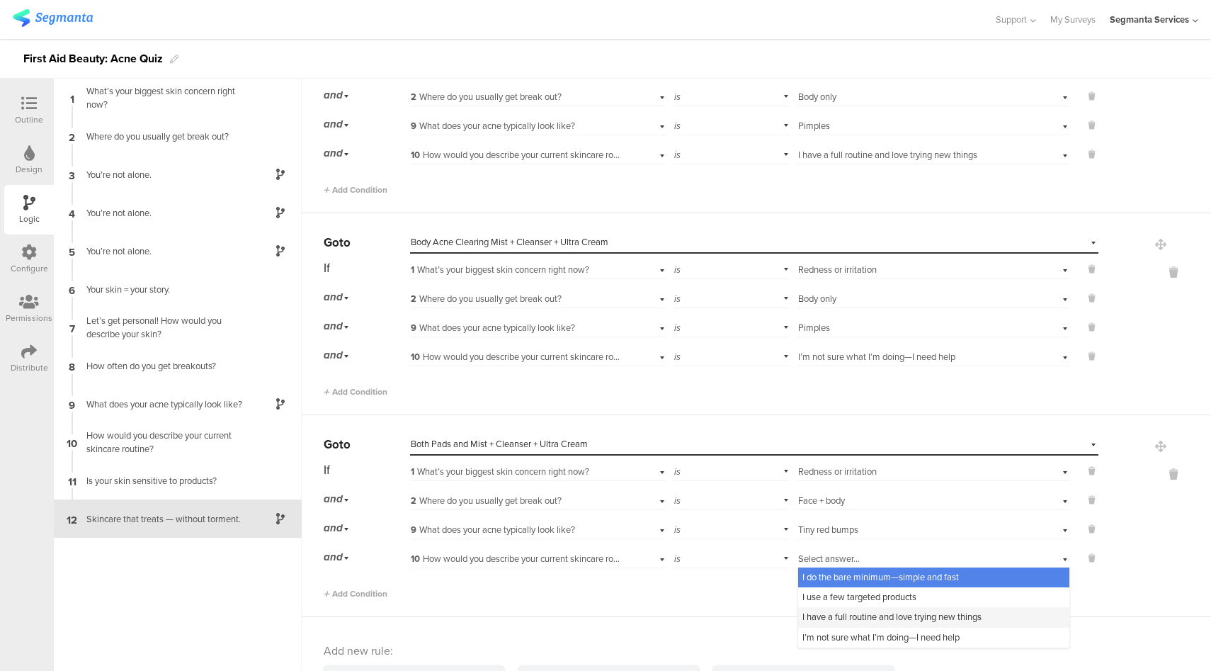
click at [830, 610] on span "I have a full routine and love trying new things" at bounding box center [892, 616] width 179 height 13
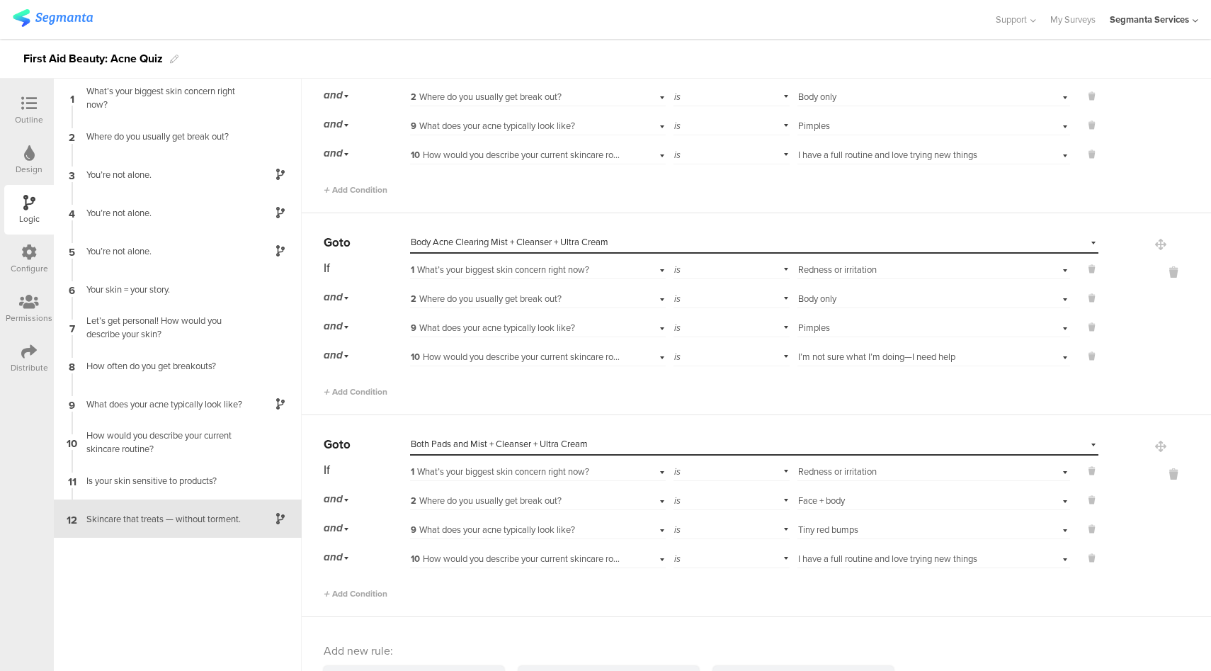
scroll to position [5222, 0]
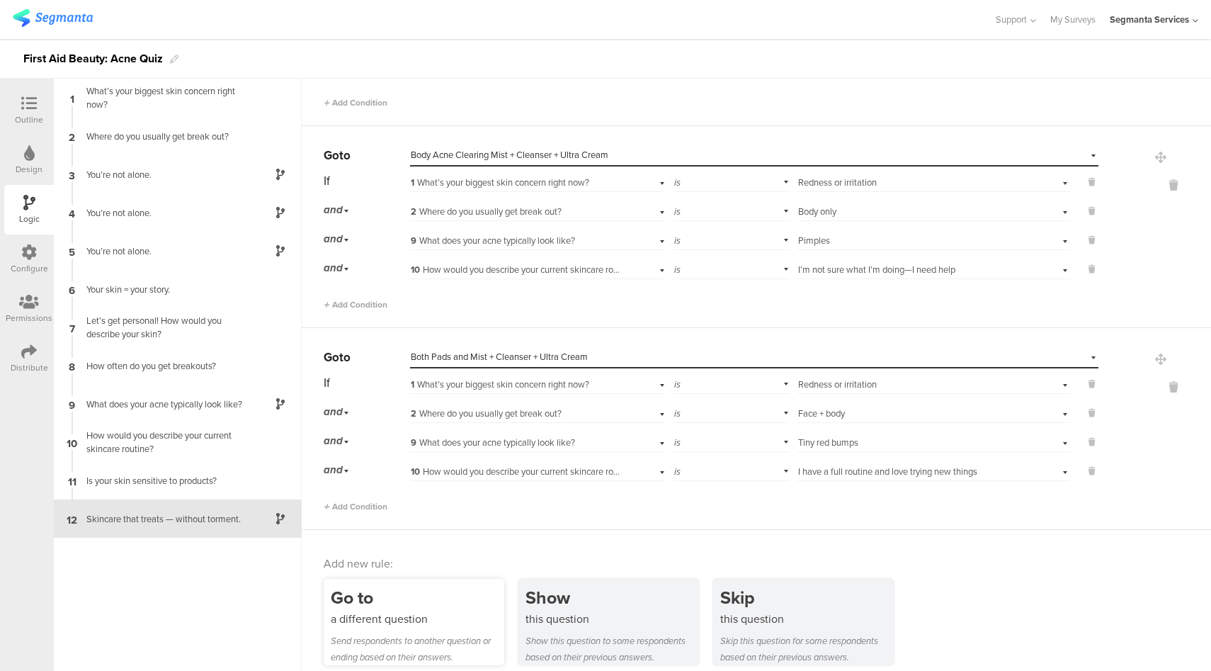
click at [428, 584] on div "Go to" at bounding box center [418, 597] width 174 height 26
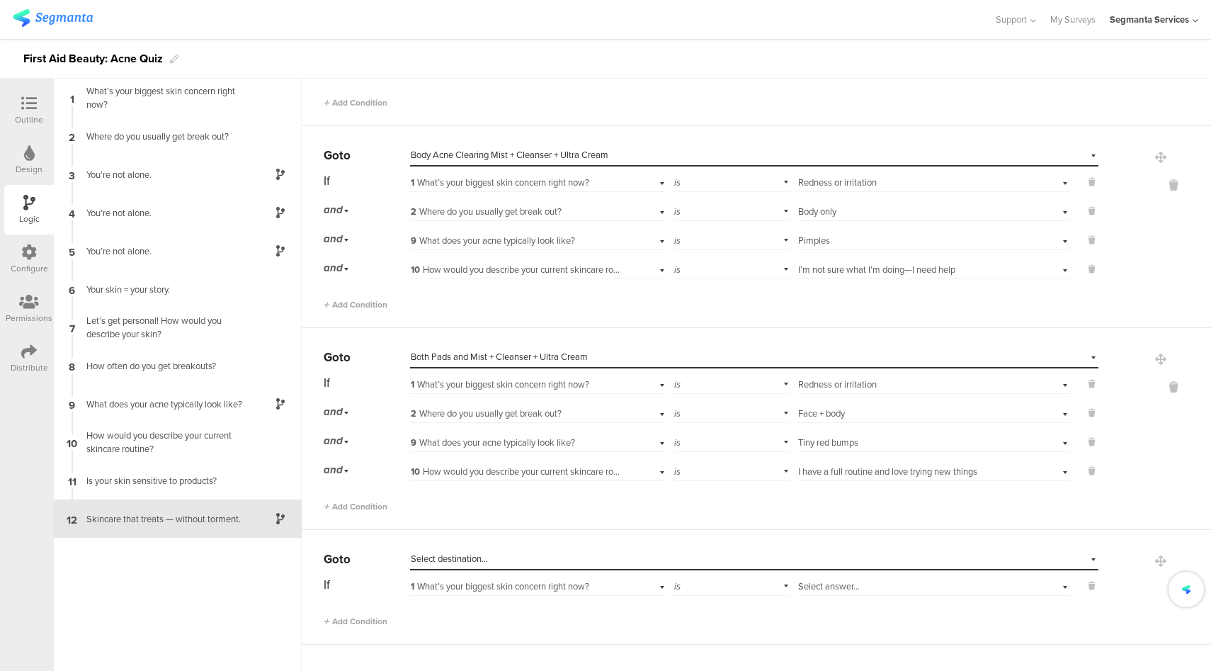
scroll to position [5337, 0]
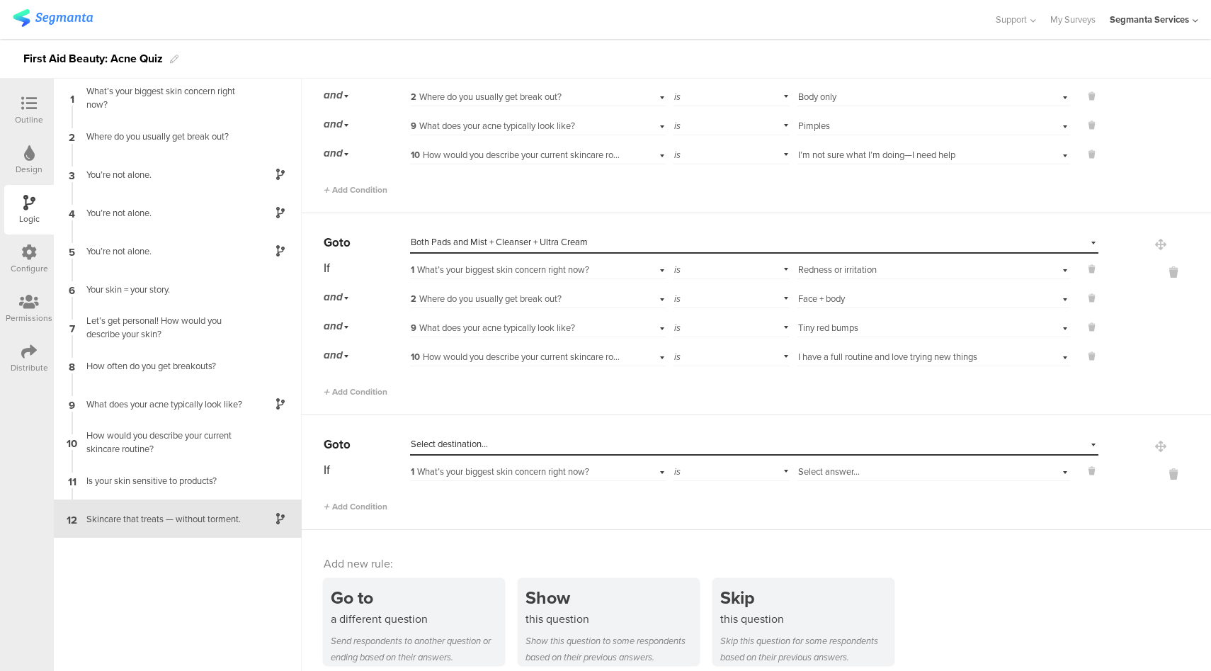
click at [518, 438] on div "Select destination..." at bounding box center [689, 444] width 557 height 13
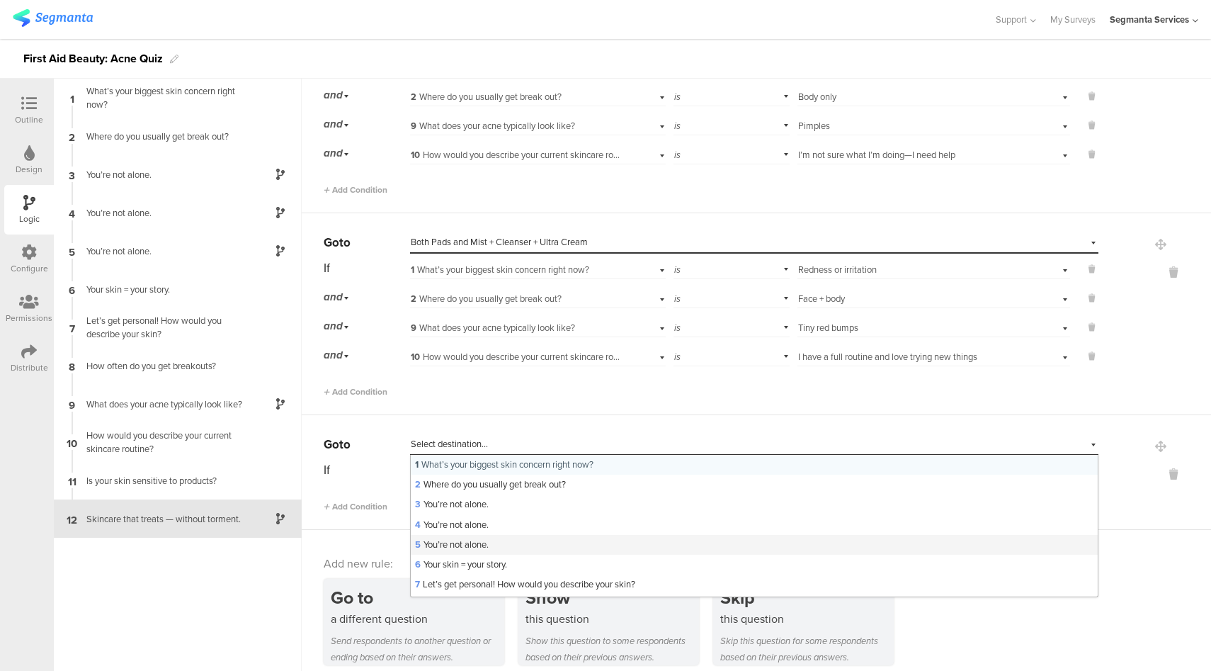
scroll to position [302, 0]
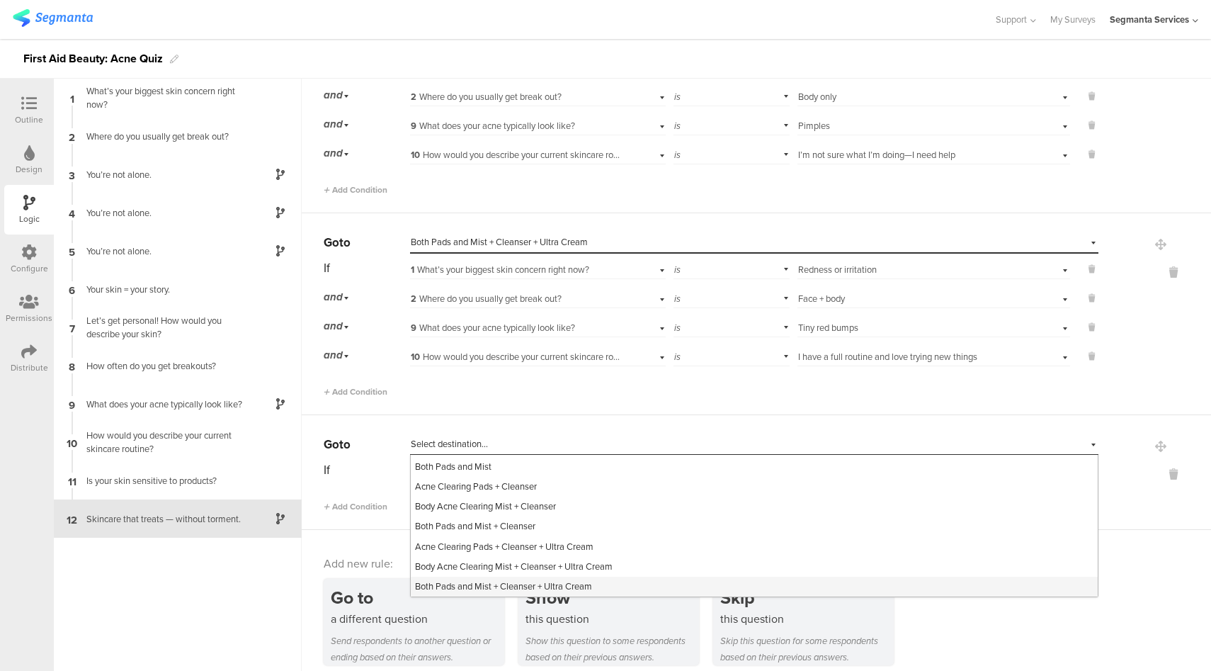
click at [552, 579] on span "Both Pads and Mist + Cleanser + Ultra Cream" at bounding box center [503, 585] width 177 height 13
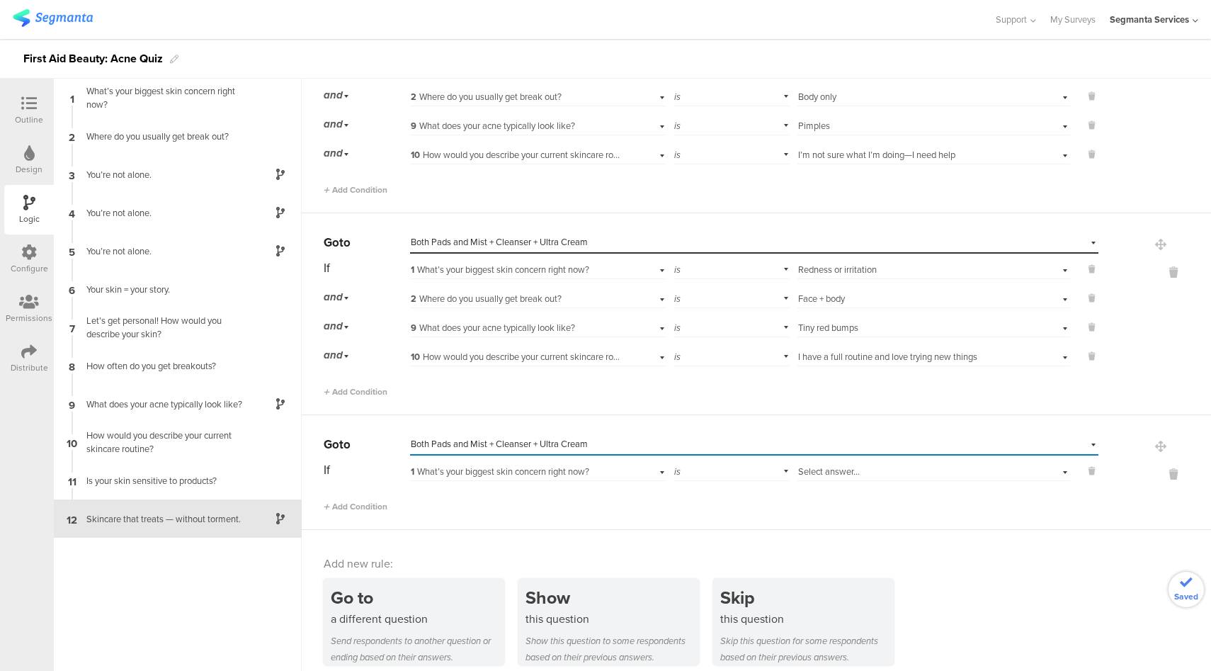
click at [841, 465] on span "Select answer..." at bounding box center [829, 471] width 62 height 13
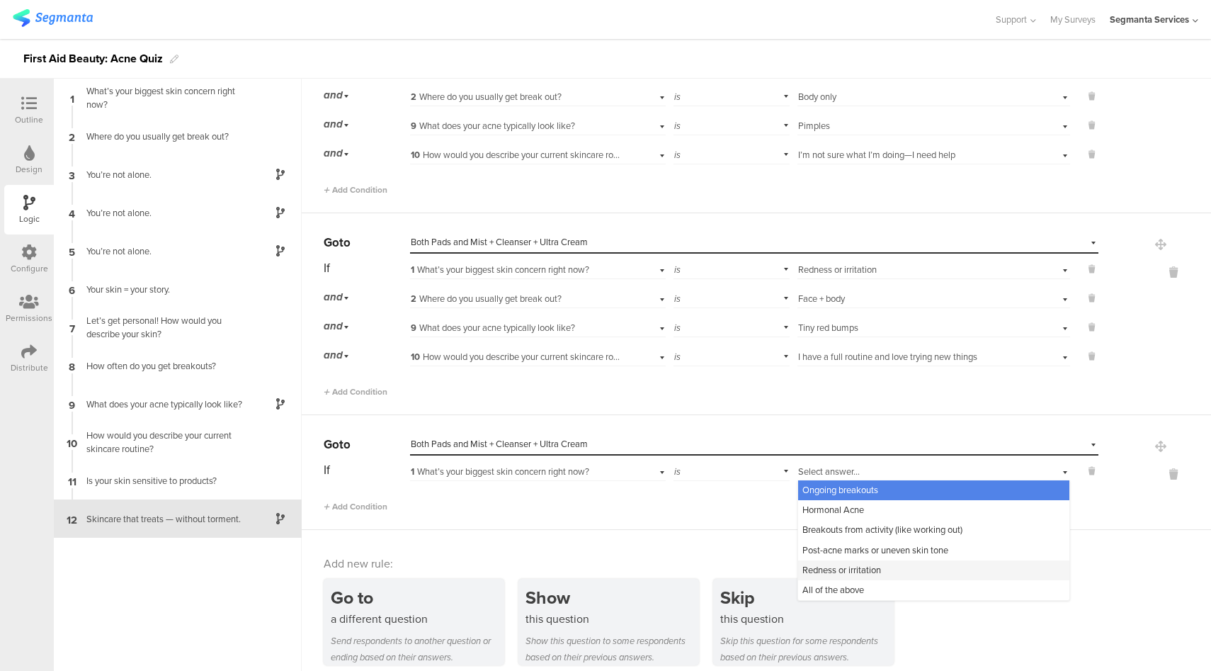
click at [832, 563] on span "Redness or irritation" at bounding box center [842, 569] width 79 height 13
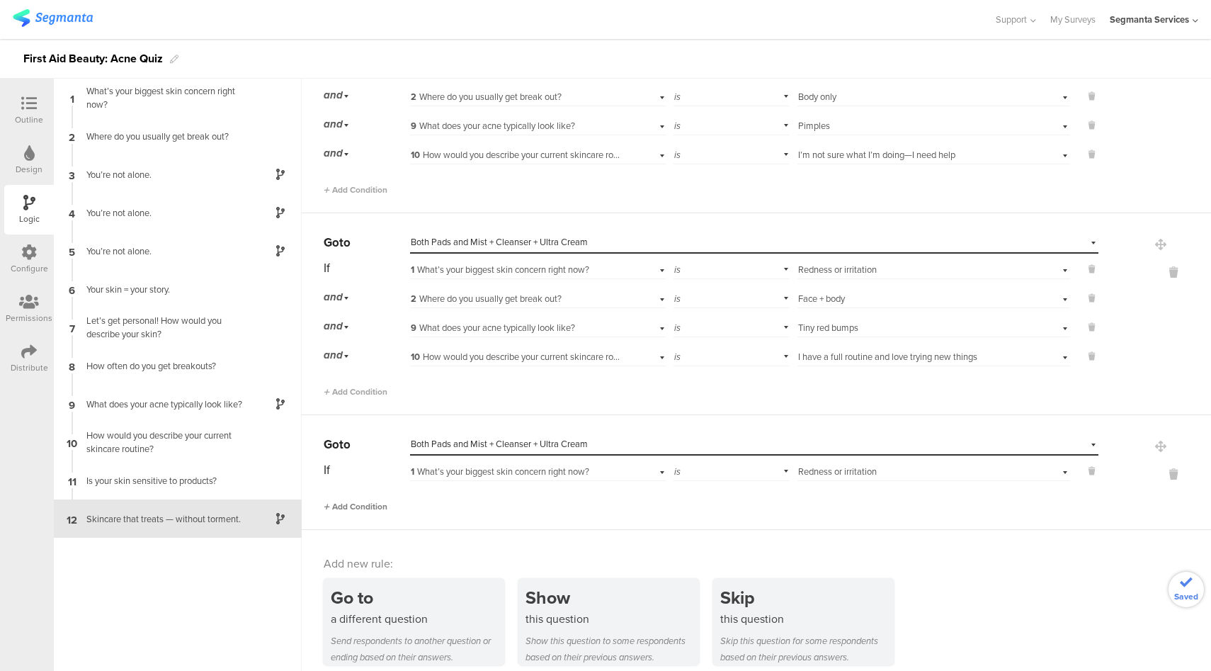
click at [365, 500] on span "Add Condition" at bounding box center [356, 506] width 64 height 13
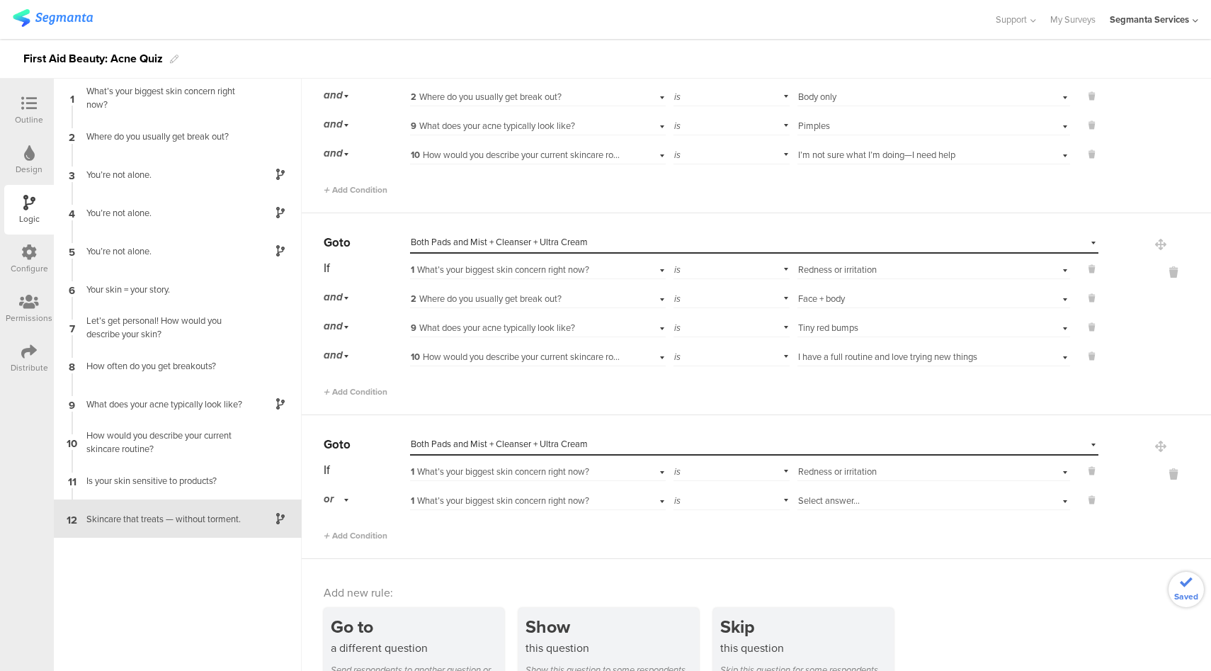
click at [332, 491] on span "or" at bounding box center [329, 499] width 10 height 16
click at [342, 532] on span "and" at bounding box center [336, 538] width 15 height 13
click at [550, 494] on span "1 What’s your biggest skin concern right now?" at bounding box center [500, 500] width 179 height 13
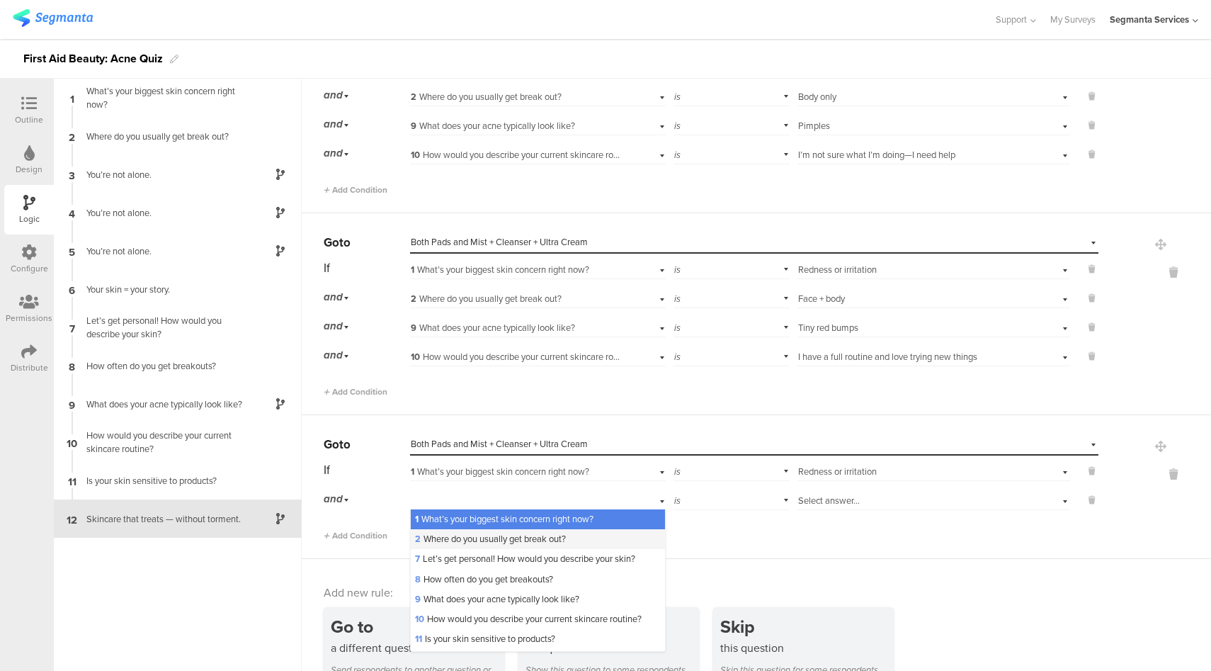
click at [485, 534] on div "2 Where do you usually get break out?" at bounding box center [538, 539] width 254 height 20
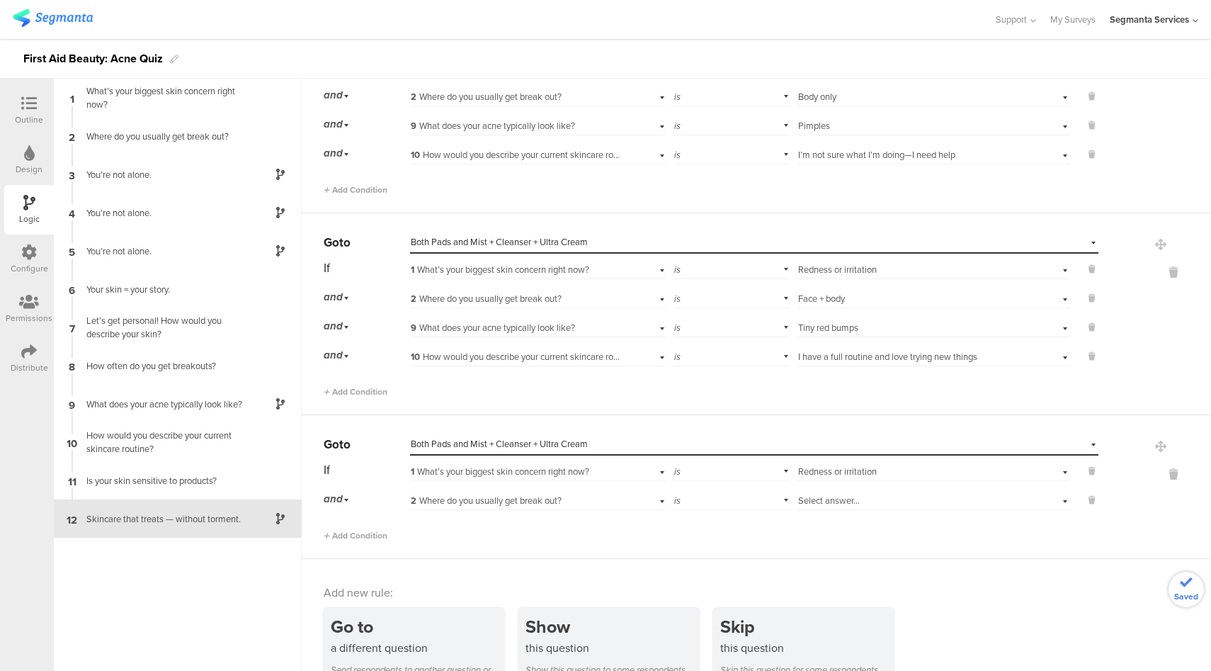
click at [830, 494] on span "Select answer..." at bounding box center [829, 500] width 62 height 13
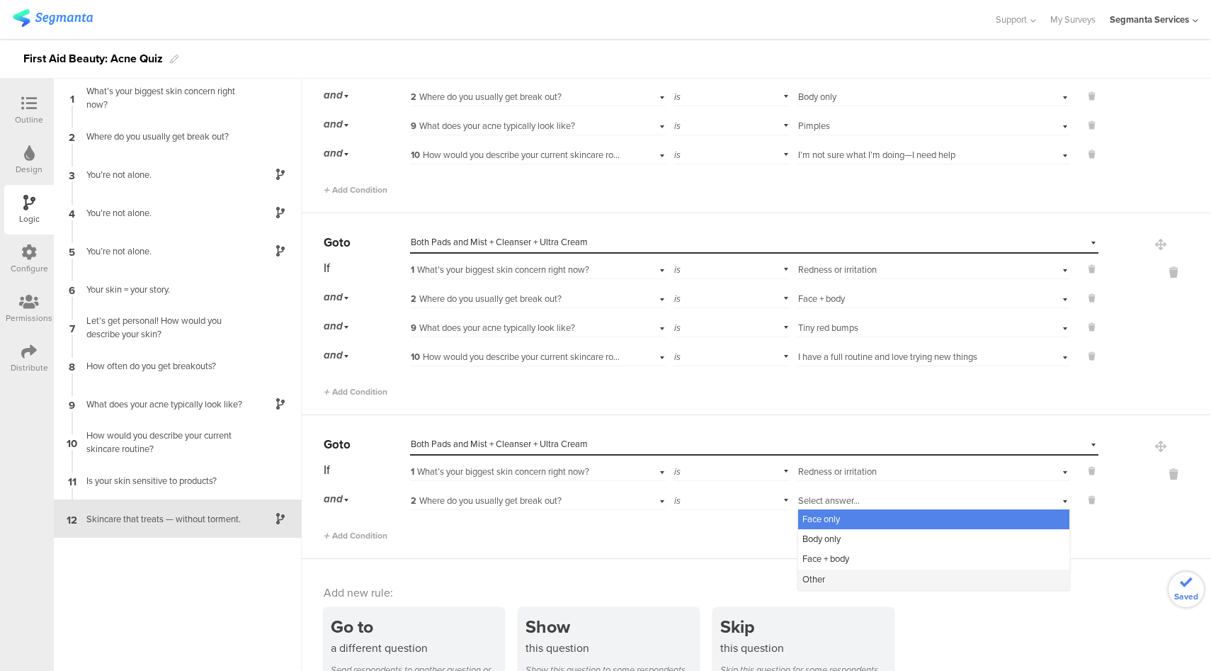
click at [824, 570] on div "Other" at bounding box center [933, 580] width 271 height 20
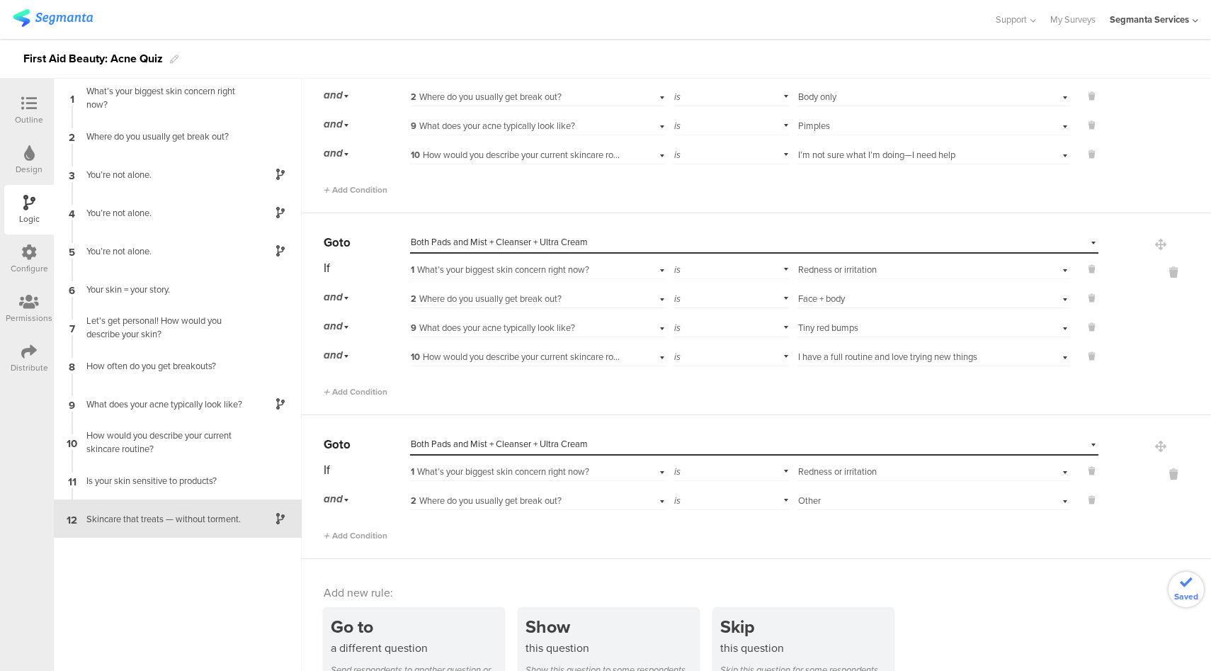
click at [836, 494] on div "Select answer... Other" at bounding box center [912, 500] width 228 height 13
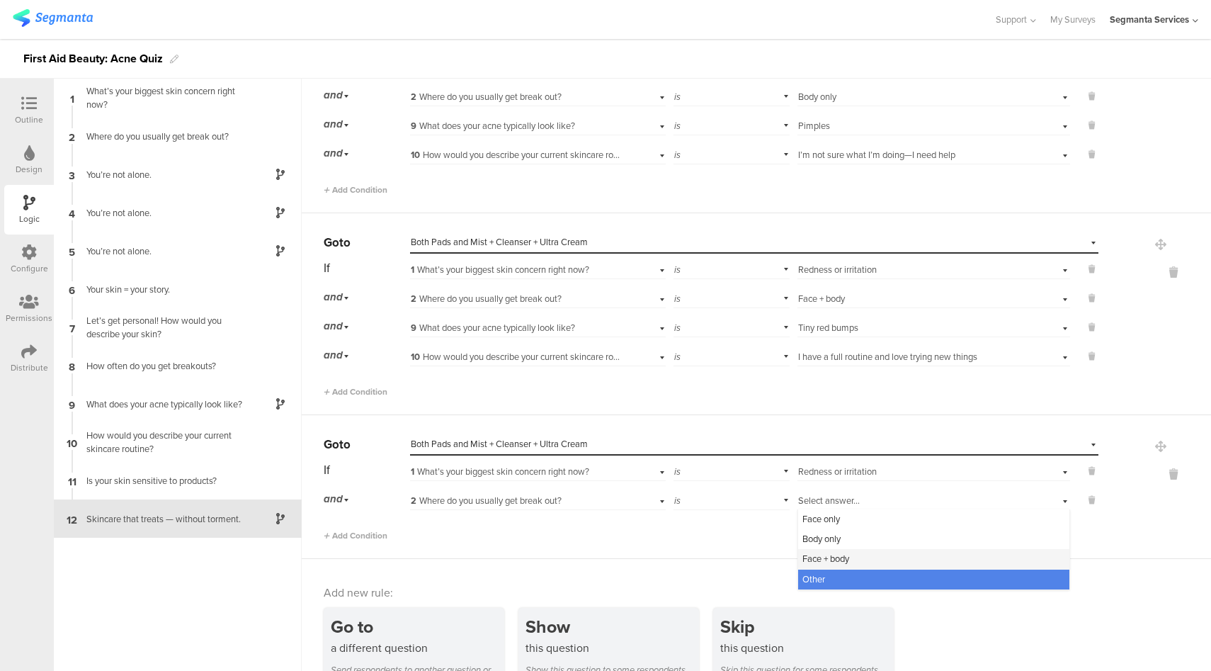
click at [815, 552] on span "Face + body" at bounding box center [826, 558] width 47 height 13
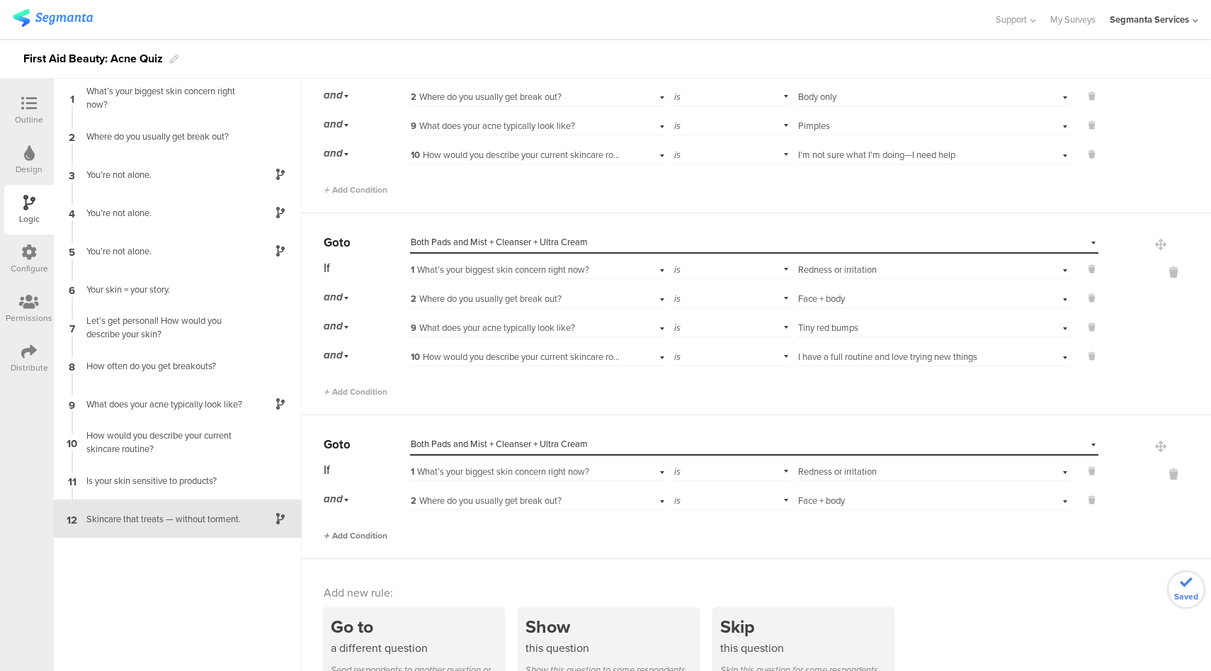
click at [378, 529] on span "Add Condition" at bounding box center [356, 535] width 64 height 13
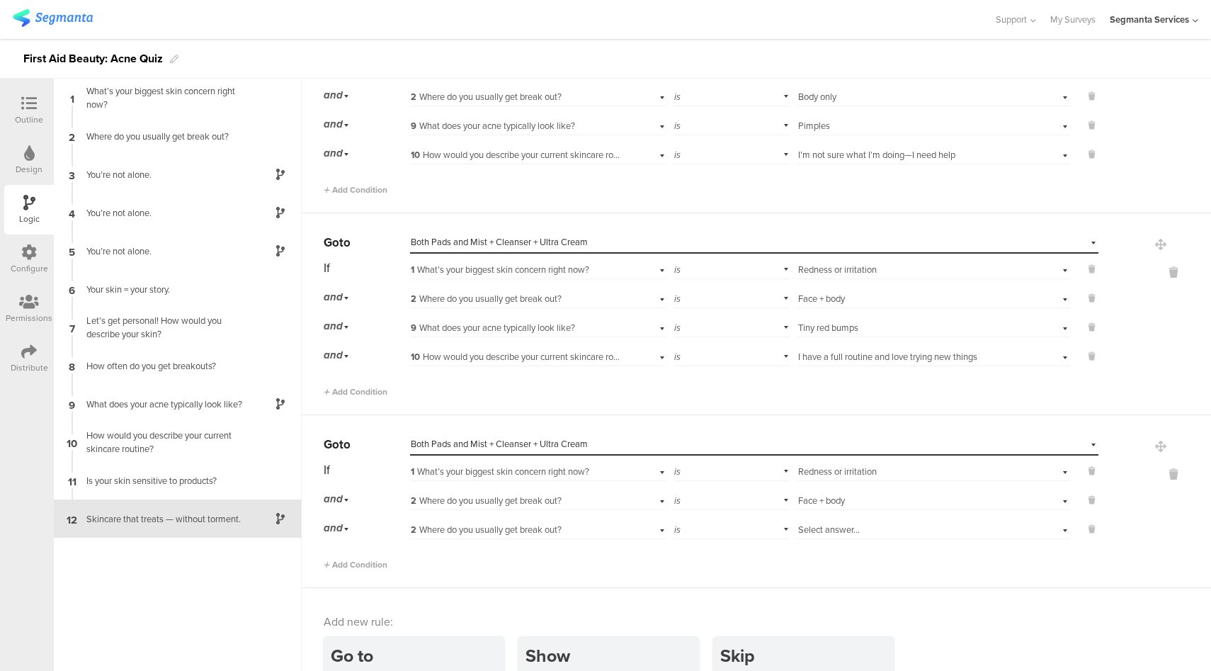
click at [494, 523] on span "2 Where do you usually get break out?" at bounding box center [486, 529] width 151 height 13
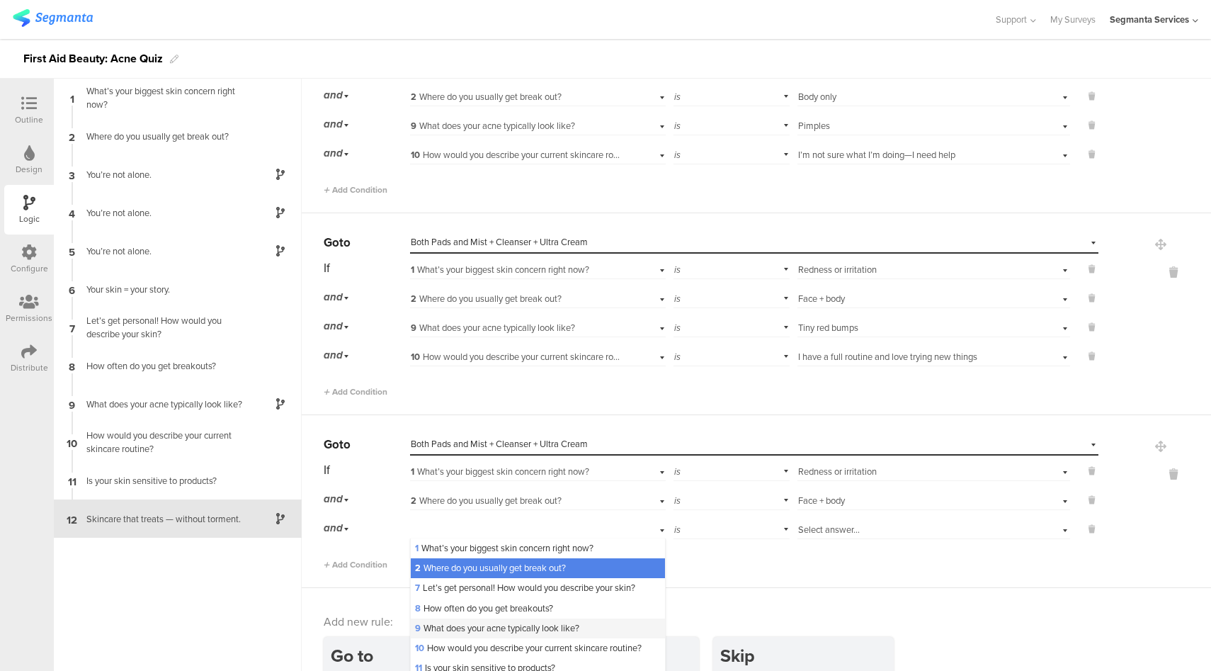
click at [483, 625] on div "9 What does your acne typically look like?" at bounding box center [538, 628] width 254 height 20
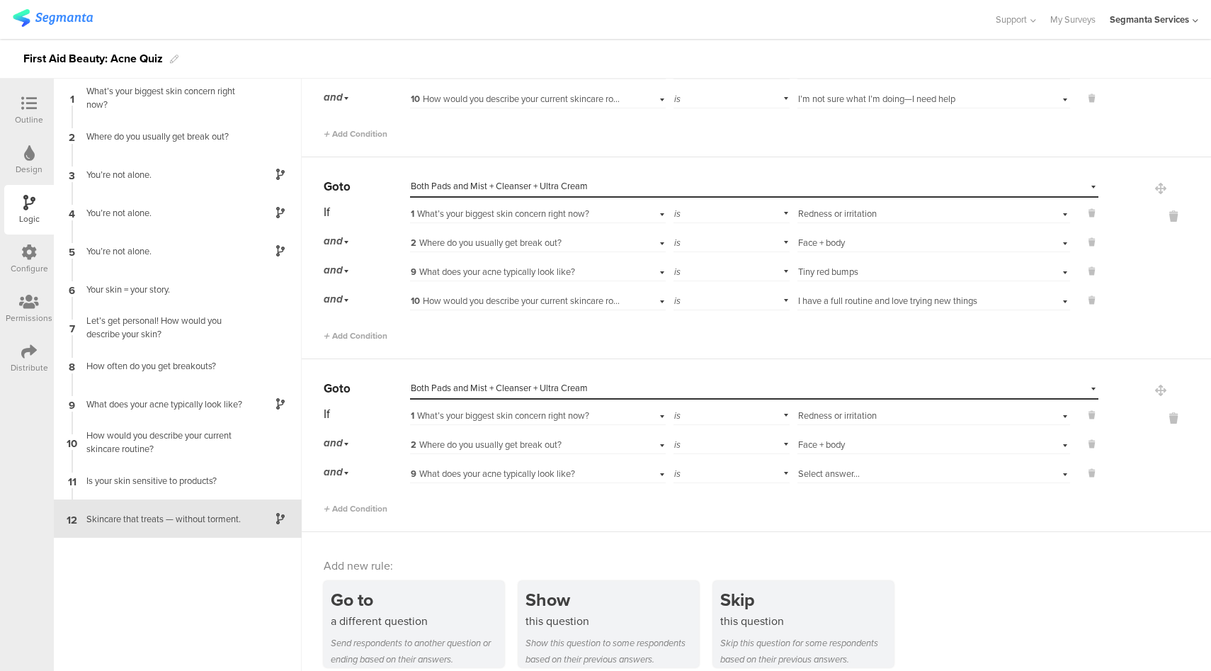
scroll to position [5395, 0]
click at [823, 465] on span "Select answer..." at bounding box center [829, 471] width 62 height 13
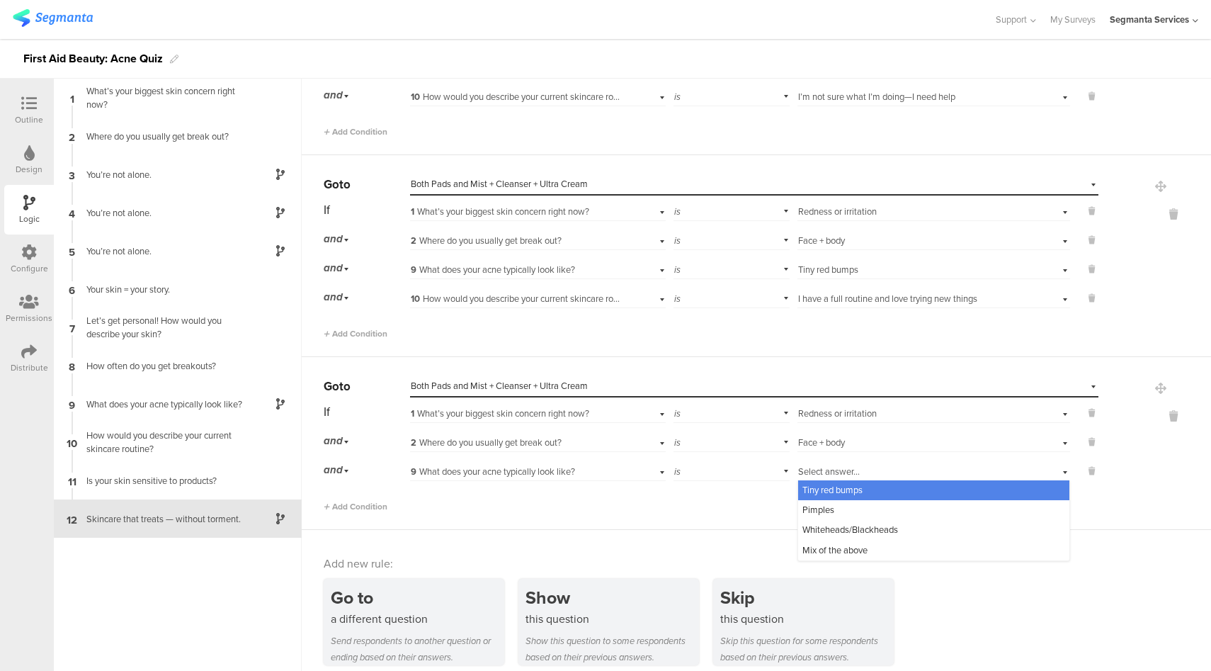
click at [834, 483] on span "Tiny red bumps" at bounding box center [833, 489] width 60 height 13
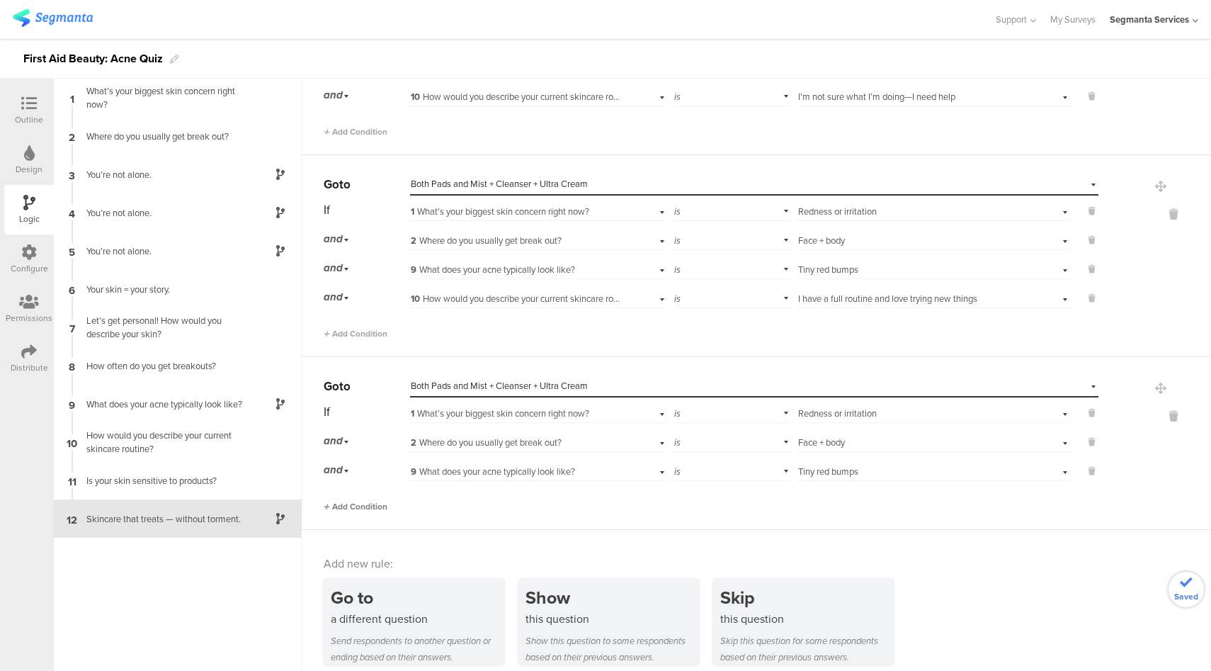
click at [366, 500] on span "Add Condition" at bounding box center [356, 506] width 64 height 13
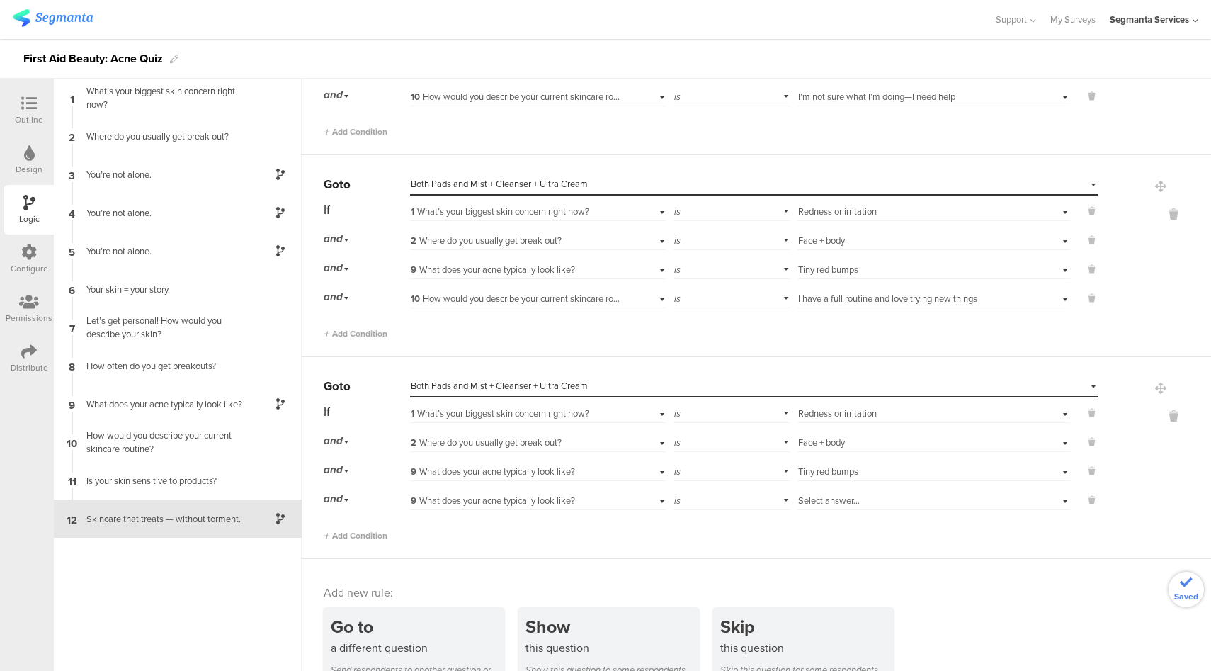
click at [550, 494] on span "9 What does your acne typically look like?" at bounding box center [493, 500] width 164 height 13
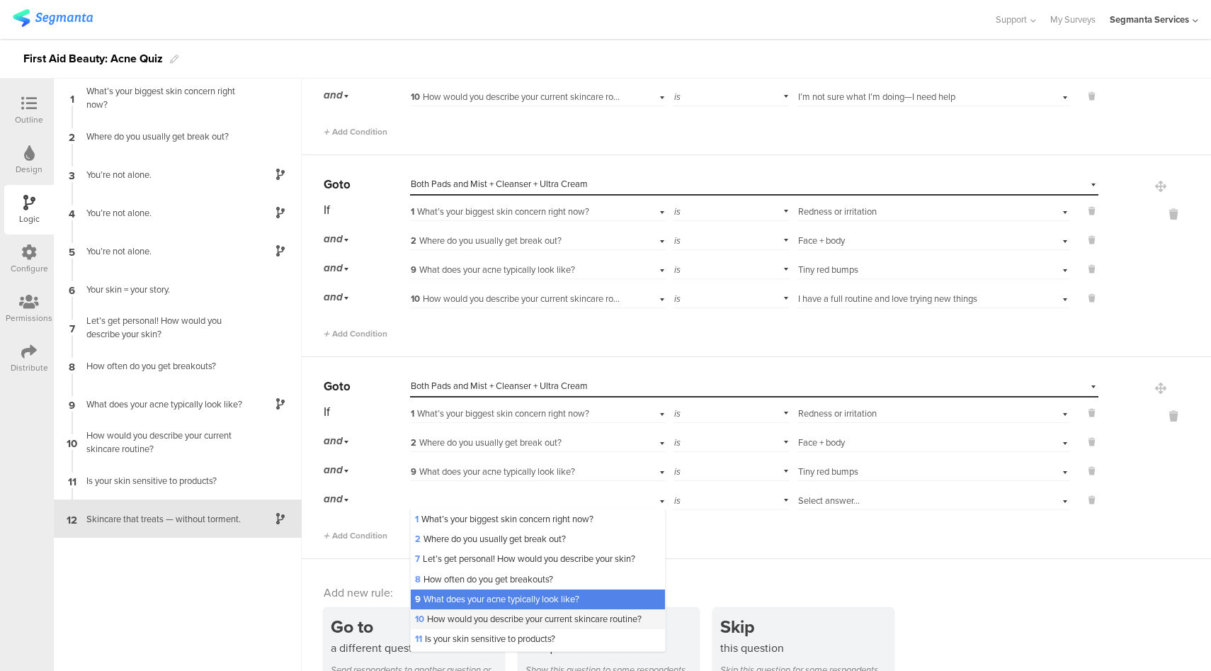
click at [459, 612] on span "10 How would you describe your current skincare routine?" at bounding box center [528, 618] width 227 height 13
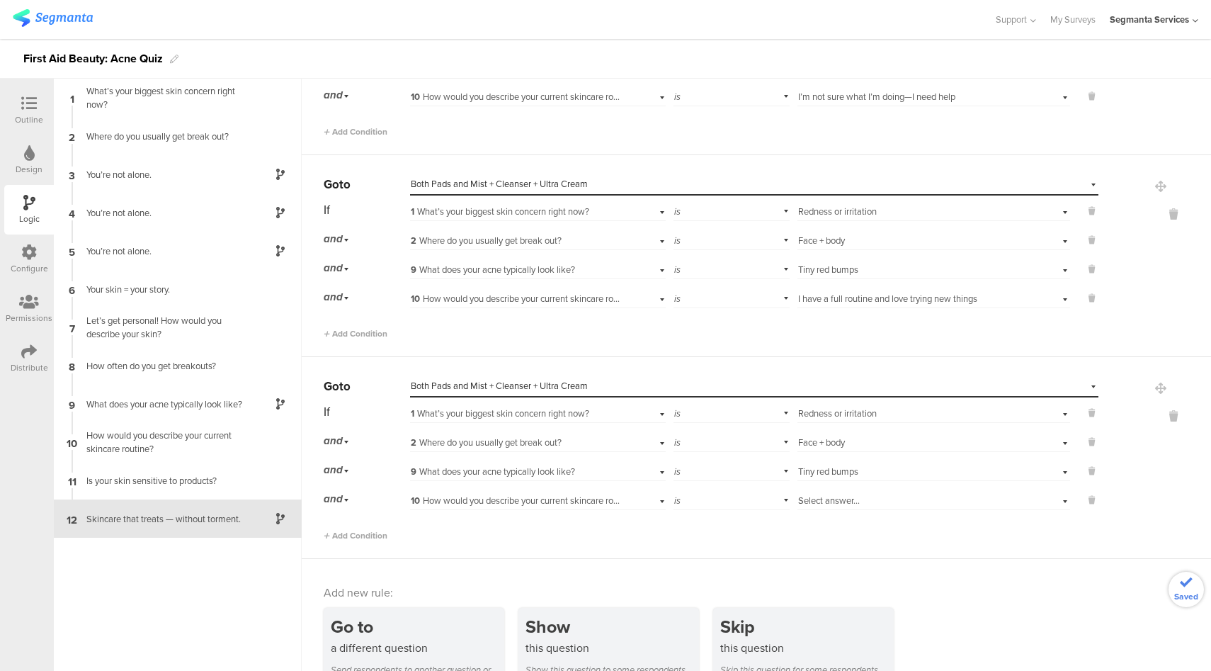
click at [843, 494] on span "Select answer..." at bounding box center [829, 500] width 62 height 13
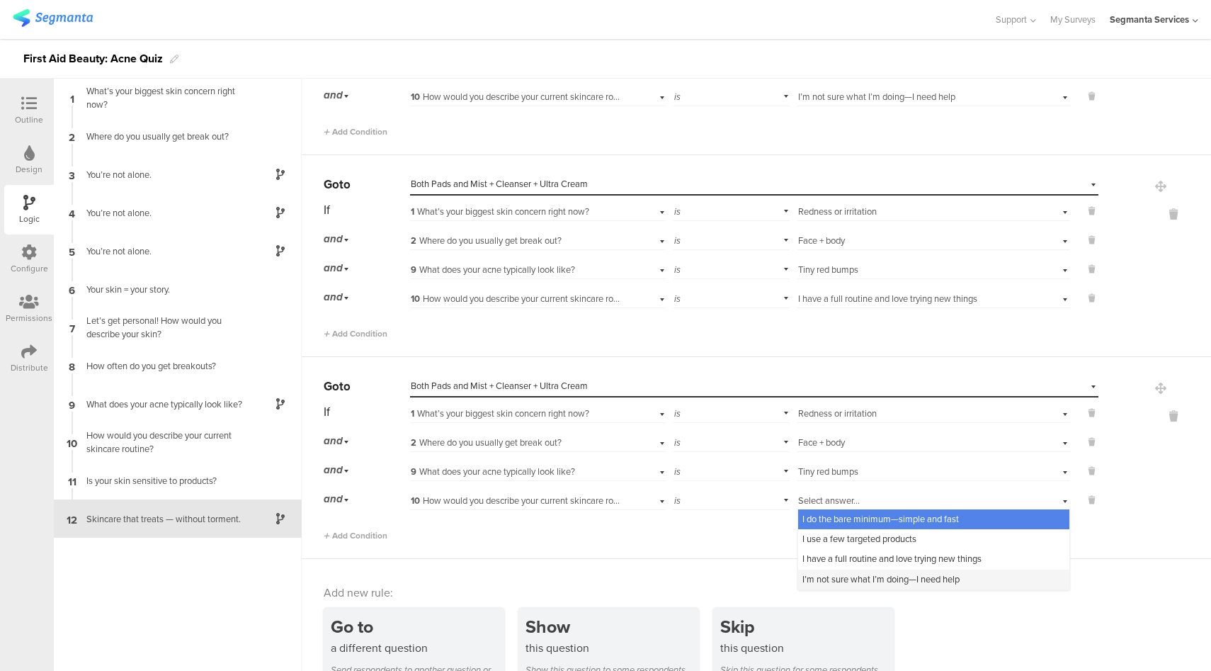
click at [825, 572] on span "I’m not sure what I’m doing—I need help" at bounding box center [881, 578] width 157 height 13
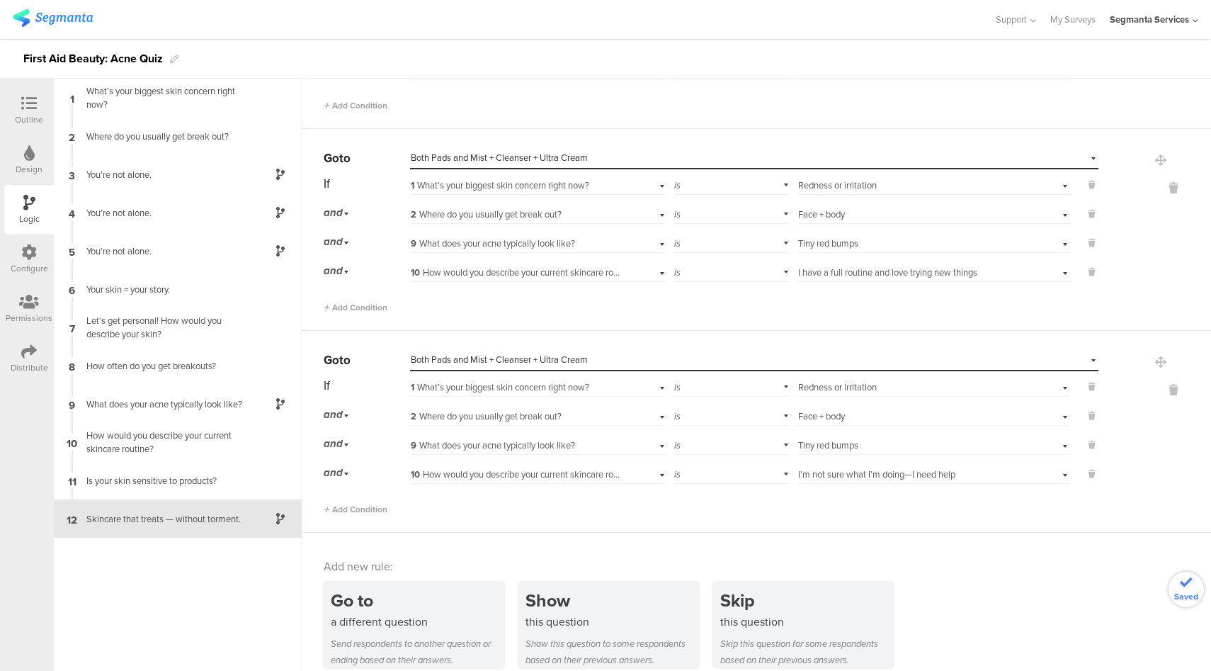
scroll to position [5424, 0]
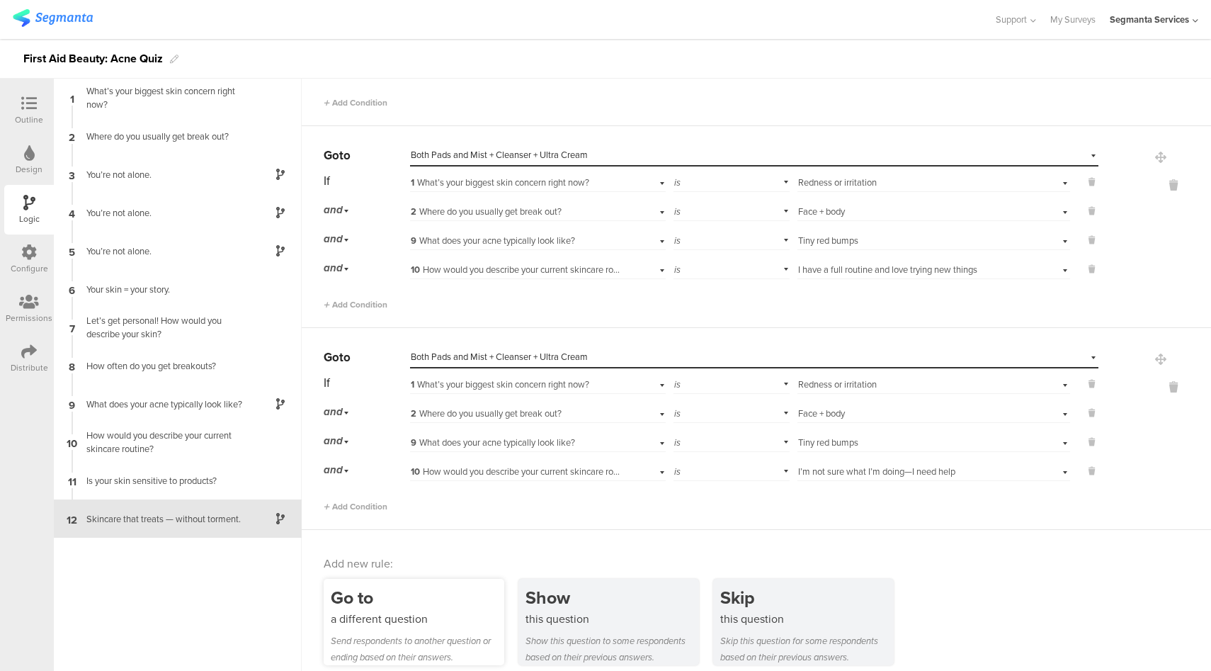
click at [412, 590] on div "Go to" at bounding box center [418, 597] width 174 height 26
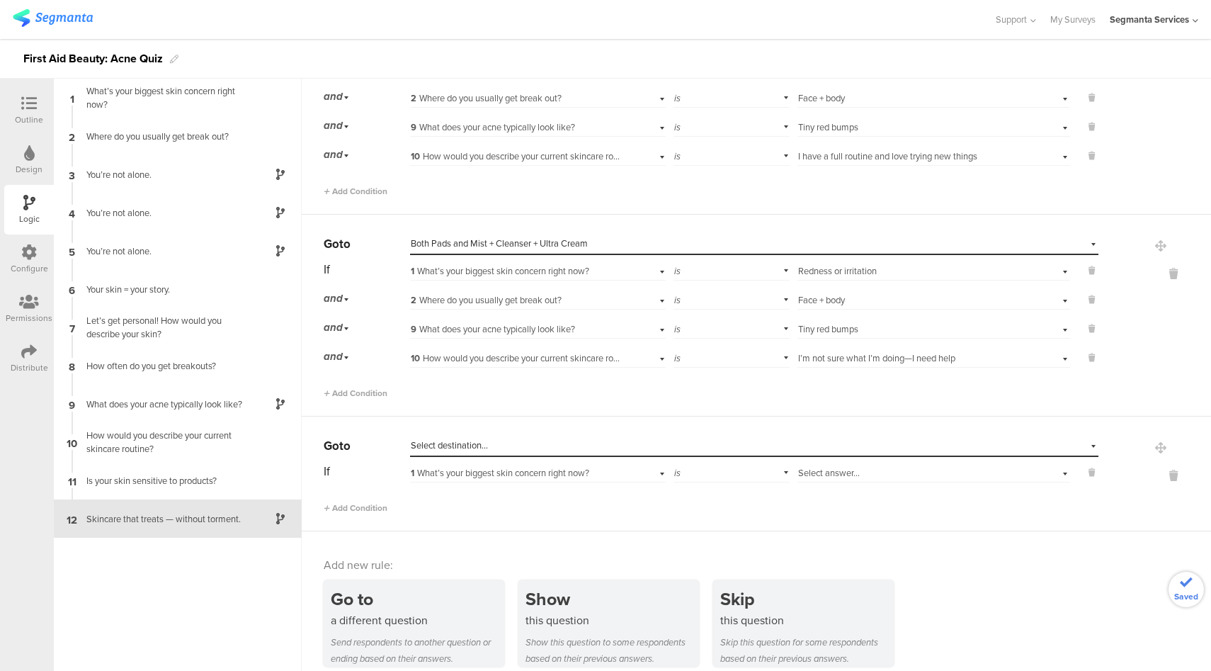
scroll to position [5538, 0]
click at [488, 439] on div "Select destination..." at bounding box center [689, 445] width 557 height 13
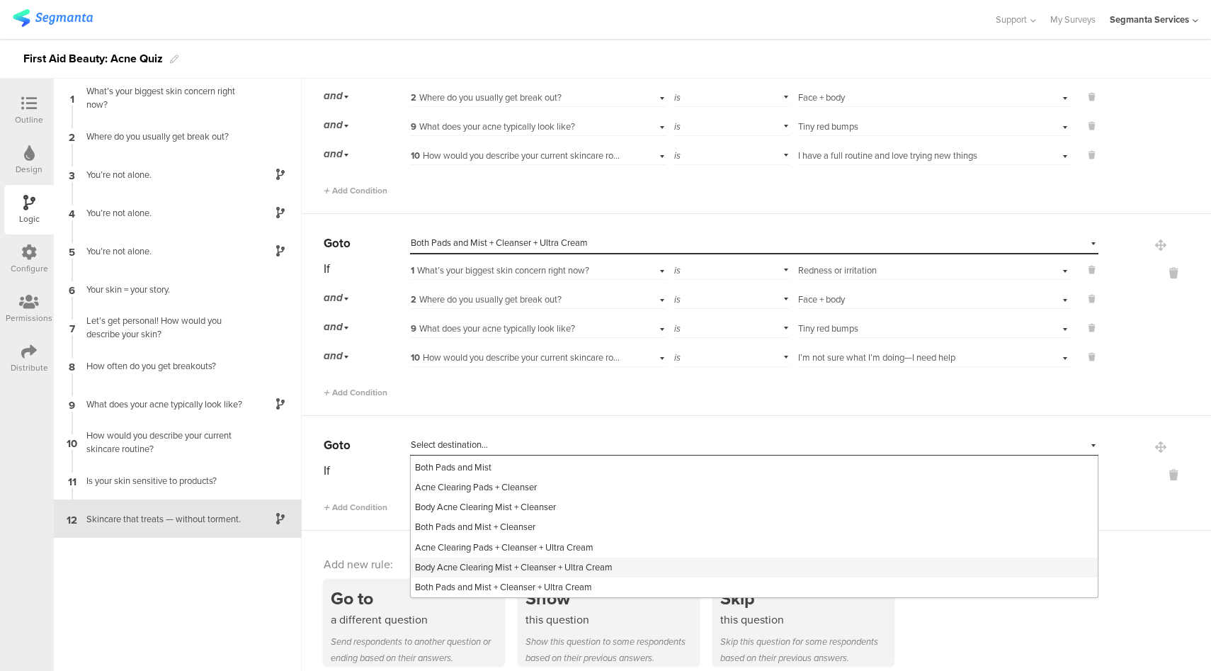
scroll to position [302, 0]
click at [499, 580] on span "Both Pads and Mist + Cleanser + Ultra Cream" at bounding box center [503, 586] width 177 height 13
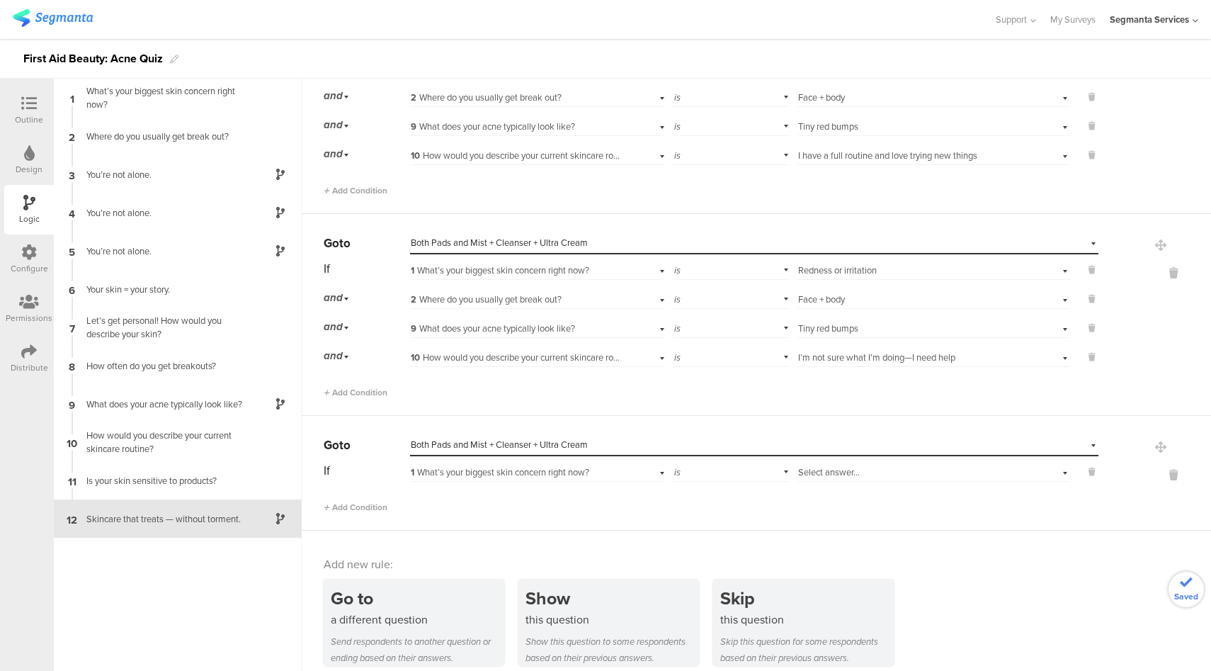
click at [848, 465] on span "Select answer..." at bounding box center [829, 471] width 62 height 13
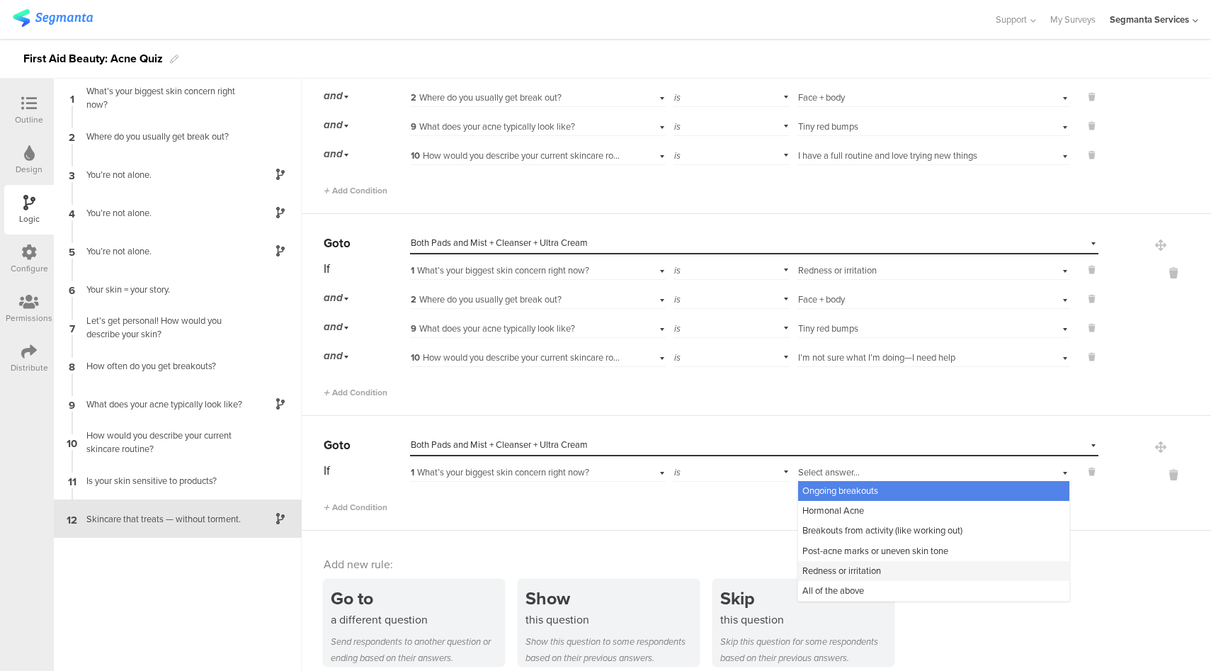
click at [831, 564] on span "Redness or irritation" at bounding box center [842, 570] width 79 height 13
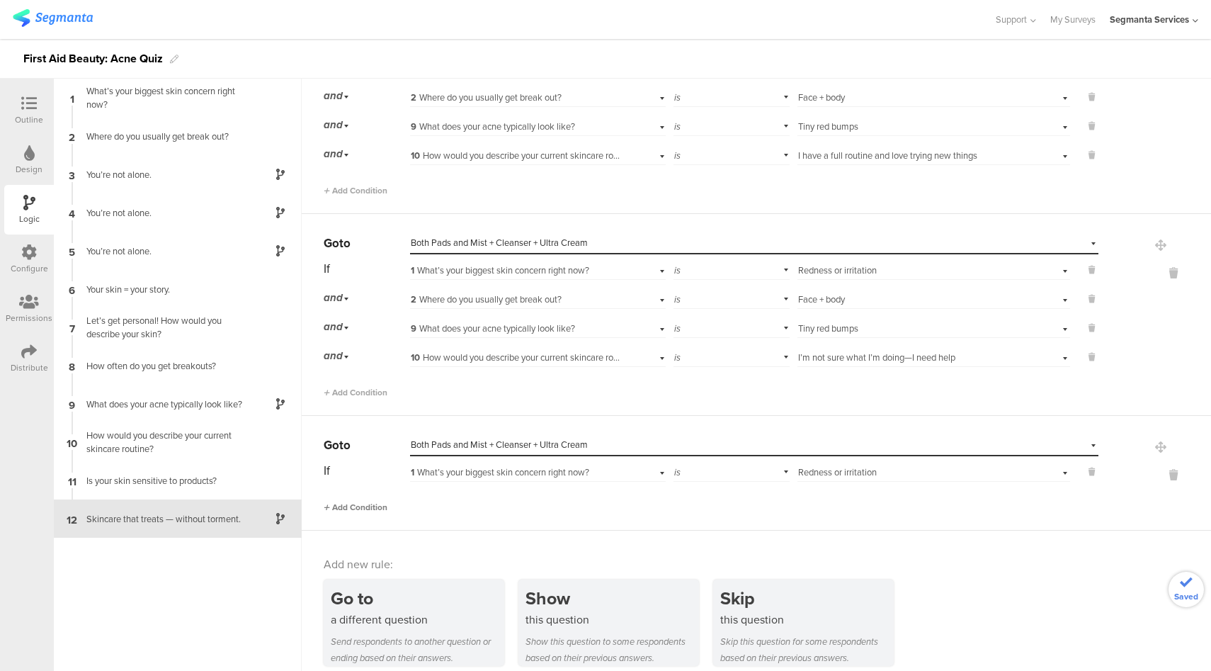
click at [376, 501] on span "Add Condition" at bounding box center [356, 507] width 64 height 13
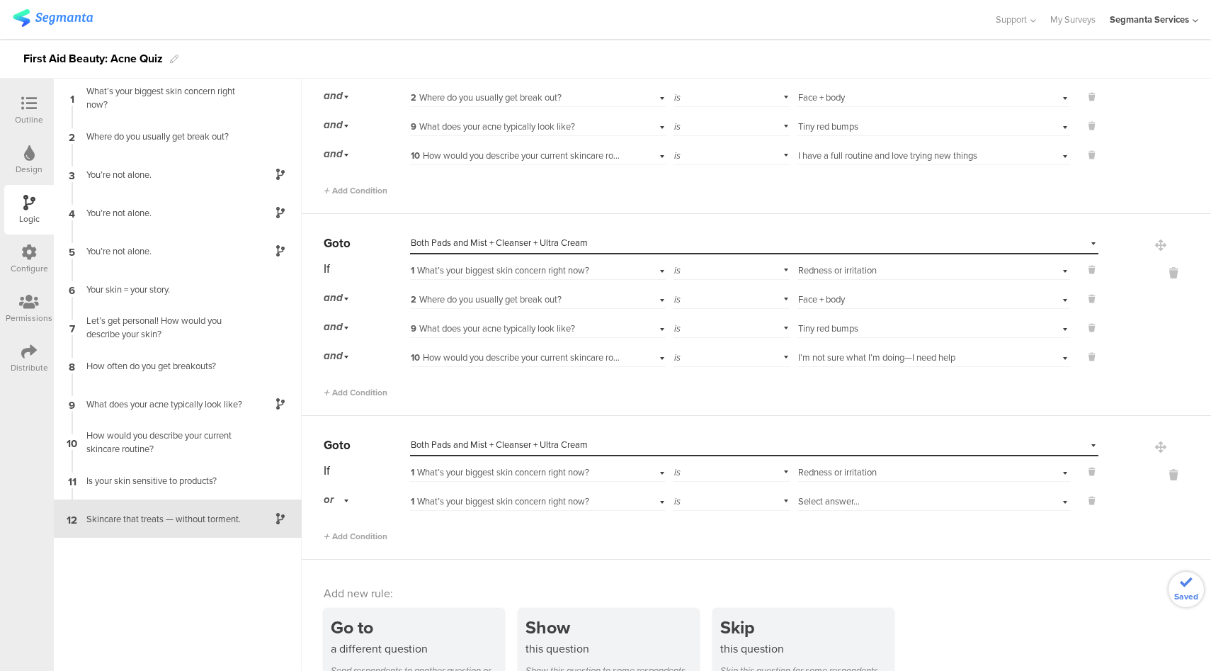
click at [339, 492] on div "or" at bounding box center [339, 500] width 30 height 22
click at [351, 532] on div "and" at bounding box center [366, 540] width 84 height 20
click at [567, 494] on span "1 What’s your biggest skin concern right now?" at bounding box center [500, 500] width 179 height 13
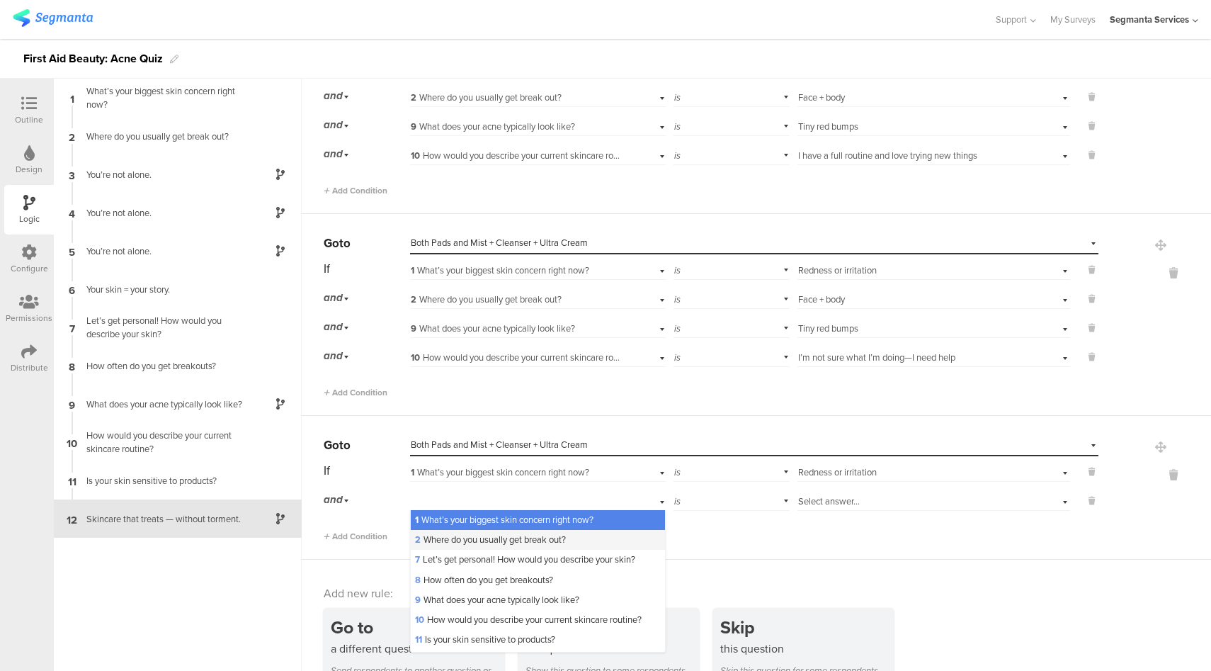
click at [475, 533] on span "2 Where do you usually get break out?" at bounding box center [490, 539] width 151 height 13
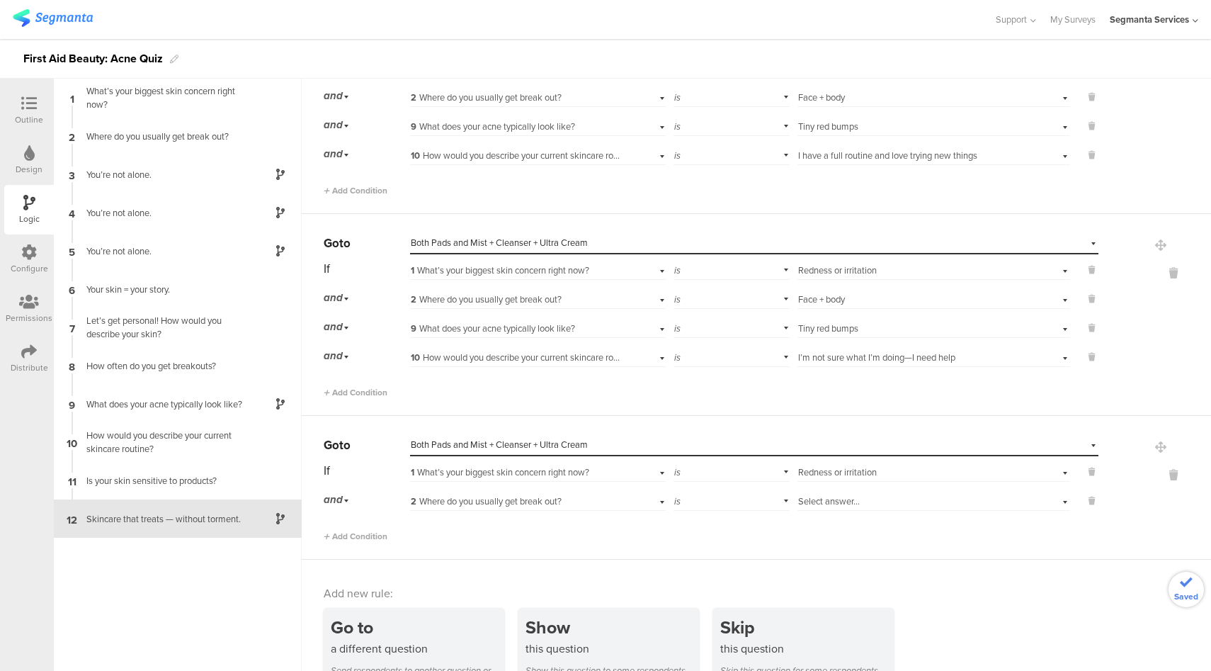
click at [845, 494] on span "Select answer..." at bounding box center [829, 500] width 62 height 13
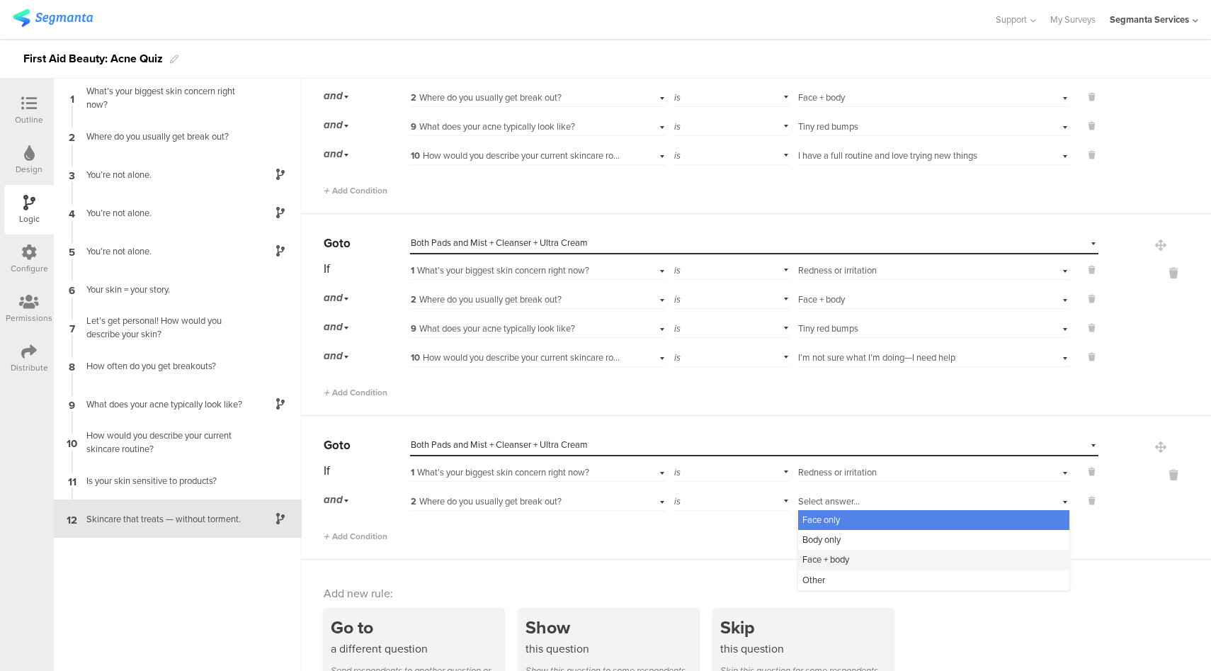
click at [818, 553] on span "Face + body" at bounding box center [826, 559] width 47 height 13
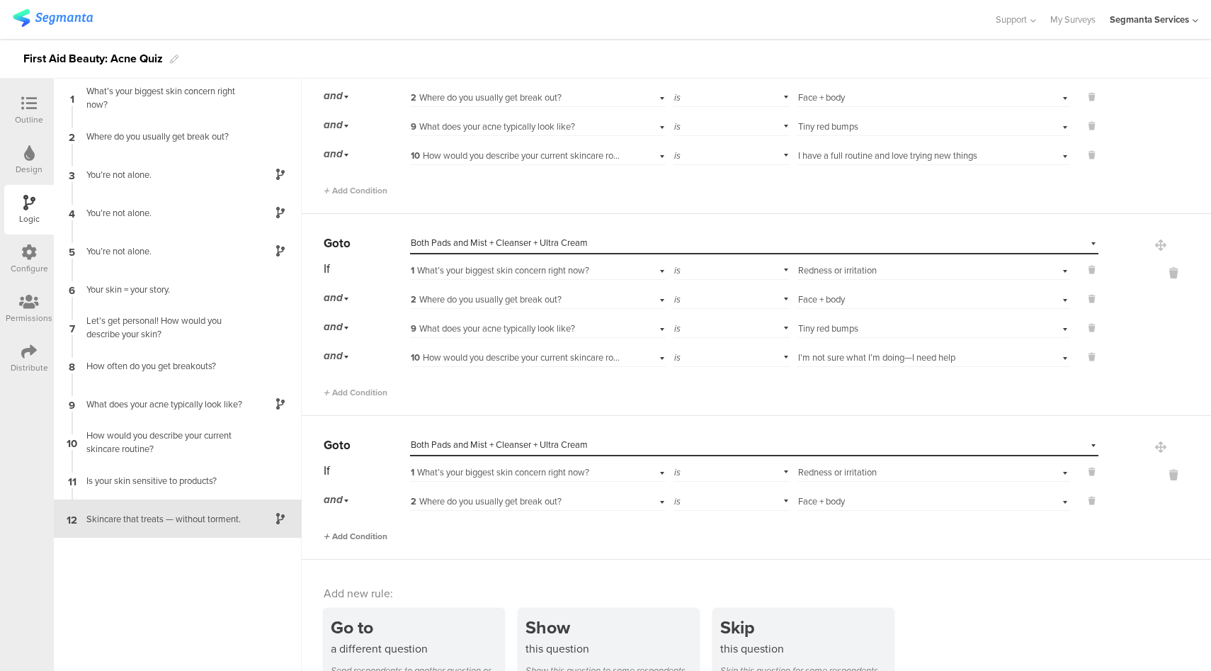
click at [370, 530] on span "Add Condition" at bounding box center [356, 536] width 64 height 13
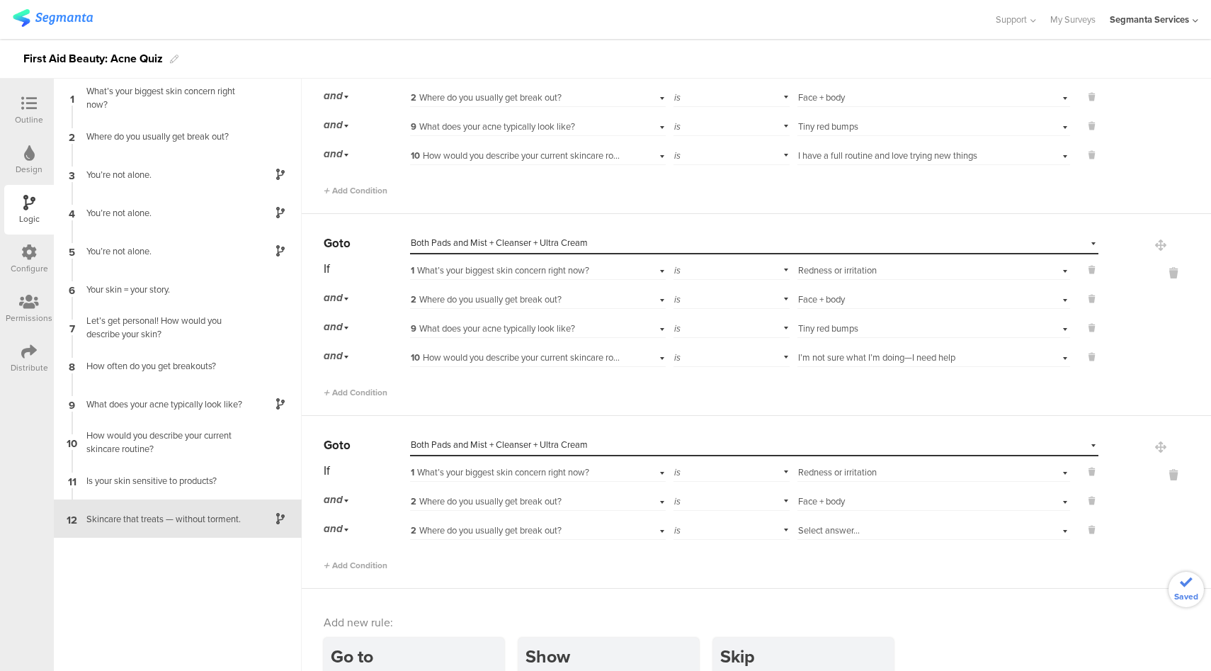
click at [526, 524] on span "2 Where do you usually get break out?" at bounding box center [486, 530] width 151 height 13
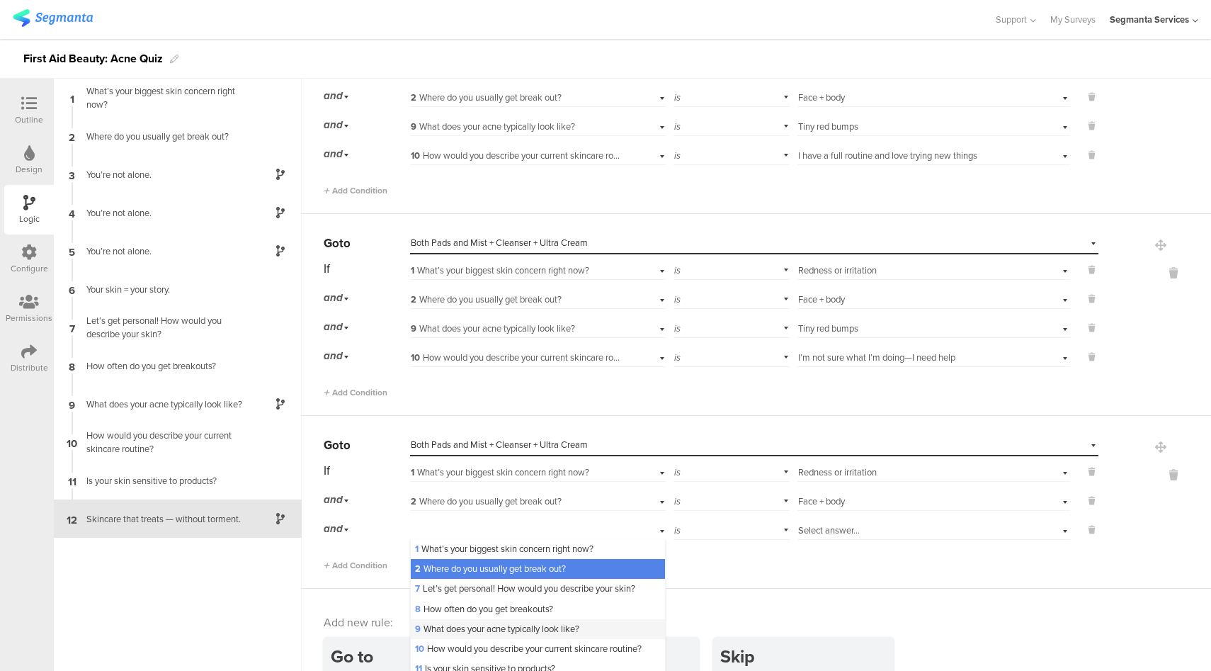
click at [465, 623] on span "9 What does your acne typically look like?" at bounding box center [497, 628] width 164 height 13
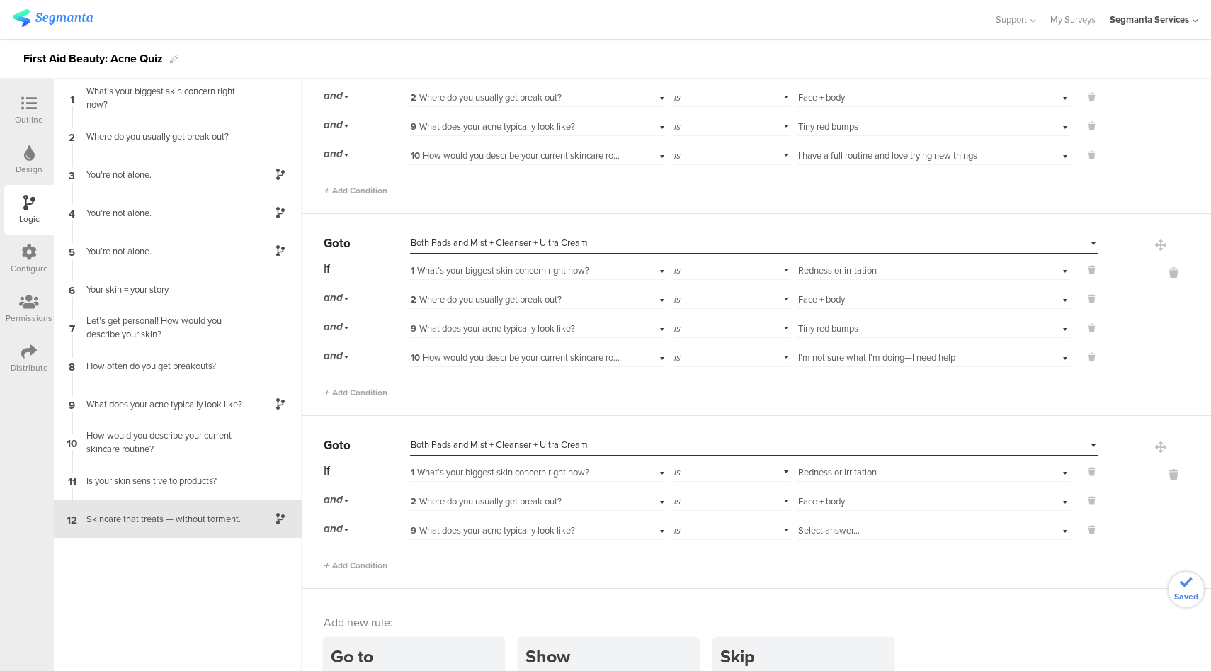
click at [812, 524] on span "Select answer..." at bounding box center [829, 530] width 62 height 13
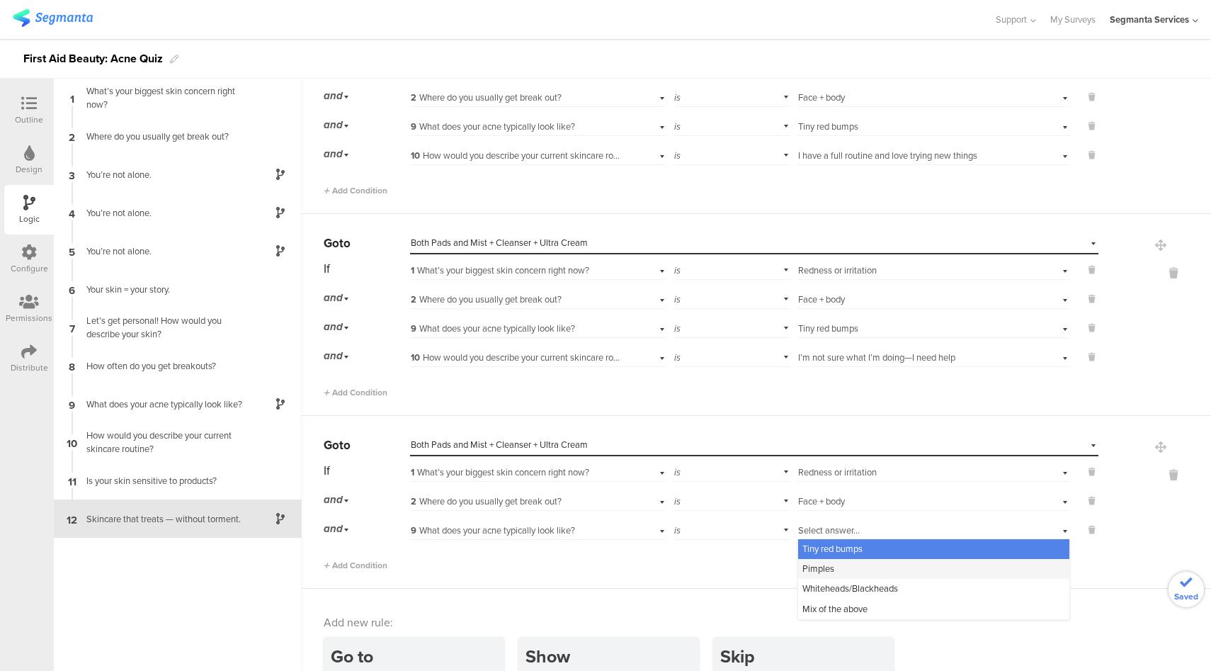
click at [818, 562] on span "Pimples" at bounding box center [819, 568] width 32 height 13
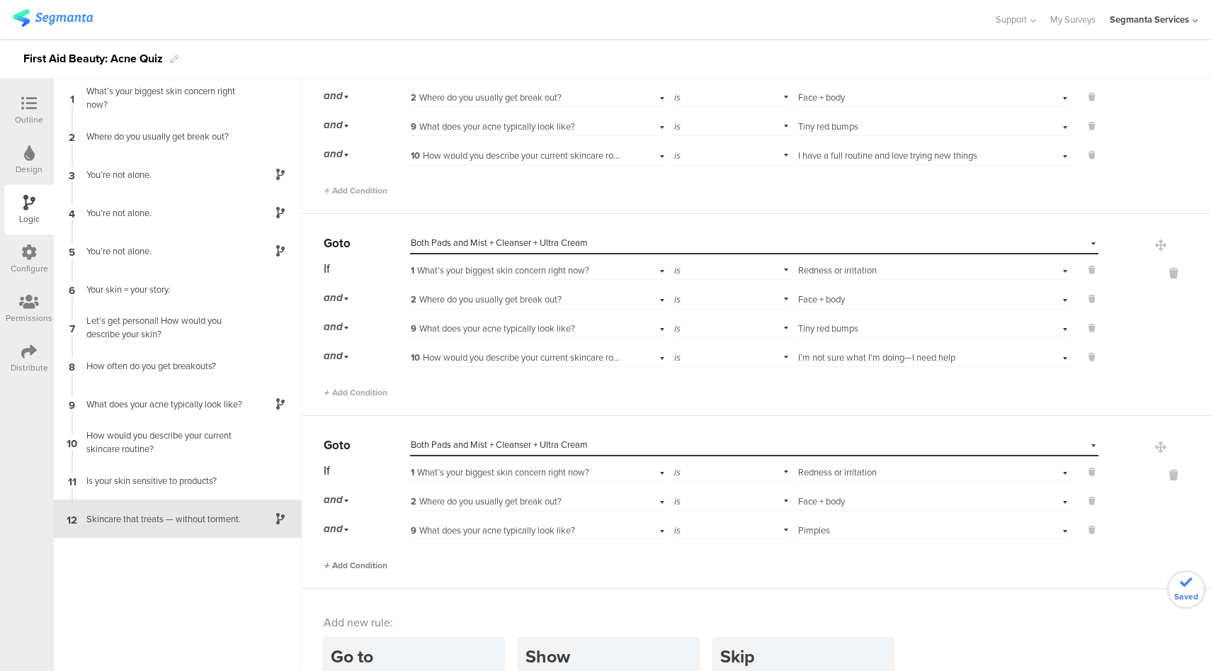
click at [362, 559] on span "Add Condition" at bounding box center [356, 565] width 64 height 13
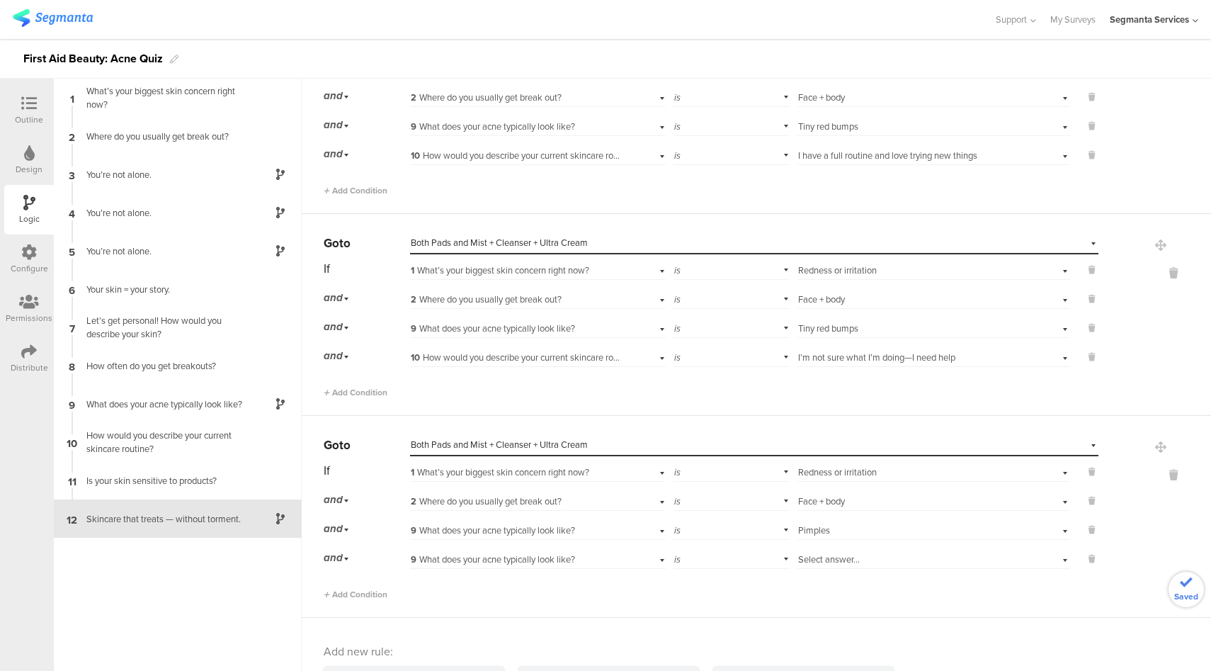
click at [562, 553] on span "9 What does your acne typically look like?" at bounding box center [493, 559] width 164 height 13
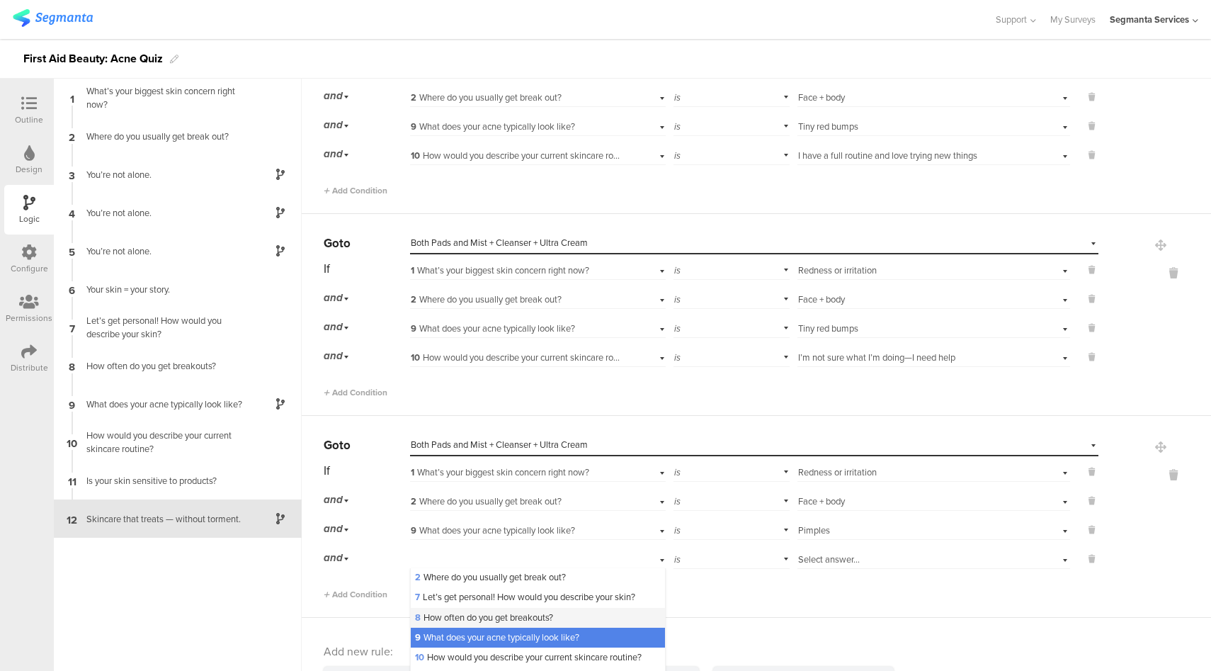
scroll to position [54, 0]
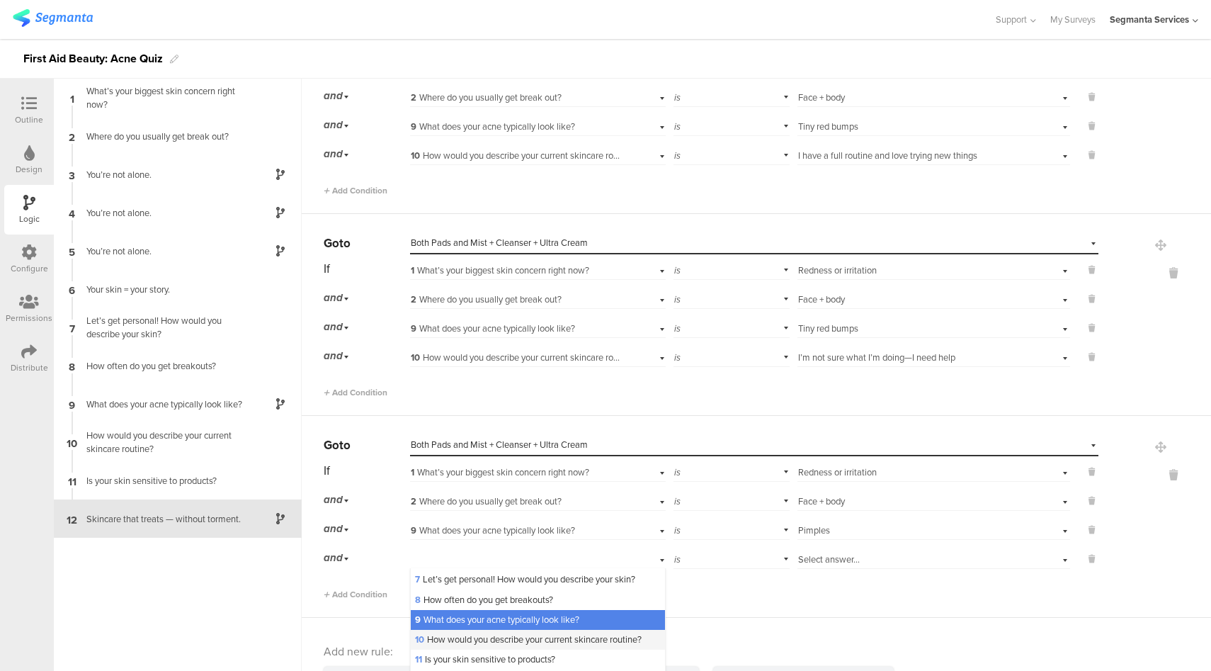
click at [522, 630] on div "10 How would you describe your current skincare routine?" at bounding box center [538, 640] width 254 height 20
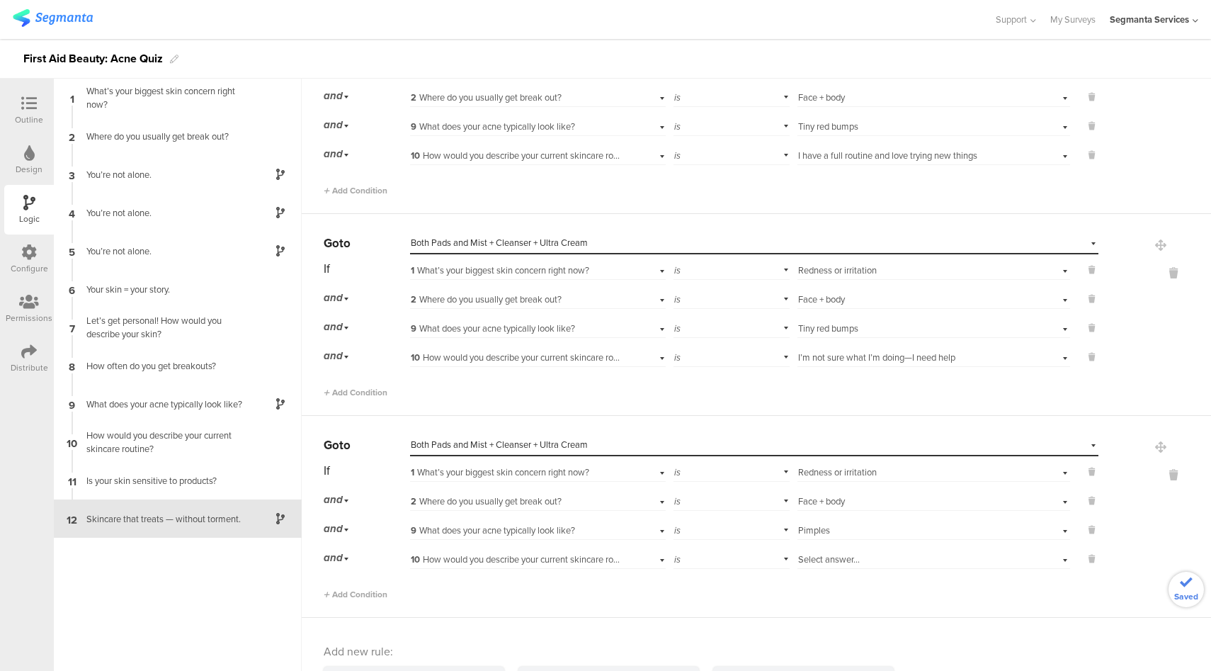
click at [832, 553] on span "Select answer..." at bounding box center [829, 559] width 62 height 13
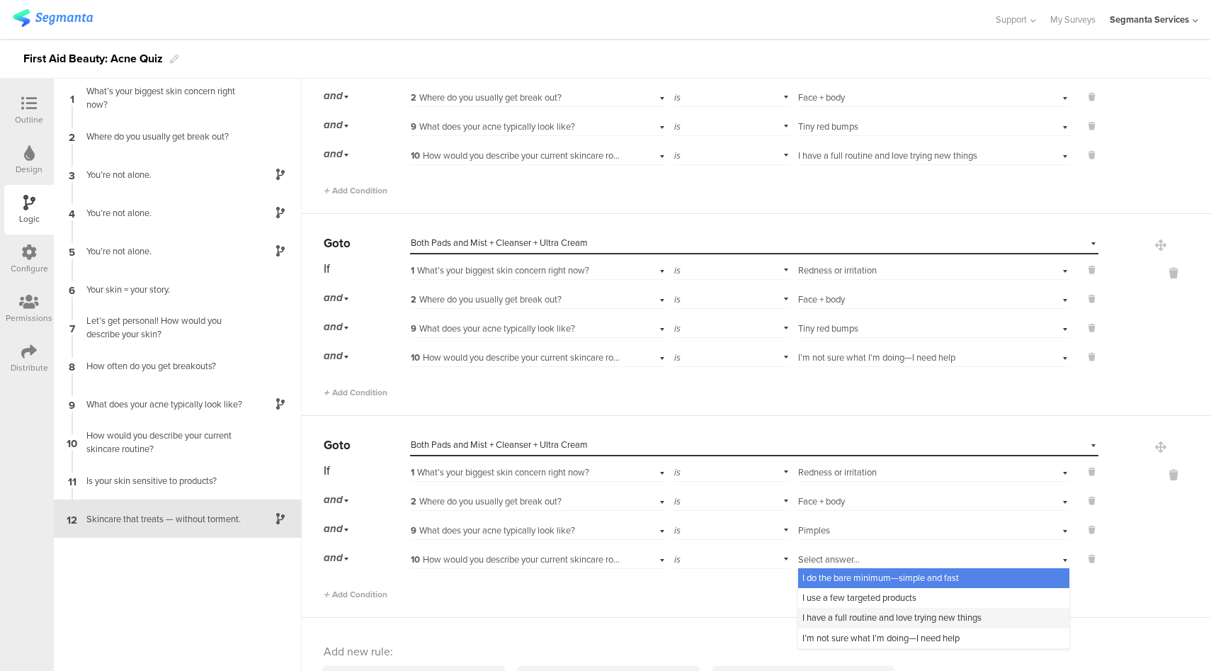
click at [829, 611] on span "I have a full routine and love trying new things" at bounding box center [892, 617] width 179 height 13
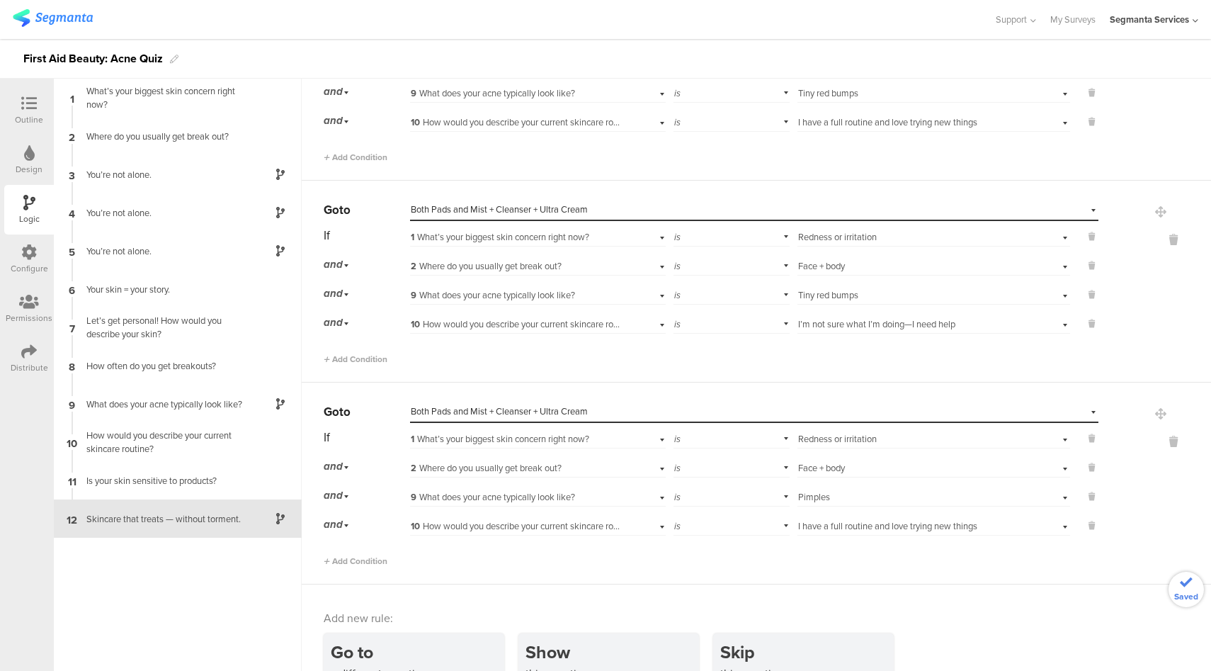
scroll to position [5626, 0]
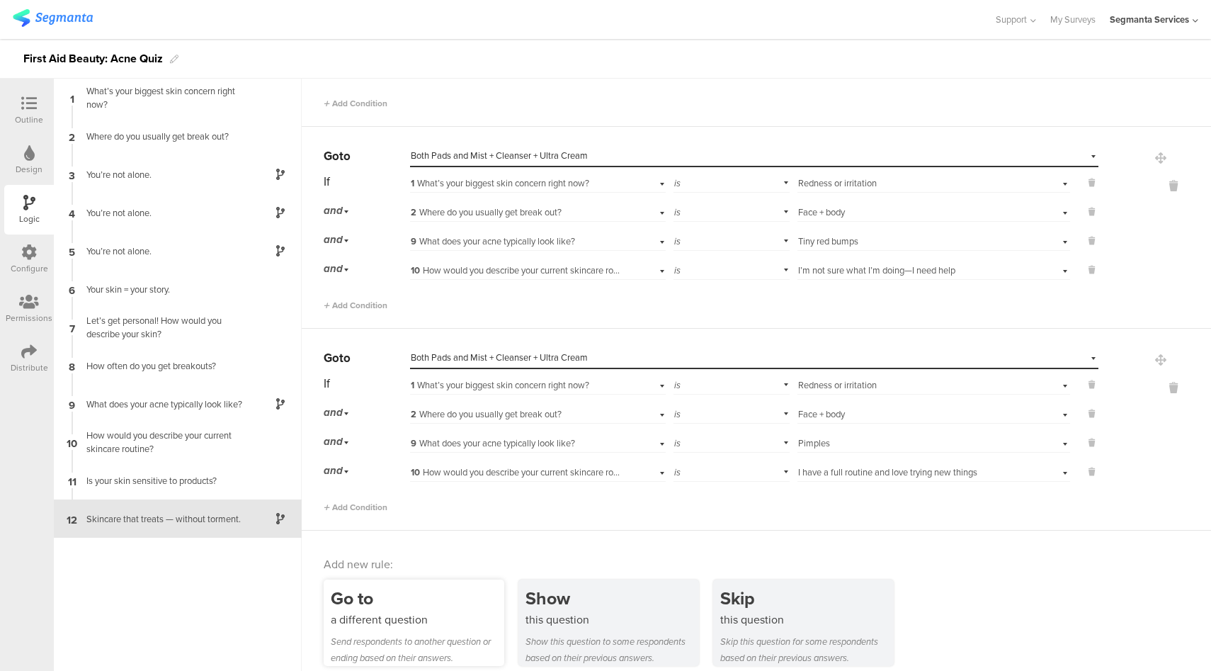
click at [399, 611] on div "a different question" at bounding box center [418, 619] width 174 height 16
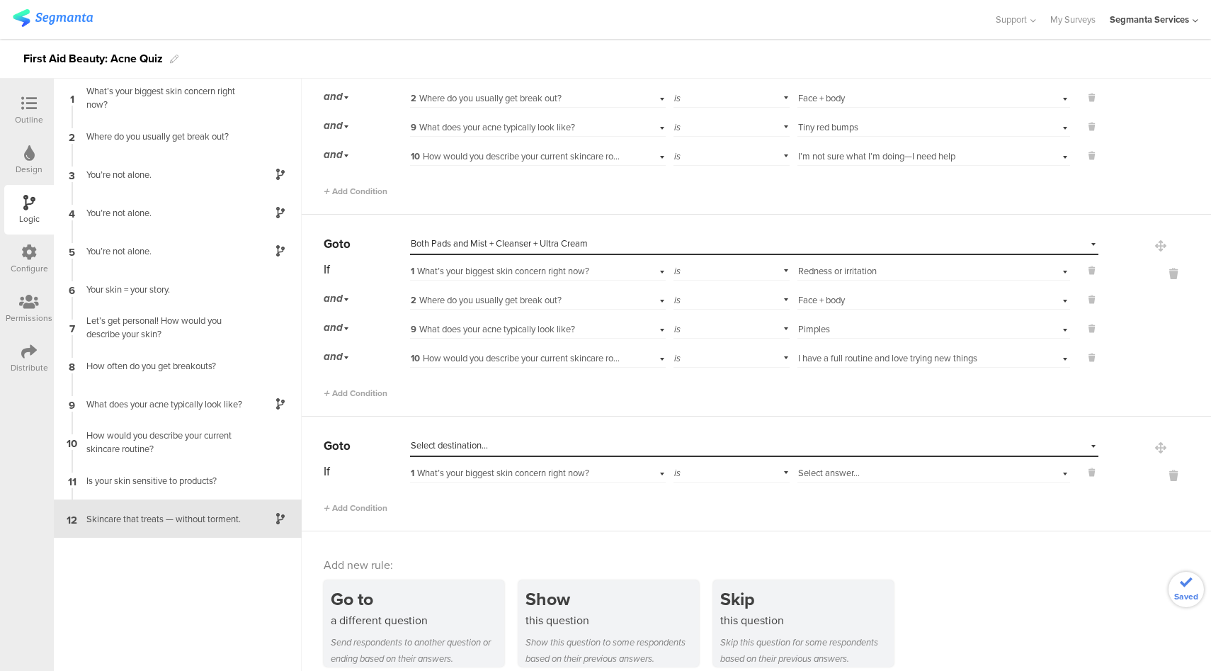
scroll to position [5740, 0]
click at [503, 439] on div "Select destination..." at bounding box center [689, 445] width 557 height 13
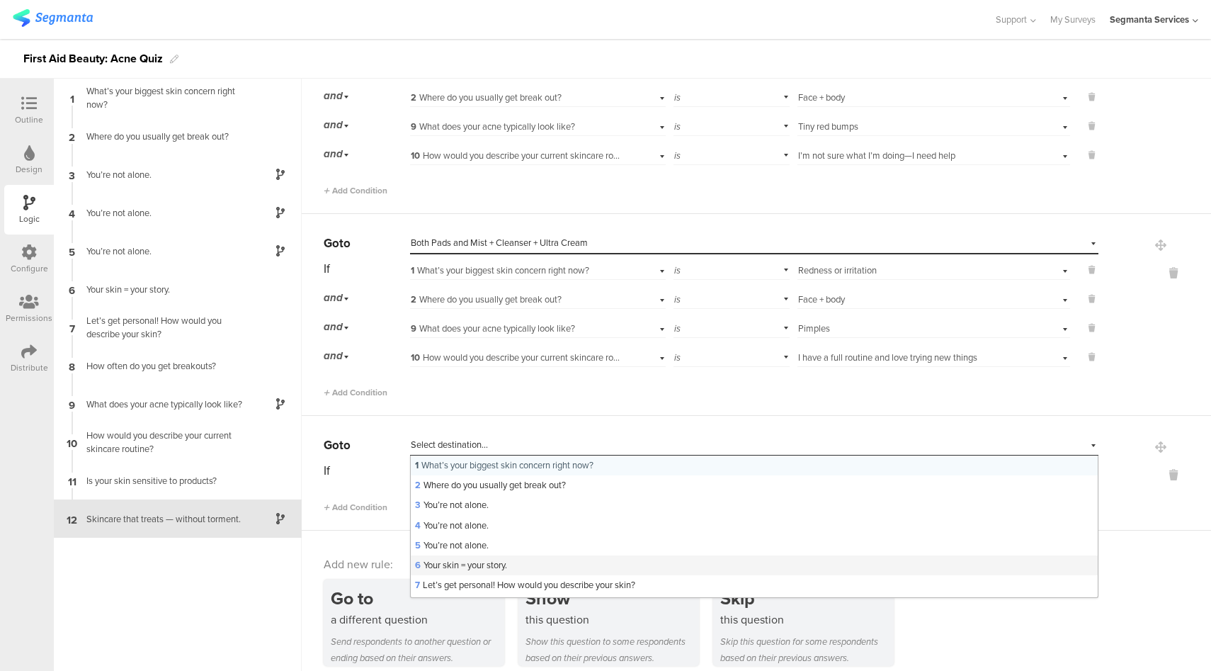
scroll to position [302, 0]
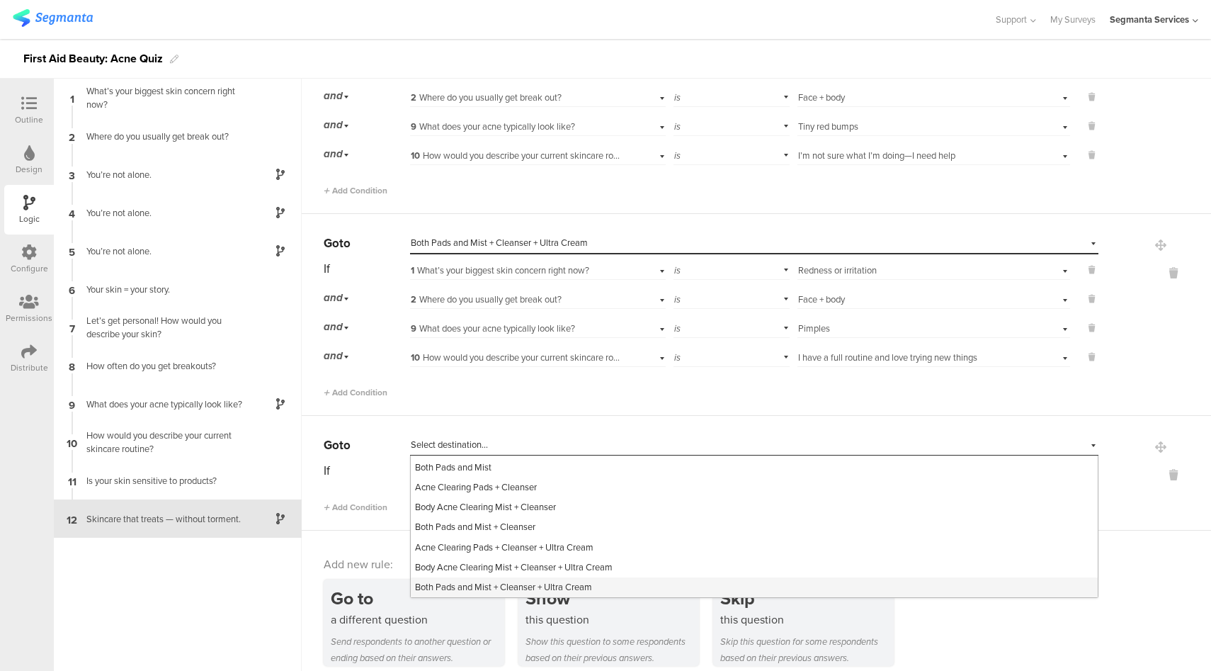
click at [473, 580] on span "Both Pads and Mist + Cleanser + Ultra Cream" at bounding box center [503, 586] width 177 height 13
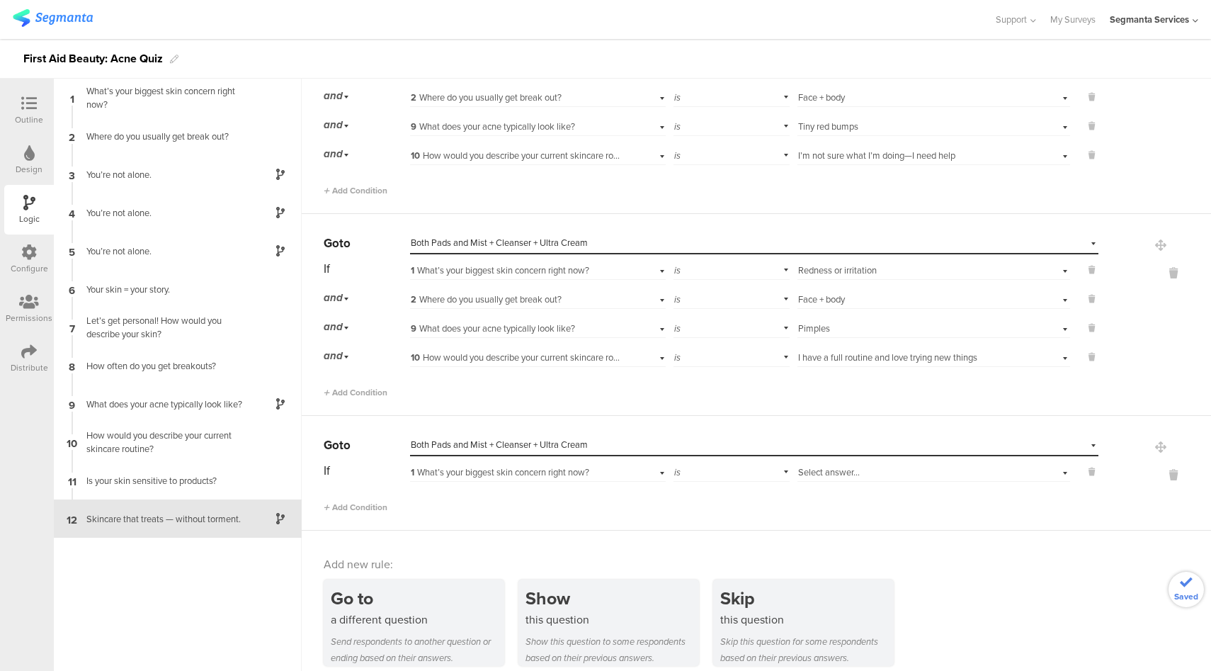
click at [852, 466] on div "Select answer..." at bounding box center [912, 472] width 228 height 13
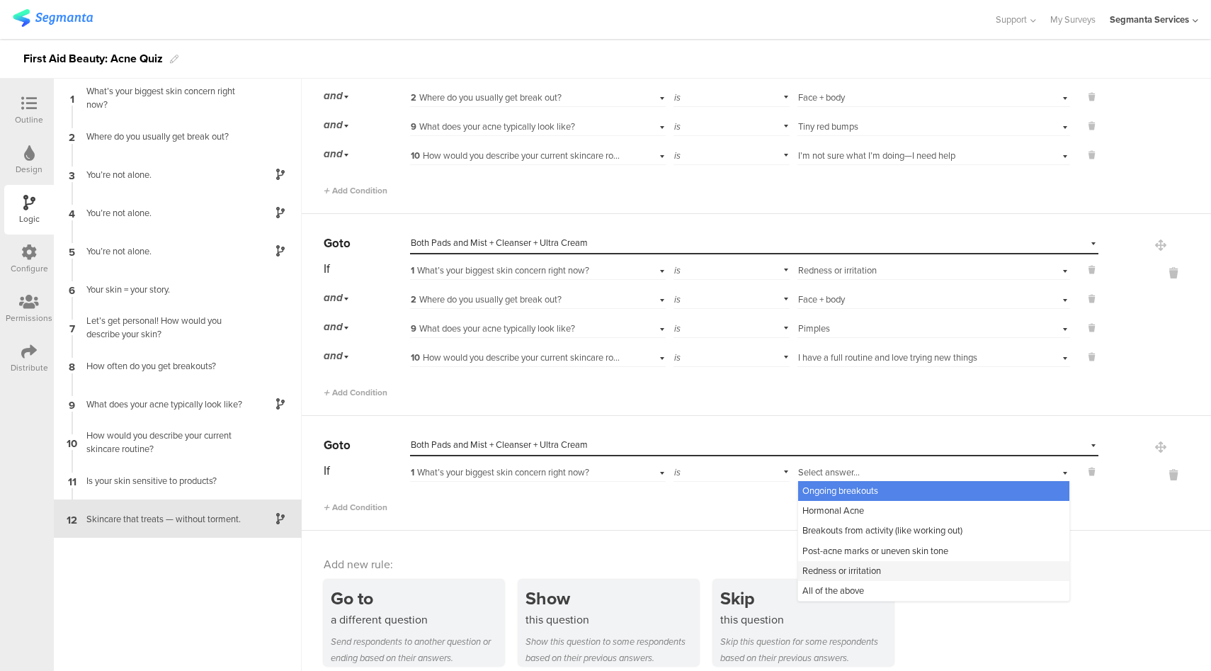
click at [833, 564] on span "Redness or irritation" at bounding box center [842, 570] width 79 height 13
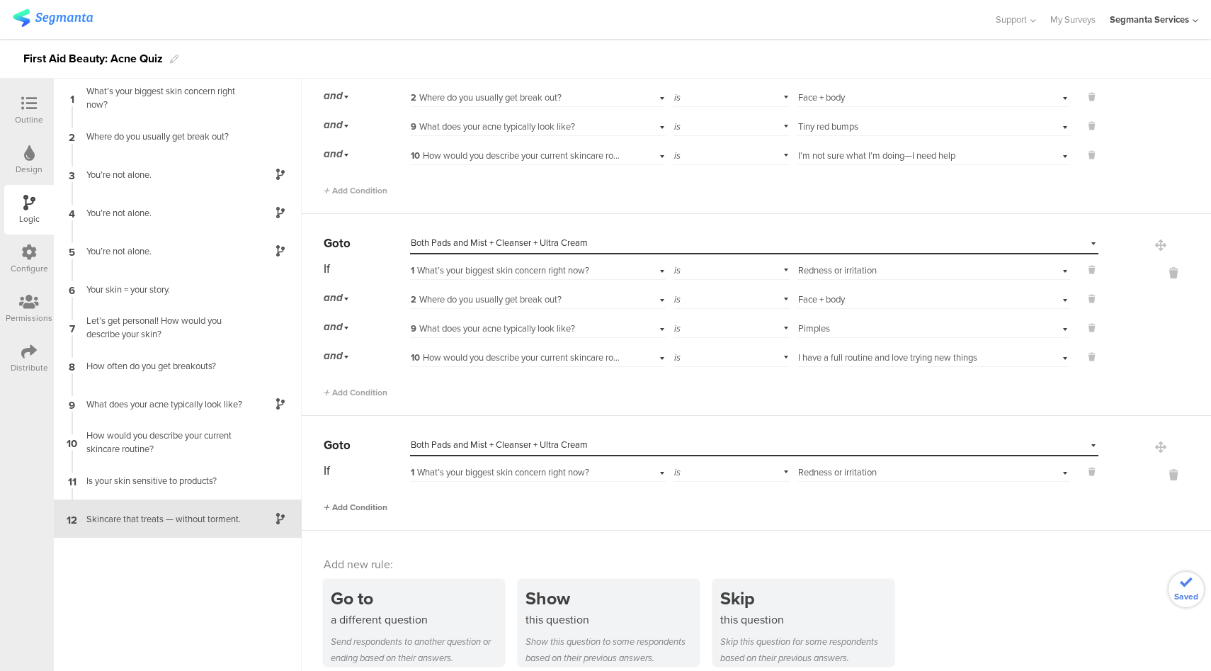
click at [371, 501] on span "Add Condition" at bounding box center [356, 507] width 64 height 13
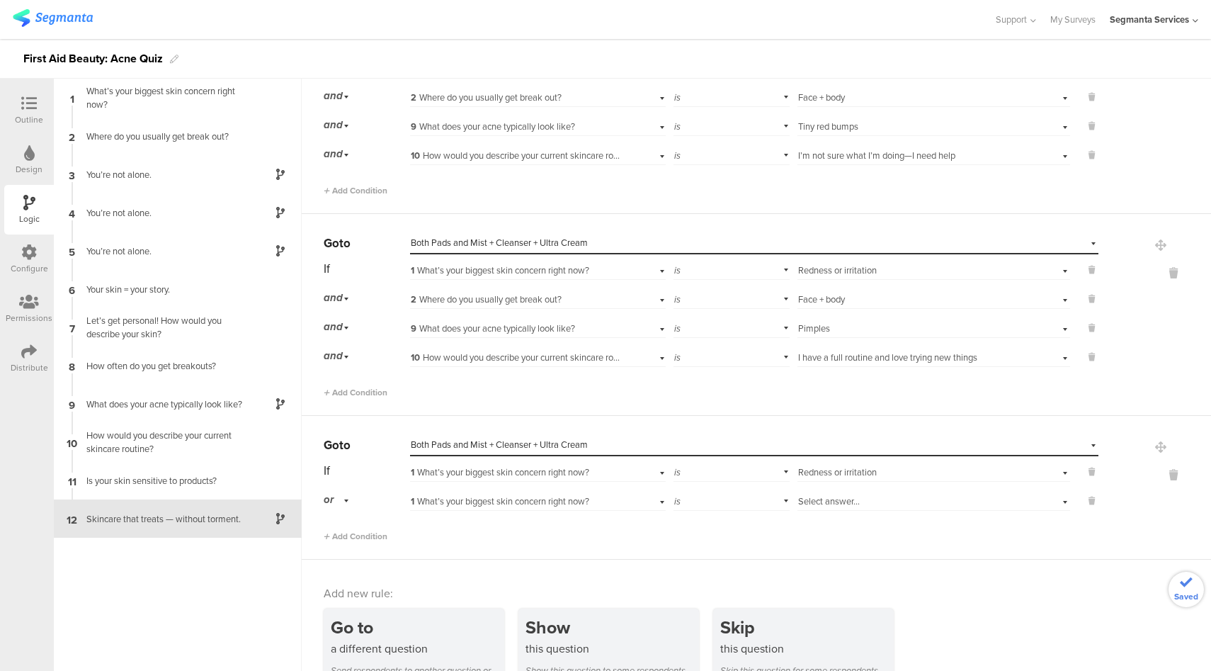
click at [333, 492] on span "or" at bounding box center [329, 500] width 10 height 16
click at [342, 533] on span "and" at bounding box center [336, 539] width 15 height 13
click at [497, 496] on div "1 What’s your biggest skin concern right now?" at bounding box center [538, 500] width 256 height 22
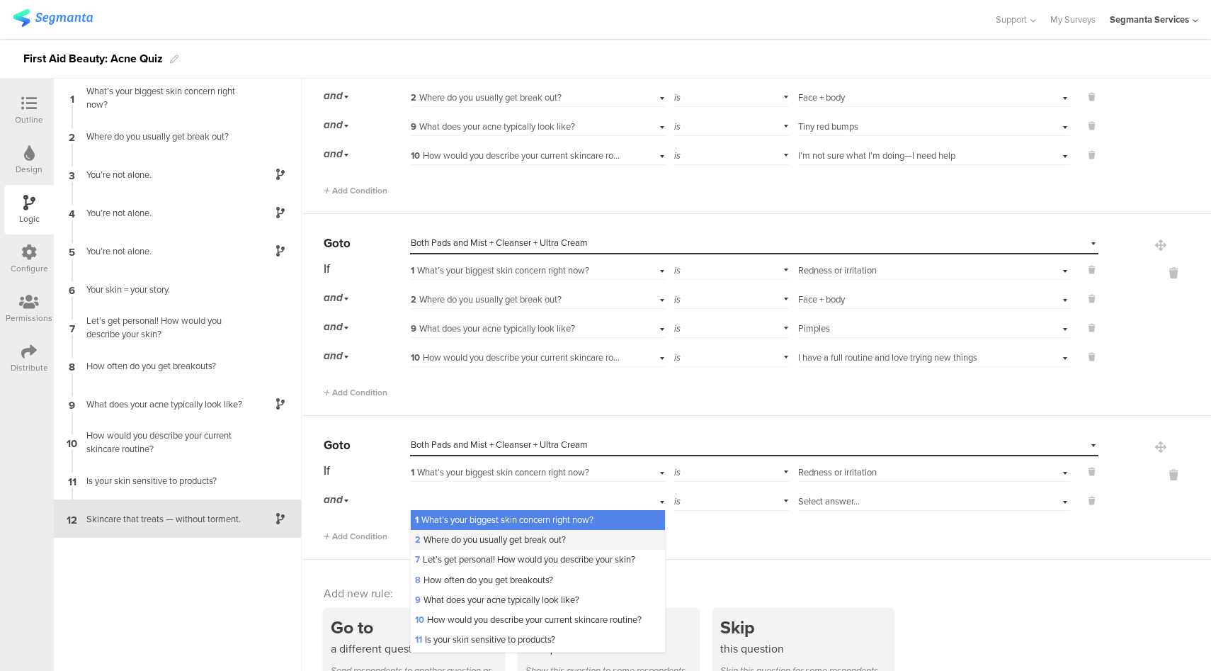
click at [470, 533] on span "2 Where do you usually get break out?" at bounding box center [490, 539] width 151 height 13
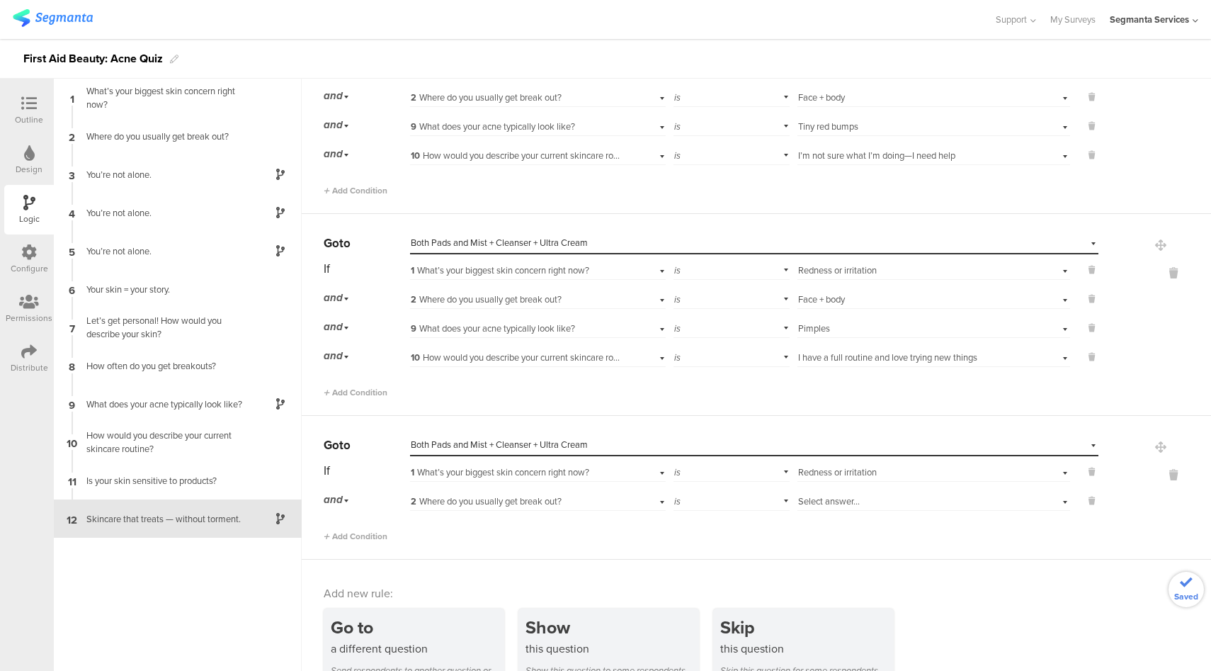
click at [832, 494] on span "Select answer..." at bounding box center [829, 500] width 62 height 13
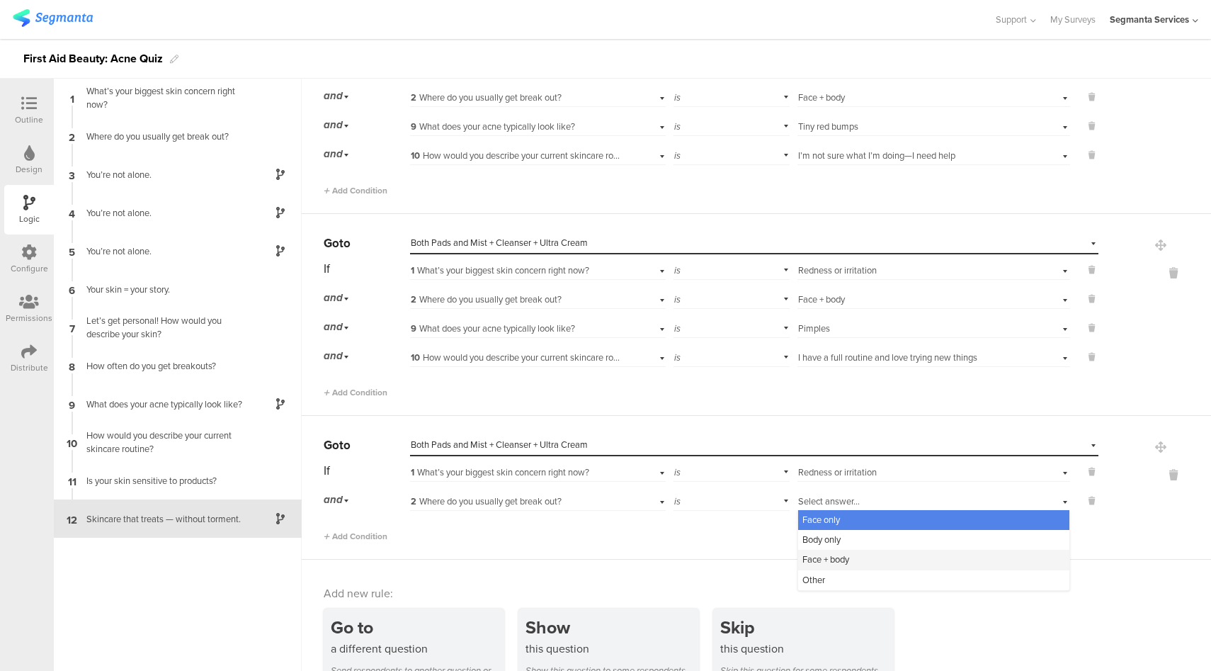
click at [816, 553] on span "Face + body" at bounding box center [826, 559] width 47 height 13
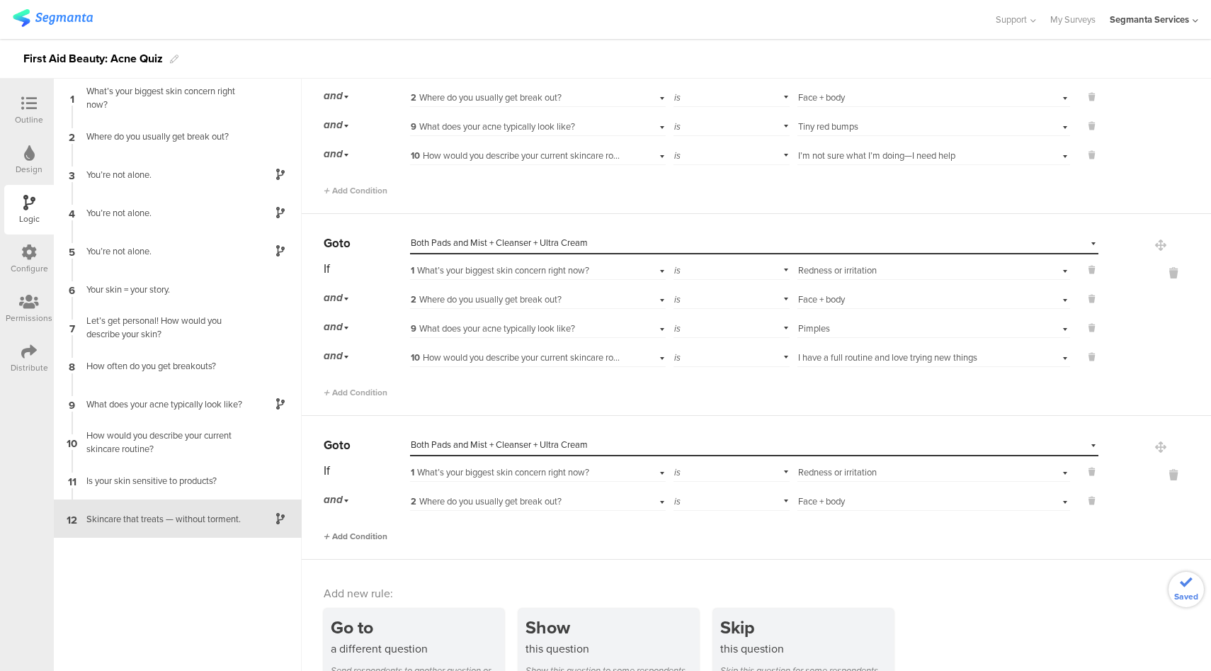
click at [385, 530] on span "Add Condition" at bounding box center [356, 536] width 64 height 13
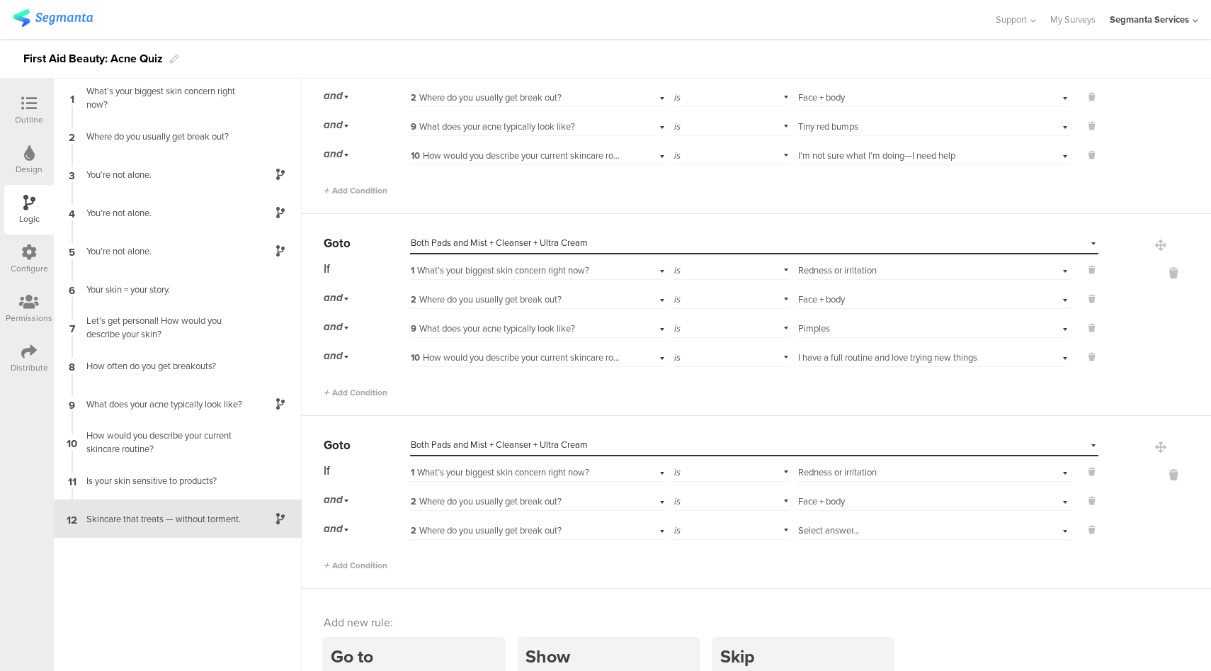
click at [505, 524] on span "2 Where do you usually get break out?" at bounding box center [486, 530] width 151 height 13
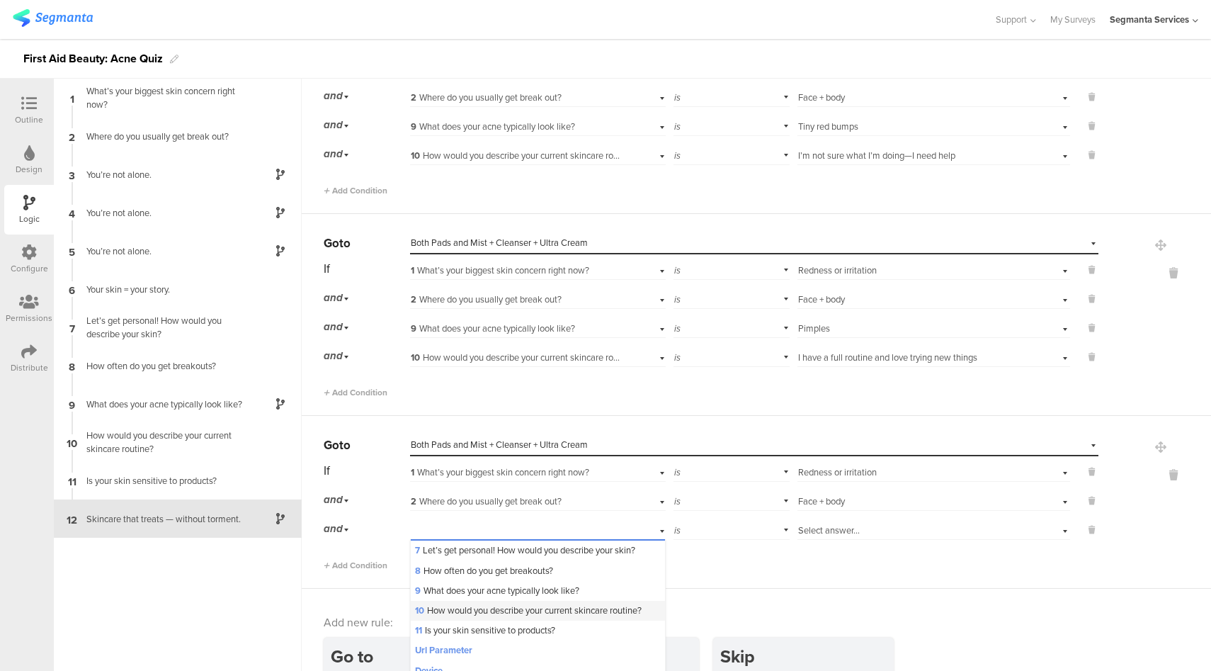
scroll to position [54, 0]
click at [503, 584] on span "9 What does your acne typically look like?" at bounding box center [497, 590] width 164 height 13
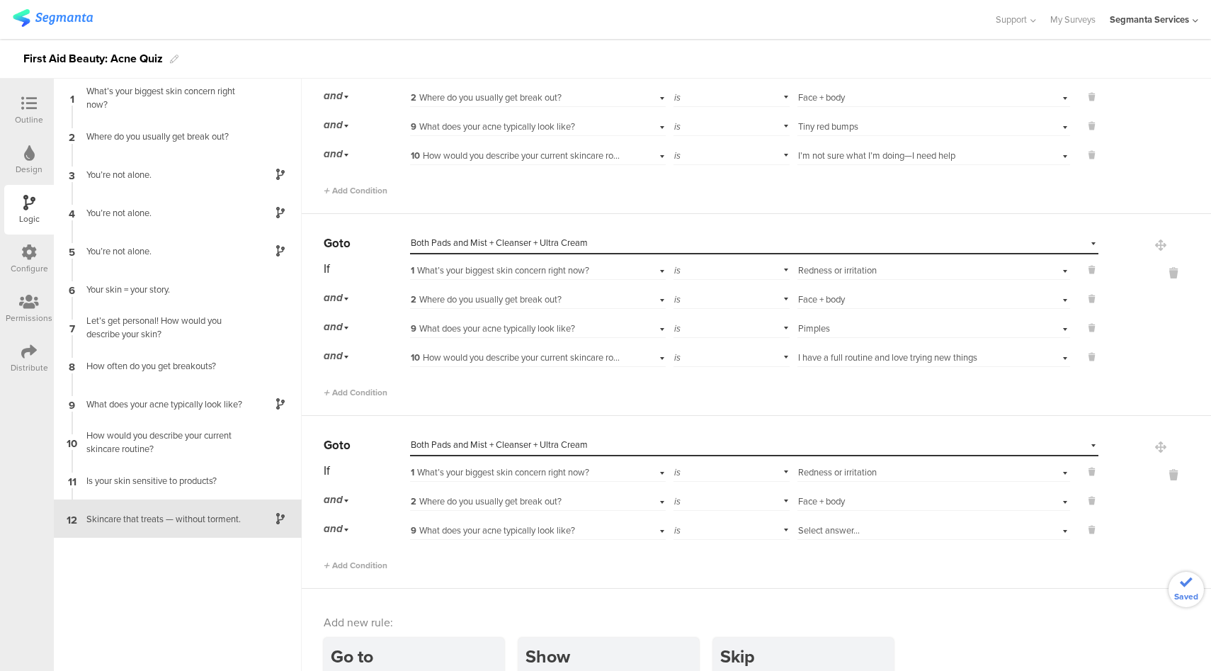
click at [810, 524] on span "Select answer..." at bounding box center [829, 530] width 62 height 13
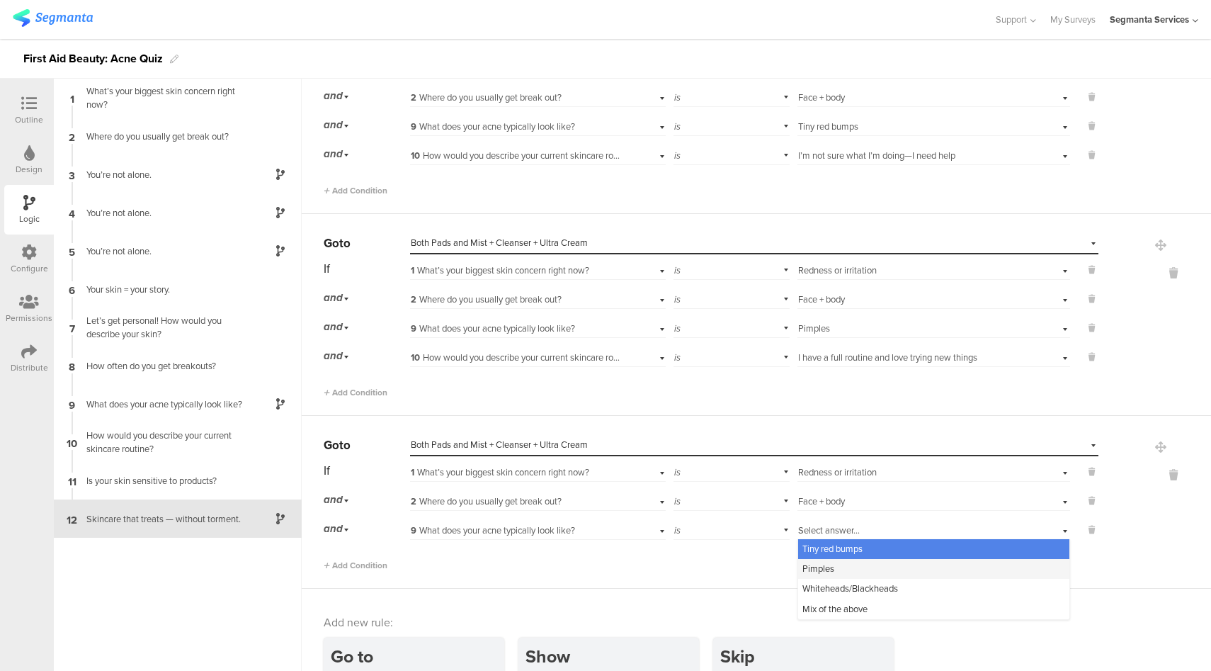
click at [814, 562] on span "Pimples" at bounding box center [819, 568] width 32 height 13
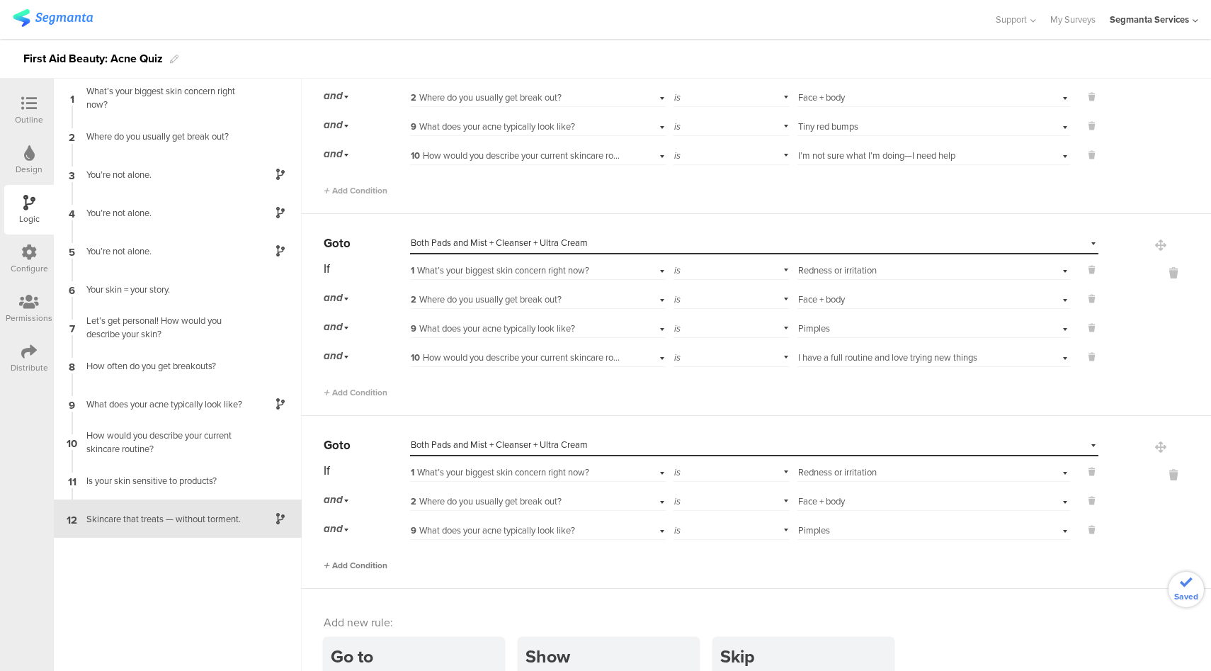
click at [367, 559] on span "Add Condition" at bounding box center [356, 565] width 64 height 13
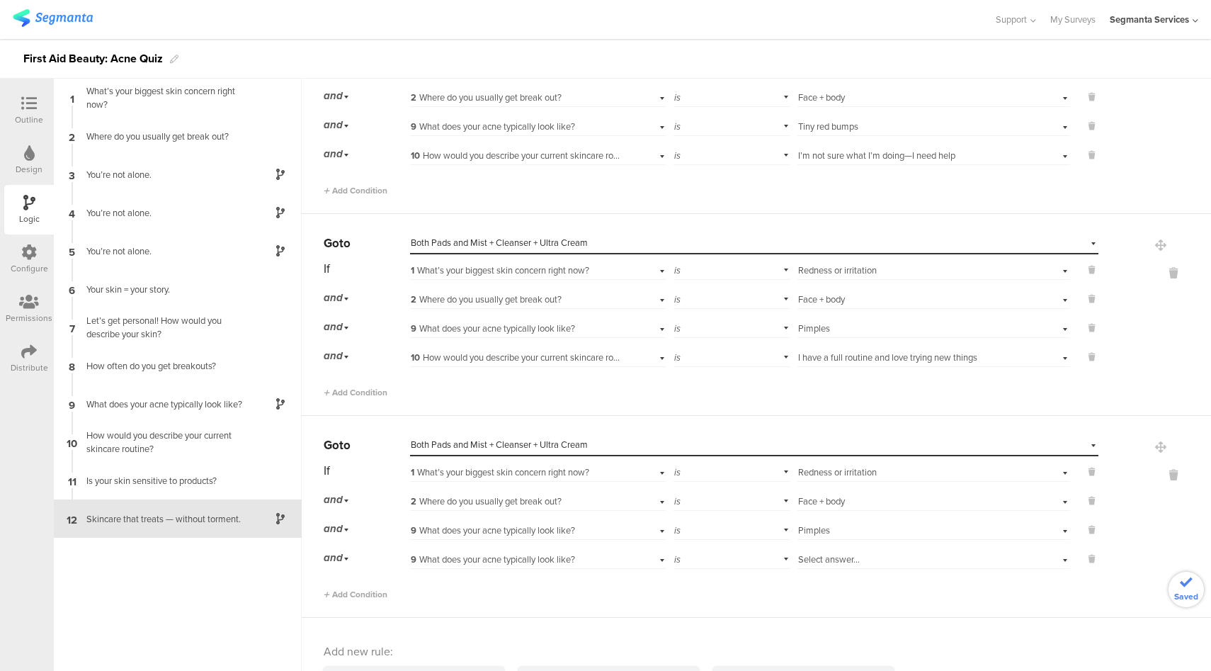
click at [596, 553] on div "9 What does your acne typically look like?" at bounding box center [517, 559] width 213 height 13
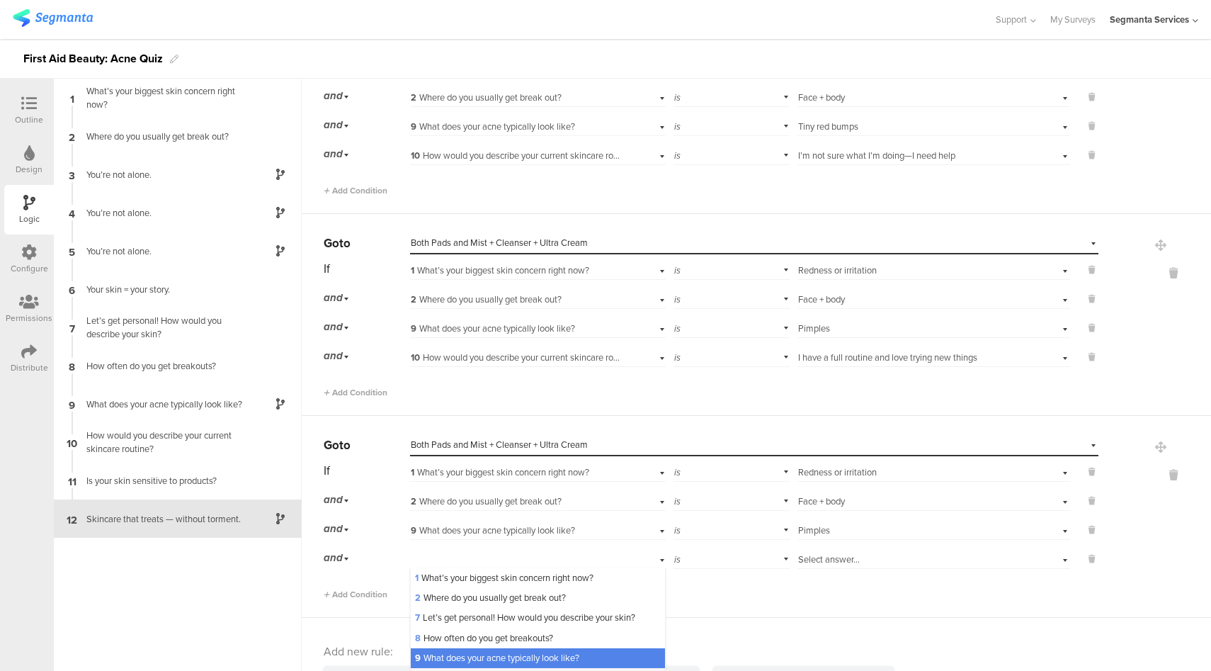
click at [501, 670] on span "10 How would you describe your current skincare routine?" at bounding box center [528, 677] width 227 height 13
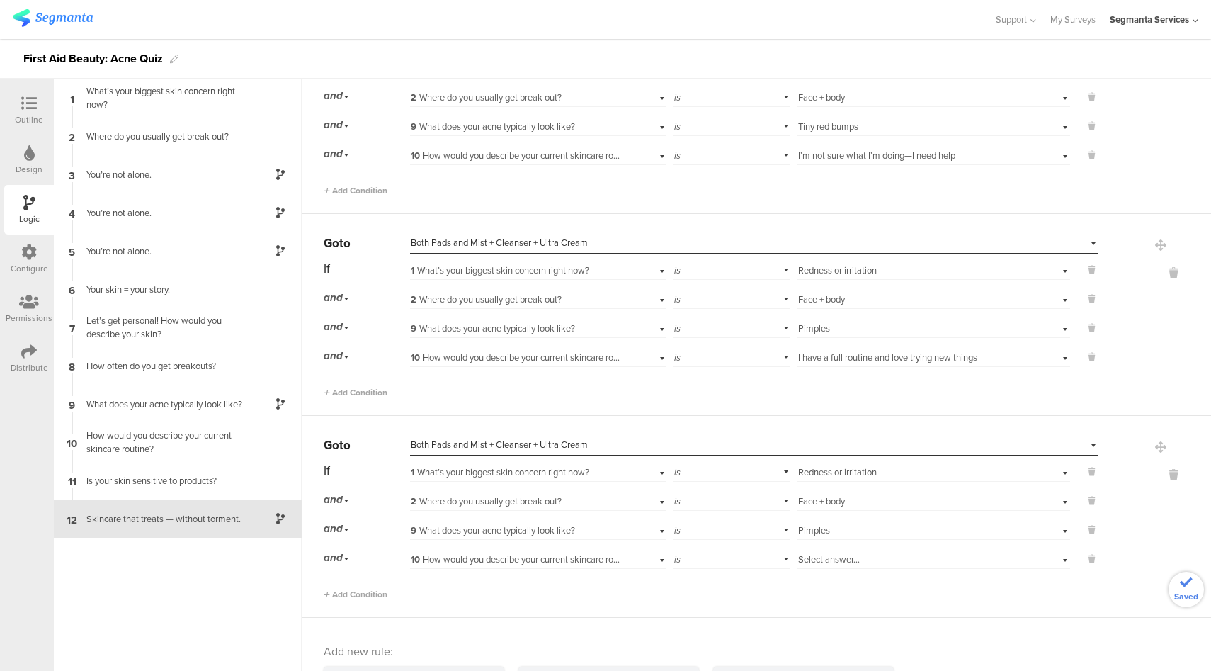
click at [861, 553] on div "Select answer..." at bounding box center [912, 559] width 228 height 13
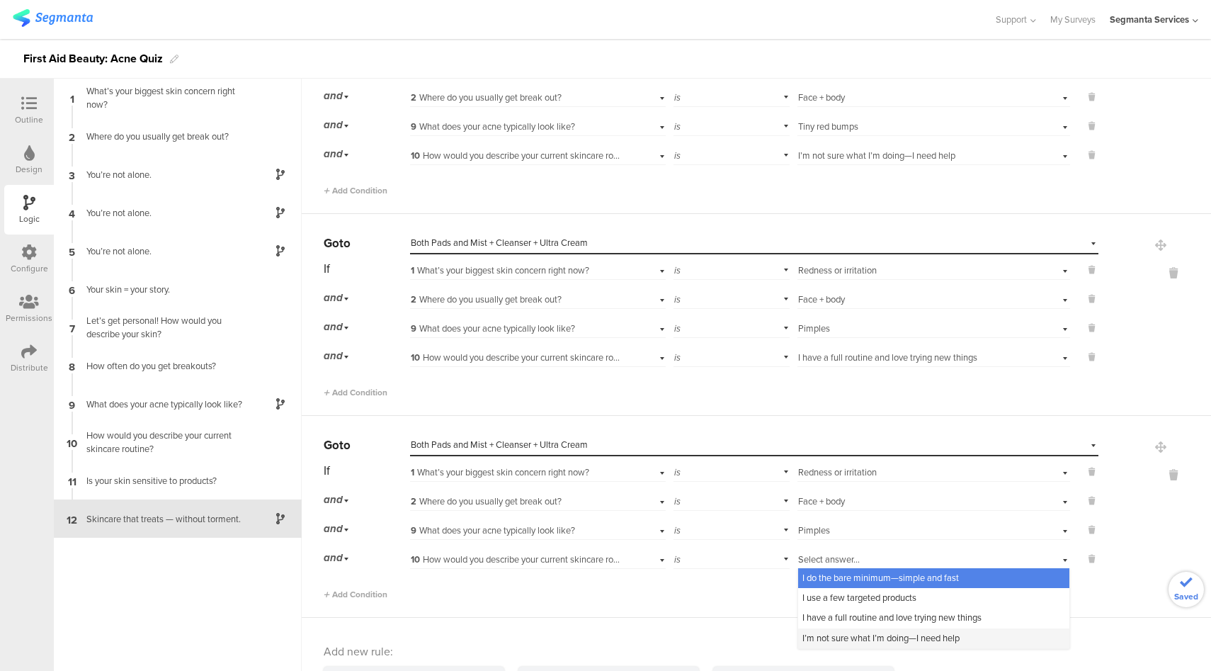
click at [812, 631] on span "I’m not sure what I’m doing—I need help" at bounding box center [881, 637] width 157 height 13
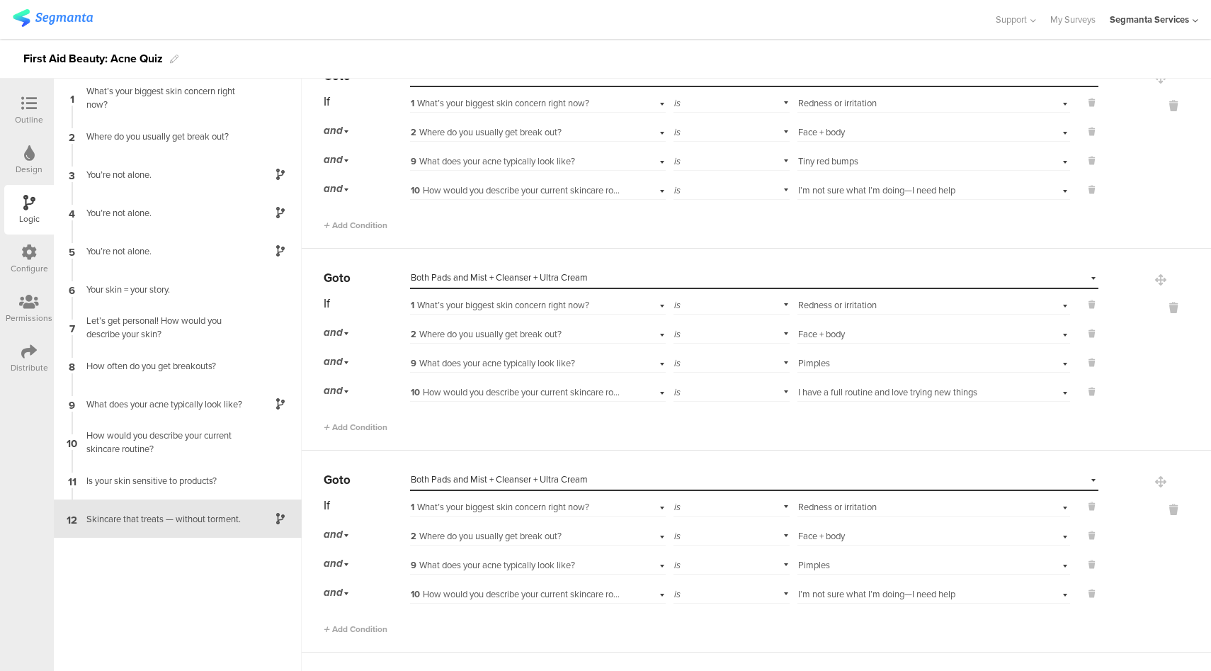
scroll to position [5718, 0]
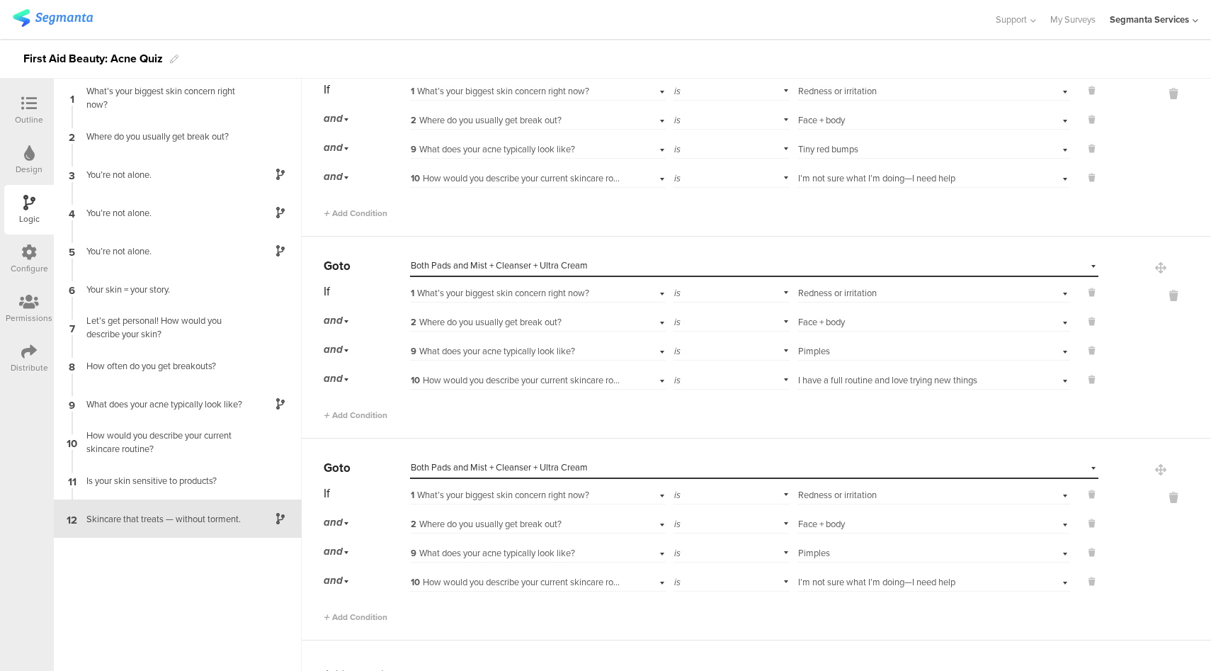
click at [20, 94] on div "Outline" at bounding box center [29, 111] width 50 height 50
